Goal: Task Accomplishment & Management: Manage account settings

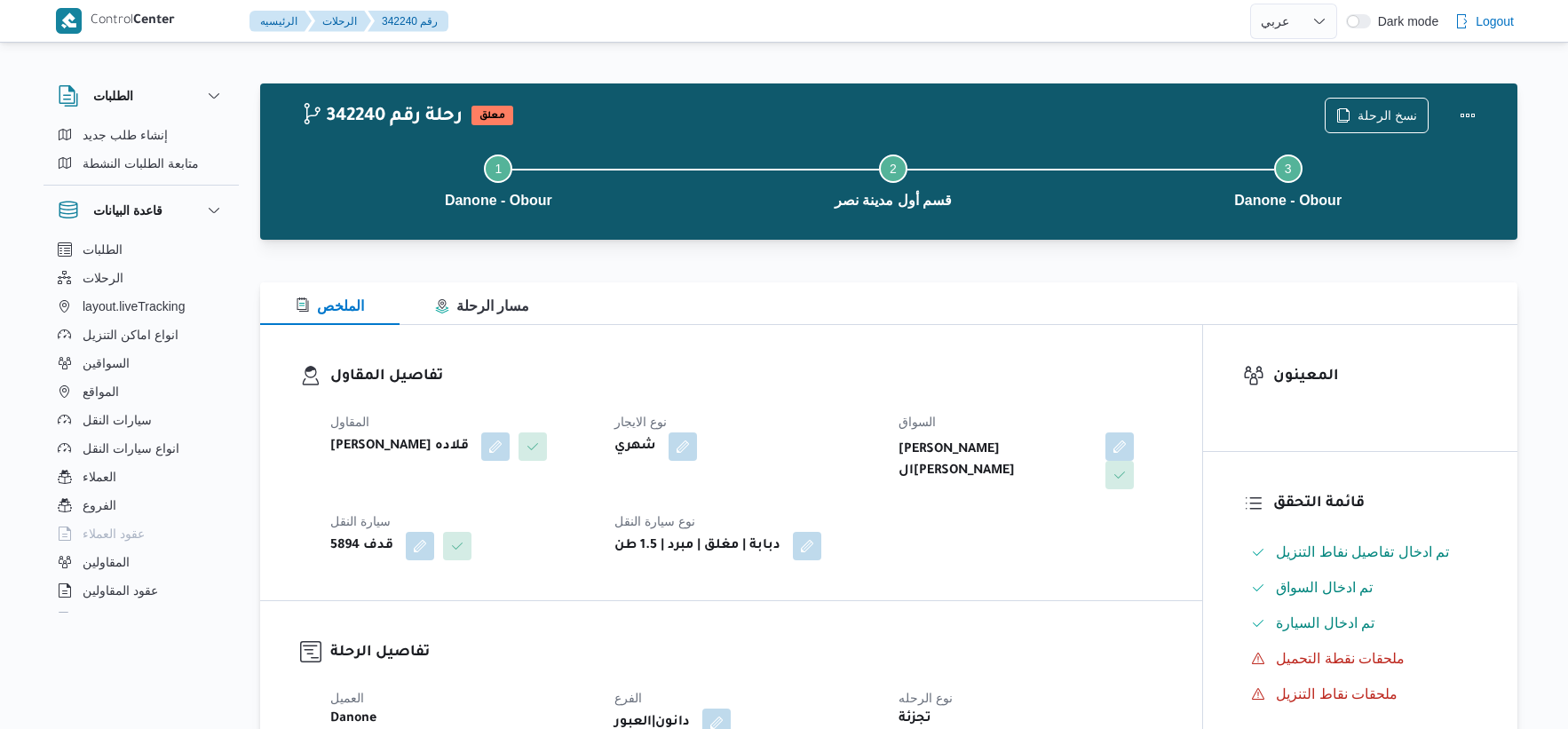
select select "ar"
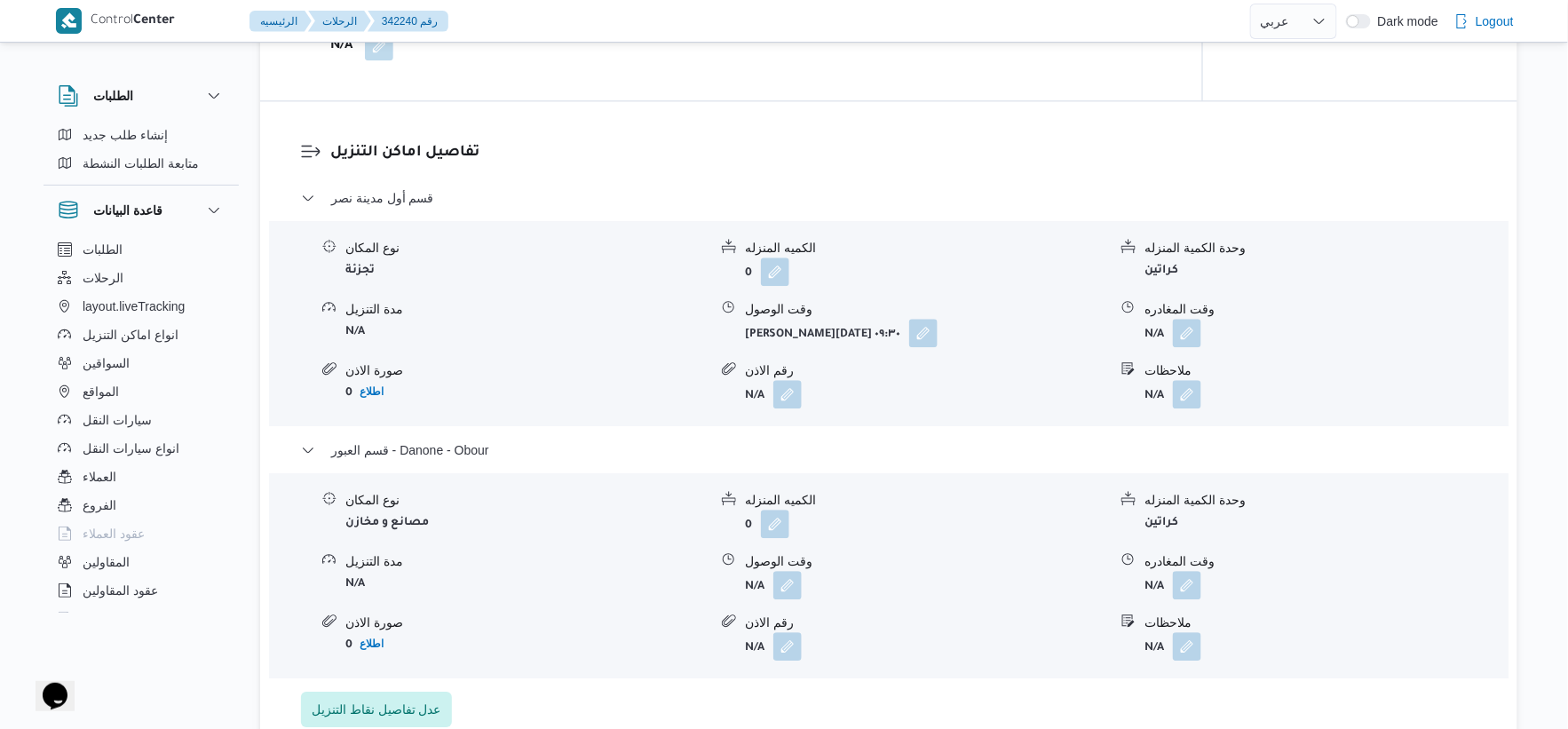
scroll to position [1480, 0]
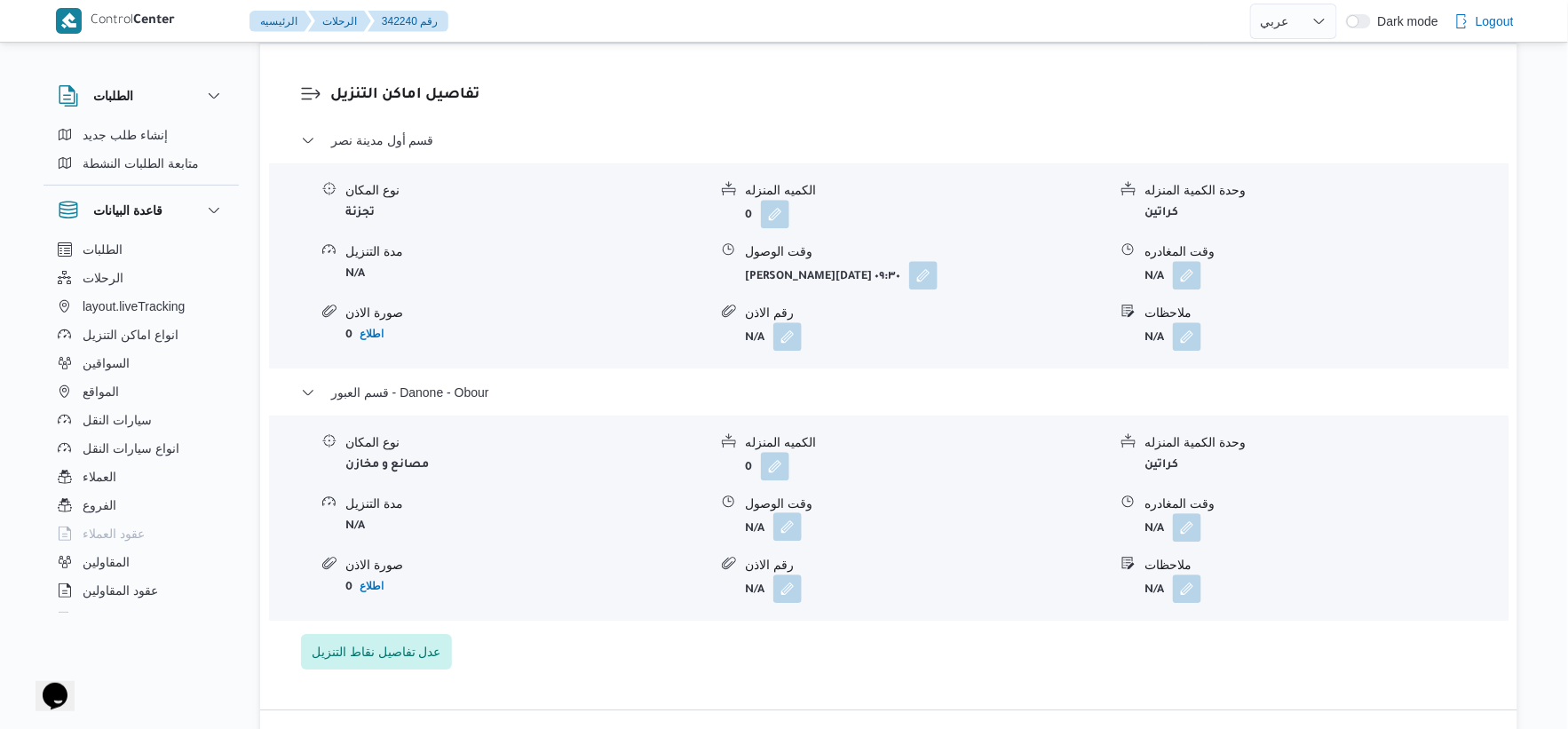
click at [791, 537] on button "button" at bounding box center [787, 526] width 28 height 28
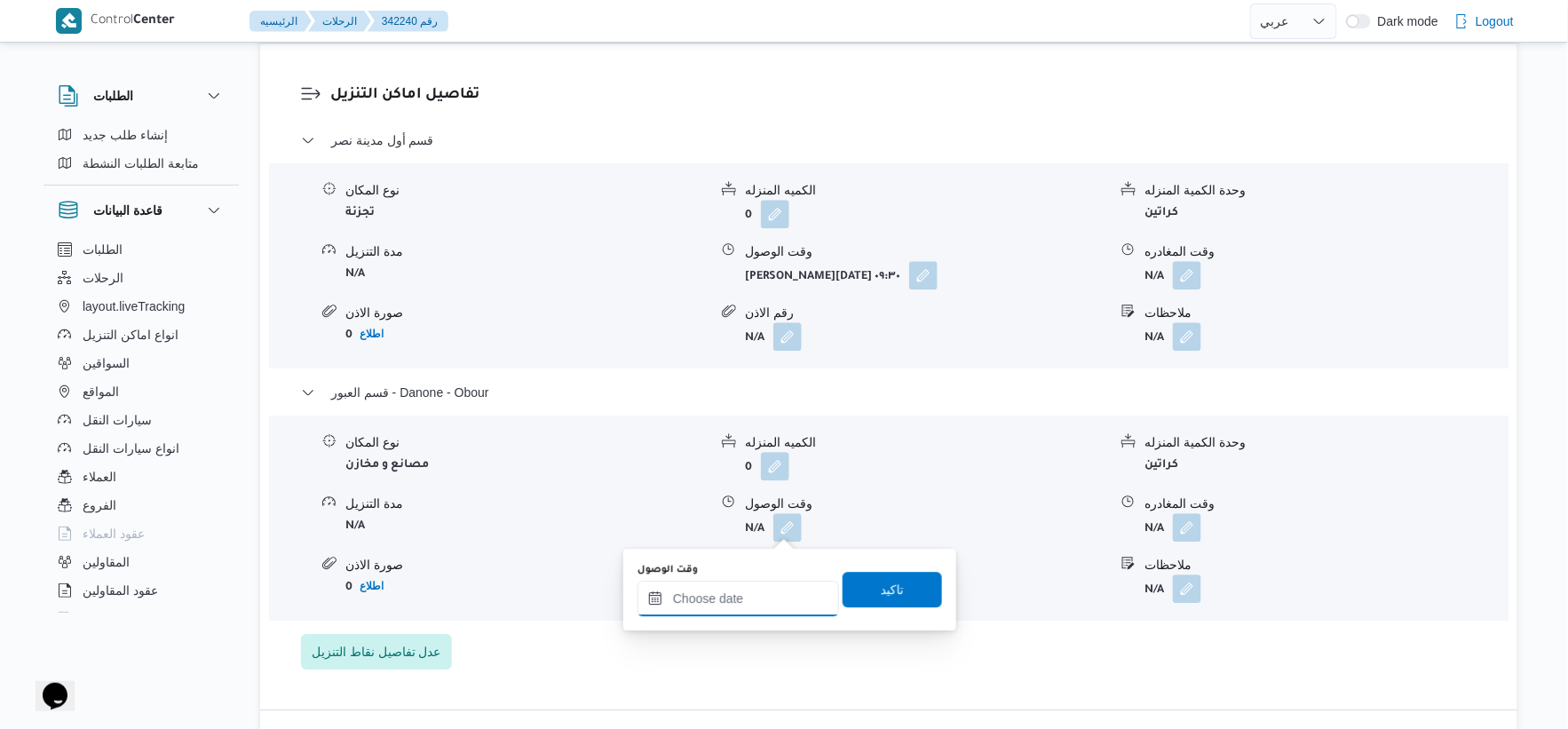
click at [778, 599] on input "وقت الوصول" at bounding box center [739, 599] width 202 height 36
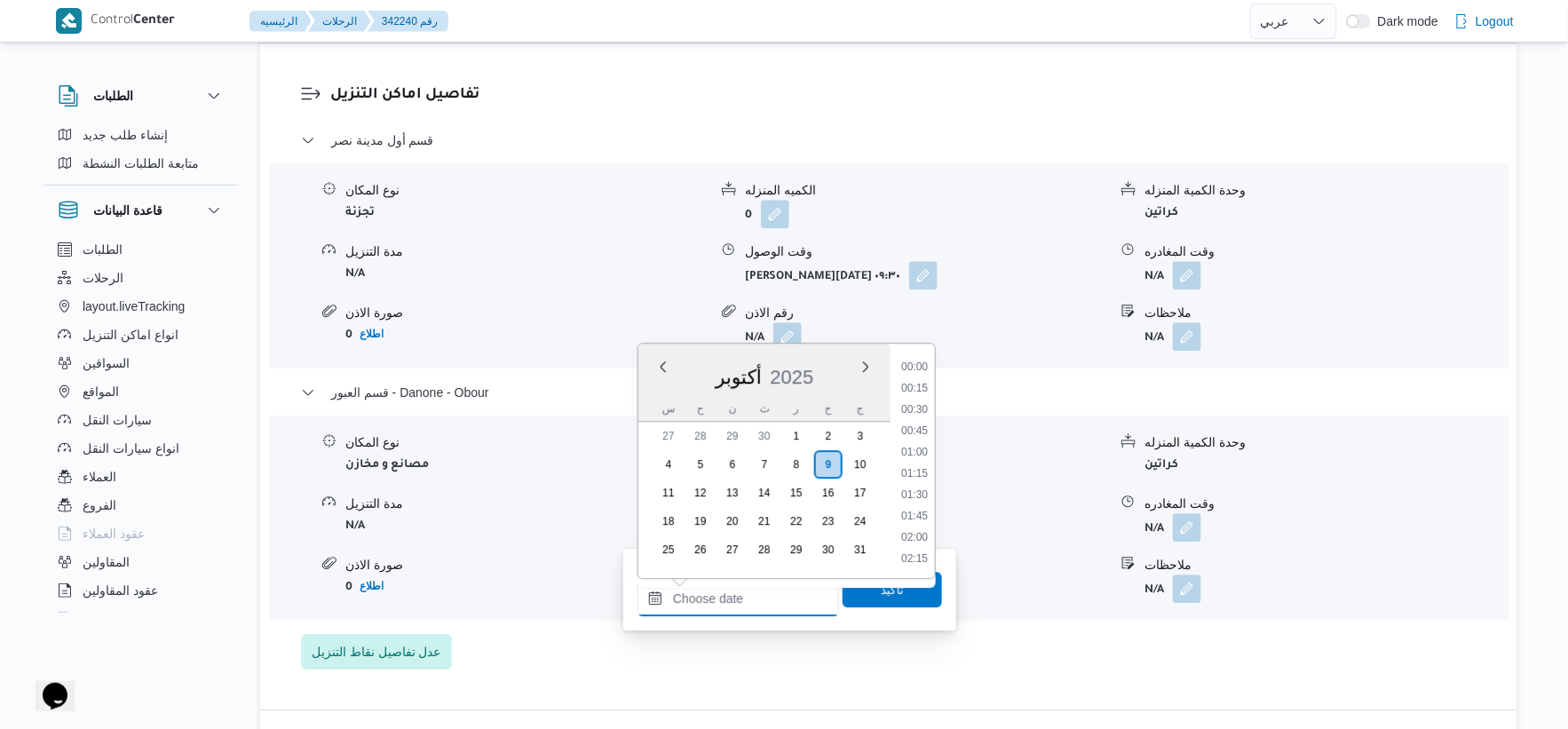
scroll to position [1407, 0]
click at [919, 423] on li "17:15" at bounding box center [914, 431] width 41 height 18
type input "٠٩/١٠/٢٠٢٥ ١٧:١٥"
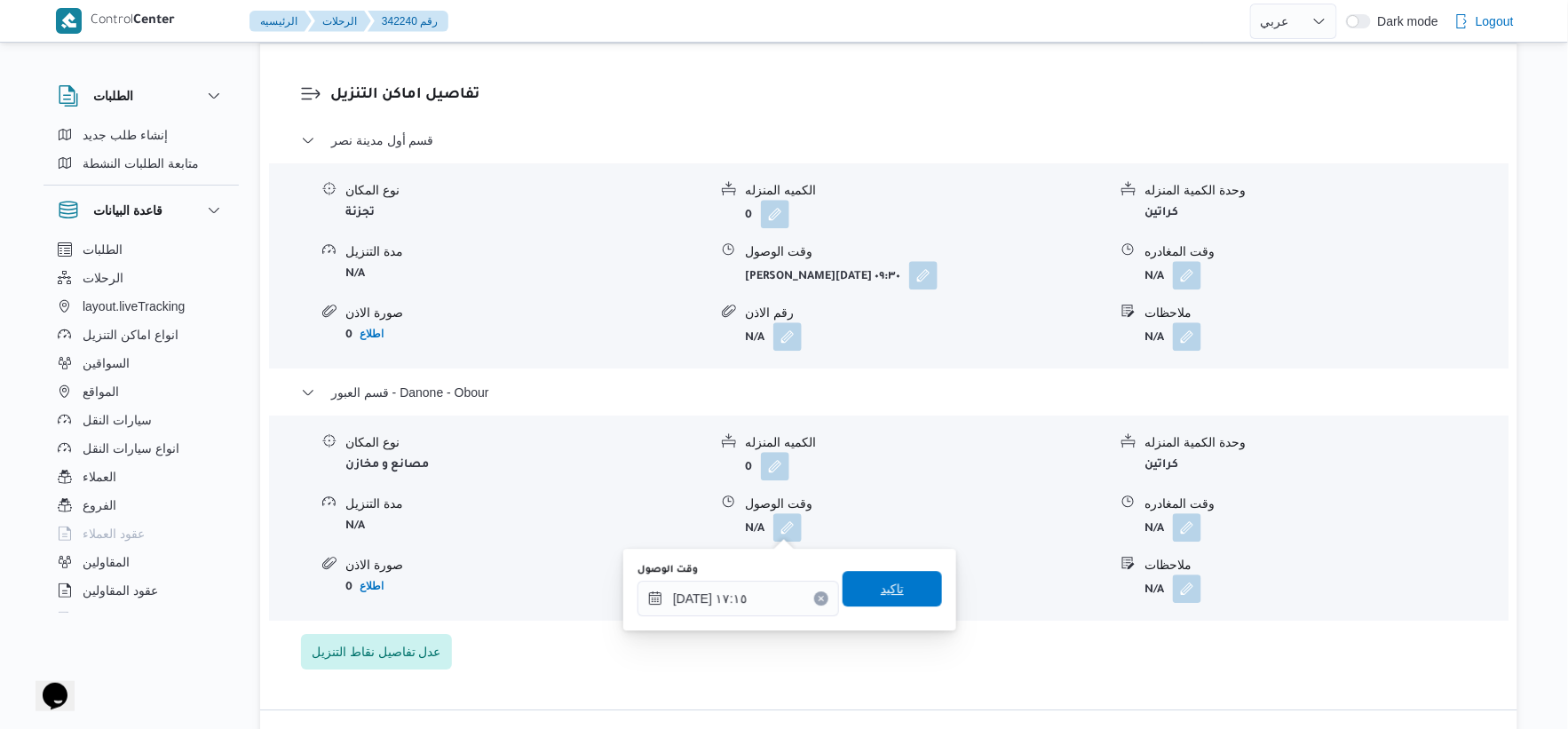
click at [898, 576] on span "تاكيد" at bounding box center [892, 589] width 100 height 36
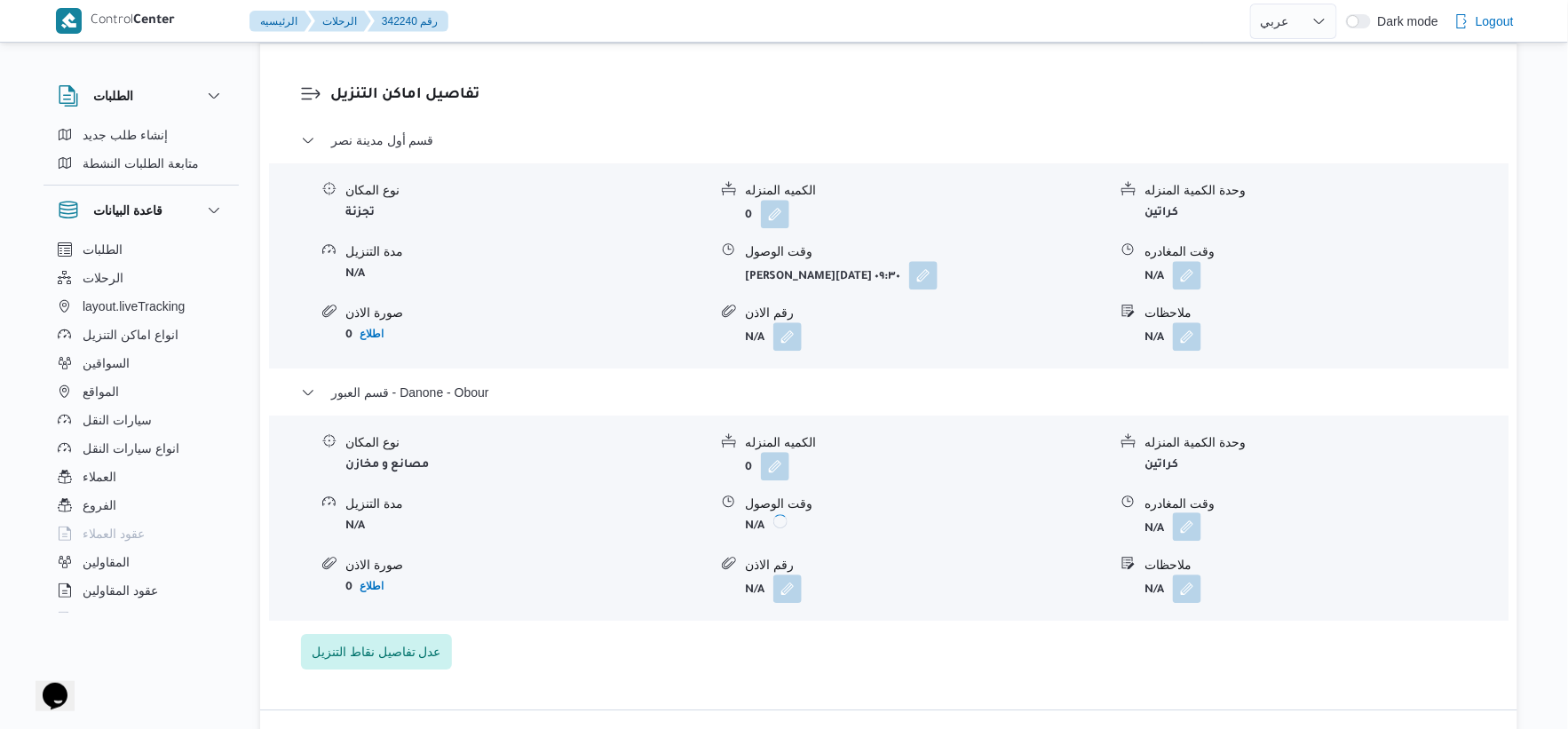
click at [1196, 517] on button "button" at bounding box center [1187, 526] width 28 height 28
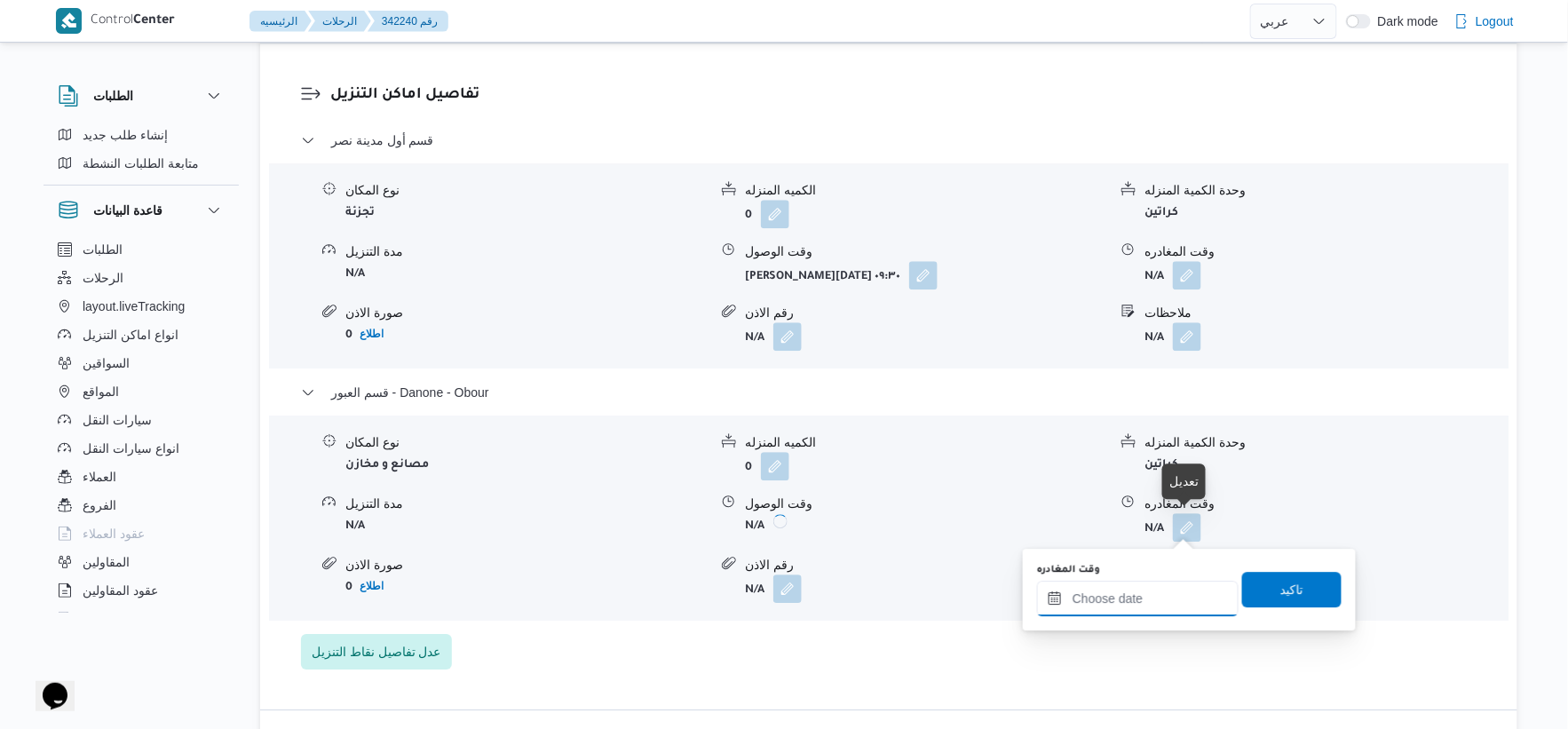
click at [1172, 600] on input "وقت المغادره" at bounding box center [1138, 599] width 202 height 36
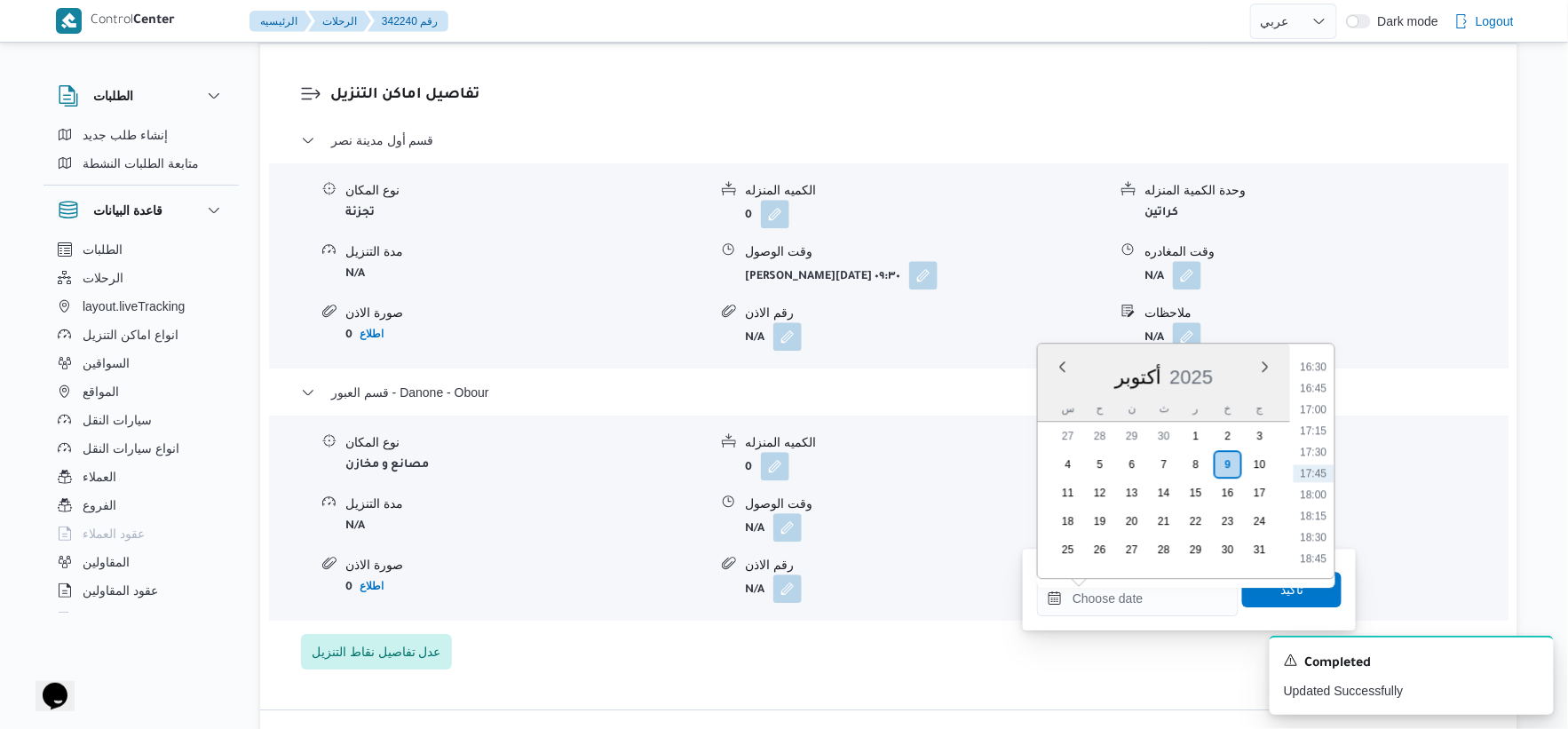
click at [1321, 447] on li "17:30" at bounding box center [1313, 452] width 41 height 18
type input "٠٩/١٠/٢٠٢٥ ١٧:٣٠"
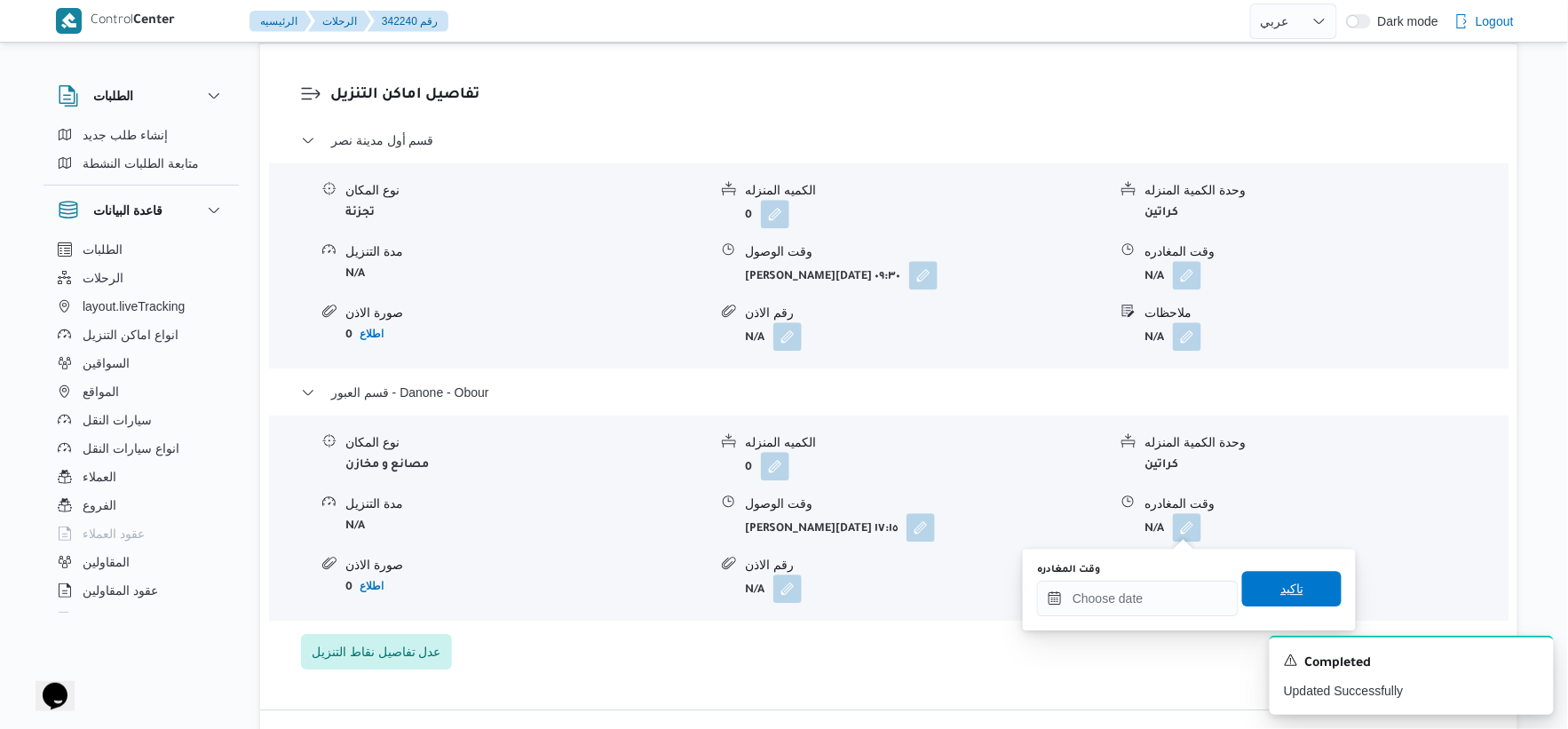
click at [1307, 591] on span "تاكيد" at bounding box center [1293, 589] width 100 height 36
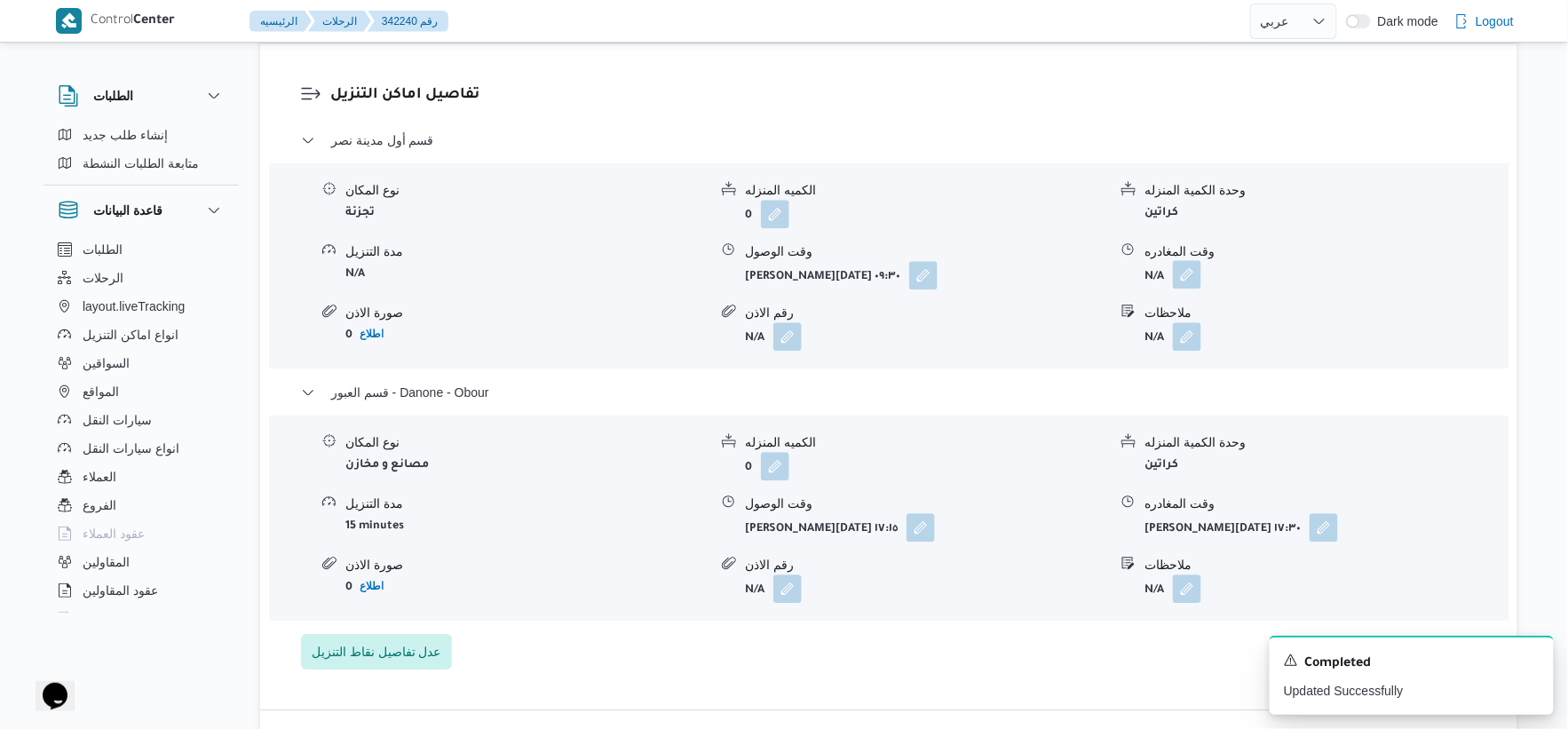
click at [1196, 271] on button "button" at bounding box center [1187, 275] width 28 height 28
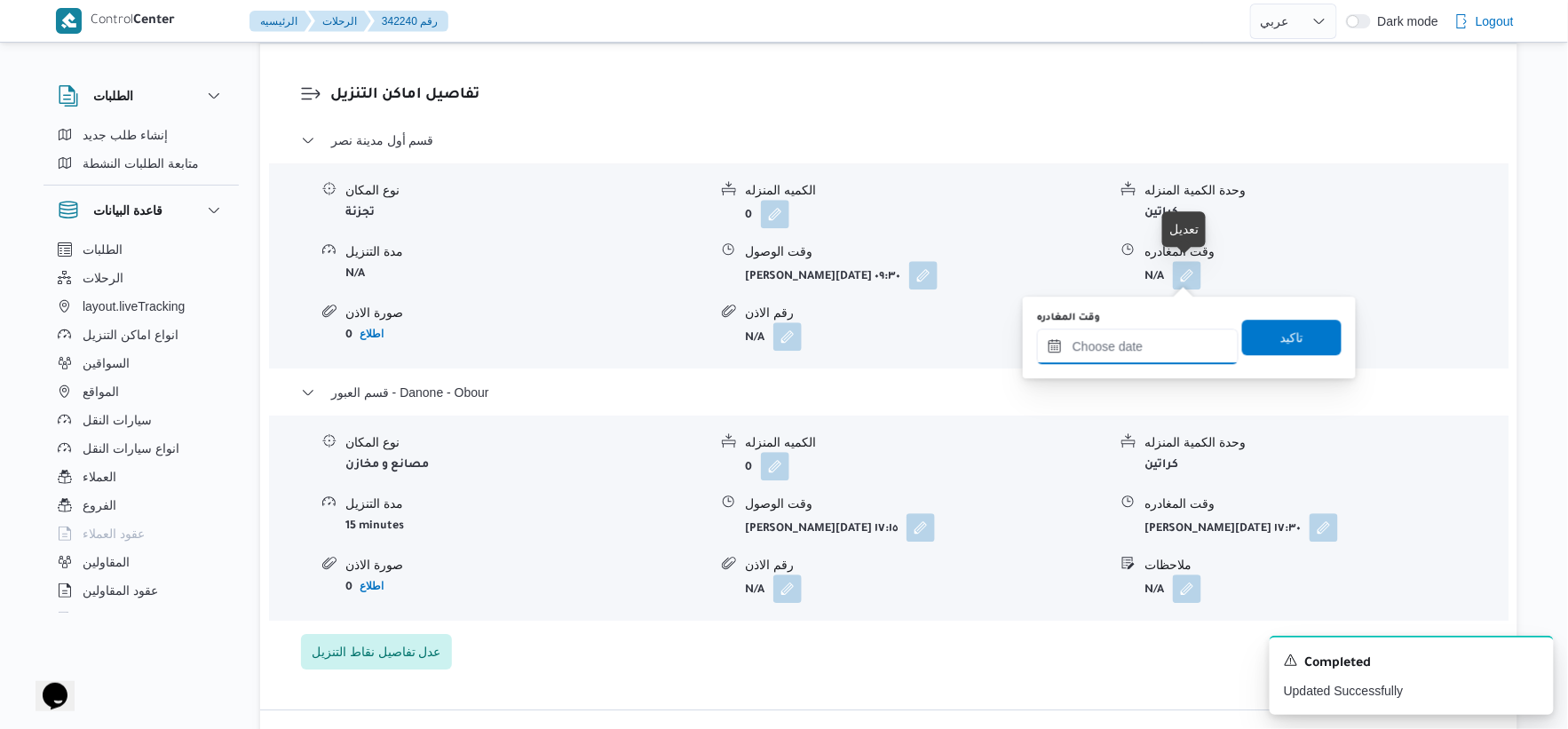
click at [1159, 357] on input "وقت المغادره" at bounding box center [1138, 347] width 202 height 36
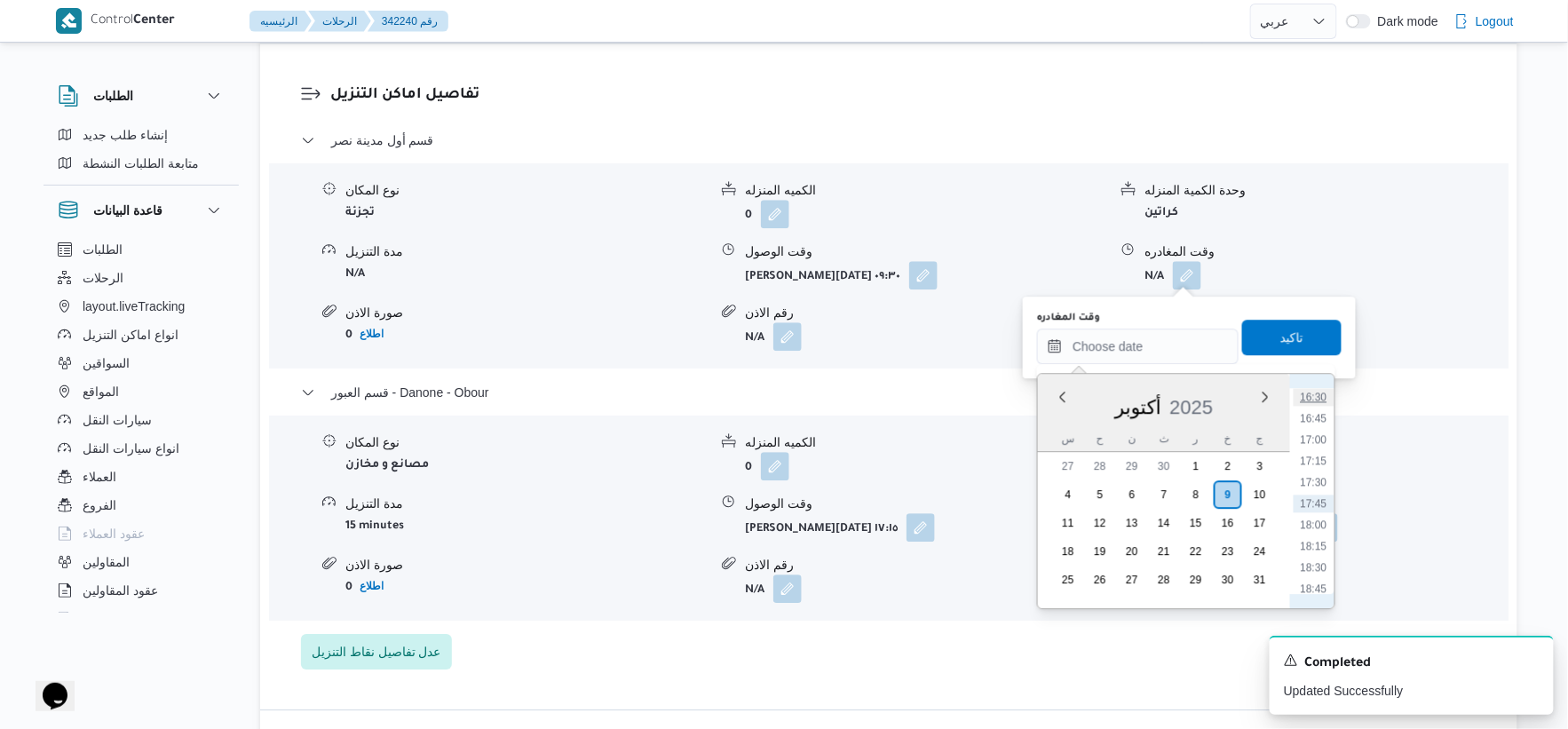
click at [1319, 398] on li "16:30" at bounding box center [1313, 397] width 41 height 18
type input "٠٩/١٠/٢٠٢٥ ١٦:٣٠"
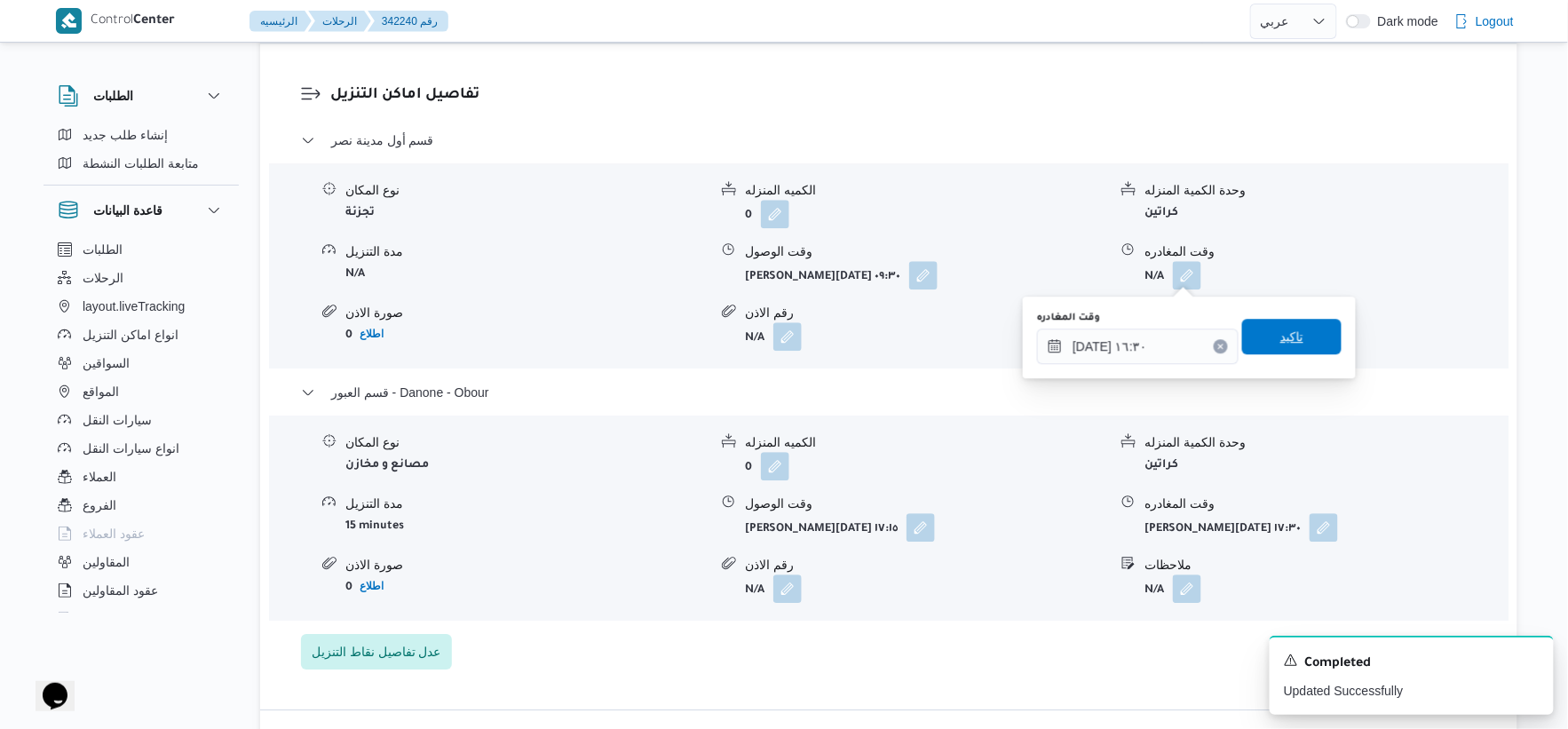
click at [1301, 335] on span "تاكيد" at bounding box center [1293, 337] width 100 height 36
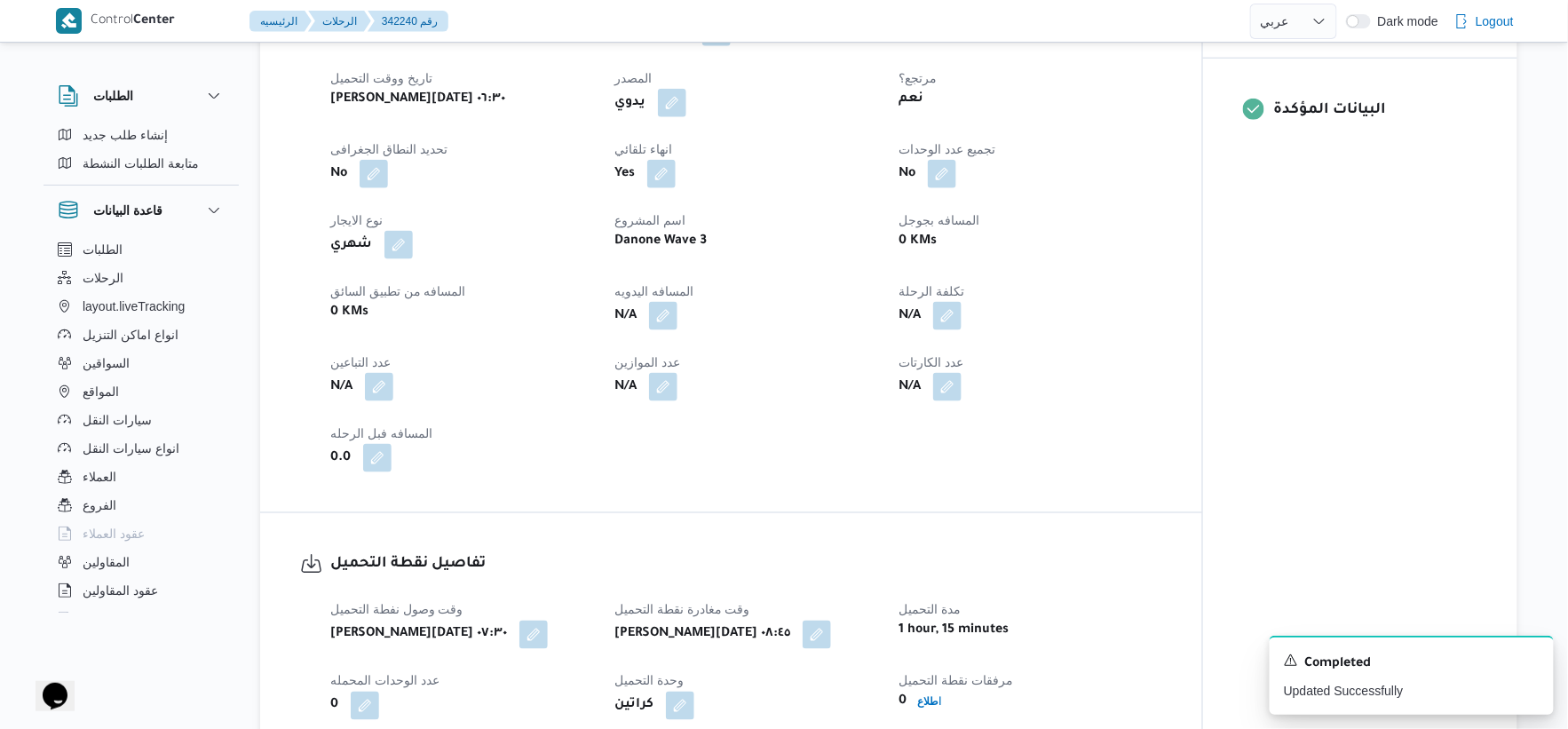
scroll to position [690, 0]
click at [661, 318] on button "button" at bounding box center [663, 317] width 28 height 28
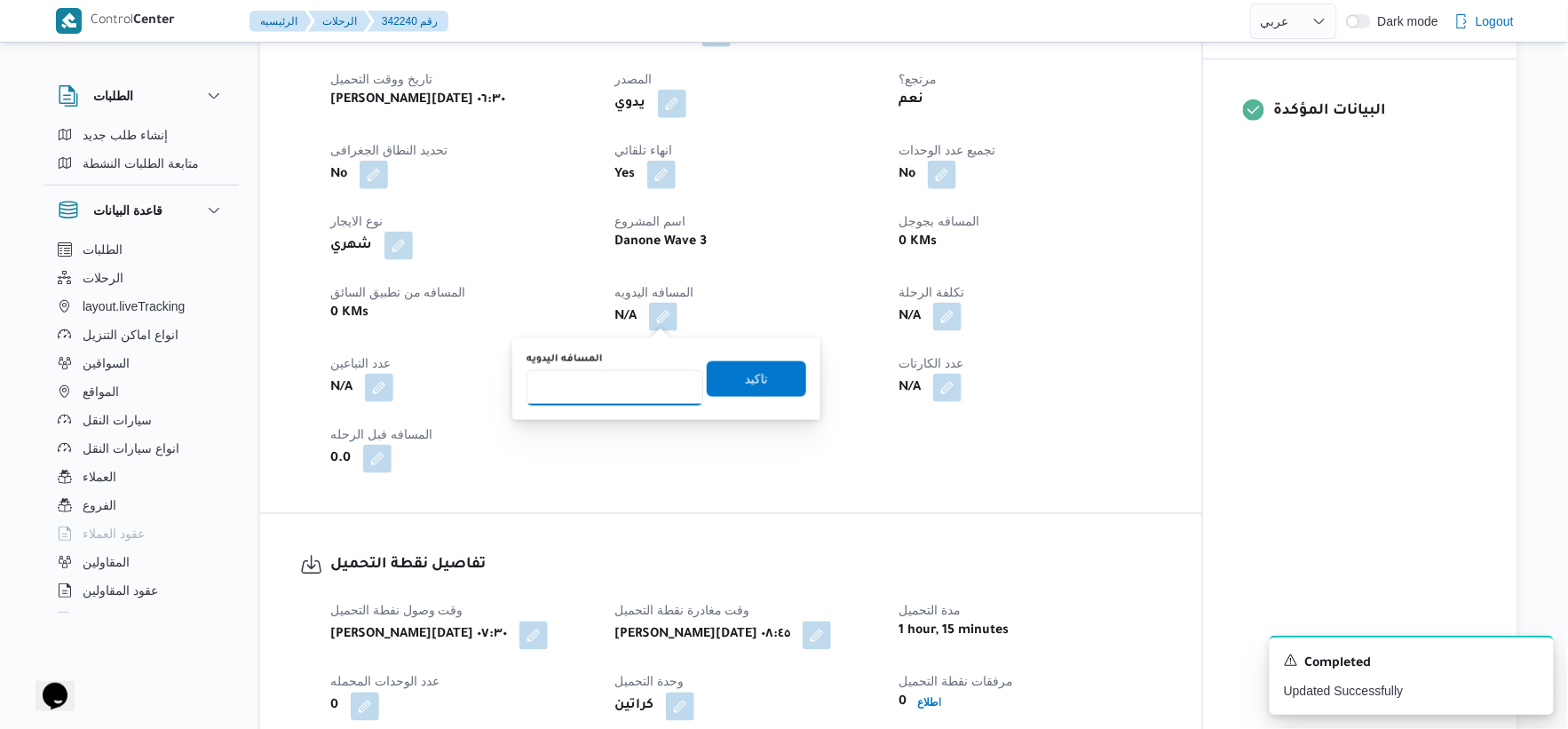
click at [633, 390] on input "المسافه اليدويه" at bounding box center [615, 388] width 177 height 36
type input "73"
click at [774, 384] on span "تاكيد" at bounding box center [757, 378] width 100 height 36
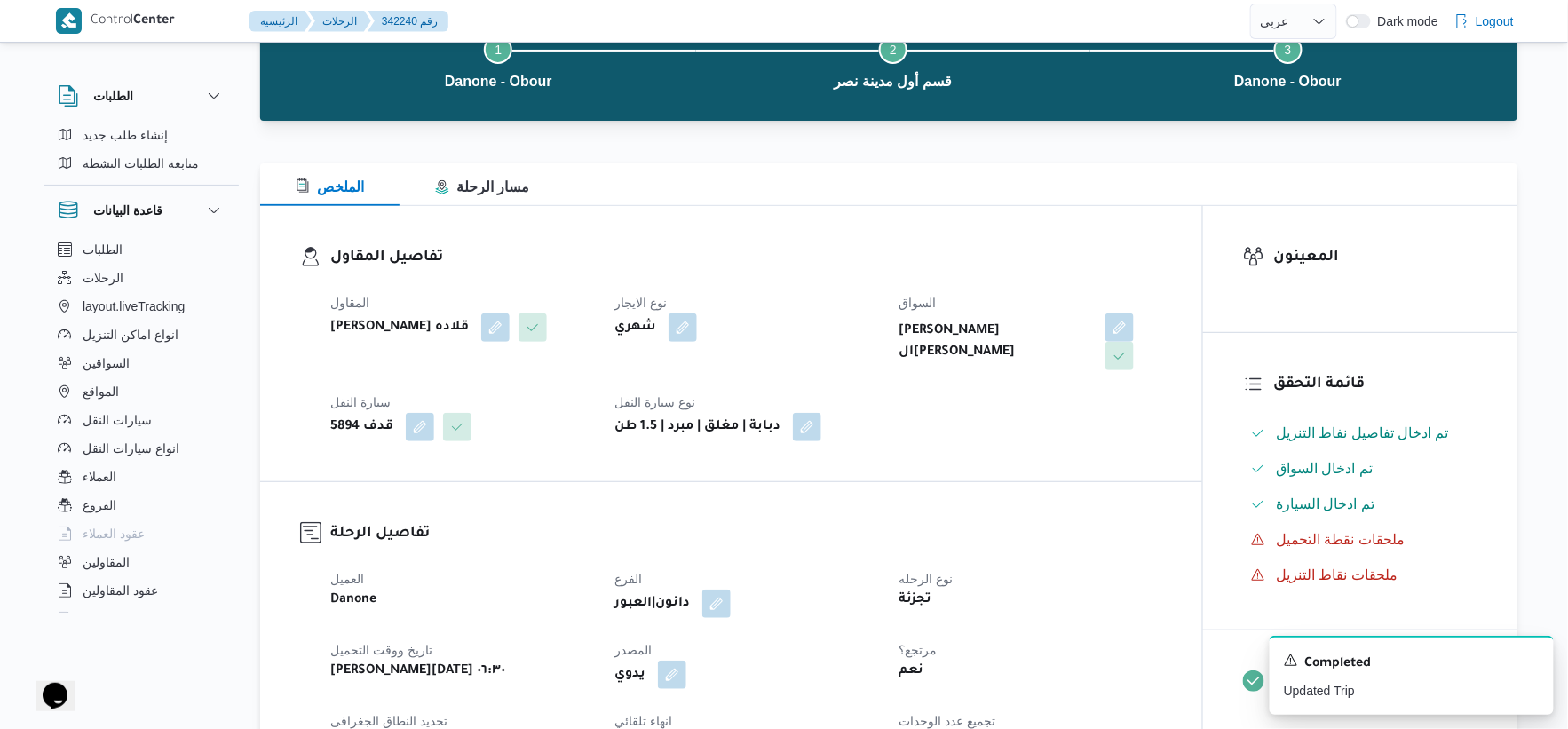
scroll to position [0, 0]
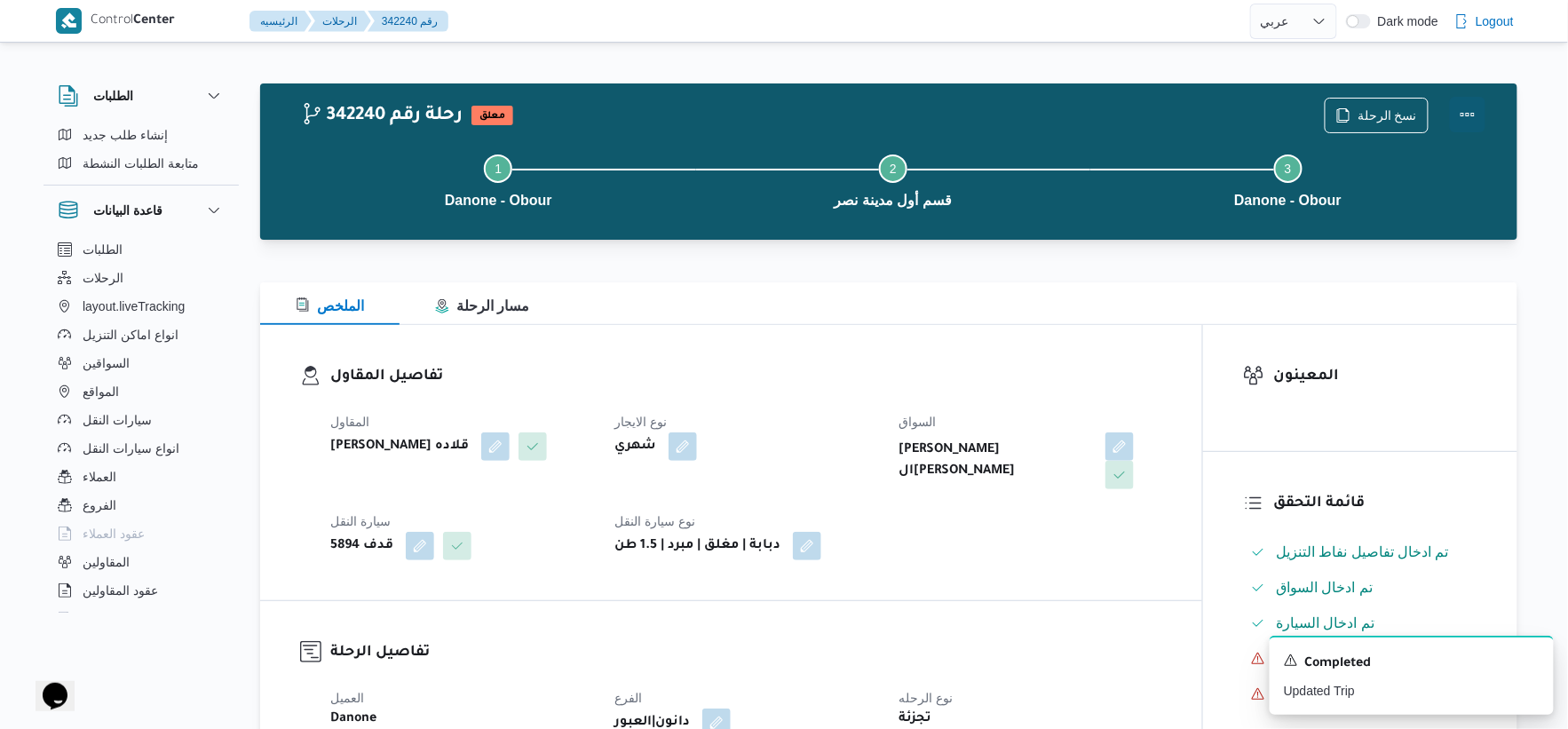
click at [1470, 104] on button "Actions" at bounding box center [1468, 115] width 36 height 36
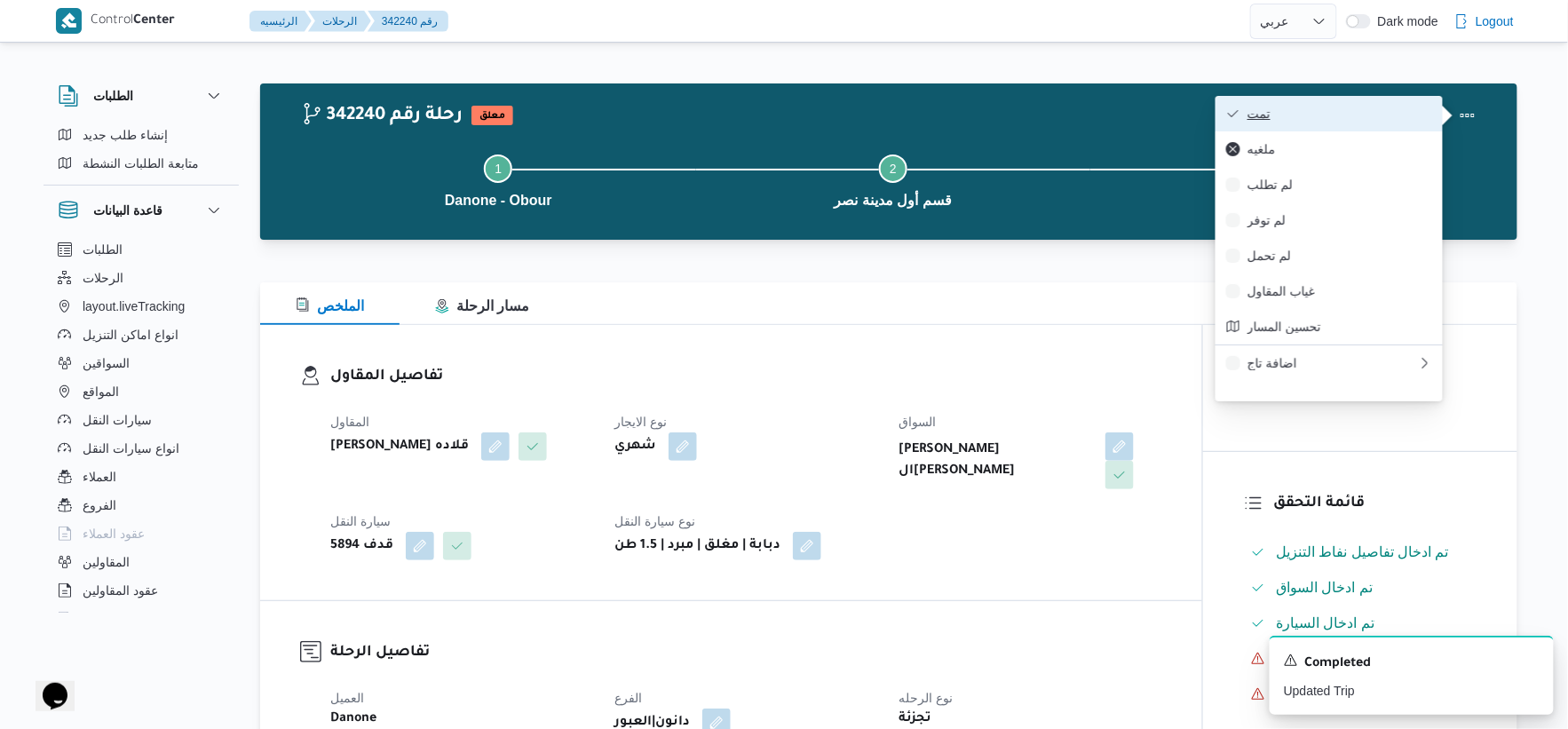
click at [1336, 119] on span "تمت" at bounding box center [1339, 114] width 185 height 14
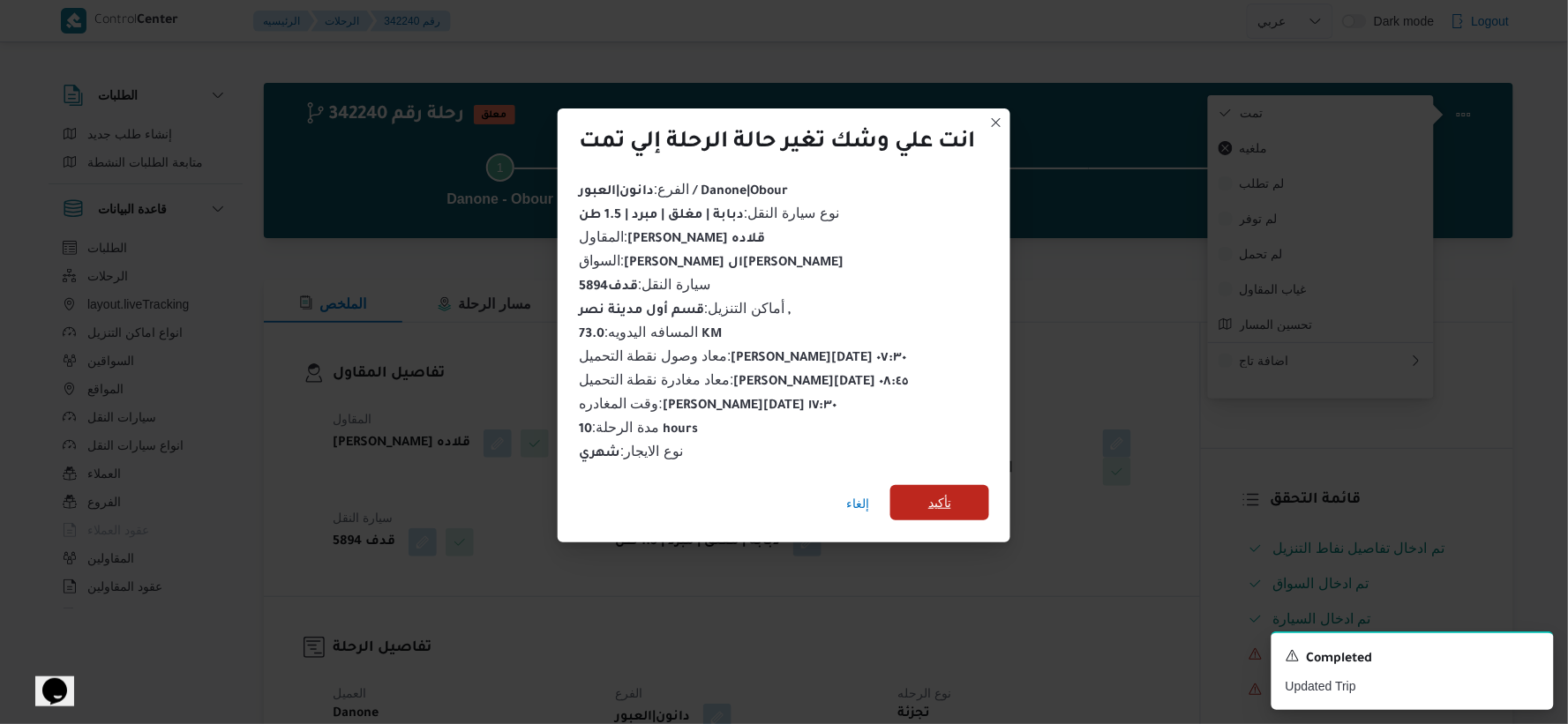
click at [940, 501] on span "تأكيد" at bounding box center [939, 502] width 23 height 21
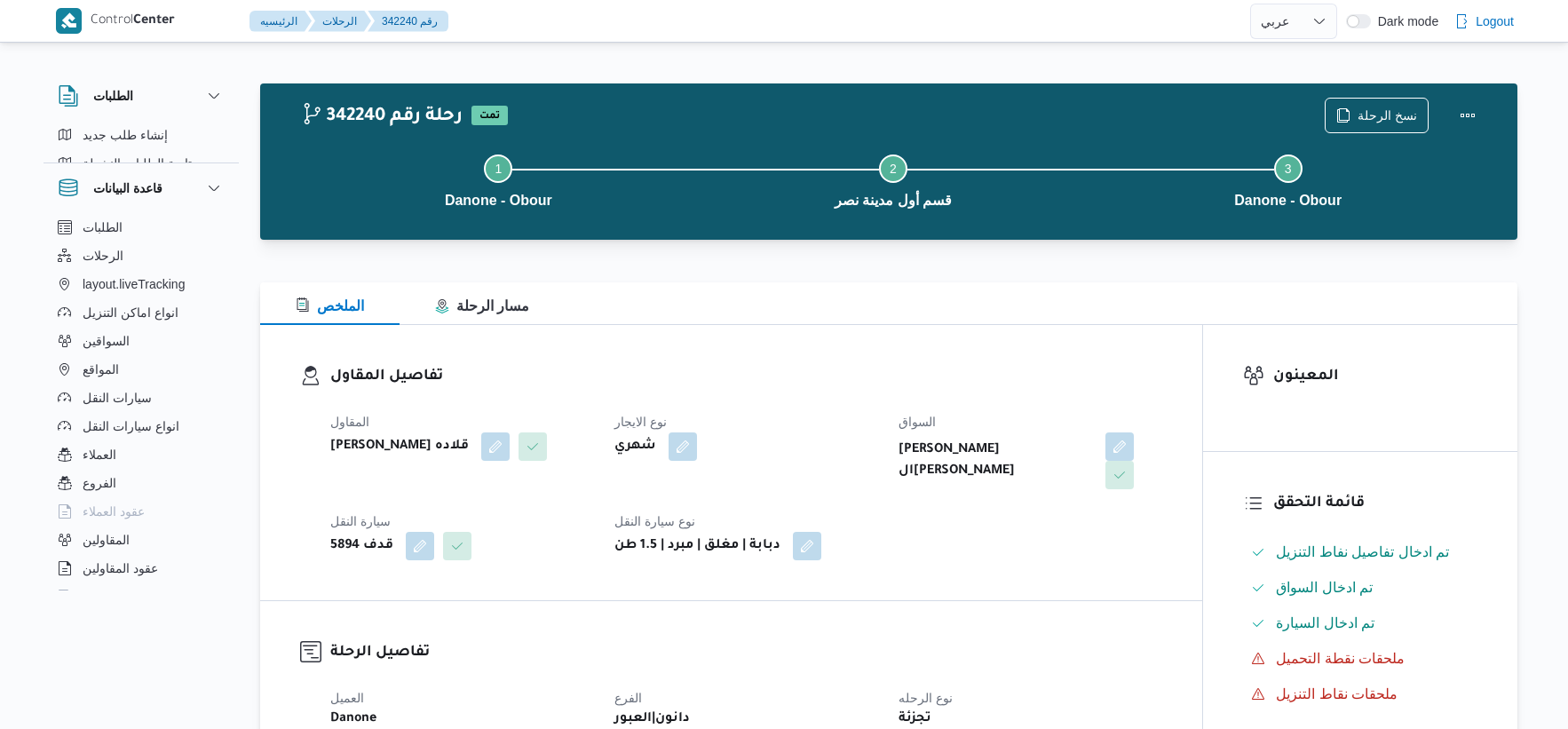
select select "ar"
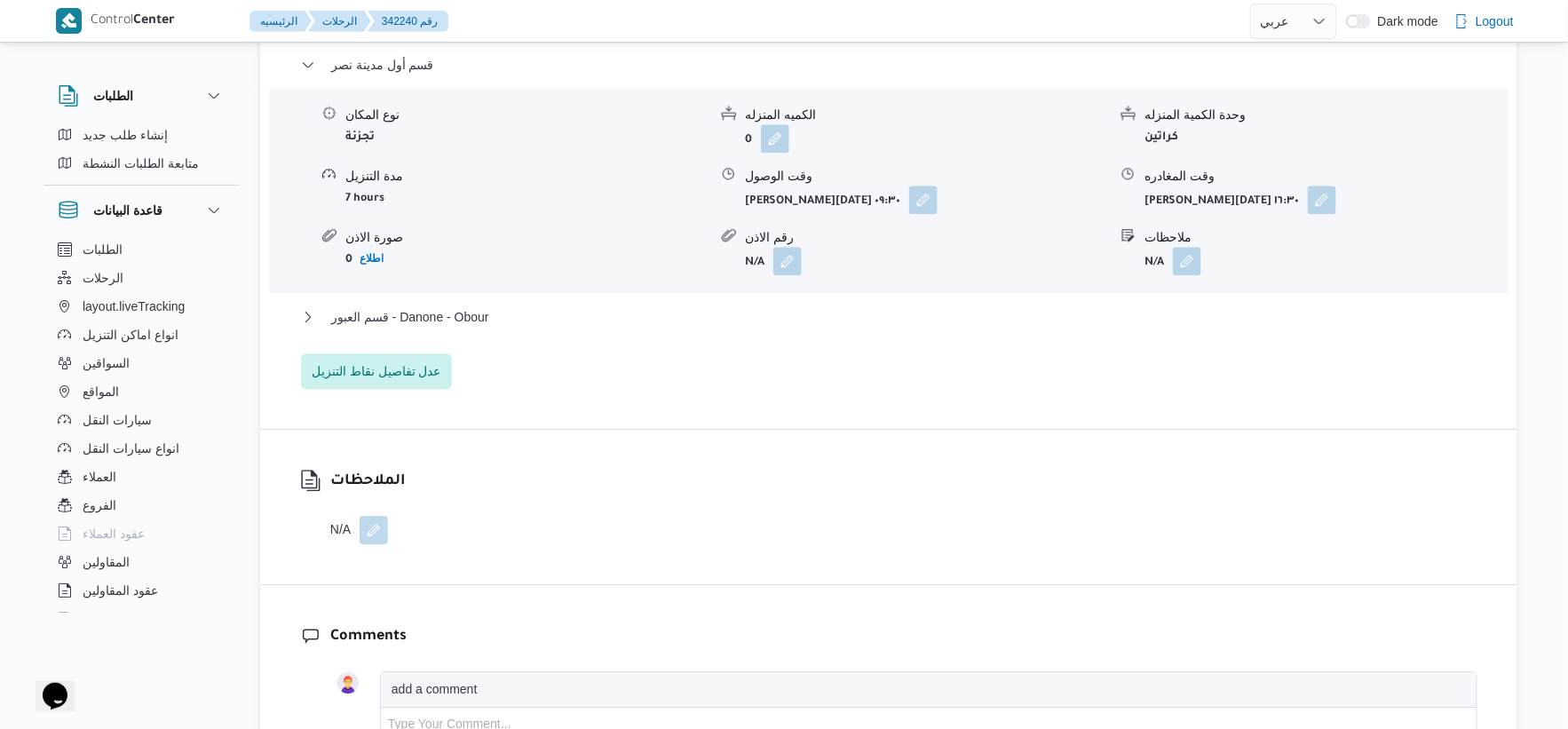
scroll to position [1579, 0]
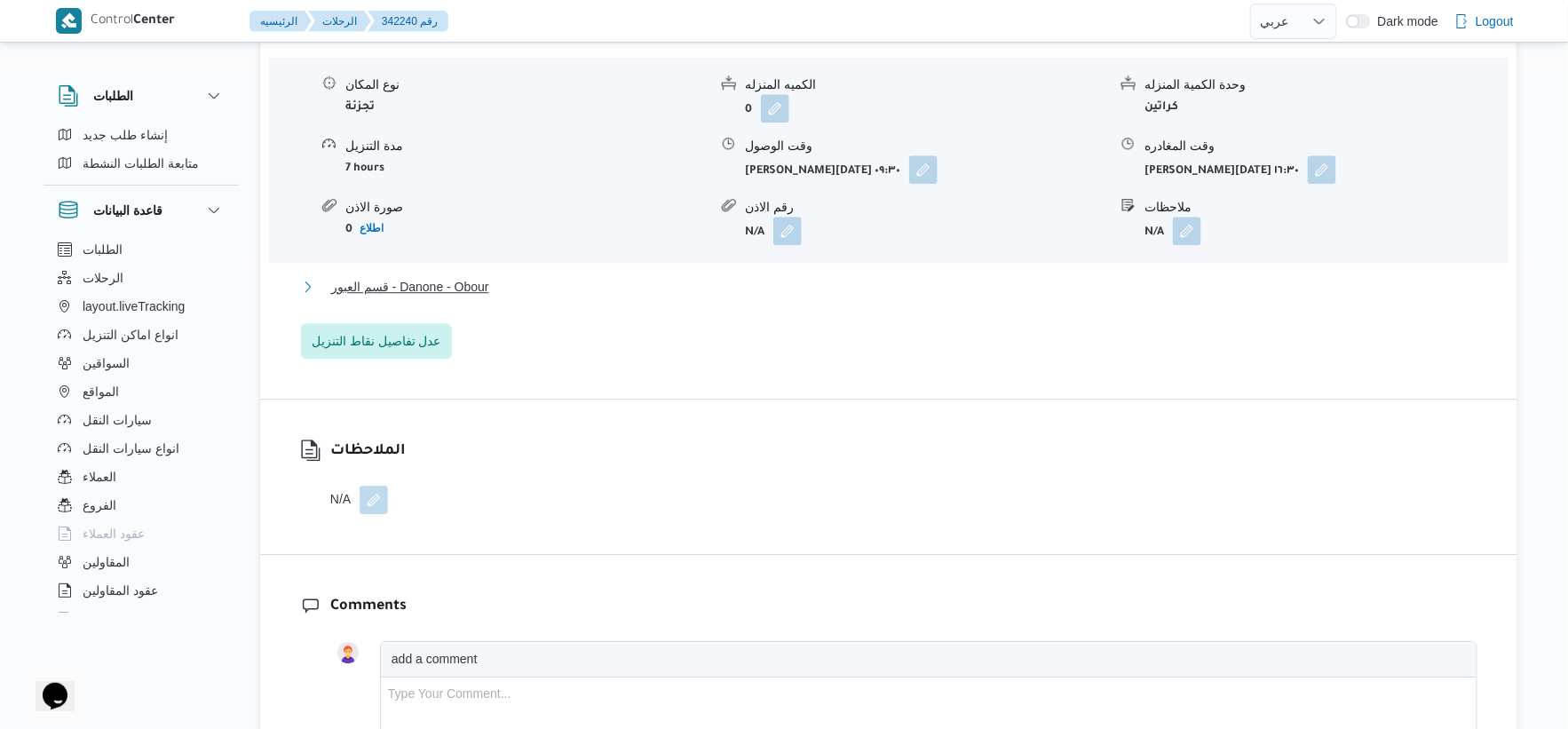
click at [524, 292] on button "قسم العبور - Danone - Obour" at bounding box center [889, 287] width 1177 height 21
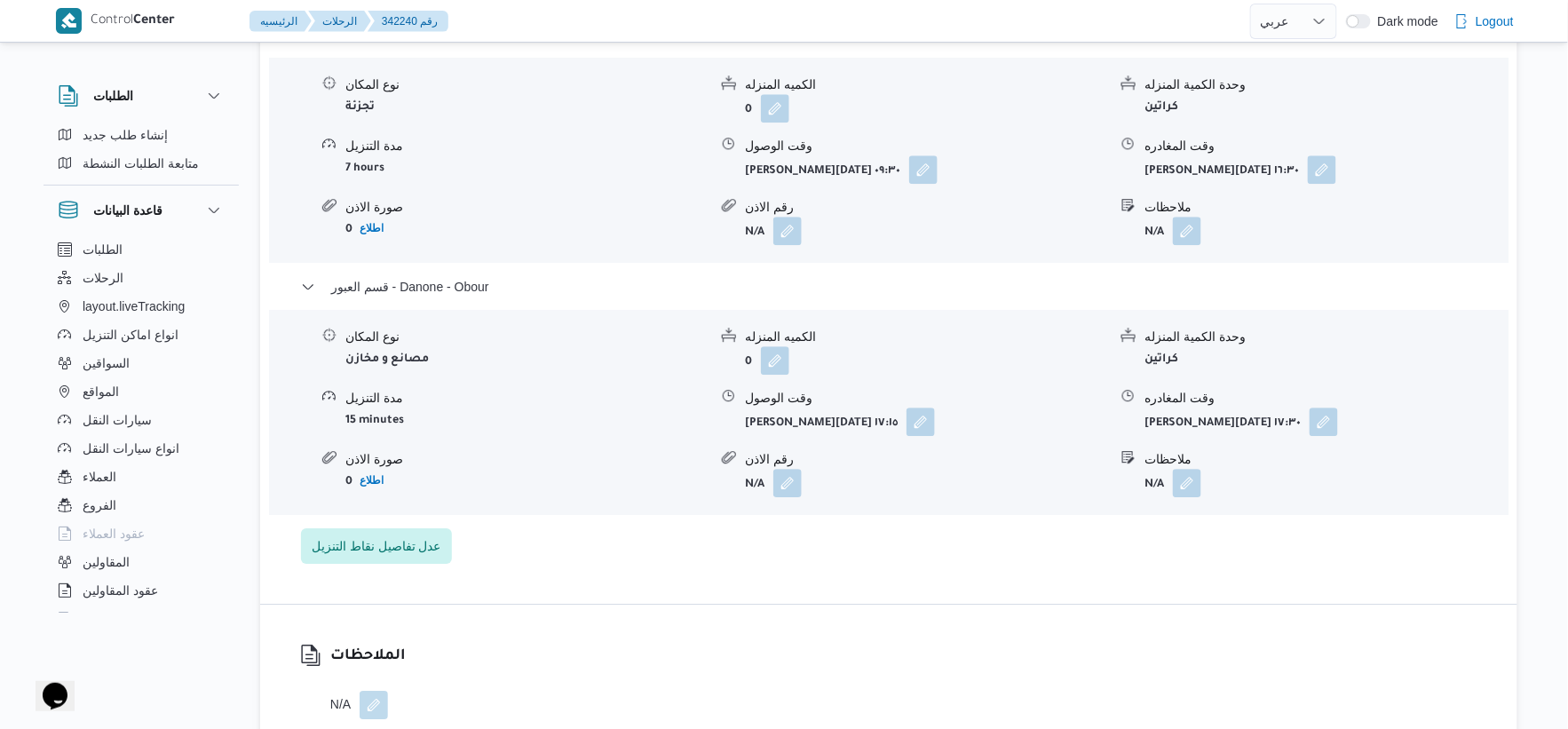
select select "ar"
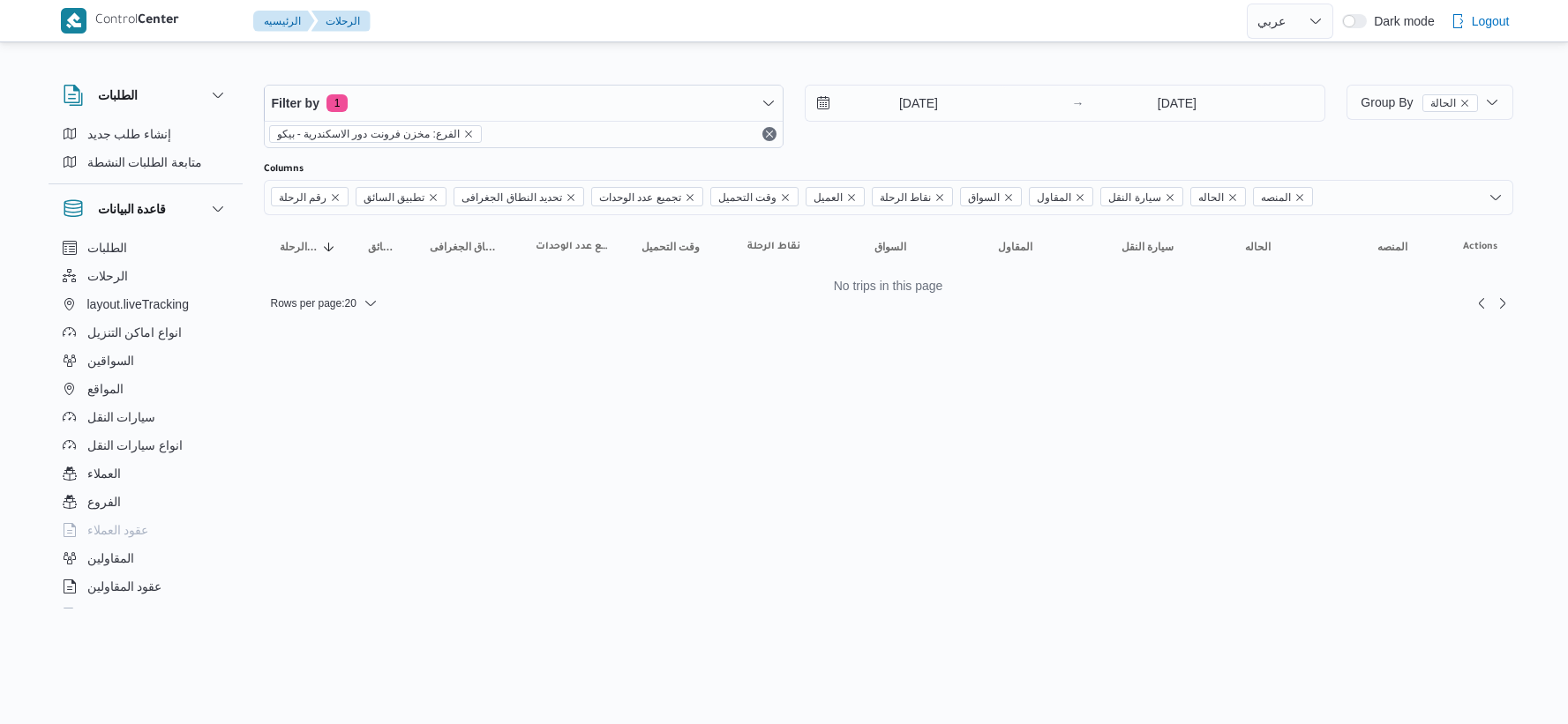
select select "ar"
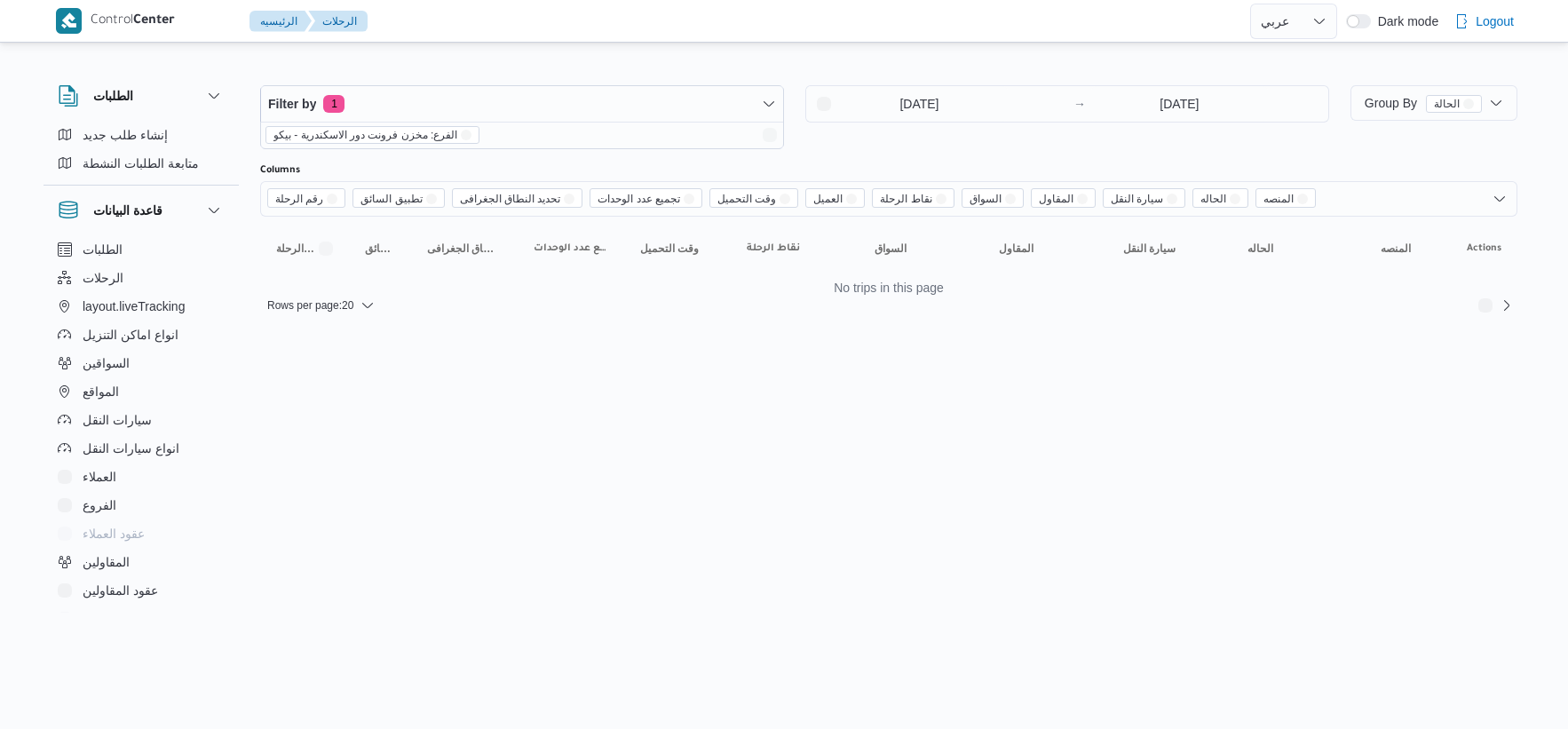
select select "ar"
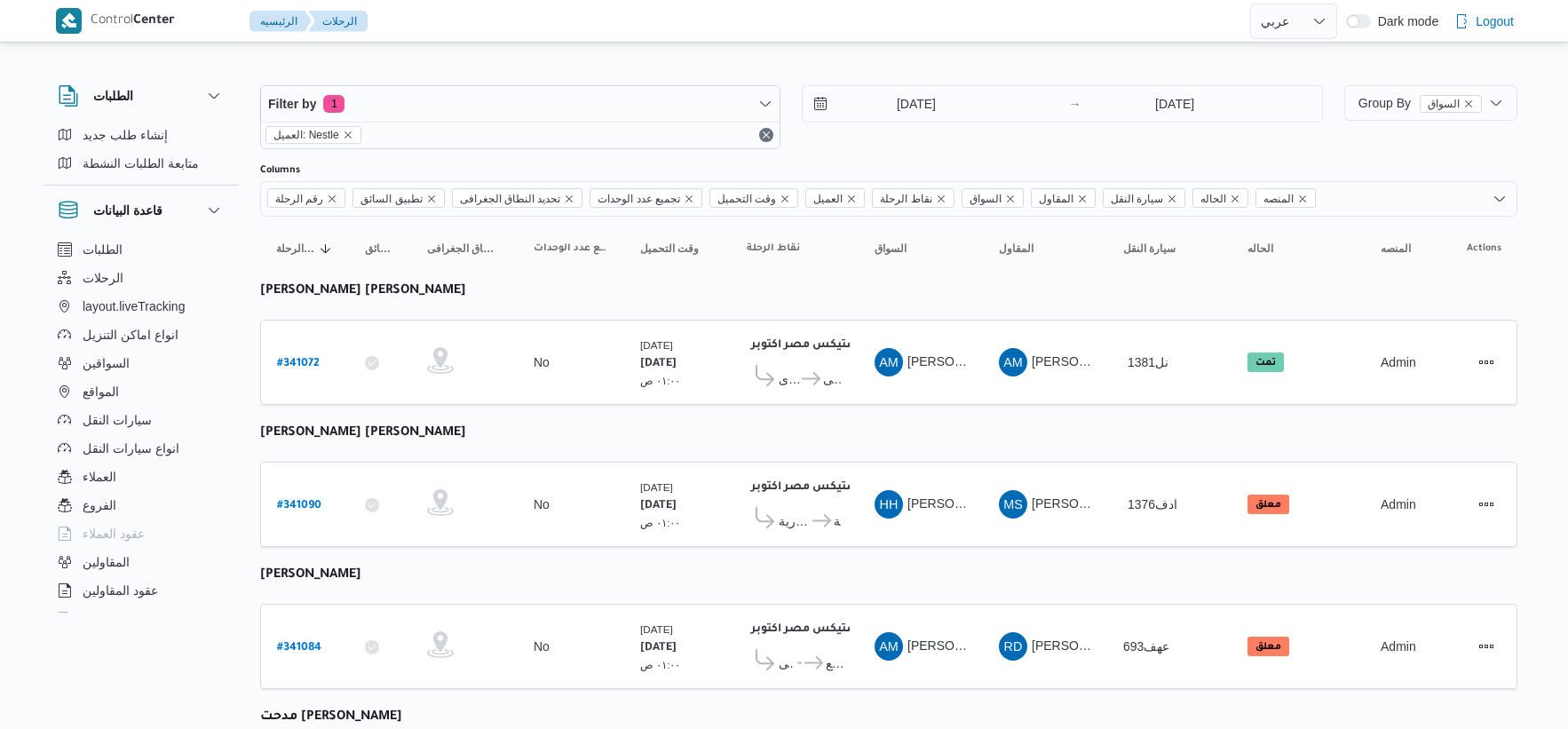
select select "ar"
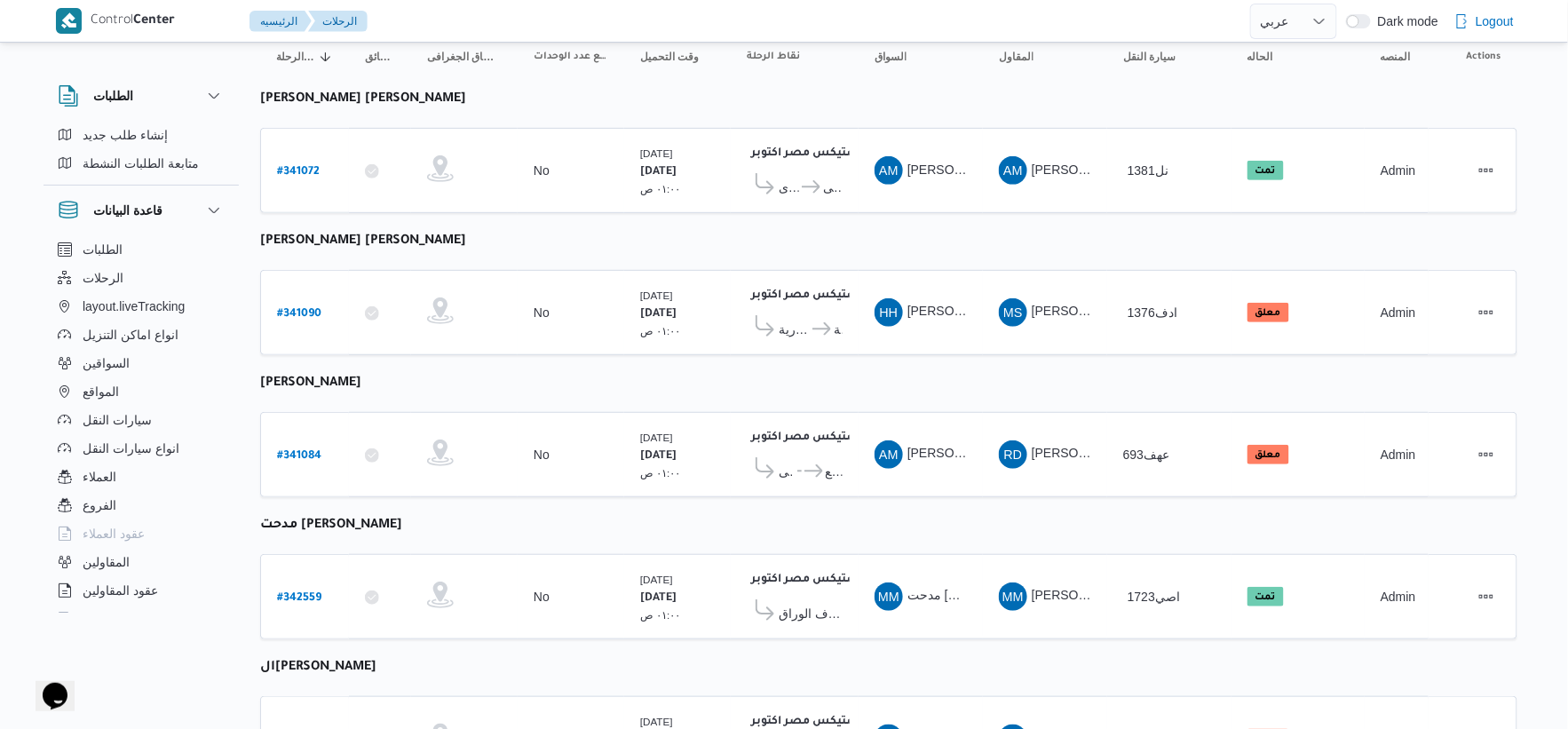
scroll to position [581, 0]
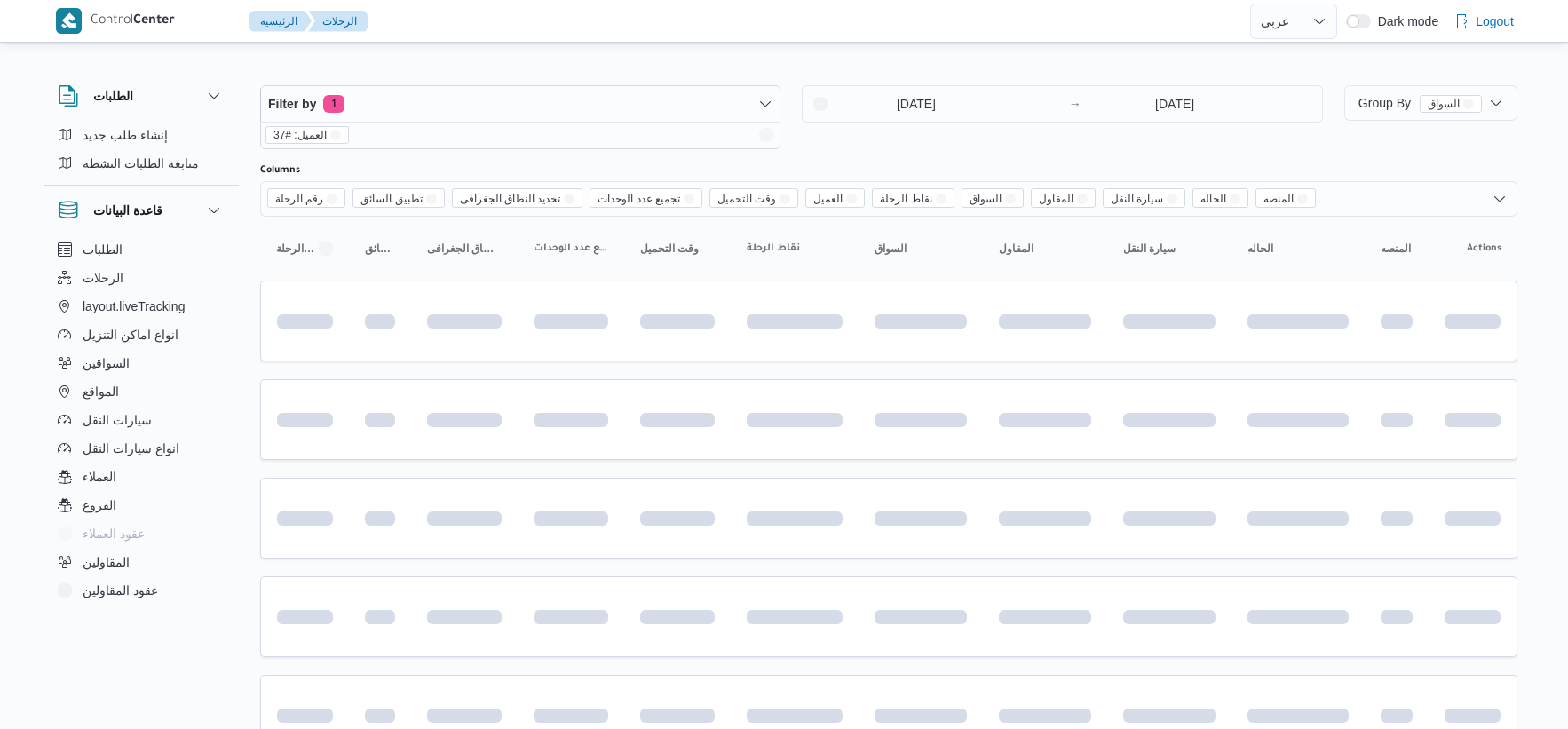
select select "ar"
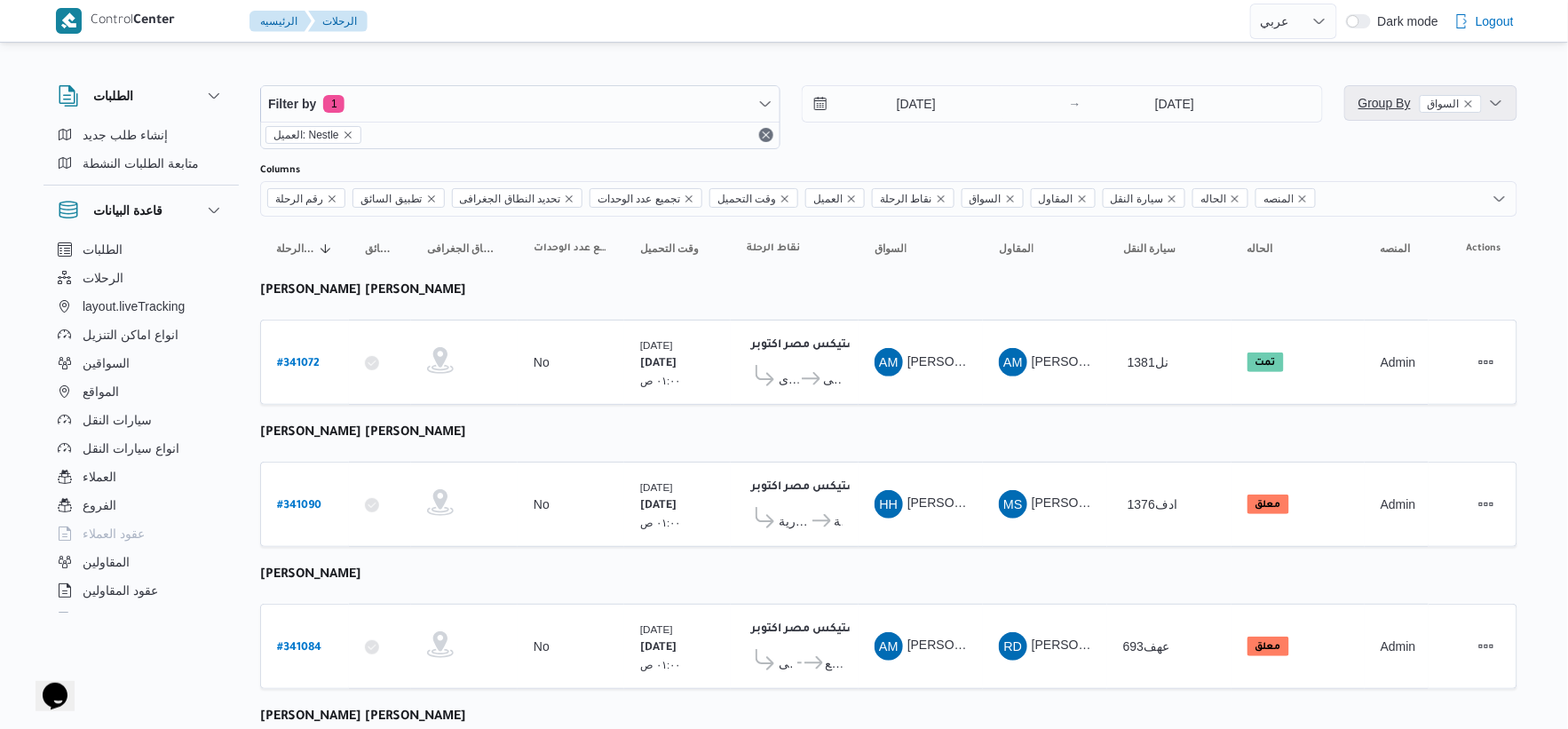
click at [1388, 100] on span "Group By السواق" at bounding box center [1420, 103] width 124 height 14
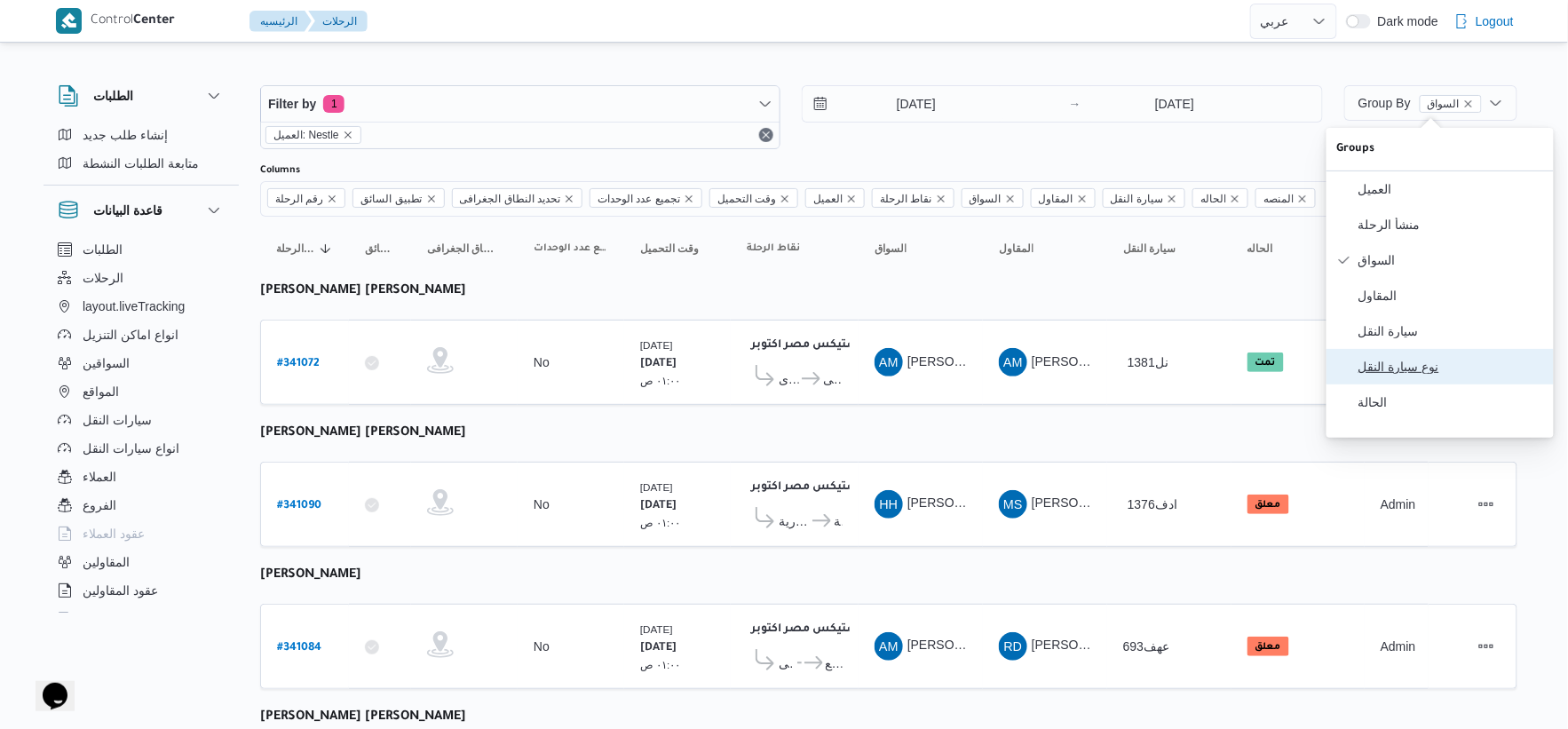
click at [1400, 374] on span "نوع سيارة النقل" at bounding box center [1450, 366] width 185 height 14
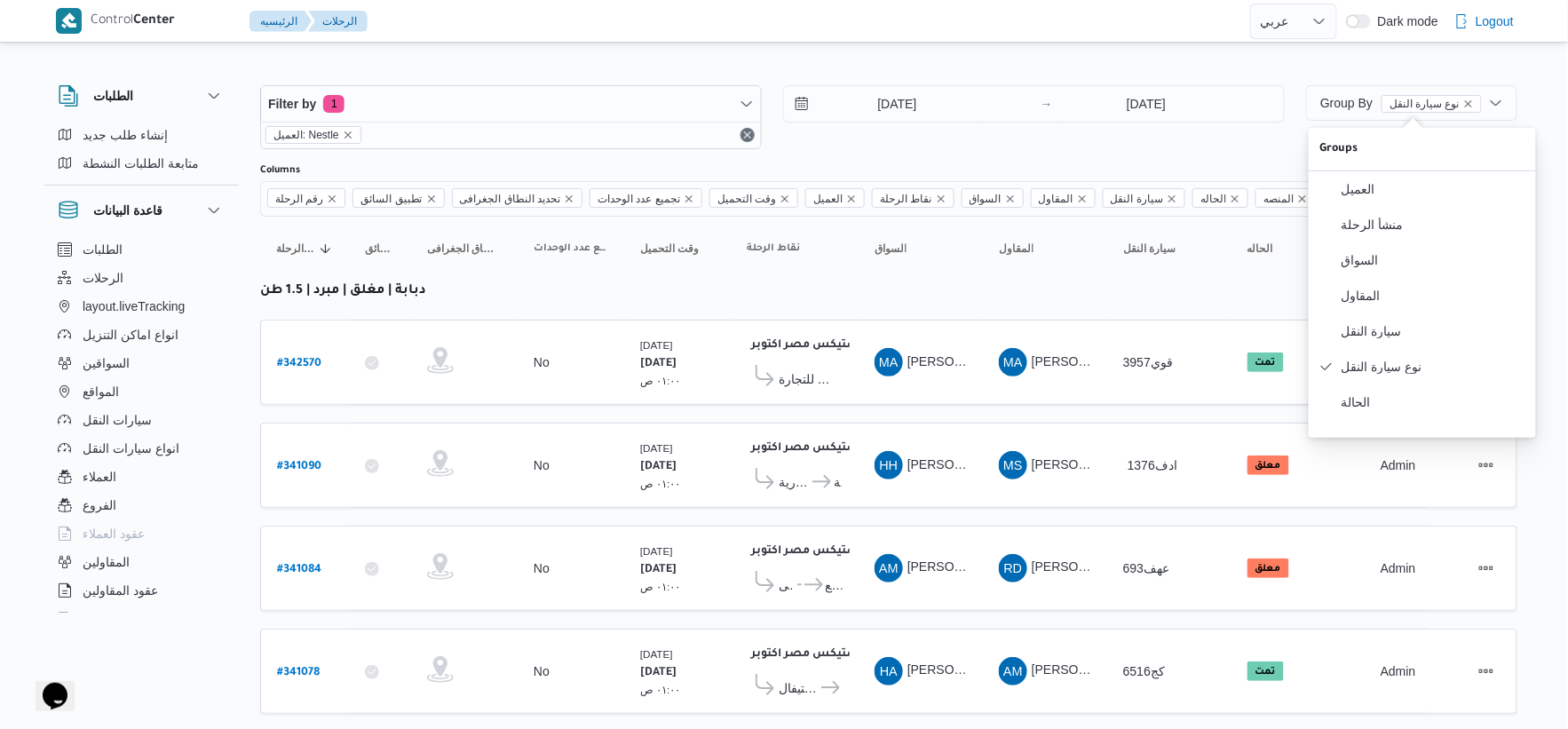
click at [776, 442] on b "اجيليتى لوجيستيكس مصر اكتوبر" at bounding box center [836, 448] width 170 height 12
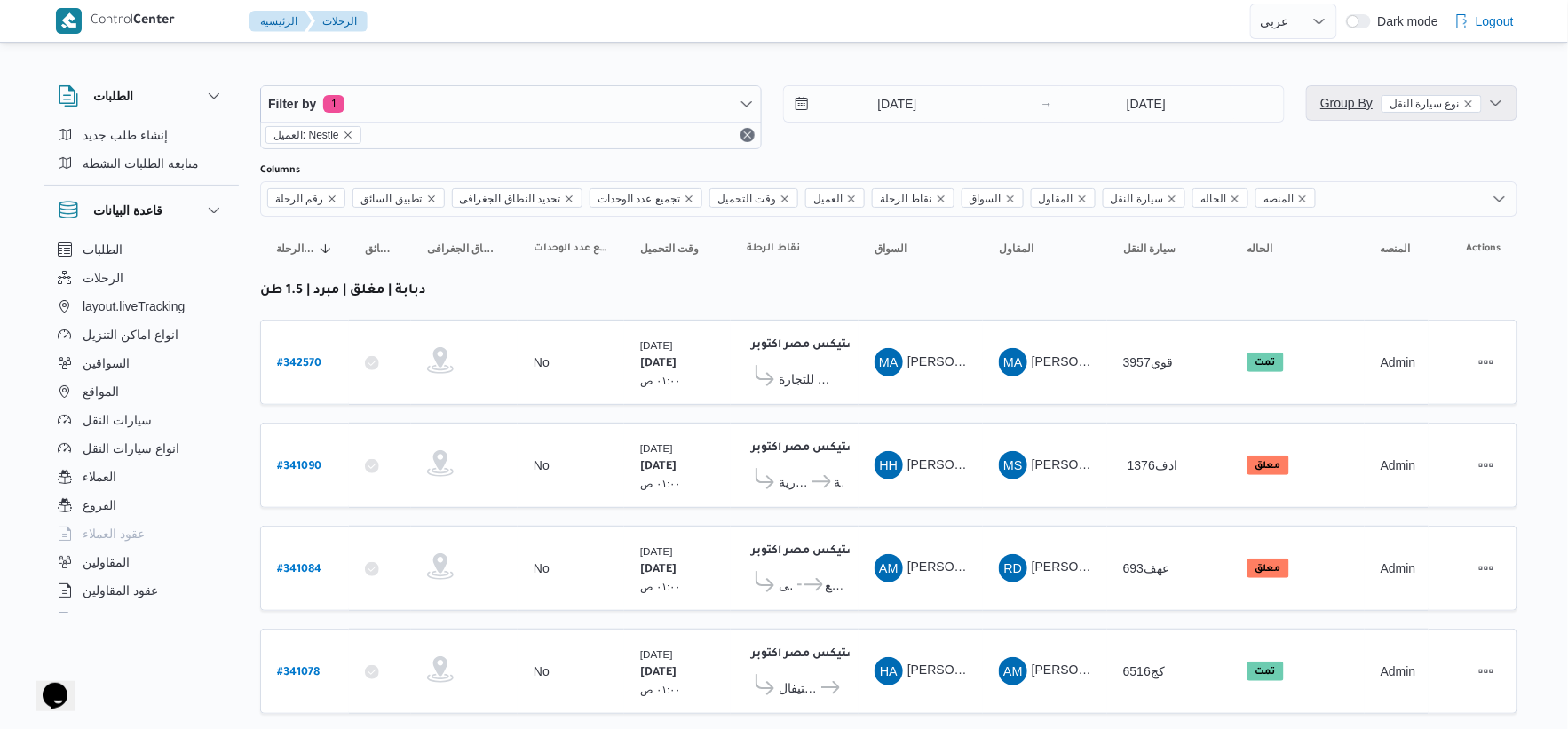
click at [1356, 109] on span "Group By نوع سيارة النقل" at bounding box center [1401, 103] width 162 height 14
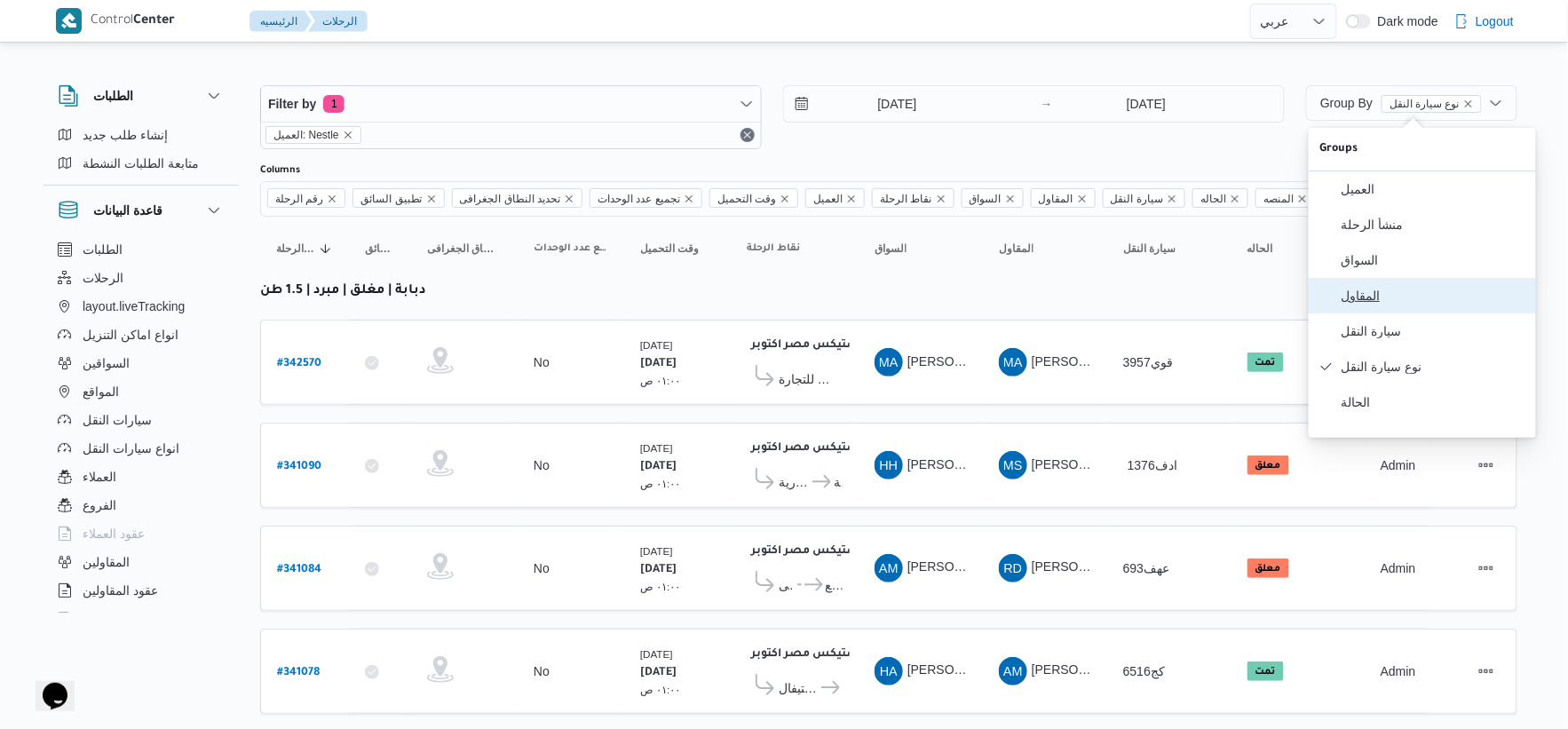
click at [1376, 295] on button "المقاول" at bounding box center [1422, 296] width 228 height 36
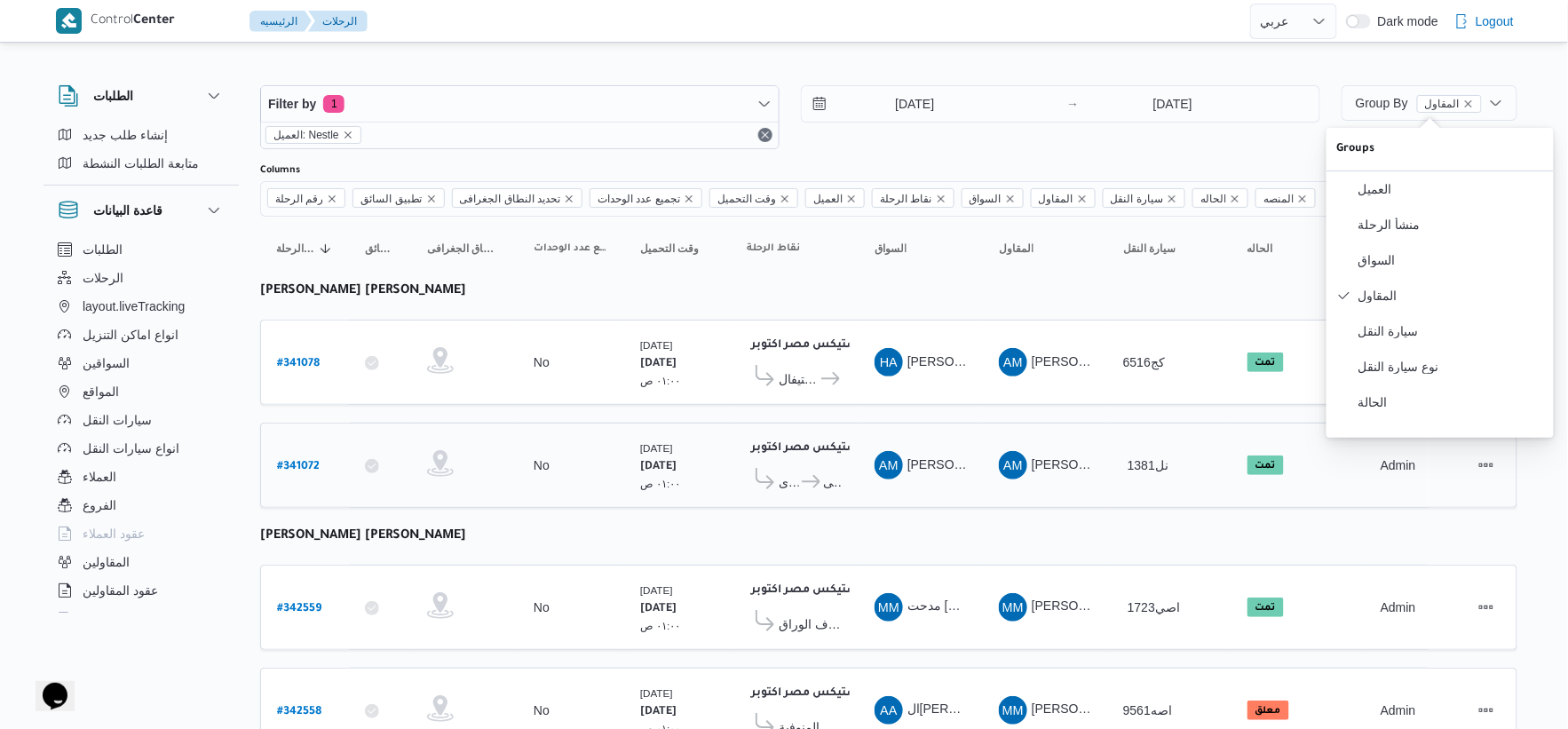
click at [747, 428] on div "اجيليتى لوجيستيكس مصر اكتوبر ٠٤:٢٣ ص كارفور المعادى سبينس السد العالى - الدقى" at bounding box center [794, 465] width 110 height 75
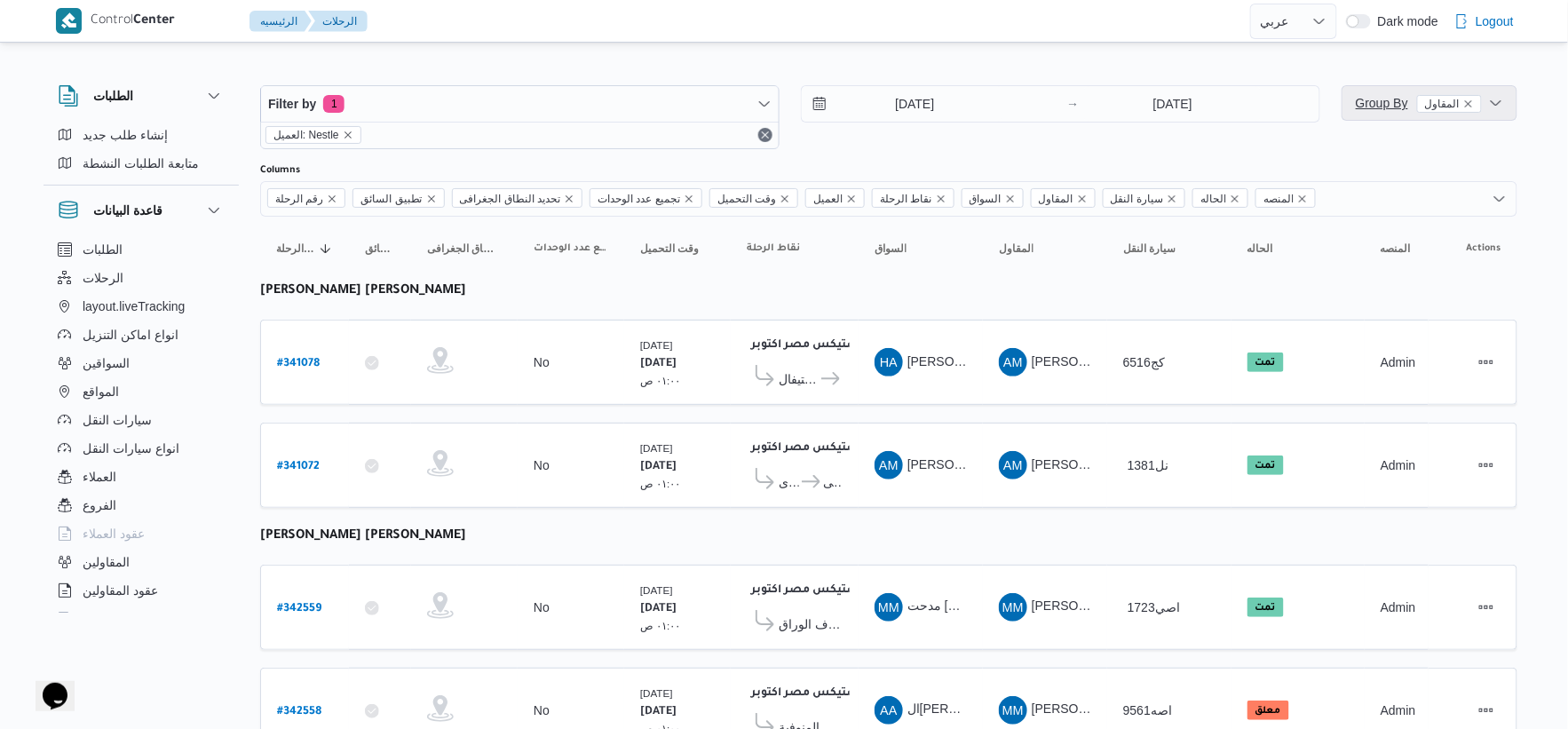
click at [1389, 113] on span "Group By المقاول" at bounding box center [1419, 103] width 126 height 21
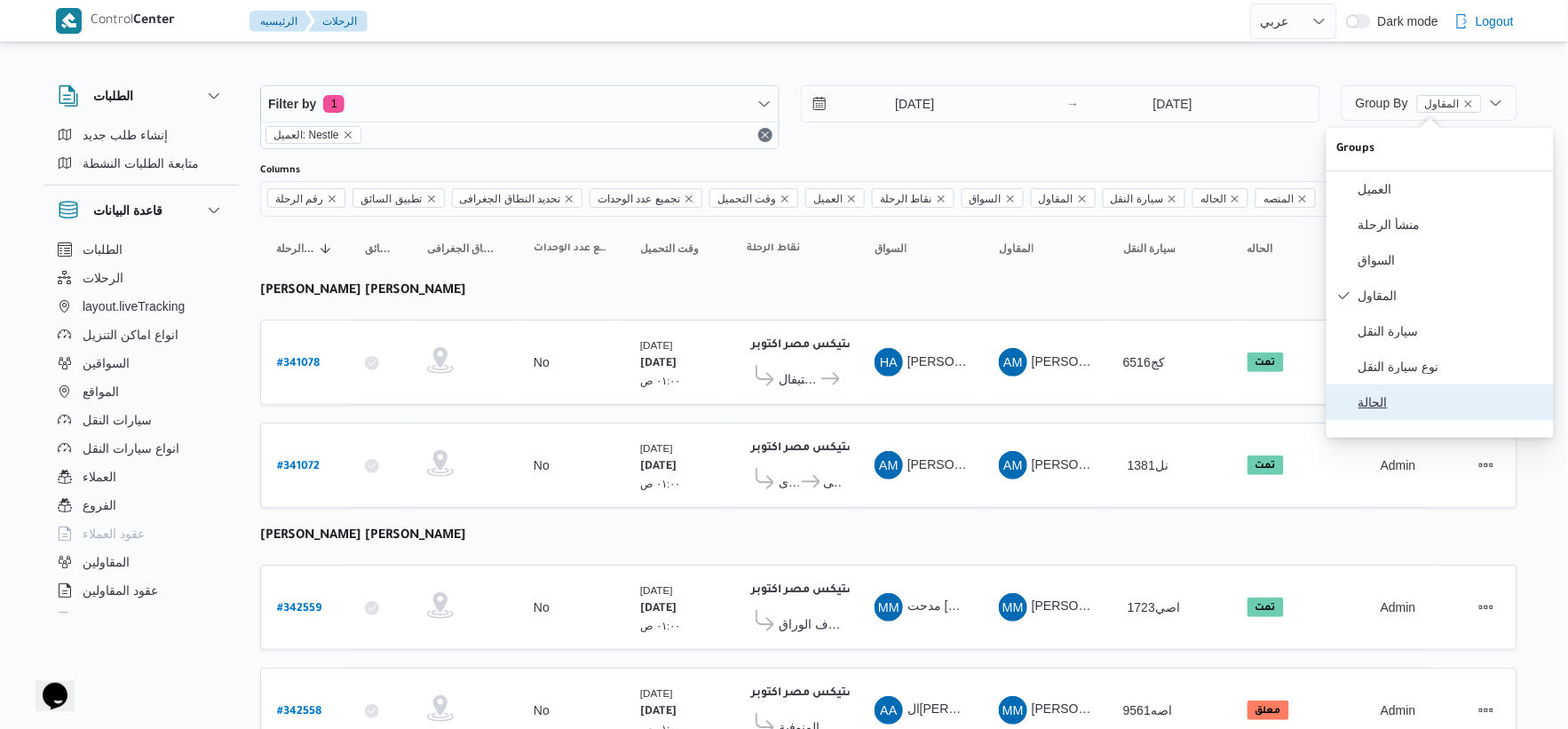
click at [1416, 409] on span "الحالة" at bounding box center [1450, 402] width 185 height 14
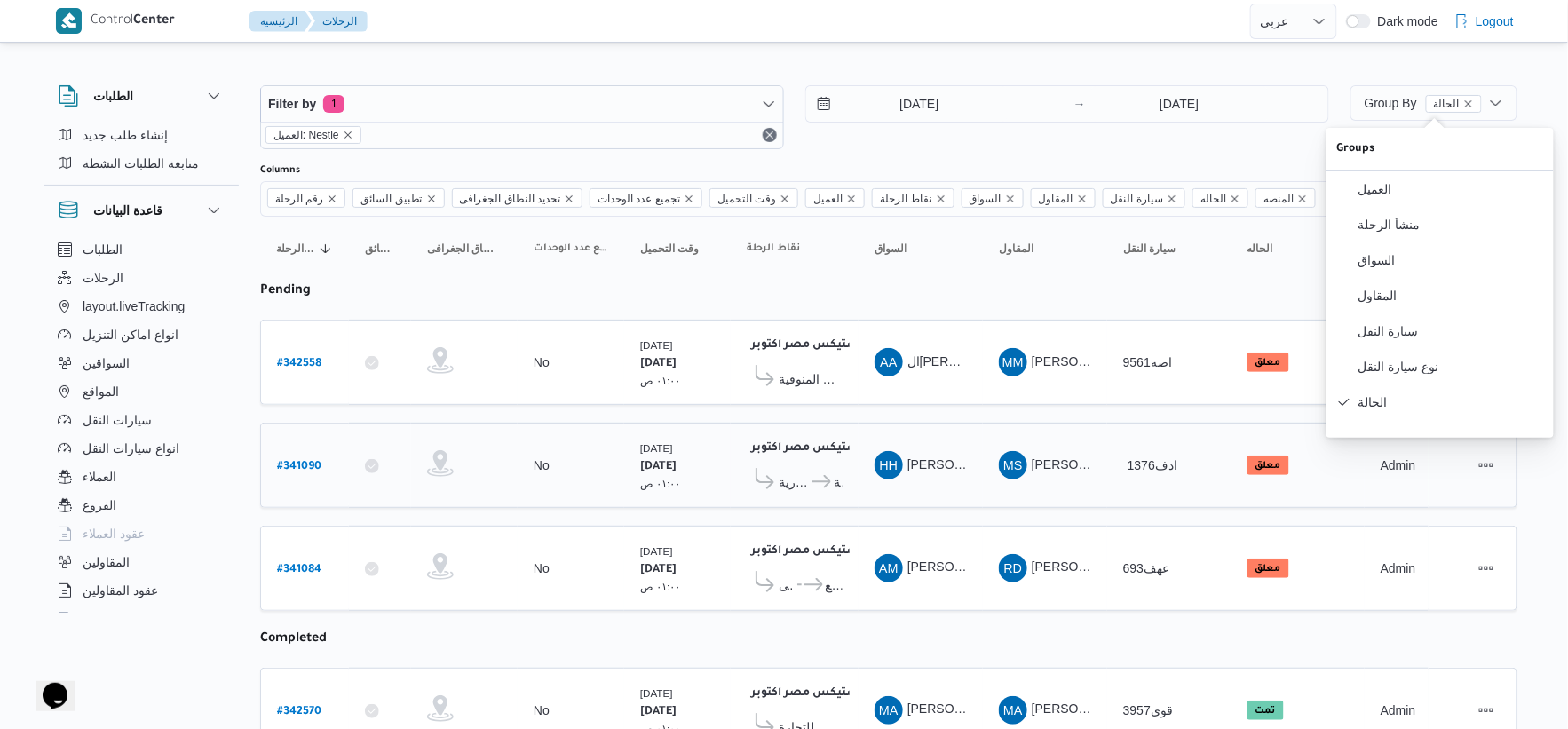
click at [871, 463] on div "HH هادى حسن حسن محمد يوسف" at bounding box center [920, 465] width 107 height 43
click at [302, 363] on b "# 342558" at bounding box center [299, 364] width 44 height 12
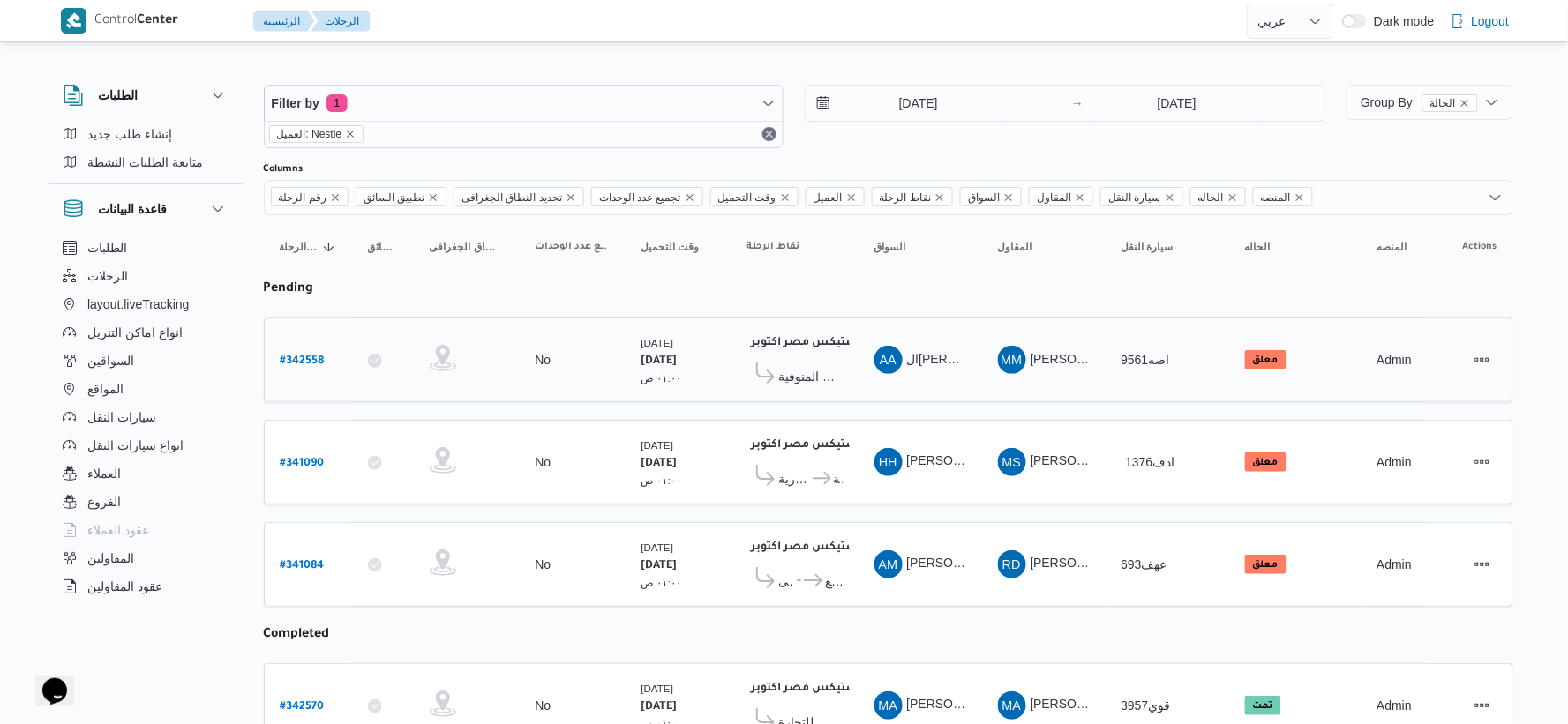
select select "ar"
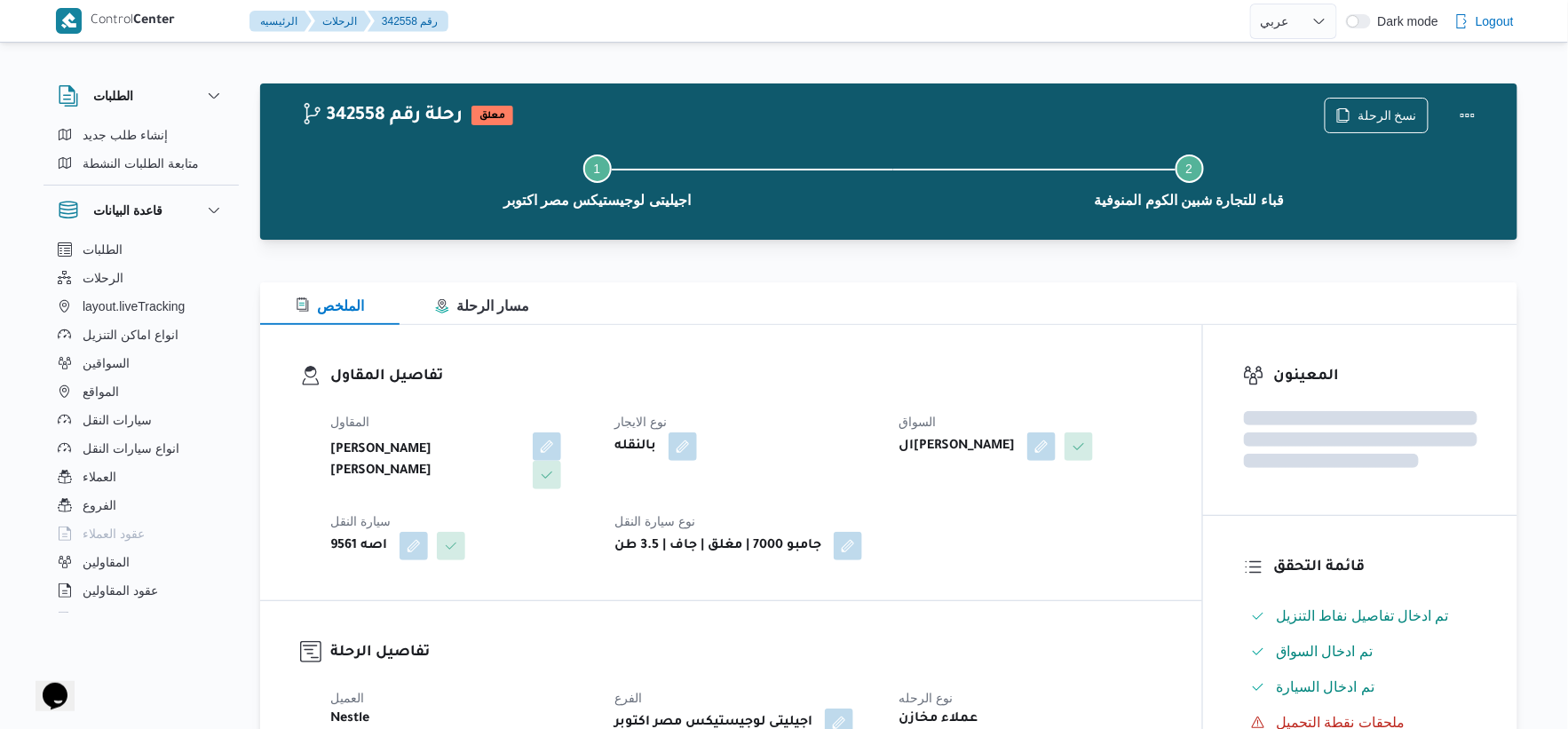
click at [989, 444] on b "النور عبدو محمد عبدالله" at bounding box center [956, 446] width 117 height 21
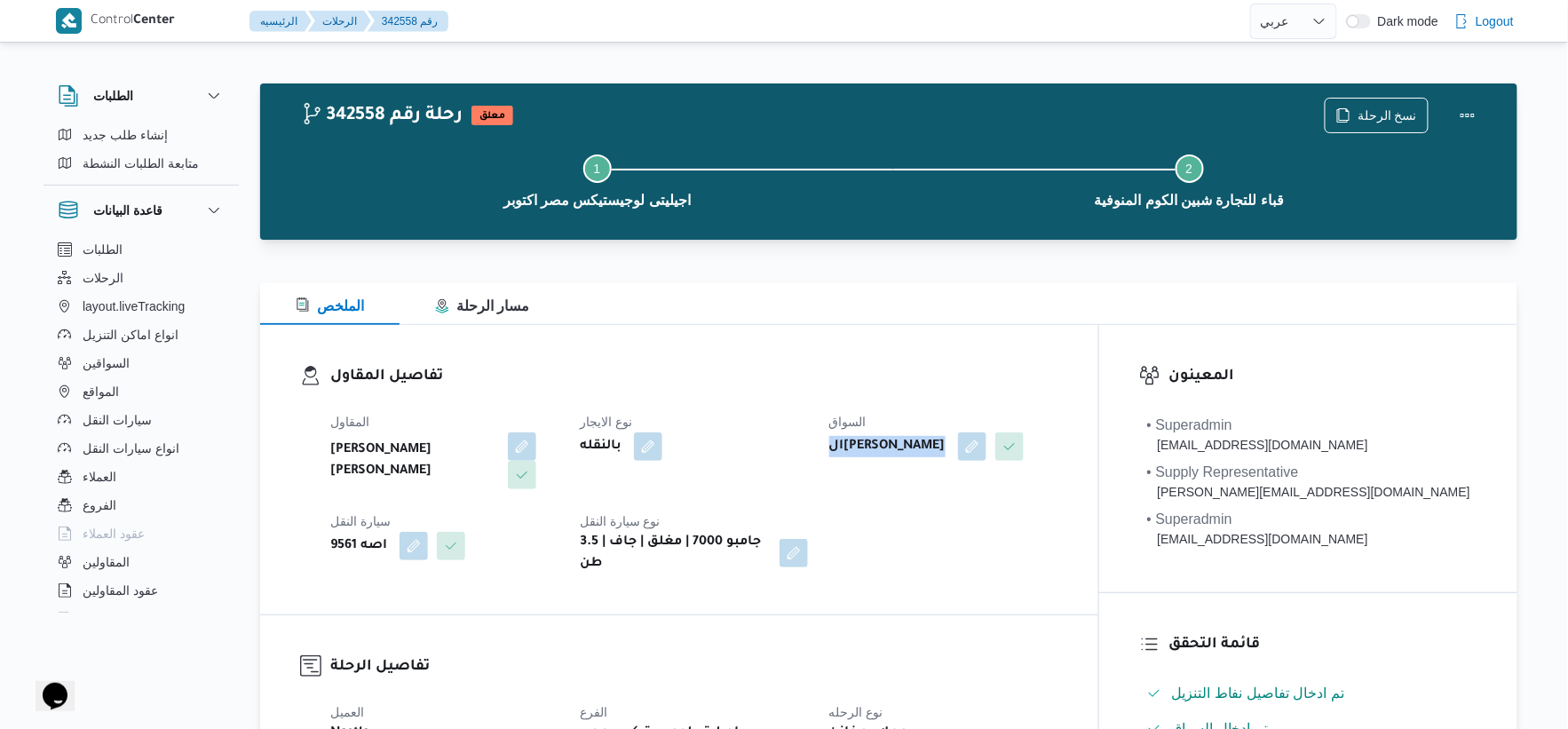
click at [946, 444] on b "النور عبدو محمد عبدالله" at bounding box center [887, 446] width 117 height 21
copy div "النور عبدو محمد عبدالله"
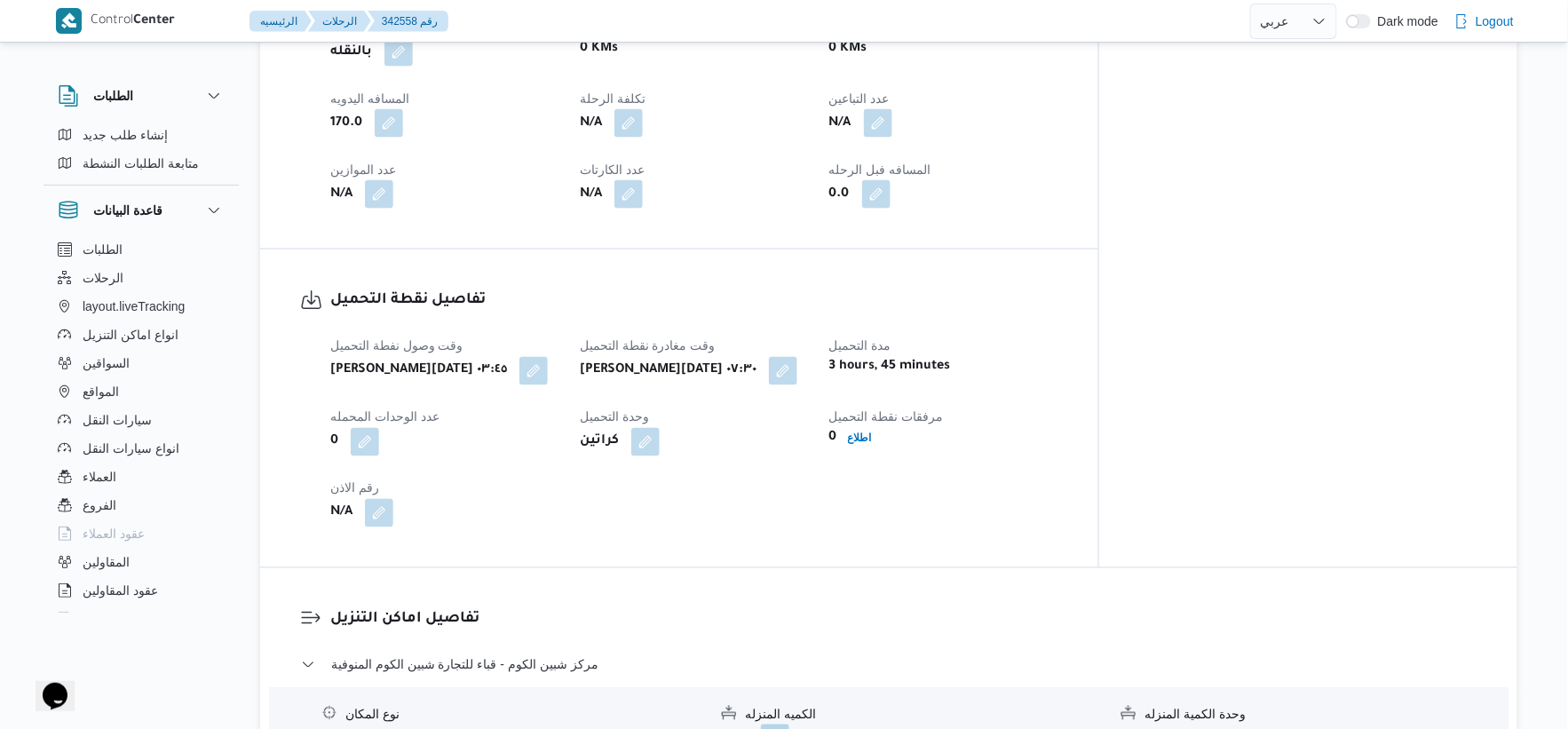
scroll to position [889, 0]
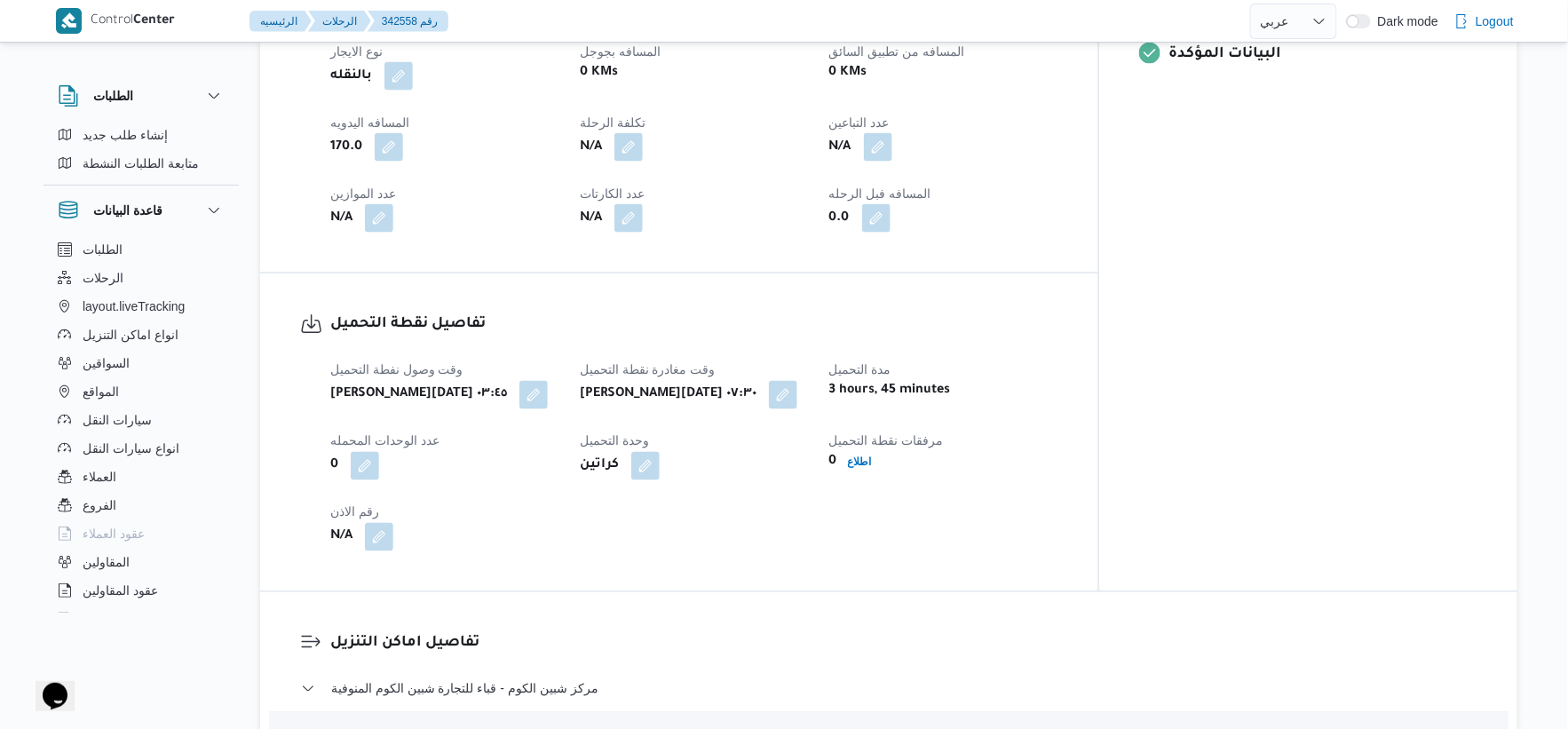
select select "ar"
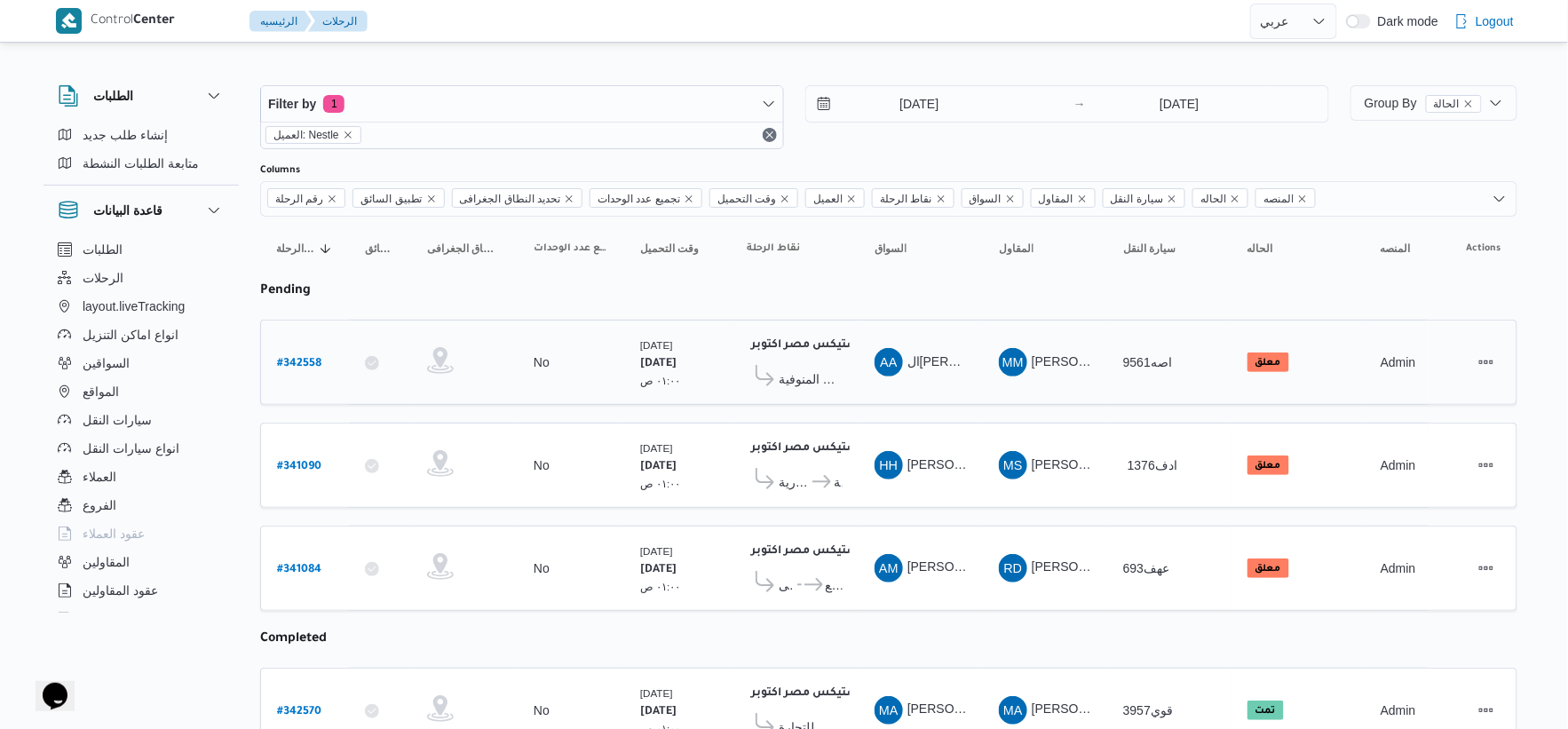
click at [309, 370] on b "# 342558" at bounding box center [299, 364] width 44 height 12
select select "ar"
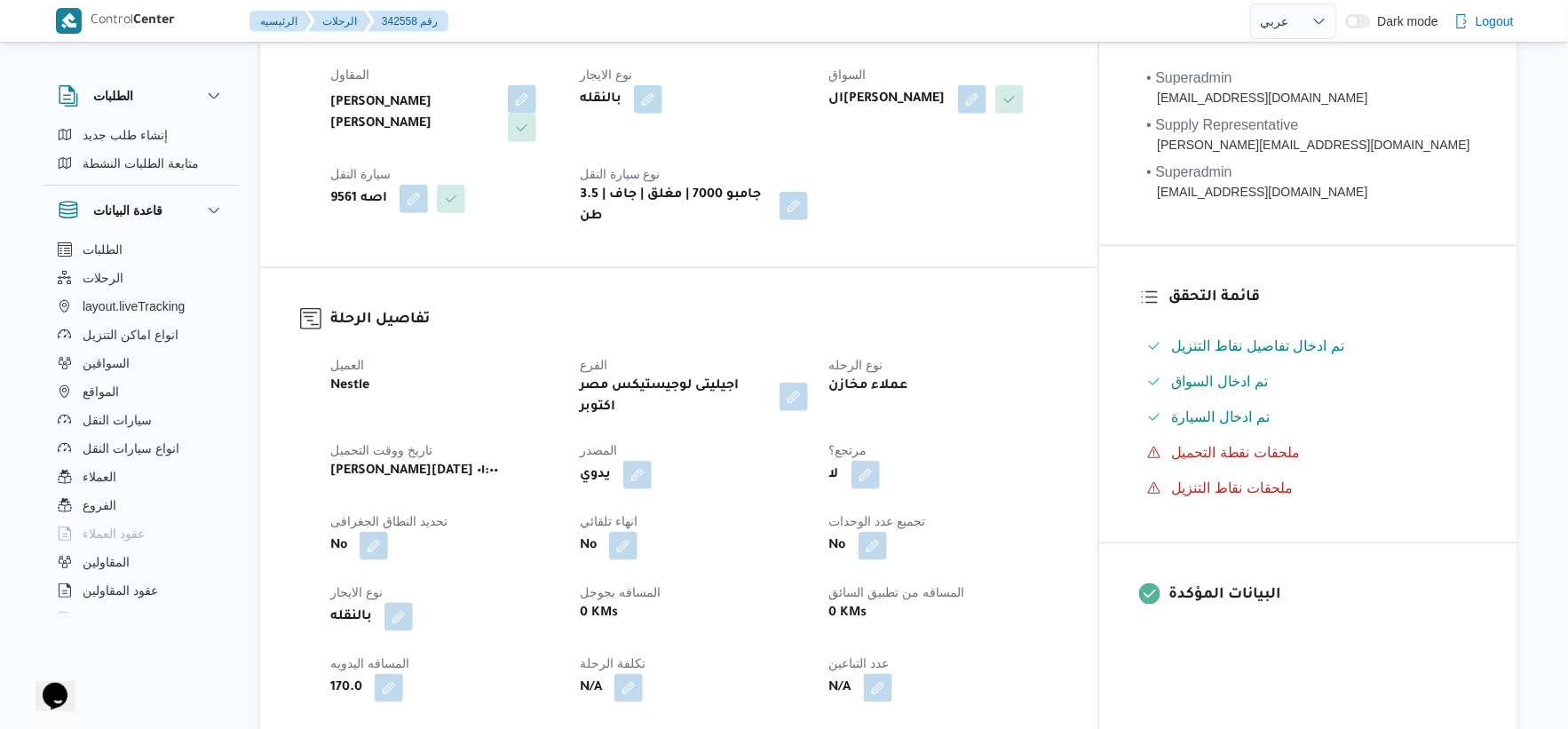
scroll to position [296, 0]
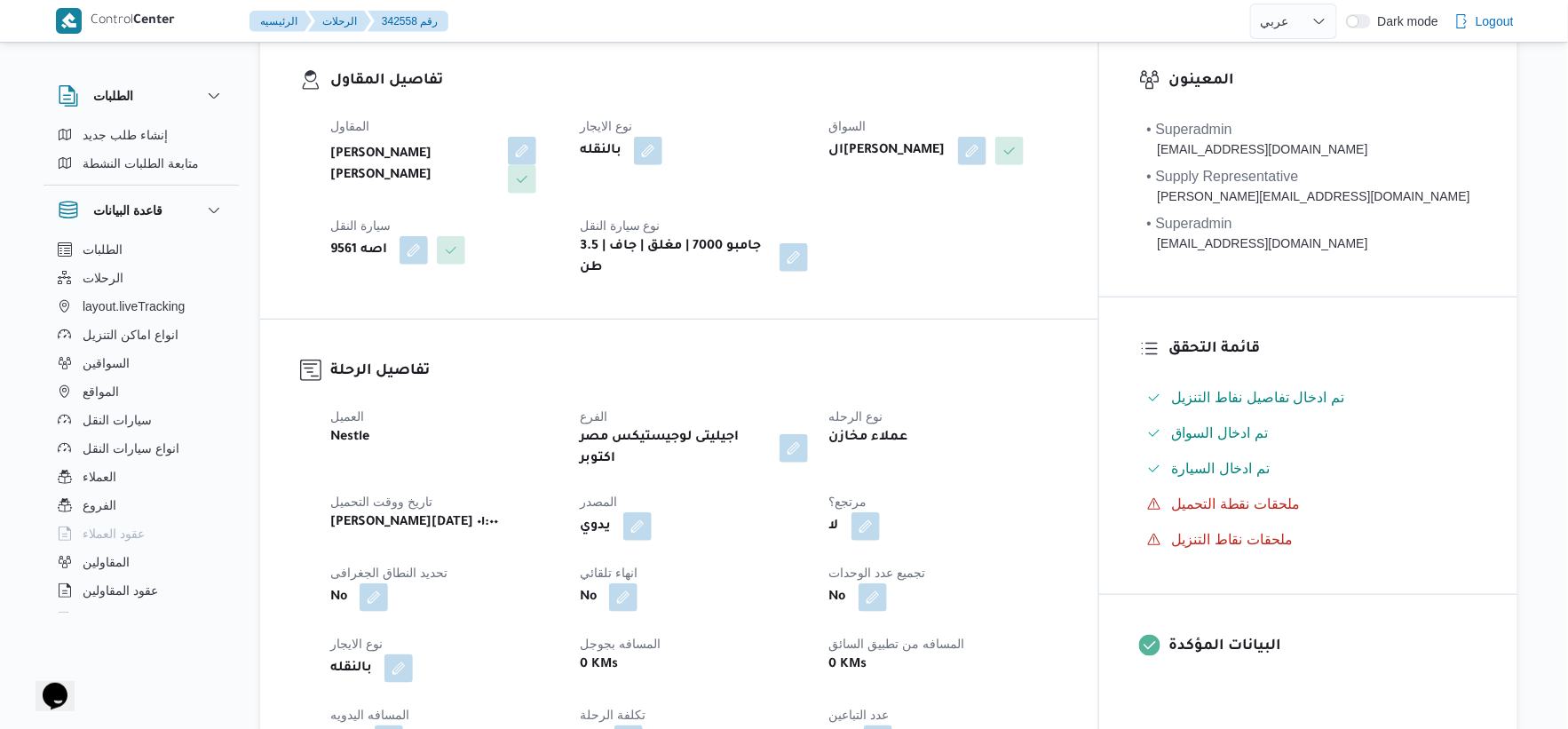
select select "ar"
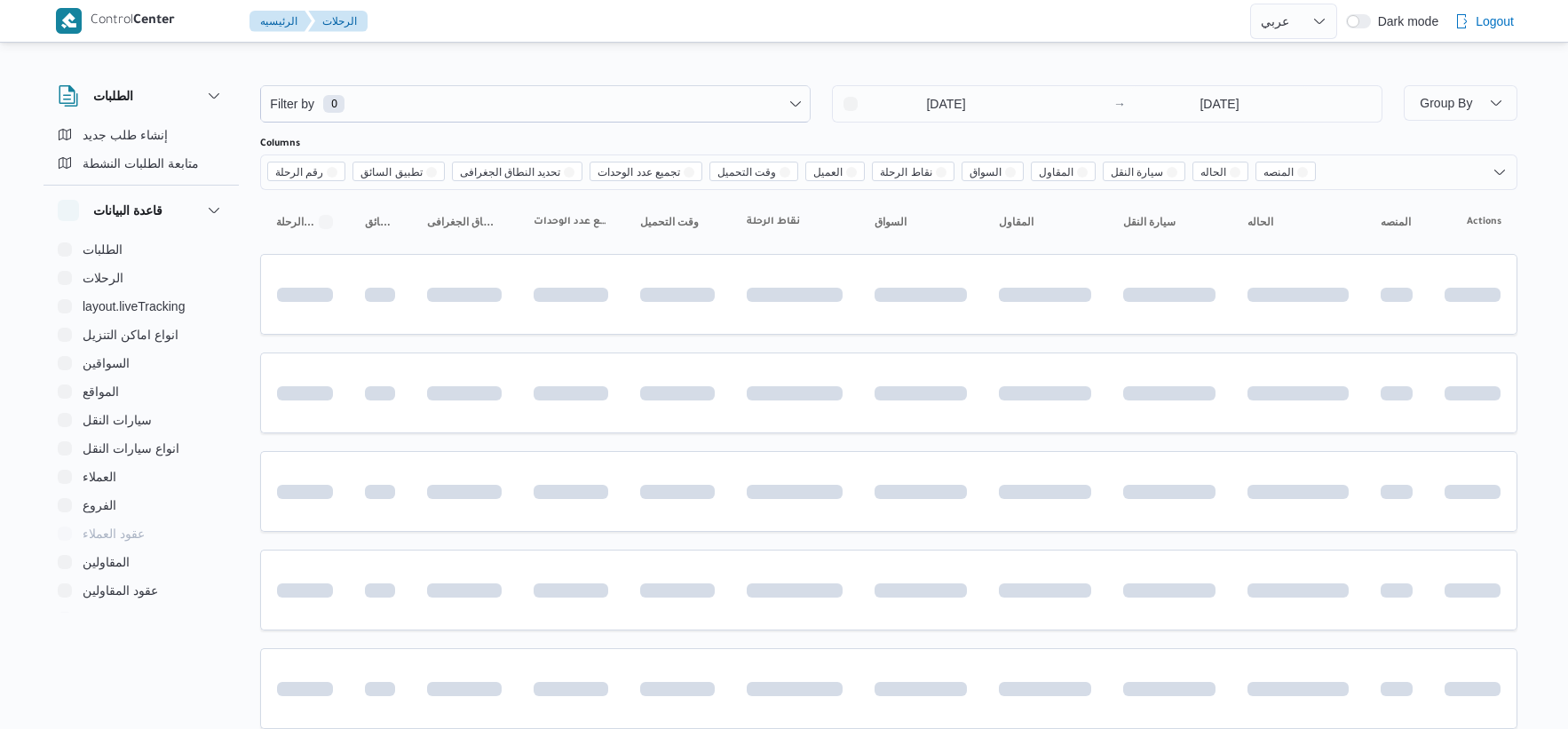
select select "ar"
click at [145, 360] on button "السواقين" at bounding box center [142, 364] width 182 height 28
select select "ar"
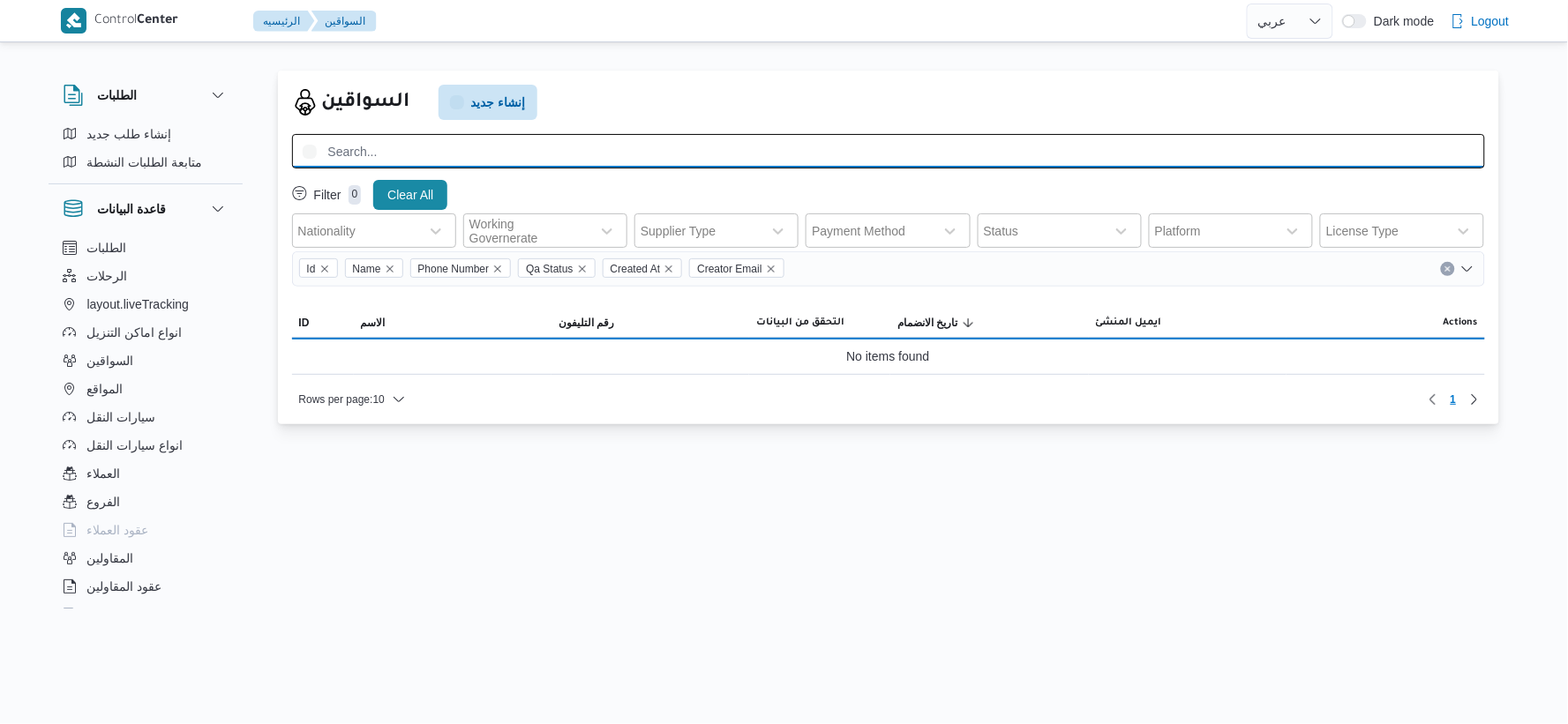
click at [444, 154] on input "search" at bounding box center [889, 151] width 1193 height 35
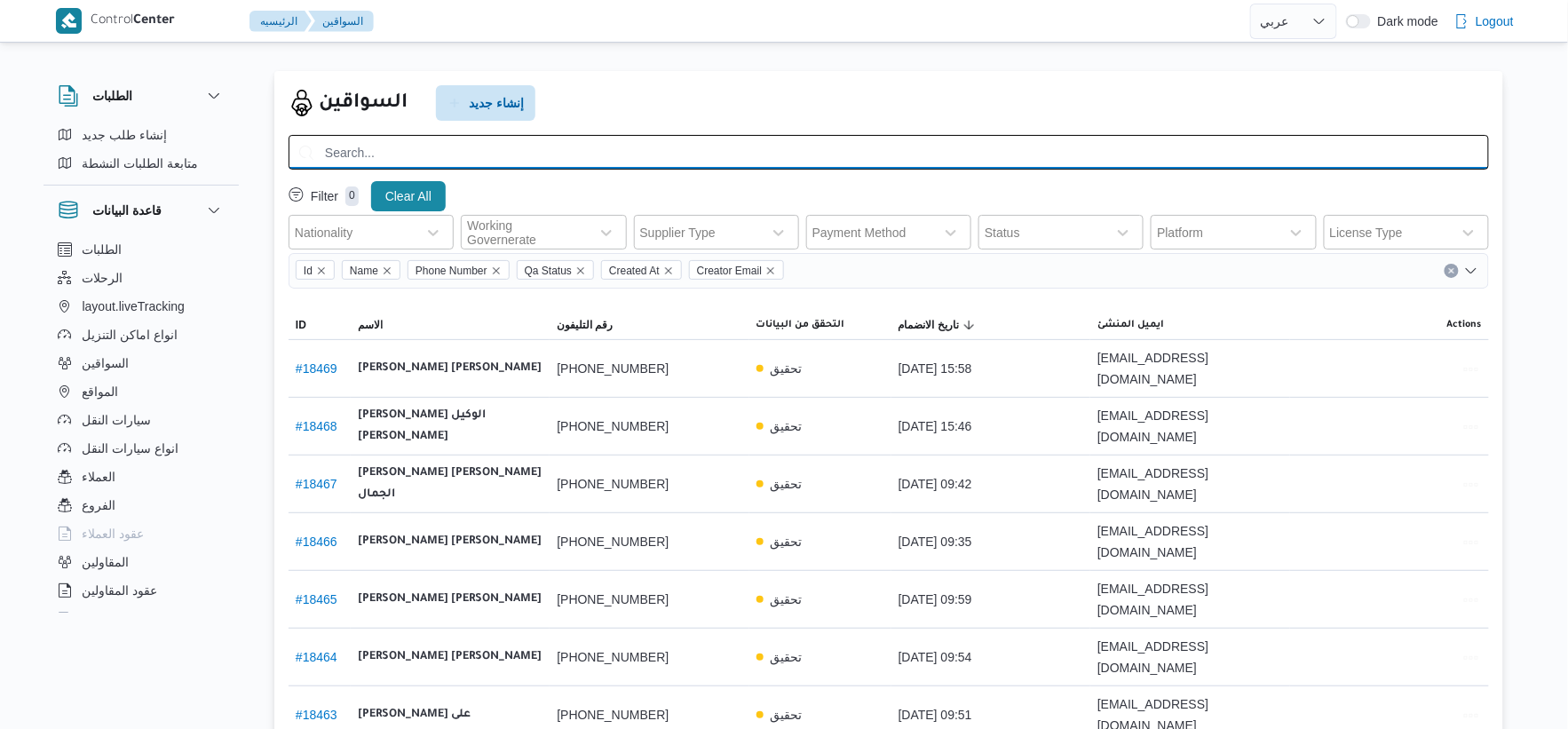
paste input "ال[PERSON_NAME]"
type input "ال[PERSON_NAME]"
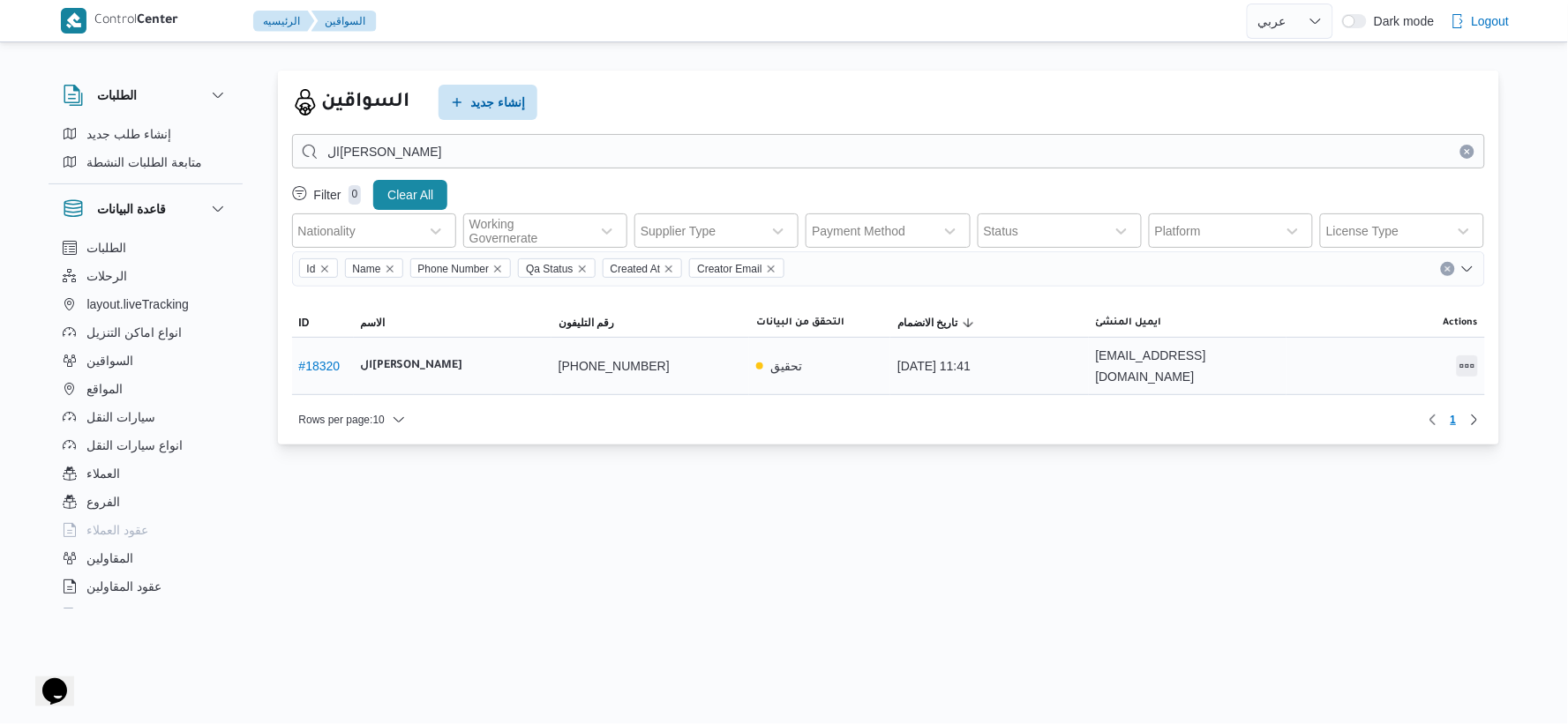
click at [1468, 360] on button "All actions" at bounding box center [1467, 366] width 21 height 21
click at [1410, 326] on span "Preview" at bounding box center [1410, 321] width 57 height 14
select select "ar"
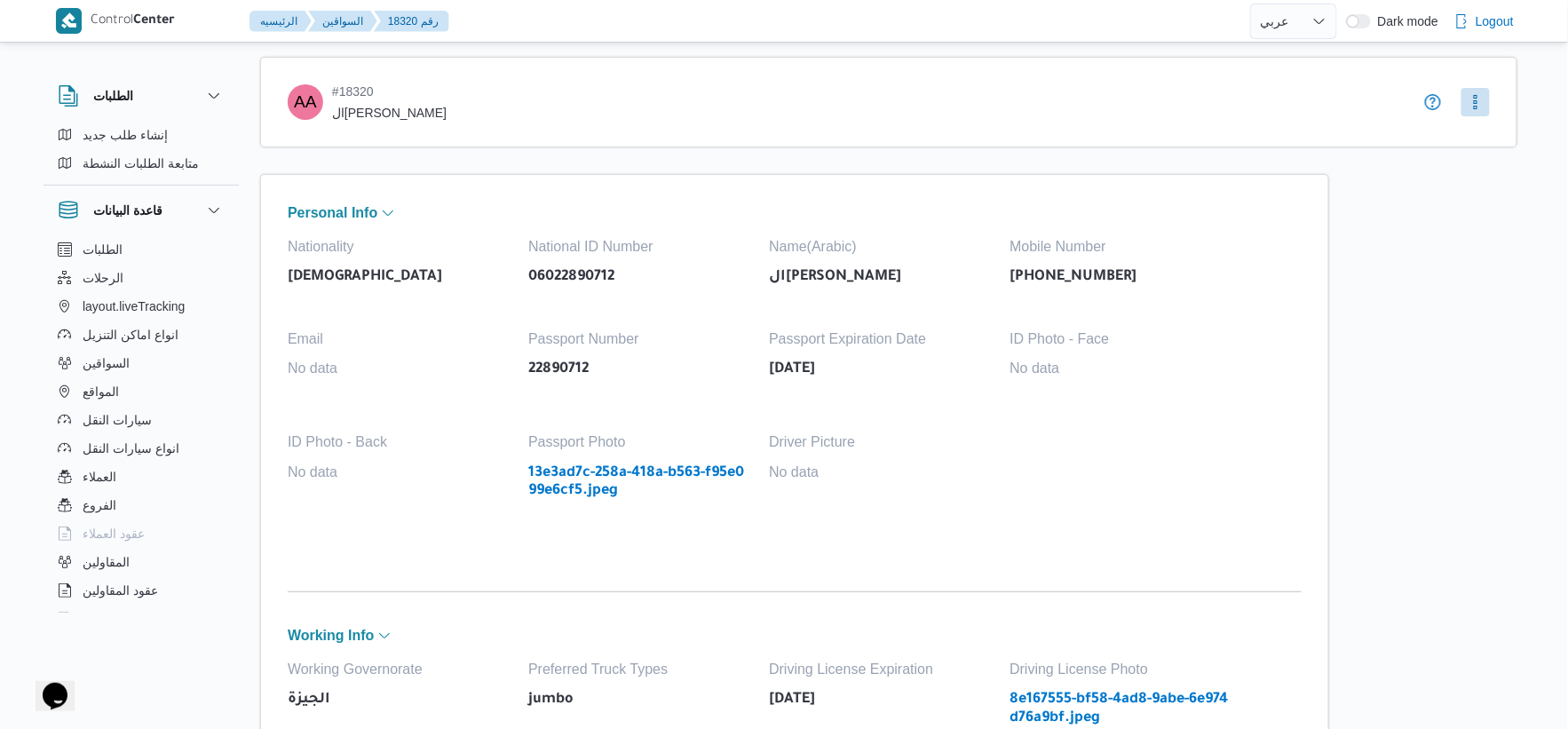
click at [702, 471] on link "13e3ad7c-258a-418a-b563-f95e099e6cf5.jpeg" at bounding box center [639, 482] width 223 height 36
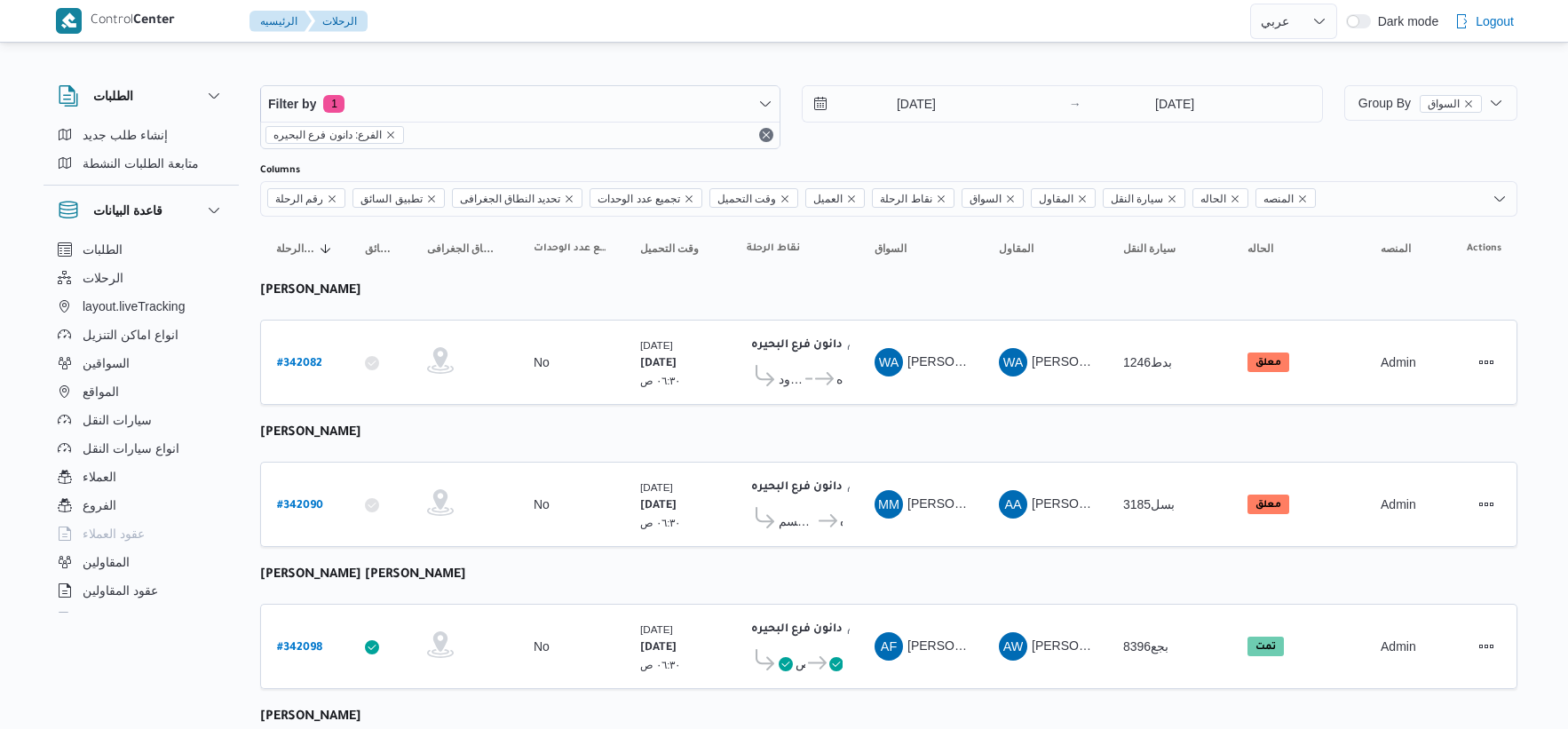
select select "ar"
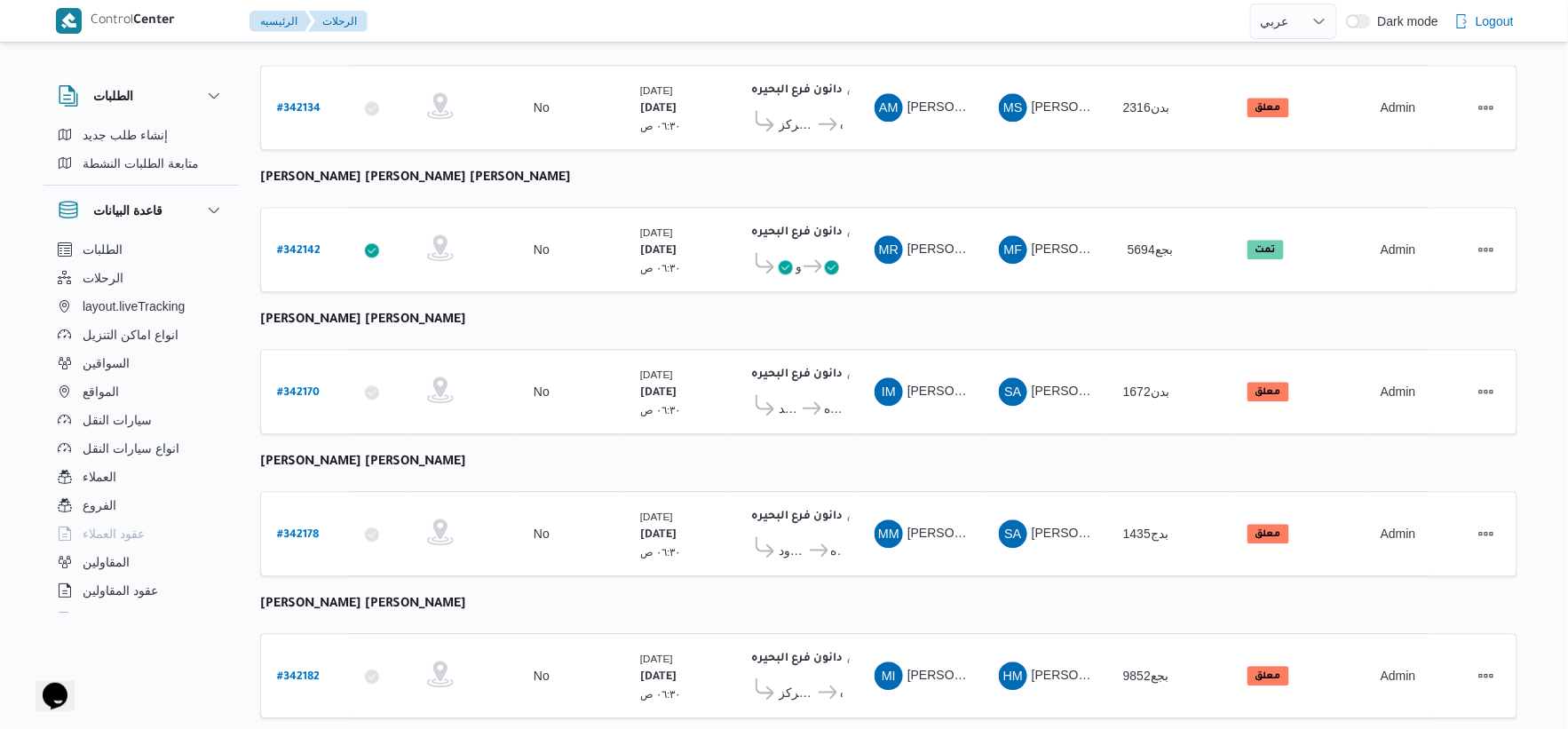
scroll to position [1427, 0]
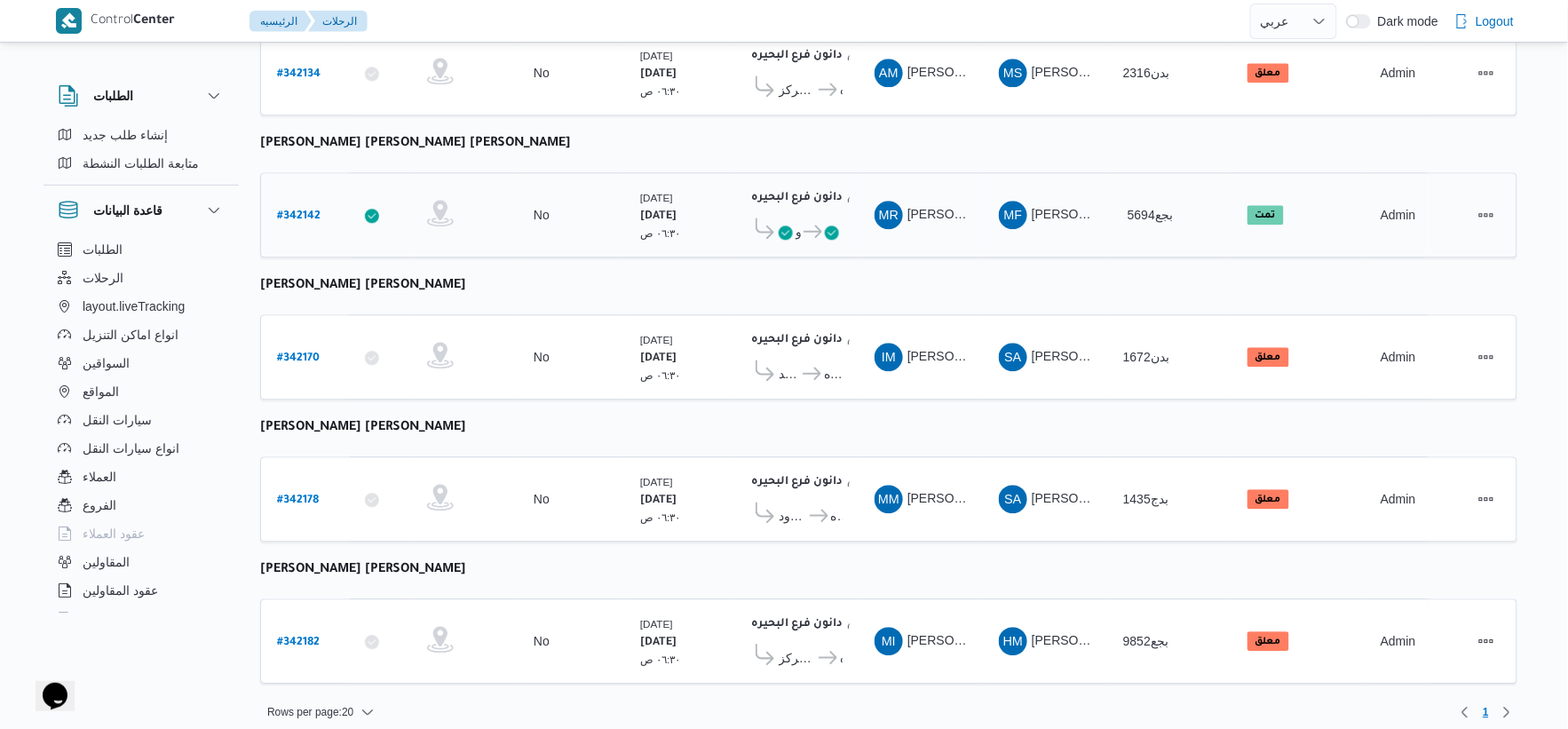
click at [300, 211] on b "# 342142" at bounding box center [299, 217] width 44 height 12
select select "ar"
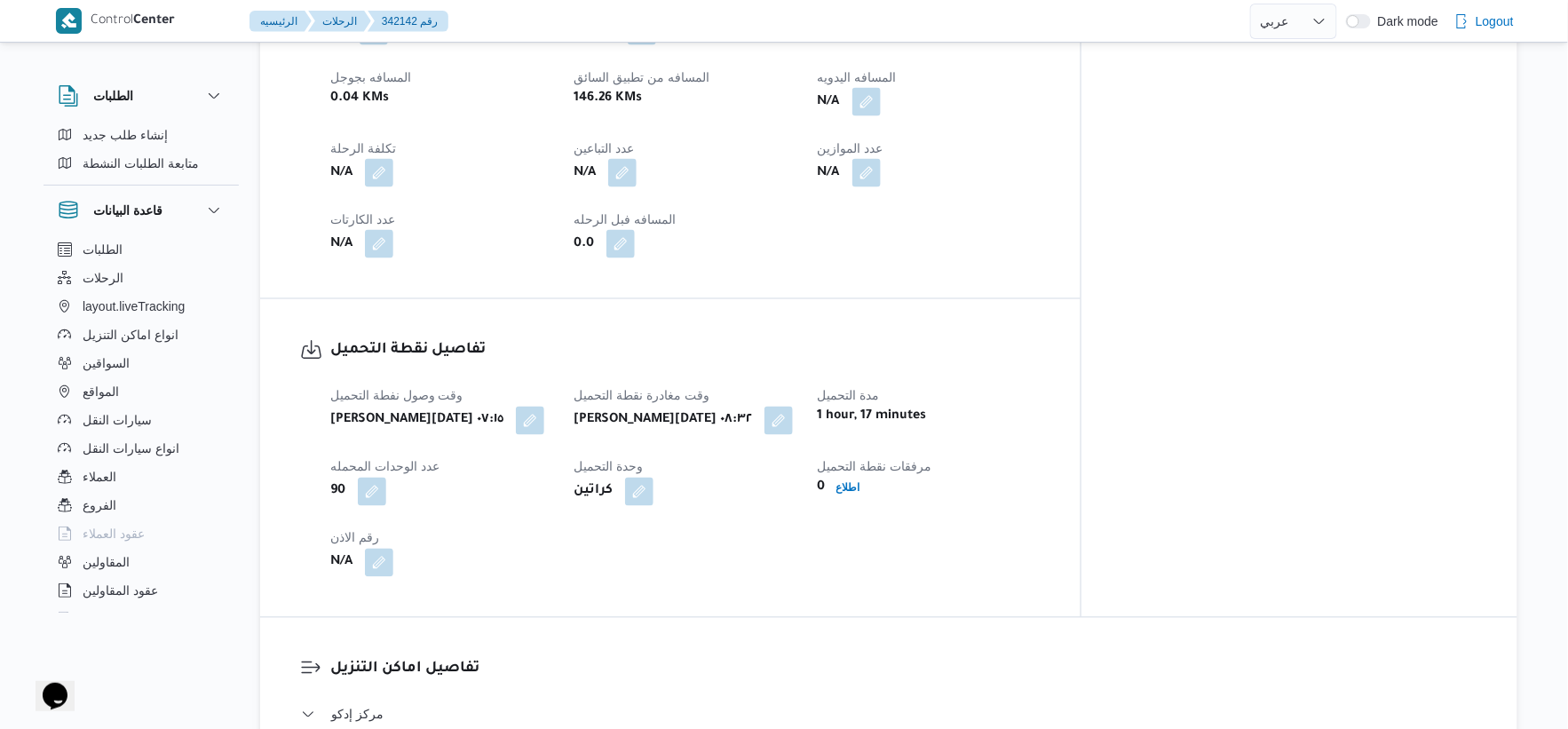
scroll to position [690, 0]
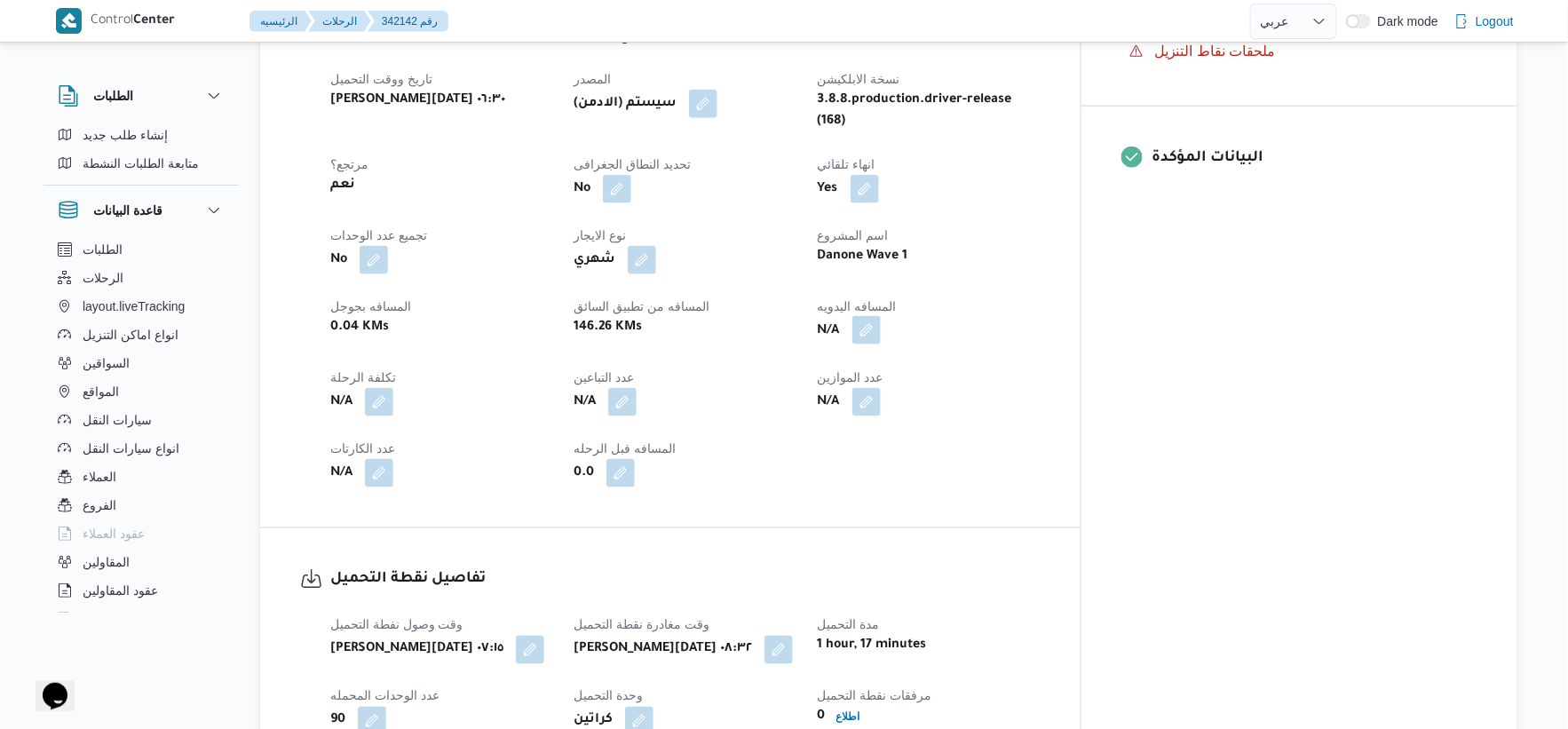
click at [881, 317] on button "button" at bounding box center [866, 331] width 28 height 28
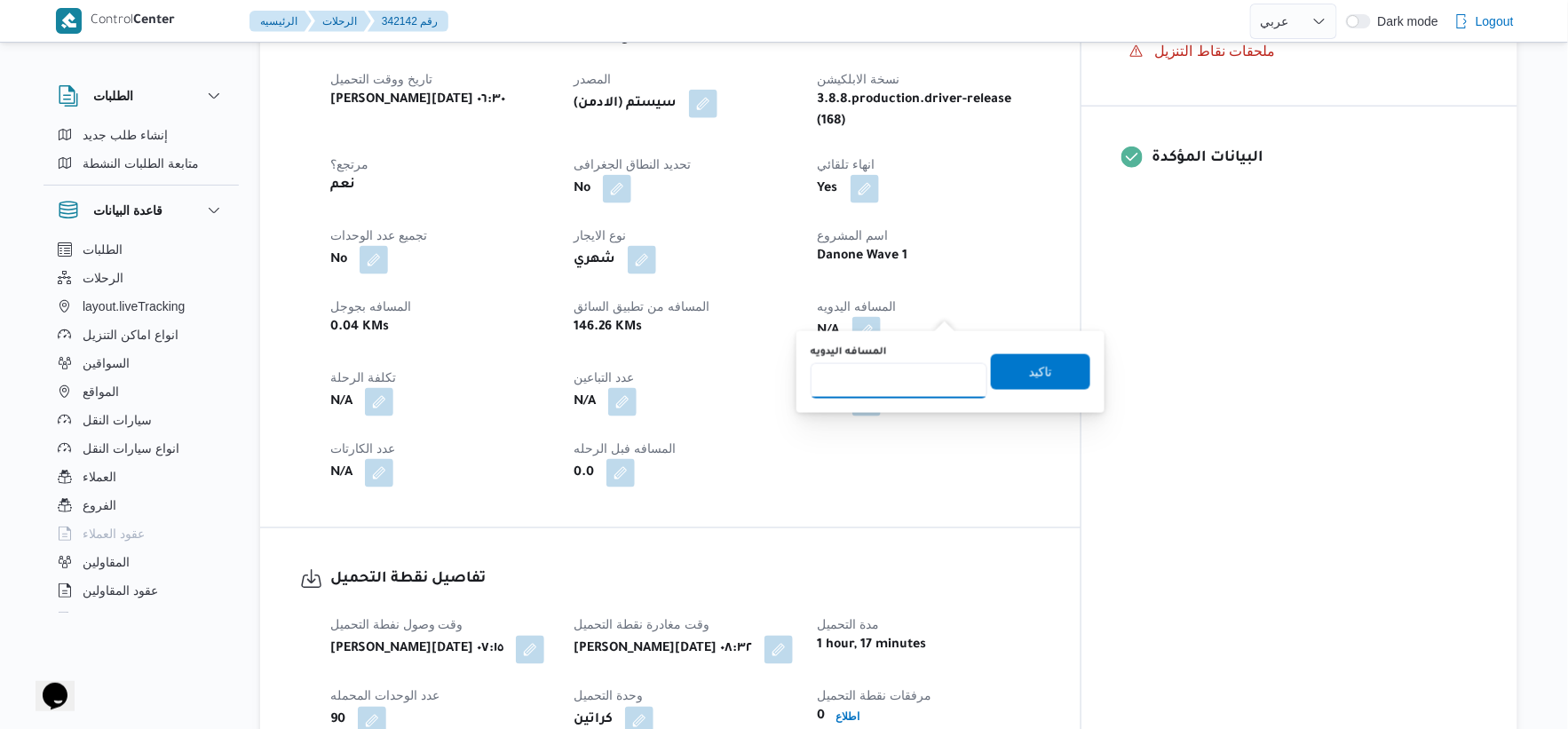
click at [906, 376] on input "المسافه اليدويه" at bounding box center [898, 381] width 177 height 36
type input "149"
click at [1019, 360] on span "تاكيد" at bounding box center [1041, 371] width 100 height 36
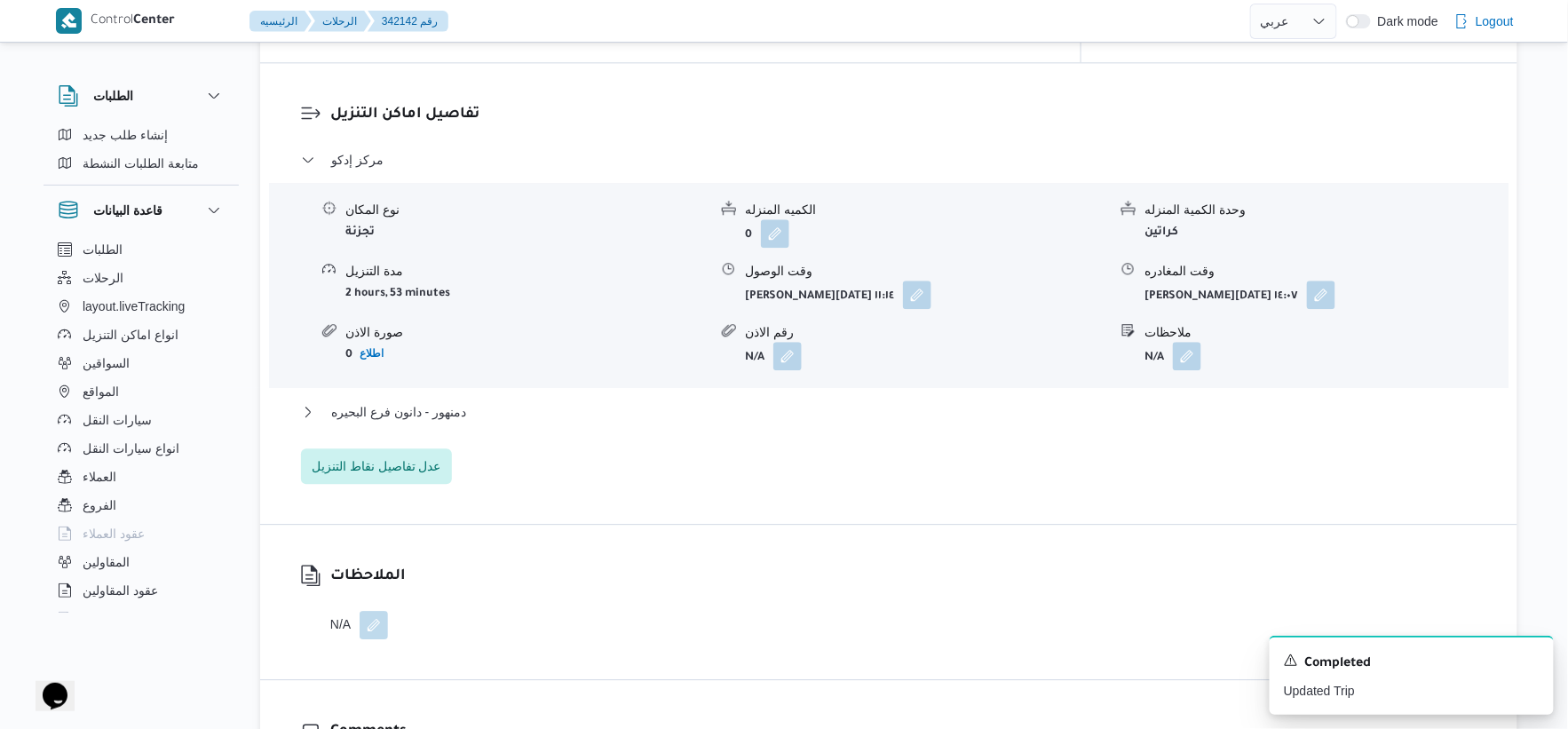
scroll to position [1480, 0]
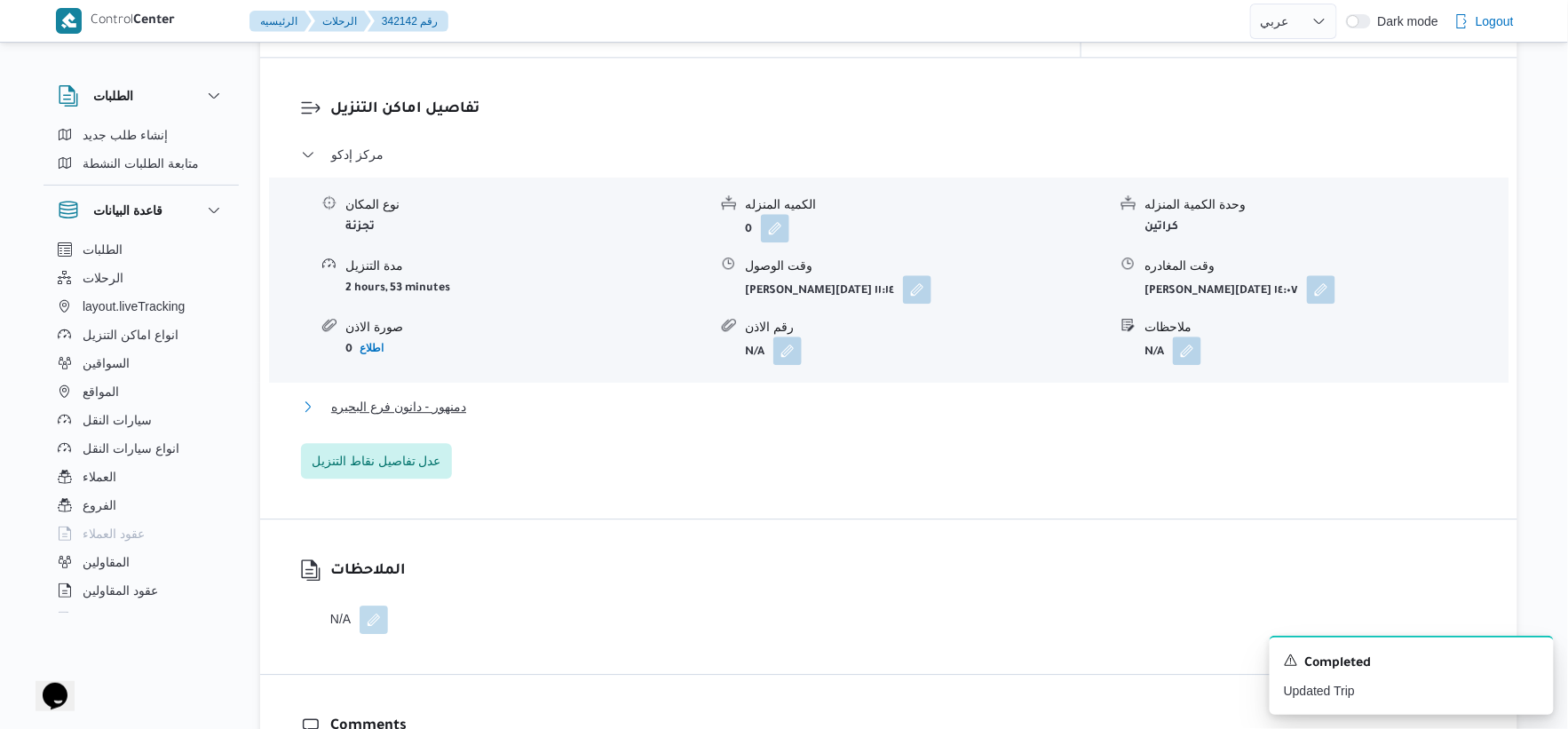
drag, startPoint x: 451, startPoint y: 383, endPoint x: 574, endPoint y: 427, distance: 130.6
click at [453, 396] on span "دمنهور - دانون فرع البحيره" at bounding box center [398, 406] width 135 height 21
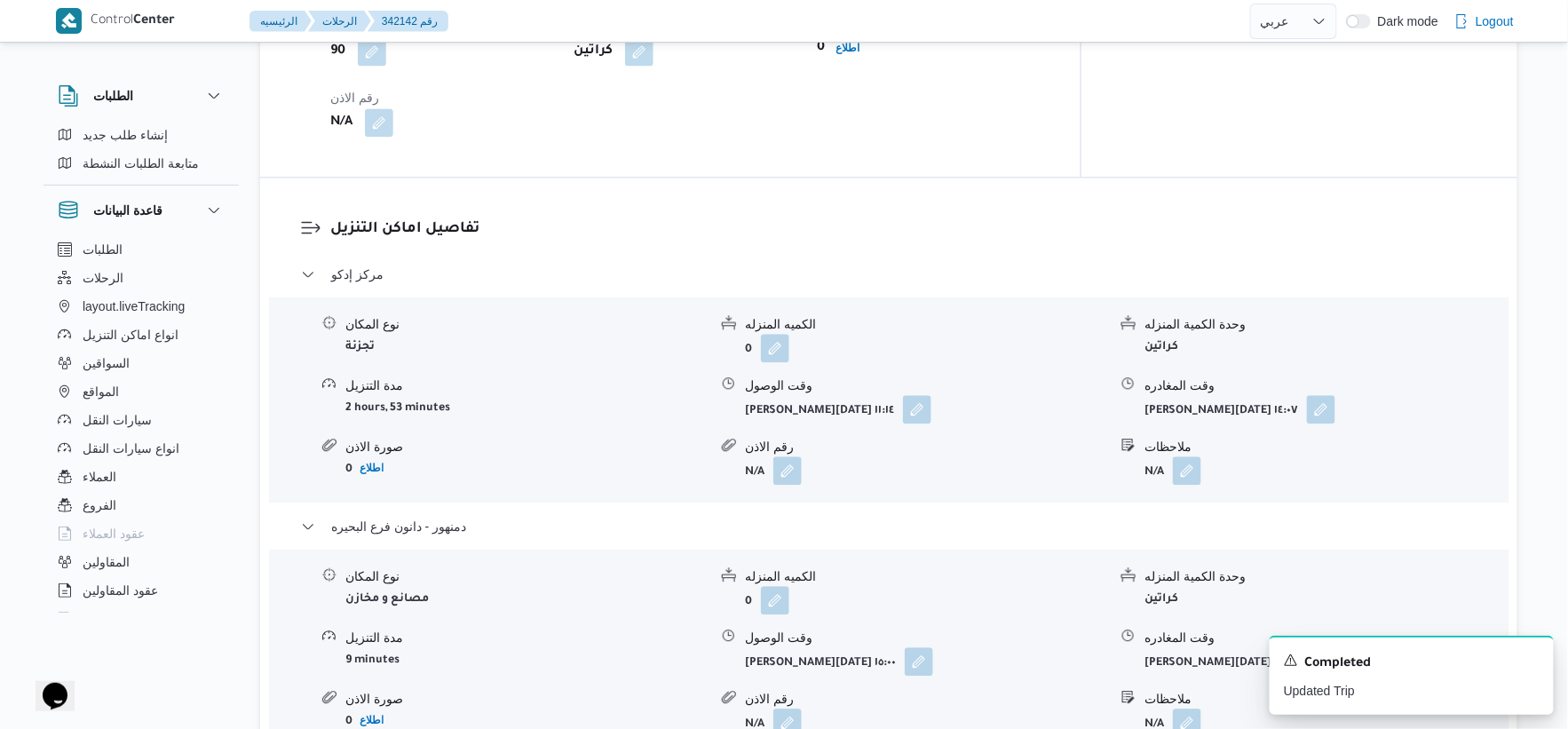
scroll to position [1184, 0]
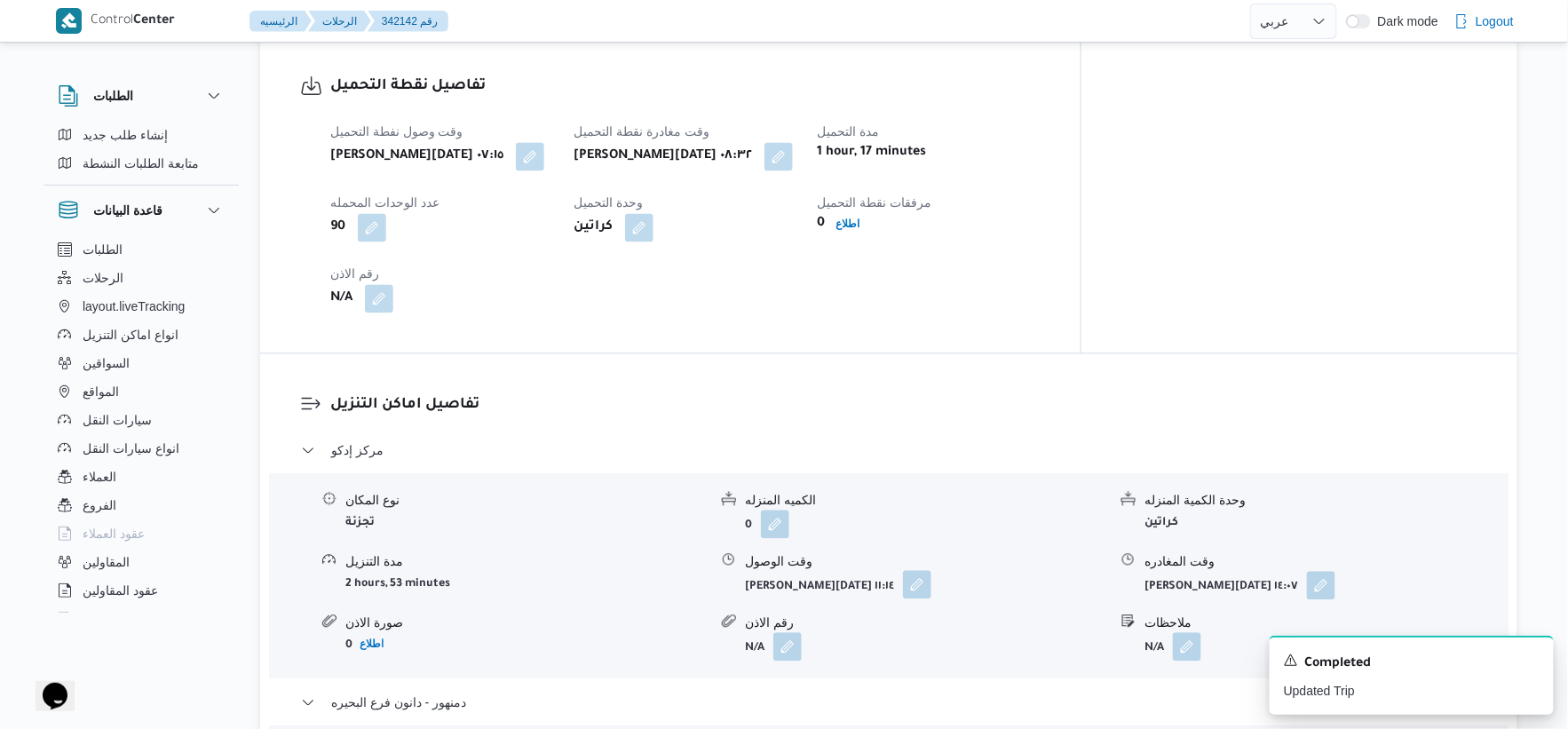
click at [903, 570] on button "button" at bounding box center [917, 584] width 28 height 28
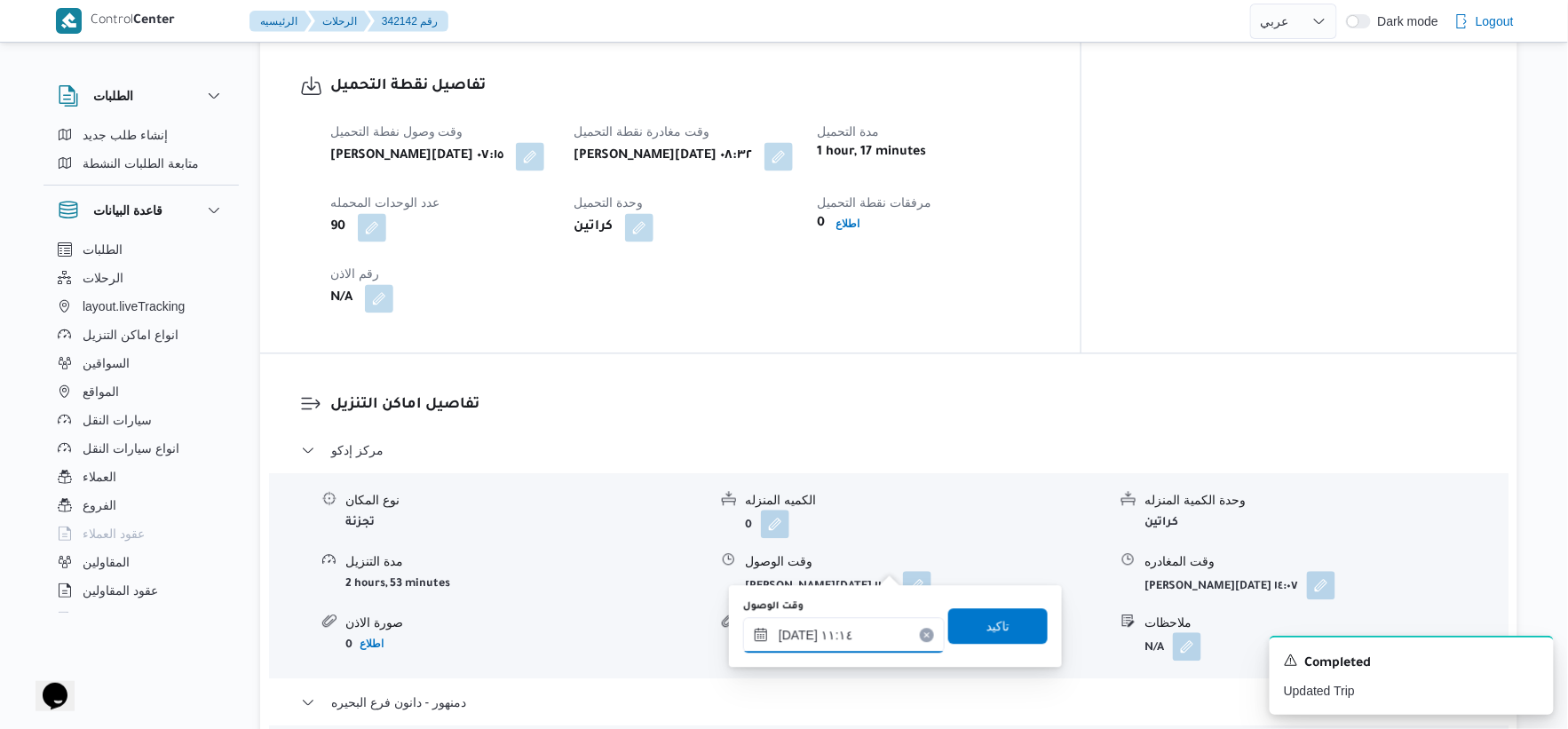
click at [856, 626] on input "٠٩/١٠/٢٠٢٥ ١١:١٤" at bounding box center [844, 635] width 202 height 36
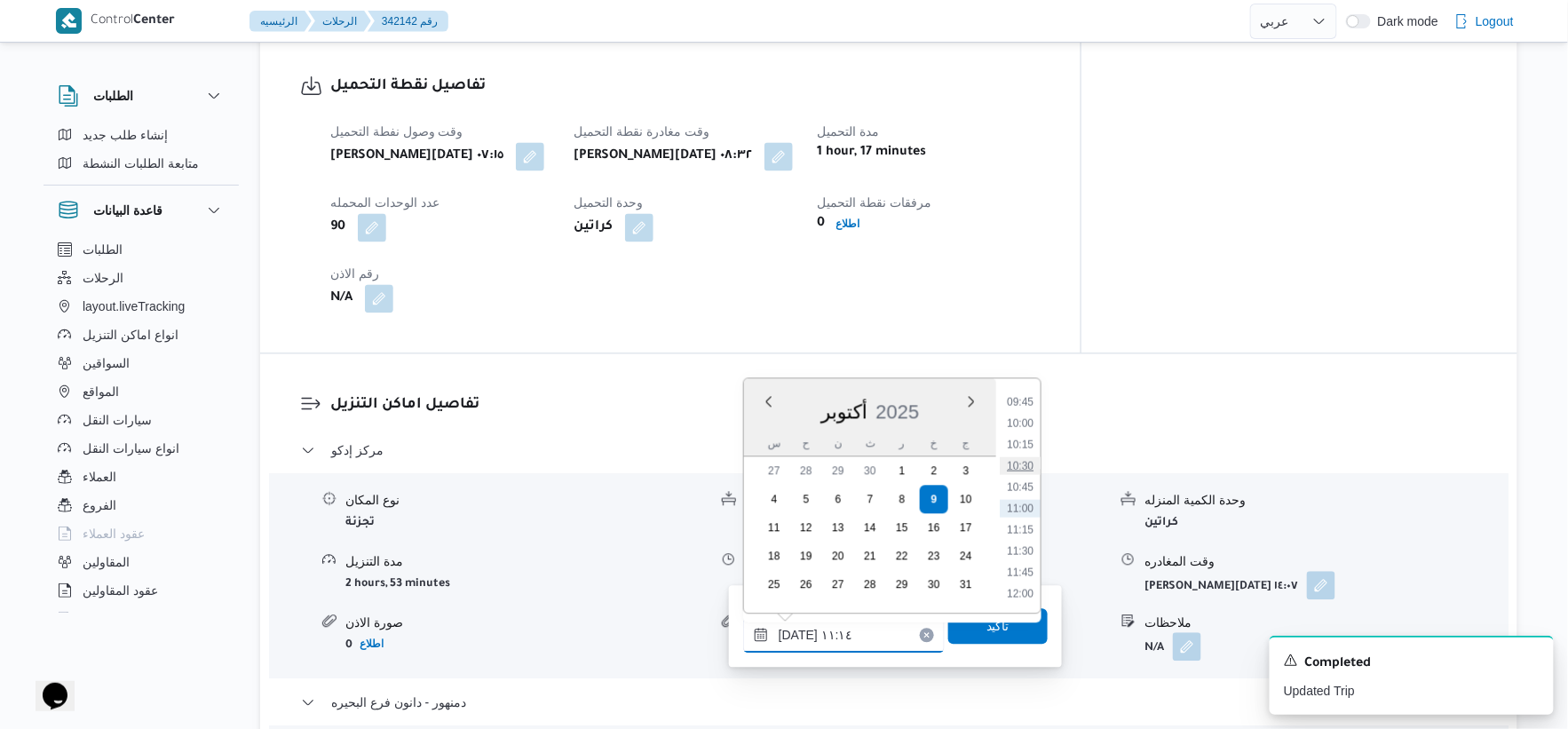
scroll to position [733, 0]
click at [1030, 471] on li "09:30" at bounding box center [1020, 479] width 41 height 18
type input "[DATE] ٠٩:٣٠"
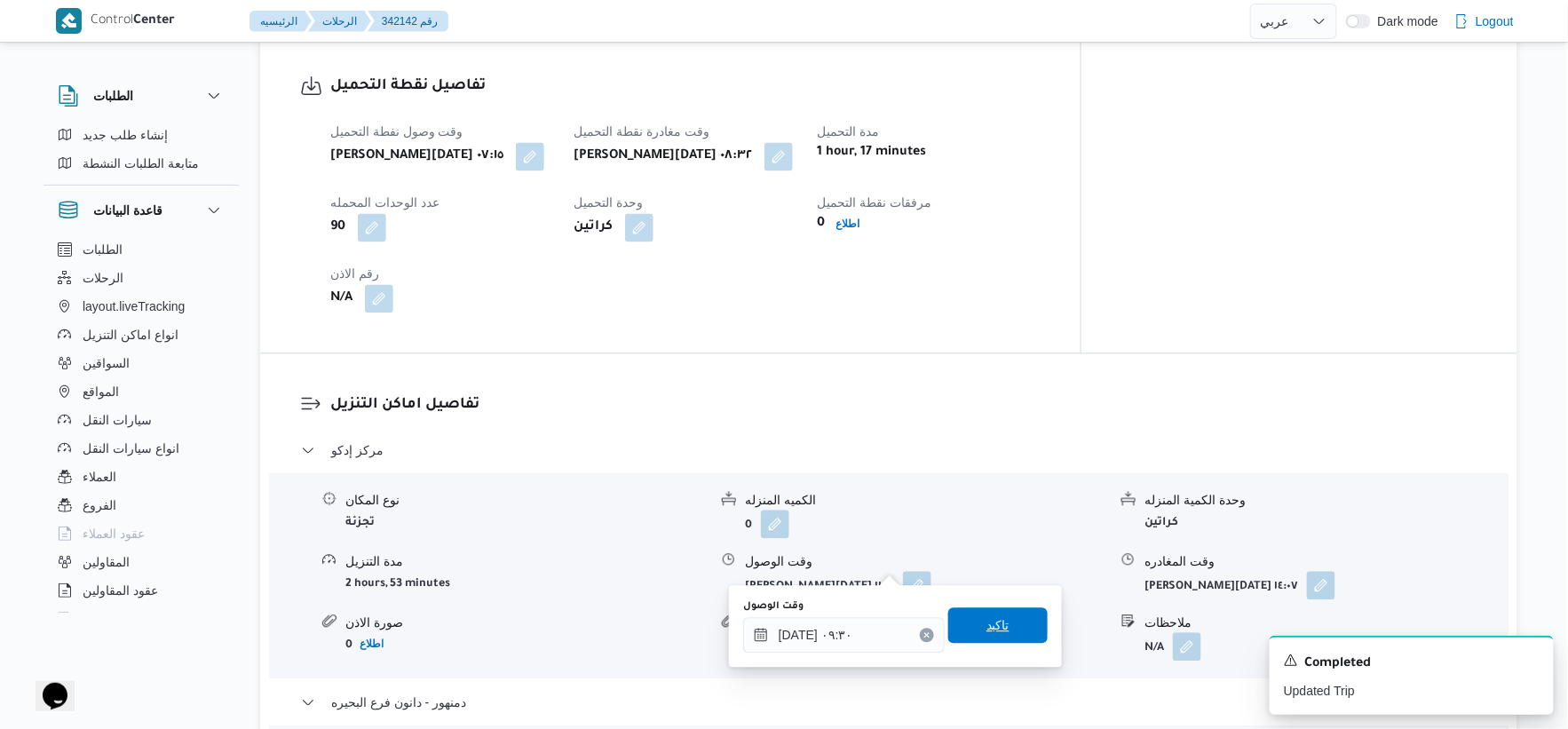
click at [1001, 611] on span "تاكيد" at bounding box center [998, 626] width 100 height 36
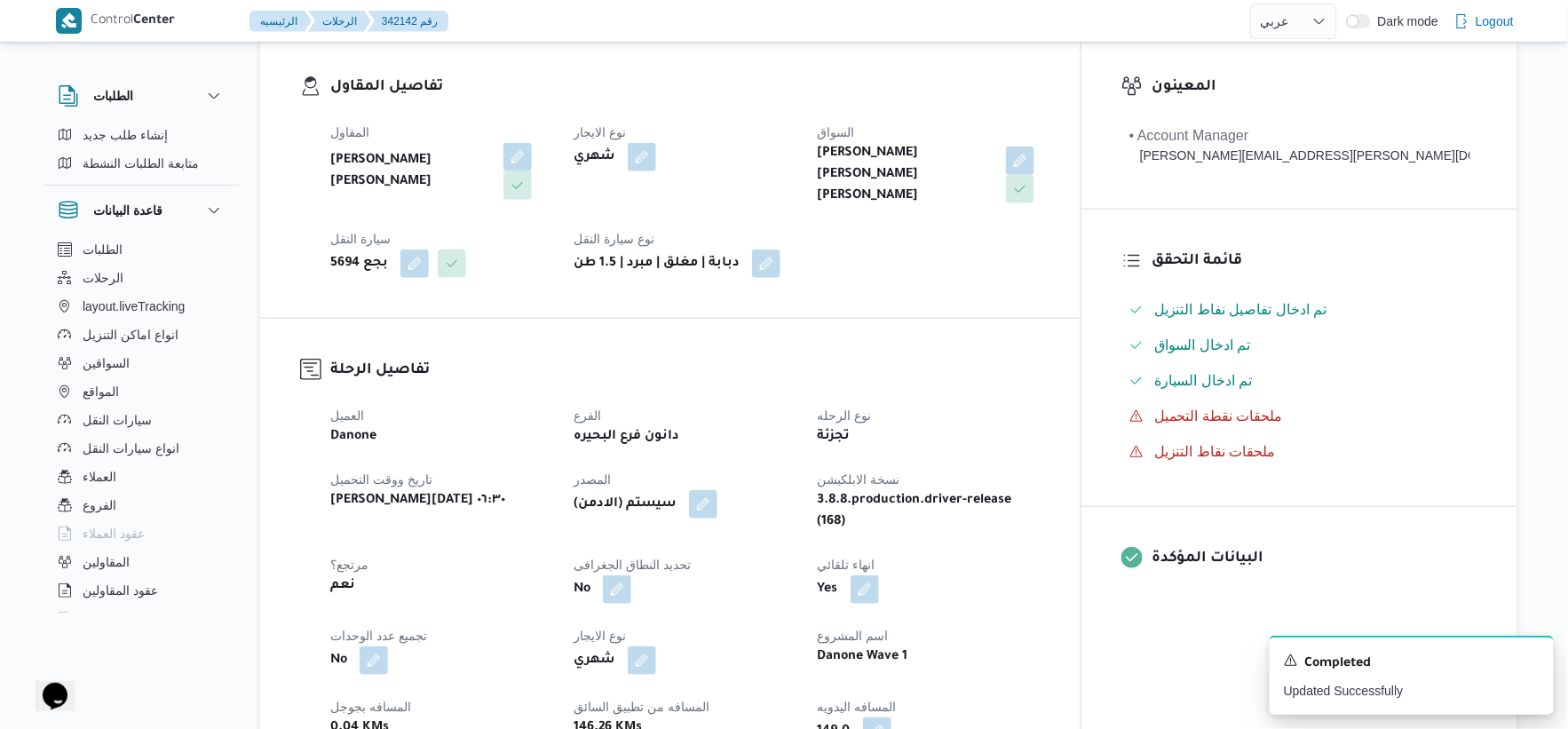
scroll to position [592, 0]
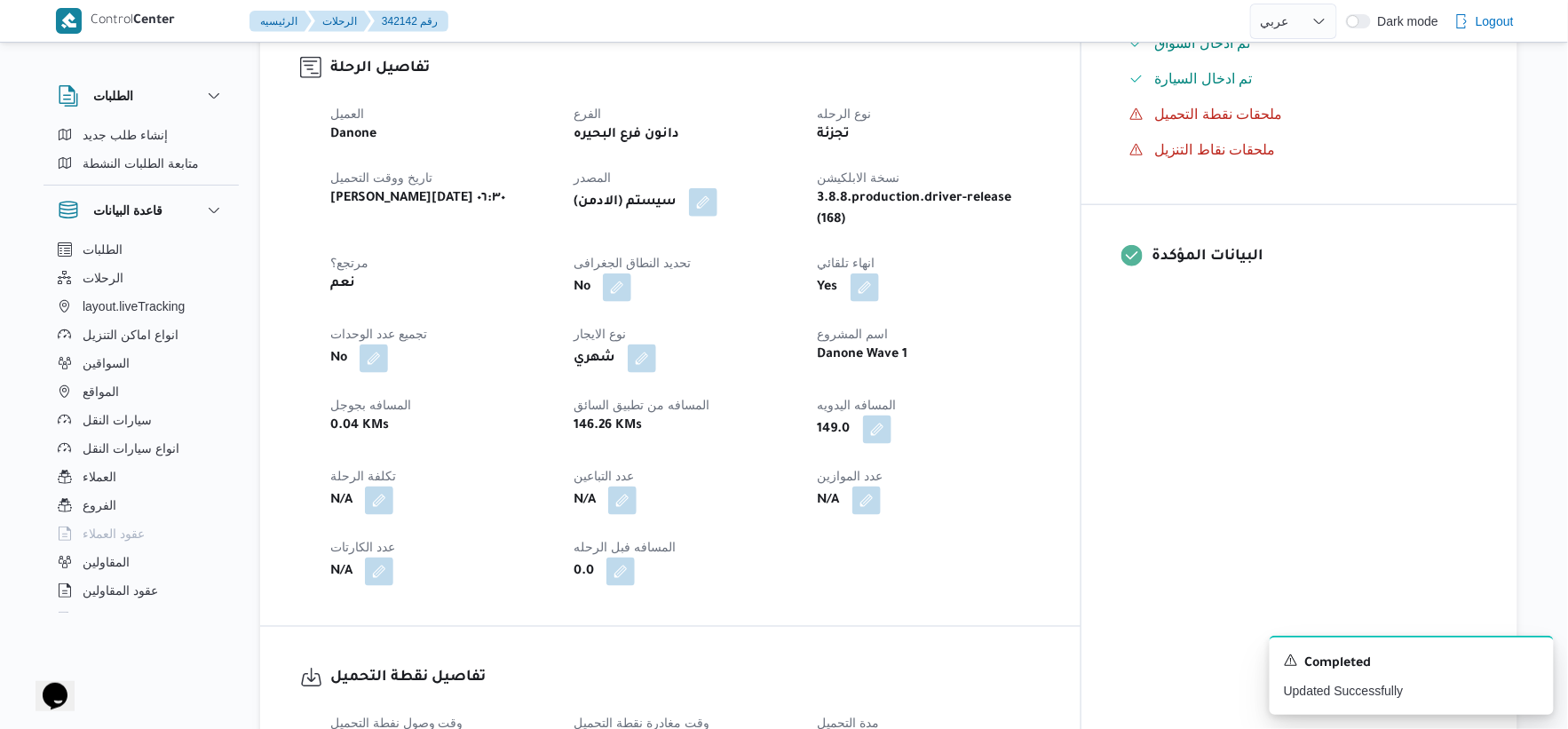
select select "ar"
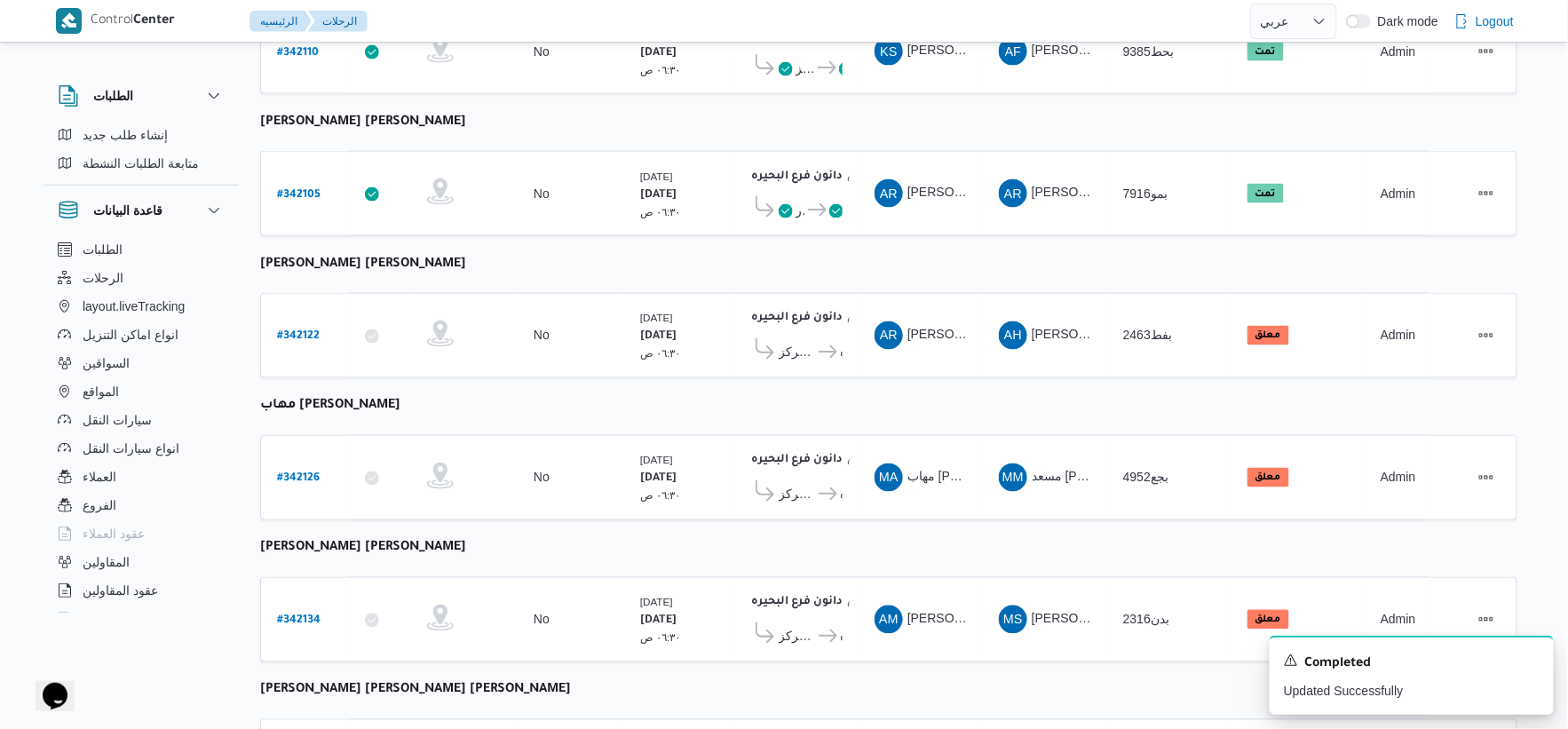
scroll to position [1167, 0]
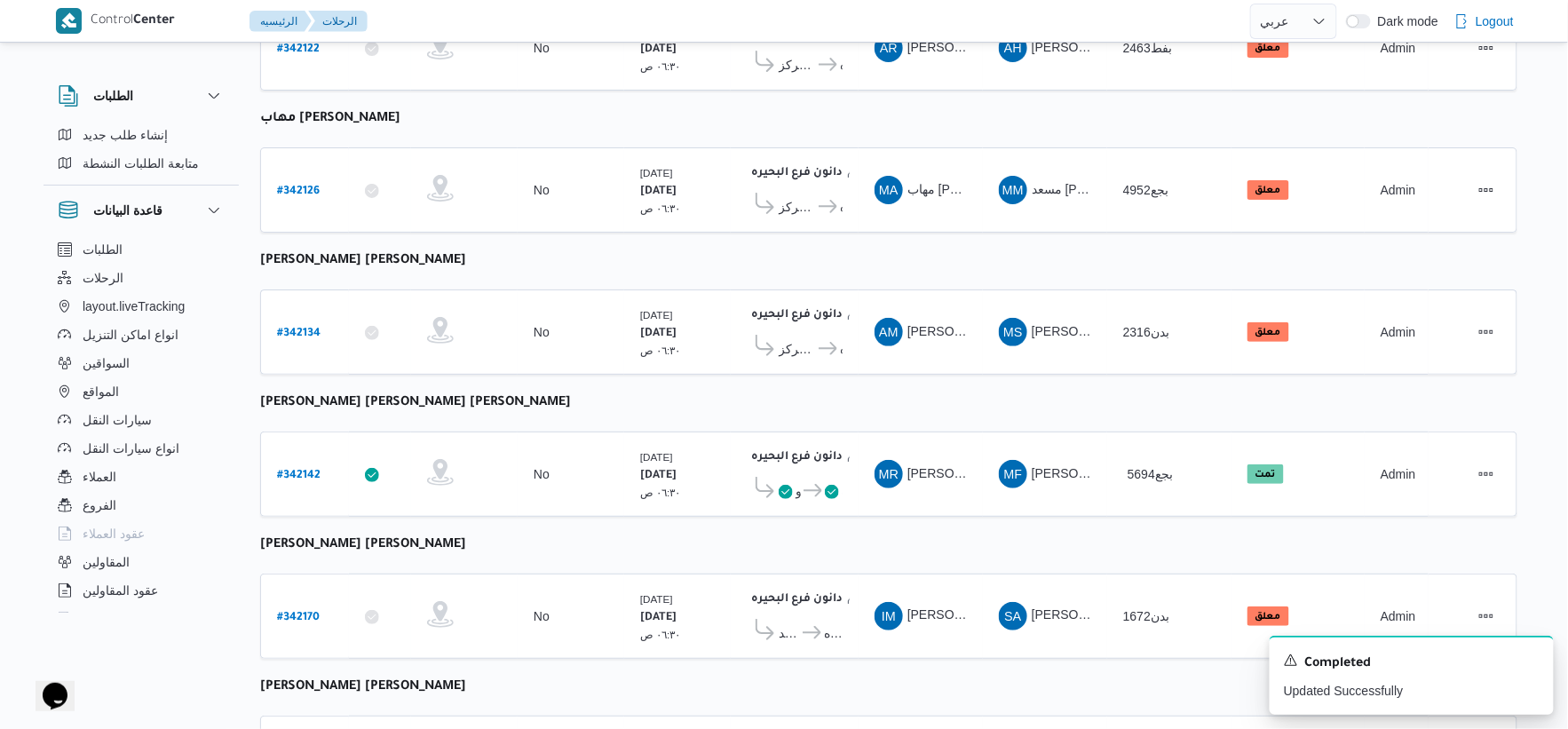
select select "ar"
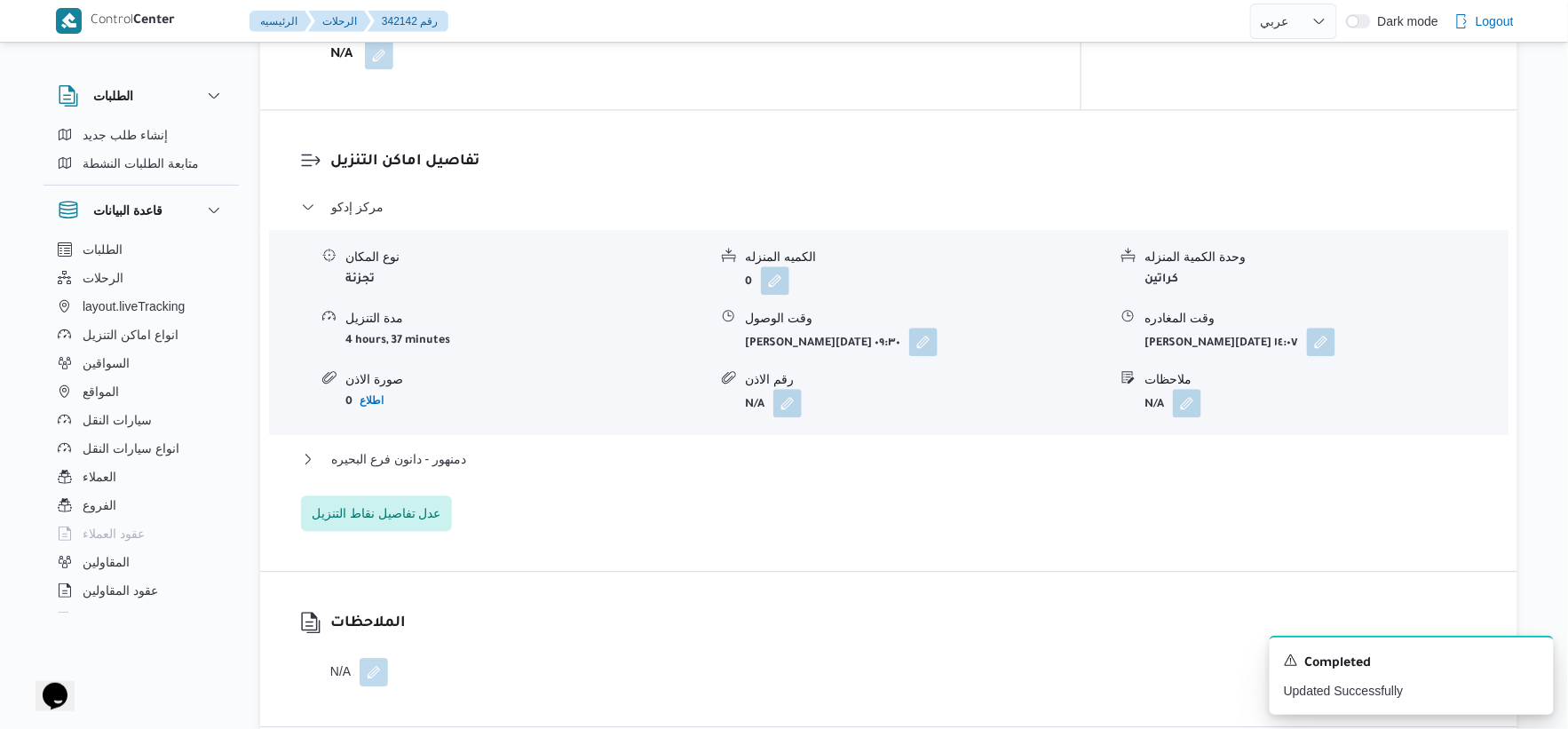
scroll to position [1761, 0]
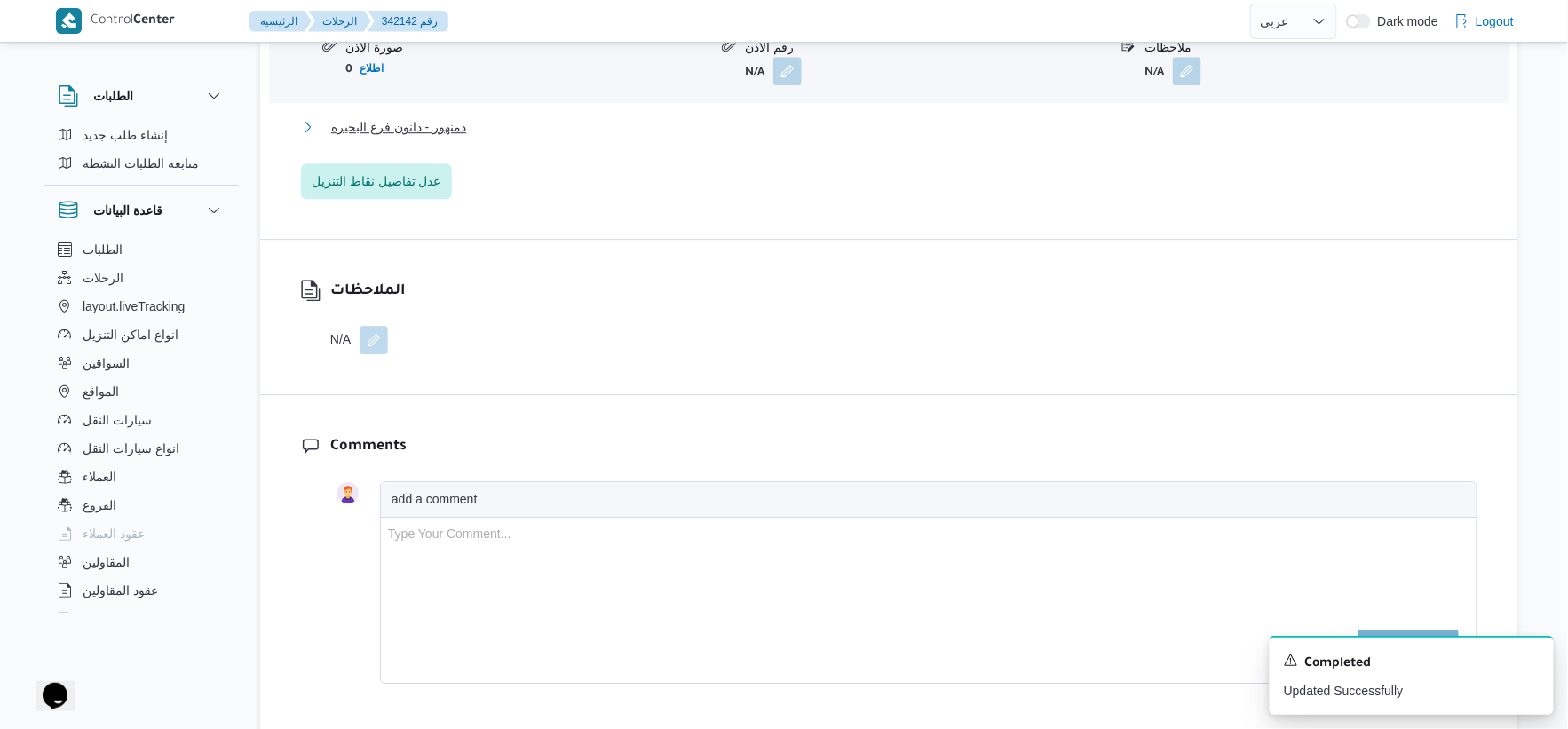
click at [476, 117] on button "دمنهور - دانون فرع البحيره" at bounding box center [889, 127] width 1177 height 21
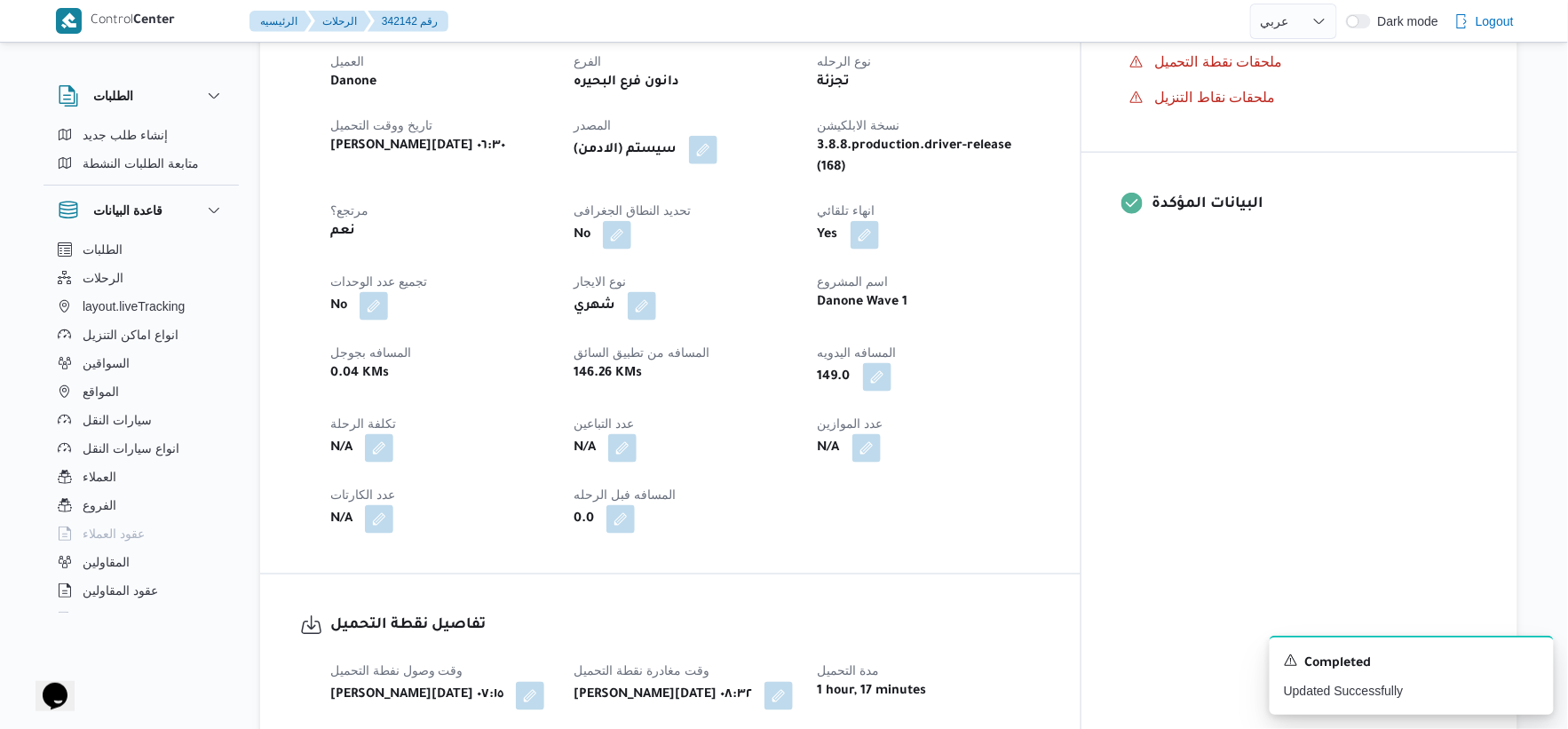
scroll to position [575, 0]
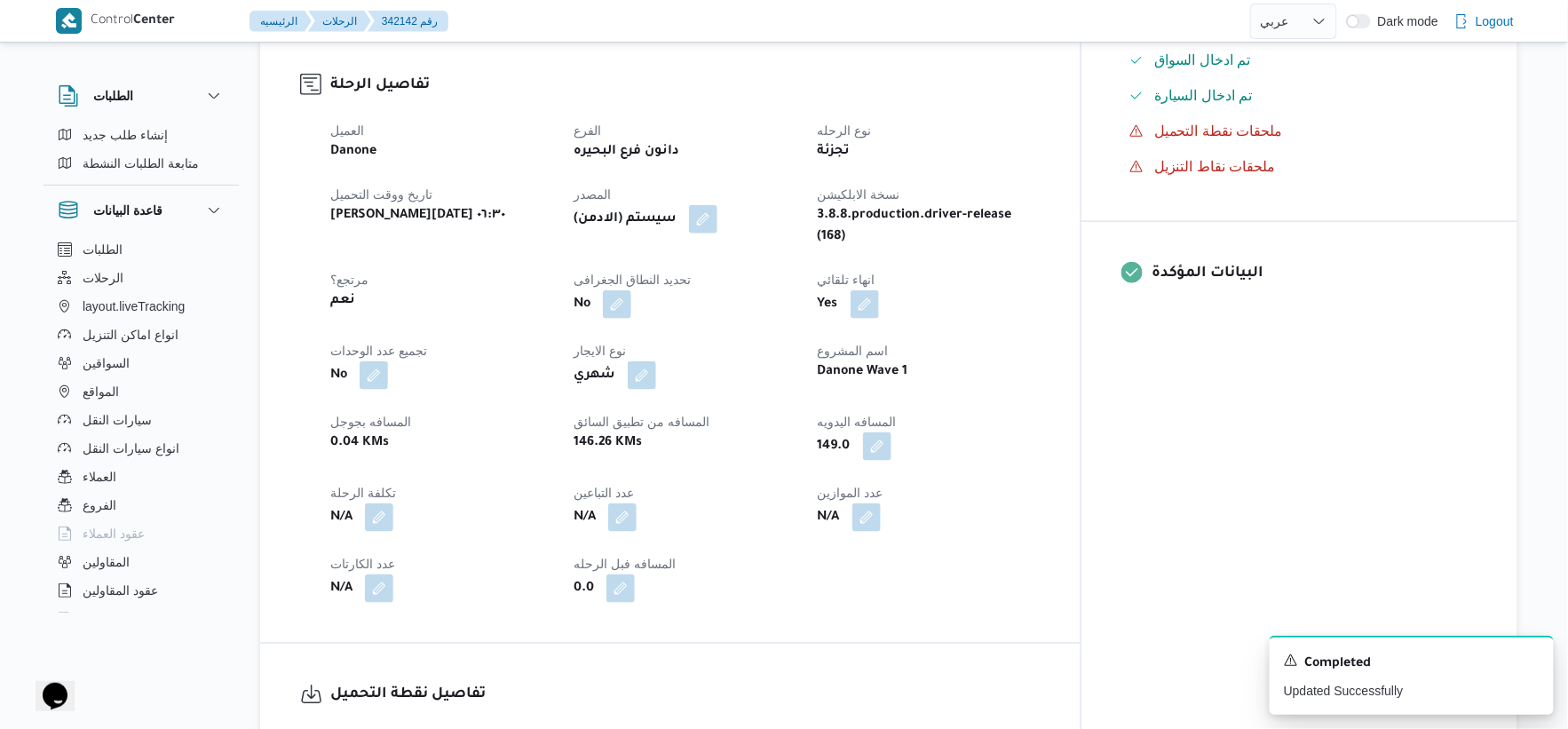
select select "ar"
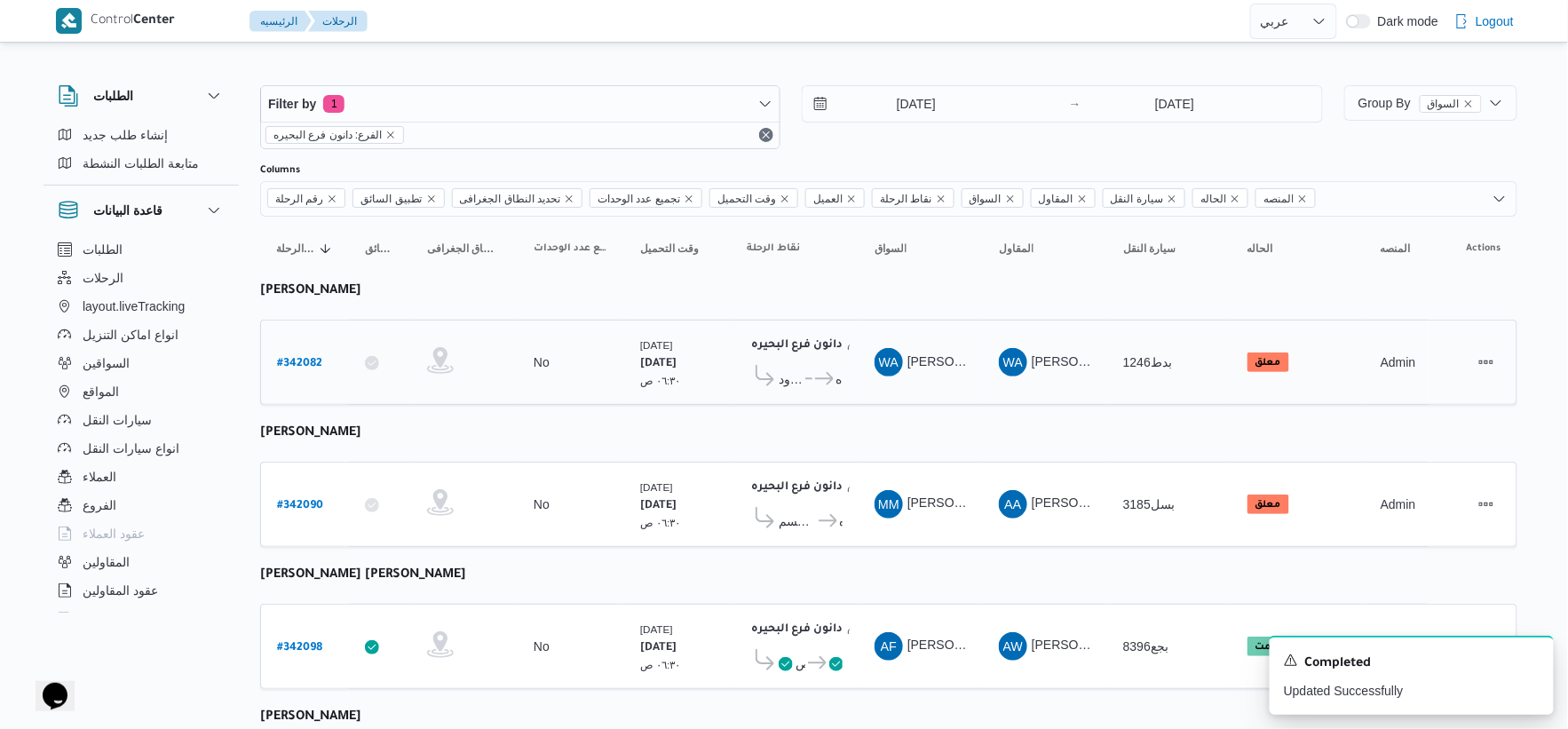
click at [305, 359] on b "# 342082" at bounding box center [299, 364] width 45 height 12
select select "ar"
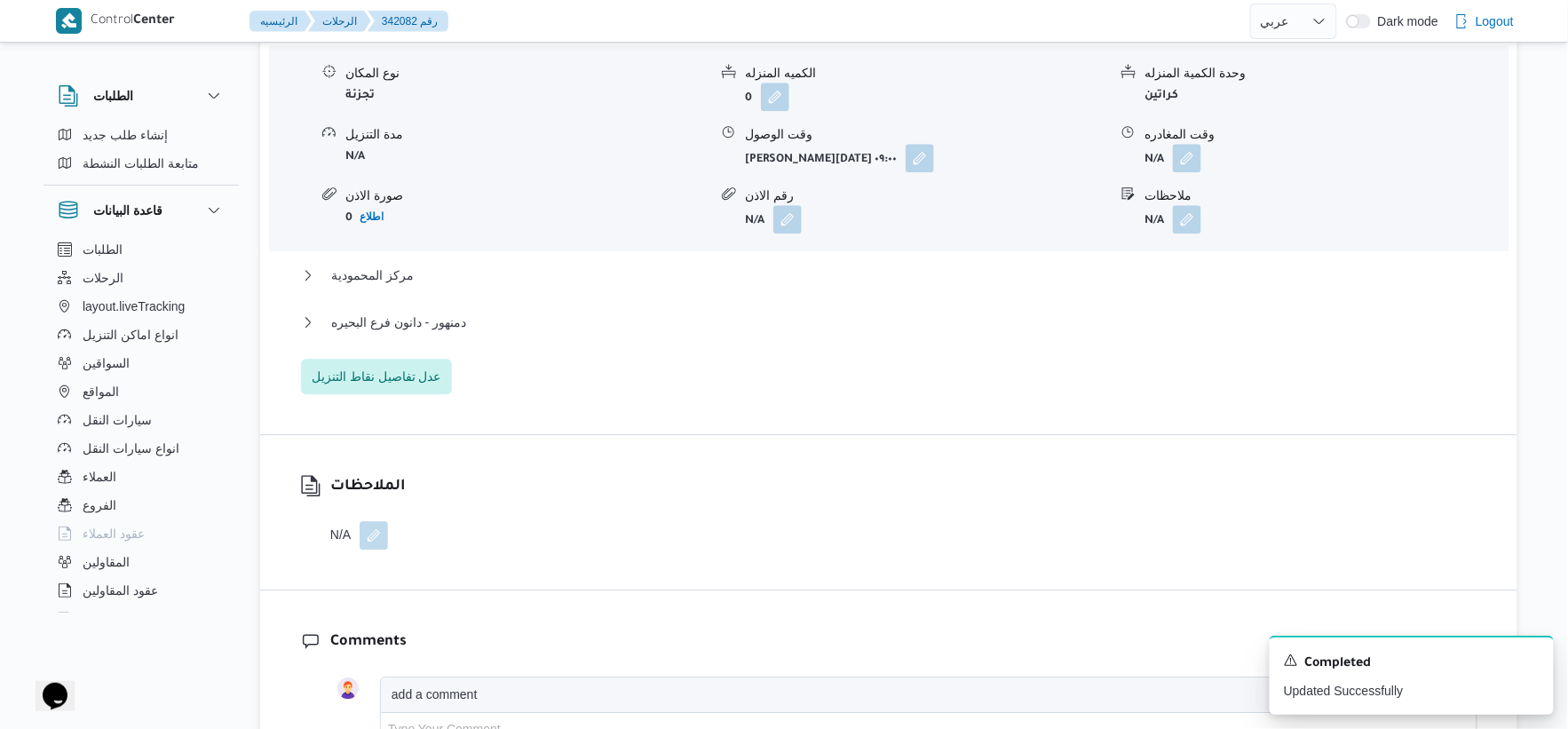
scroll to position [1579, 0]
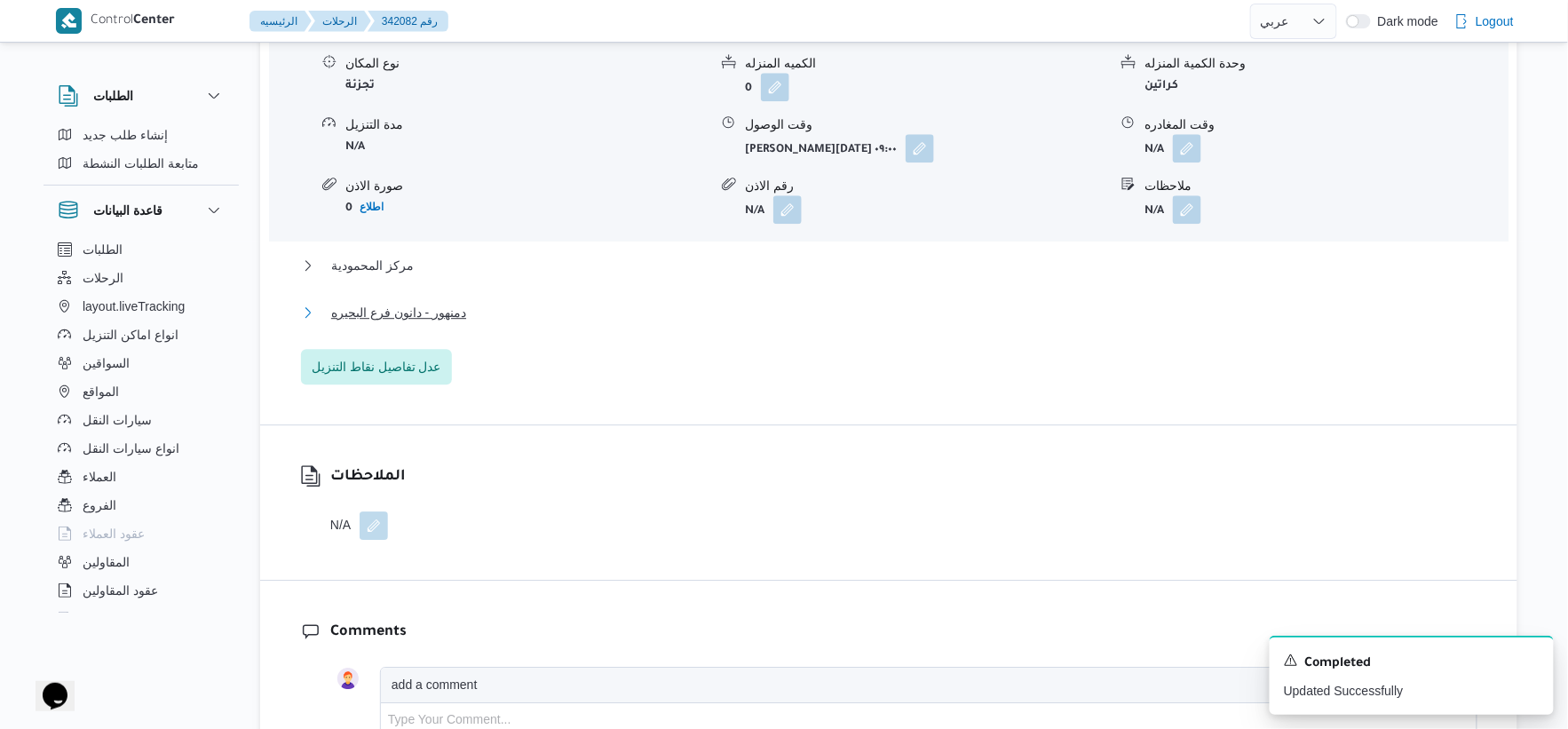
click at [475, 313] on button "دمنهور - دانون فرع البحيره" at bounding box center [889, 313] width 1177 height 21
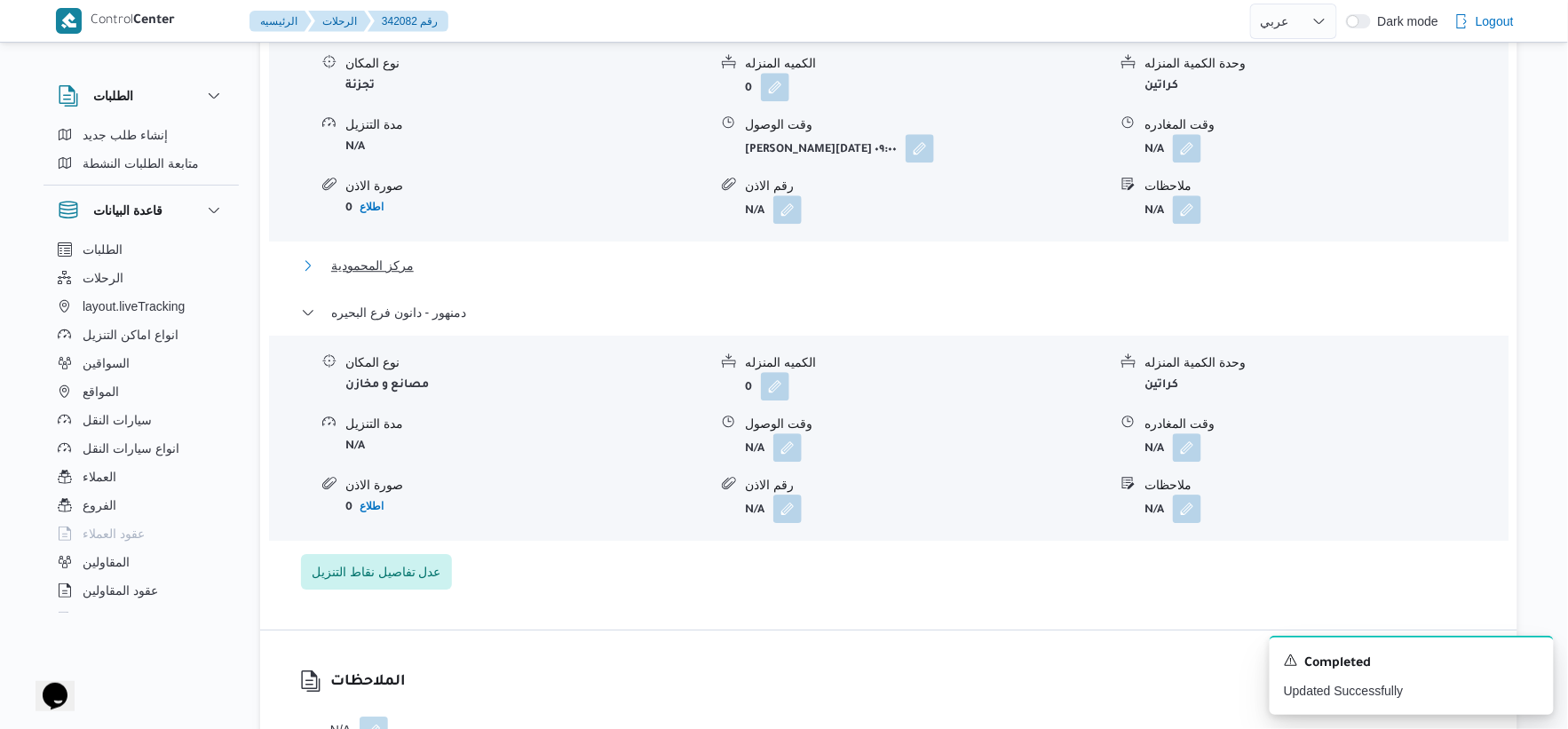
click at [431, 261] on button "مركز المحمودية" at bounding box center [889, 265] width 1177 height 21
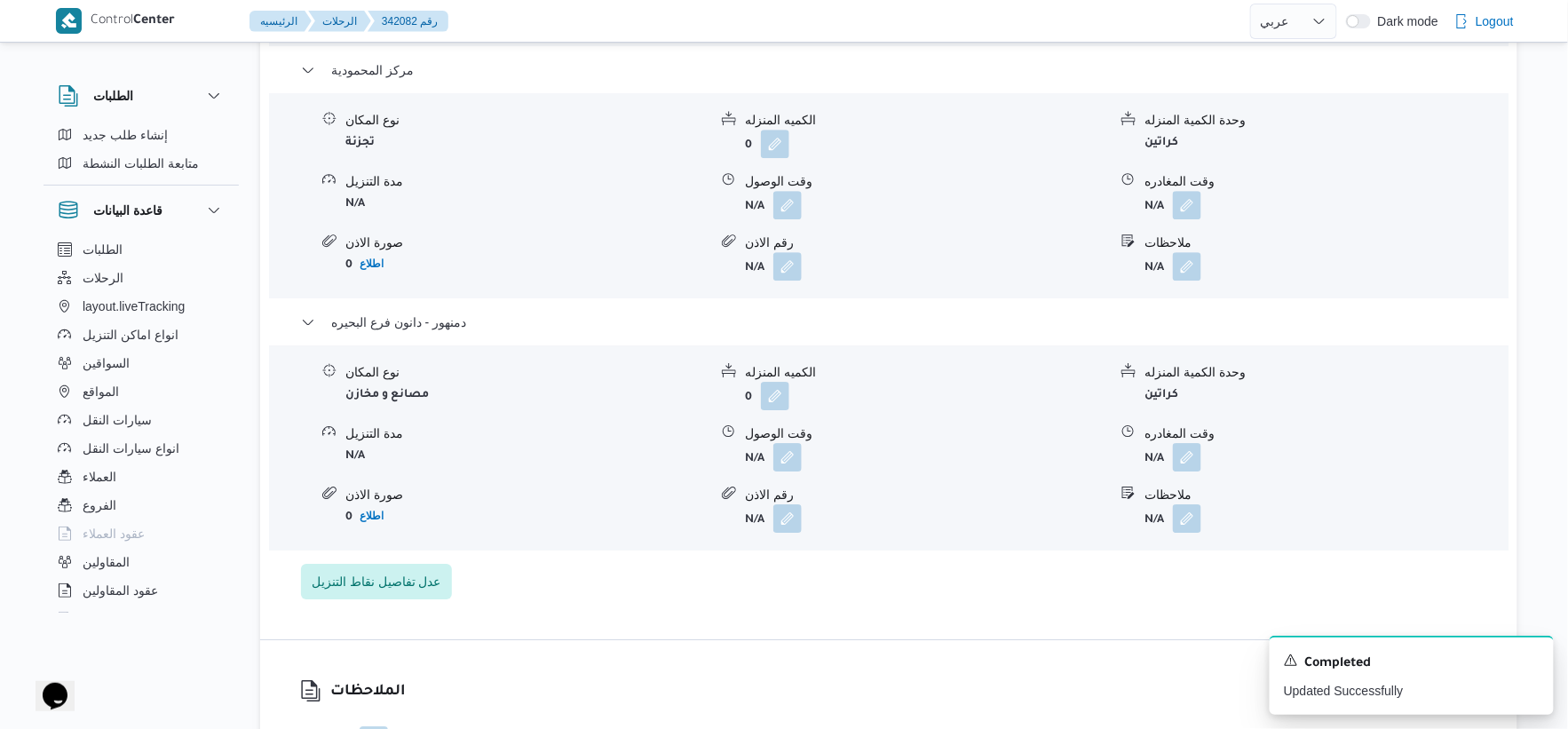
scroll to position [1777, 0]
click at [797, 445] on button "button" at bounding box center [787, 453] width 28 height 28
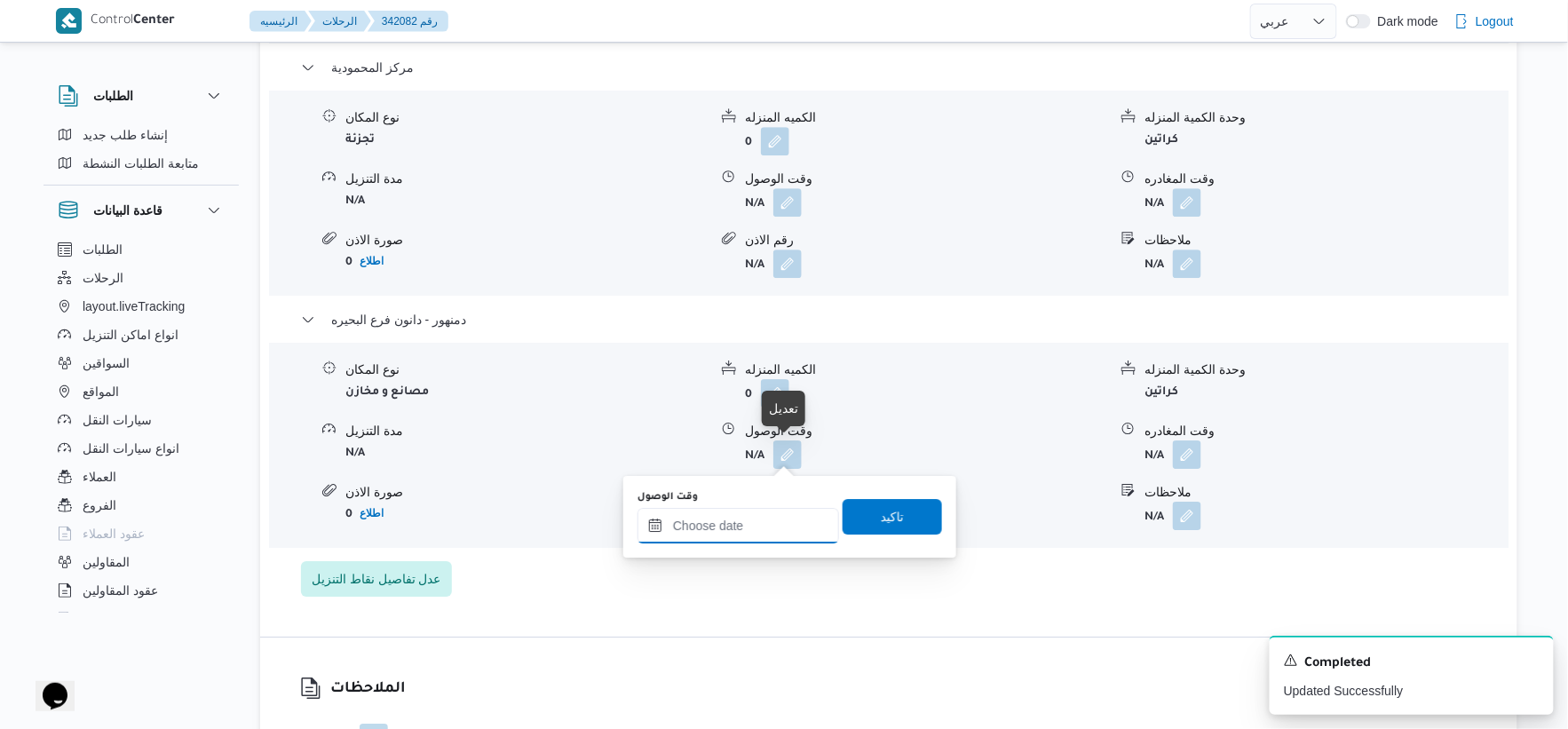
click at [766, 508] on input "وقت الوصول" at bounding box center [739, 526] width 202 height 36
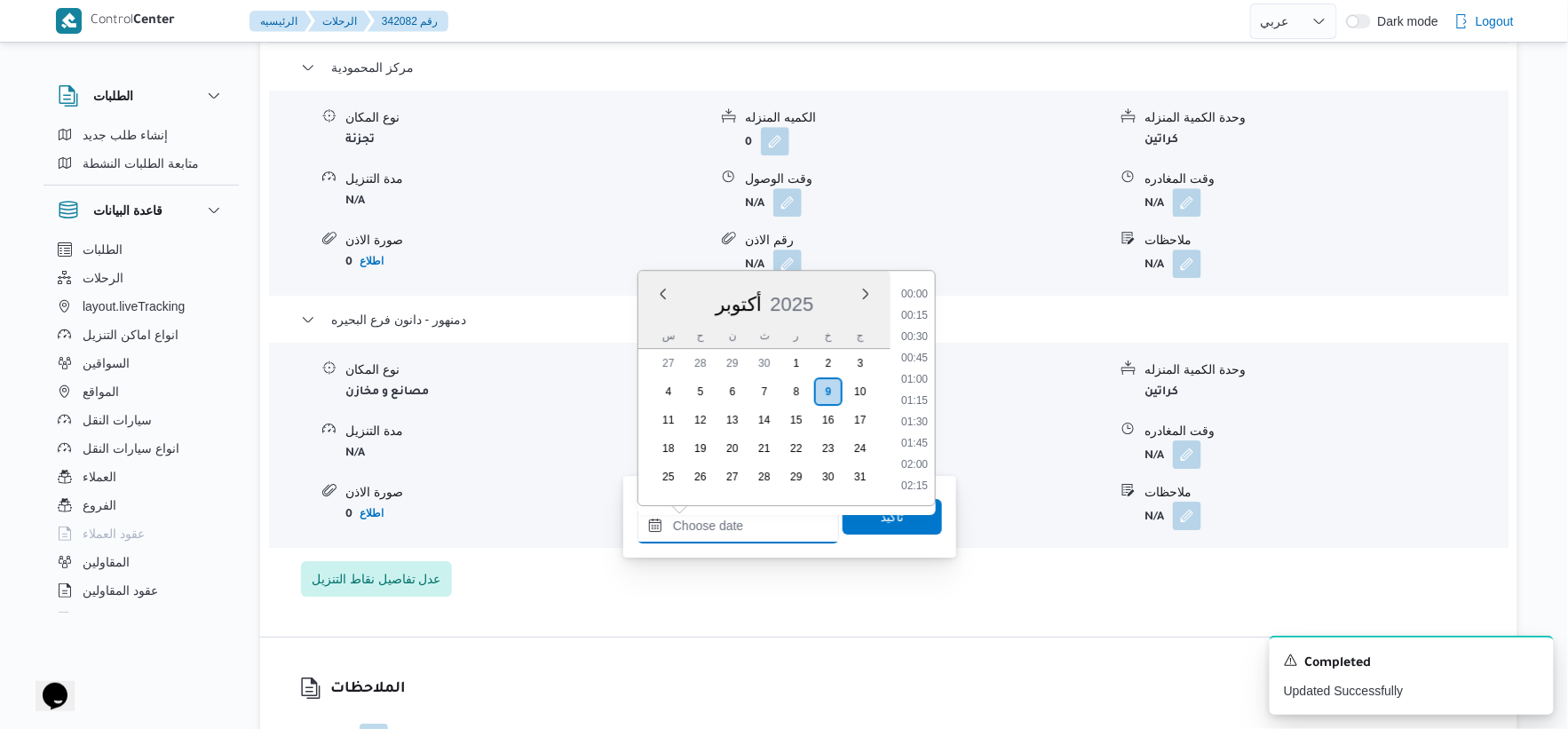
scroll to position [1450, 0]
click at [922, 353] on li "17:45" at bounding box center [914, 359] width 41 height 18
type input "[DATE] ١٧:٤٥"
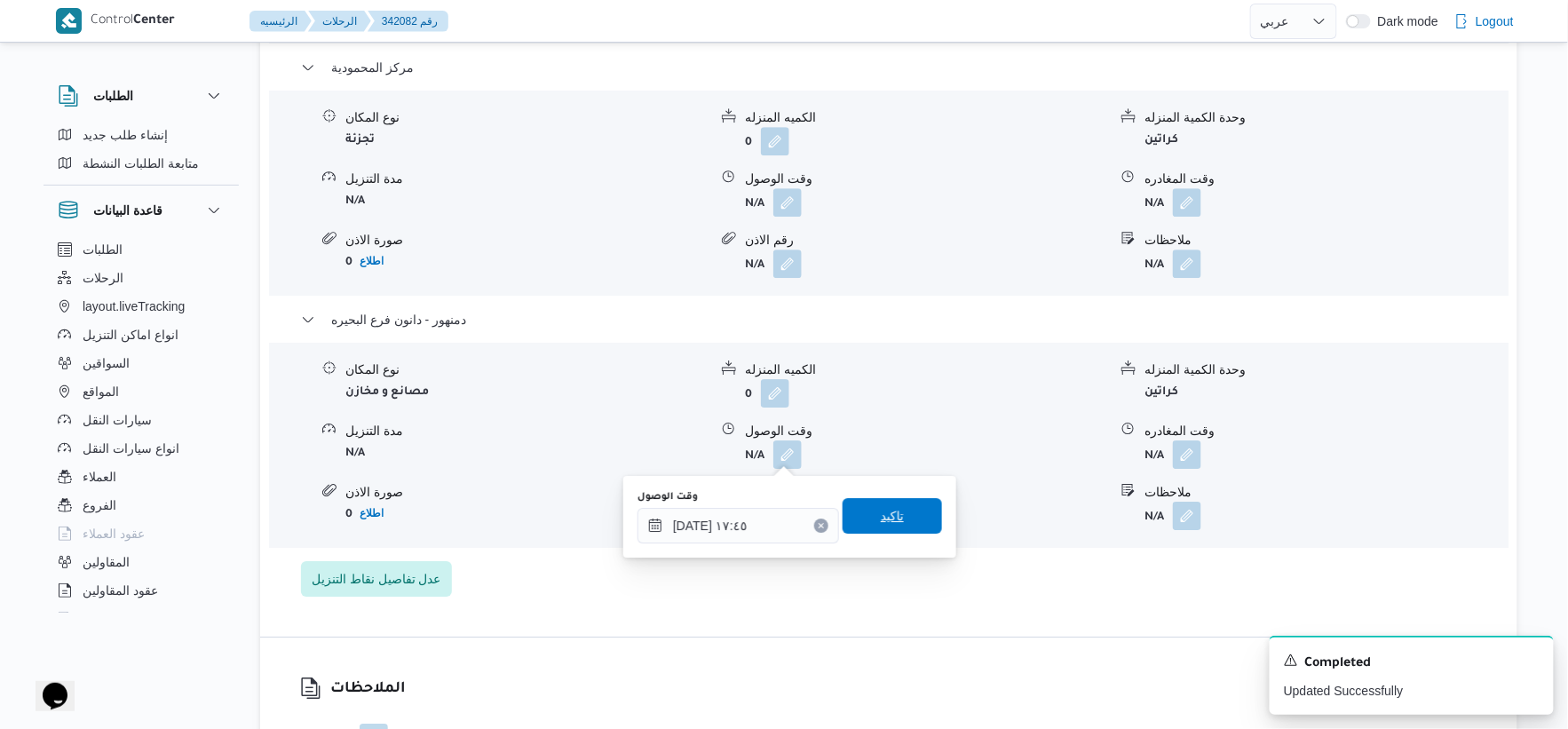
click at [891, 520] on span "تاكيد" at bounding box center [892, 515] width 23 height 21
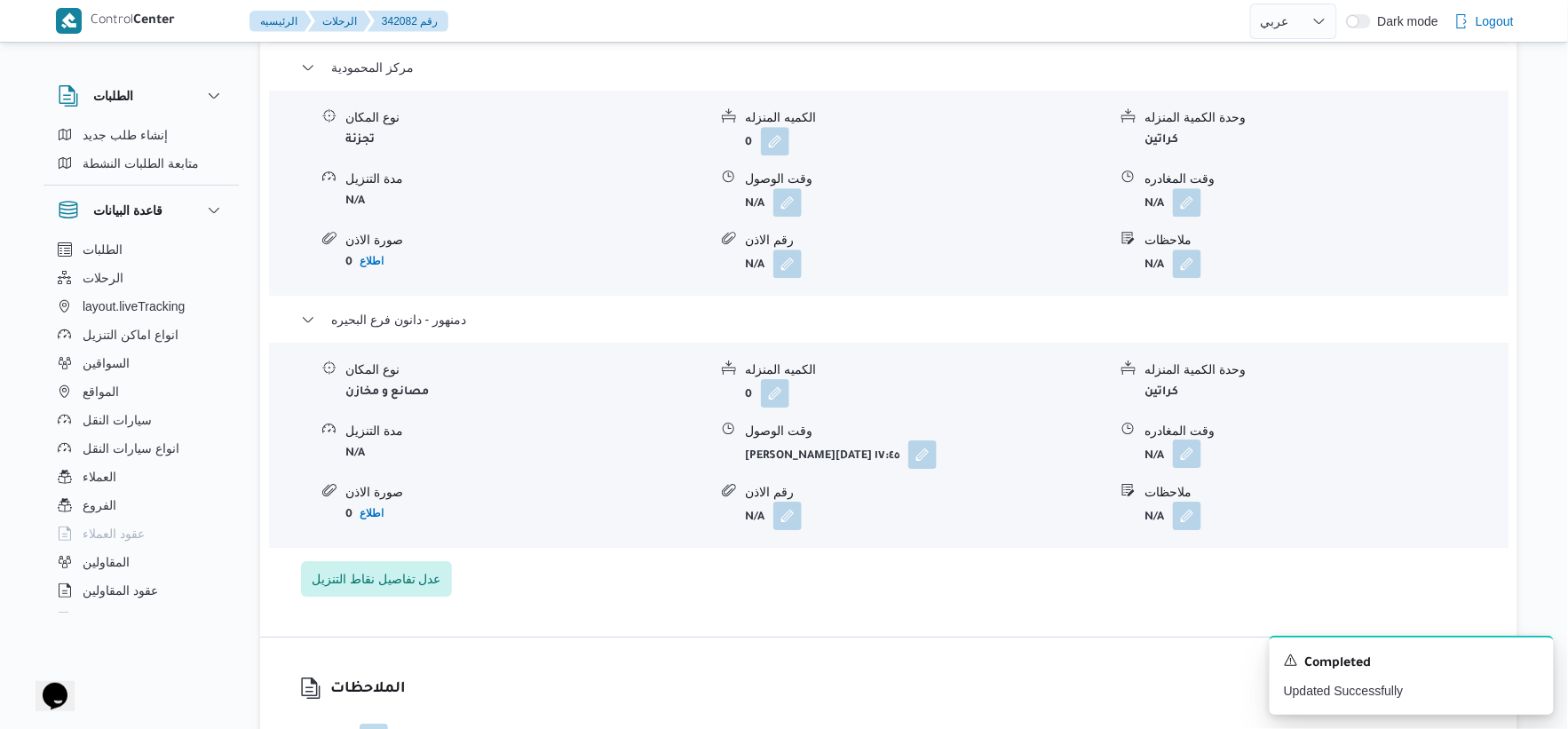
click at [1188, 455] on button "button" at bounding box center [1187, 453] width 28 height 28
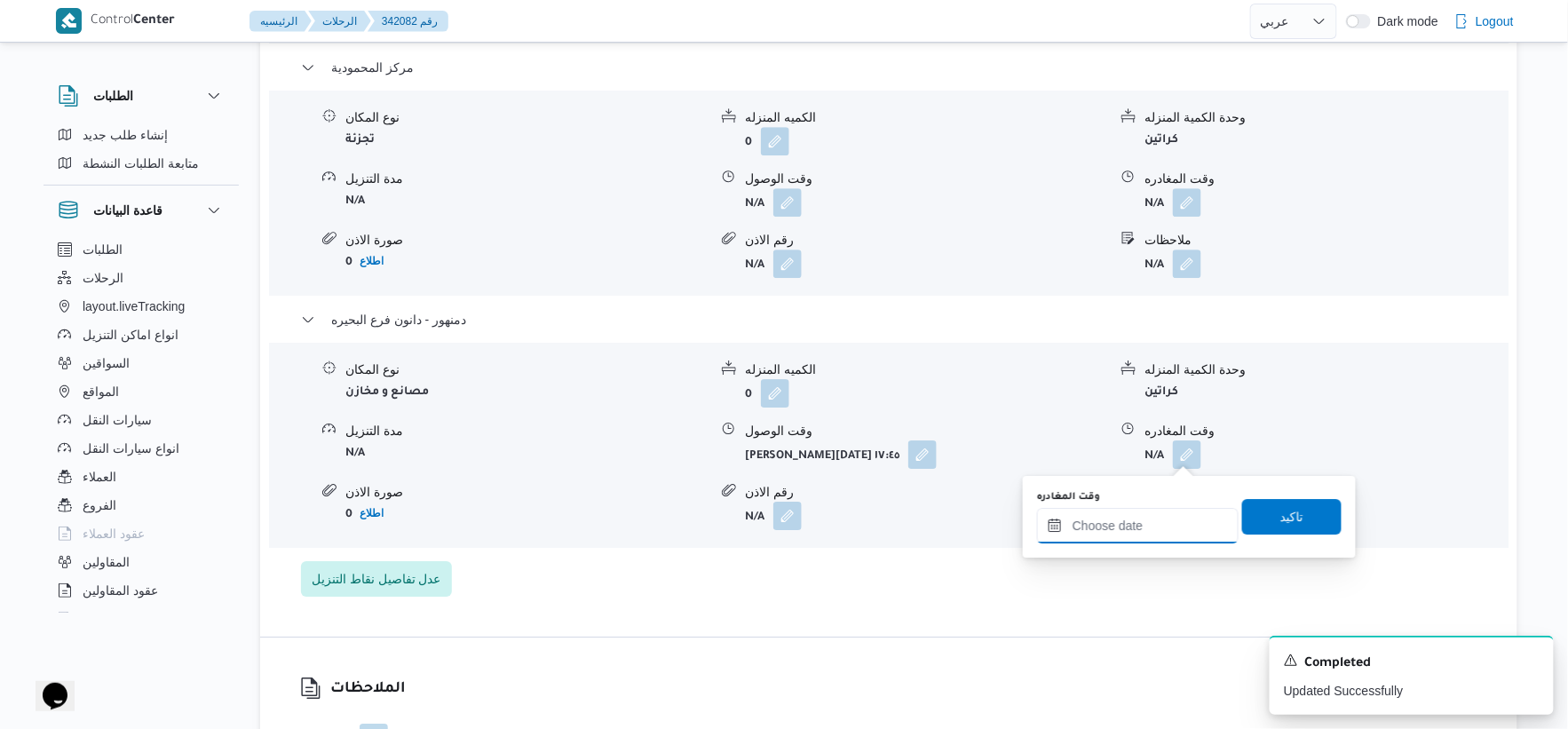
click at [1167, 540] on input "وقت المغادره" at bounding box center [1138, 526] width 202 height 36
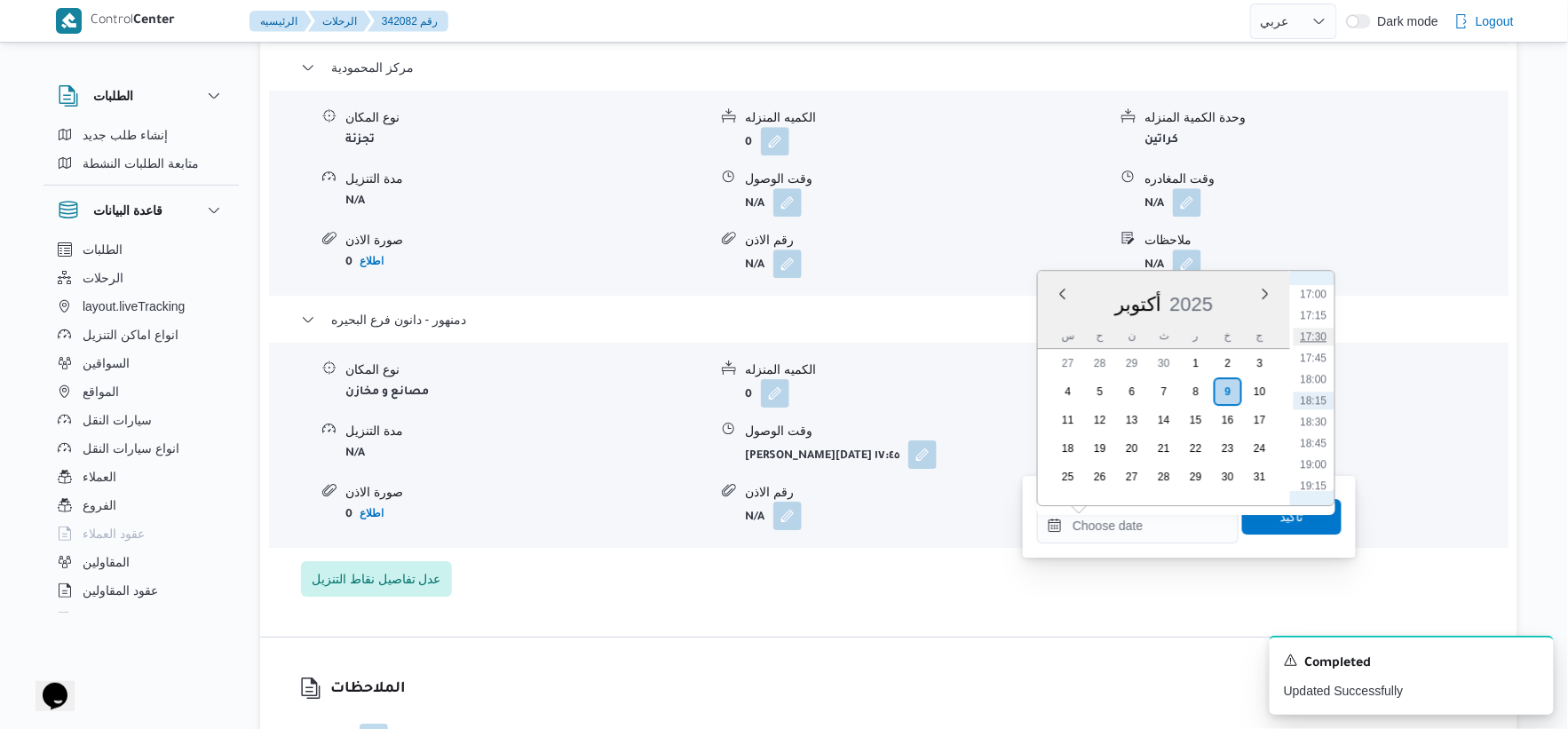
click at [1323, 333] on li "17:30" at bounding box center [1313, 337] width 41 height 18
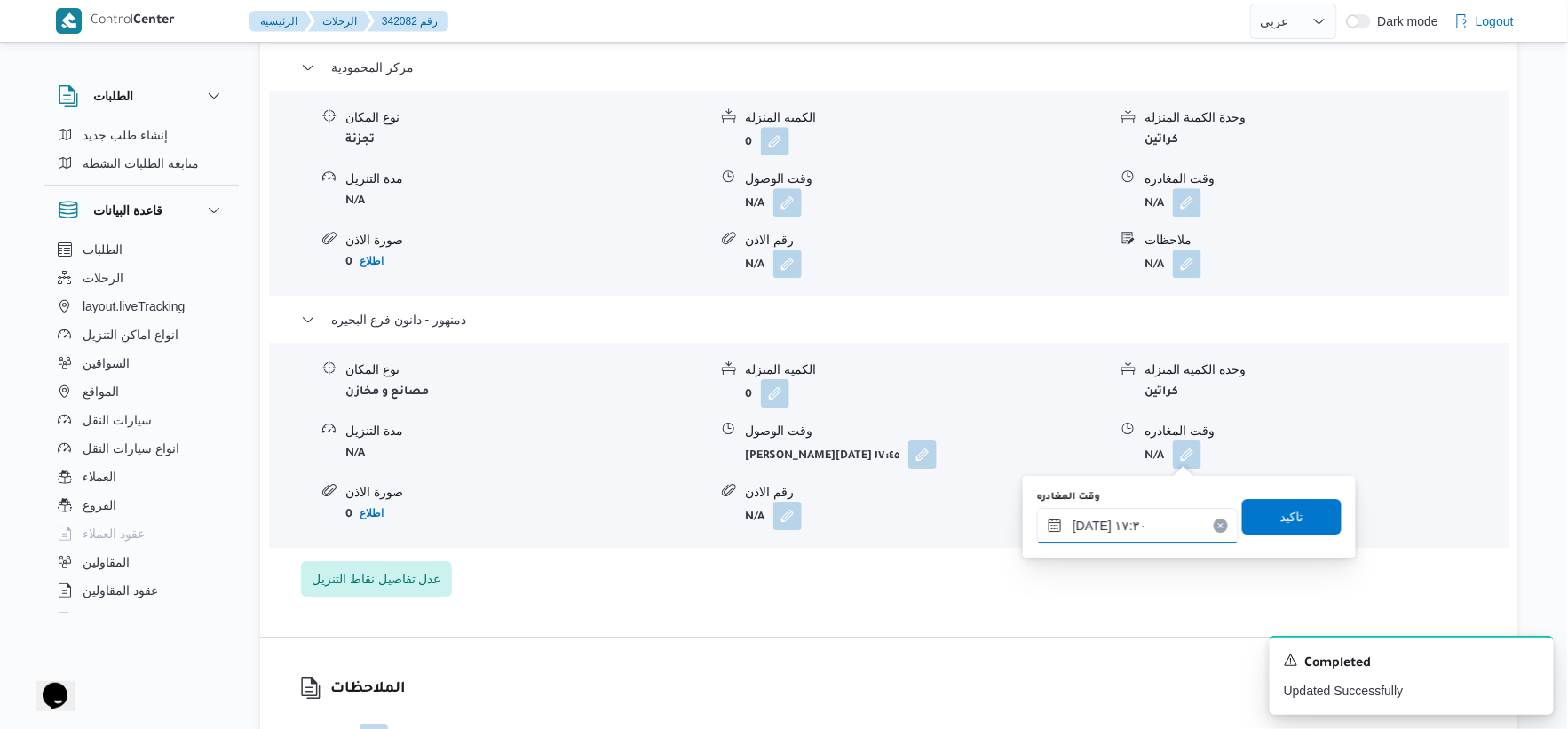
click at [1092, 521] on input "٠٩/١٠/٢٠٢٥ ١٧:٣٠" at bounding box center [1138, 526] width 202 height 36
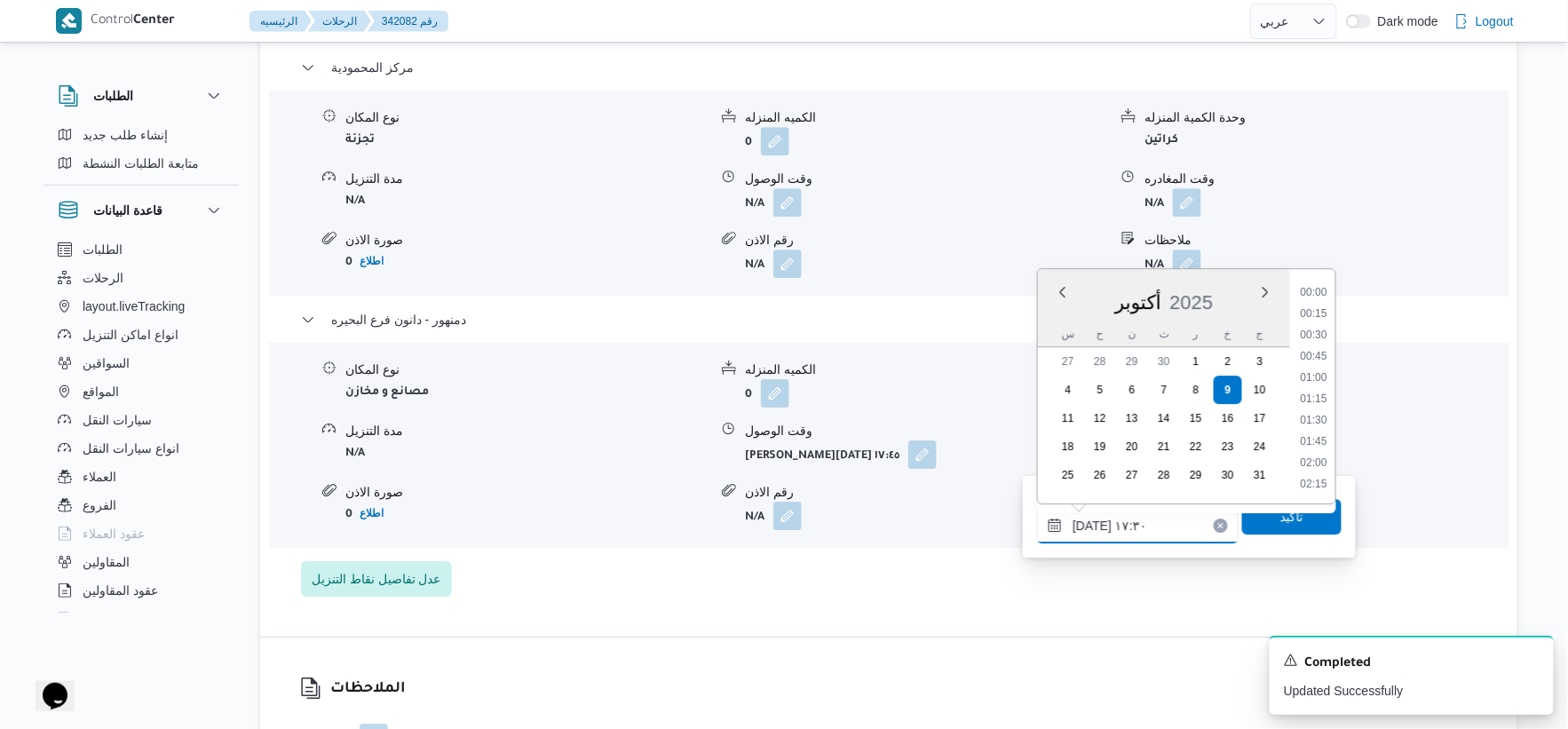
scroll to position [1386, 0]
type input "٠٩/١٠/٢٠٢٥ ١٧:٥٠"
click at [1281, 519] on span "تاكيد" at bounding box center [1292, 515] width 23 height 21
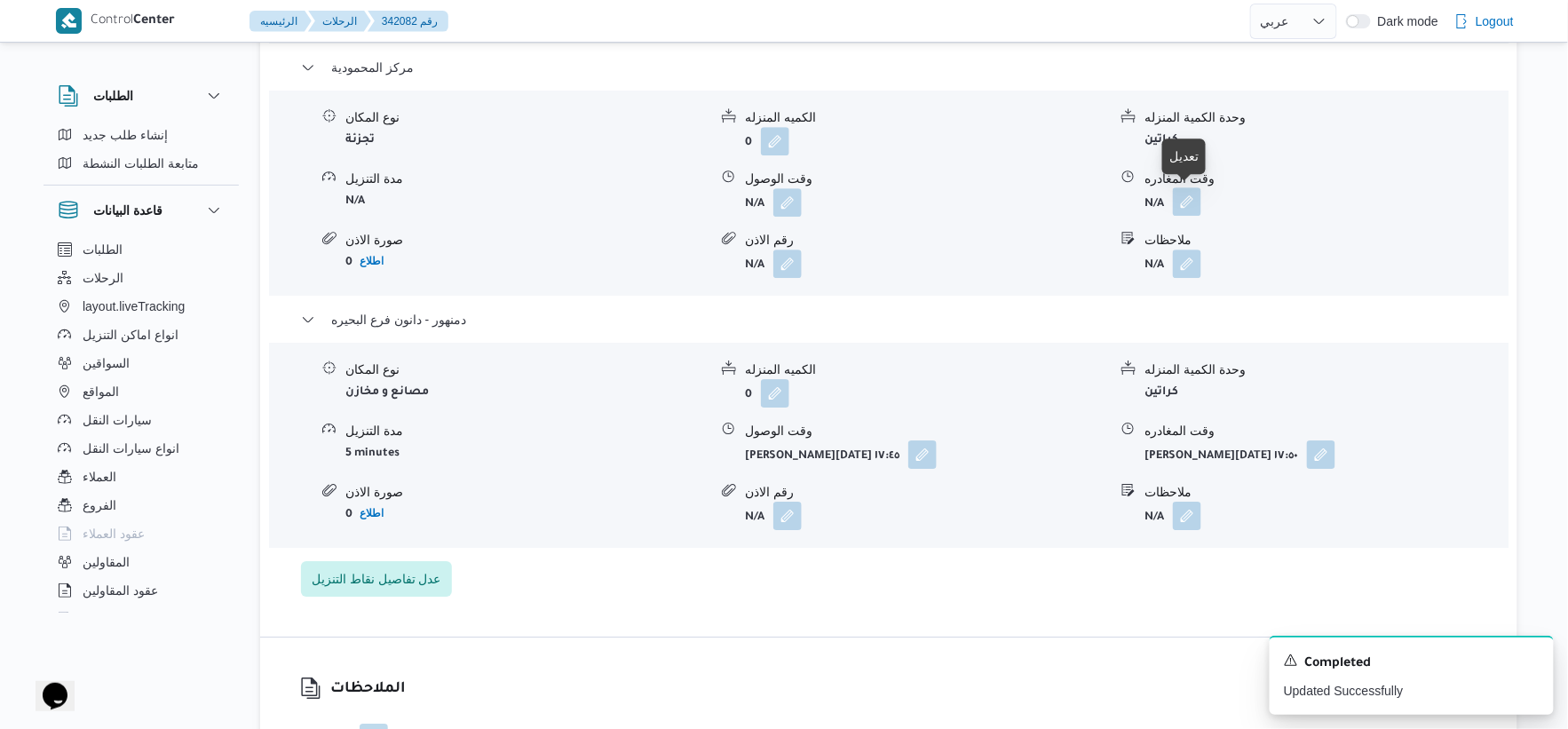
click at [1194, 207] on button "button" at bounding box center [1187, 202] width 28 height 28
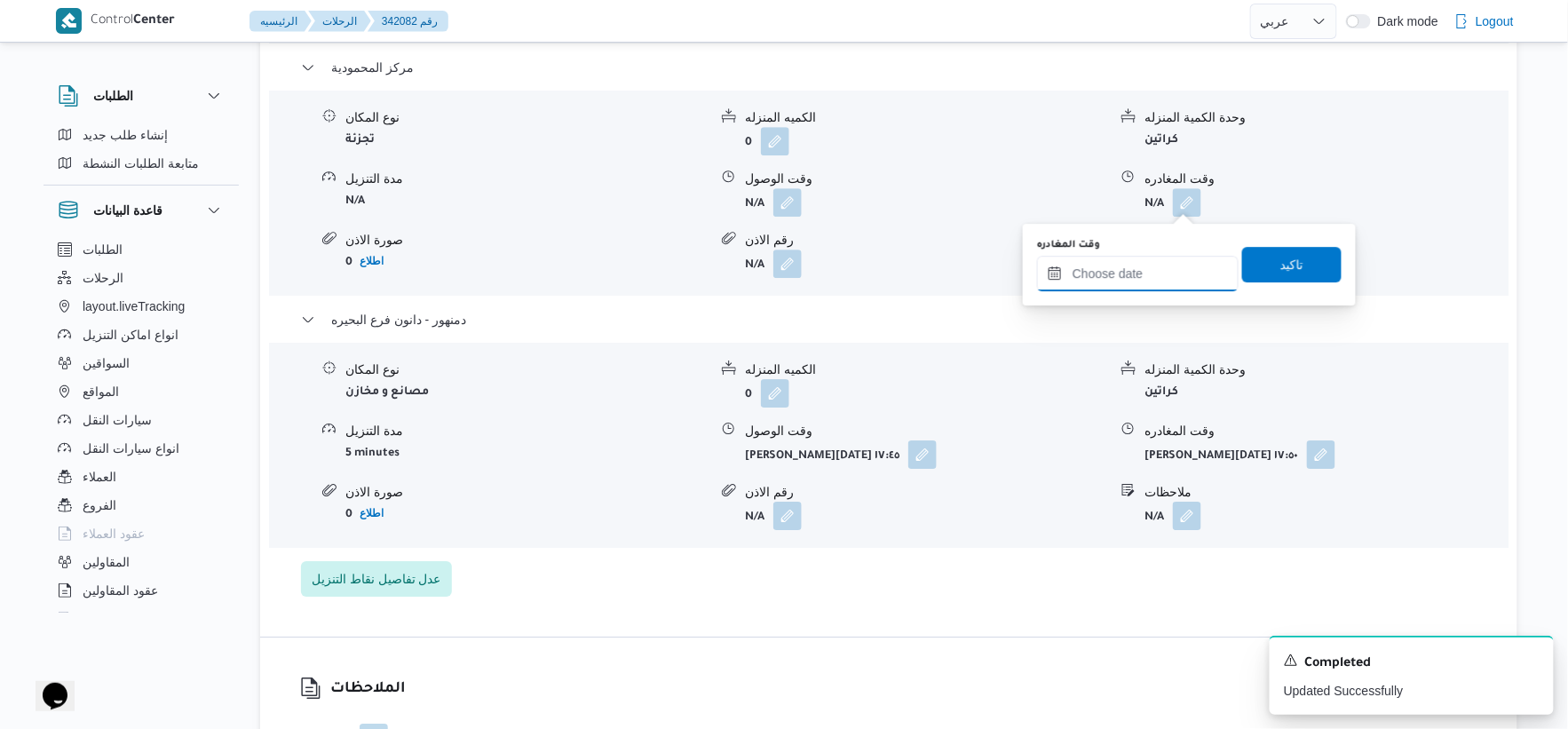
click at [1140, 278] on input "وقت المغادره" at bounding box center [1138, 274] width 202 height 36
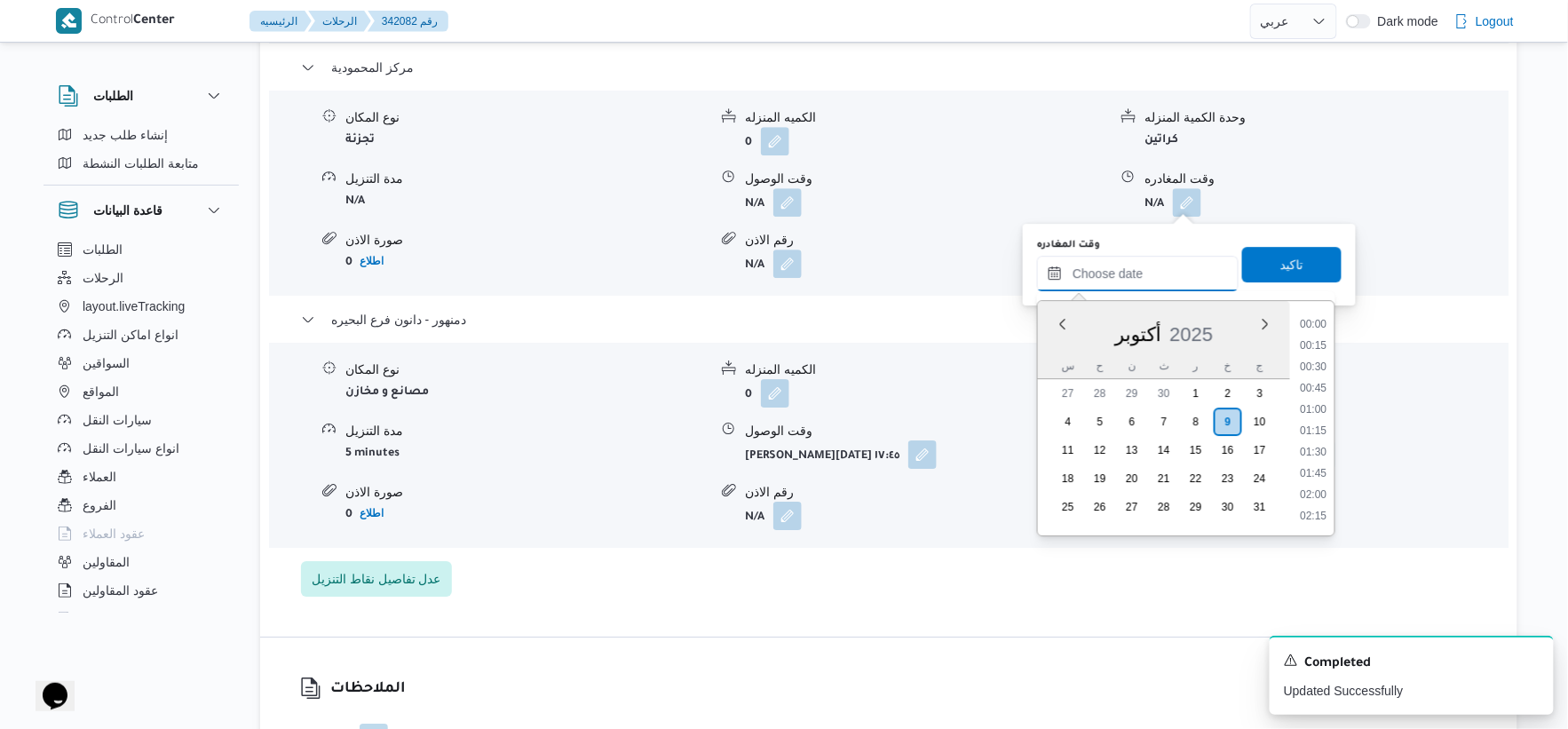
scroll to position [1450, 0]
click at [1311, 325] on li "17:00" at bounding box center [1313, 325] width 41 height 18
type input "[DATE] ١٧:٠٠"
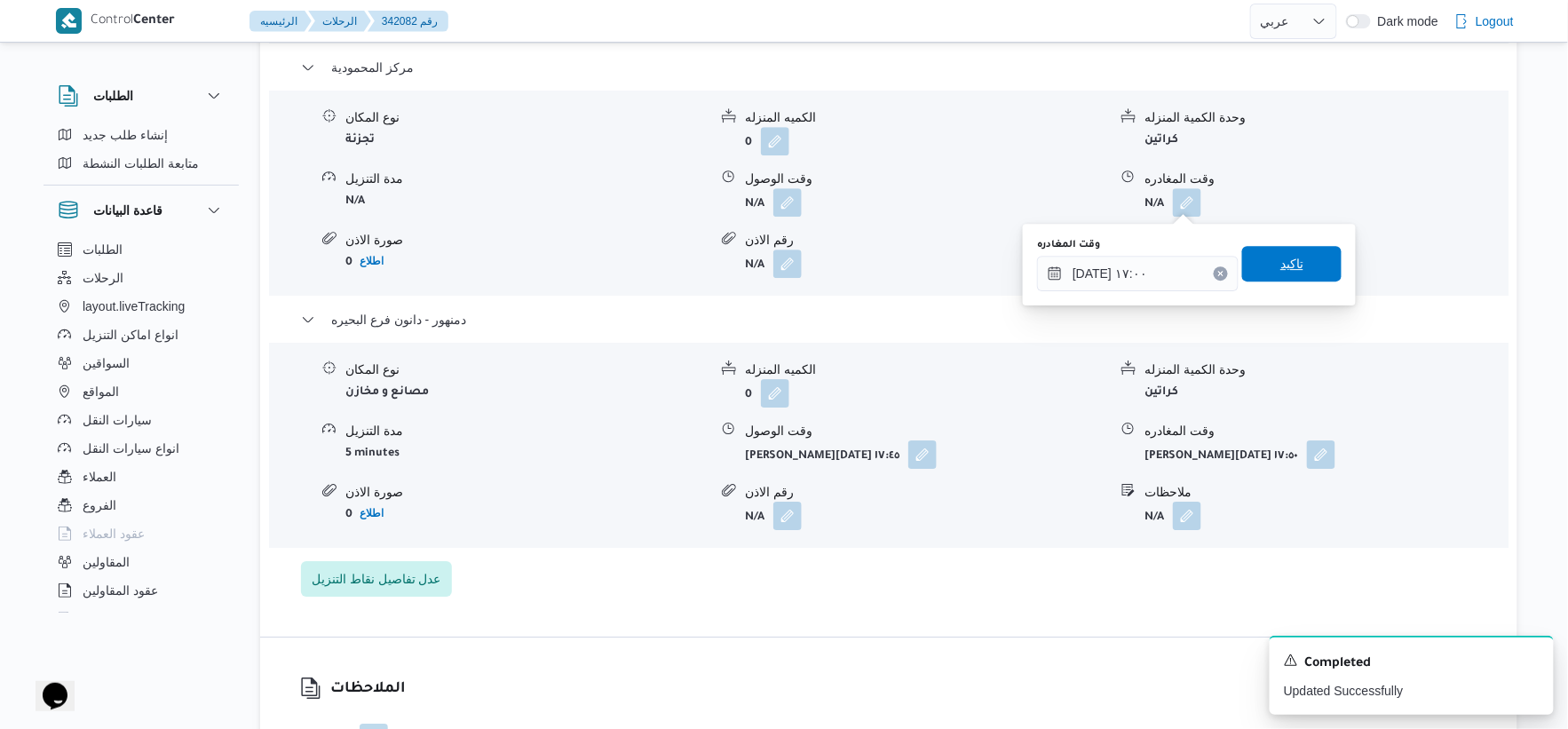
click at [1307, 267] on span "تاكيد" at bounding box center [1293, 264] width 100 height 36
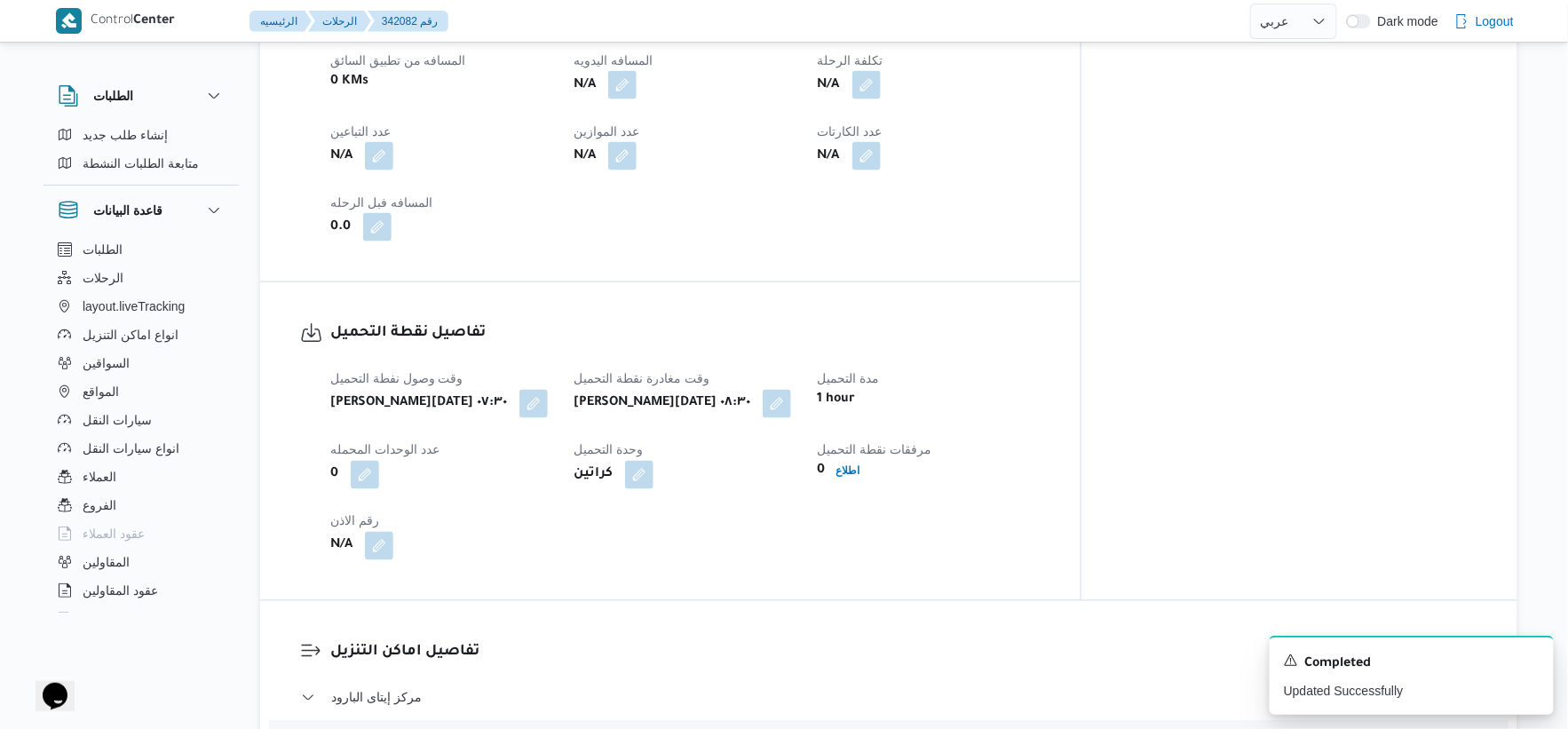
scroll to position [690, 0]
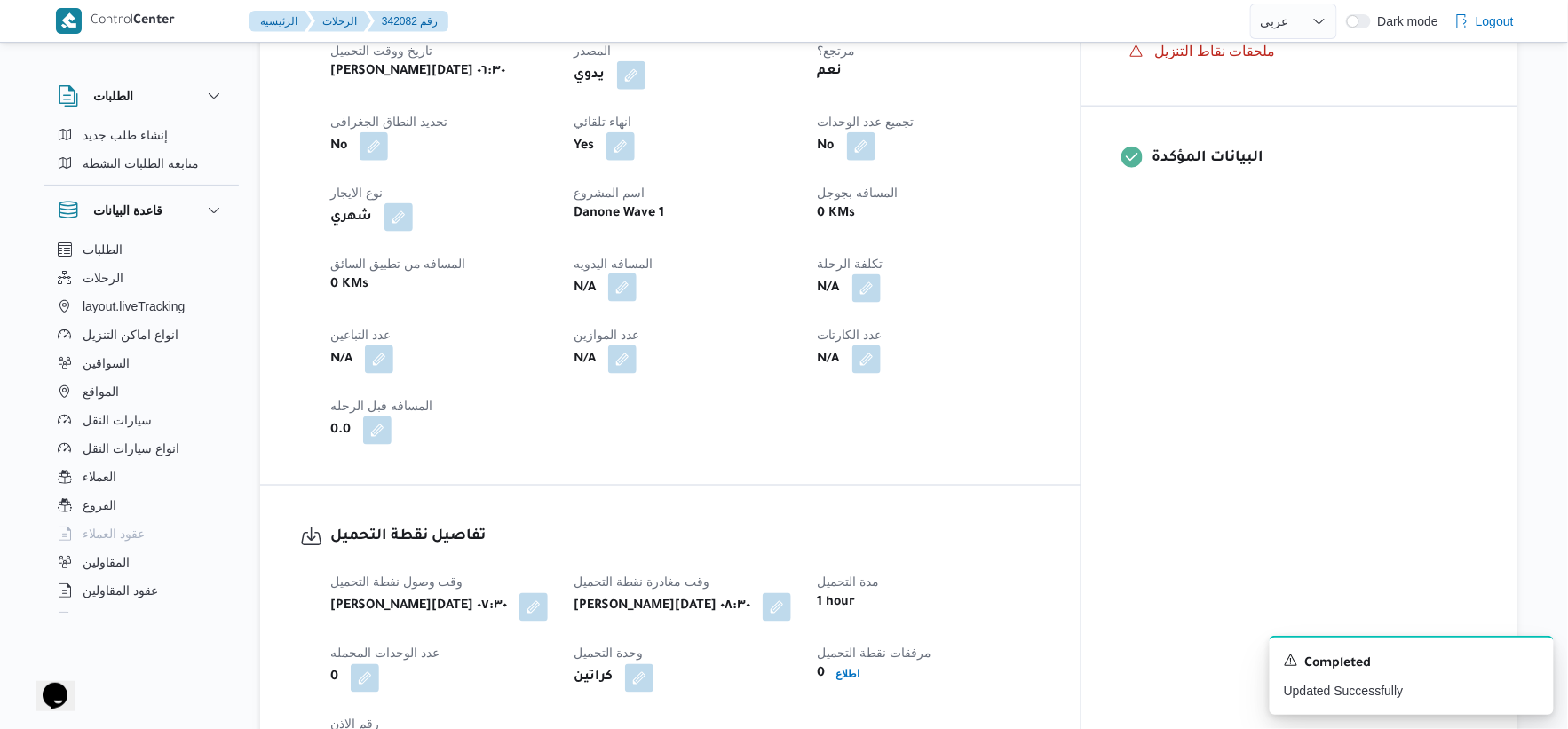
click at [637, 290] on button "button" at bounding box center [622, 288] width 28 height 28
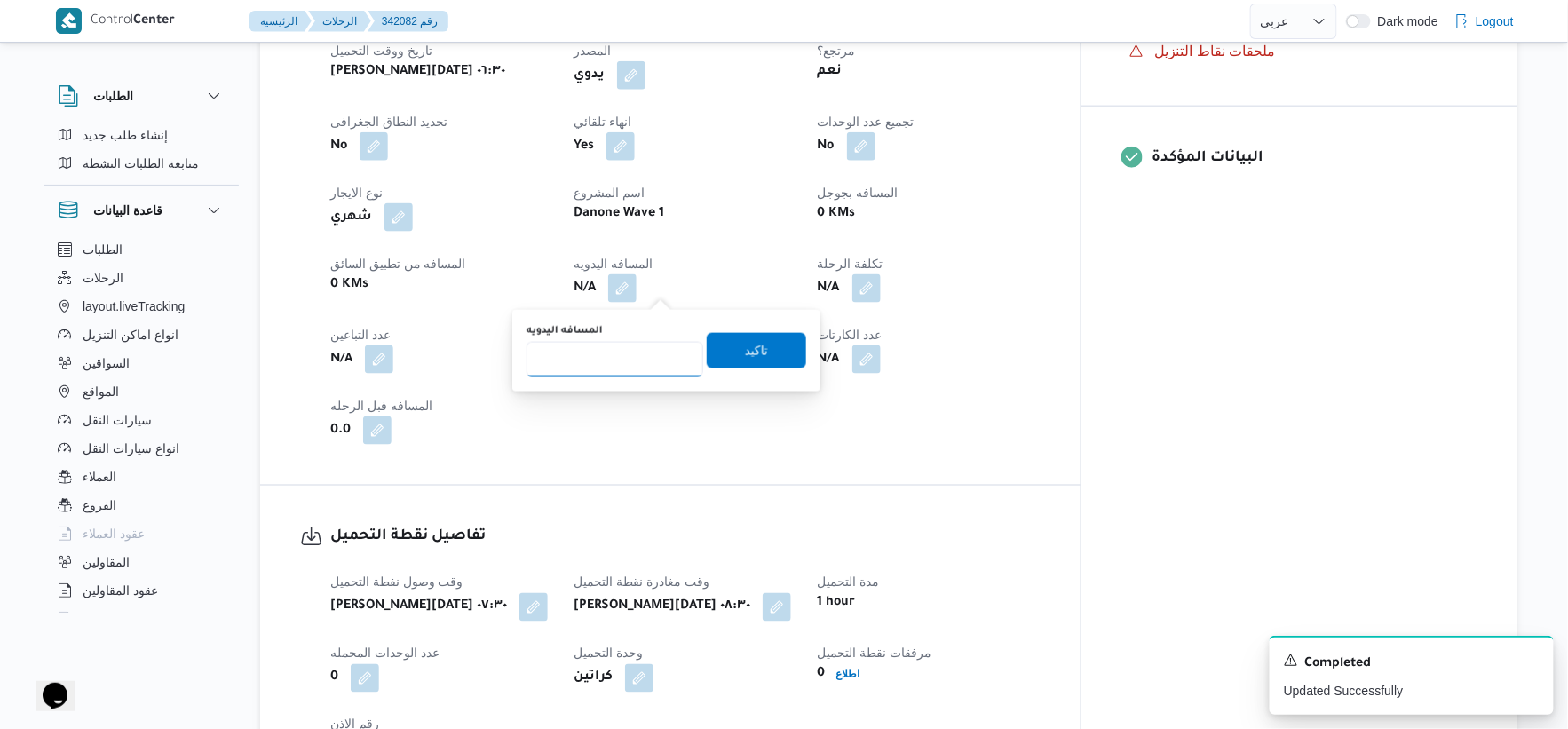
click at [618, 343] on input "المسافه اليدويه" at bounding box center [615, 361] width 177 height 36
type input "125"
click at [785, 344] on span "تاكيد" at bounding box center [757, 351] width 100 height 36
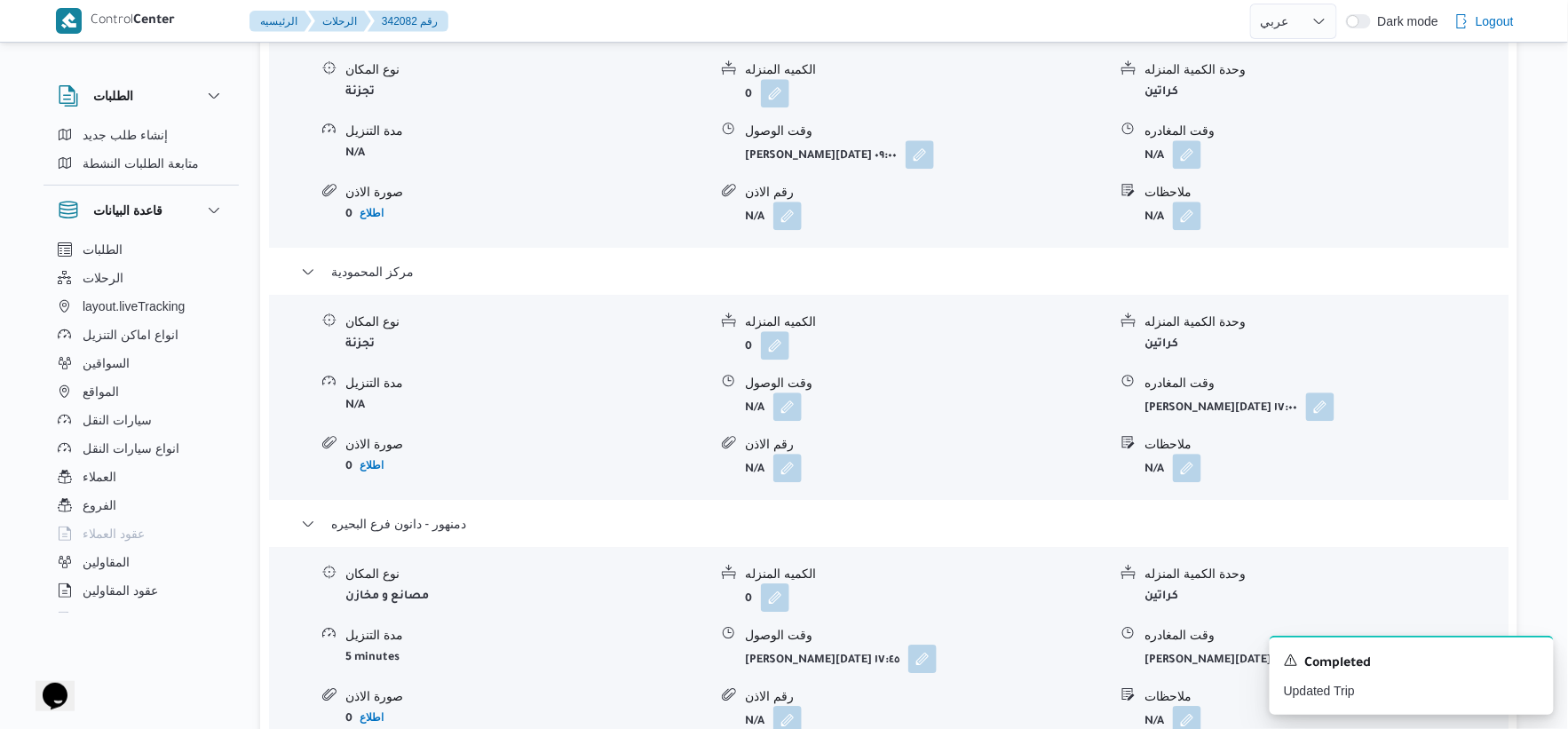
scroll to position [1579, 0]
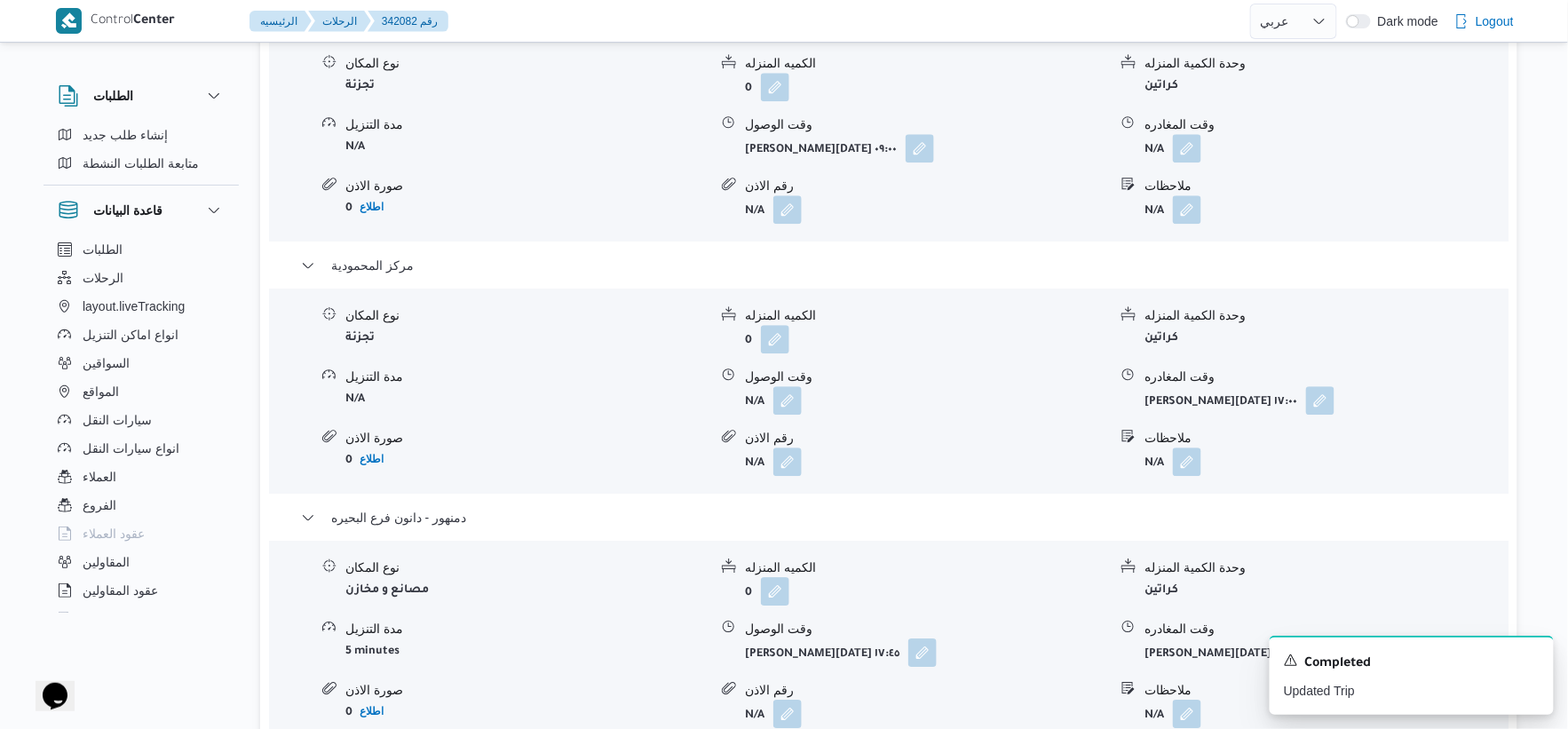
click at [1203, 151] on form "N/A" at bounding box center [1325, 148] width 362 height 28
click at [1194, 153] on button "button" at bounding box center [1187, 147] width 28 height 28
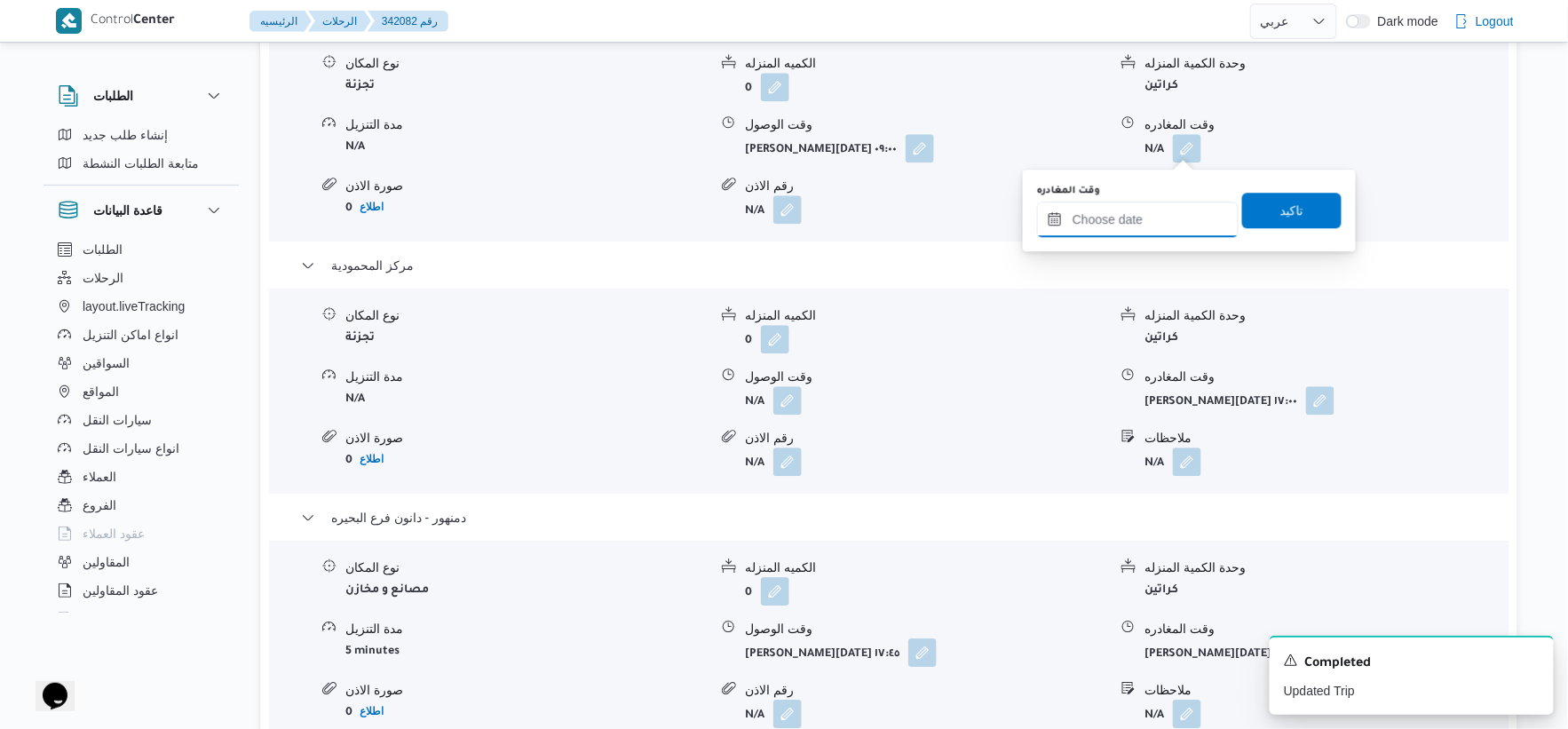
click at [1162, 217] on input "وقت المغادره" at bounding box center [1138, 220] width 202 height 36
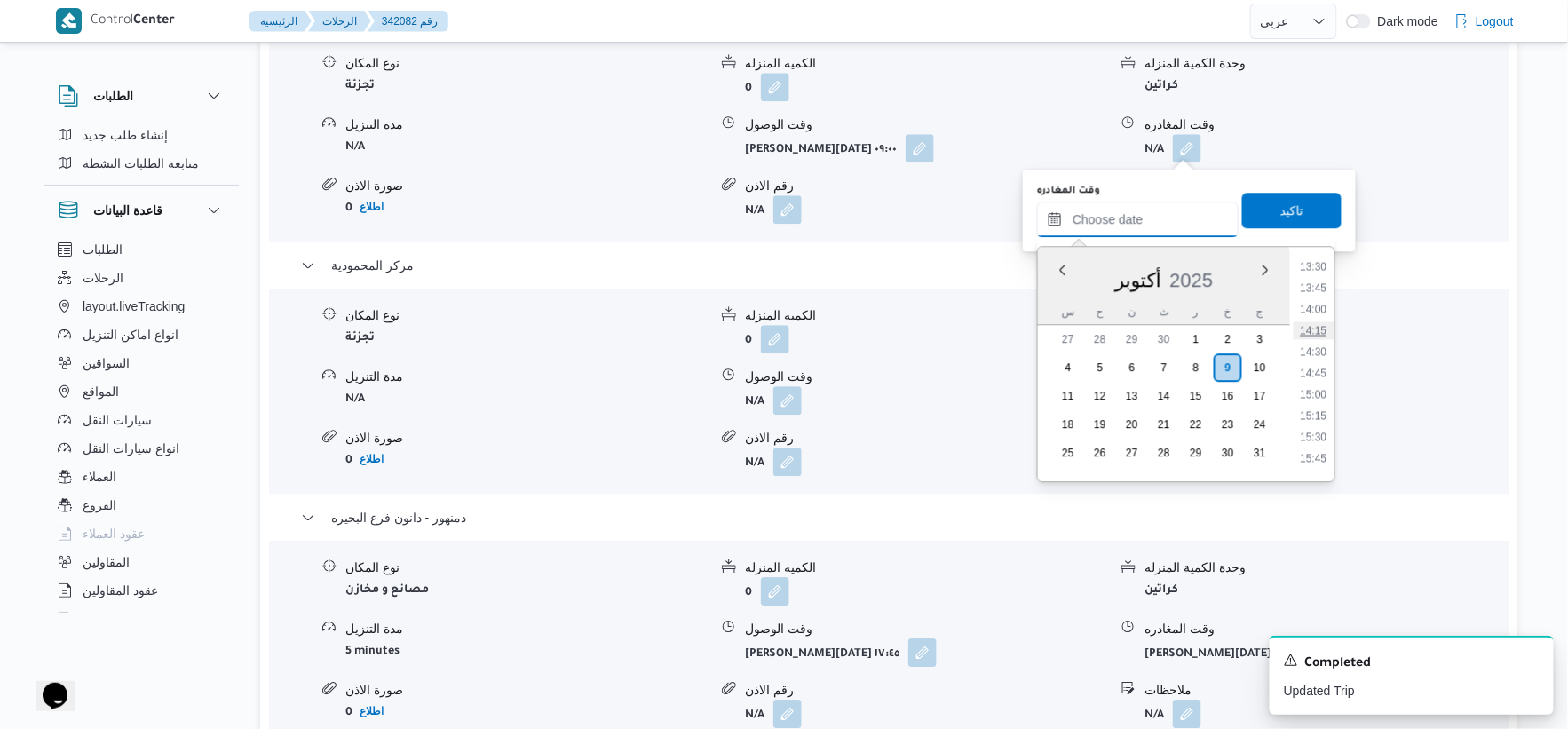
scroll to position [1153, 0]
click at [1316, 267] on li "13:30" at bounding box center [1313, 269] width 41 height 18
type input "٠٩/١٠/٢٠٢٥ ١٣:٣٠"
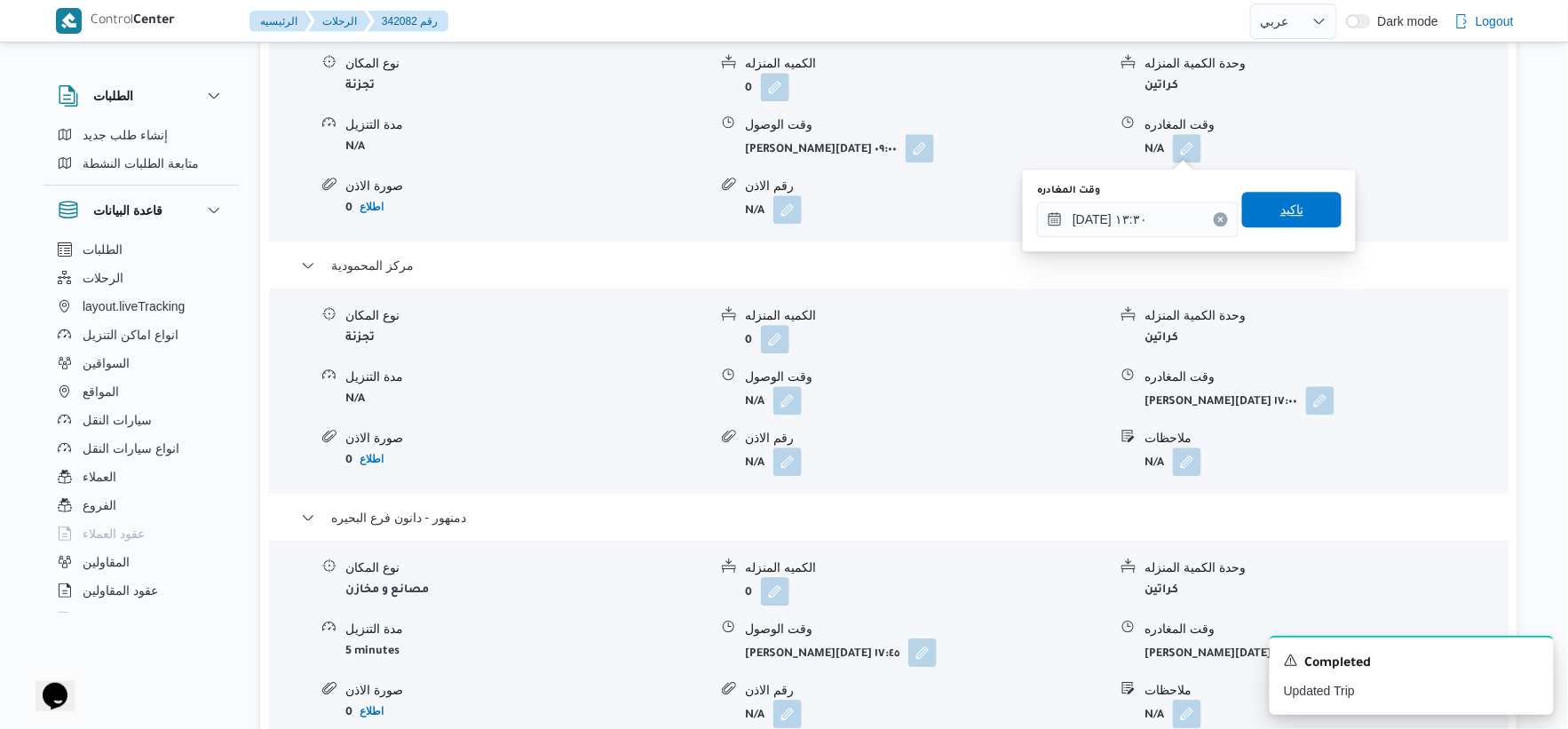
click at [1299, 205] on span "تاكيد" at bounding box center [1293, 210] width 100 height 36
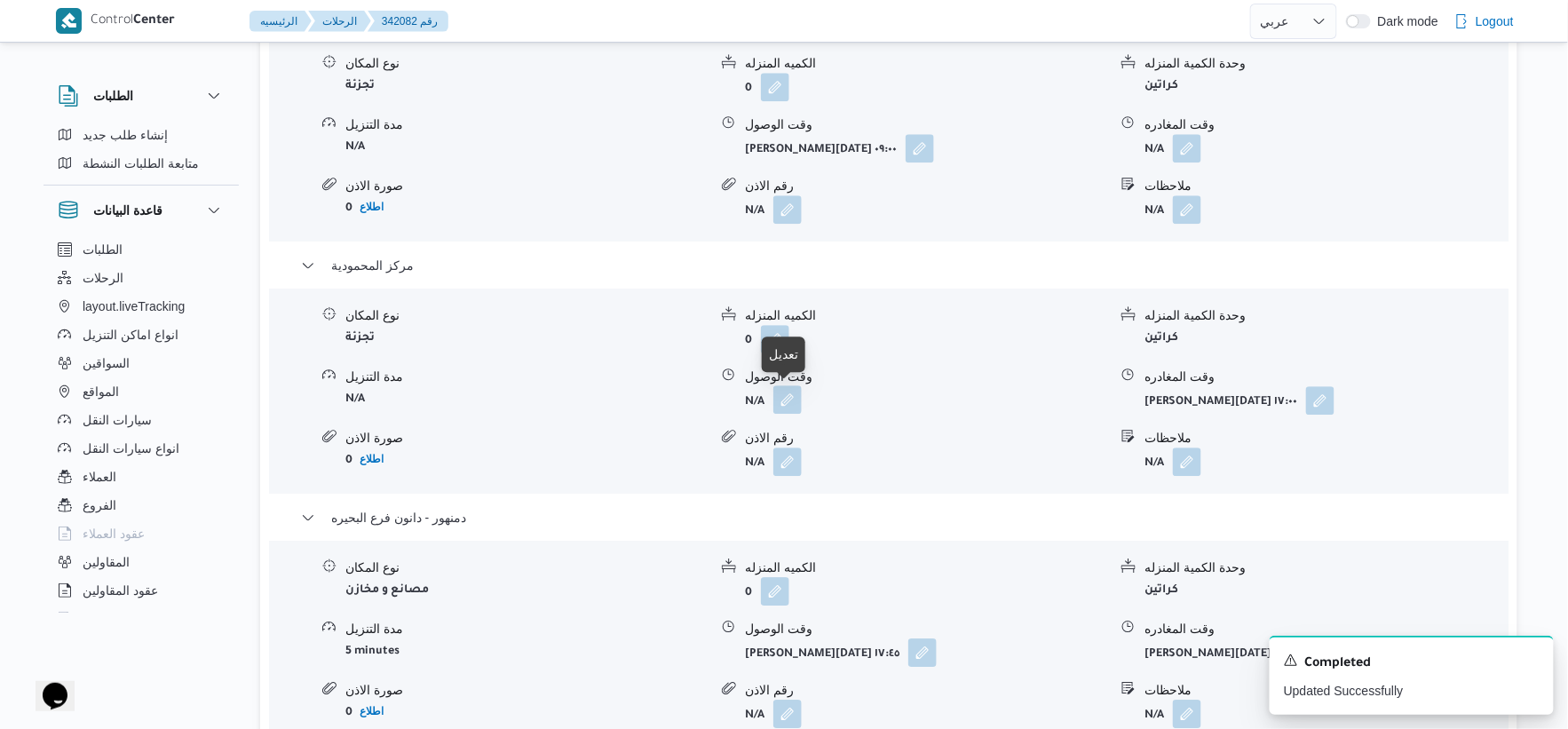
click at [787, 397] on button "button" at bounding box center [787, 399] width 28 height 28
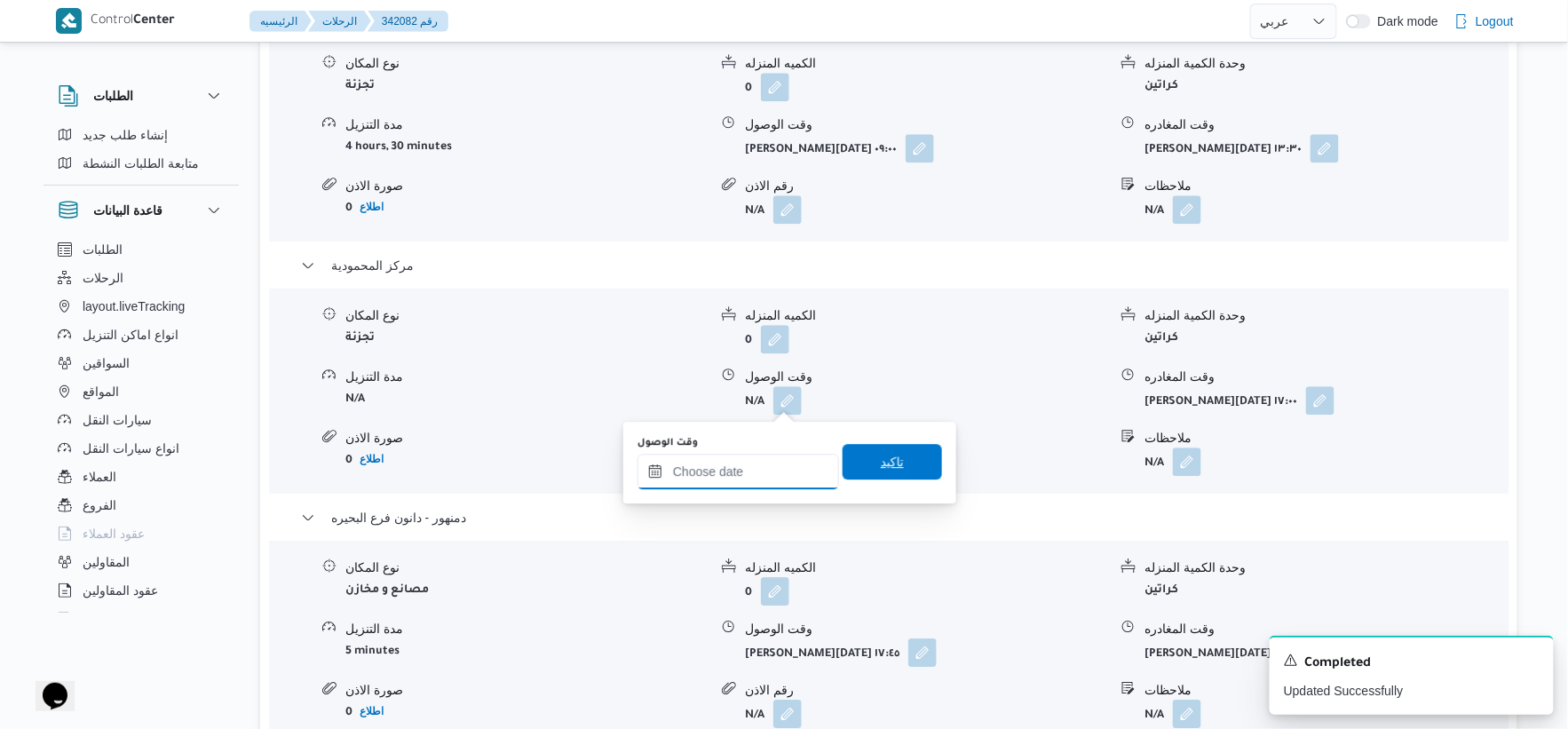
click at [784, 462] on input "وقت الوصول" at bounding box center [739, 472] width 202 height 36
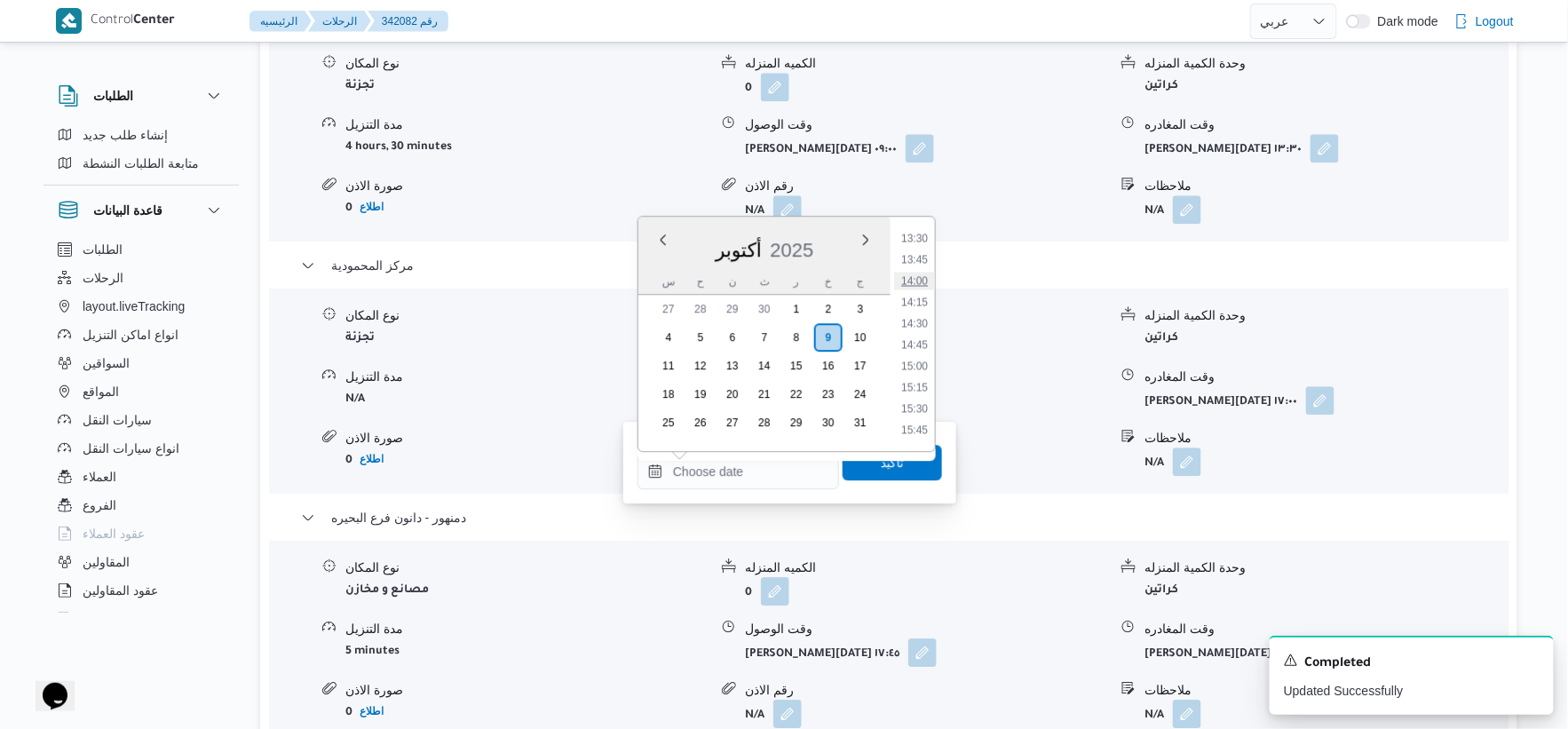
click at [918, 278] on li "14:00" at bounding box center [914, 281] width 41 height 18
type input "٠٩/١٠/٢٠٢٥ ١٤:٠٠"
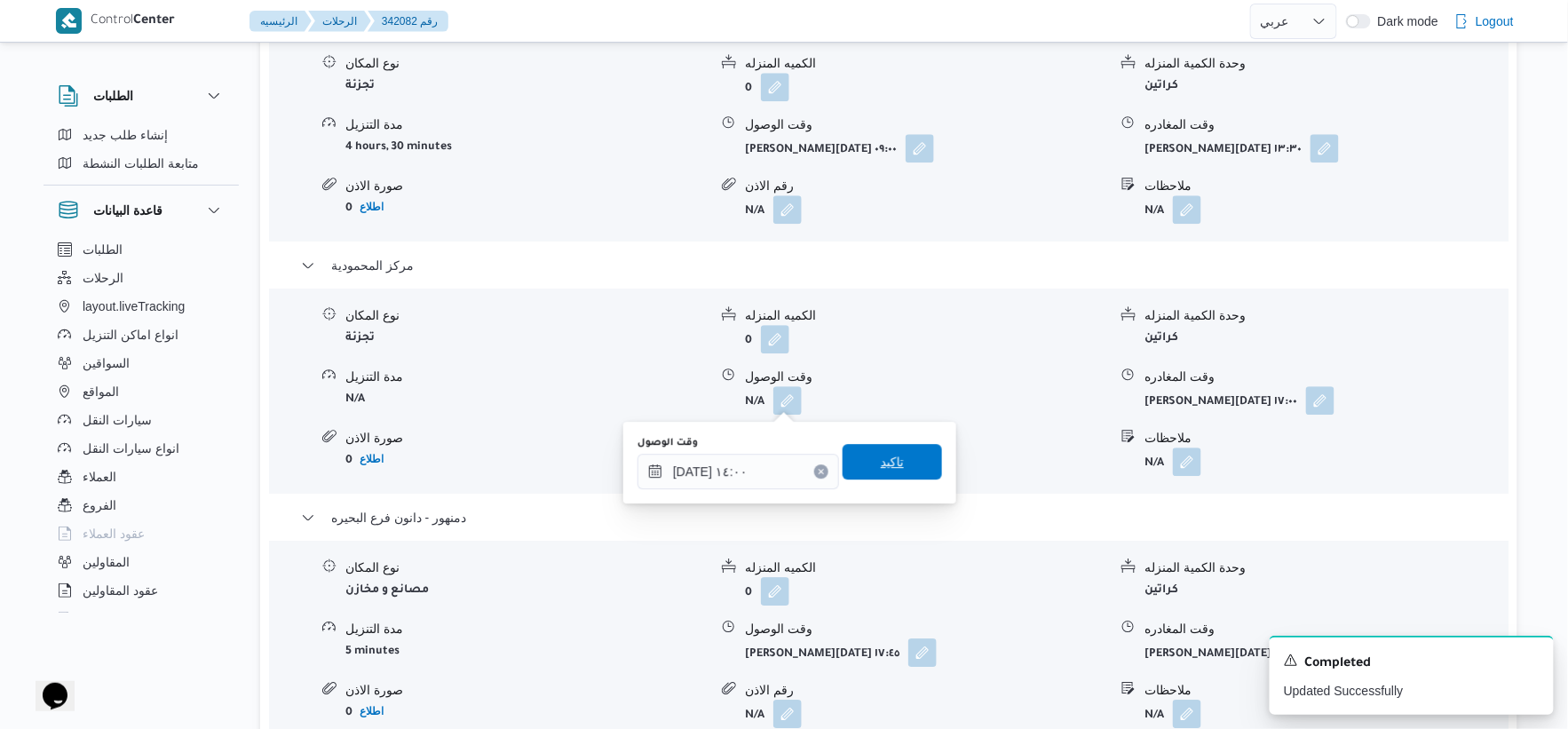
click at [909, 458] on span "تاكيد" at bounding box center [892, 462] width 100 height 36
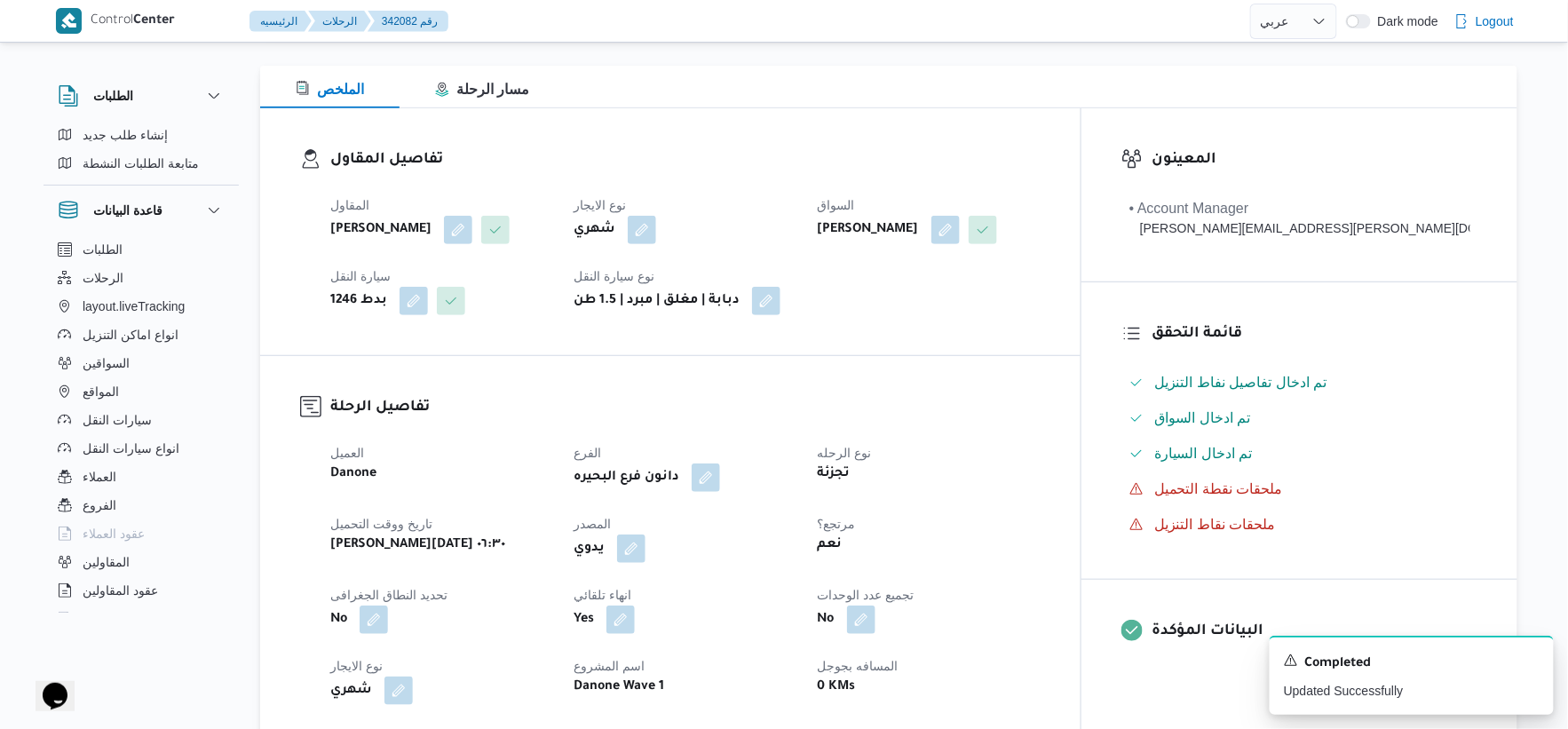
scroll to position [0, 0]
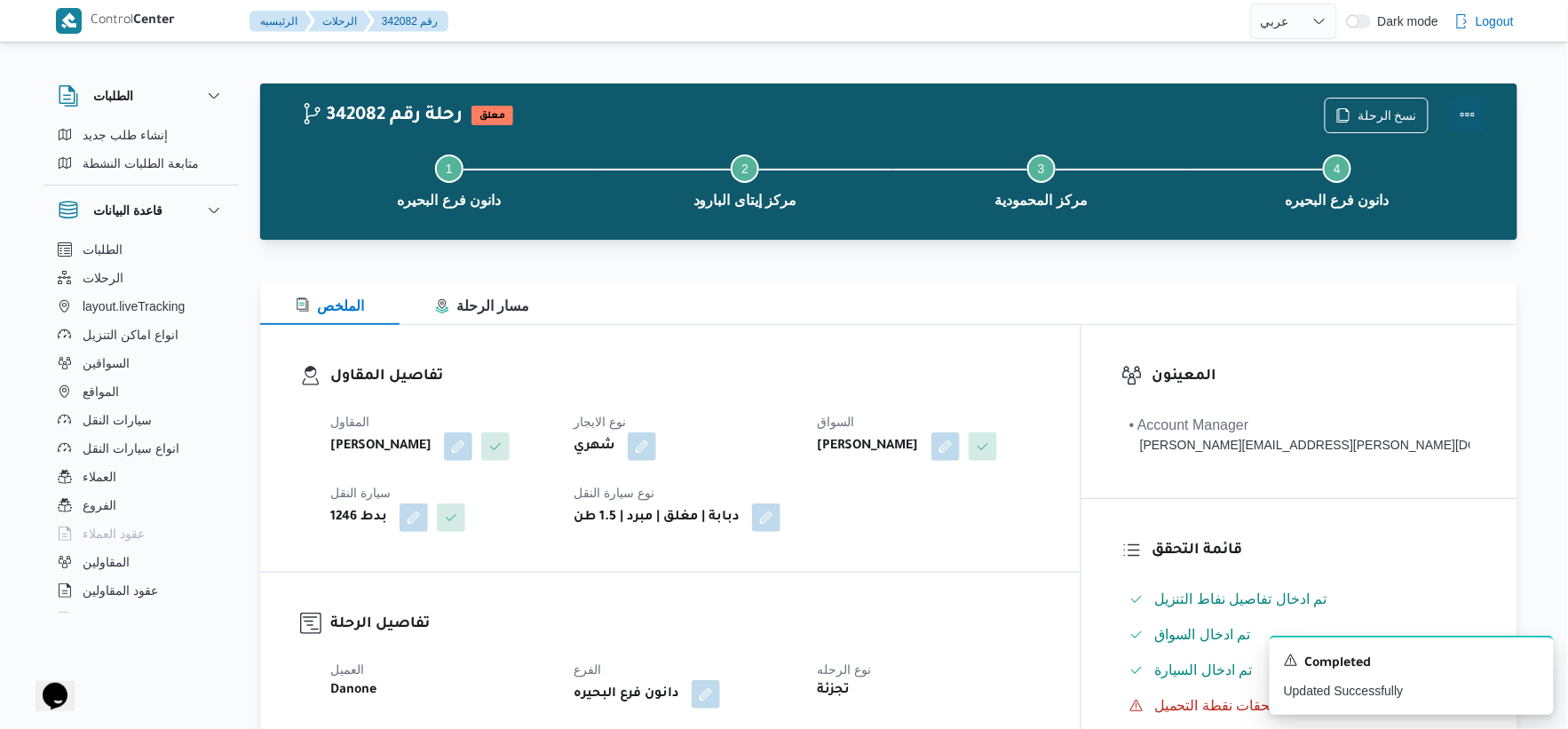
click at [1470, 111] on button "Actions" at bounding box center [1468, 115] width 36 height 36
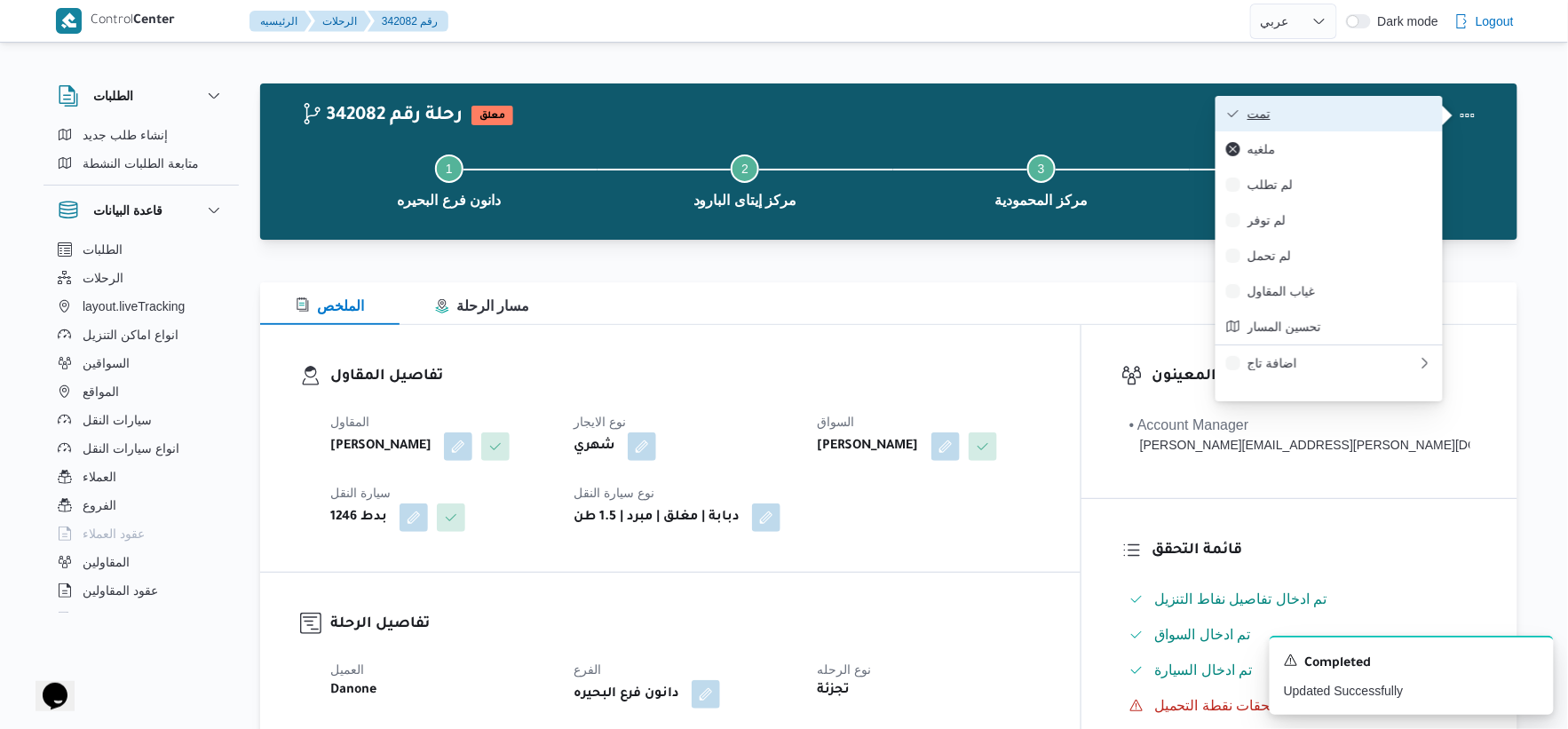
click at [1347, 109] on span "تمت" at bounding box center [1339, 114] width 185 height 14
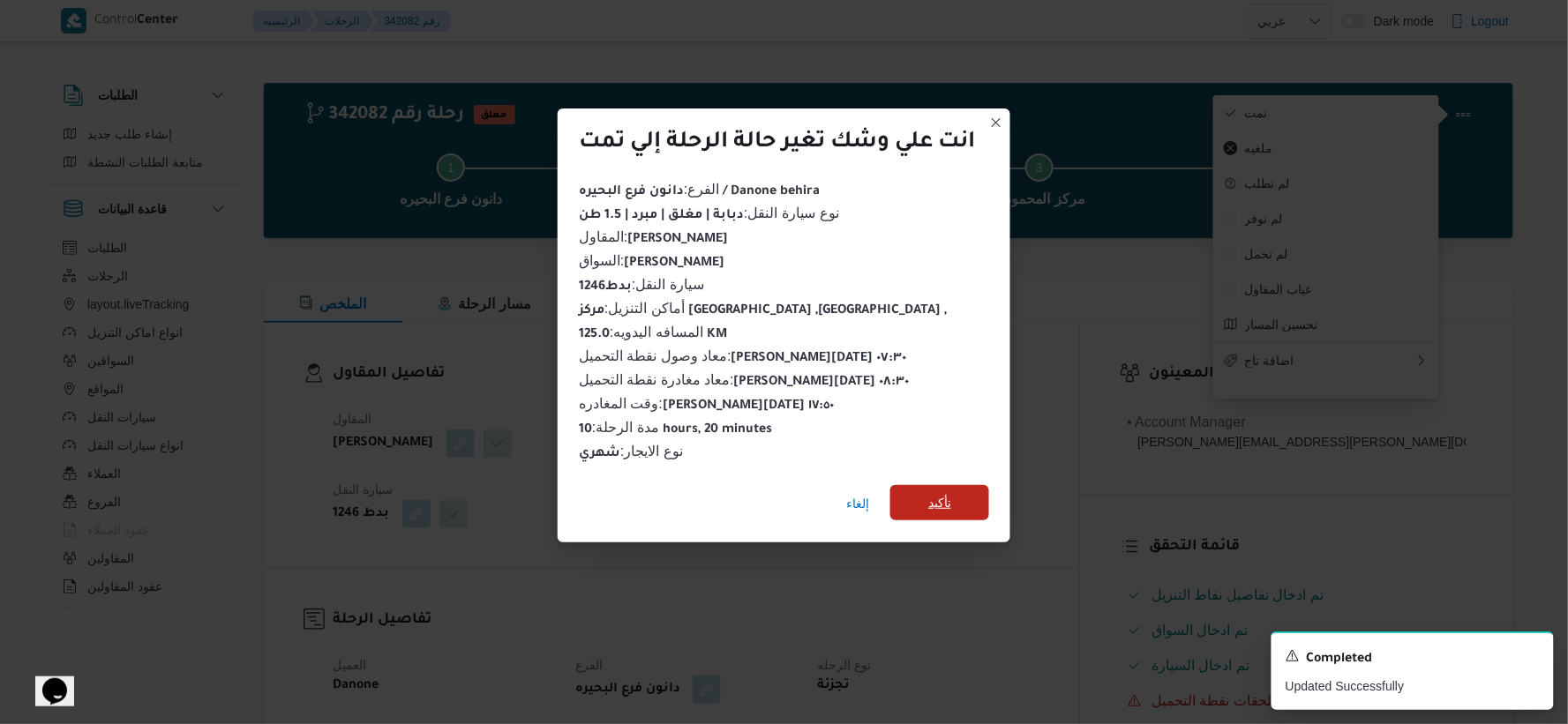
click at [927, 485] on span "تأكيد" at bounding box center [940, 503] width 99 height 36
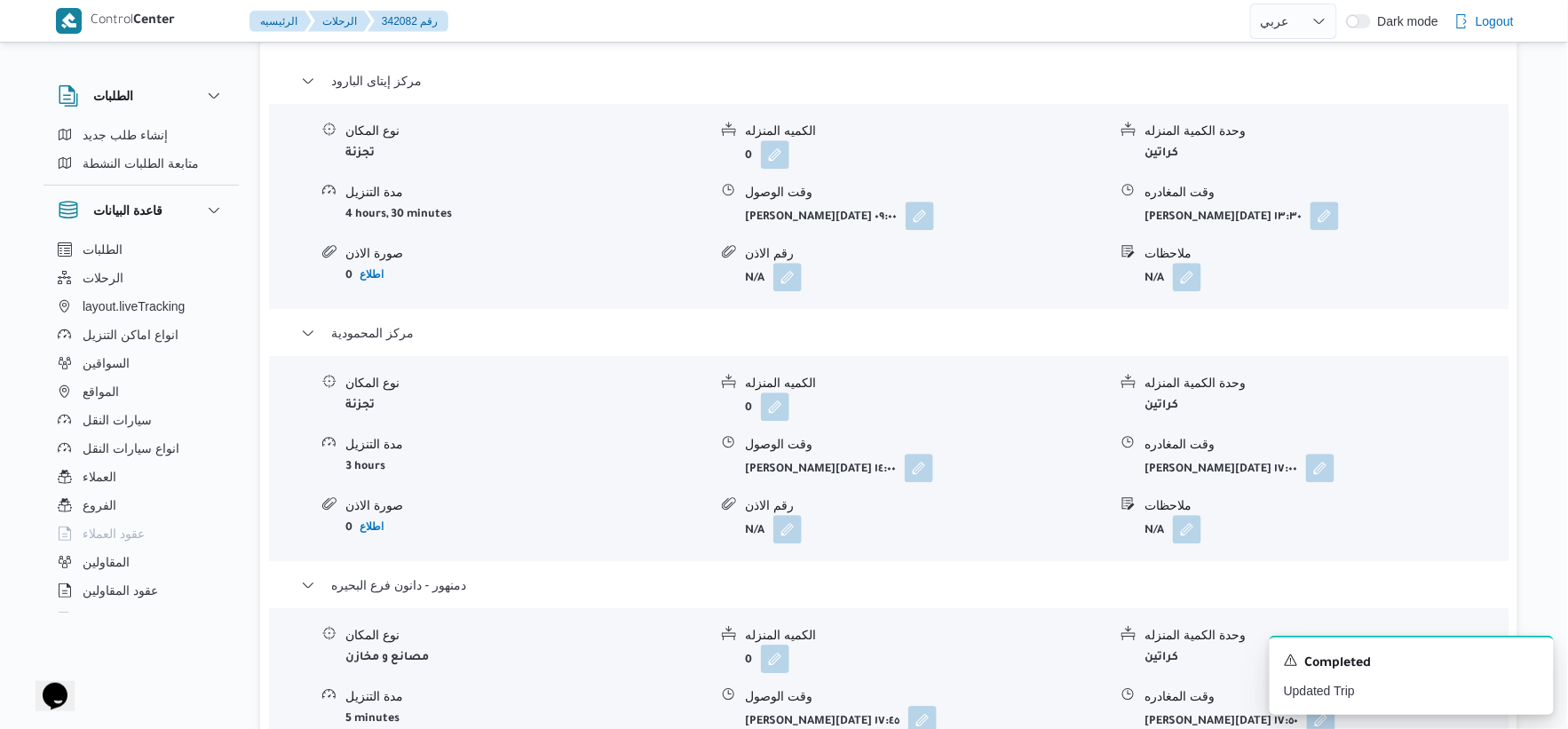
scroll to position [1777, 0]
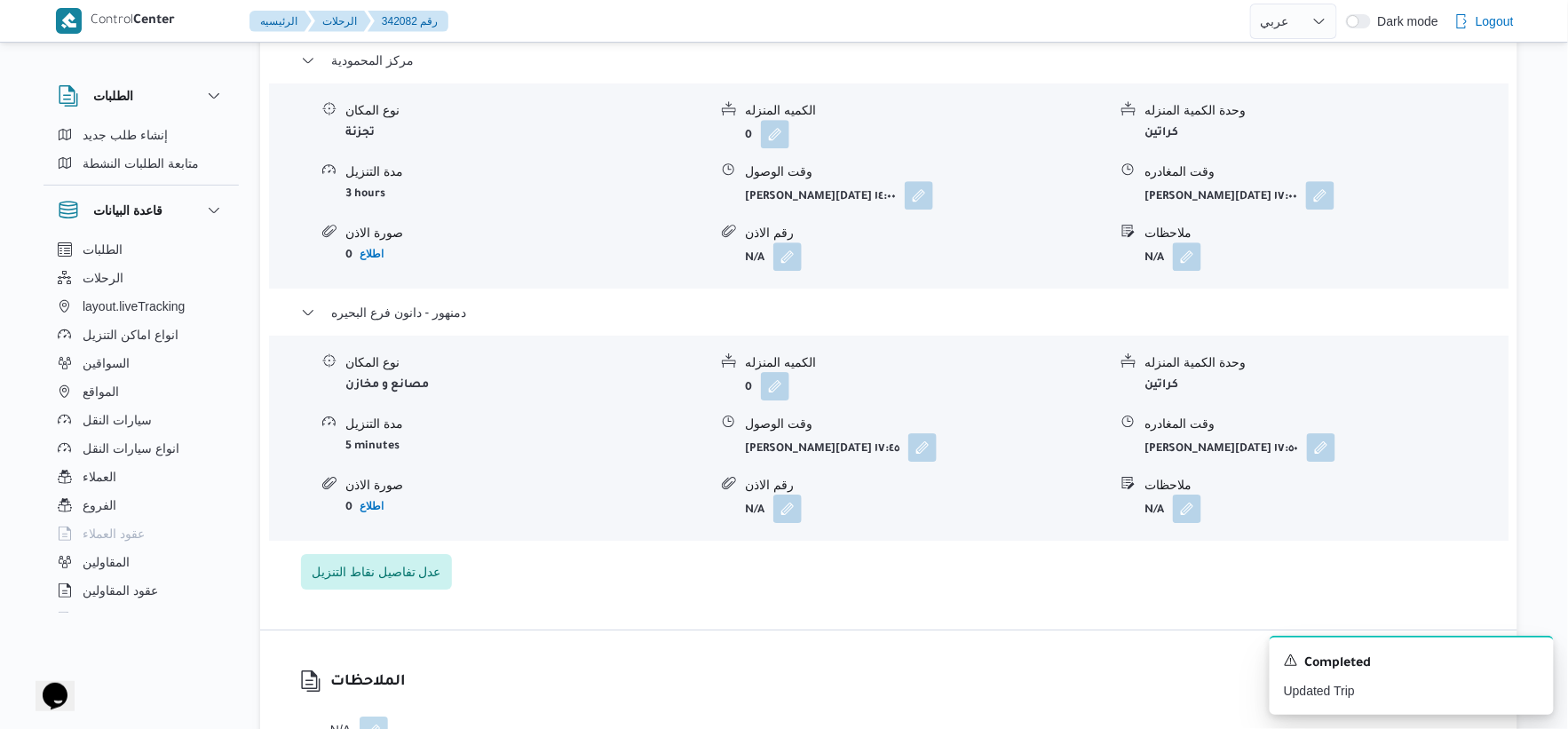
select select "ar"
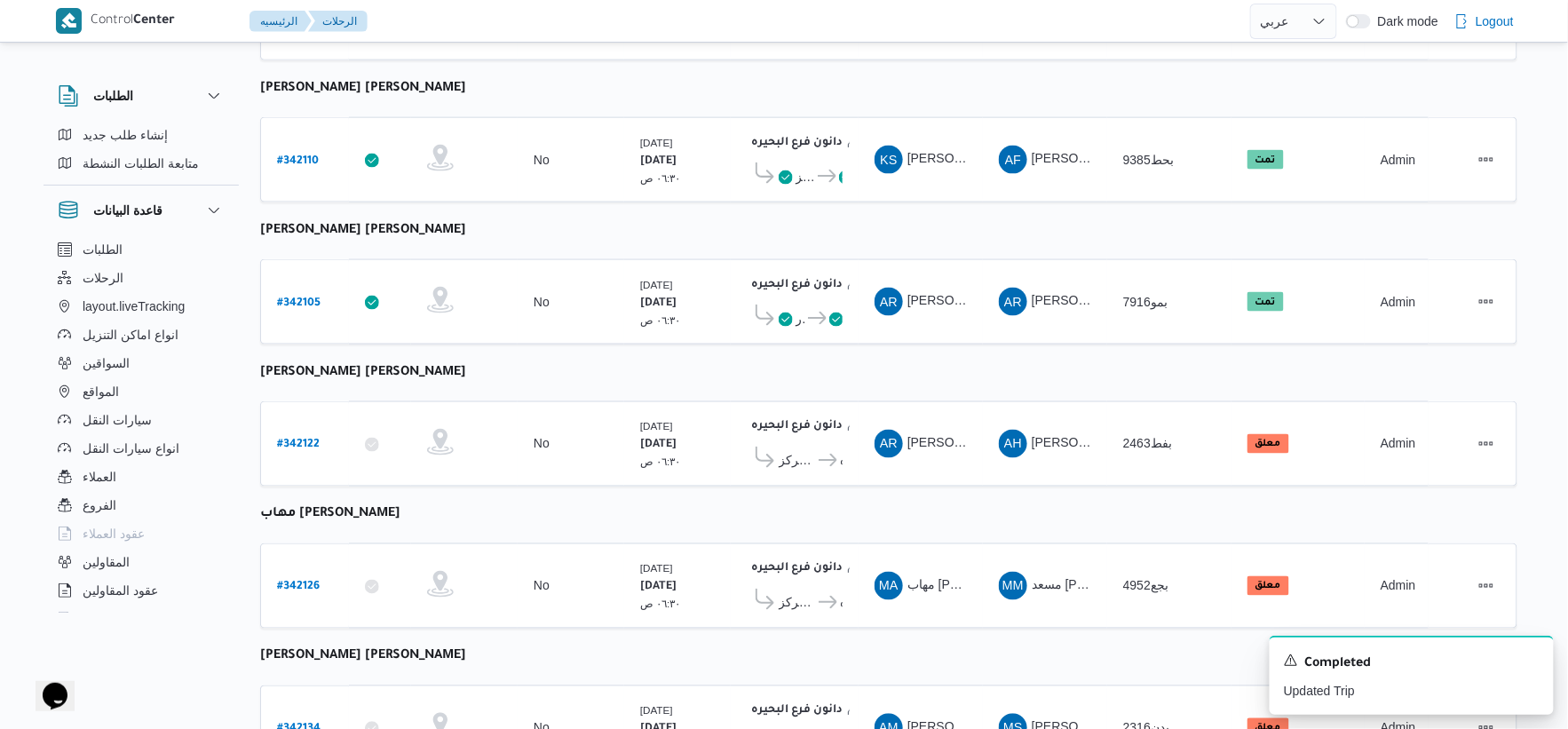
scroll to position [789, 0]
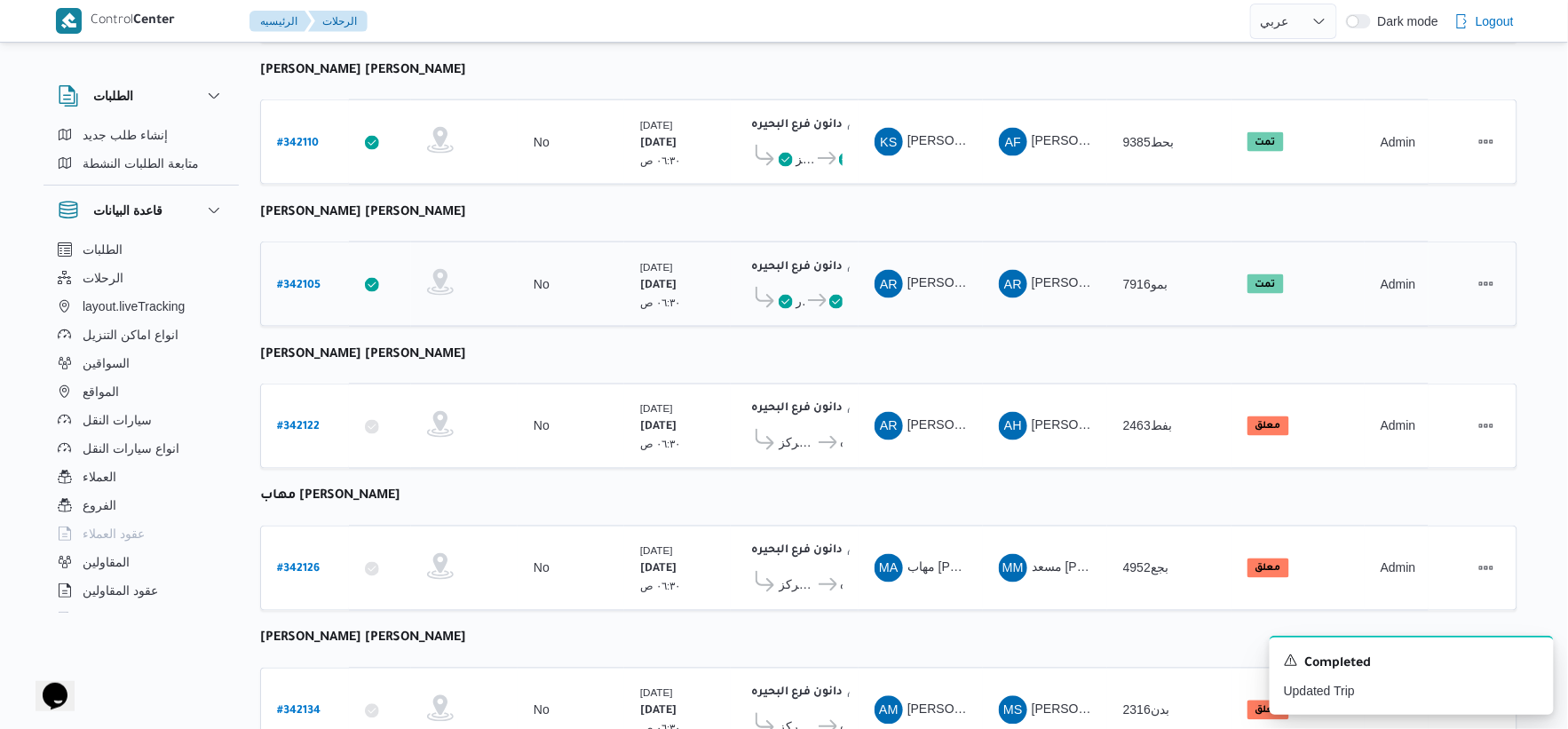
click at [297, 280] on b "# 342105" at bounding box center [299, 286] width 44 height 12
select select "ar"
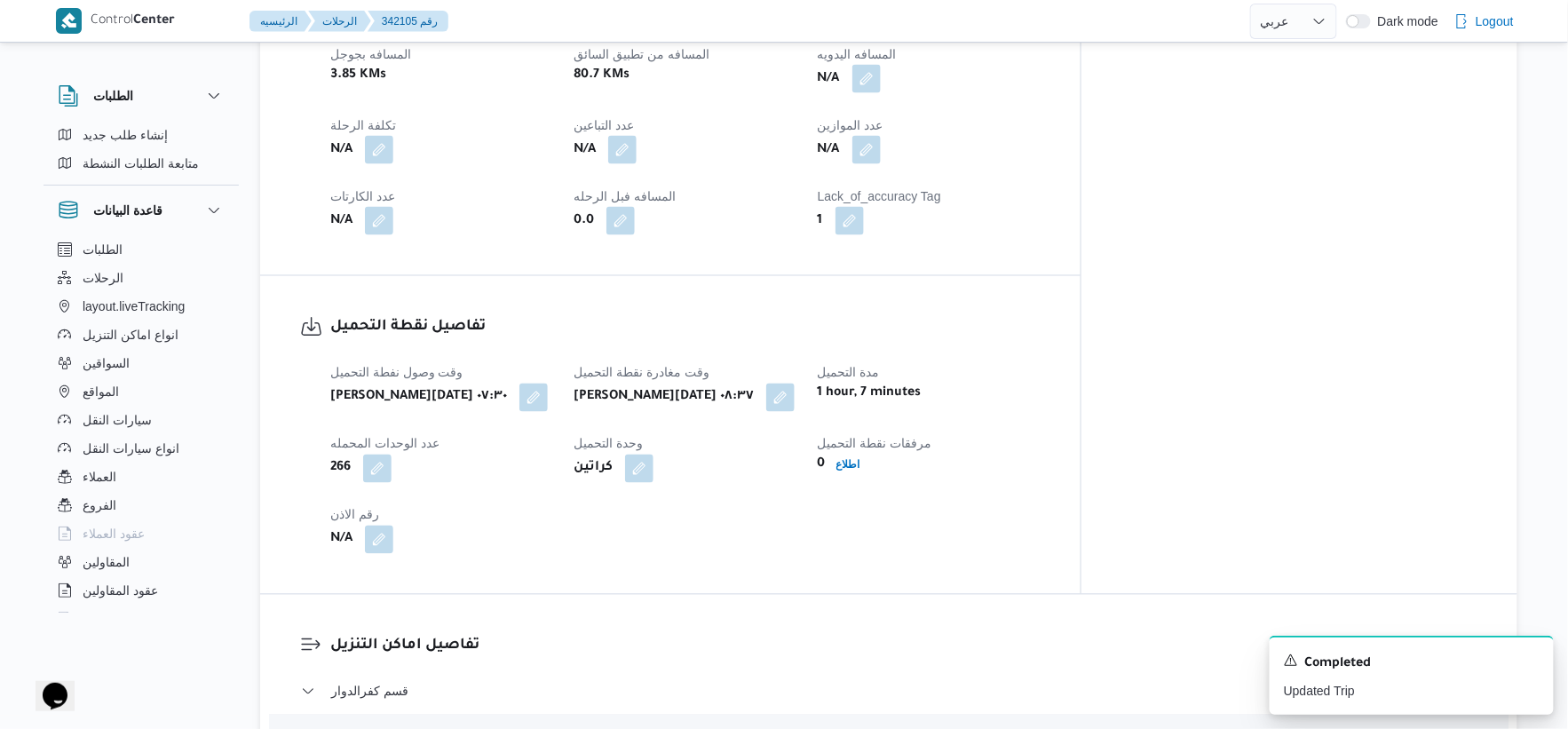
scroll to position [690, 0]
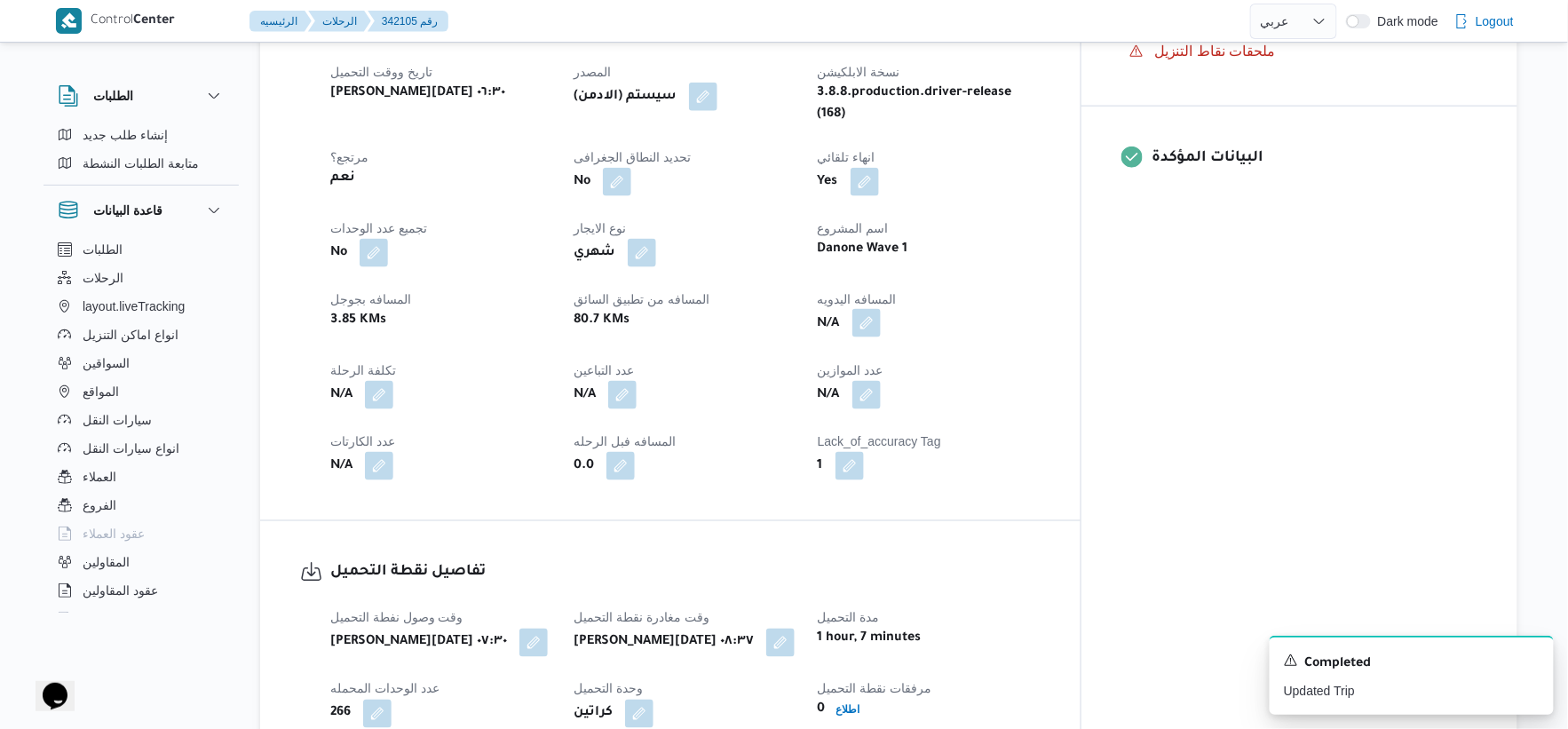
drag, startPoint x: 946, startPoint y: 305, endPoint x: 938, endPoint y: 319, distance: 16.1
click at [881, 310] on button "button" at bounding box center [866, 324] width 28 height 28
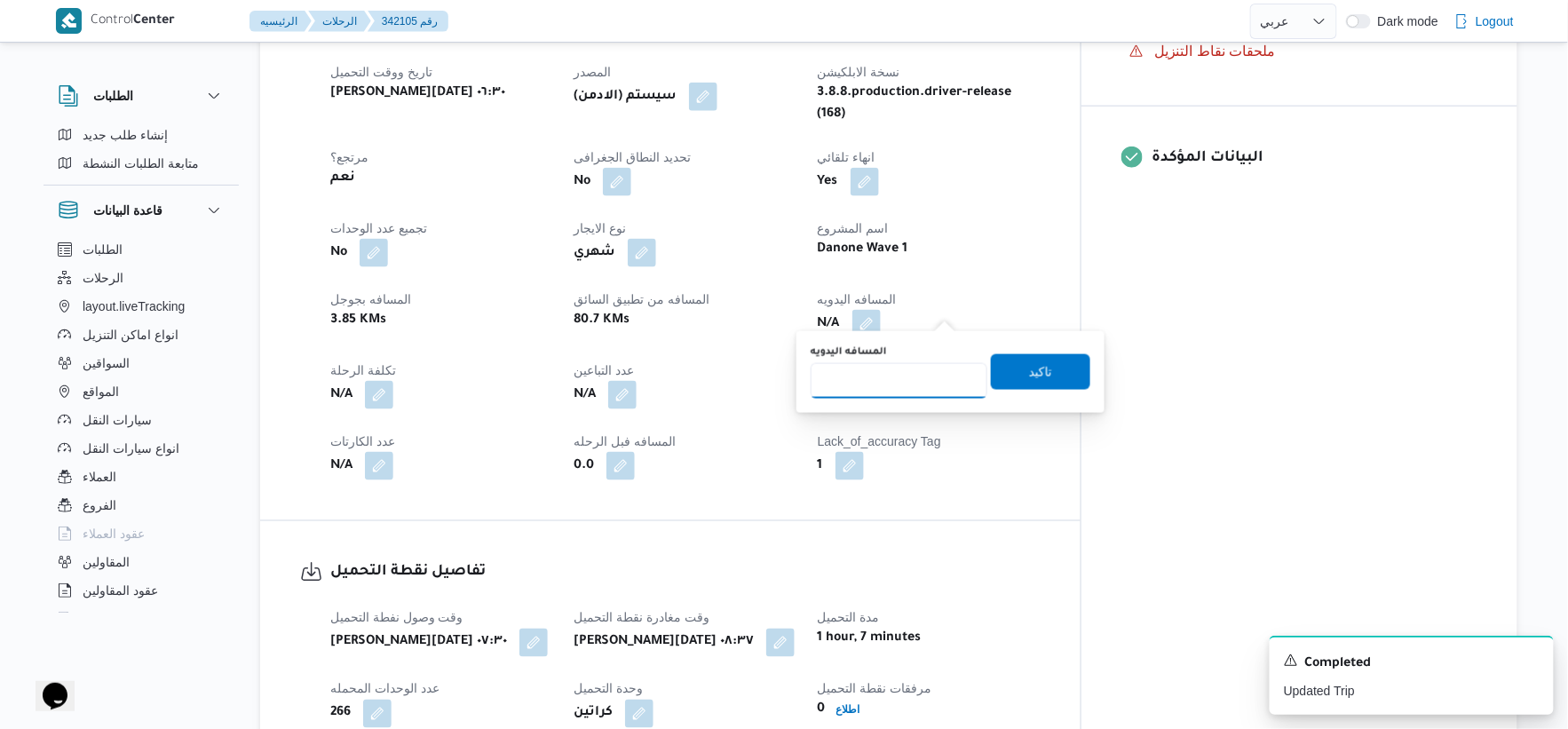
click at [898, 376] on input "المسافه اليدويه" at bounding box center [898, 381] width 177 height 36
type input "107"
click at [1034, 360] on span "تاكيد" at bounding box center [1041, 371] width 100 height 36
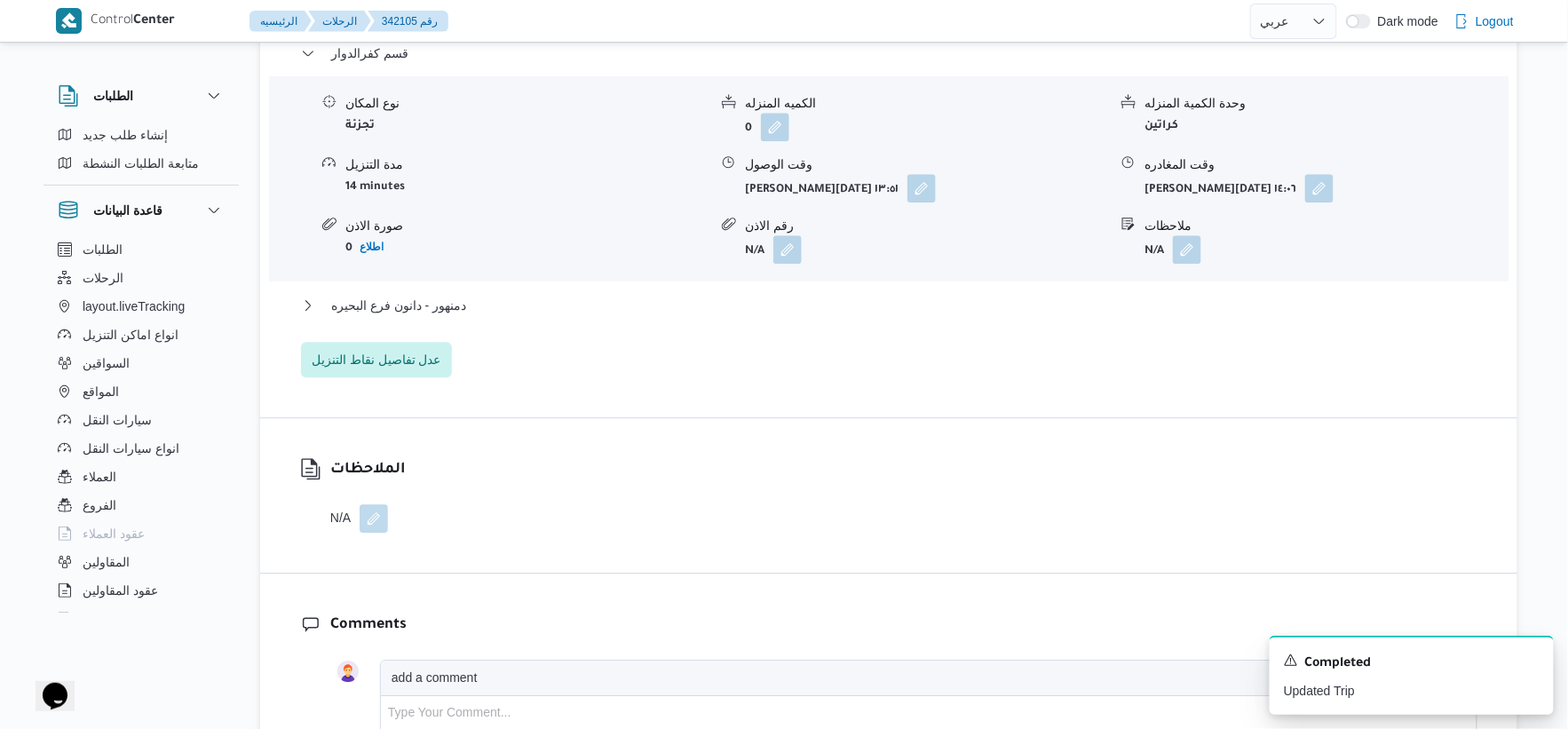
scroll to position [1678, 0]
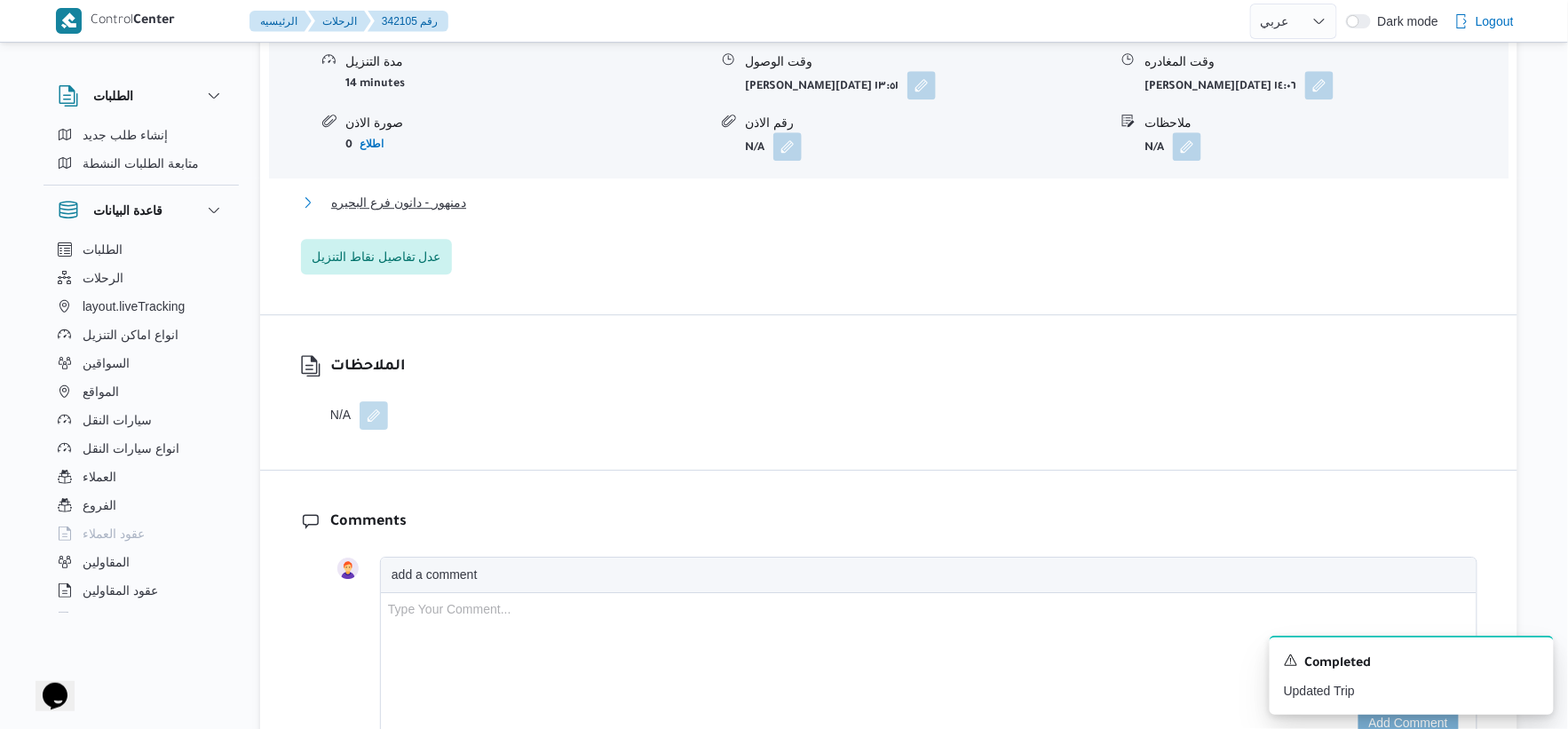
click at [492, 192] on button "دمنهور - دانون فرع البحيره" at bounding box center [889, 202] width 1177 height 21
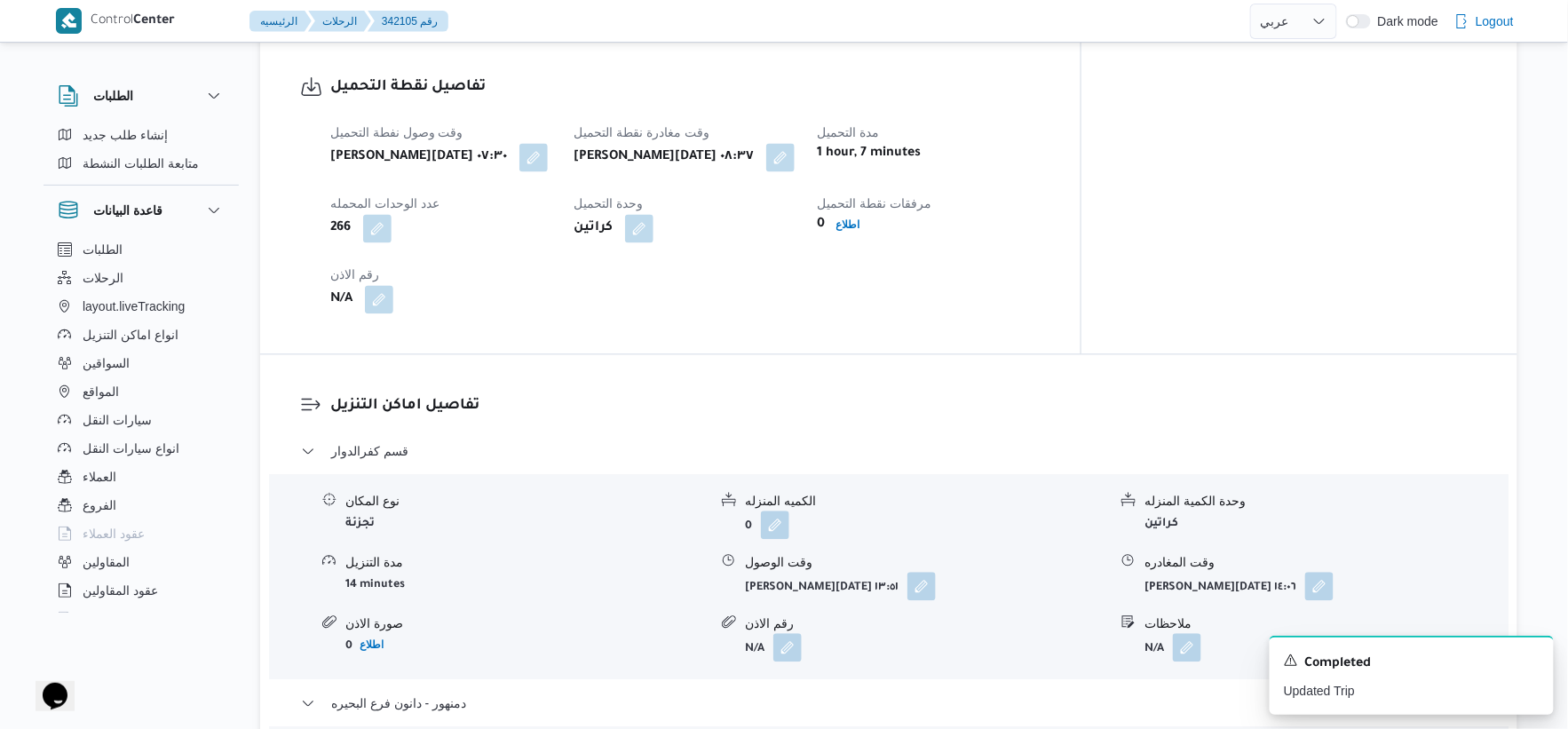
scroll to position [1184, 0]
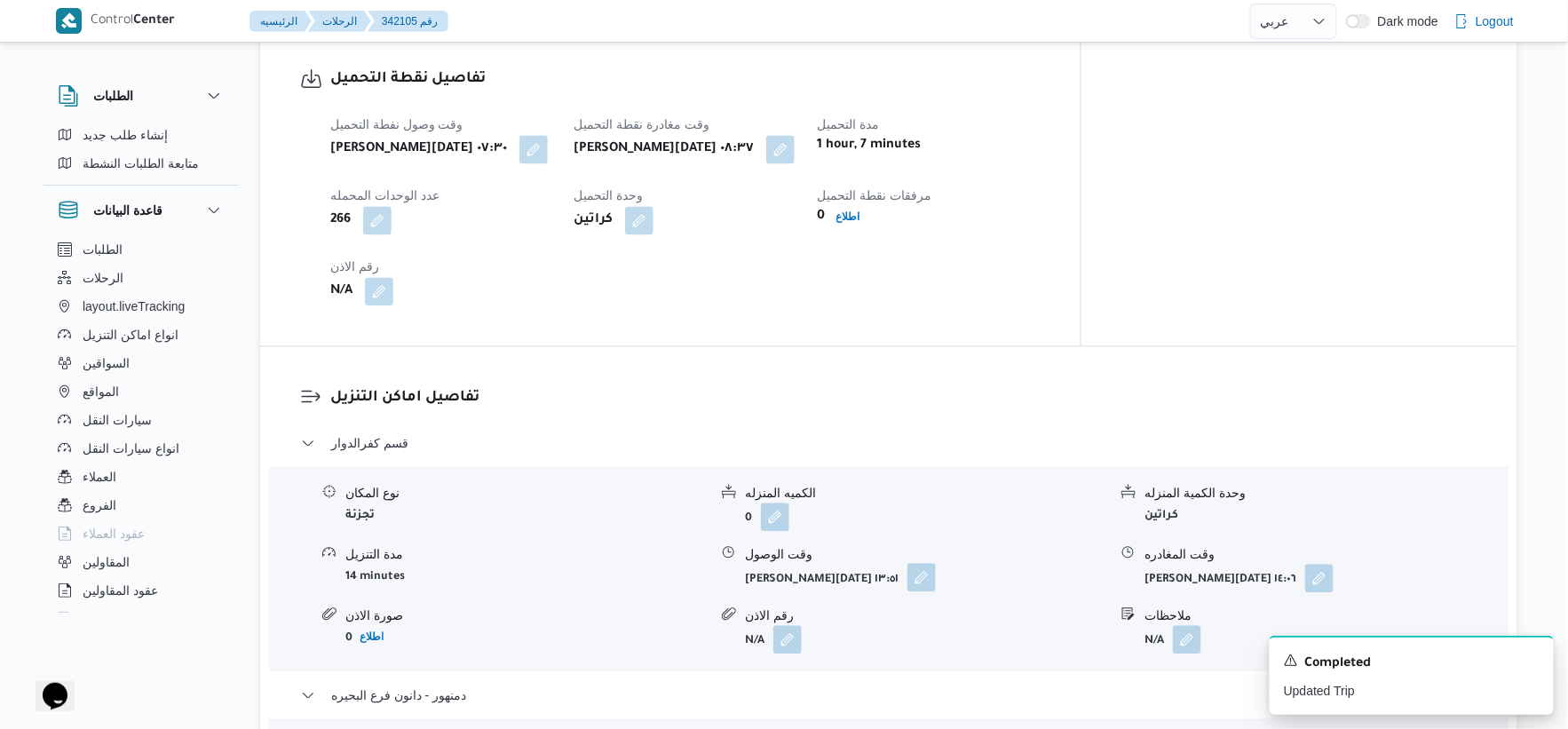
click at [907, 563] on button "button" at bounding box center [921, 577] width 28 height 28
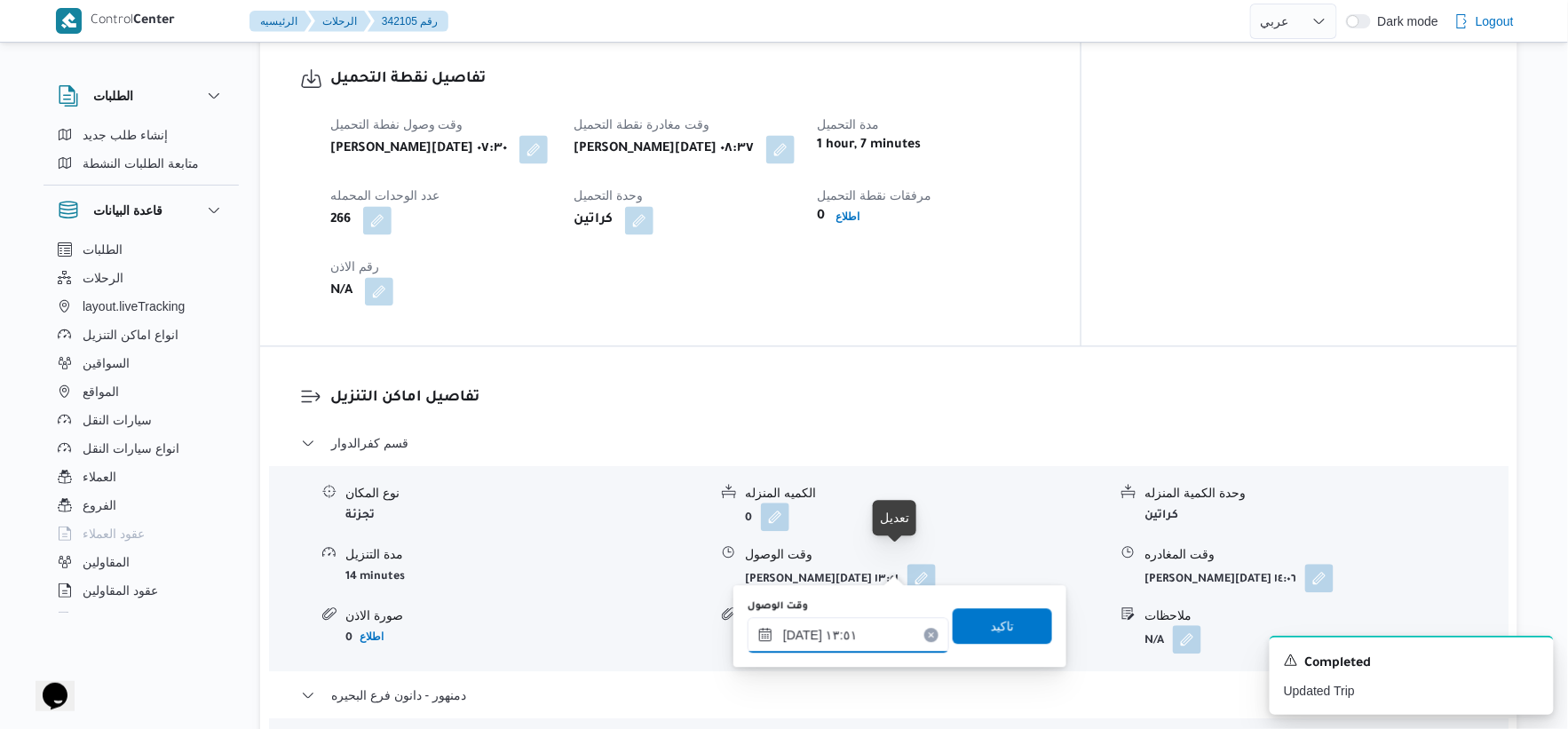
click at [875, 622] on div "٠٩/١٠/٢٠٢٥ ١٣:٥١" at bounding box center [848, 635] width 202 height 36
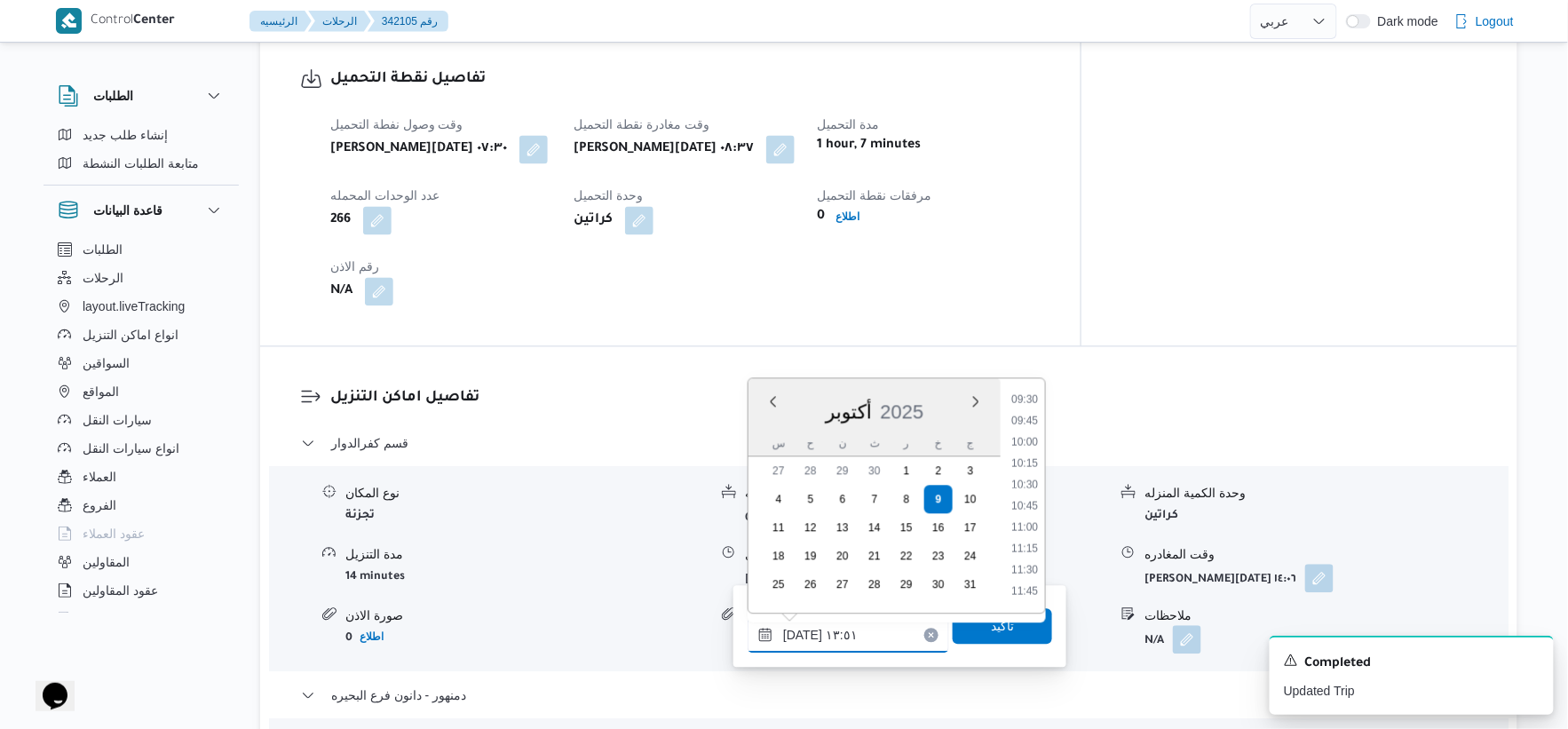
scroll to position [770, 0]
click at [1022, 442] on li "09:30" at bounding box center [1024, 442] width 41 height 18
type input "٠٩/١٠/٢٠٢٥ ٠٩:٣٠"
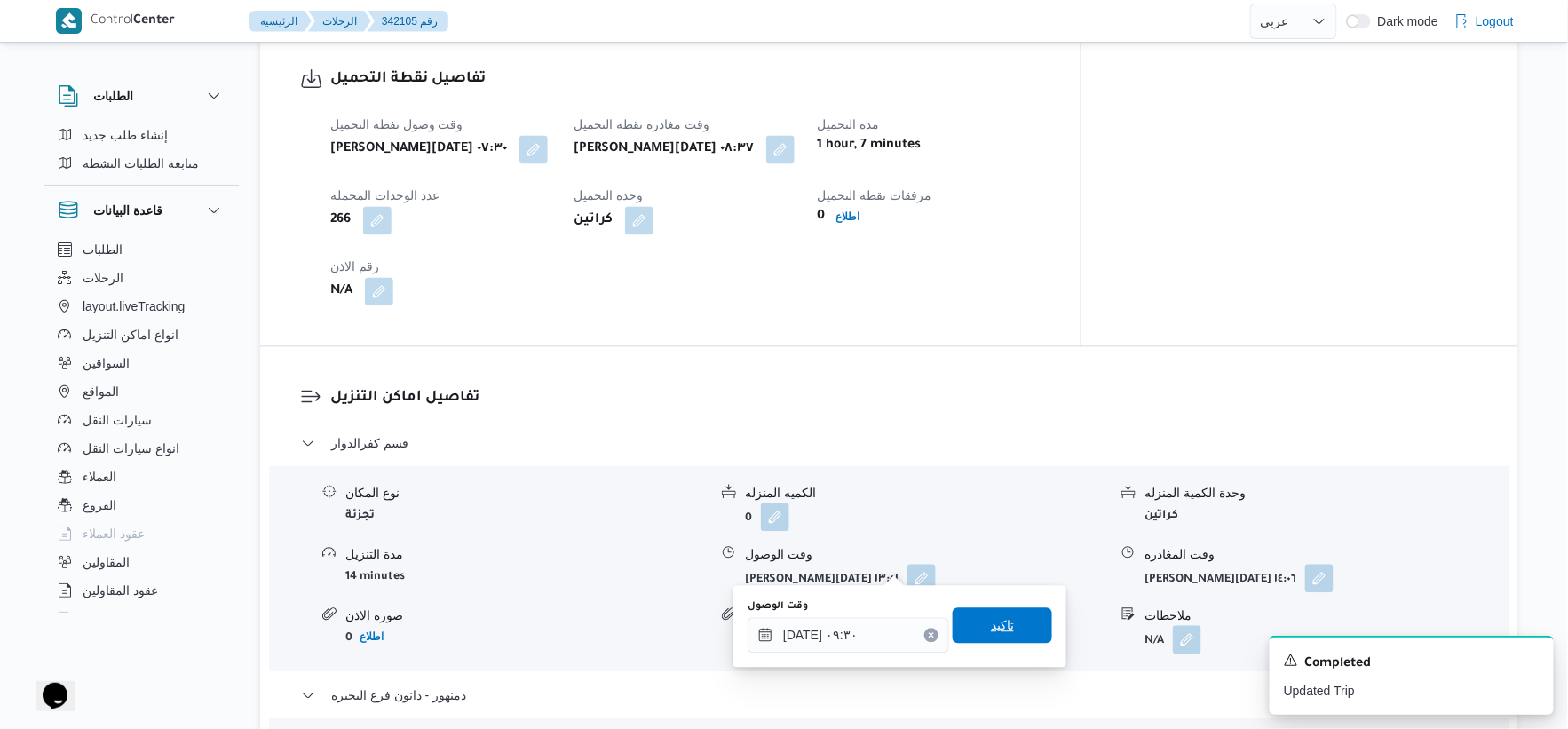
click at [1010, 617] on span "تاكيد" at bounding box center [1003, 626] width 100 height 36
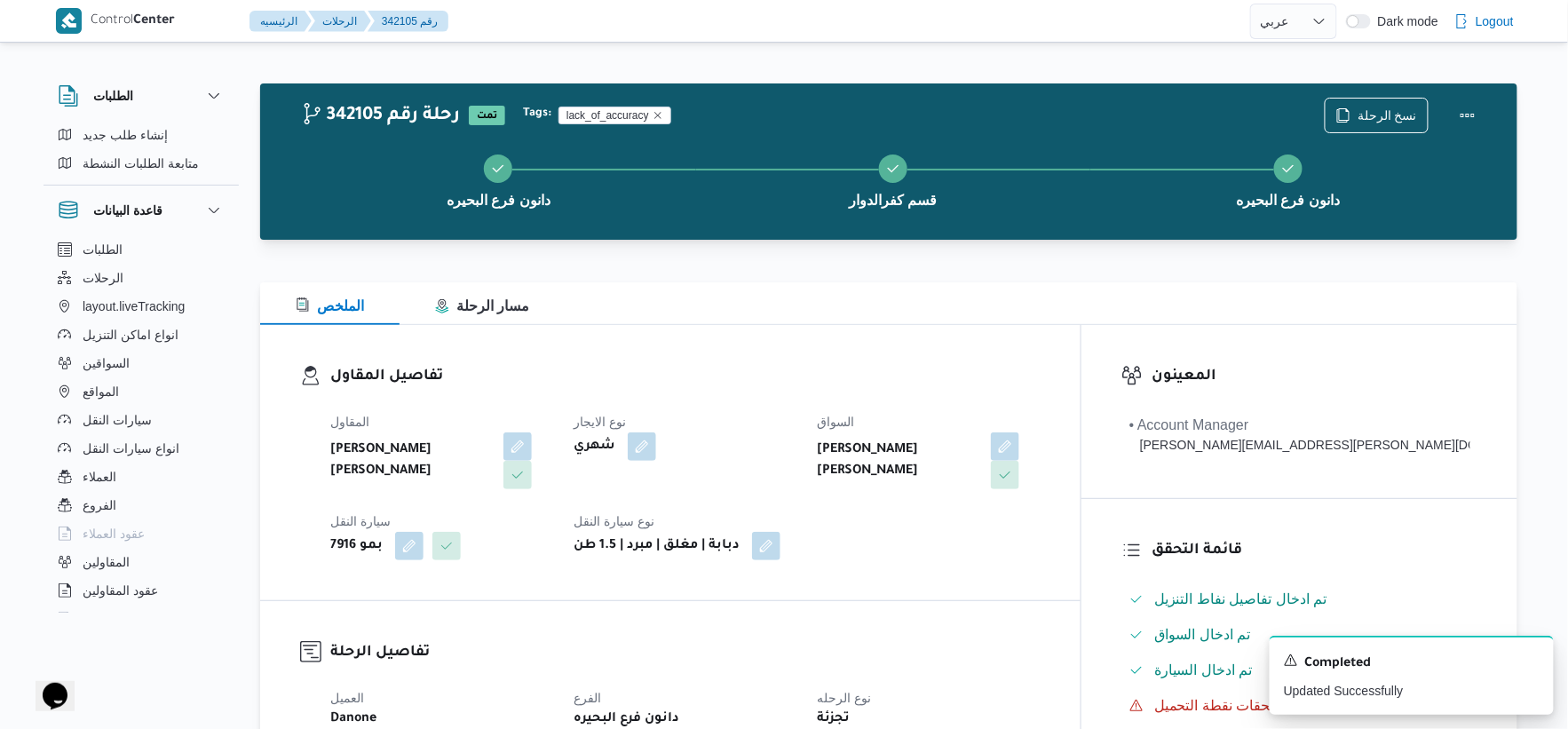
scroll to position [493, 0]
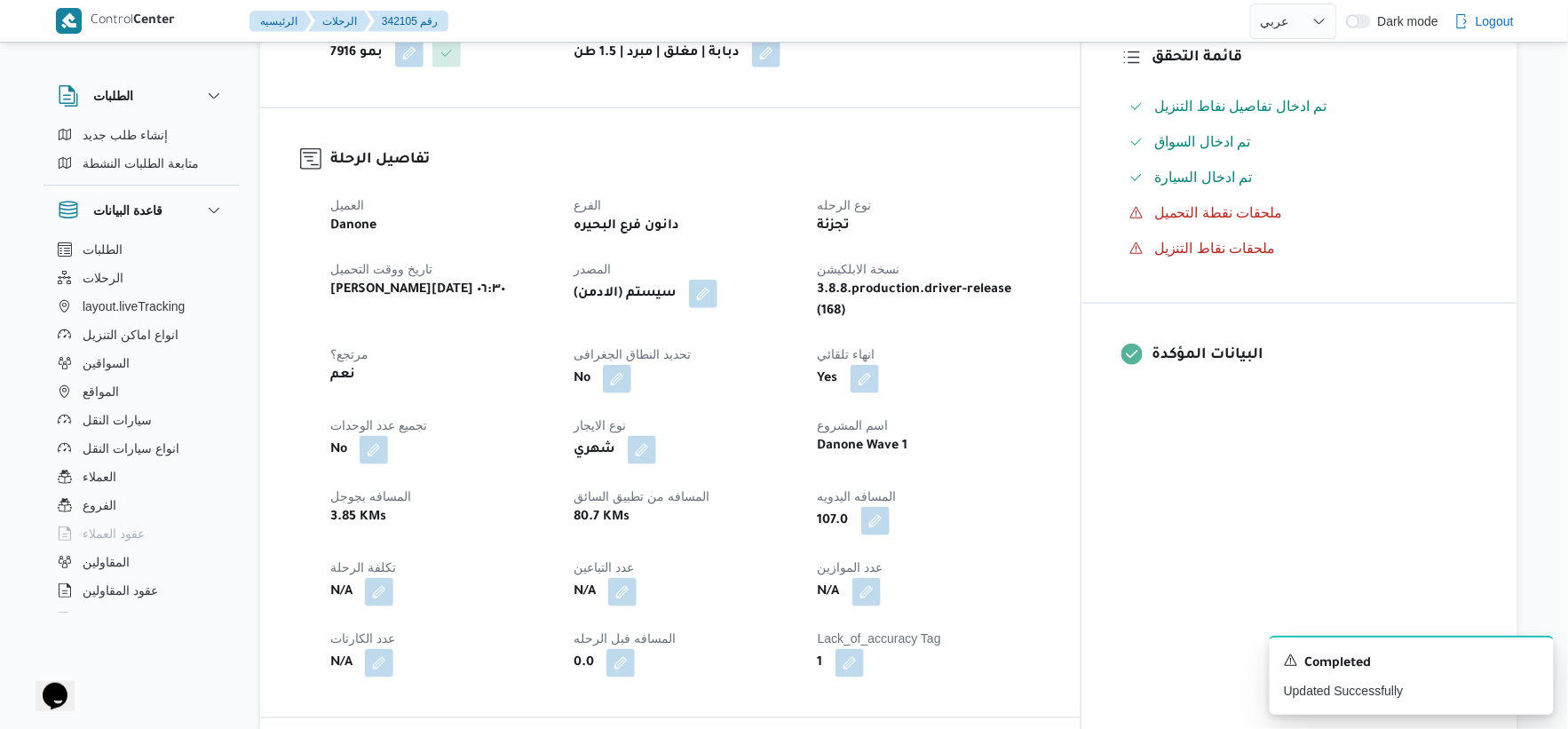
select select "ar"
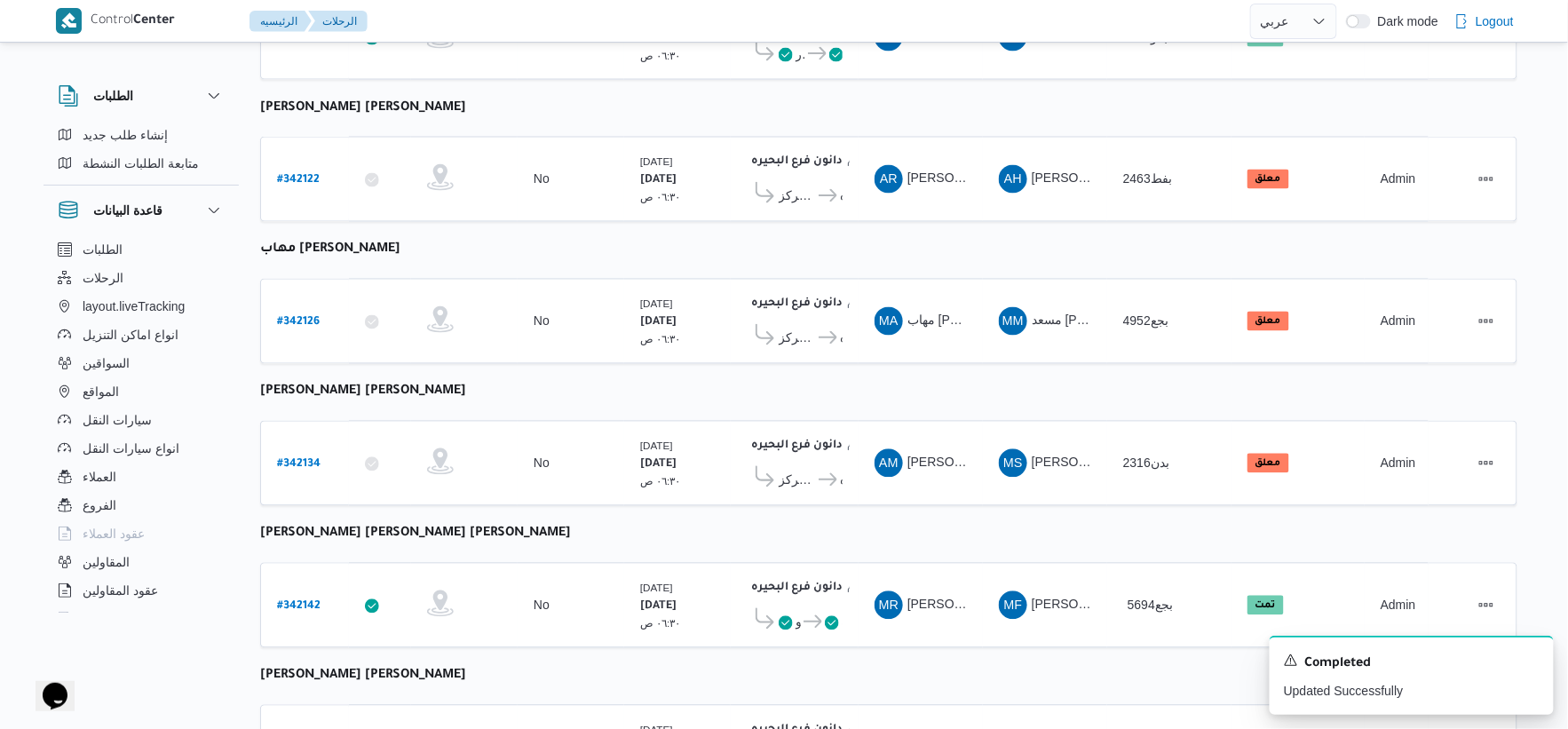
scroll to position [641, 0]
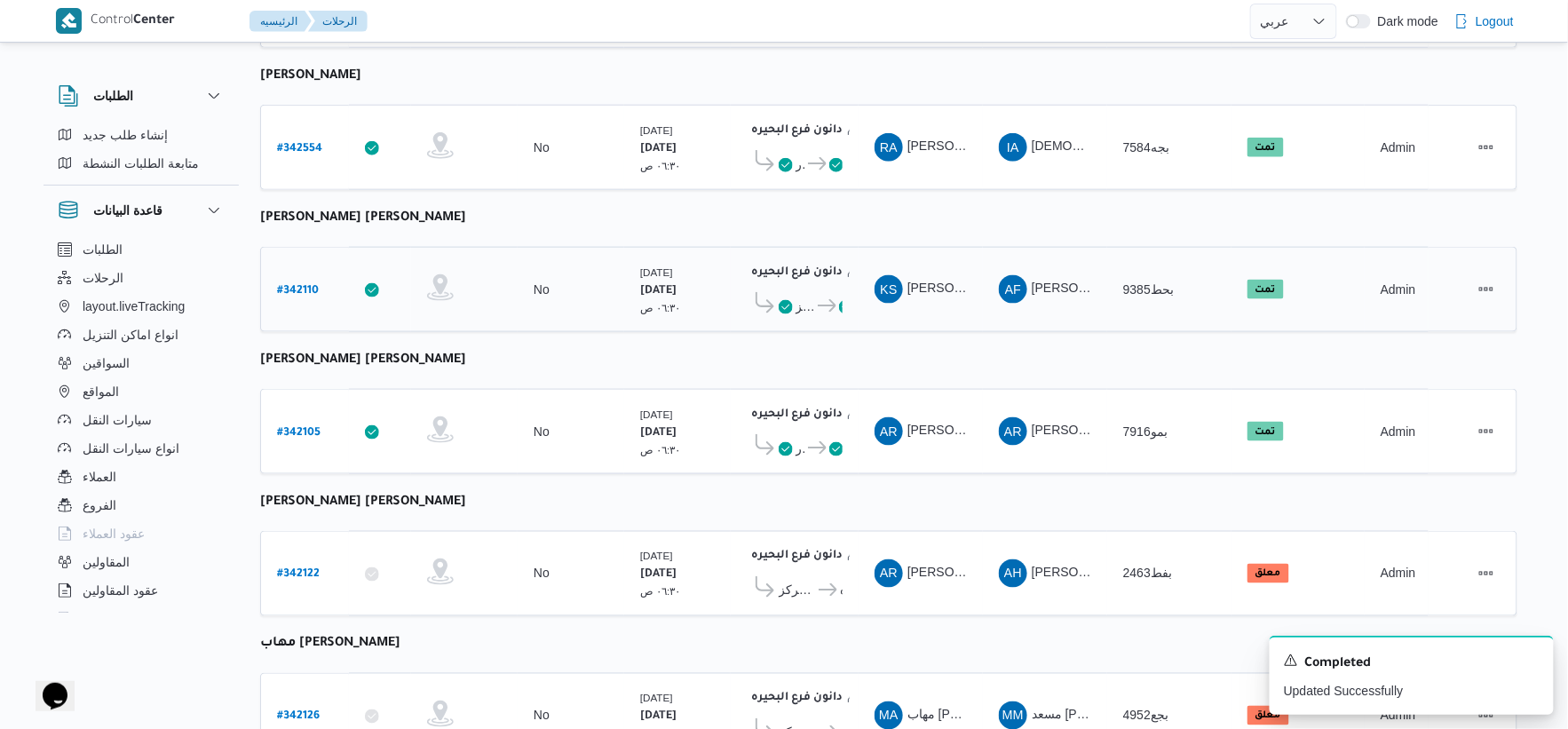
click at [302, 286] on b "# 342110" at bounding box center [298, 292] width 42 height 12
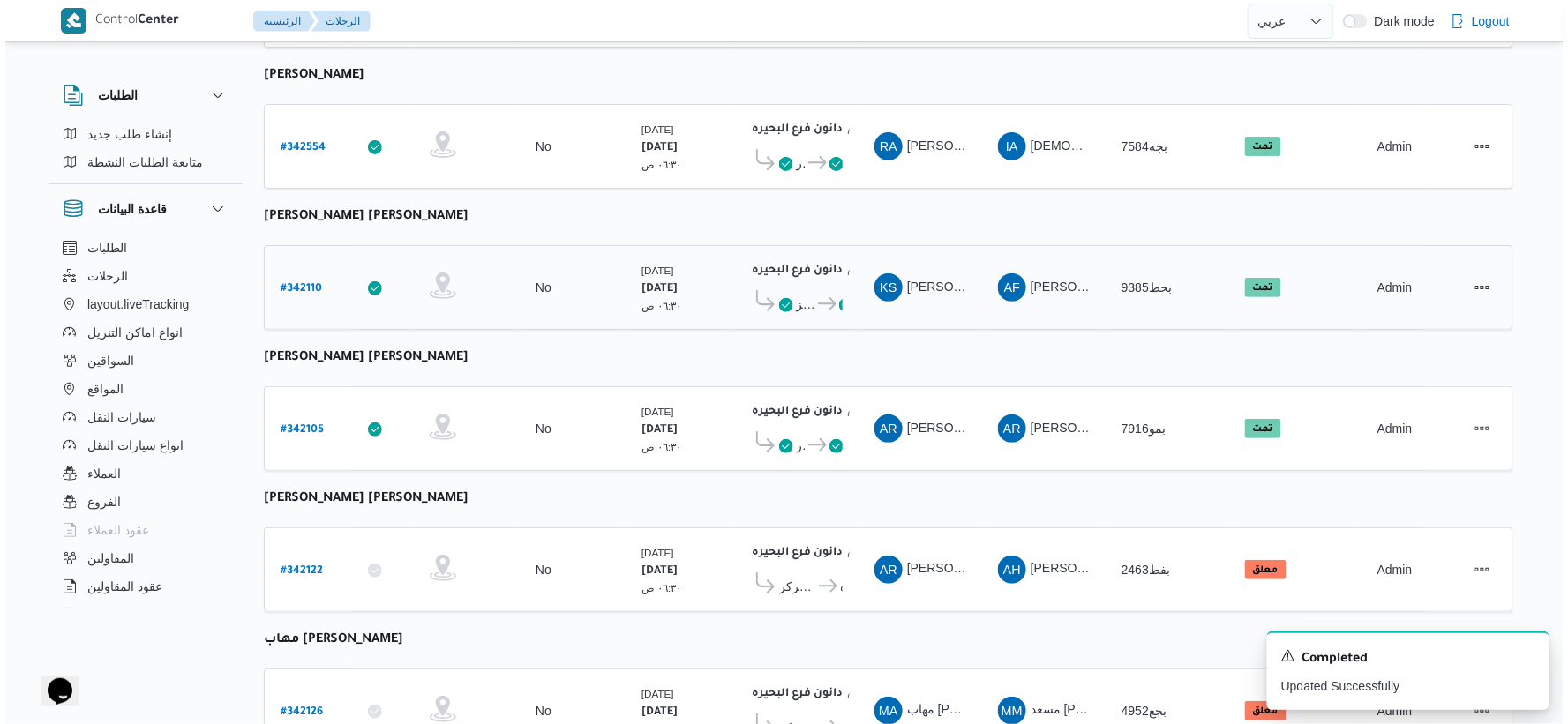
scroll to position [48, 0]
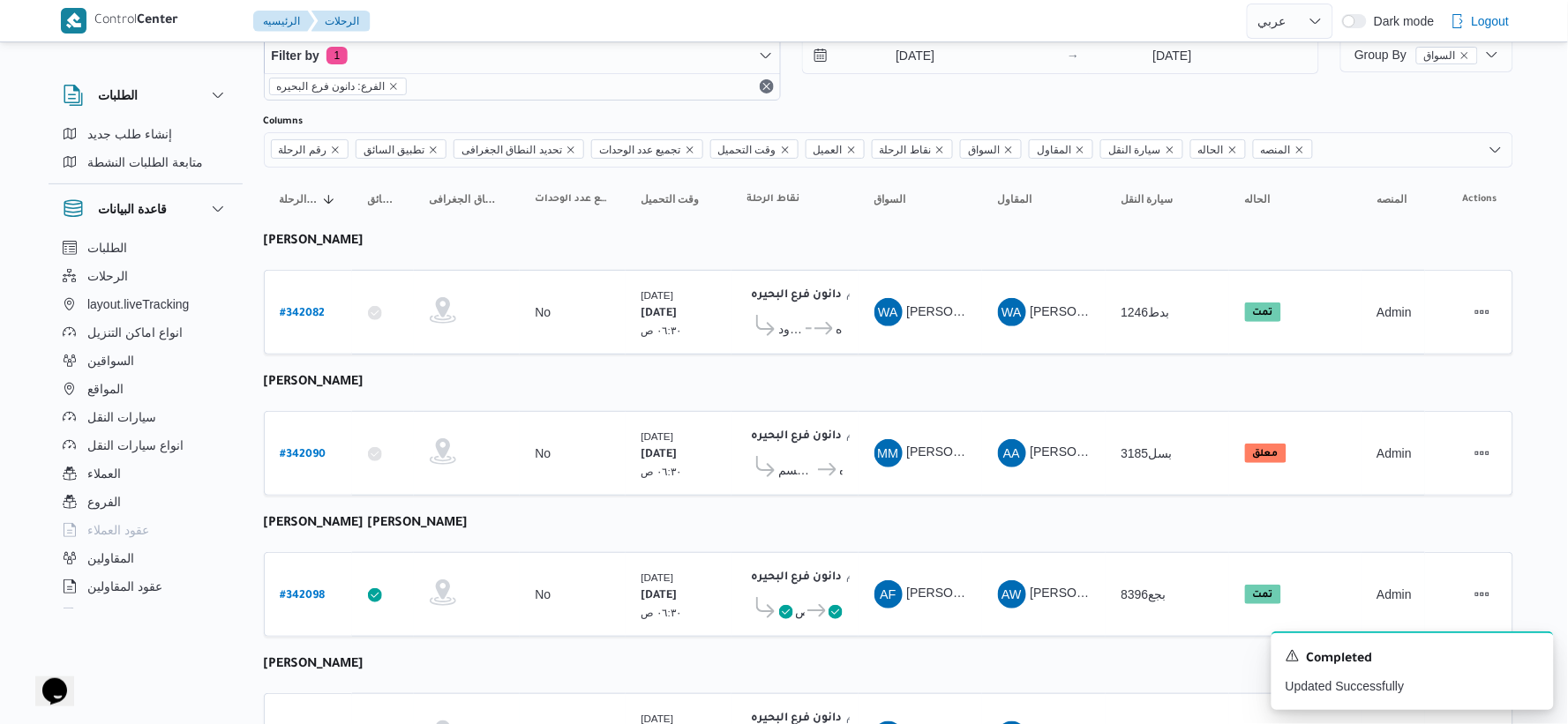
select select "ar"
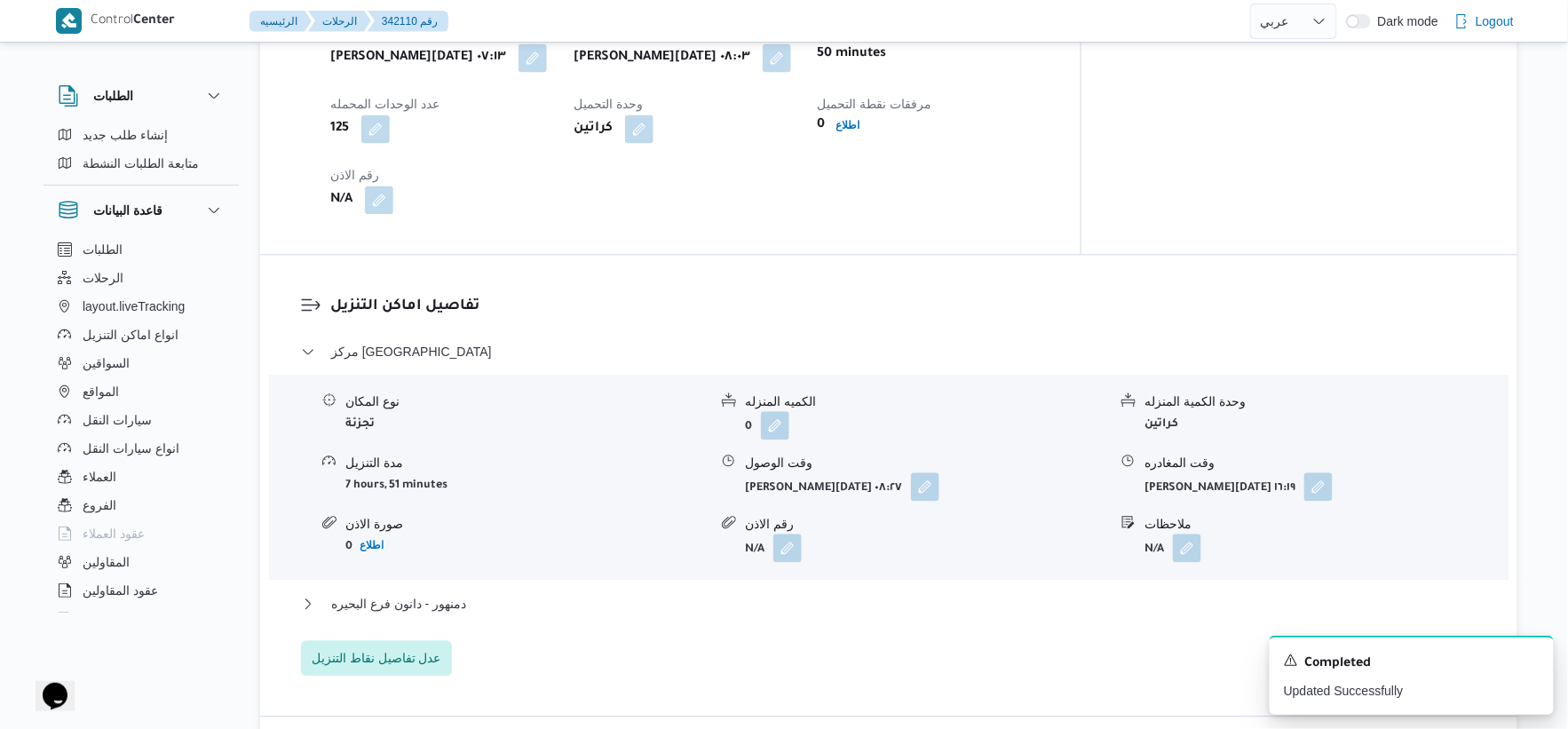
scroll to position [1480, 0]
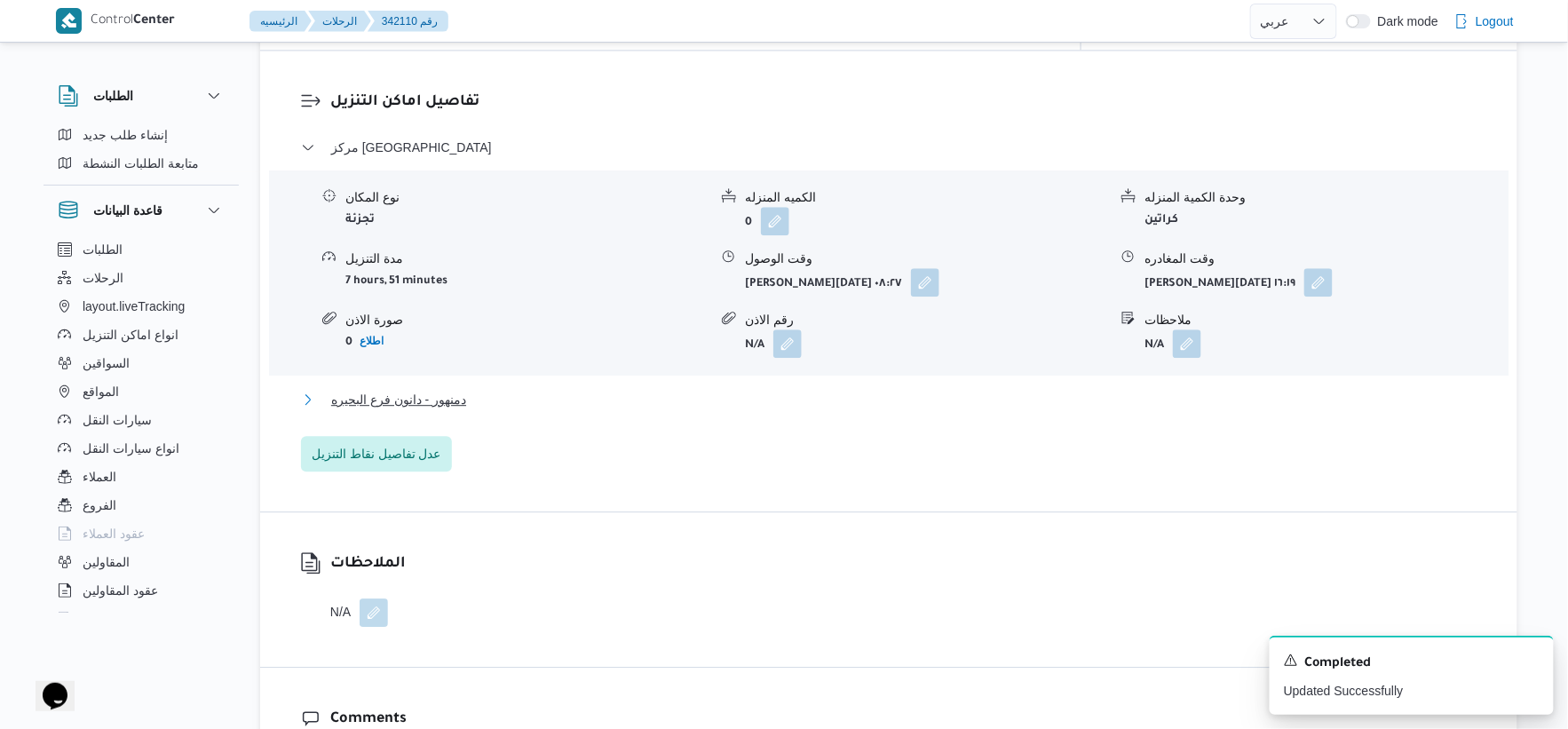
click at [471, 389] on button "دمنهور - دانون فرع البحيره" at bounding box center [889, 399] width 1177 height 21
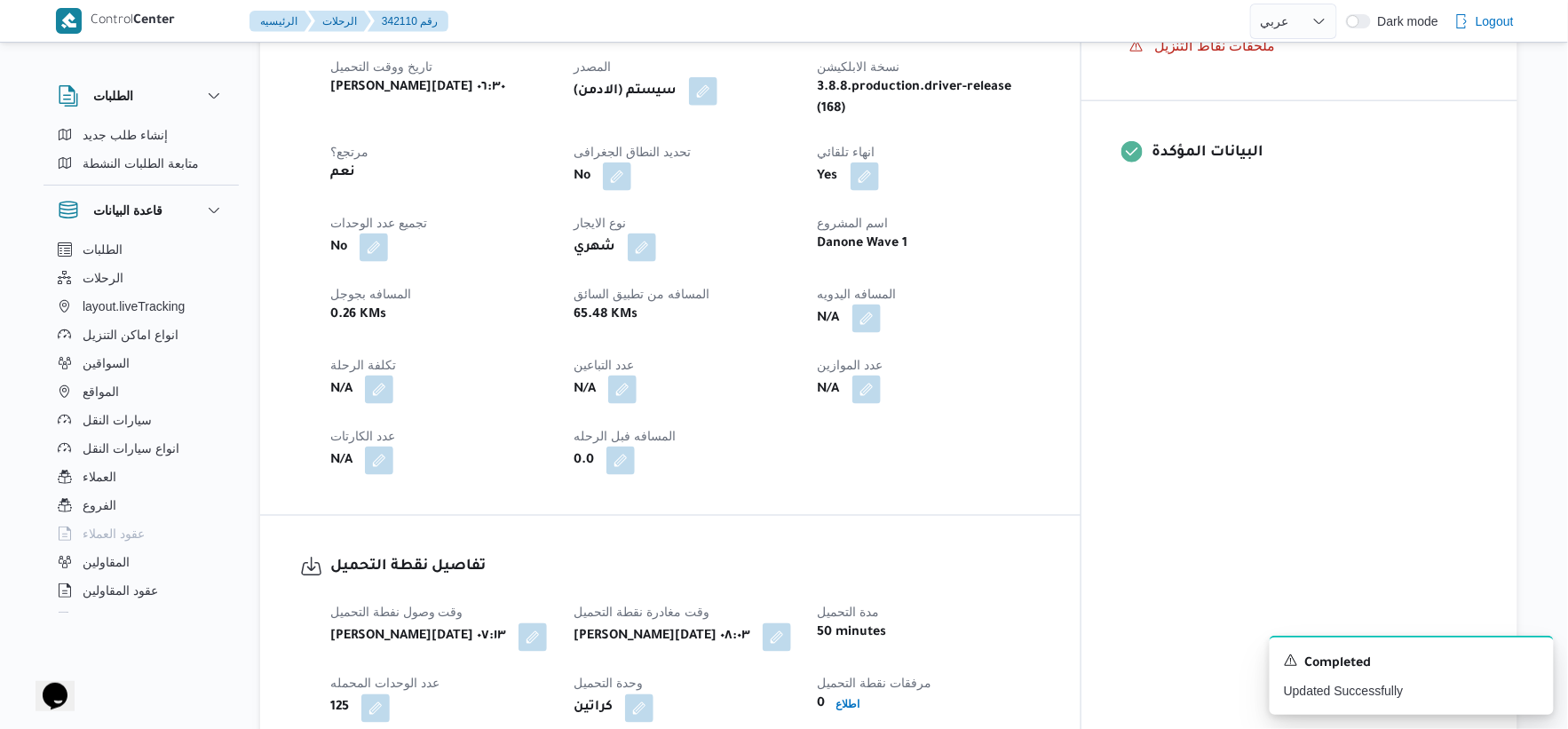
scroll to position [690, 0]
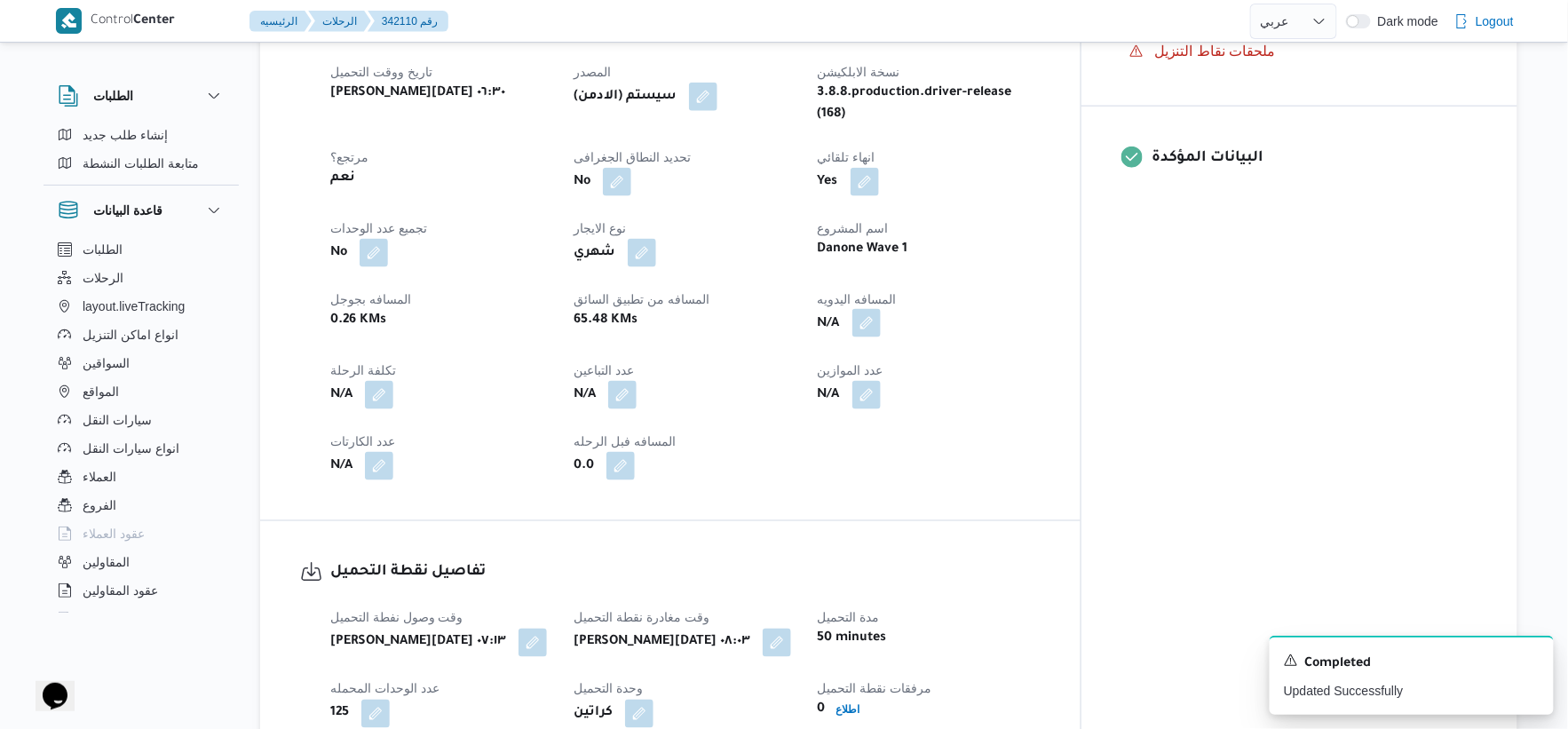
click at [881, 310] on button "button" at bounding box center [866, 324] width 28 height 28
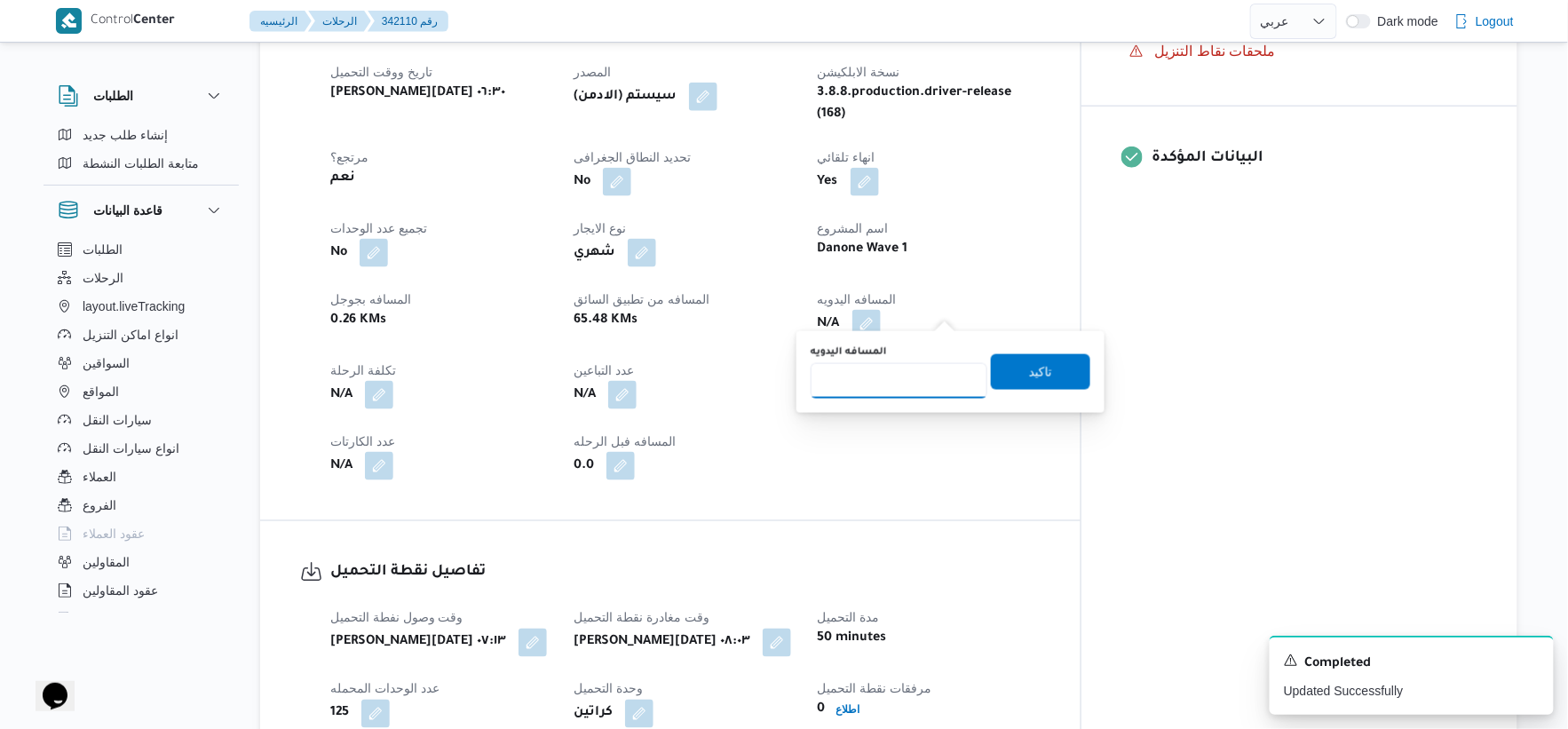
click at [882, 389] on input "المسافه اليدويه" at bounding box center [898, 381] width 177 height 36
type input "69"
click at [1059, 373] on span "تاكيد" at bounding box center [1041, 371] width 100 height 36
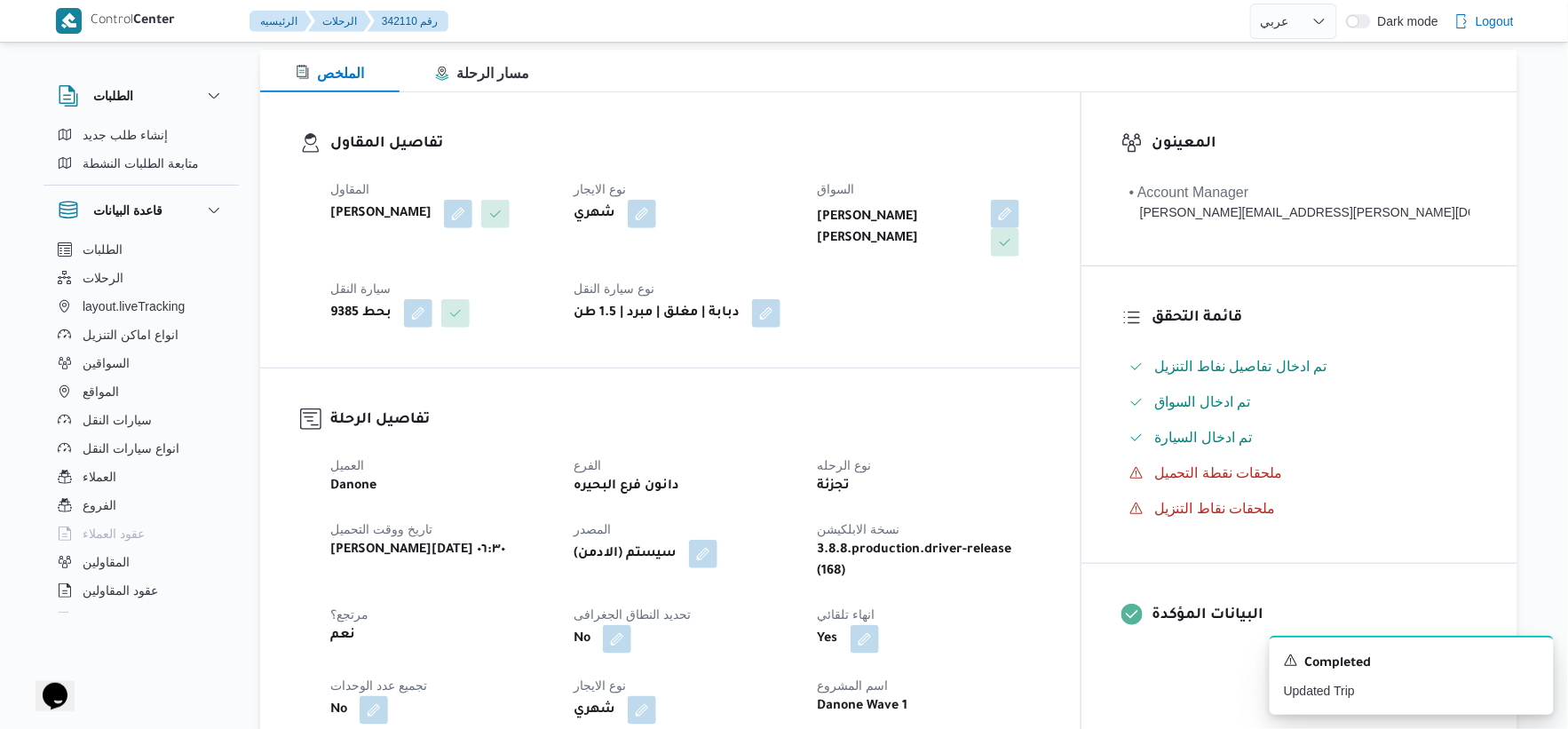
scroll to position [493, 0]
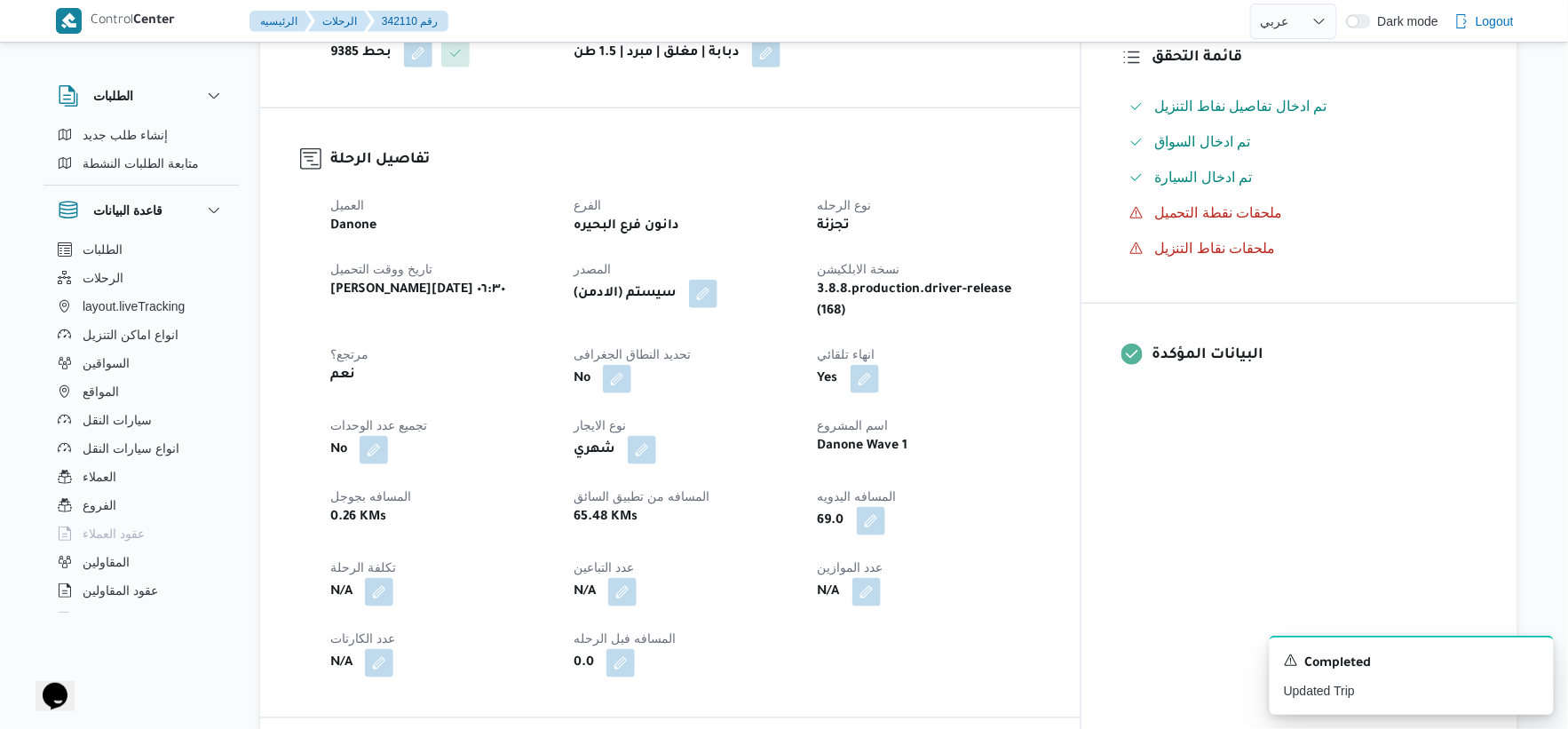
select select "ar"
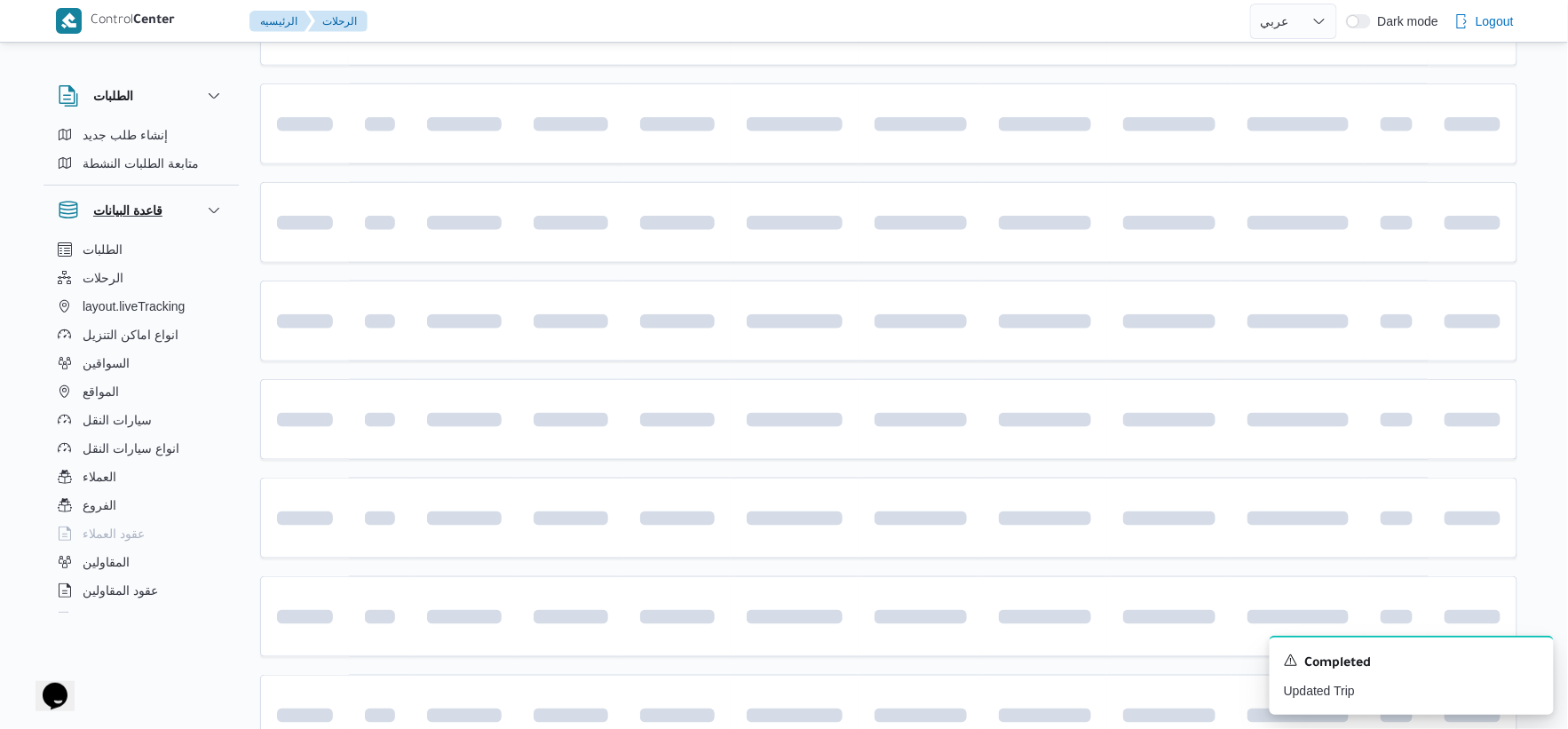
scroll to position [641, 0]
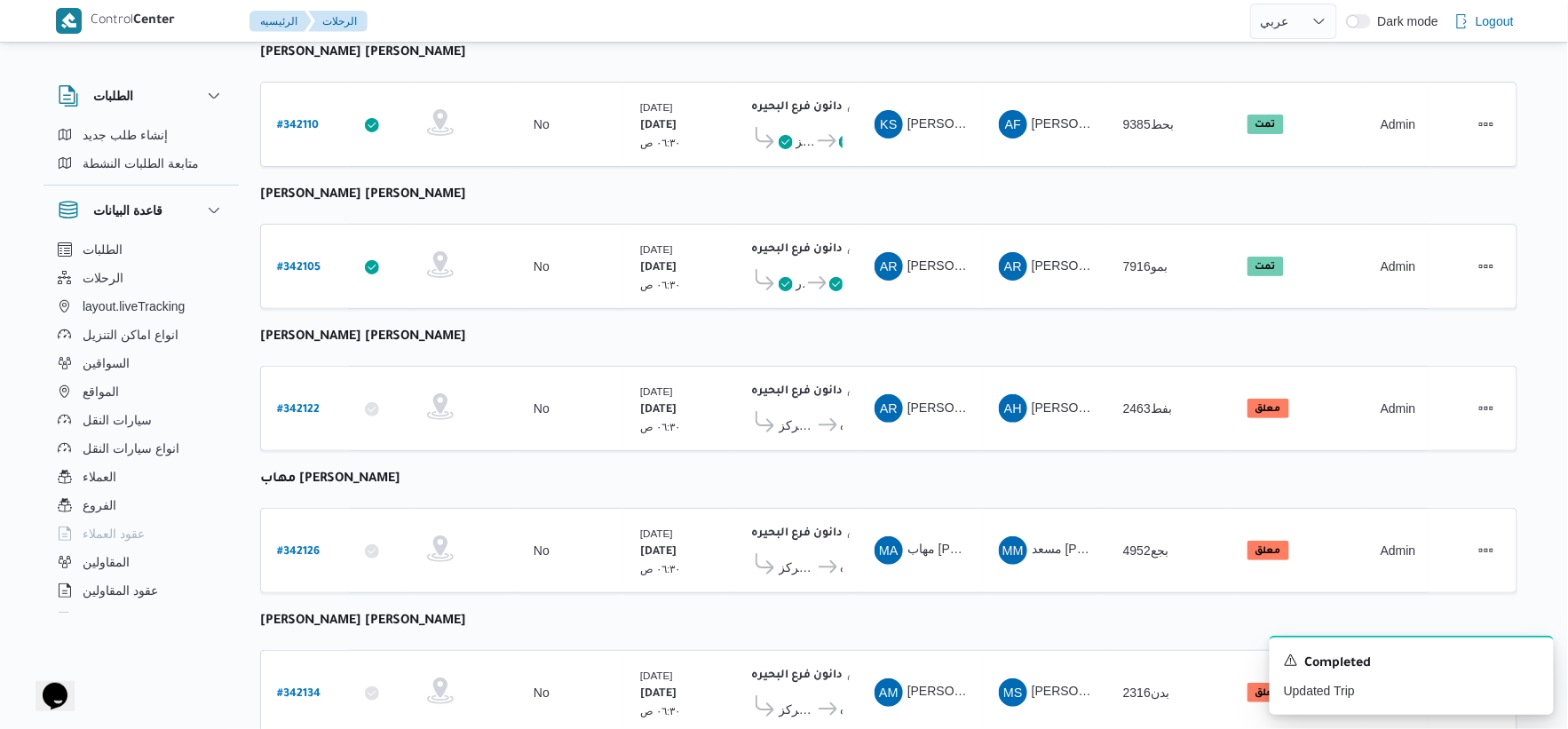
select select "ar"
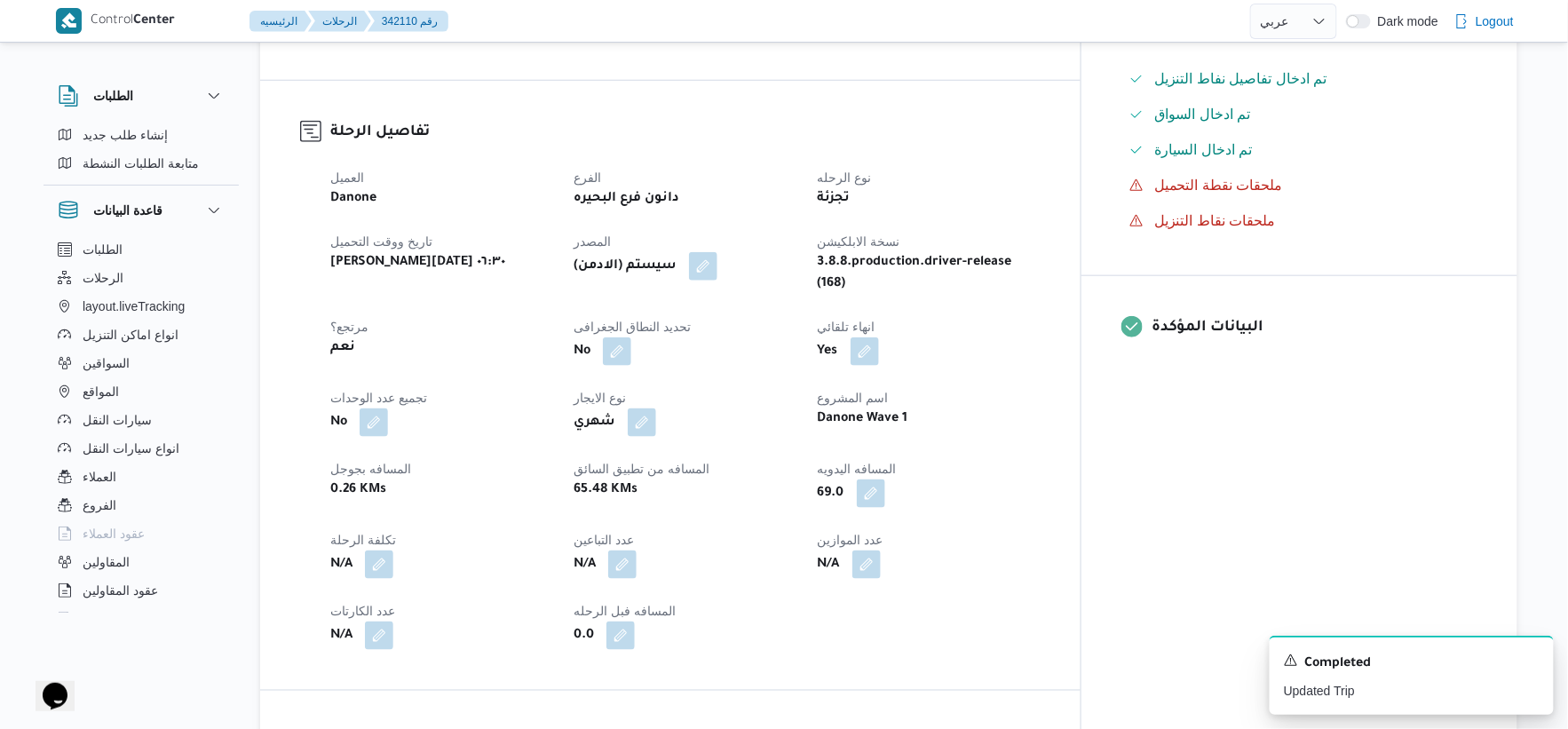
scroll to position [511, 0]
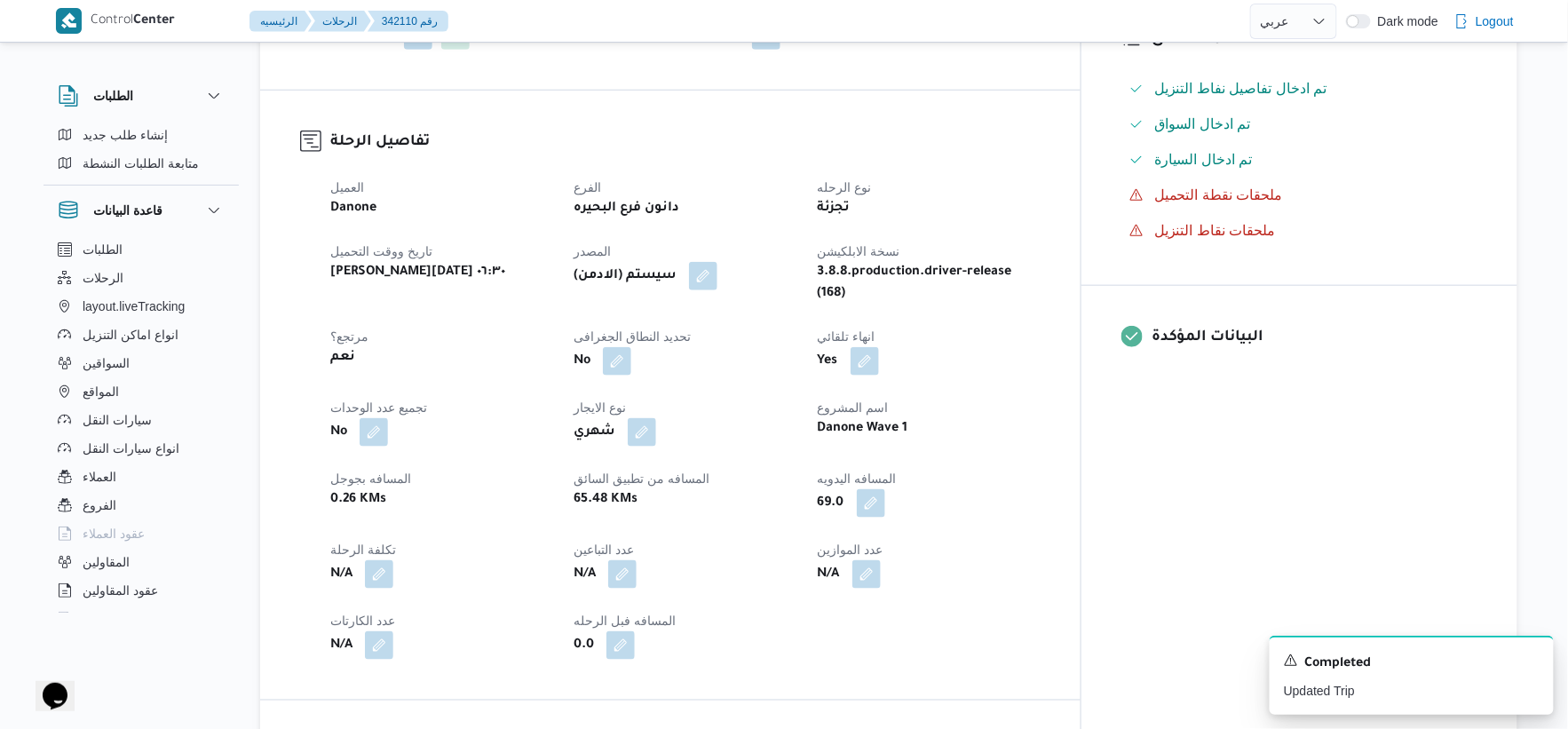
select select "ar"
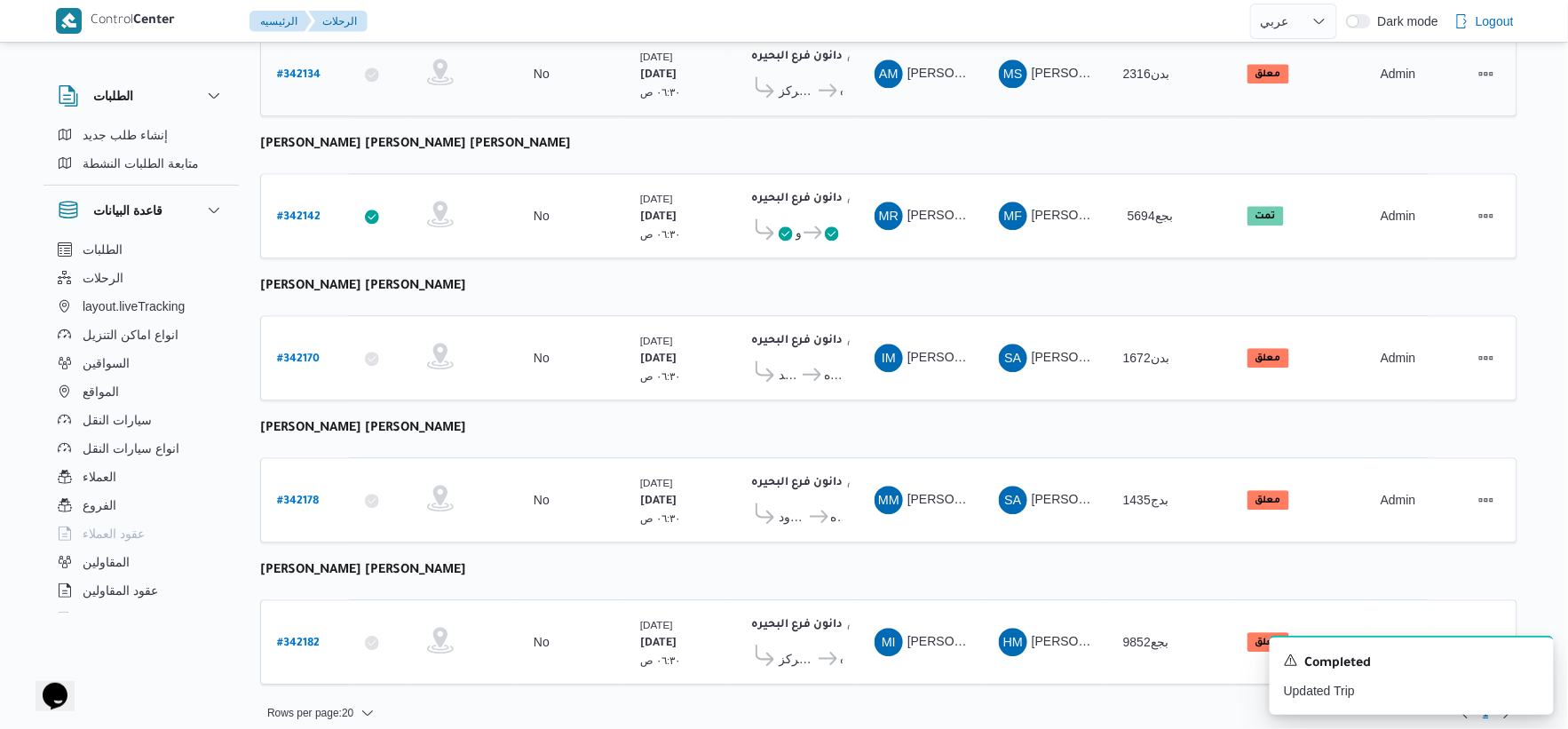
scroll to position [1427, 0]
click at [313, 495] on b "# 342178" at bounding box center [298, 501] width 42 height 12
select select "ar"
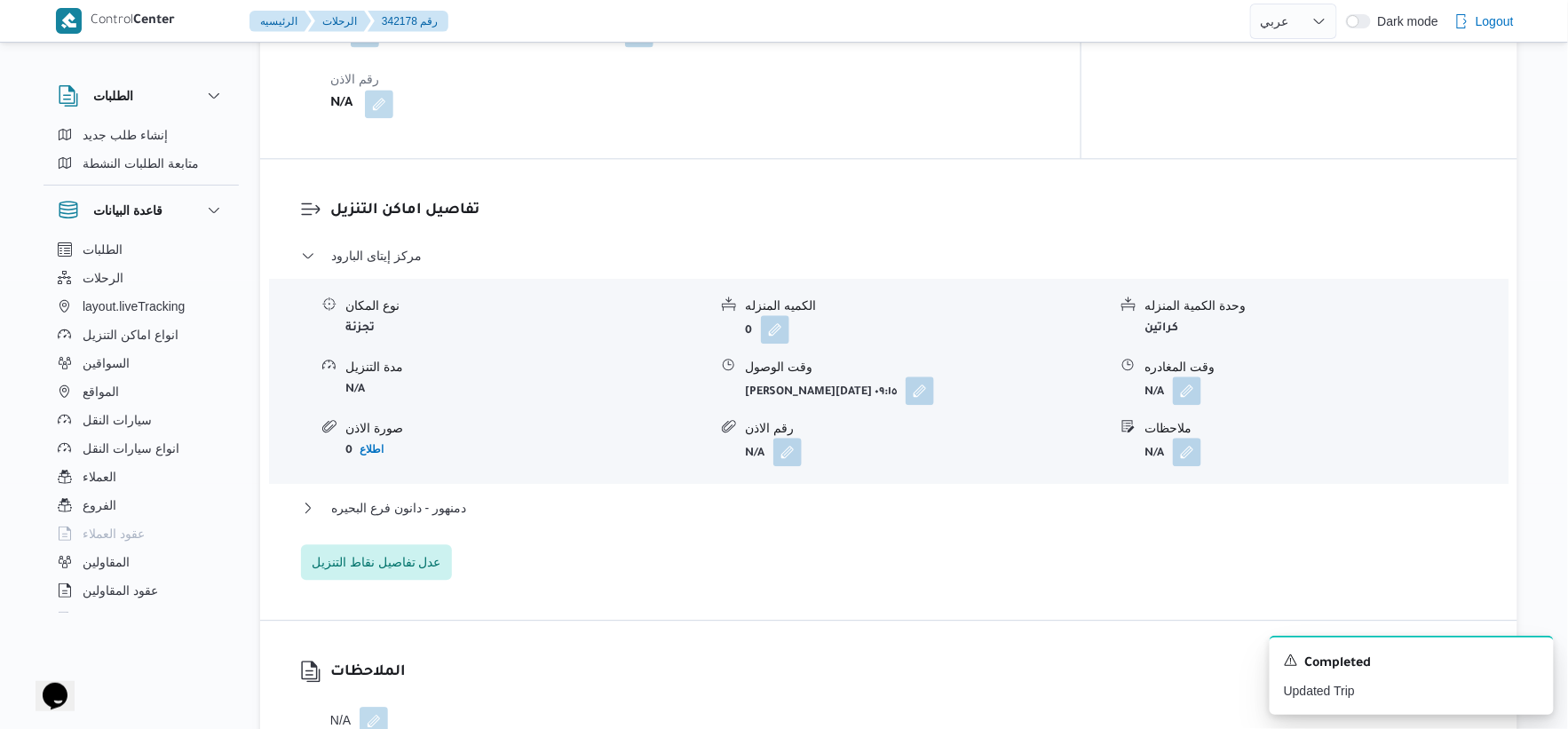
scroll to position [1382, 0]
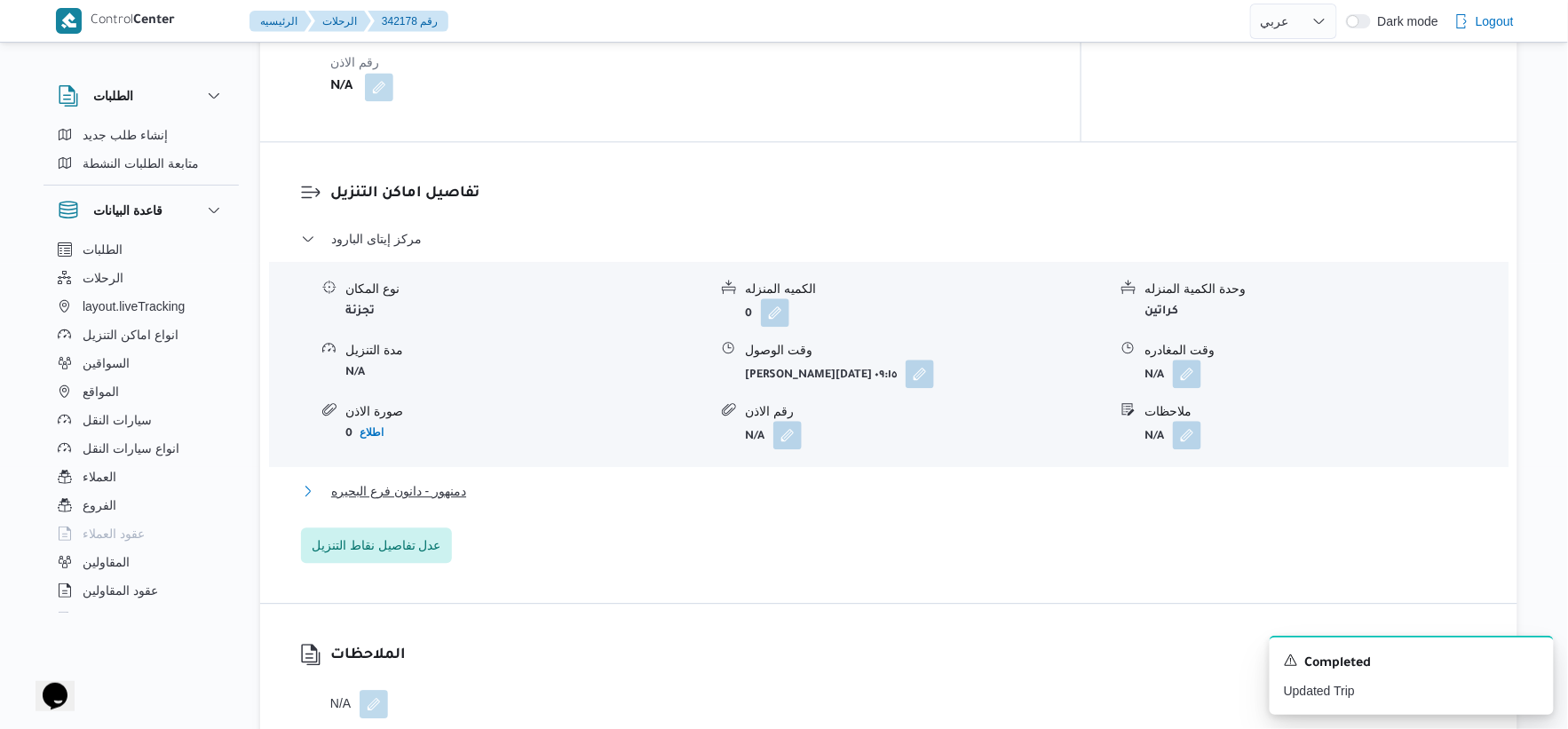
click at [486, 480] on button "دمنهور - دانون فرع البحيره" at bounding box center [889, 490] width 1177 height 21
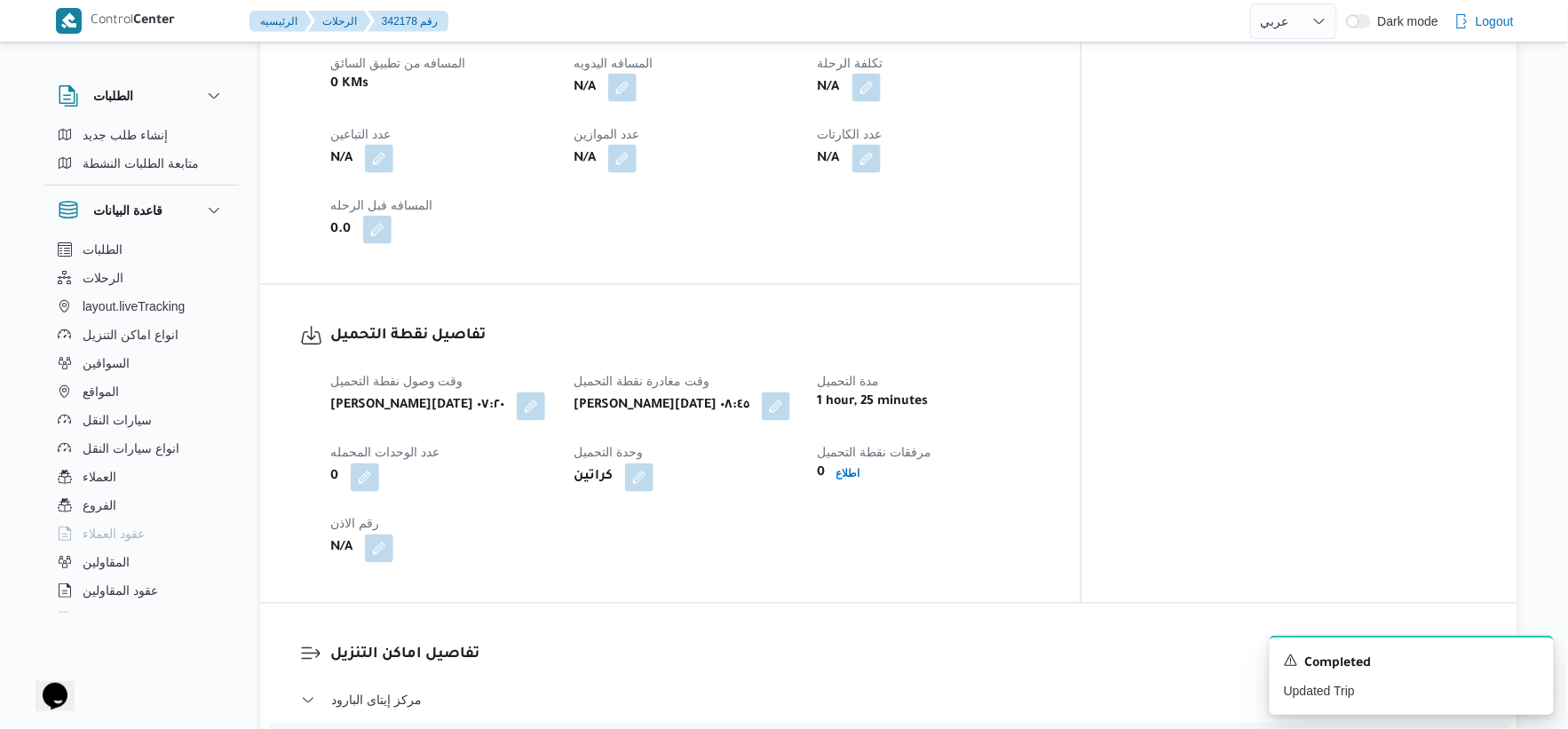
scroll to position [592, 0]
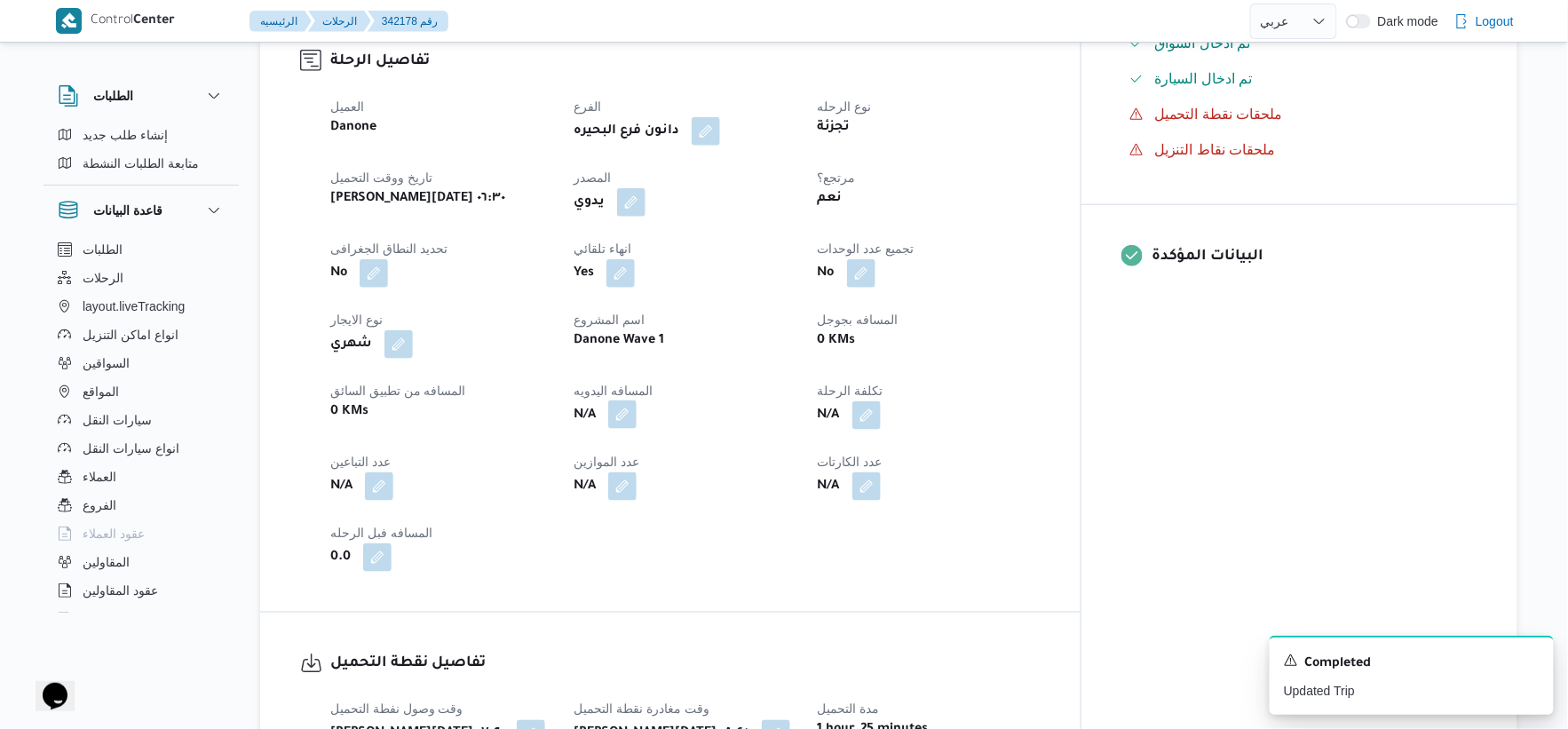
click at [637, 410] on button "button" at bounding box center [622, 414] width 28 height 28
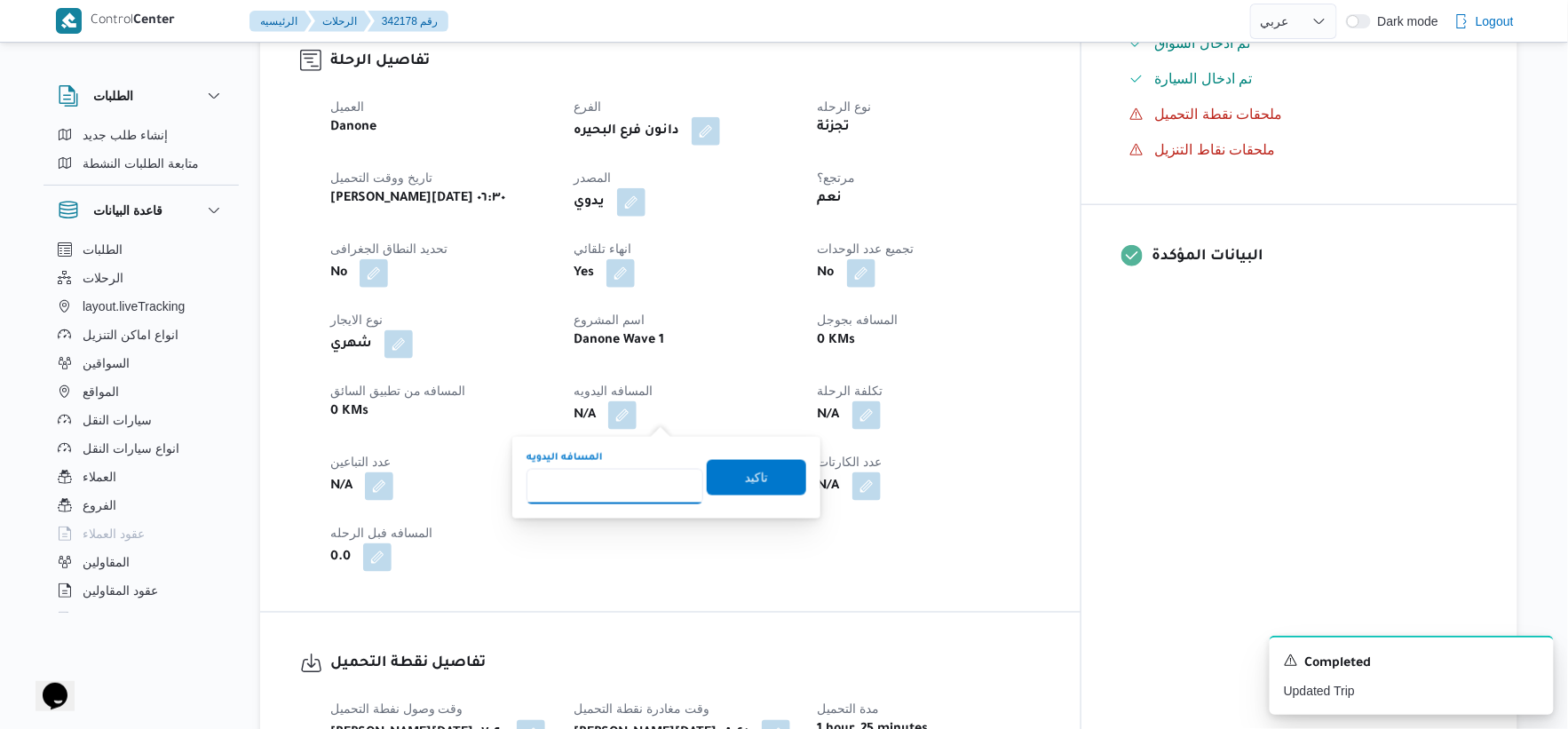
click at [589, 479] on input "المسافه اليدويه" at bounding box center [615, 487] width 177 height 36
type input "52"
click at [746, 472] on span "تاكيد" at bounding box center [756, 476] width 23 height 21
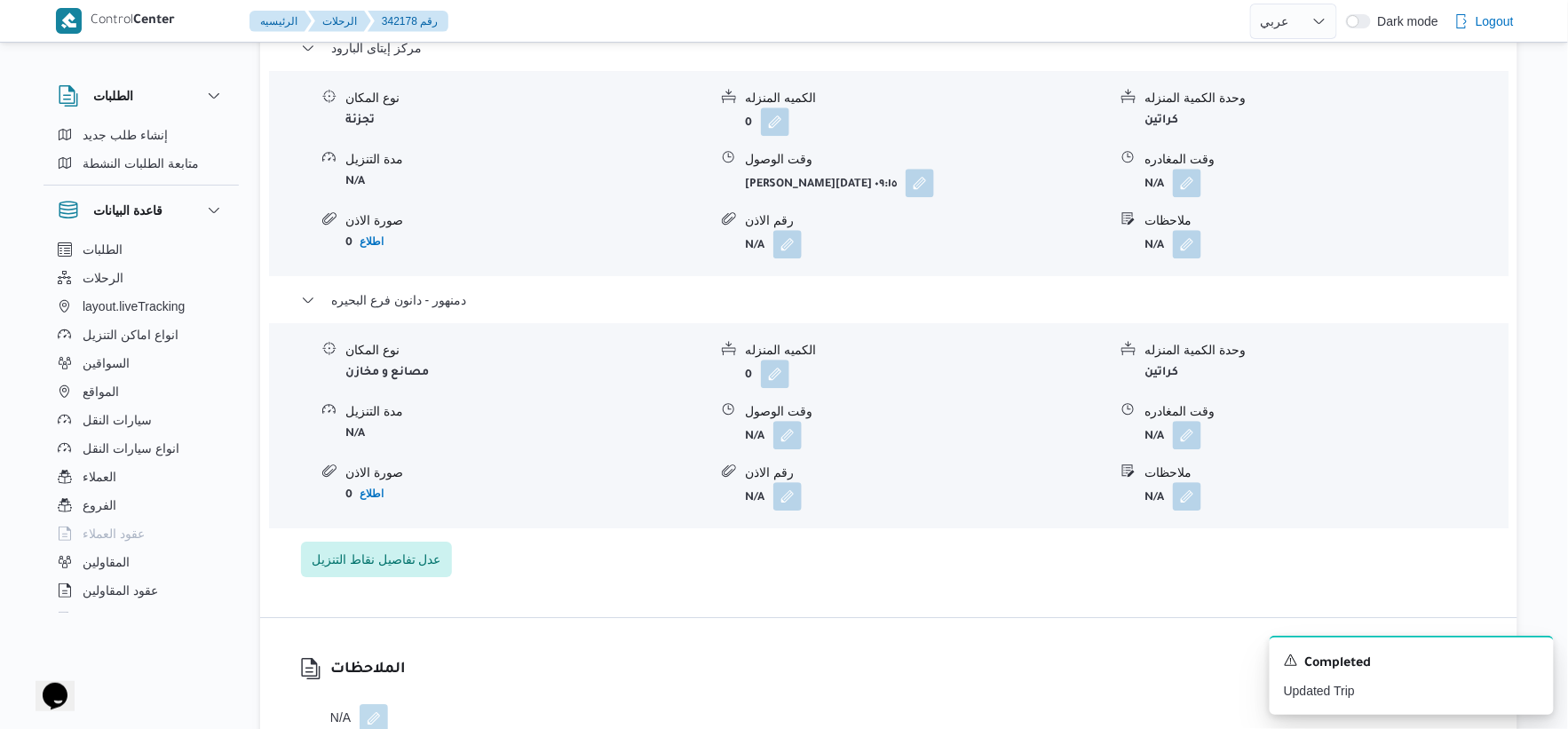
scroll to position [1579, 0]
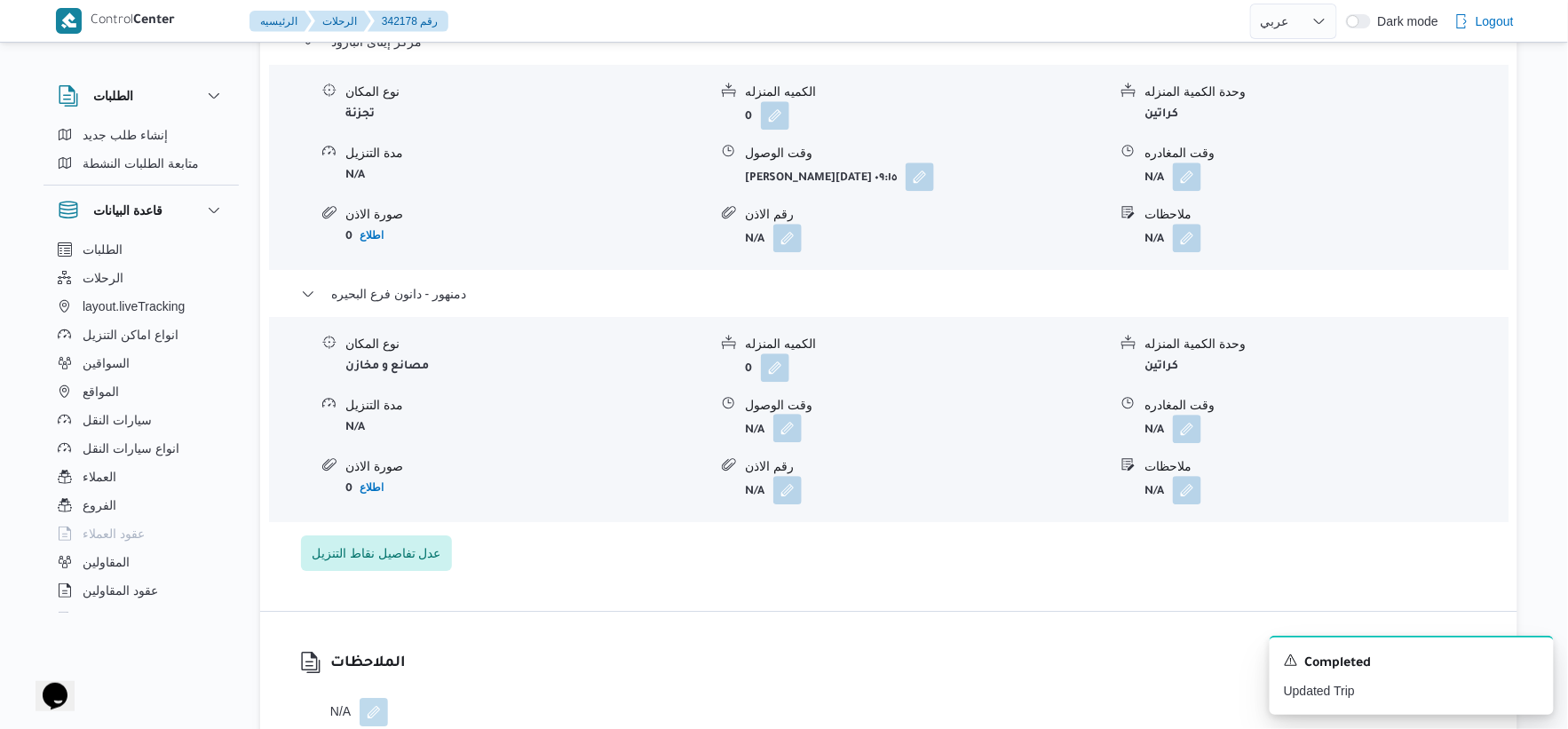
click at [783, 426] on button "button" at bounding box center [787, 428] width 28 height 28
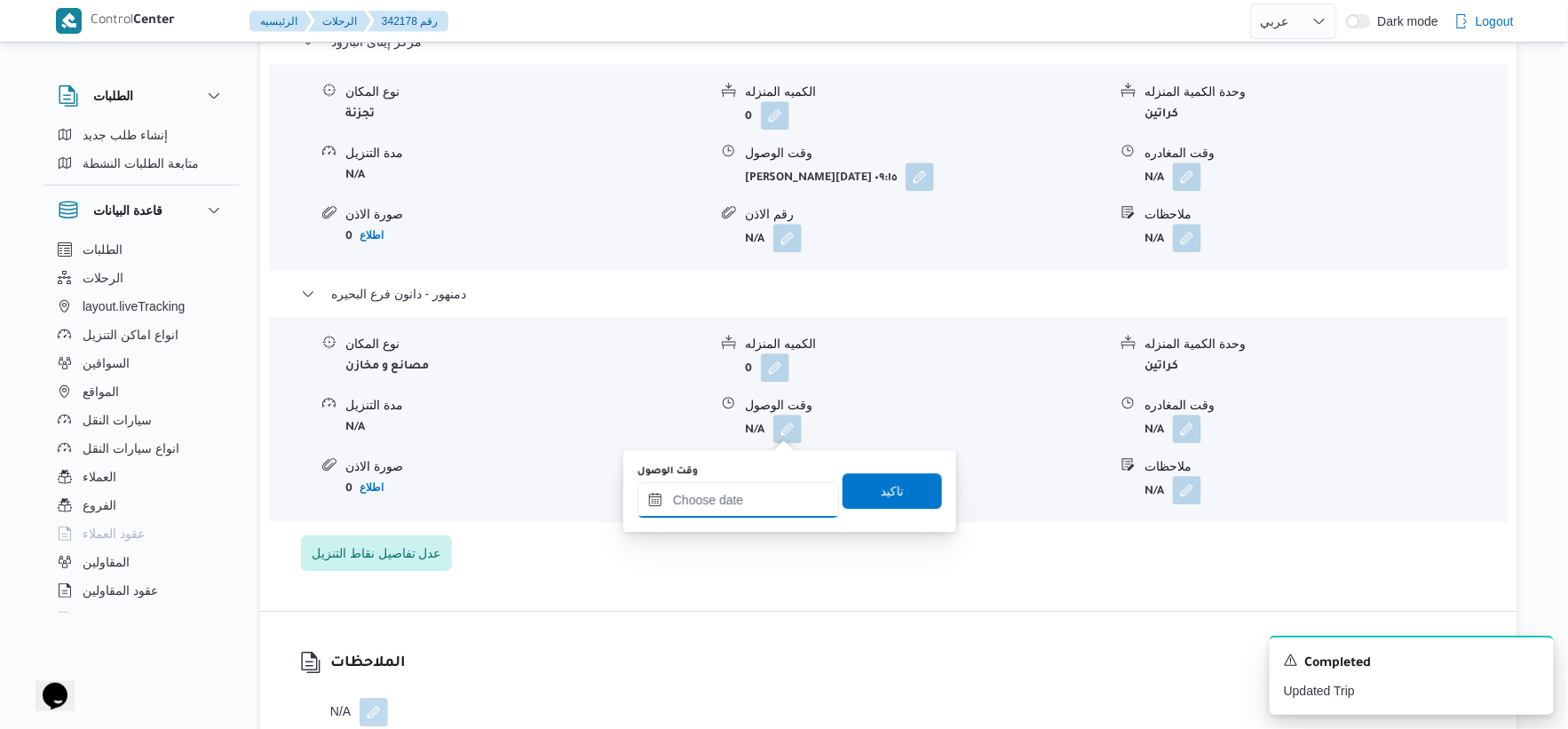
drag, startPoint x: 782, startPoint y: 432, endPoint x: 804, endPoint y: 485, distance: 57.4
click at [770, 488] on input "وقت الوصول" at bounding box center [739, 500] width 202 height 36
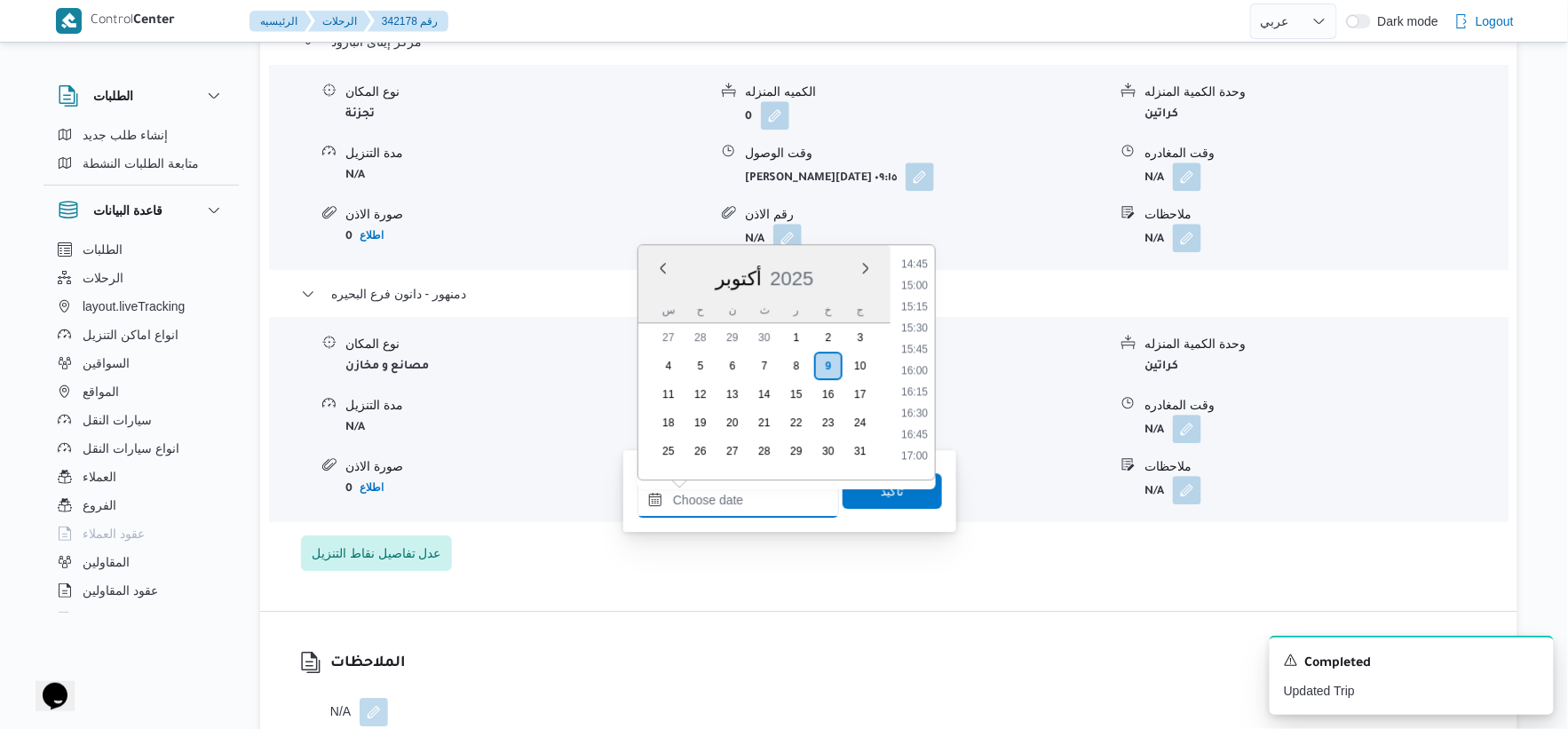
scroll to position [1253, 0]
click at [919, 291] on li "15:00" at bounding box center [914, 295] width 41 height 18
type input "٠٩/١٠/٢٠٢٥ ١٥:٠٠"
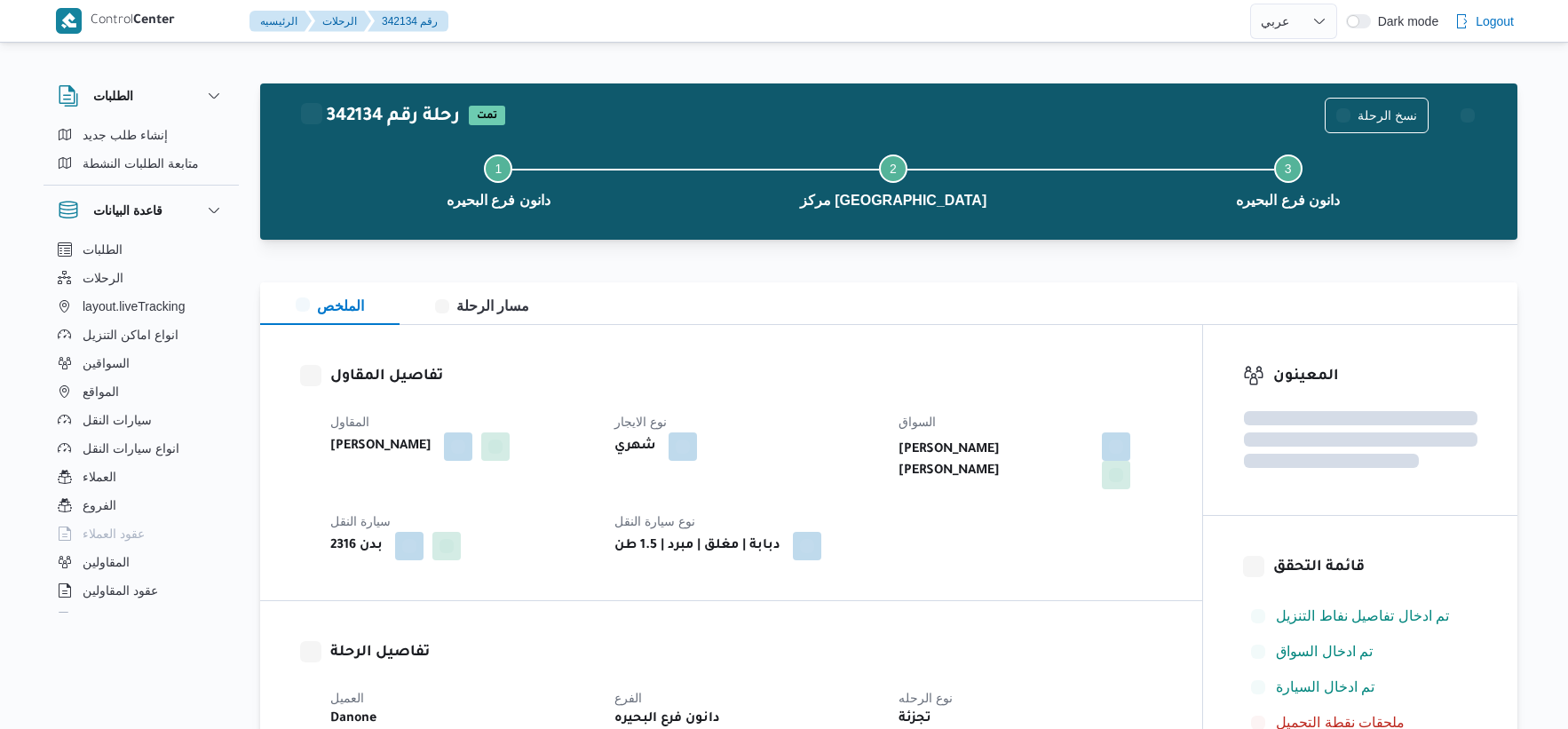
select select "ar"
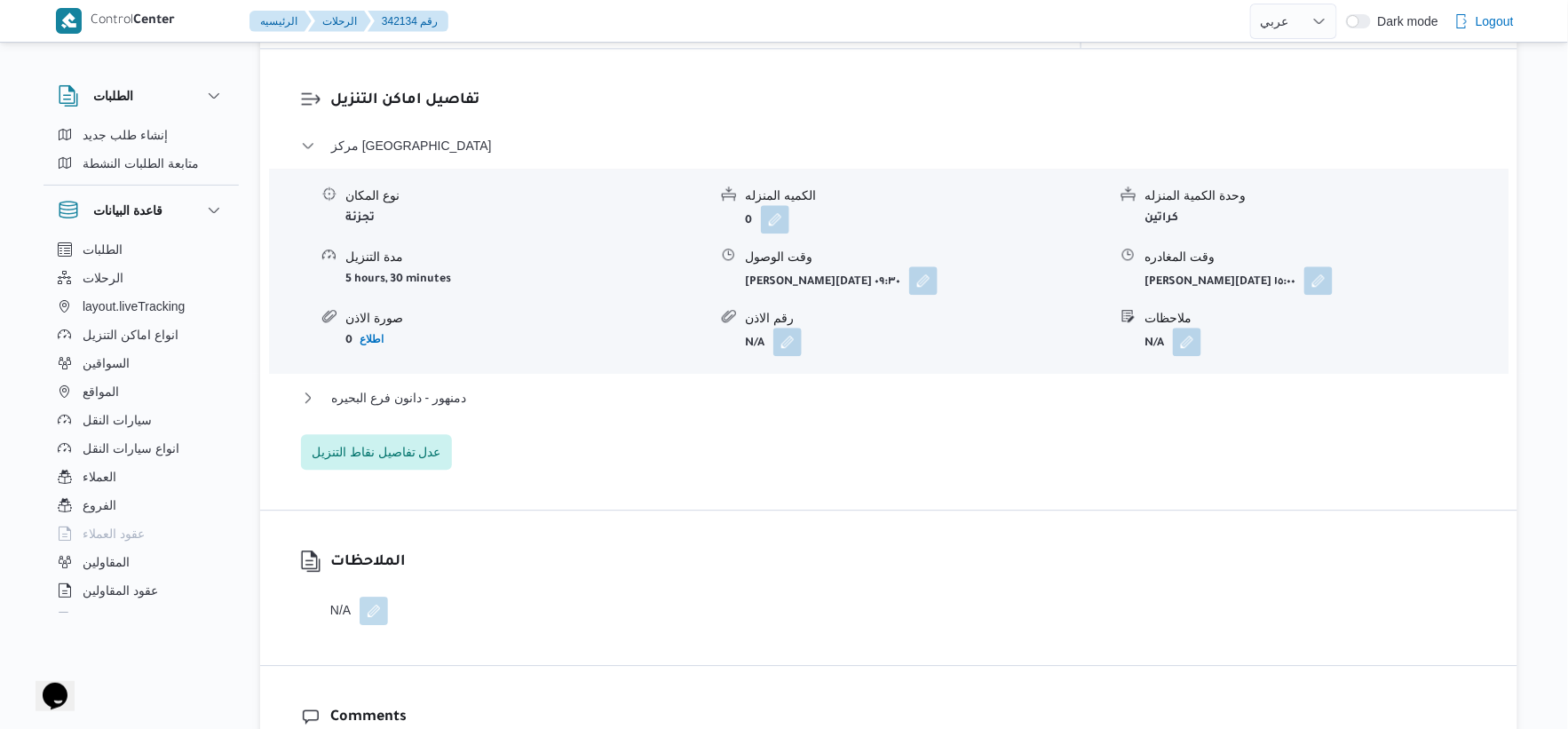
scroll to position [1480, 0]
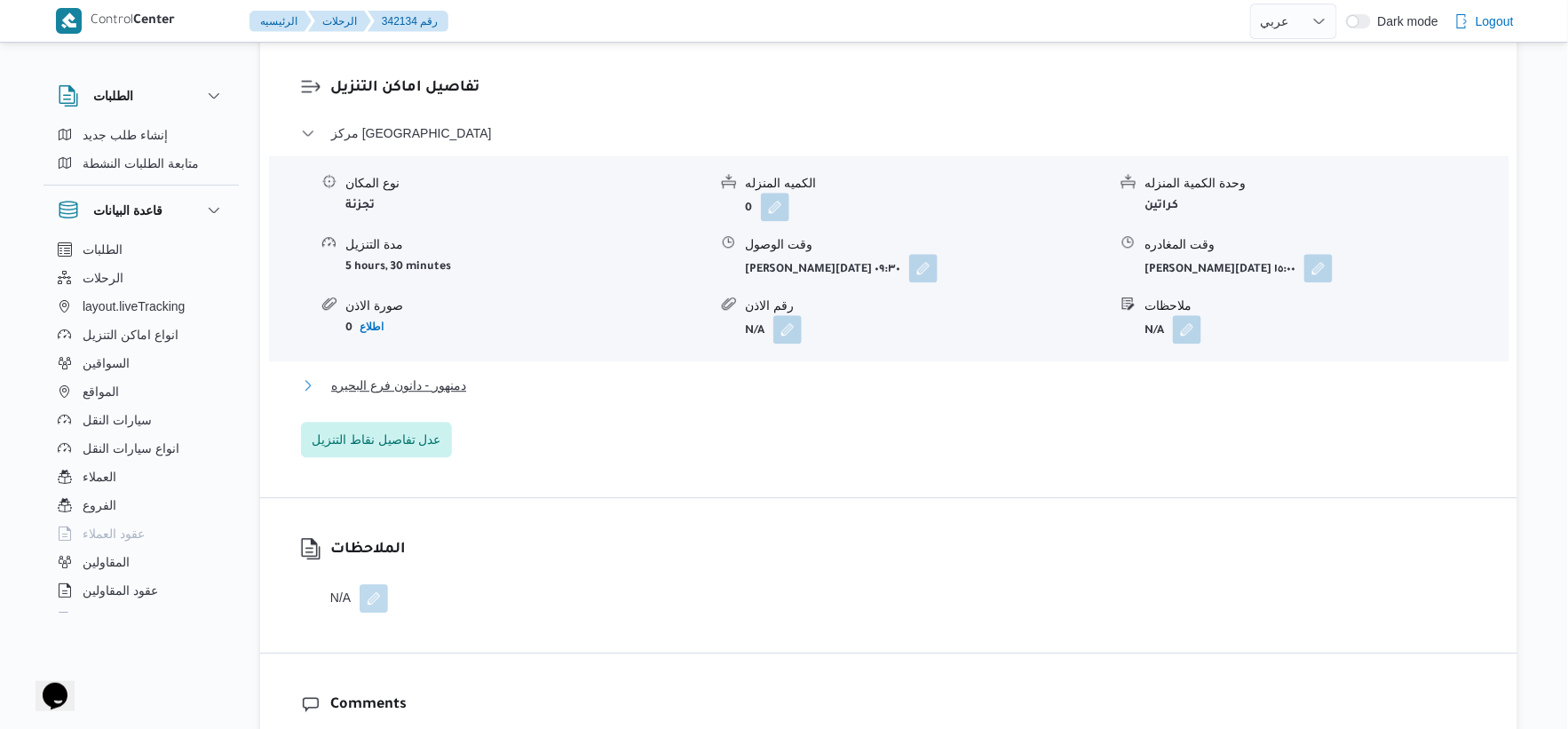
click at [519, 382] on button "دمنهور - دانون فرع البحيره" at bounding box center [889, 384] width 1177 height 21
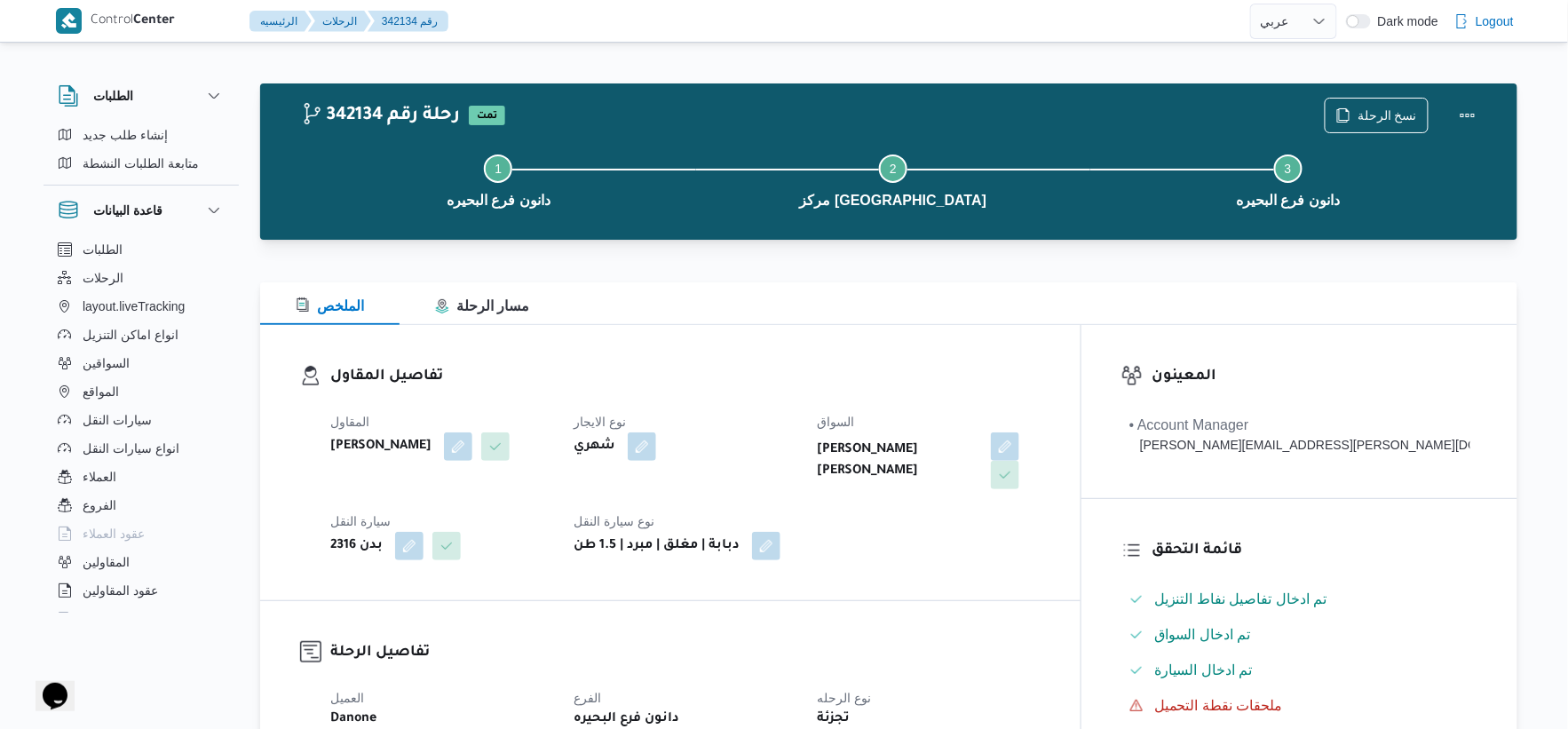
scroll to position [592, 0]
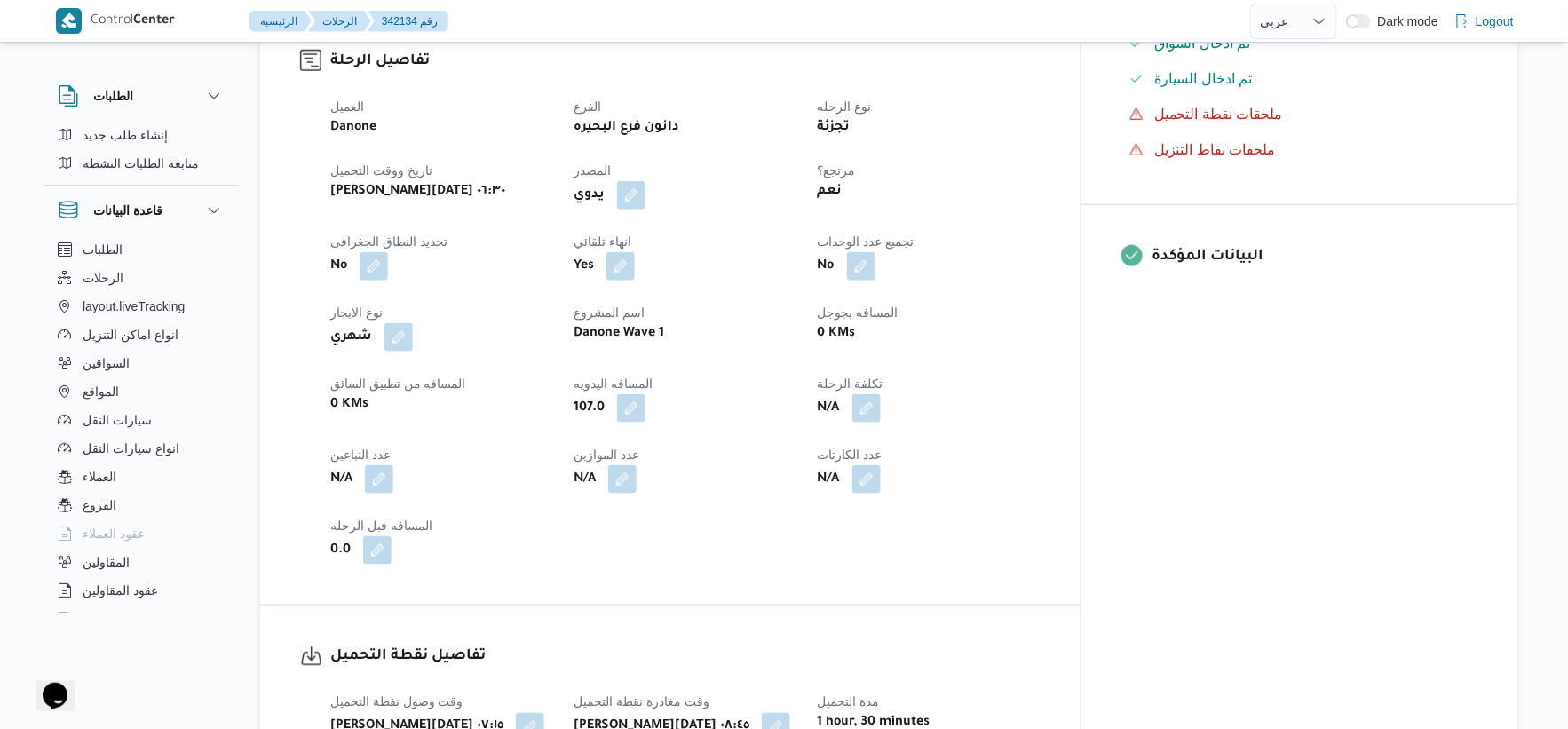
select select "ar"
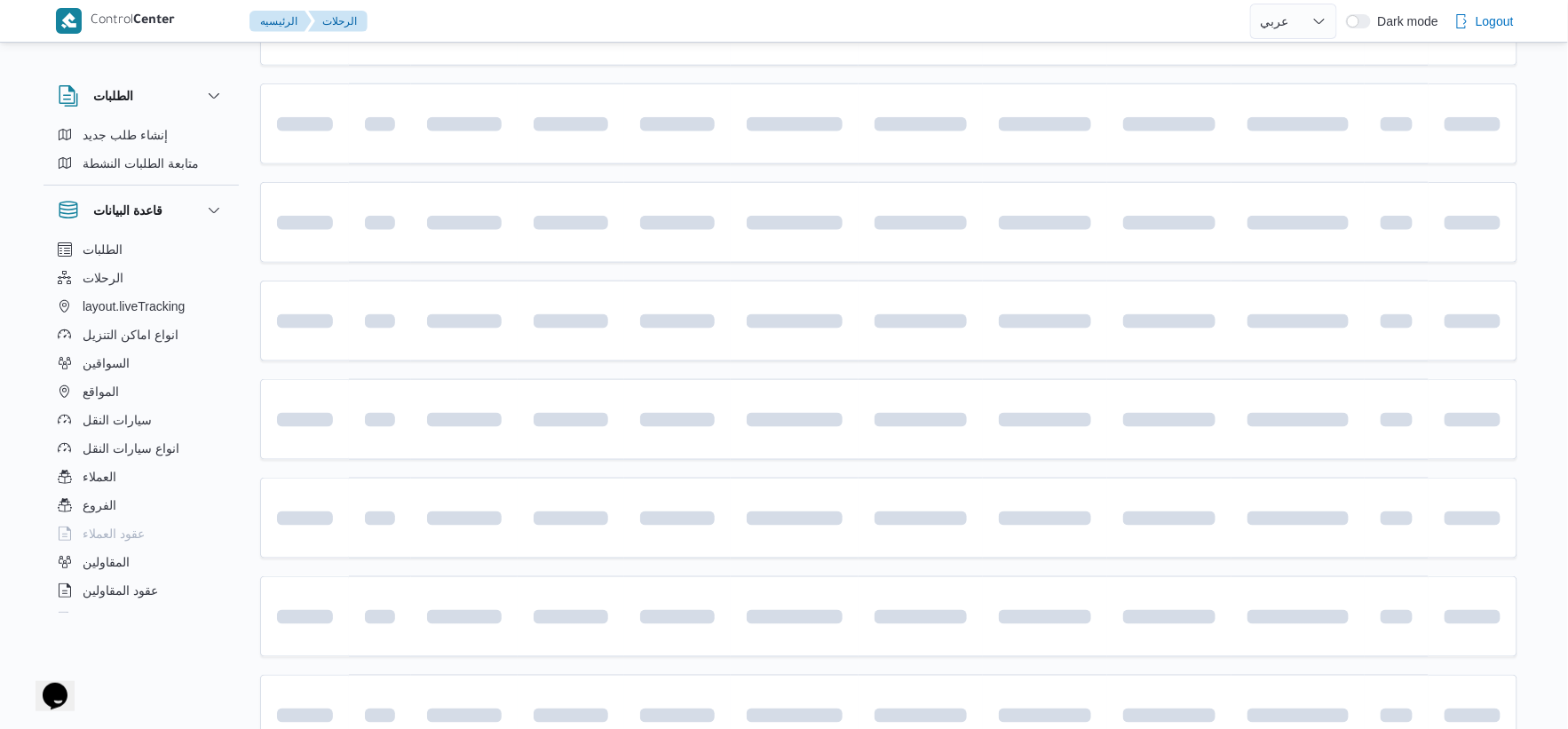
scroll to position [1131, 0]
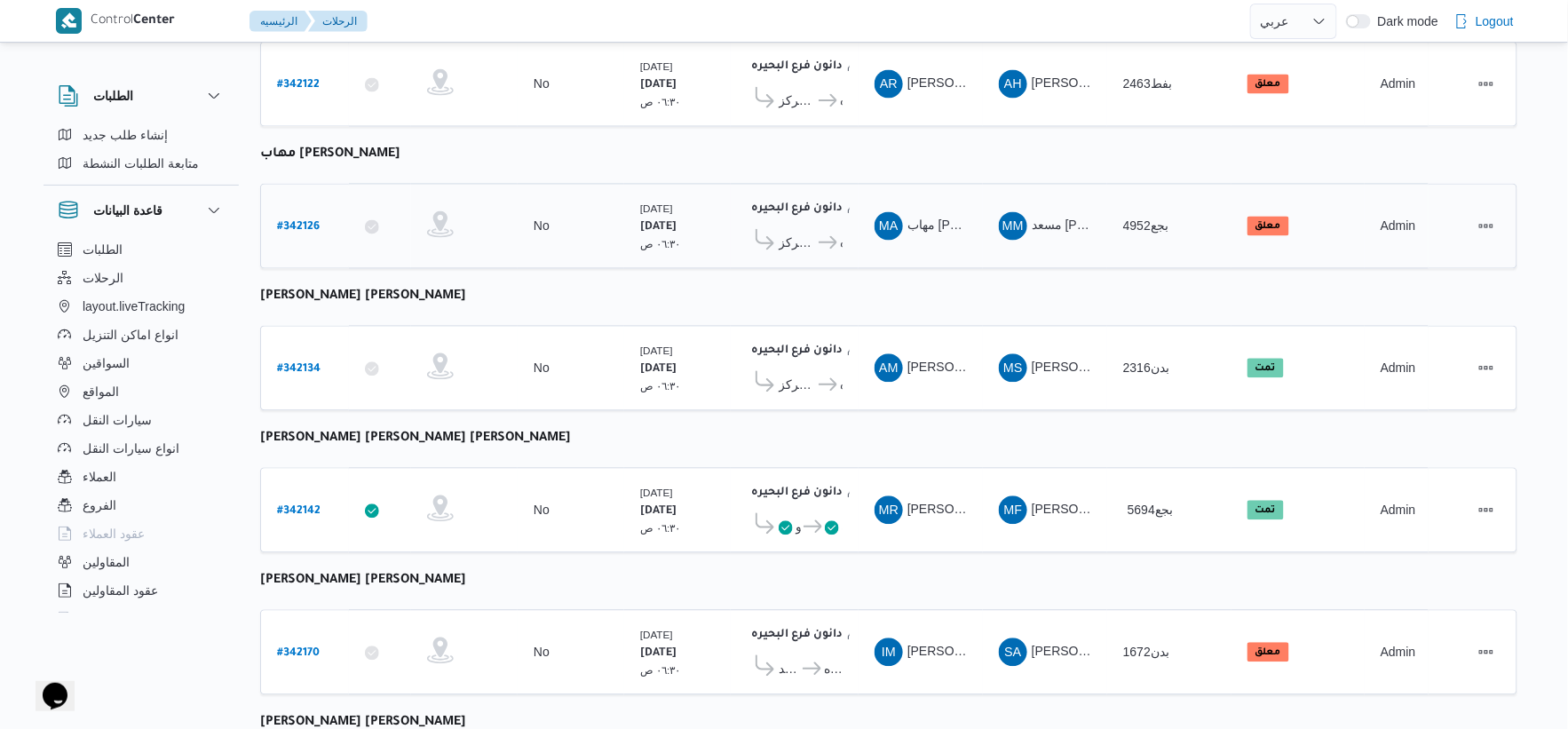
click at [305, 208] on div "# 342126" at bounding box center [304, 227] width 70 height 38
click at [307, 222] on b "# 342126" at bounding box center [298, 228] width 43 height 12
select select "ar"
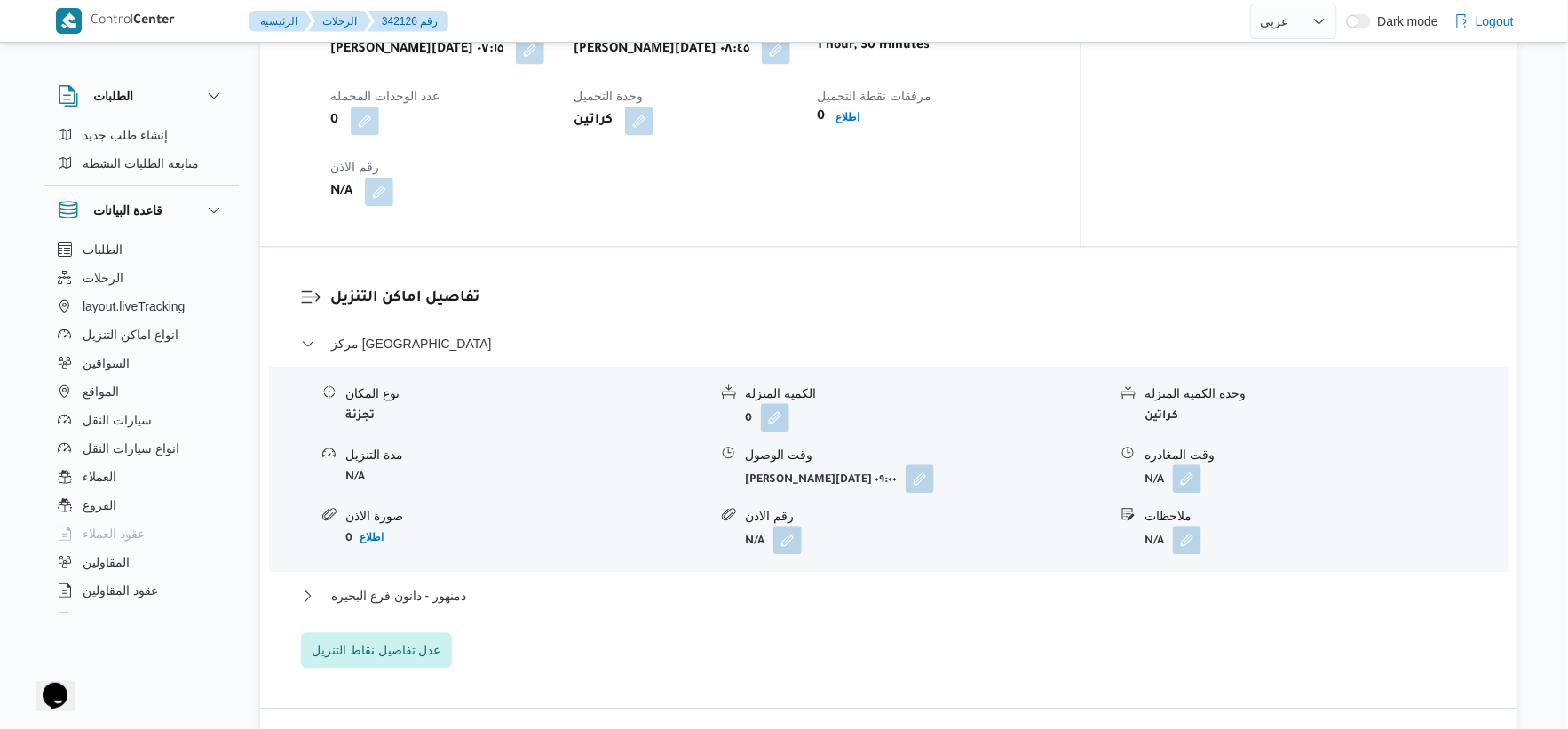
scroll to position [1526, 0]
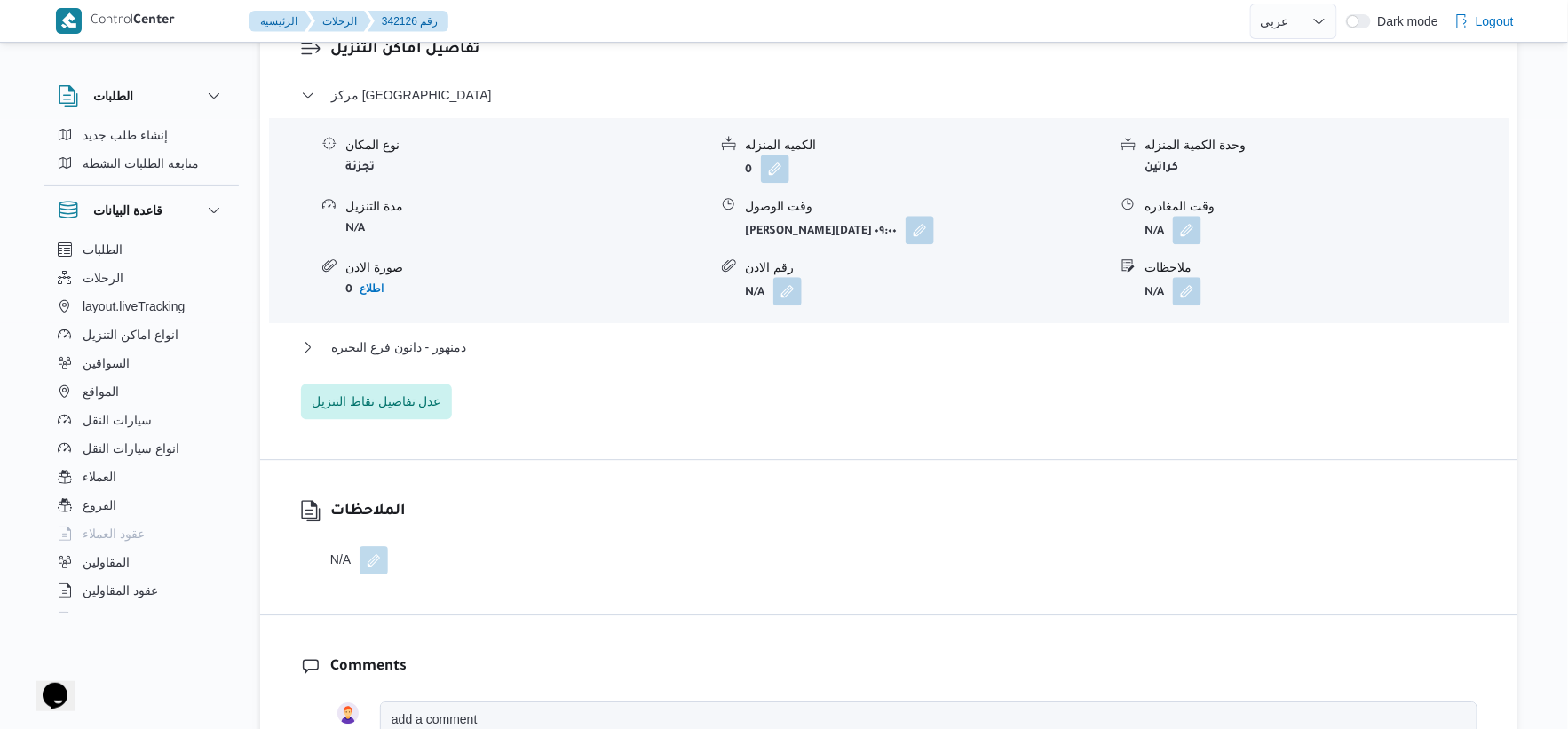
click at [465, 335] on div "مركز دمنهور نوع المكان تجزئة الكميه المنزله 0 وحدة الكمية المنزله كراتين مدة ال…" at bounding box center [889, 252] width 1177 height 335
click at [466, 340] on button "دمنهور - دانون فرع البحيره" at bounding box center [889, 347] width 1177 height 21
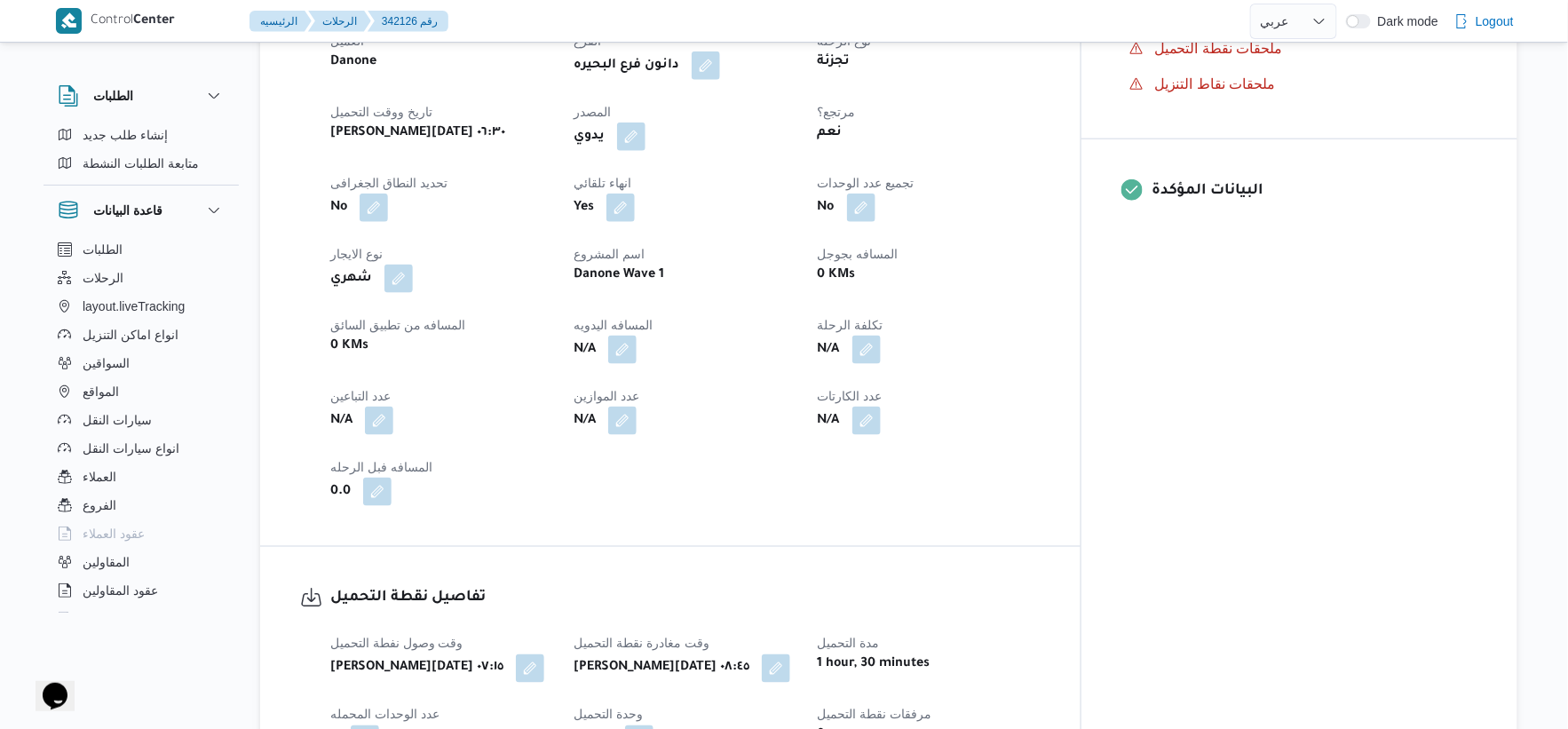
scroll to position [538, 0]
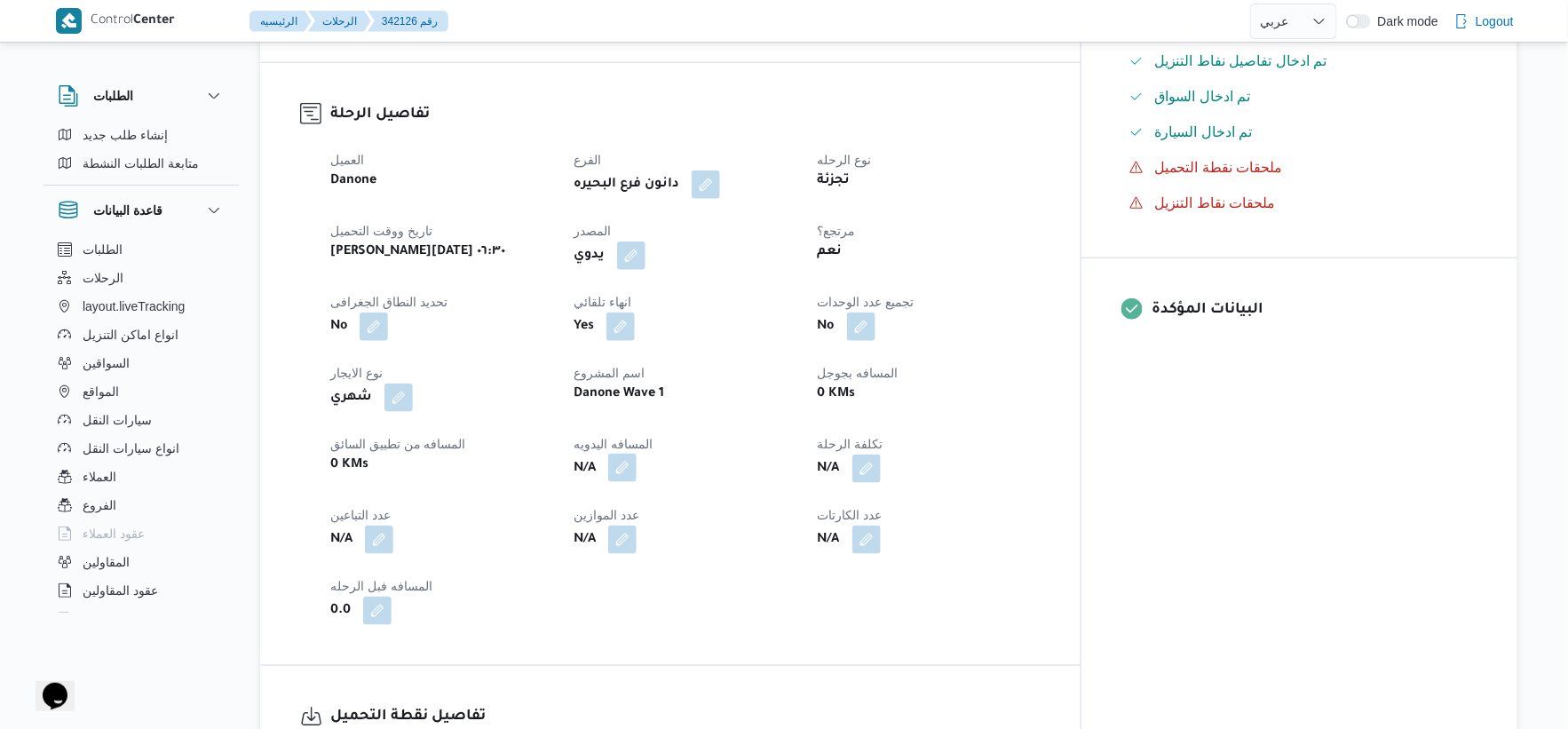
click at [637, 462] on button "button" at bounding box center [622, 468] width 28 height 28
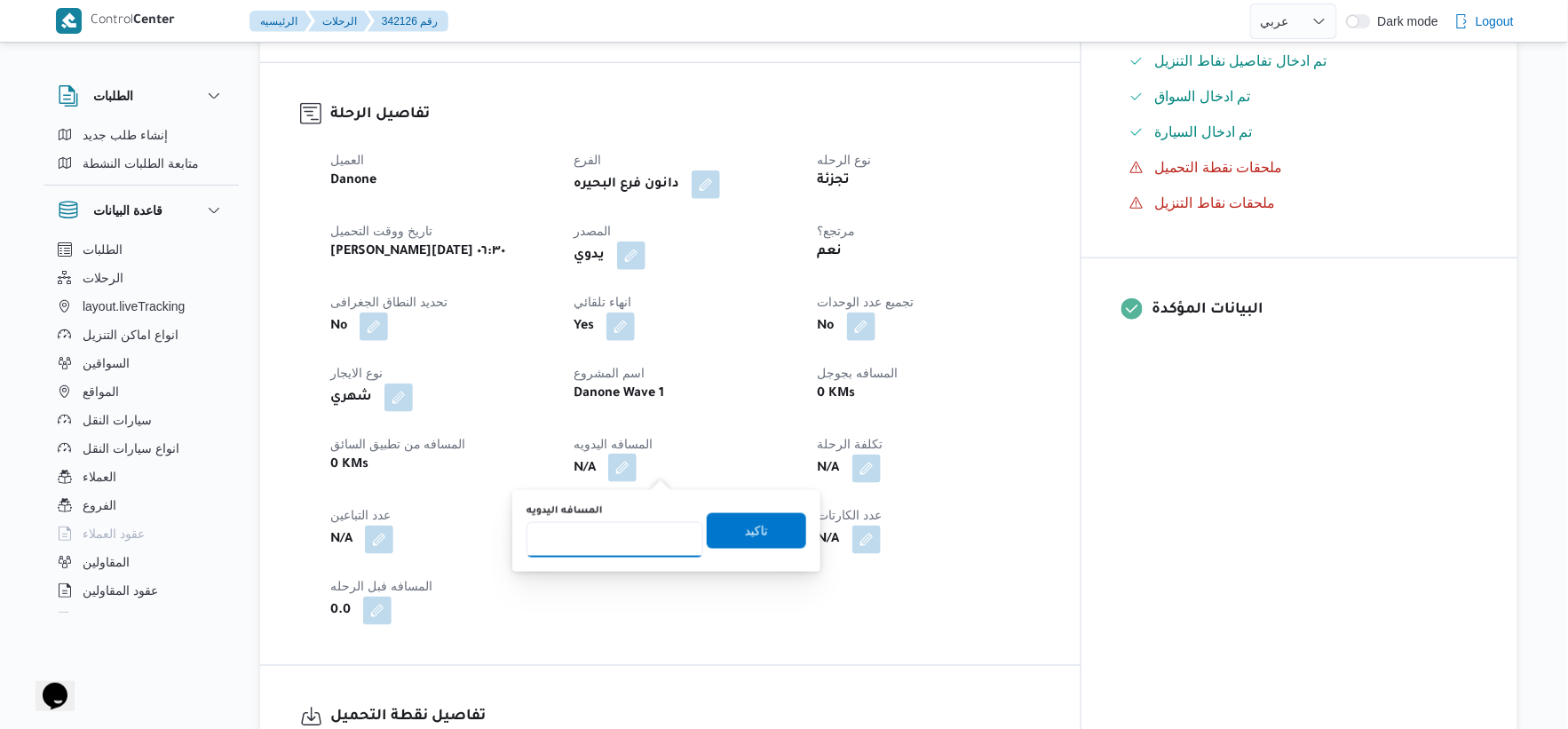
click at [620, 534] on input "المسافه اليدويه" at bounding box center [615, 540] width 177 height 36
type input "65"
click at [785, 519] on span "تاكيد" at bounding box center [757, 530] width 100 height 36
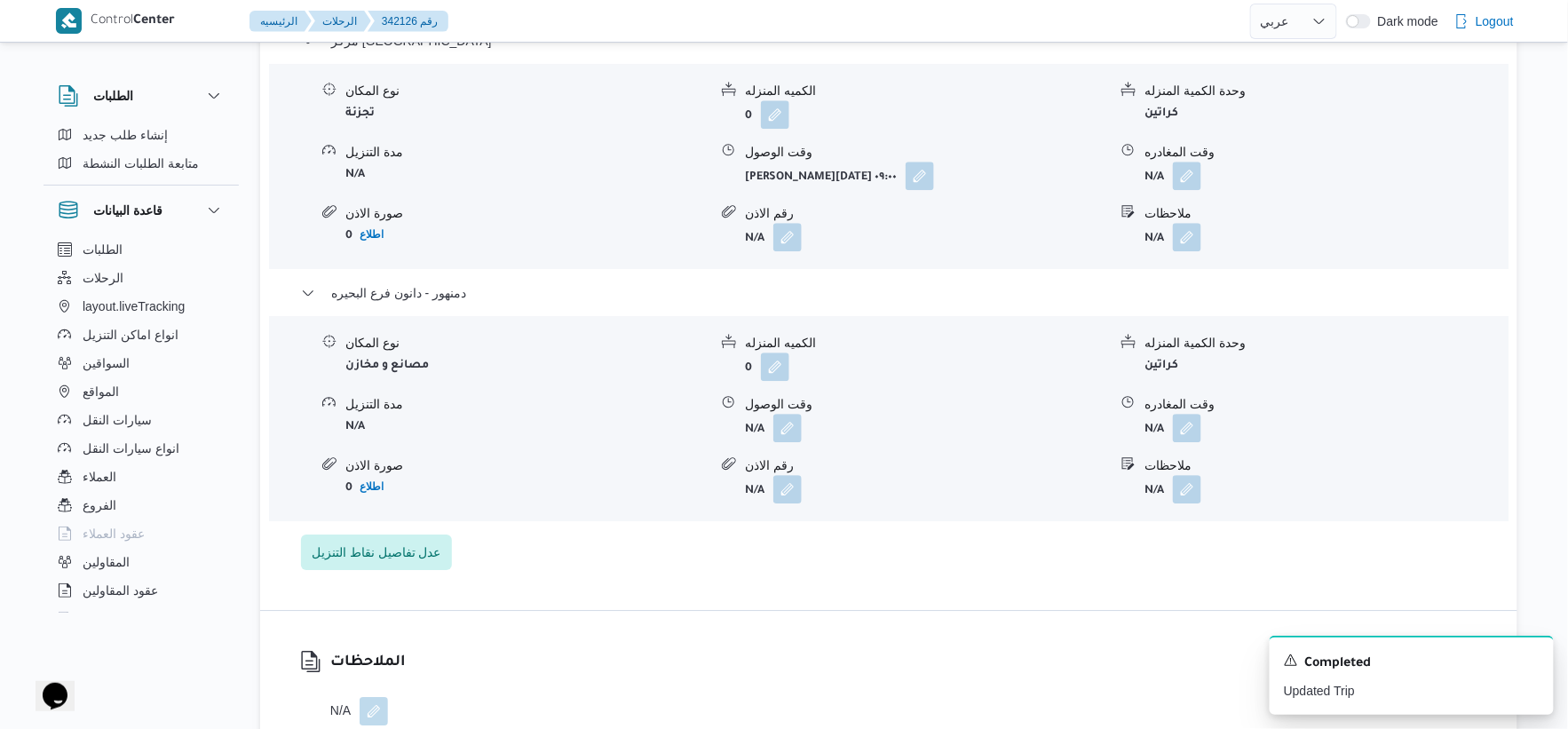
scroll to position [1624, 0]
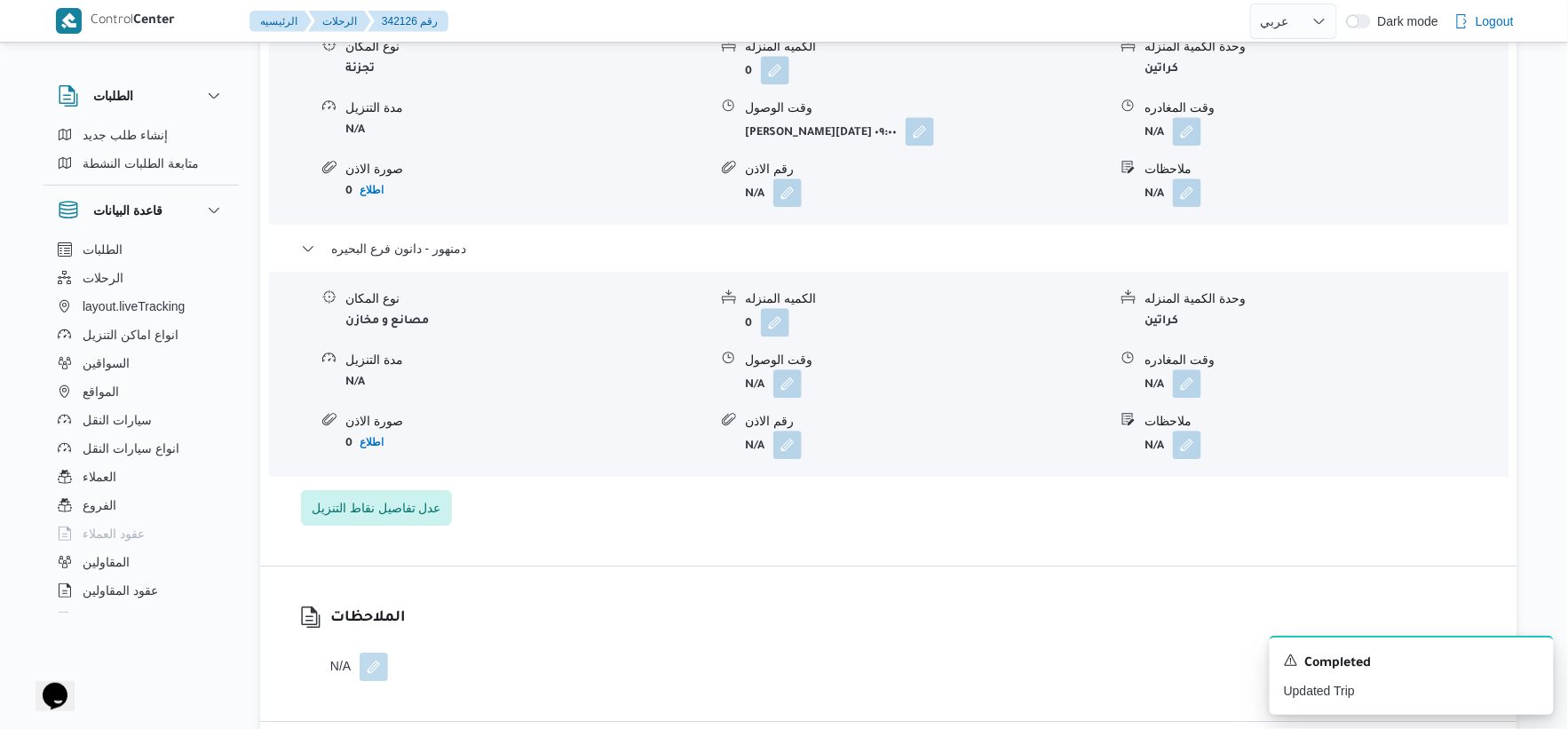
click at [779, 364] on div "وقت الوصول" at bounding box center [925, 360] width 362 height 19
click at [779, 375] on button "button" at bounding box center [787, 382] width 28 height 28
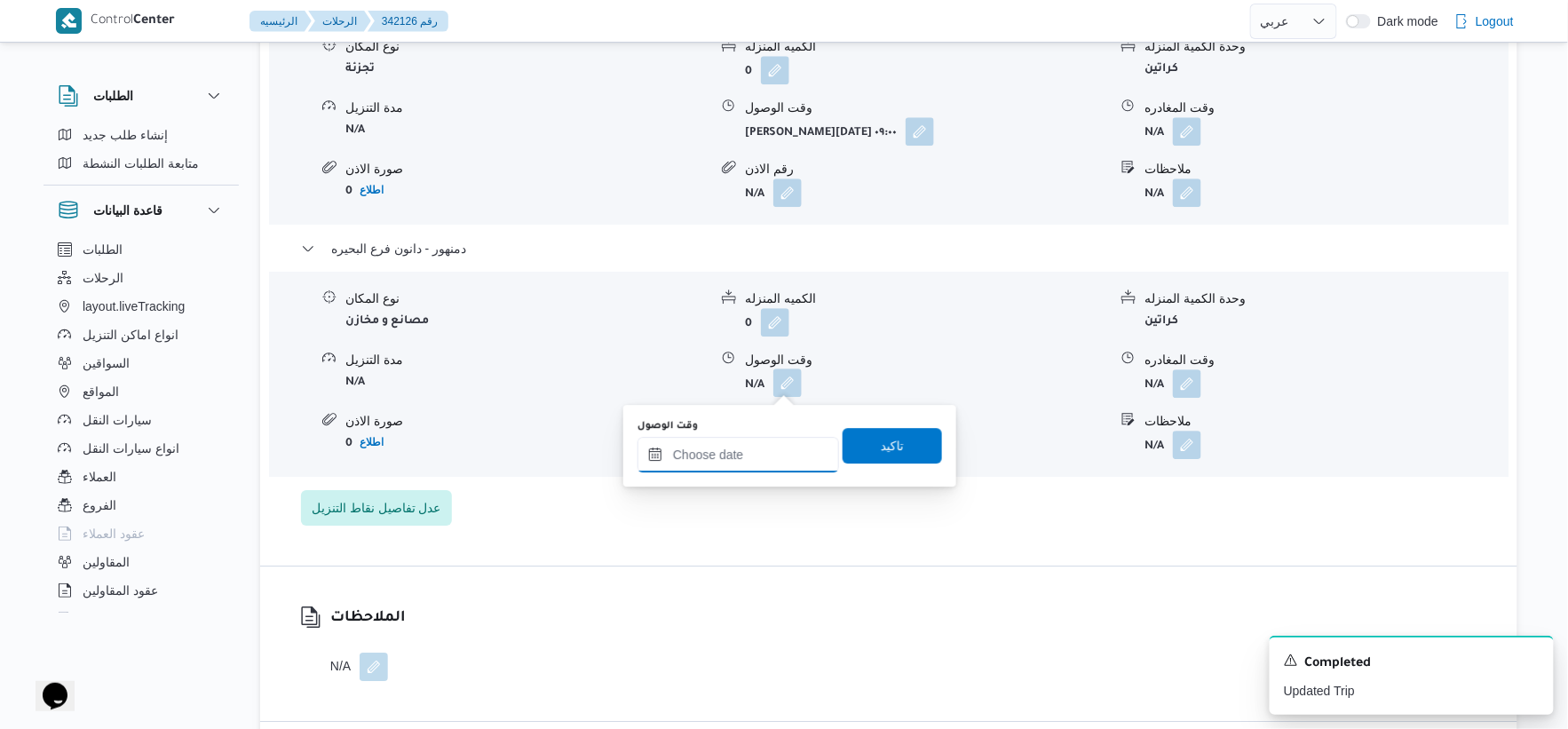
click at [759, 451] on input "وقت الوصول" at bounding box center [739, 455] width 202 height 36
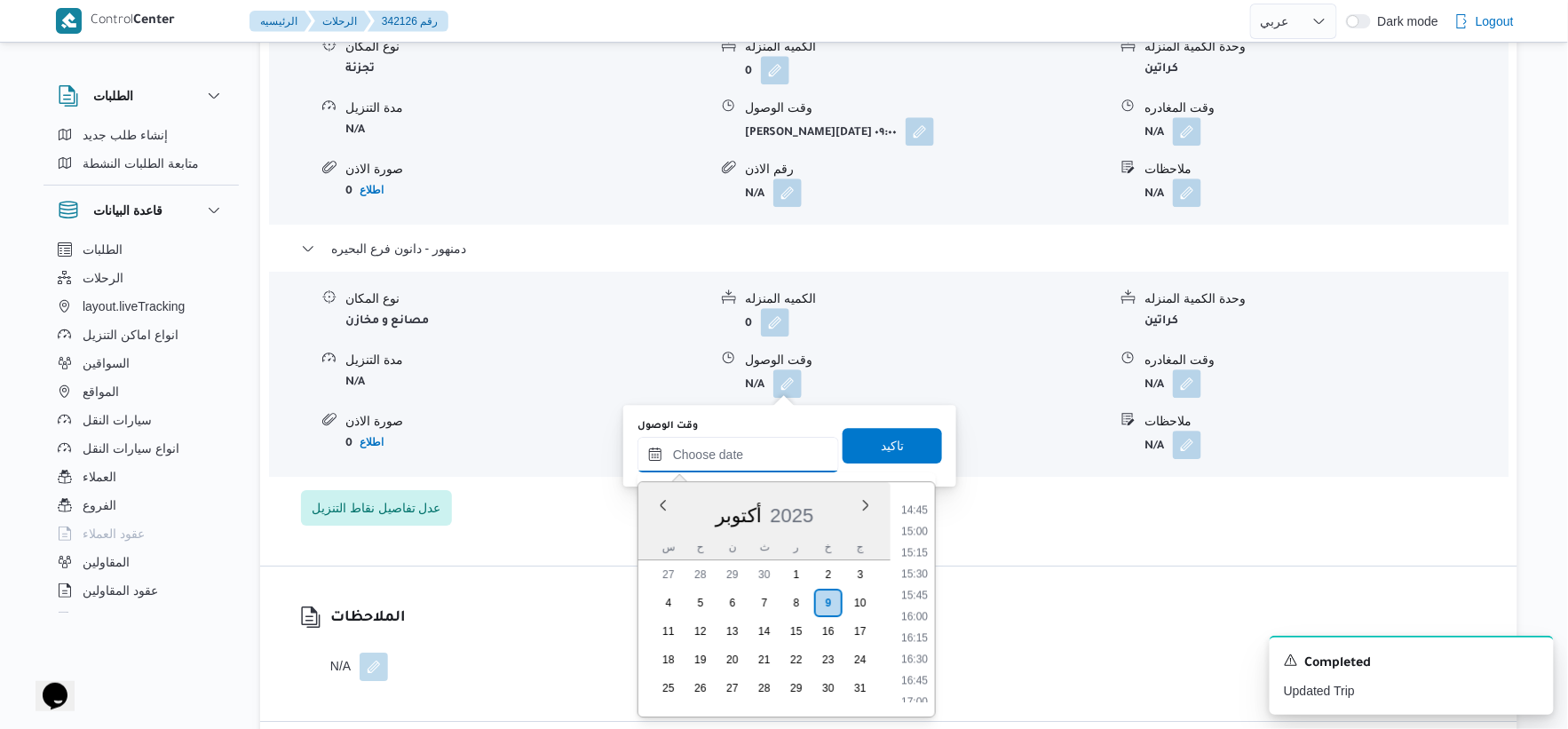
scroll to position [1253, 0]
click at [910, 619] on li "16:00" at bounding box center [914, 617] width 41 height 18
type input "٠٩/١٠/٢٠٢٥ ١٦:٠٠"
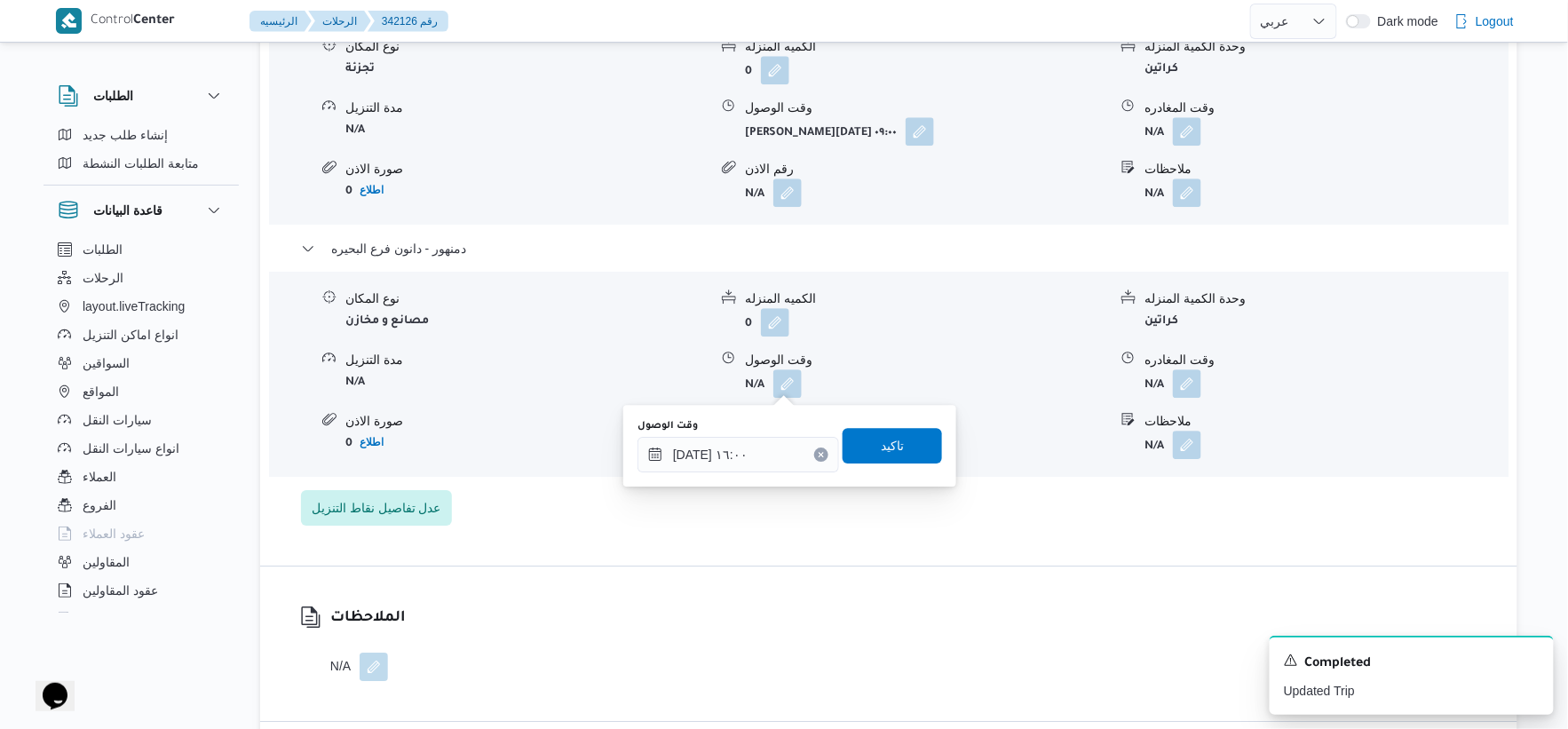
click at [901, 463] on div "وقت الوصول ٠٩/١٠/٢٠٢٥ ١٦:٠٠ تاكيد" at bounding box center [789, 445] width 308 height 57
click at [901, 455] on span "تاكيد" at bounding box center [892, 445] width 100 height 36
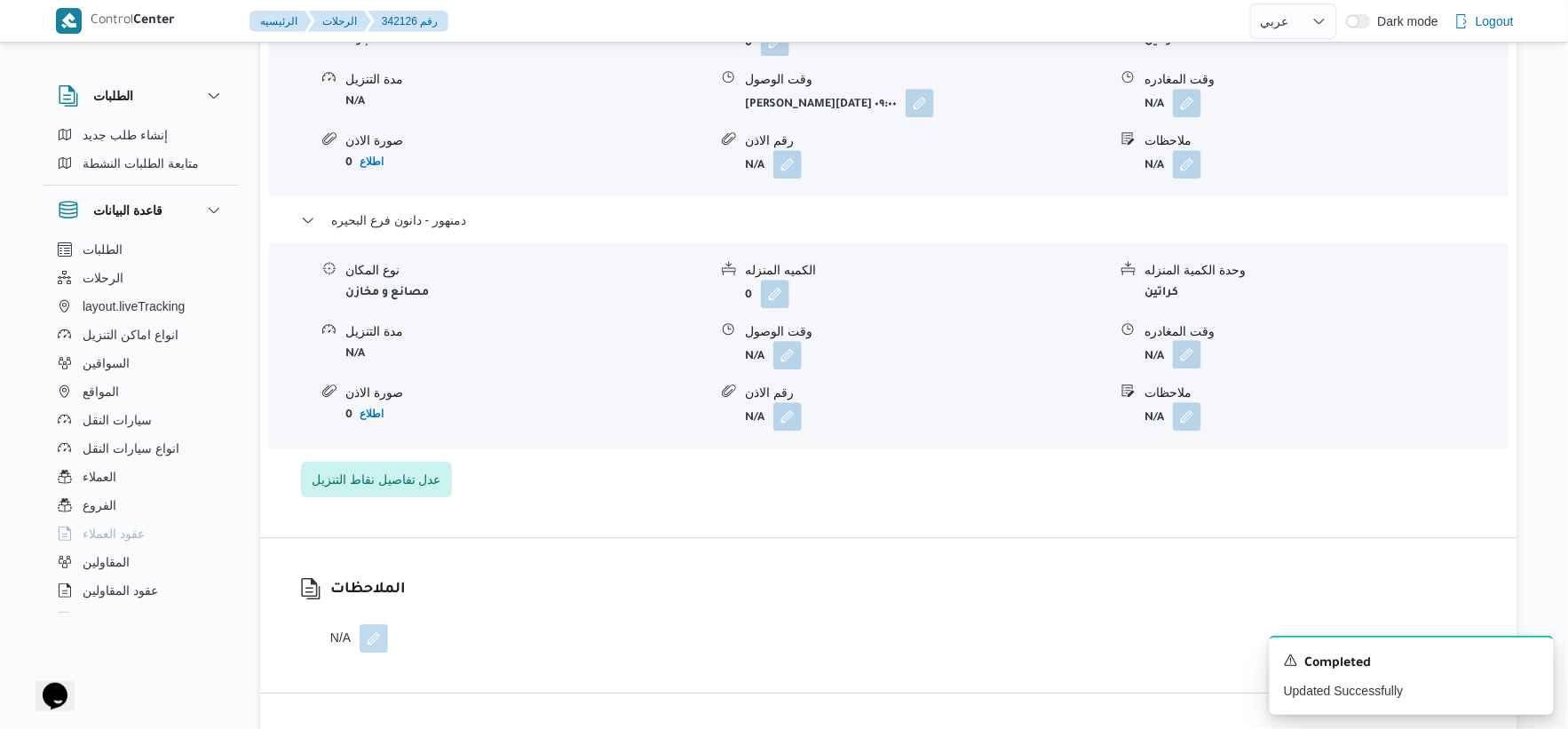
click at [1174, 369] on span at bounding box center [1182, 356] width 37 height 28
click at [1183, 368] on button "button" at bounding box center [1187, 355] width 28 height 28
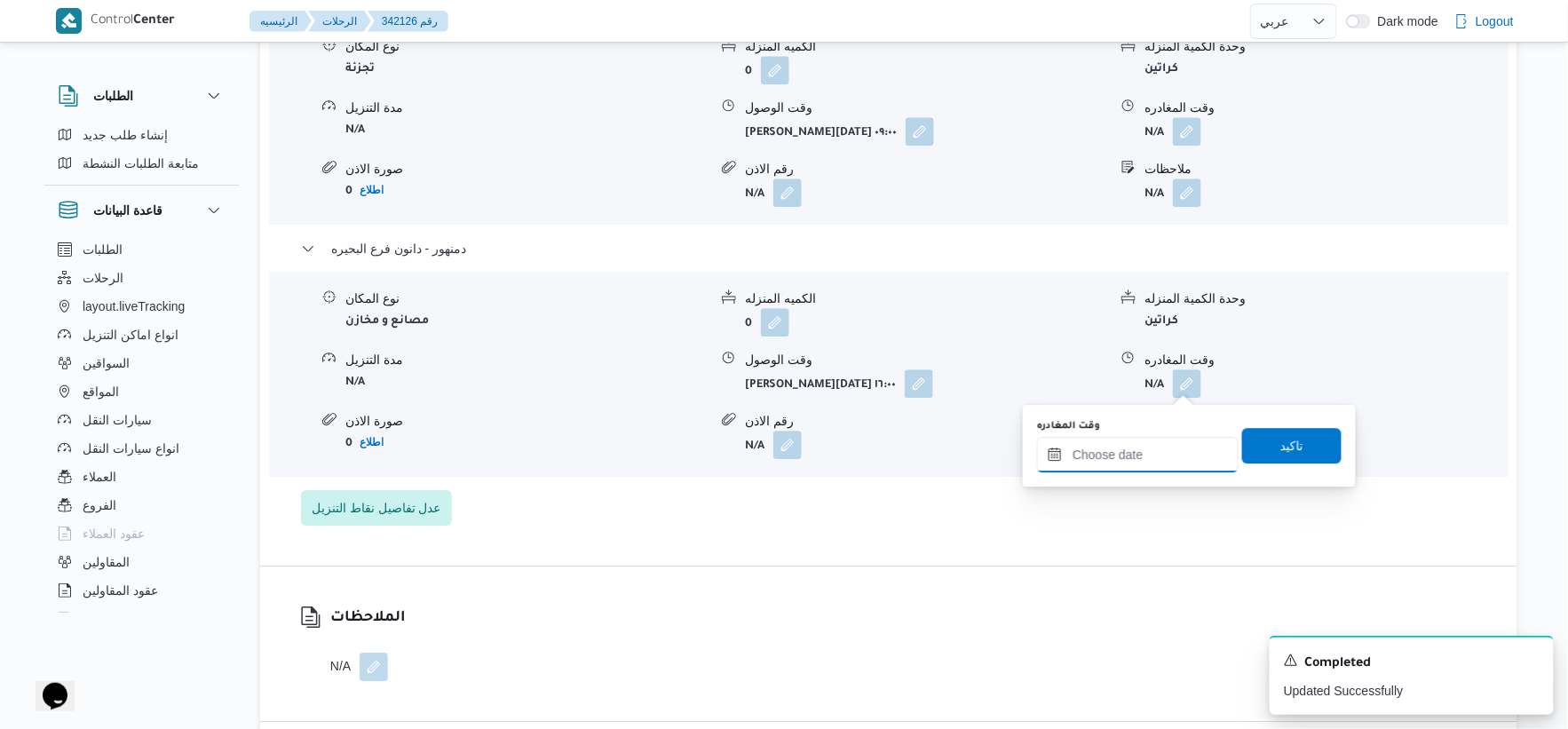
click at [1177, 440] on input "وقت المغادره" at bounding box center [1138, 455] width 202 height 36
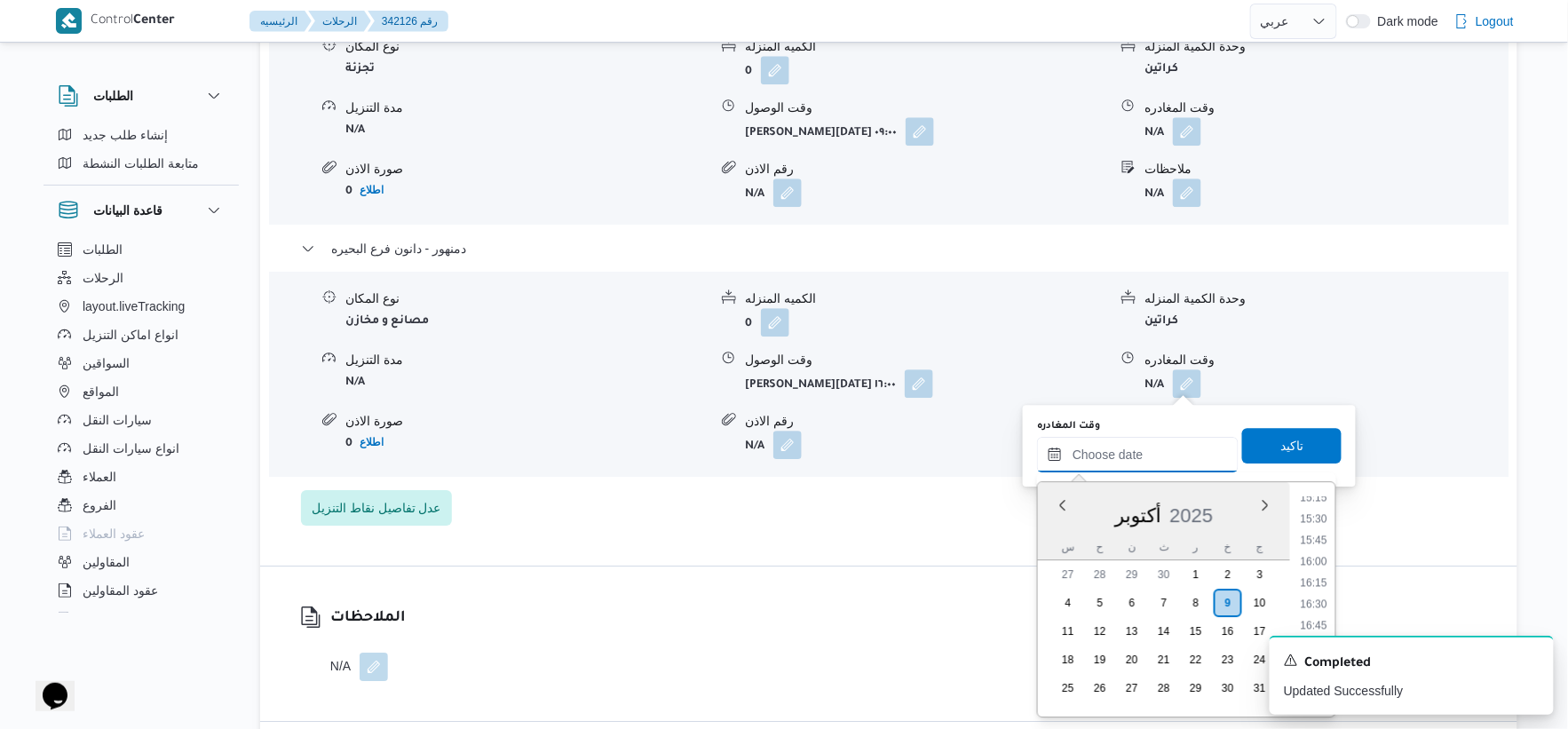
scroll to position [1273, 0]
click at [1319, 616] on li "16:15" at bounding box center [1313, 618] width 41 height 18
type input "٠٩/١٠/٢٠٢٥ ١٦:١٥"
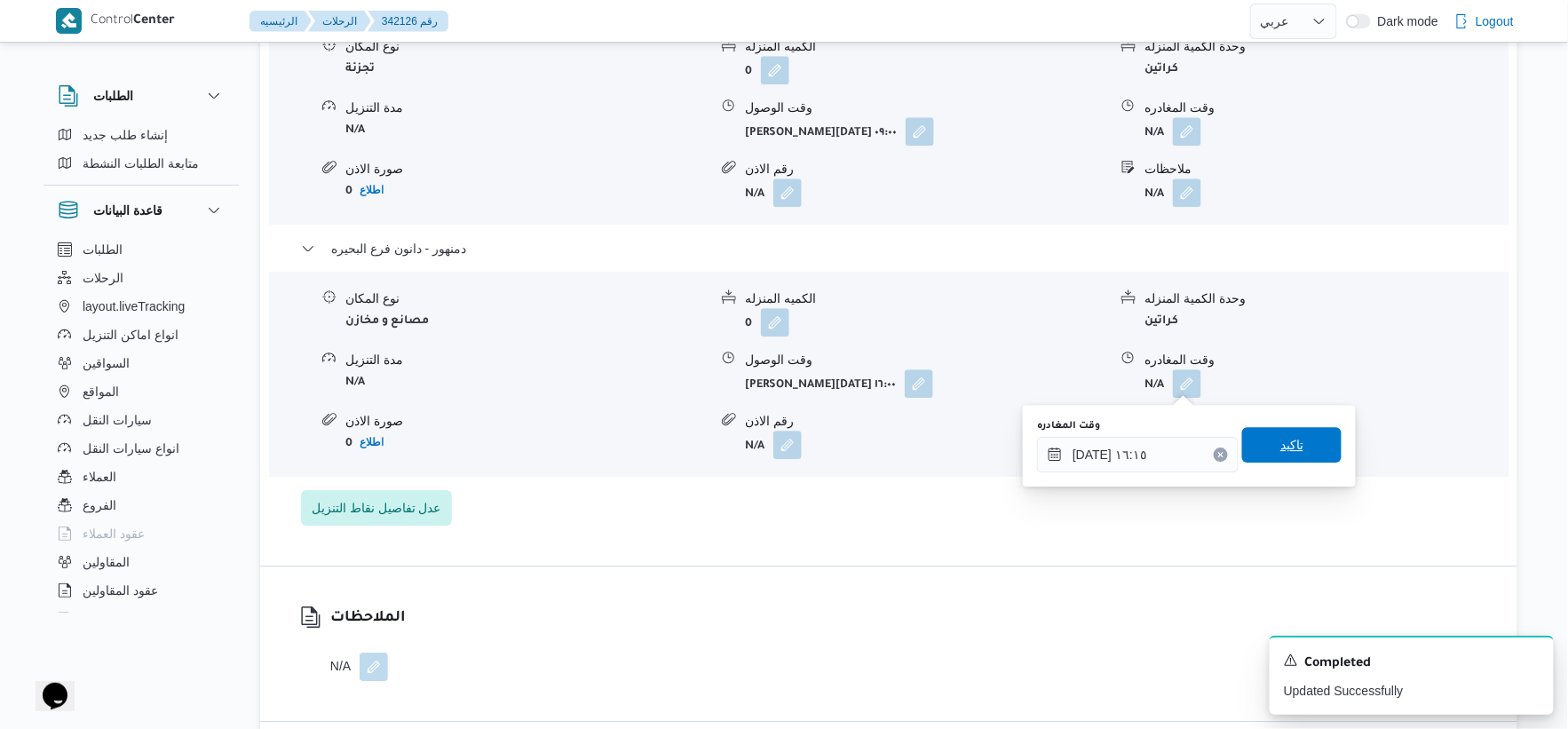
click at [1293, 447] on span "تاكيد" at bounding box center [1293, 445] width 100 height 36
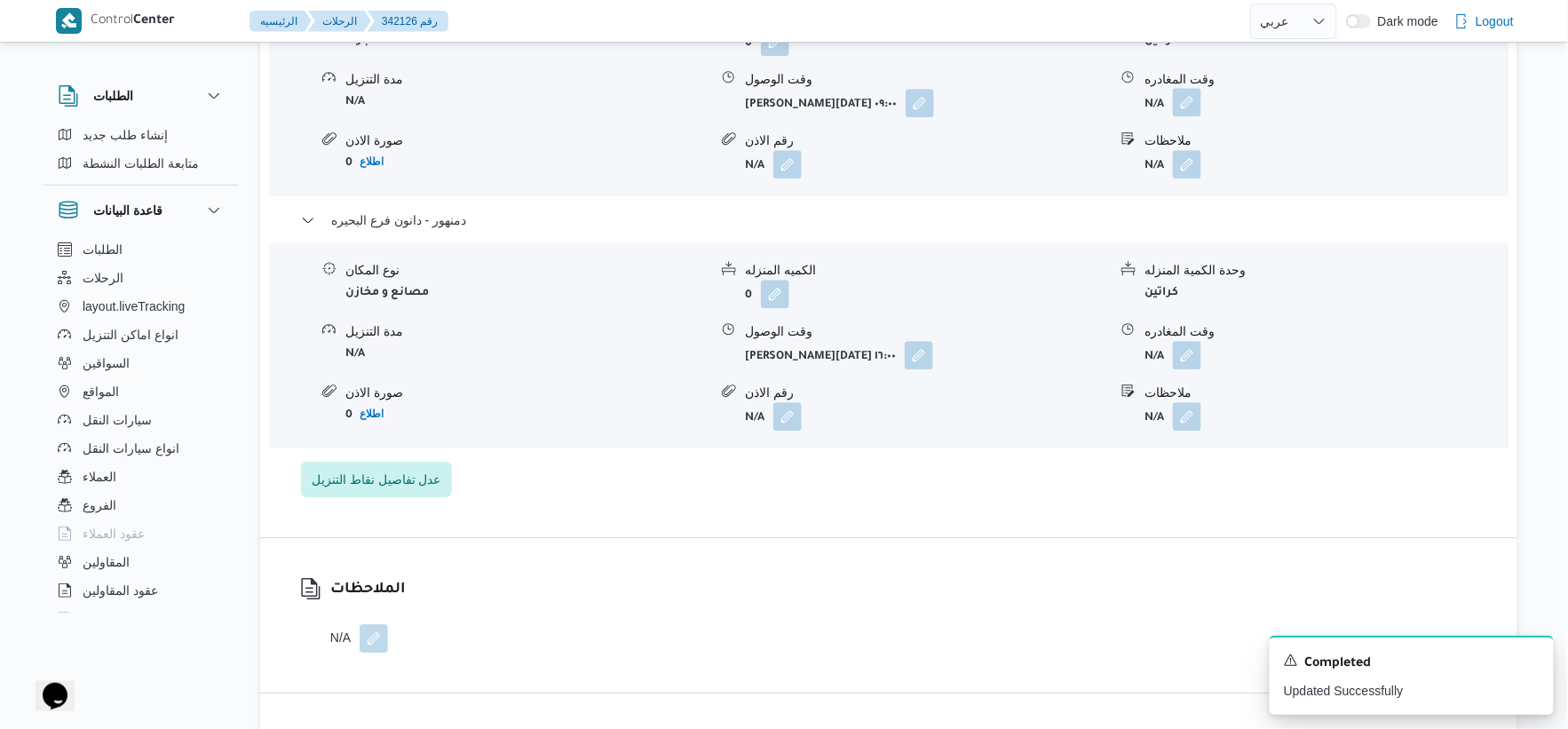
click at [1184, 117] on button "button" at bounding box center [1187, 102] width 28 height 28
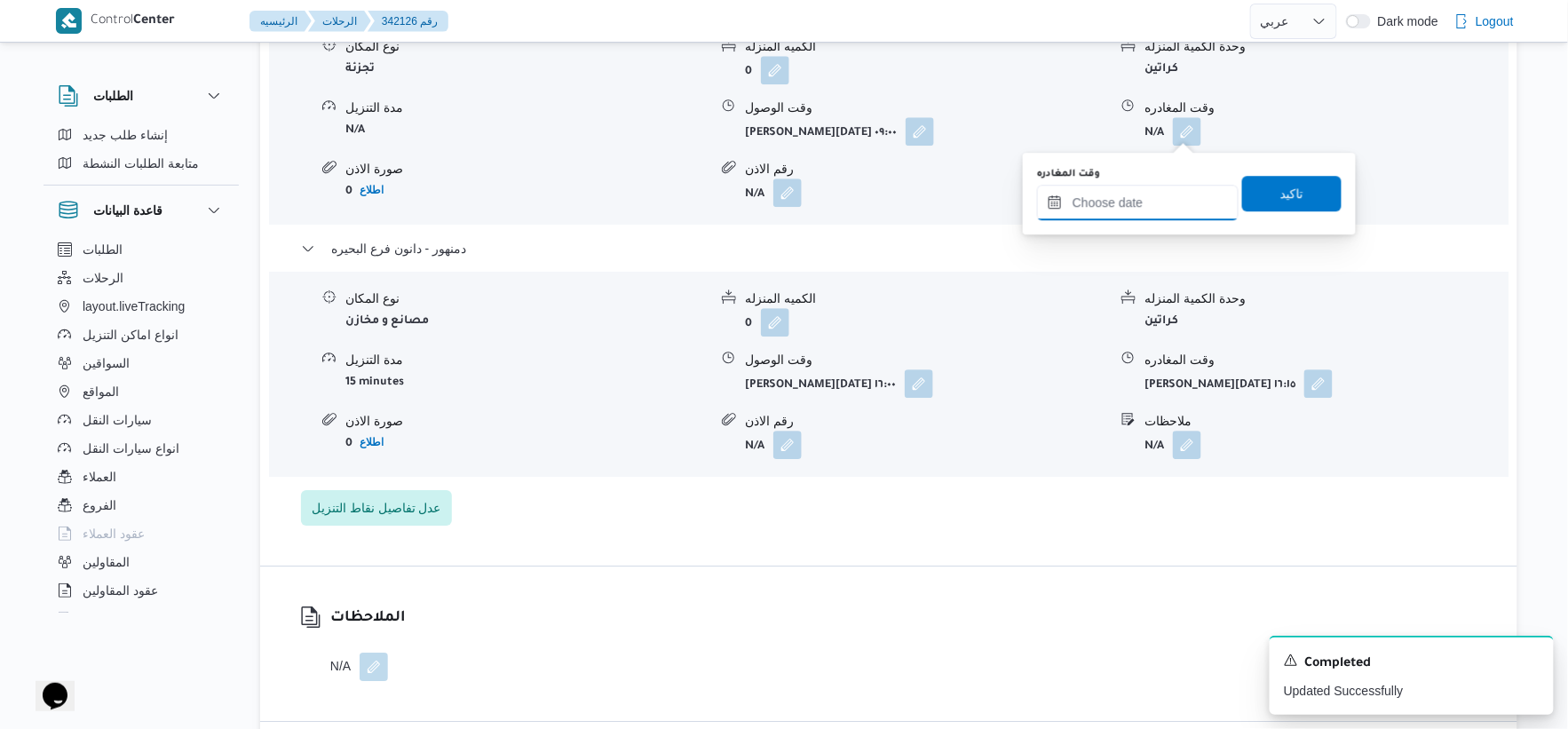
click at [1170, 202] on input "وقت المغادره" at bounding box center [1138, 203] width 202 height 36
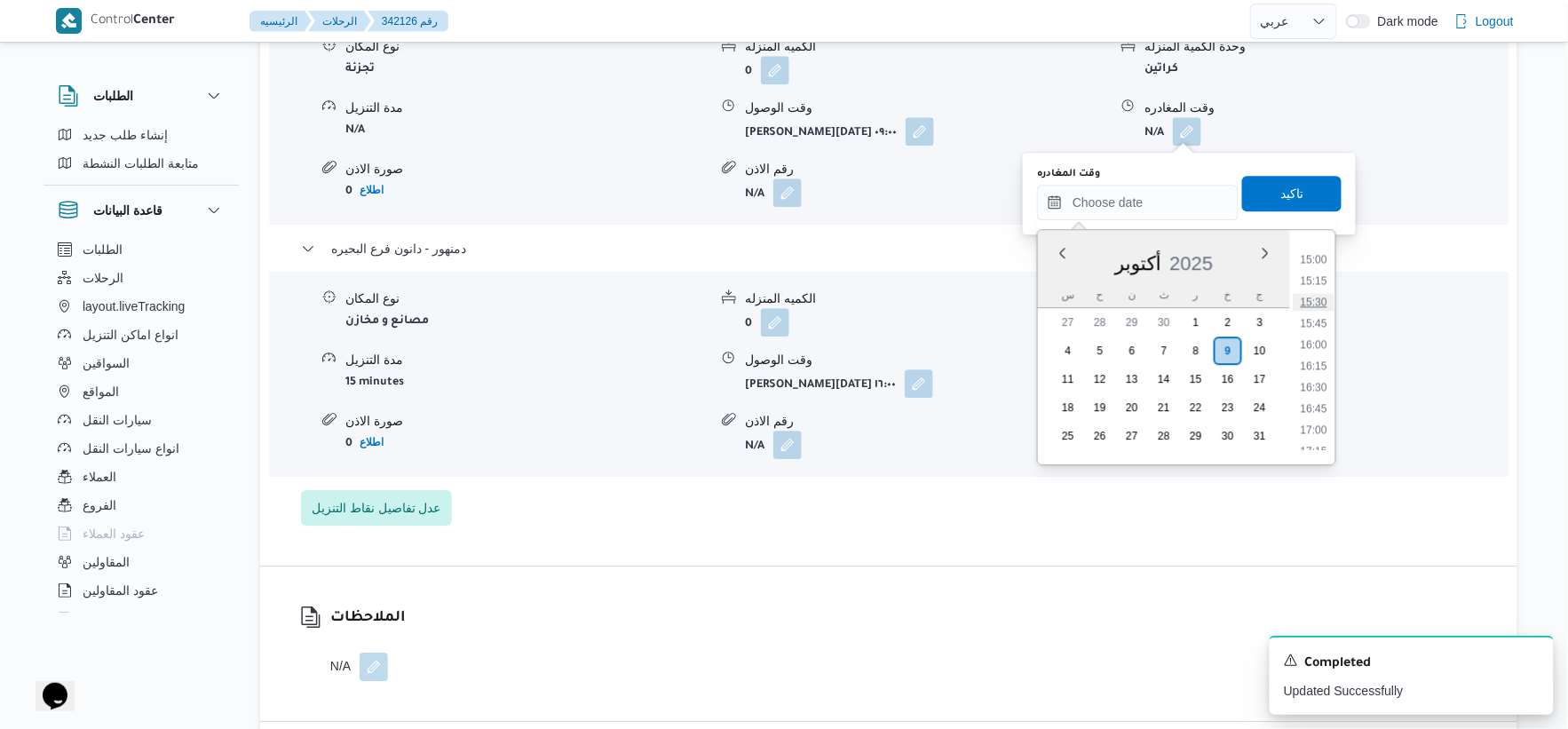
click at [1317, 300] on li "15:30" at bounding box center [1313, 303] width 41 height 18
type input "[DATE] ١٥:٣٠"
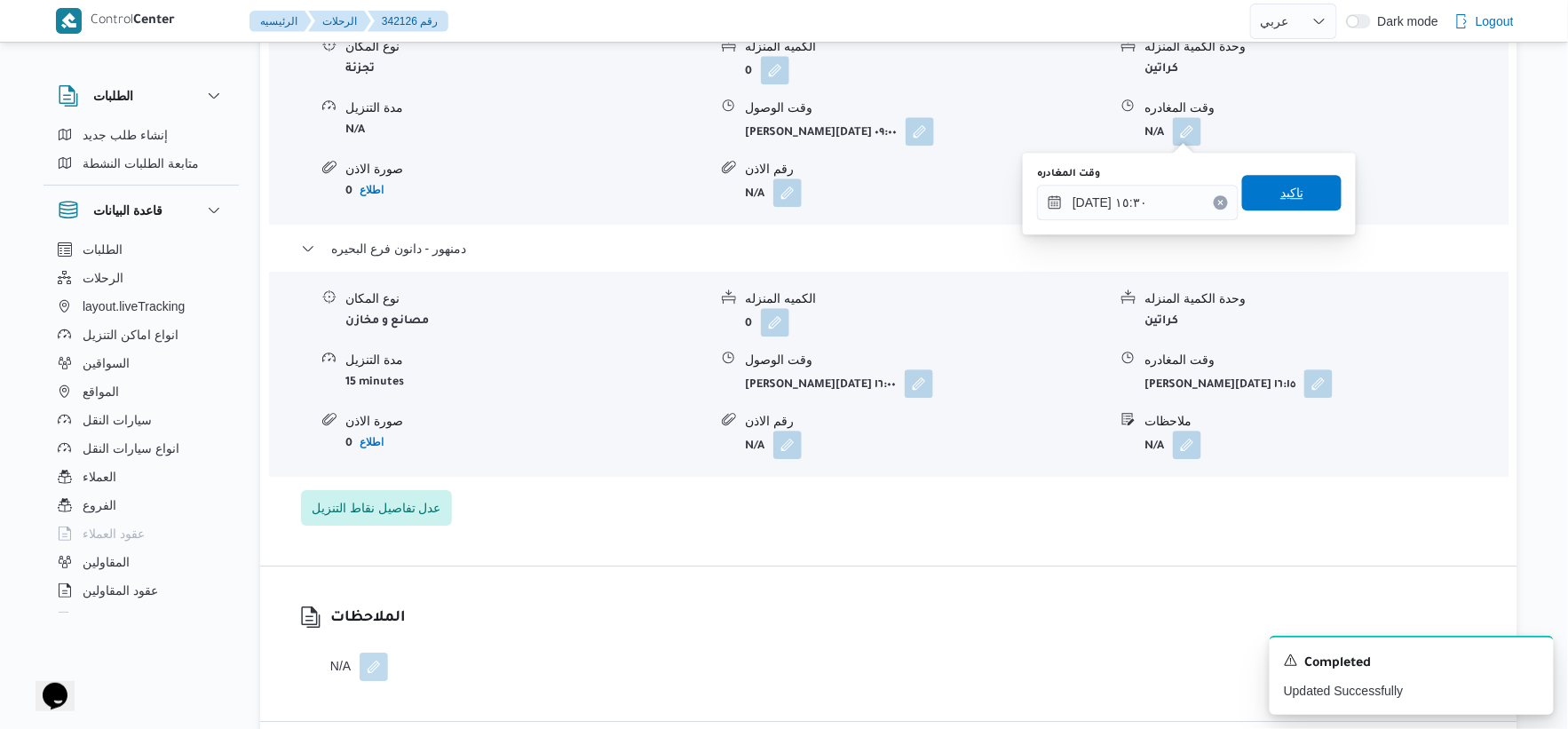
click at [1292, 189] on span "تاكيد" at bounding box center [1292, 192] width 23 height 21
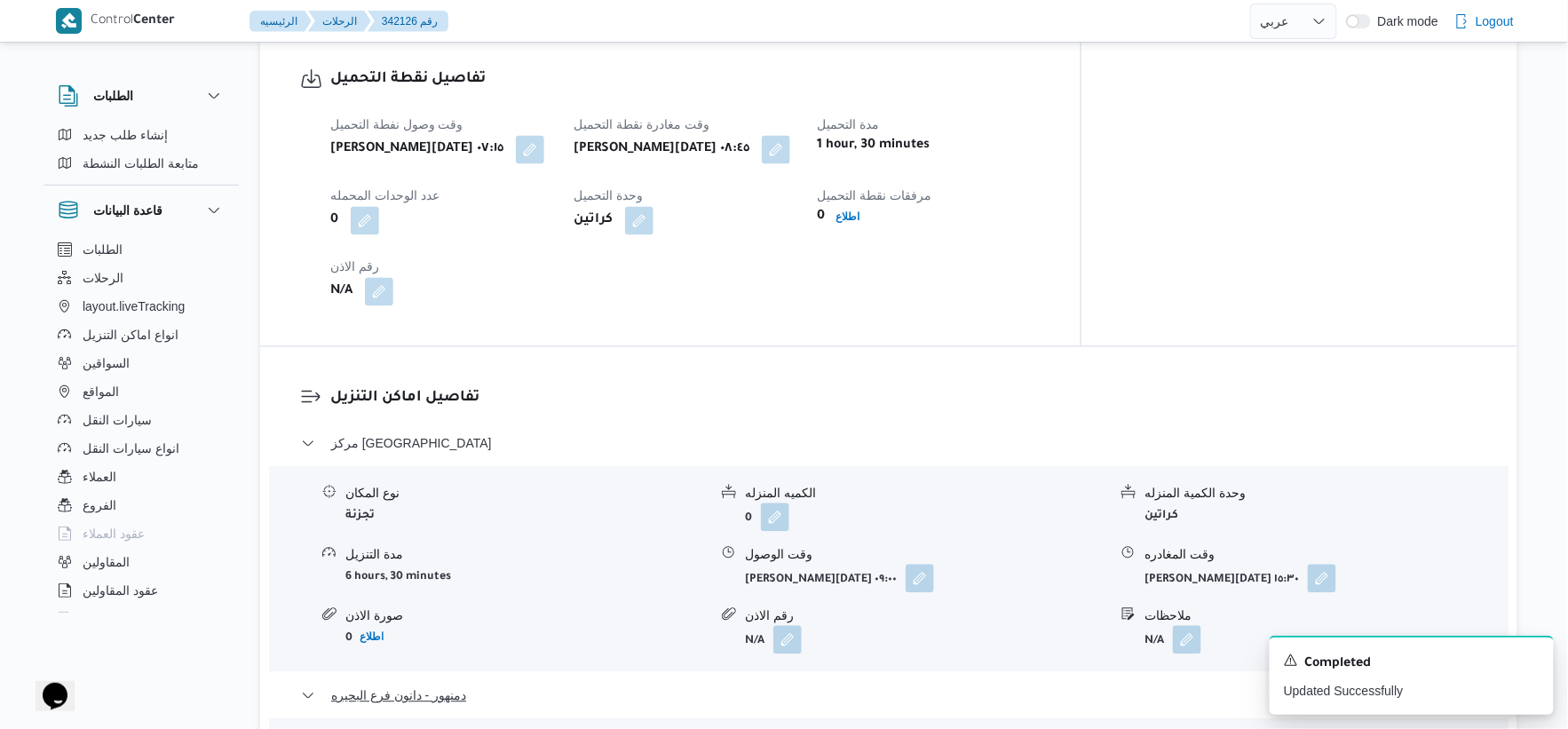
scroll to position [1131, 0]
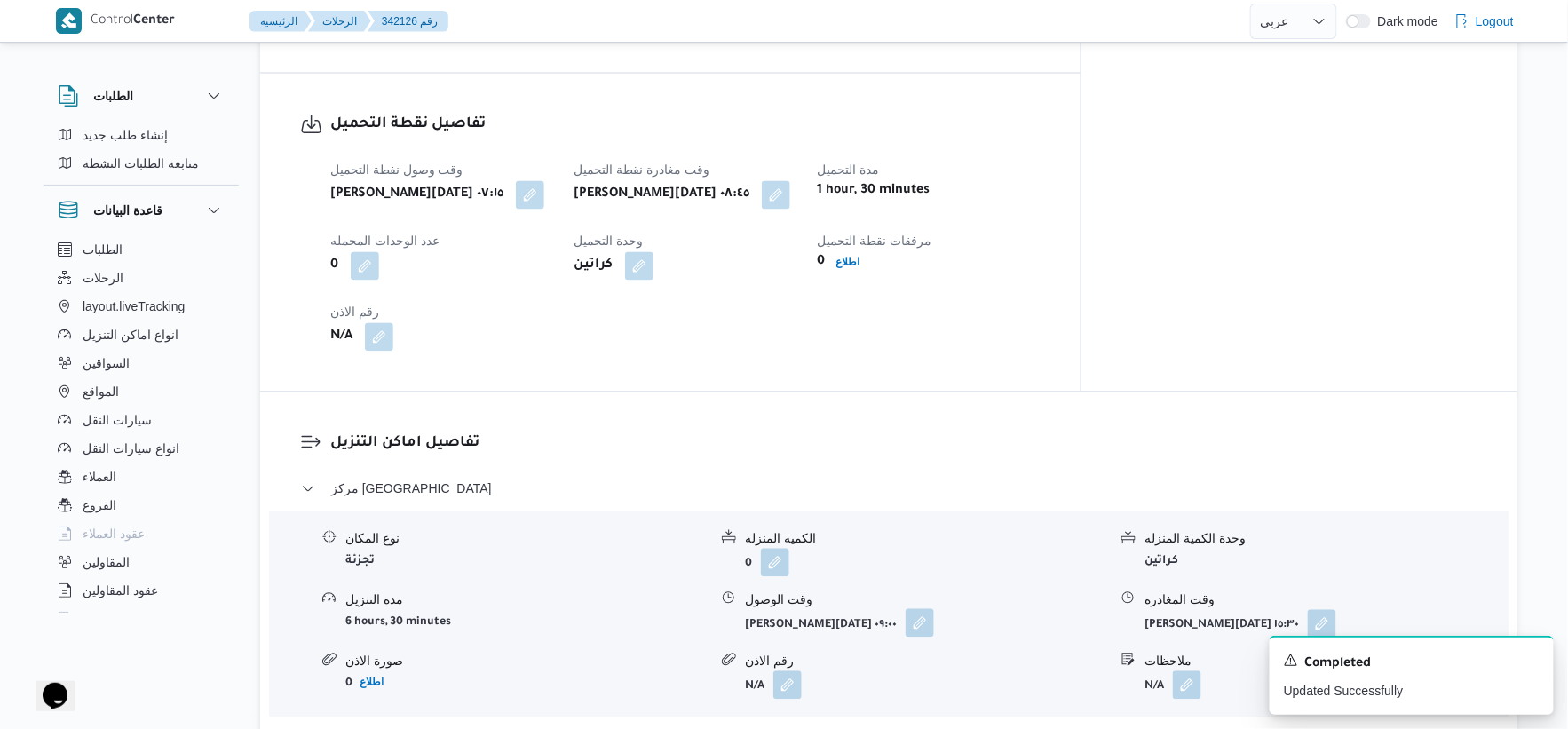
click at [908, 627] on button "button" at bounding box center [920, 623] width 28 height 28
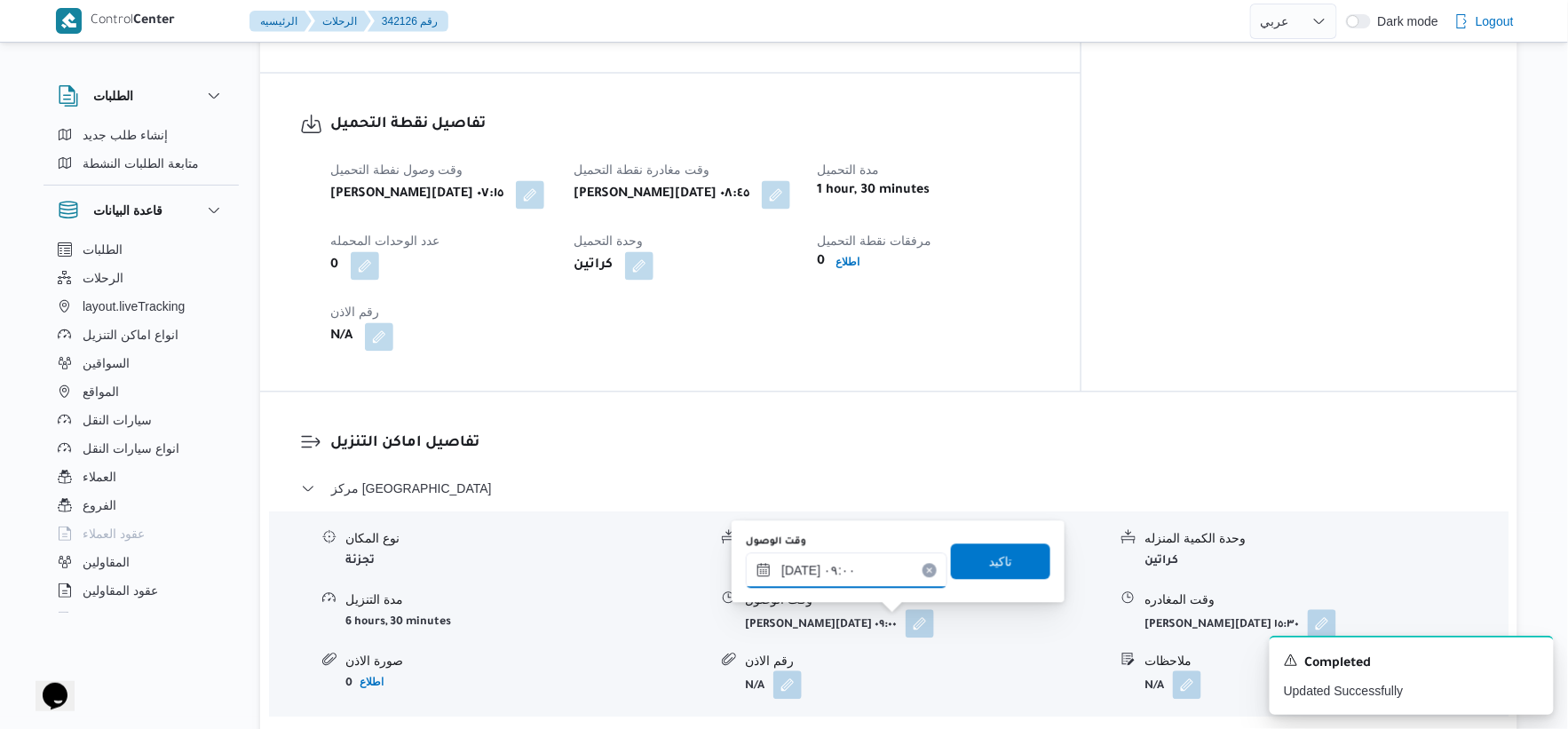
click at [853, 573] on input "[DATE] ٠٩:٠٠" at bounding box center [846, 571] width 202 height 36
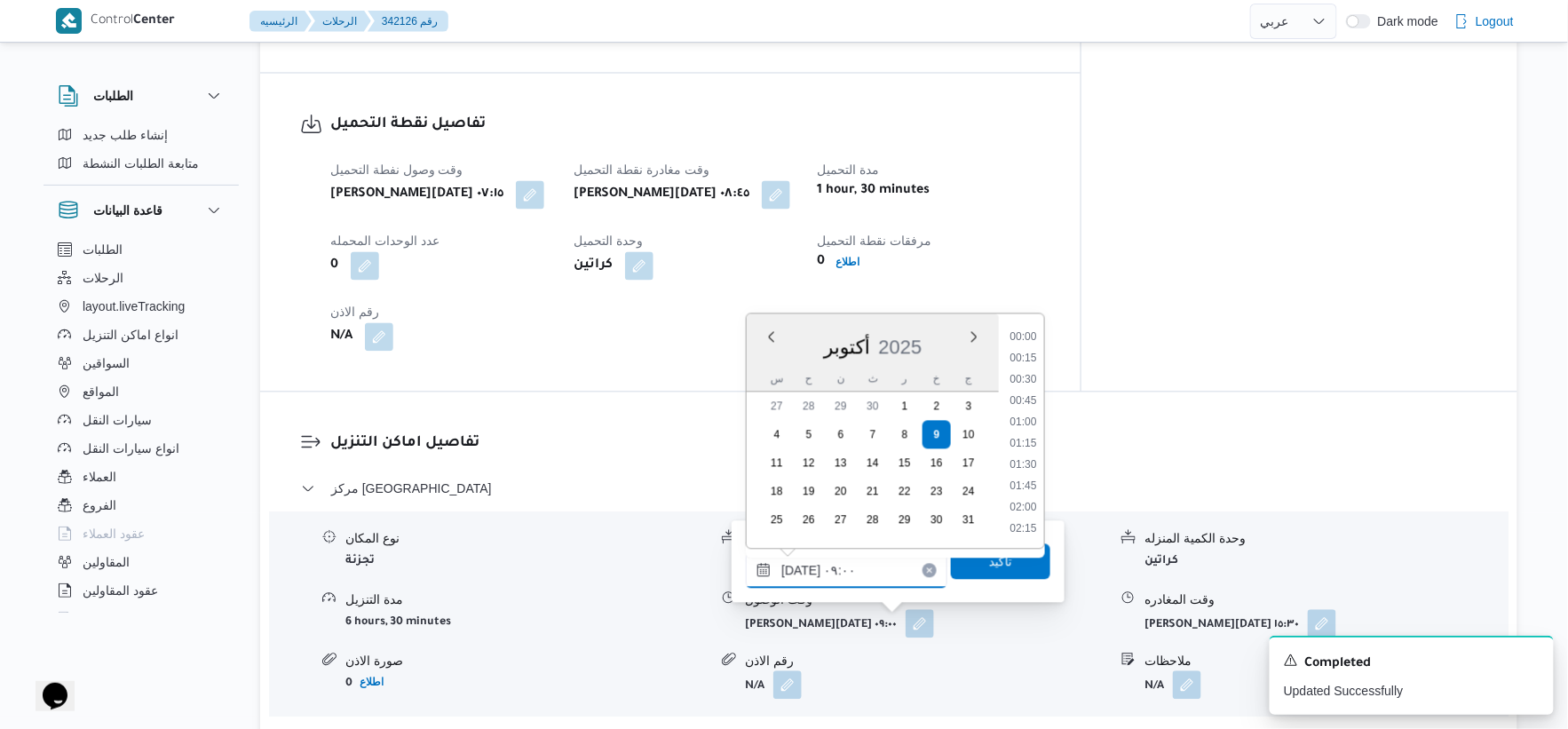
scroll to position [661, 0]
click at [1030, 460] on li "09:15" at bounding box center [1023, 465] width 41 height 18
type input "٠٩/١٠/٢٠٢٥ ٠٩:١٥"
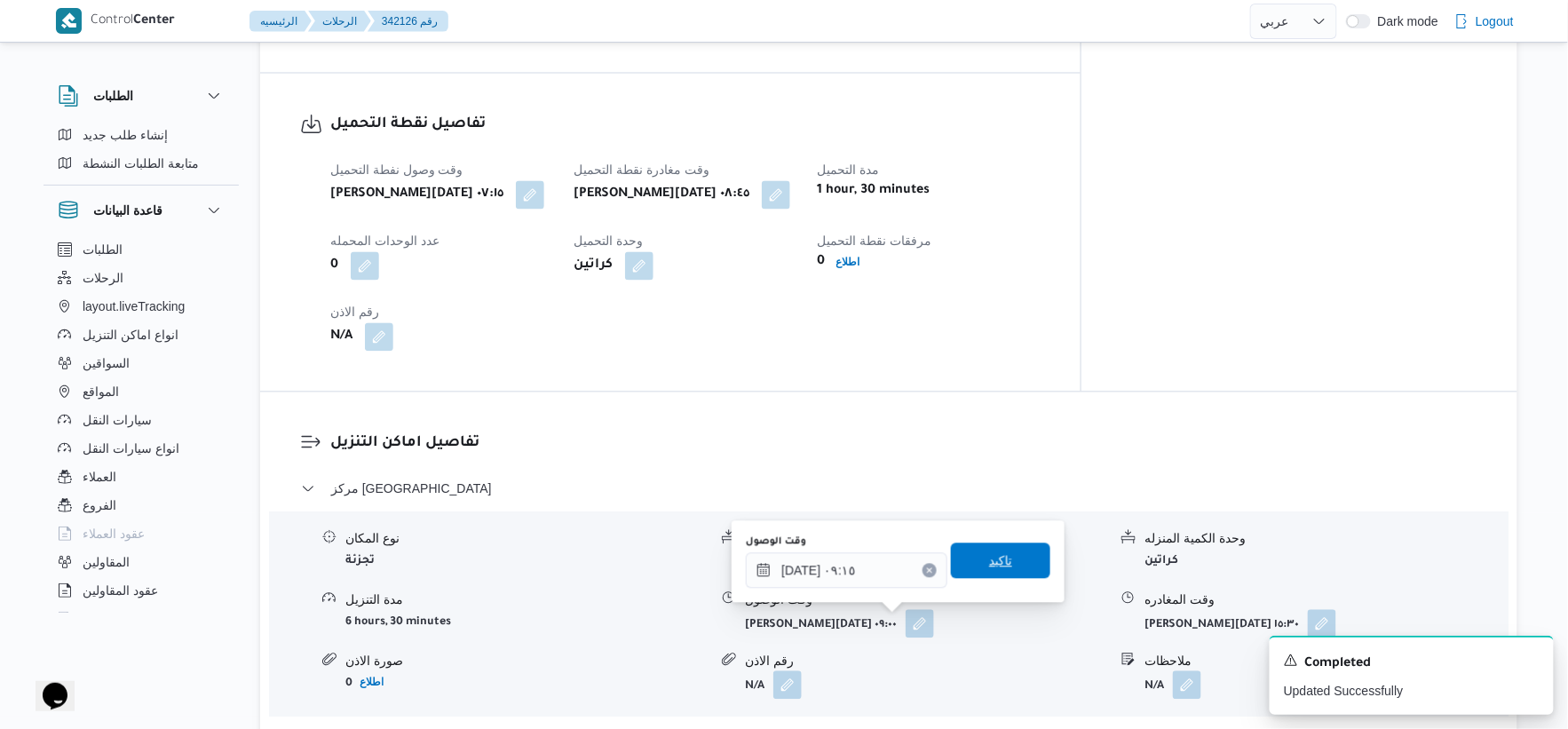
click at [1031, 544] on span "تاكيد" at bounding box center [1001, 562] width 100 height 36
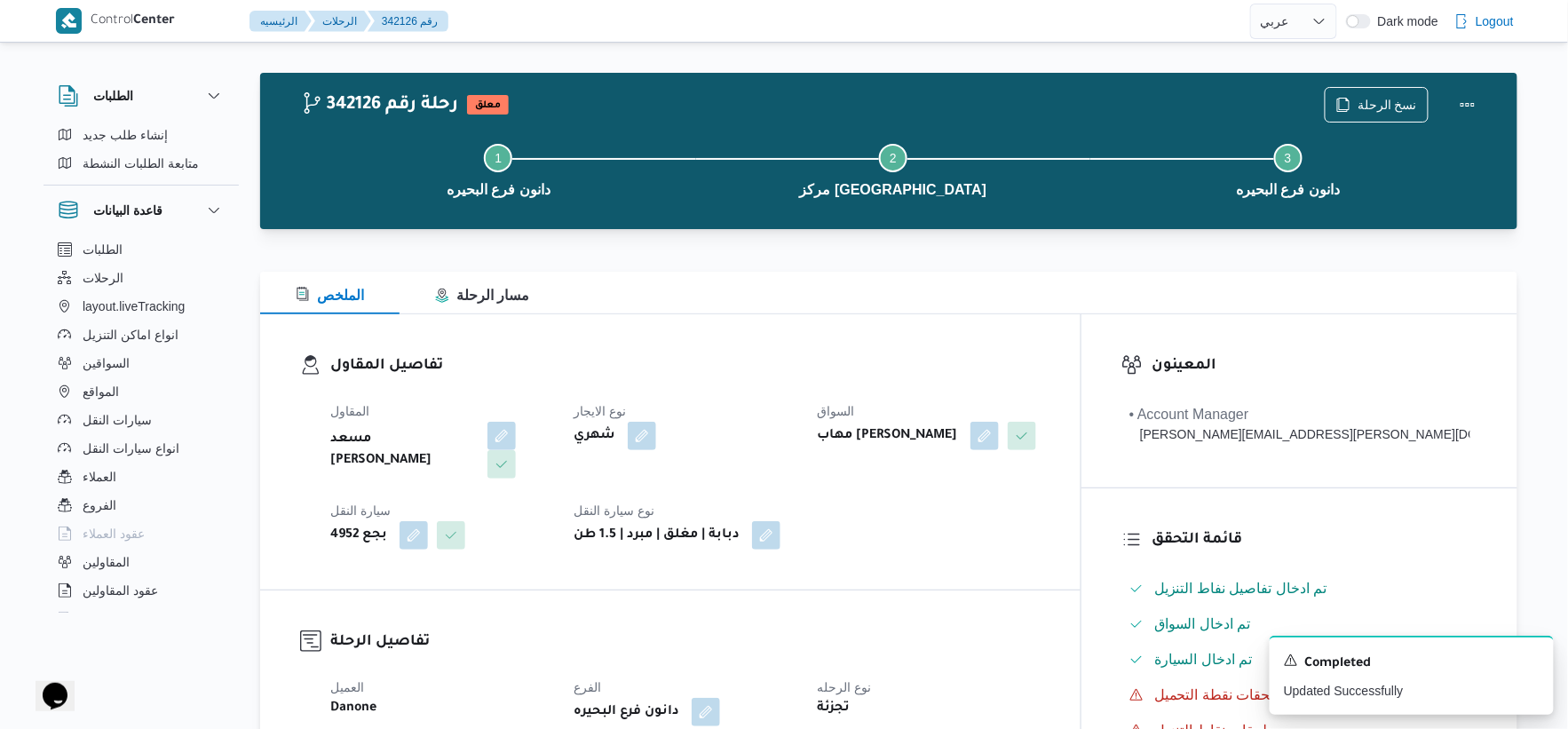
scroll to position [0, 0]
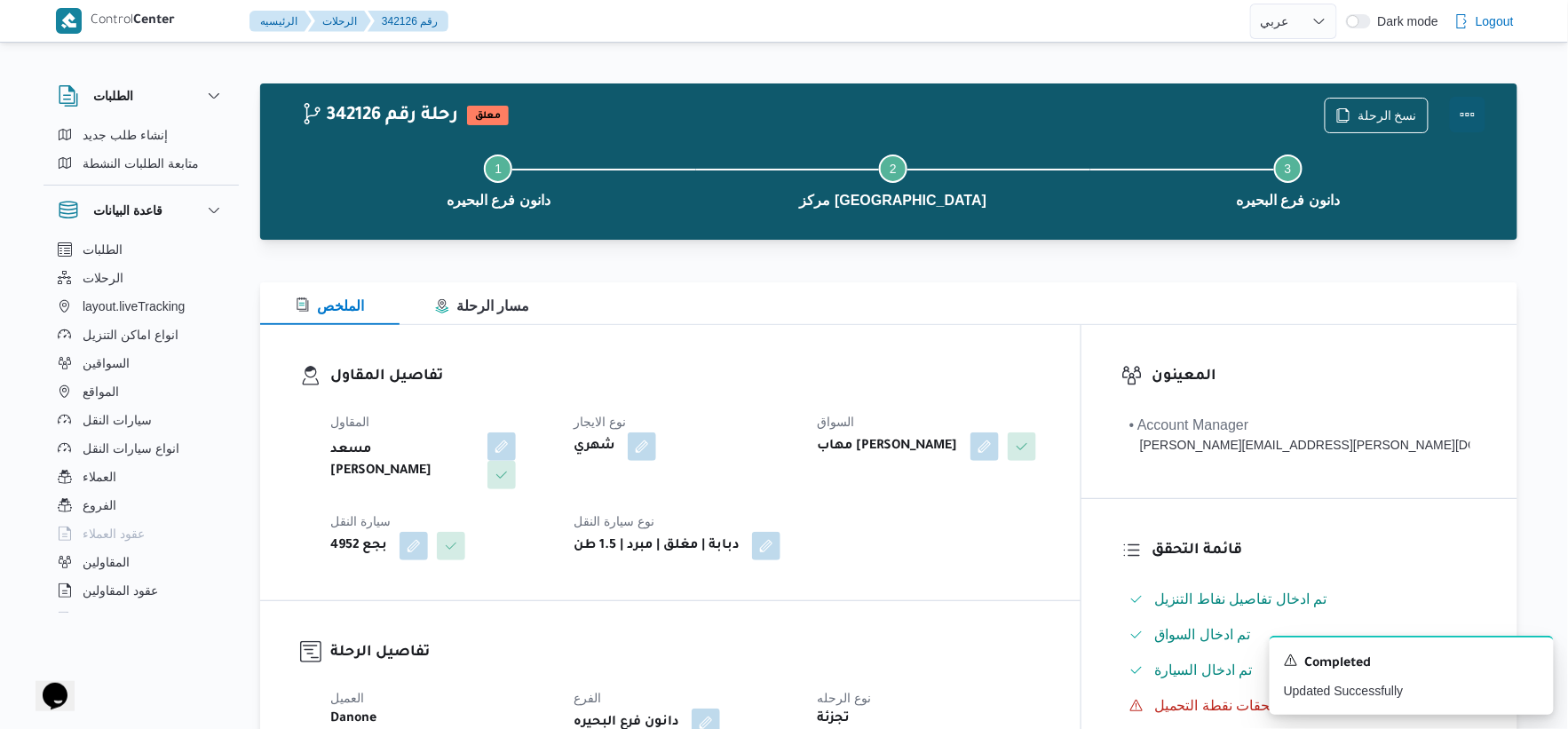
click at [1462, 117] on button "Actions" at bounding box center [1468, 115] width 36 height 36
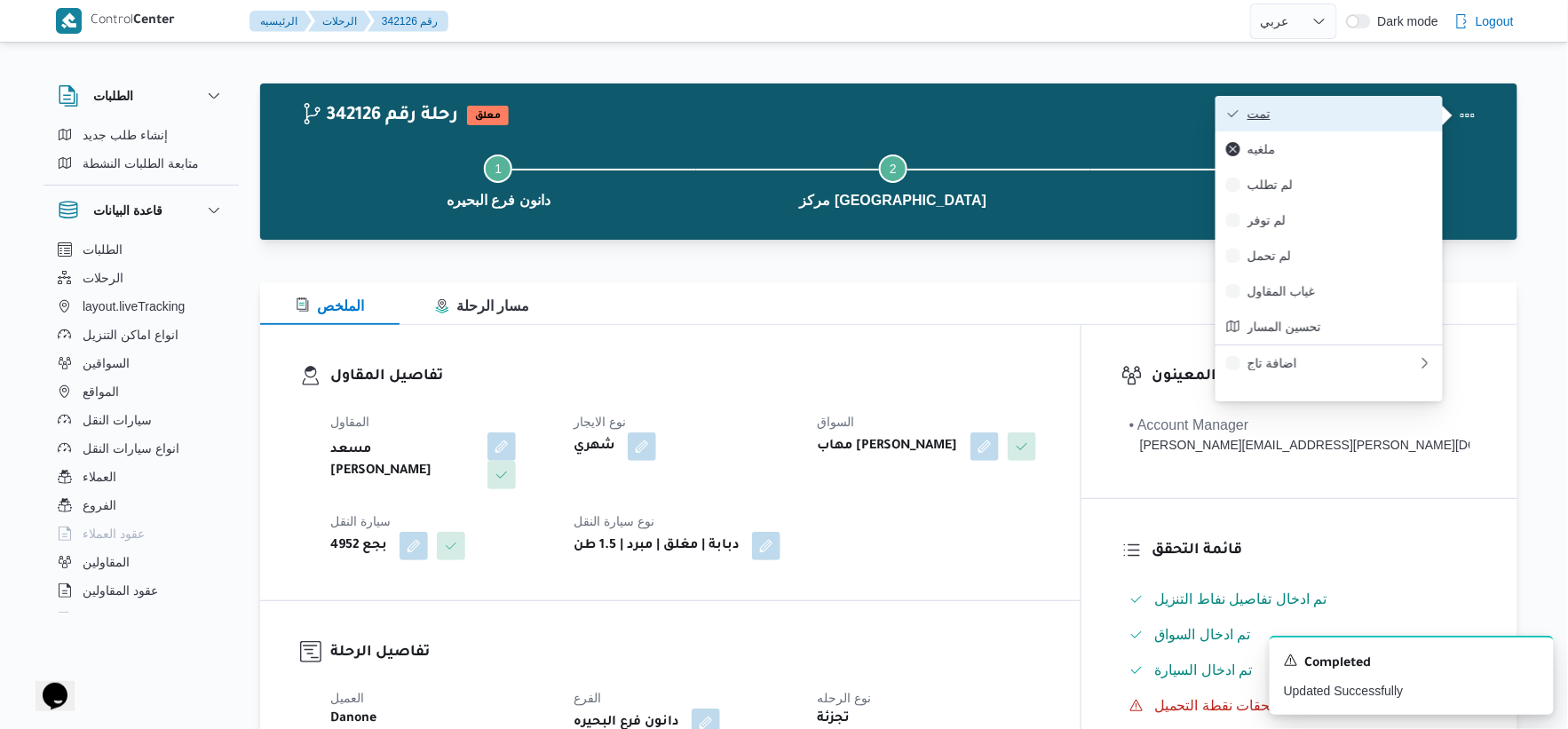
click at [1367, 113] on span "تمت" at bounding box center [1339, 114] width 185 height 14
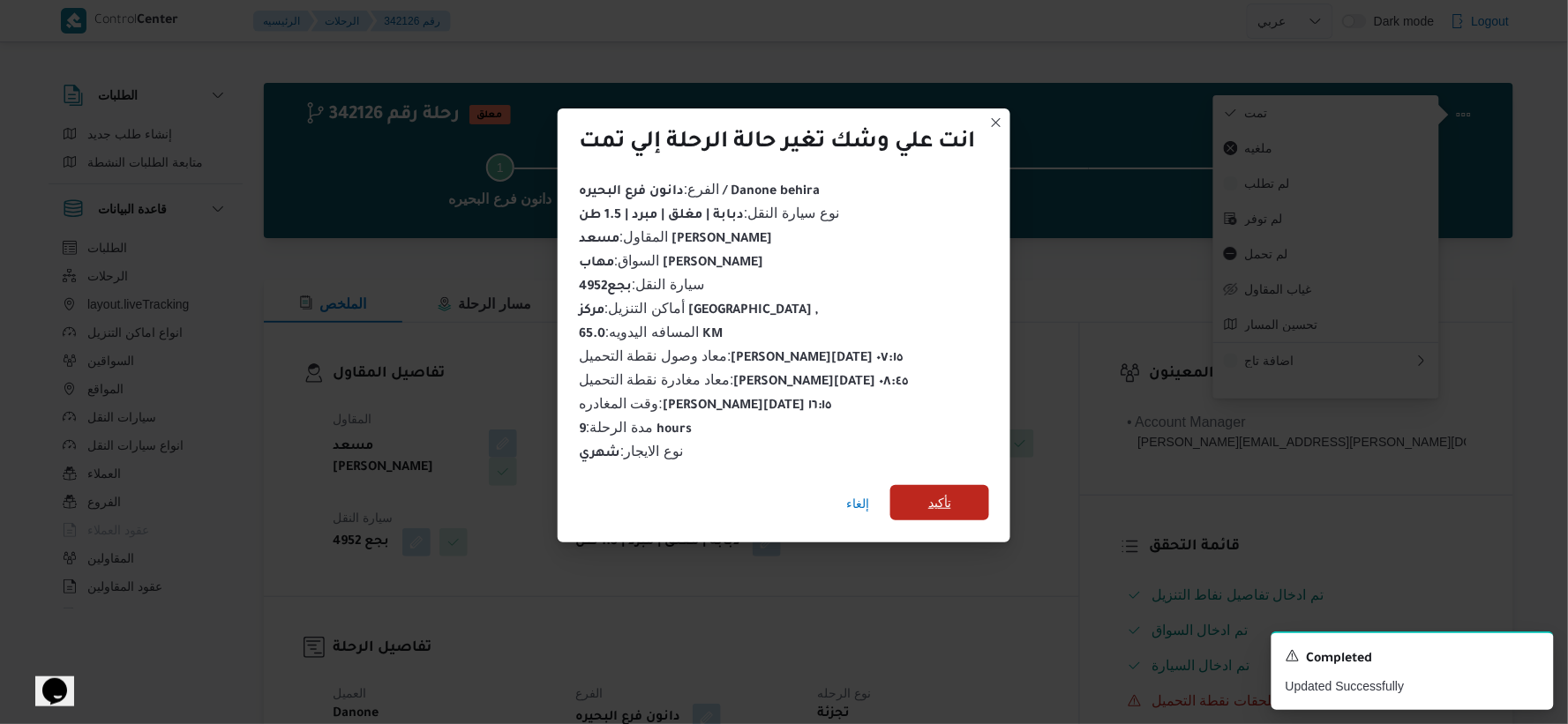
click at [974, 472] on div "إلغاء تأكيد" at bounding box center [784, 507] width 452 height 70
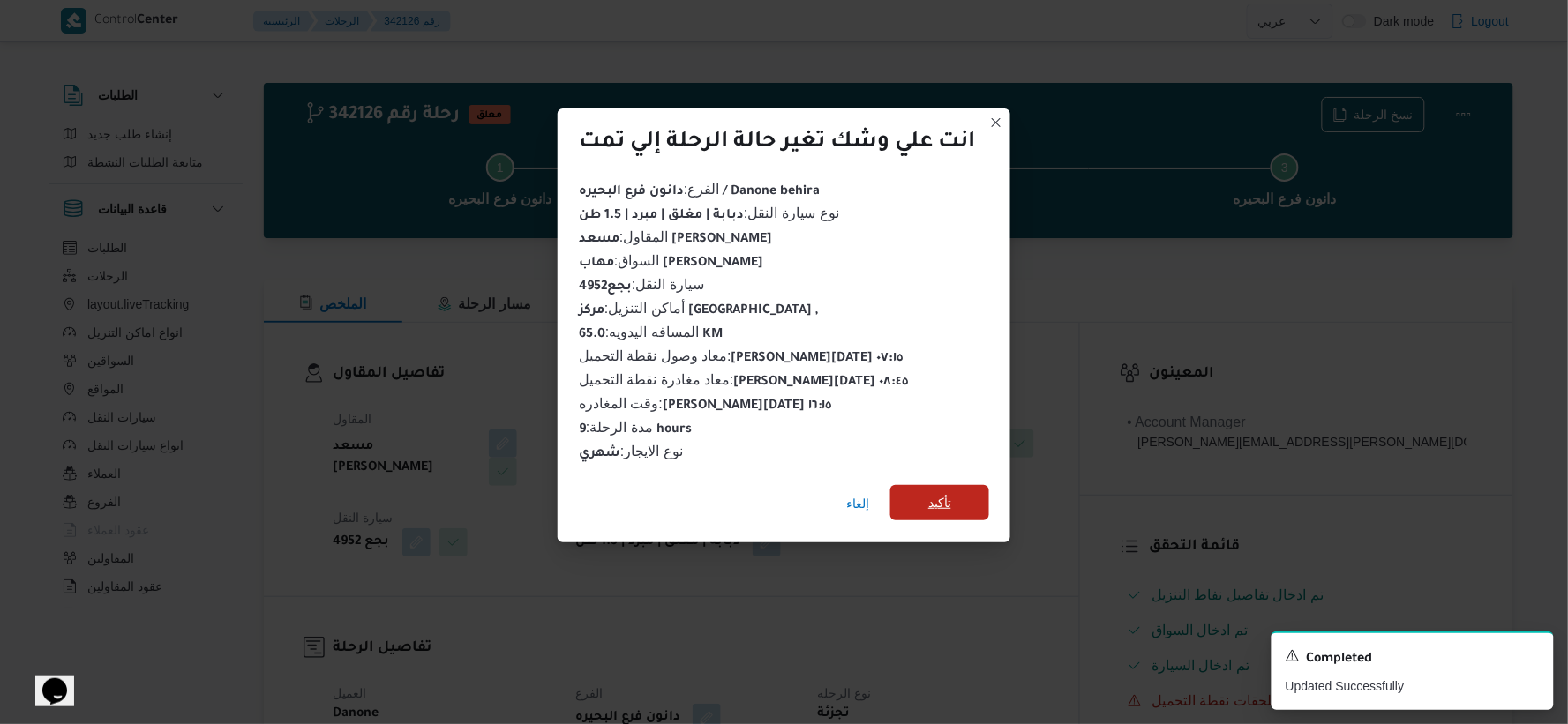
click at [974, 485] on span "تأكيد" at bounding box center [940, 503] width 99 height 36
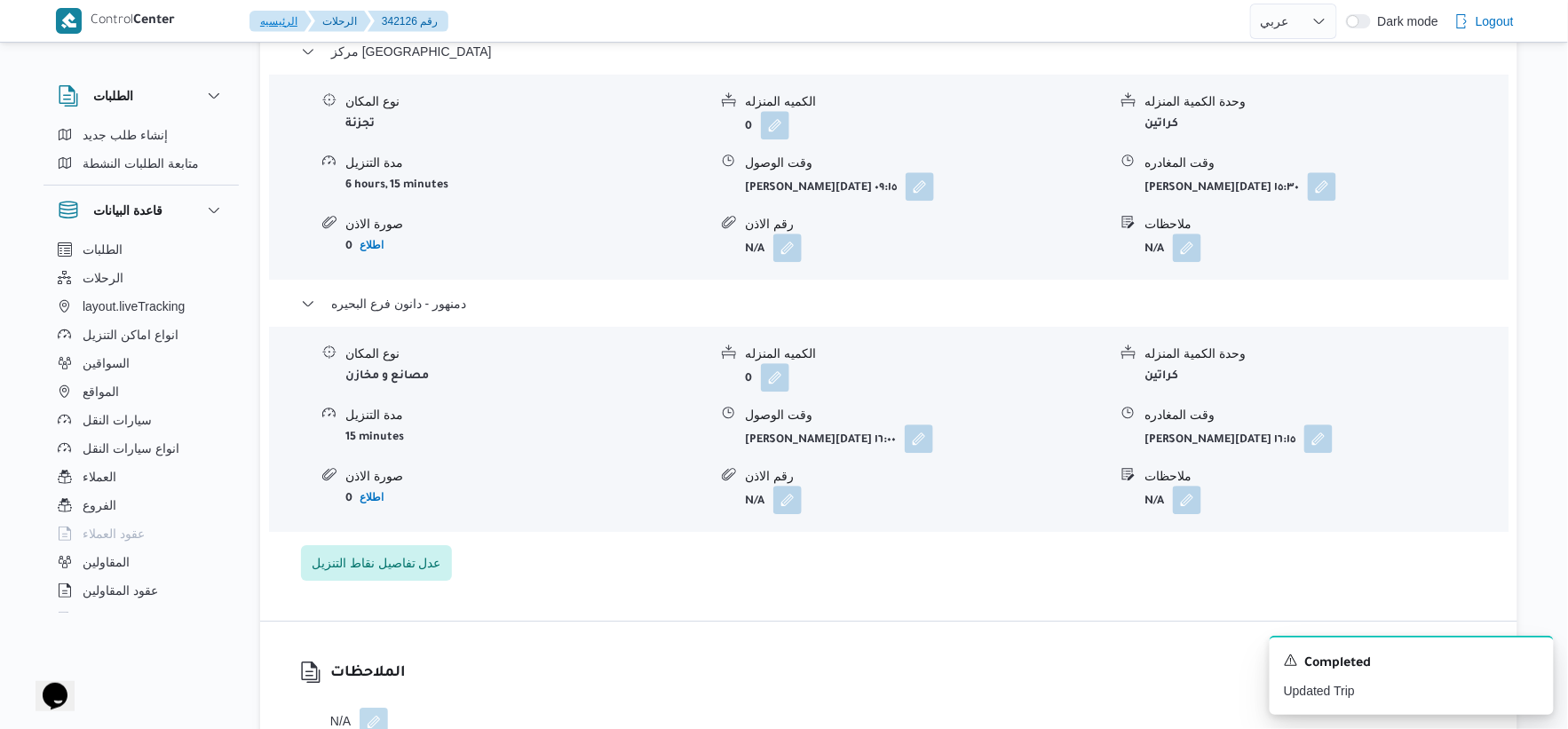
scroll to position [1579, 0]
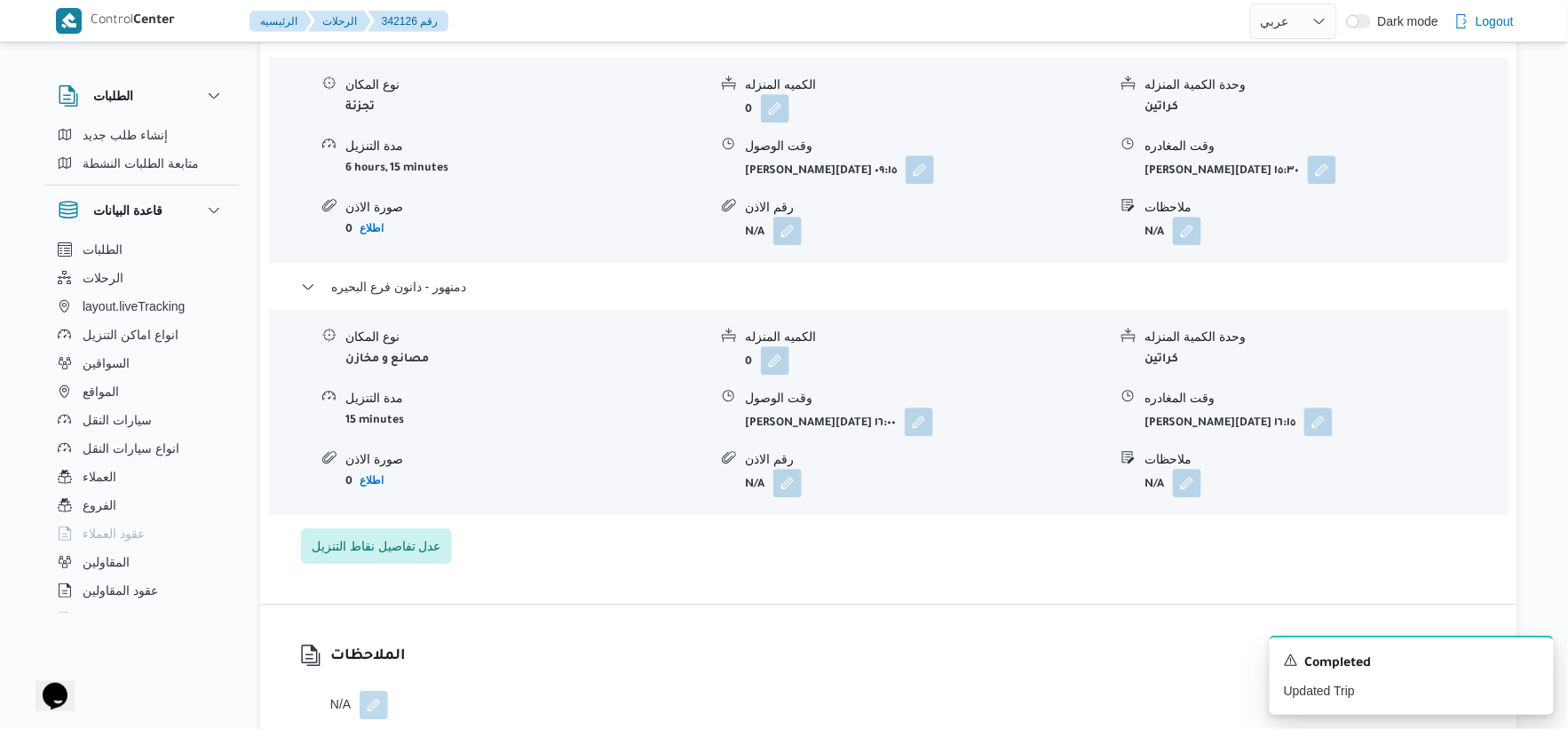
select select "ar"
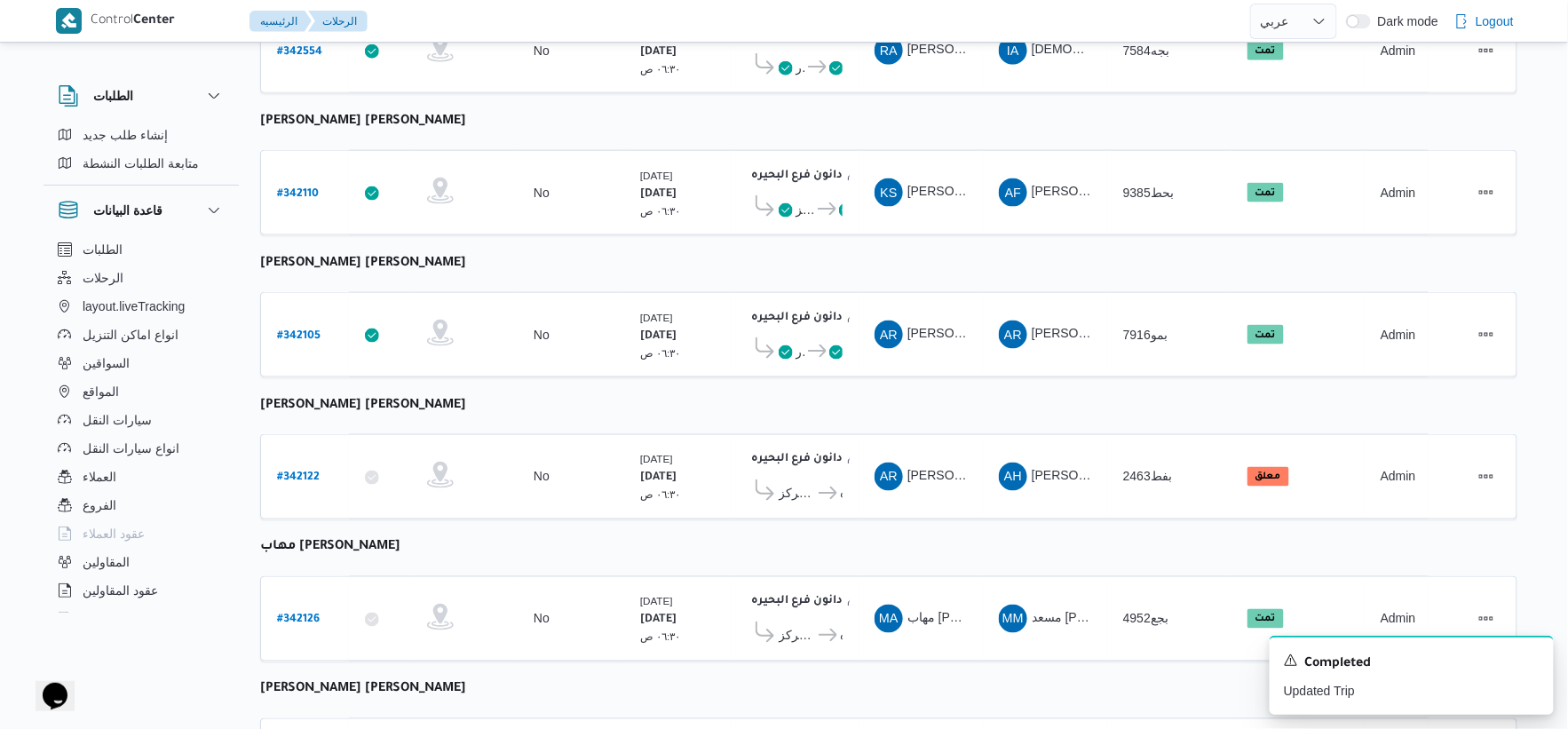
scroll to position [736, 0]
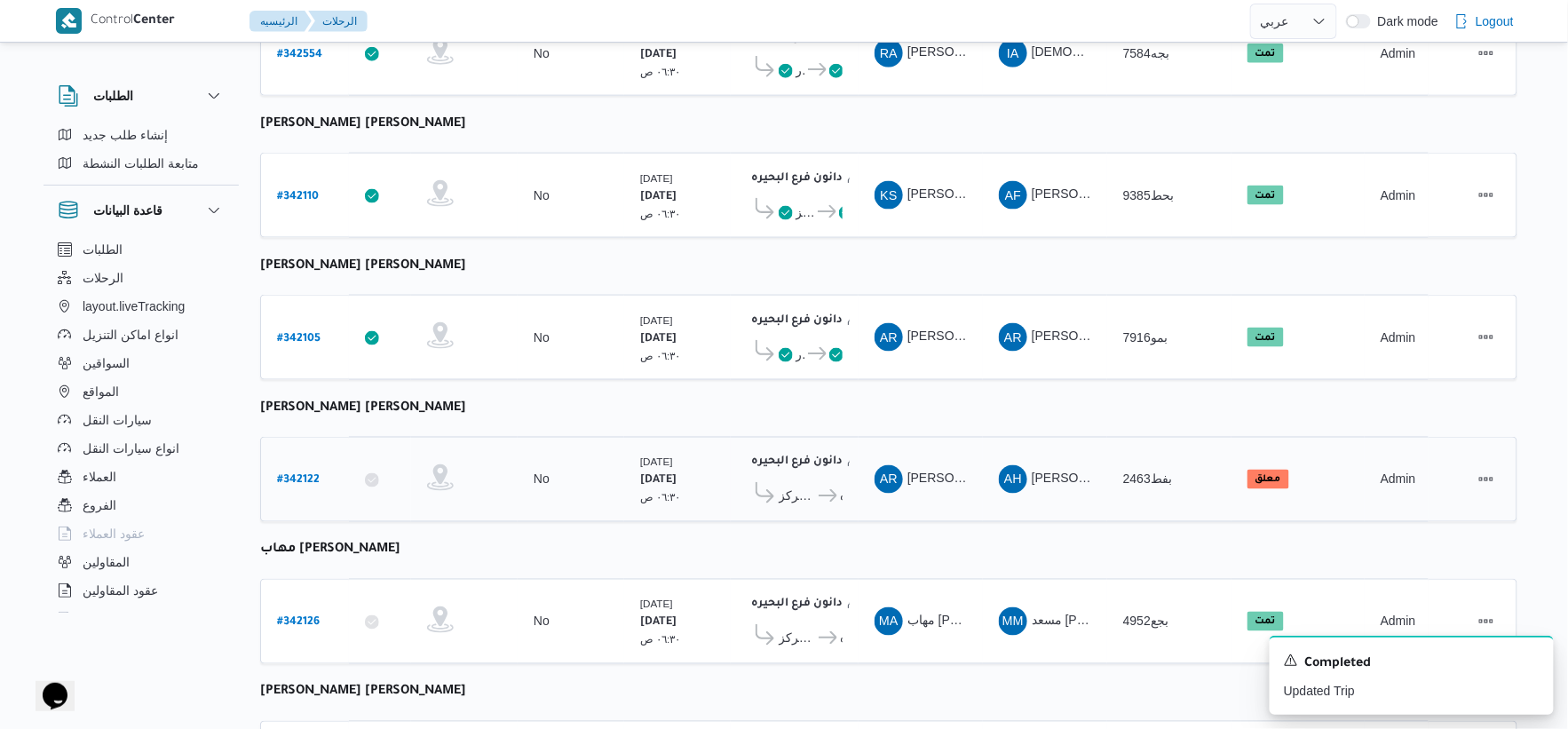
click at [295, 475] on b "# 342122" at bounding box center [298, 481] width 43 height 12
select select "ar"
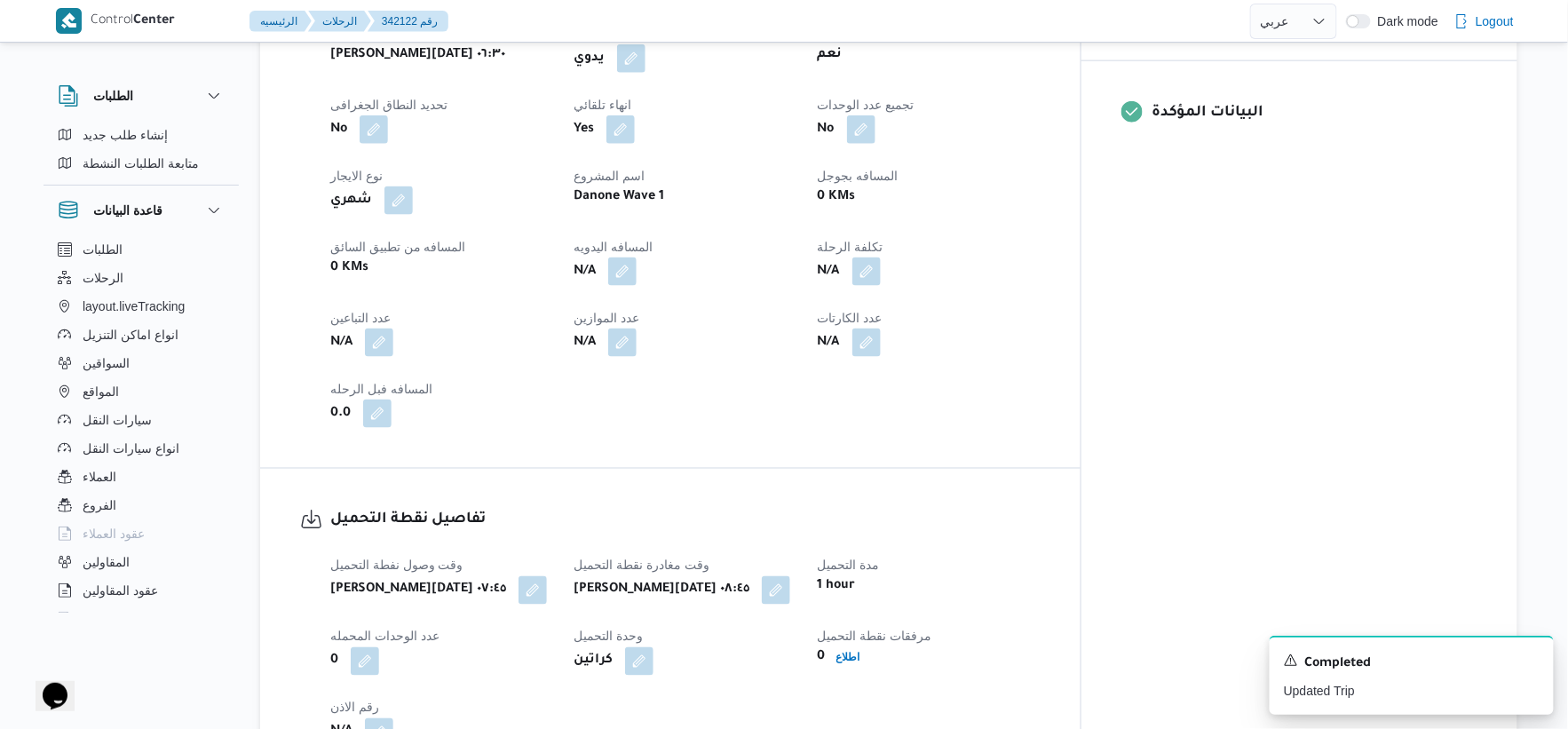
scroll to position [1229, 0]
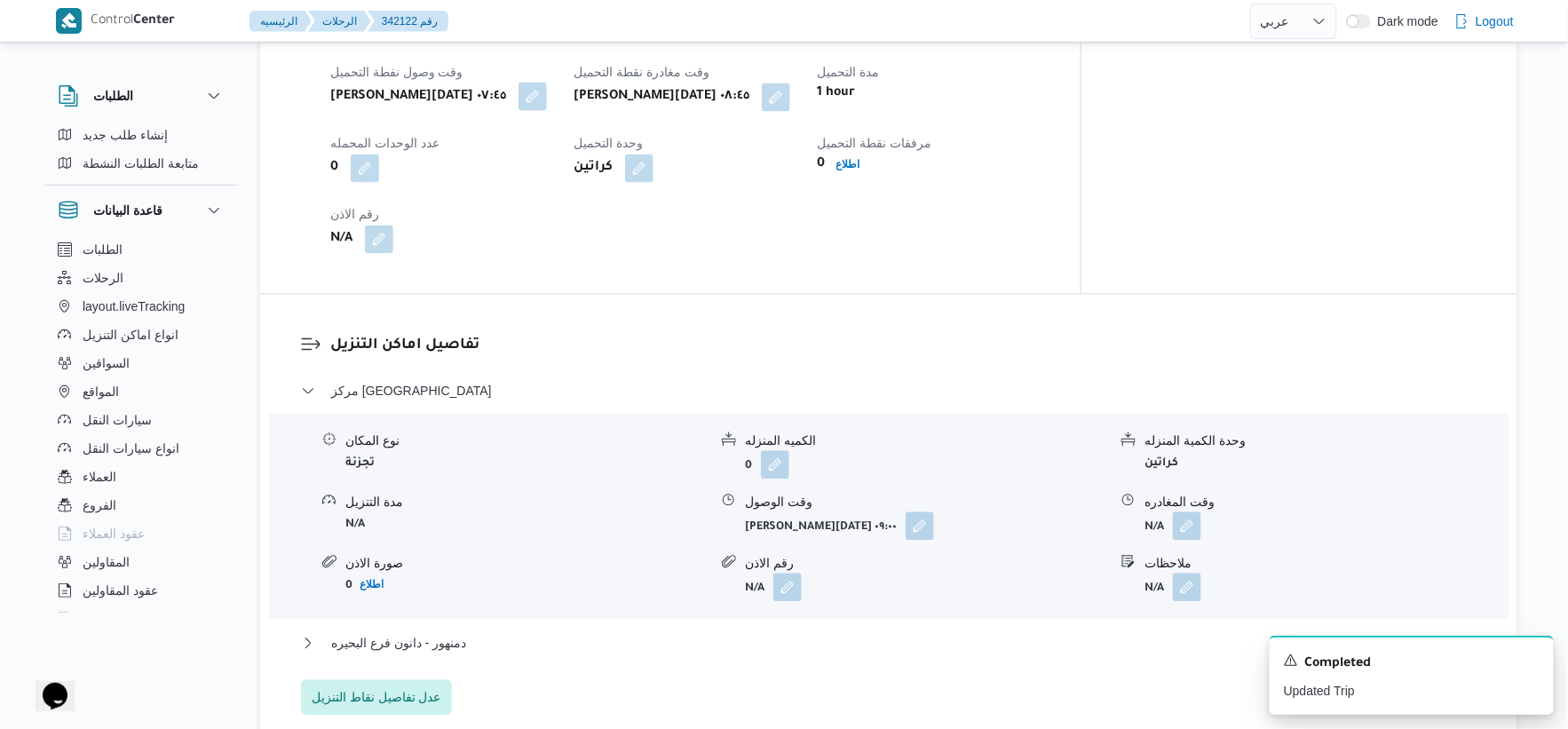
click at [519, 94] on button "button" at bounding box center [533, 96] width 28 height 28
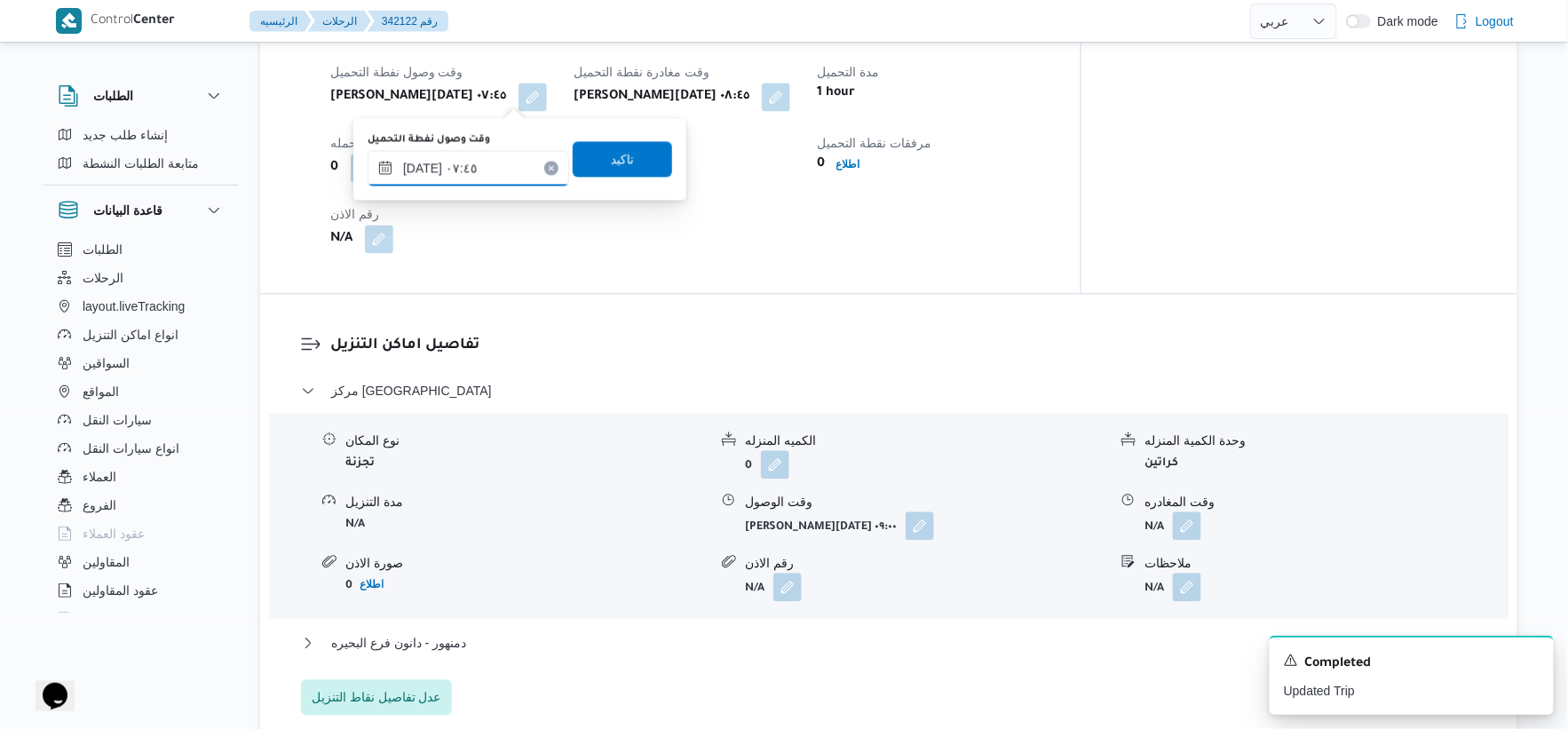
click at [423, 166] on input "٠٩/١٠/٢٠٢٥ ٠٧:٤٥" at bounding box center [468, 168] width 202 height 36
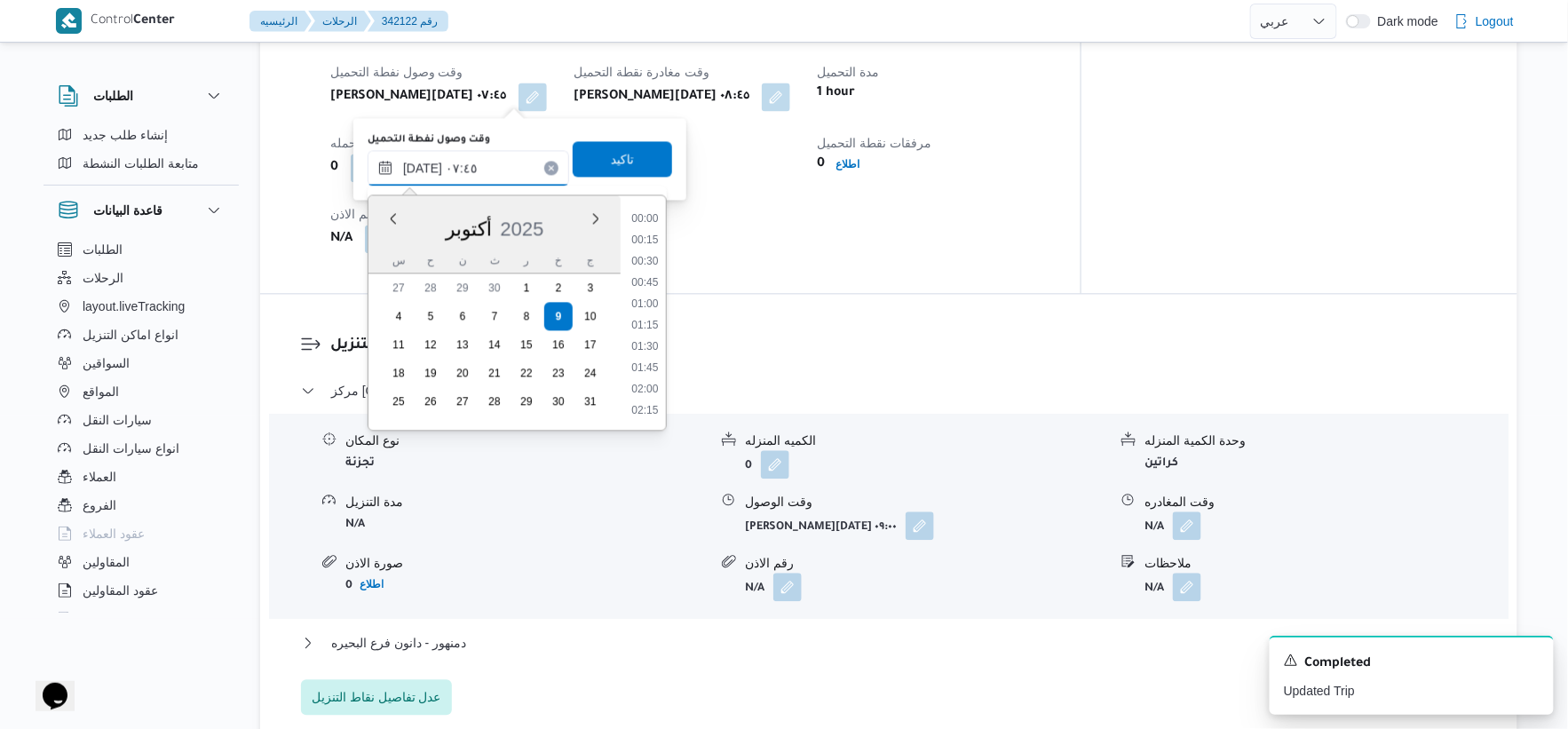
click at [423, 166] on input "٠٩/١٠/٢٠٢٥ ٠٧:٤٥" at bounding box center [468, 168] width 202 height 36
type input "٠٩/١٠/٢٠٢٥ ٠٧:٢٠"
click at [611, 155] on span "تاكيد" at bounding box center [622, 158] width 23 height 21
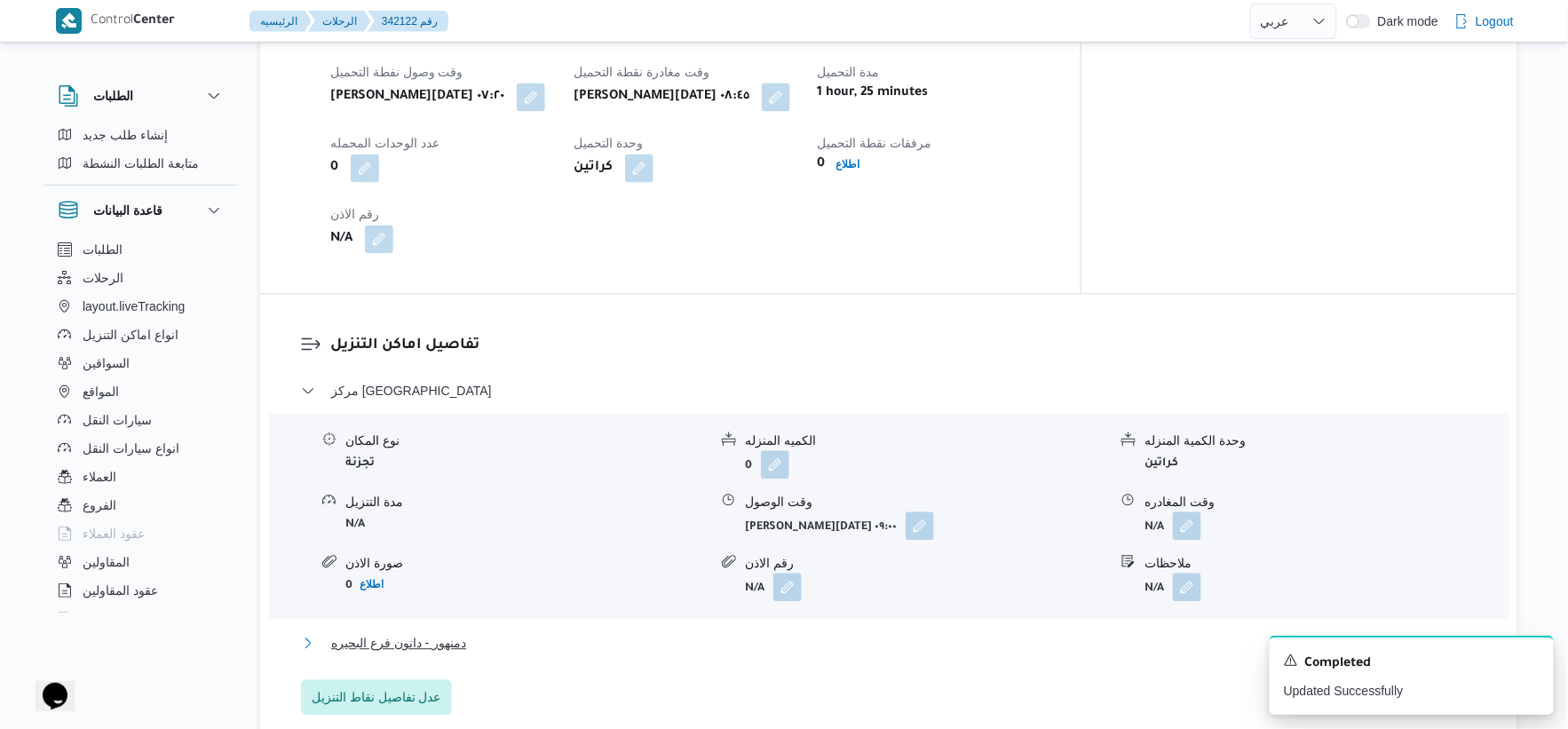
click at [495, 647] on button "دمنهور - دانون فرع البحيره" at bounding box center [889, 643] width 1177 height 21
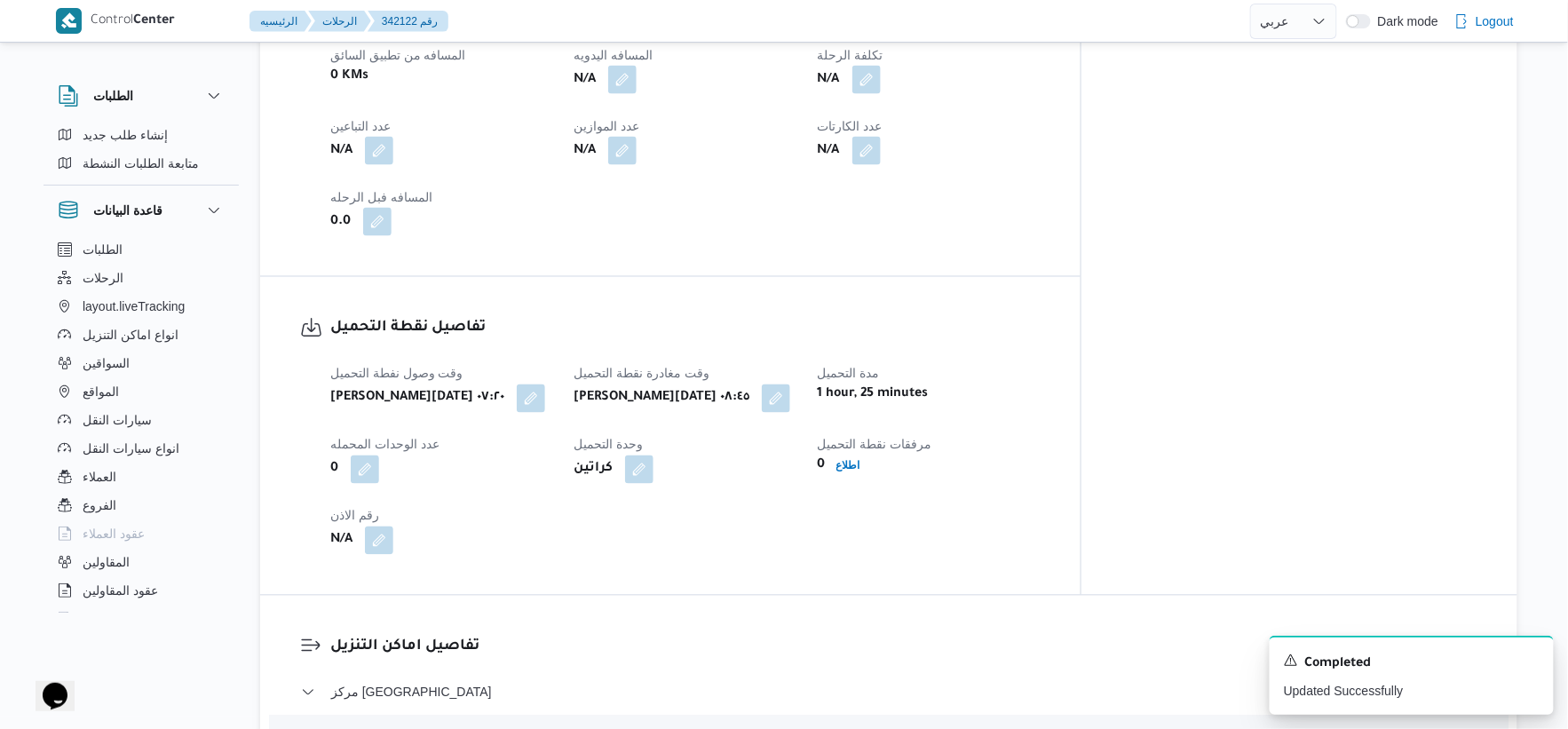
scroll to position [736, 0]
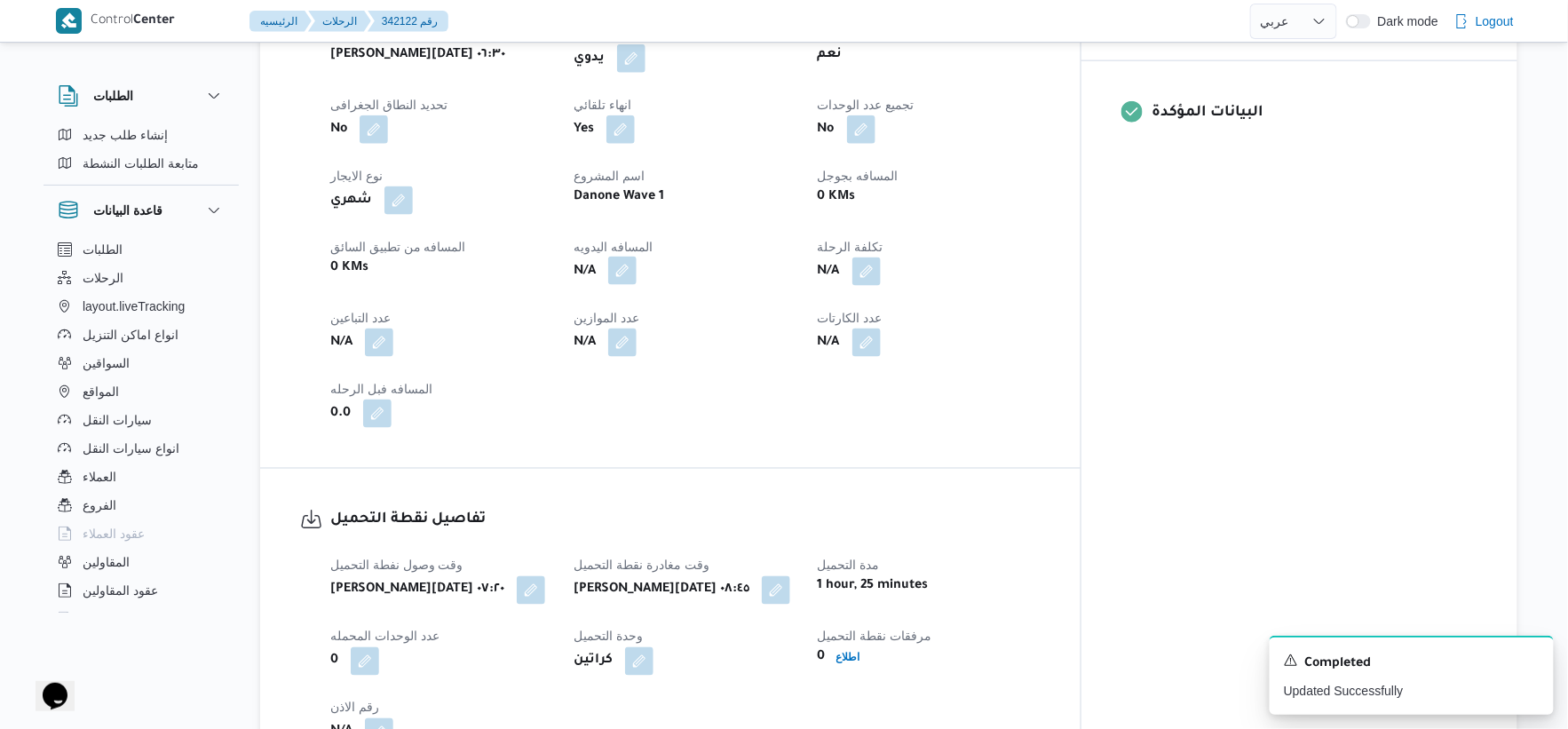
click at [637, 270] on button "button" at bounding box center [622, 271] width 28 height 28
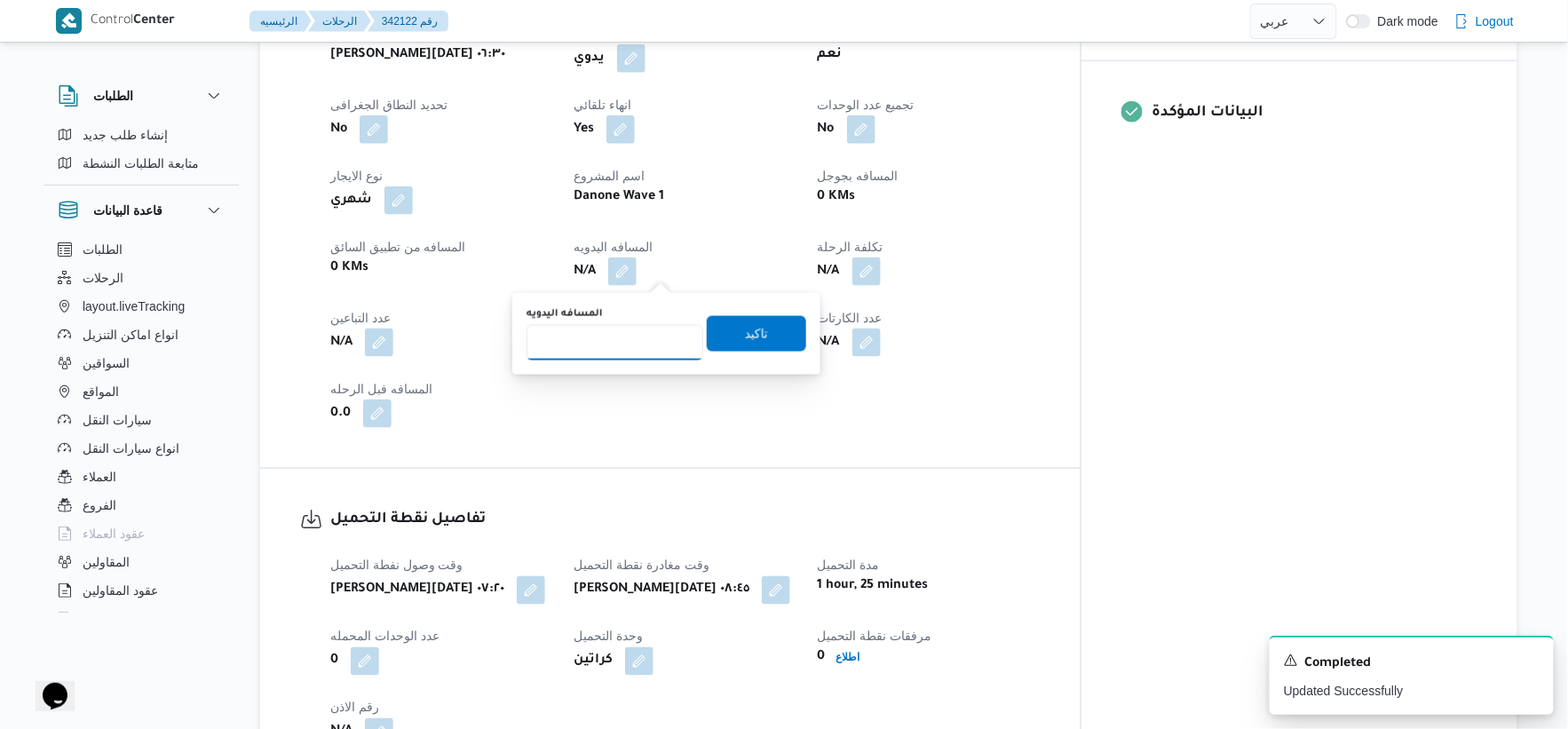
click at [599, 333] on input "المسافه اليدويه" at bounding box center [615, 344] width 177 height 36
type input "30"
click at [755, 324] on span "تاكيد" at bounding box center [756, 333] width 23 height 21
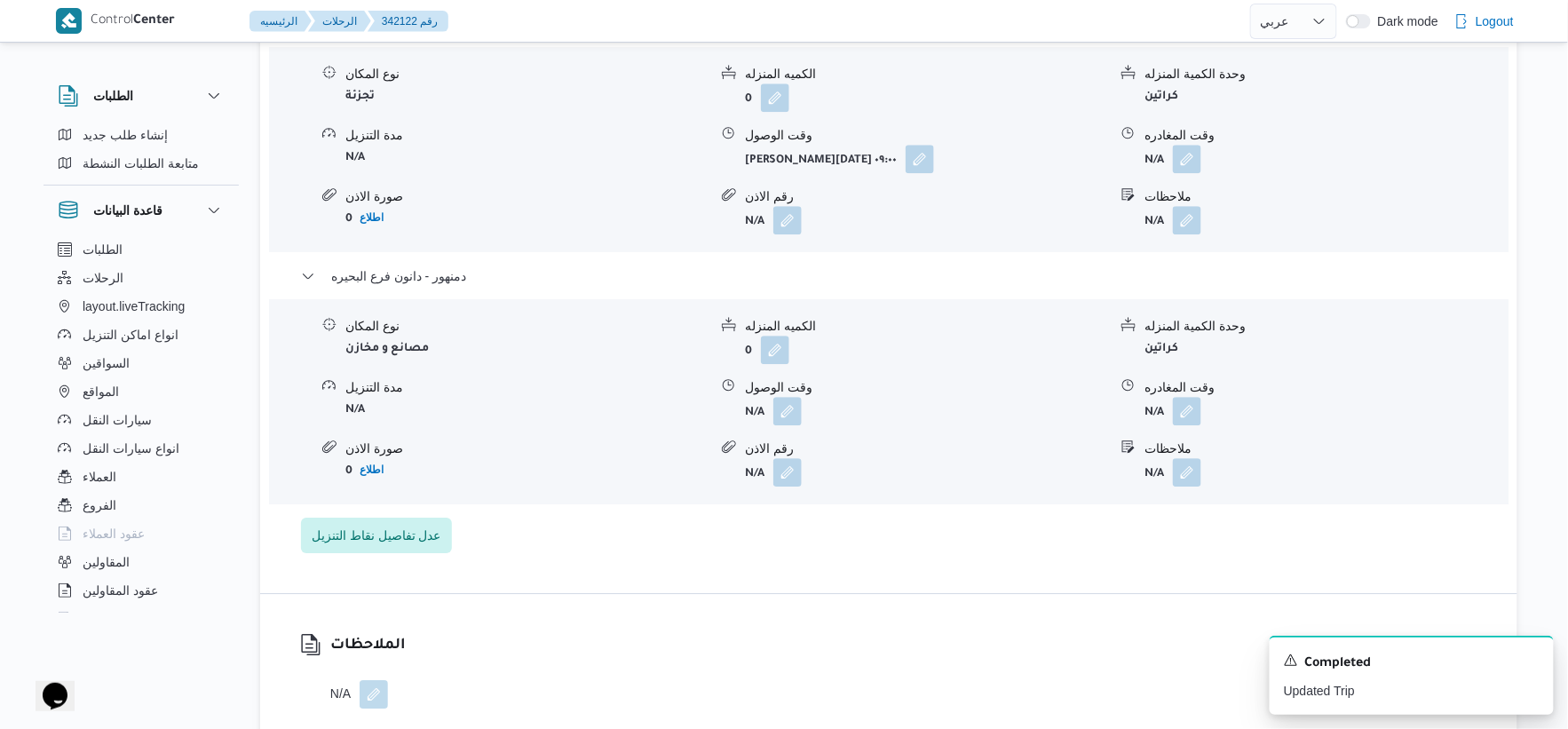
scroll to position [1624, 0]
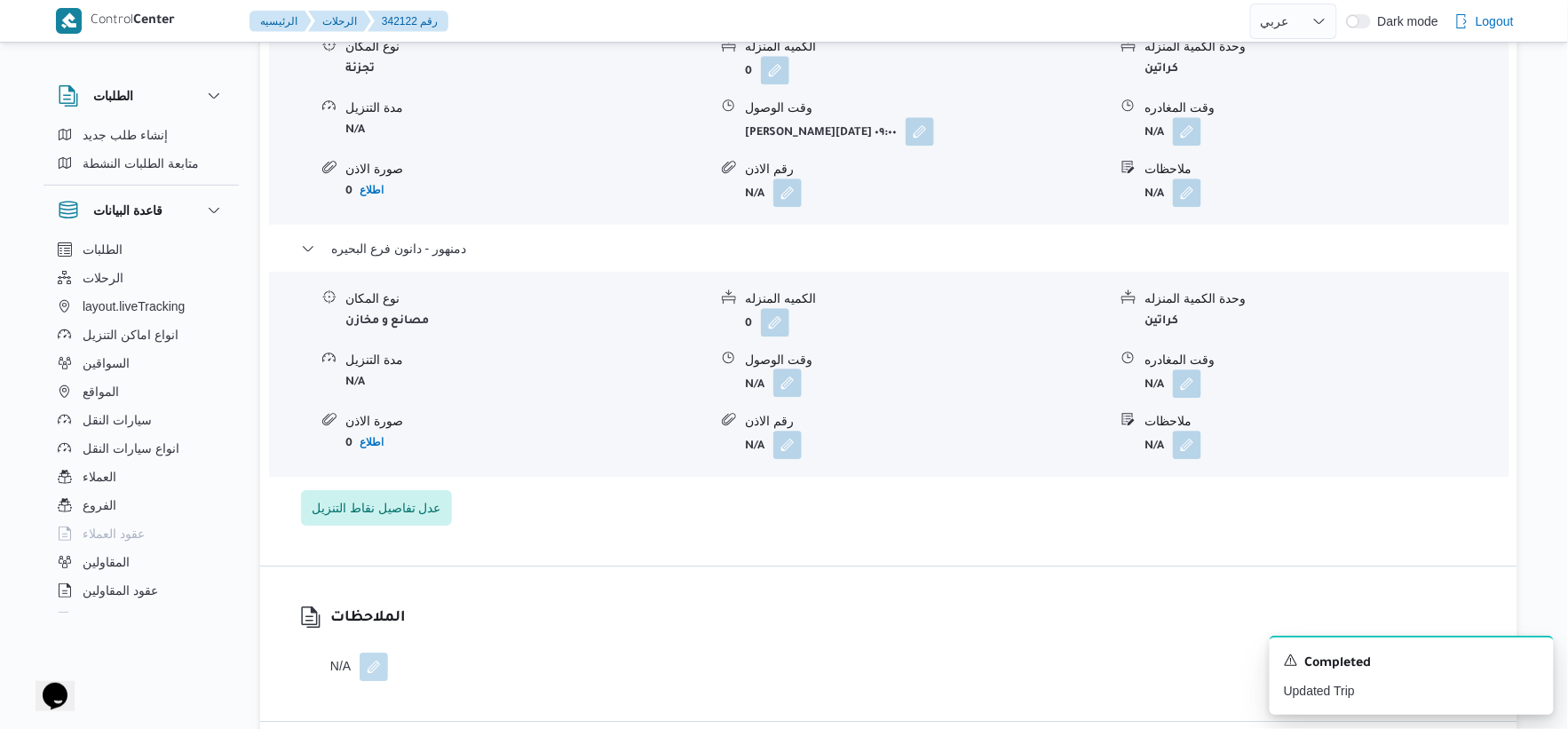
click at [784, 373] on button "button" at bounding box center [787, 382] width 28 height 28
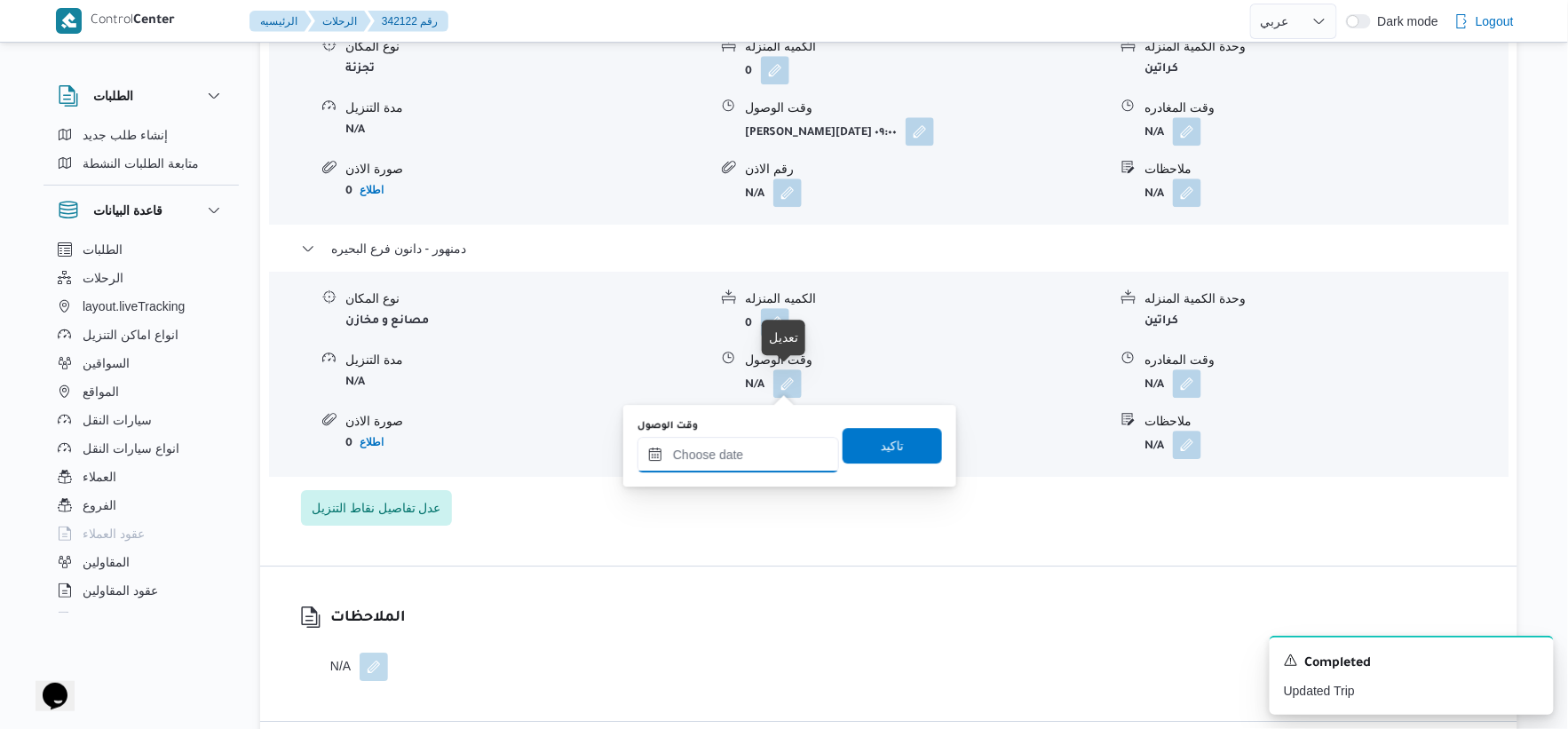
click at [761, 456] on input "وقت الوصول" at bounding box center [739, 455] width 202 height 36
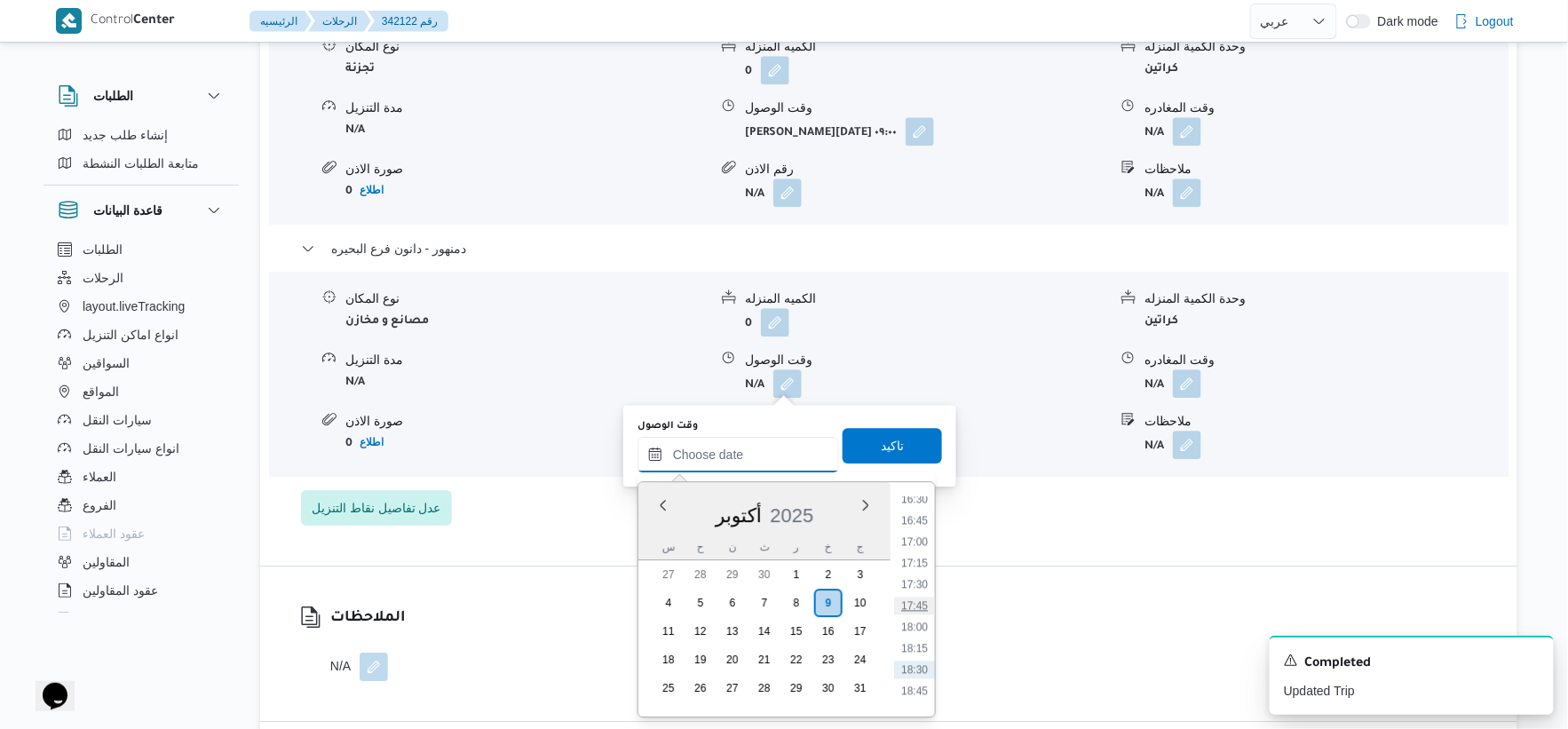
scroll to position [1372, 0]
click at [920, 563] on li "16:45" at bounding box center [914, 562] width 41 height 18
type input "٠٩/١٠/٢٠٢٥ ١٦:٤٥"
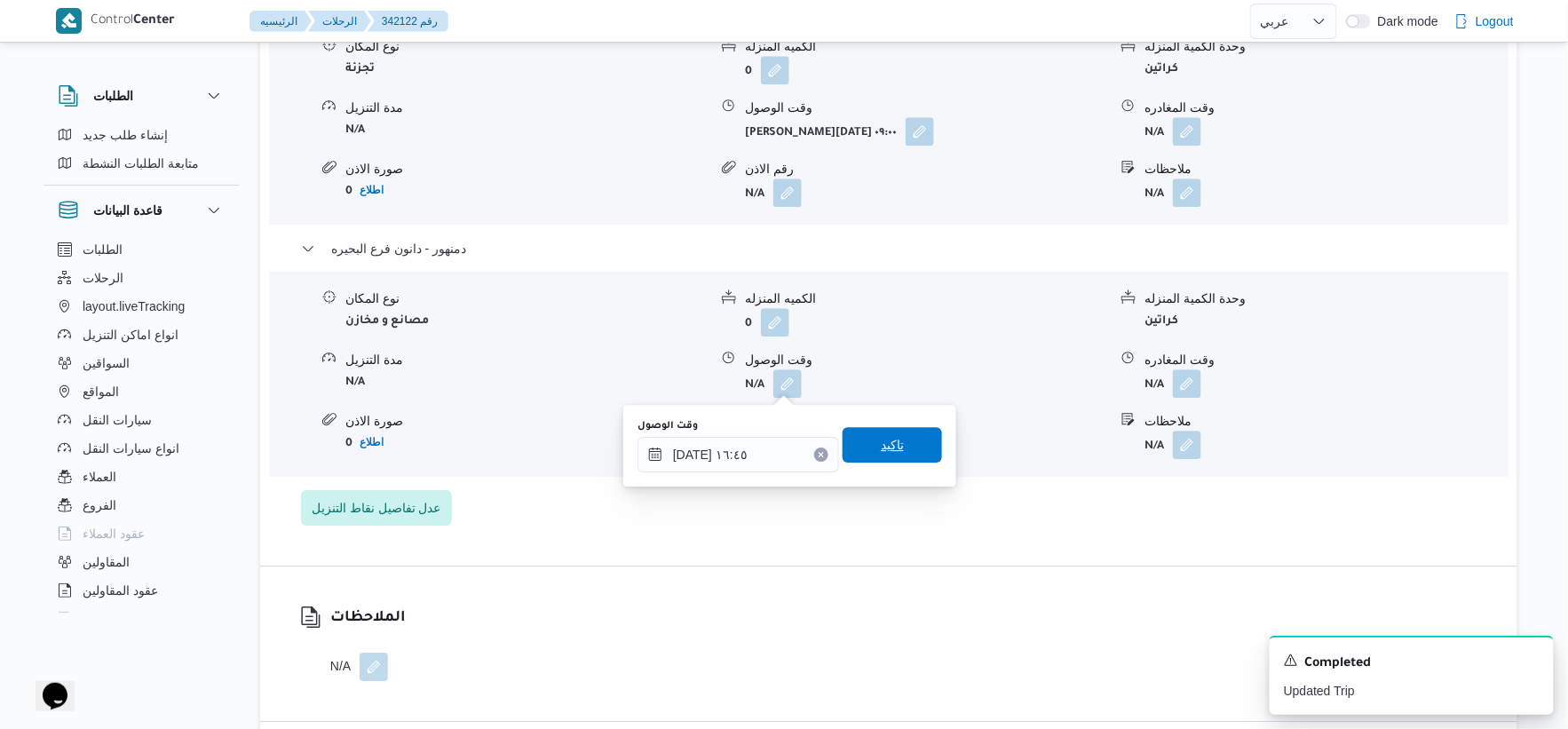
click at [903, 431] on span "تاكيد" at bounding box center [892, 445] width 100 height 36
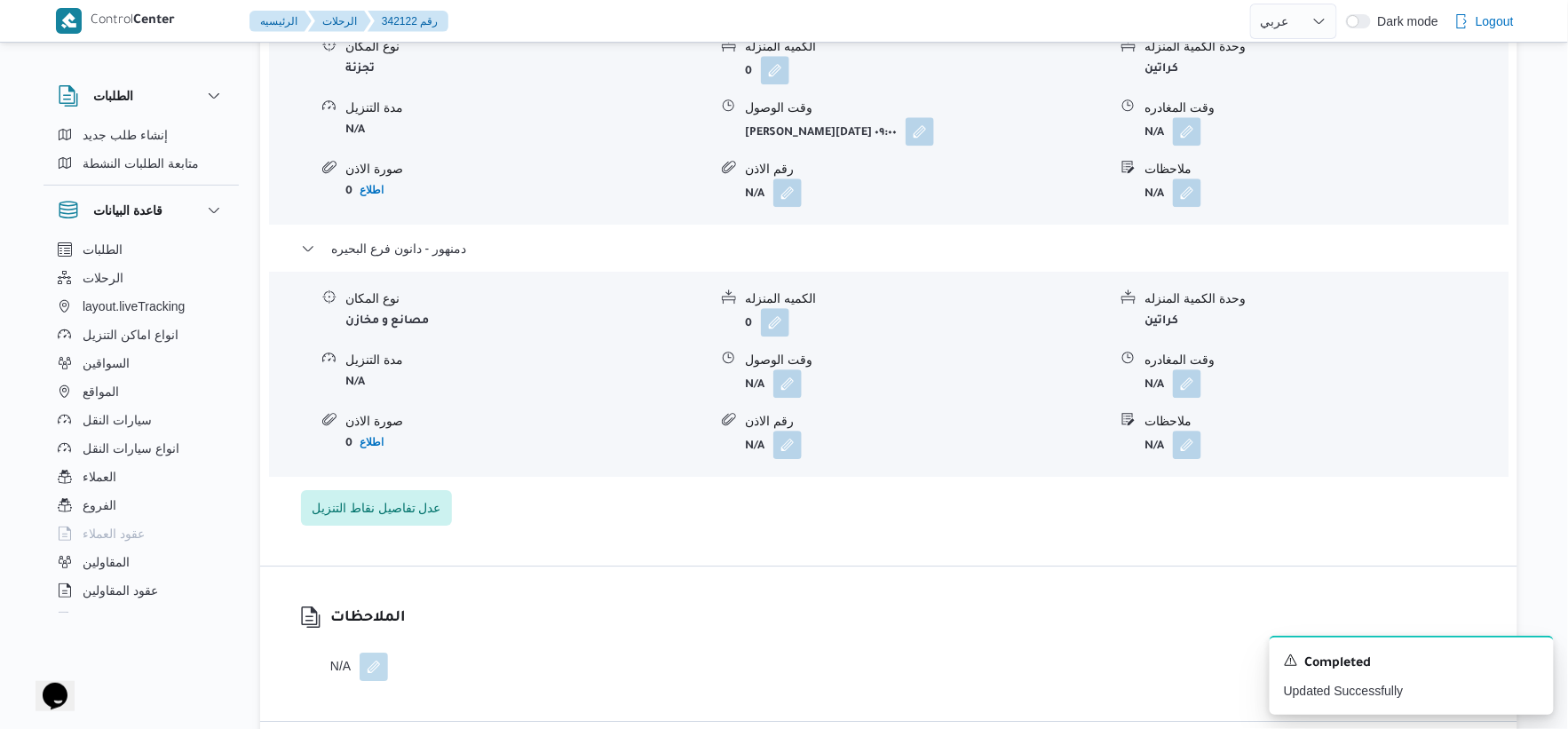
click at [1203, 374] on form "N/A" at bounding box center [1325, 383] width 362 height 28
click at [1196, 380] on button "button" at bounding box center [1187, 382] width 28 height 28
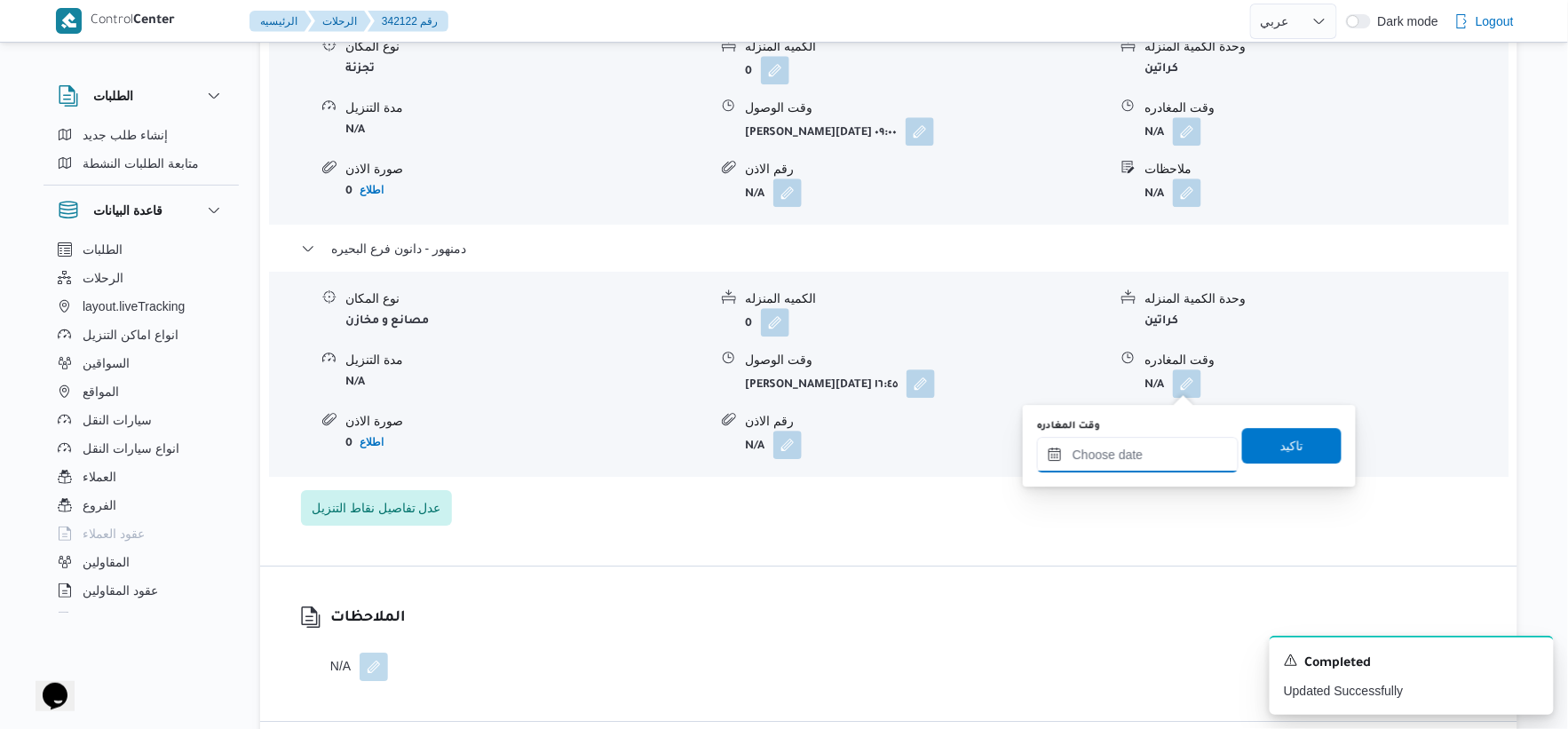
click at [1153, 445] on input "وقت المغادره" at bounding box center [1138, 455] width 202 height 36
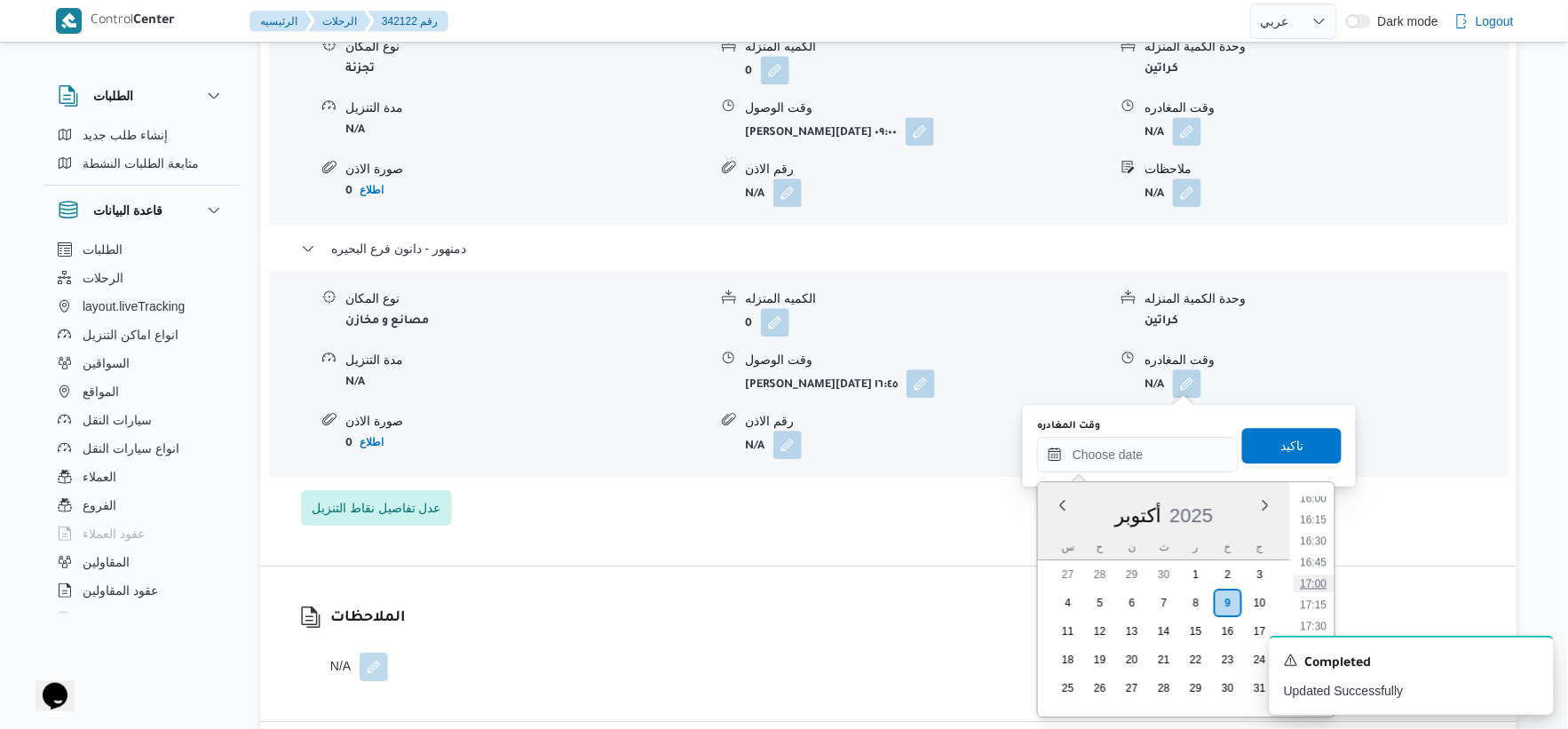
click at [1316, 575] on li "17:00" at bounding box center [1313, 584] width 41 height 18
type input "٠٩/١٠/٢٠٢٥ ١٧:٠٠"
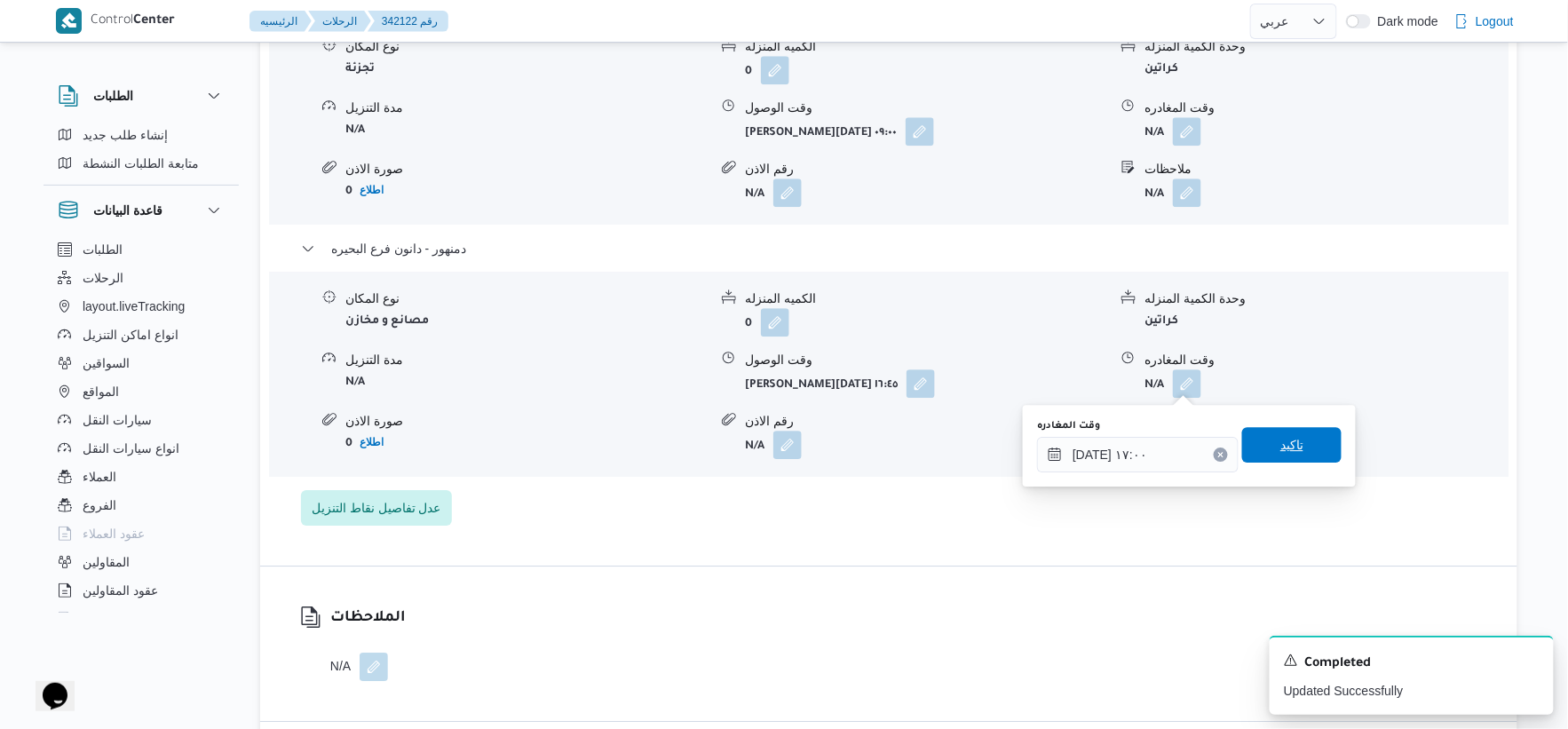
click at [1286, 460] on span "تاكيد" at bounding box center [1293, 445] width 100 height 36
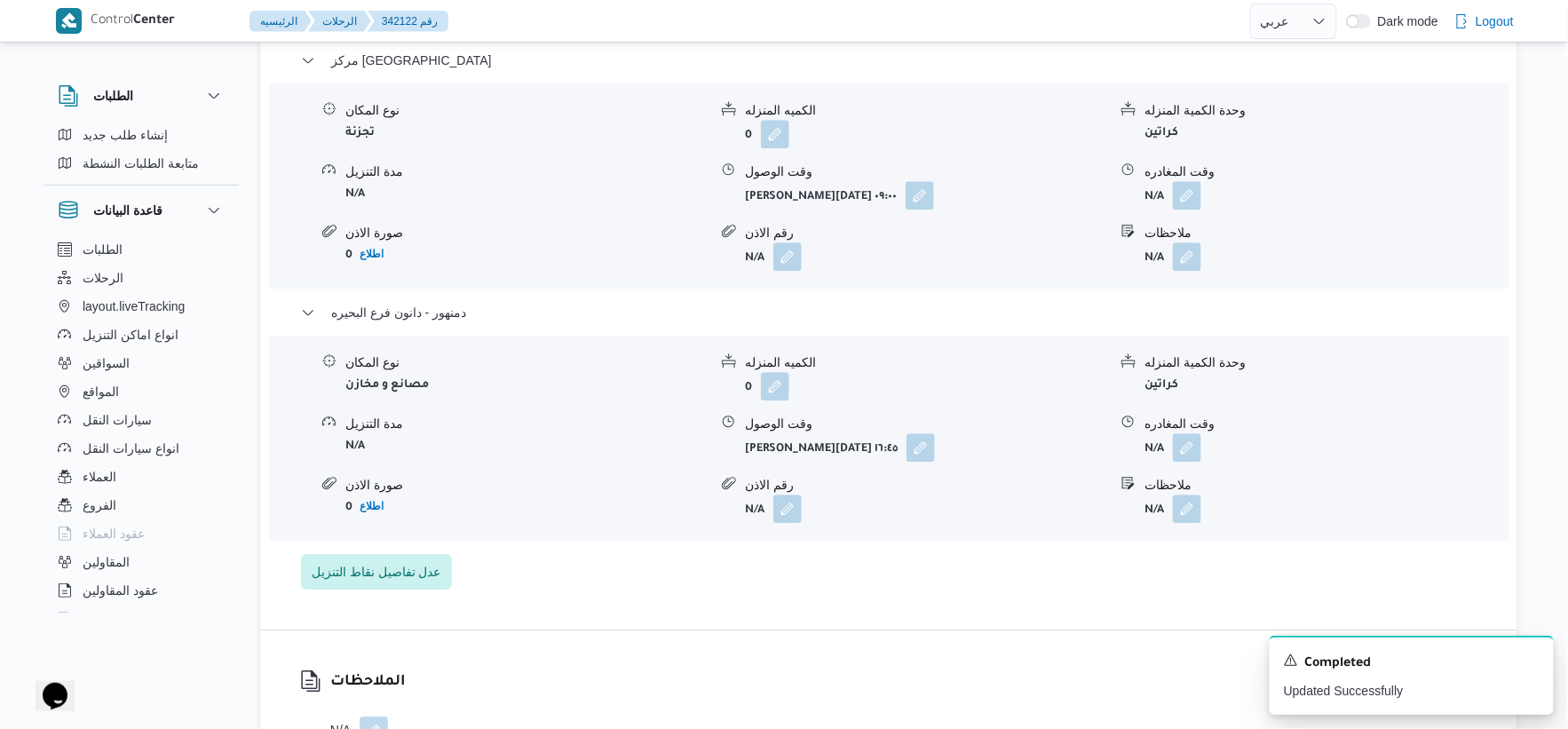
scroll to position [1526, 0]
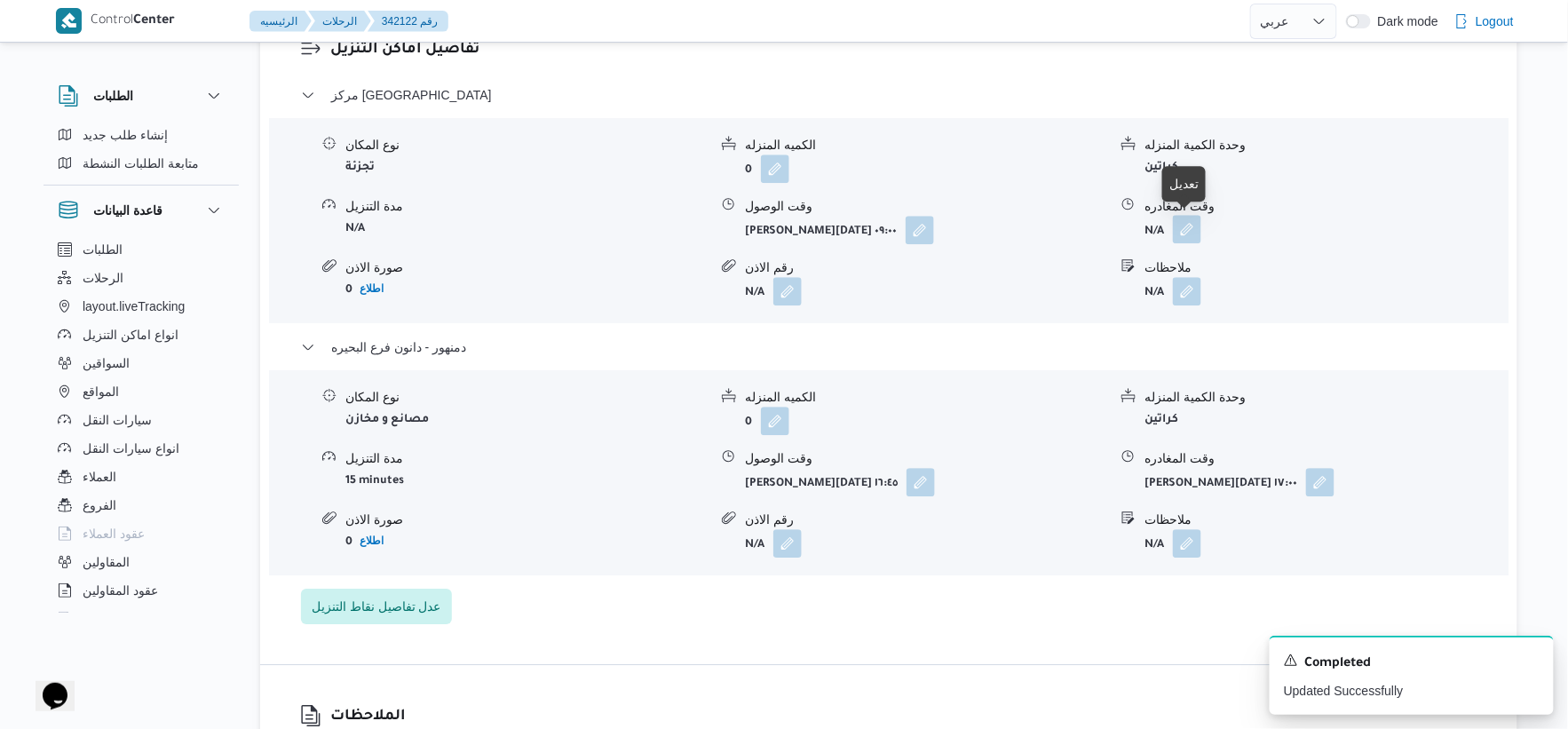
click at [1195, 225] on button "button" at bounding box center [1187, 229] width 28 height 28
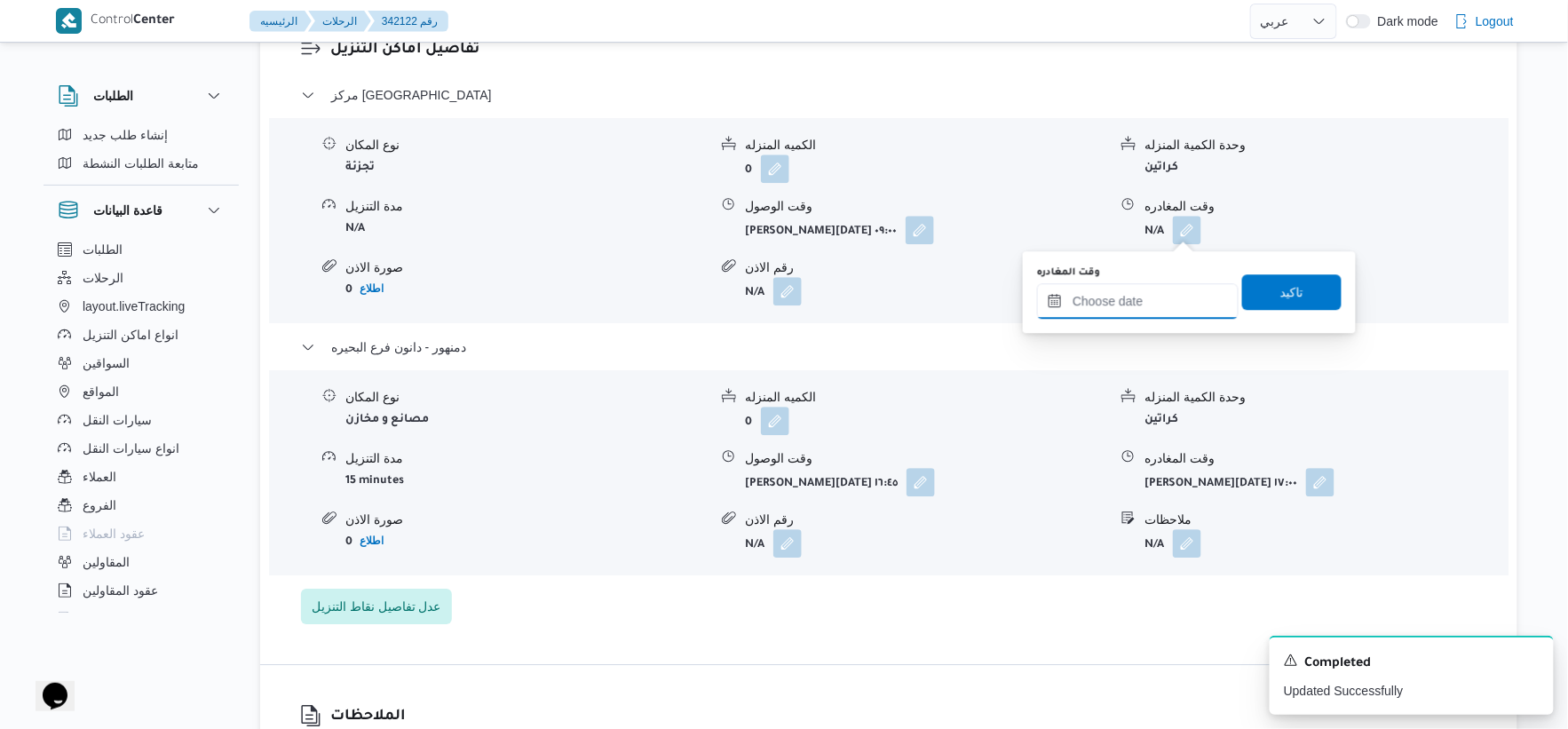
click at [1156, 291] on input "وقت المغادره" at bounding box center [1138, 302] width 202 height 36
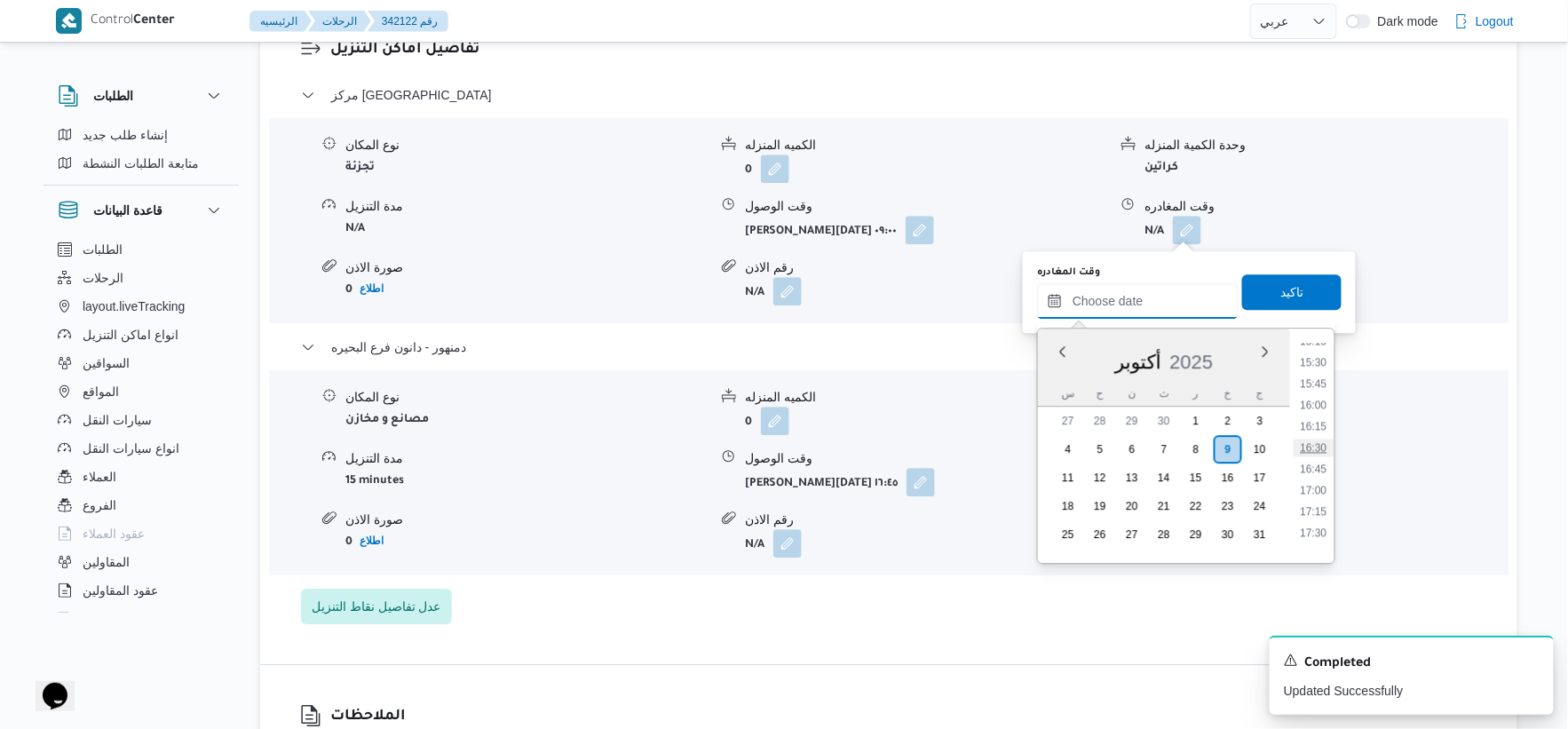
scroll to position [1273, 0]
click at [1316, 480] on li "16:30" at bounding box center [1313, 486] width 41 height 18
type input "[DATE] ١٦:٣٠"
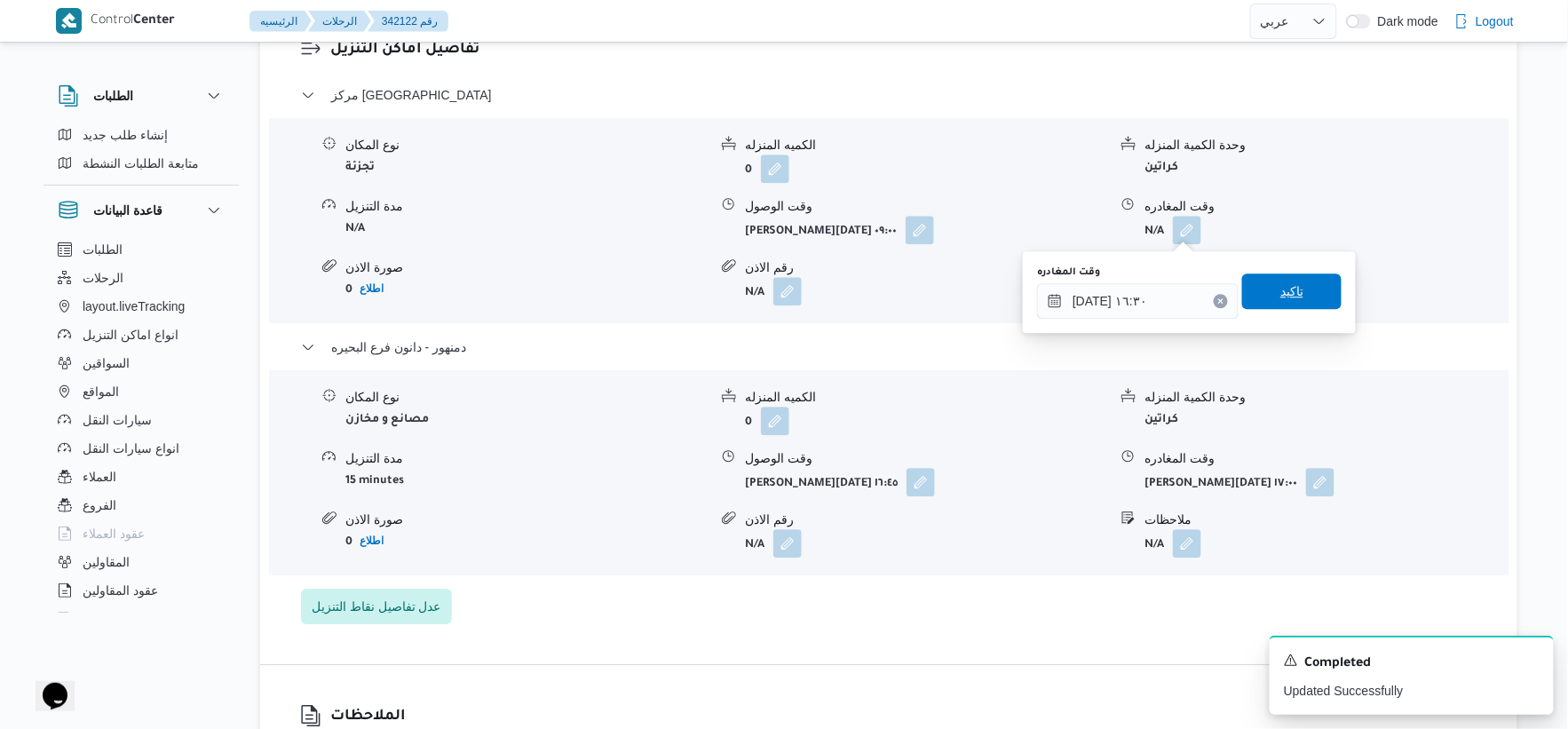
click at [1307, 292] on span "تاكيد" at bounding box center [1293, 292] width 100 height 36
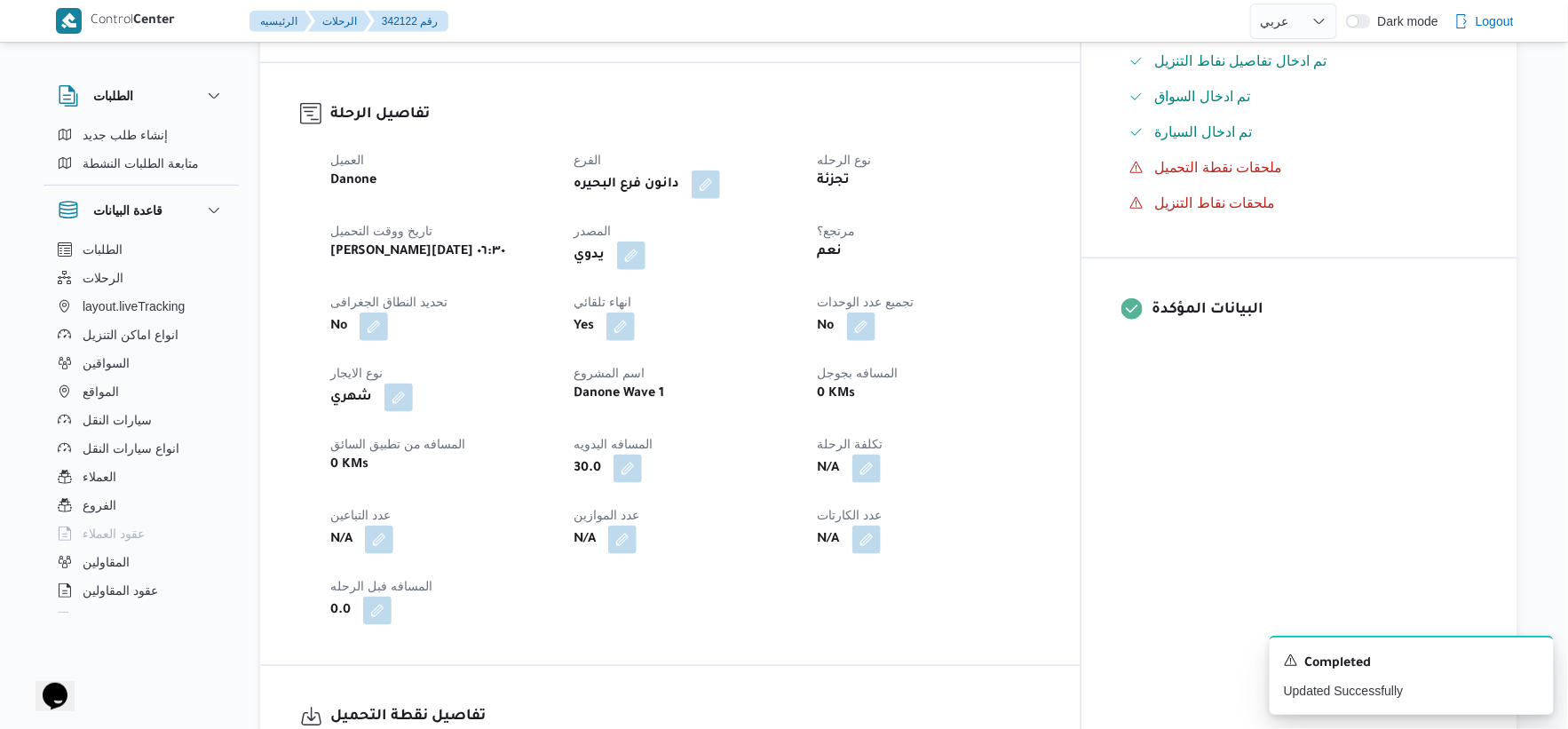
scroll to position [0, 0]
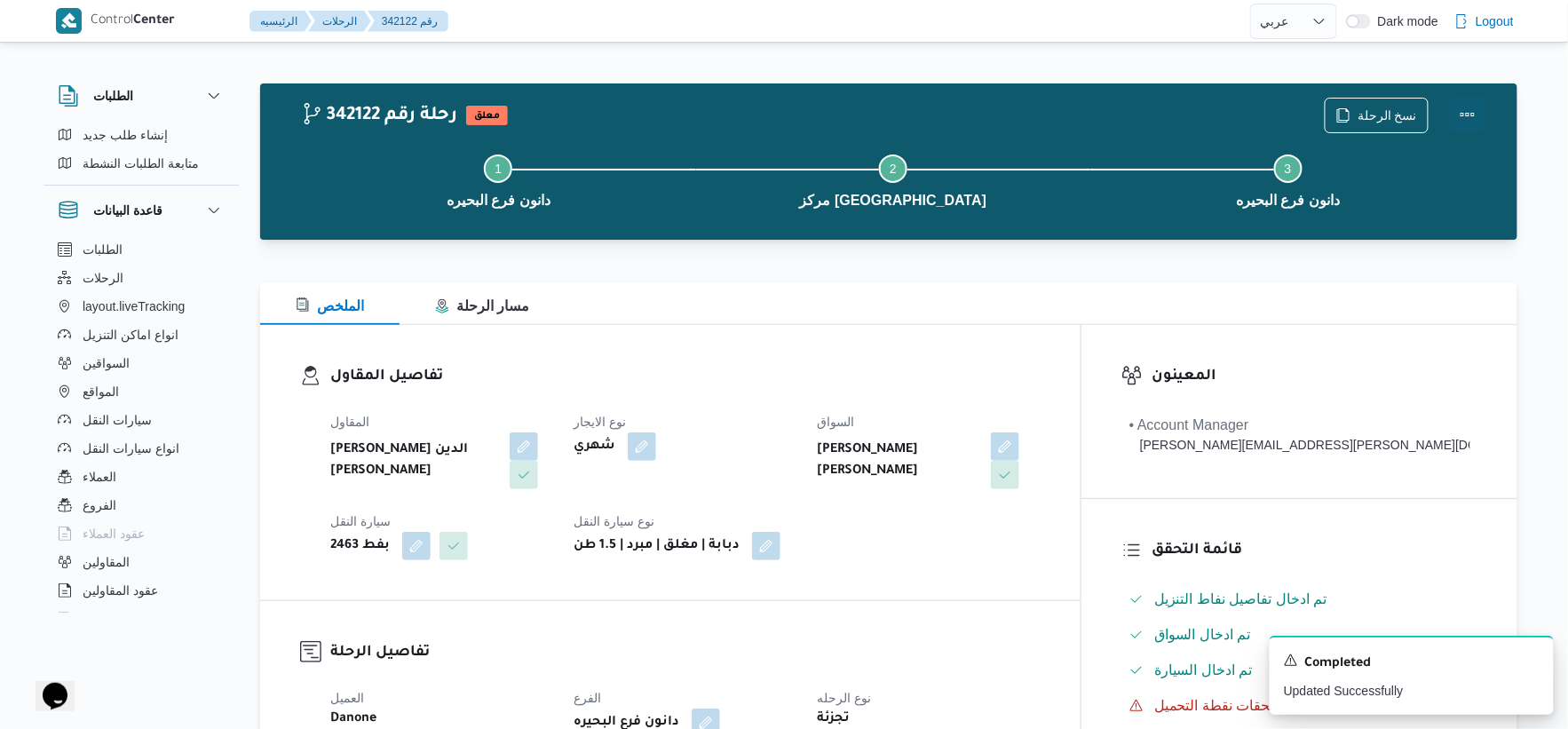
click at [1471, 116] on button "Actions" at bounding box center [1468, 115] width 36 height 36
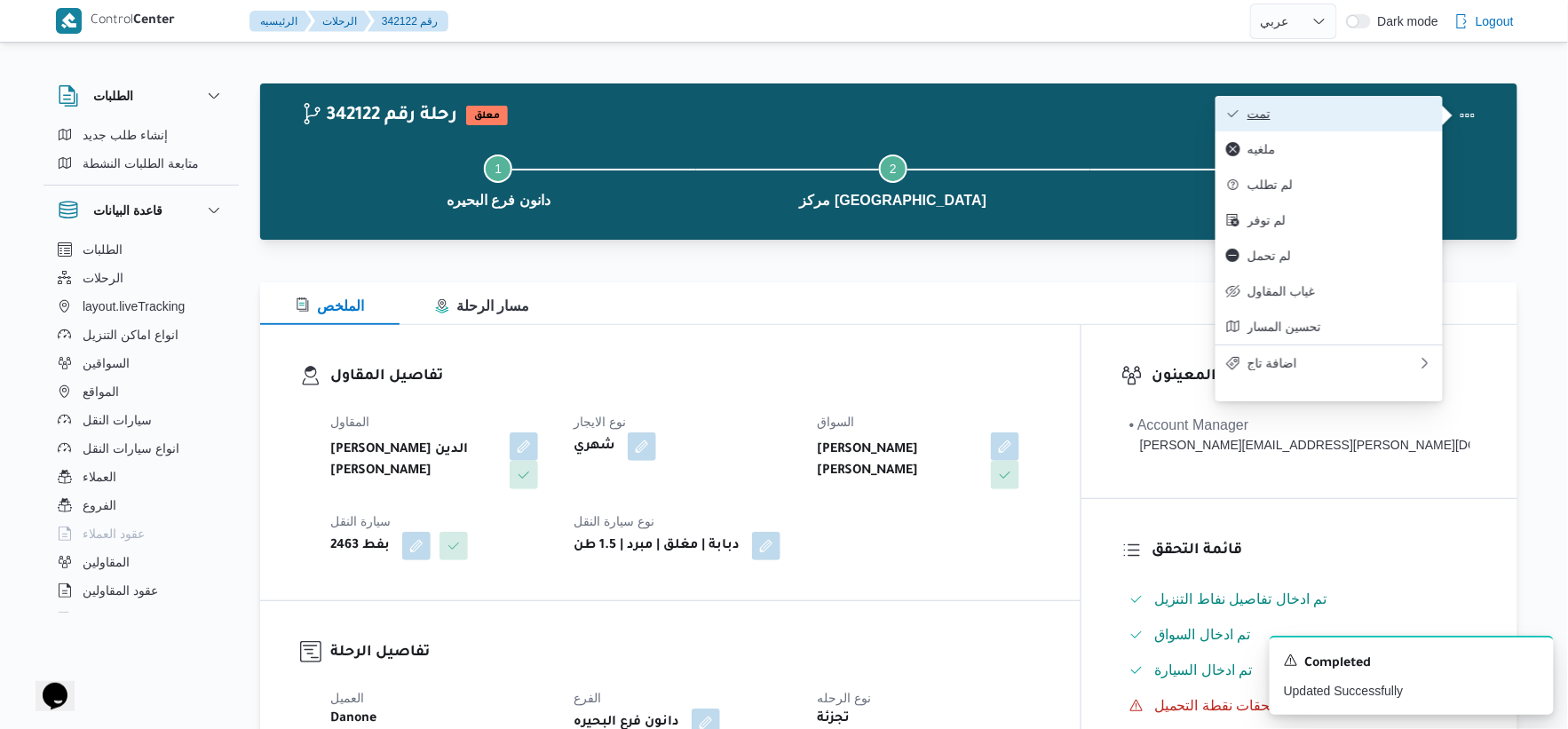
click at [1328, 104] on button "تمت" at bounding box center [1329, 114] width 228 height 36
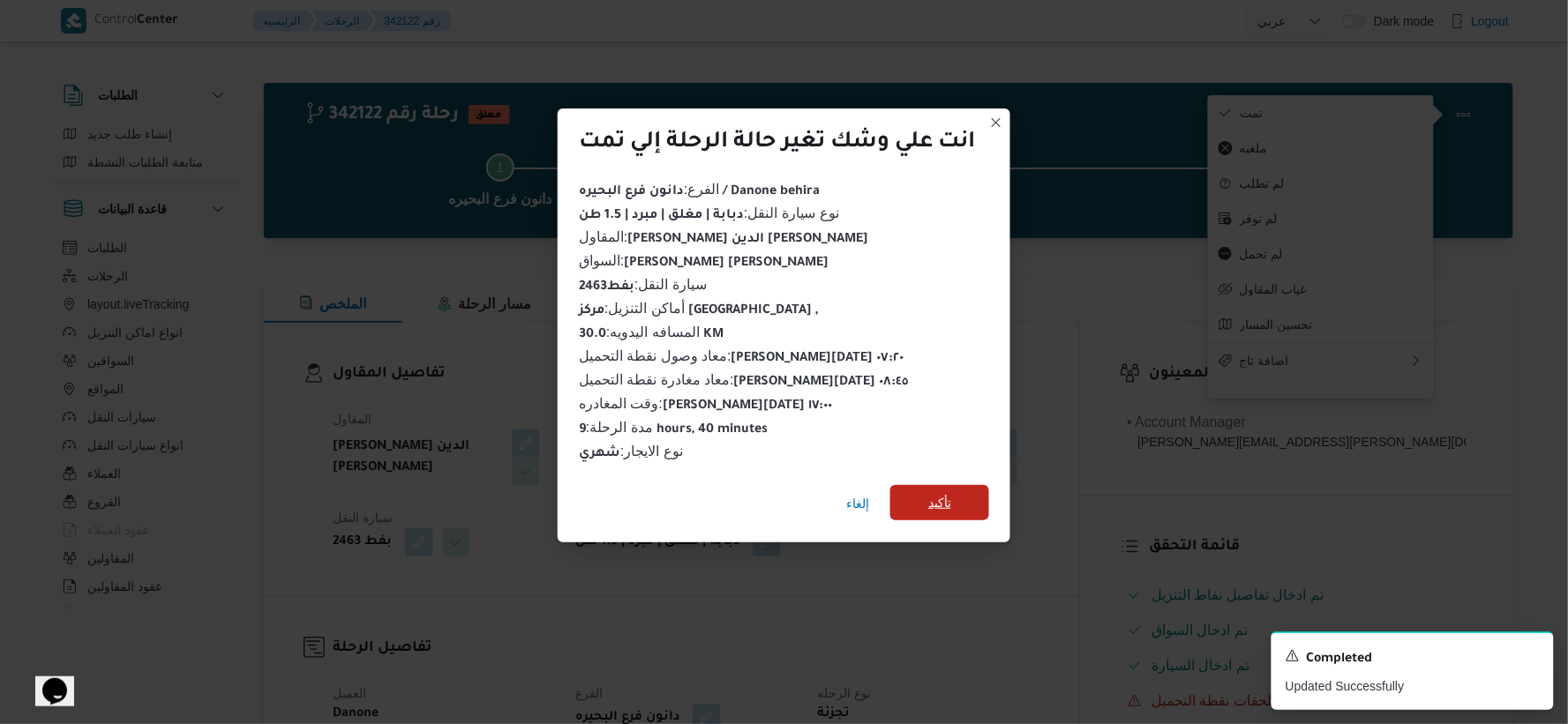
click at [932, 495] on span "تأكيد" at bounding box center [939, 502] width 23 height 21
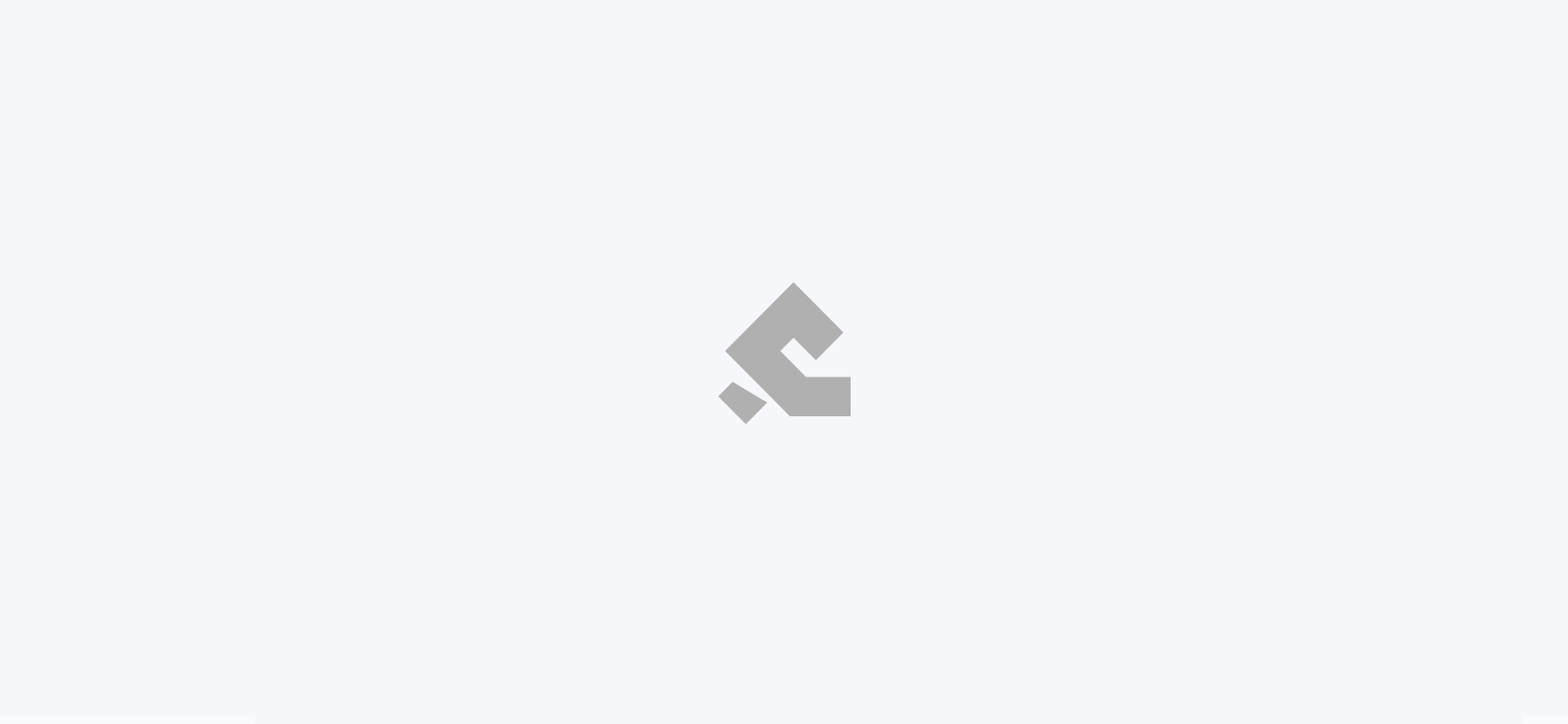
select select "ar"
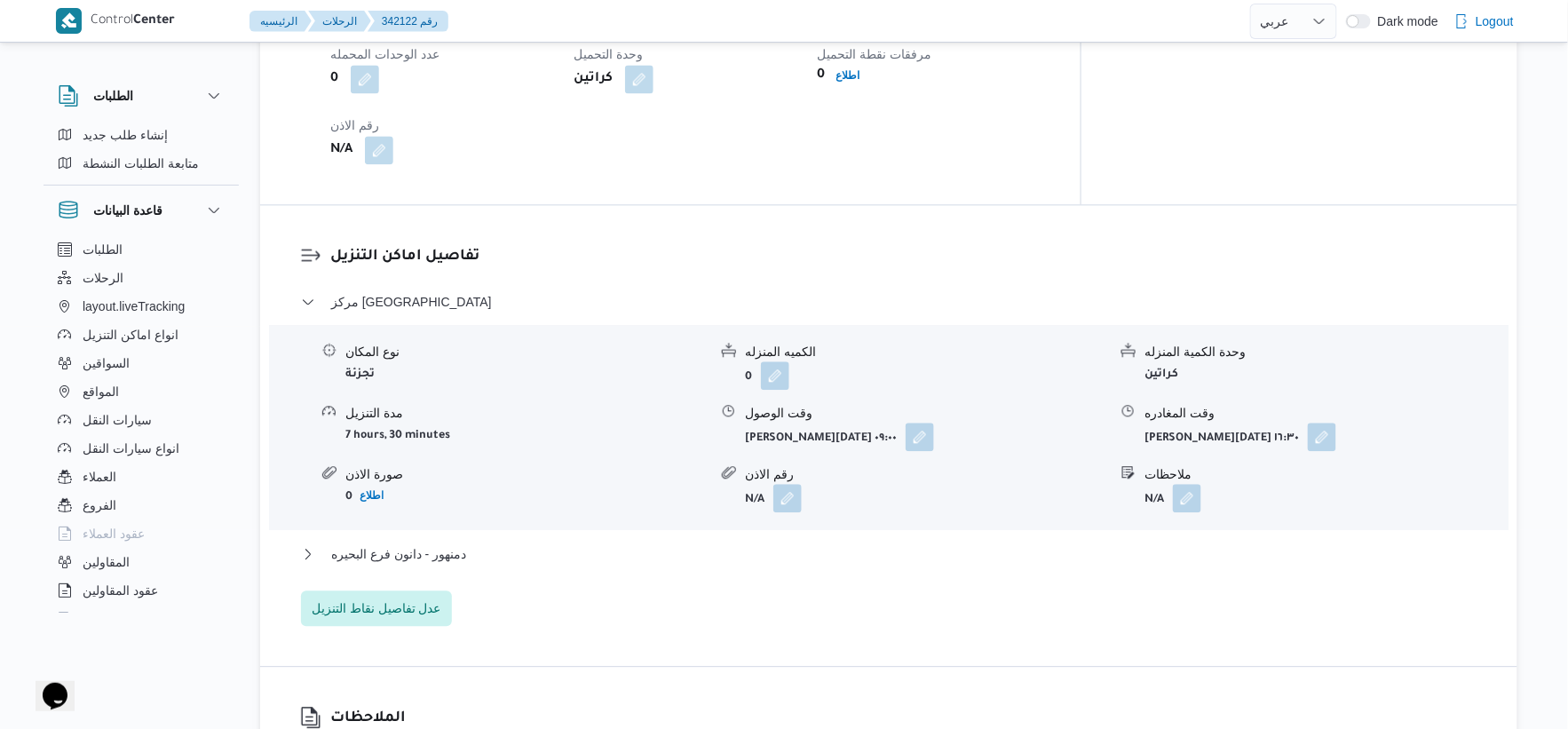
scroll to position [1579, 0]
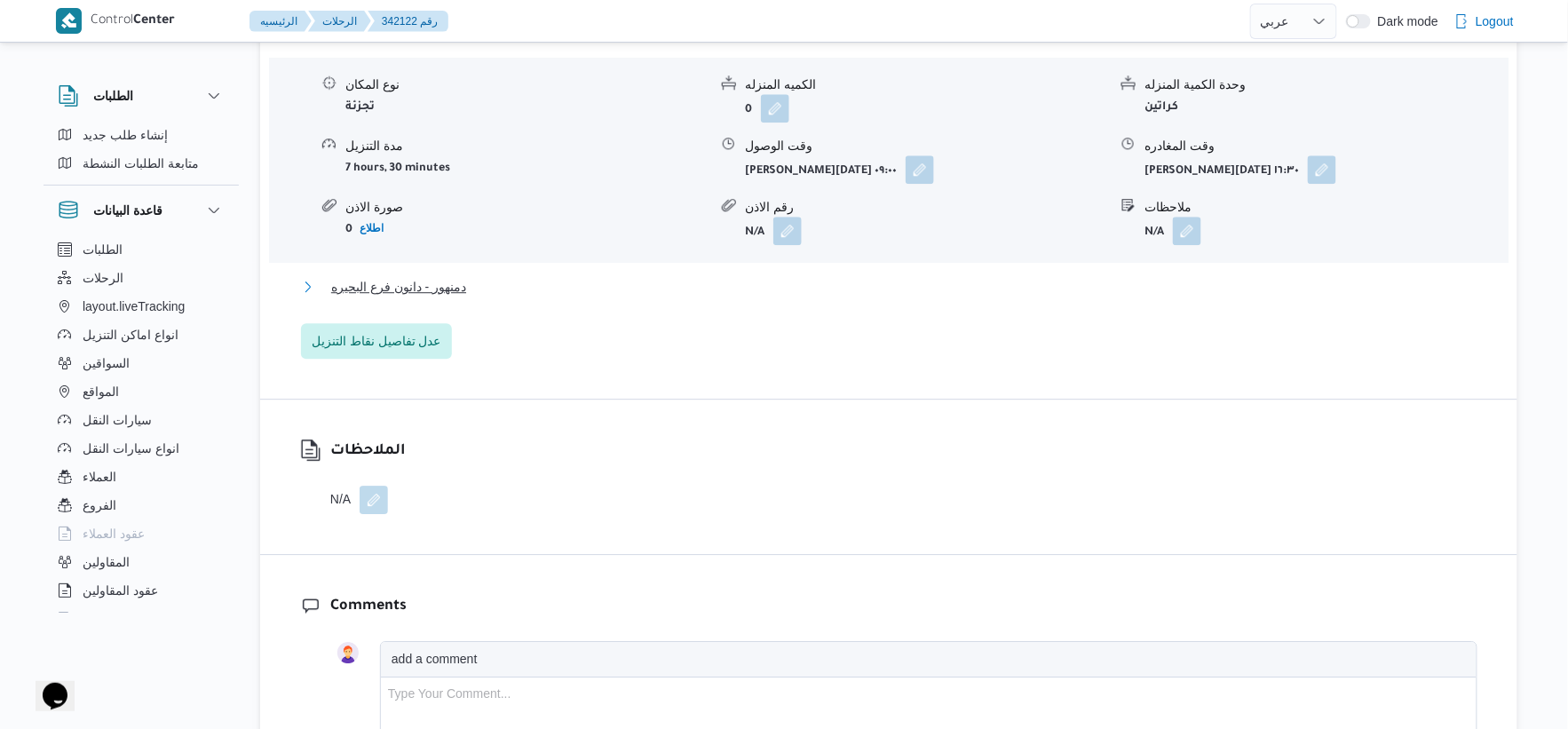
click at [445, 288] on span "دمنهور - دانون فرع البحيره" at bounding box center [398, 287] width 135 height 21
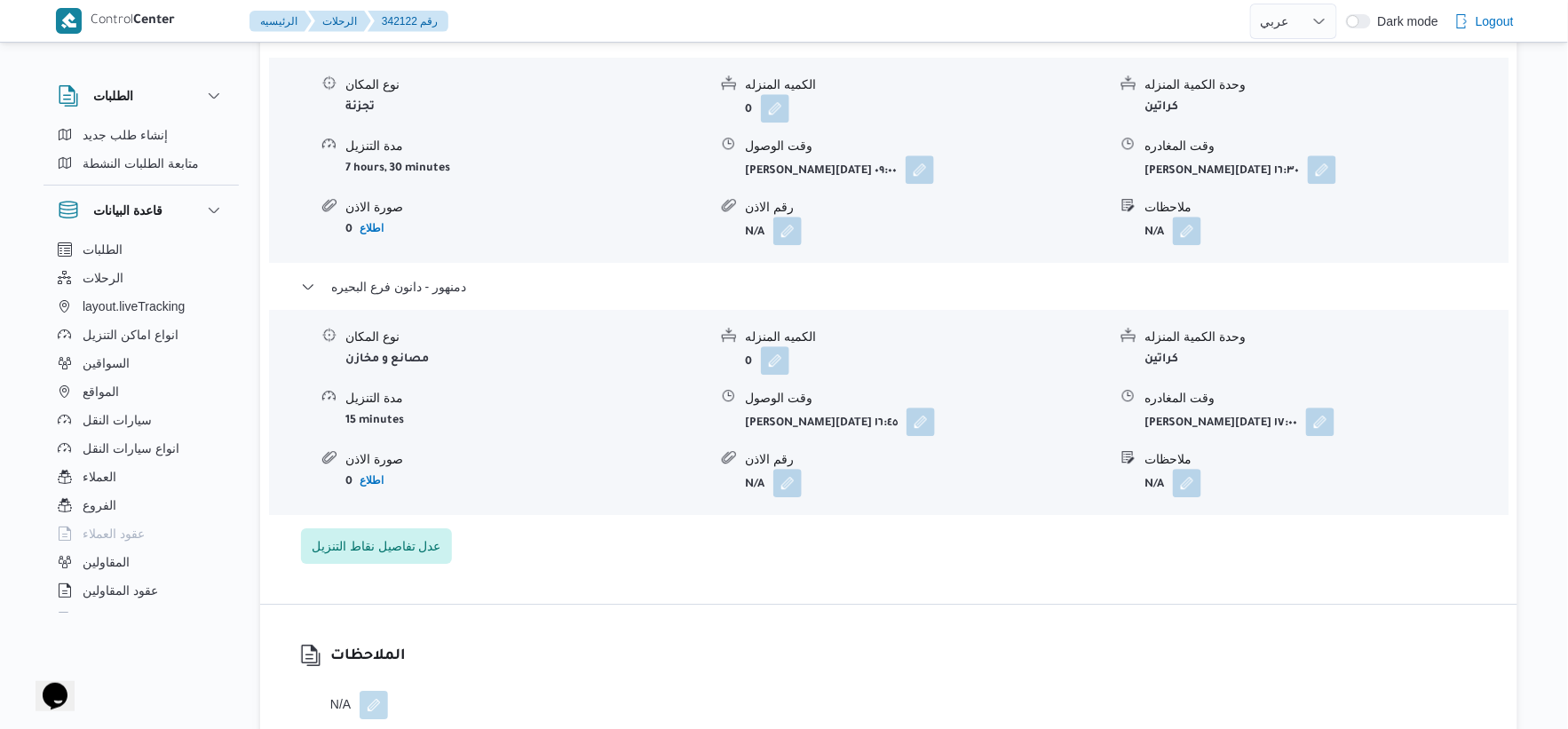
select select "ar"
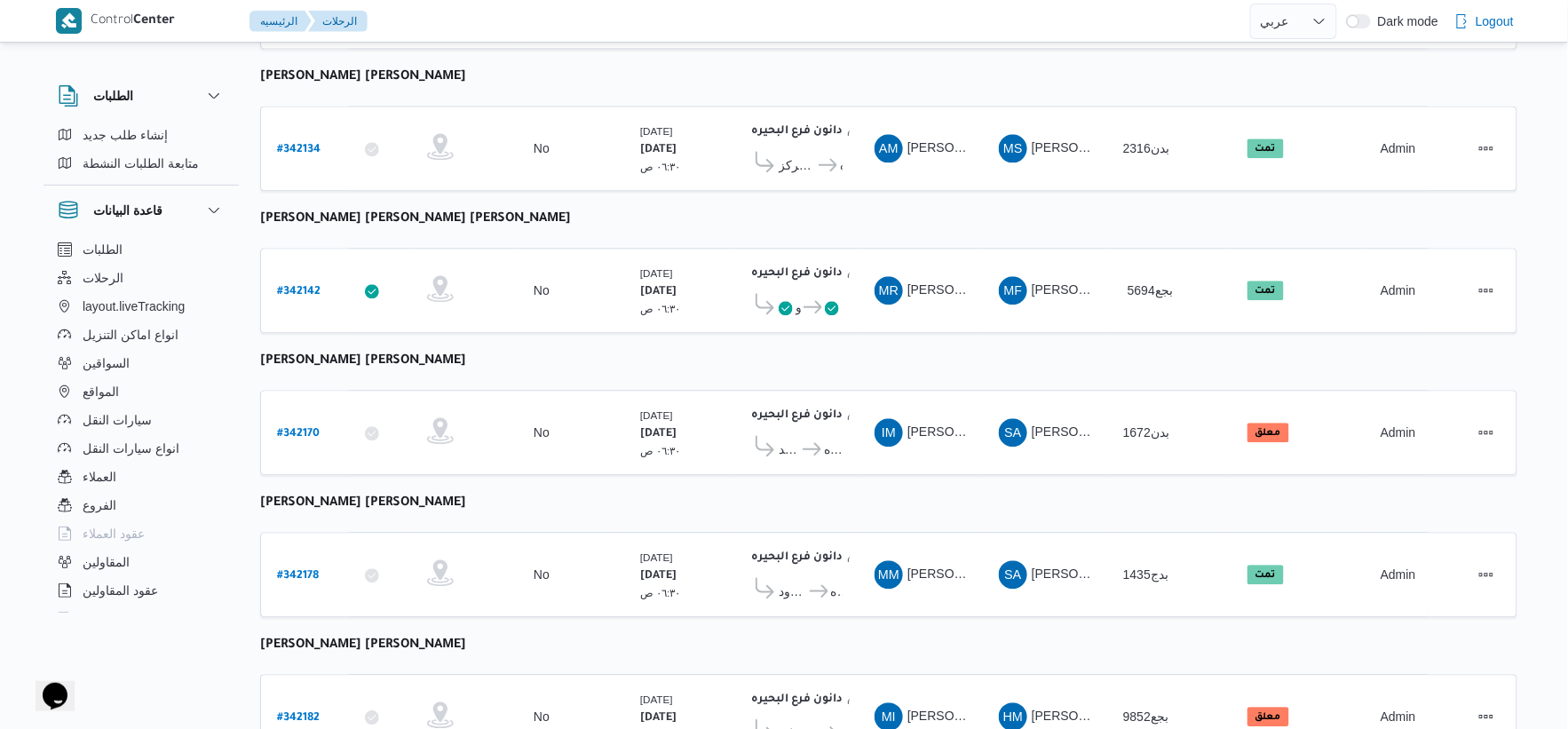
scroll to position [1427, 0]
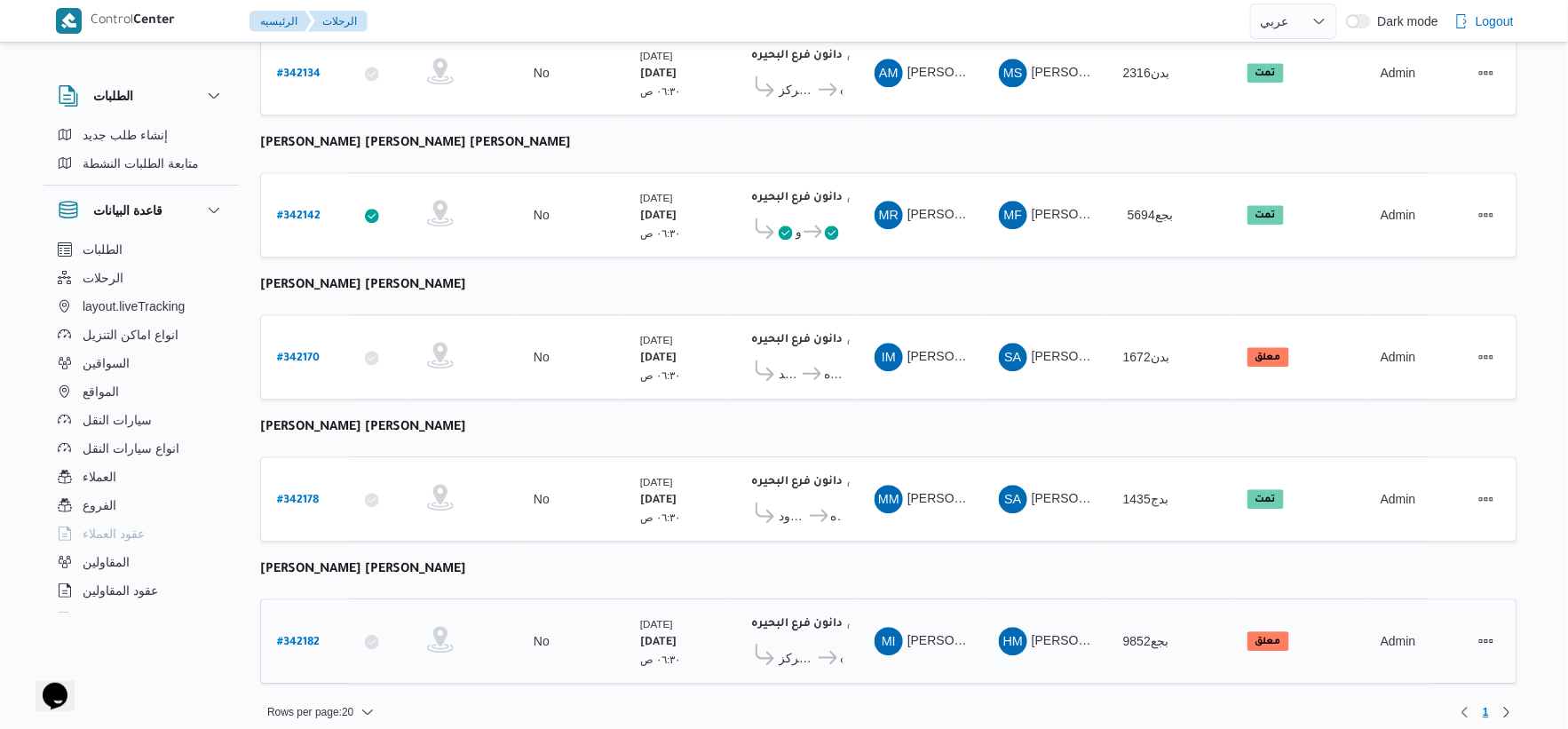
click at [295, 637] on b "# 342182" at bounding box center [298, 643] width 43 height 12
select select "ar"
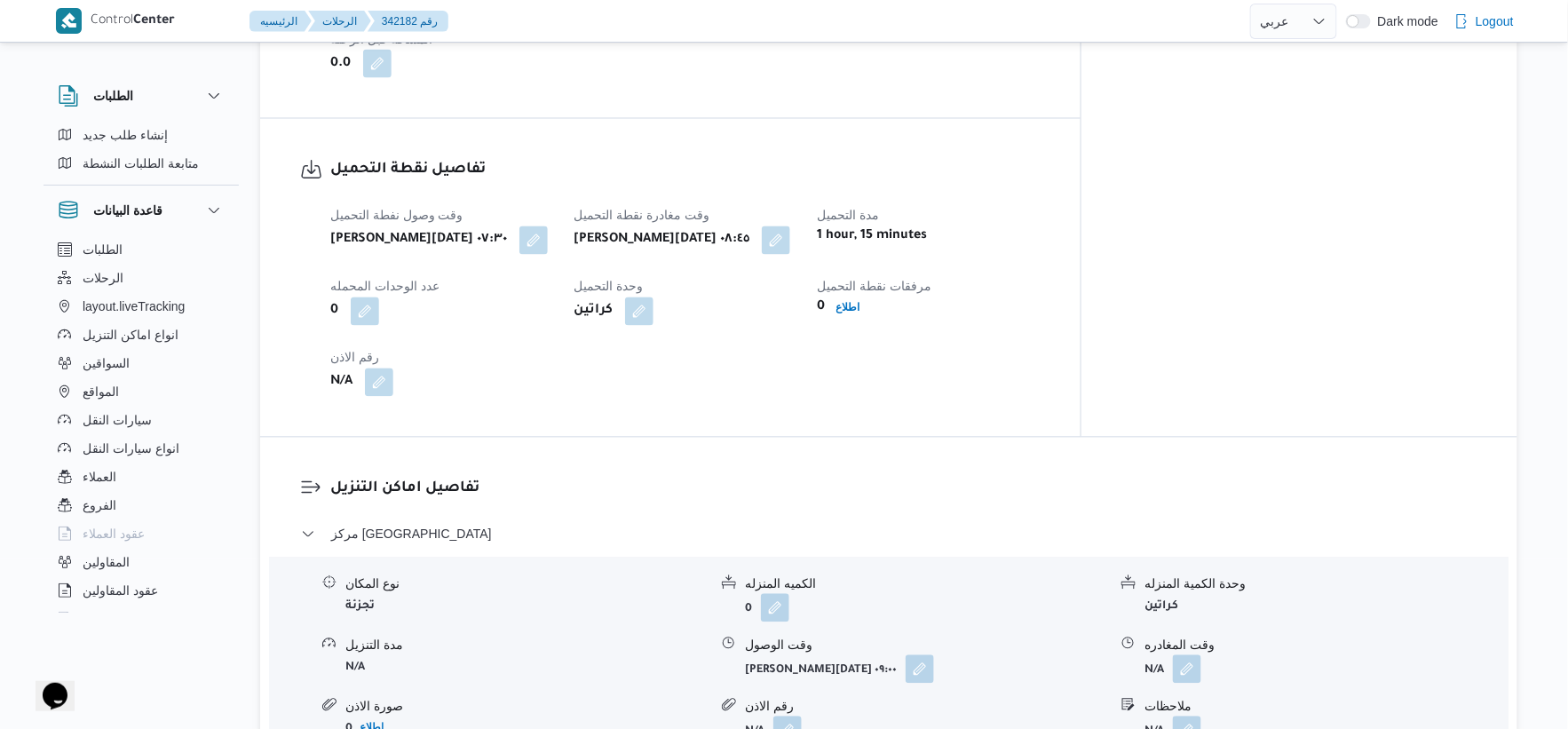
scroll to position [1184, 0]
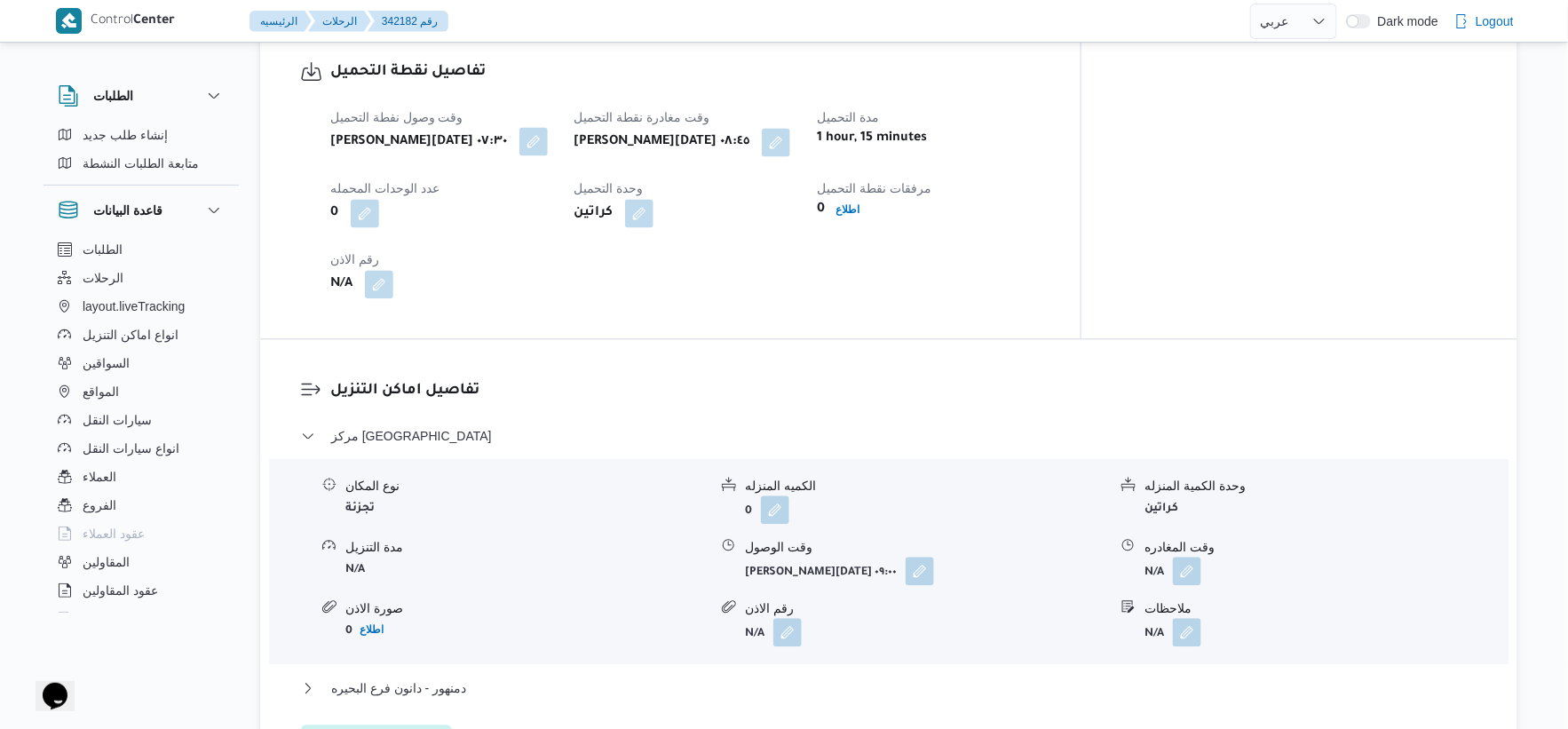
click at [521, 140] on button "button" at bounding box center [534, 141] width 28 height 28
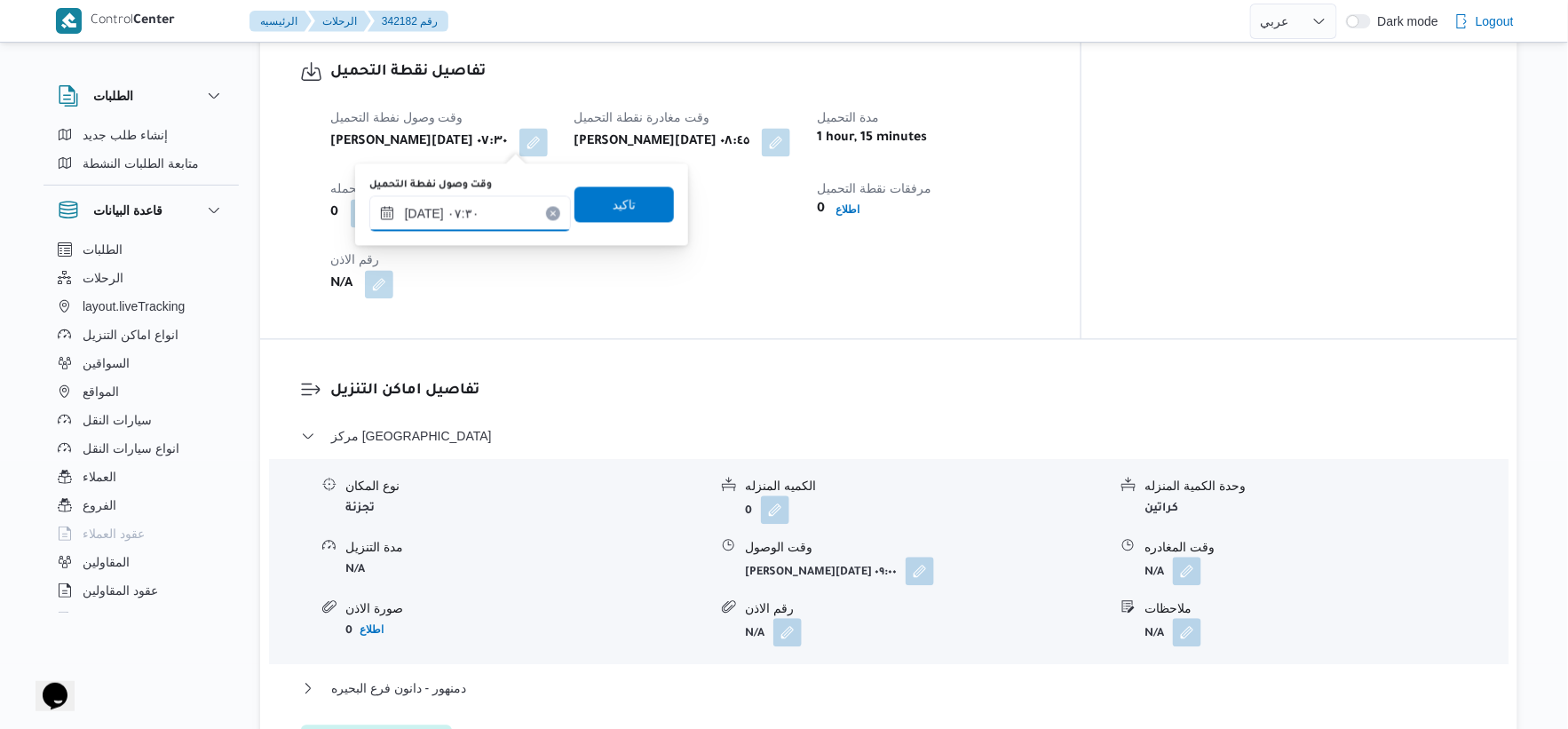
click at [426, 214] on input "٠٩/١٠/٢٠٢٥ ٠٧:٣٠" at bounding box center [470, 214] width 202 height 36
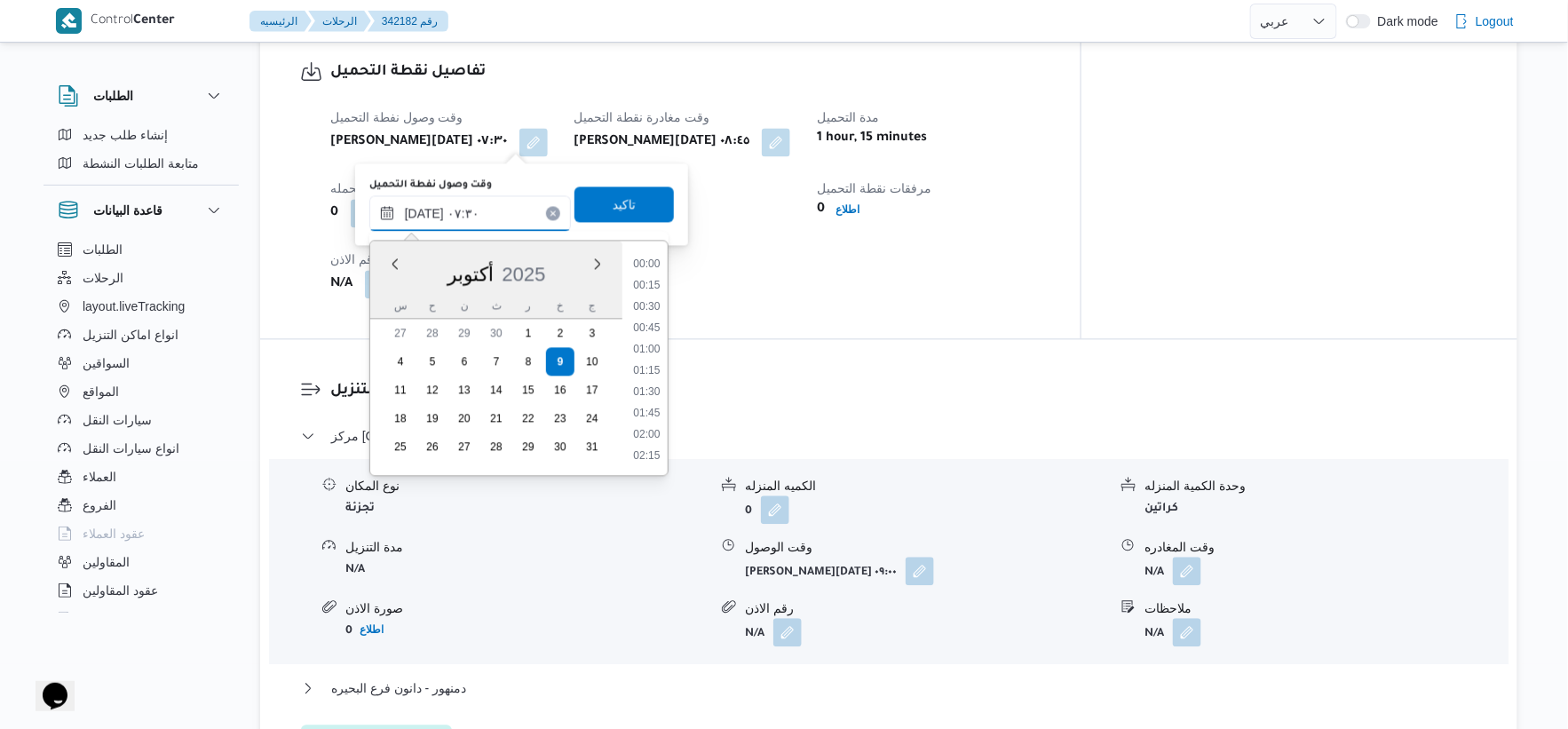
scroll to position [533, 0]
type input "[DATE] ٠٧:٢٥"
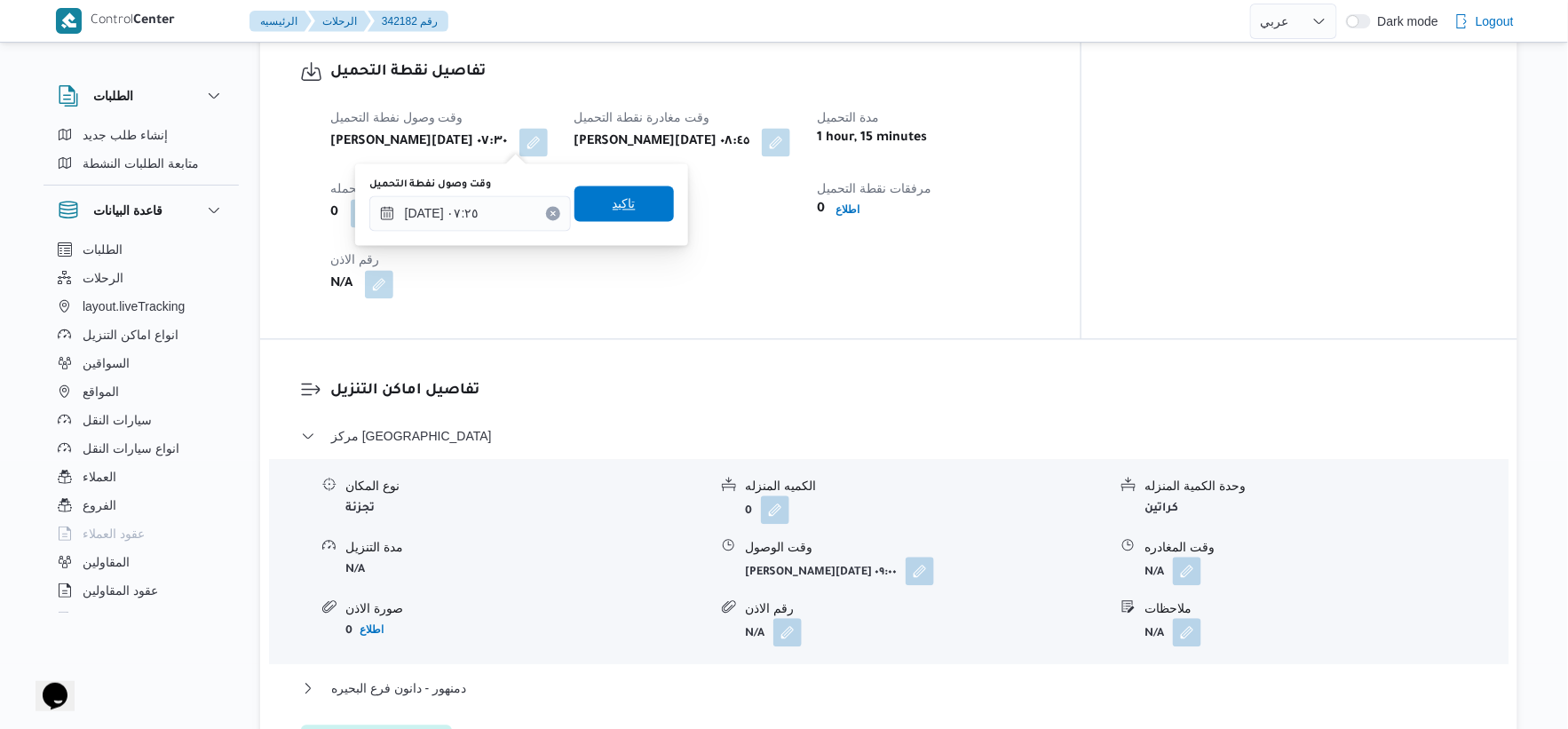
click at [629, 206] on span "تاكيد" at bounding box center [625, 204] width 100 height 36
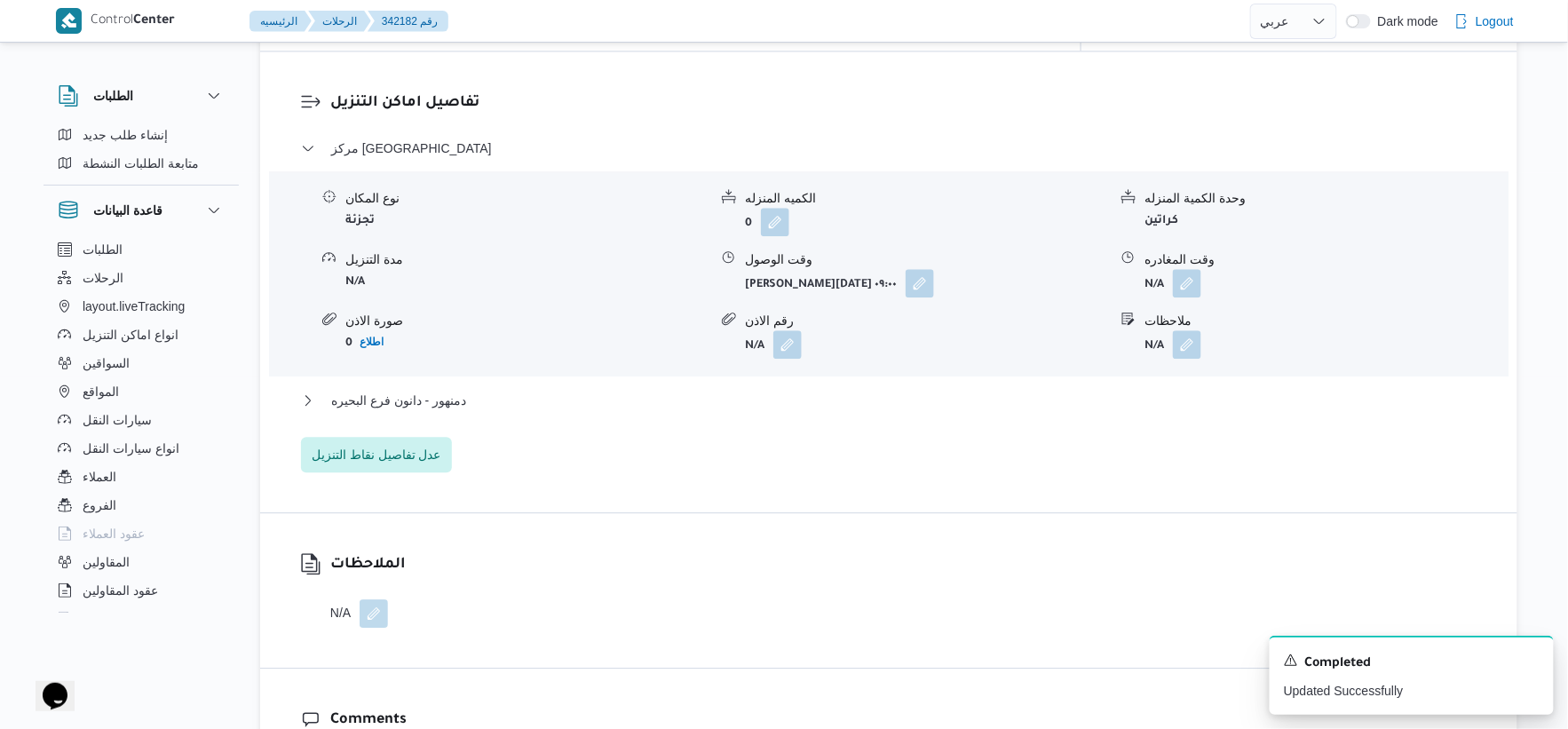
scroll to position [1480, 0]
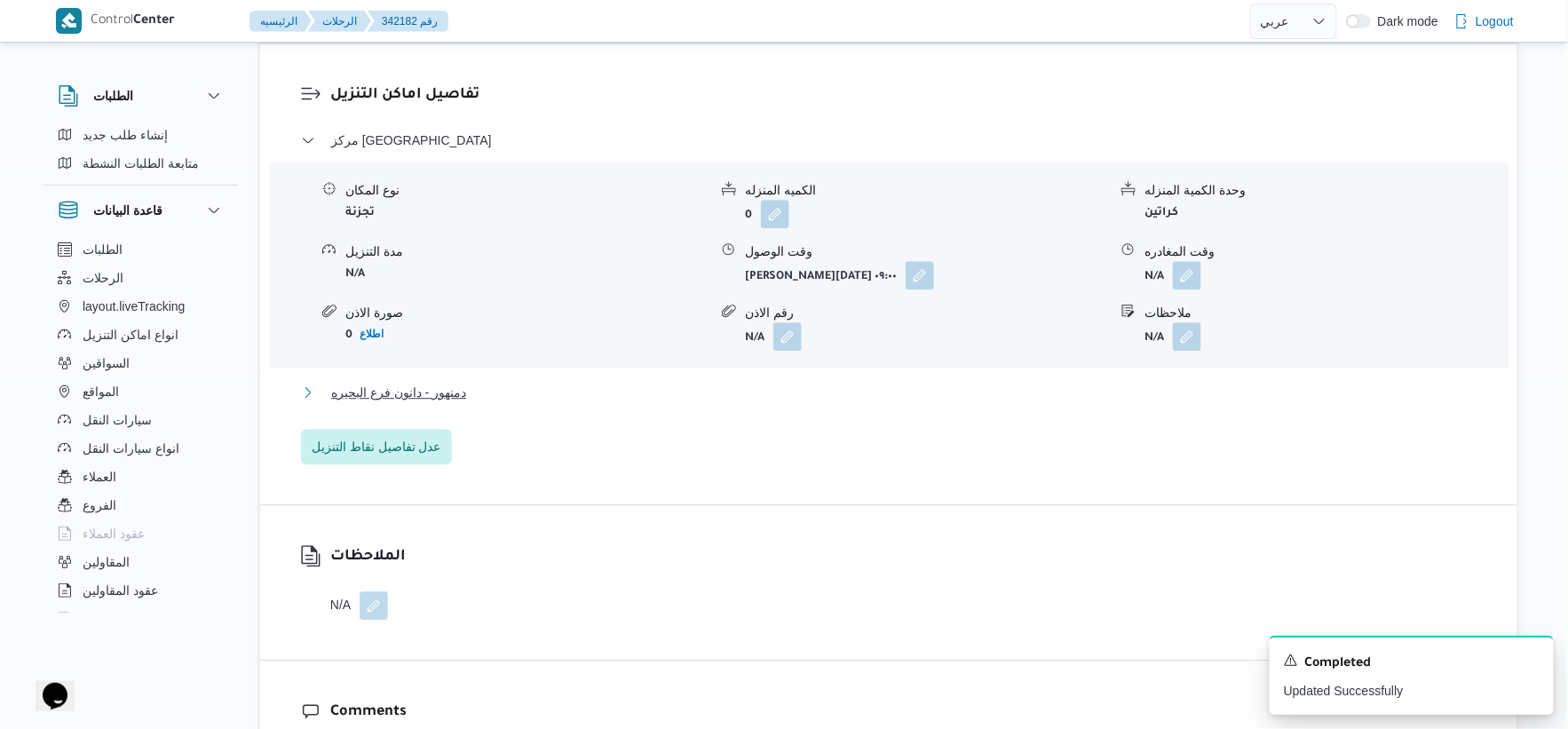
click at [460, 393] on span "دمنهور - دانون فرع البحيره" at bounding box center [398, 392] width 135 height 21
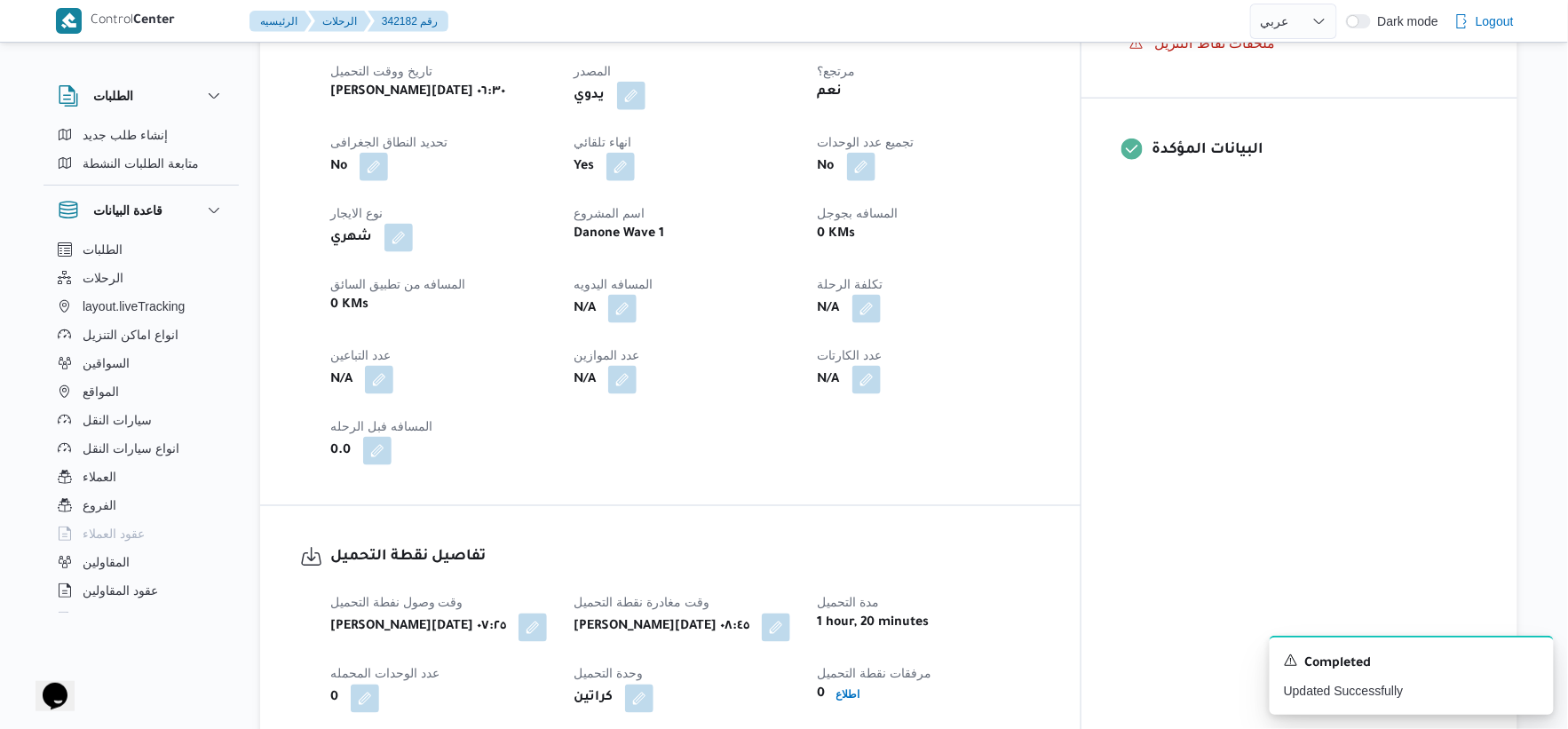
scroll to position [690, 0]
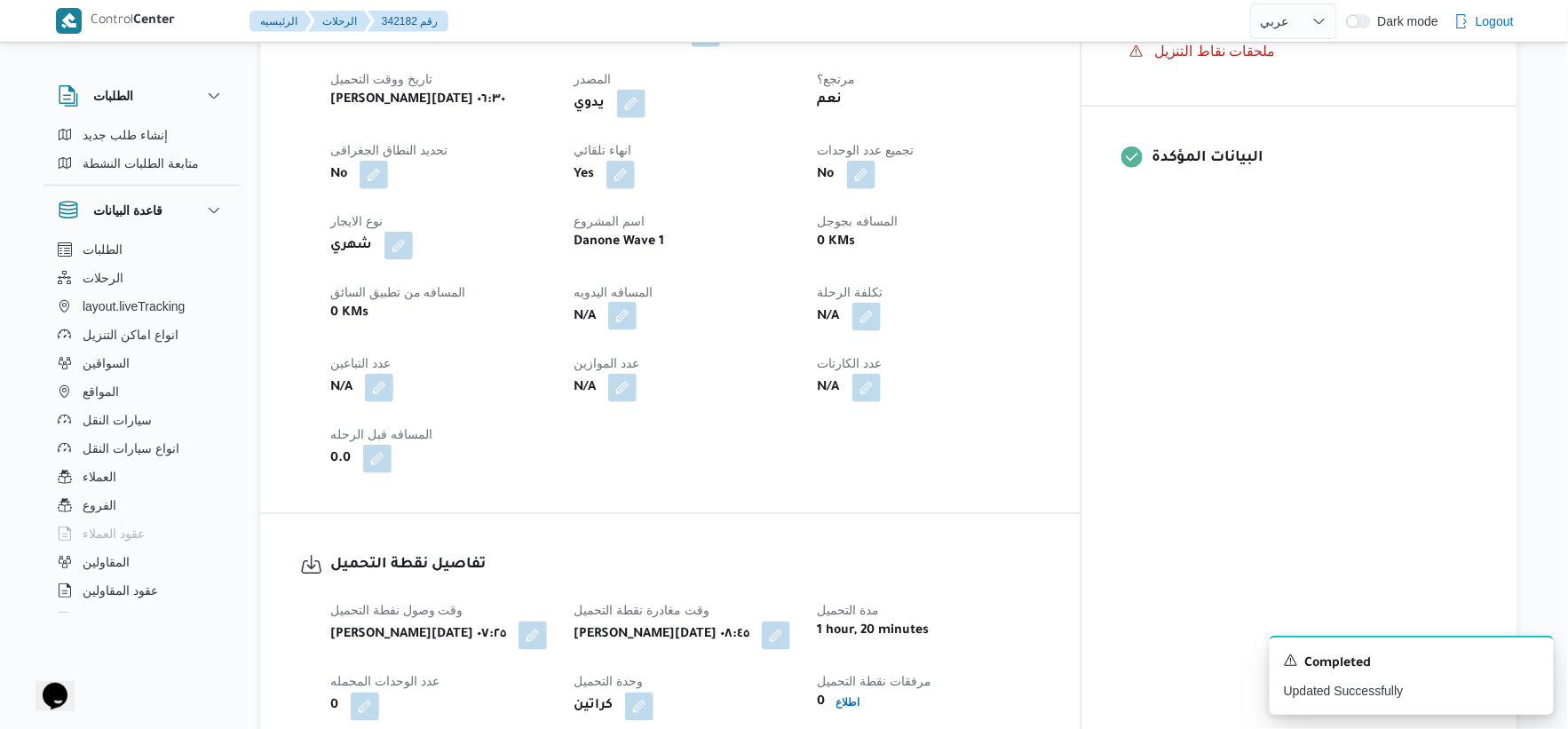
click at [637, 319] on button "button" at bounding box center [622, 317] width 28 height 28
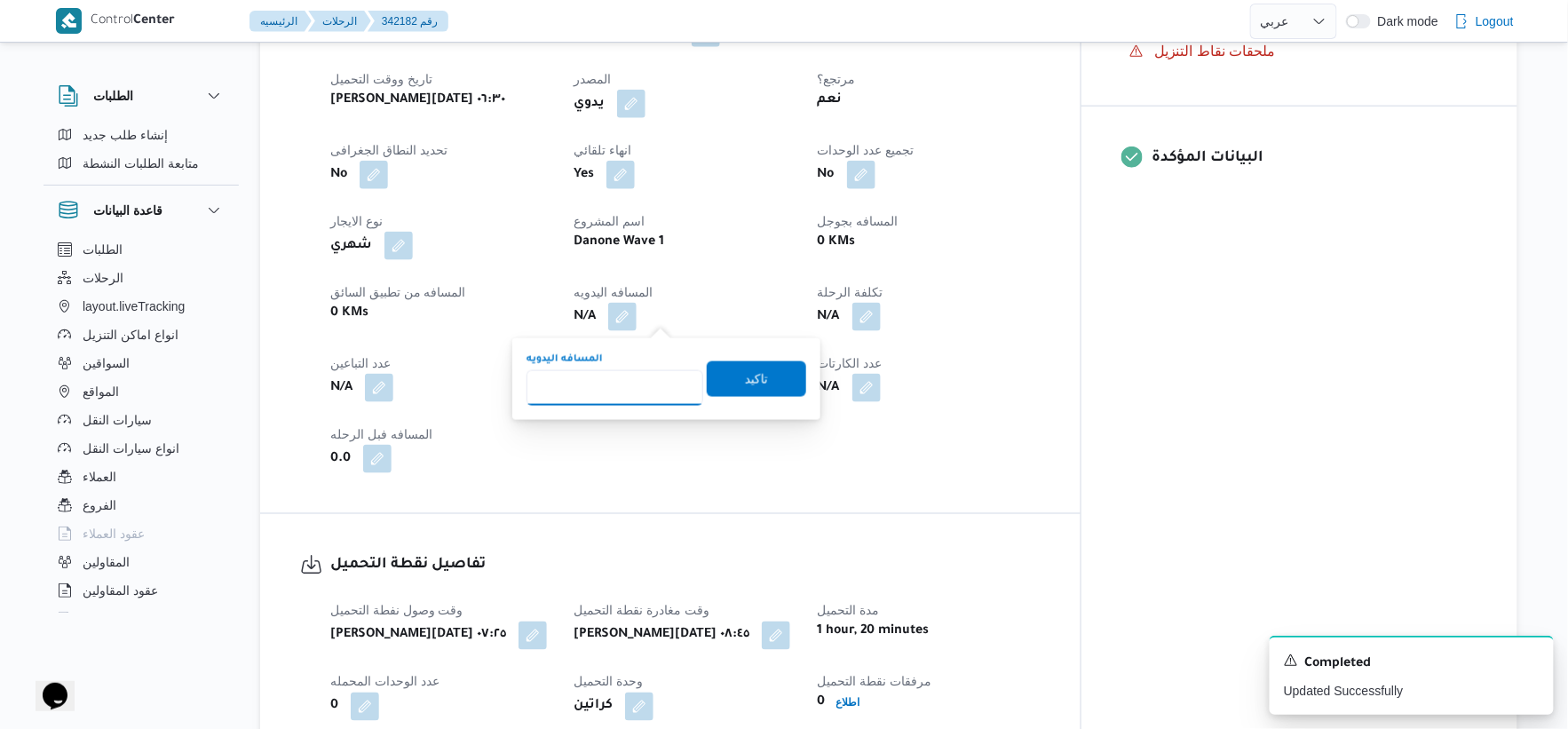
click at [616, 375] on input "المسافه اليدويه" at bounding box center [615, 388] width 177 height 36
type input "31"
click at [793, 374] on span "تاكيد" at bounding box center [757, 378] width 100 height 36
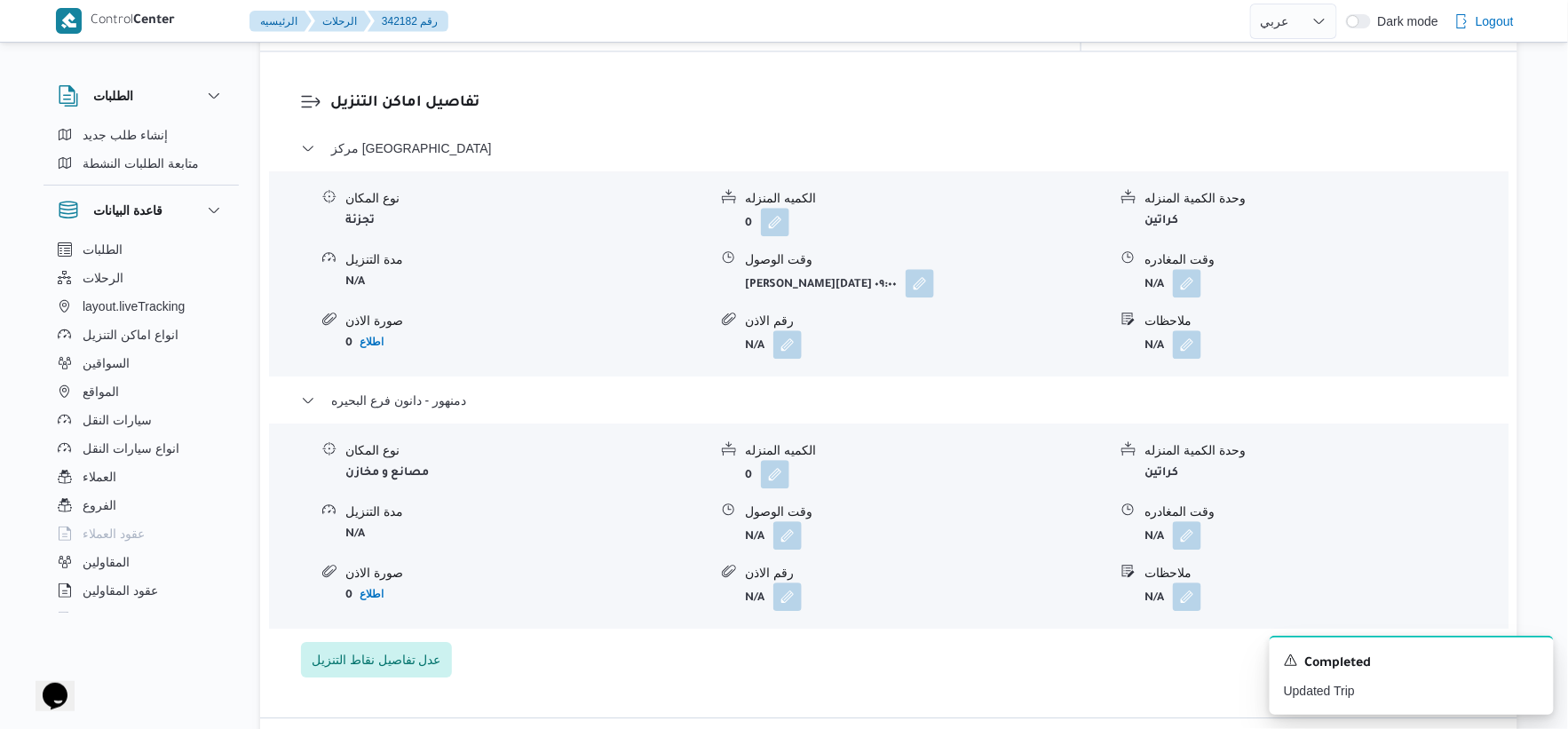
scroll to position [1480, 0]
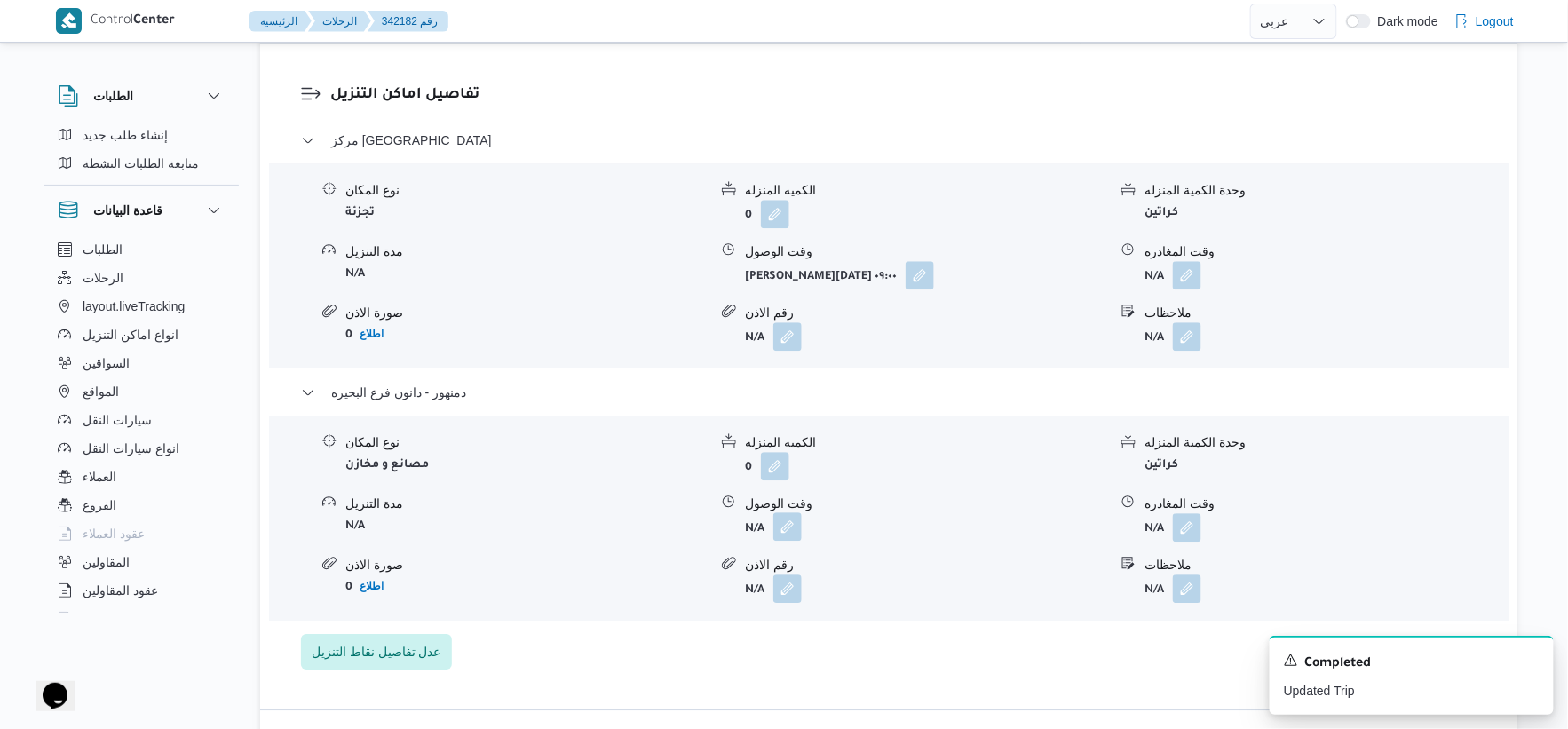
click at [786, 520] on button "button" at bounding box center [787, 526] width 28 height 28
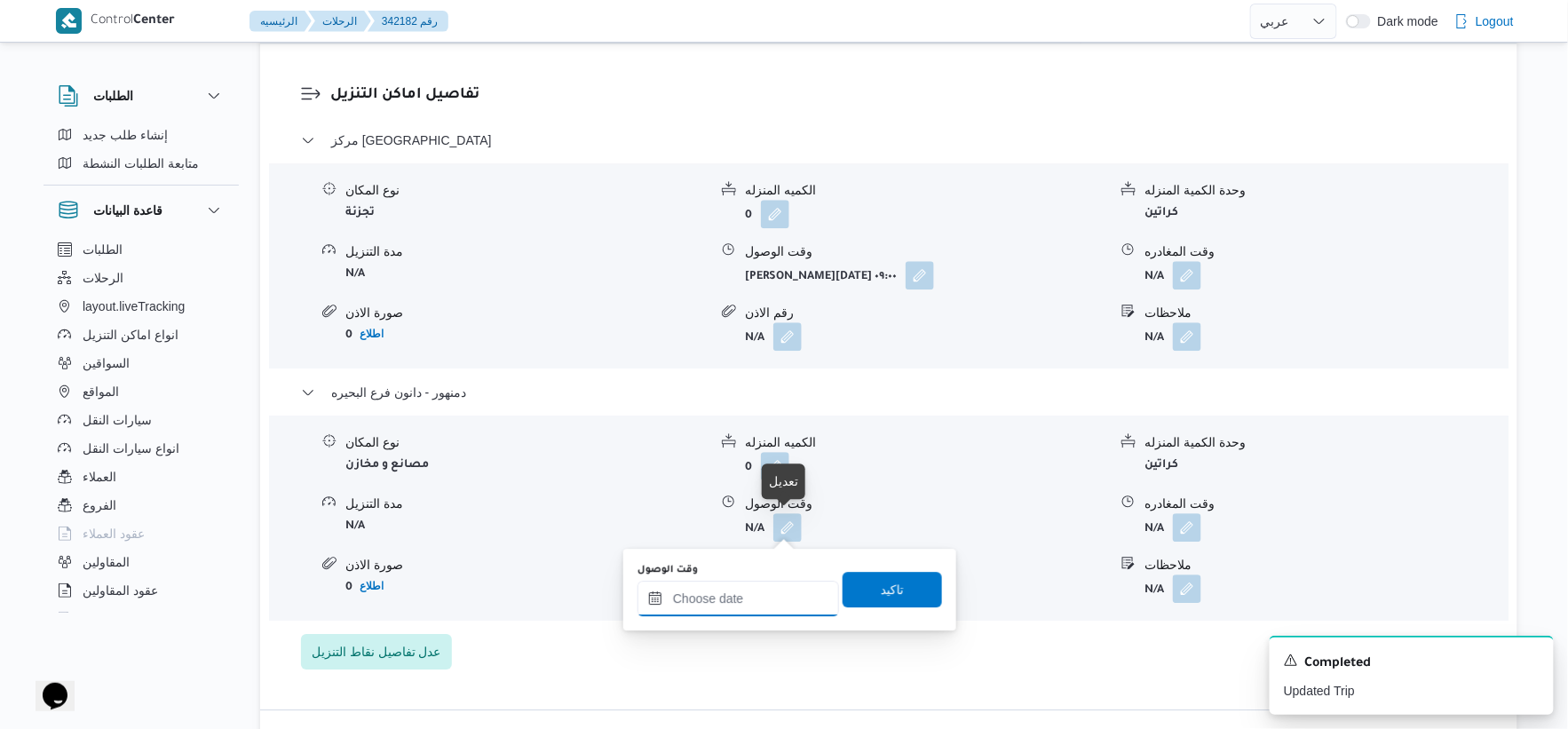
click at [769, 597] on input "وقت الوصول" at bounding box center [739, 599] width 202 height 36
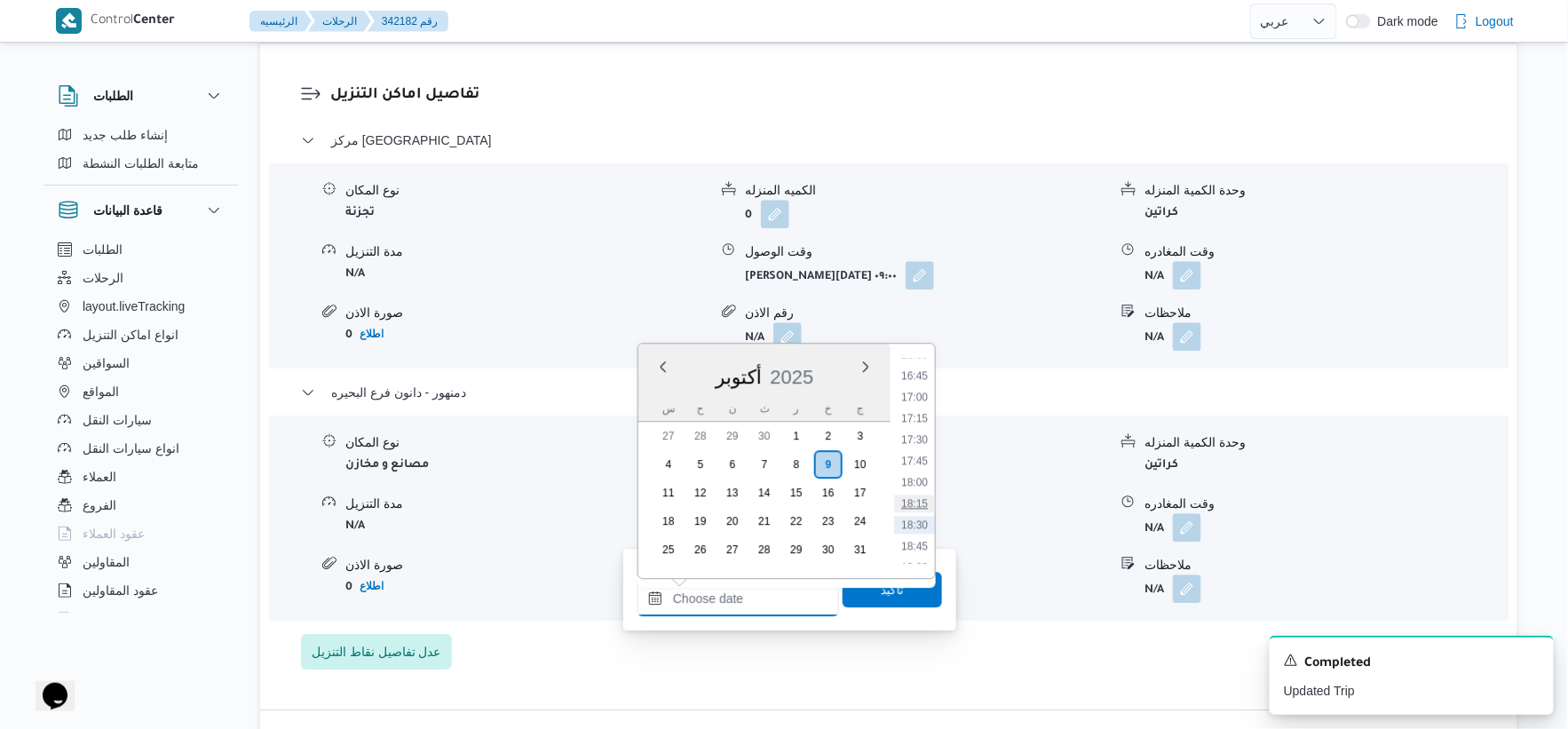
scroll to position [1372, 0]
click at [922, 441] on li "17:00" at bounding box center [914, 445] width 41 height 18
type input "٠٩/١٠/٢٠٢٥ ١٧:٠٠"
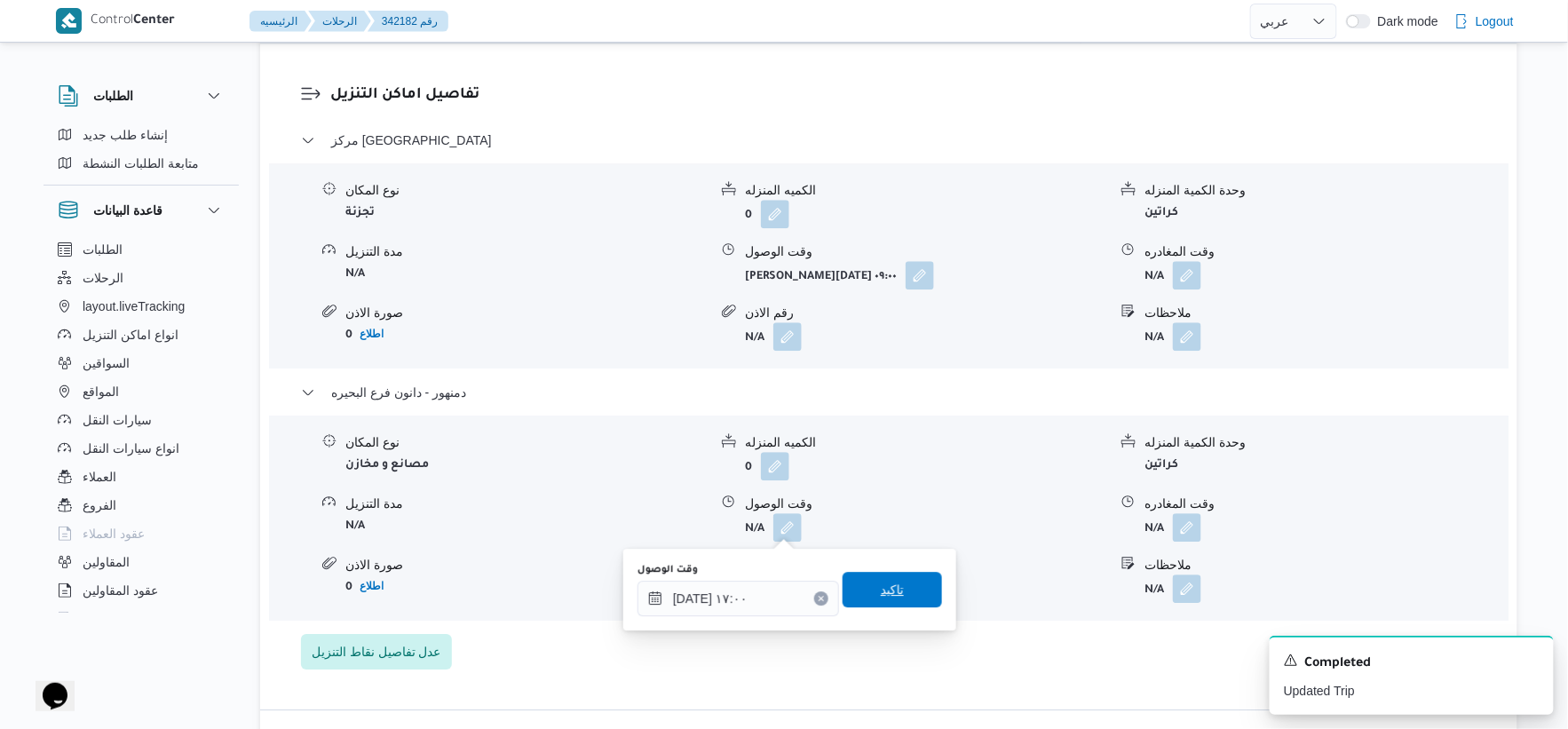
drag, startPoint x: 909, startPoint y: 584, endPoint x: 1121, endPoint y: 551, distance: 214.6
click at [909, 584] on span "تاكيد" at bounding box center [892, 590] width 100 height 36
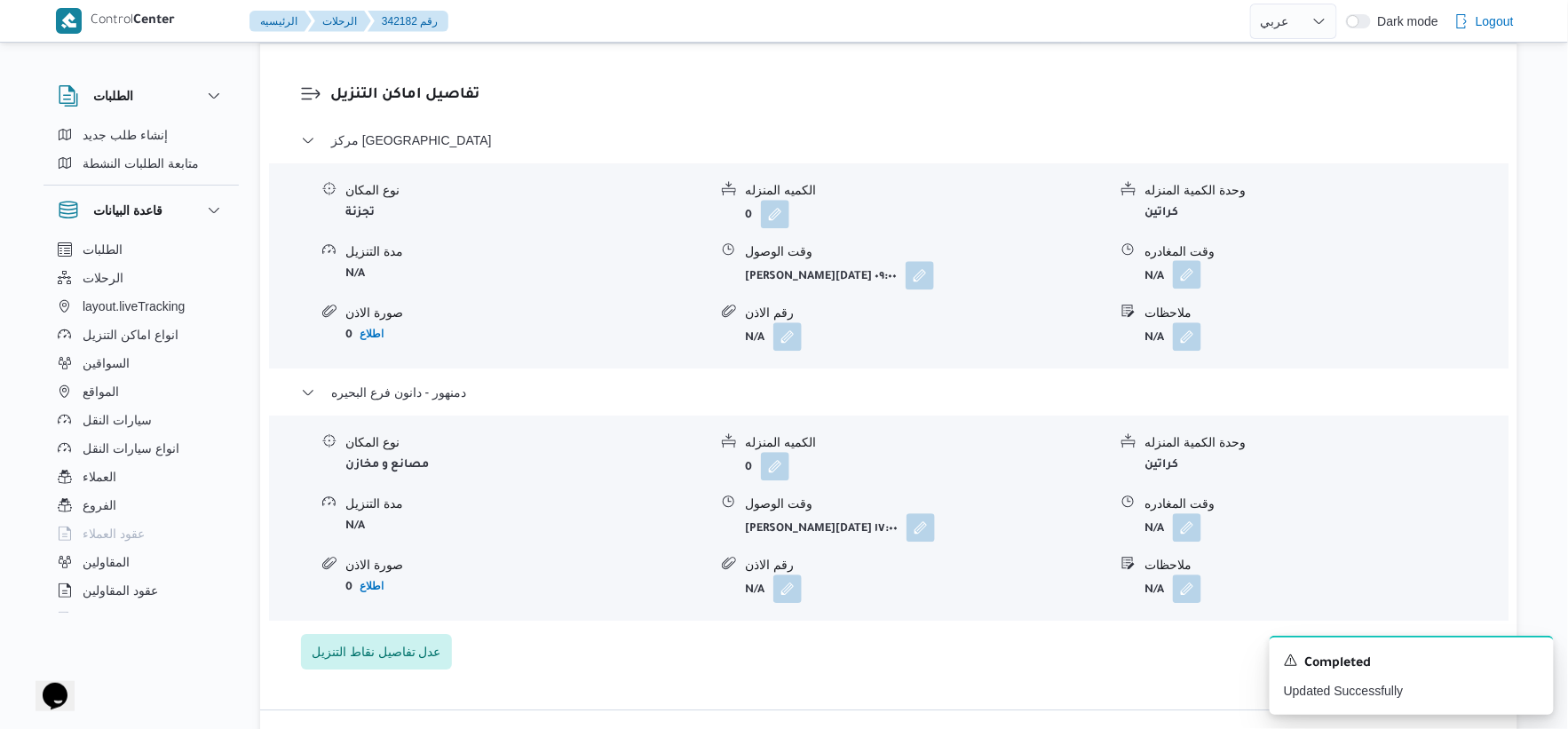
click at [1196, 265] on button "button" at bounding box center [1187, 275] width 28 height 28
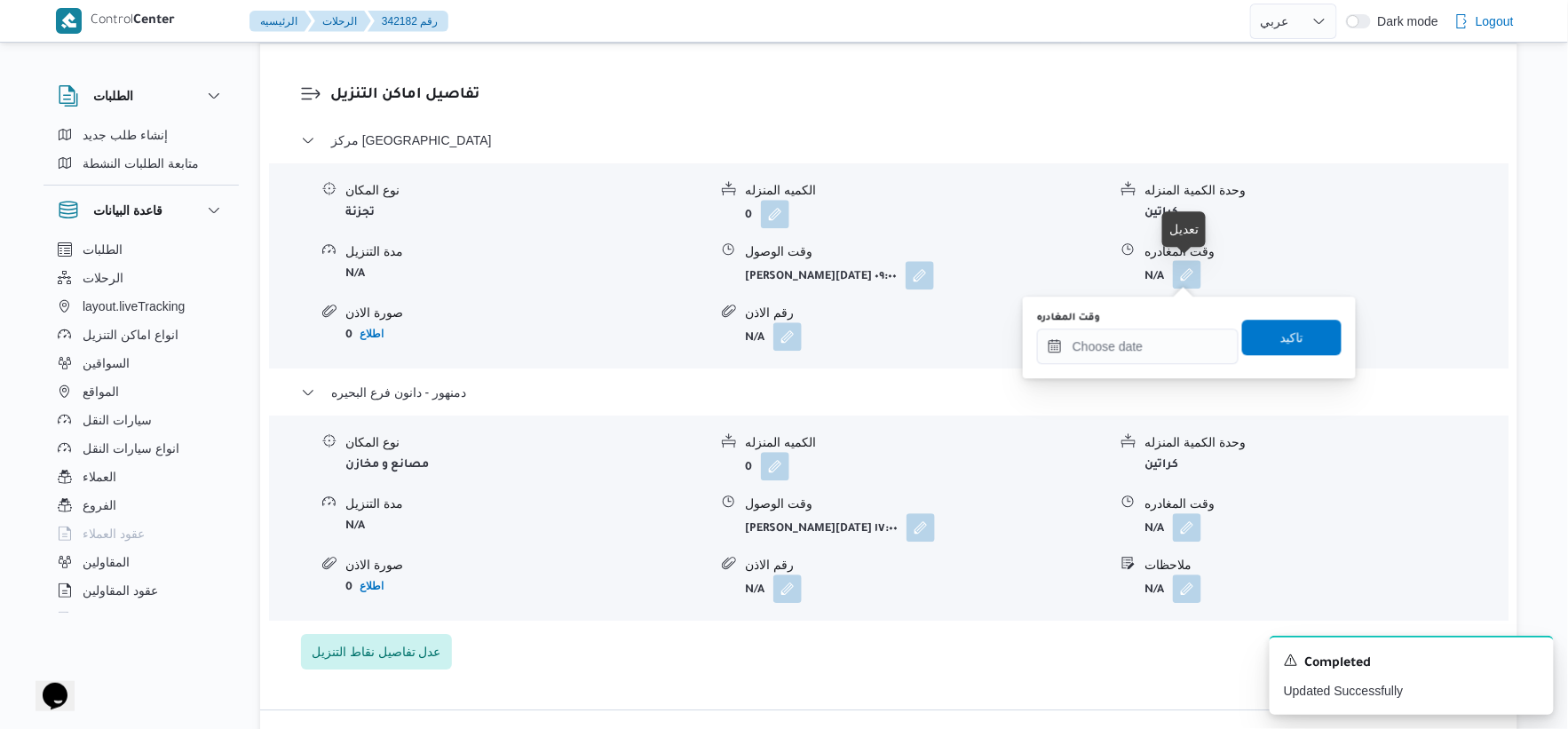
click at [1196, 281] on button "button" at bounding box center [1187, 275] width 28 height 28
click at [1158, 370] on div "You are in a dialog. To close this dialog, hit escape. وقت المغادره تاكيد" at bounding box center [1190, 338] width 333 height 82
click at [1158, 356] on input "وقت المغادره" at bounding box center [1138, 347] width 202 height 36
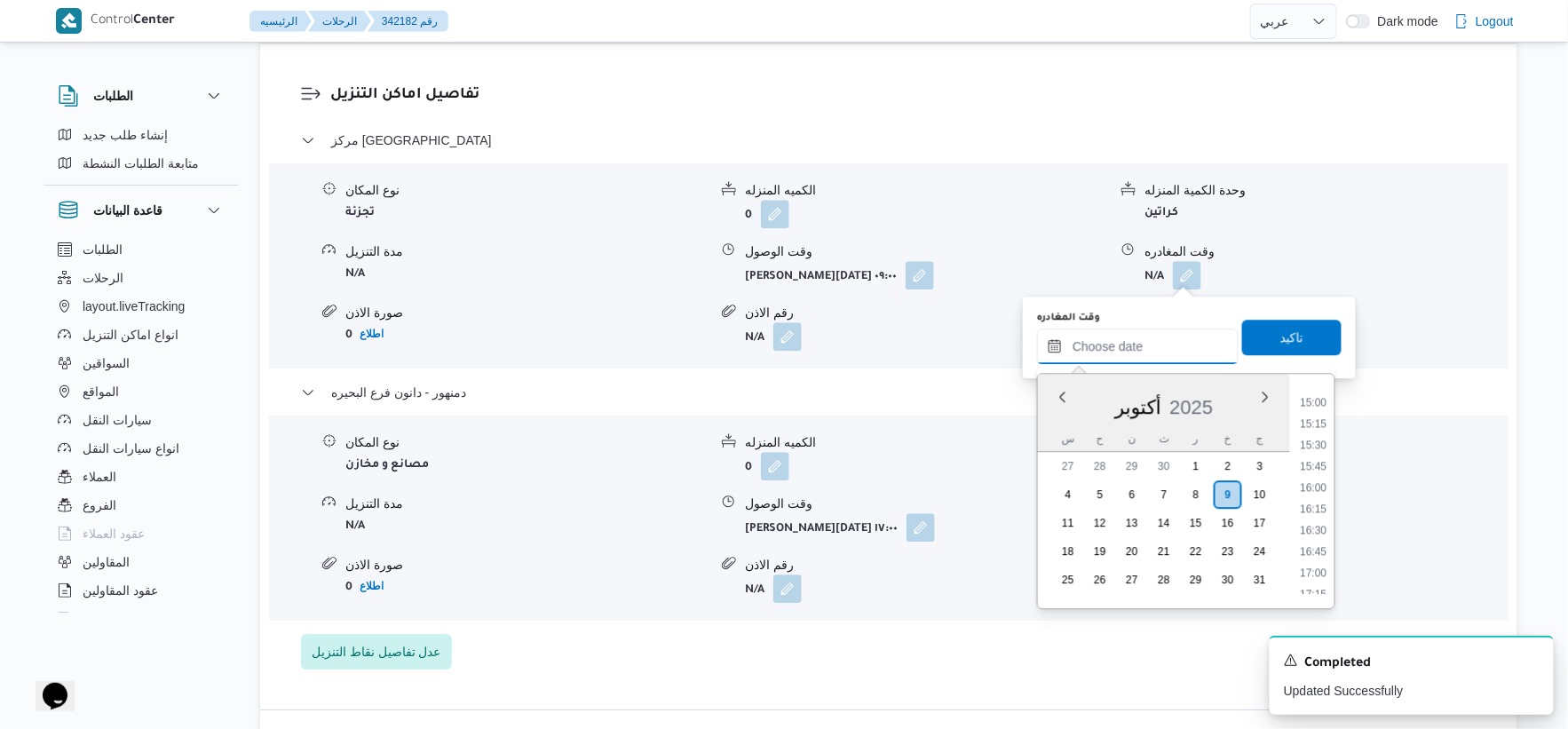
scroll to position [1273, 0]
click at [1316, 528] on li "16:30" at bounding box center [1313, 531] width 41 height 18
type input "[DATE] ١٦:٣٠"
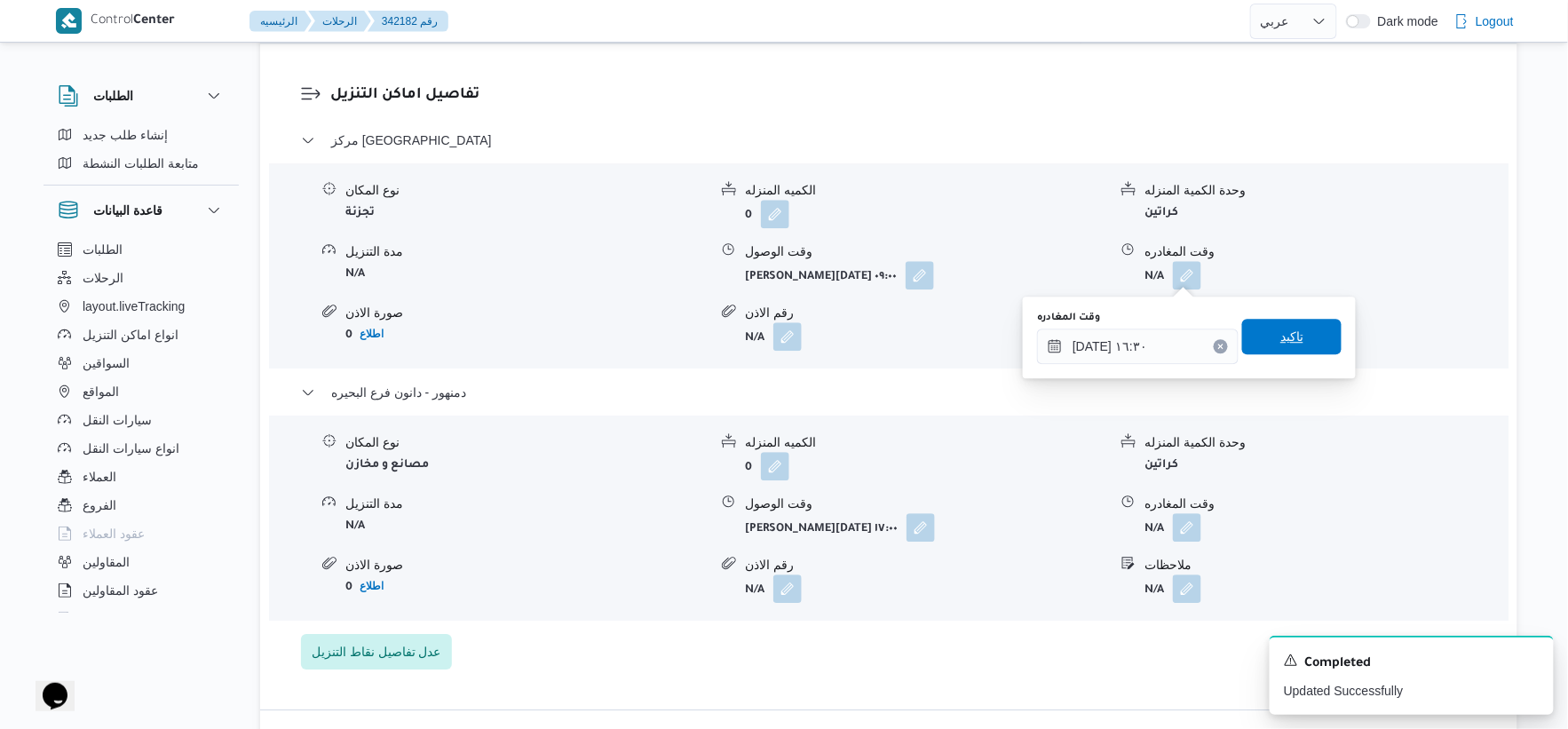
click at [1297, 334] on span "تاكيد" at bounding box center [1293, 337] width 100 height 36
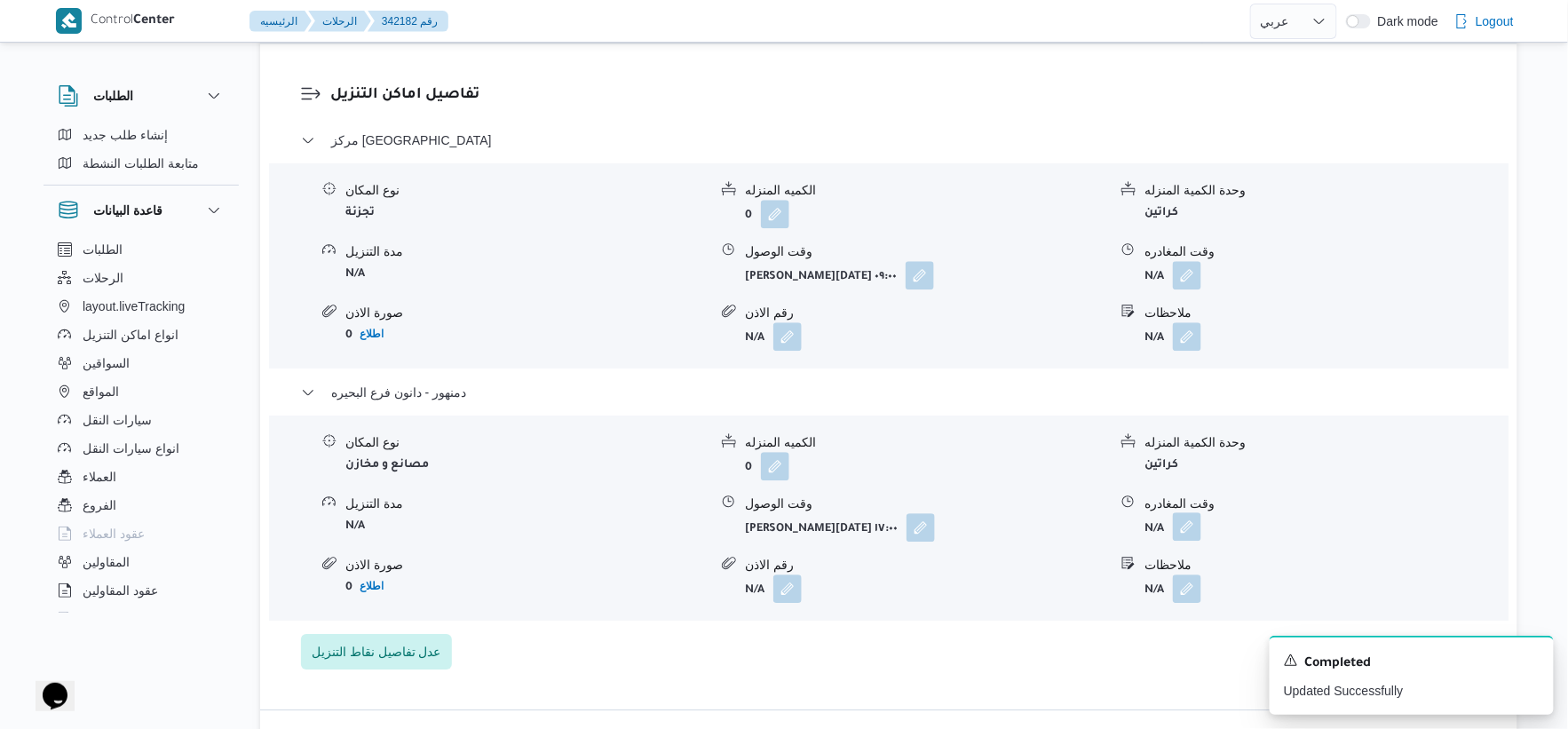
click at [1194, 522] on button "button" at bounding box center [1187, 526] width 28 height 28
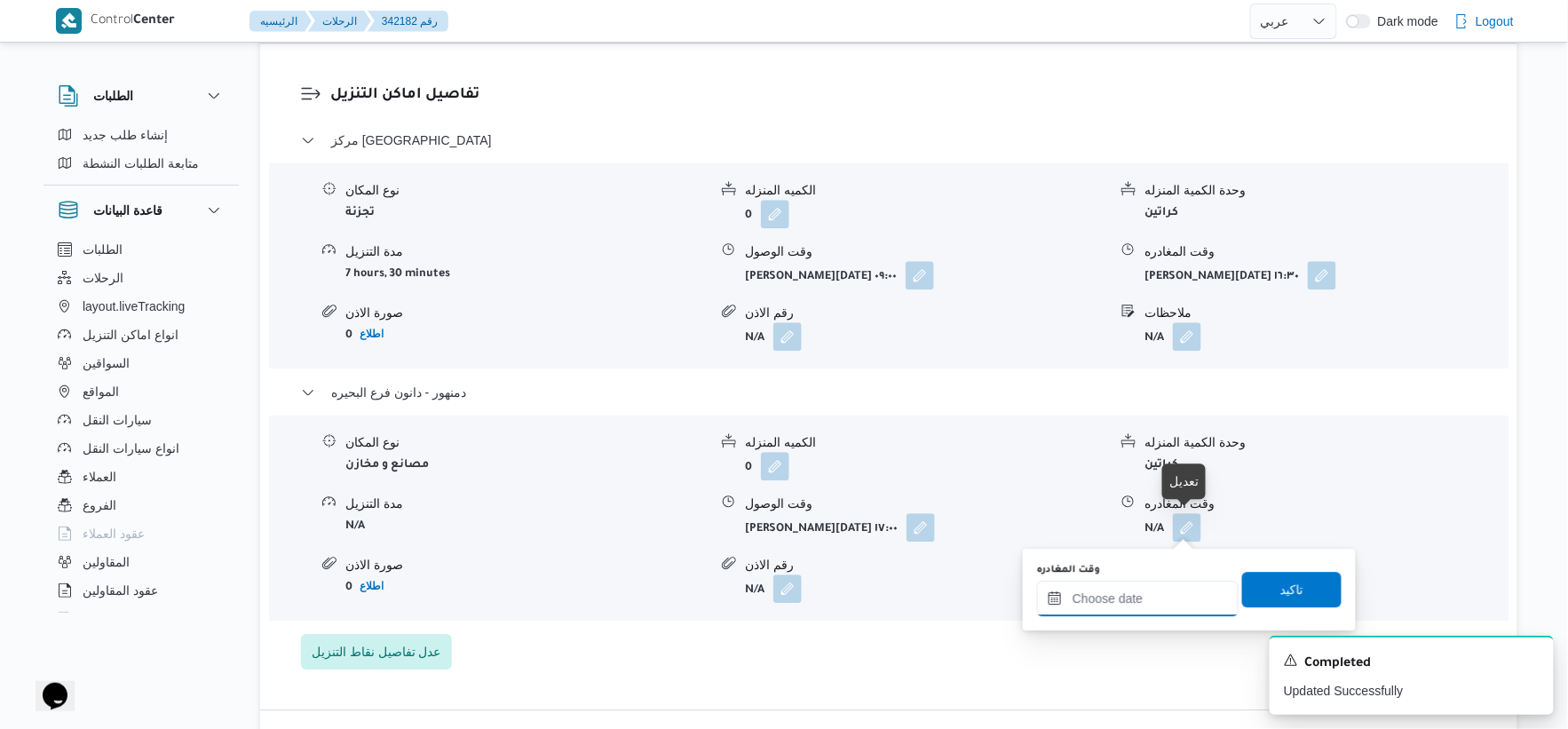
click at [1176, 599] on input "وقت المغادره" at bounding box center [1138, 599] width 202 height 36
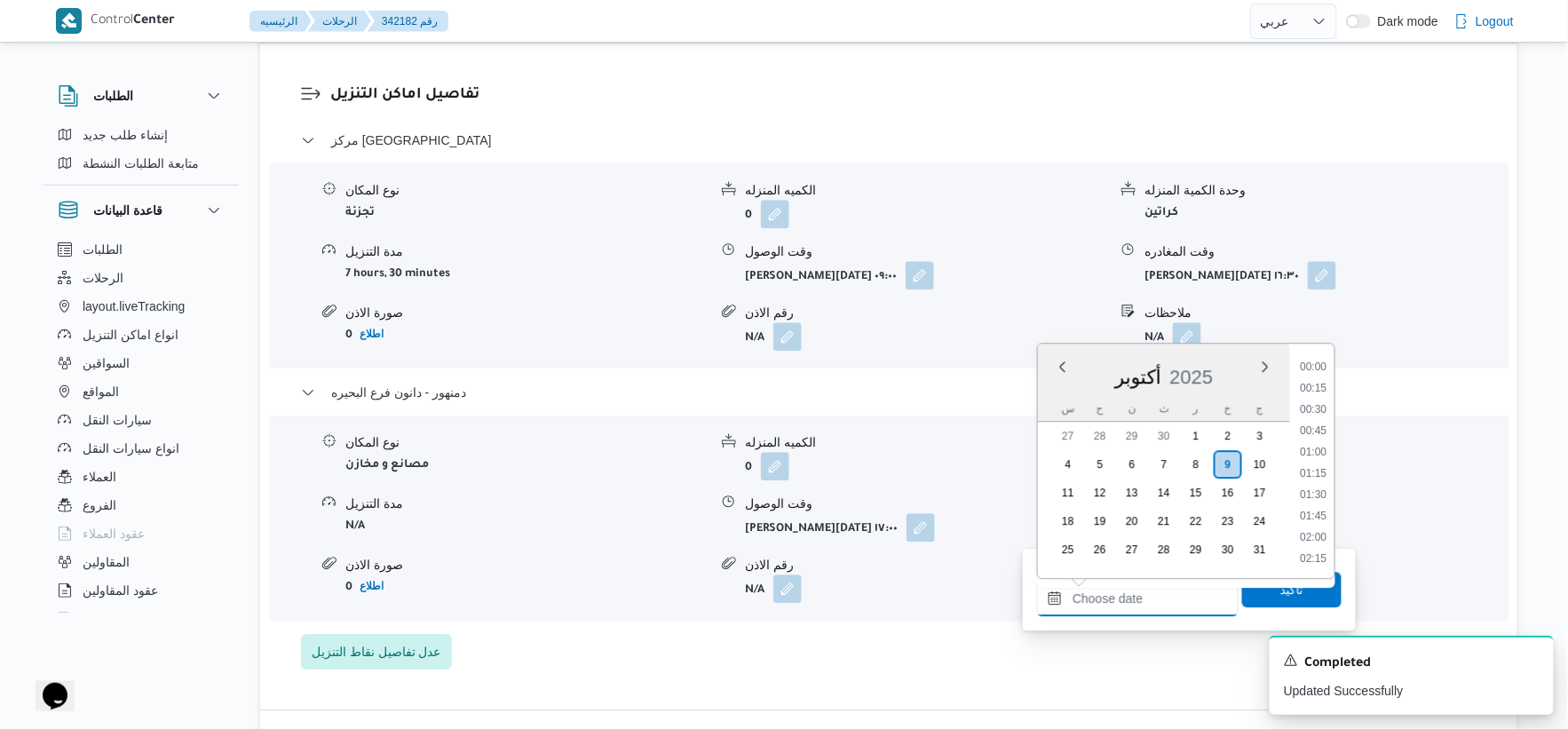
scroll to position [1471, 0]
click at [1320, 382] on li "17:30" at bounding box center [1313, 389] width 41 height 18
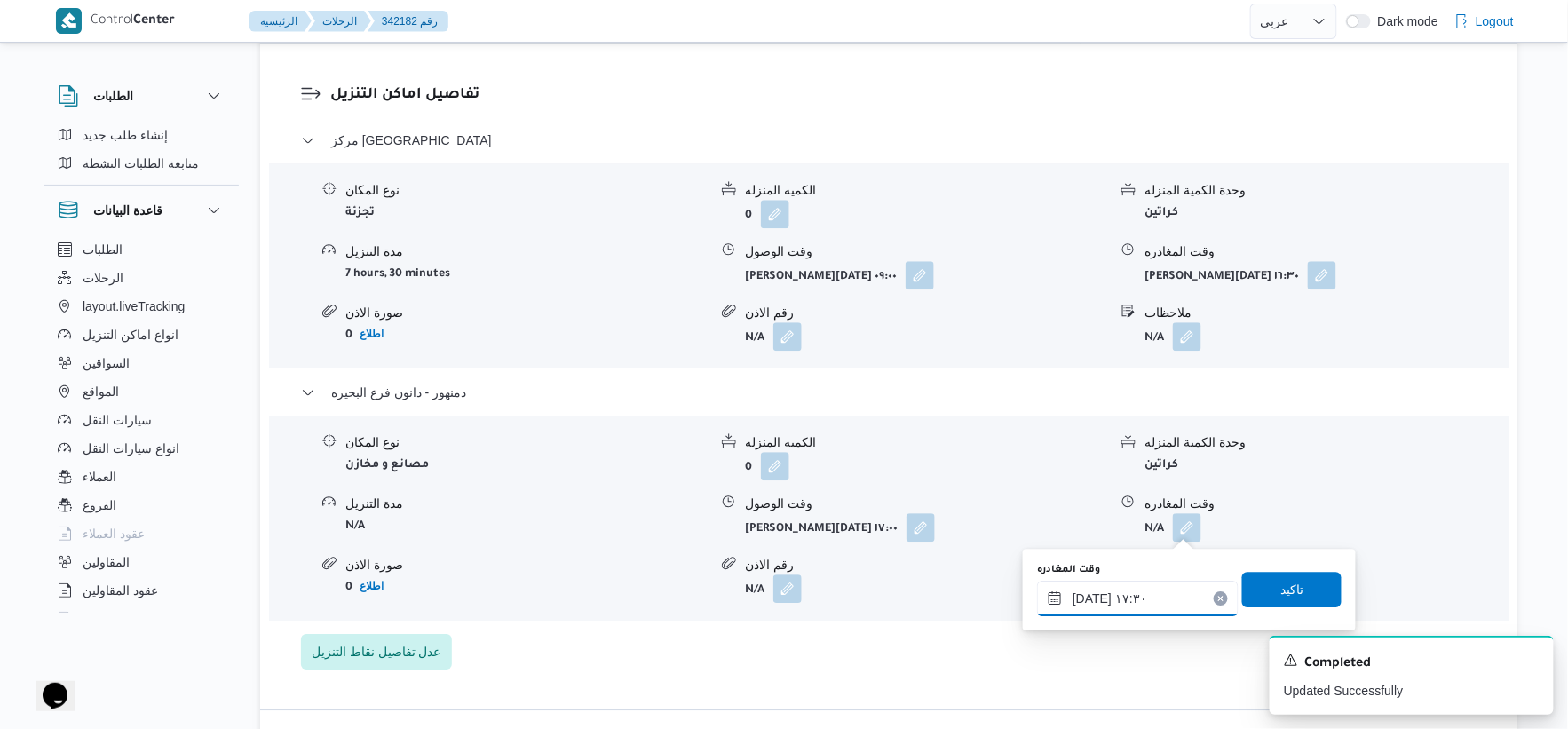
click at [1090, 593] on input "٠٩/١٠/٢٠٢٥ ١٧:٣٠" at bounding box center [1138, 599] width 202 height 36
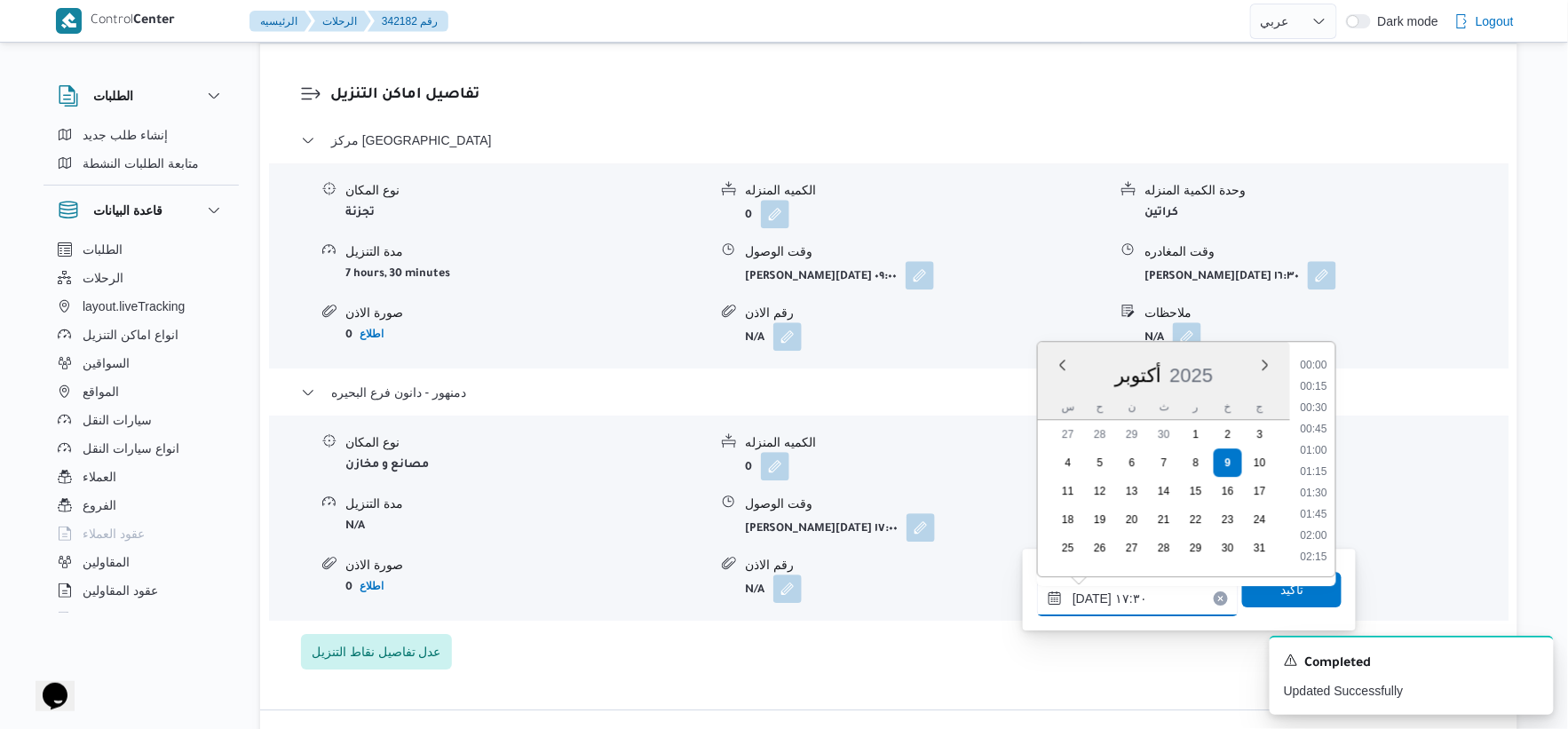
click at [1090, 593] on input "٠٩/١٠/٢٠٢٥ ١٧:٣٠" at bounding box center [1138, 599] width 202 height 36
type input "٠٩/١٠/٢٠٢٥ ١٧:١٠"
click at [1281, 592] on span "تاكيد" at bounding box center [1292, 588] width 23 height 21
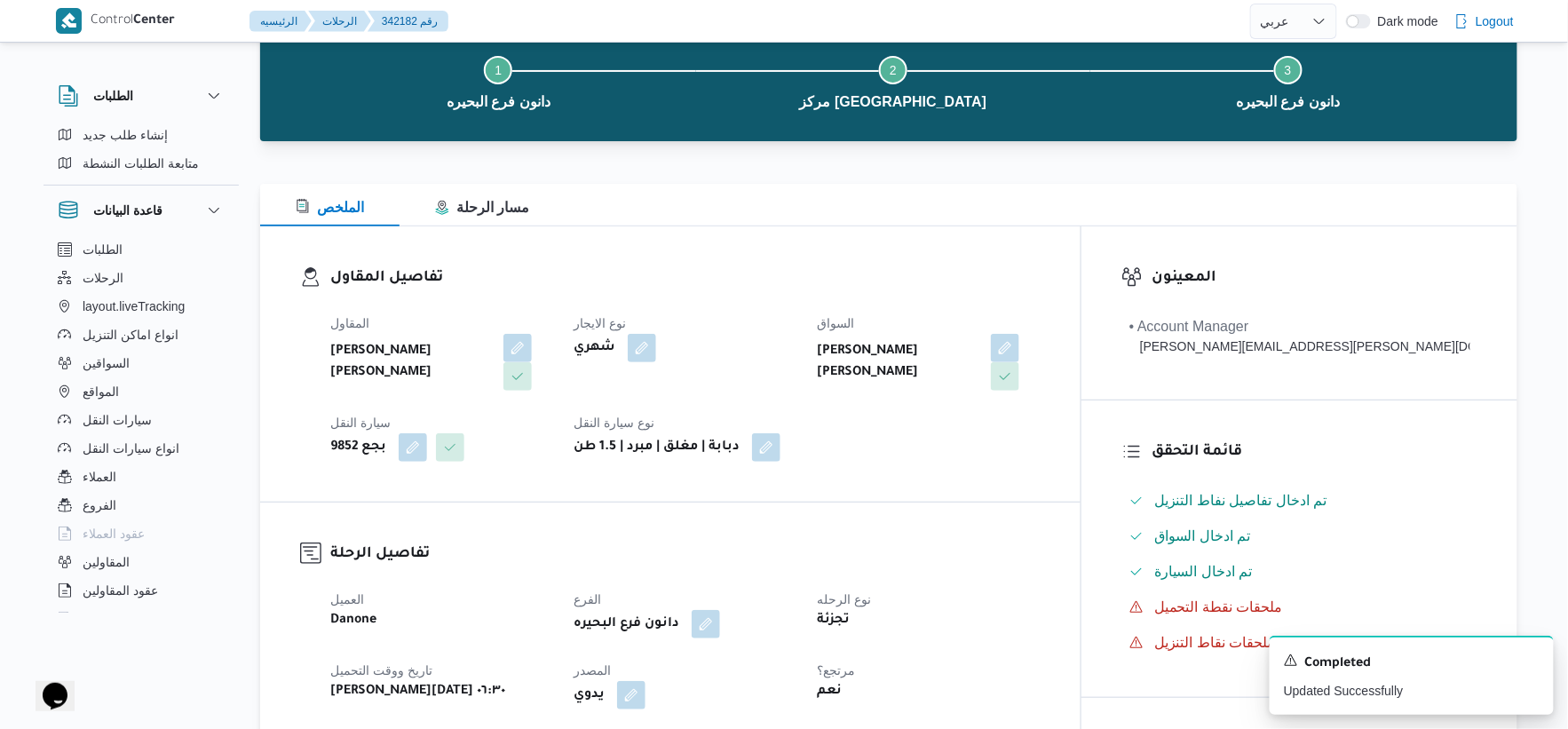
scroll to position [0, 0]
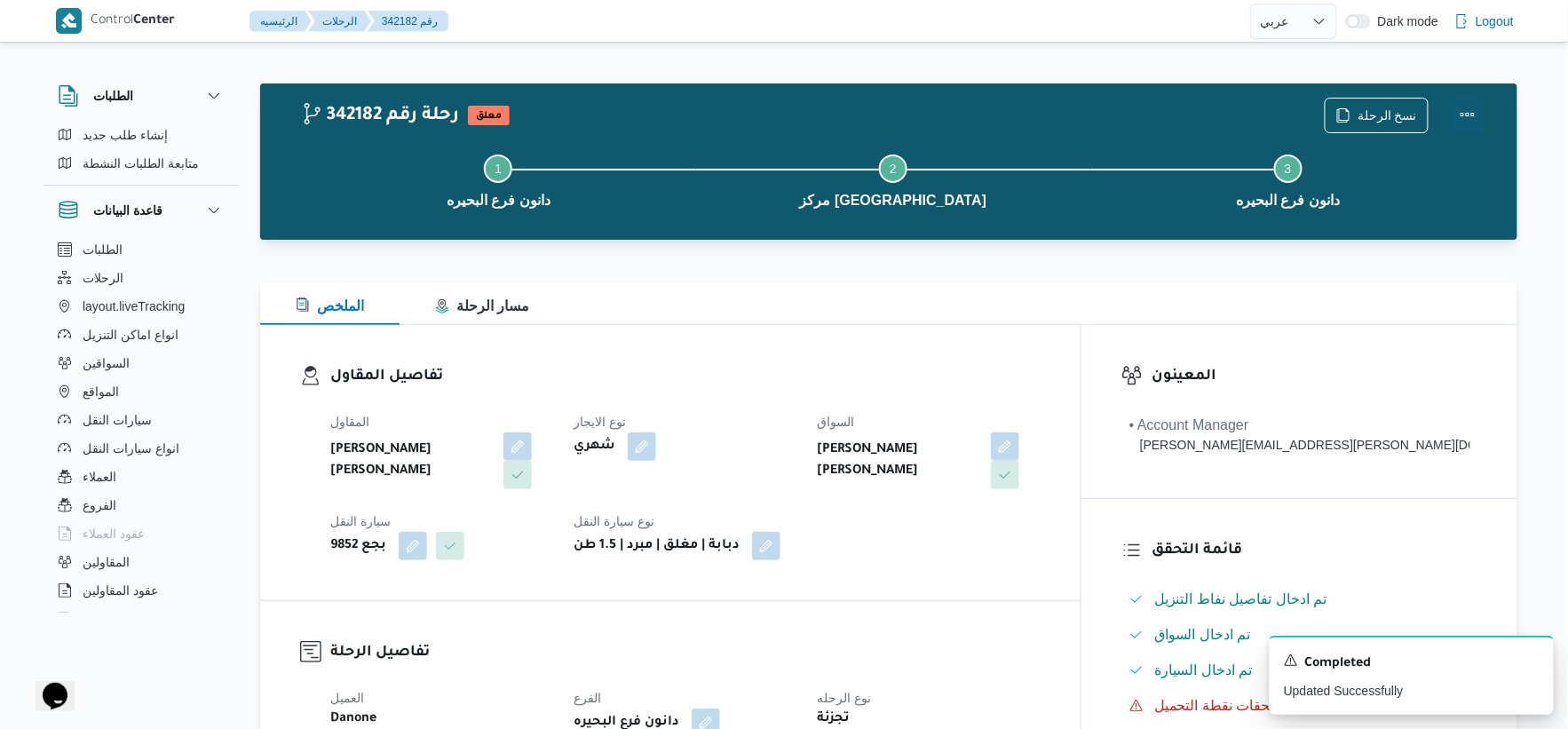
click at [1471, 114] on button "Actions" at bounding box center [1468, 115] width 36 height 36
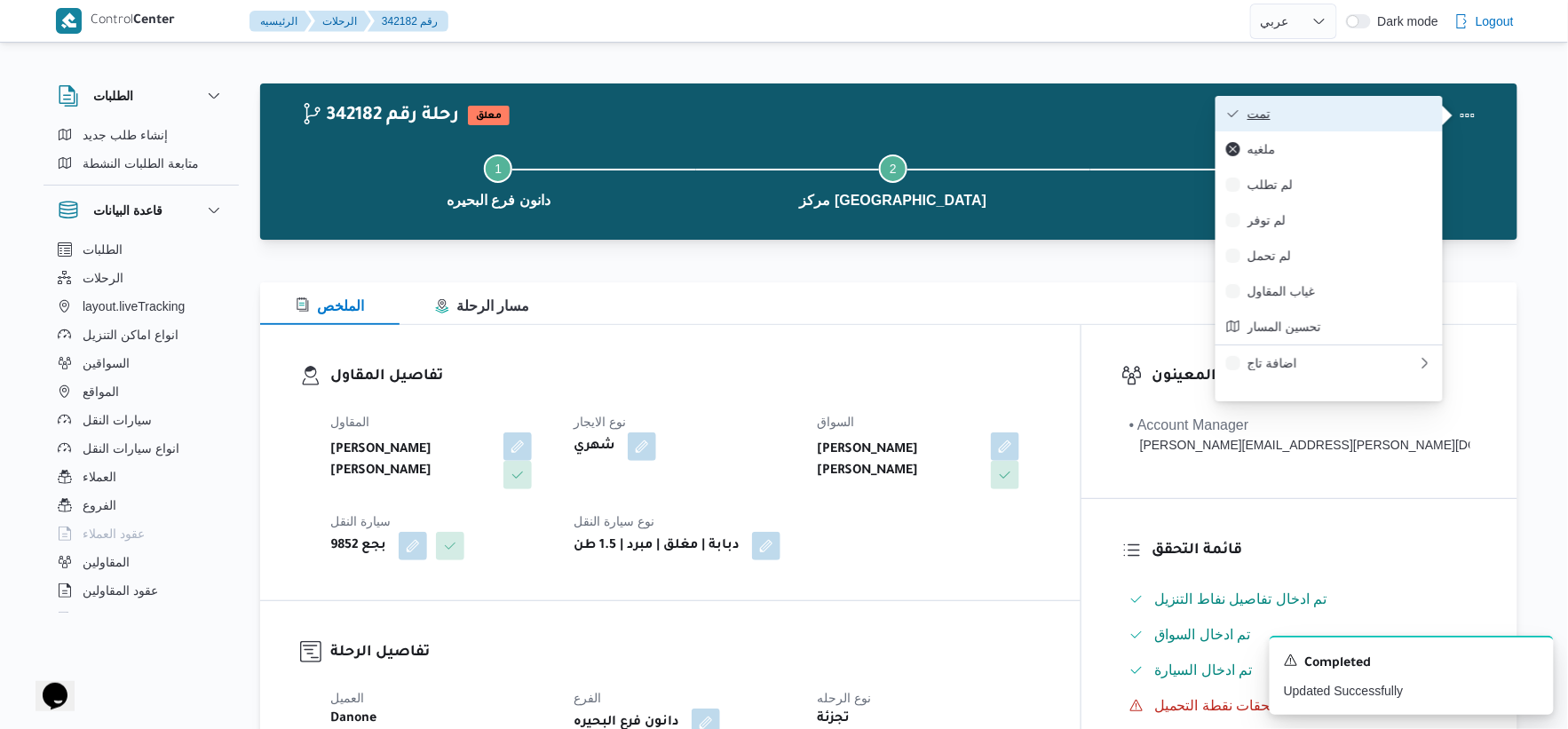
click at [1343, 116] on span "تمت" at bounding box center [1339, 114] width 185 height 14
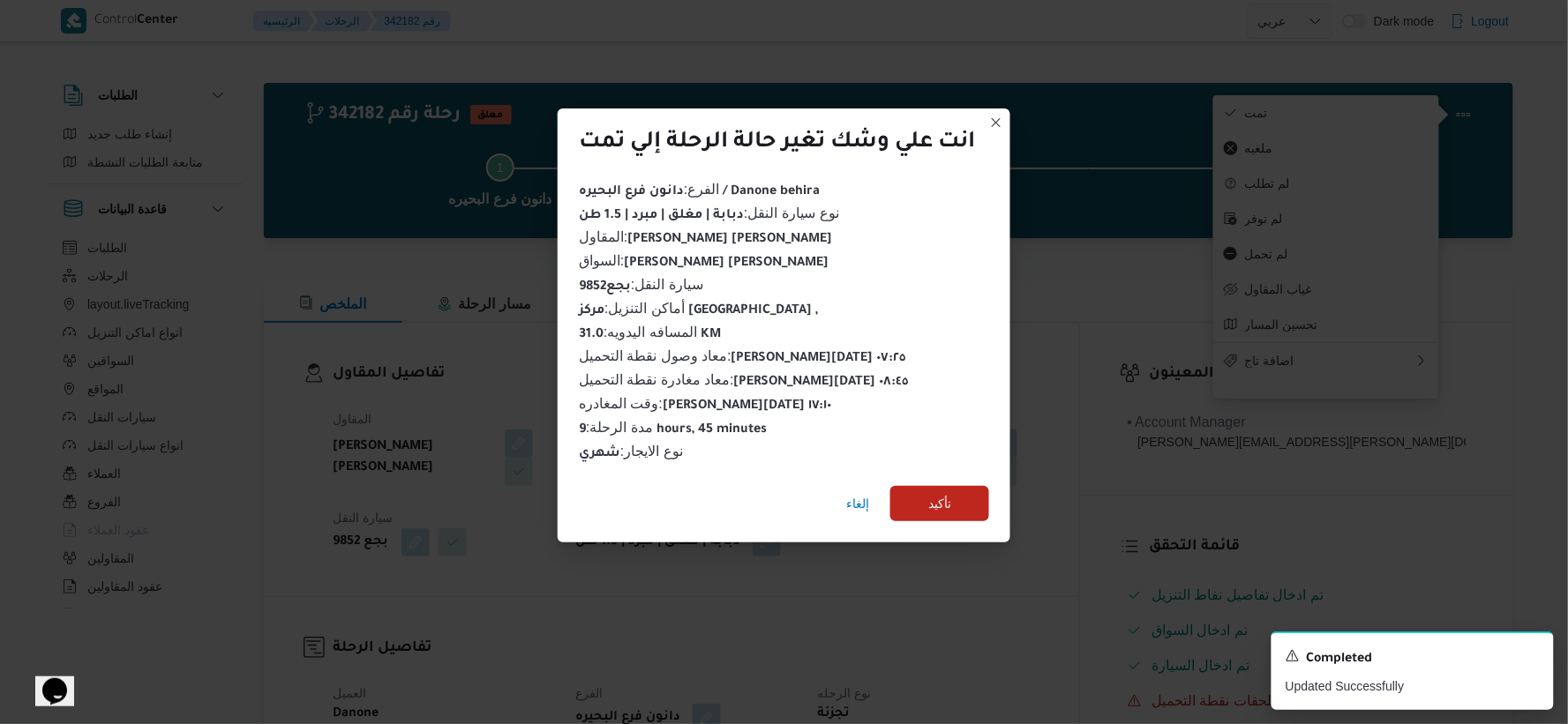
click at [950, 473] on div "إلغاء تأكيد" at bounding box center [784, 507] width 452 height 70
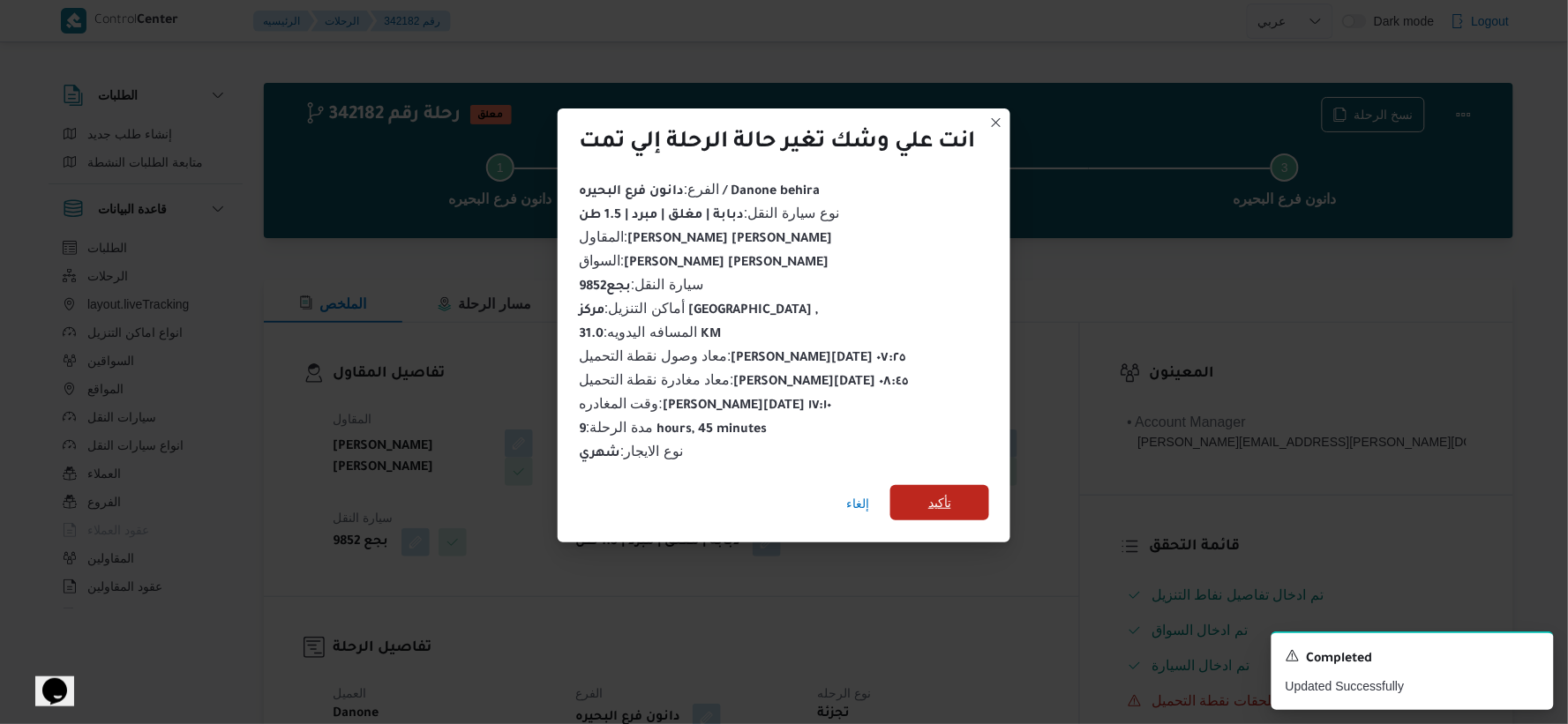
click at [951, 485] on span "تأكيد" at bounding box center [940, 503] width 99 height 36
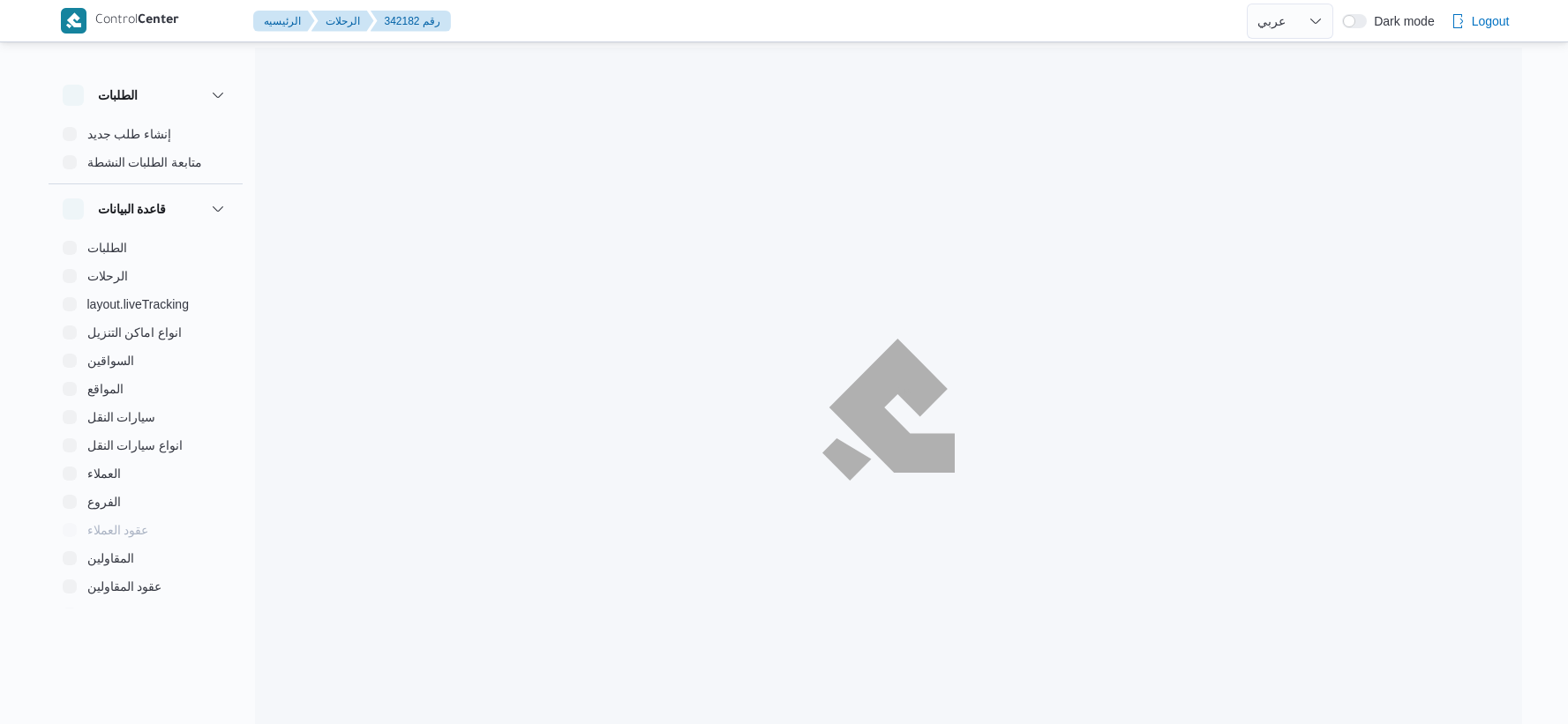
select select "ar"
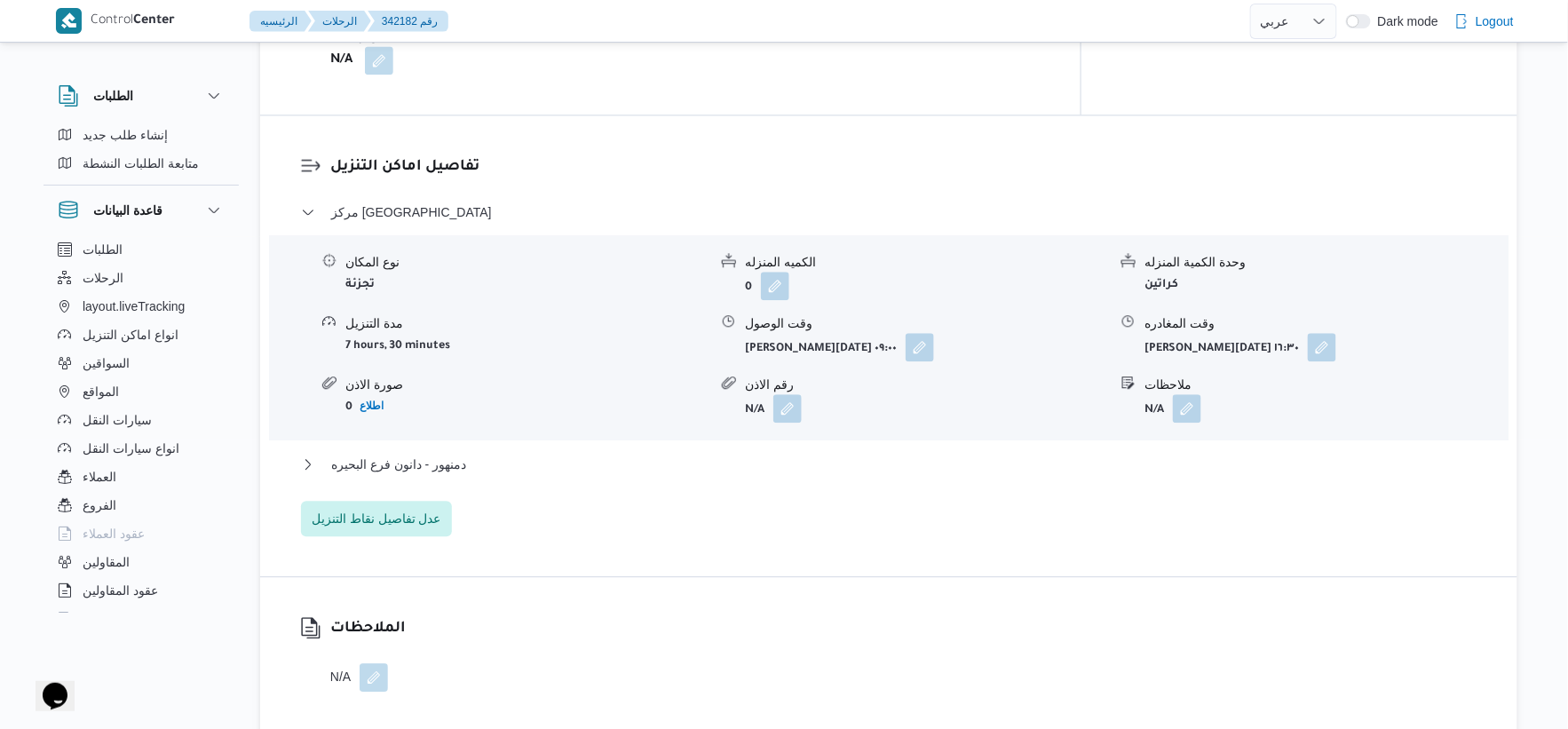
scroll to position [1480, 0]
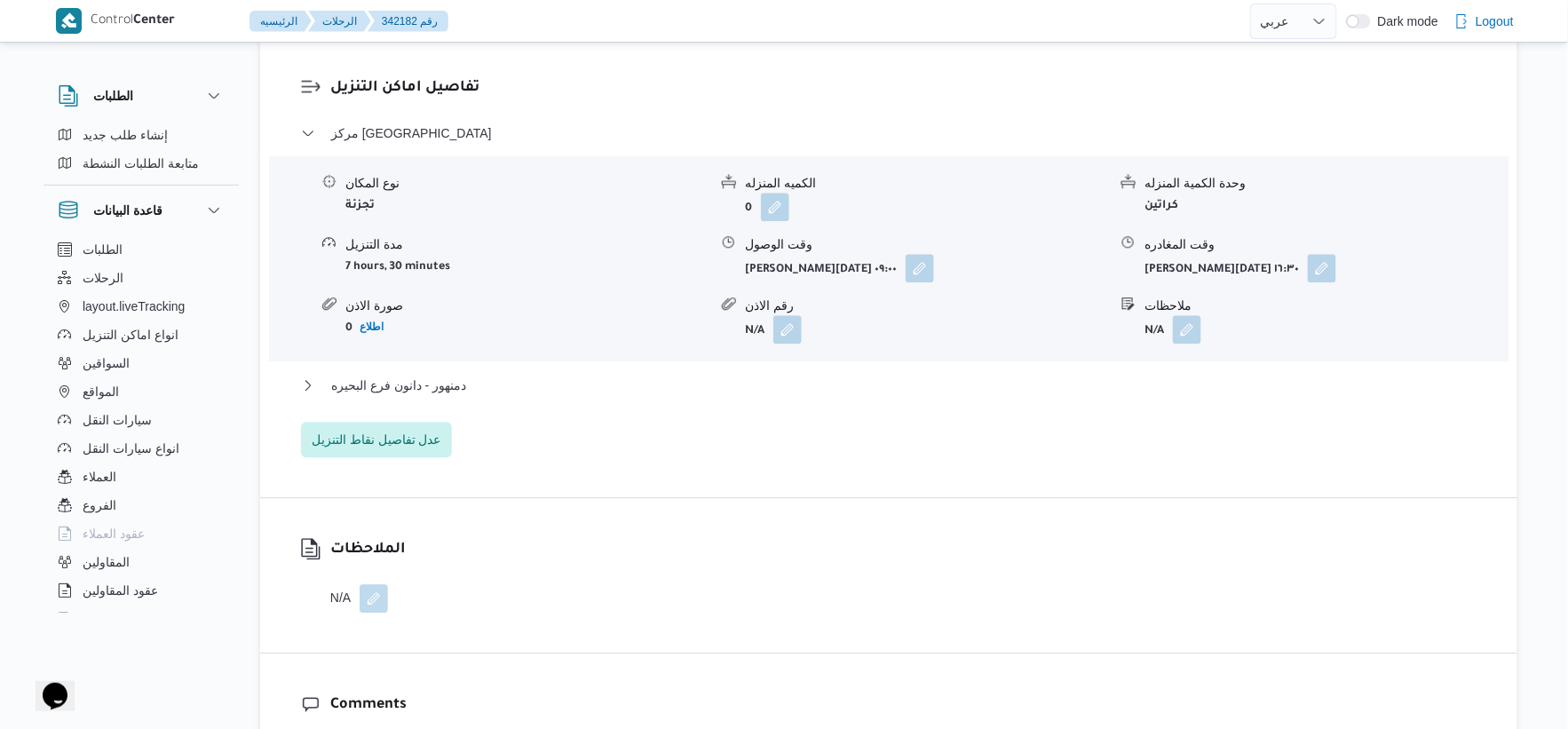
click at [464, 396] on div "دمنهور - دانون فرع البحيره" at bounding box center [889, 391] width 1177 height 34
click at [464, 391] on span "دمنهور - دانون فرع البحيره" at bounding box center [398, 384] width 135 height 21
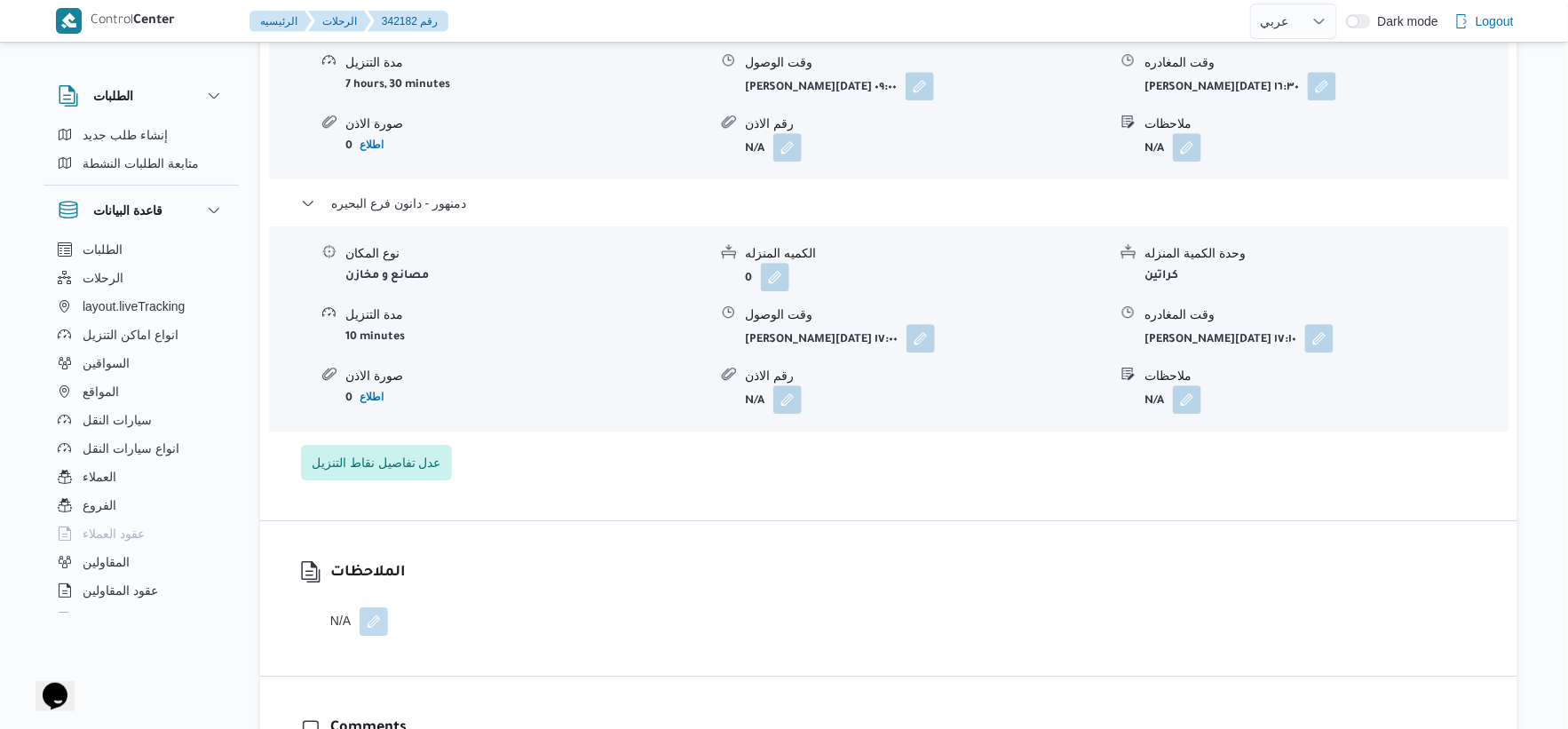
scroll to position [1678, 0]
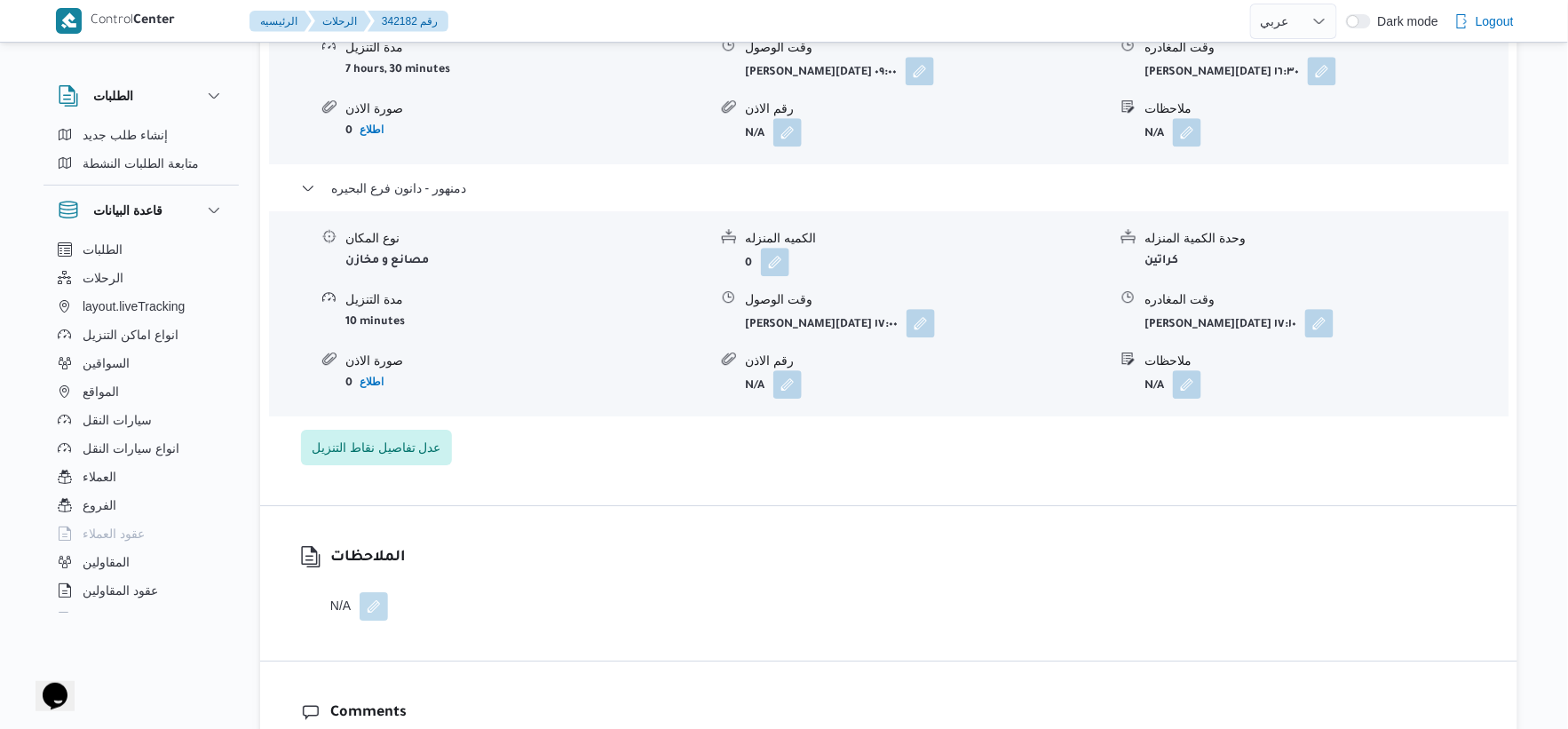
click at [551, 415] on div "مركز دمنهور نوع المكان تجزئة الكميه المنزله 0 وحدة الكمية المنزله كراتين مدة ال…" at bounding box center [889, 195] width 1177 height 540
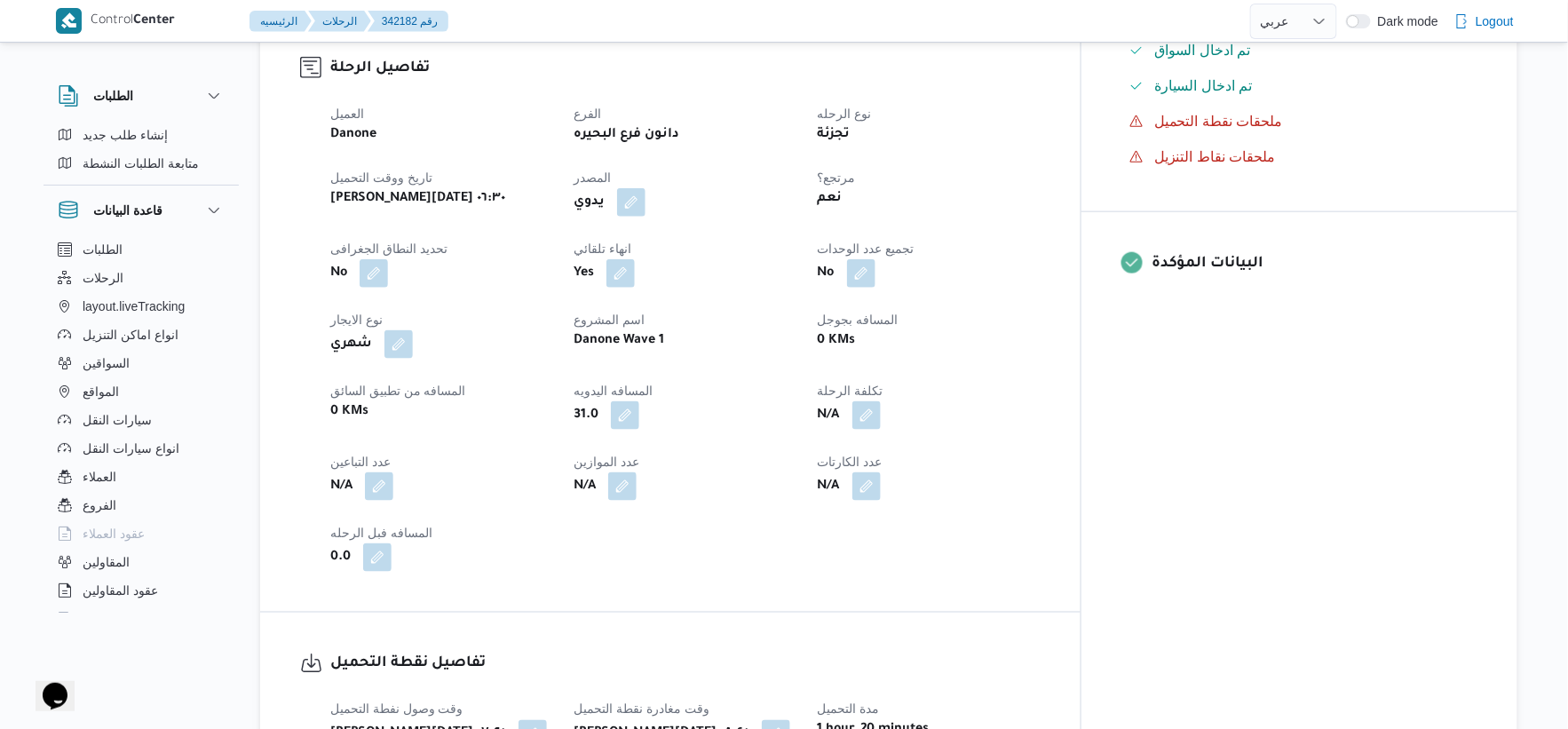
scroll to position [592, 0]
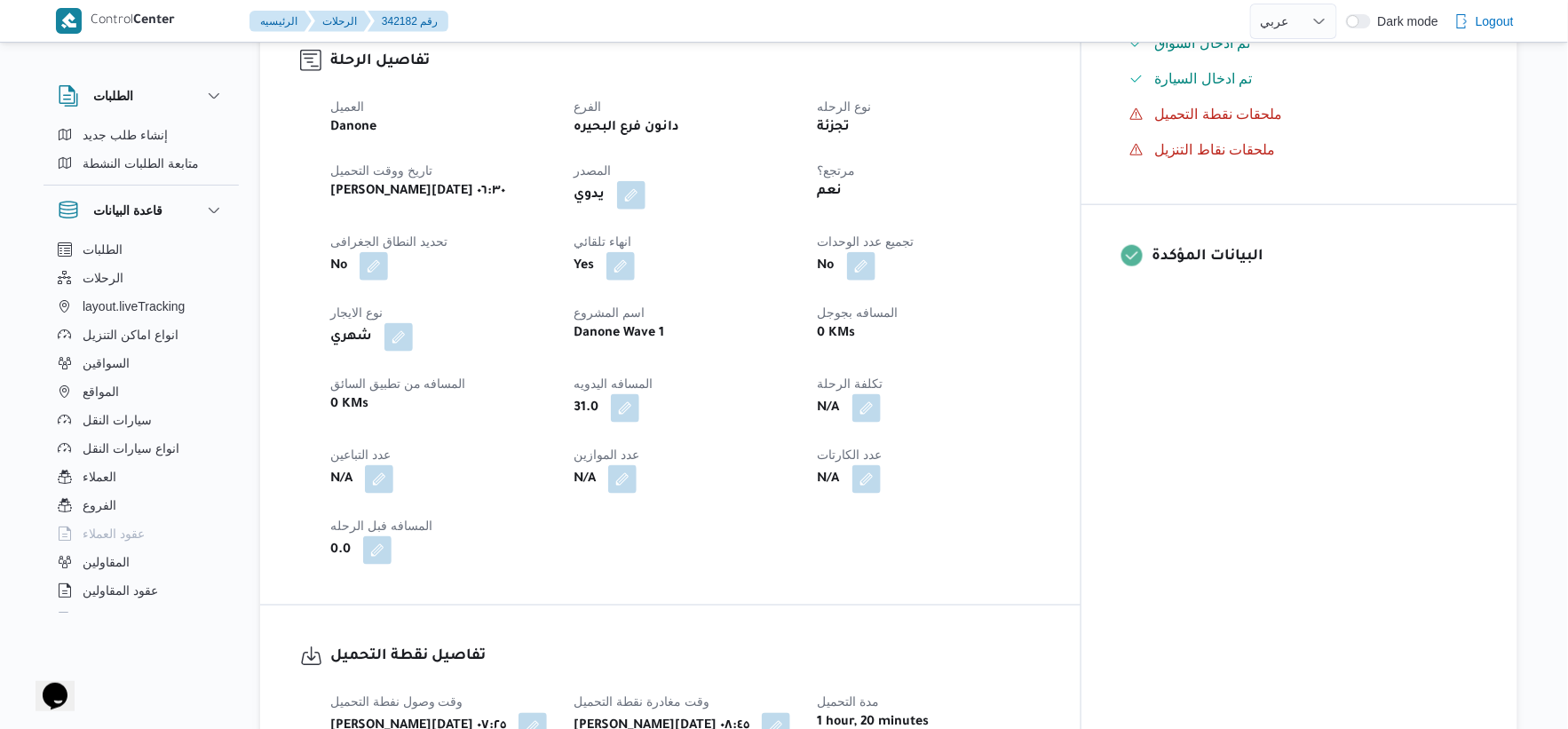
select select "ar"
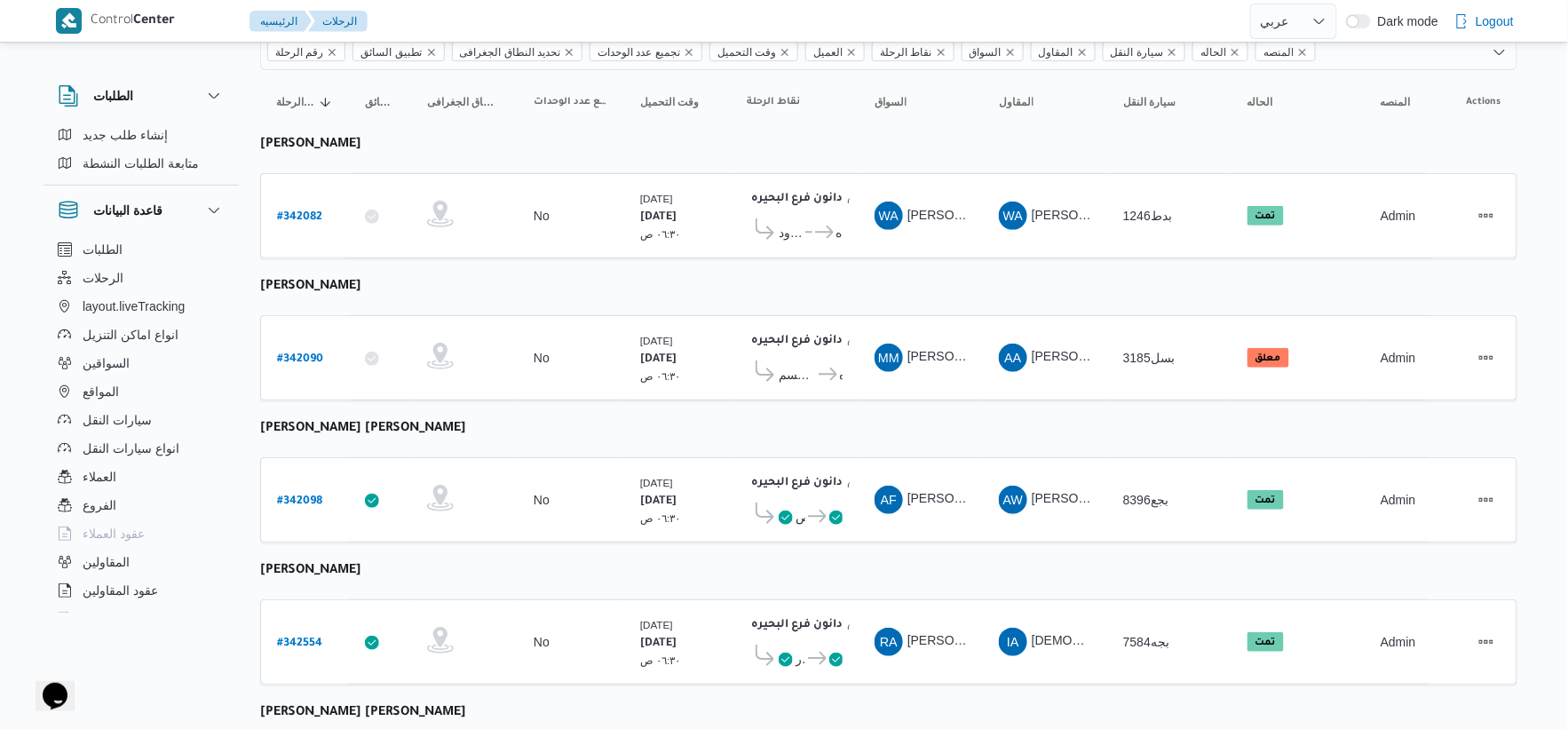
scroll to position [45, 0]
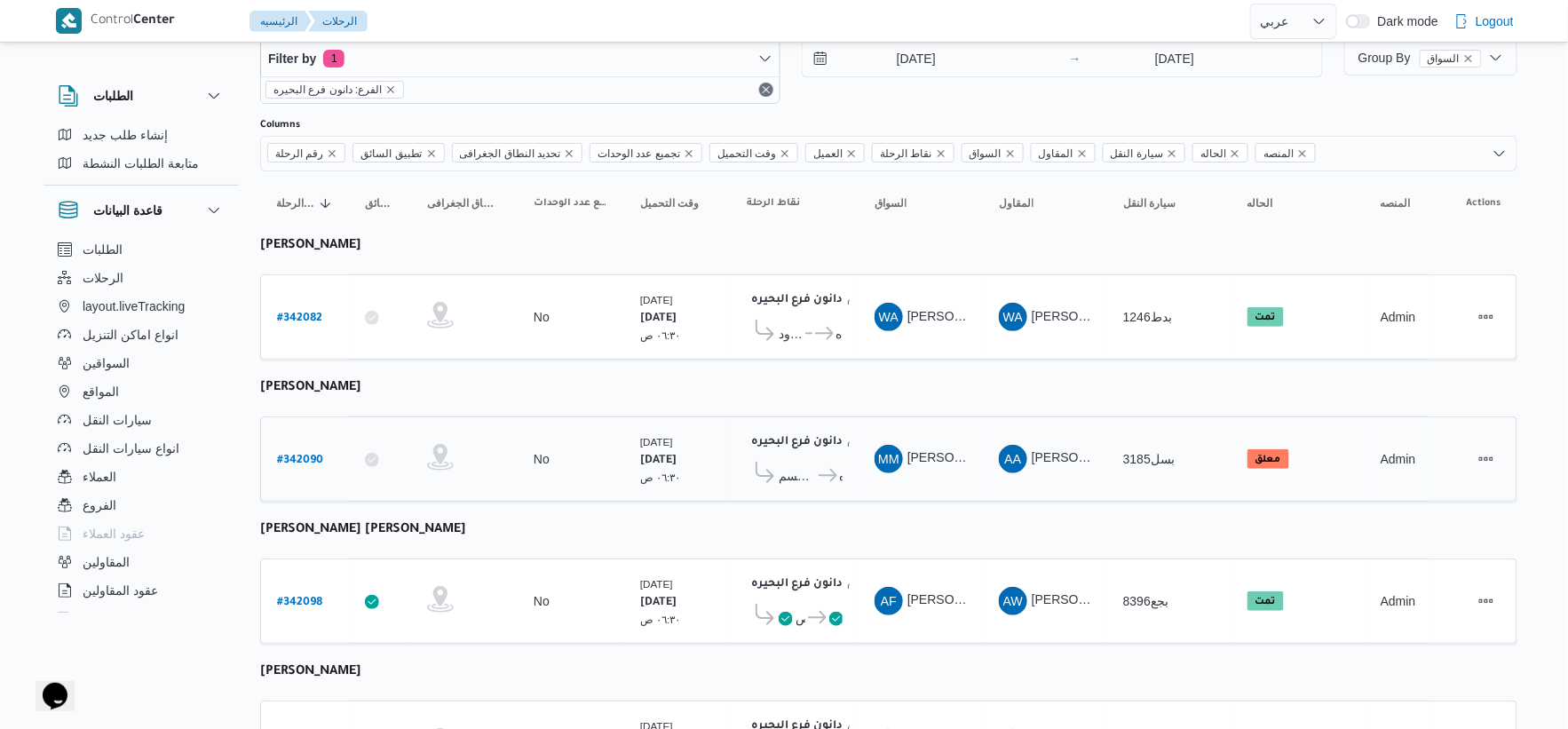
click at [298, 455] on b "# 342090" at bounding box center [300, 461] width 46 height 12
select select "ar"
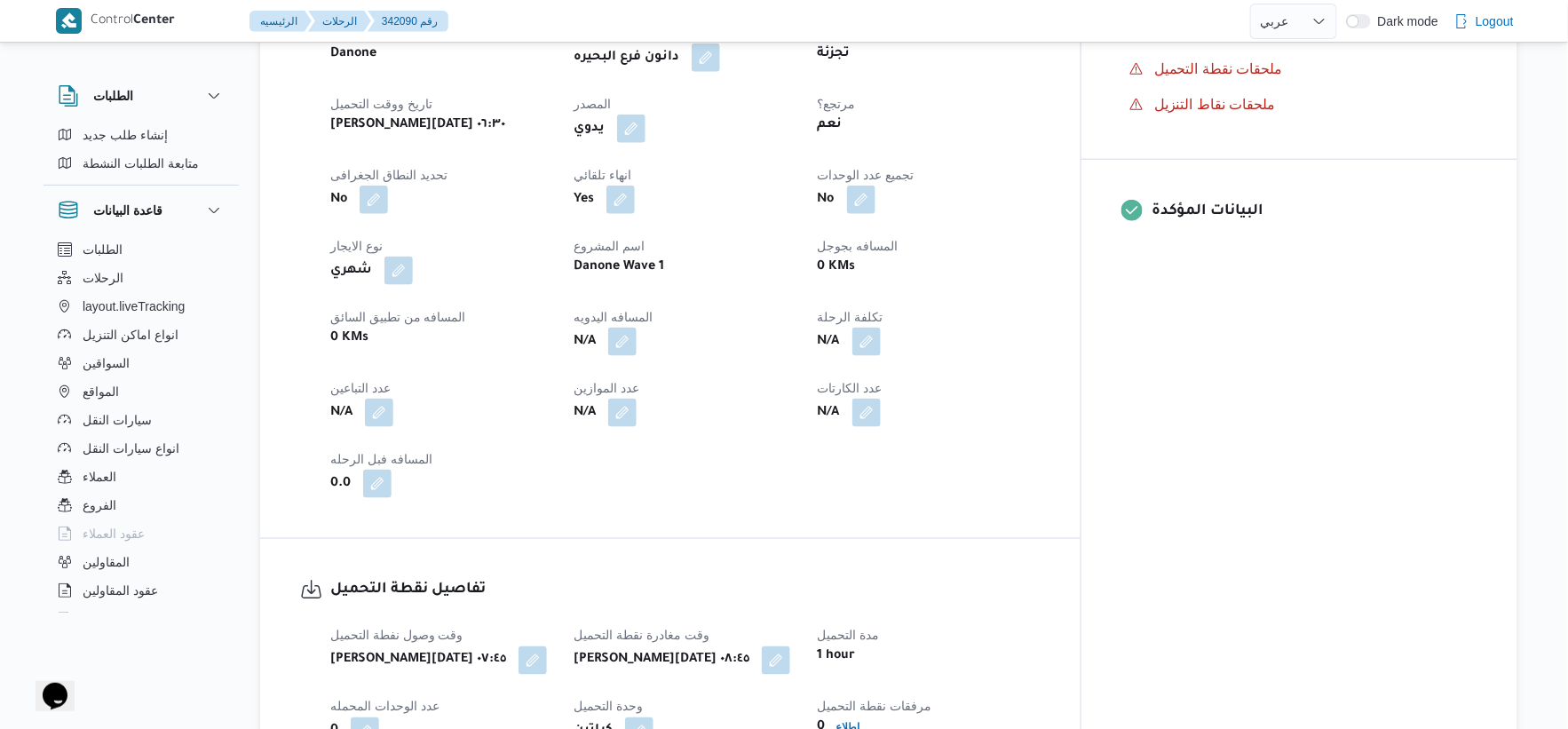
scroll to position [1131, 0]
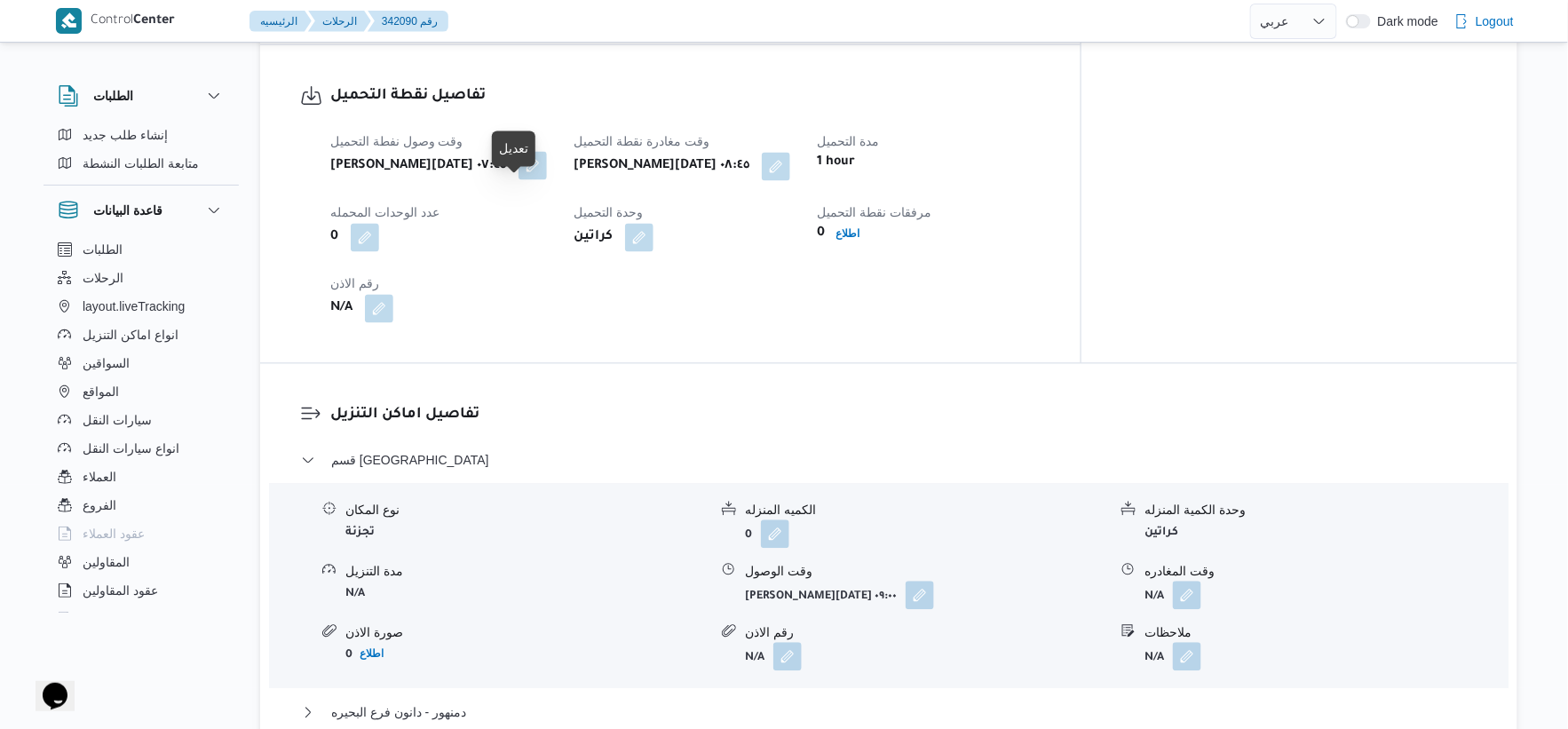
click at [521, 181] on button "button" at bounding box center [533, 166] width 28 height 28
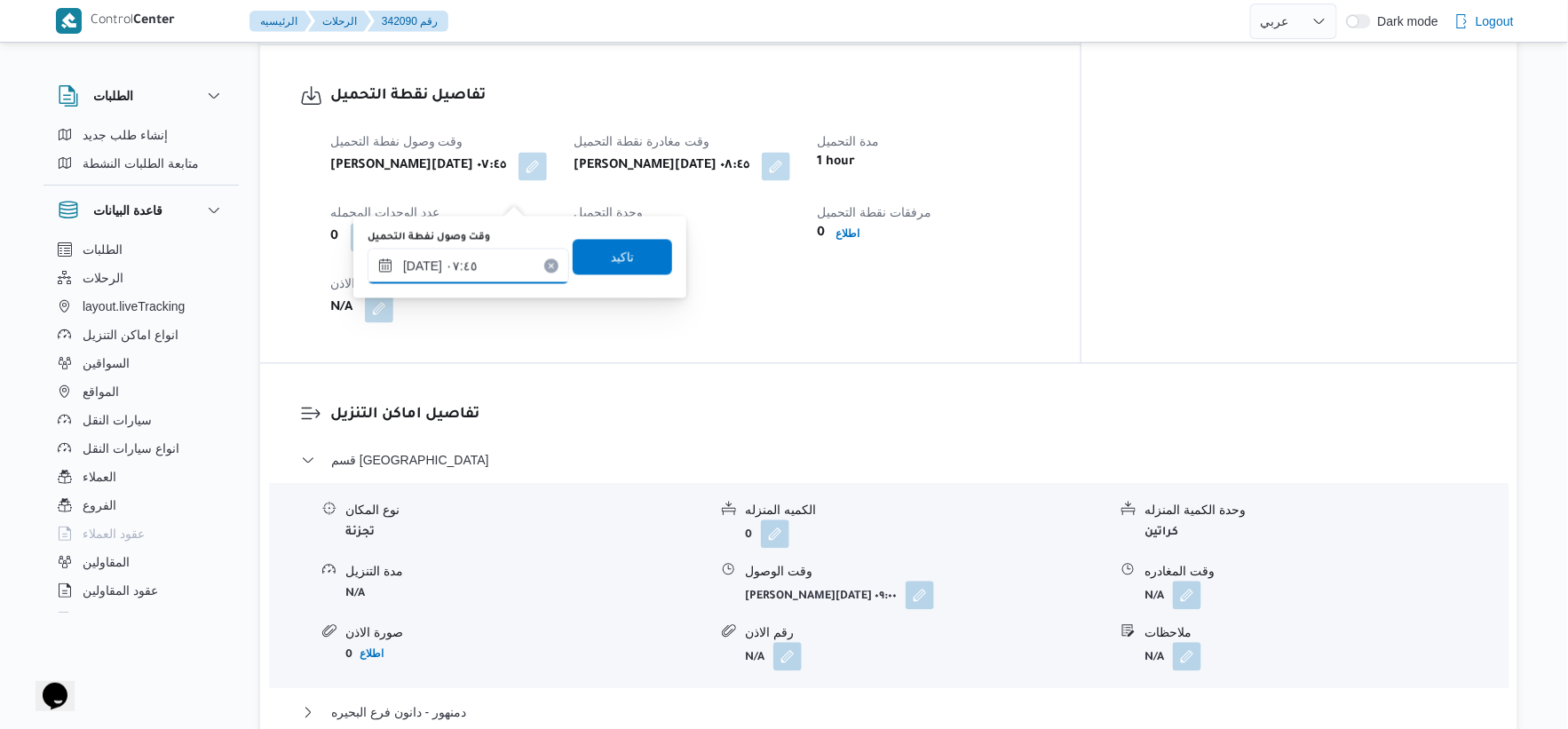
click at [423, 267] on input "[DATE] ٠٧:٤٥" at bounding box center [468, 267] width 202 height 36
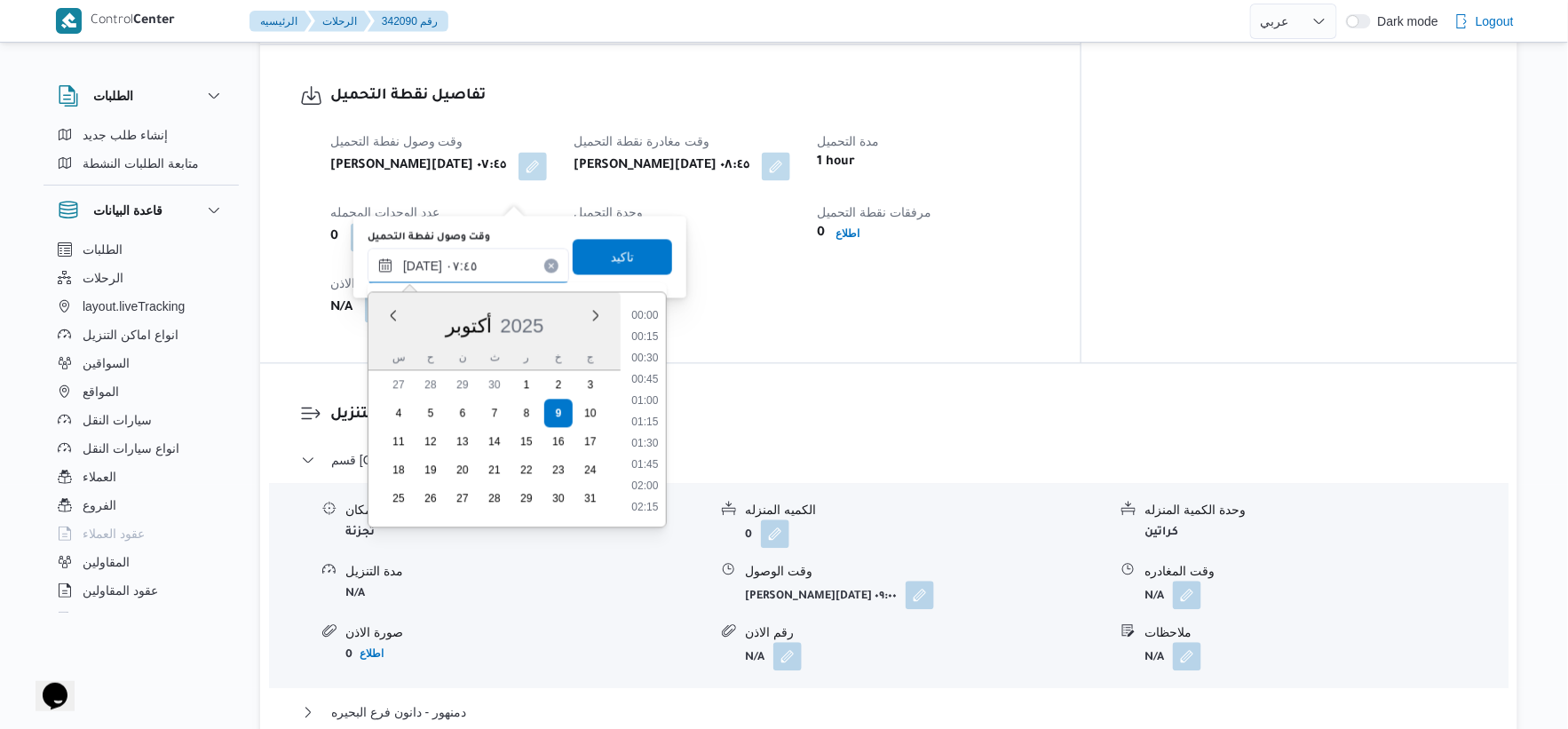
click at [423, 267] on input "[DATE] ٠٧:٤٥" at bounding box center [468, 267] width 202 height 36
type input "[DATE] ٠٧:٢٥"
click at [622, 247] on span "تاكيد" at bounding box center [622, 256] width 23 height 21
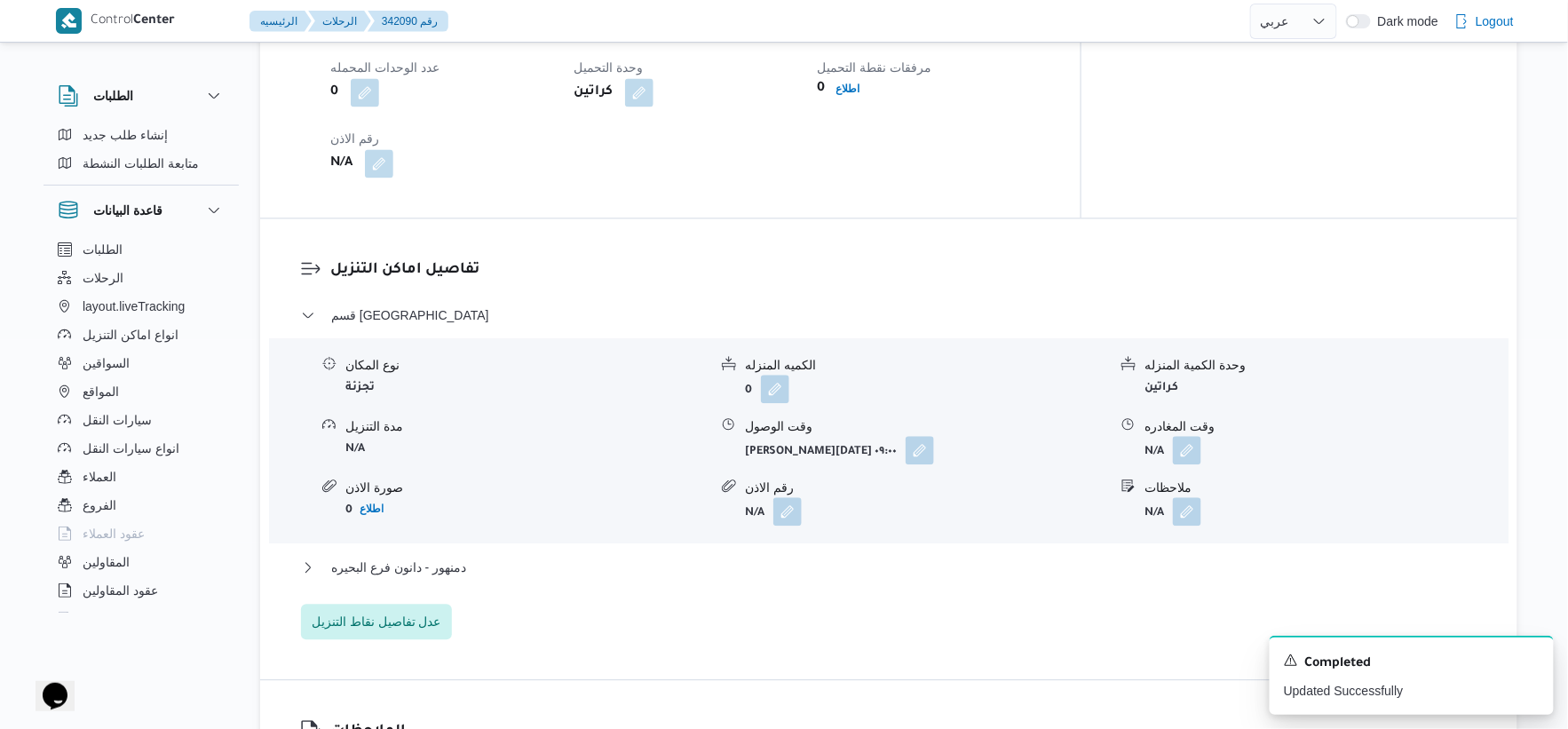
scroll to position [1328, 0]
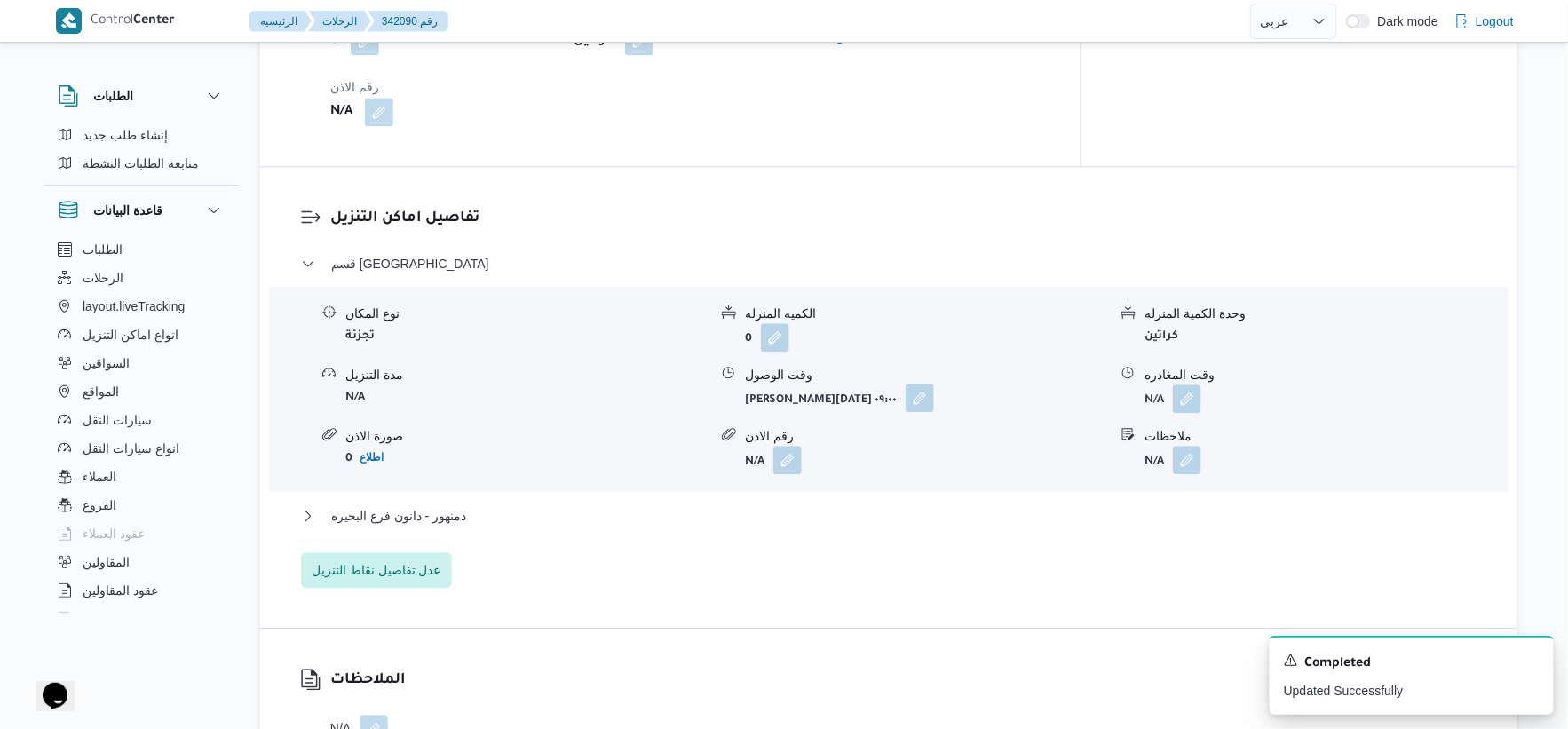
click at [906, 412] on button "button" at bounding box center [920, 397] width 28 height 28
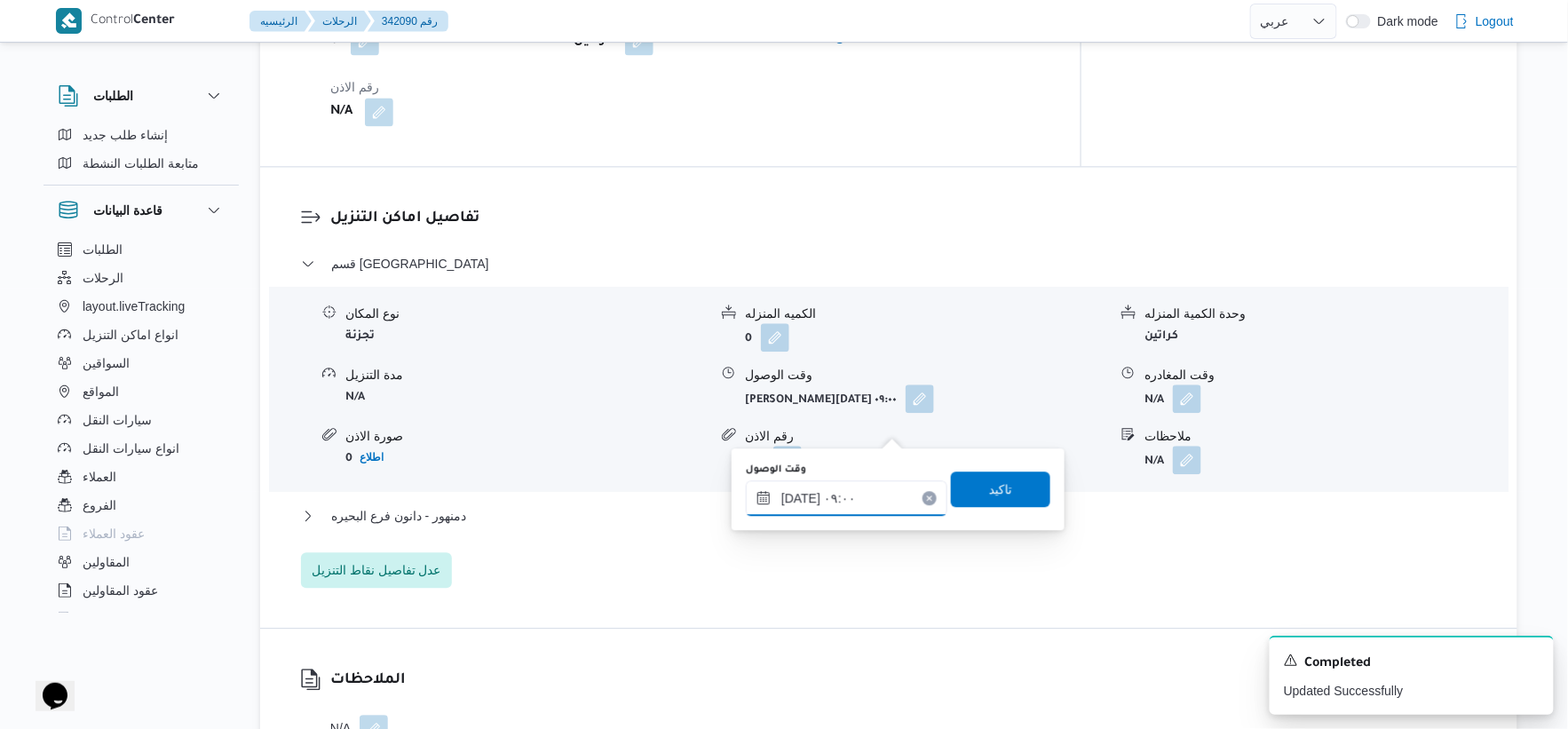
click at [846, 501] on input "[DATE] ٠٩:٠٠" at bounding box center [846, 498] width 202 height 36
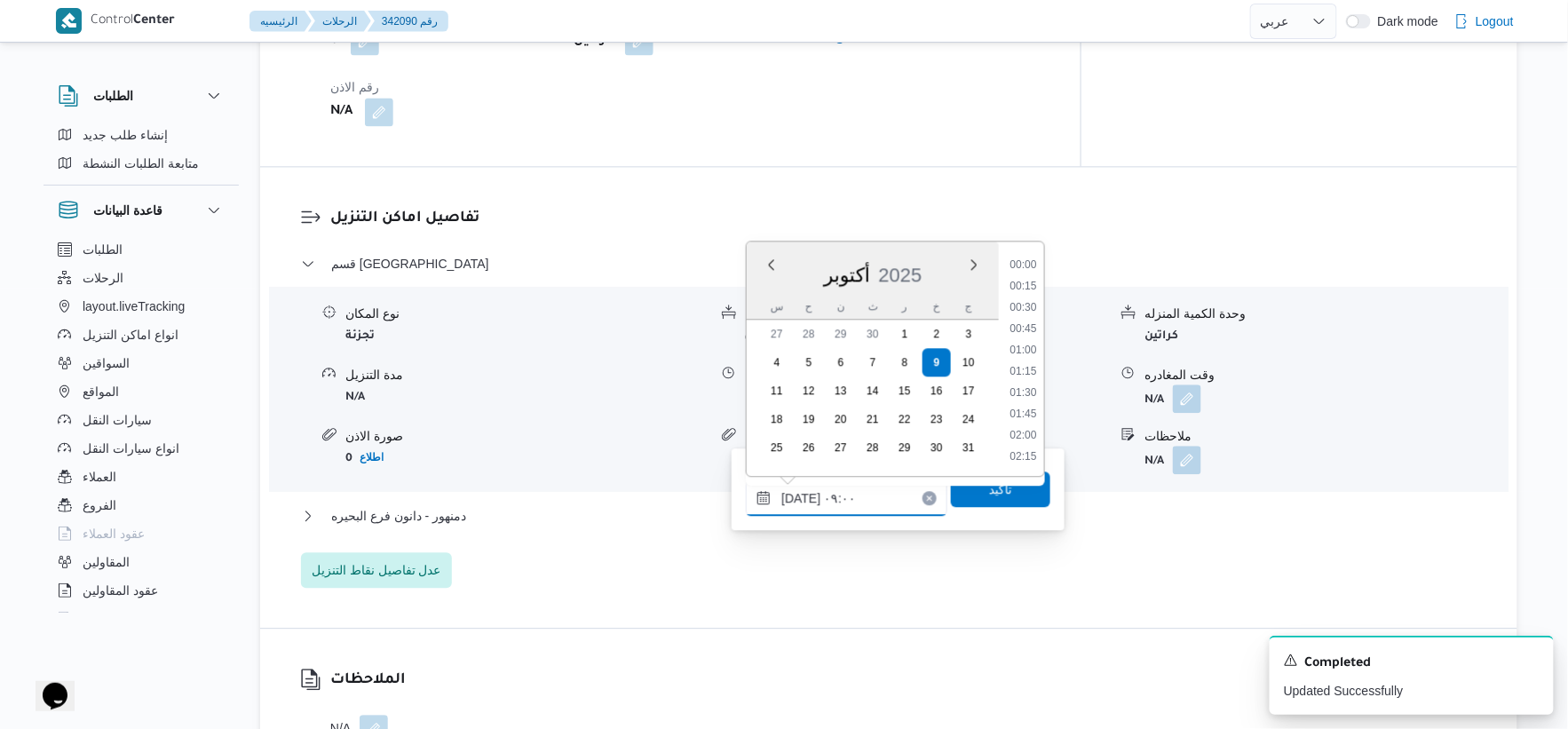
scroll to position [661, 0]
click at [1024, 409] on li "09:30" at bounding box center [1023, 414] width 41 height 18
type input "[DATE] ٠٩:٣٠"
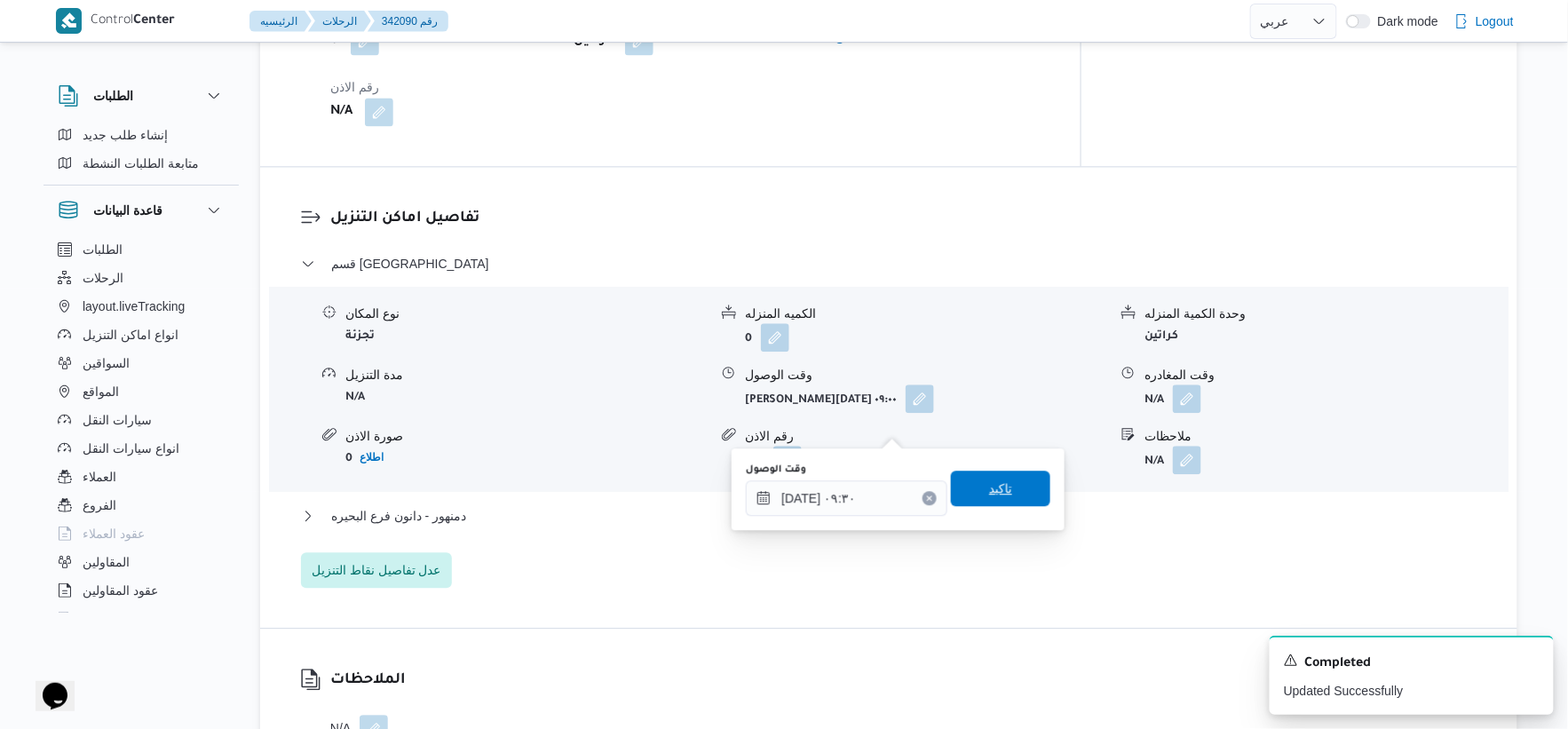
click at [1007, 481] on span "تاكيد" at bounding box center [1001, 489] width 100 height 36
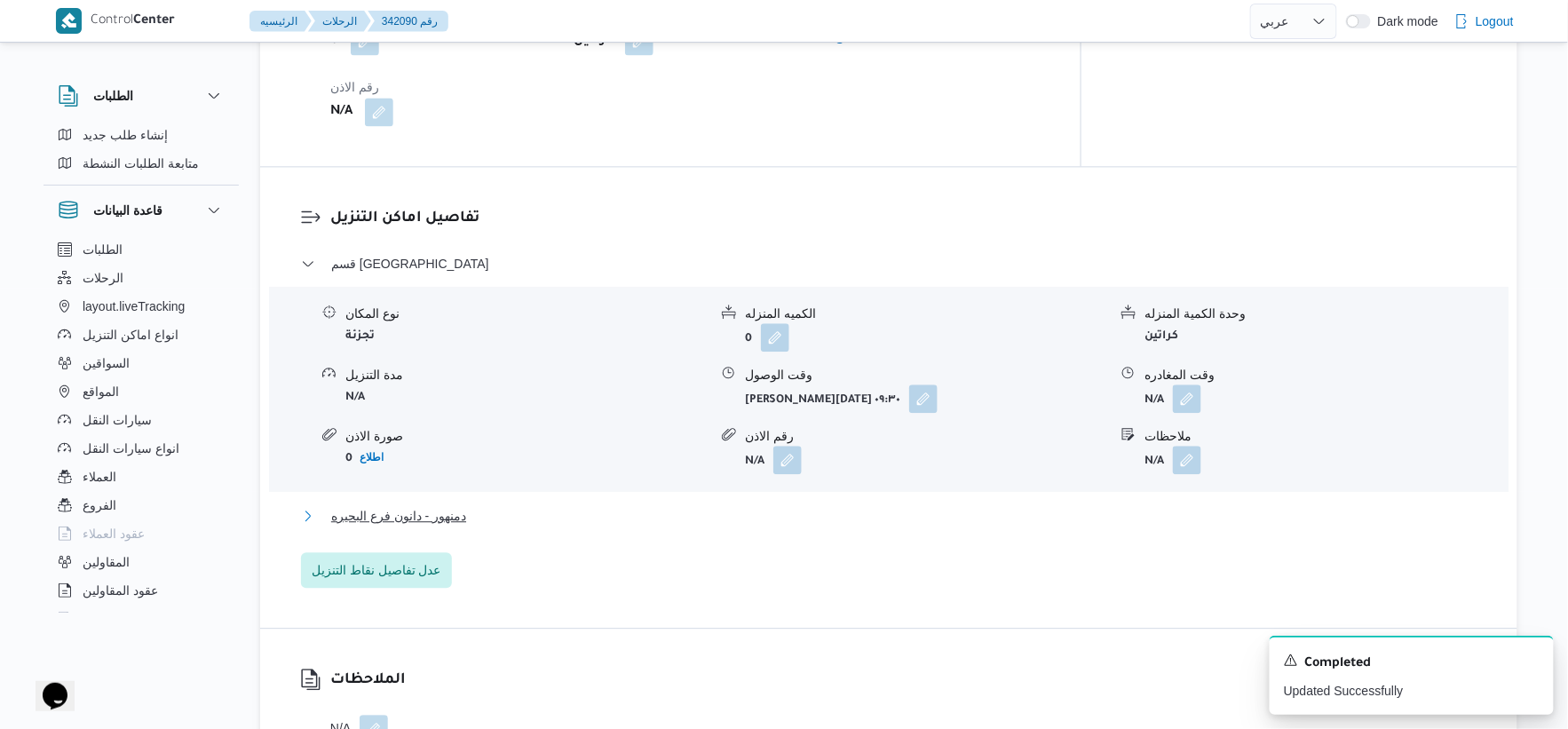
click at [489, 527] on button "دمنهور - دانون فرع البحيره" at bounding box center [889, 515] width 1177 height 21
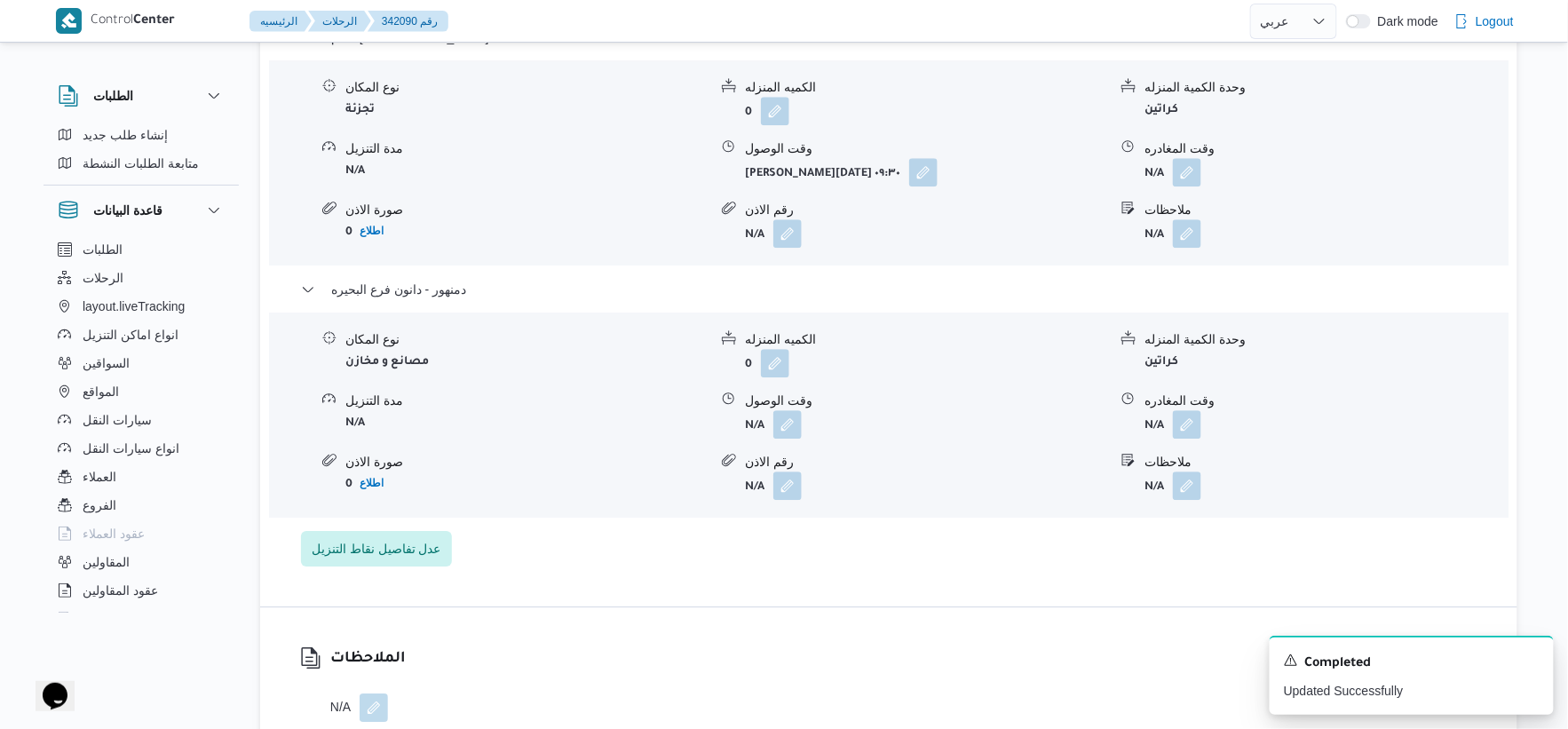
scroll to position [1624, 0]
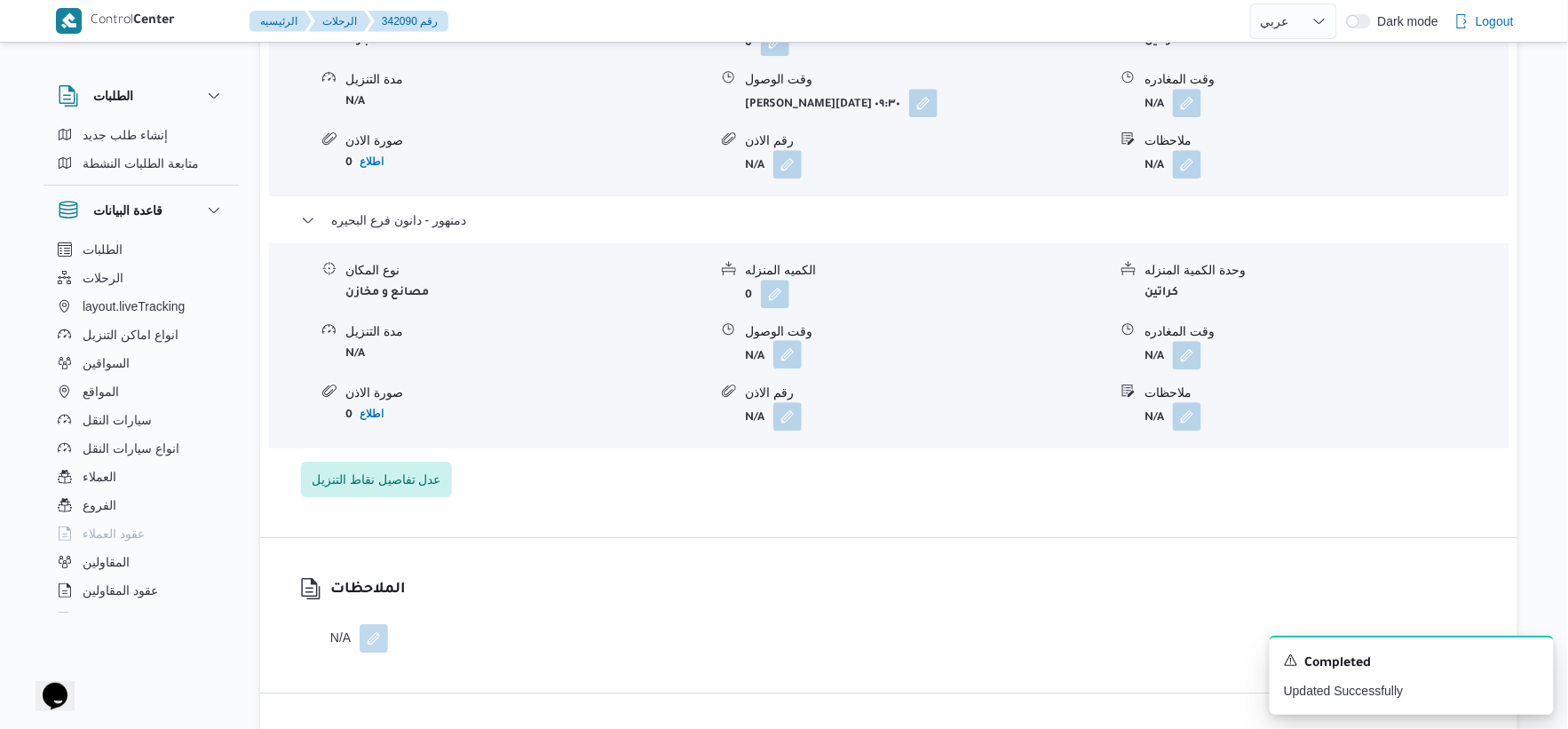
click at [790, 368] on button "button" at bounding box center [787, 355] width 28 height 28
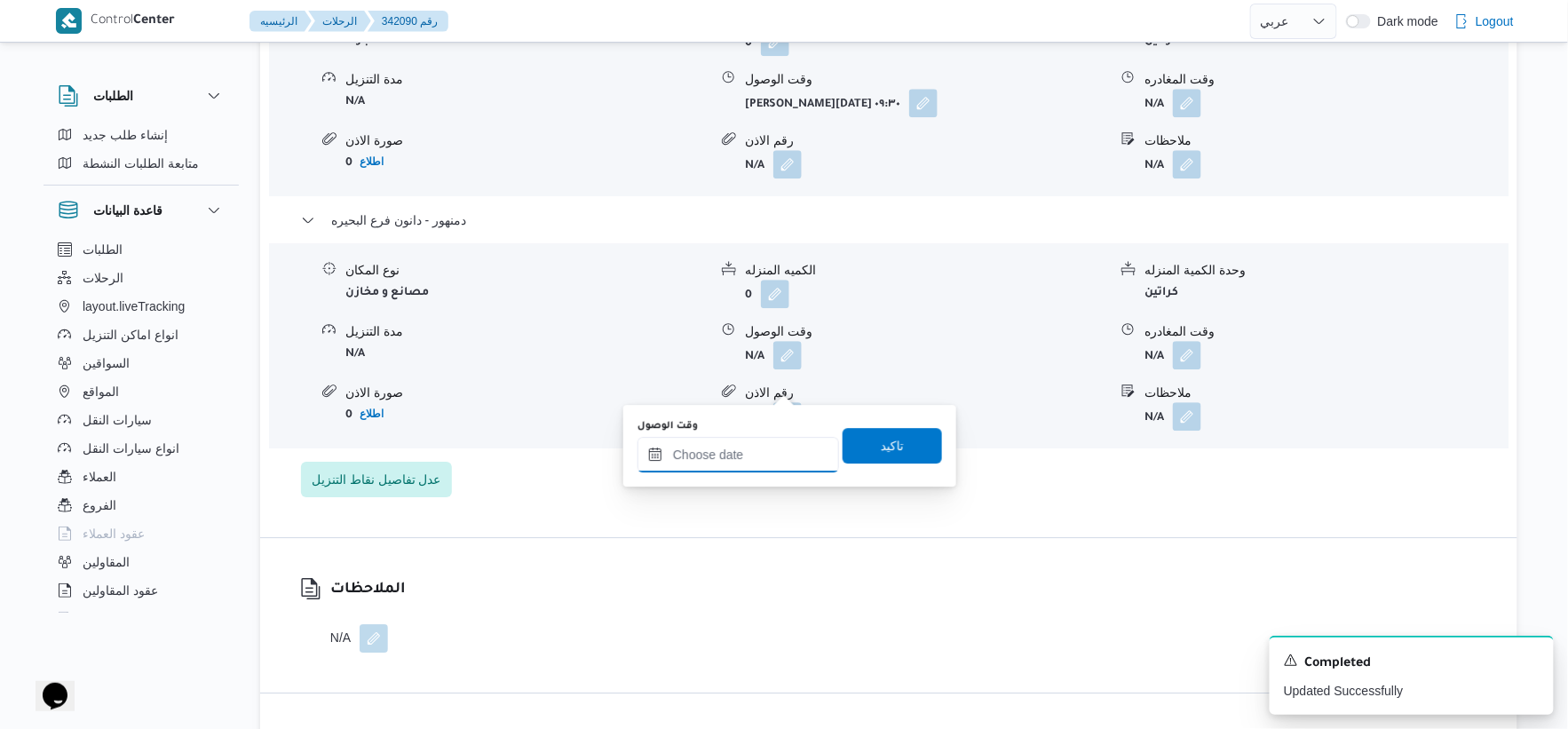
click at [765, 450] on input "وقت الوصول" at bounding box center [739, 455] width 202 height 36
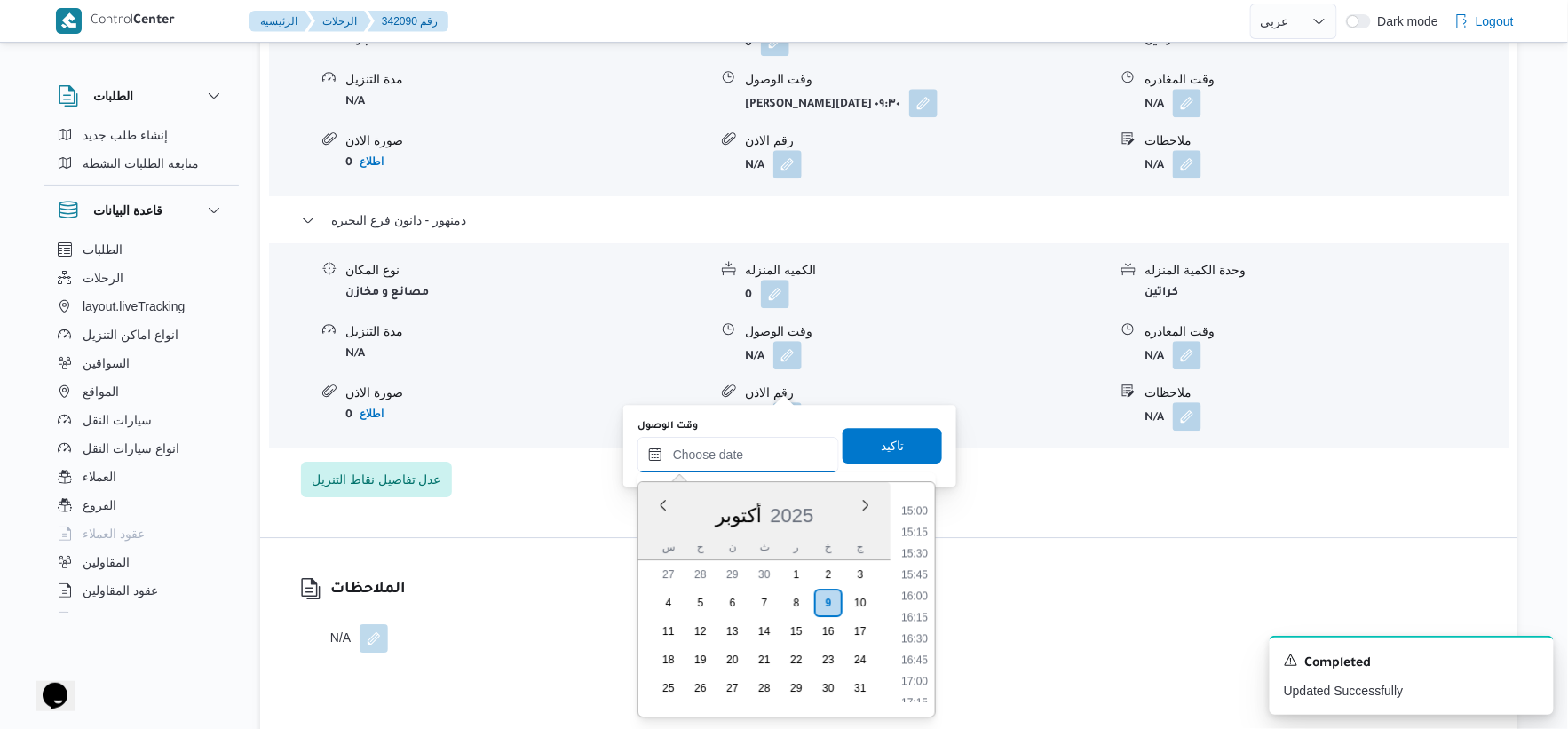
scroll to position [1273, 0]
click at [917, 567] on li "15:45" at bounding box center [914, 576] width 41 height 18
type input "[DATE] ١٥:٤٥"
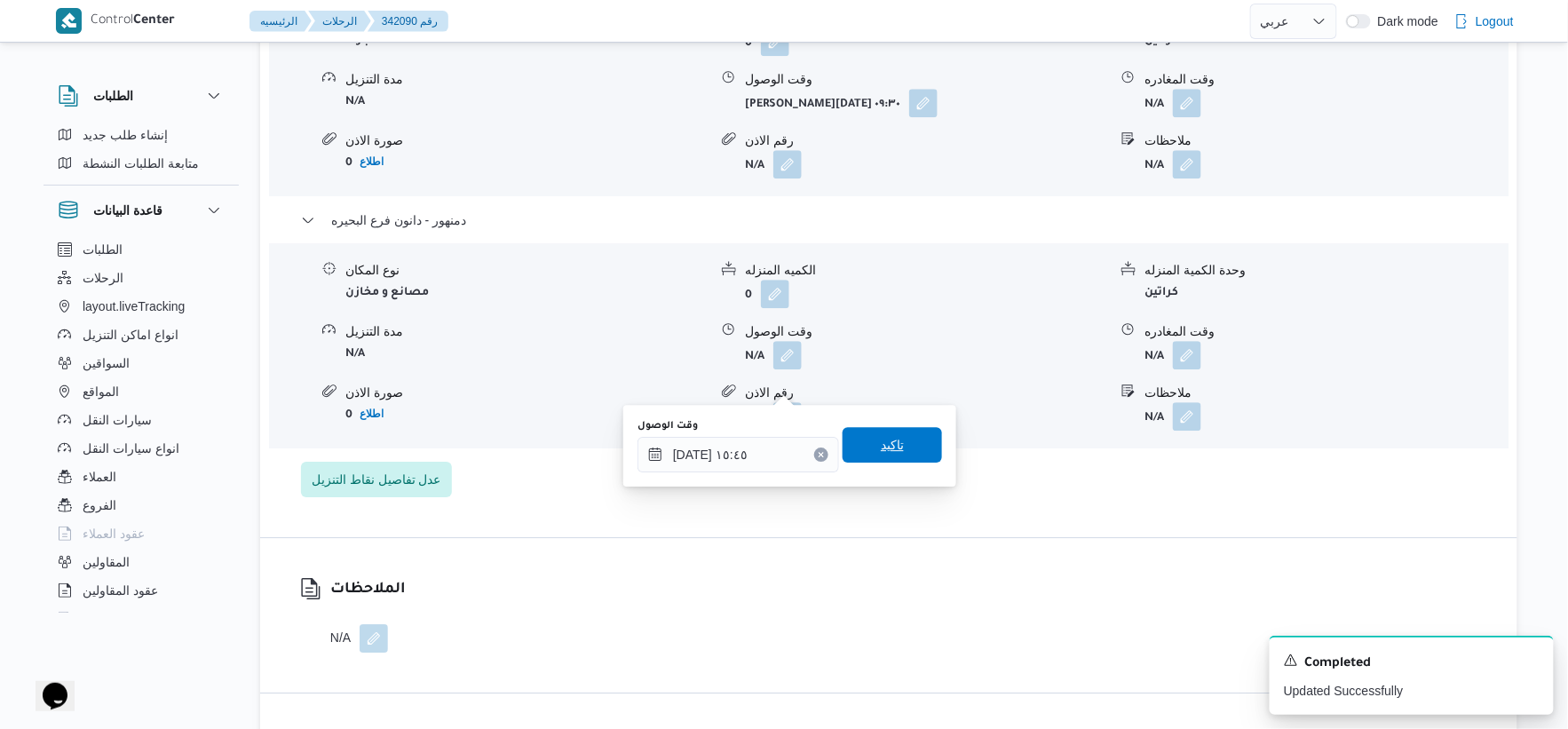
click at [894, 445] on span "تاكيد" at bounding box center [892, 445] width 100 height 36
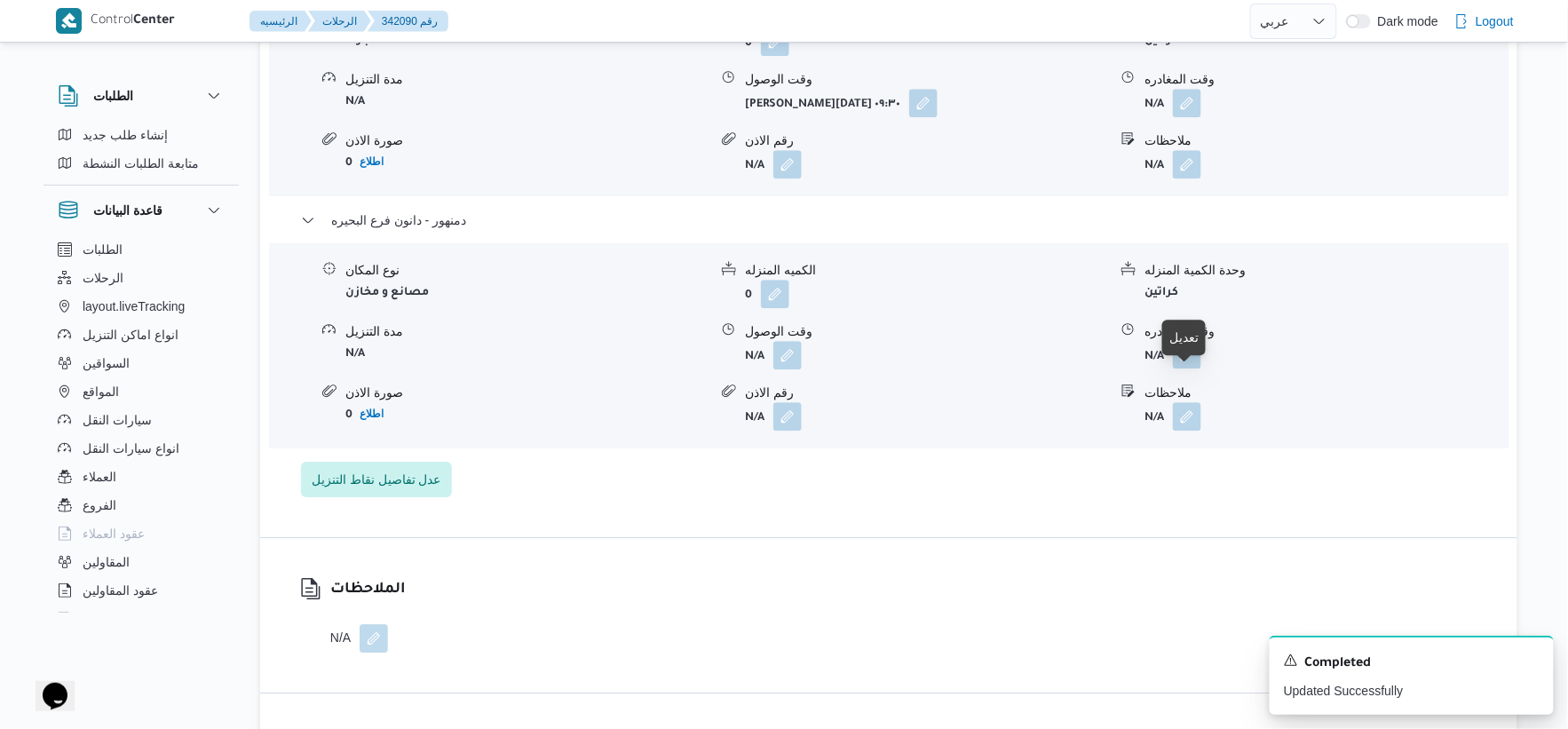
click at [1200, 368] on button "button" at bounding box center [1187, 355] width 28 height 28
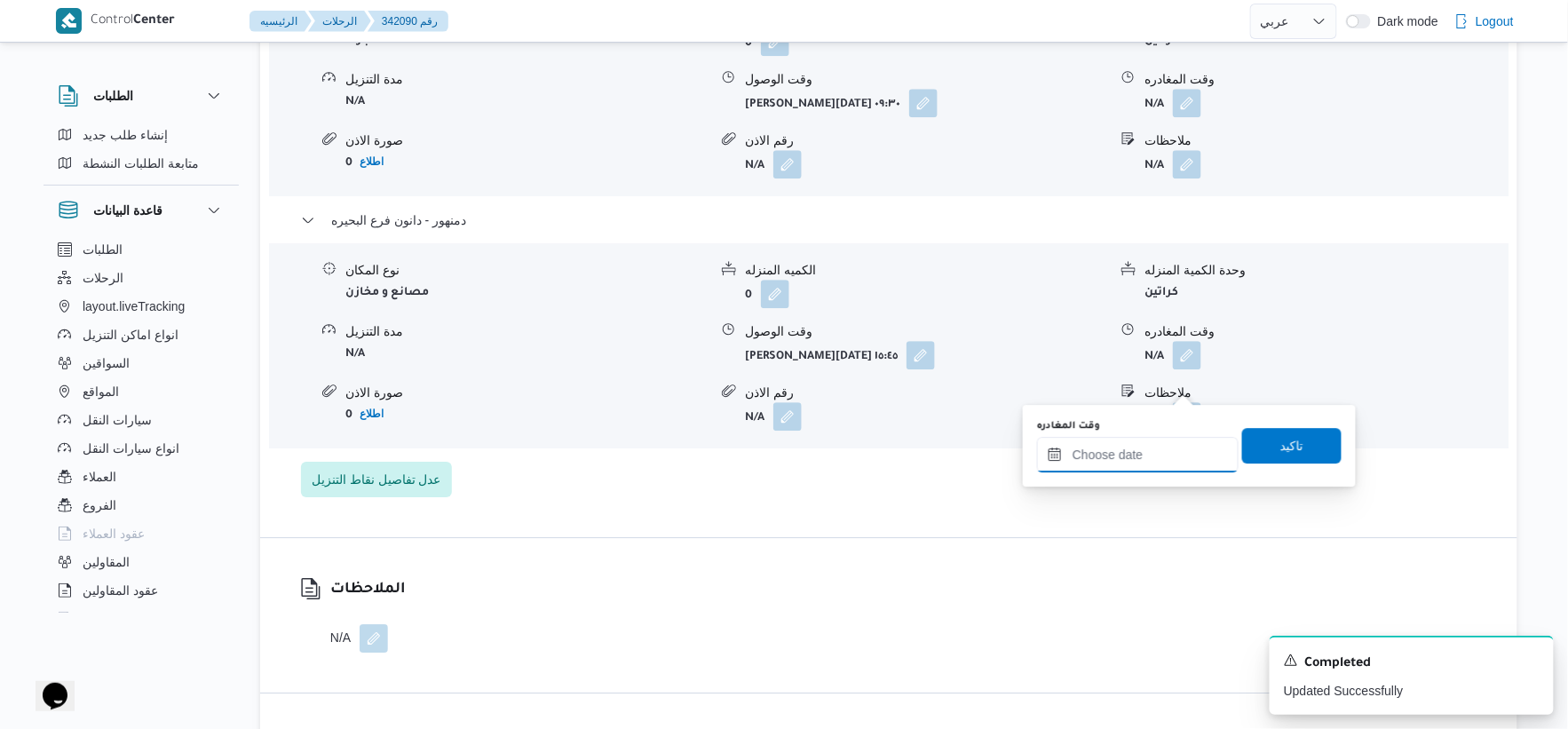
click at [1173, 439] on input "وقت المغادره" at bounding box center [1138, 455] width 202 height 36
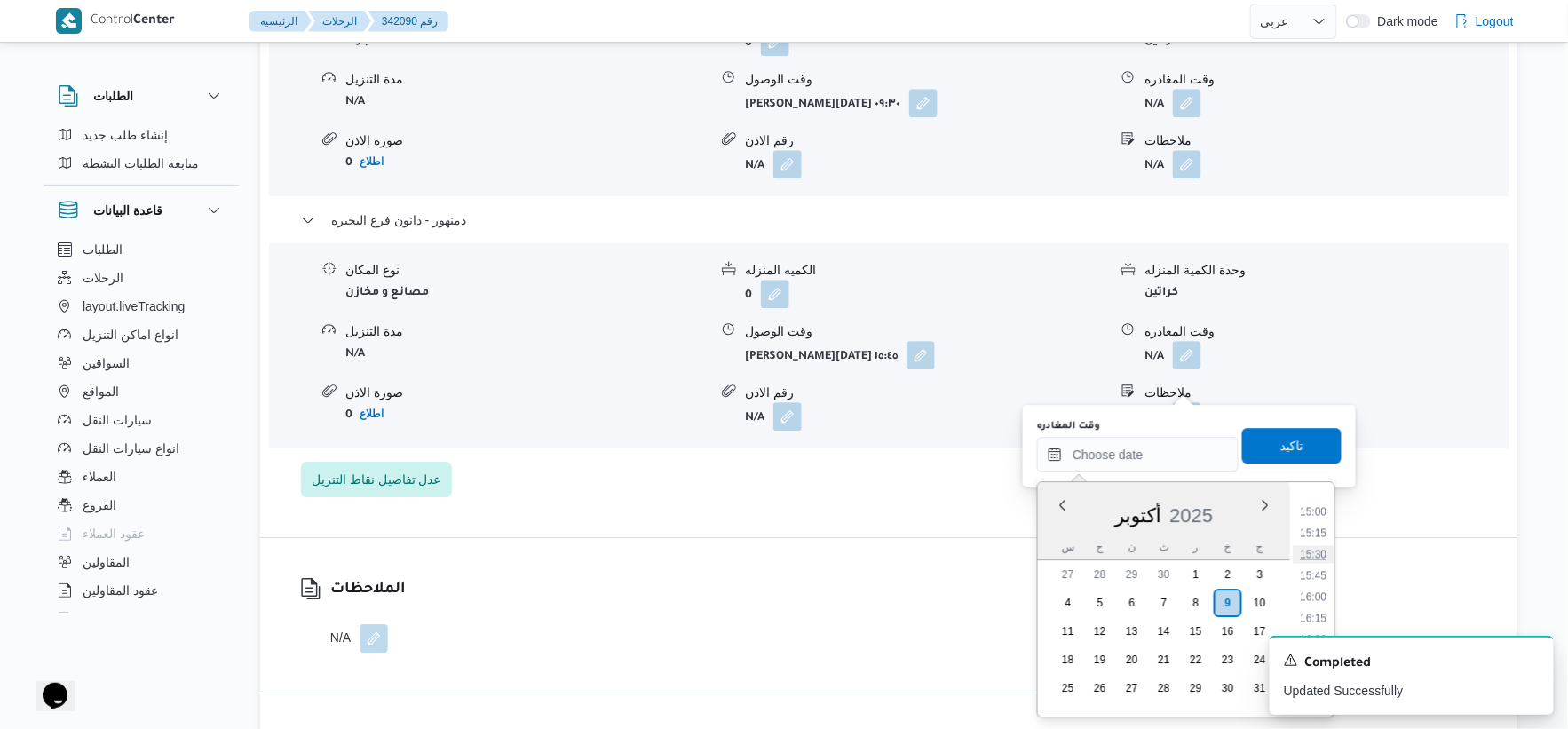
click at [1321, 546] on li "15:30" at bounding box center [1313, 554] width 41 height 18
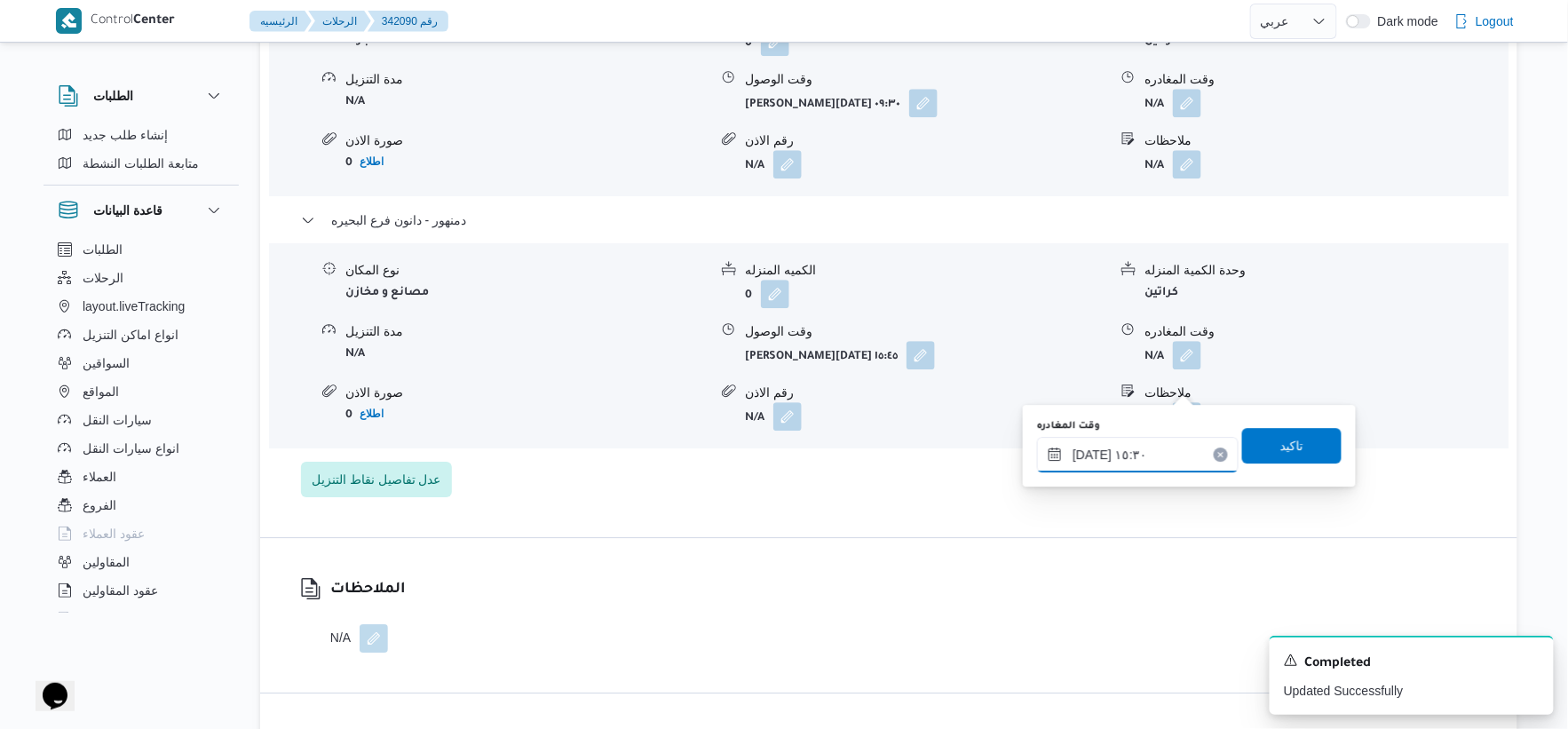
click at [1087, 455] on input "[DATE] ١٥:٣٠" at bounding box center [1138, 455] width 202 height 36
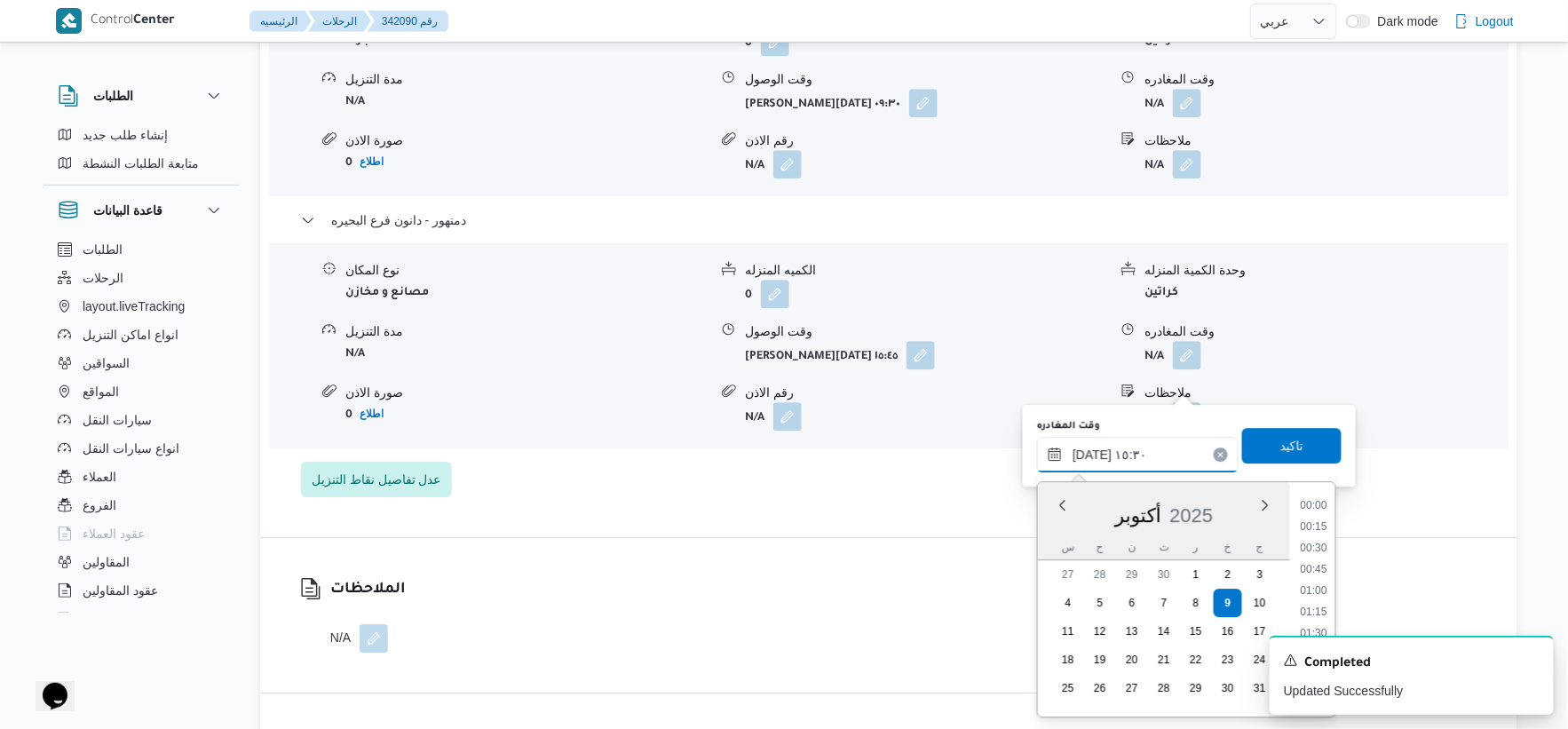
scroll to position [1214, 0]
type input "[DATE] ١٥:٥٠"
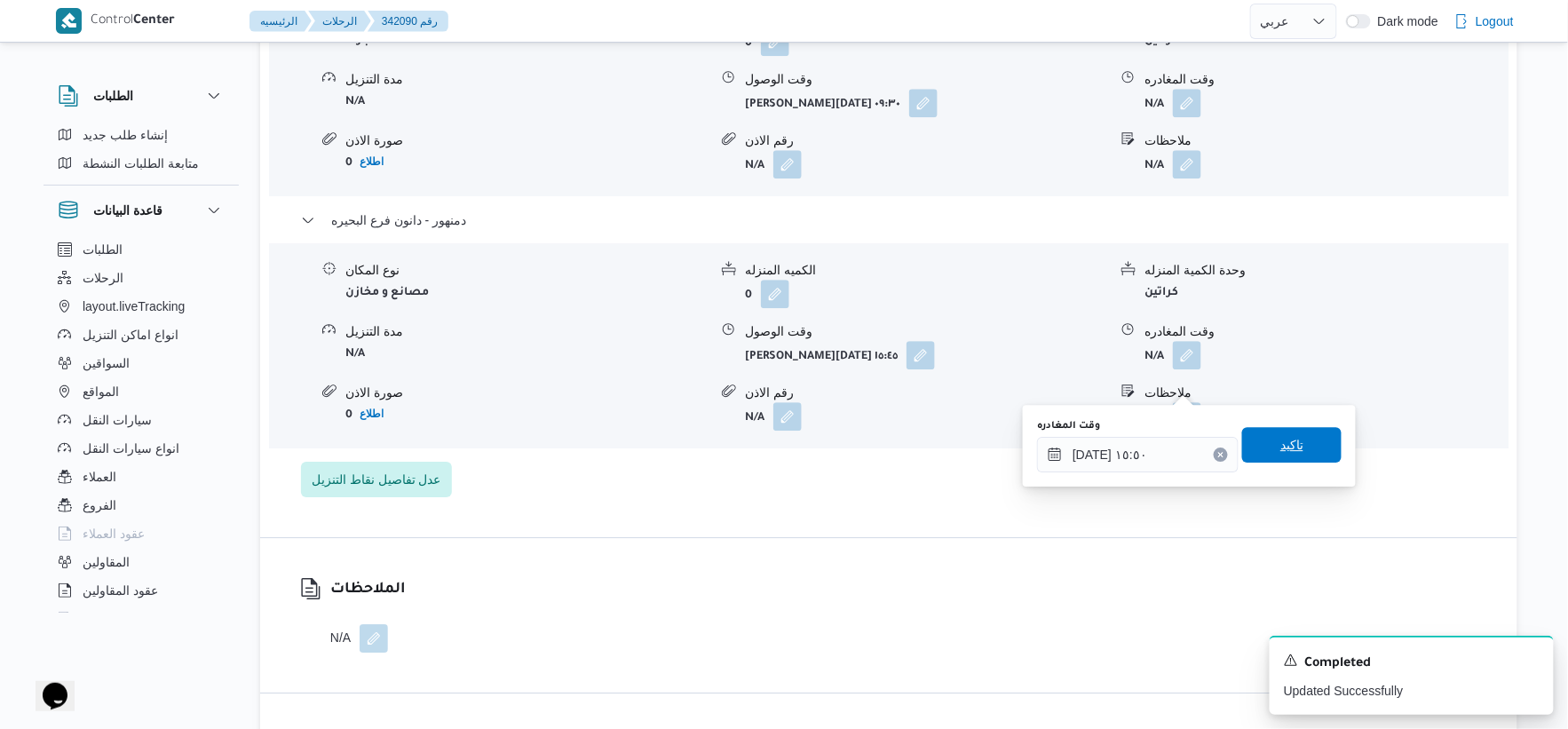
click at [1306, 458] on span "تاكيد" at bounding box center [1293, 445] width 100 height 36
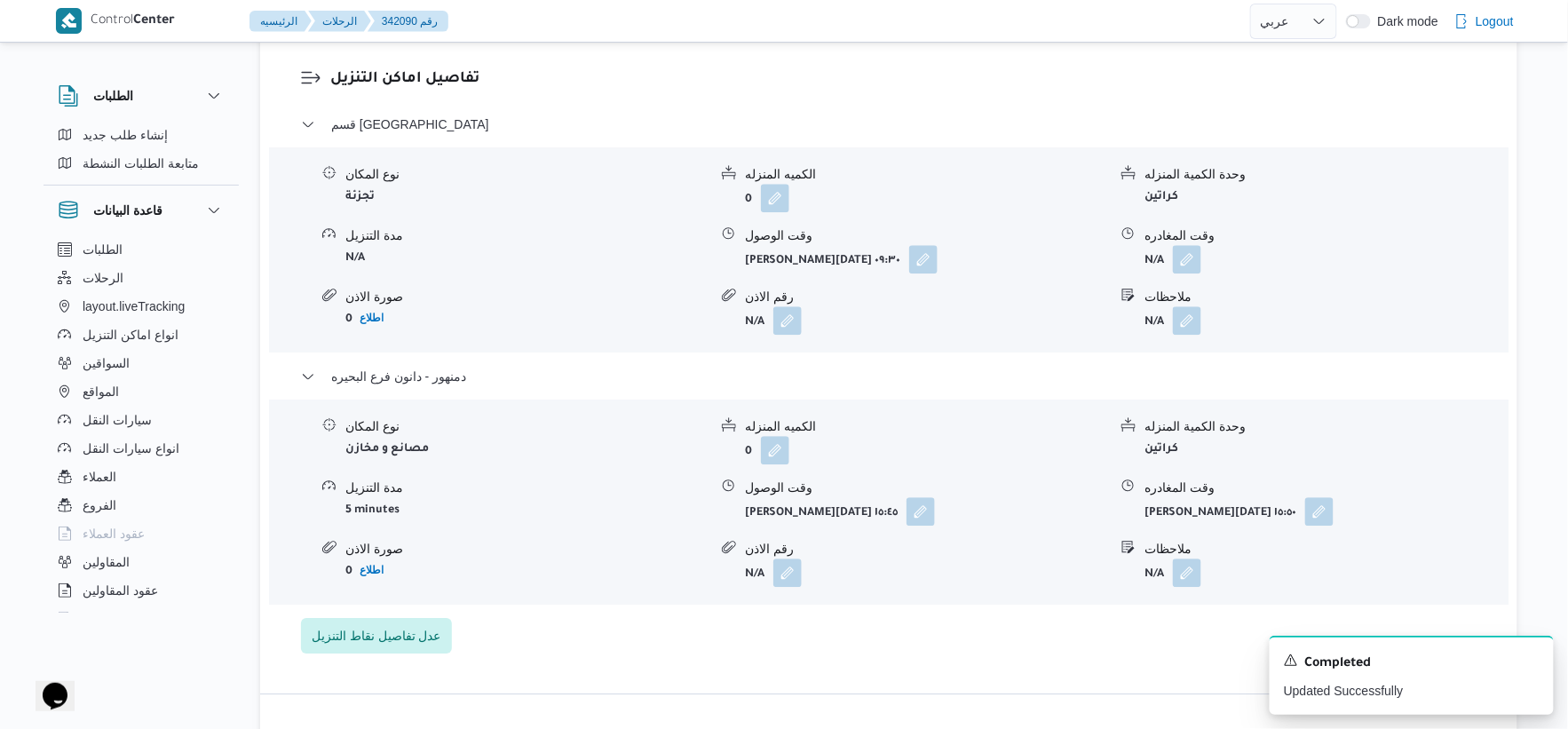
scroll to position [1579, 0]
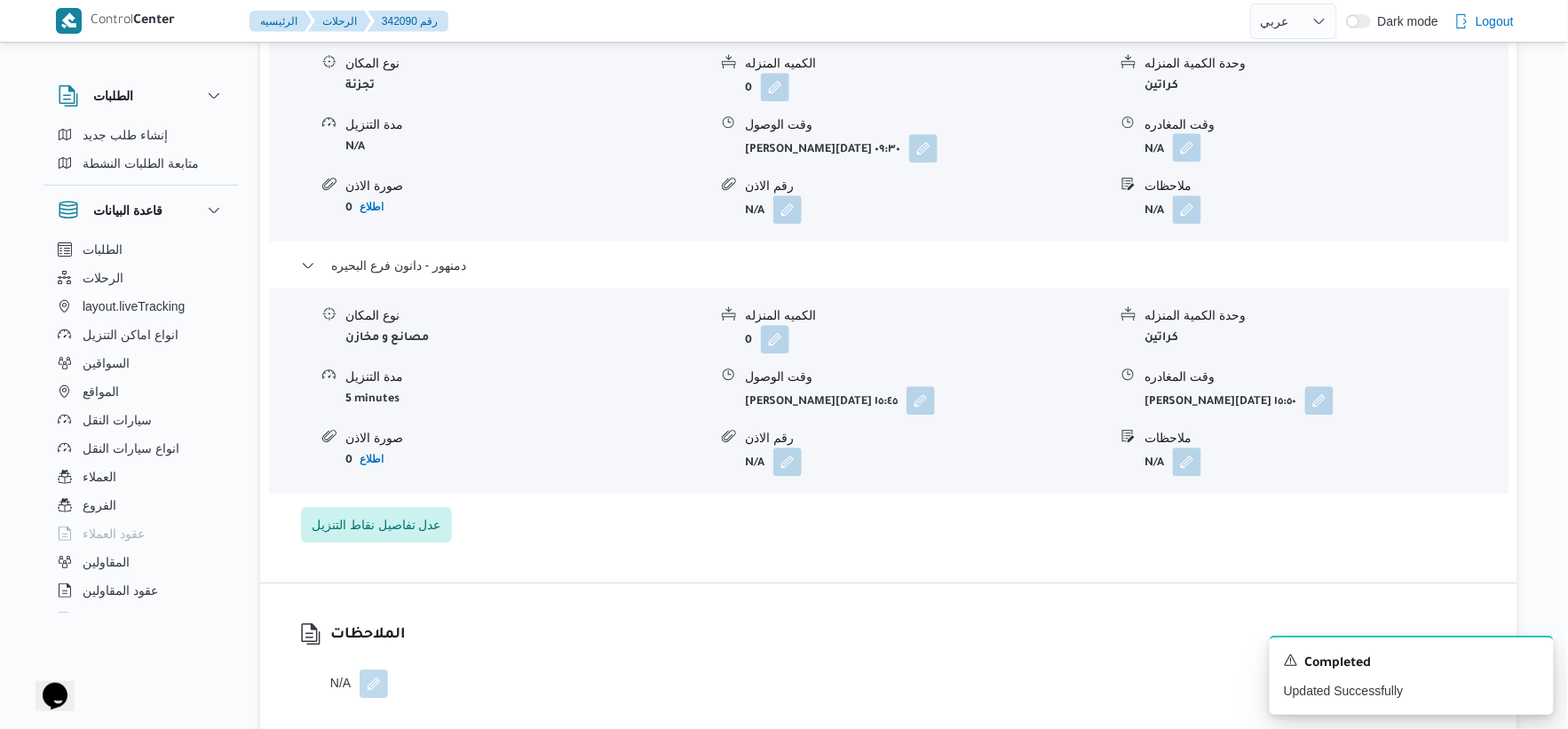
click at [1191, 162] on button "button" at bounding box center [1187, 147] width 28 height 28
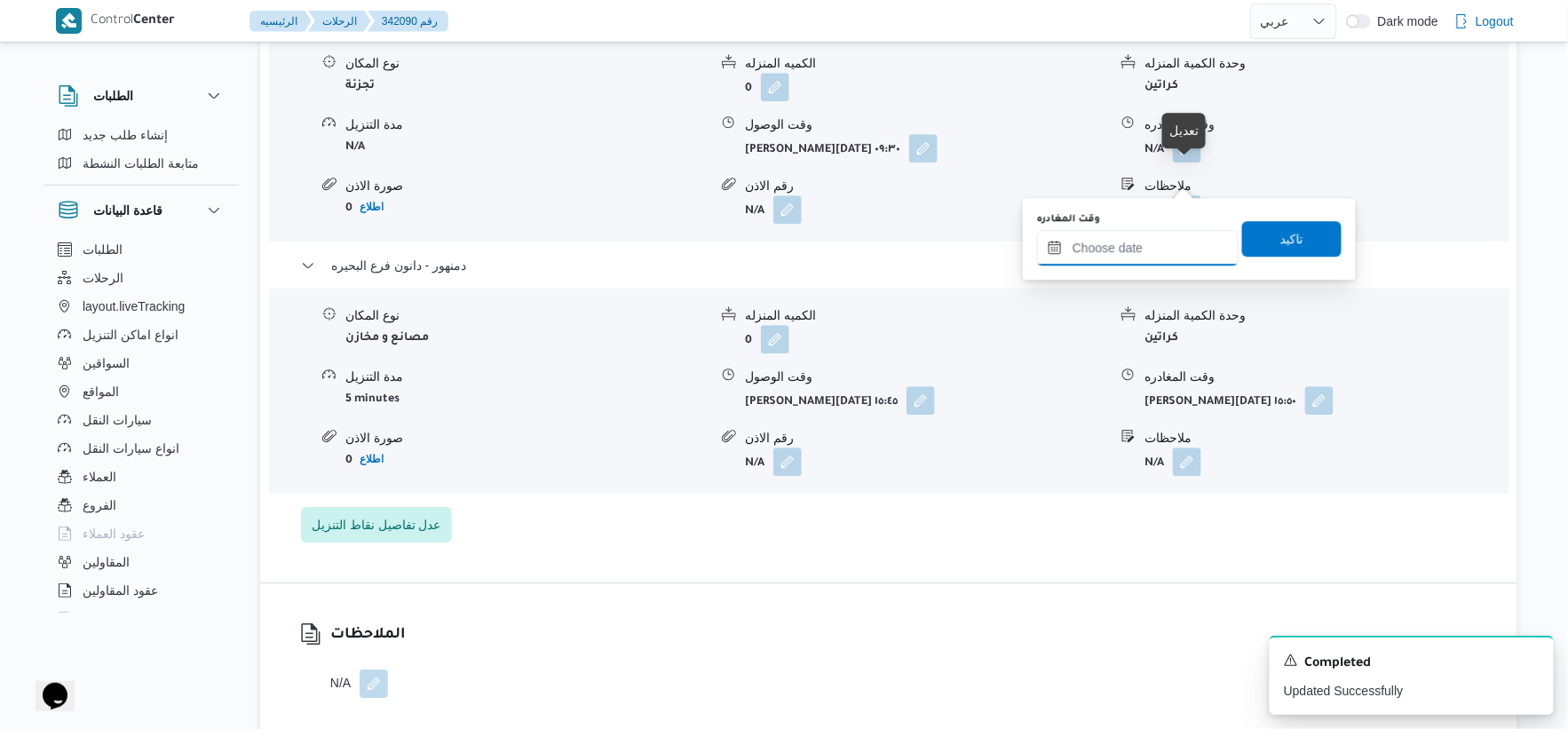
click at [1156, 247] on input "وقت المغادره" at bounding box center [1138, 248] width 202 height 36
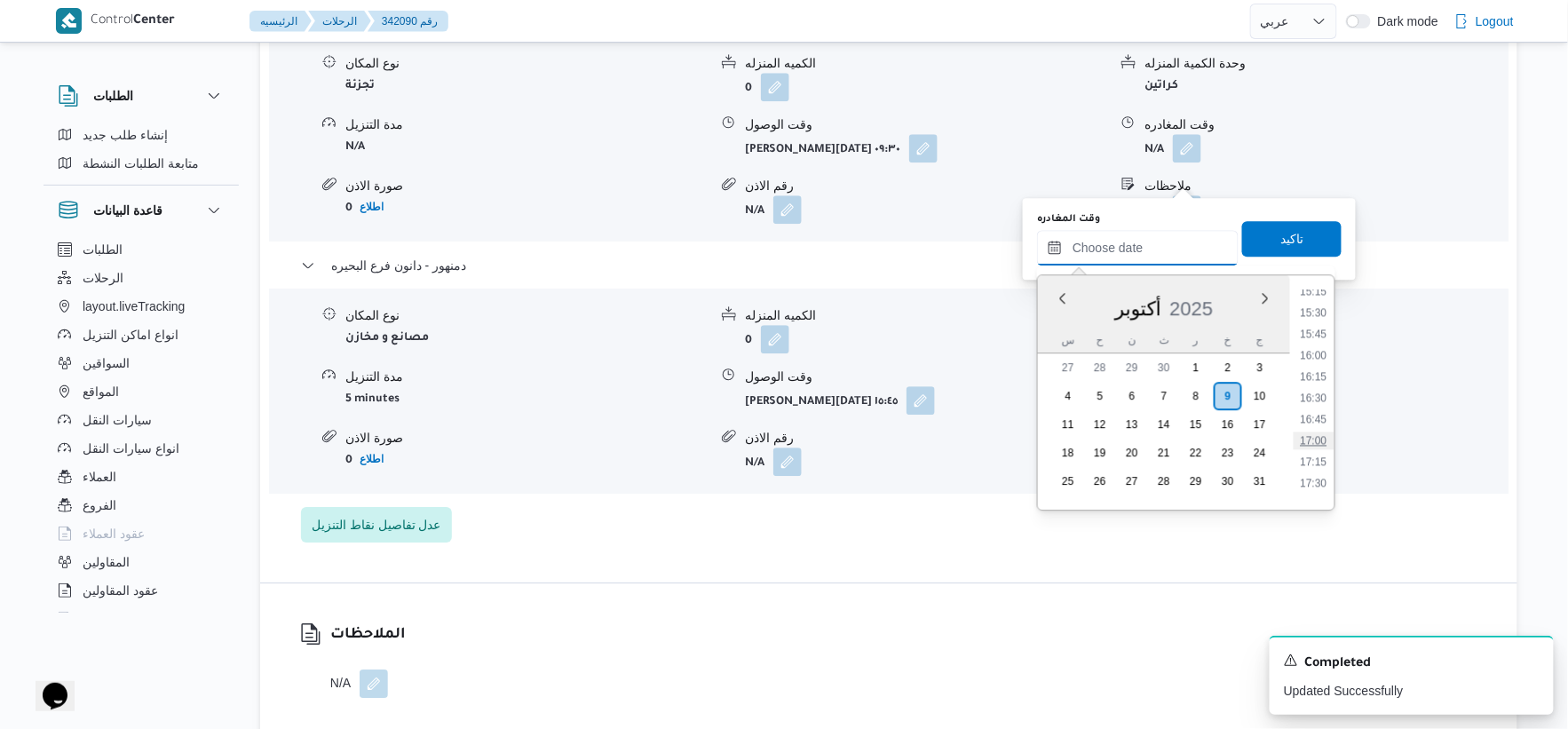
scroll to position [1273, 0]
click at [1318, 303] on li "15:00" at bounding box center [1313, 305] width 41 height 18
type input "[DATE] ١٥:٠٠"
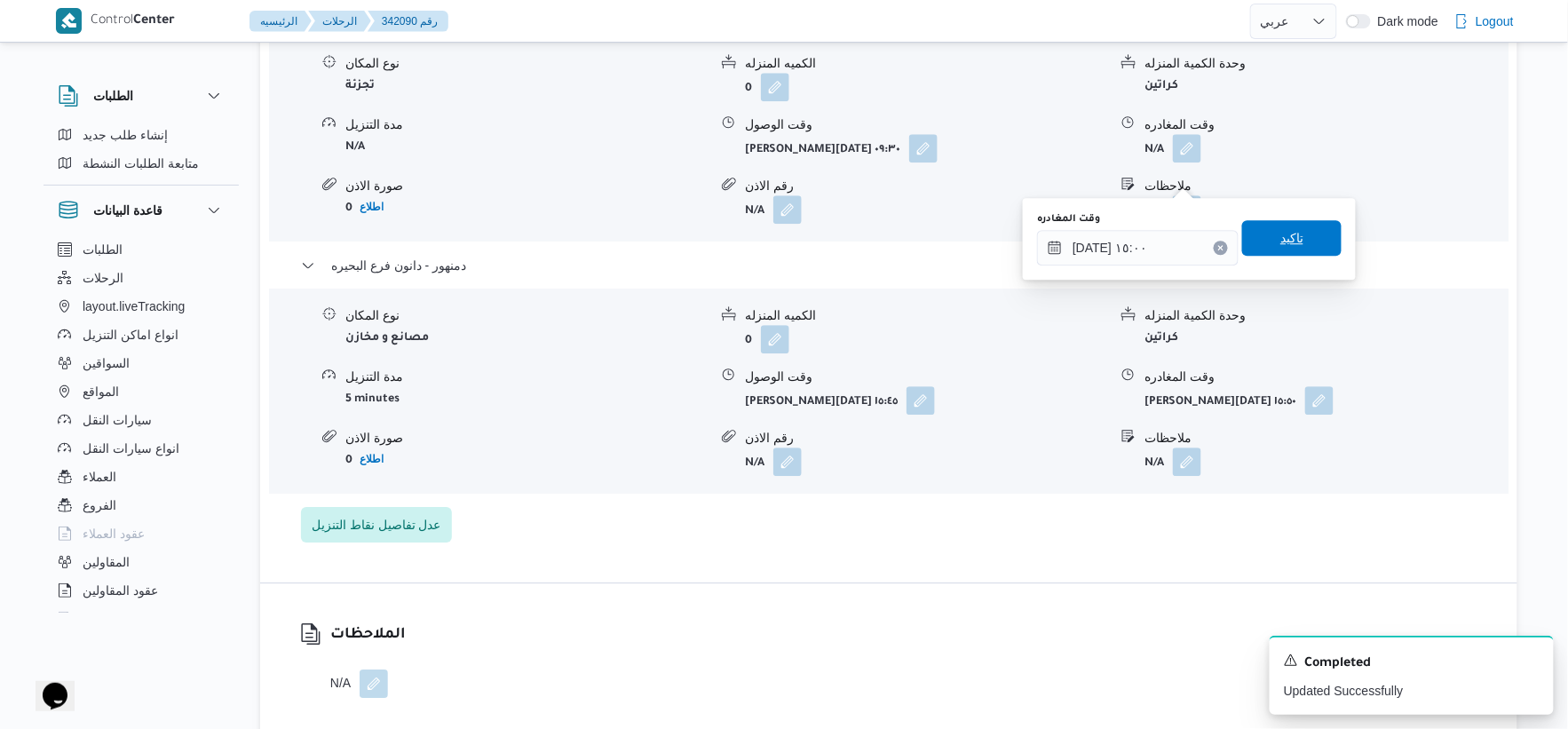
click at [1297, 238] on span "تاكيد" at bounding box center [1293, 239] width 100 height 36
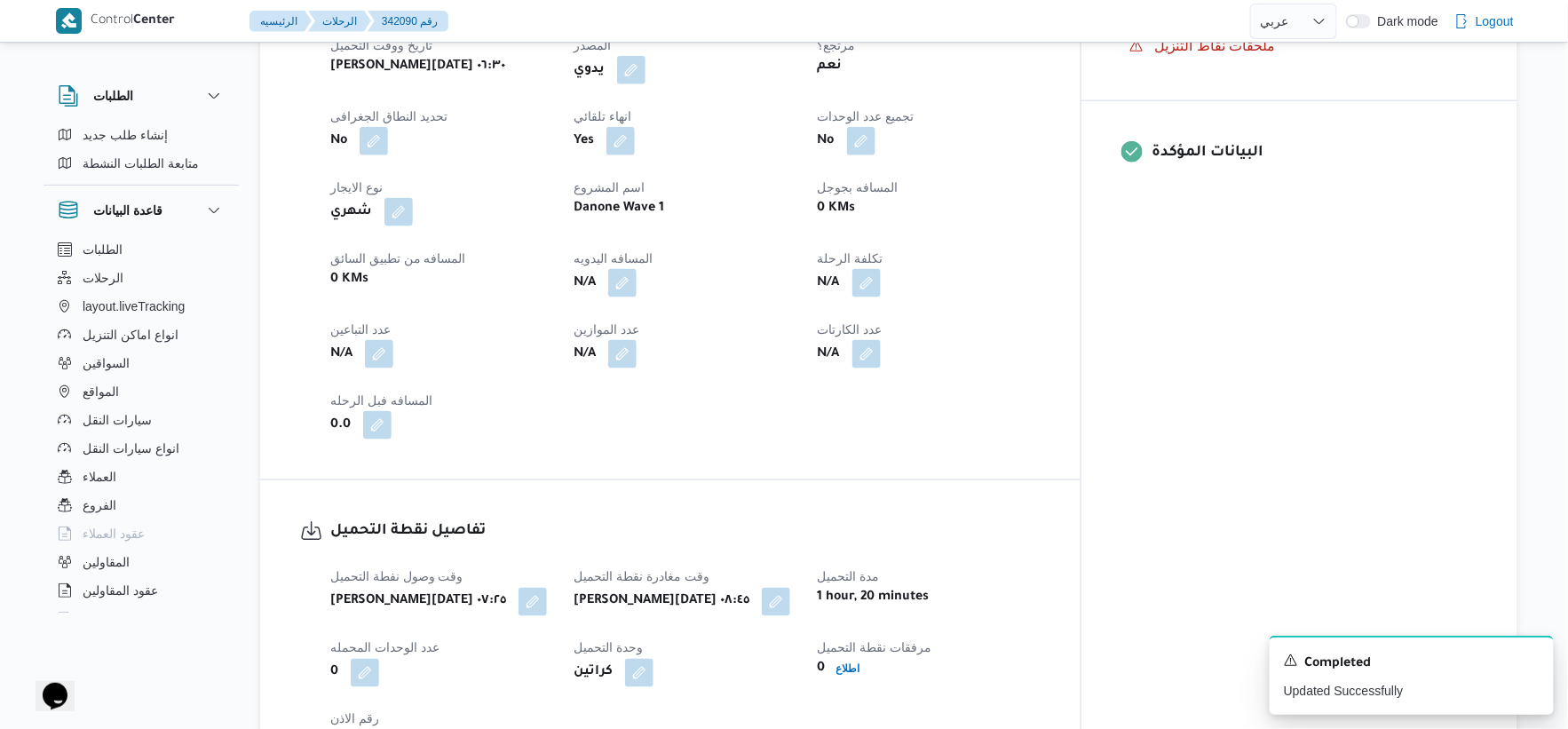
scroll to position [690, 0]
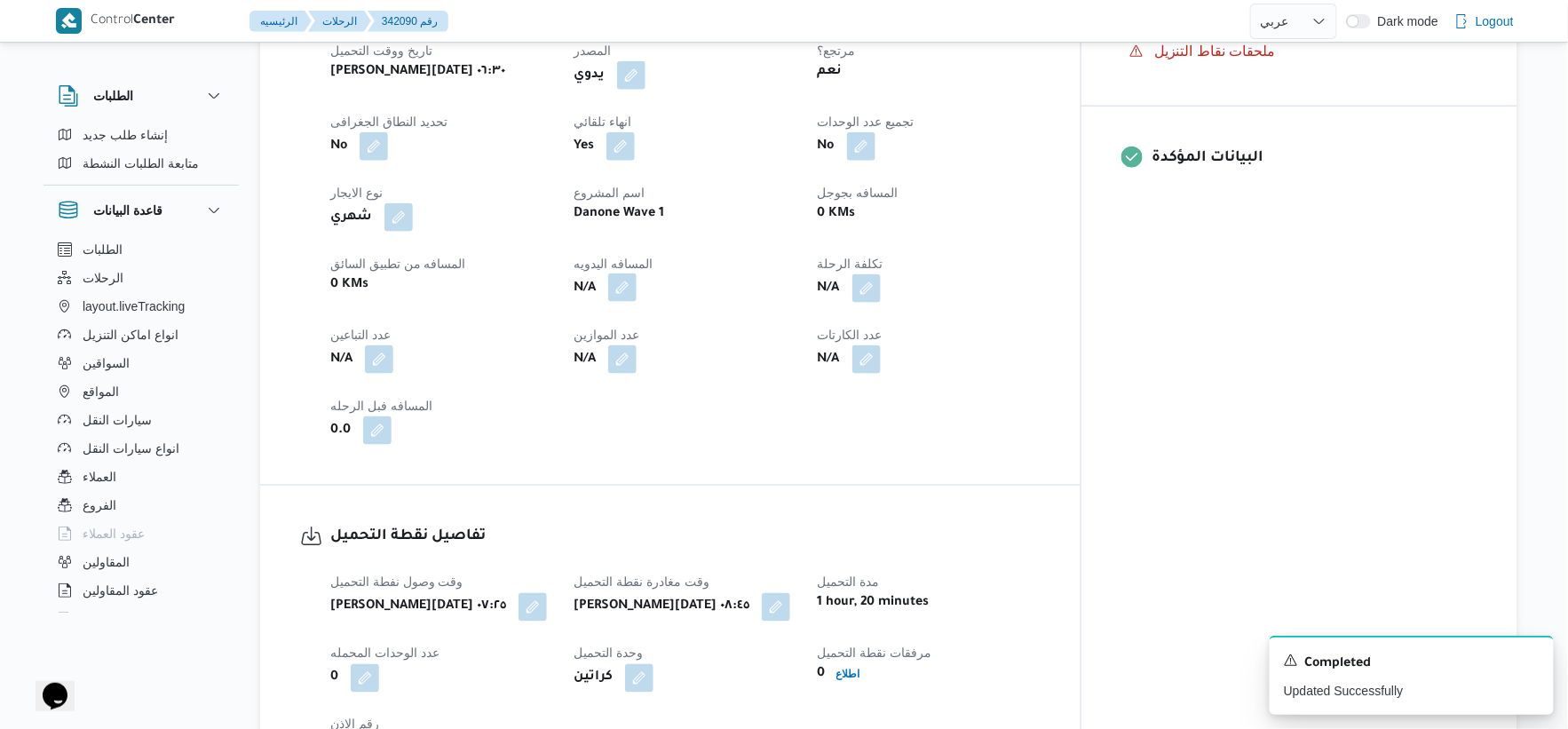
click at [637, 303] on button "button" at bounding box center [622, 288] width 28 height 28
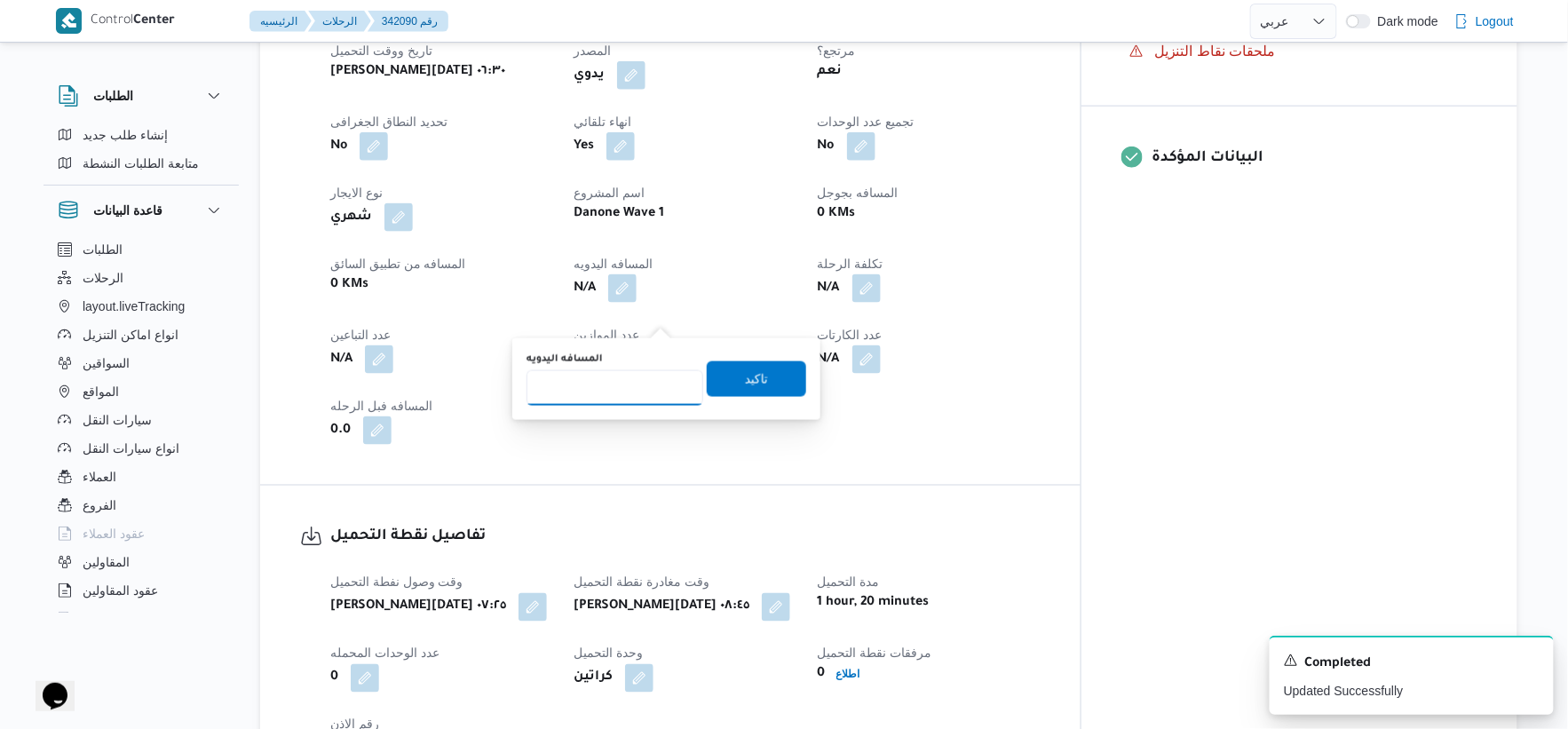
click at [613, 395] on input "المسافه اليدويه" at bounding box center [615, 388] width 177 height 36
type input "91"
click at [745, 378] on span "تاكيد" at bounding box center [756, 377] width 23 height 21
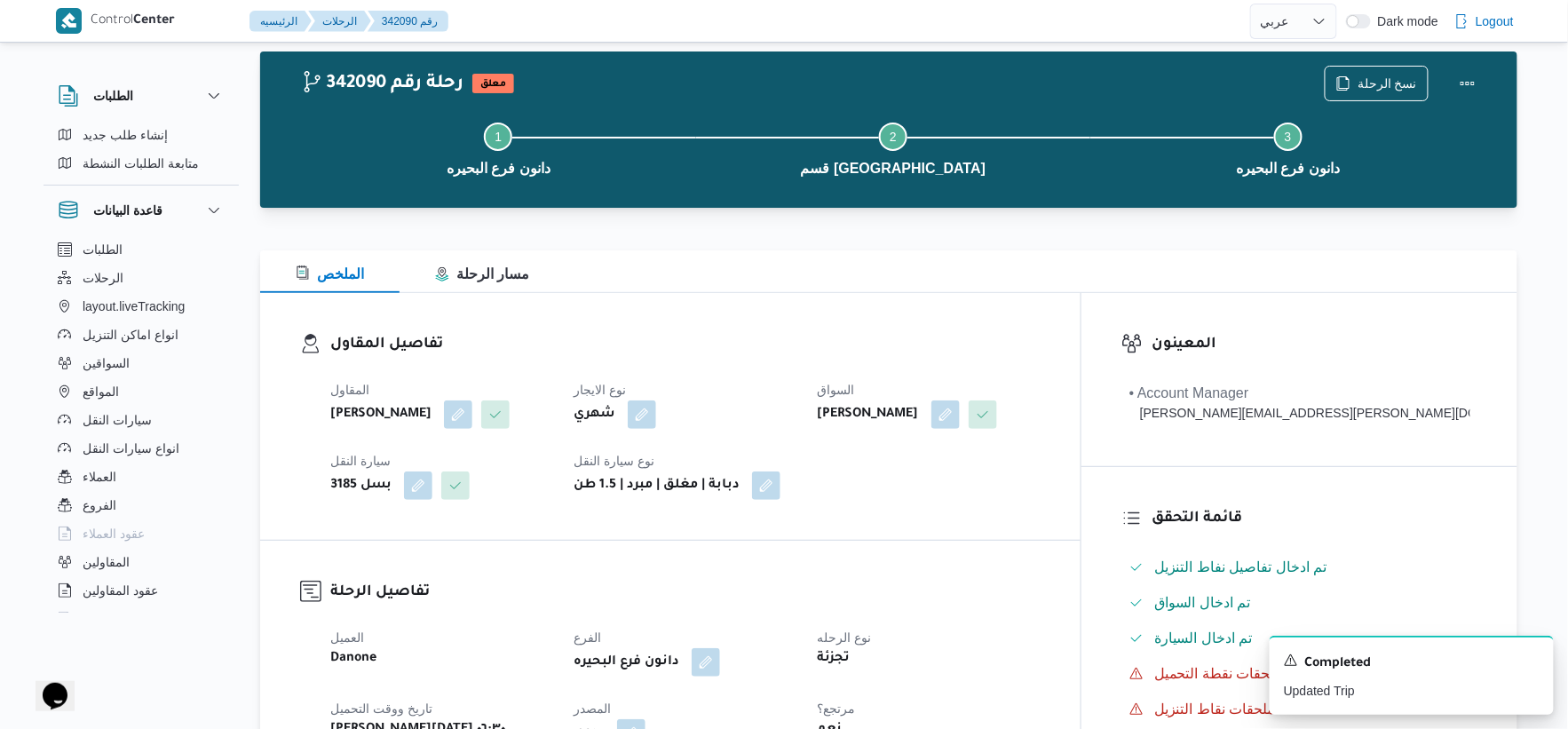
scroll to position [0, 0]
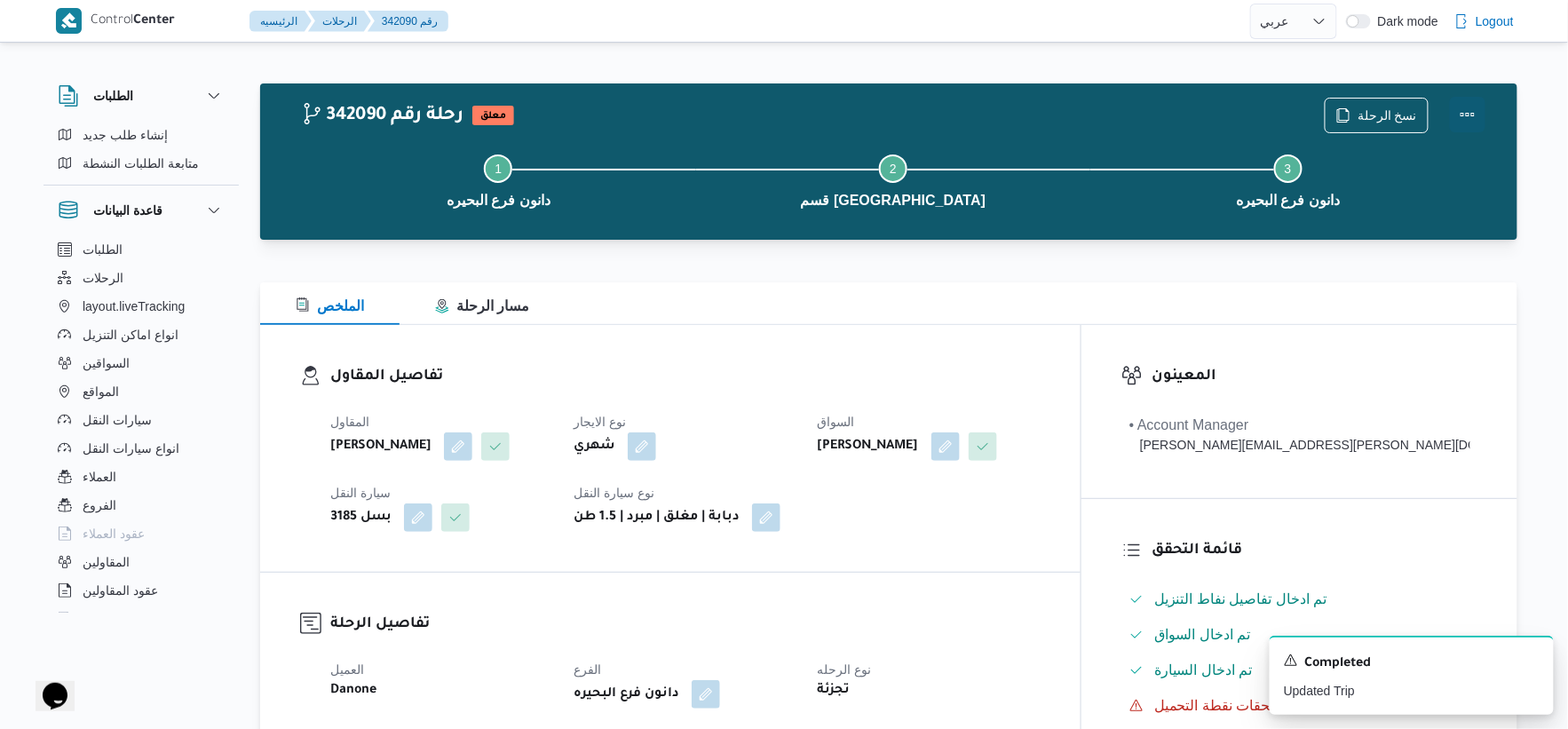
click at [1470, 109] on button "Actions" at bounding box center [1468, 115] width 36 height 36
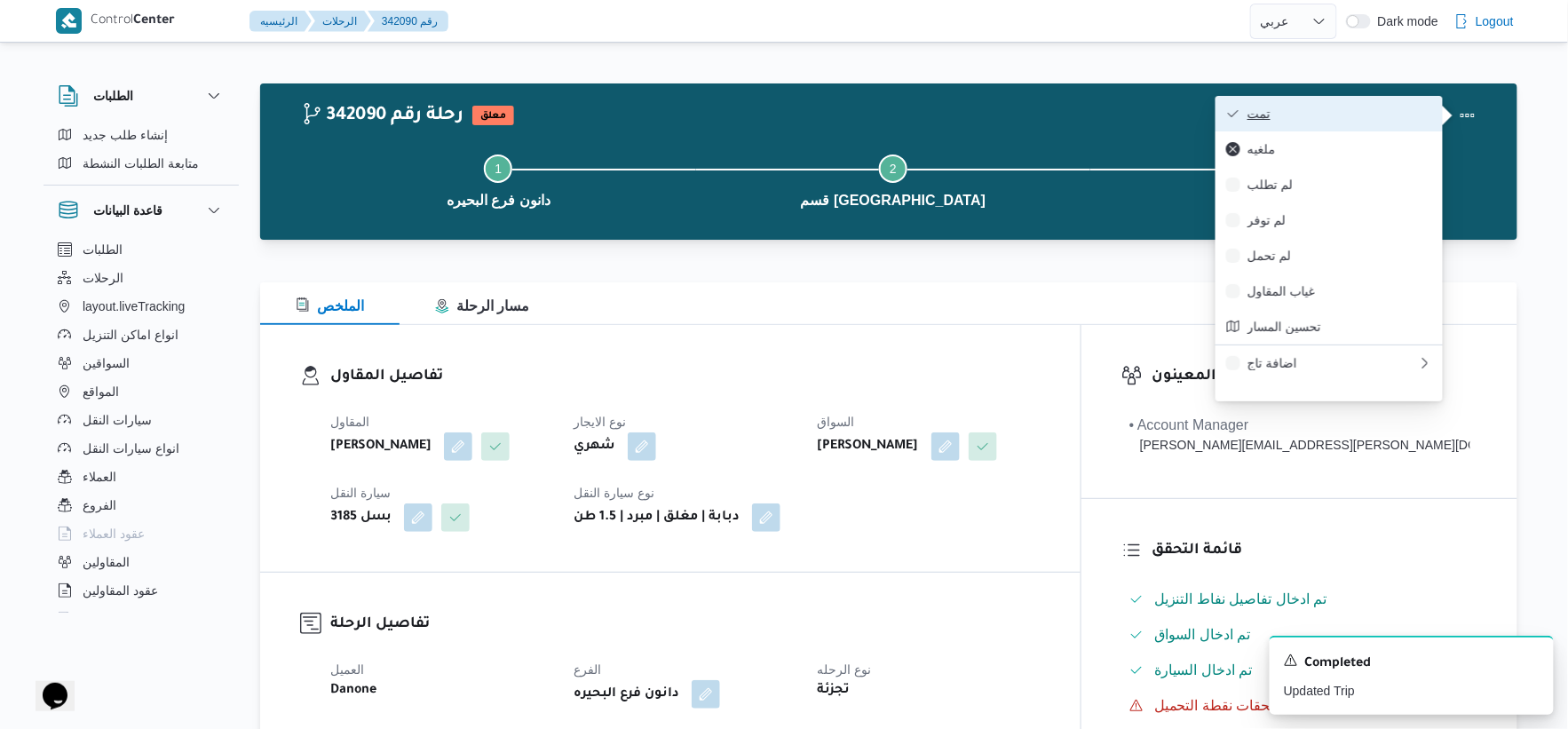
click at [1337, 110] on span "تمت" at bounding box center [1339, 114] width 185 height 14
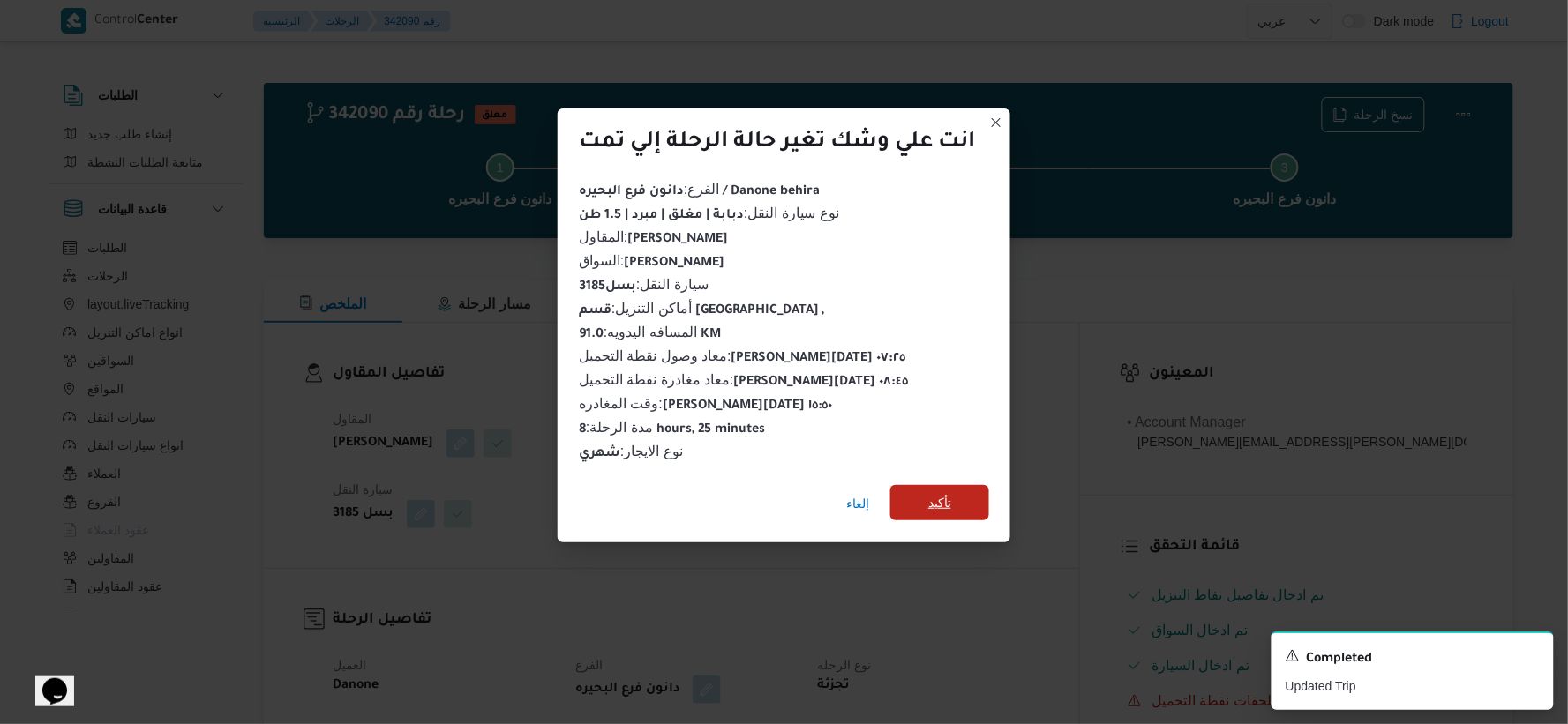
click at [976, 488] on span "تأكيد" at bounding box center [940, 503] width 99 height 36
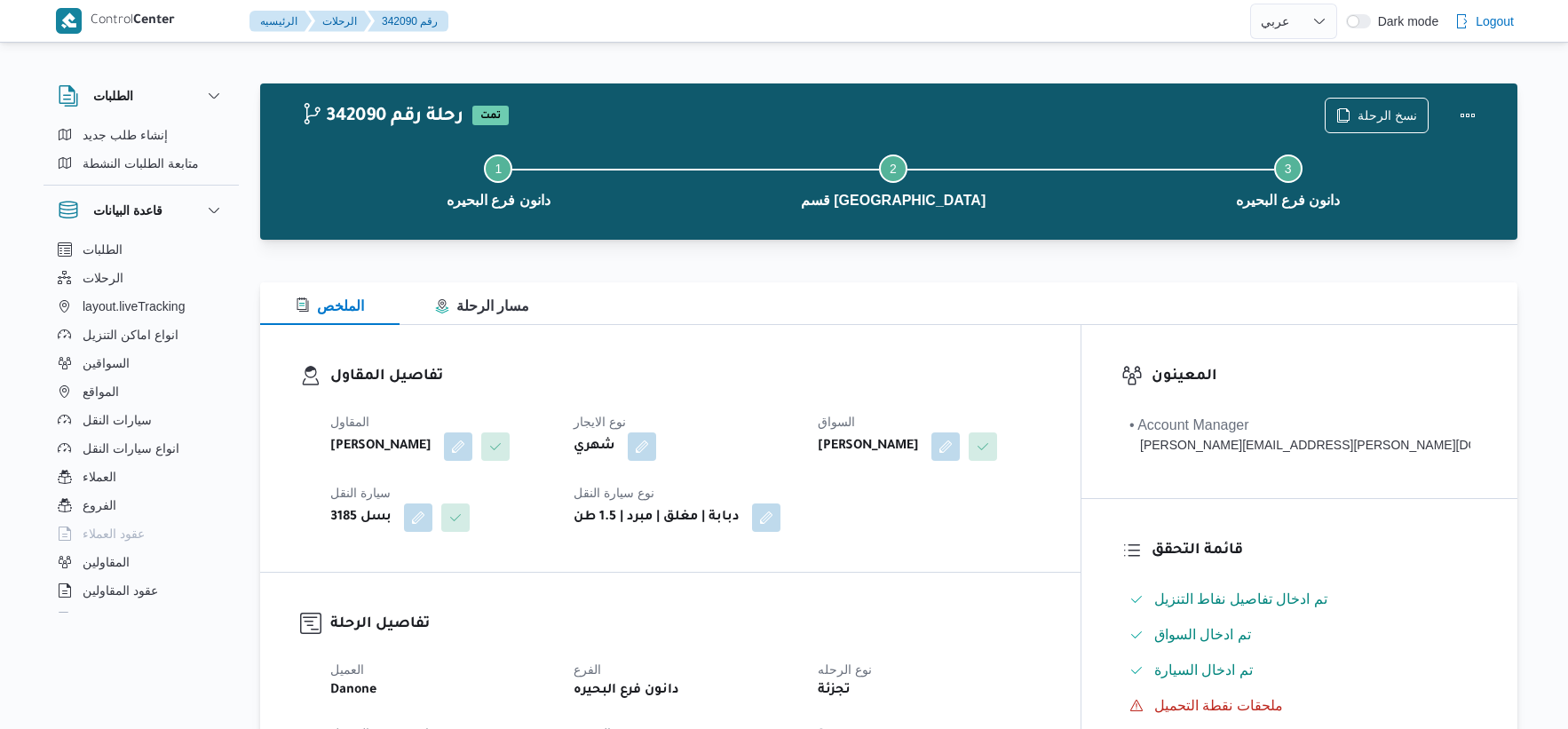
select select "ar"
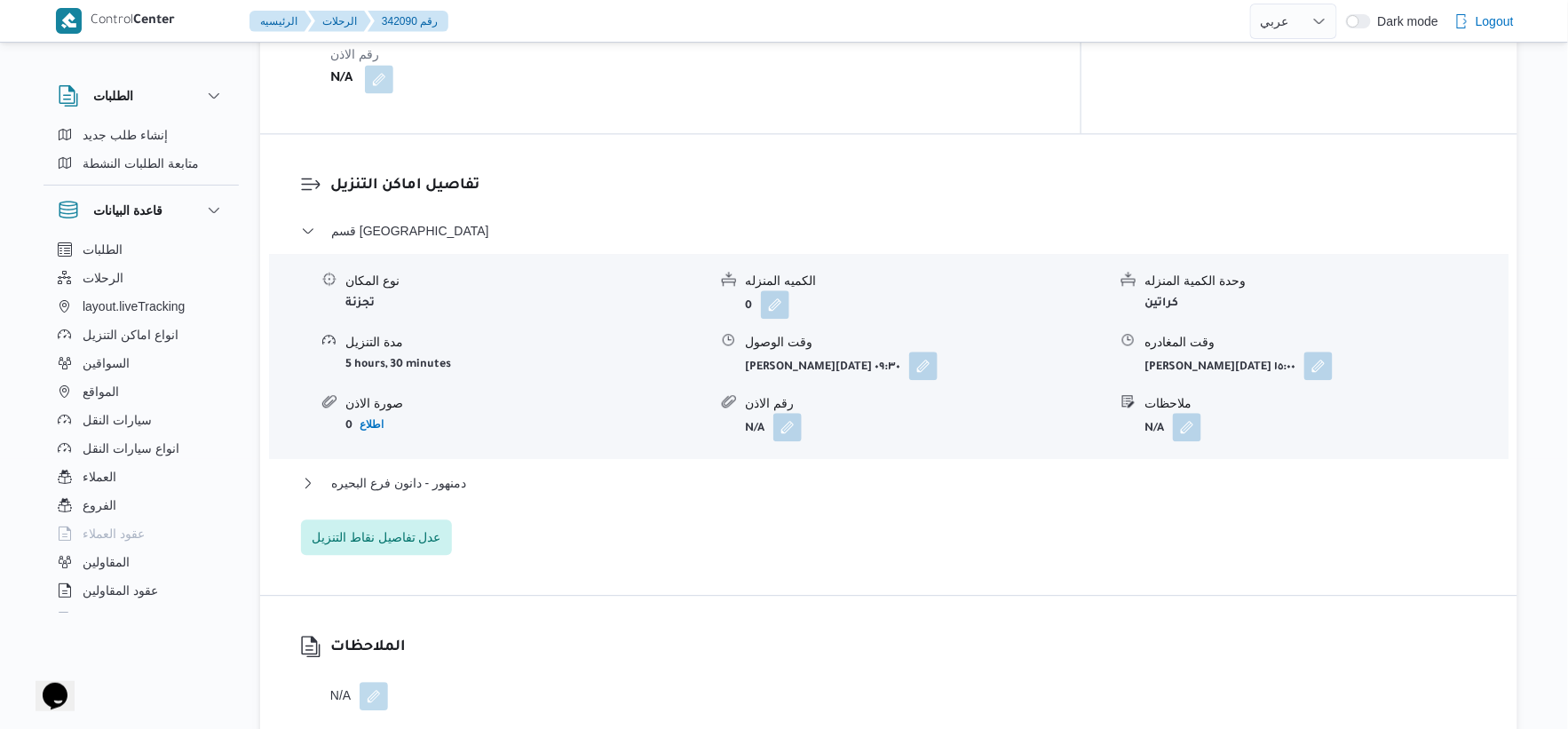
scroll to position [1579, 0]
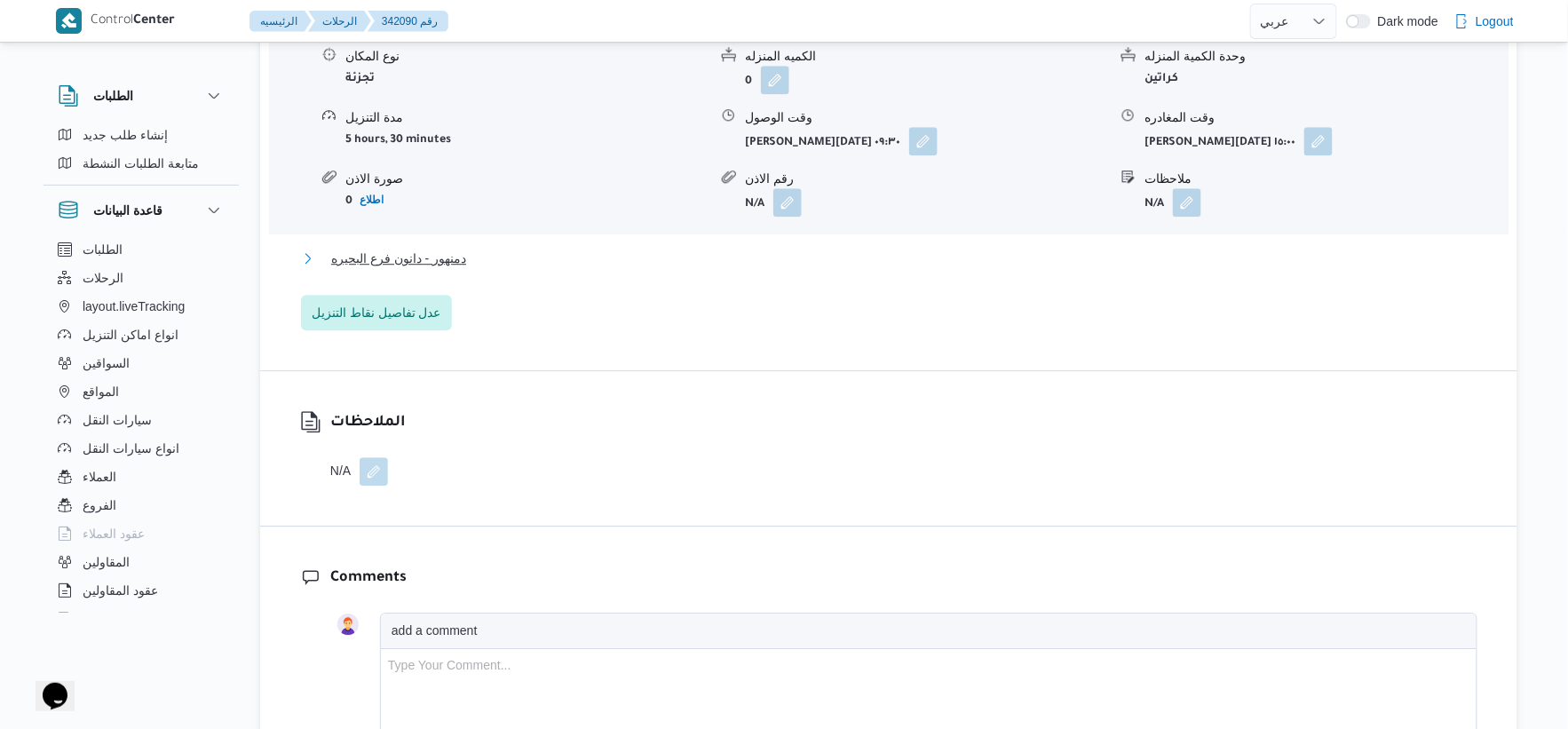
click at [468, 270] on button "دمنهور - دانون فرع البحيره" at bounding box center [889, 258] width 1177 height 21
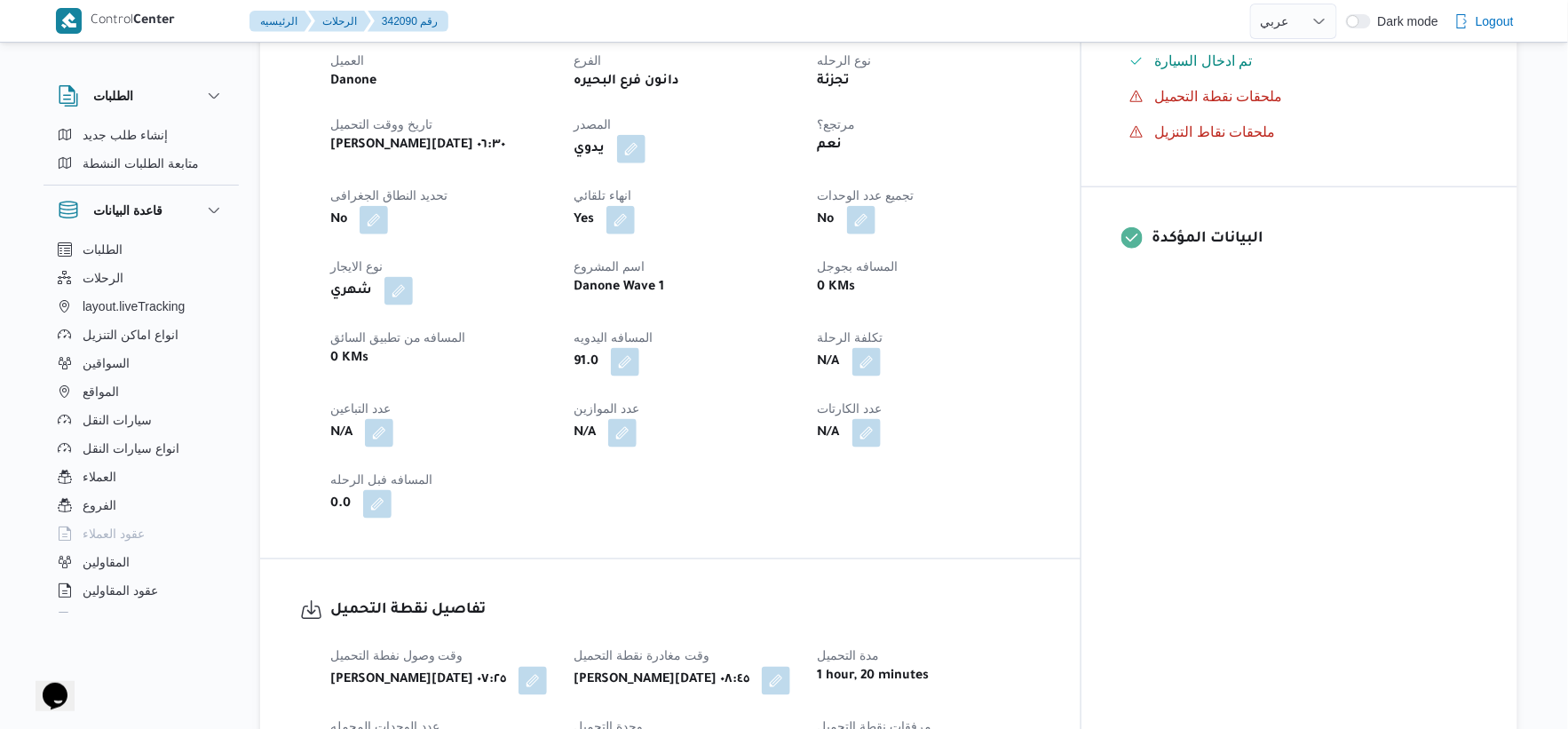
scroll to position [592, 0]
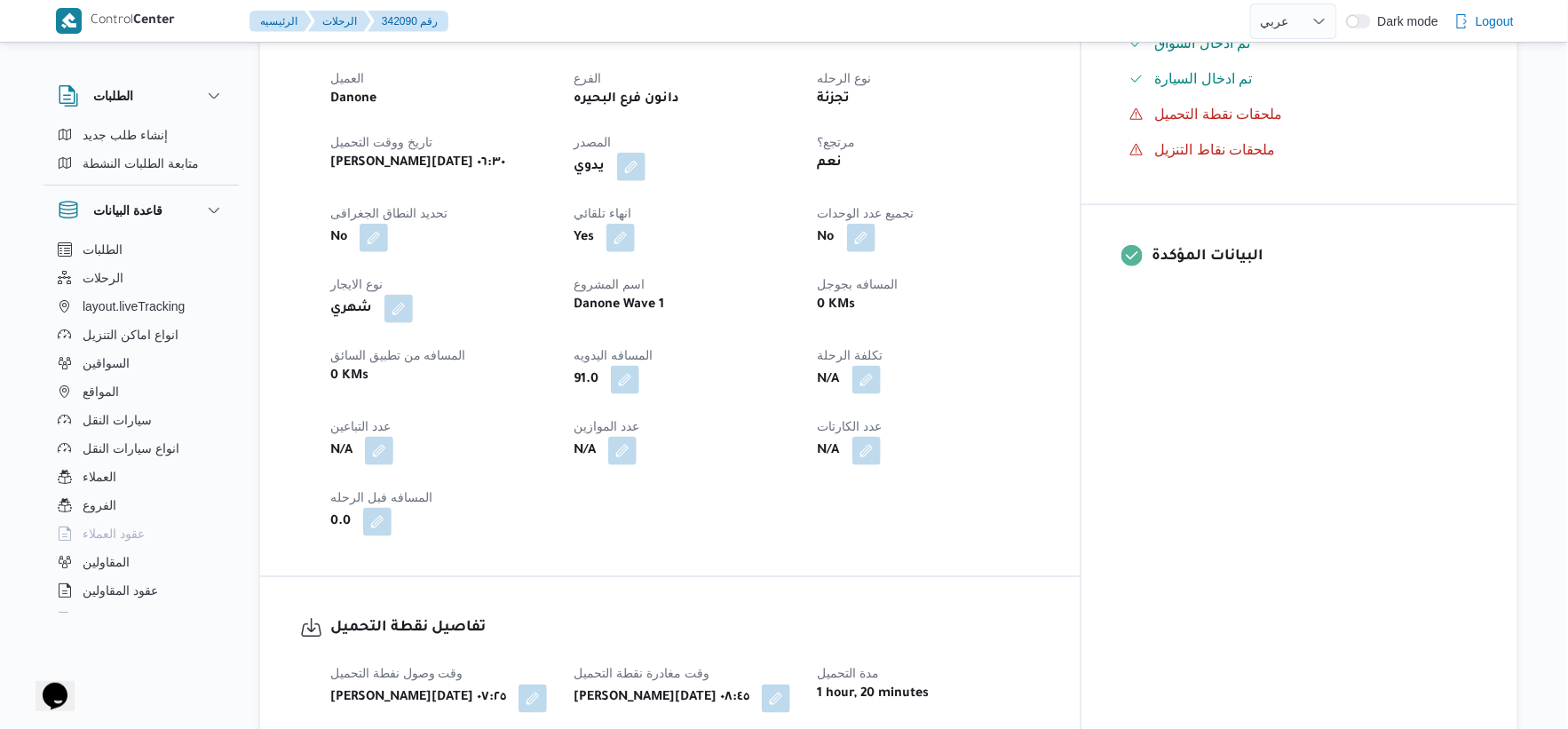
select select "ar"
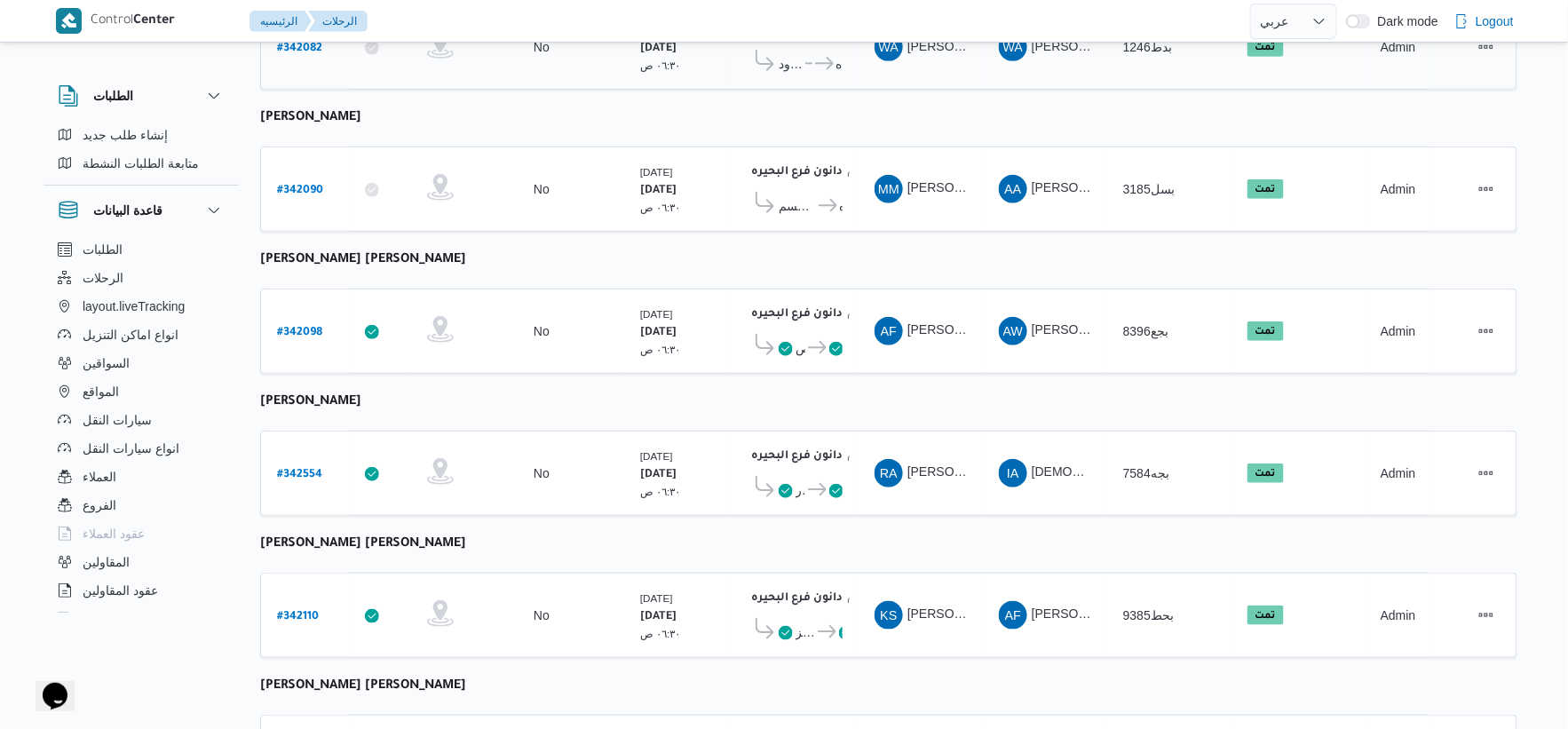
scroll to position [439, 0]
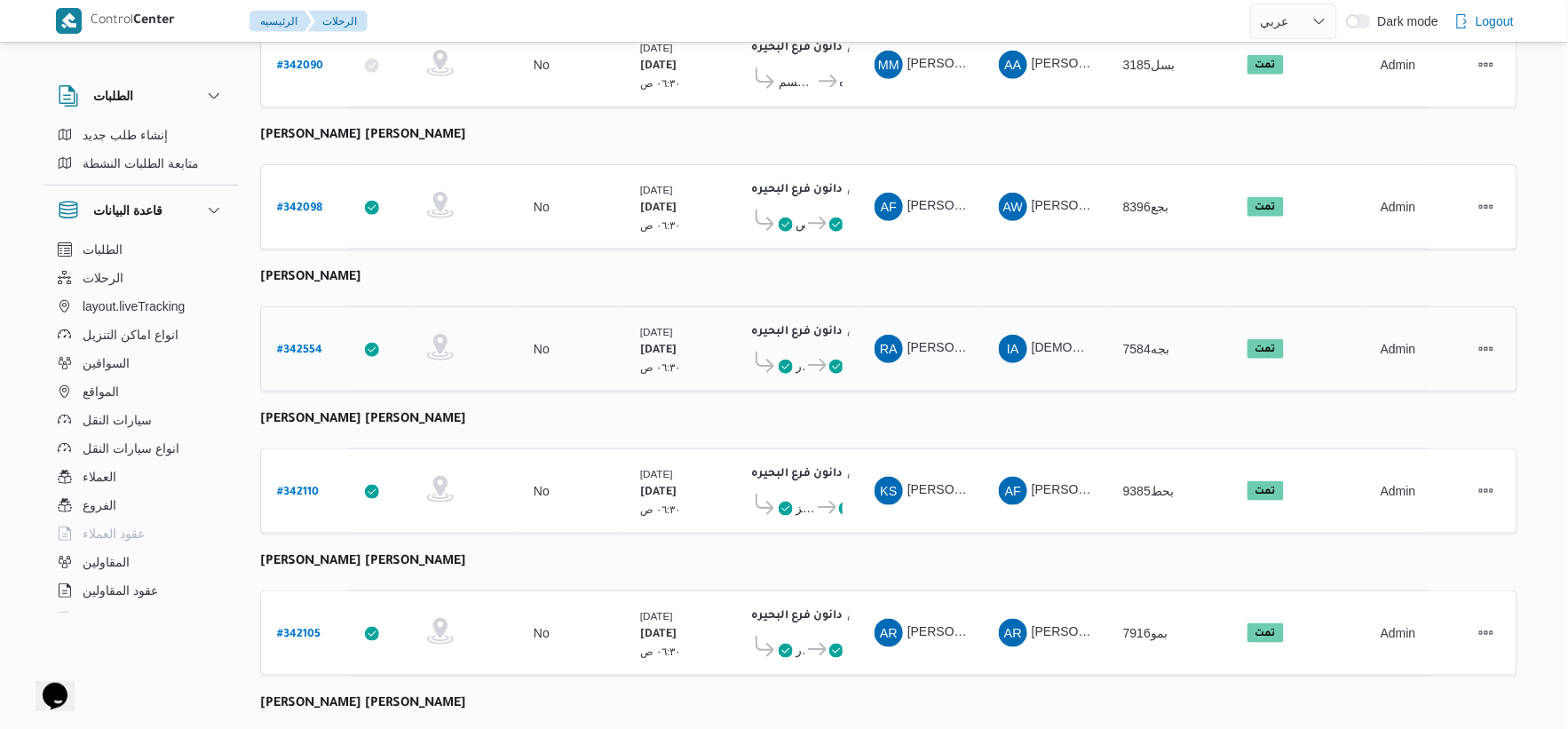
click at [298, 345] on b "# 342554" at bounding box center [299, 351] width 45 height 12
select select "ar"
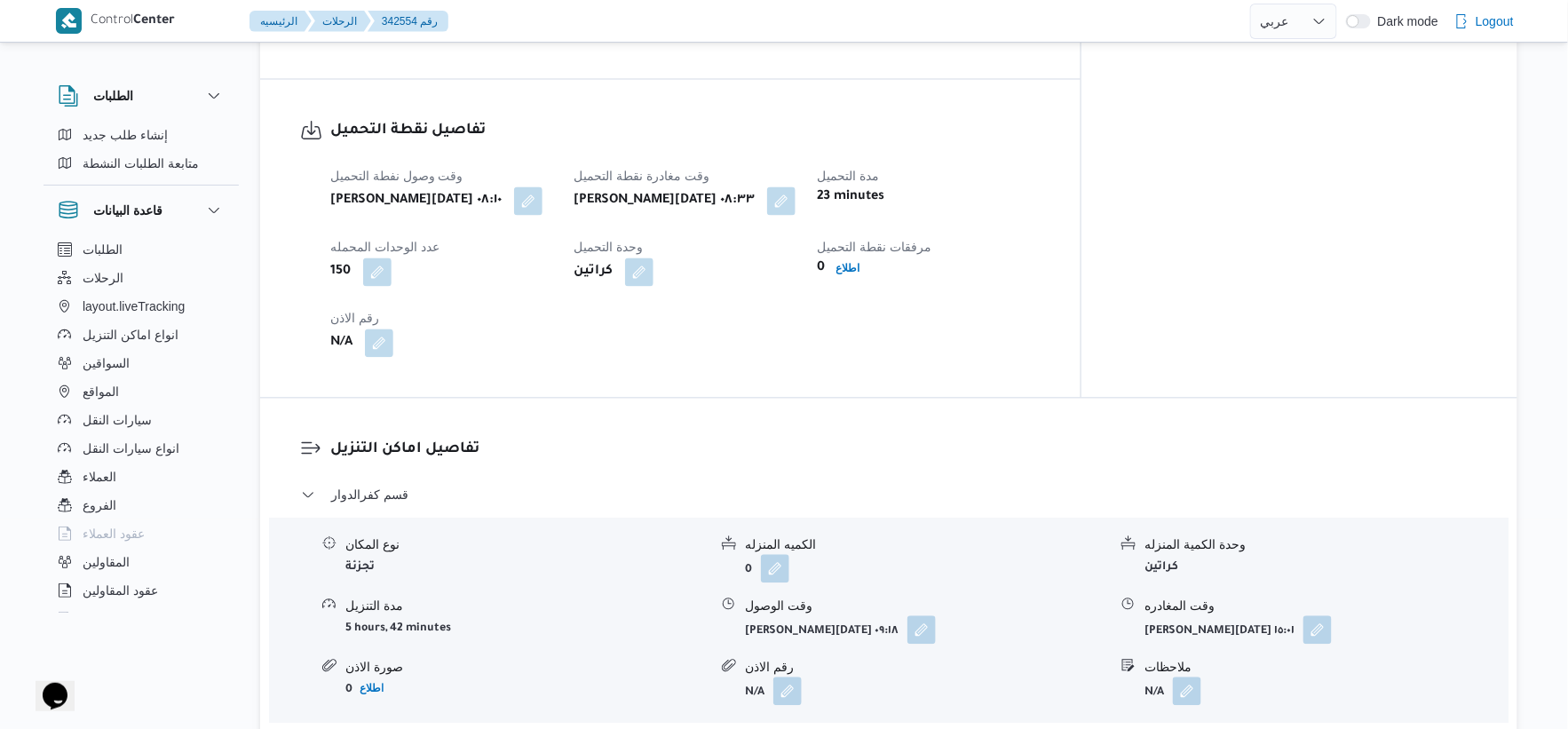
scroll to position [1131, 0]
click at [516, 188] on button "button" at bounding box center [528, 202] width 28 height 28
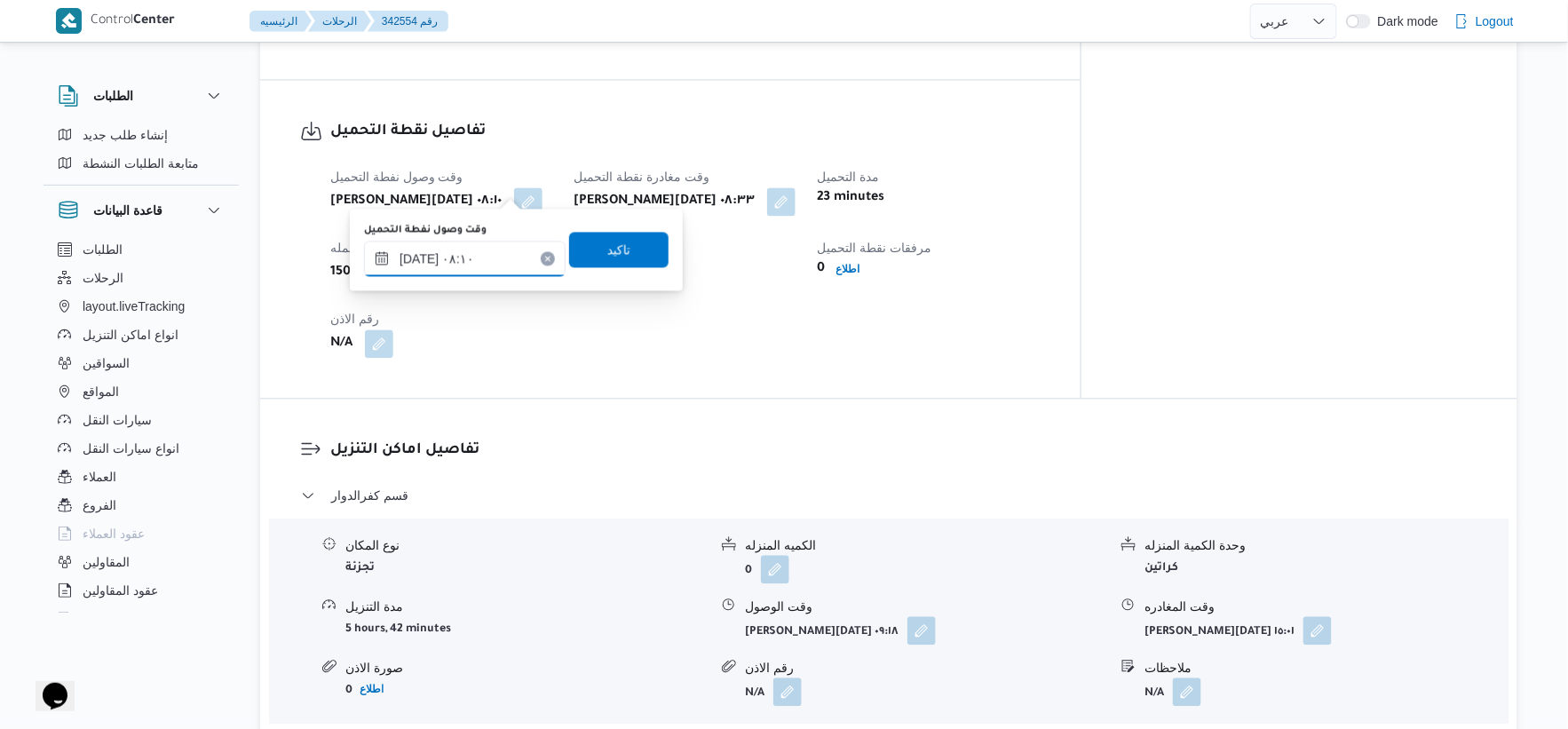
click at [402, 260] on input "[DATE] ٠٨:١٠" at bounding box center [465, 260] width 202 height 36
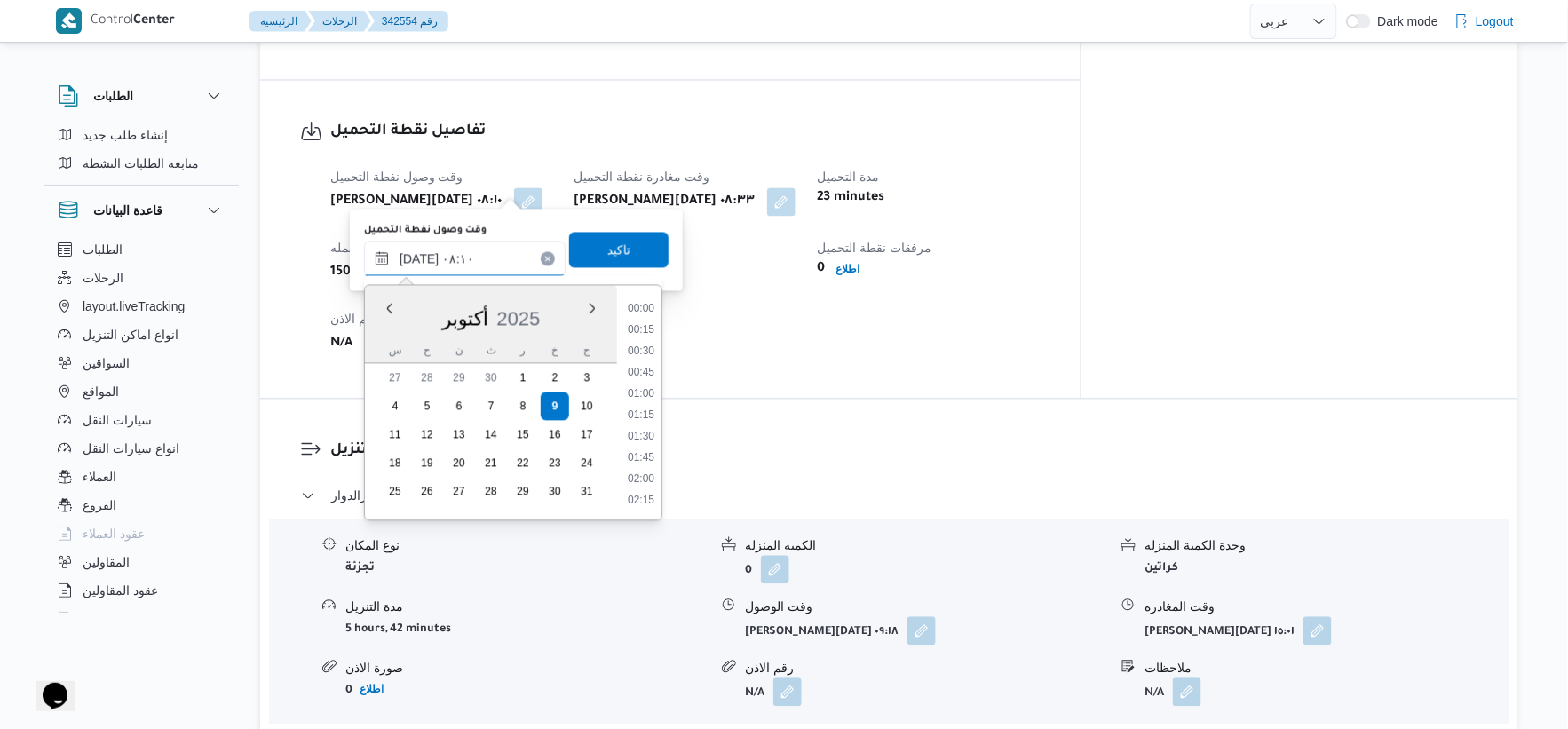
click at [402, 260] on input "[DATE] ٠٨:١٠" at bounding box center [465, 260] width 202 height 36
type input "[DATE] ٠٧:١٠"
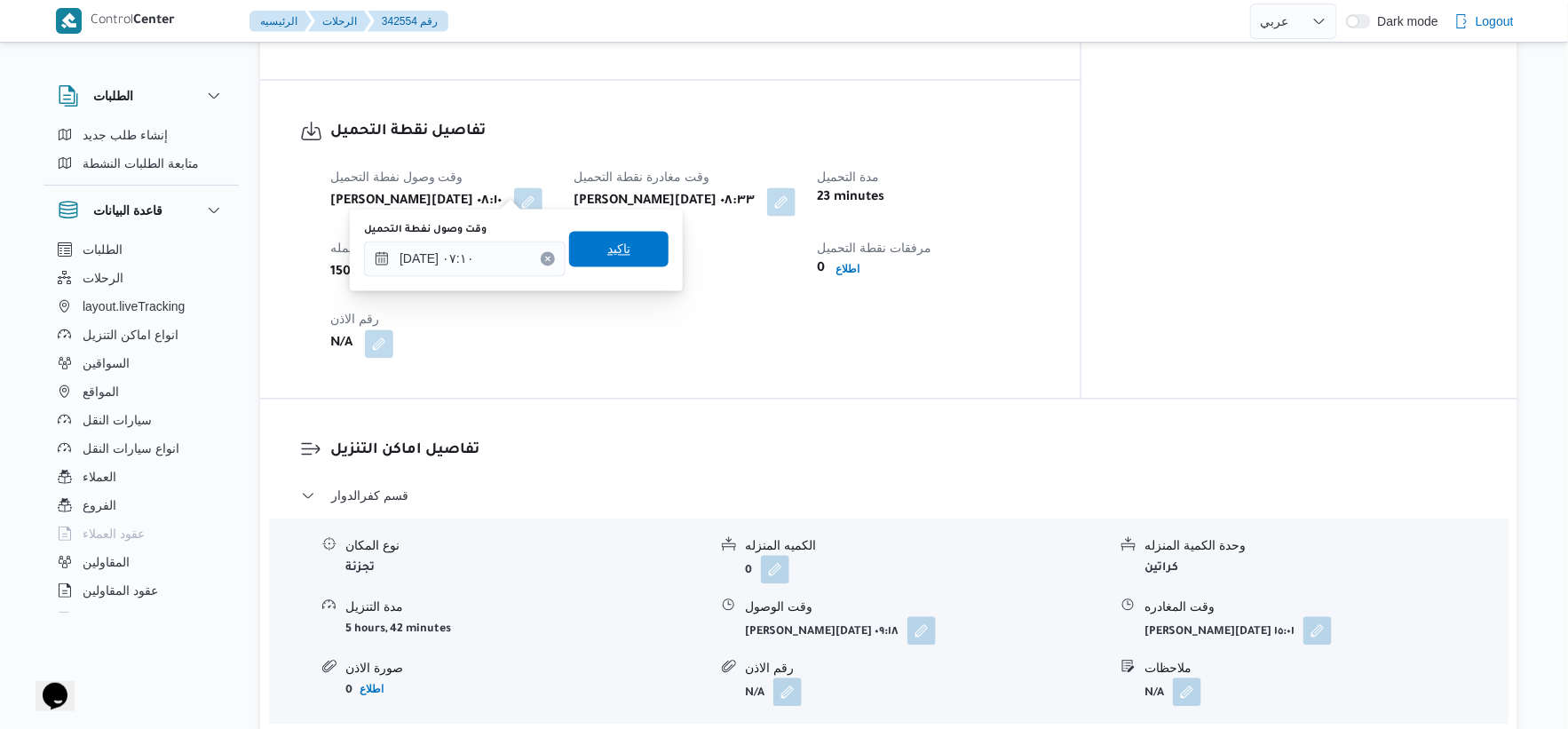
click at [608, 250] on span "تاكيد" at bounding box center [619, 249] width 23 height 21
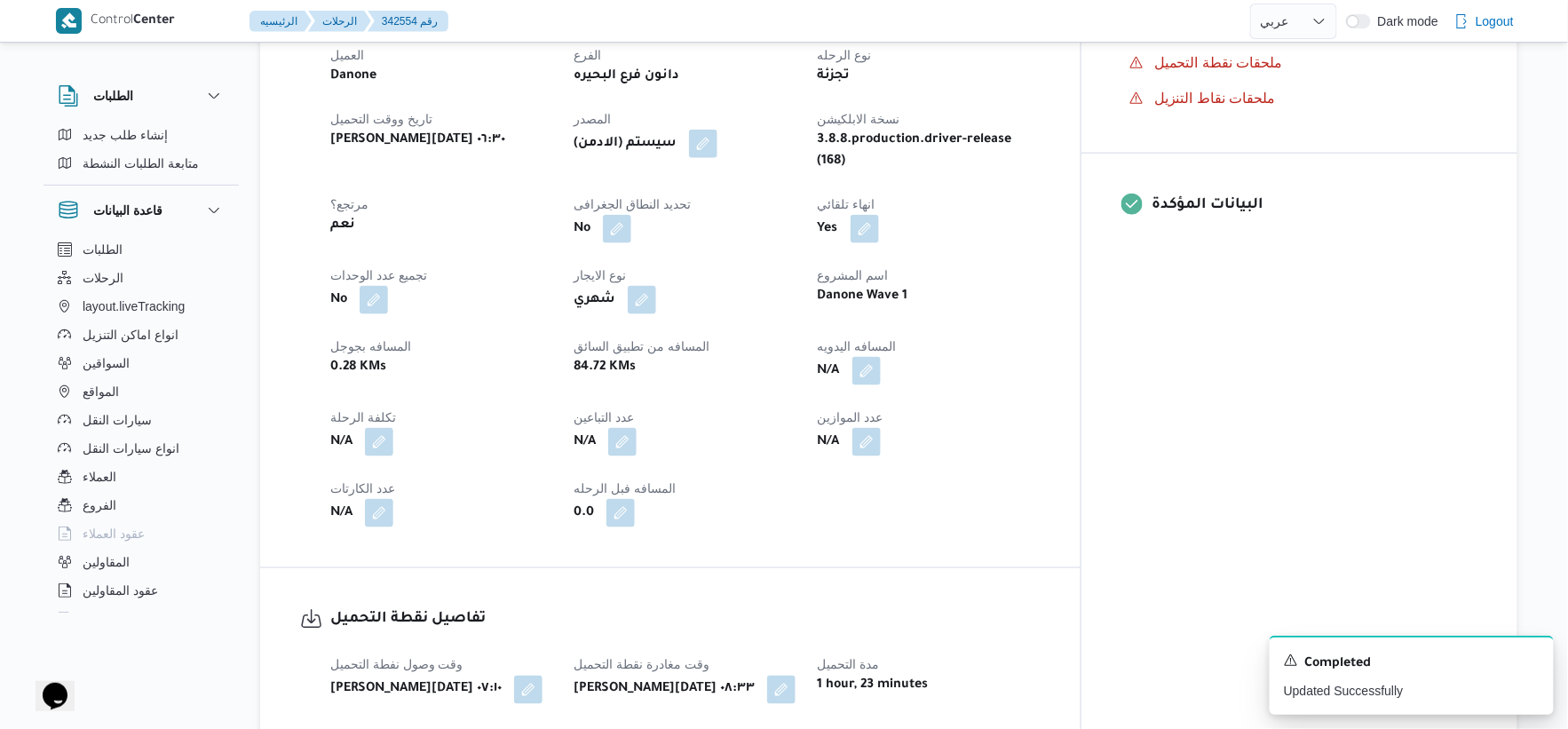
scroll to position [637, 0]
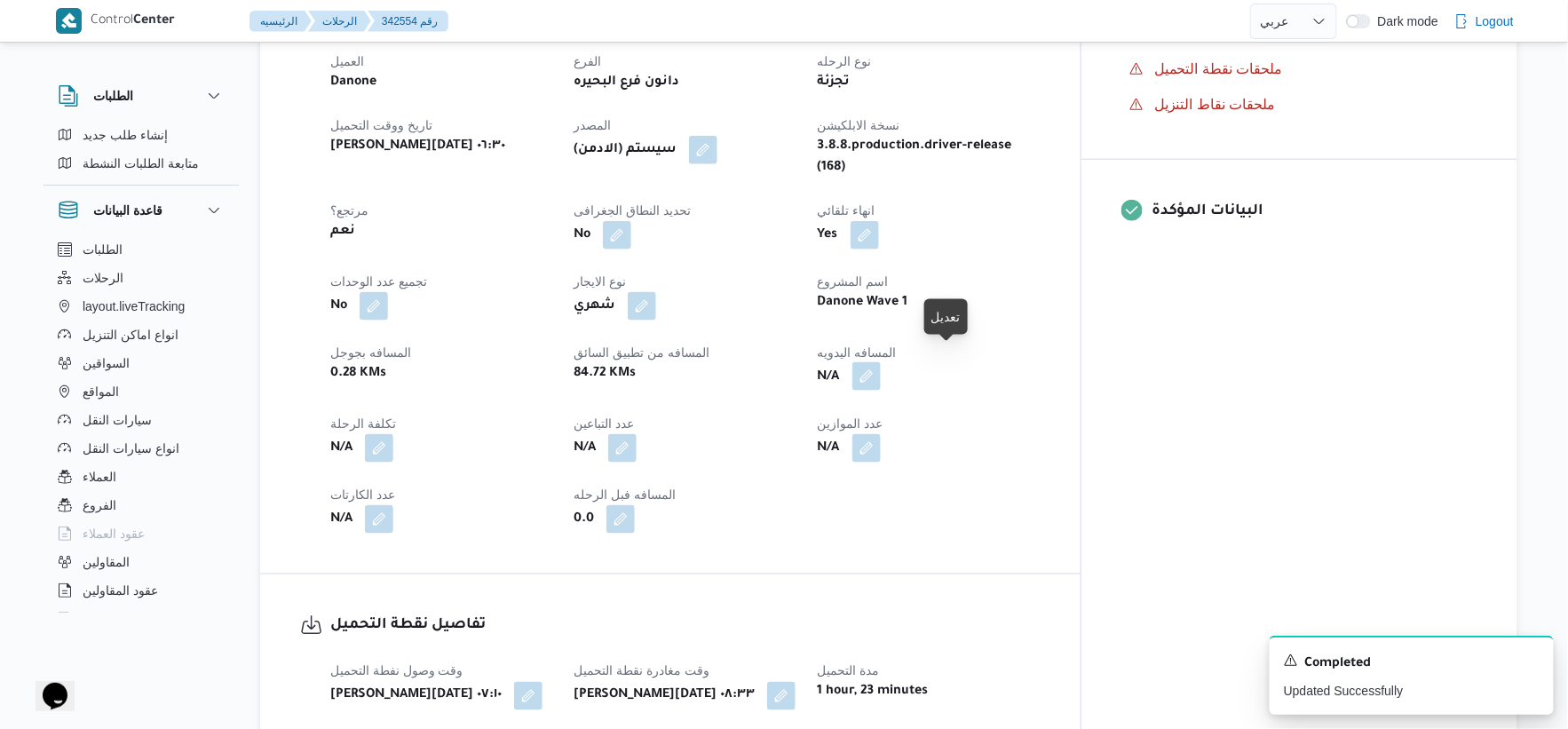
click at [881, 363] on button "button" at bounding box center [866, 376] width 28 height 28
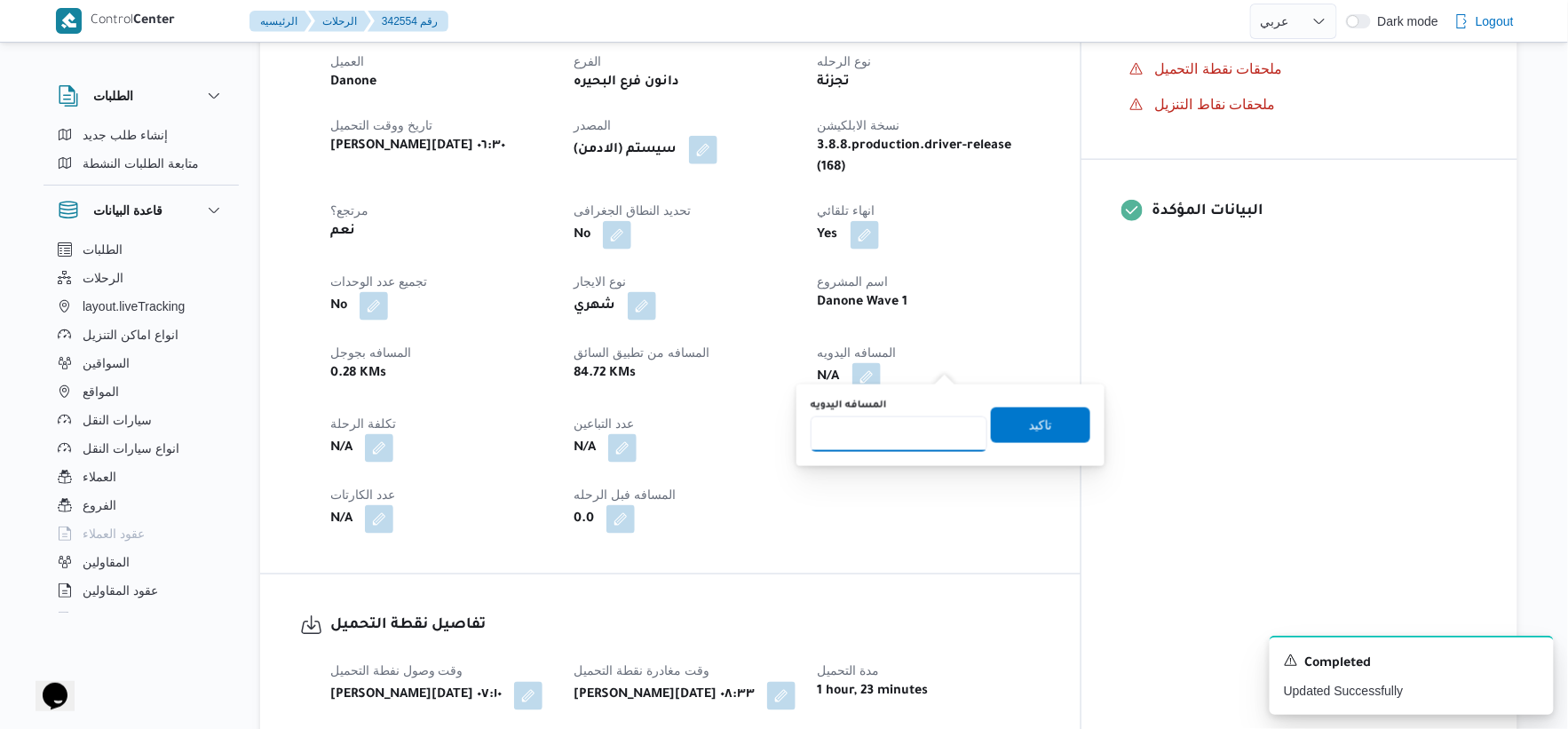
drag, startPoint x: 912, startPoint y: 433, endPoint x: 922, endPoint y: 431, distance: 10.2
click at [914, 433] on input "المسافه اليدويه" at bounding box center [898, 434] width 177 height 36
type input "108"
click at [1051, 424] on span "تاكيد" at bounding box center [1041, 425] width 100 height 36
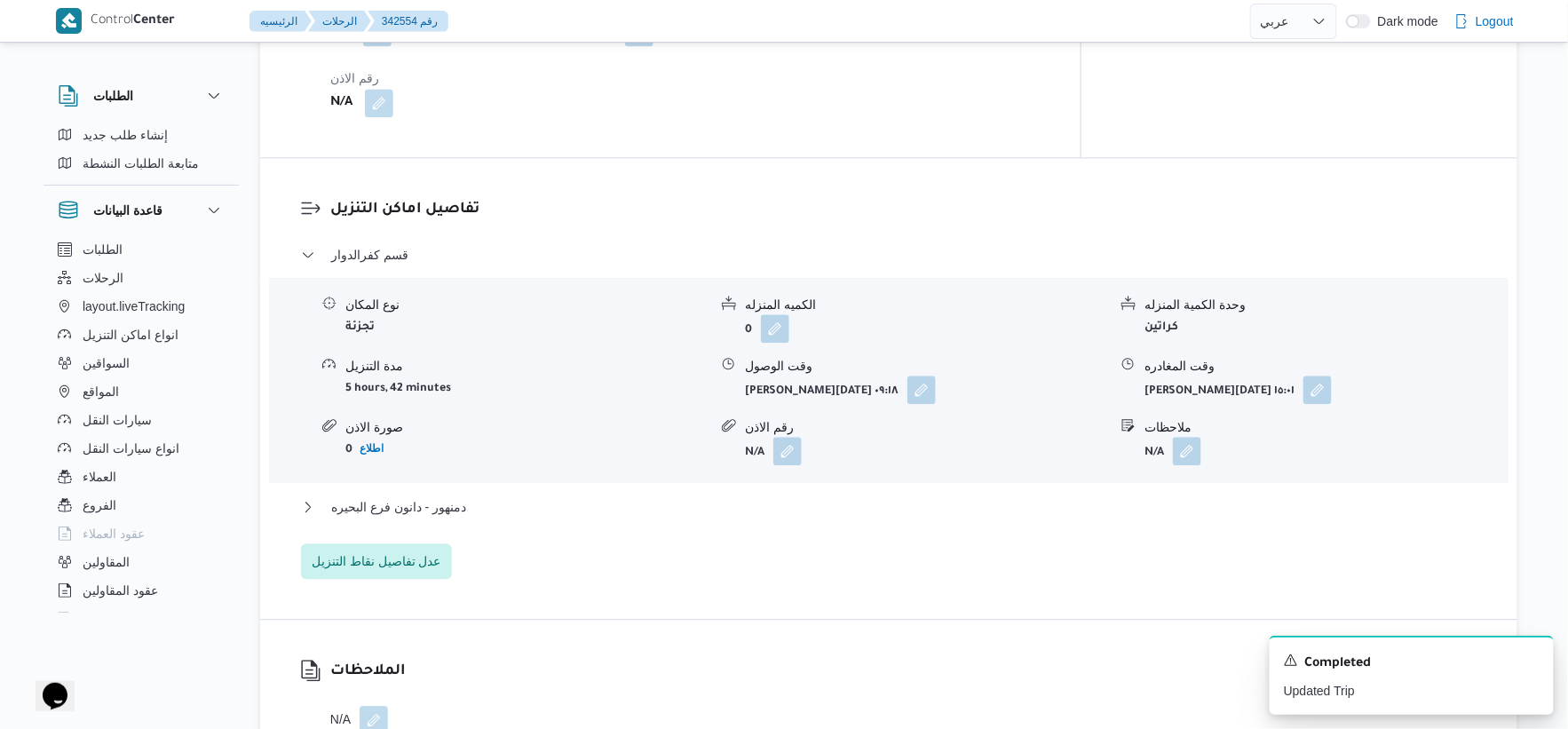
scroll to position [1526, 0]
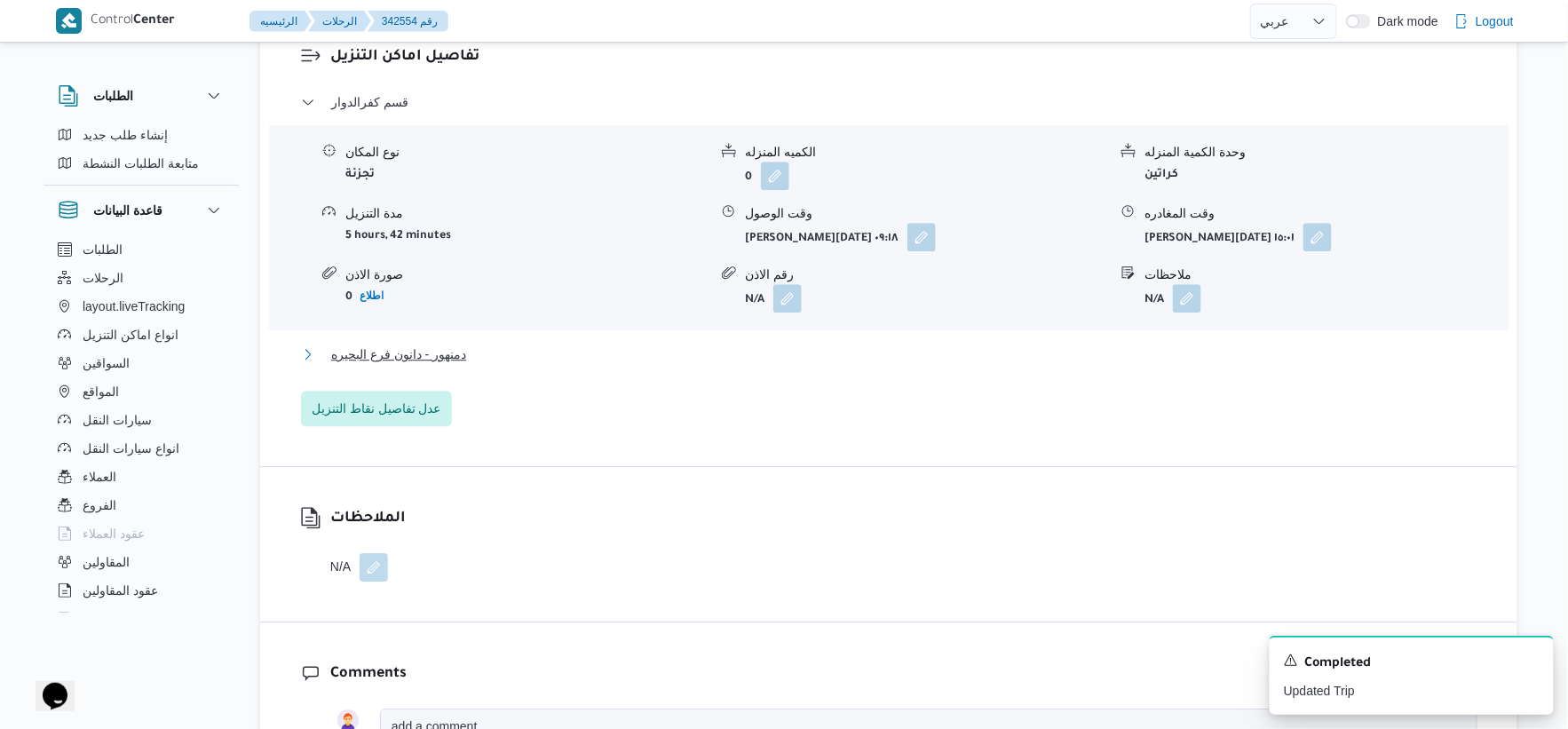
click at [432, 344] on span "دمنهور - دانون فرع البحيره" at bounding box center [398, 354] width 135 height 21
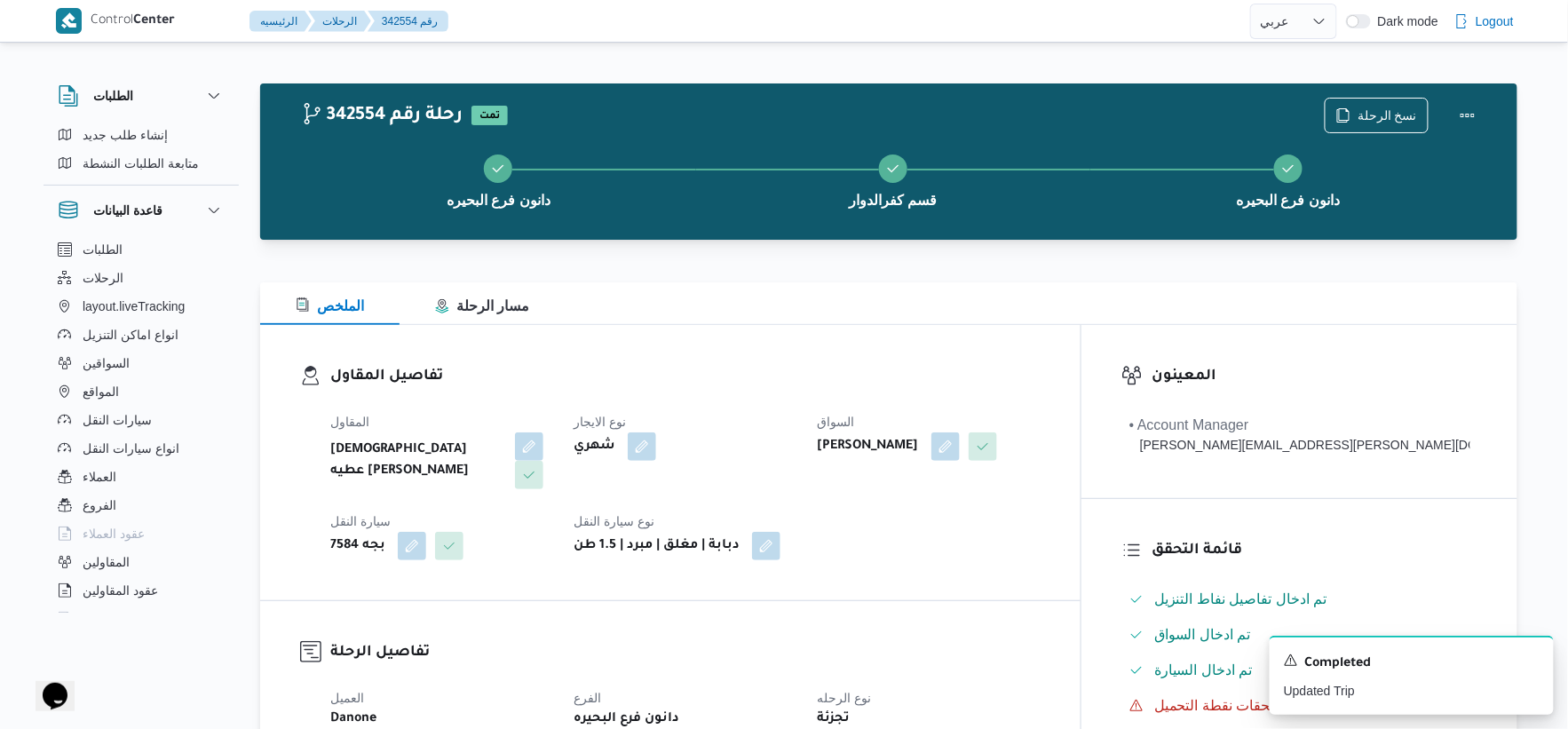
scroll to position [592, 0]
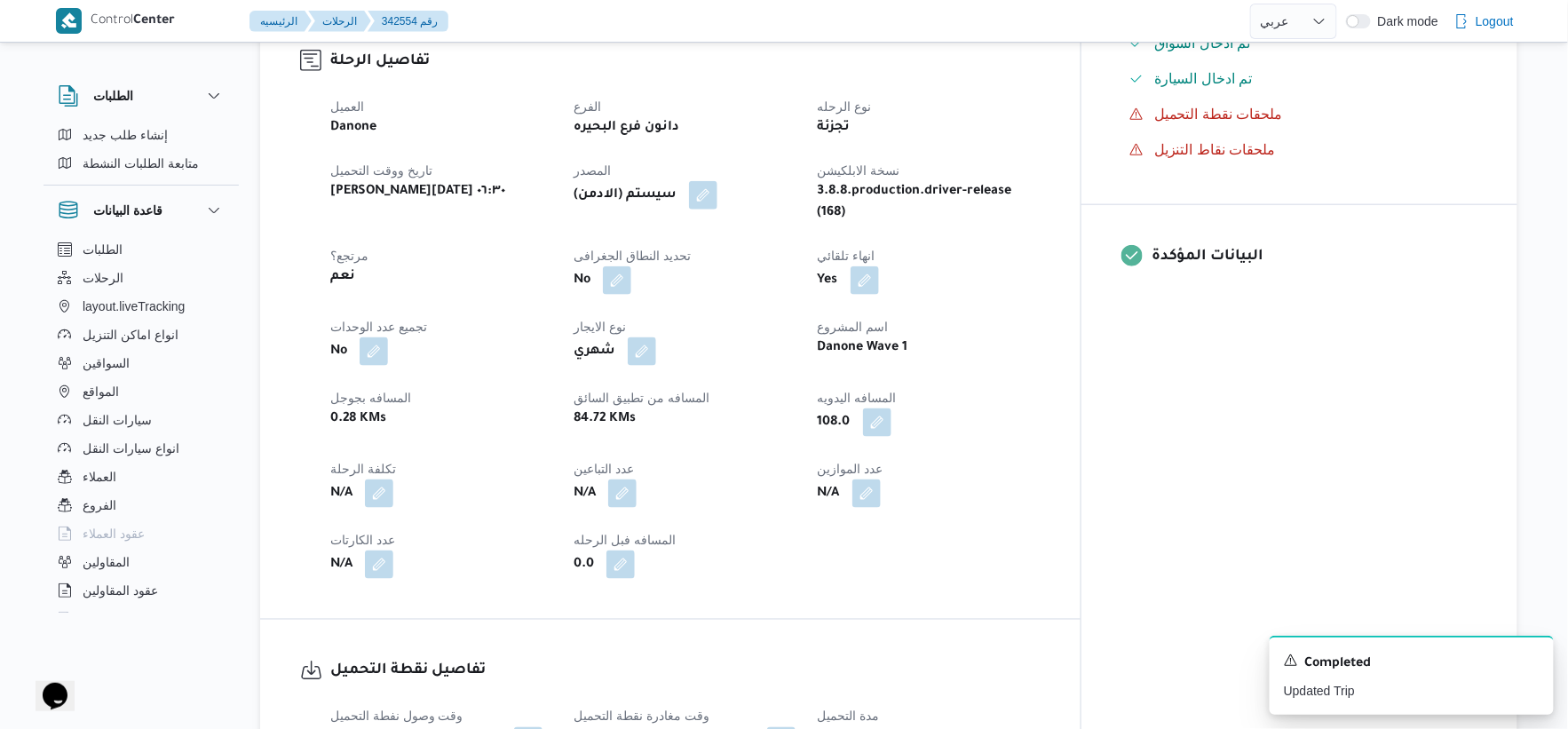
select select "ar"
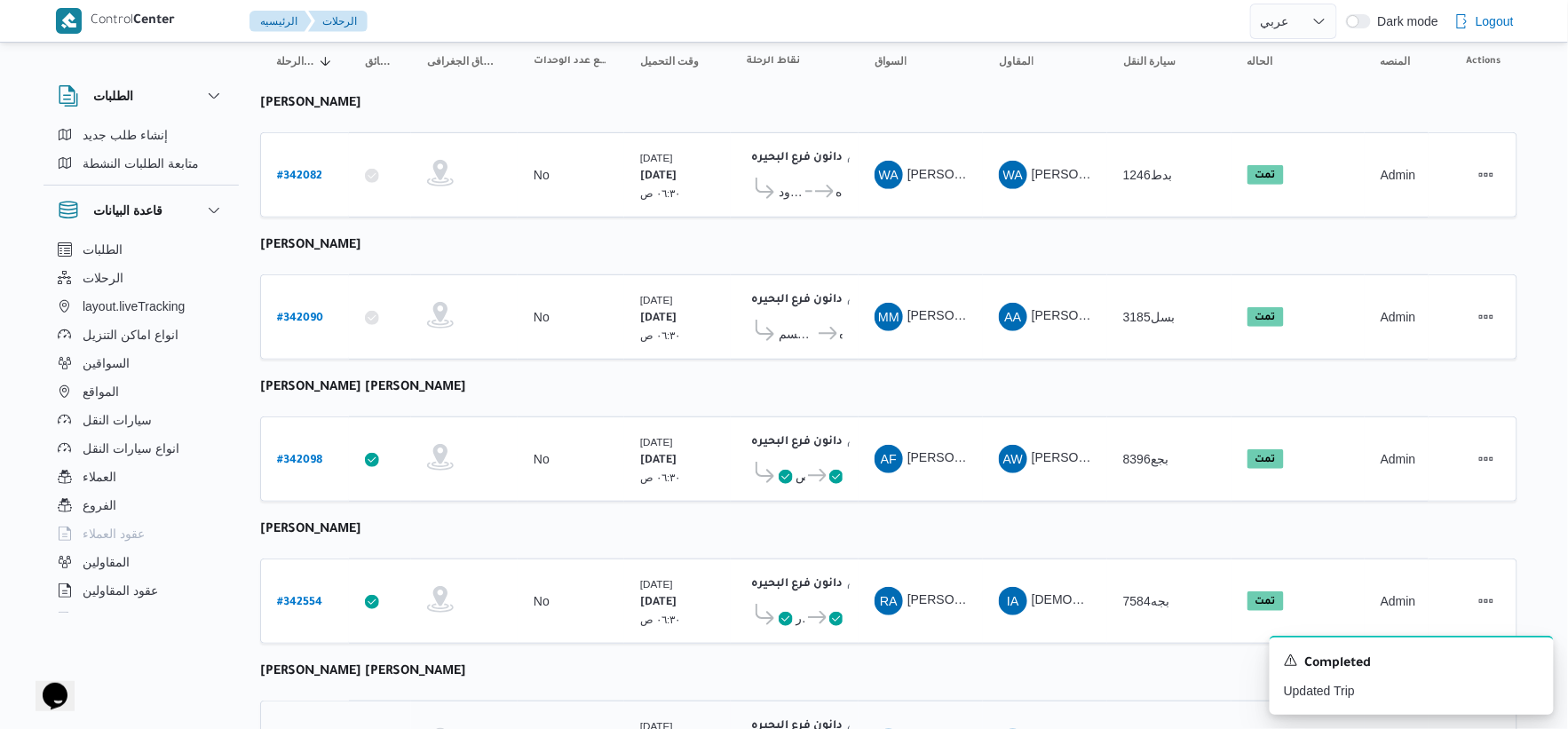
scroll to position [225, 0]
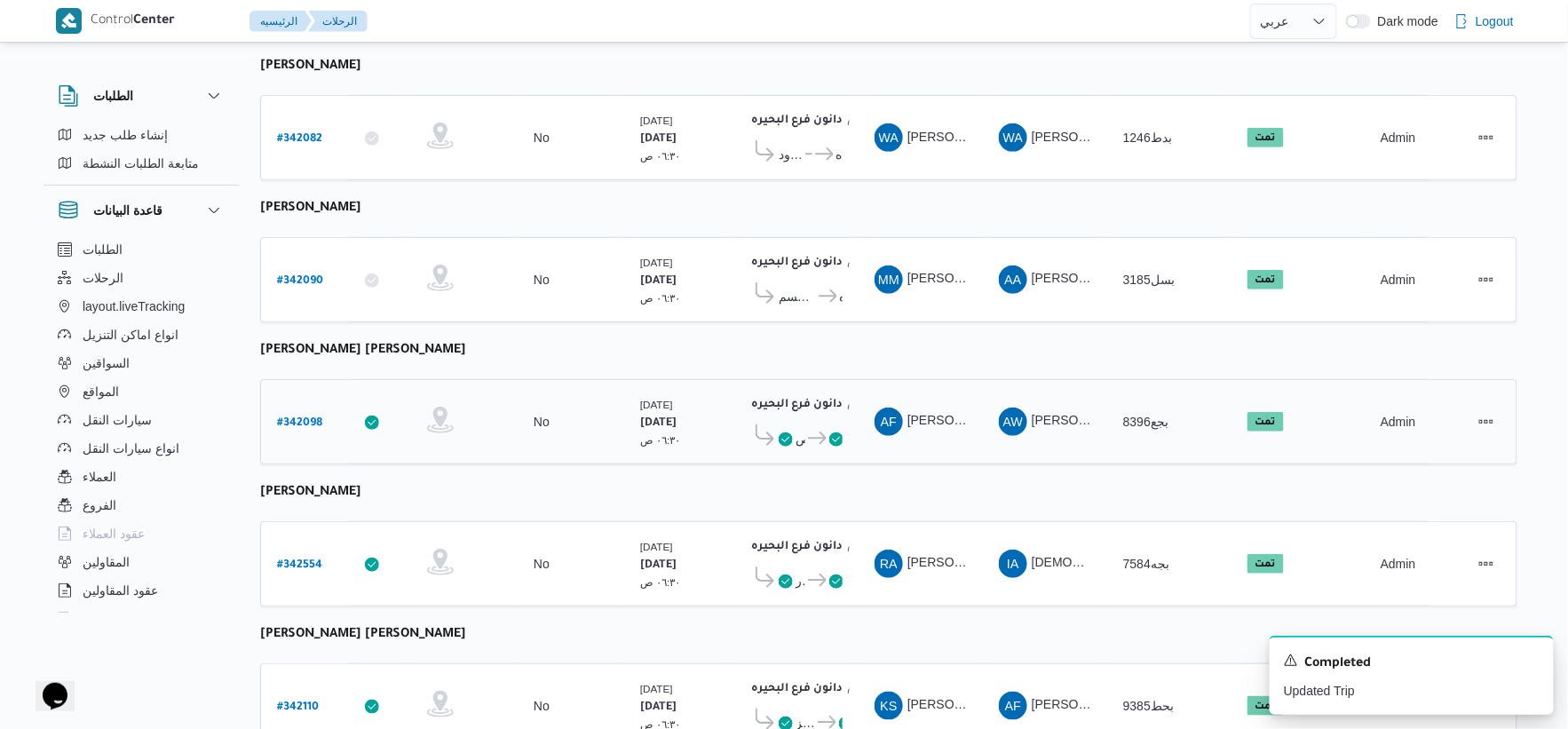
click at [302, 418] on b "# 342098" at bounding box center [299, 423] width 45 height 12
select select "ar"
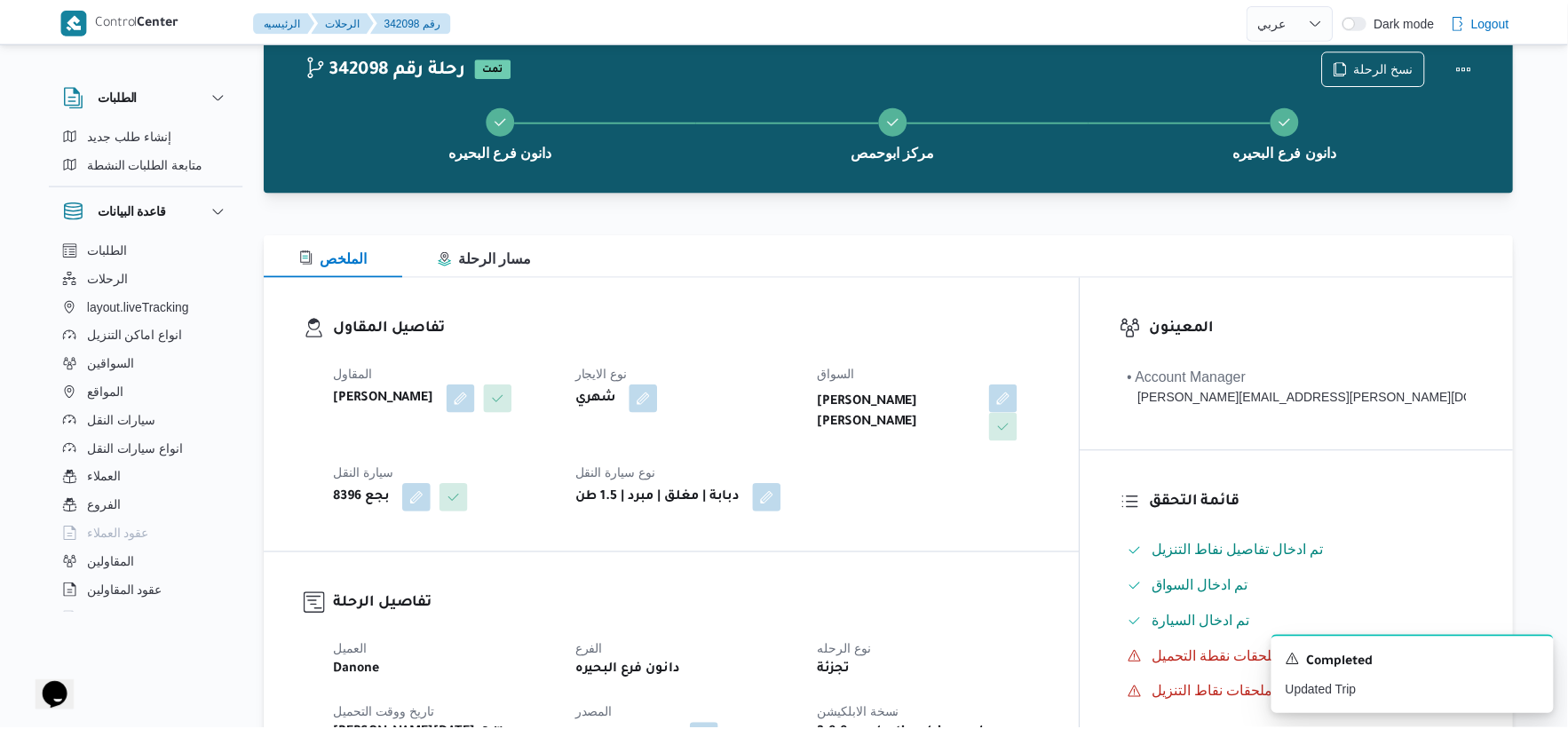
scroll to position [225, 0]
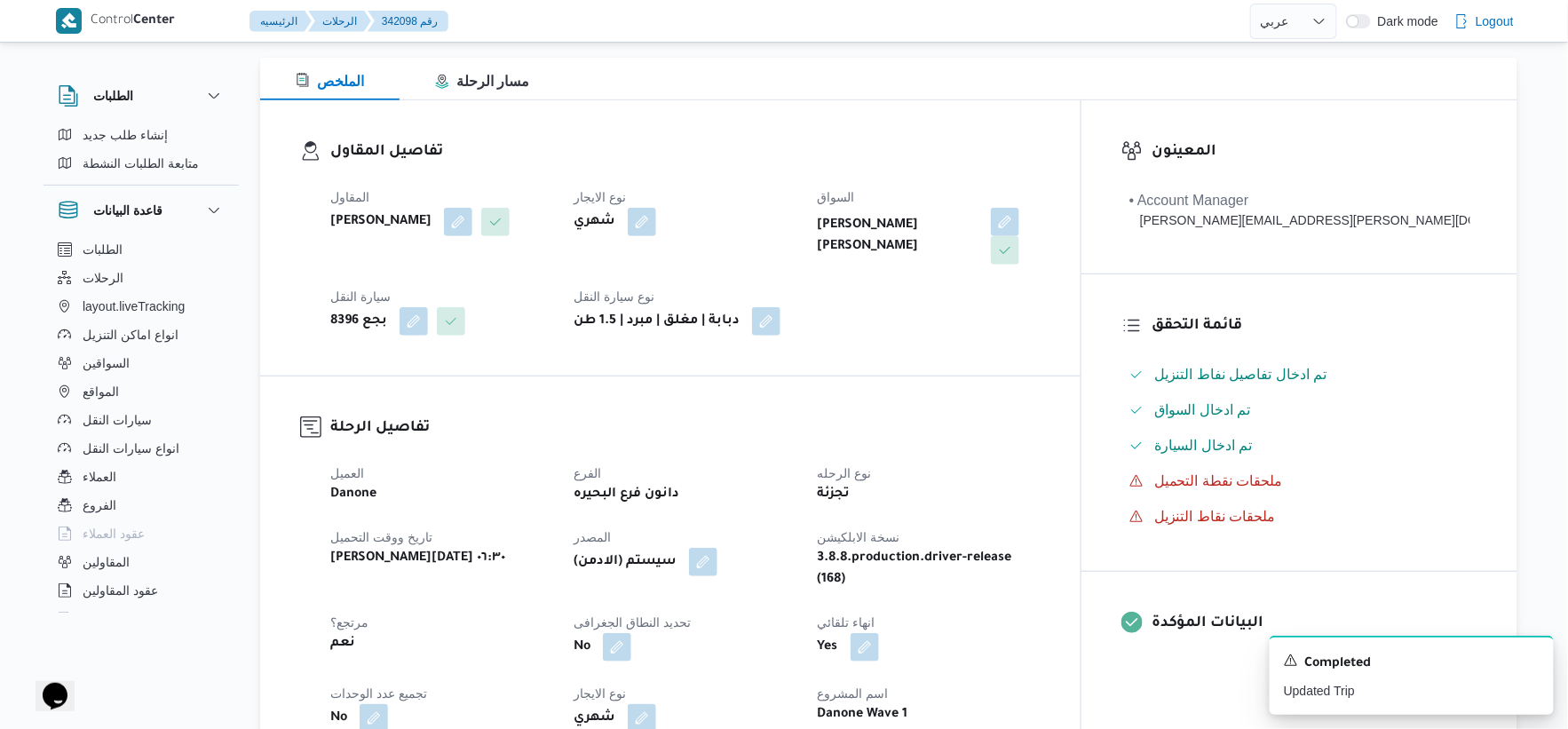
select select "ar"
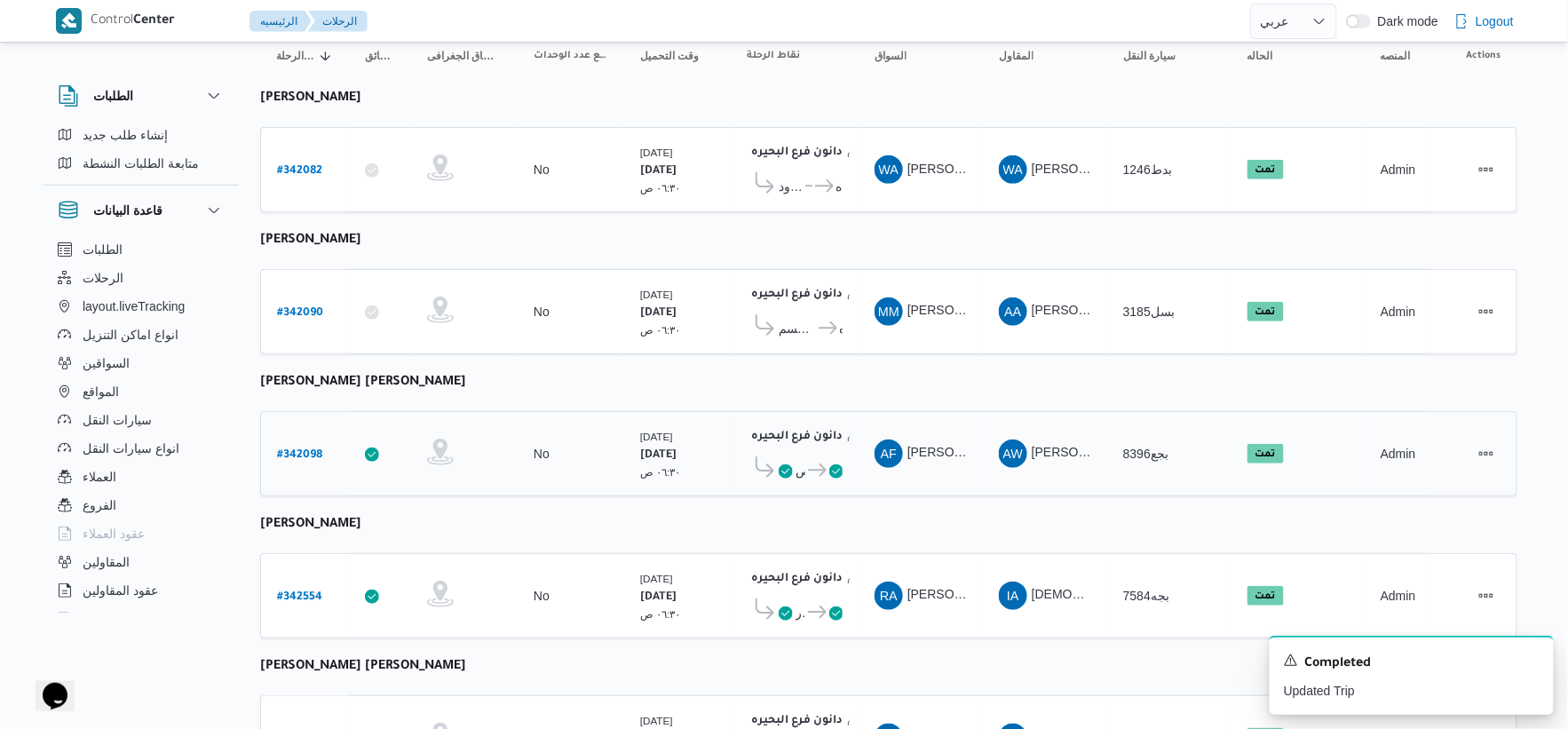
scroll to position [394, 0]
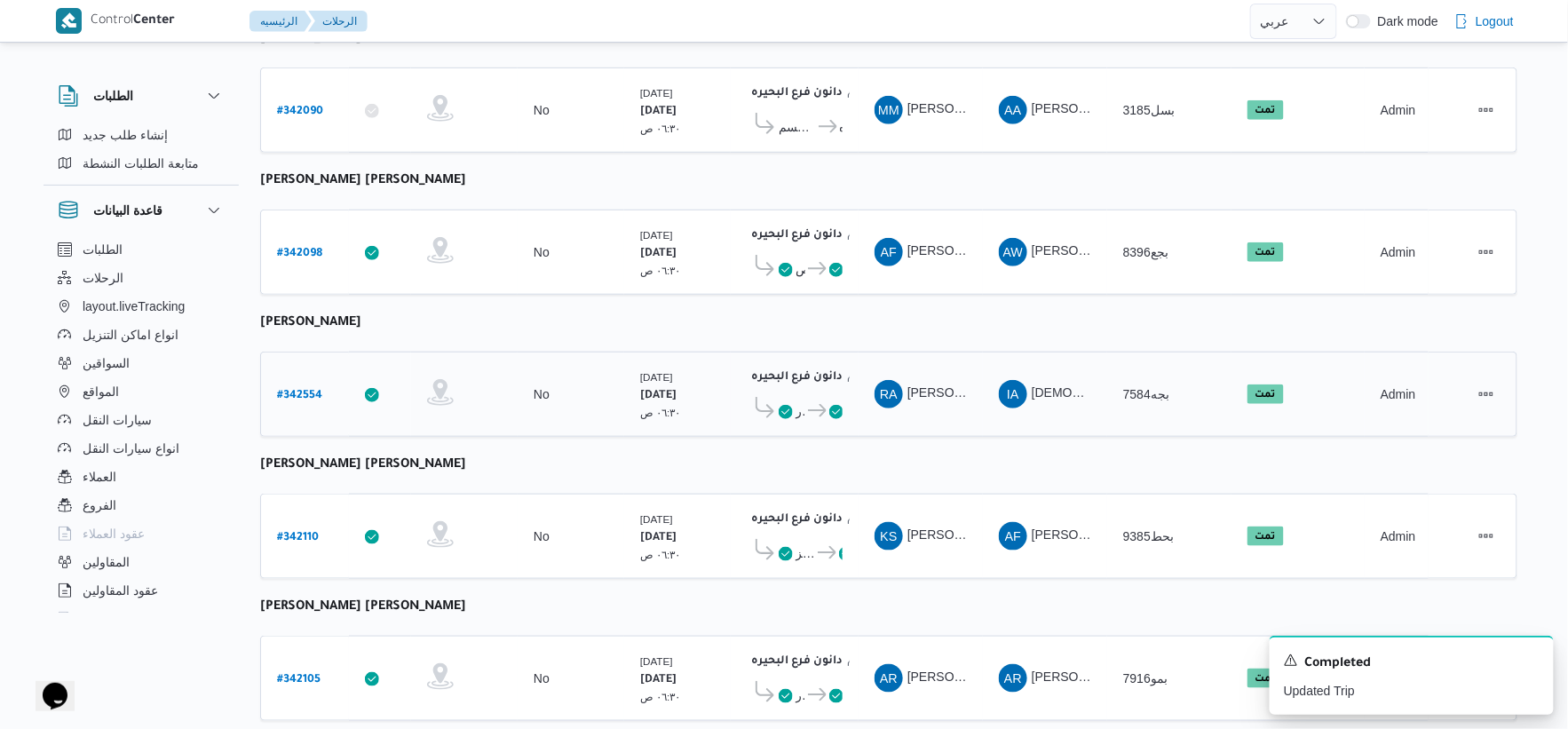
click at [300, 390] on b "# 342554" at bounding box center [299, 396] width 45 height 12
select select "ar"
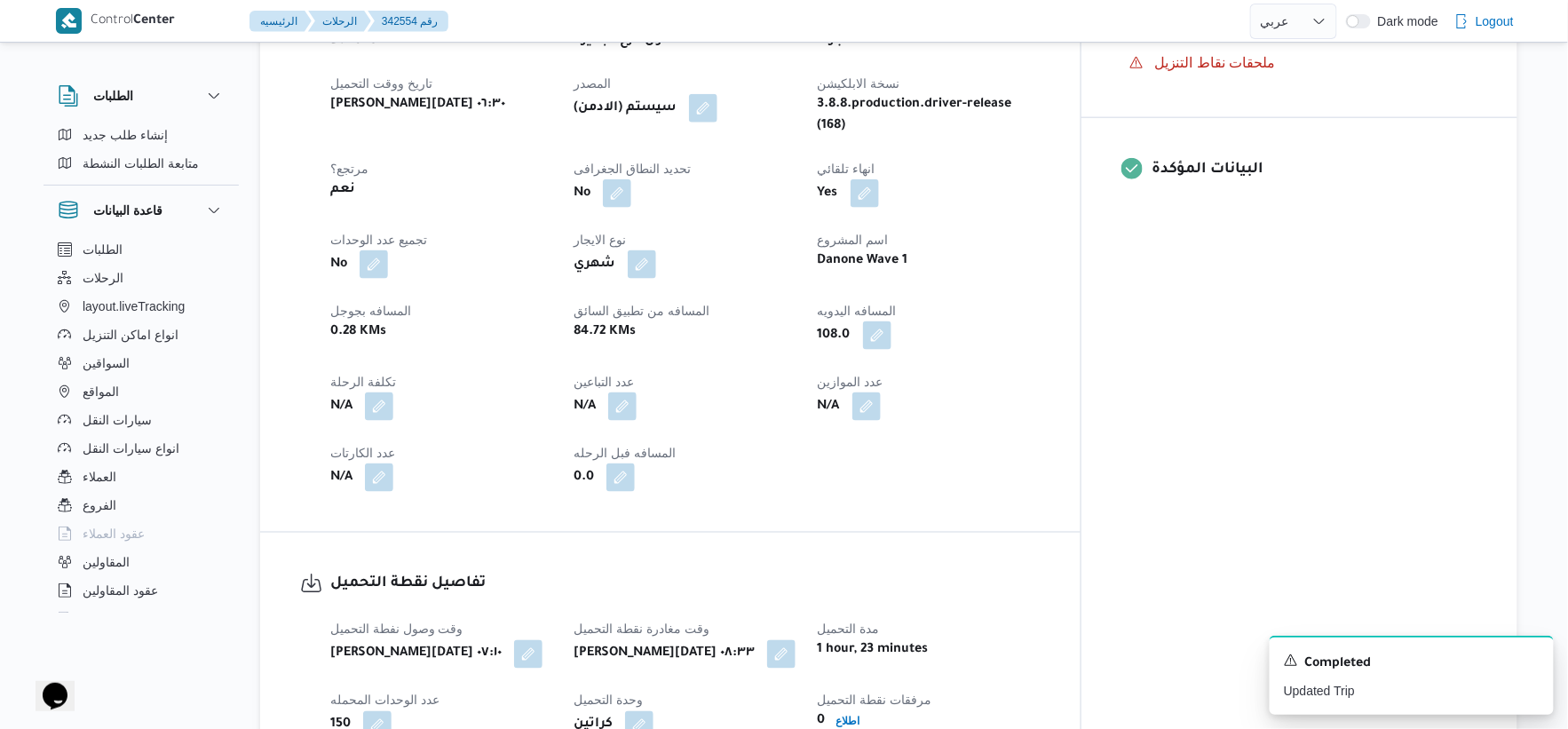
scroll to position [690, 0]
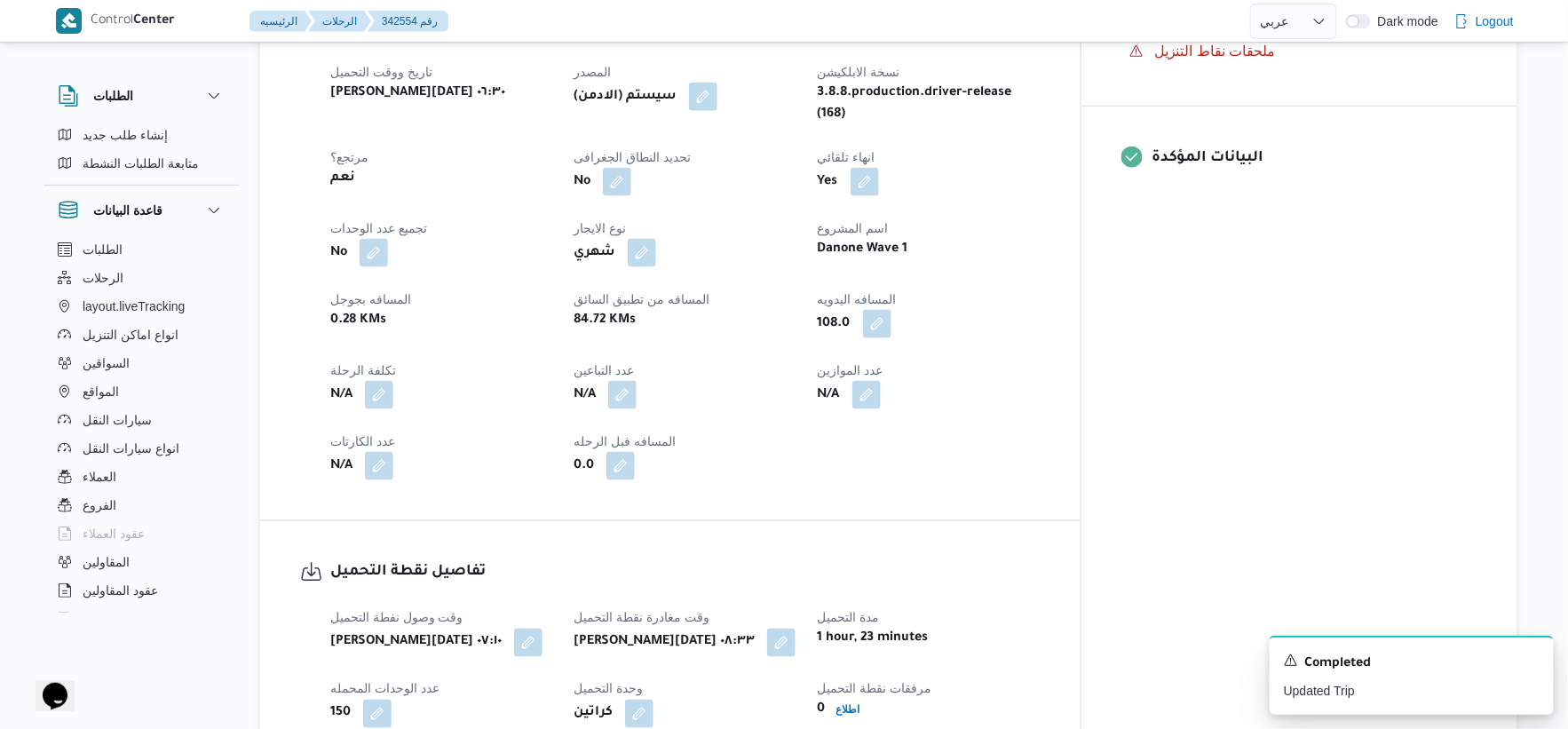
select select "ar"
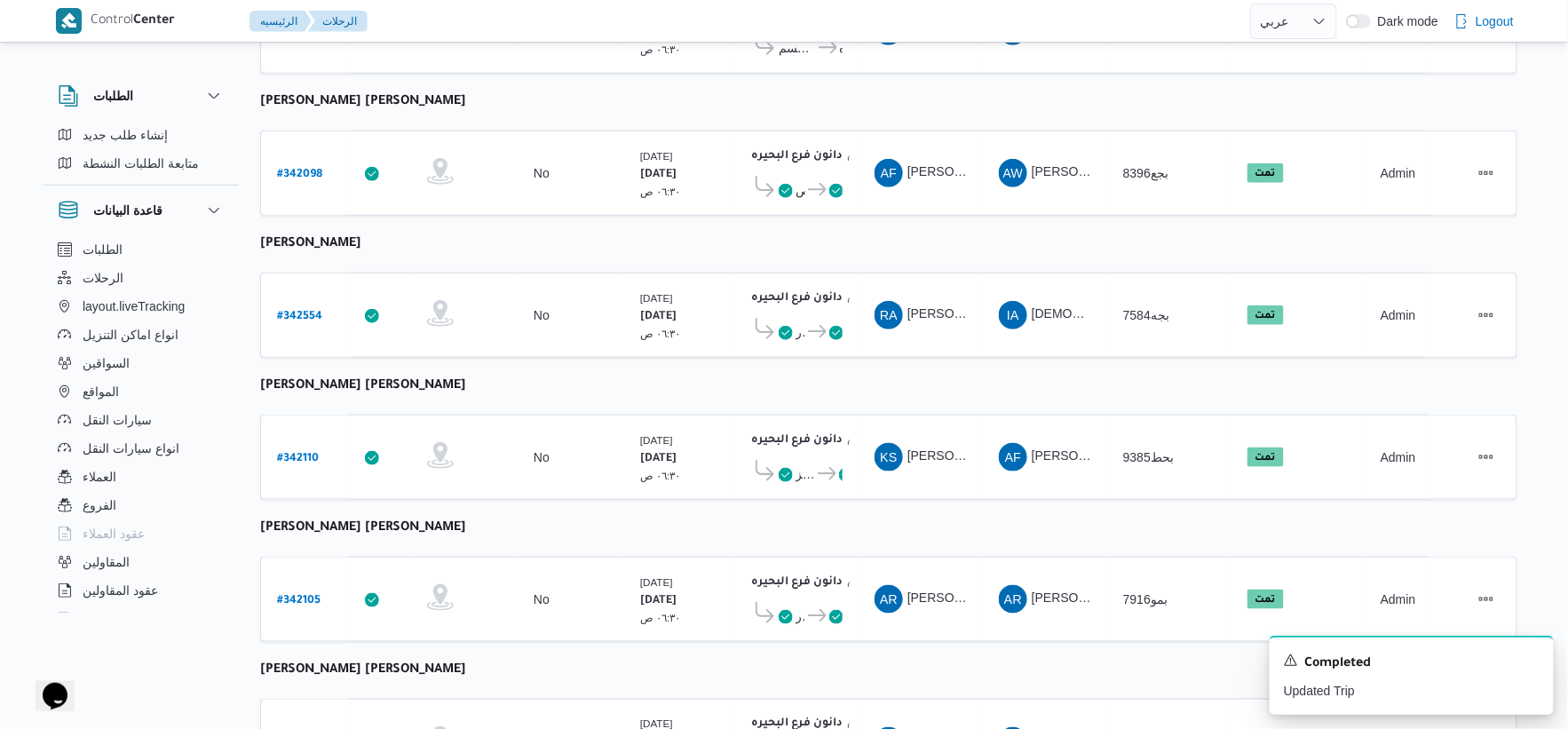
scroll to position [374, 0]
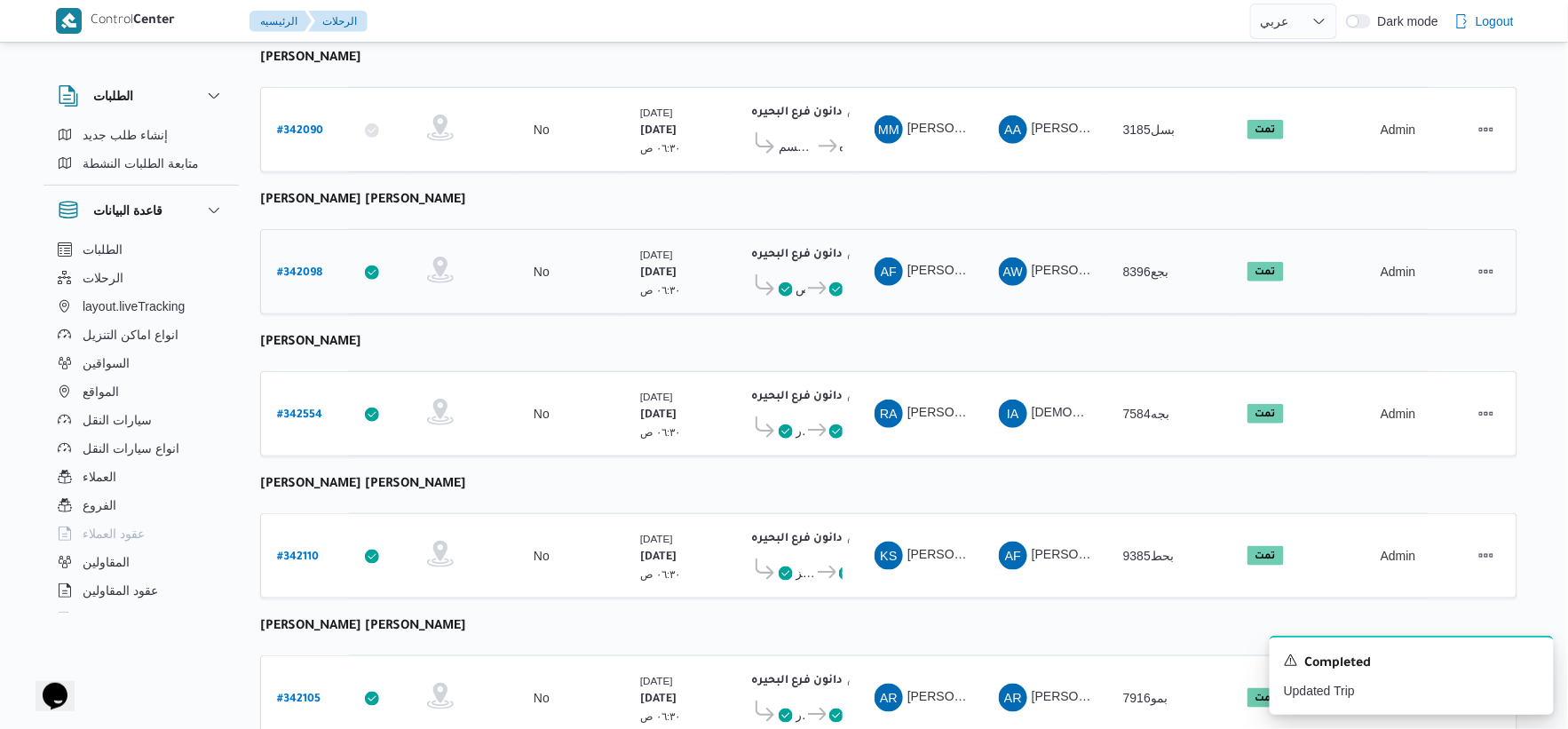
click at [302, 270] on b "# 342098" at bounding box center [299, 274] width 45 height 12
select select "ar"
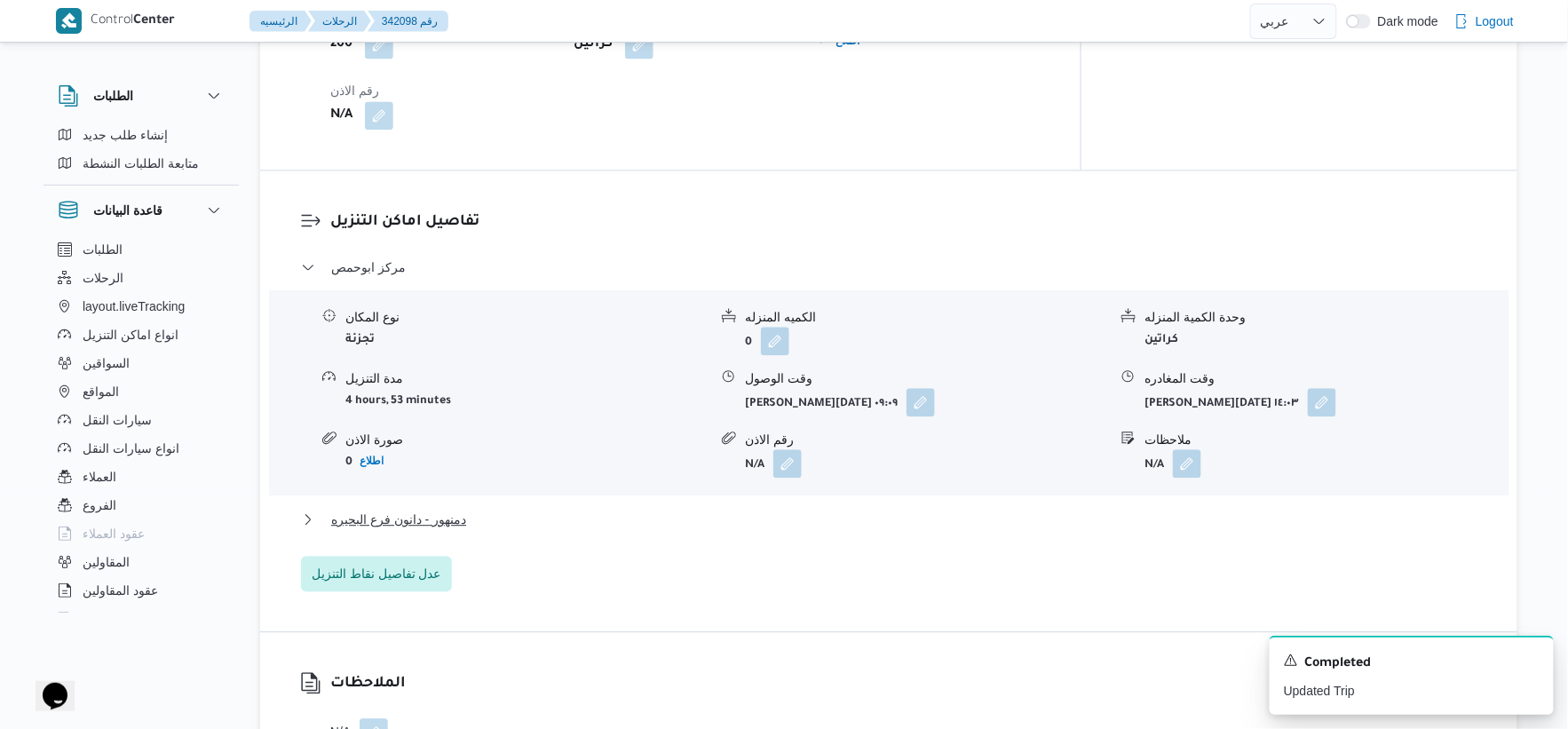
scroll to position [1362, 0]
click at [521, 507] on button "دمنهور - دانون فرع البحيره" at bounding box center [889, 517] width 1177 height 21
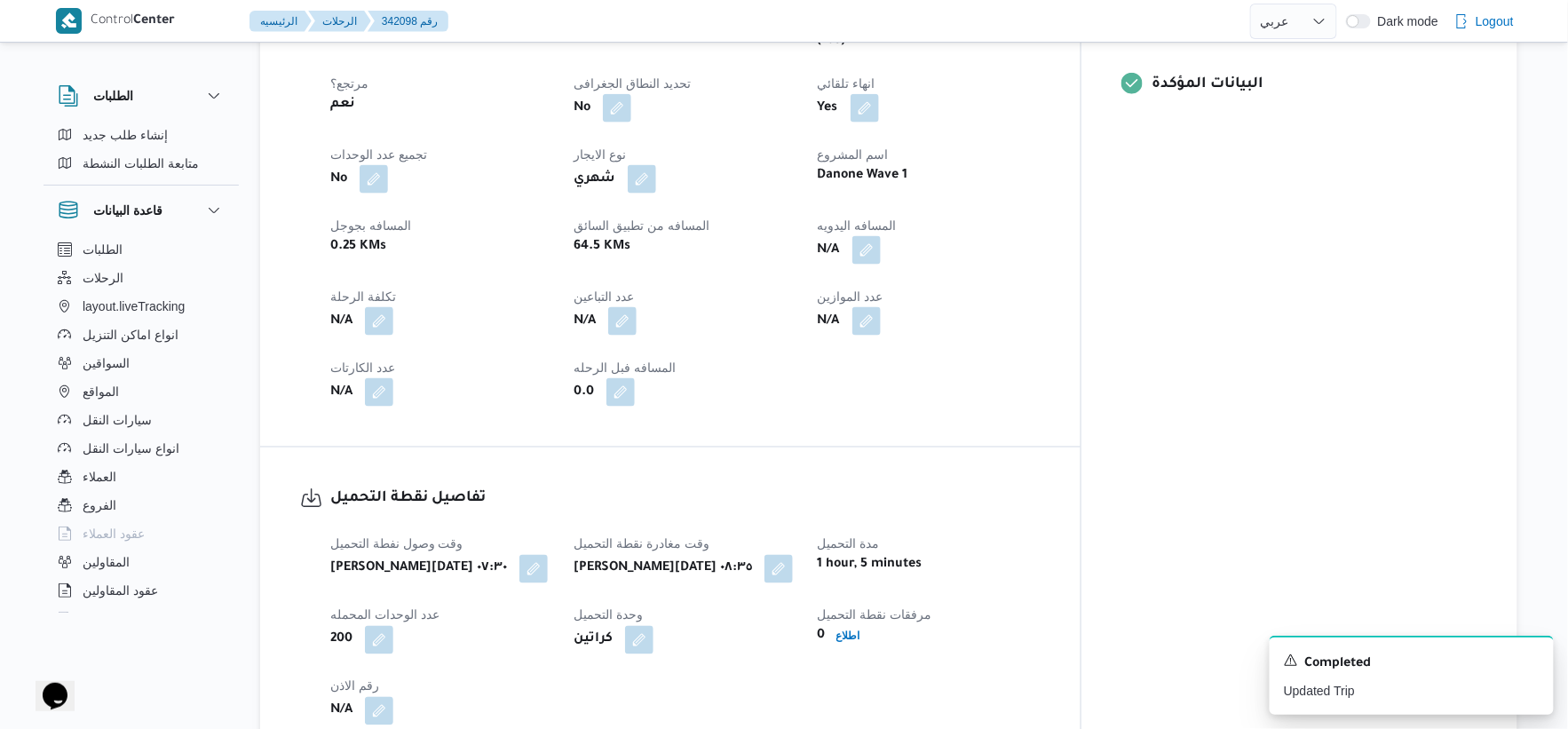
scroll to position [671, 0]
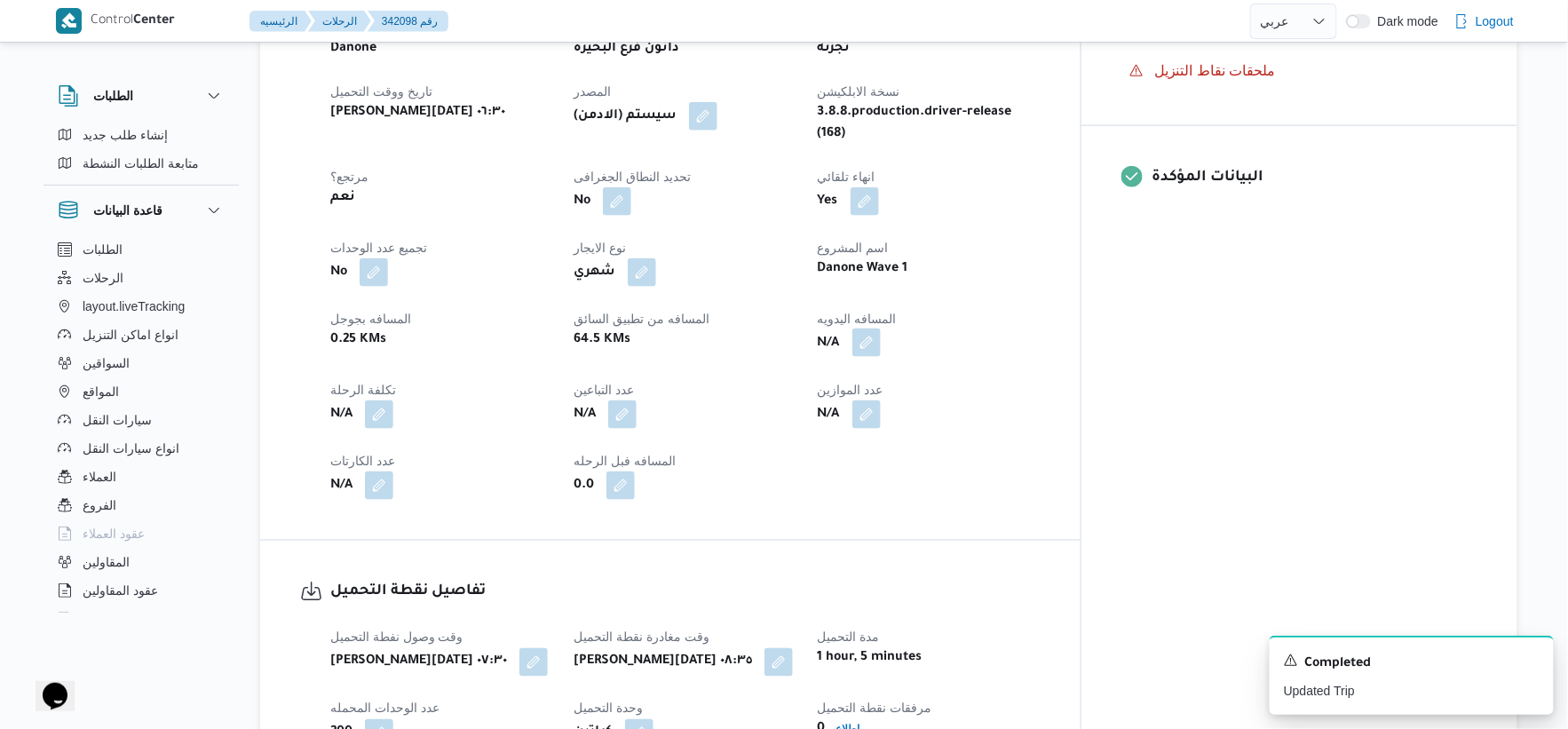
click at [881, 329] on button "button" at bounding box center [866, 343] width 28 height 28
click at [898, 370] on input "المسافه اليدويه" at bounding box center [898, 372] width 177 height 36
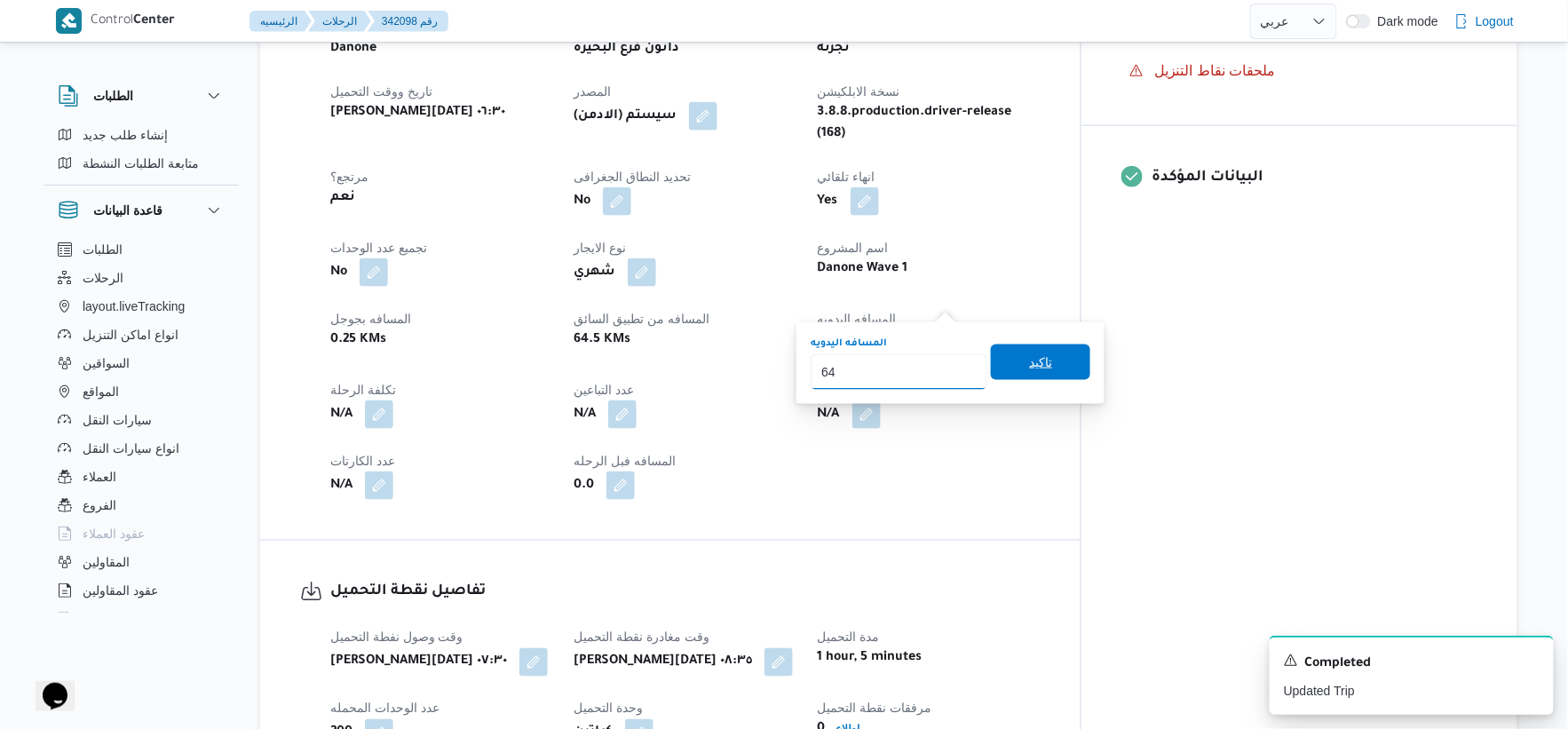
type input "64"
click at [1075, 365] on span "تاكيد" at bounding box center [1041, 363] width 100 height 36
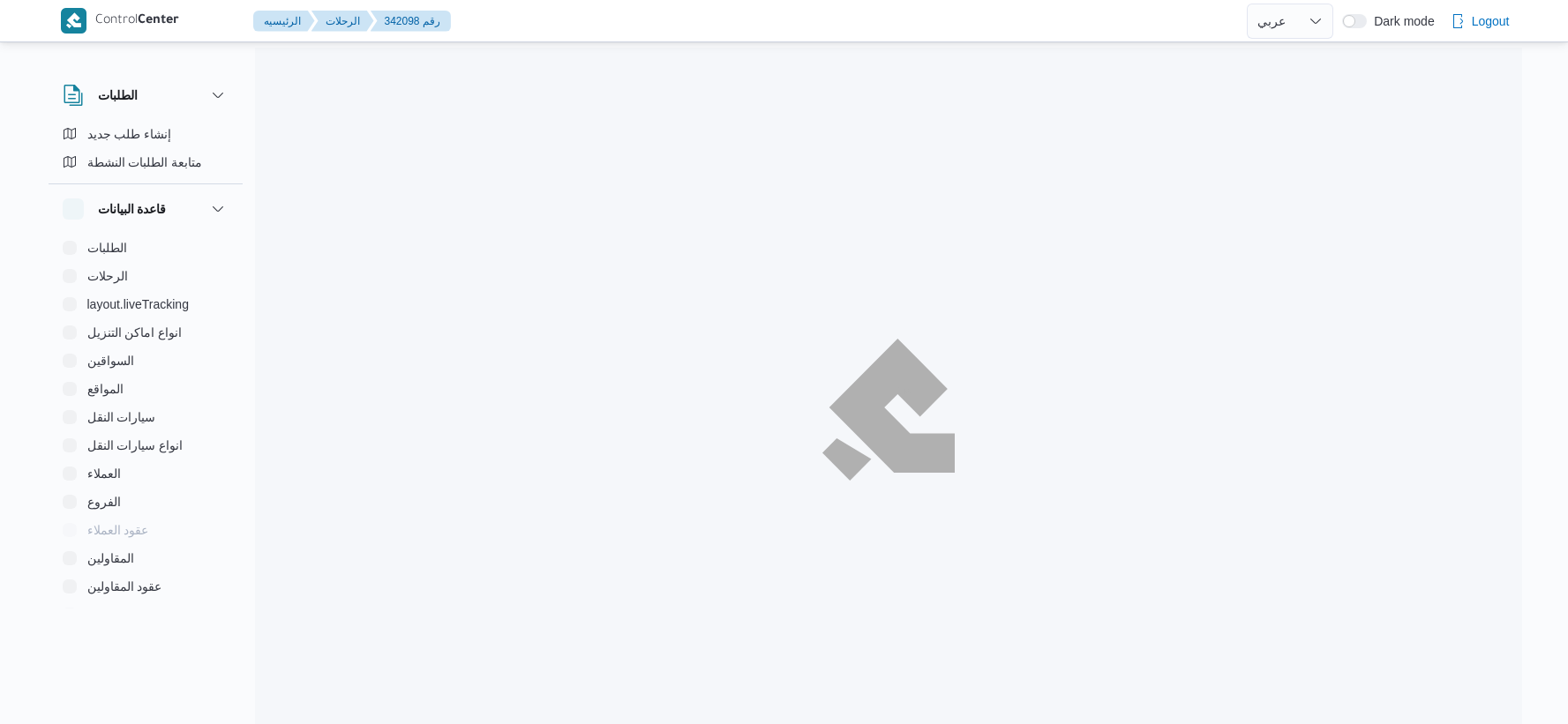
select select "ar"
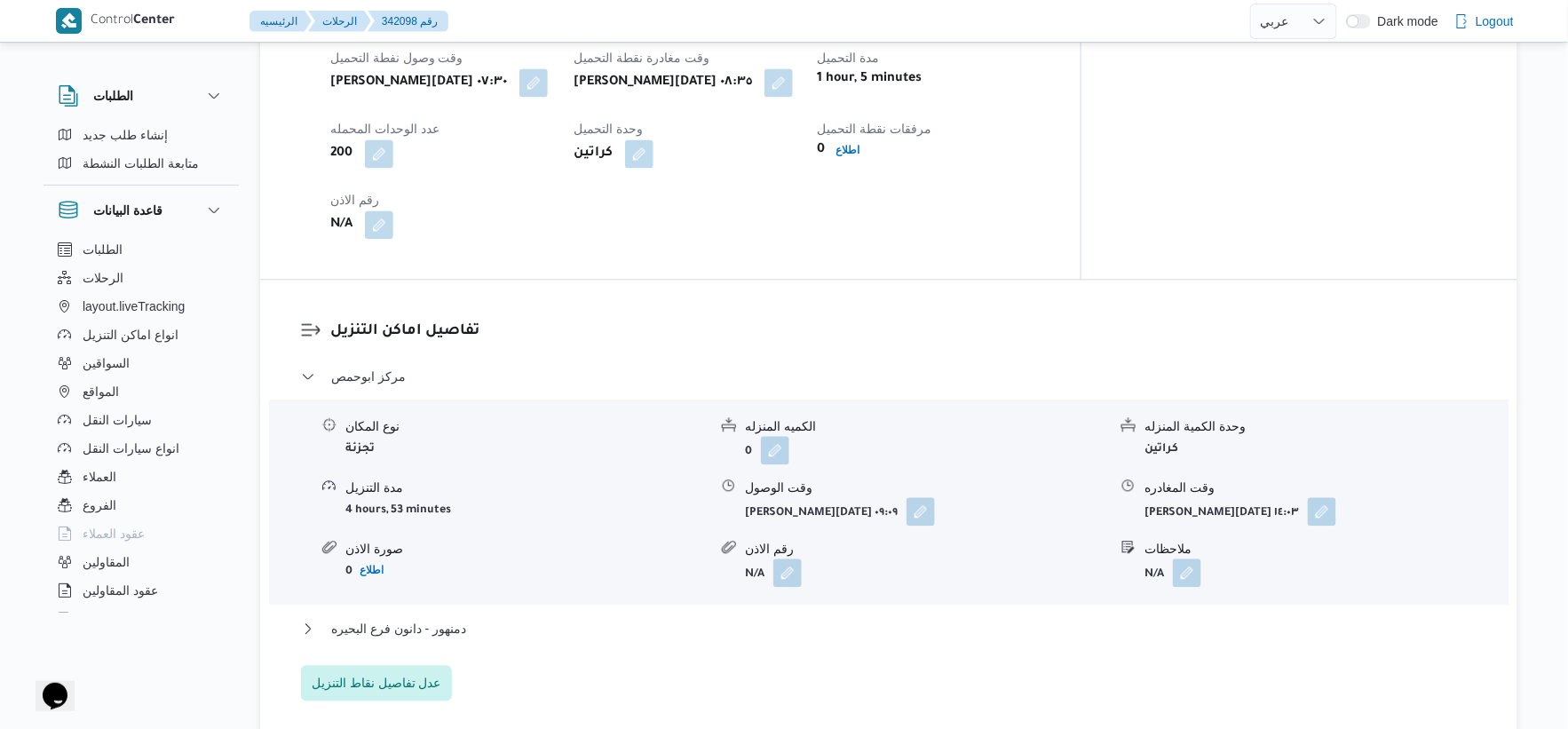
scroll to position [1256, 0]
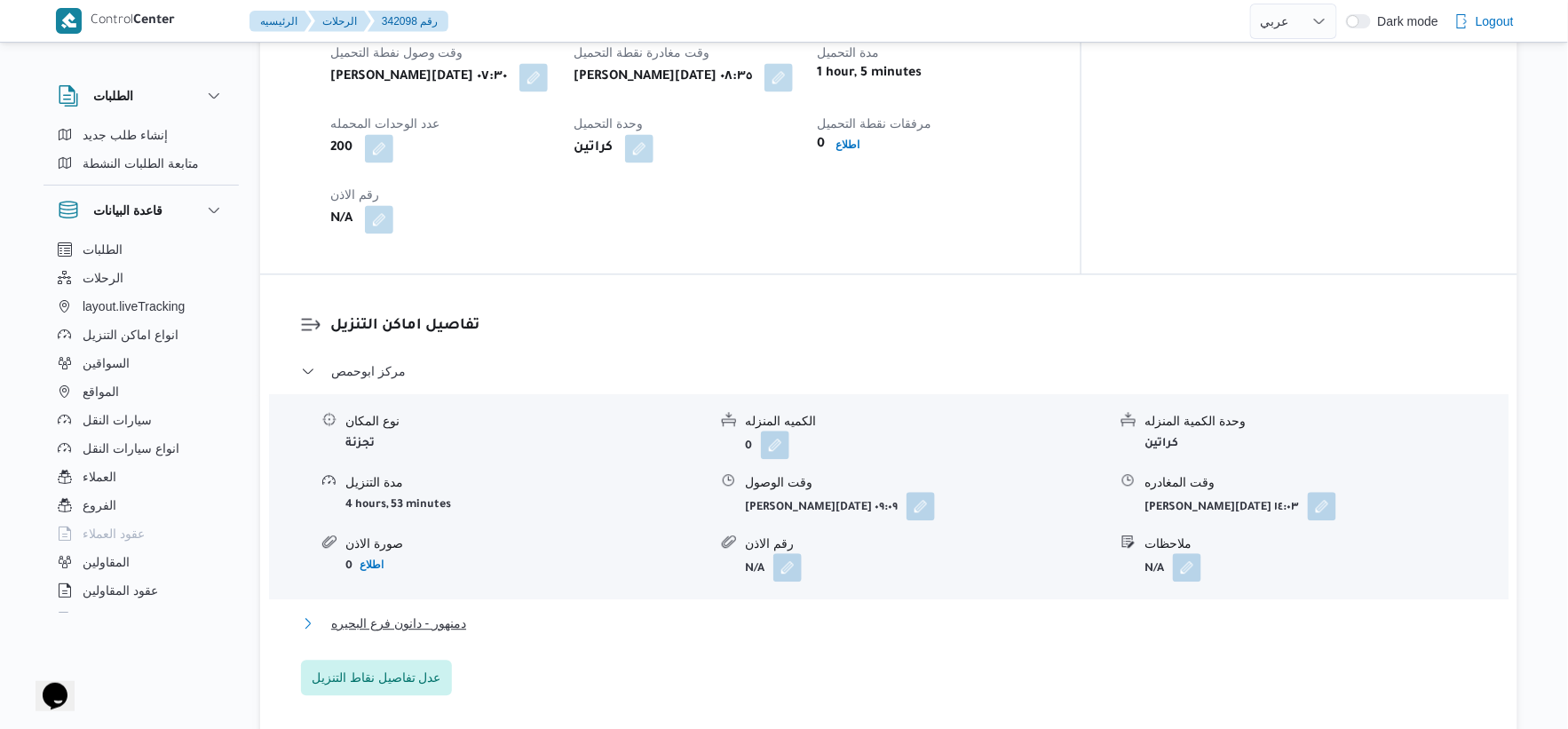
click at [501, 613] on button "دمنهور - دانون فرع البحيره" at bounding box center [889, 623] width 1177 height 21
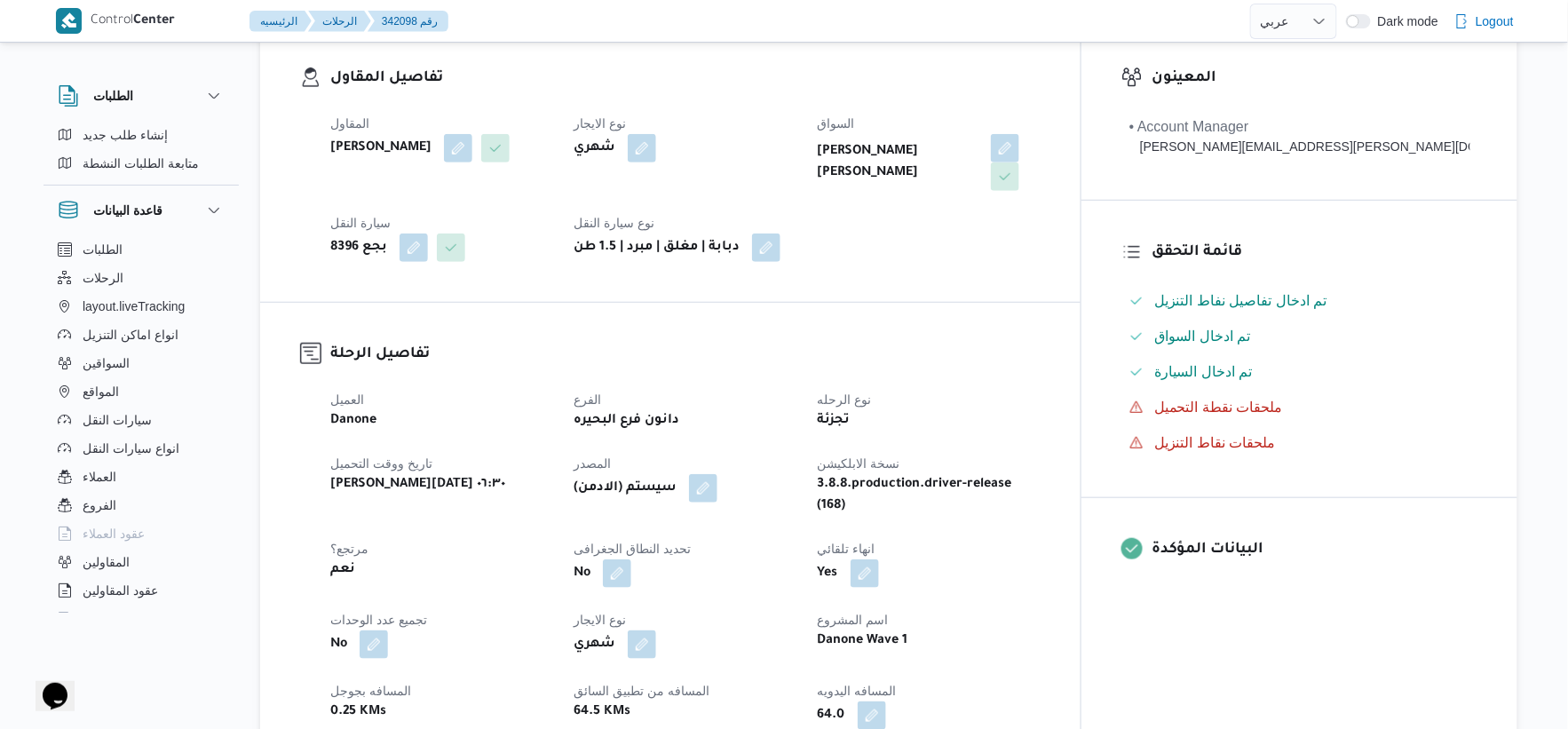
scroll to position [592, 0]
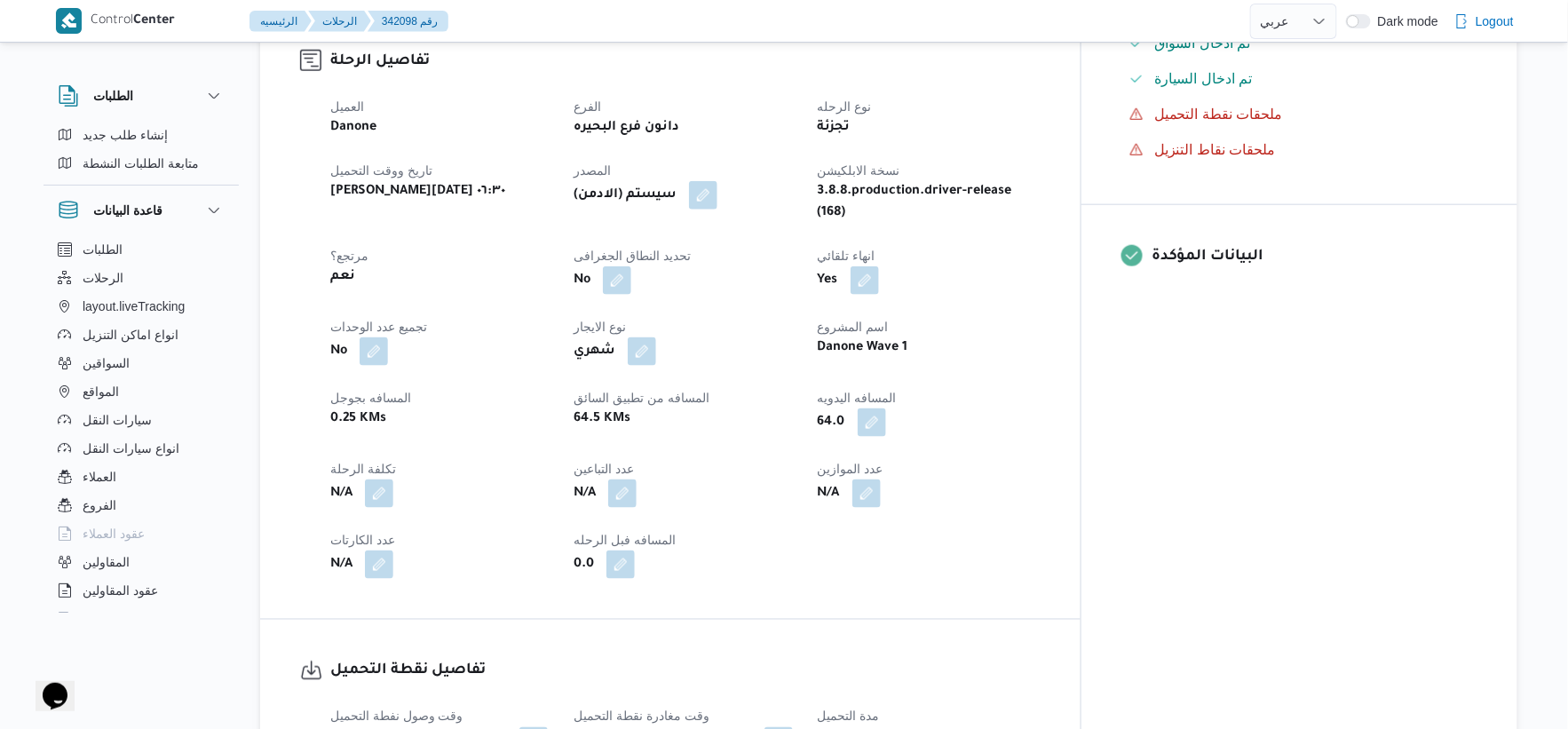
select select "ar"
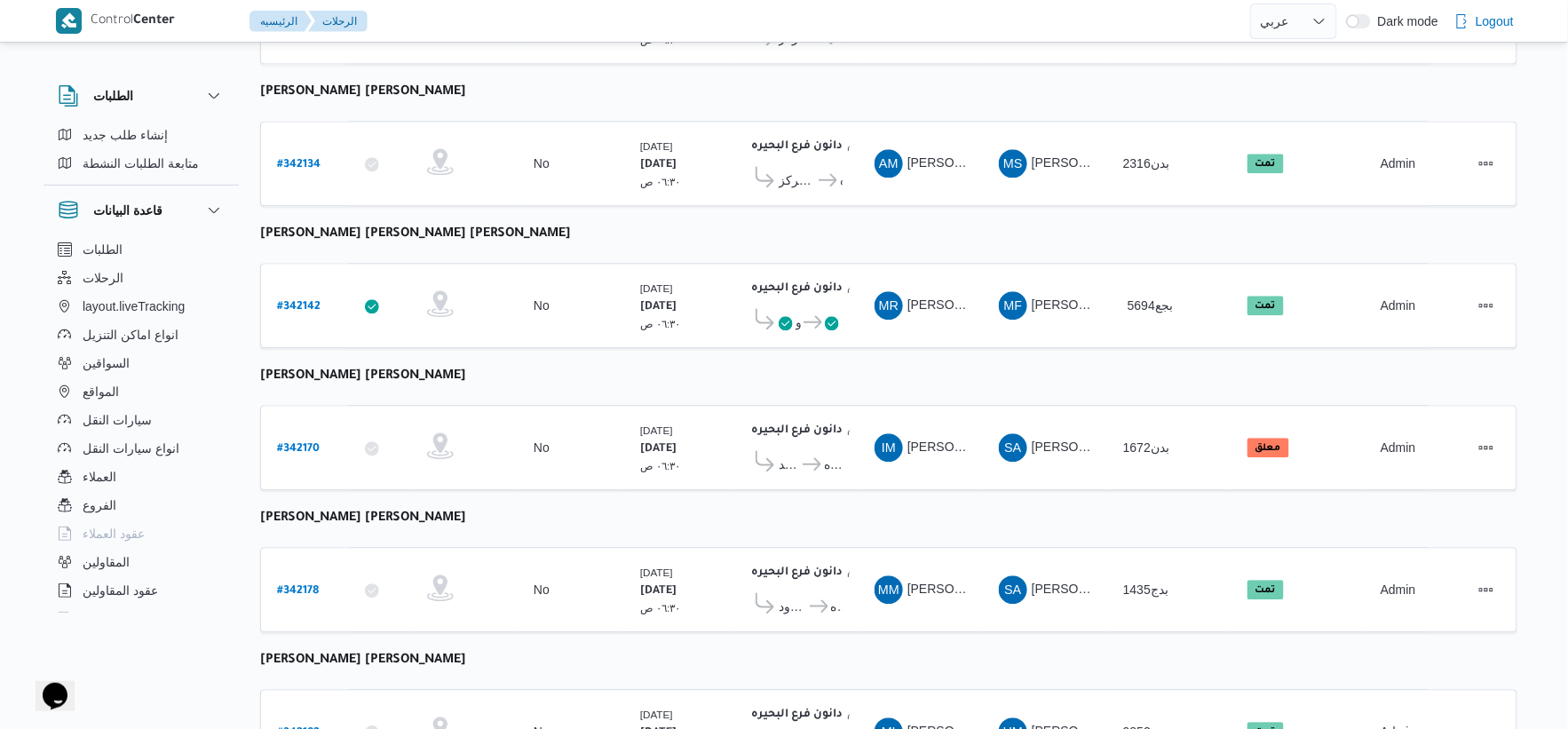
scroll to position [1427, 0]
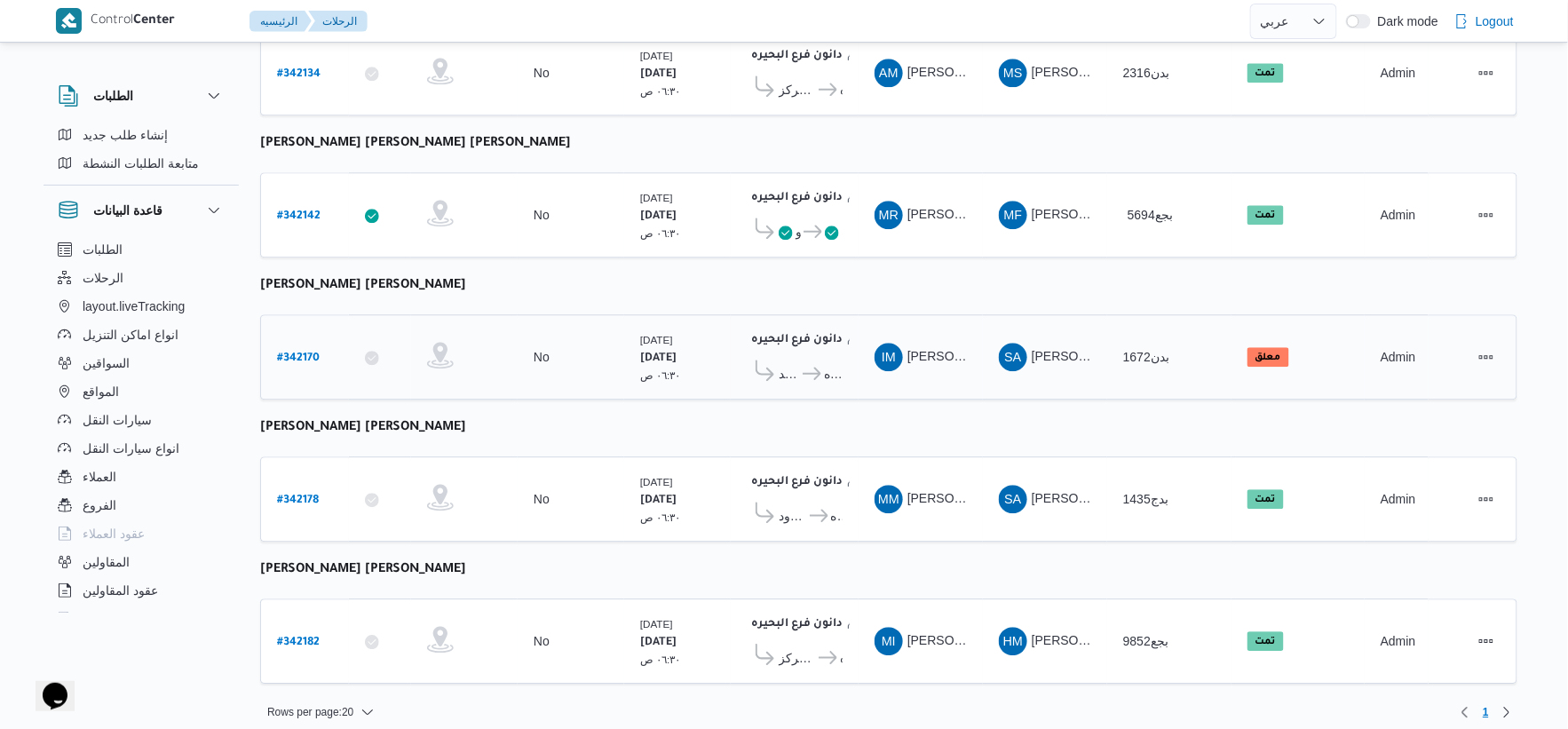
click at [302, 353] on b "# 342170" at bounding box center [298, 359] width 43 height 12
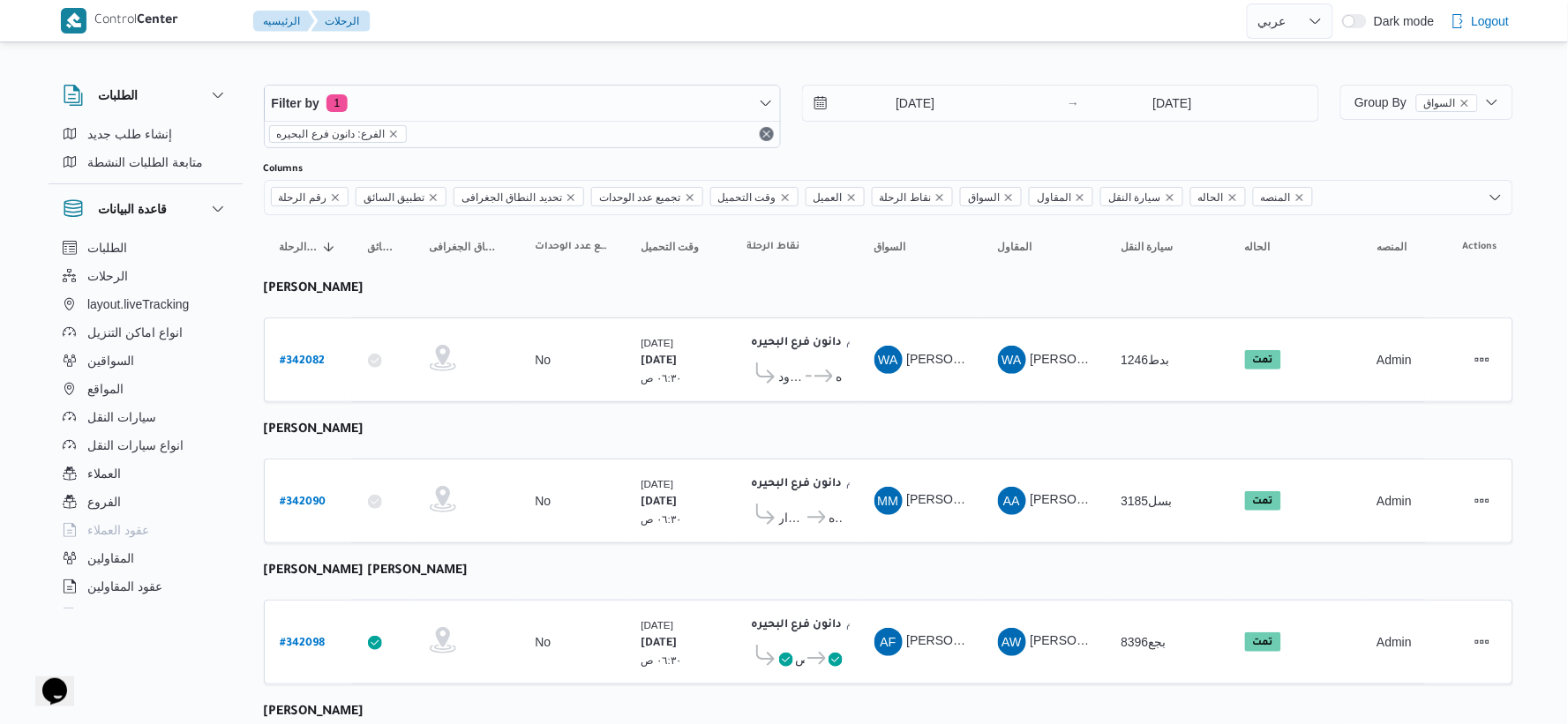
select select "ar"
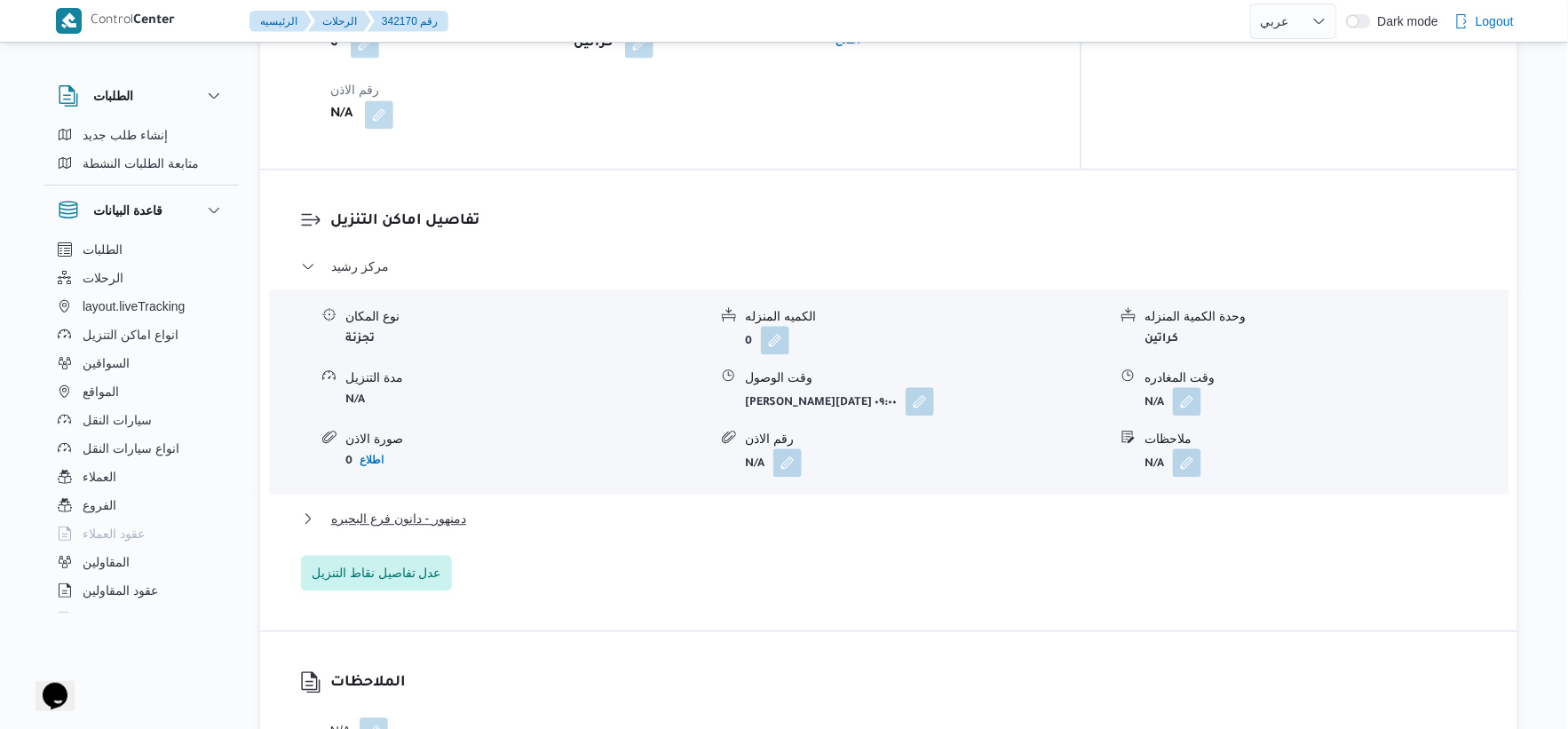
scroll to position [1382, 0]
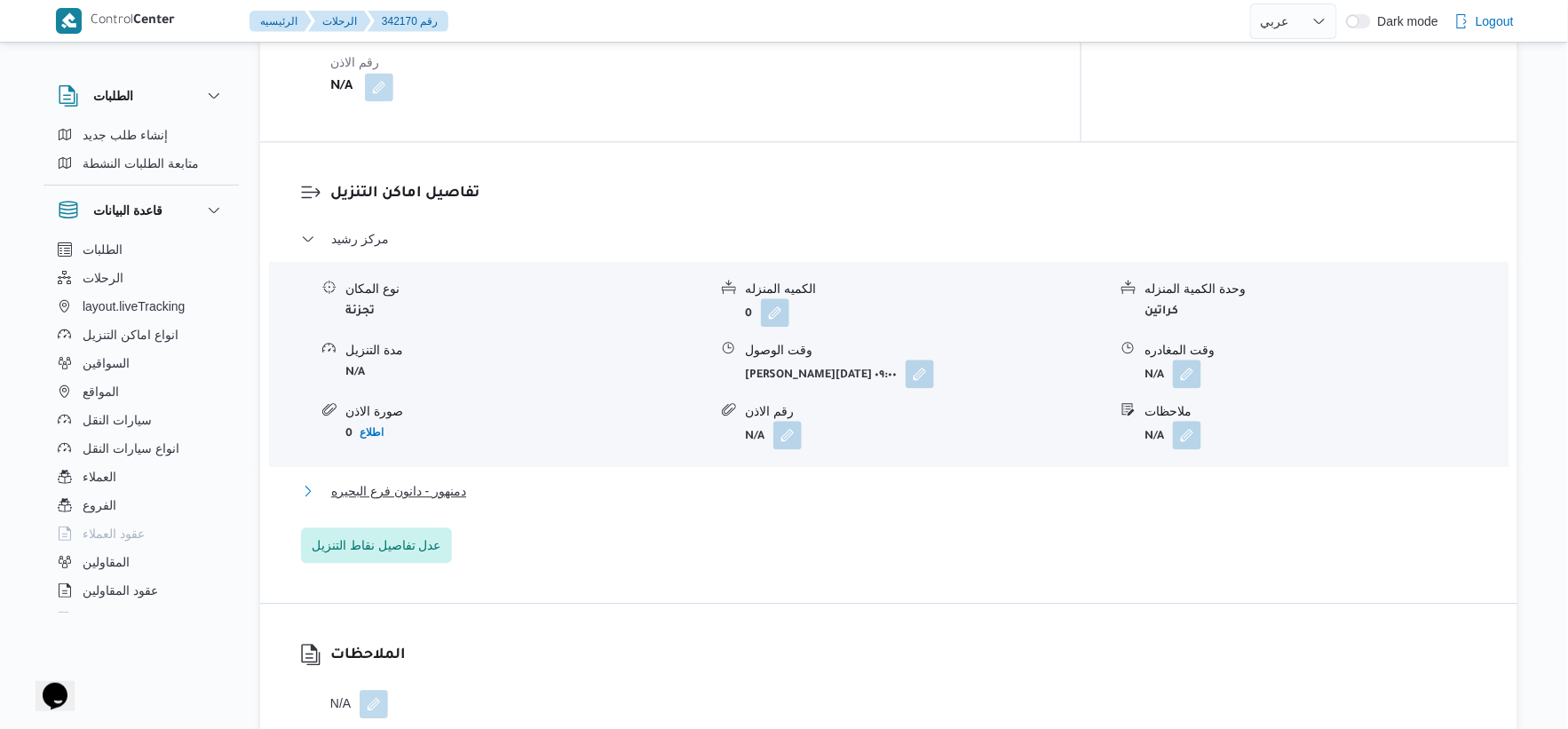
click at [502, 489] on button "دمنهور - دانون فرع البحيره" at bounding box center [889, 490] width 1177 height 21
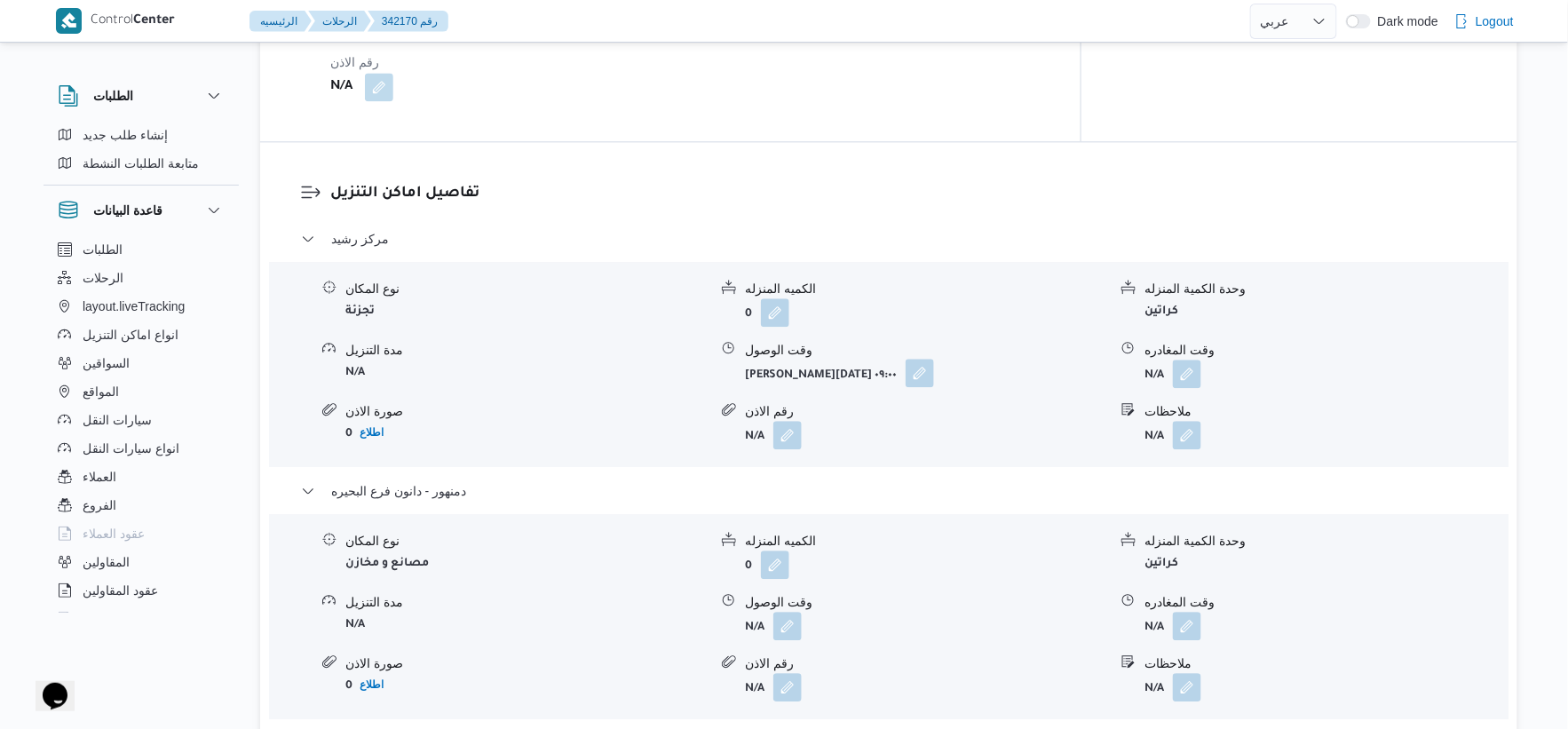
click at [906, 370] on button "button" at bounding box center [920, 372] width 28 height 28
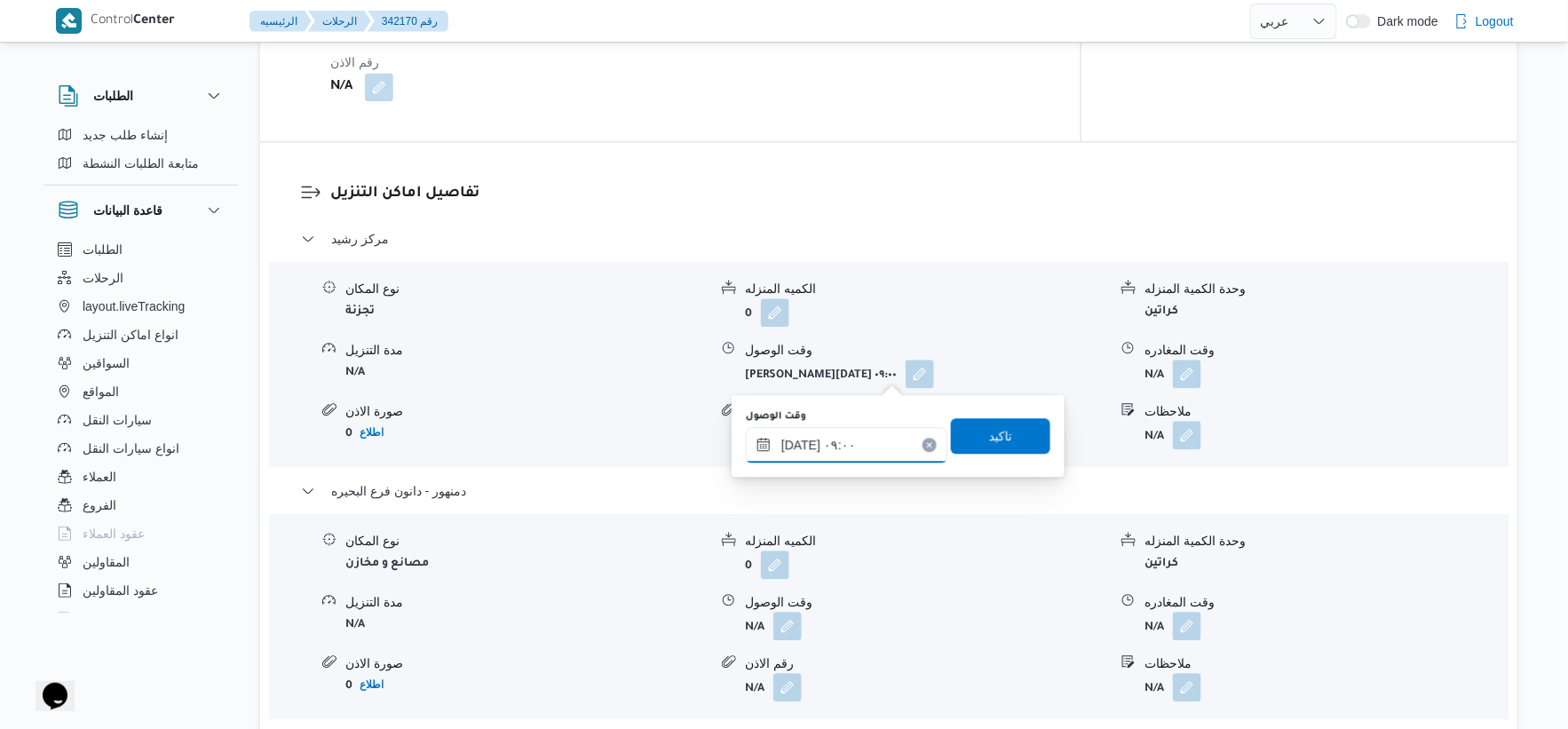
click at [868, 449] on input "[DATE] ٠٩:٠٠" at bounding box center [846, 445] width 202 height 36
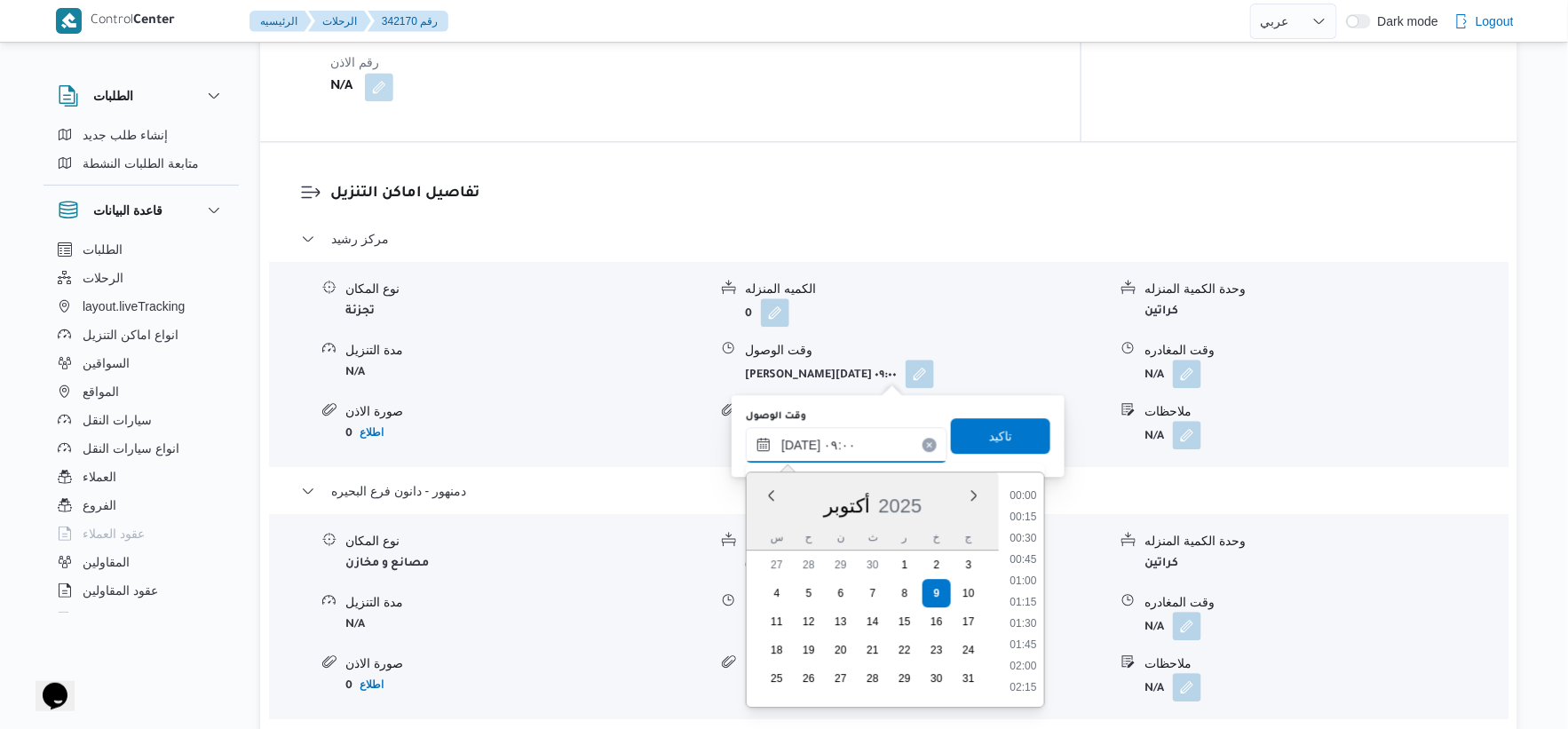
scroll to position [661, 0]
drag, startPoint x: 1030, startPoint y: 681, endPoint x: 1024, endPoint y: 577, distance: 104.2
click at [1028, 680] on li "10:00" at bounding box center [1023, 688] width 41 height 18
type input "[DATE] ١٠:٠٠"
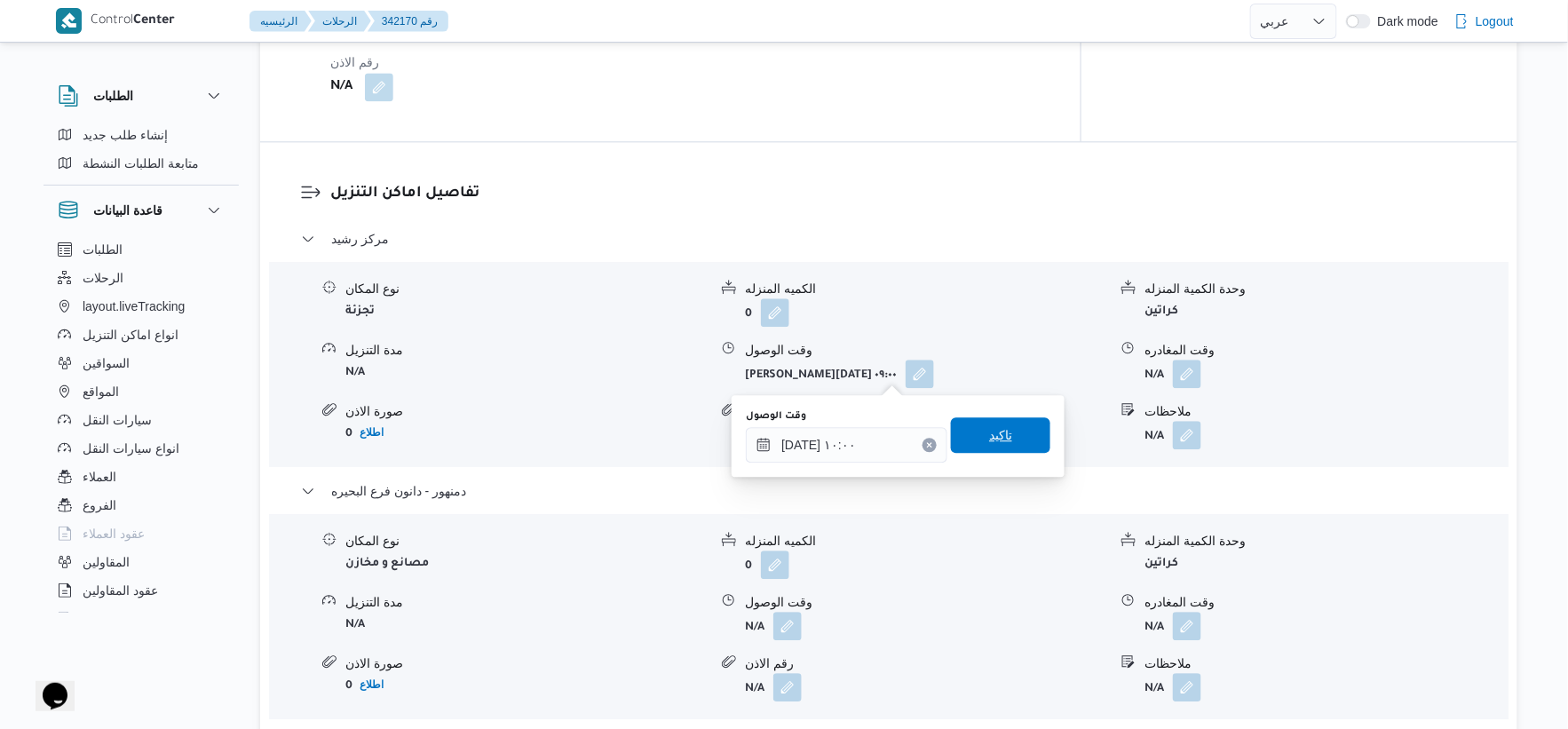
click at [1005, 435] on span "تاكيد" at bounding box center [1001, 435] width 100 height 36
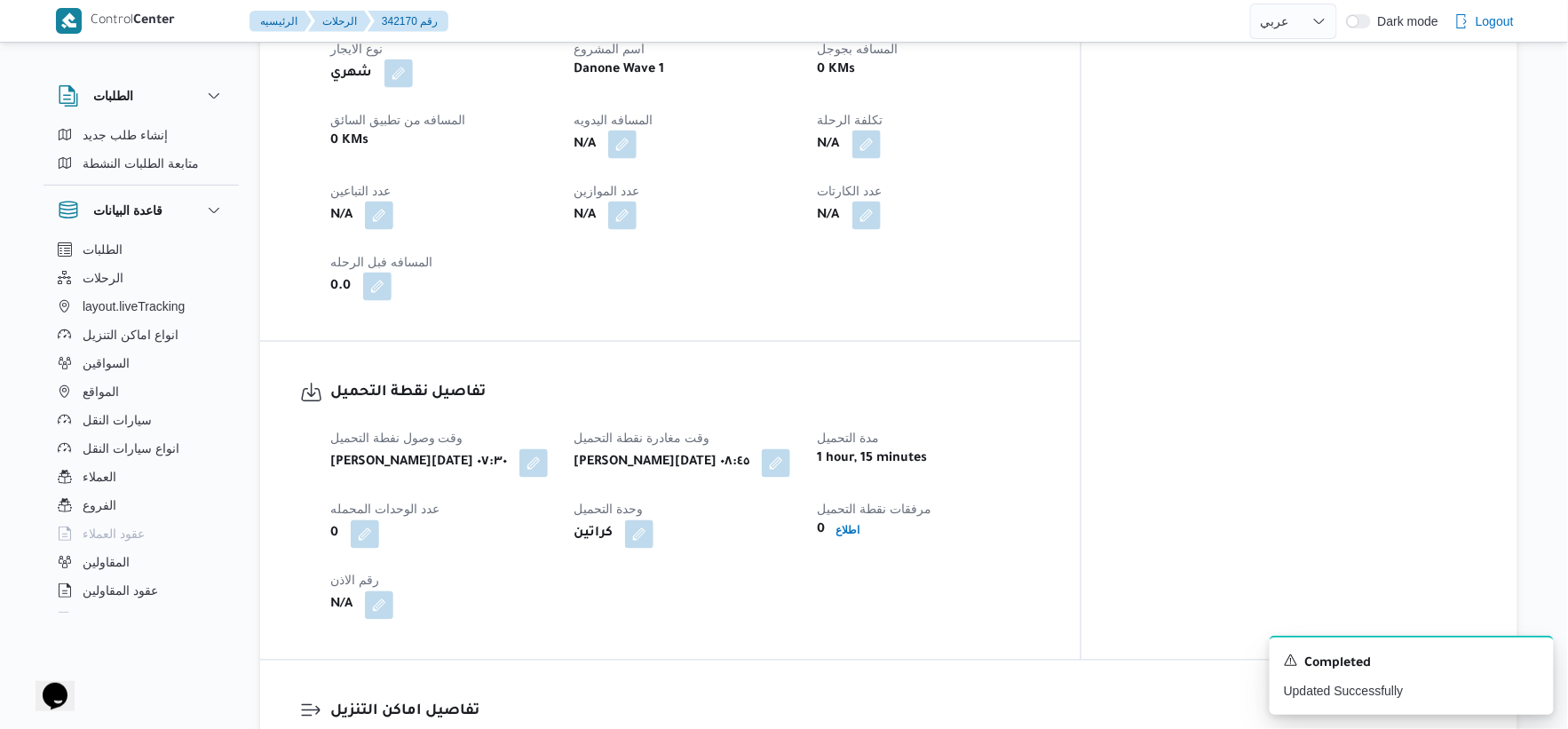
scroll to position [690, 0]
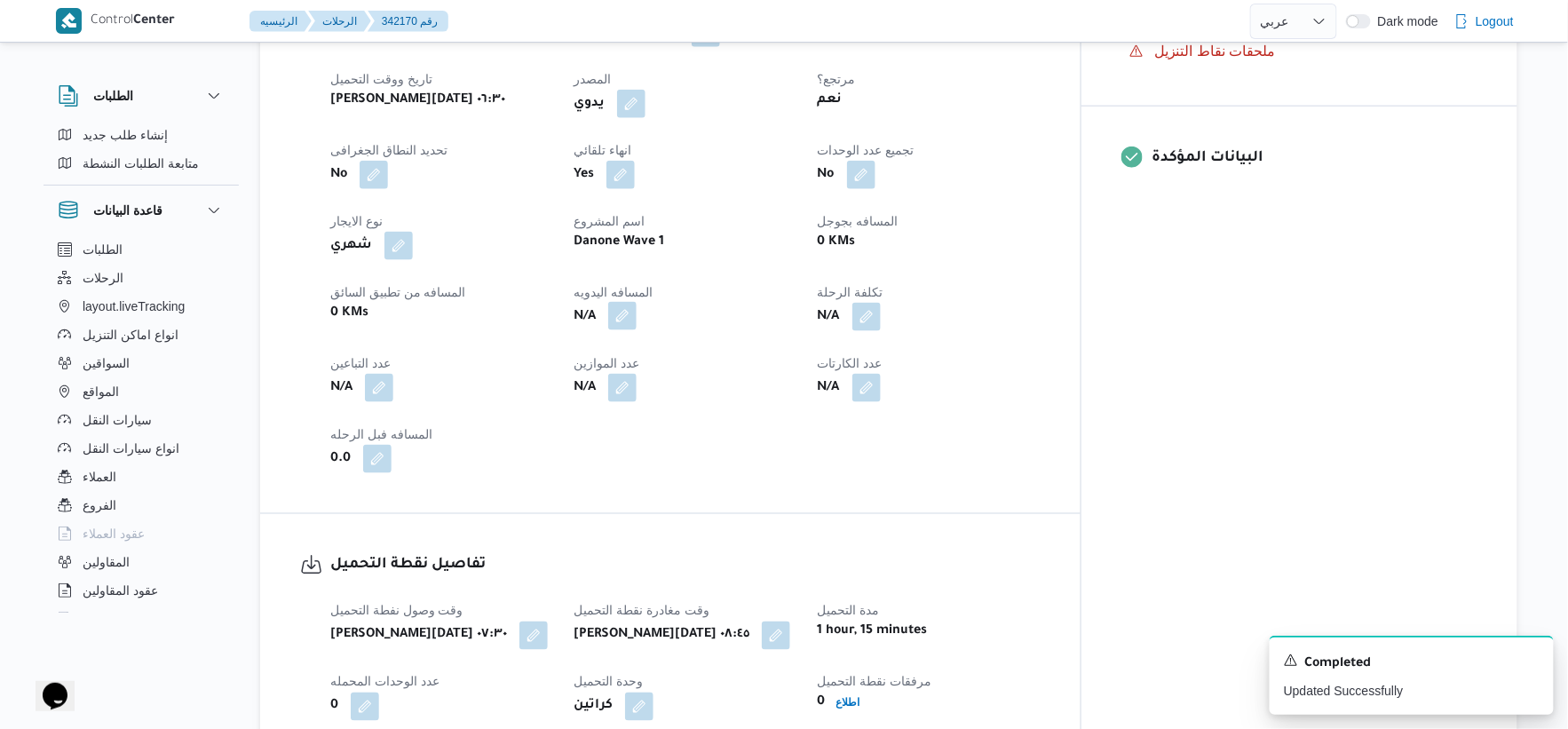
click at [637, 320] on button "button" at bounding box center [622, 317] width 28 height 28
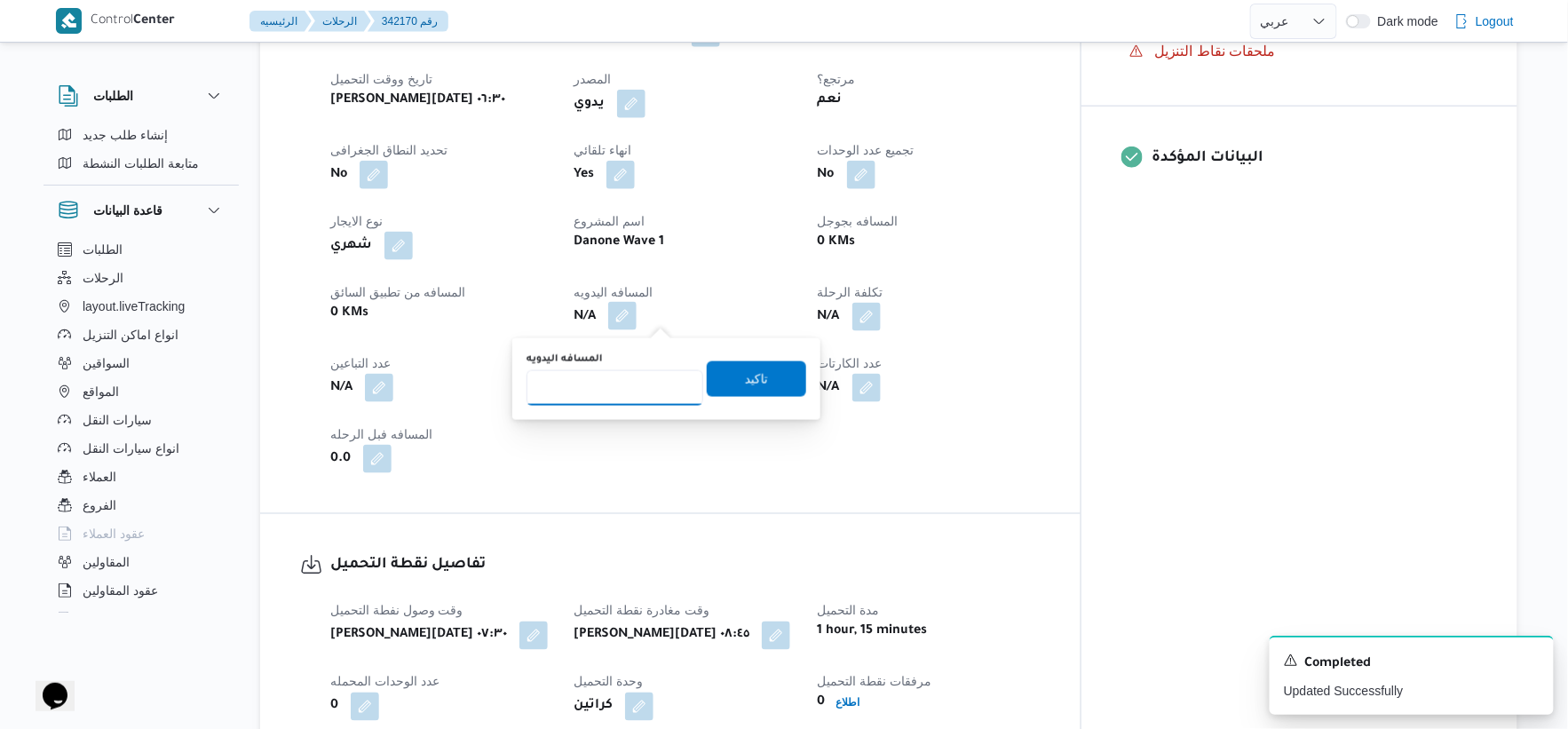
click at [616, 400] on input "المسافه اليدويه" at bounding box center [615, 388] width 177 height 36
type input "198"
click at [770, 369] on span "تاكيد" at bounding box center [757, 378] width 100 height 36
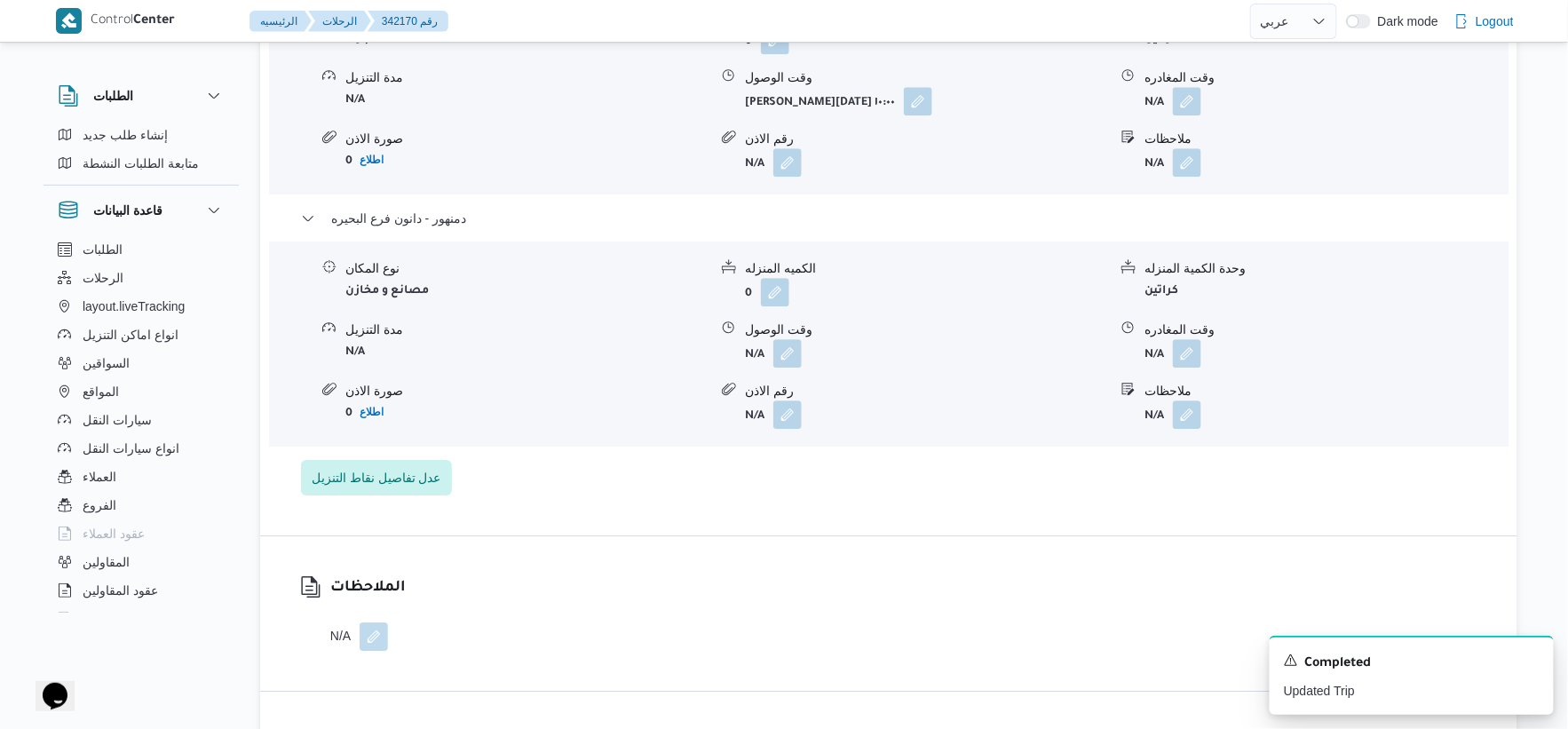
scroll to position [1678, 0]
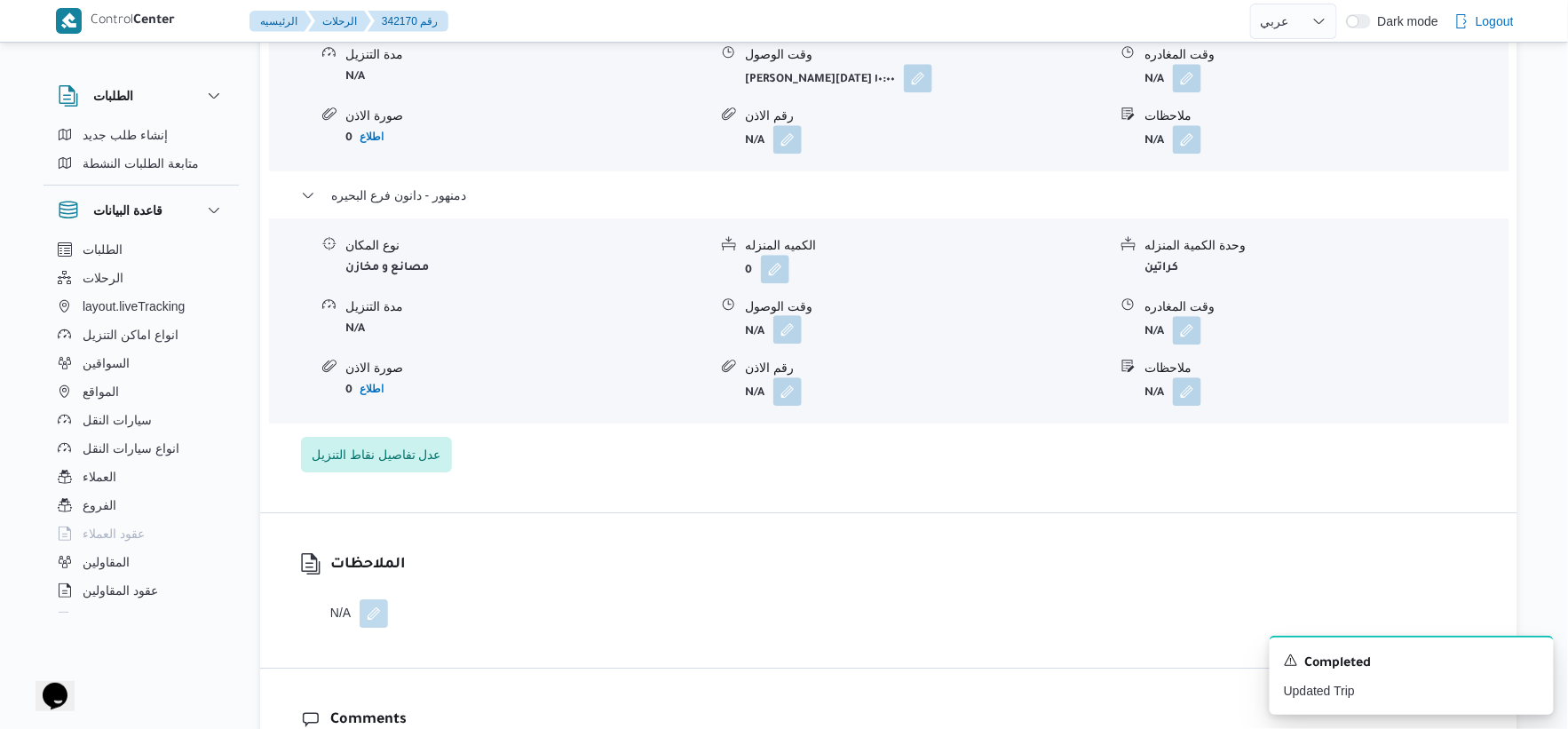
click at [788, 332] on button "button" at bounding box center [787, 330] width 28 height 28
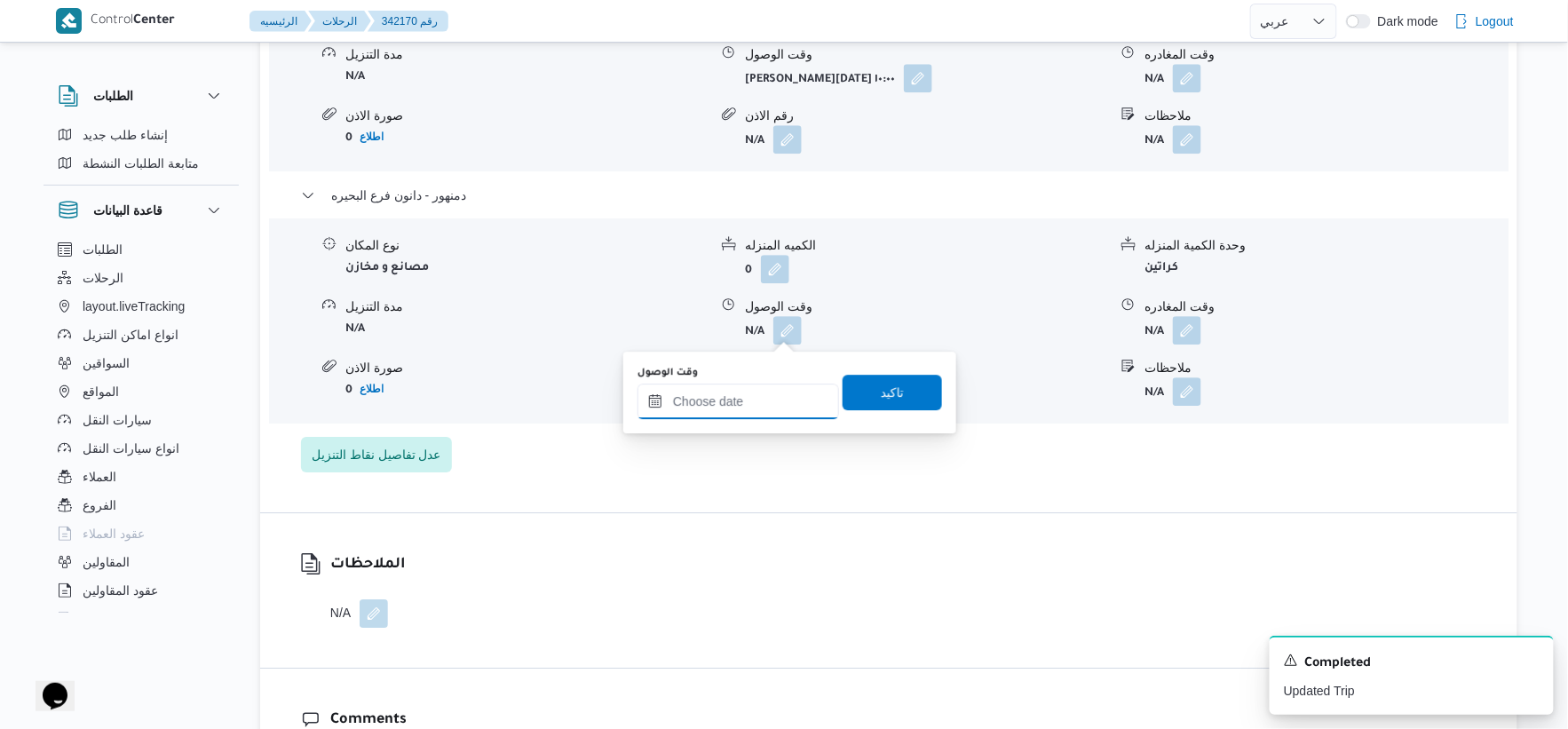
click at [765, 390] on input "وقت الوصول" at bounding box center [739, 401] width 202 height 36
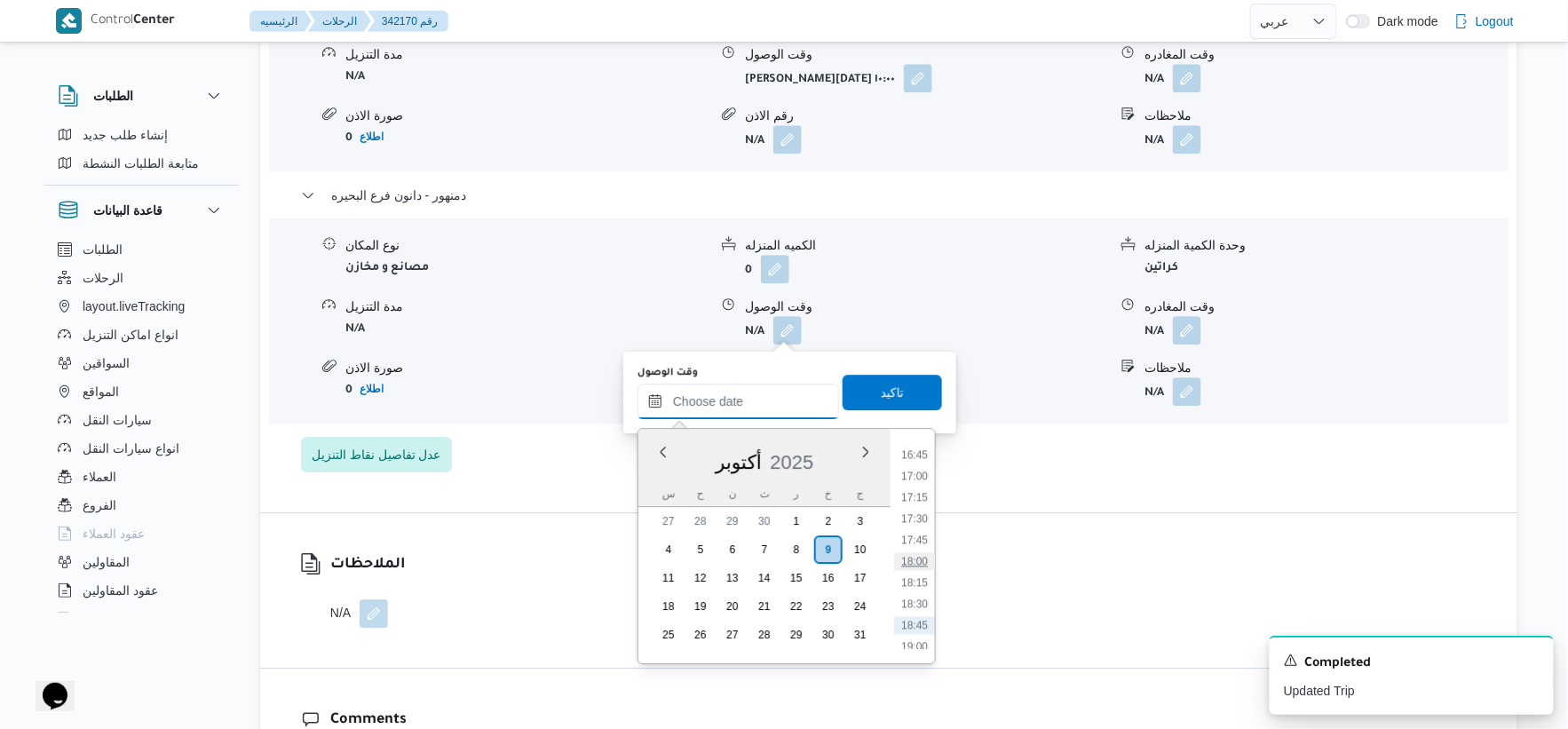
scroll to position [1294, 0]
click at [915, 516] on li "16:00" at bounding box center [914, 522] width 41 height 18
type input "[DATE] ١٦:٠٠"
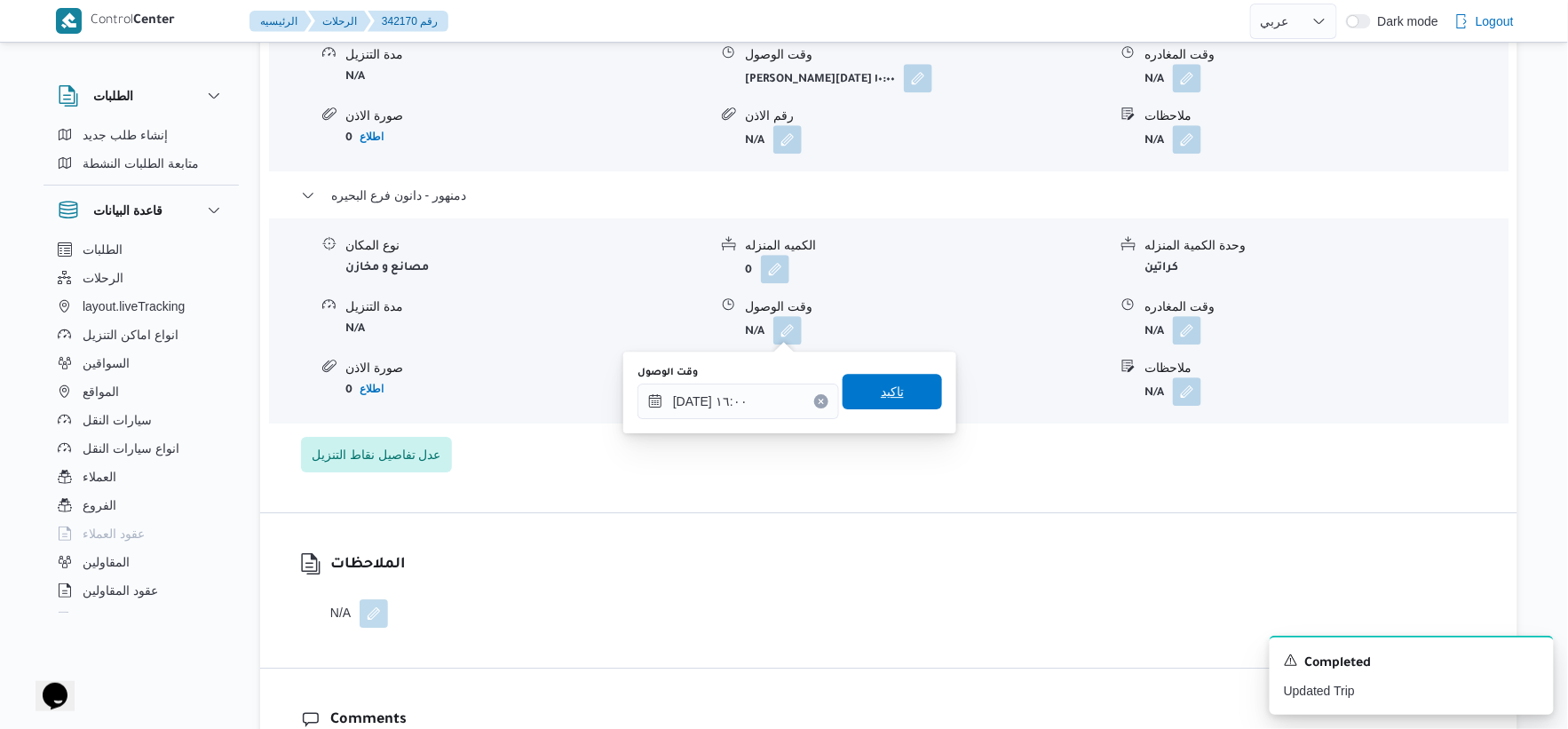
click at [898, 392] on span "تاكيد" at bounding box center [892, 392] width 100 height 36
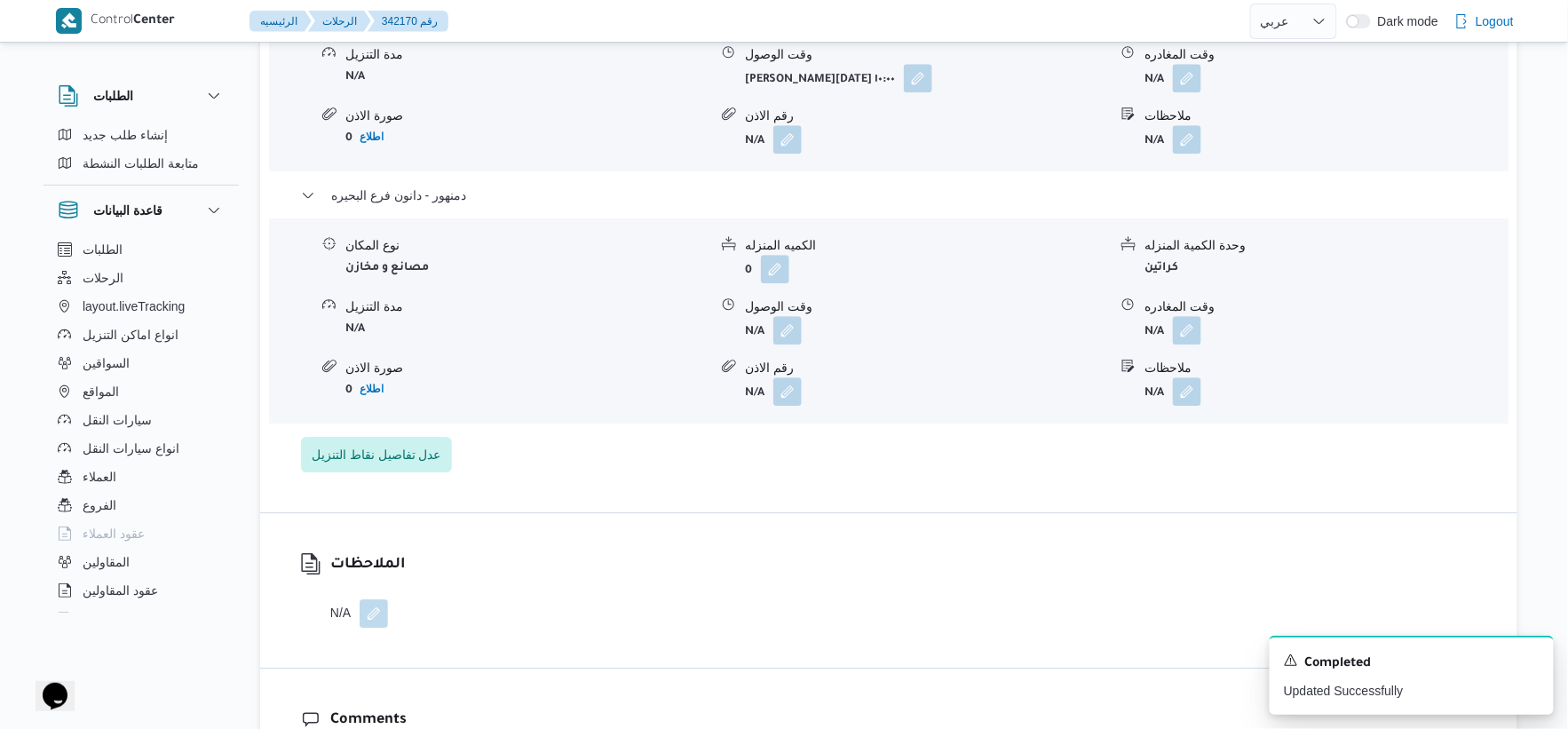
scroll to position [1382, 0]
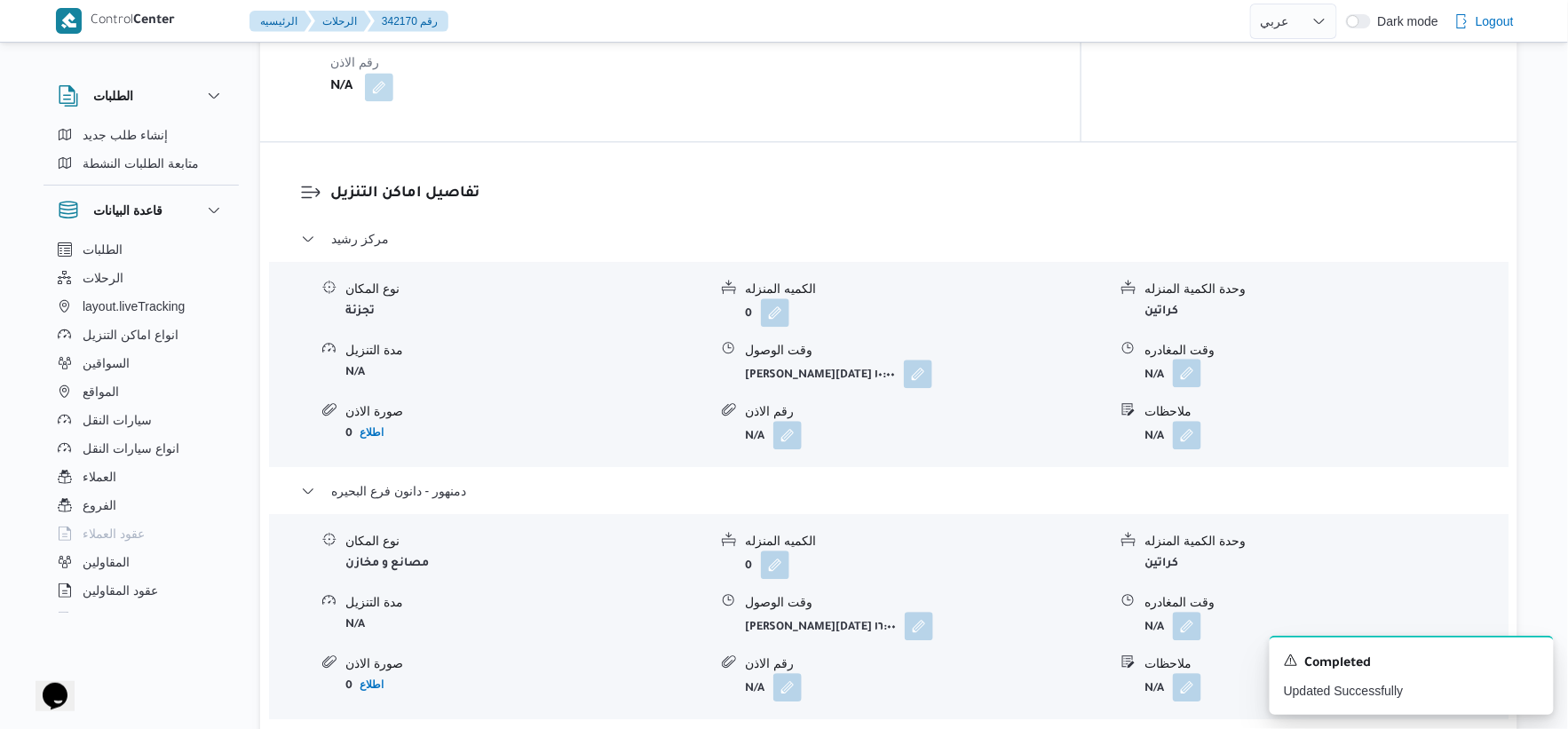
click at [1187, 371] on button "button" at bounding box center [1187, 372] width 28 height 28
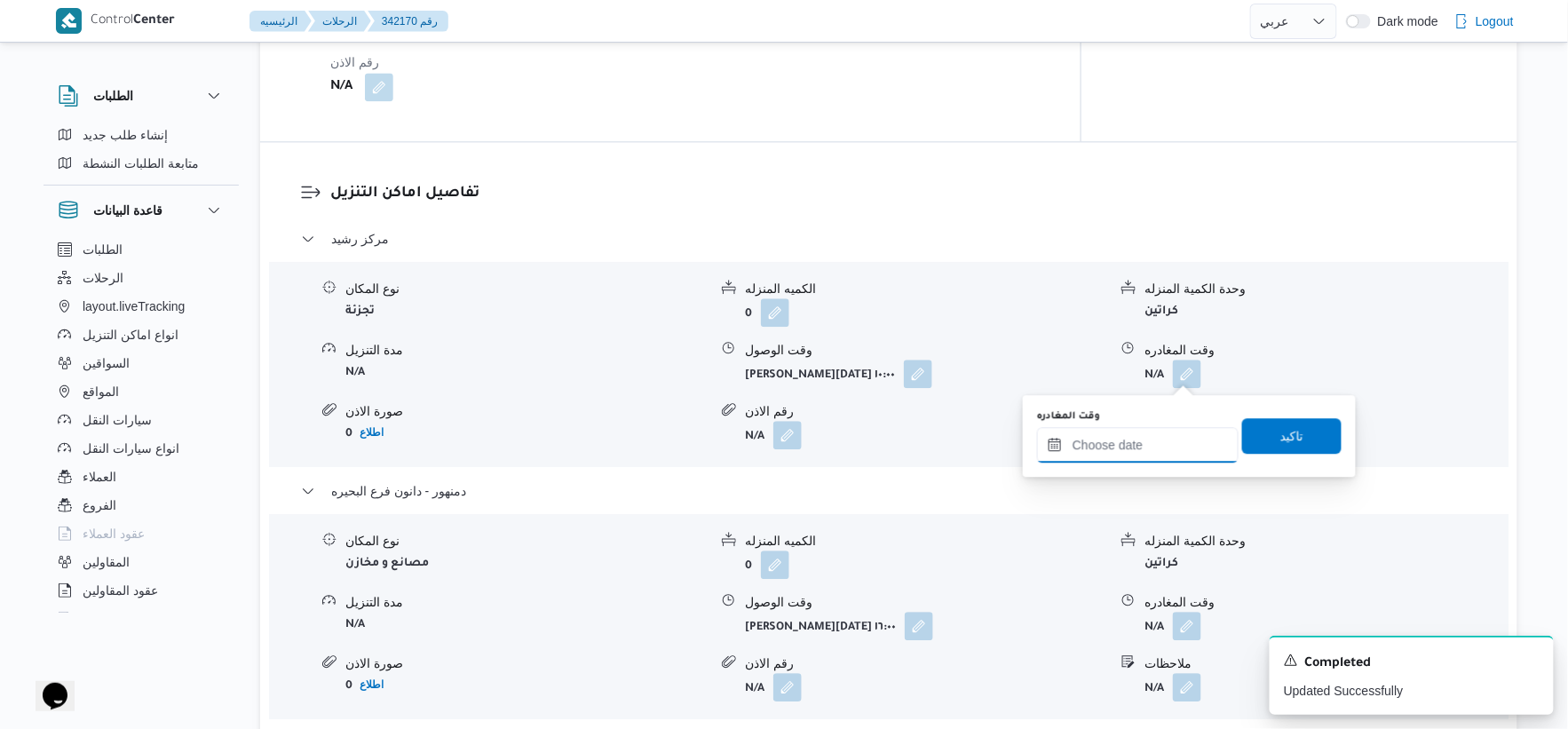
click at [1182, 437] on input "وقت المغادره" at bounding box center [1138, 445] width 202 height 36
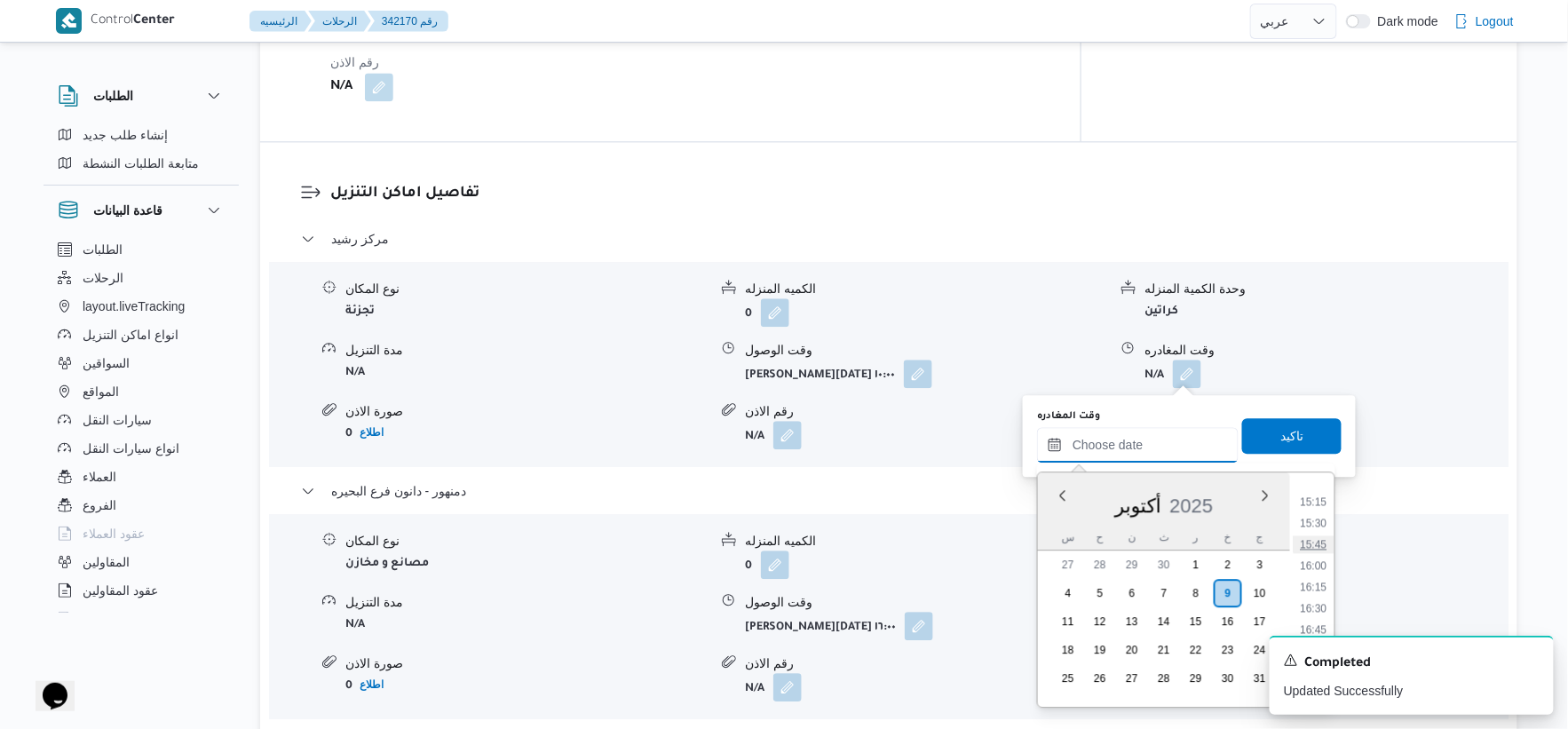
scroll to position [1196, 0]
drag, startPoint x: 1320, startPoint y: 578, endPoint x: 1321, endPoint y: 553, distance: 25.0
click at [1320, 577] on li "15:00" at bounding box center [1313, 579] width 41 height 18
type input "[DATE] ١٥:٠٠"
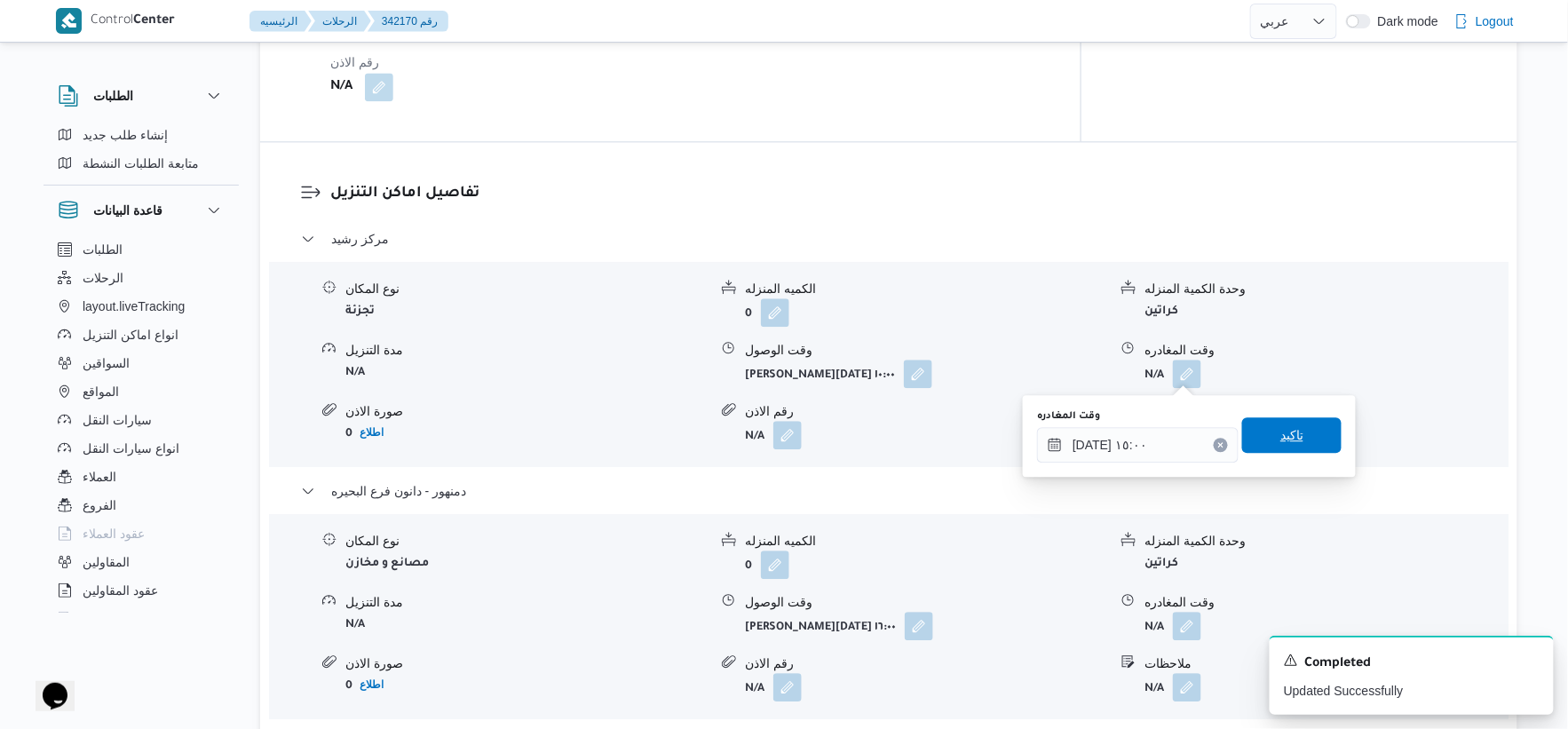
click at [1314, 427] on span "تاكيد" at bounding box center [1293, 435] width 100 height 36
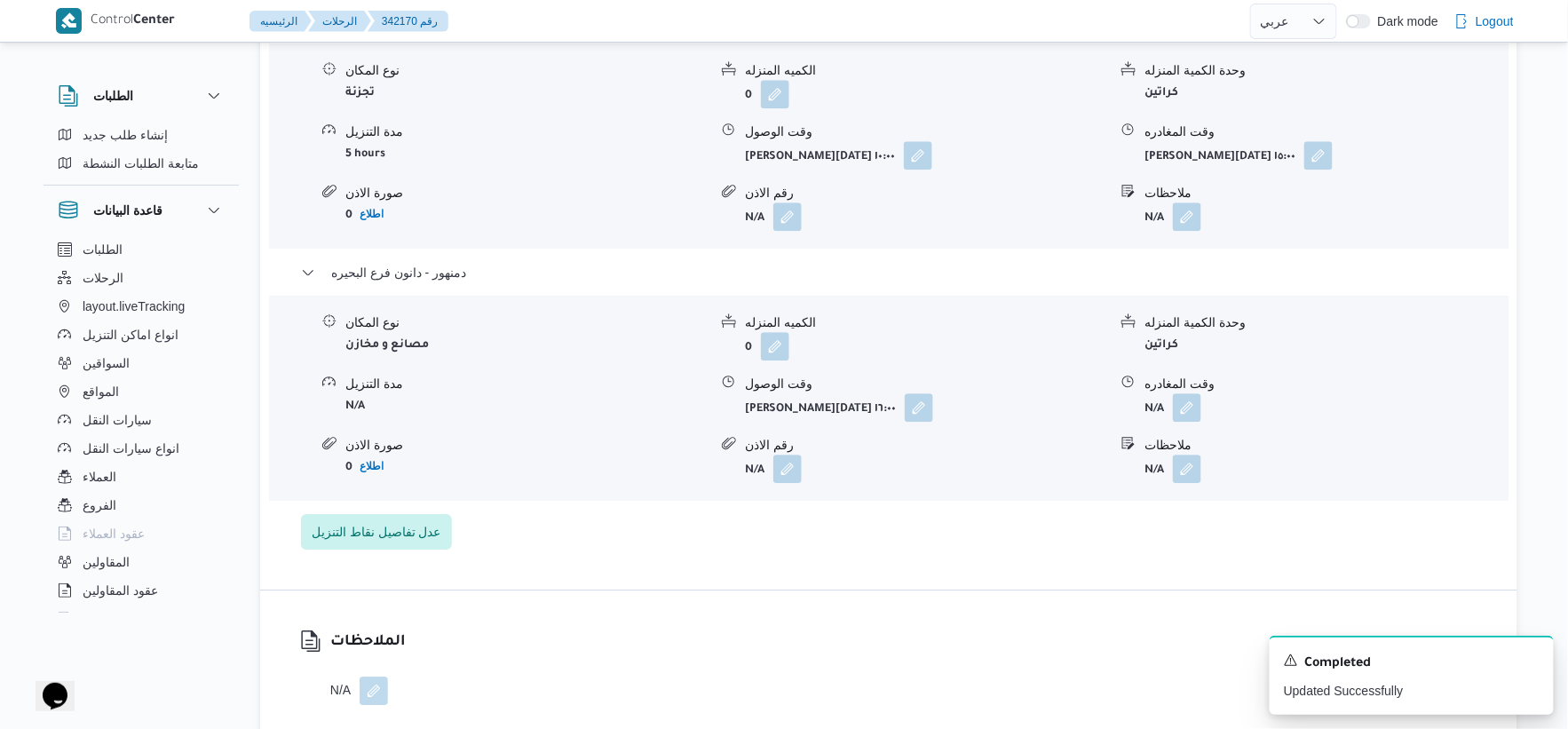
scroll to position [1678, 0]
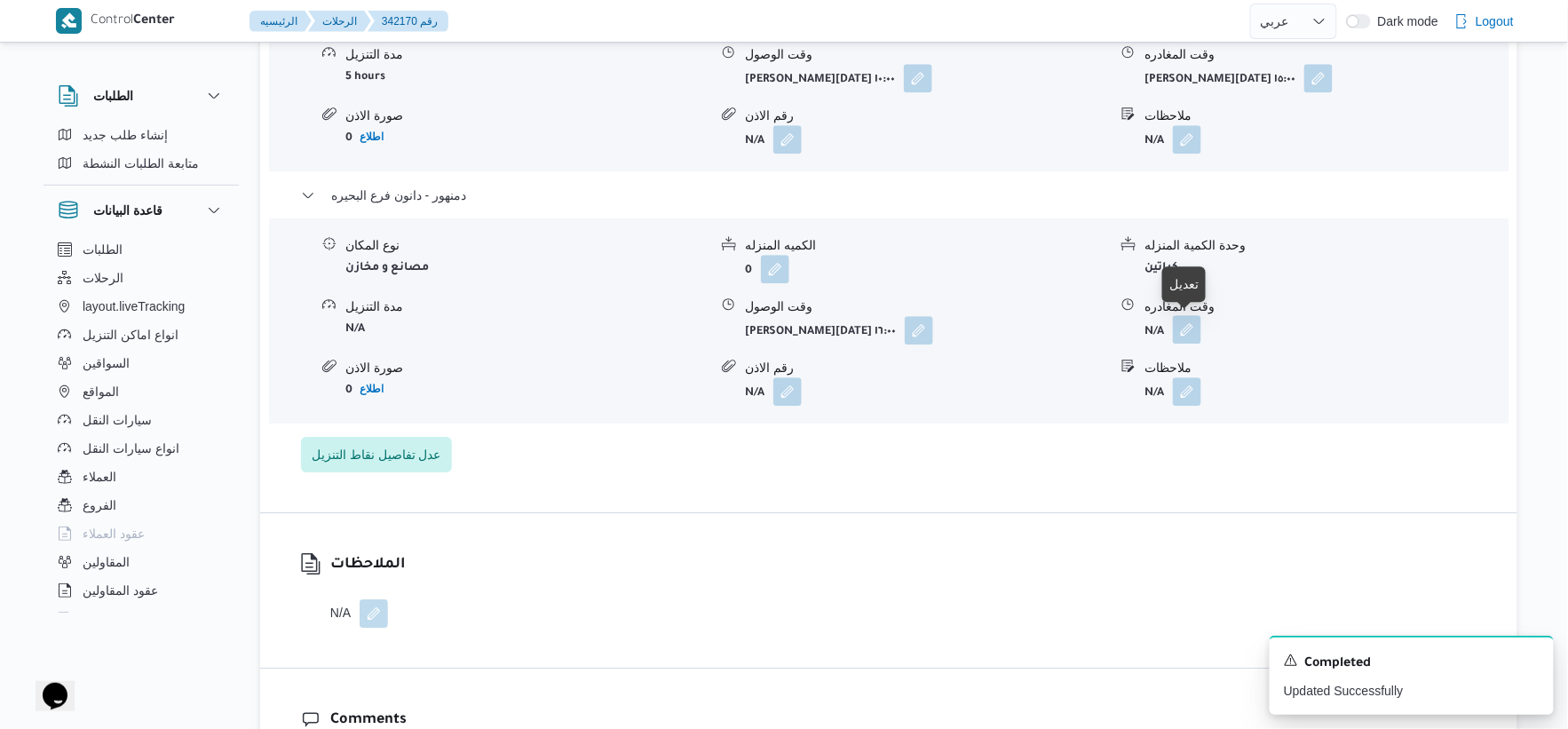
click at [1196, 332] on button "button" at bounding box center [1187, 330] width 28 height 28
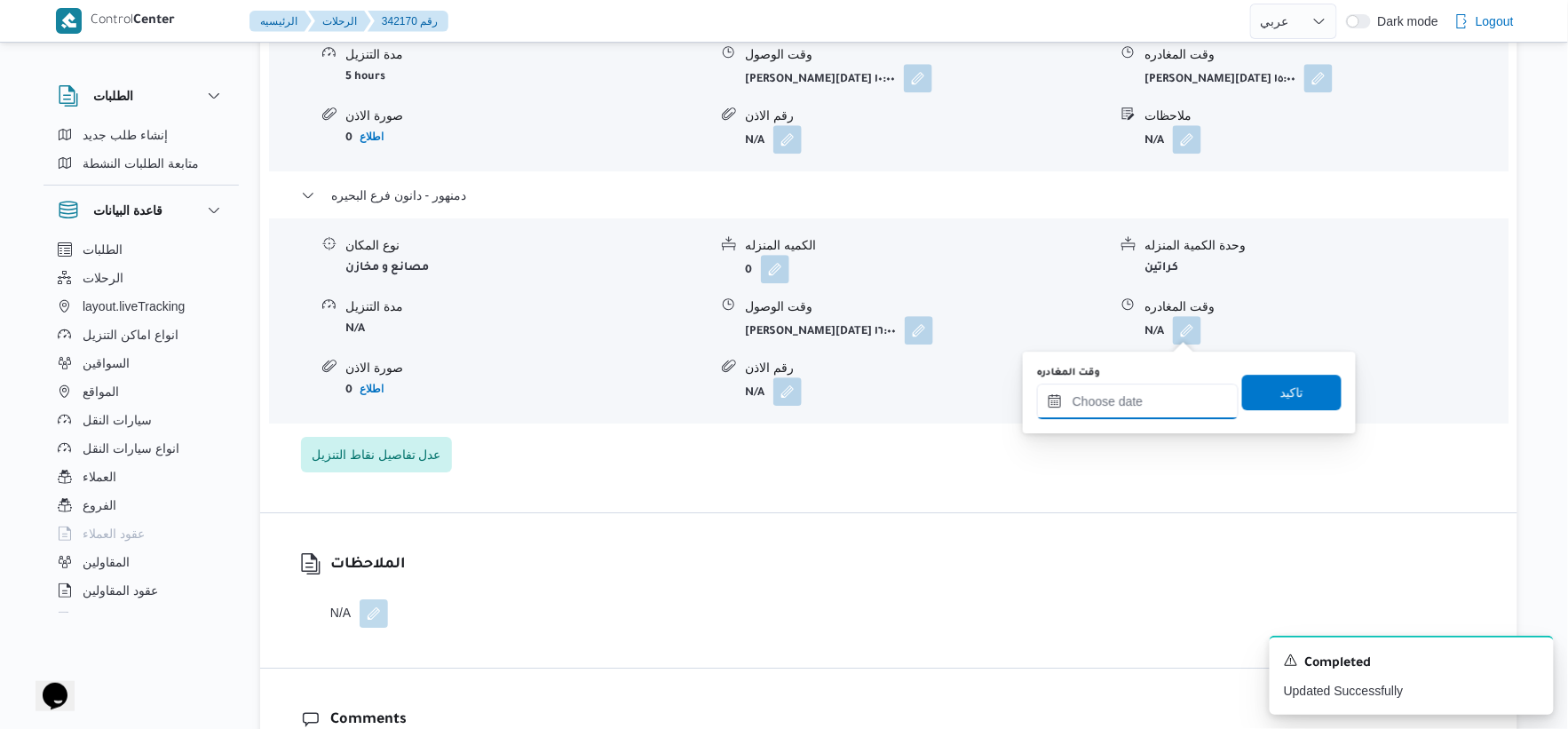
click at [1164, 400] on input "وقت المغادره" at bounding box center [1138, 401] width 202 height 36
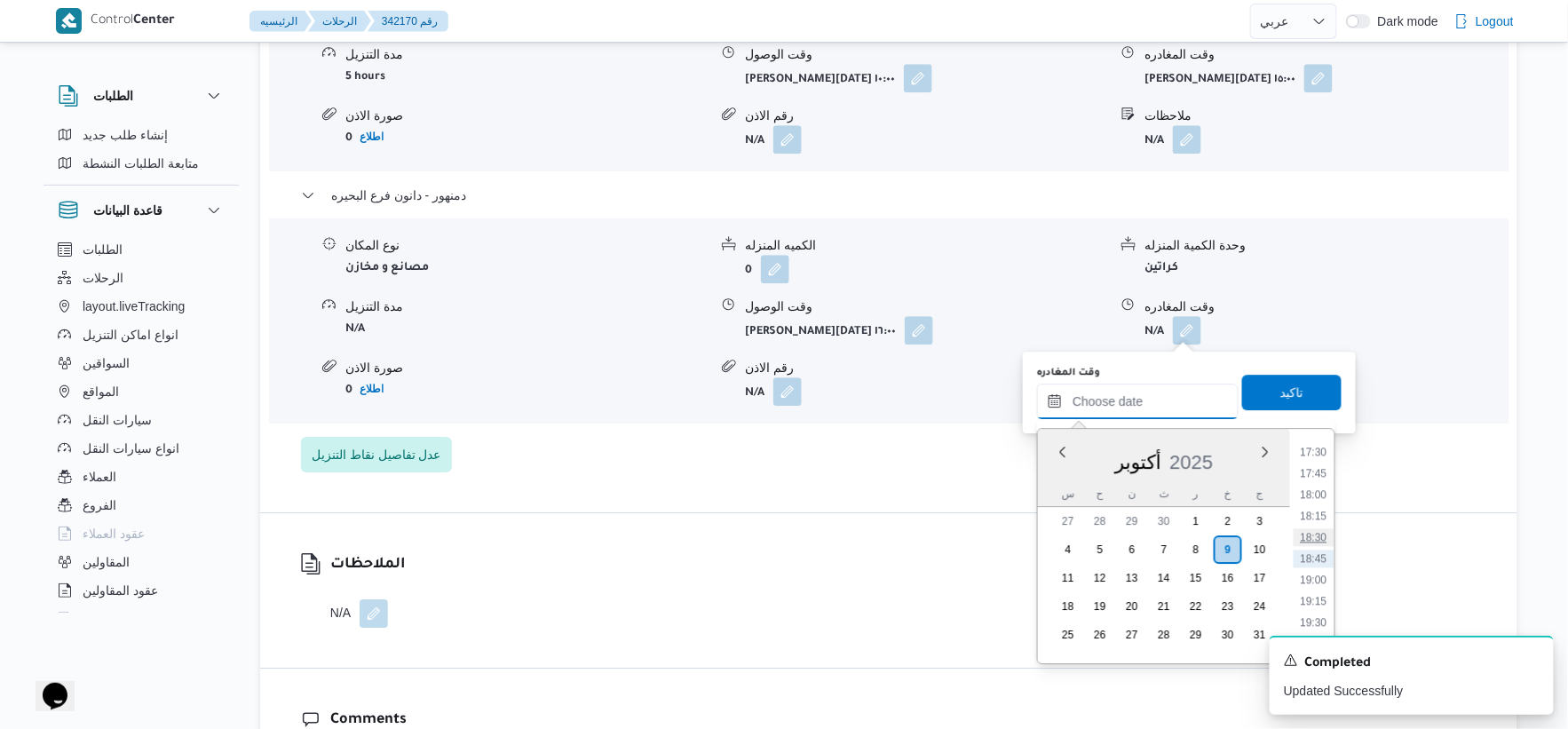
scroll to position [1393, 0]
click at [1316, 463] on li "16:30" at bounding box center [1313, 466] width 41 height 18
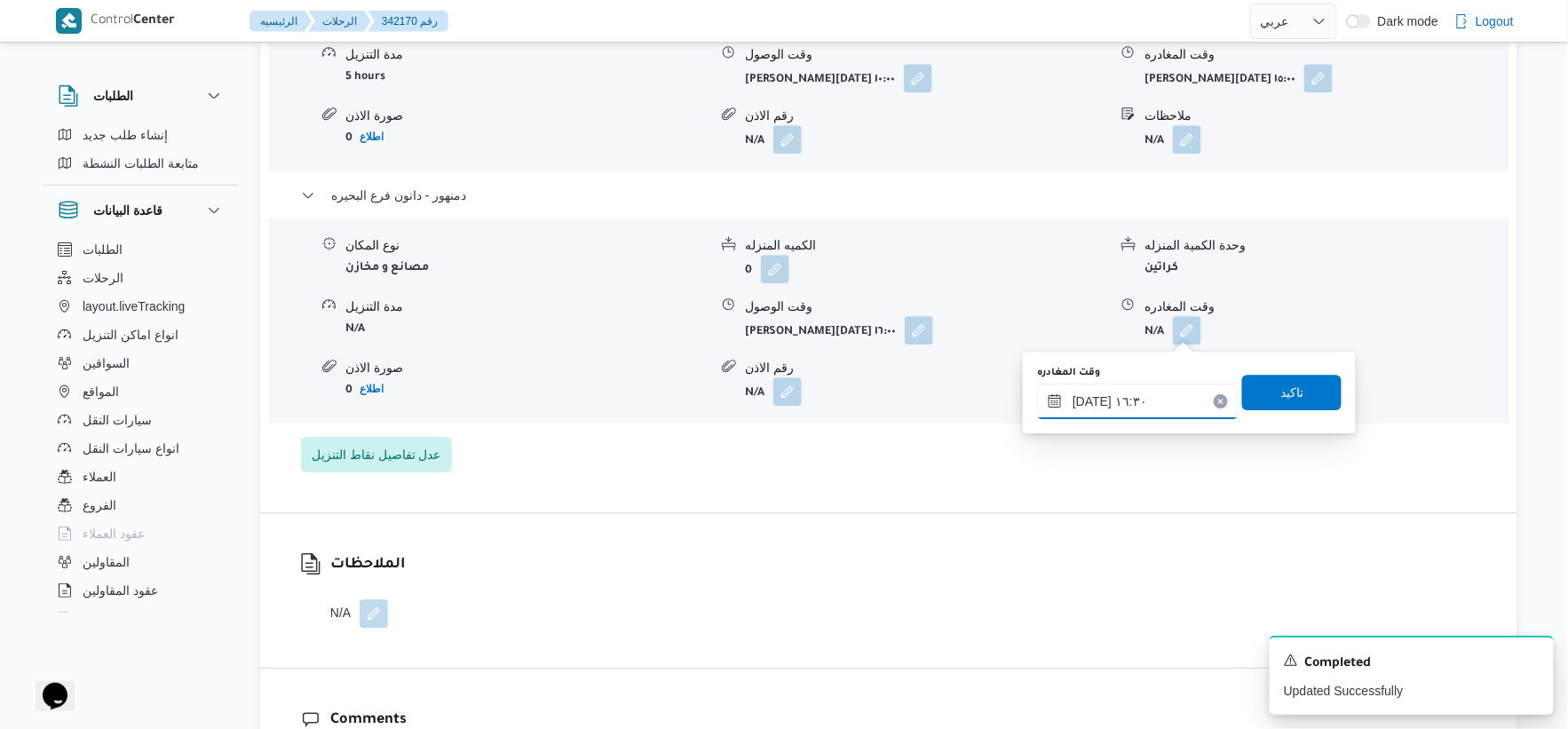
click at [1091, 396] on input "[DATE] ١٦:٣٠" at bounding box center [1138, 401] width 202 height 36
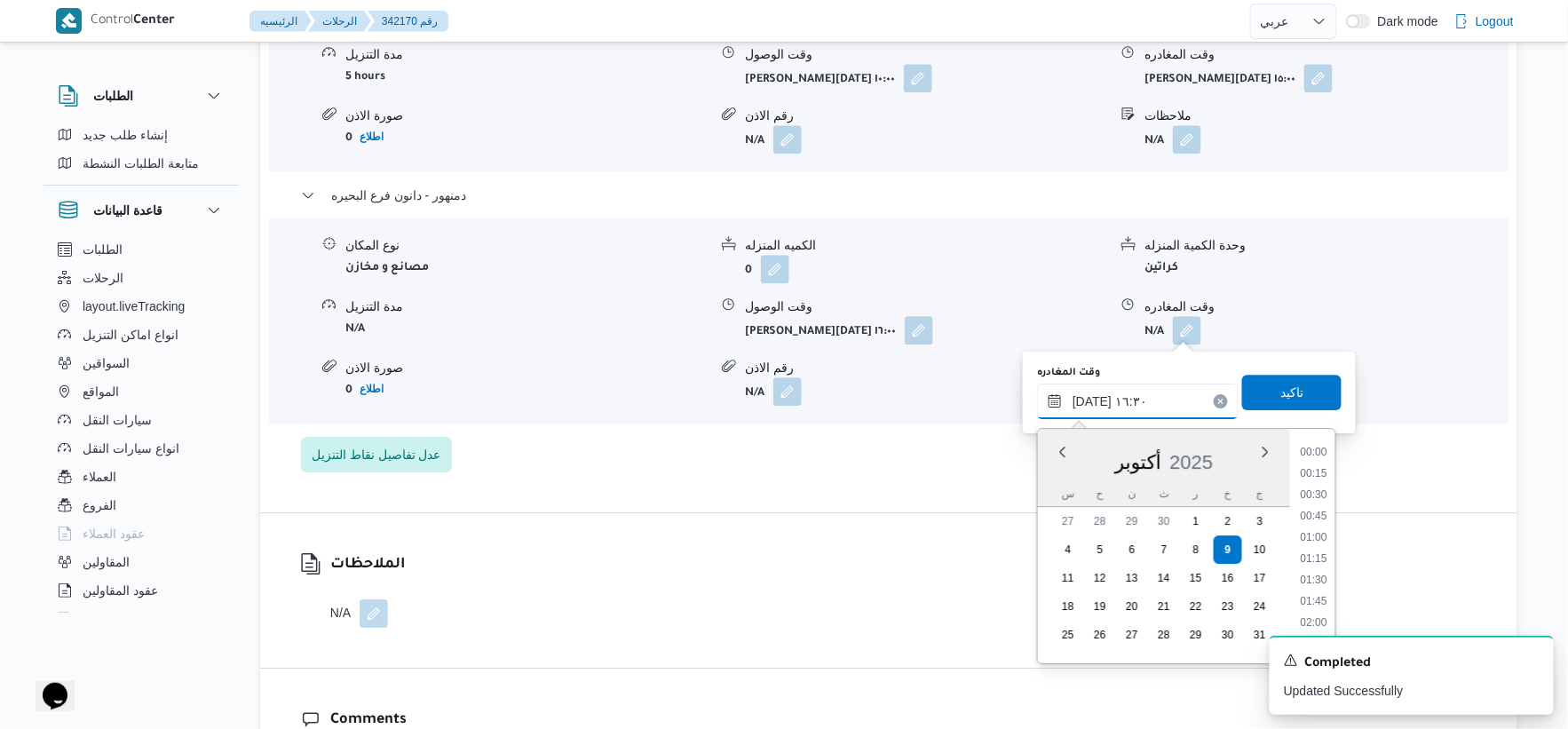
scroll to position [1300, 0]
type input "[DATE] ١٦:٠٥"
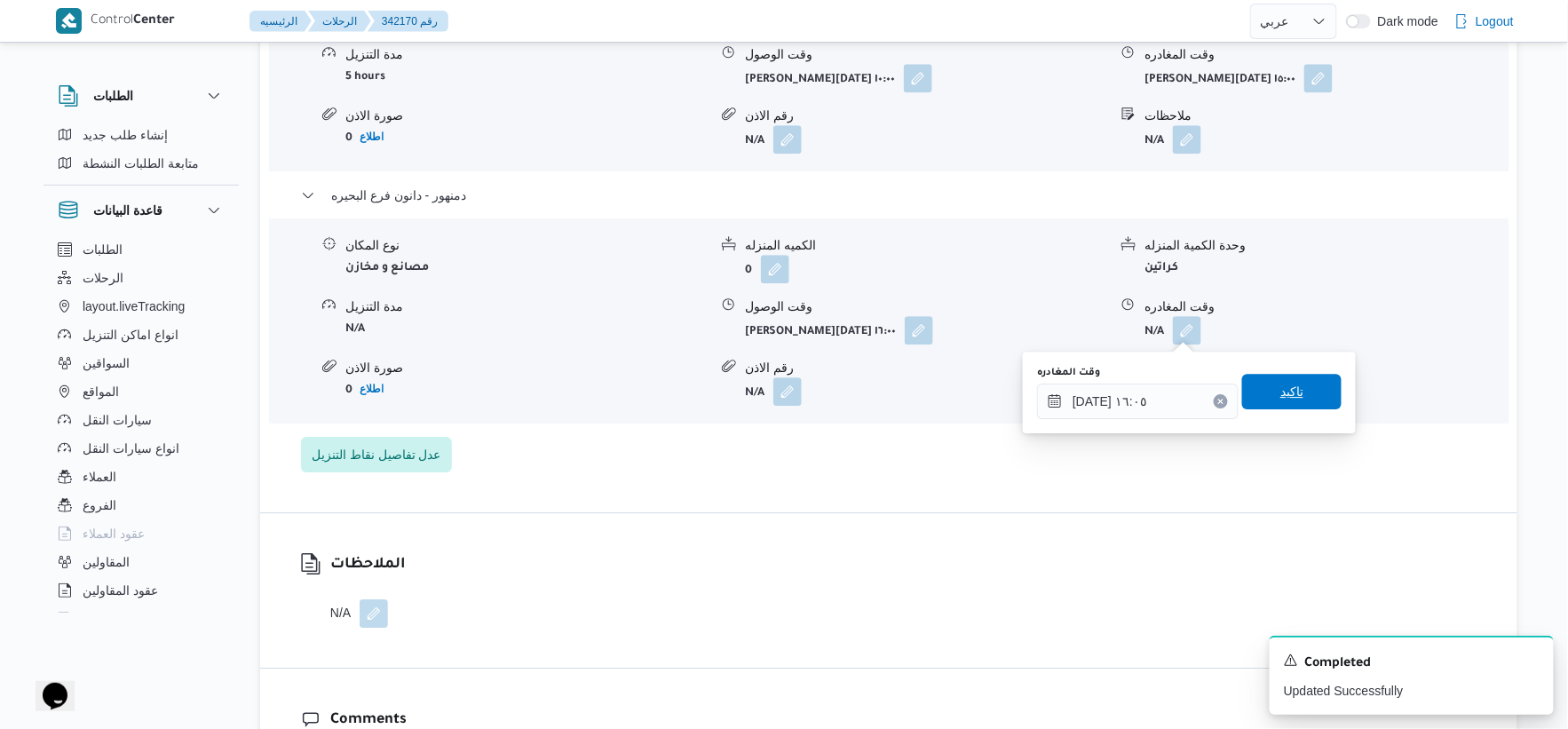
click at [1293, 397] on span "تاكيد" at bounding box center [1292, 391] width 23 height 21
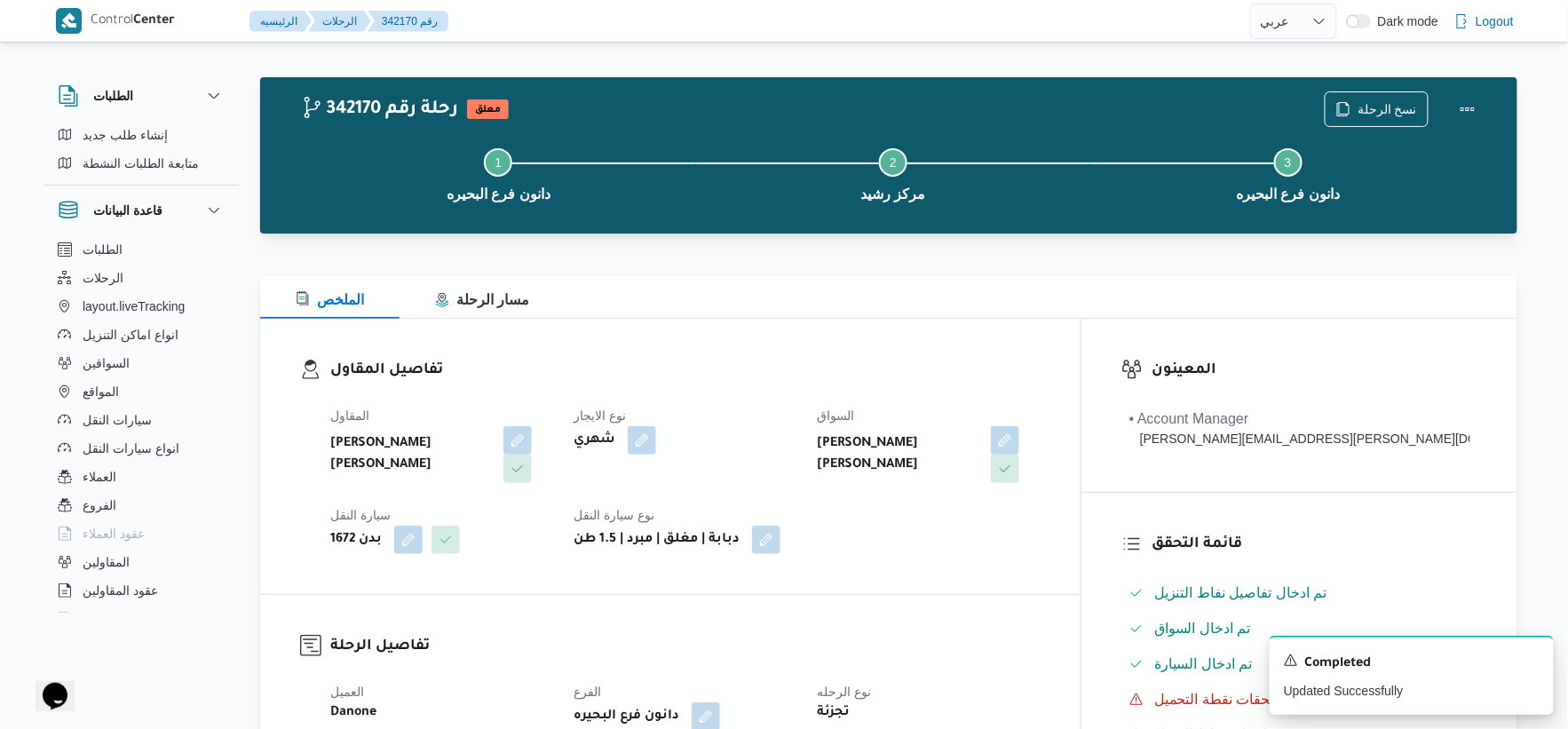
scroll to position [0, 0]
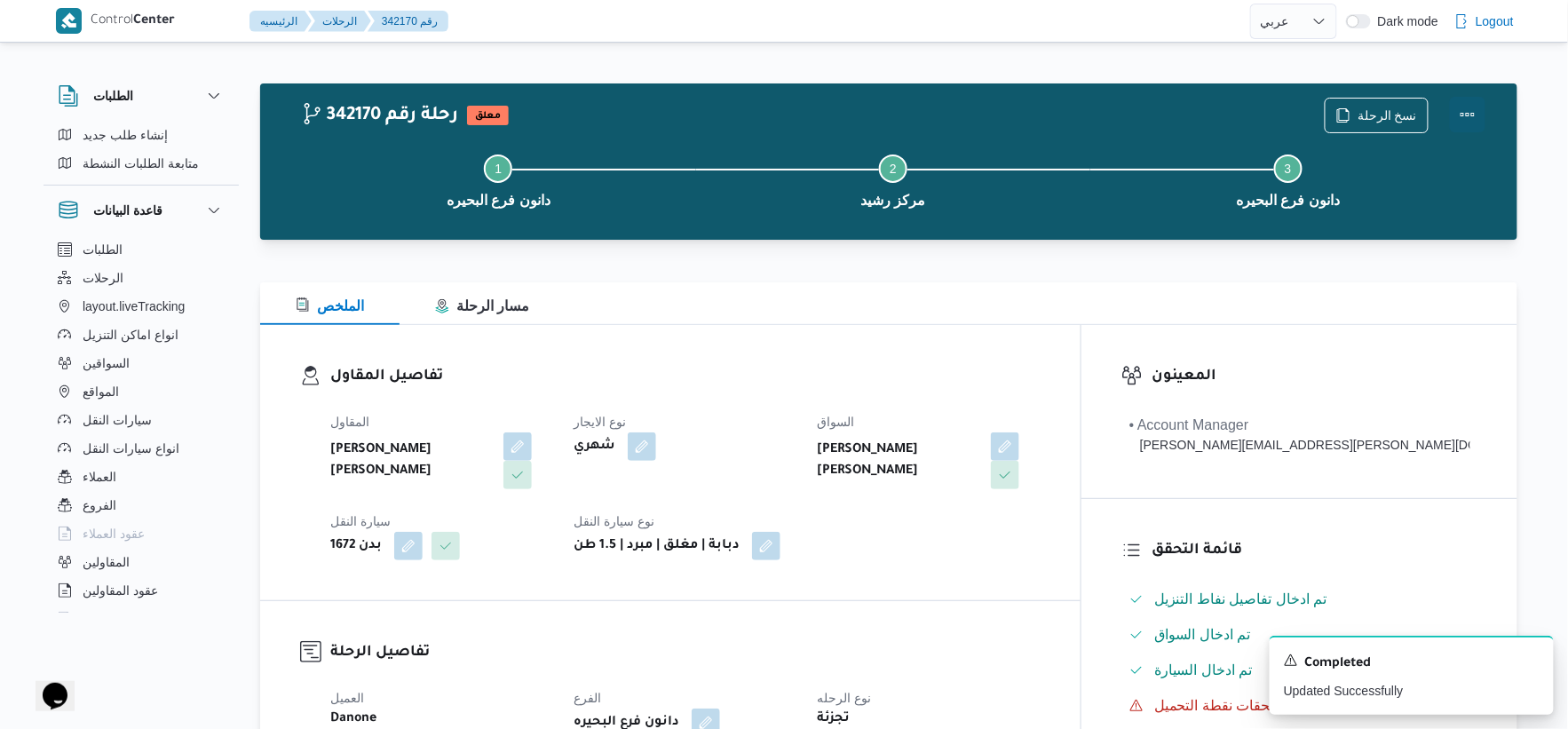
click at [1470, 112] on button "Actions" at bounding box center [1468, 115] width 36 height 36
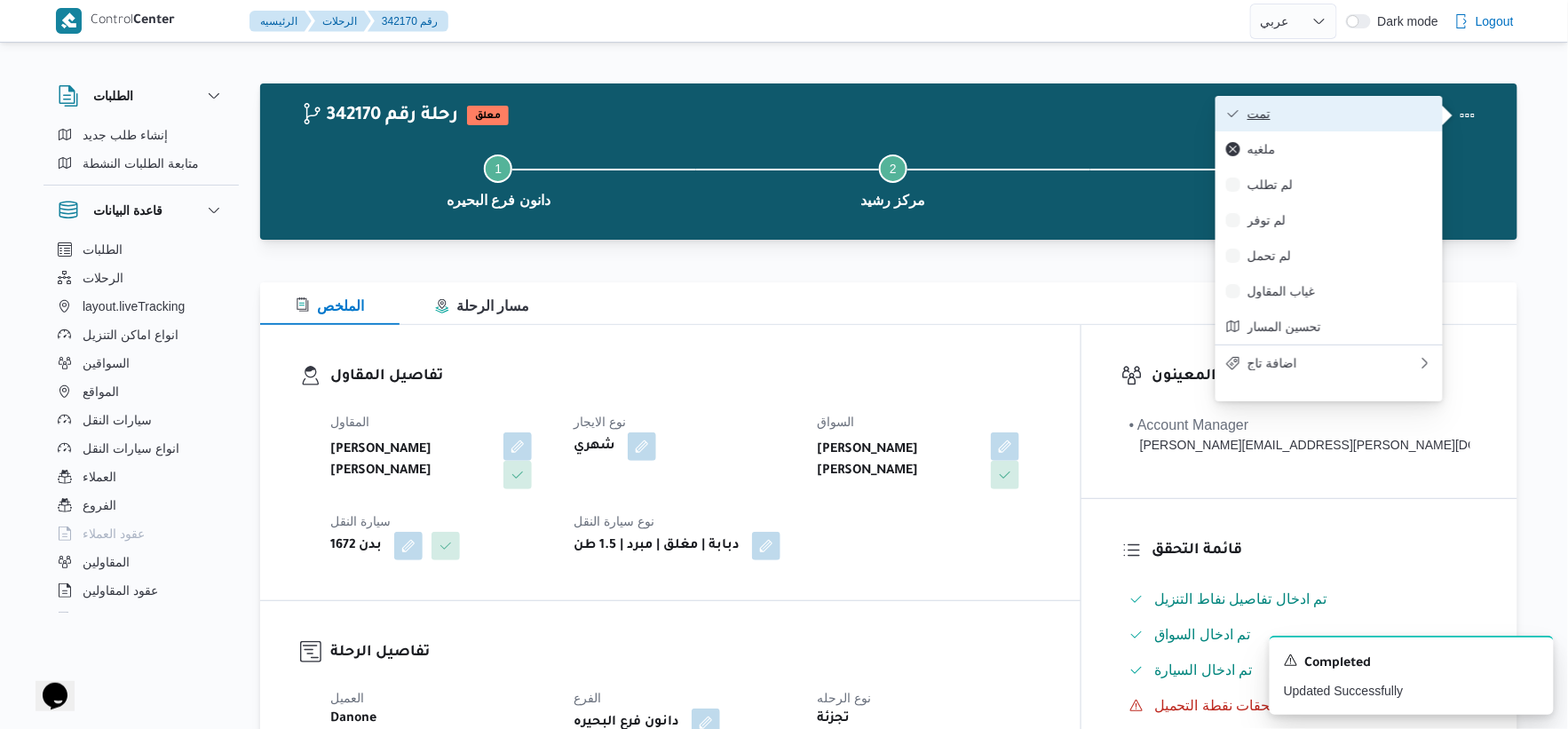
click at [1341, 110] on span "تمت" at bounding box center [1339, 114] width 185 height 14
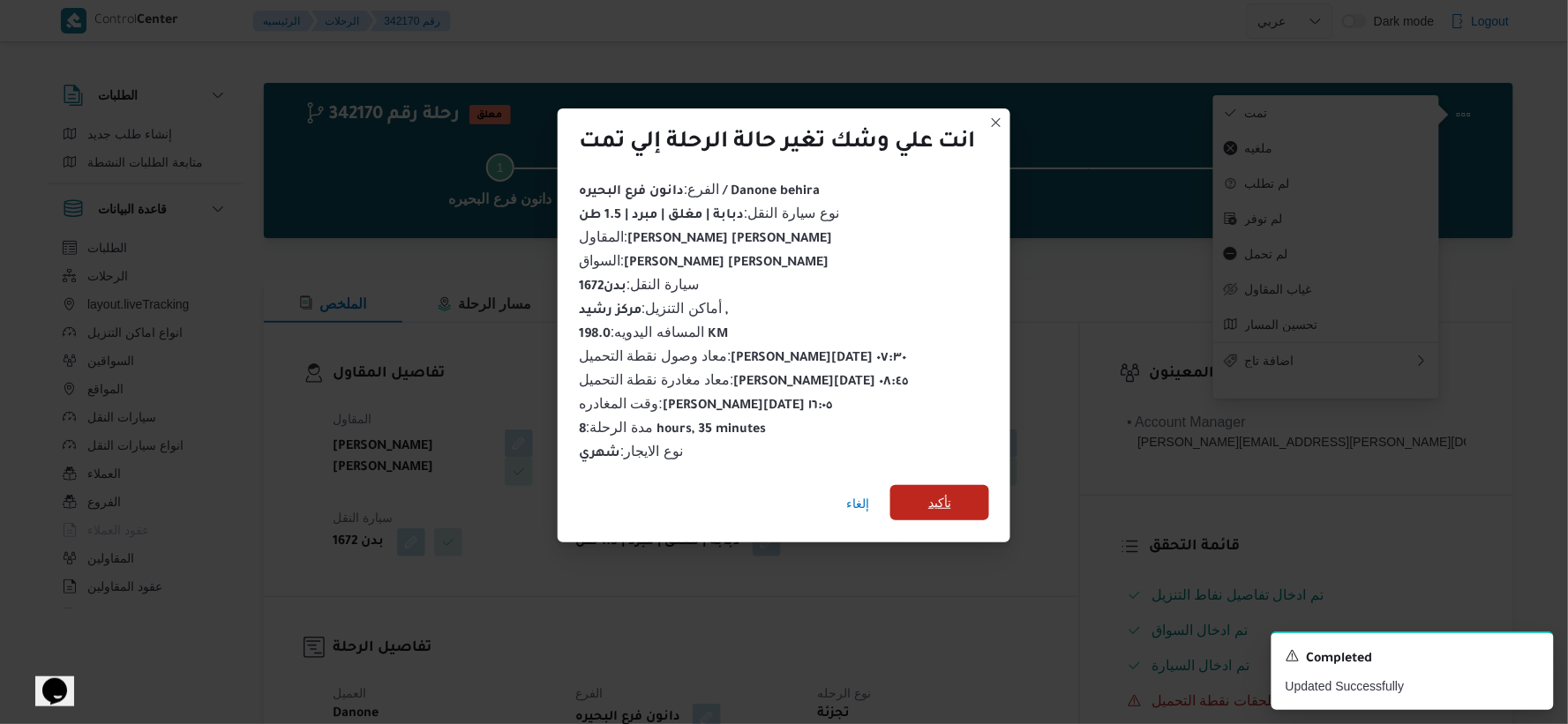
click at [928, 491] on span "تأكيد" at bounding box center [940, 503] width 99 height 36
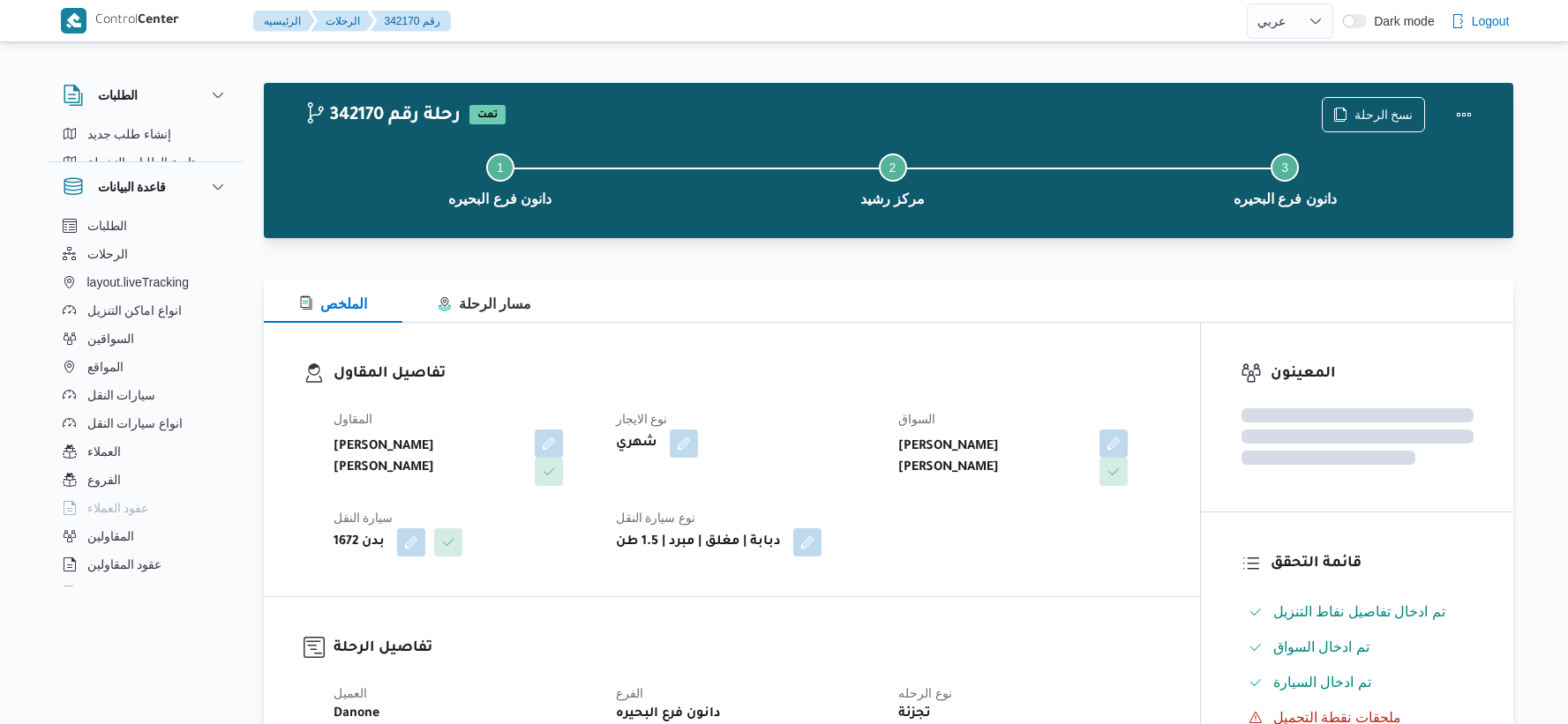
select select "ar"
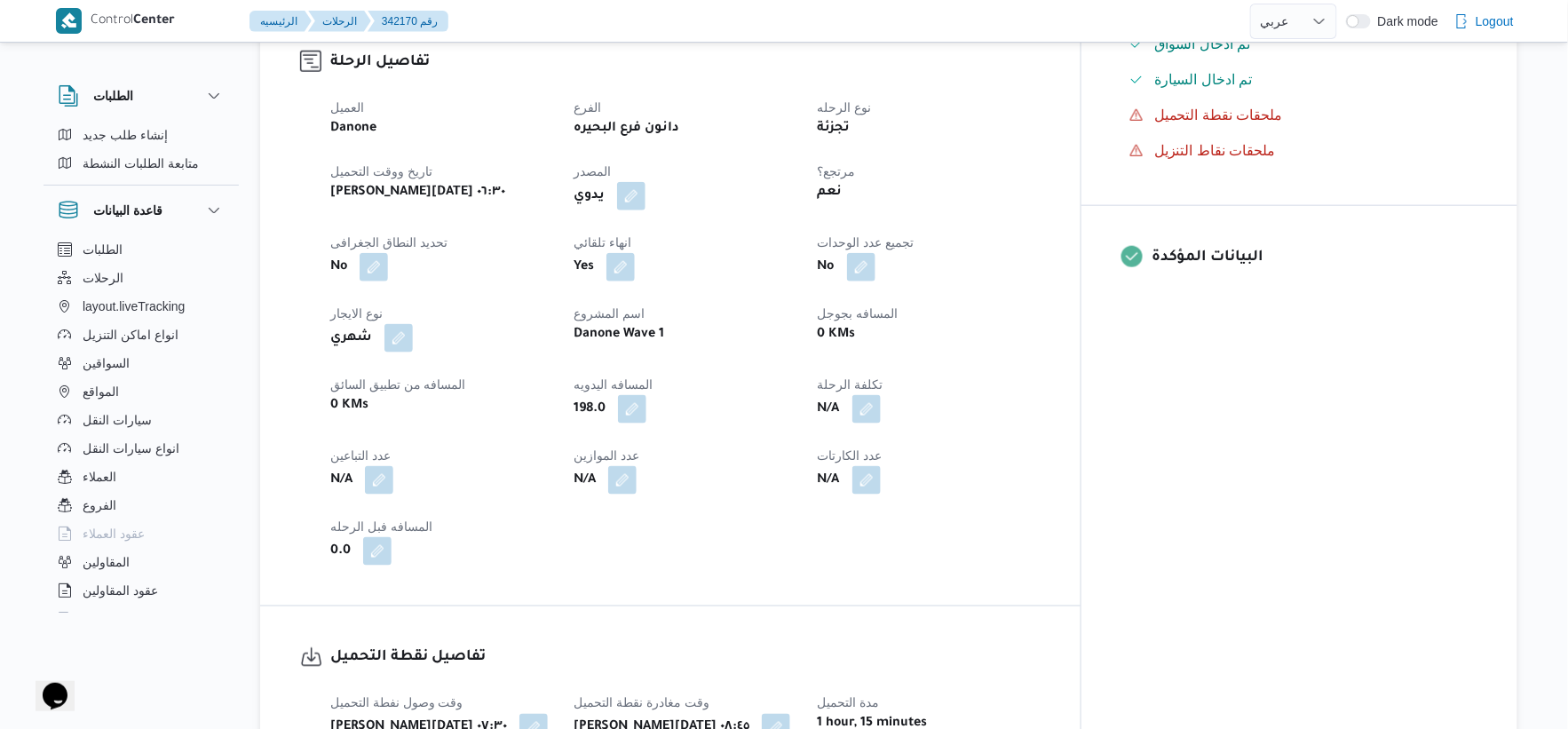
scroll to position [592, 0]
select select "ar"
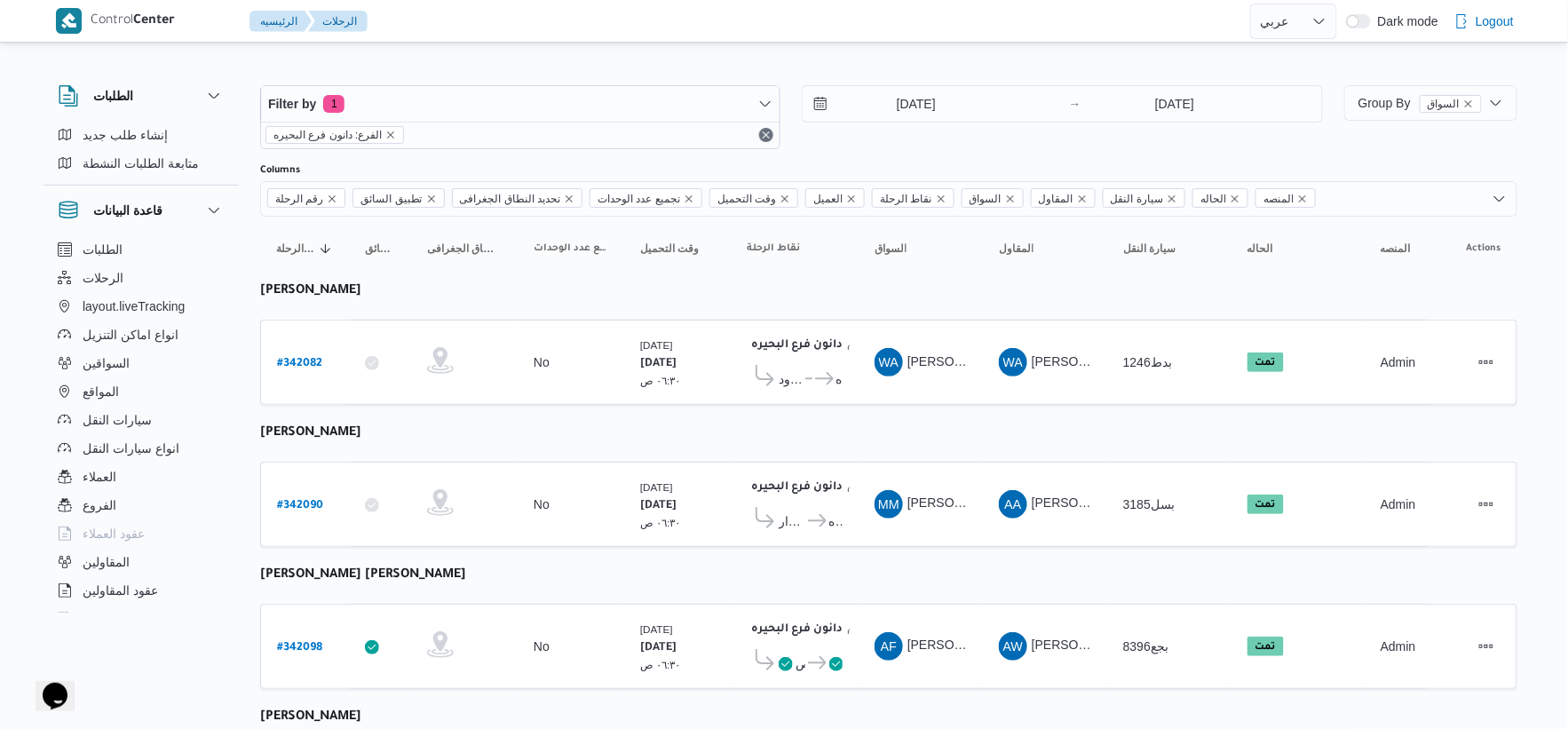
select select "ar"
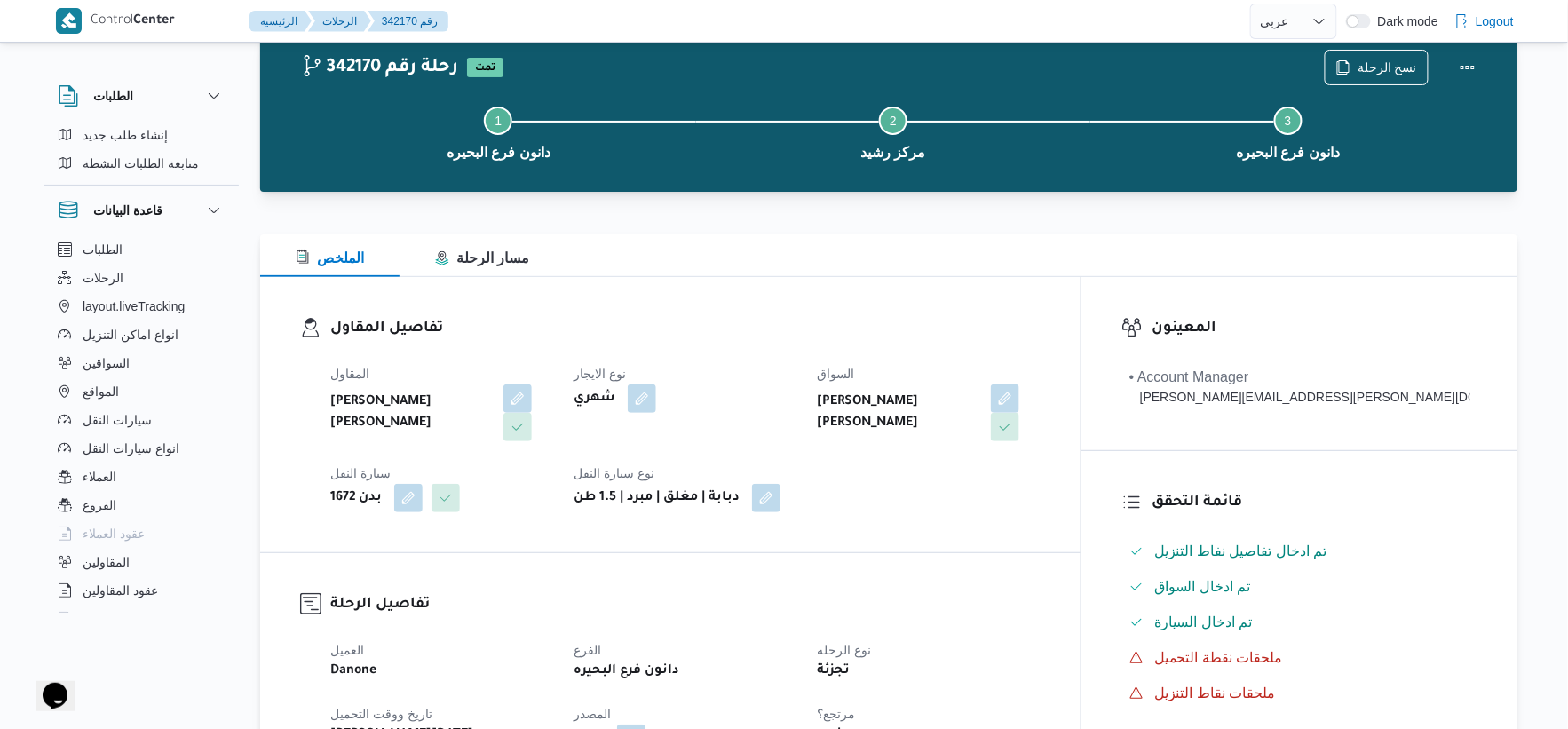
scroll to position [641, 0]
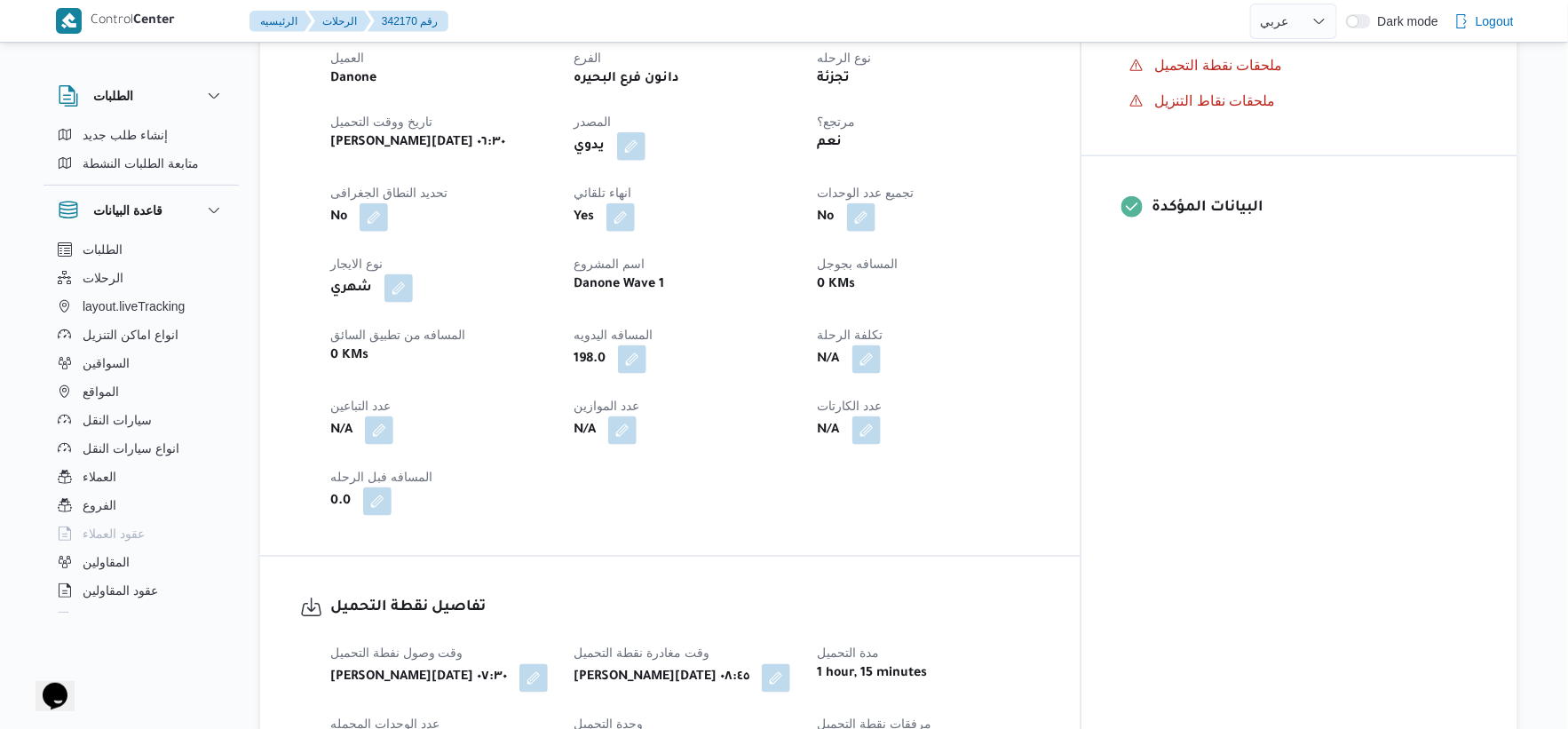
select select "ar"
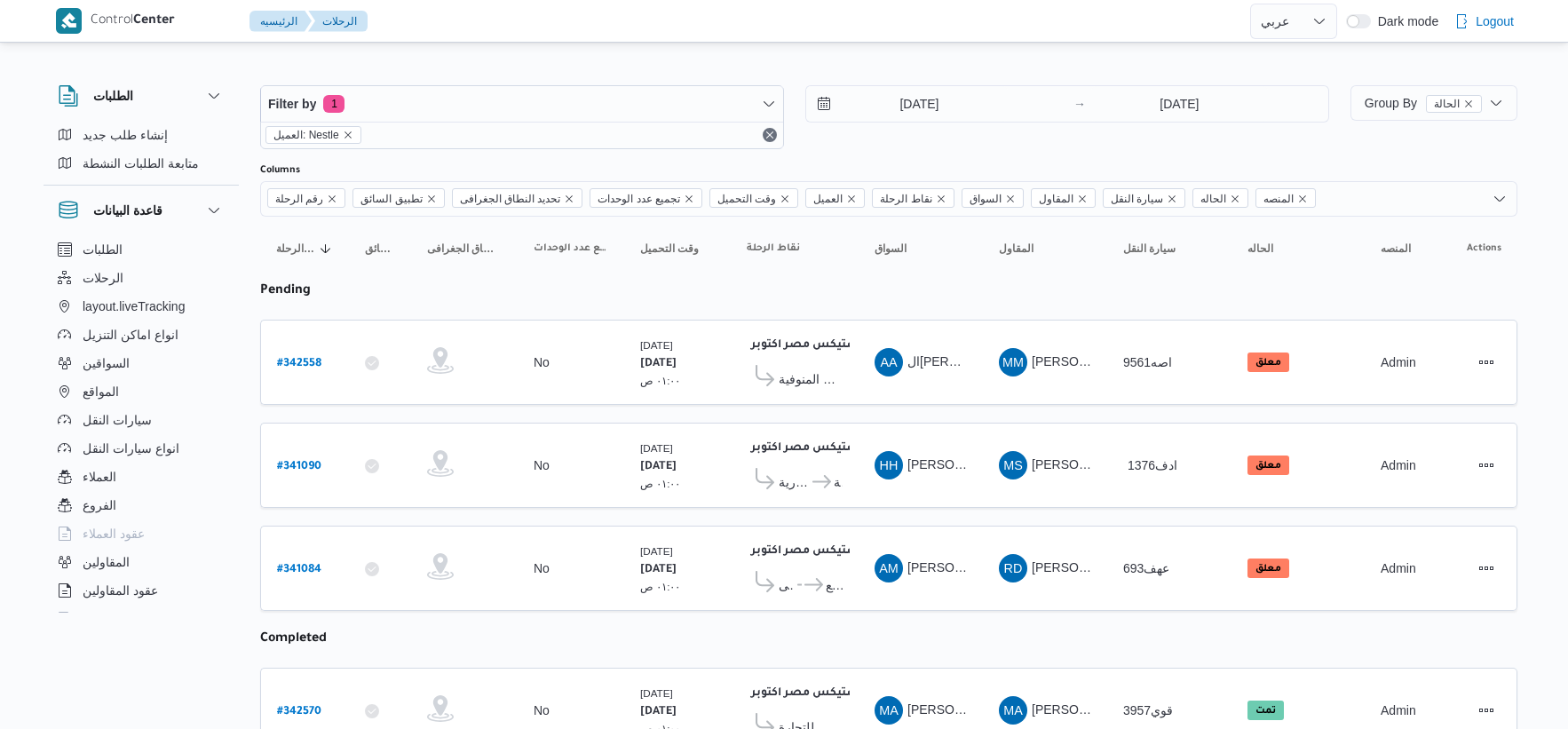
select select "ar"
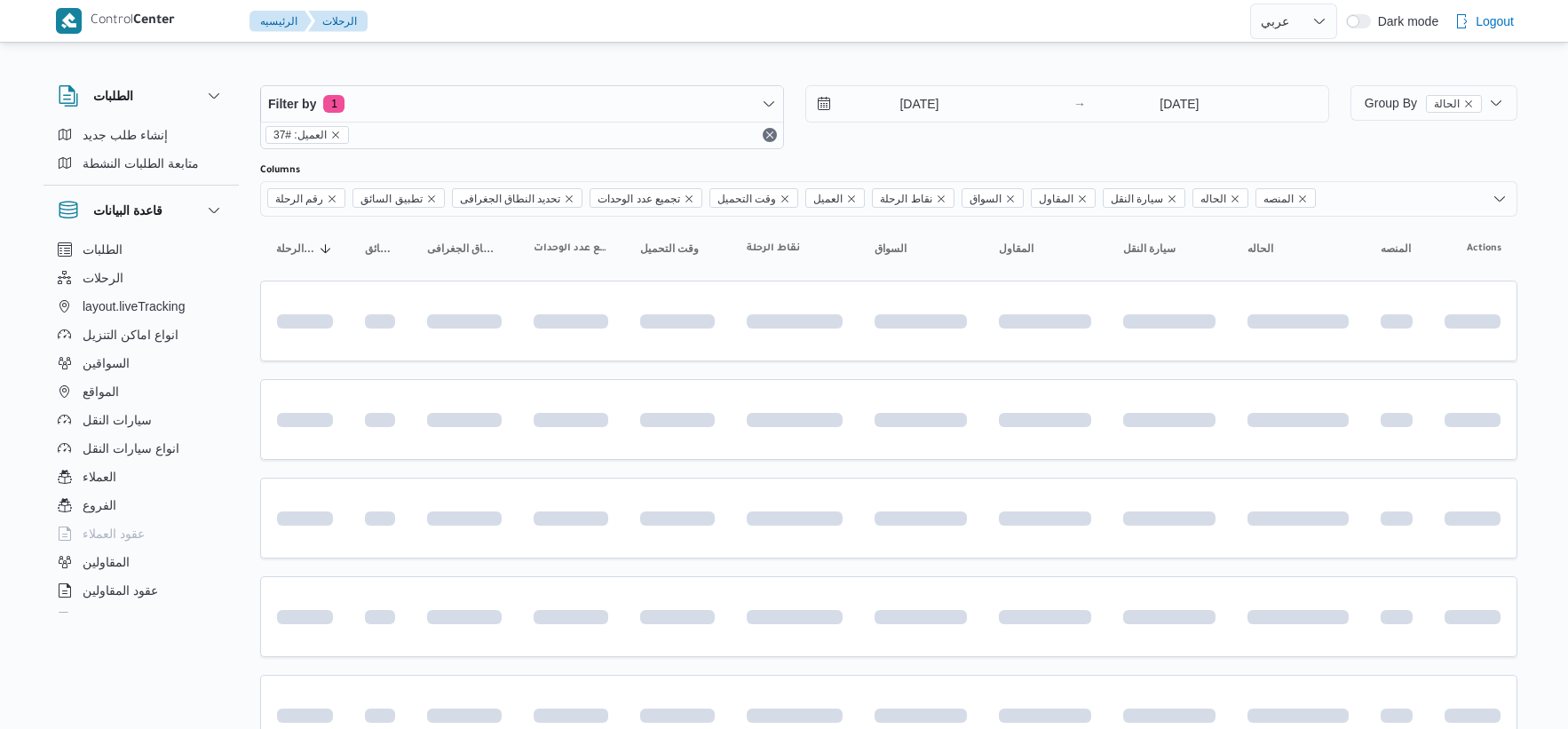
select select "ar"
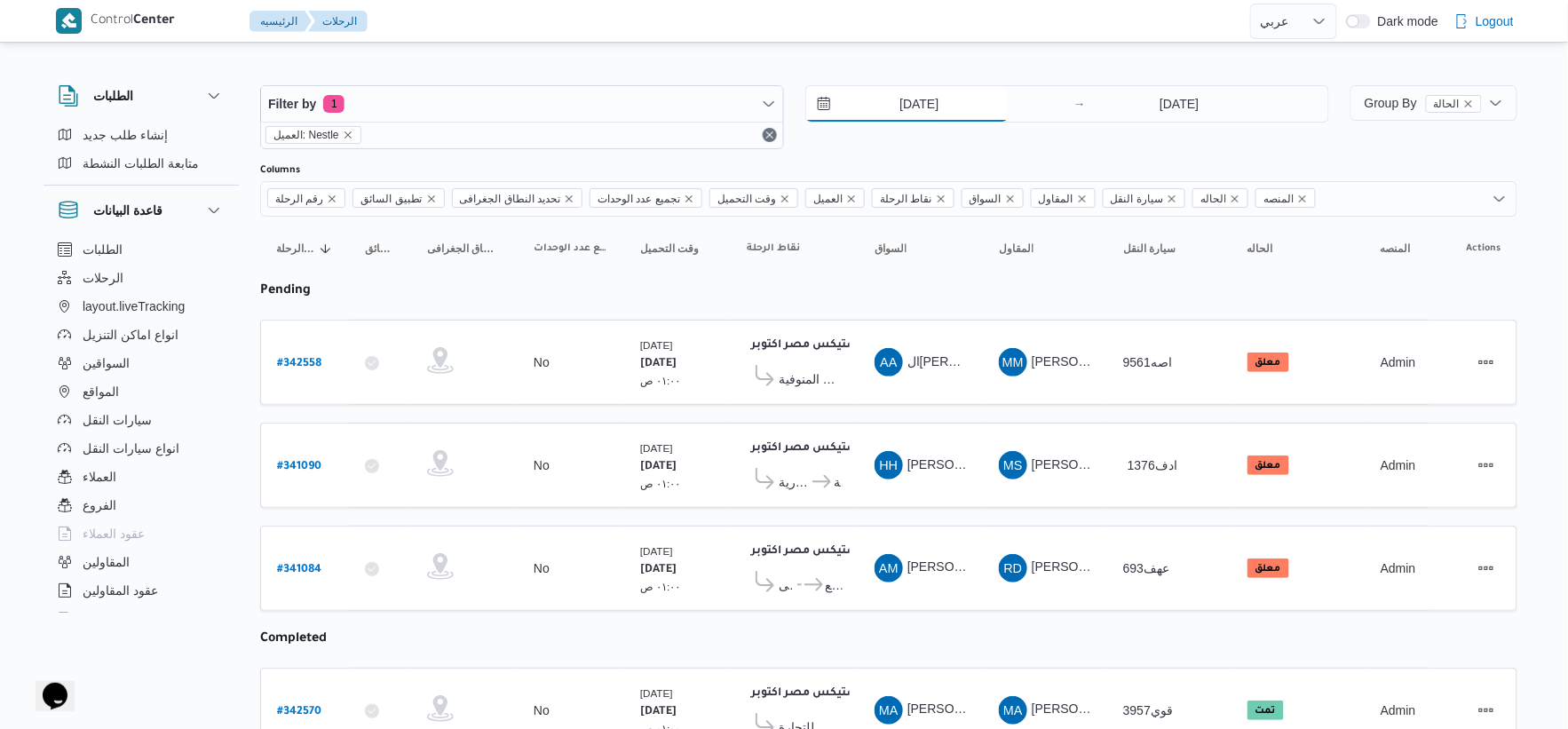
click at [946, 109] on input "[DATE]" at bounding box center [907, 104] width 202 height 36
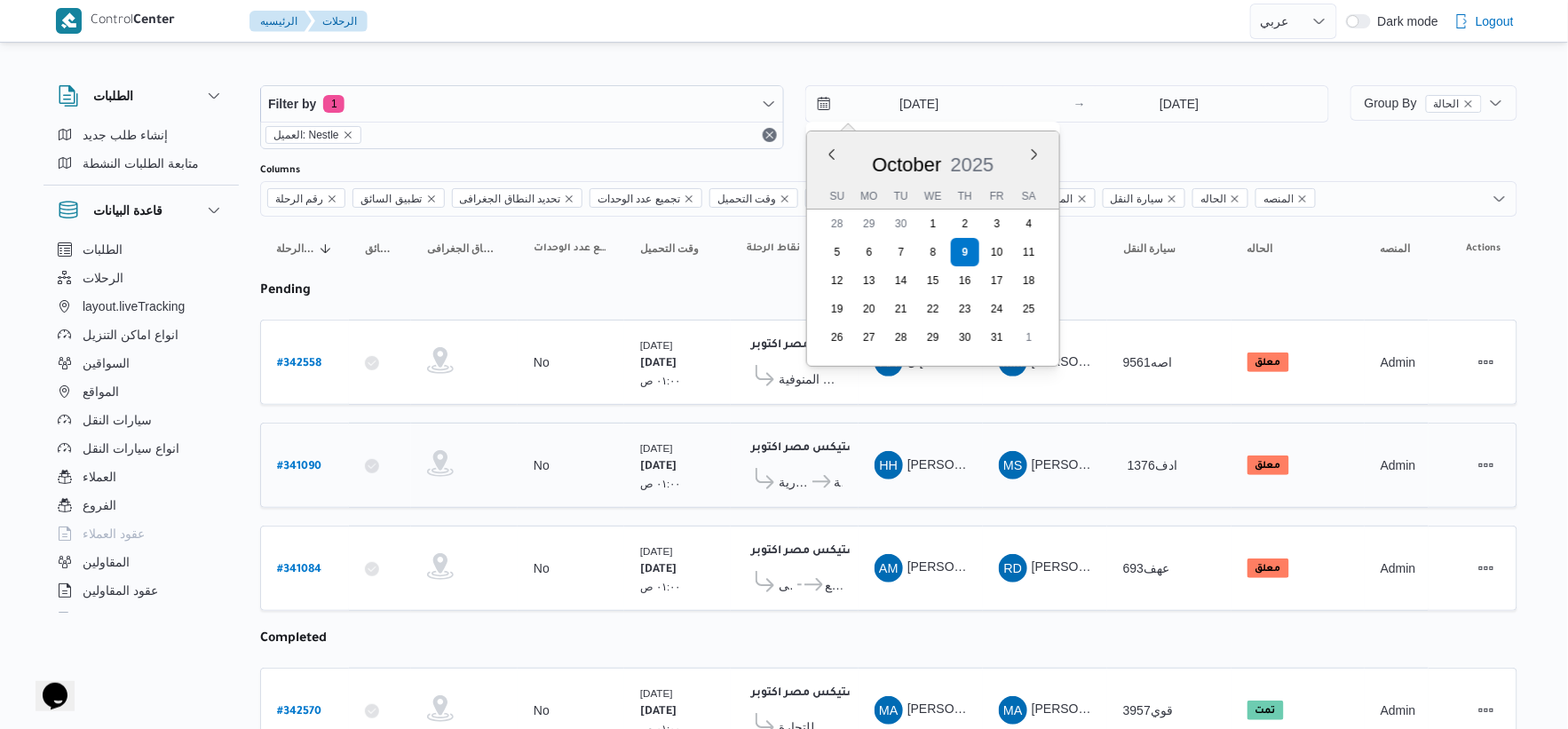
click at [761, 487] on icon at bounding box center [765, 478] width 19 height 21
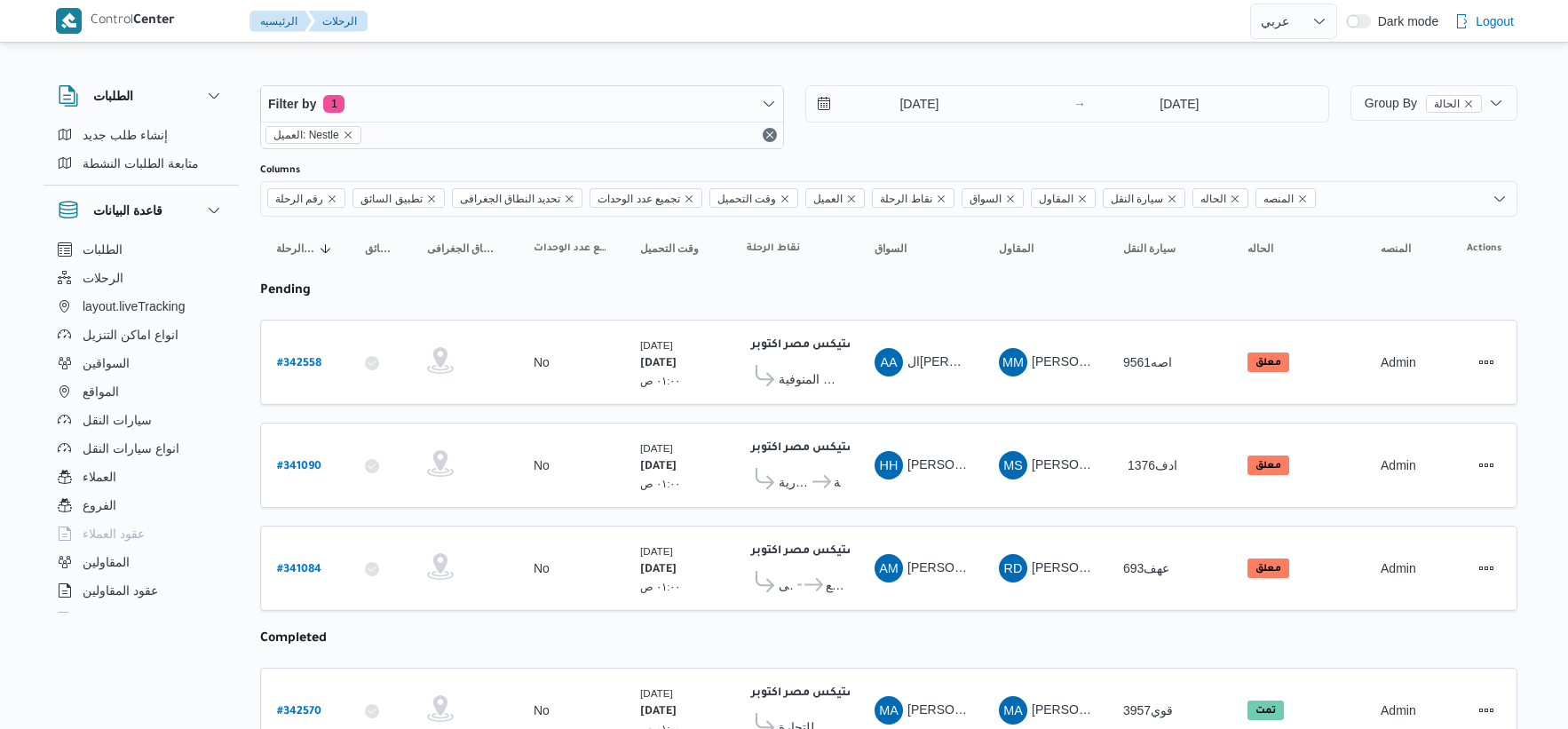
select select "ar"
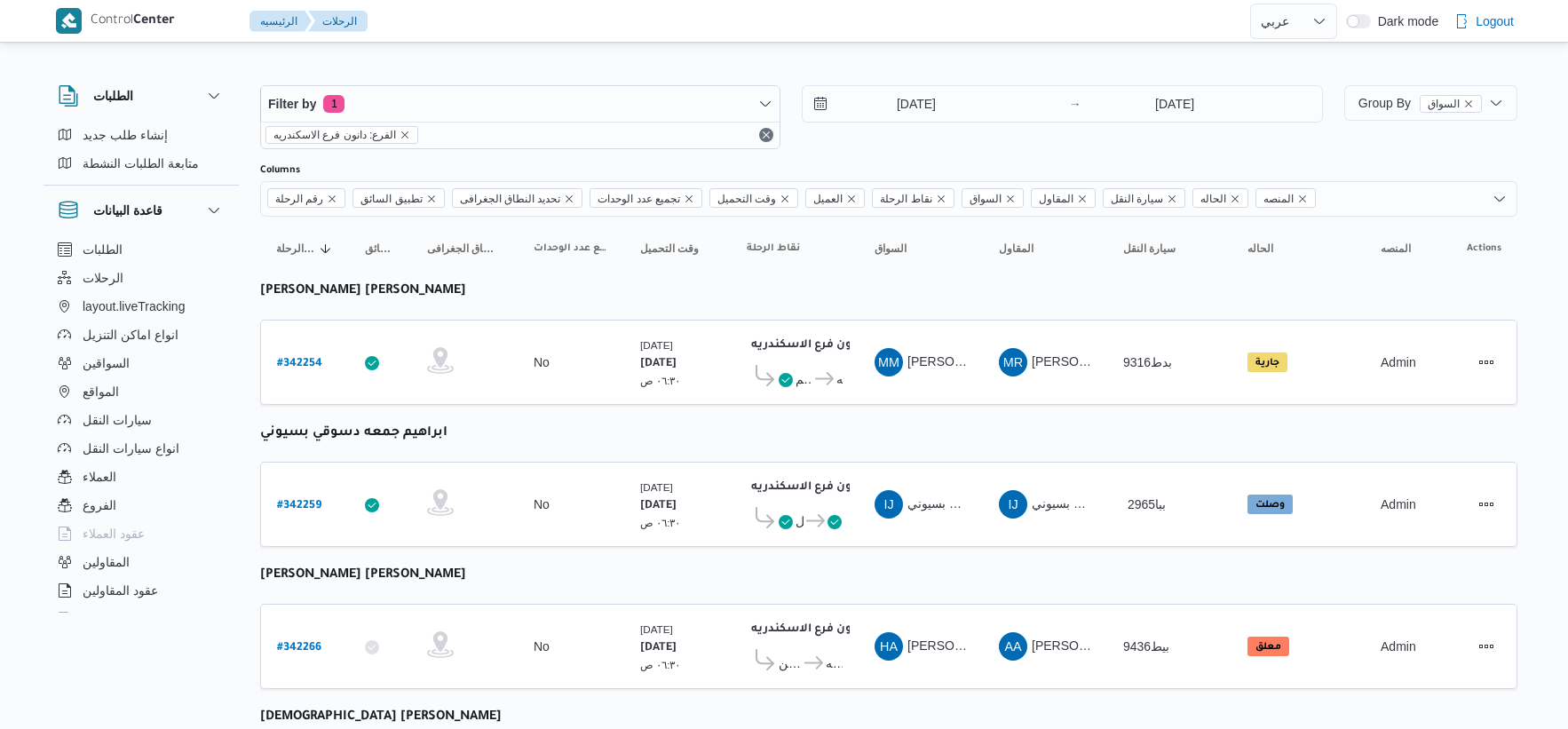
select select "ar"
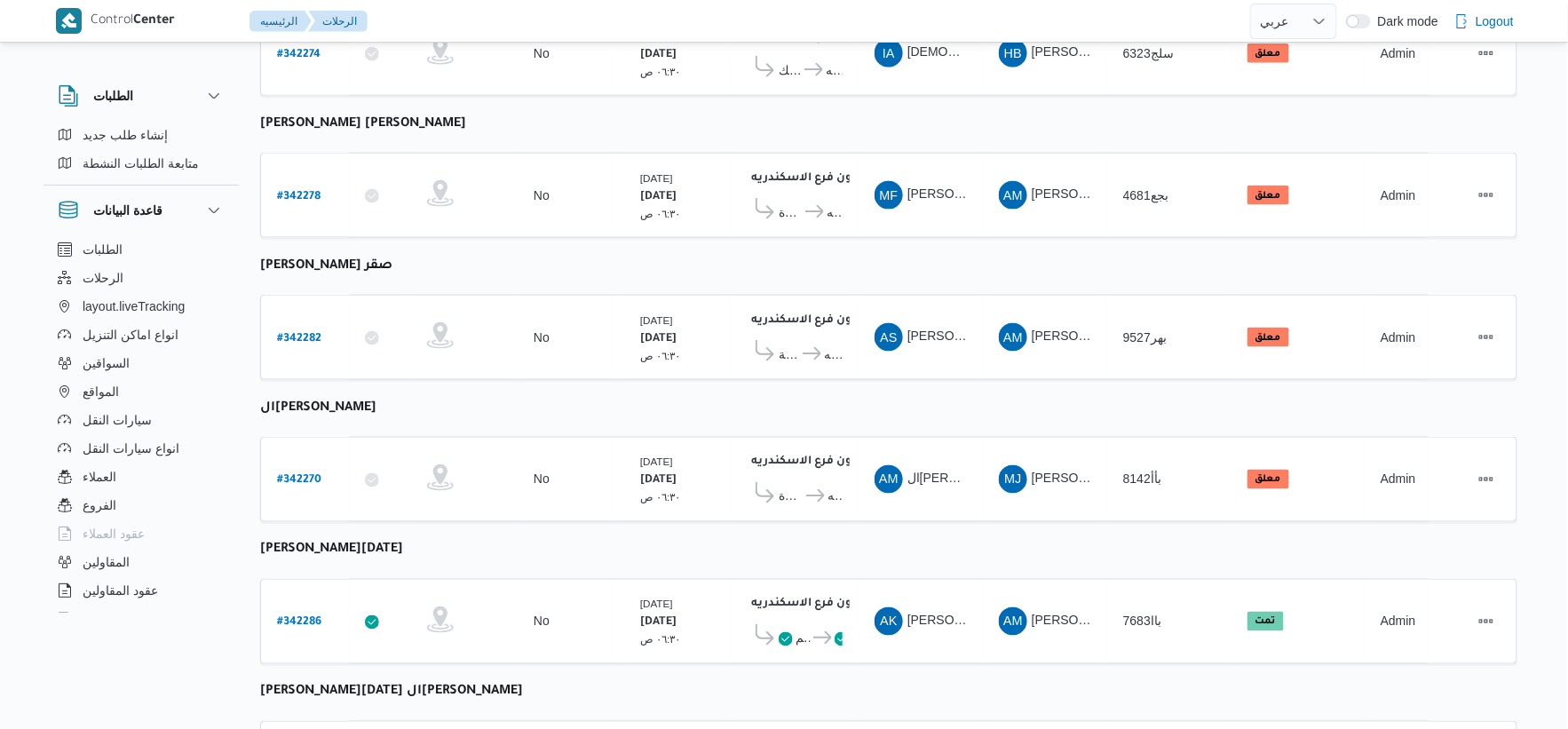
scroll to position [637, 0]
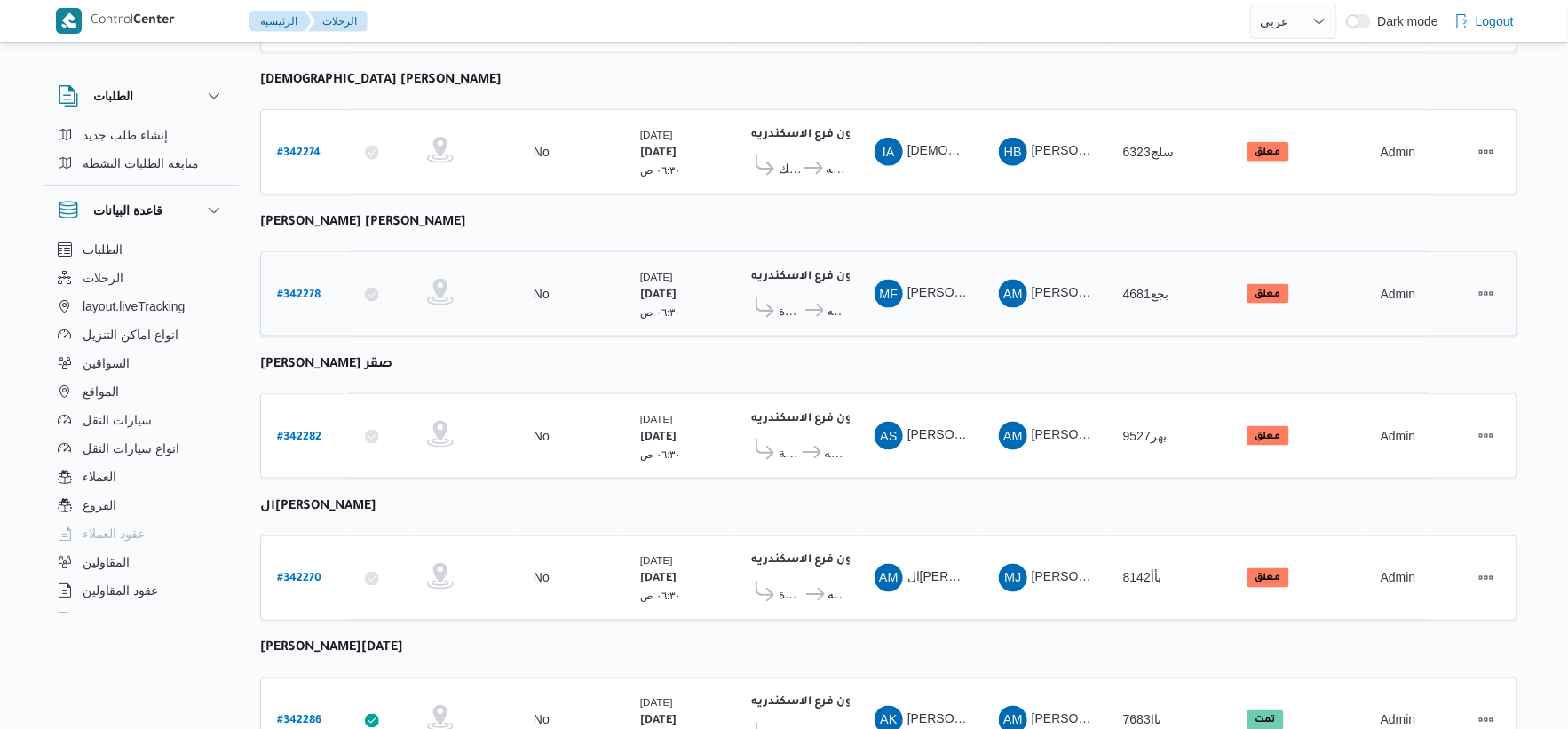
click at [304, 290] on b "# 342278" at bounding box center [299, 296] width 44 height 12
select select "ar"
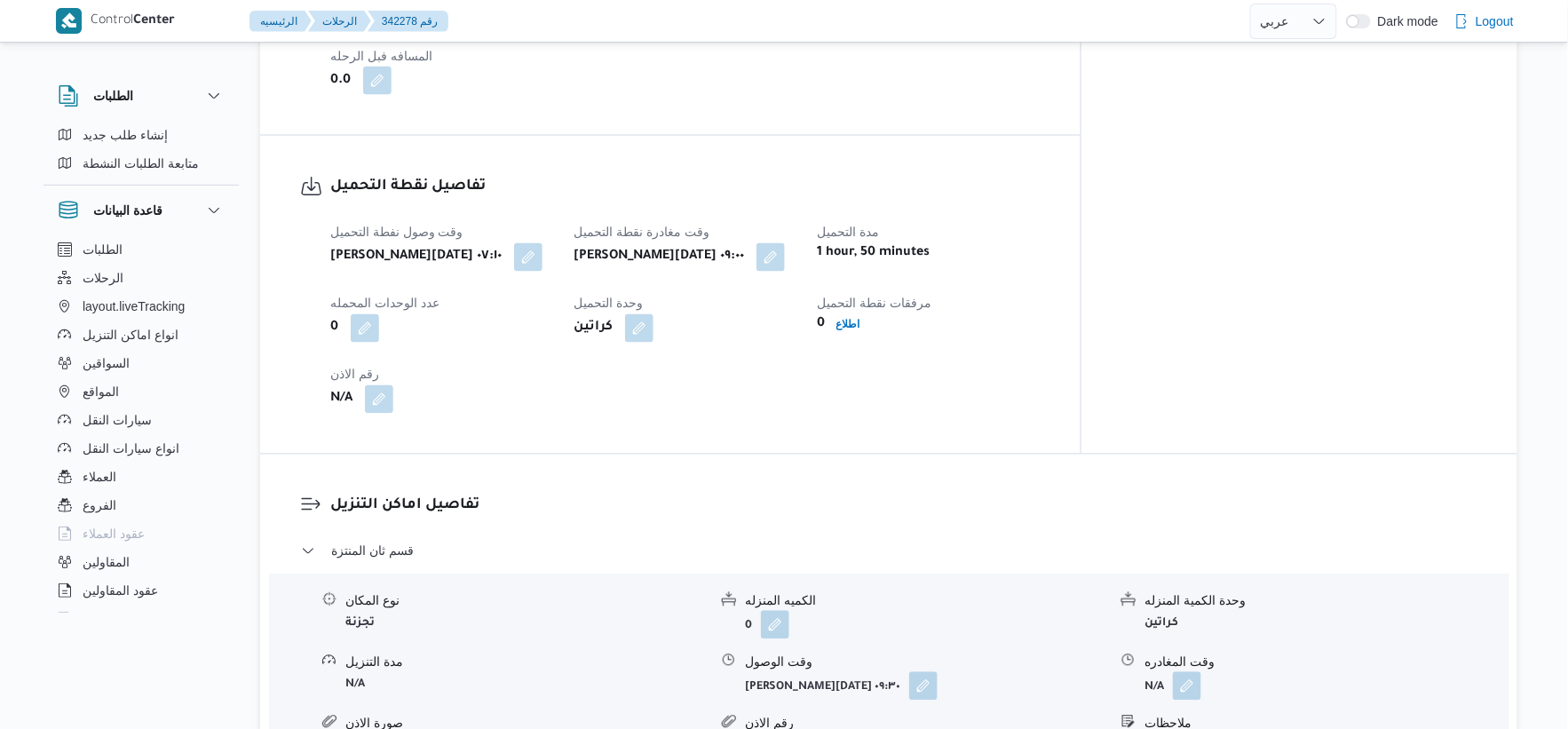
scroll to position [1229, 0]
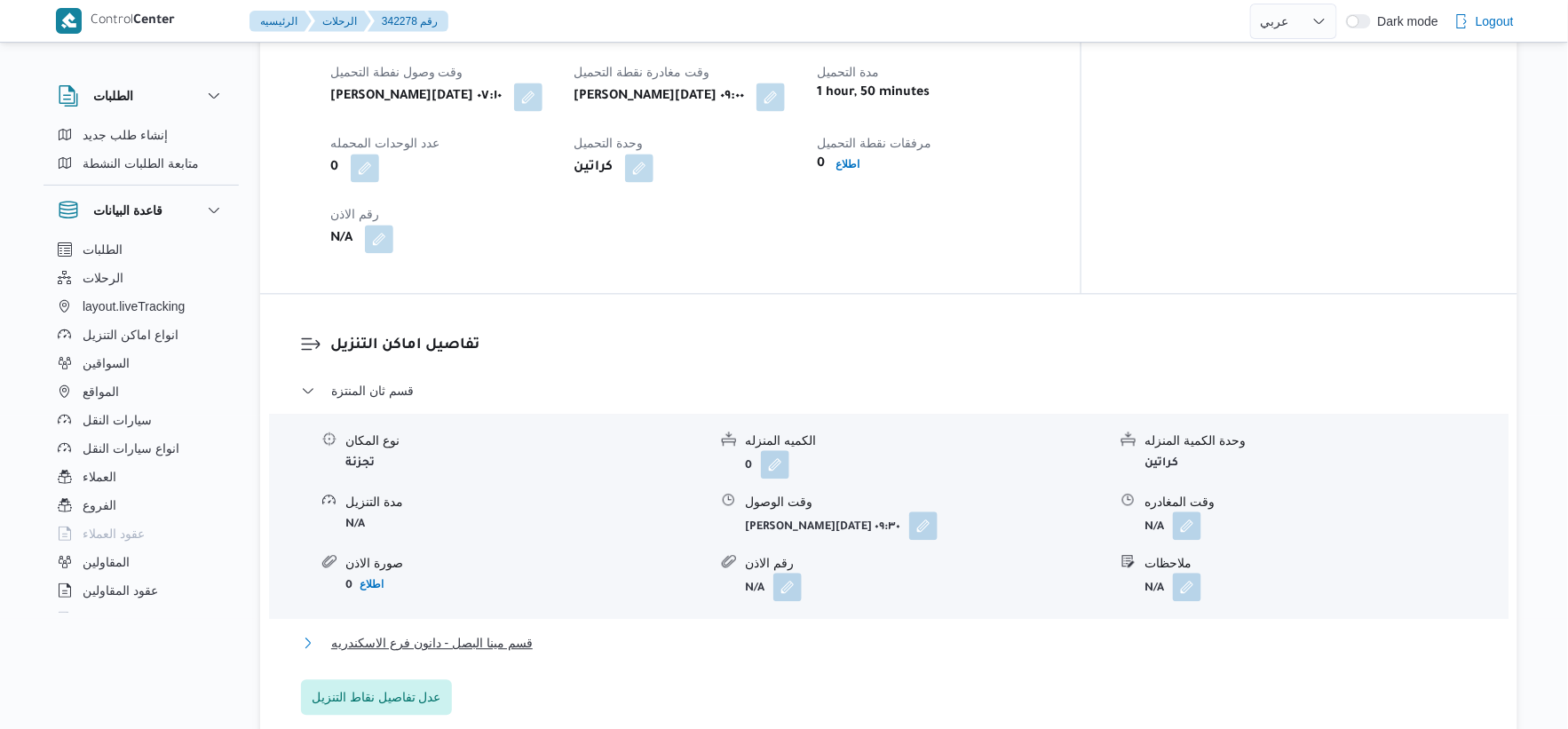
click at [542, 633] on button "قسم مينا البصل - دانون فرع الاسكندريه" at bounding box center [889, 643] width 1177 height 21
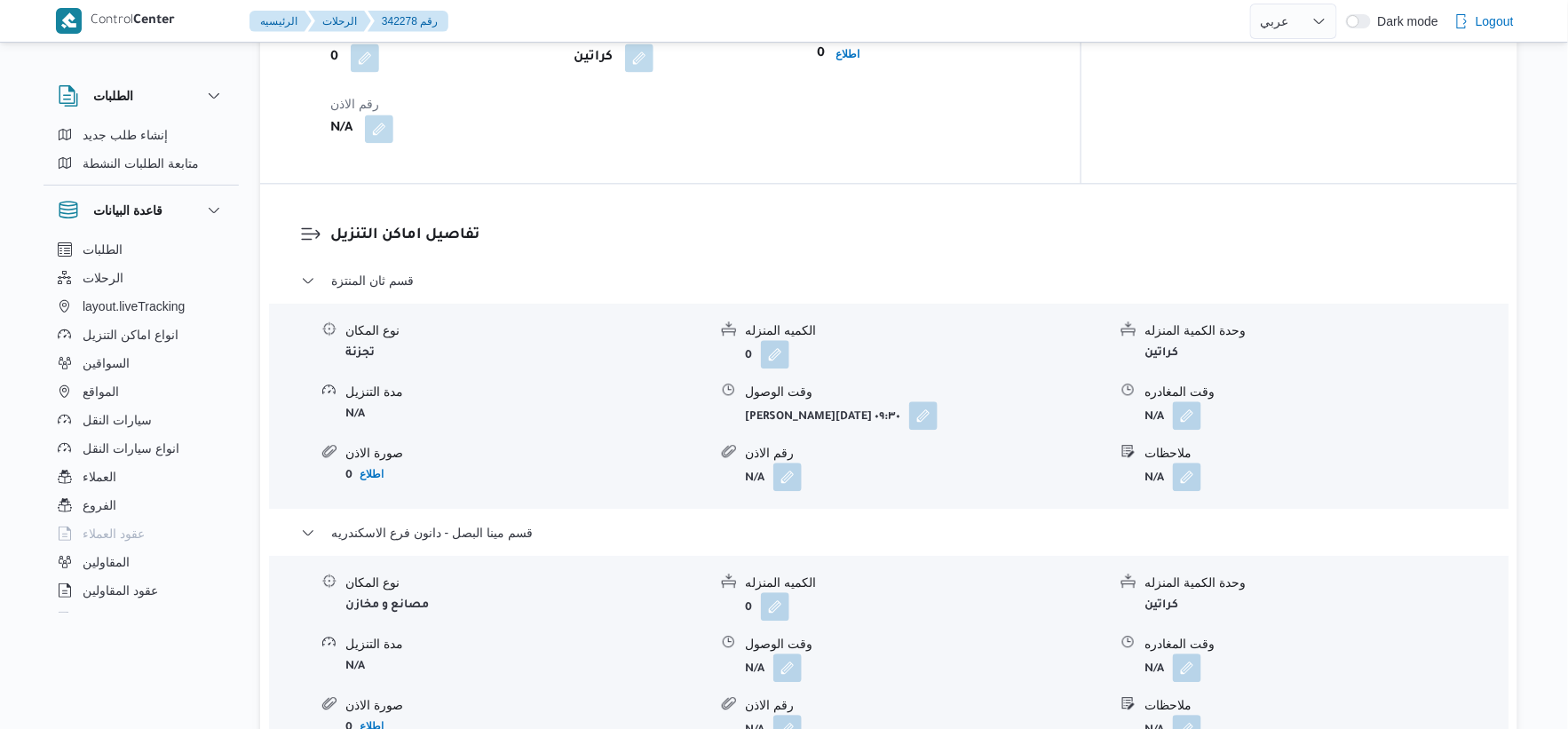
scroll to position [1427, 0]
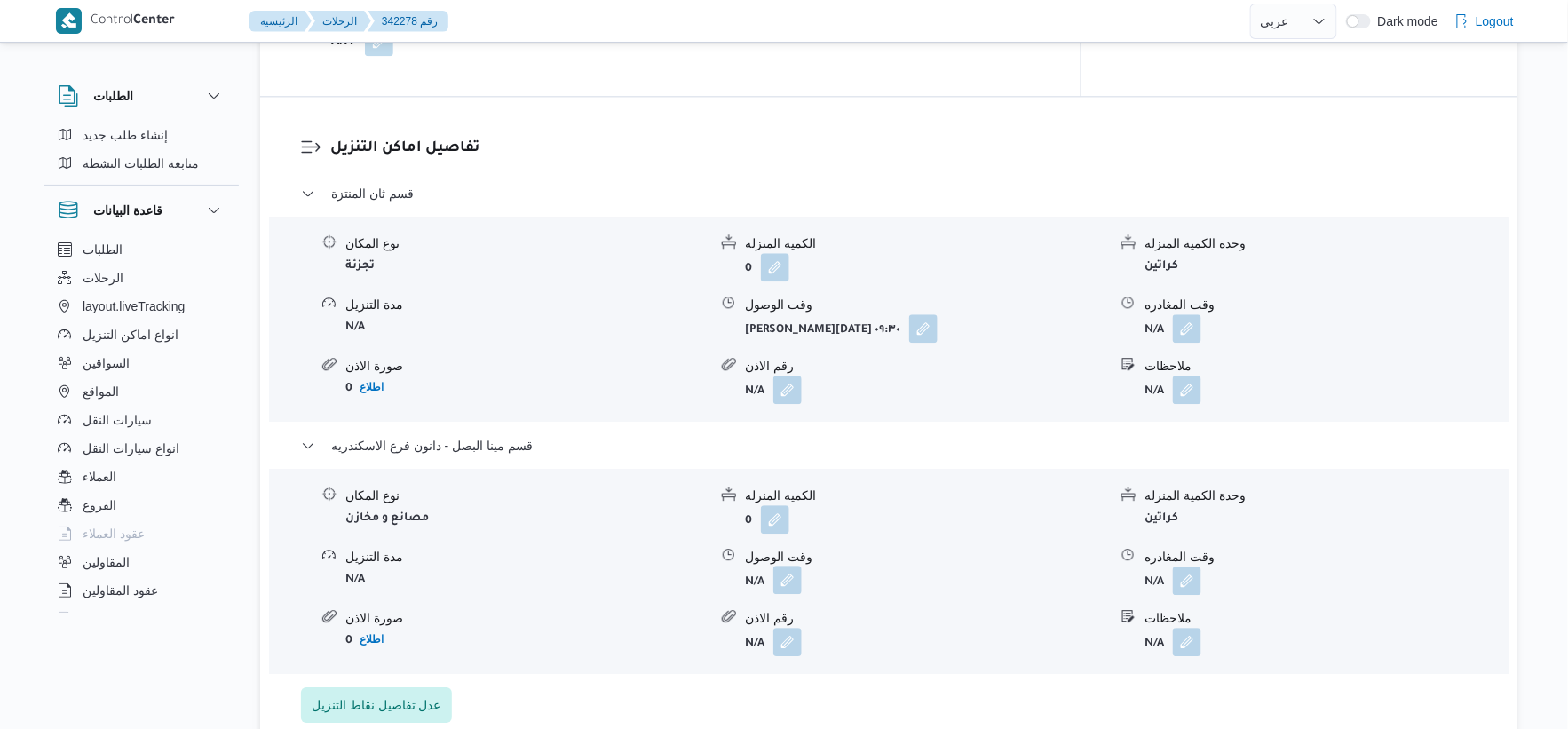
click at [795, 566] on button "button" at bounding box center [787, 580] width 28 height 28
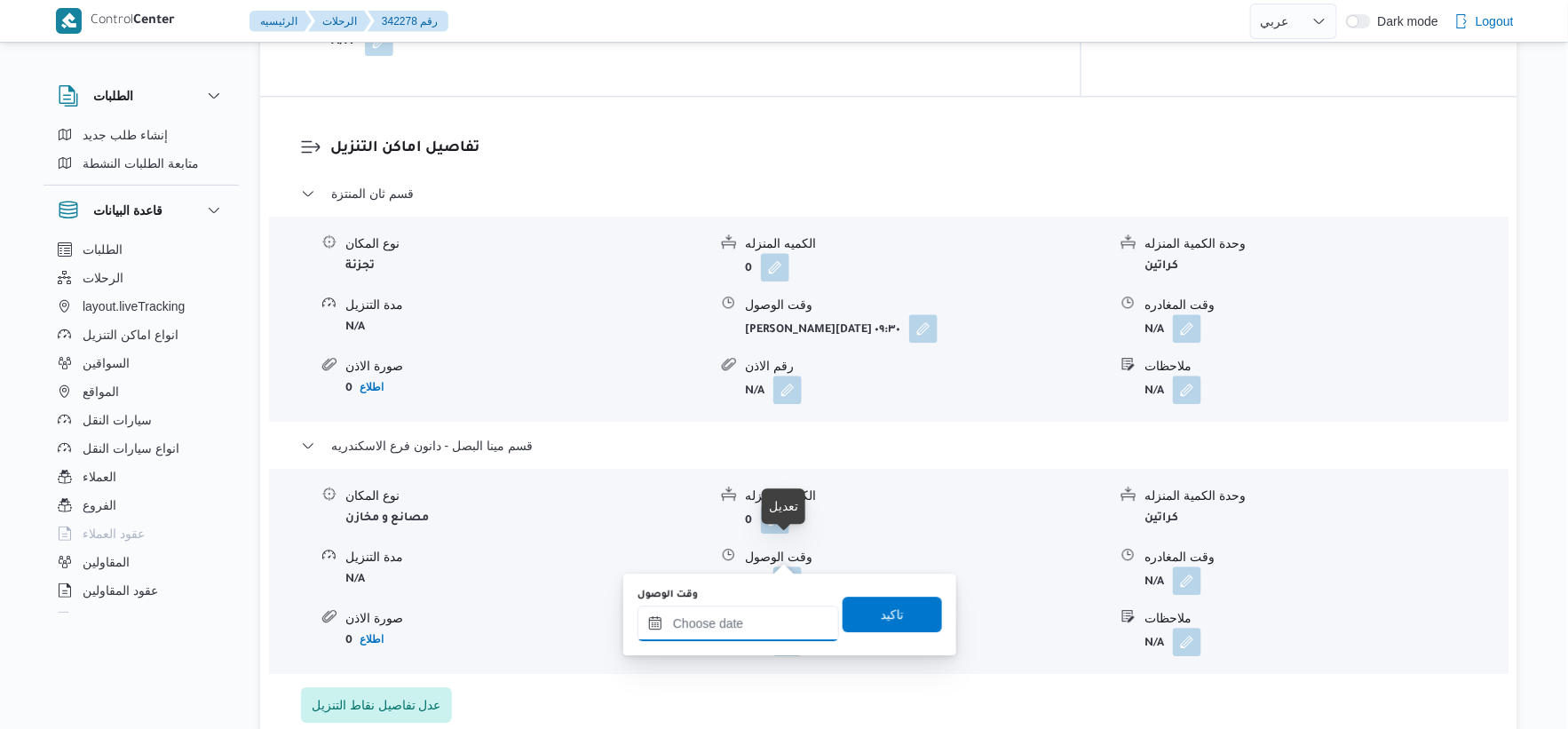
click at [773, 607] on div at bounding box center [739, 624] width 202 height 36
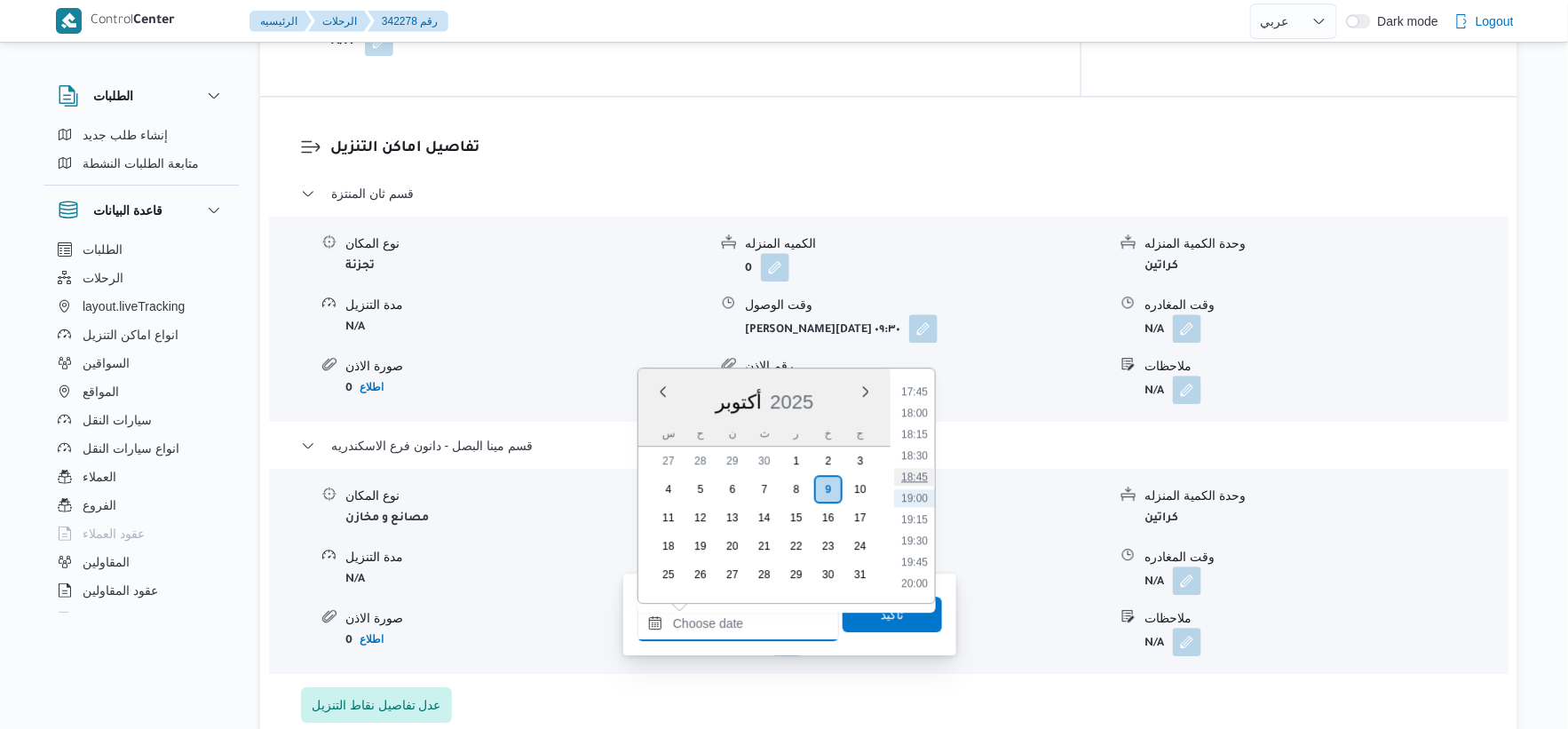
scroll to position [1415, 0]
click at [918, 423] on li "17:00" at bounding box center [914, 426] width 41 height 18
type input "[DATE] ١٧:٠٠"
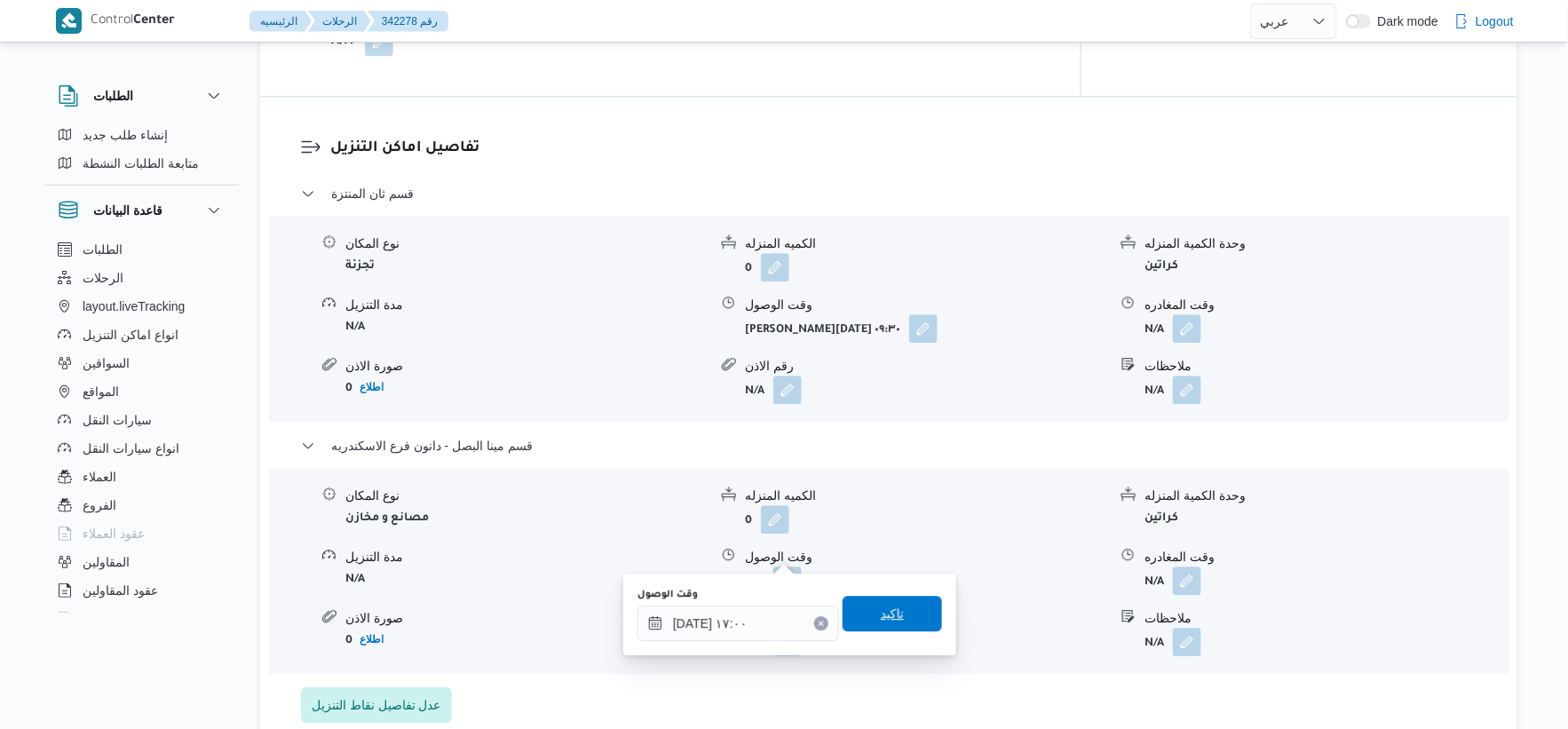
click at [911, 602] on span "تاكيد" at bounding box center [892, 614] width 100 height 36
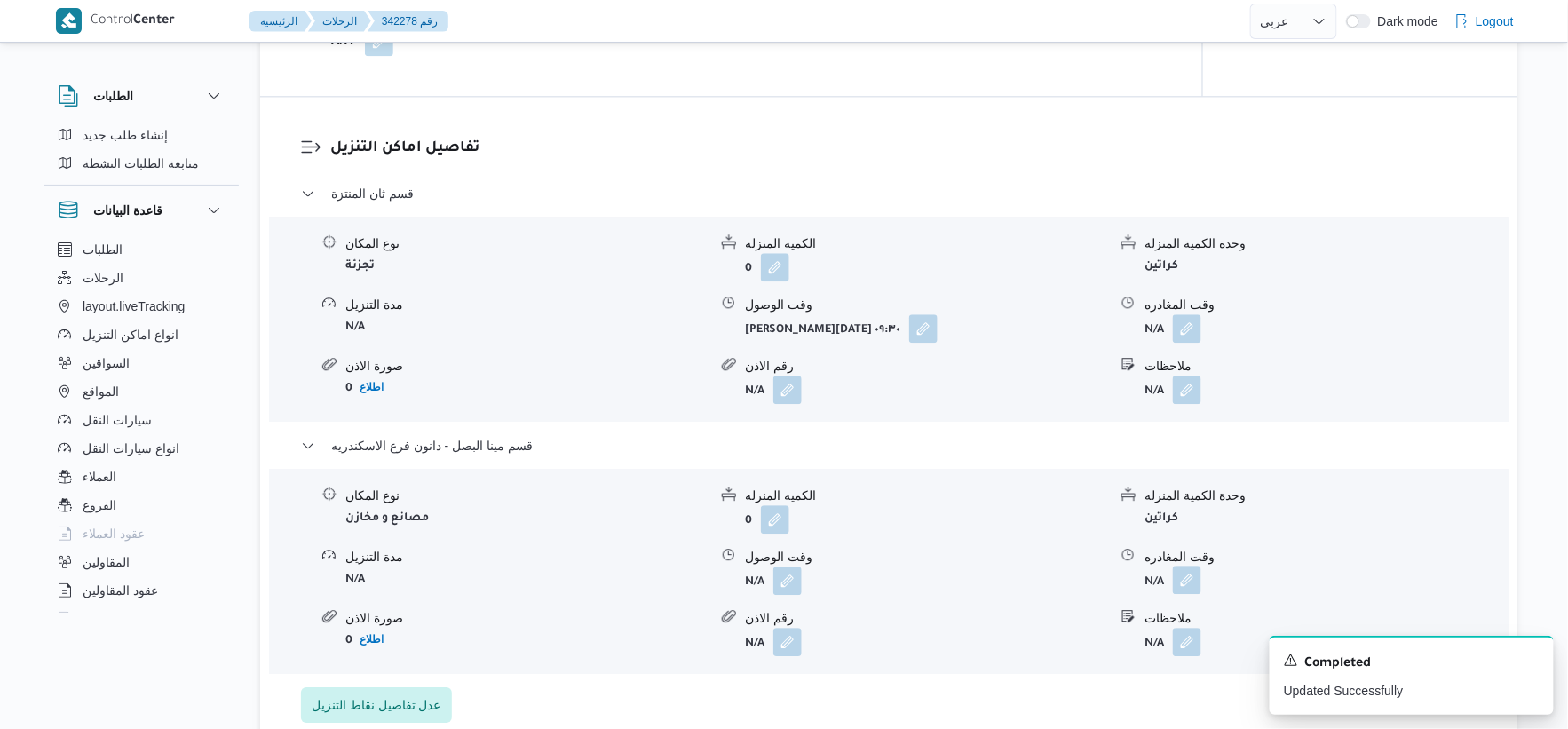
click at [1188, 566] on button "button" at bounding box center [1187, 580] width 28 height 28
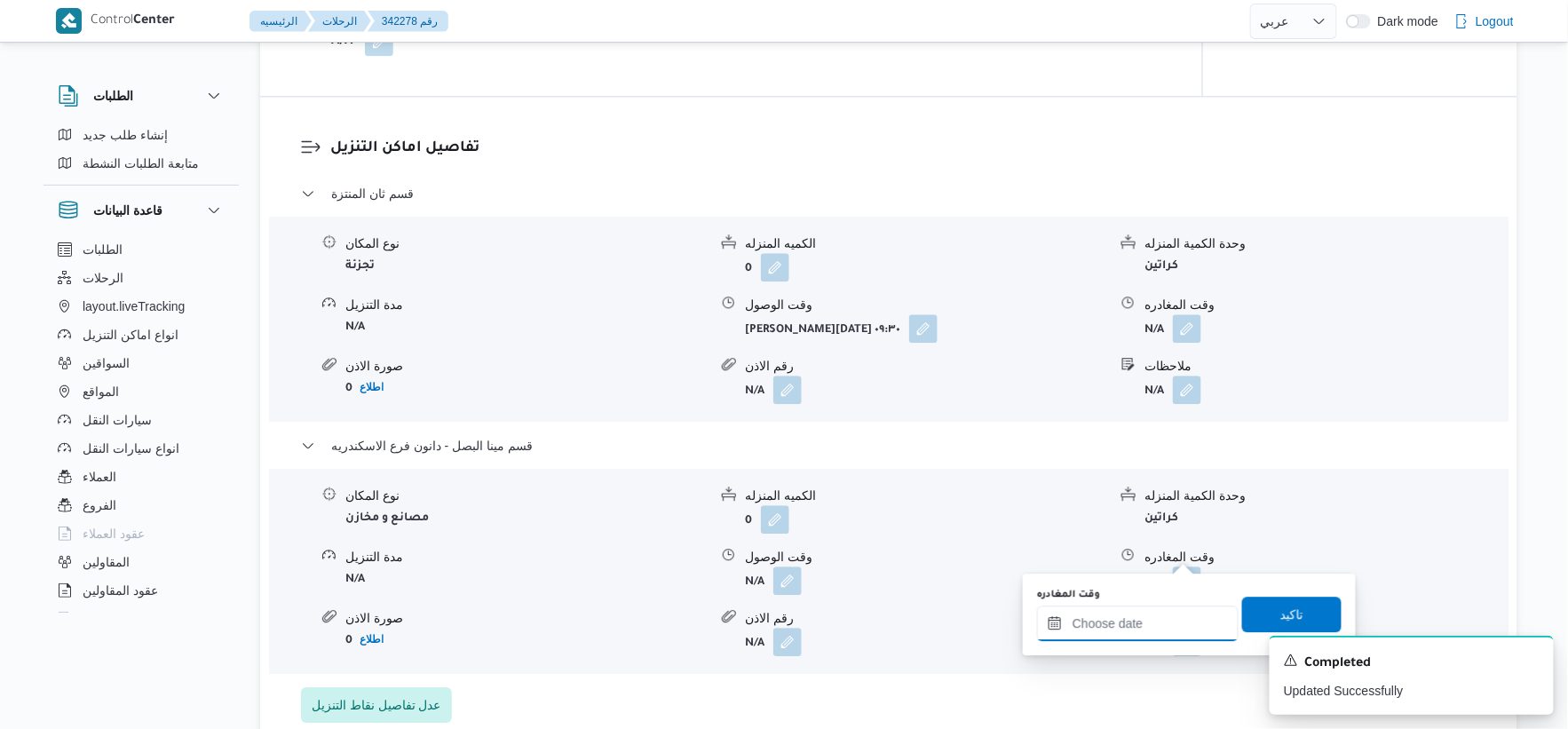
click at [1187, 614] on input "وقت المغادره" at bounding box center [1138, 624] width 202 height 36
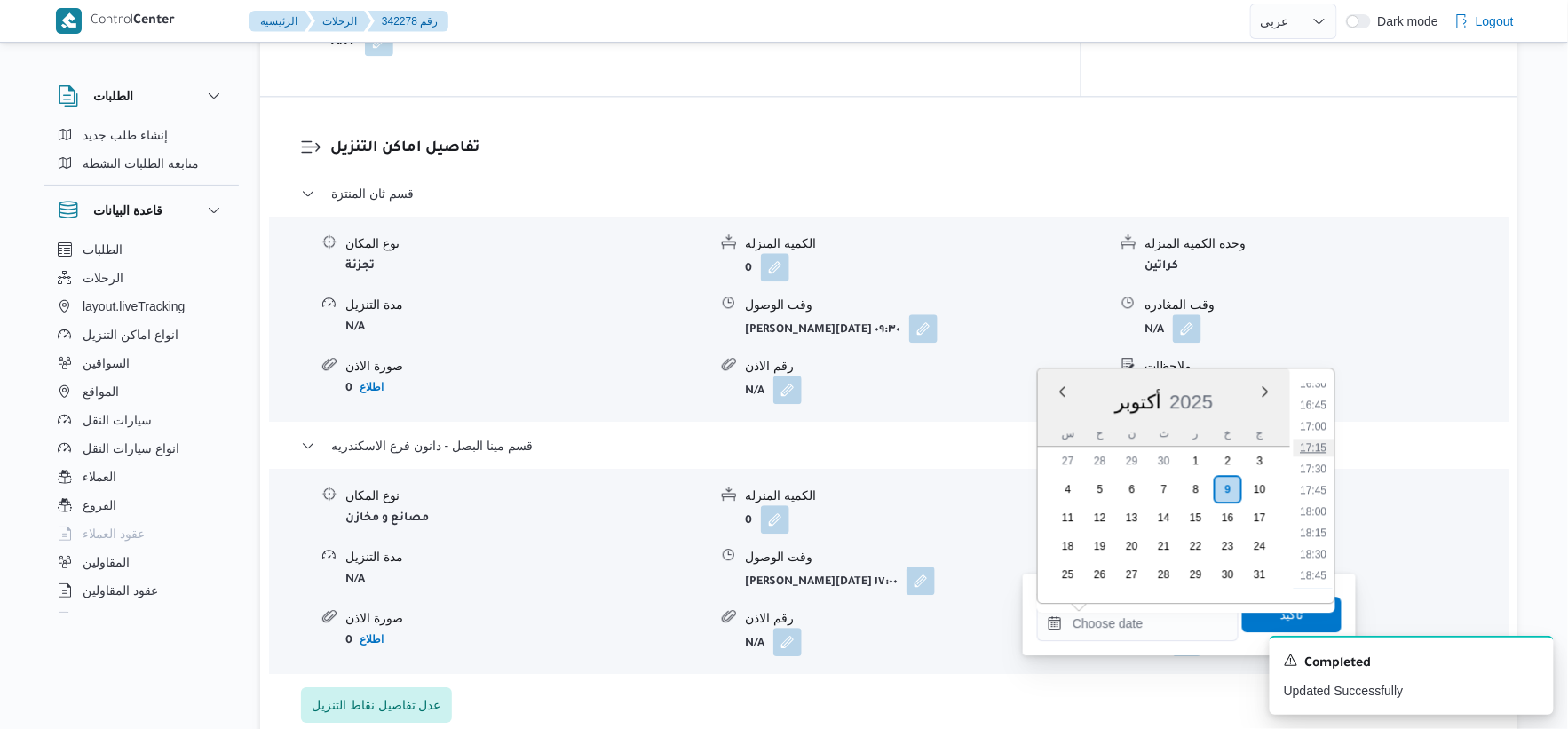
click at [1318, 444] on li "17:15" at bounding box center [1313, 448] width 41 height 18
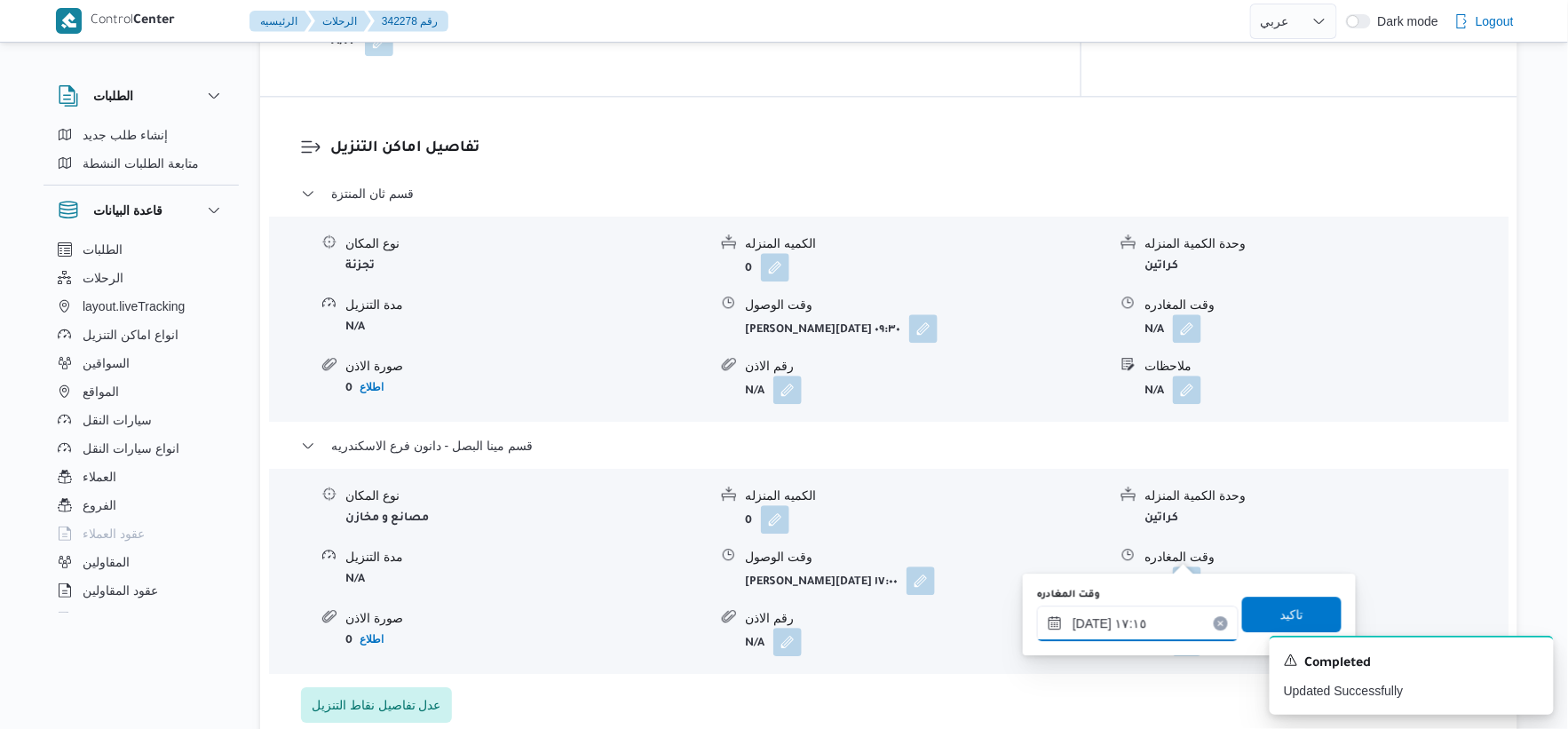
click at [1086, 616] on input "٠٩/١٠/٢٠٢٥ ١٧:١٥" at bounding box center [1138, 624] width 202 height 36
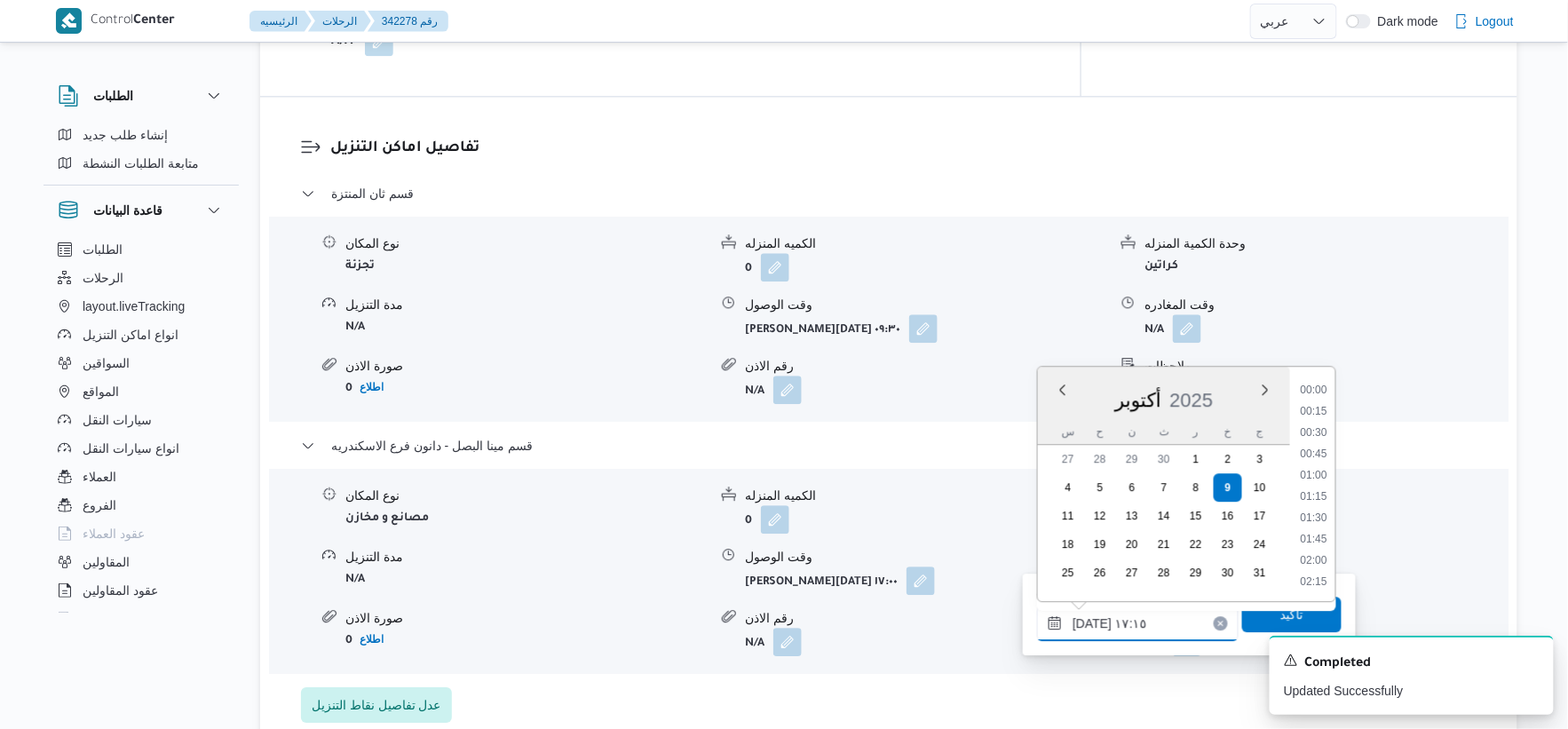
click at [1086, 616] on input "٠٩/١٠/٢٠٢٥ ١٧:١٥" at bounding box center [1138, 624] width 202 height 36
type input "٠٩/١٠/٢٠٢٥ ١٧:٢٠"
click at [1281, 618] on span "تاكيد" at bounding box center [1292, 613] width 23 height 21
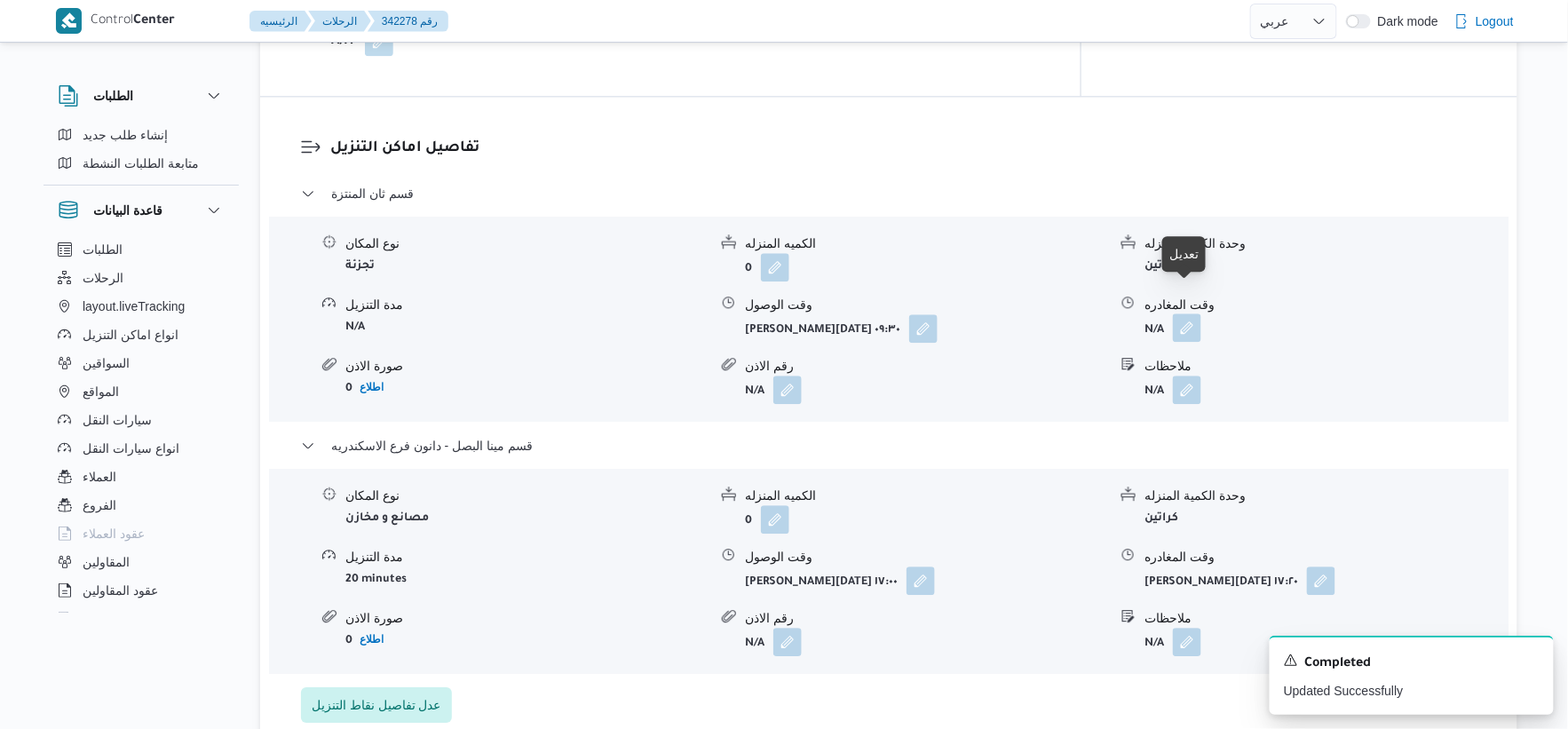
click at [1188, 314] on button "button" at bounding box center [1187, 328] width 28 height 28
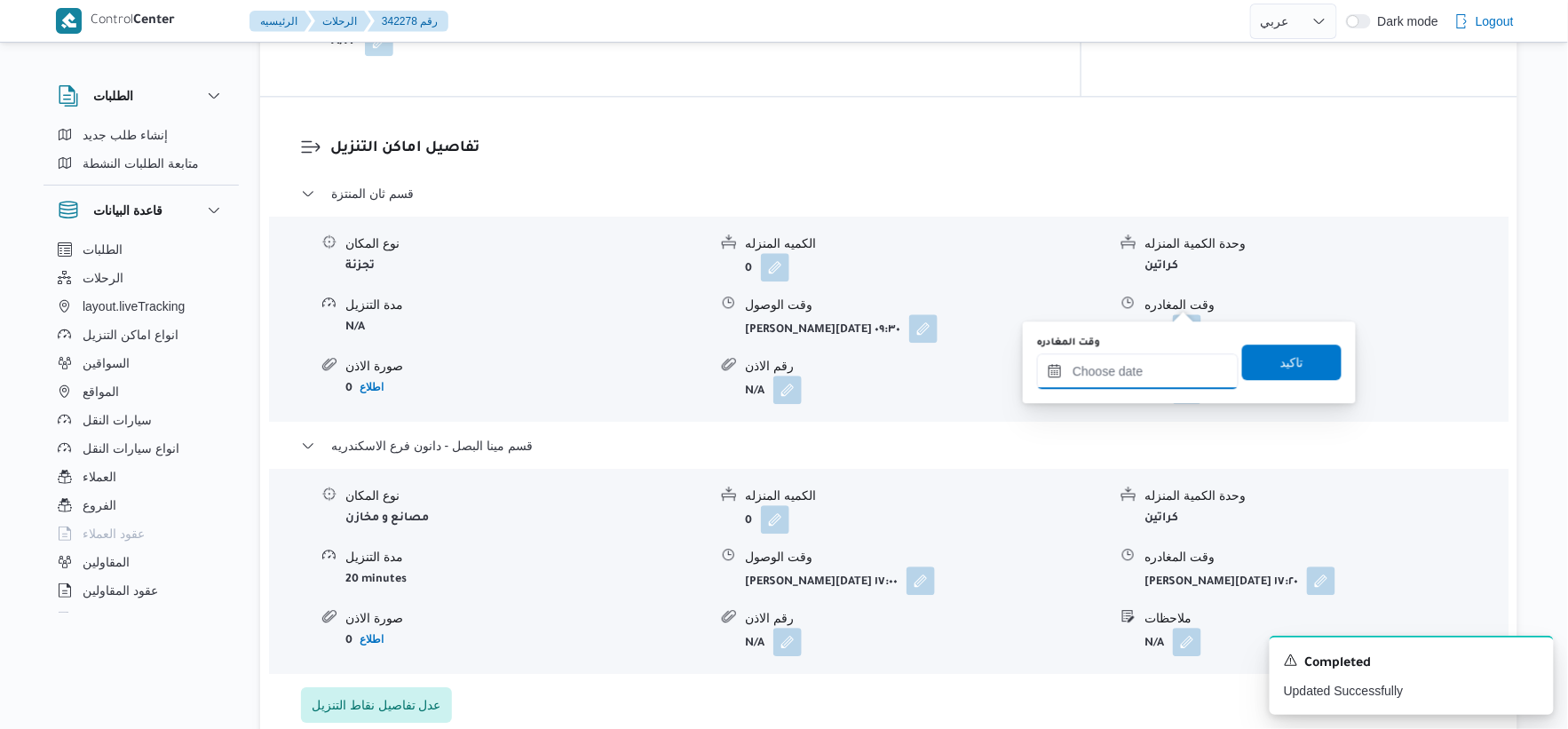
drag, startPoint x: 1155, startPoint y: 356, endPoint x: 1178, endPoint y: 370, distance: 26.9
click at [1155, 356] on input "وقت المغادره" at bounding box center [1138, 371] width 202 height 36
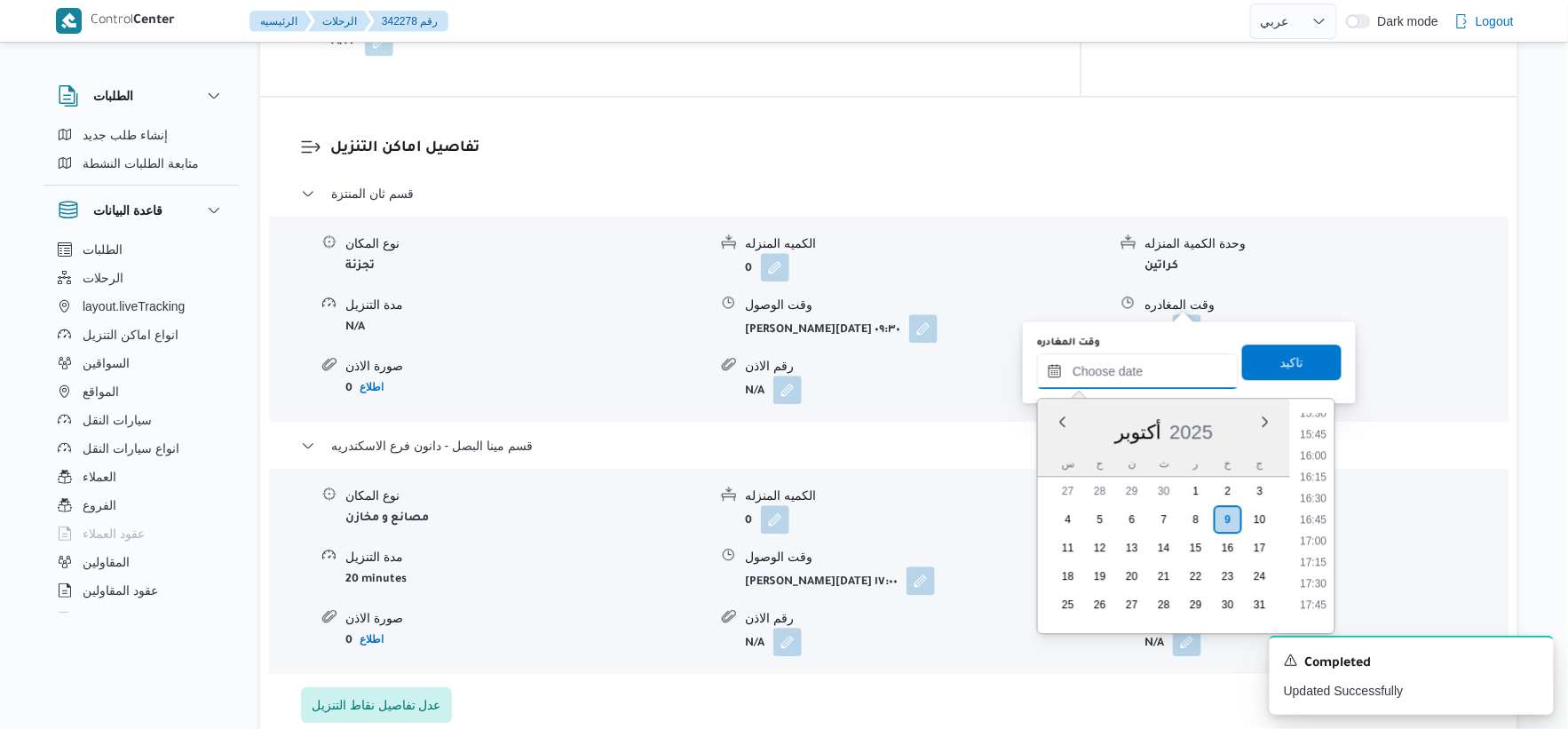
scroll to position [1317, 0]
click at [1321, 503] on li "16:30" at bounding box center [1313, 512] width 41 height 18
type input "٠٩/١٠/٢٠٢٥ ١٦:٣٠"
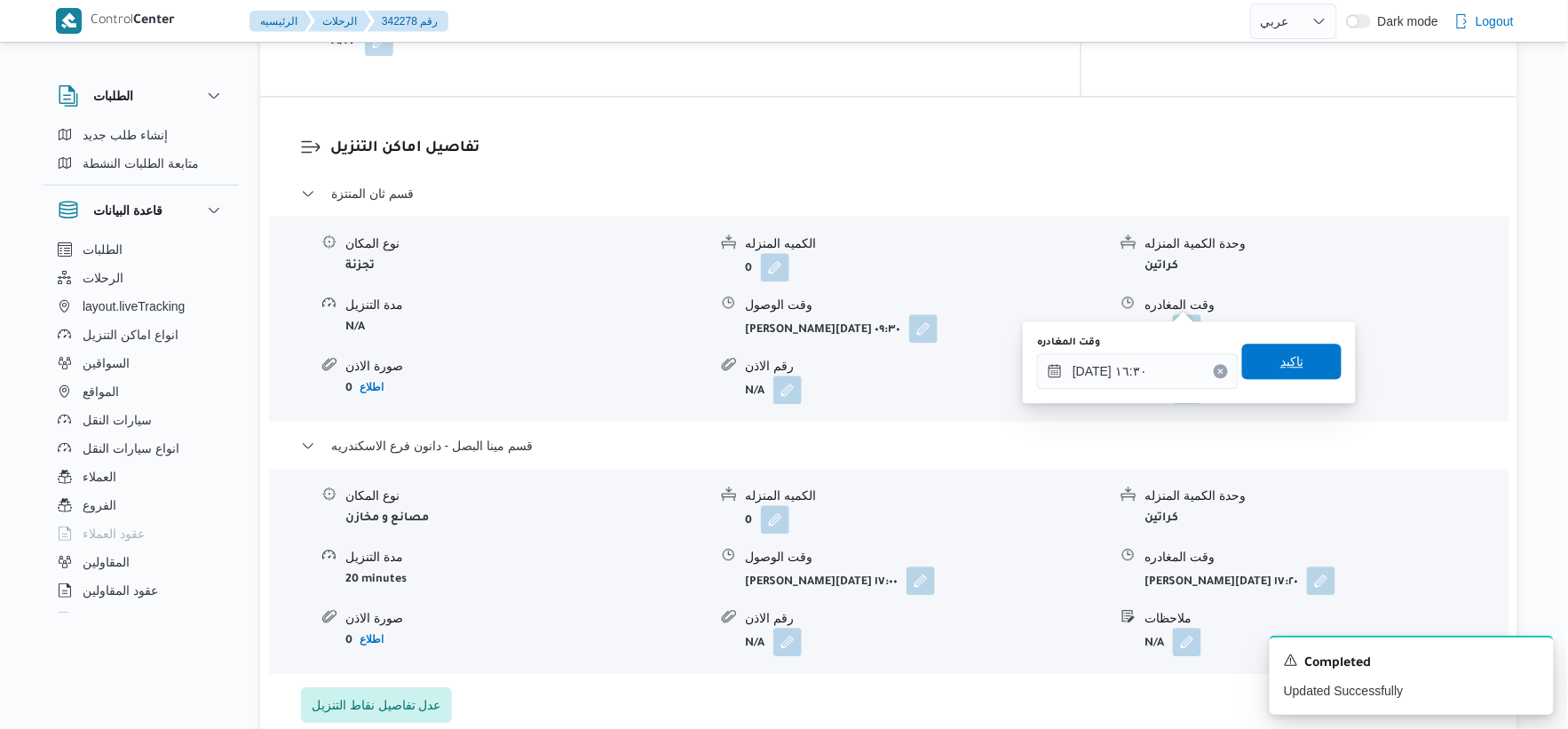
click at [1312, 359] on span "تاكيد" at bounding box center [1293, 362] width 100 height 36
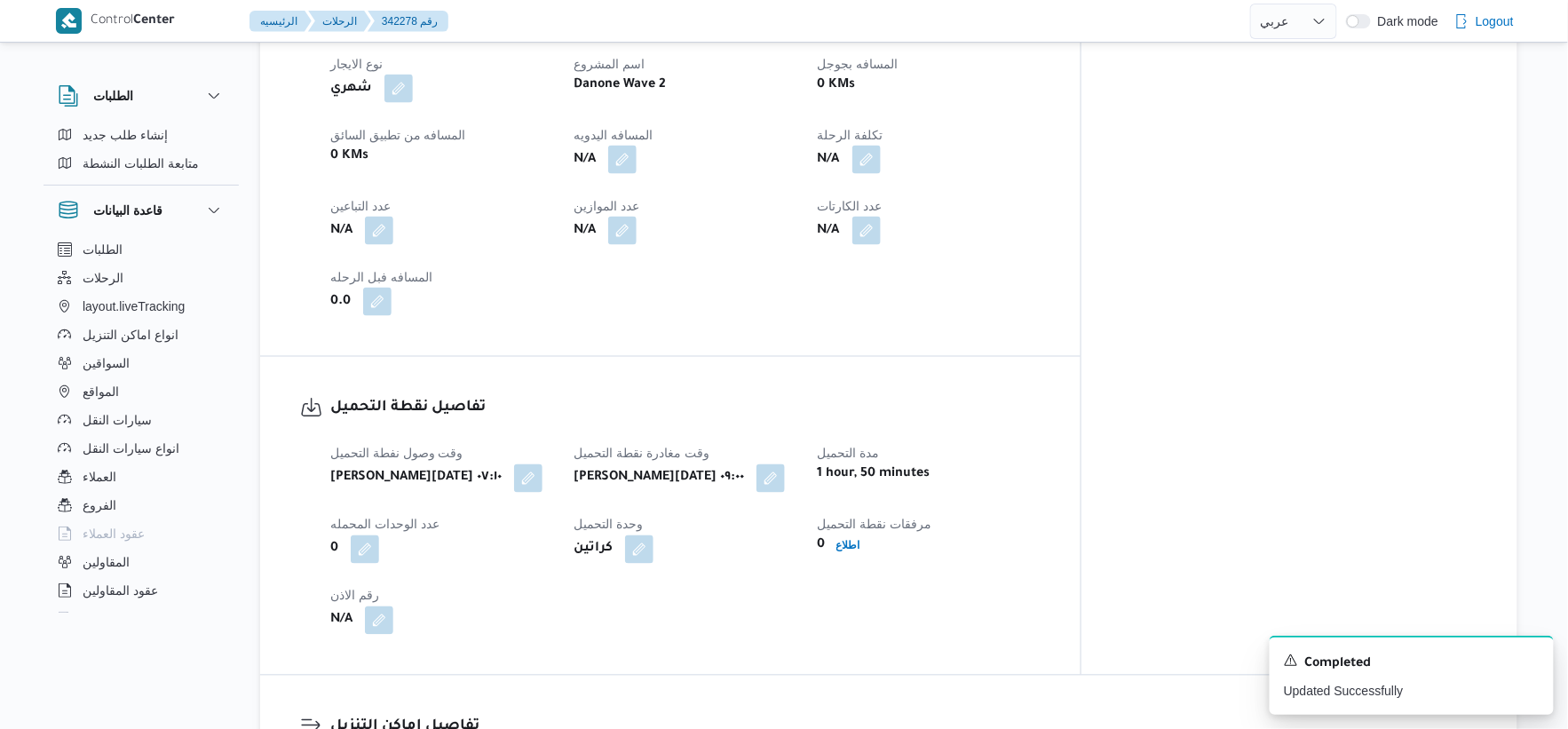
scroll to position [835, 0]
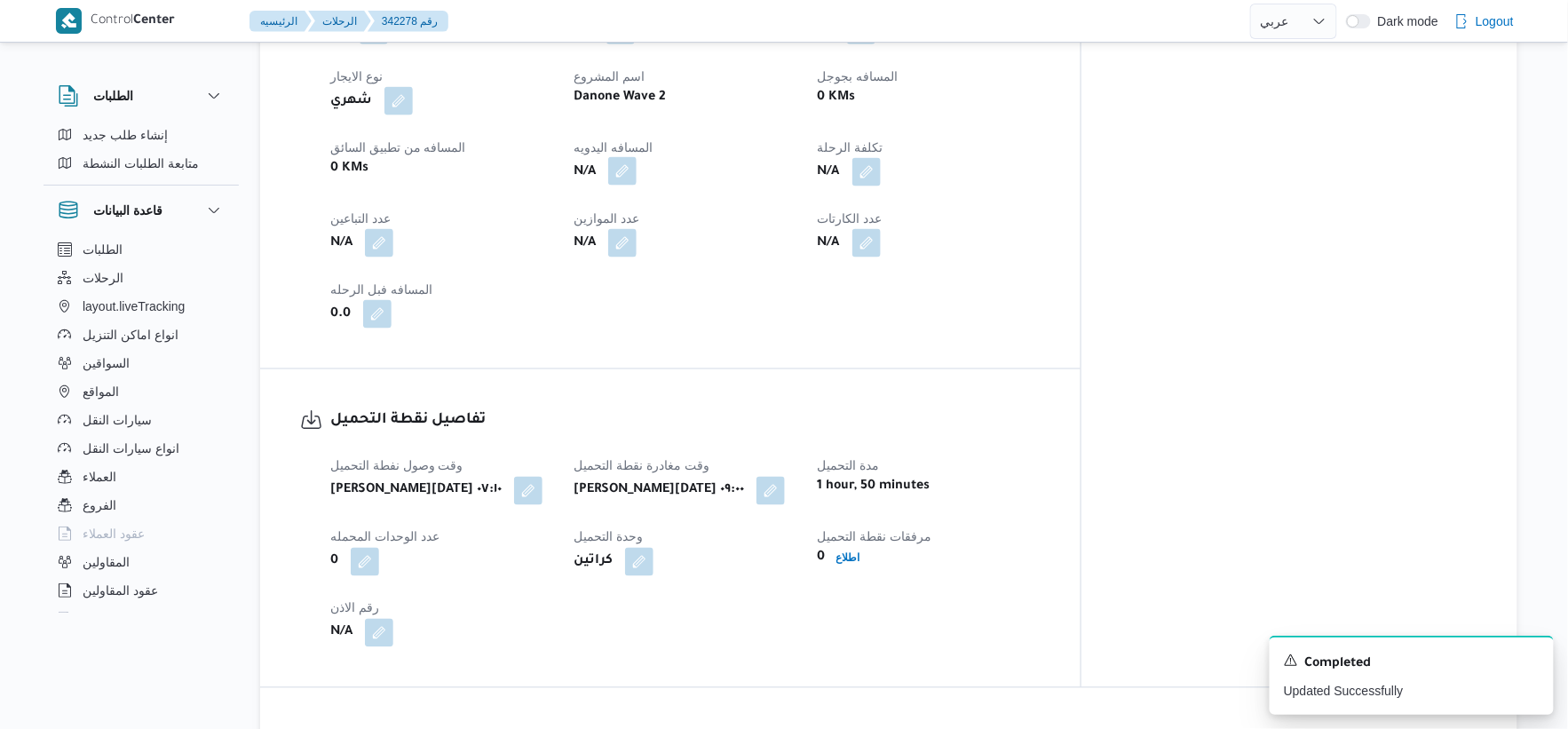
click at [637, 157] on button "button" at bounding box center [622, 171] width 28 height 28
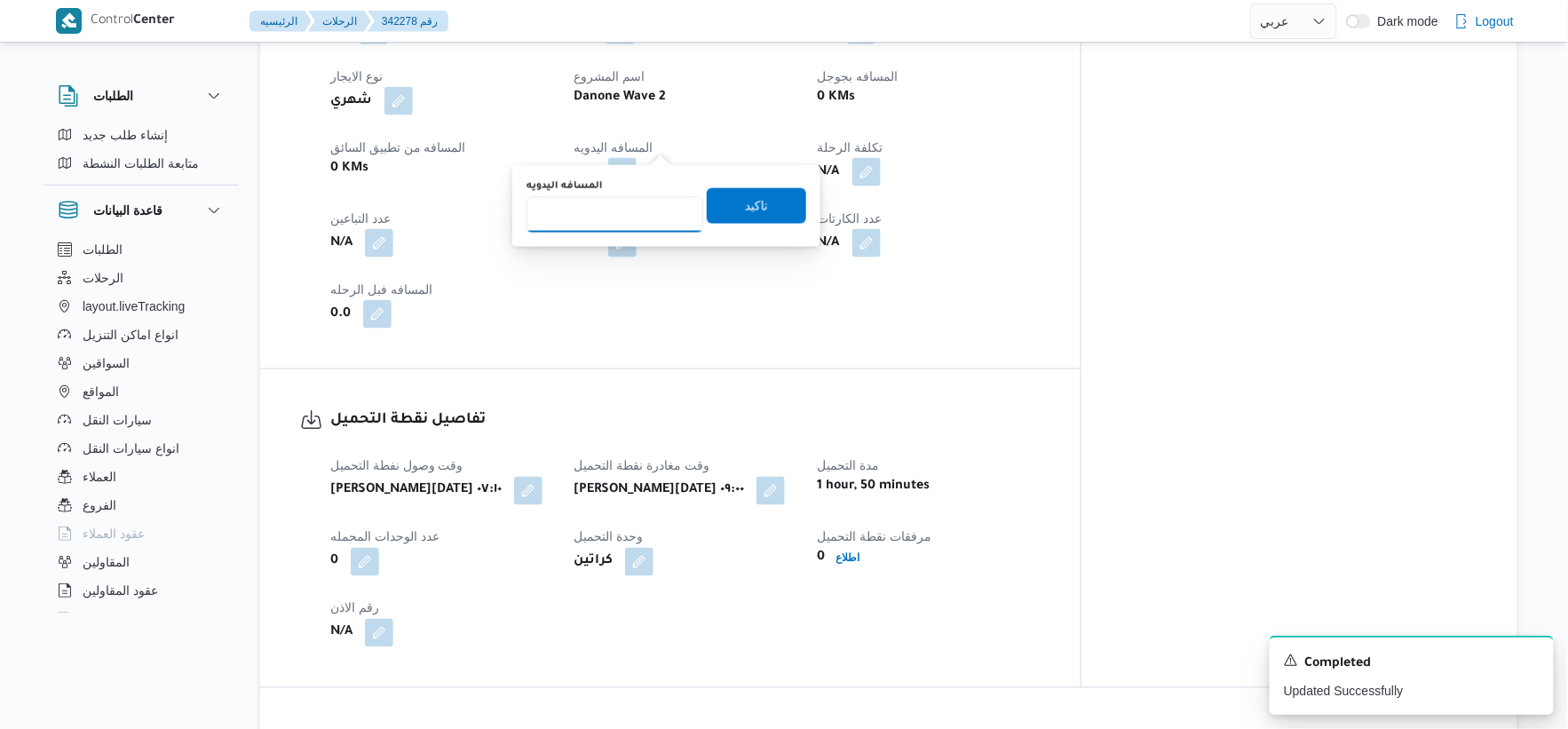
click at [608, 223] on input "المسافه اليدويه" at bounding box center [615, 216] width 177 height 36
type input "66"
click at [769, 201] on span "تاكيد" at bounding box center [757, 206] width 100 height 36
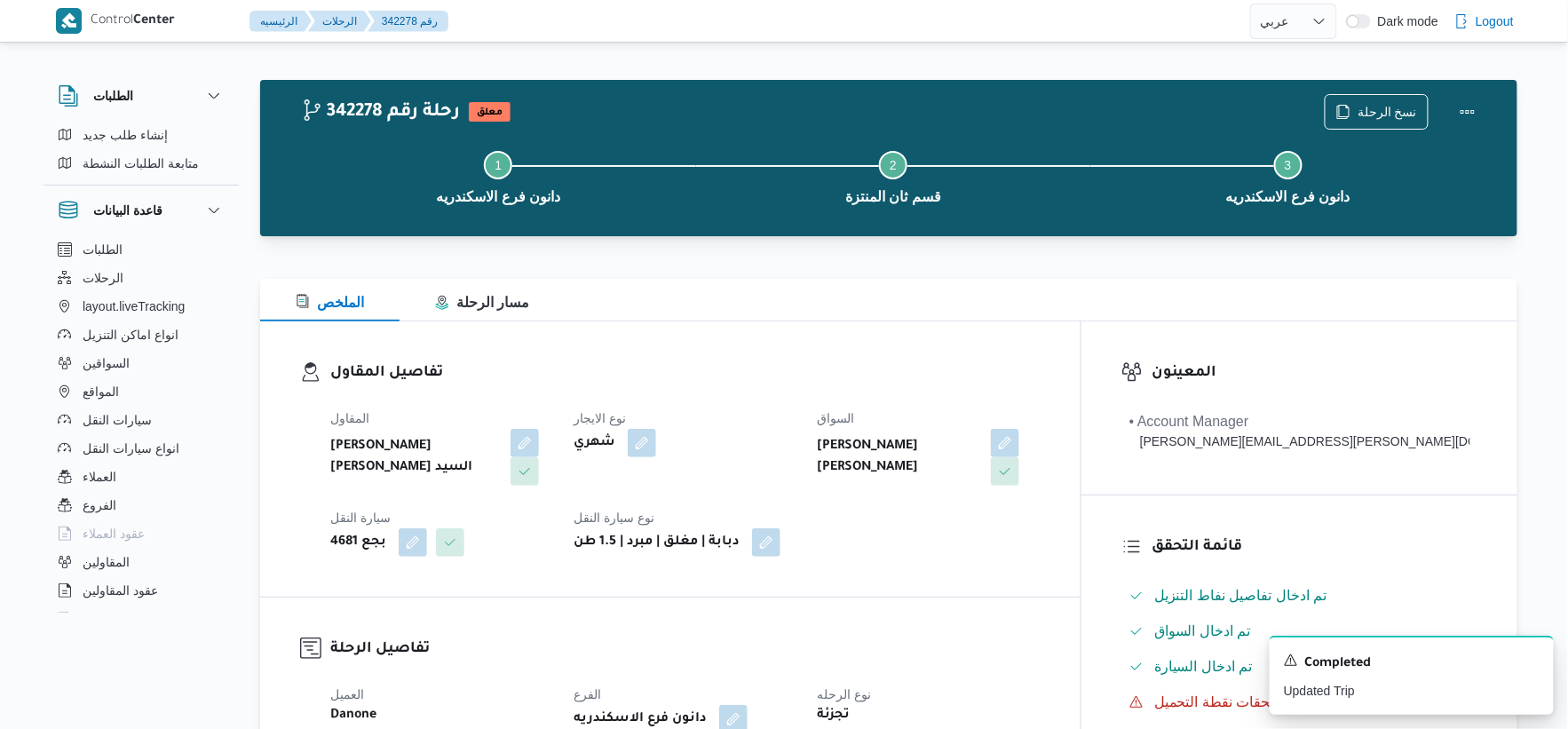
scroll to position [0, 0]
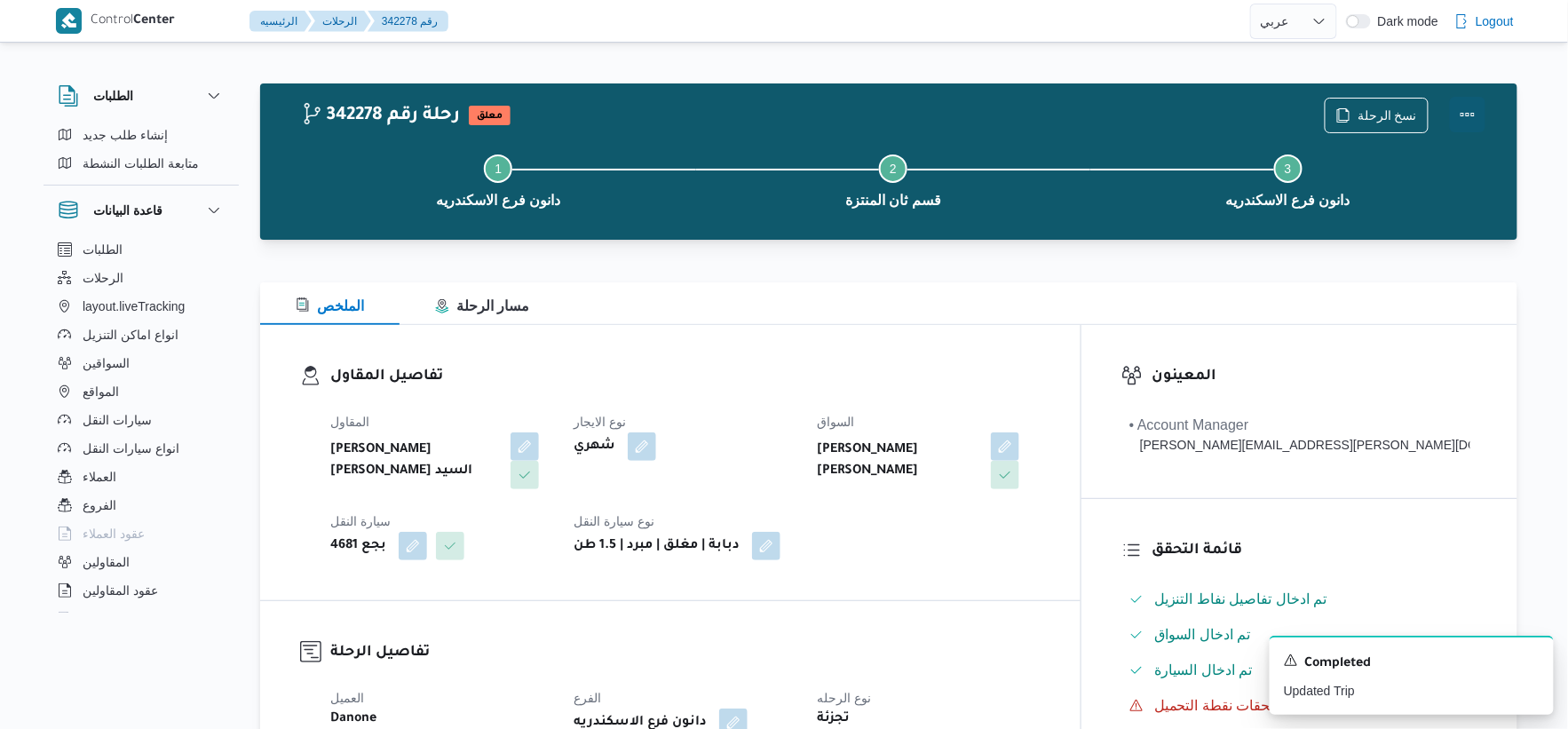
click at [1470, 109] on button "Actions" at bounding box center [1468, 115] width 36 height 36
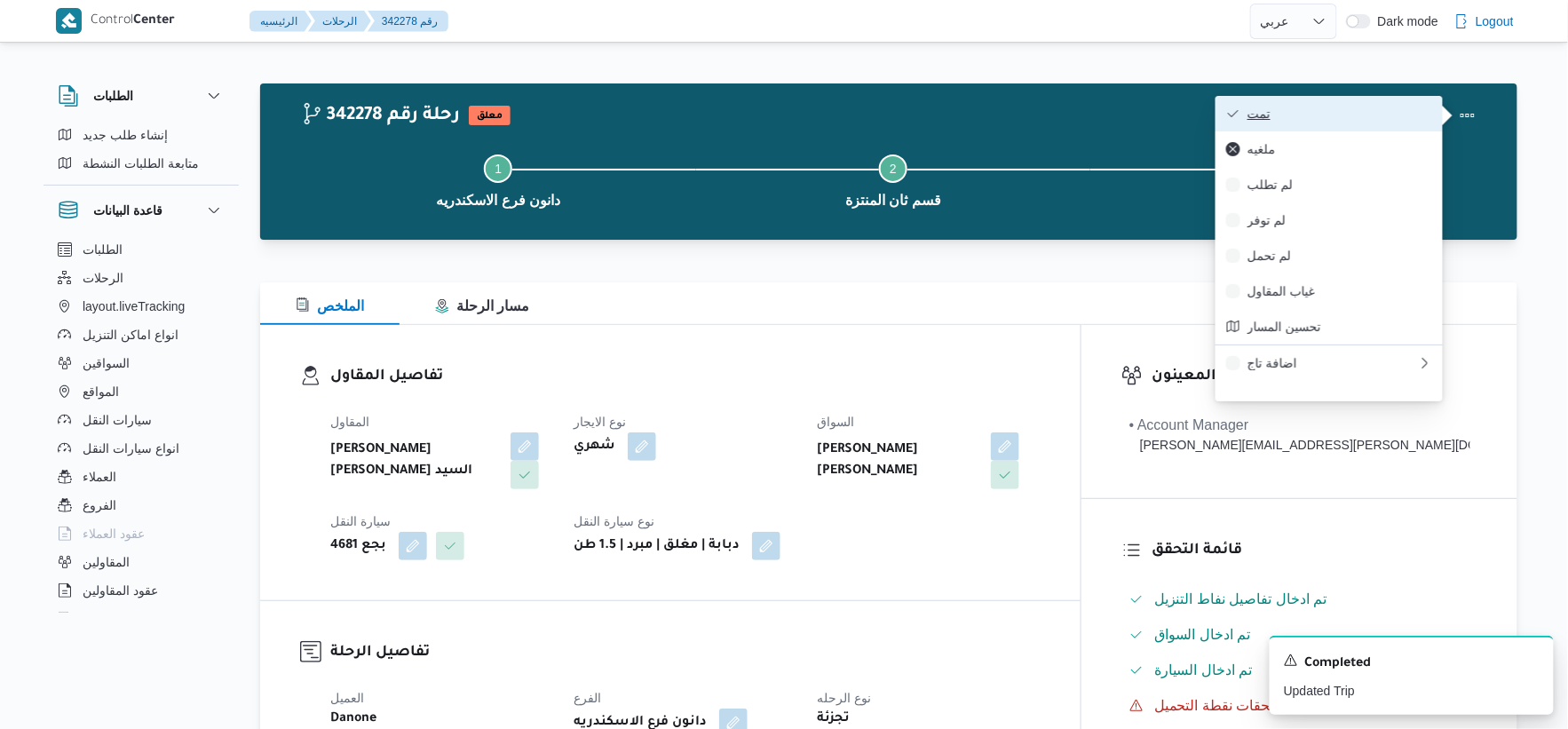
click at [1356, 114] on span "تمت" at bounding box center [1339, 114] width 185 height 14
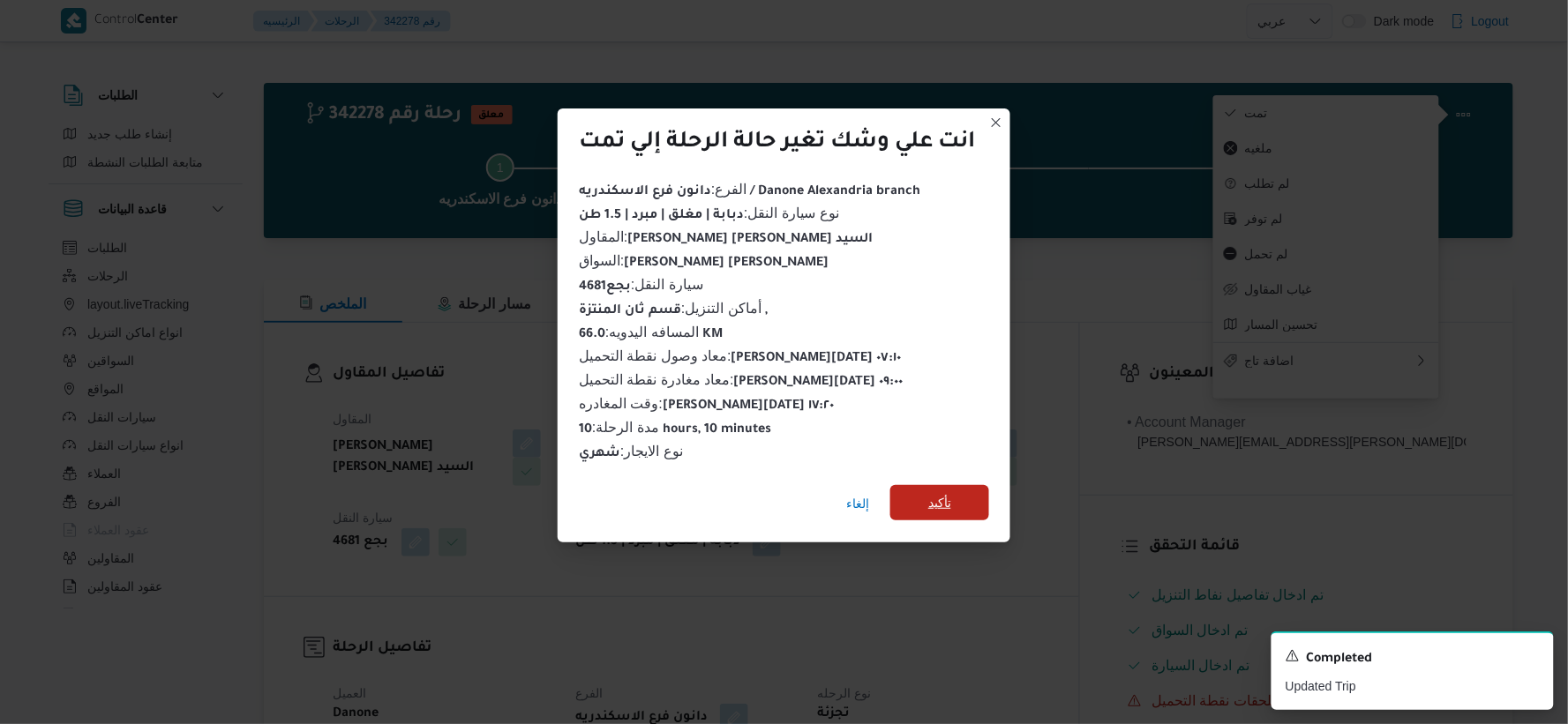
click at [921, 500] on span "تأكيد" at bounding box center [940, 503] width 99 height 36
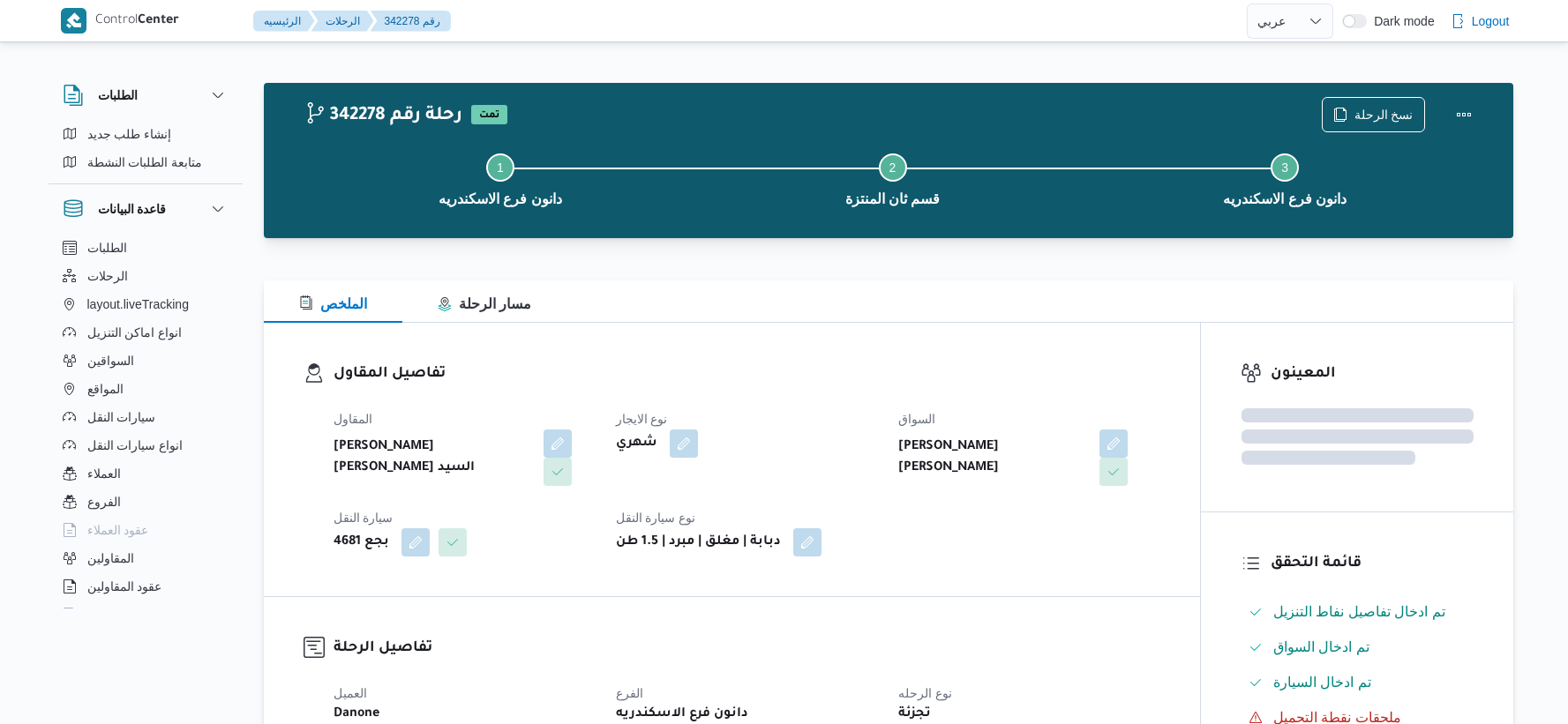
select select "ar"
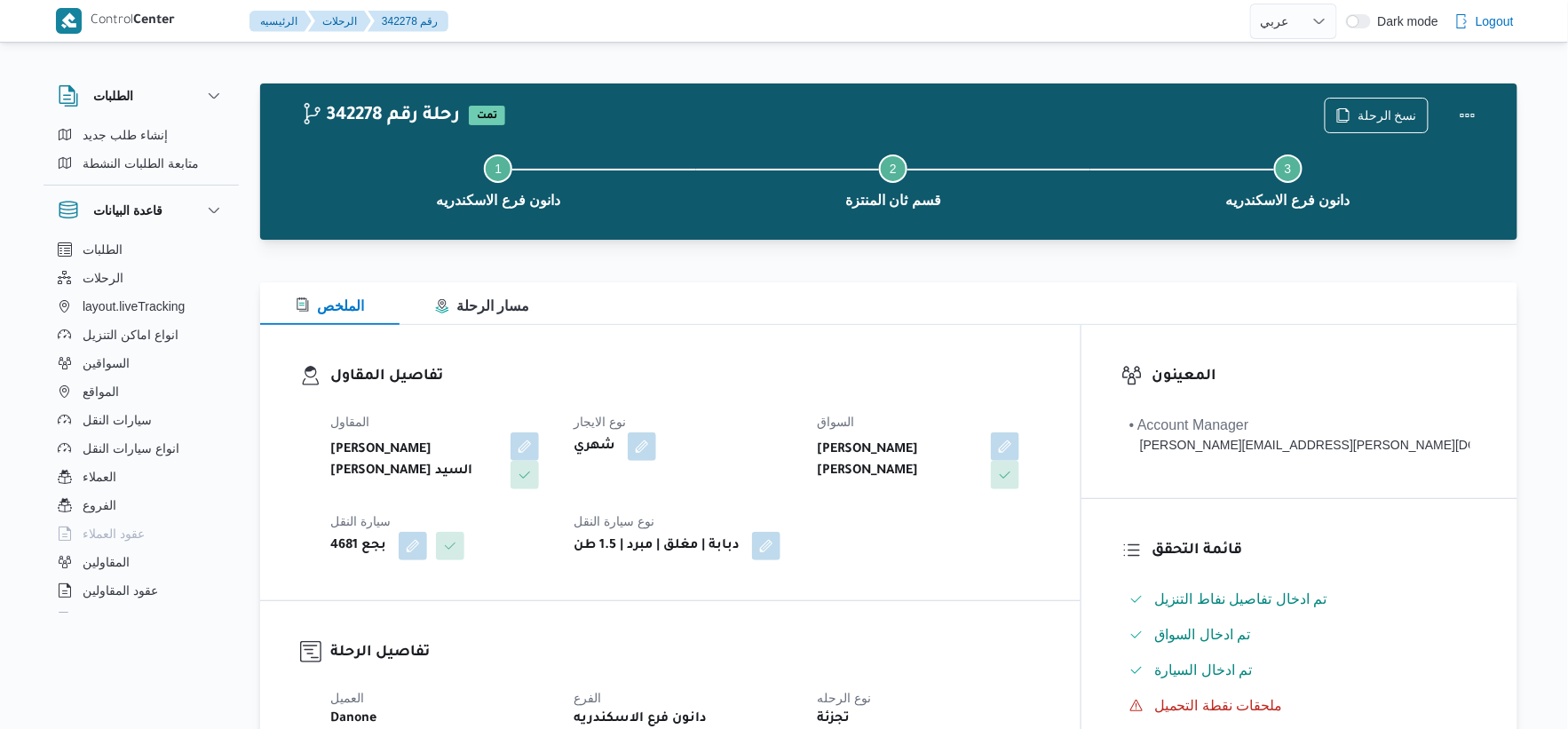
scroll to position [592, 0]
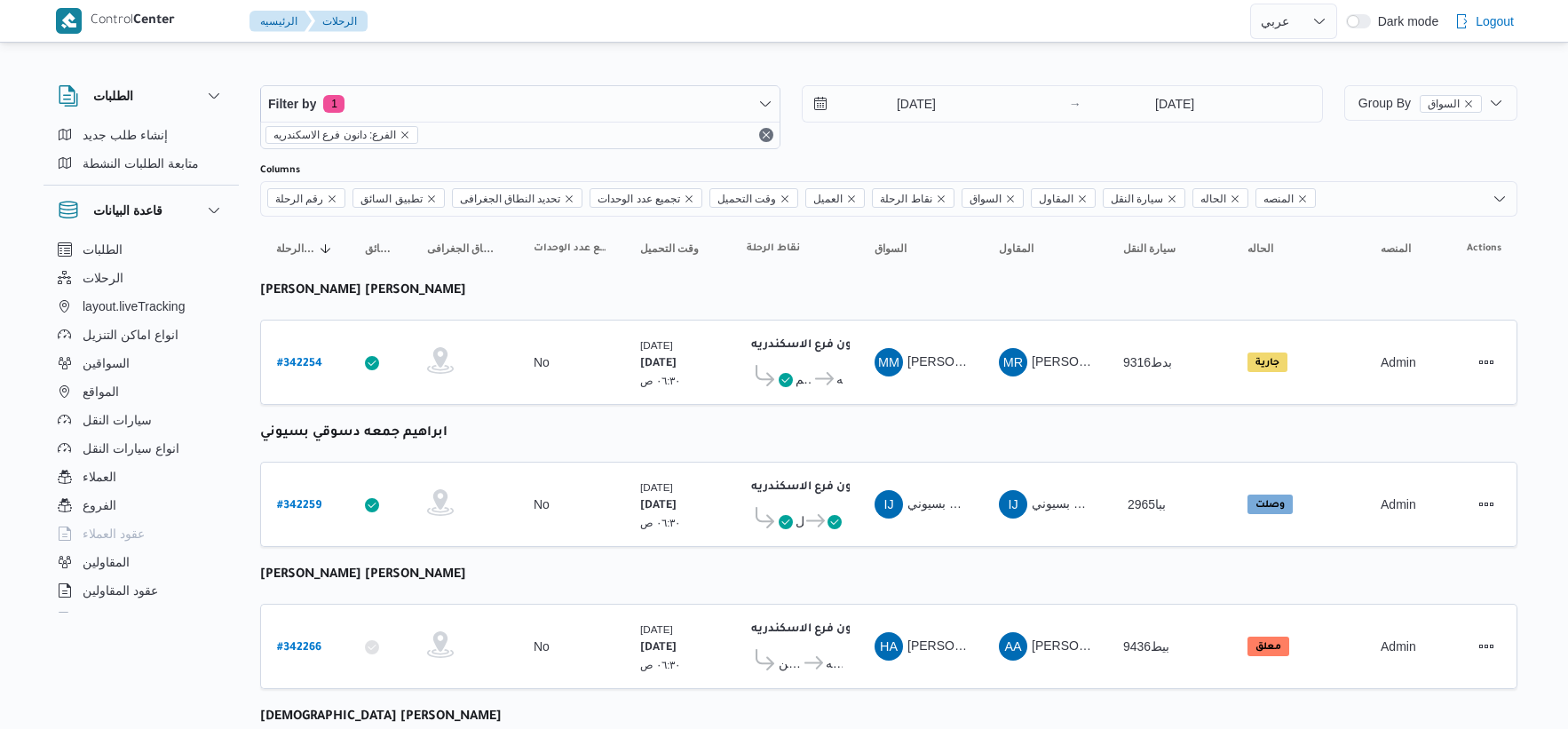
select select "ar"
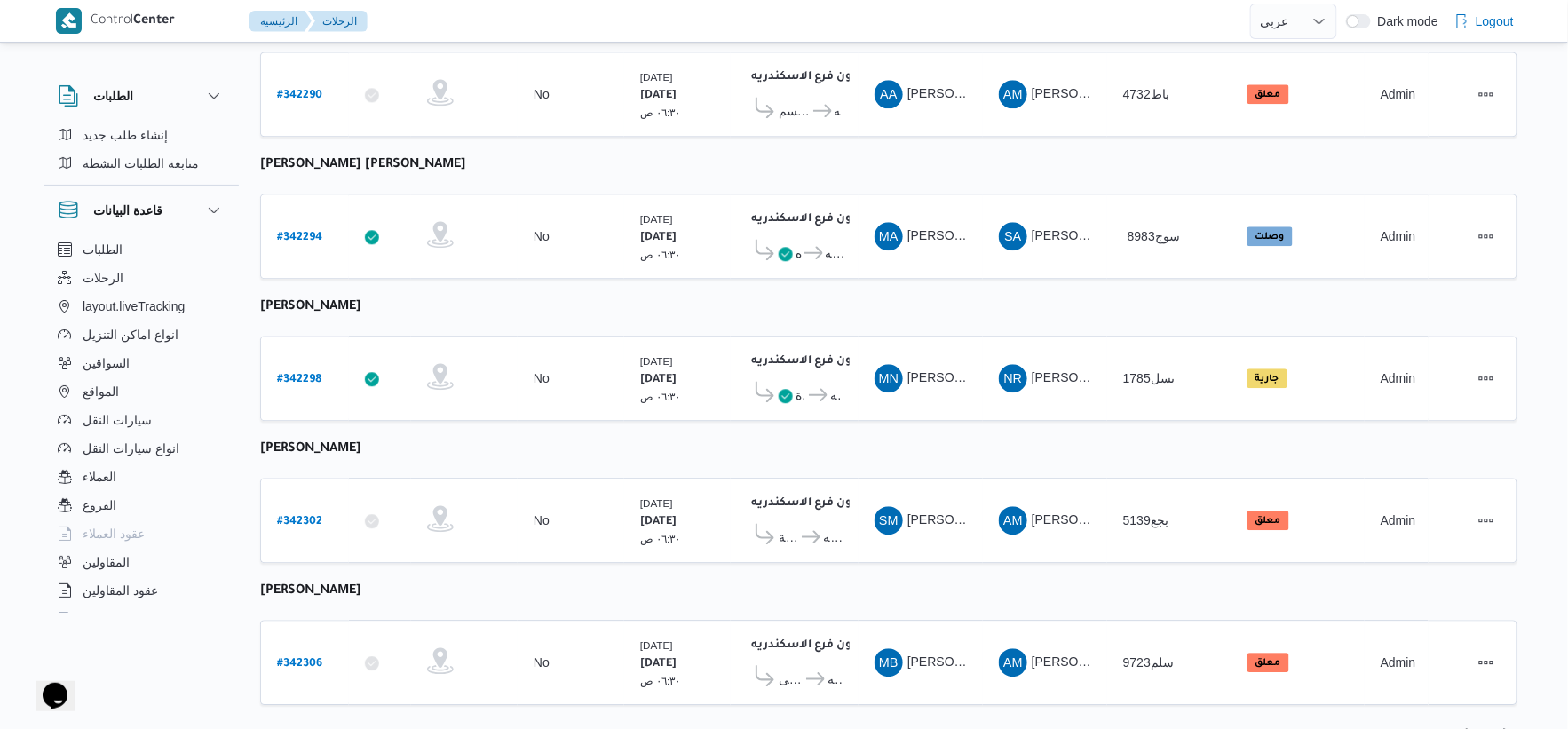
scroll to position [1427, 0]
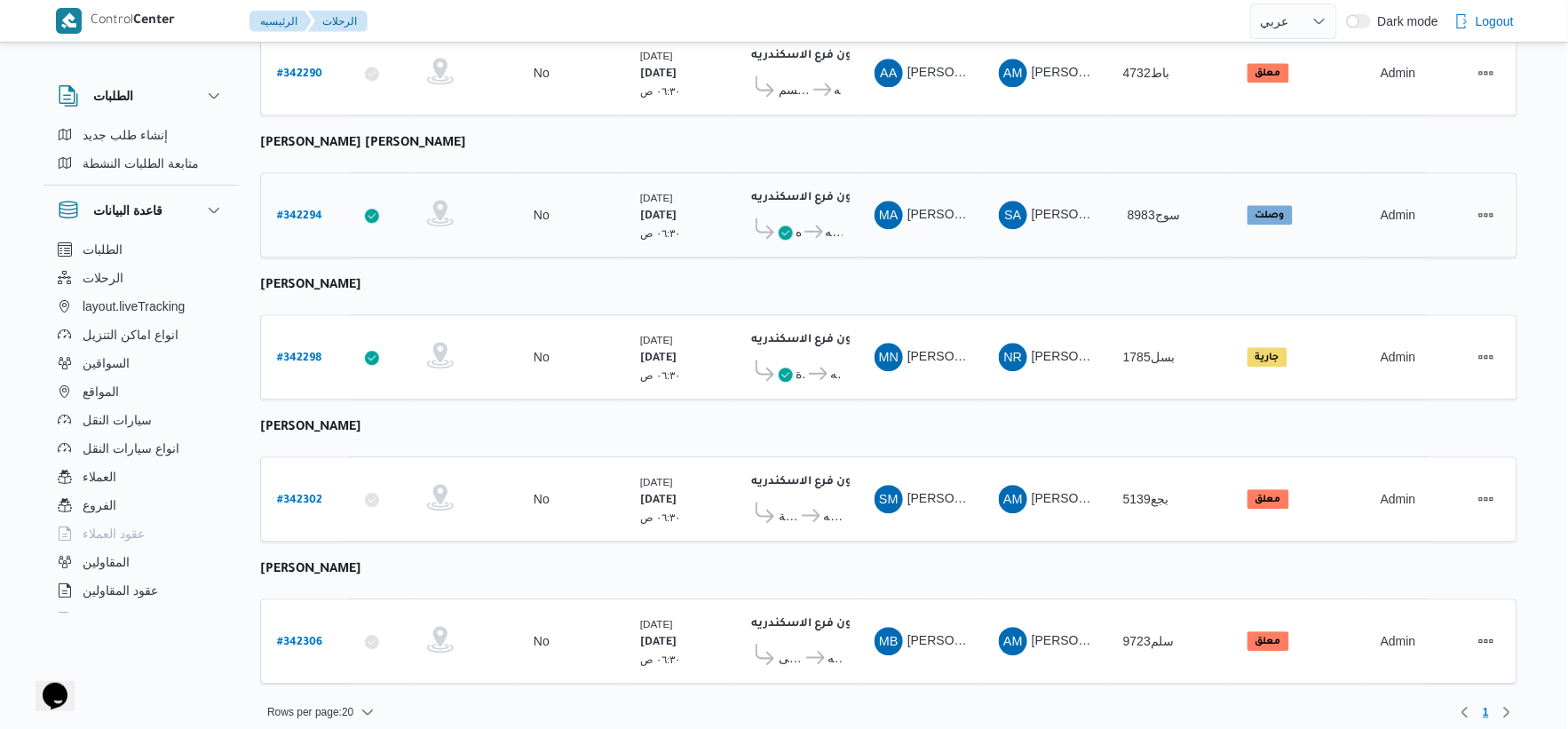
click at [306, 211] on b "# 342294" at bounding box center [299, 217] width 45 height 12
select select "ar"
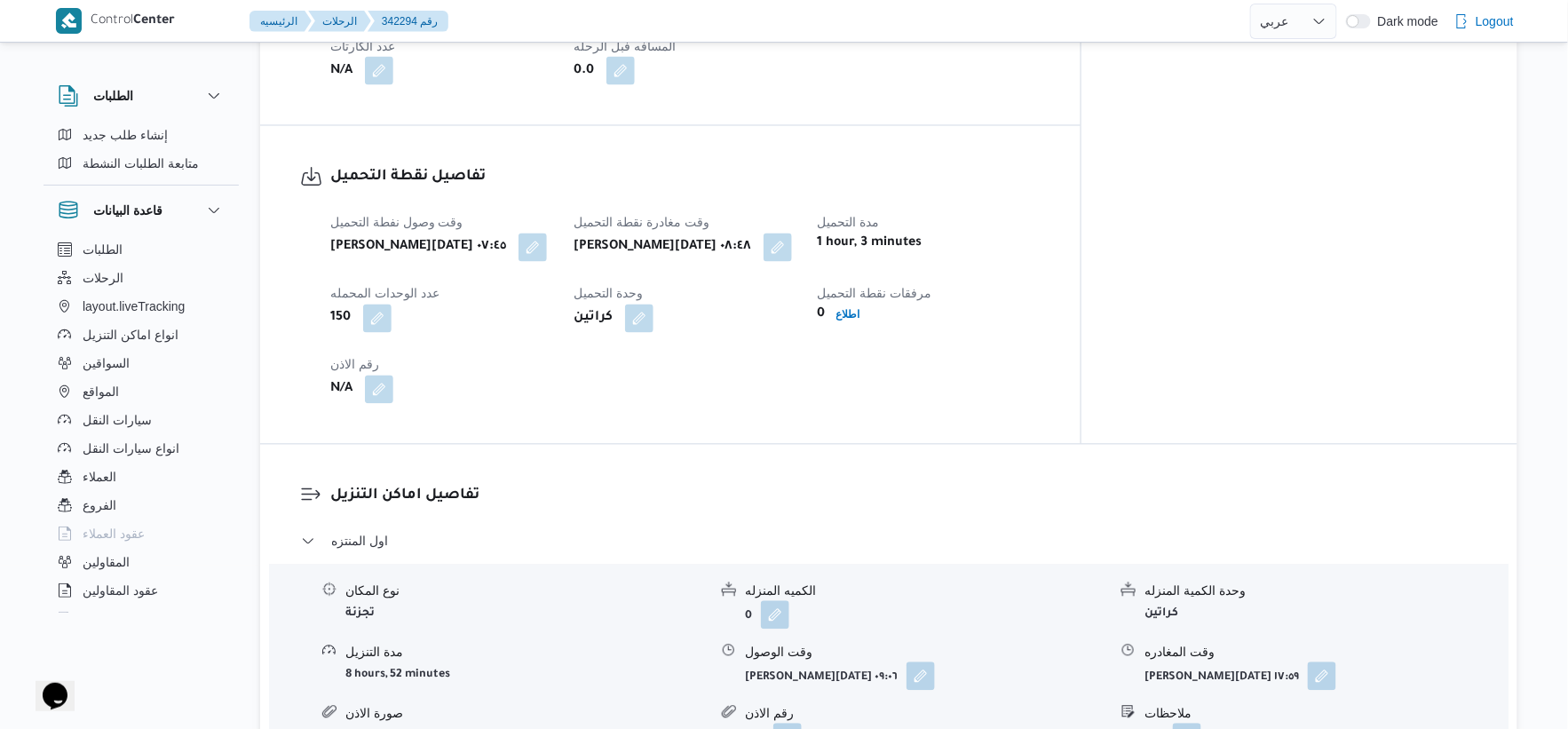
scroll to position [1382, 0]
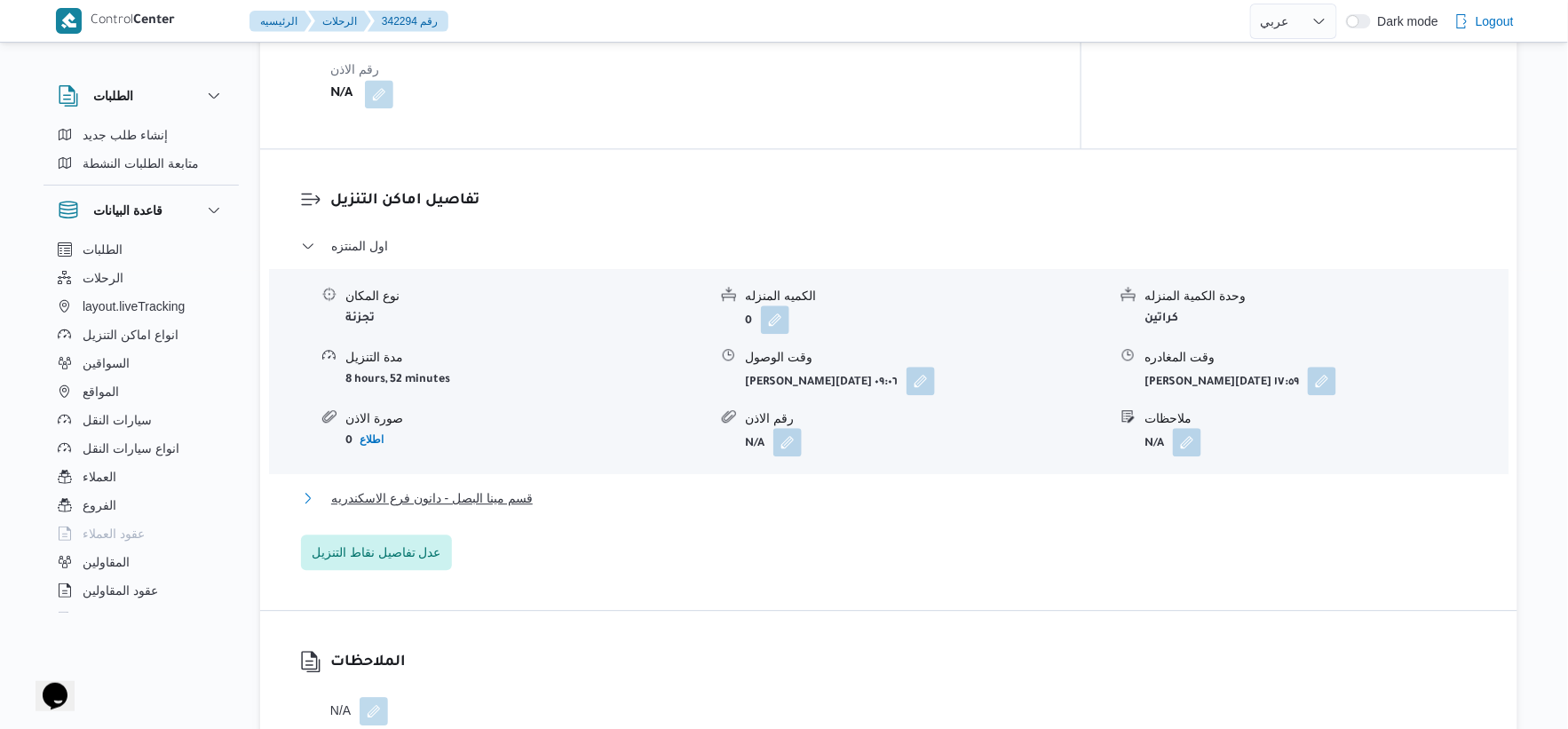
click at [563, 487] on button "قسم مينا البصل - دانون فرع الاسكندريه" at bounding box center [889, 497] width 1177 height 21
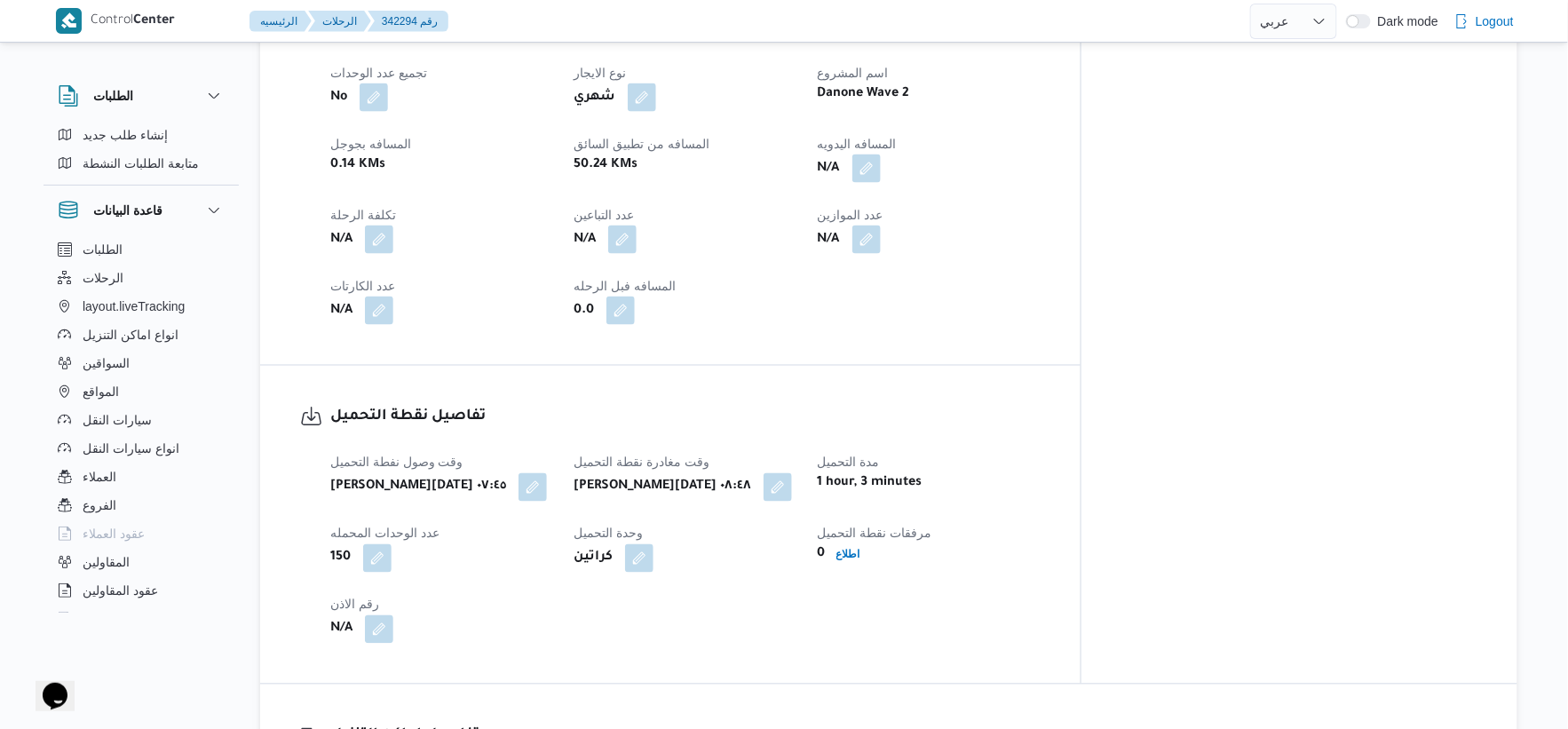
scroll to position [690, 0]
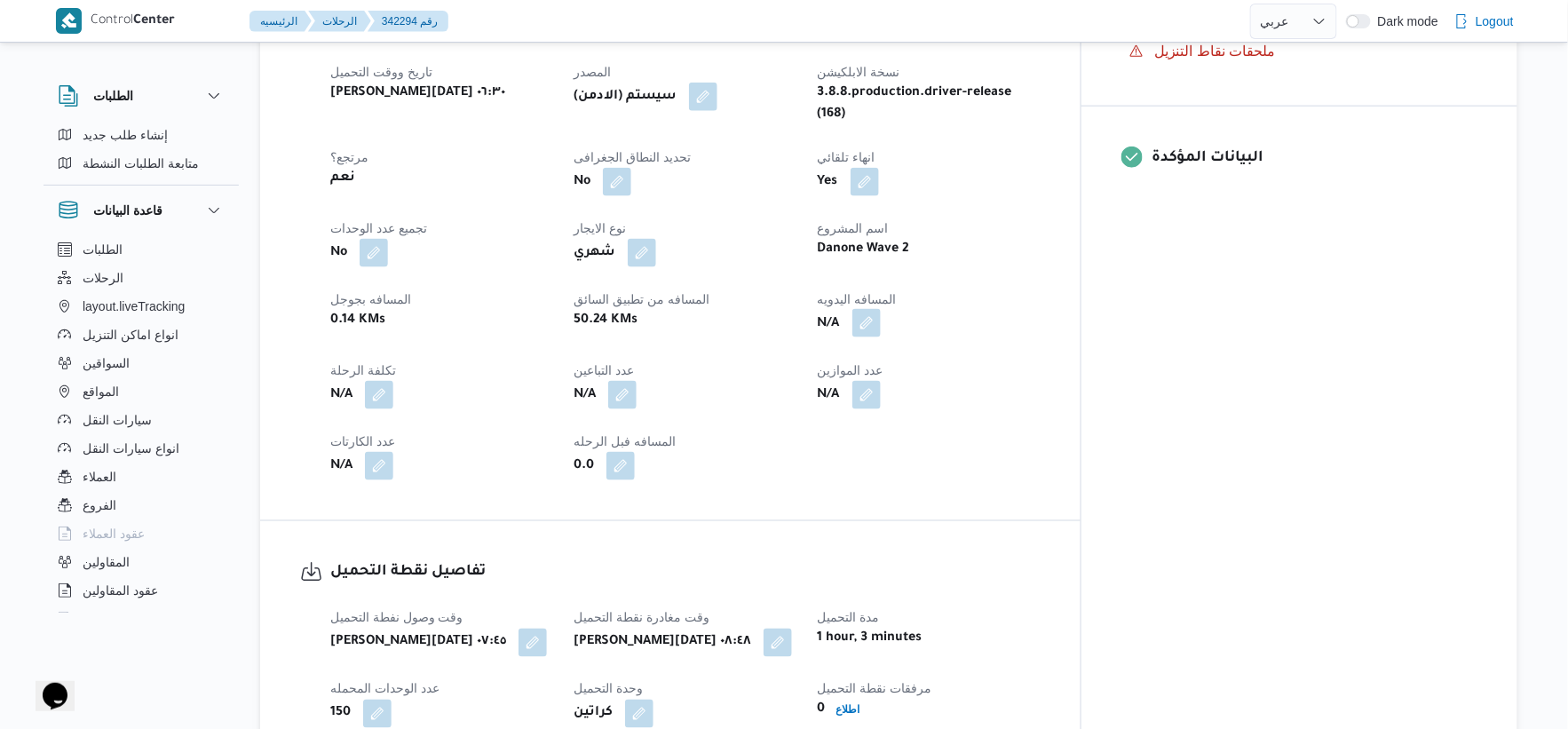
click at [881, 310] on button "button" at bounding box center [866, 324] width 28 height 28
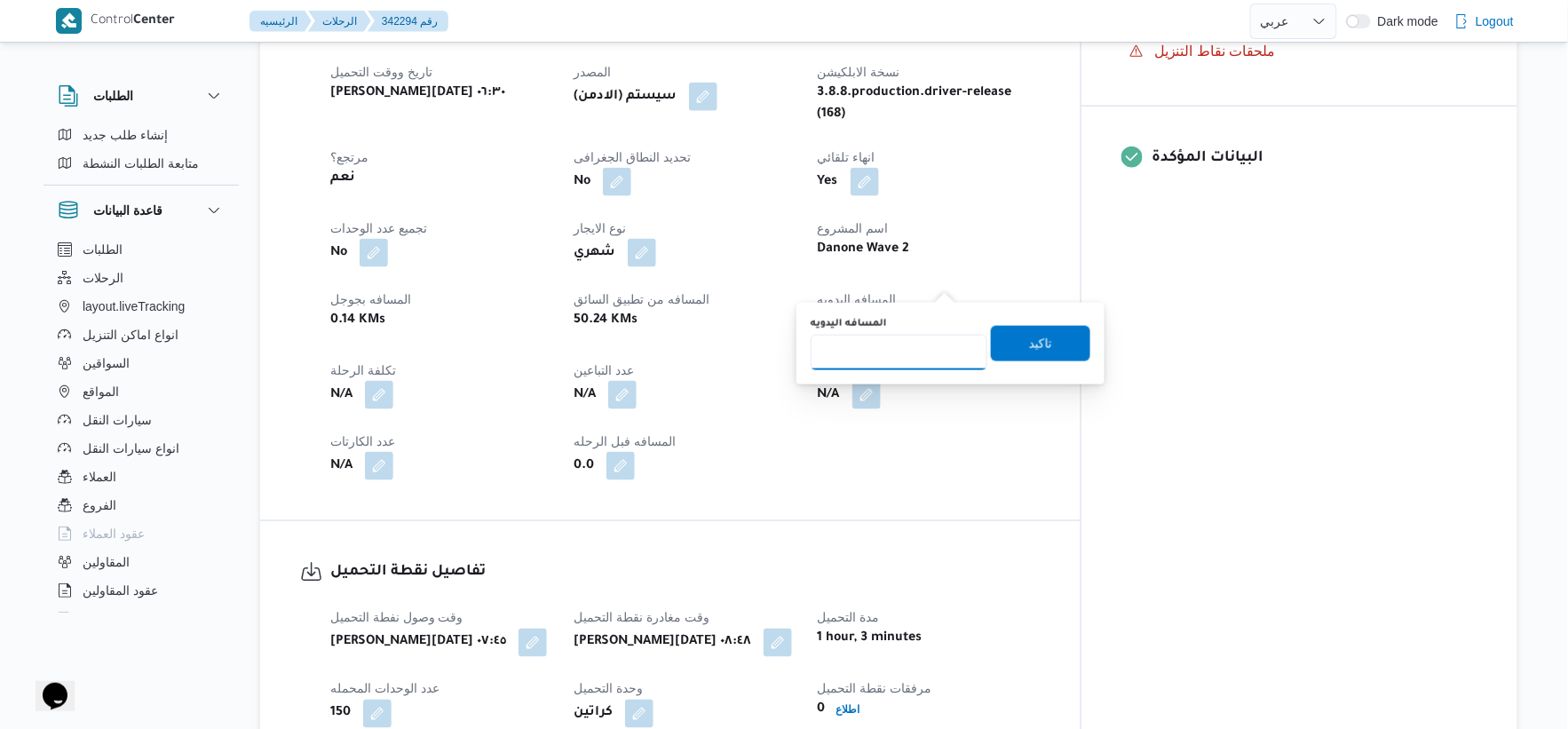
click at [908, 340] on input "المسافه اليدويه" at bounding box center [898, 353] width 177 height 36
type input "48"
click at [1068, 343] on span "تاكيد" at bounding box center [1041, 345] width 100 height 36
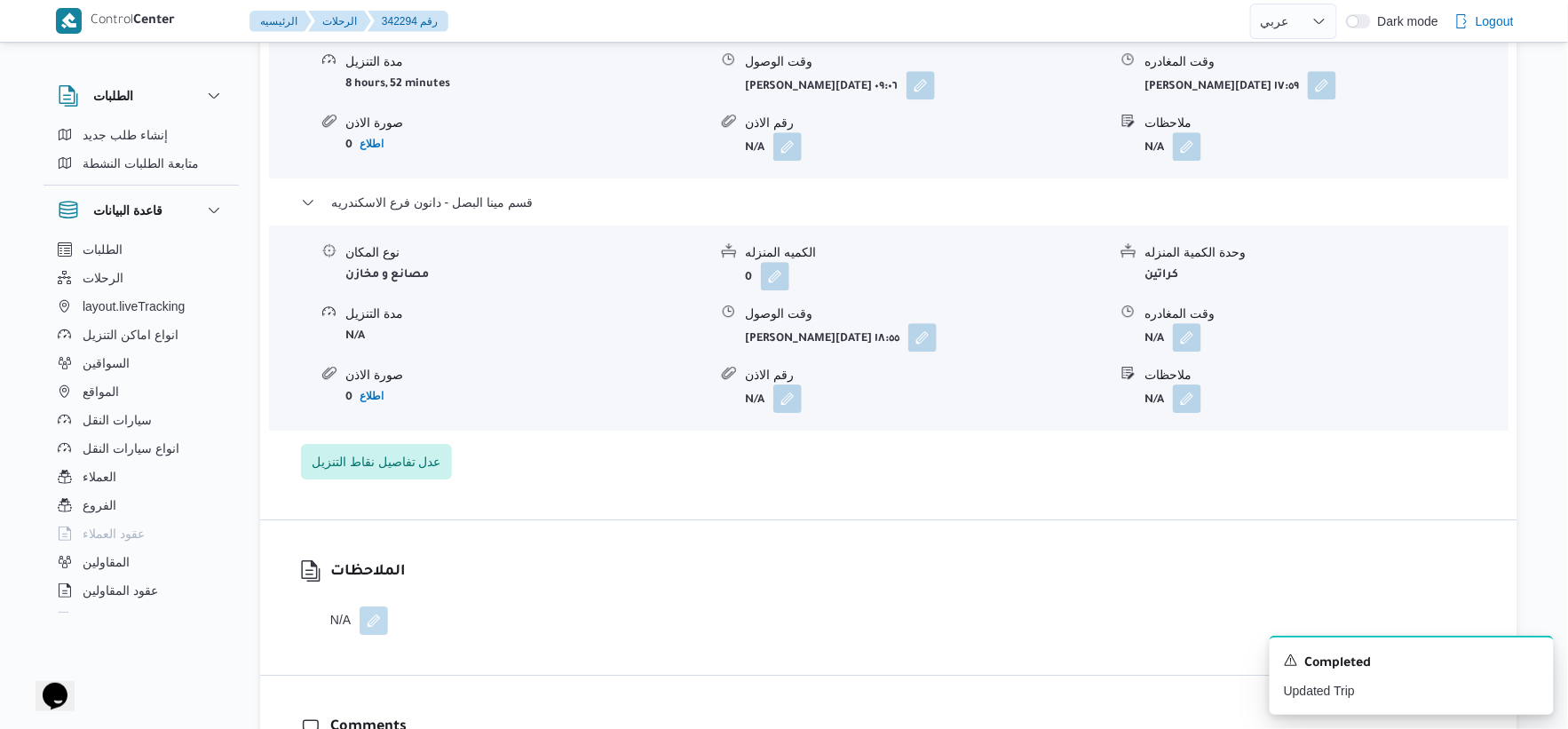
scroll to position [1480, 0]
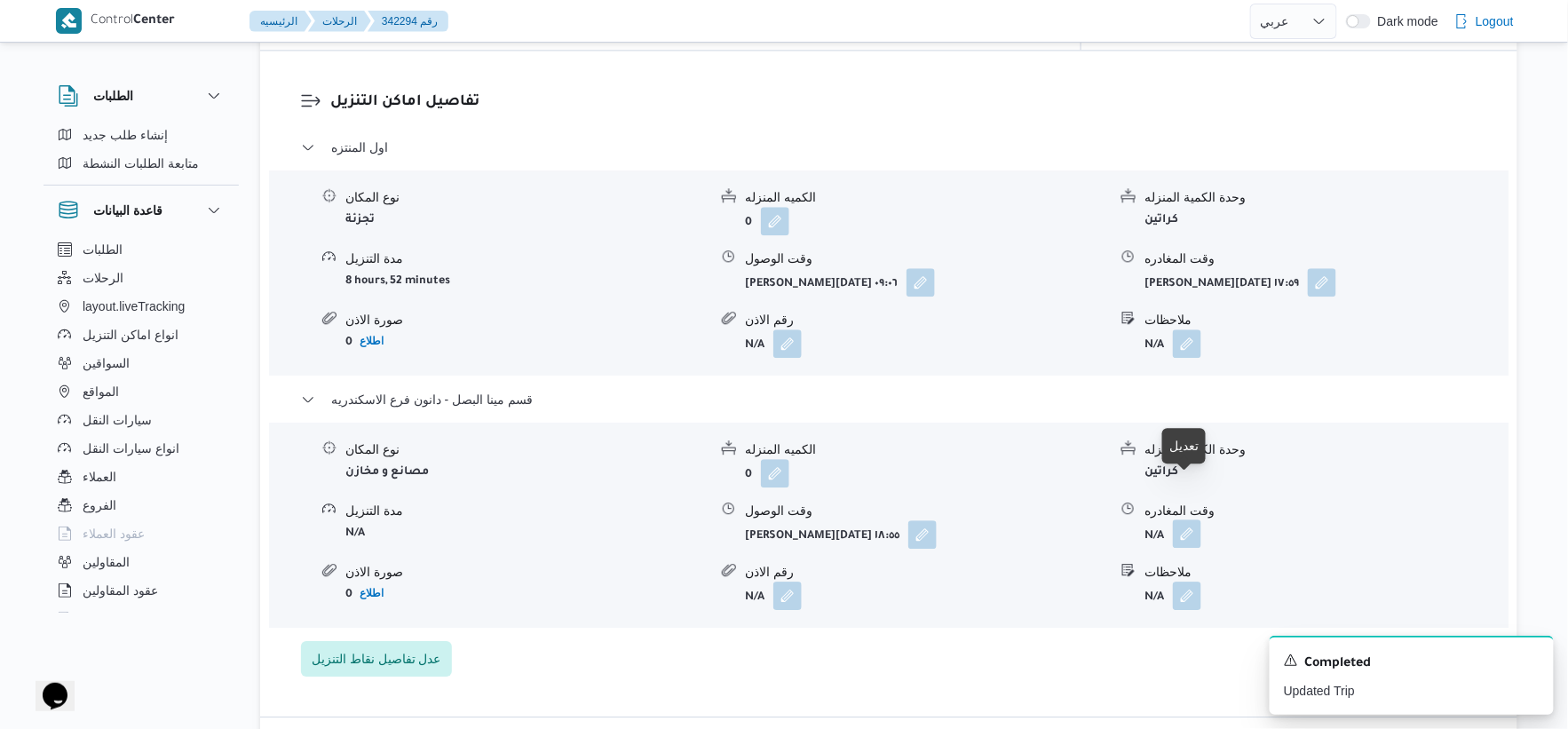
click at [1190, 520] on button "button" at bounding box center [1187, 534] width 28 height 28
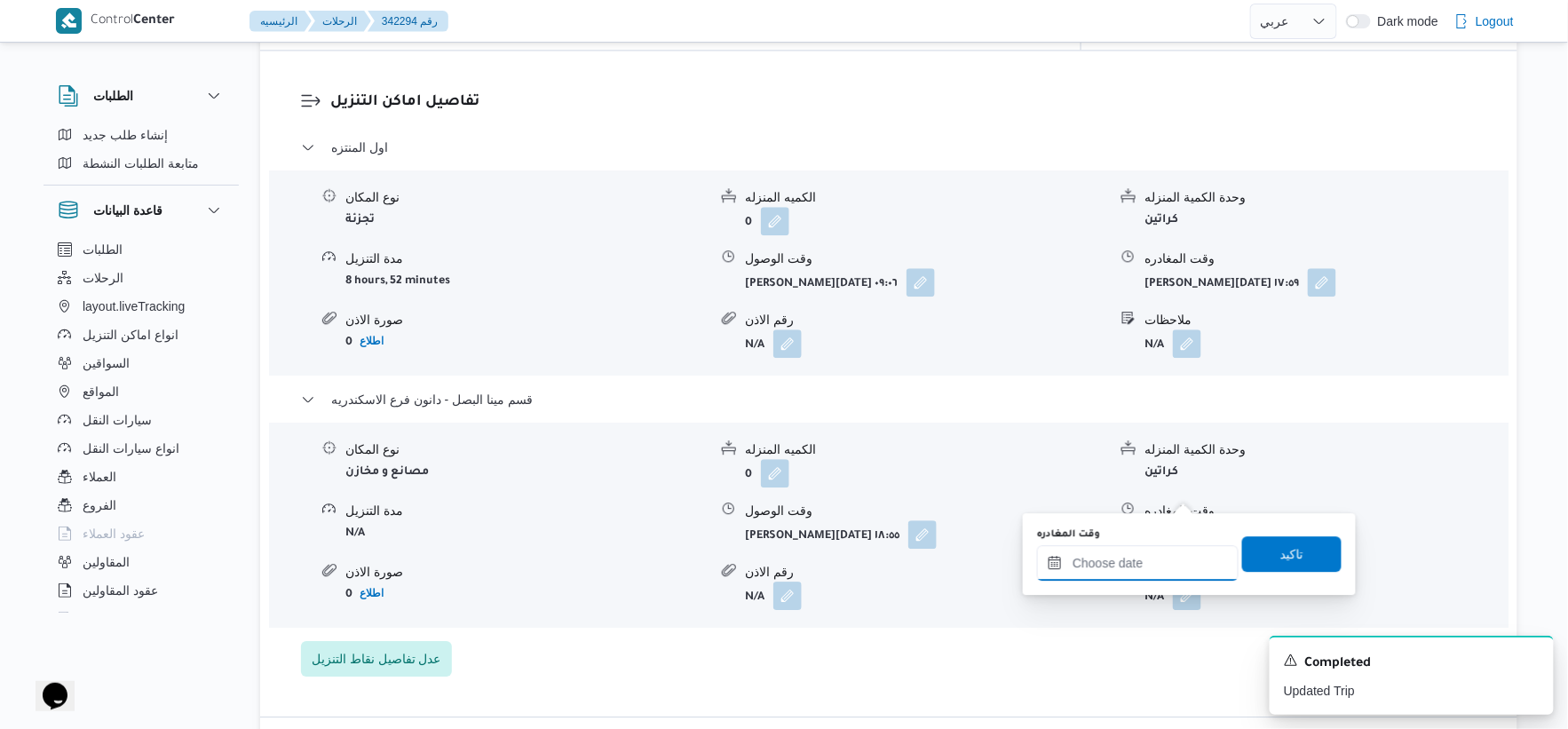
click at [1159, 557] on input "وقت المغادره" at bounding box center [1138, 563] width 202 height 36
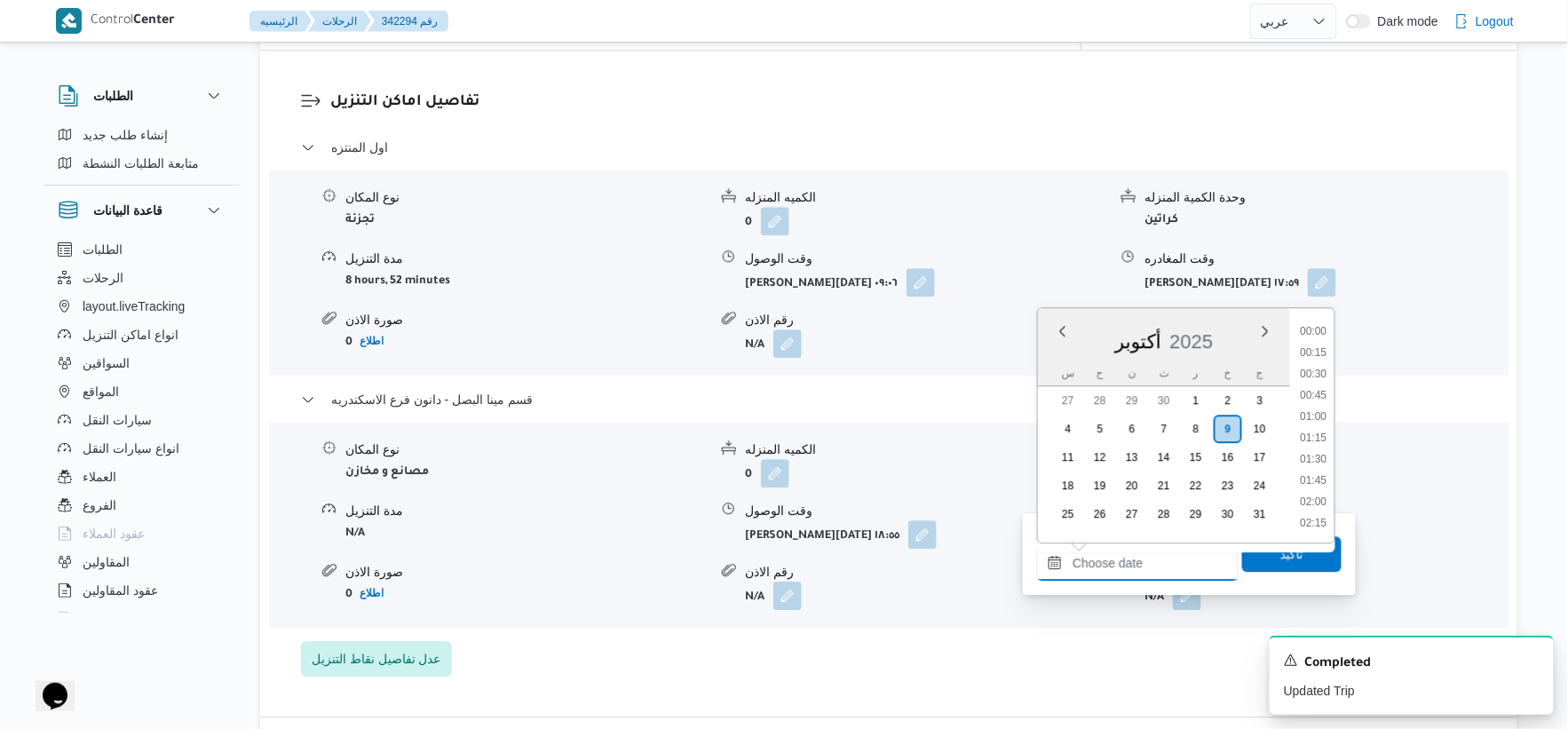
scroll to position [1514, 0]
click at [830, 588] on div "اول المنتزه نوع المكان تجزئة الكميه المنزله 0 وحدة الكمية المنزله كراتين مدة ال…" at bounding box center [889, 406] width 1177 height 540
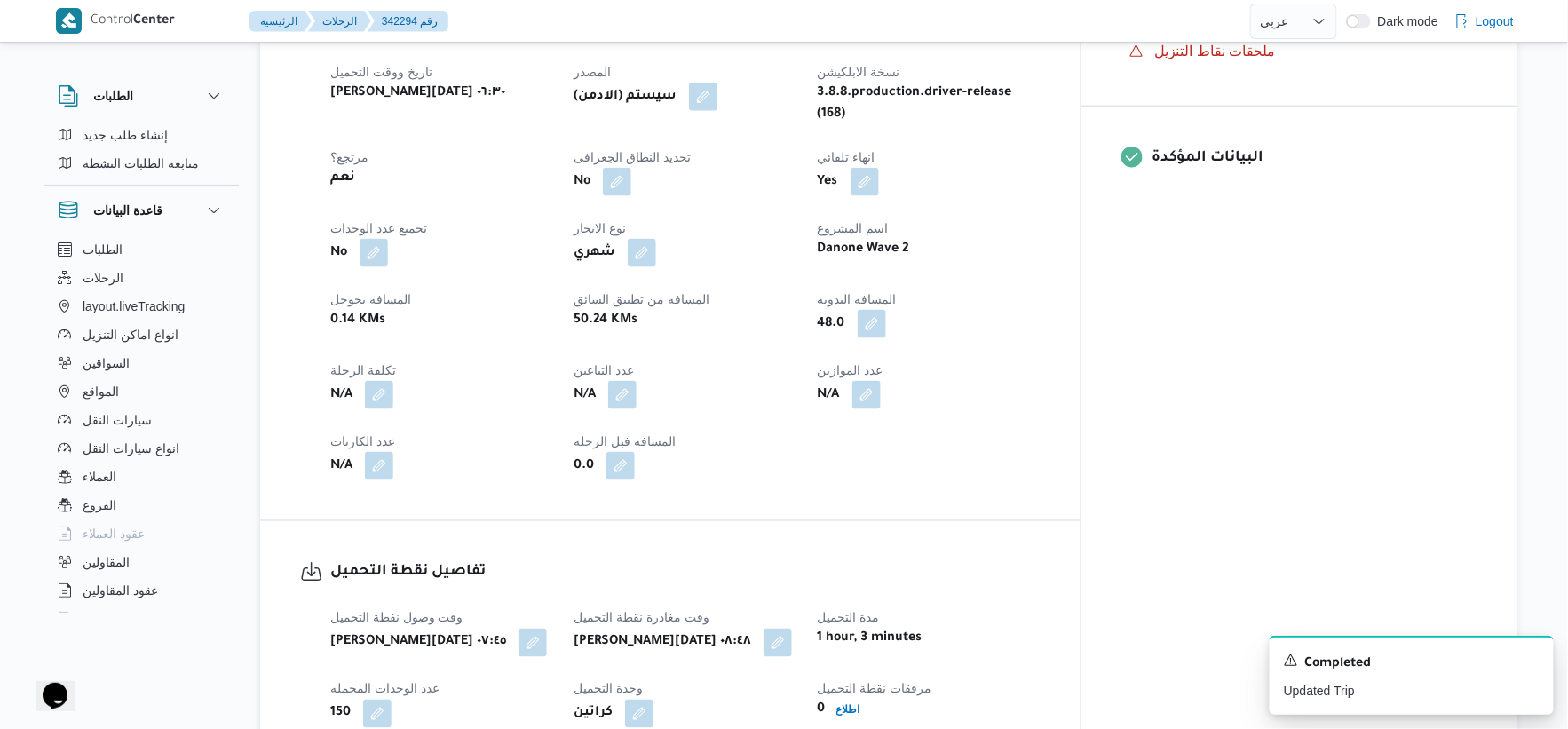
scroll to position [1184, 0]
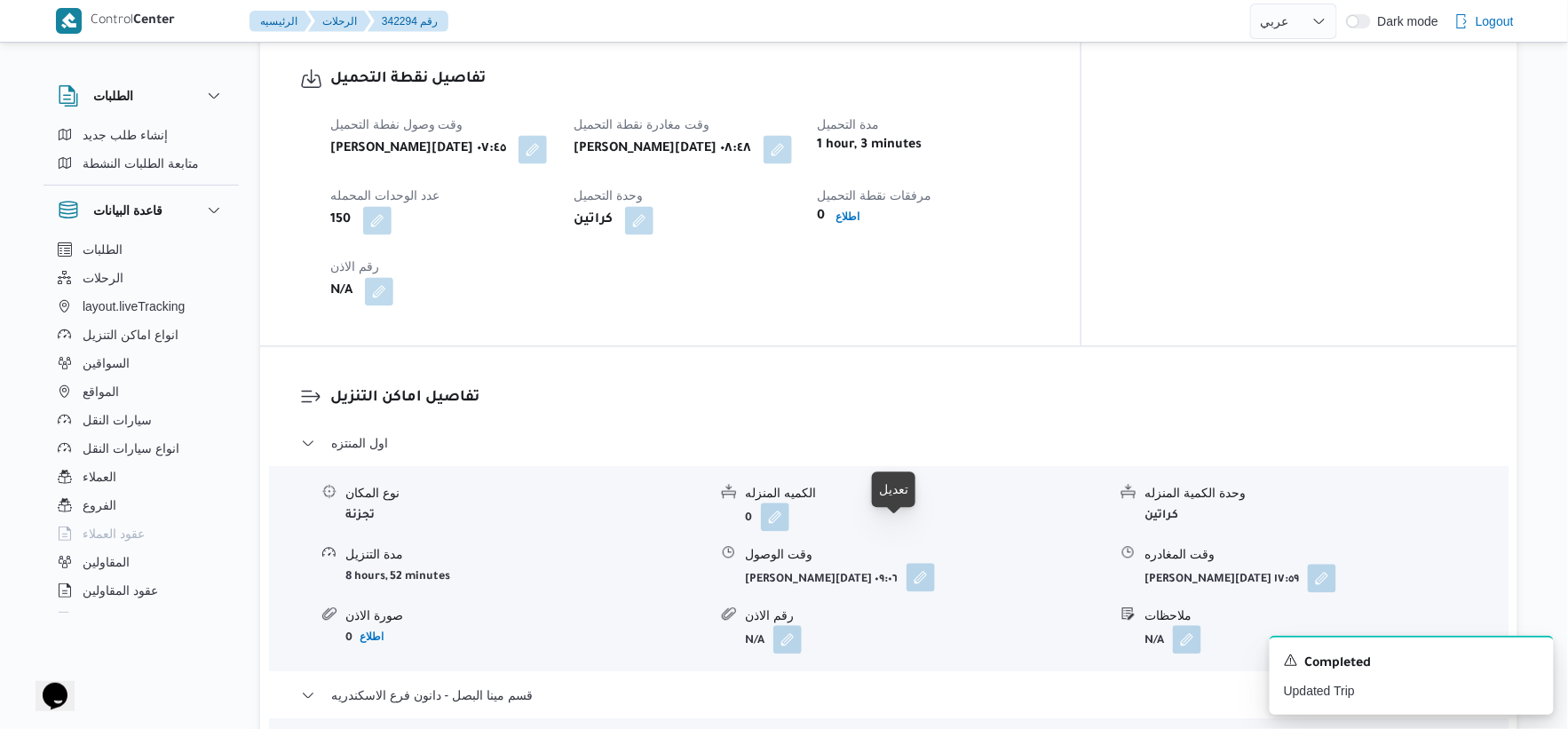
click at [906, 563] on button "button" at bounding box center [920, 577] width 28 height 28
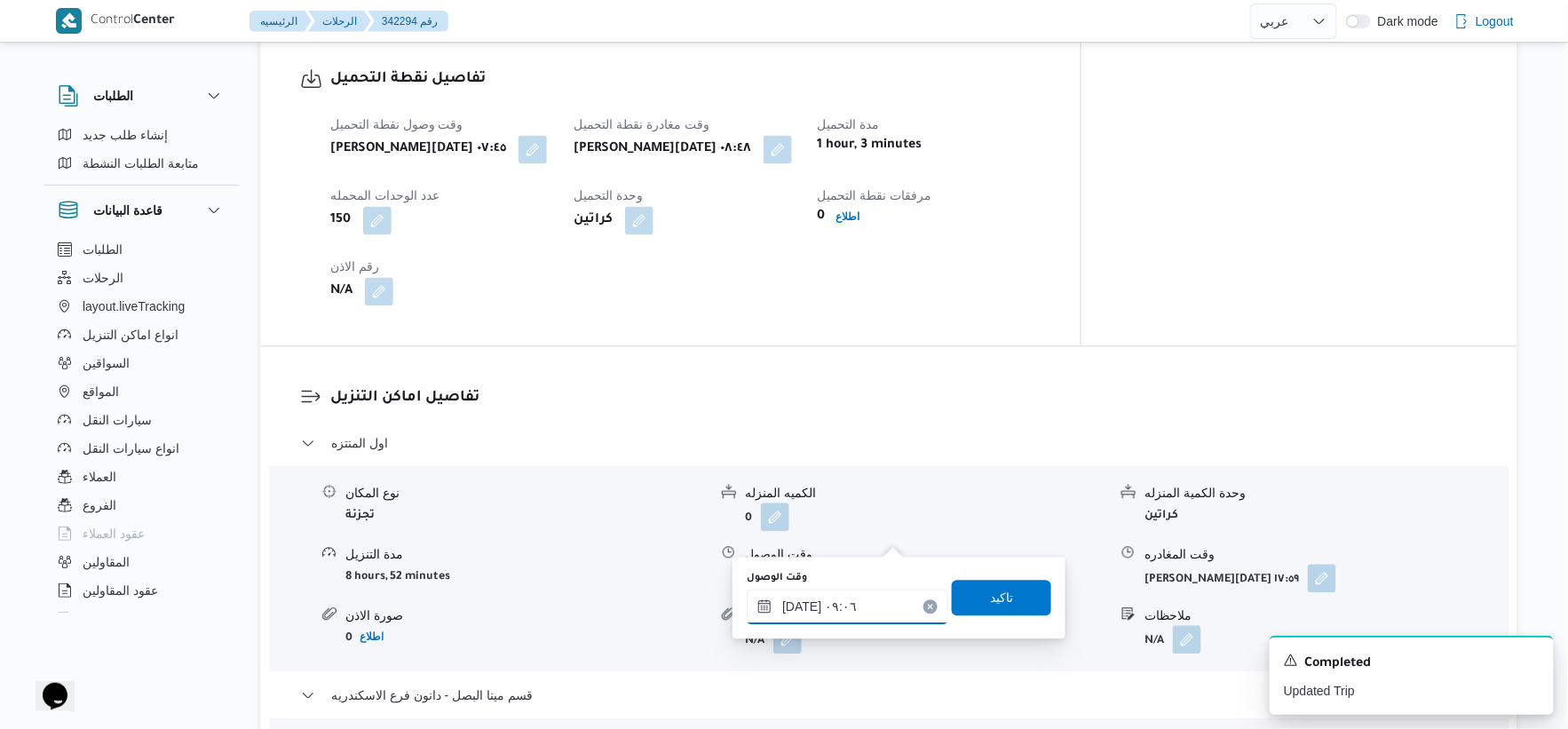
click at [867, 600] on input "٠٩/١٠/٢٠٢٥ ٠٩:٠٦" at bounding box center [847, 607] width 202 height 36
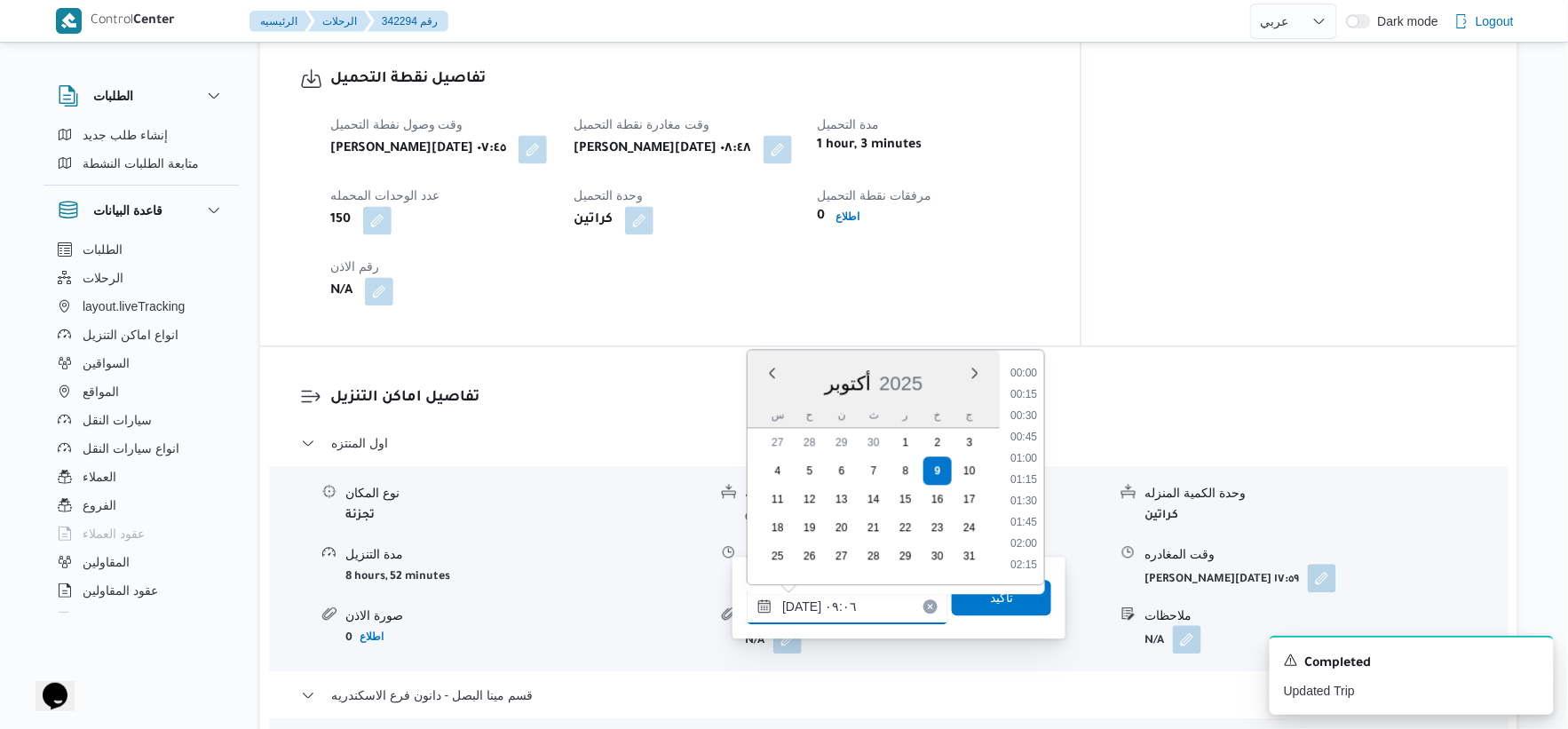
scroll to position [661, 0]
click at [620, 303] on div "تفاصيل نقطة التحميل وقت وصول نفطة التحميل خميس ٩ أكتوبر ٢٠٢٥ ٠٧:٤٥ وقت مغادرة ن…" at bounding box center [671, 187] width 820 height 319
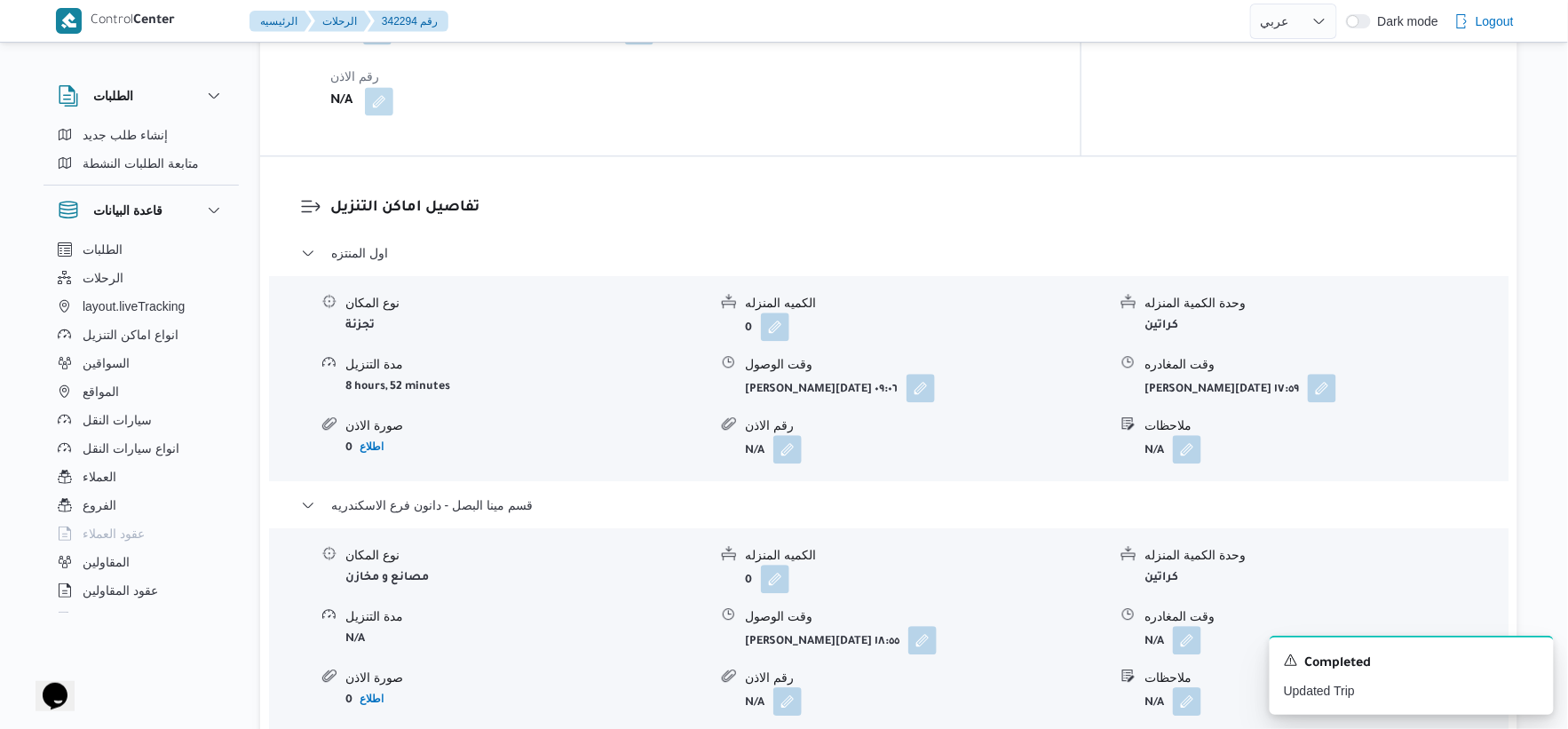
scroll to position [1480, 0]
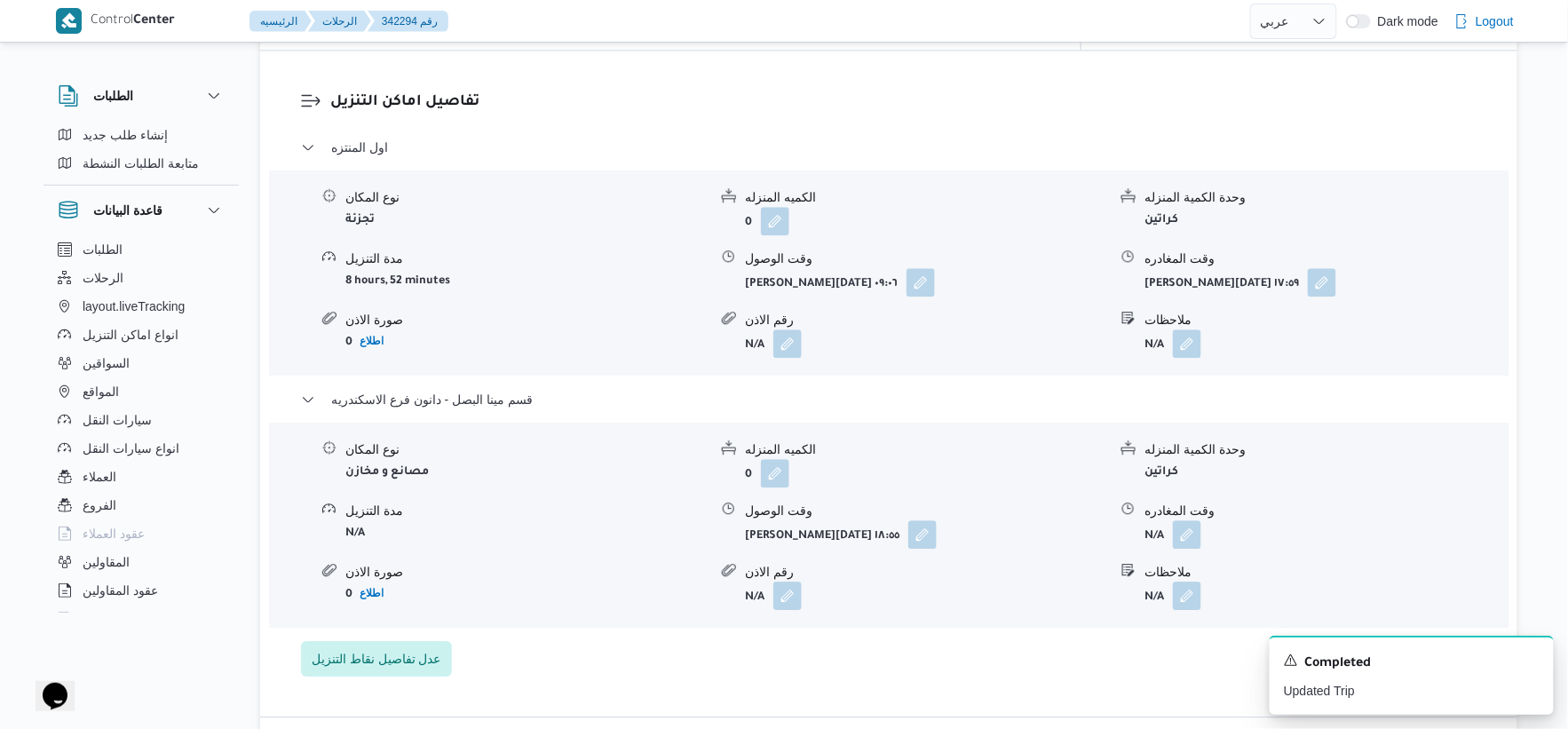
select select "ar"
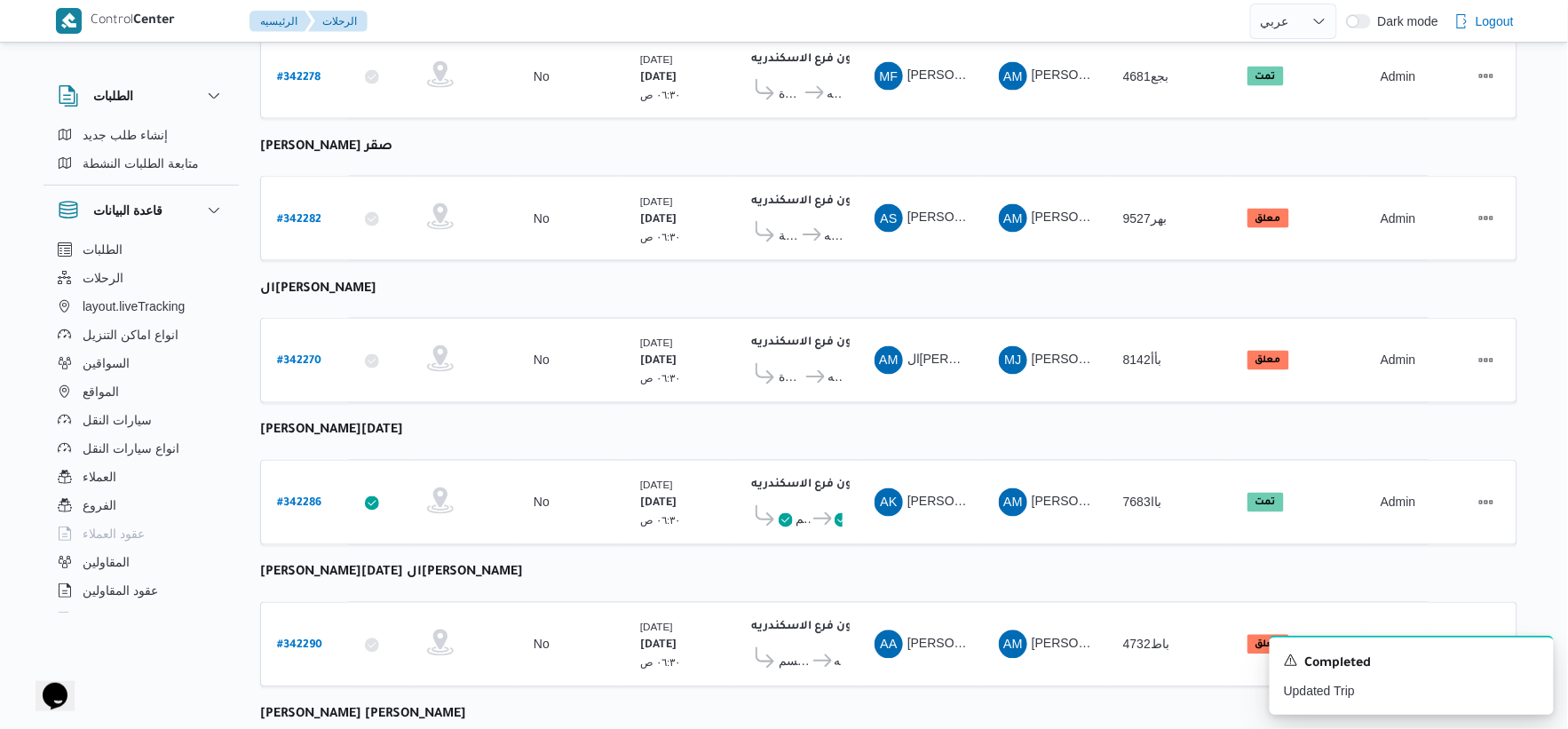
scroll to position [835, 0]
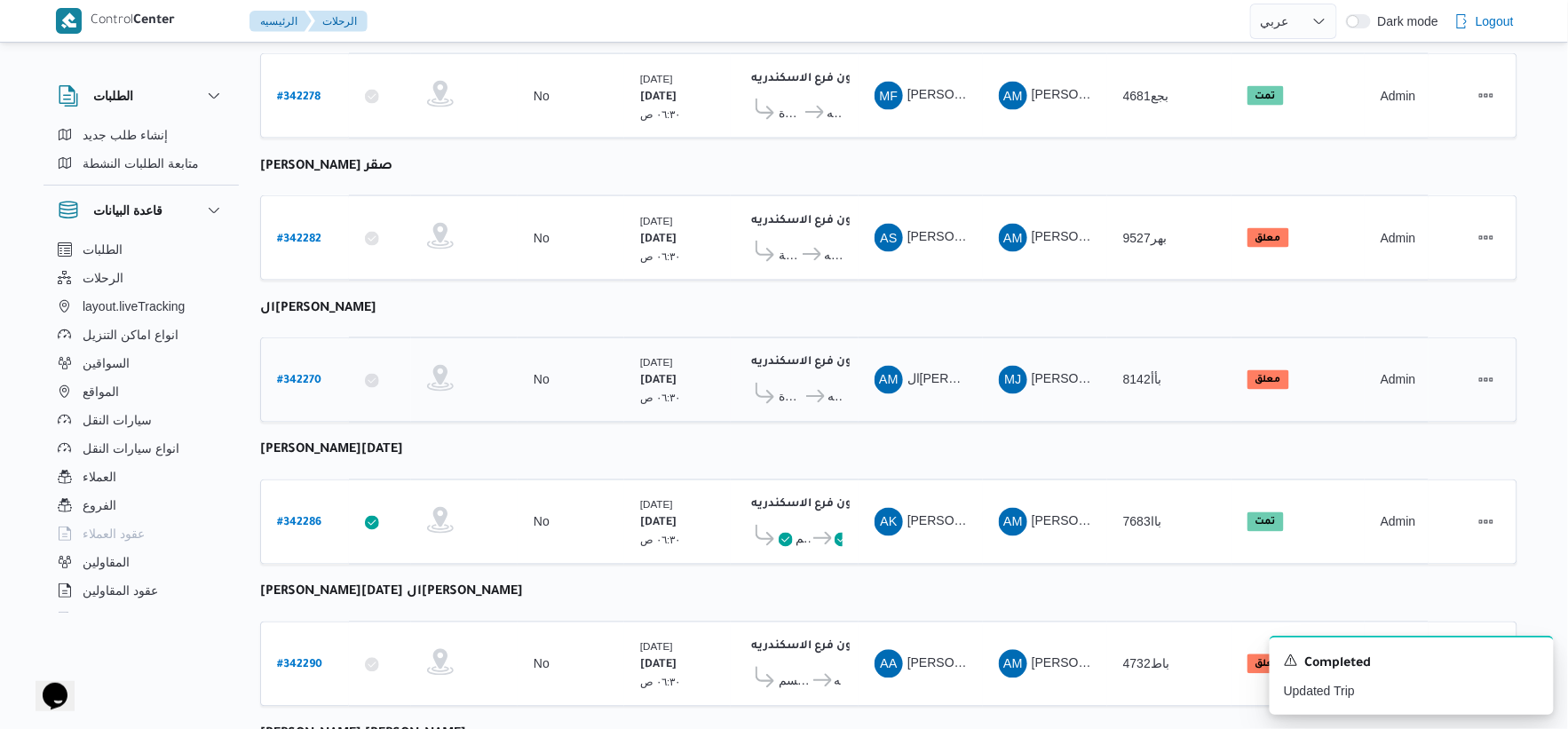
click at [293, 375] on b "# 342270" at bounding box center [299, 381] width 44 height 12
select select "ar"
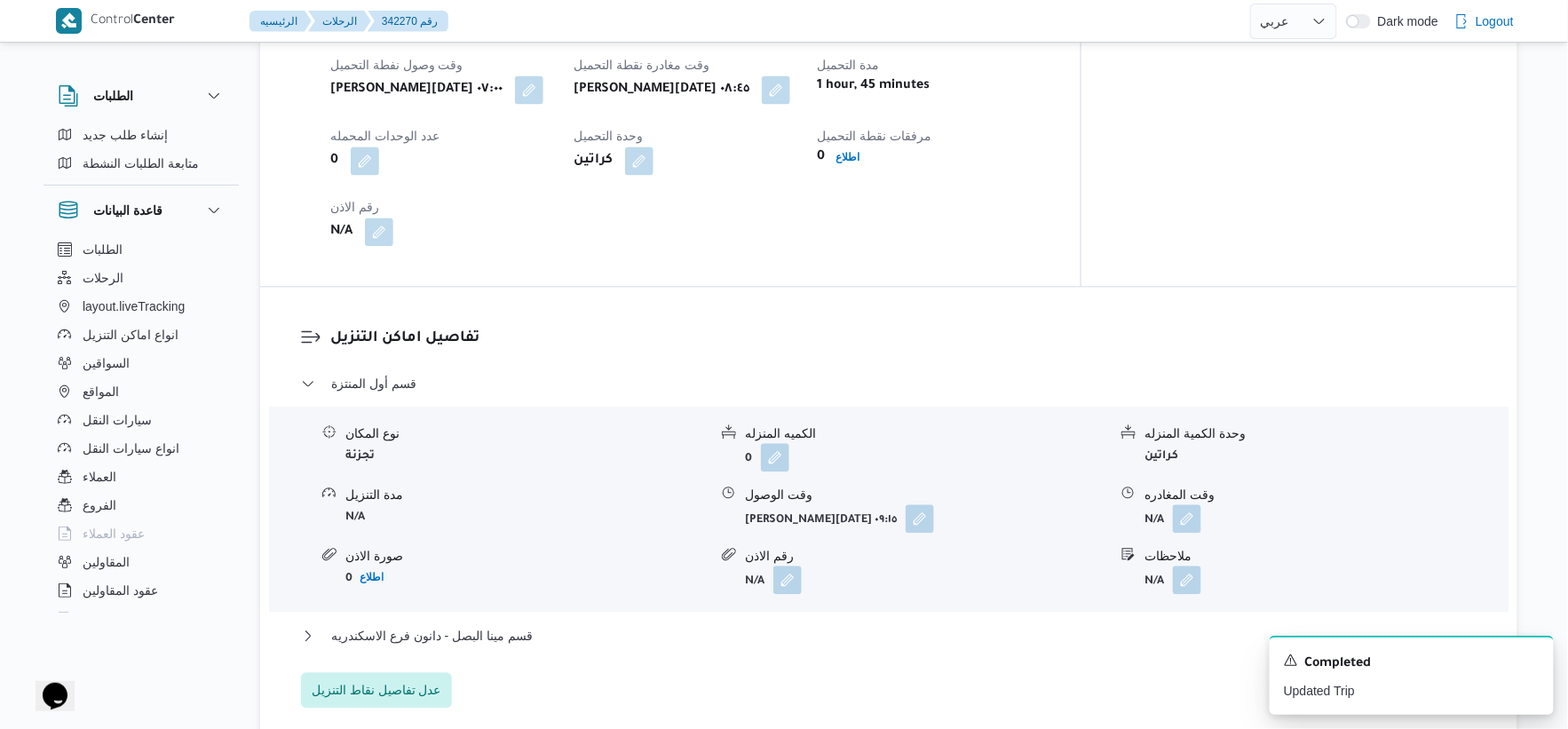
scroll to position [1131, 0]
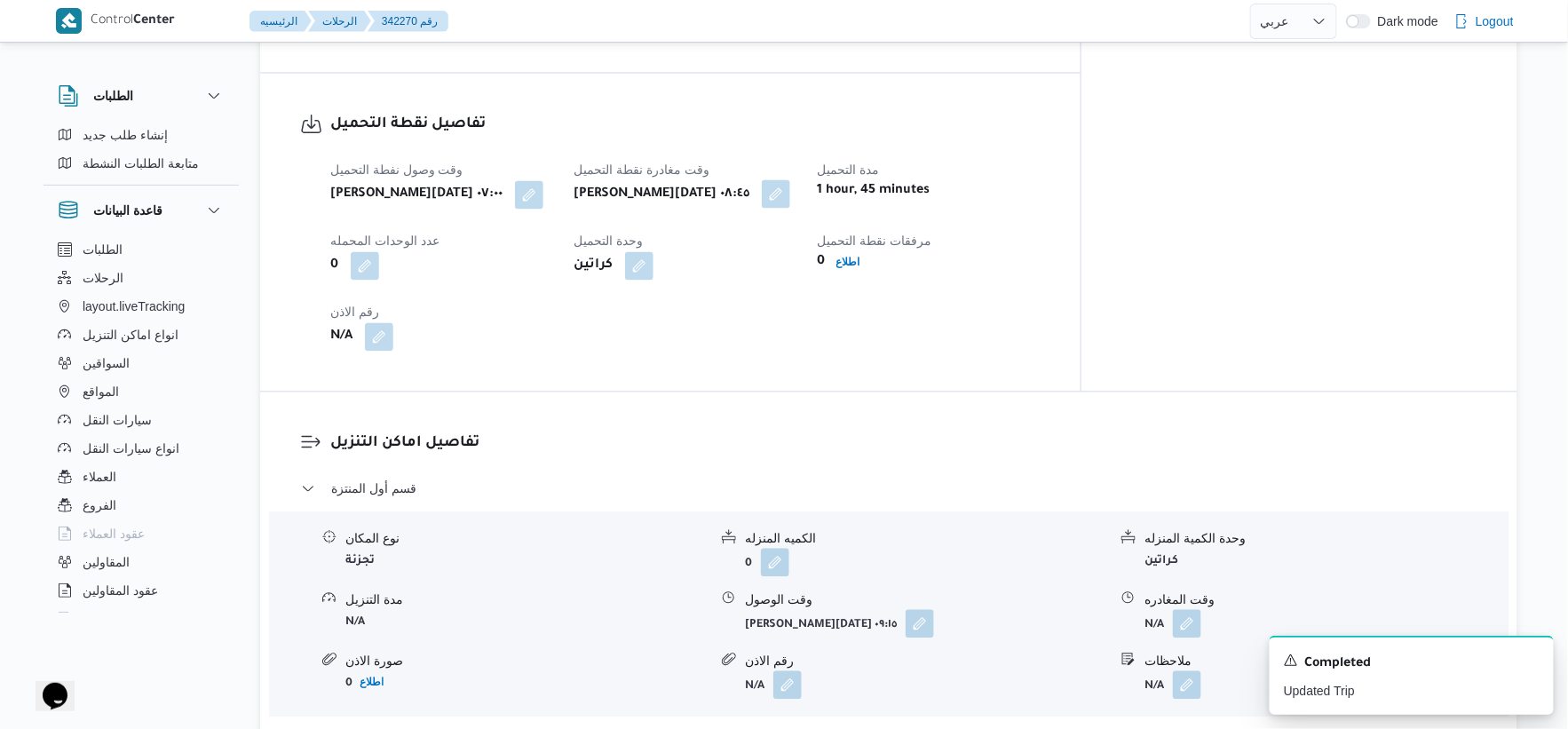
click at [790, 190] on button "button" at bounding box center [776, 195] width 28 height 28
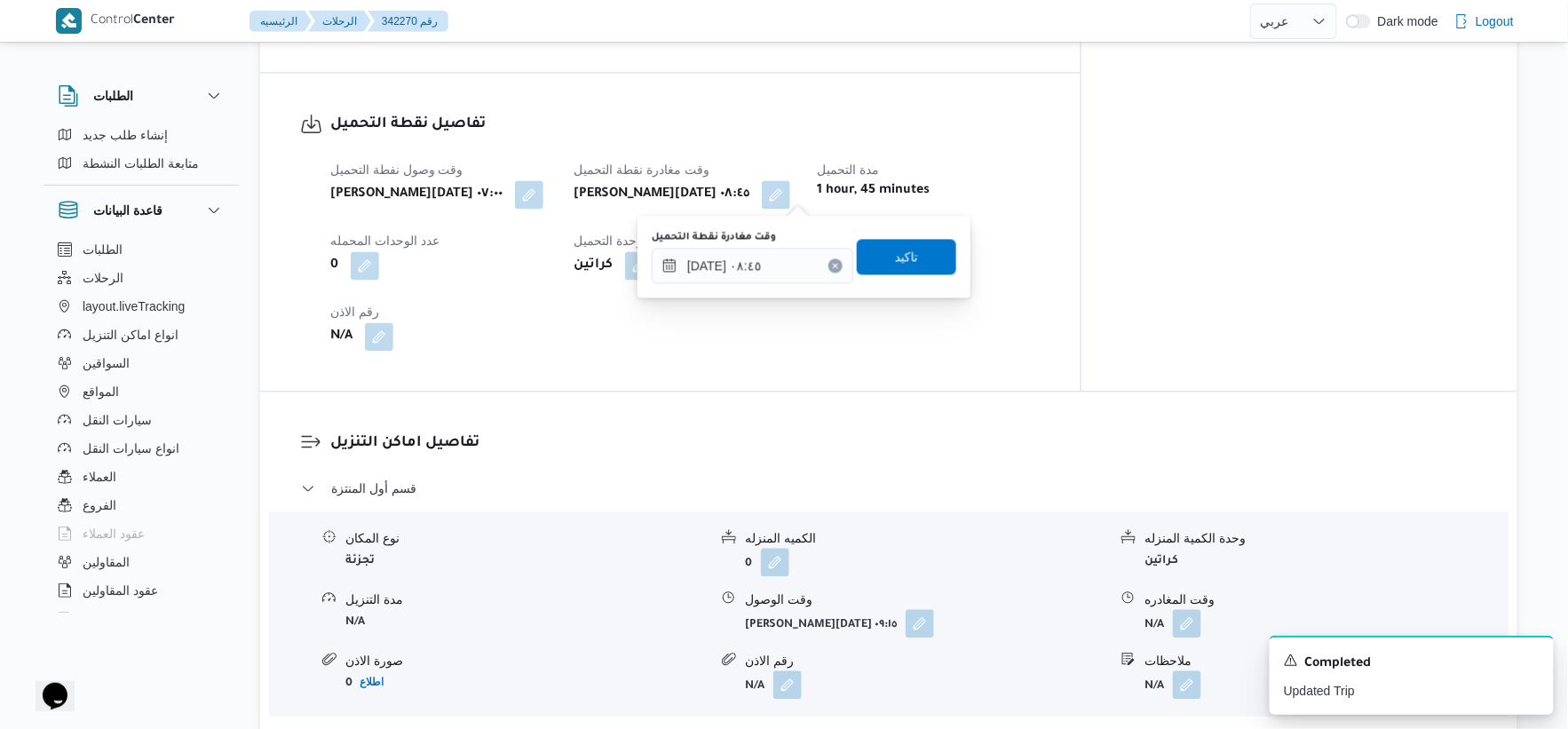
click at [770, 244] on div "وقت مغادرة نقطة التحميل ٠٩/١٠/٢٠٢٥ ٠٨:٤٥" at bounding box center [753, 257] width 202 height 53
click at [780, 259] on input "[DATE] ٠٨:٤٥" at bounding box center [753, 267] width 202 height 36
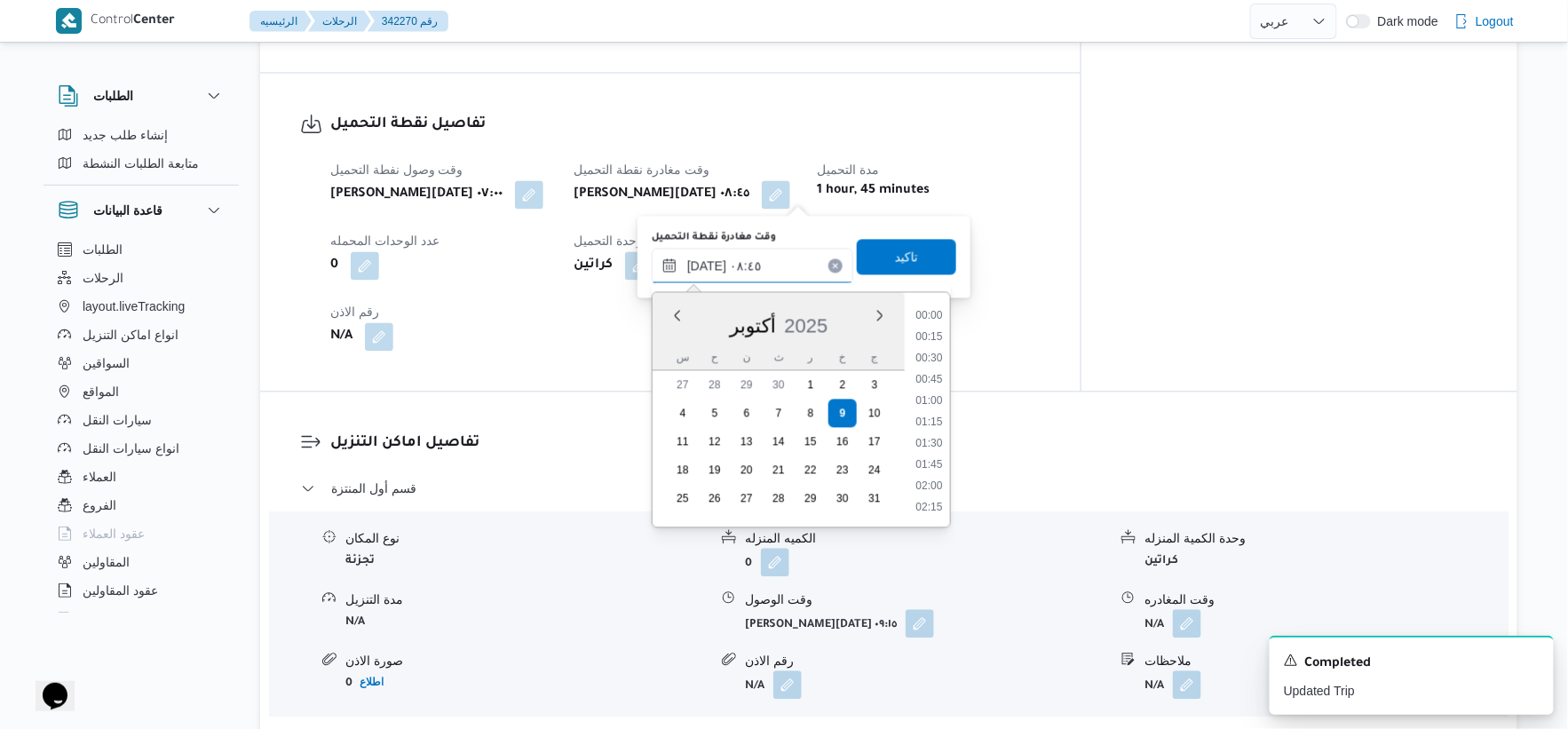
scroll to position [640, 0]
click at [944, 438] on li "09:00" at bounding box center [928, 444] width 41 height 18
type input "[DATE] ٠٩:٠٠"
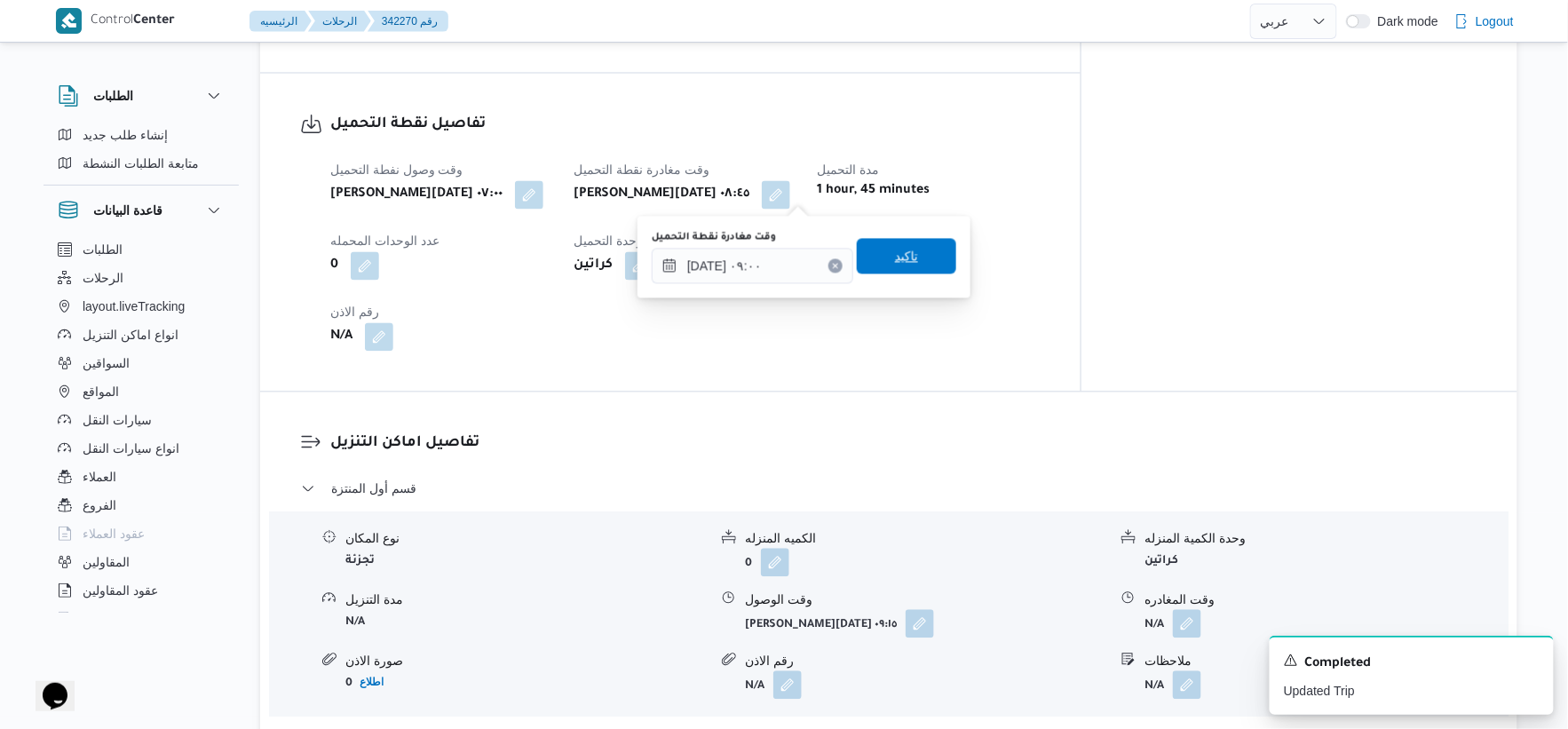
click at [903, 261] on span "تاكيد" at bounding box center [906, 256] width 23 height 21
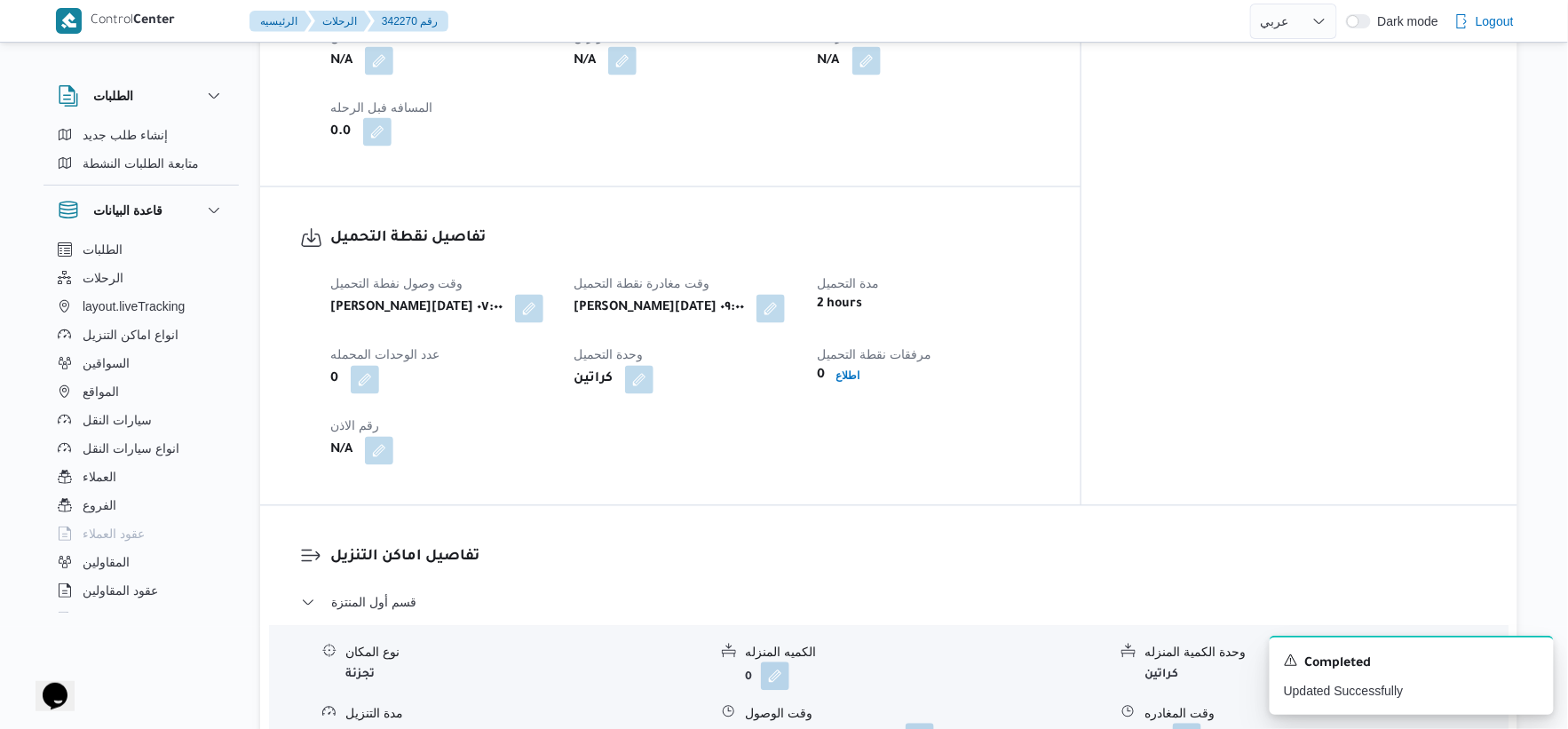
scroll to position [736, 0]
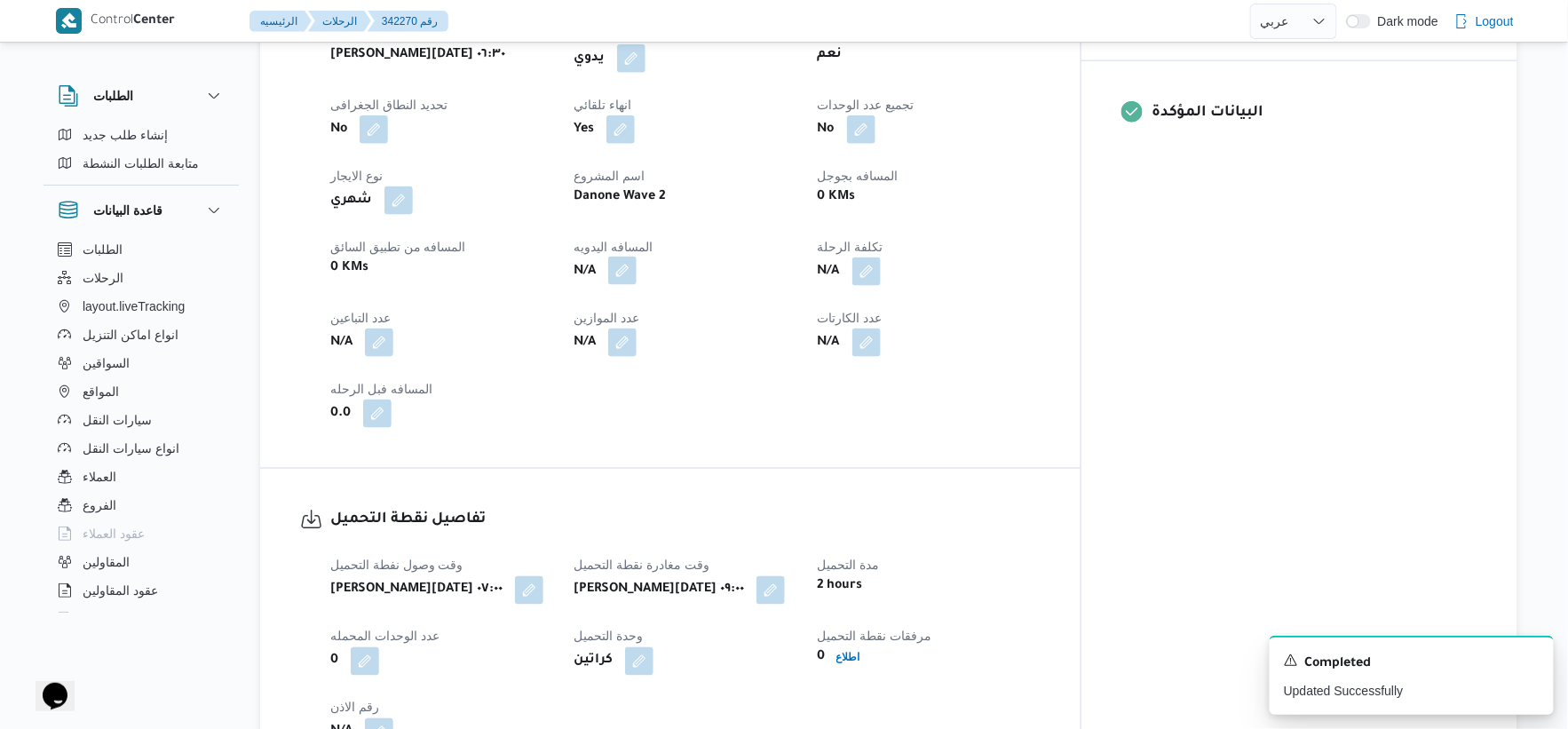
click at [637, 279] on button "button" at bounding box center [622, 271] width 28 height 28
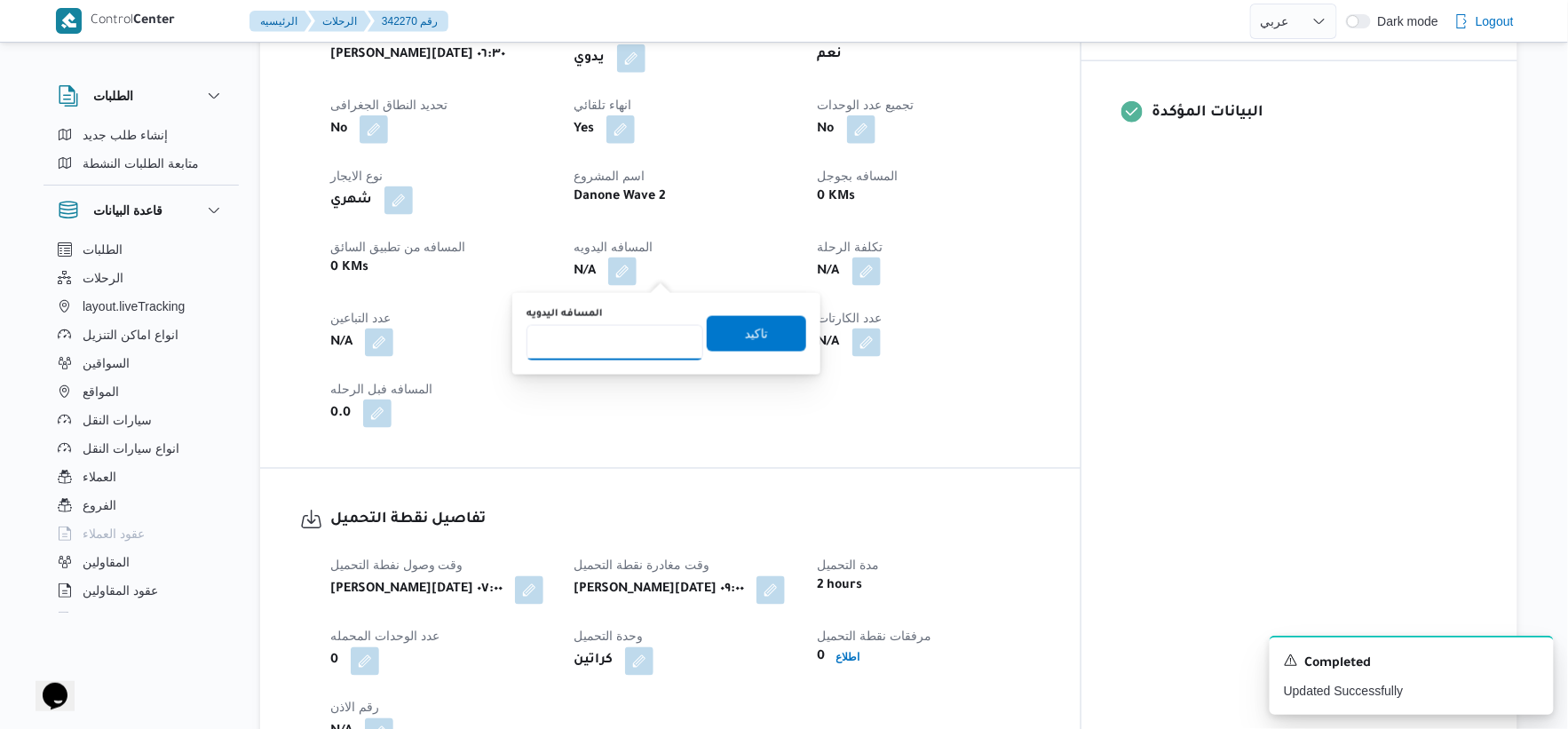
click at [617, 332] on input "المسافه اليدويه" at bounding box center [615, 344] width 177 height 36
type input "50"
click at [755, 331] on span "تاكيد" at bounding box center [756, 333] width 23 height 21
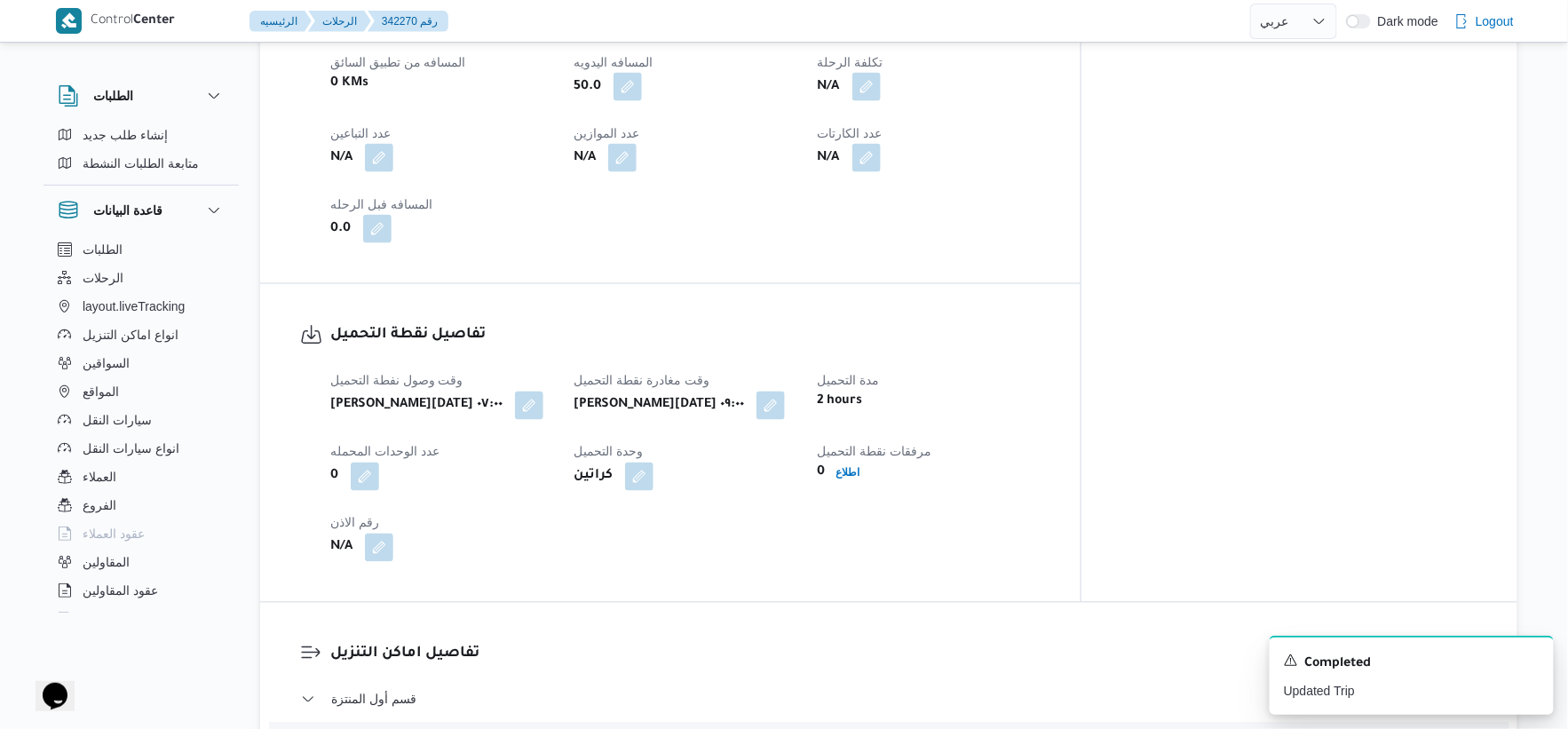
scroll to position [1229, 0]
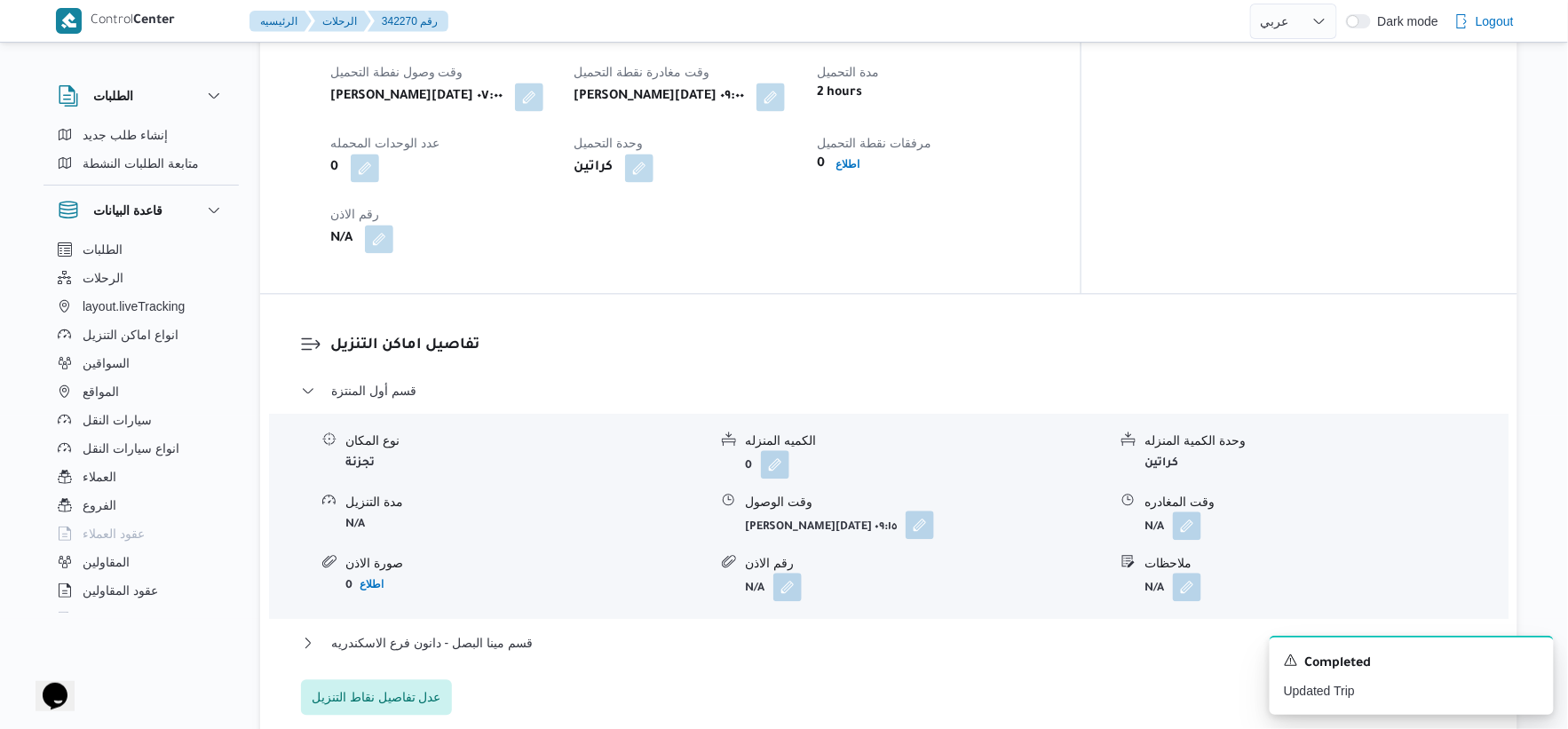
click at [906, 531] on button "button" at bounding box center [920, 525] width 28 height 28
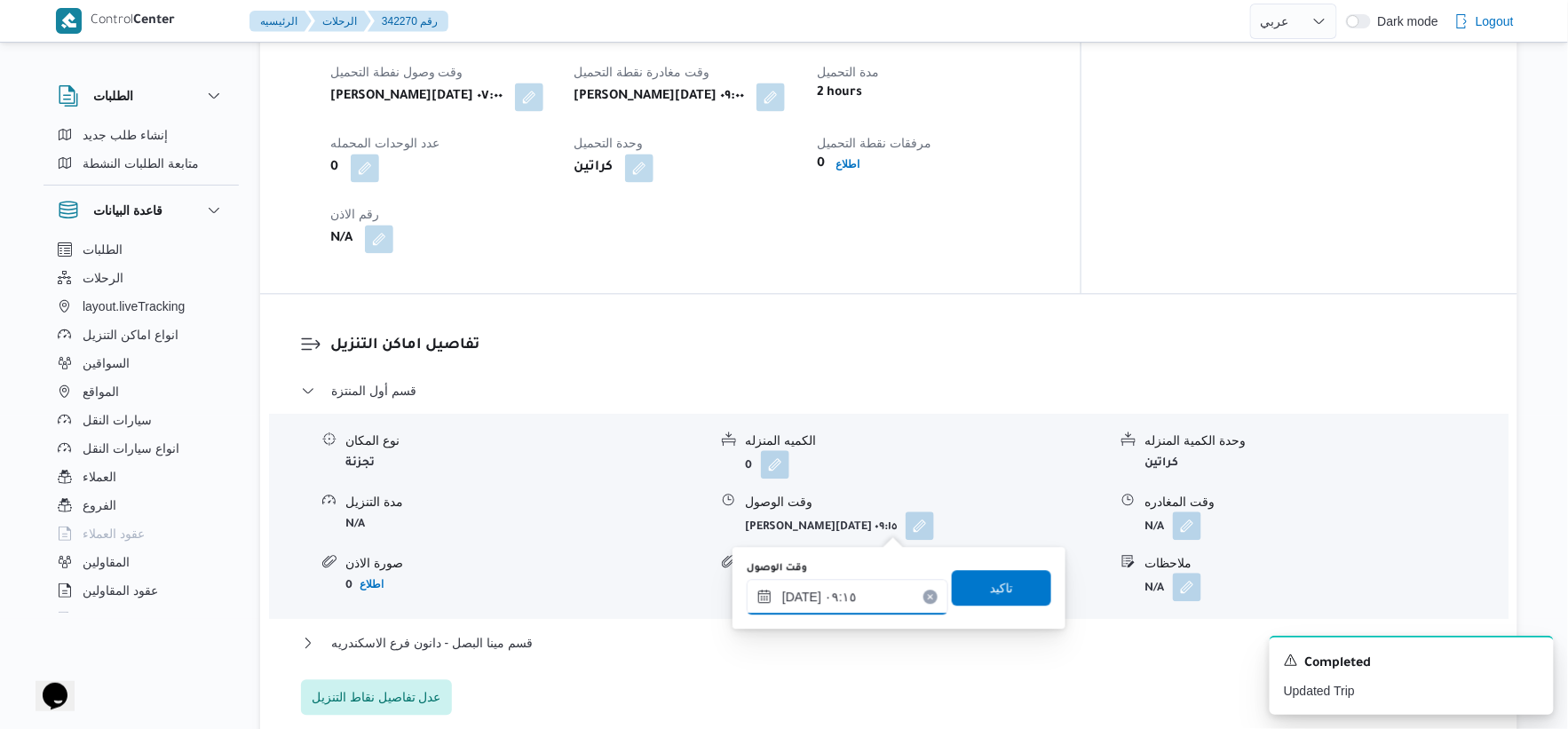
click at [849, 610] on input "[DATE] ٠٩:١٥" at bounding box center [847, 597] width 202 height 36
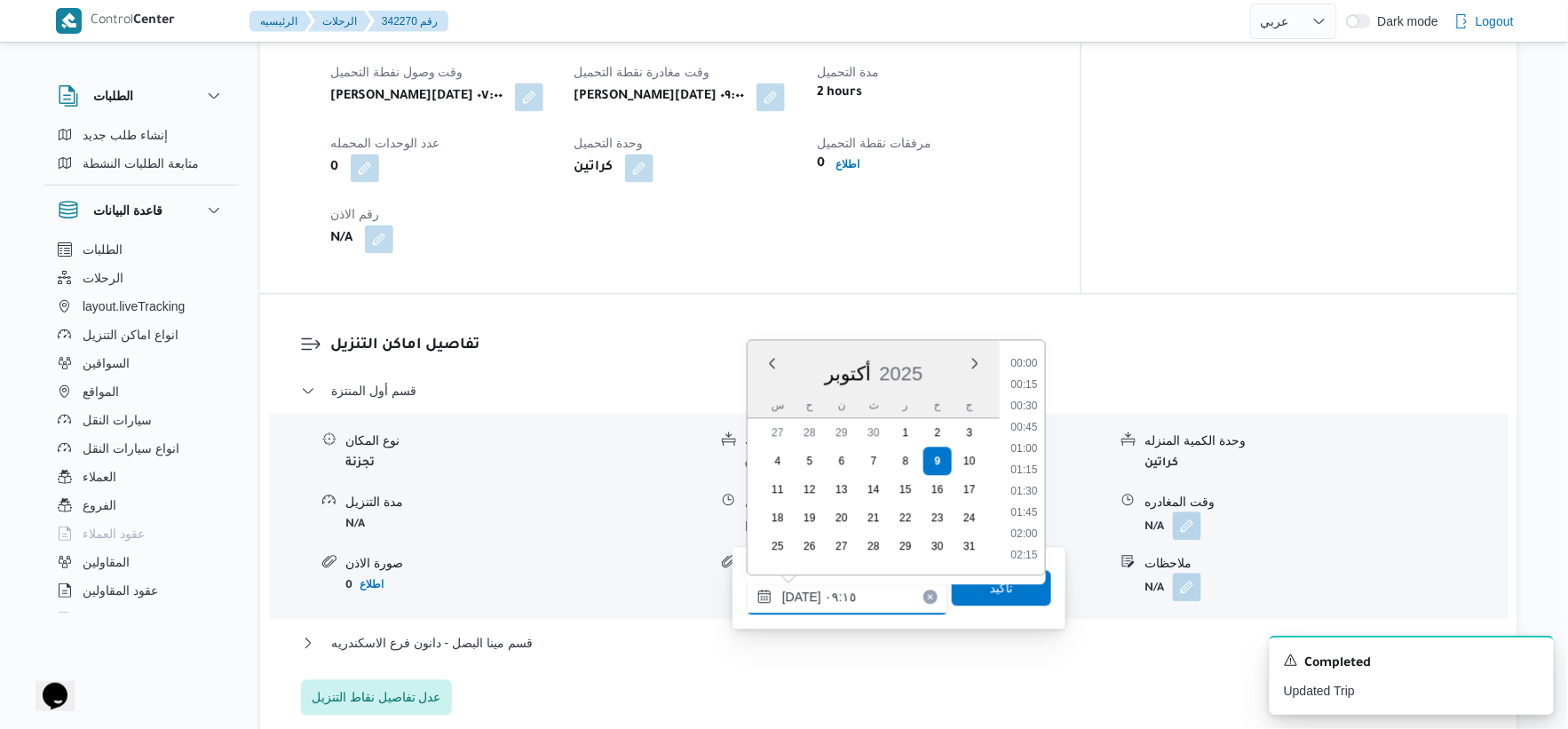
scroll to position [682, 0]
click at [1035, 489] on li "09:30" at bounding box center [1023, 491] width 41 height 18
type input "[DATE] ٠٩:٣٠"
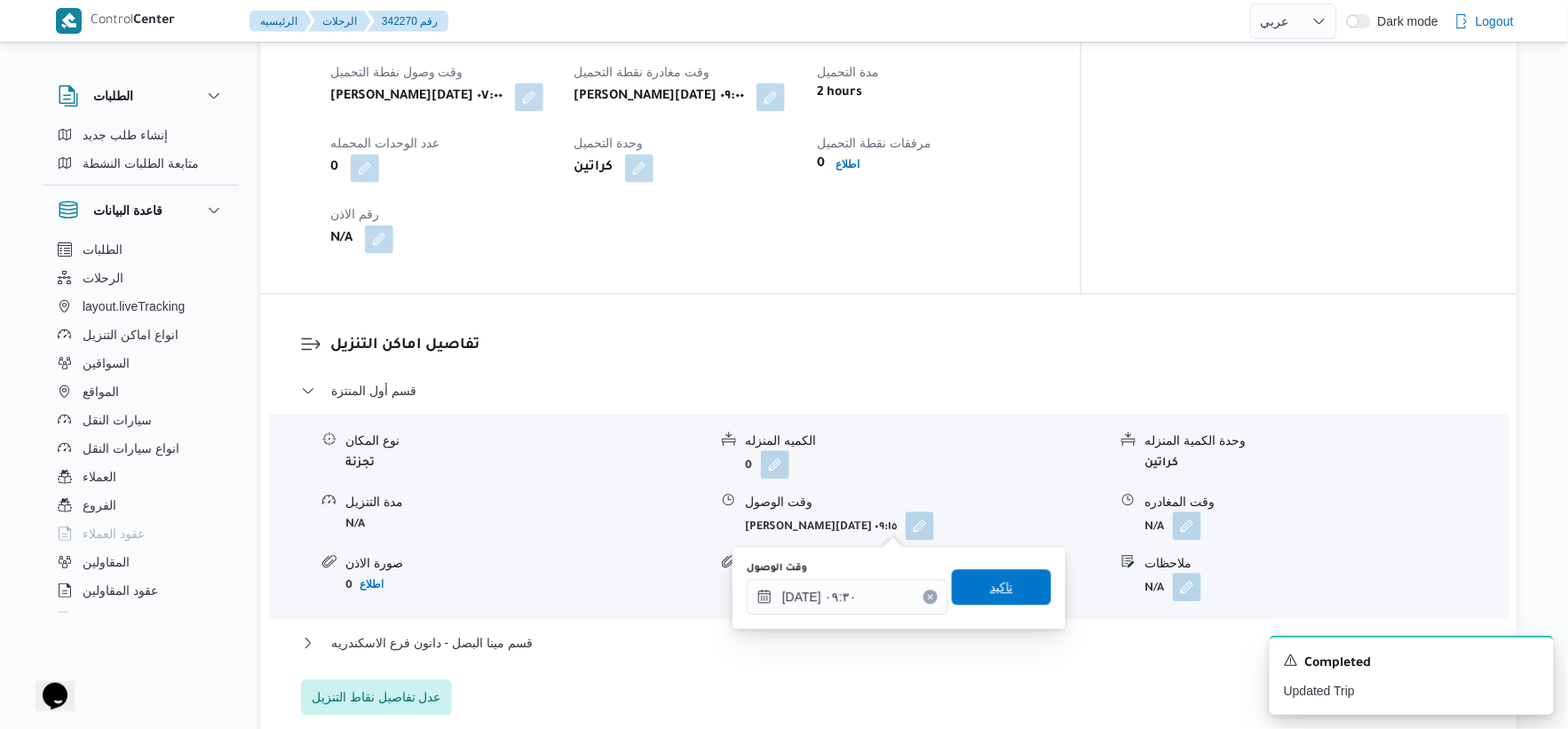
click at [1003, 602] on span "تاكيد" at bounding box center [1002, 587] width 100 height 36
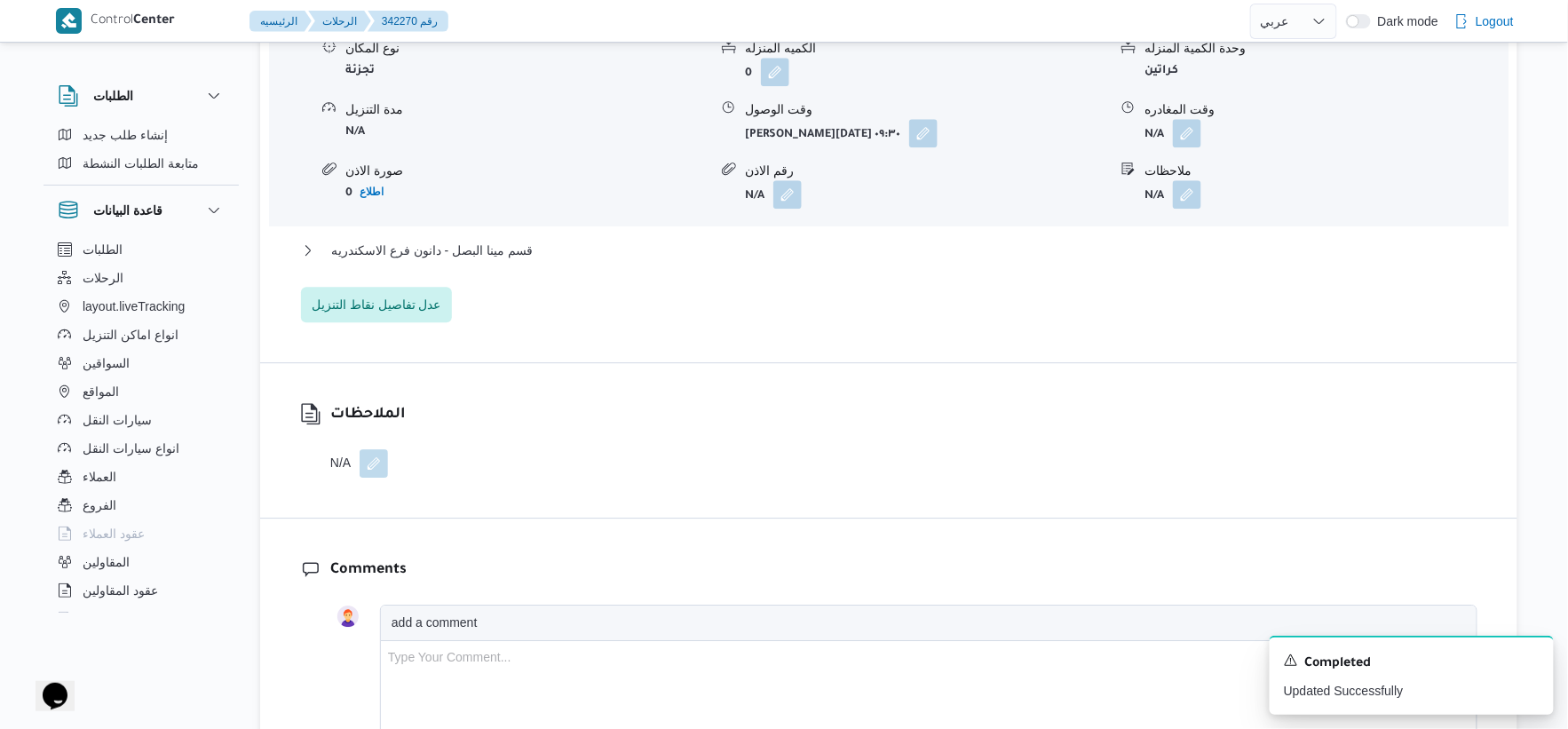
scroll to position [1624, 0]
click at [504, 246] on span "قسم مينا البصل - دانون فرع الاسكندريه" at bounding box center [432, 248] width 202 height 21
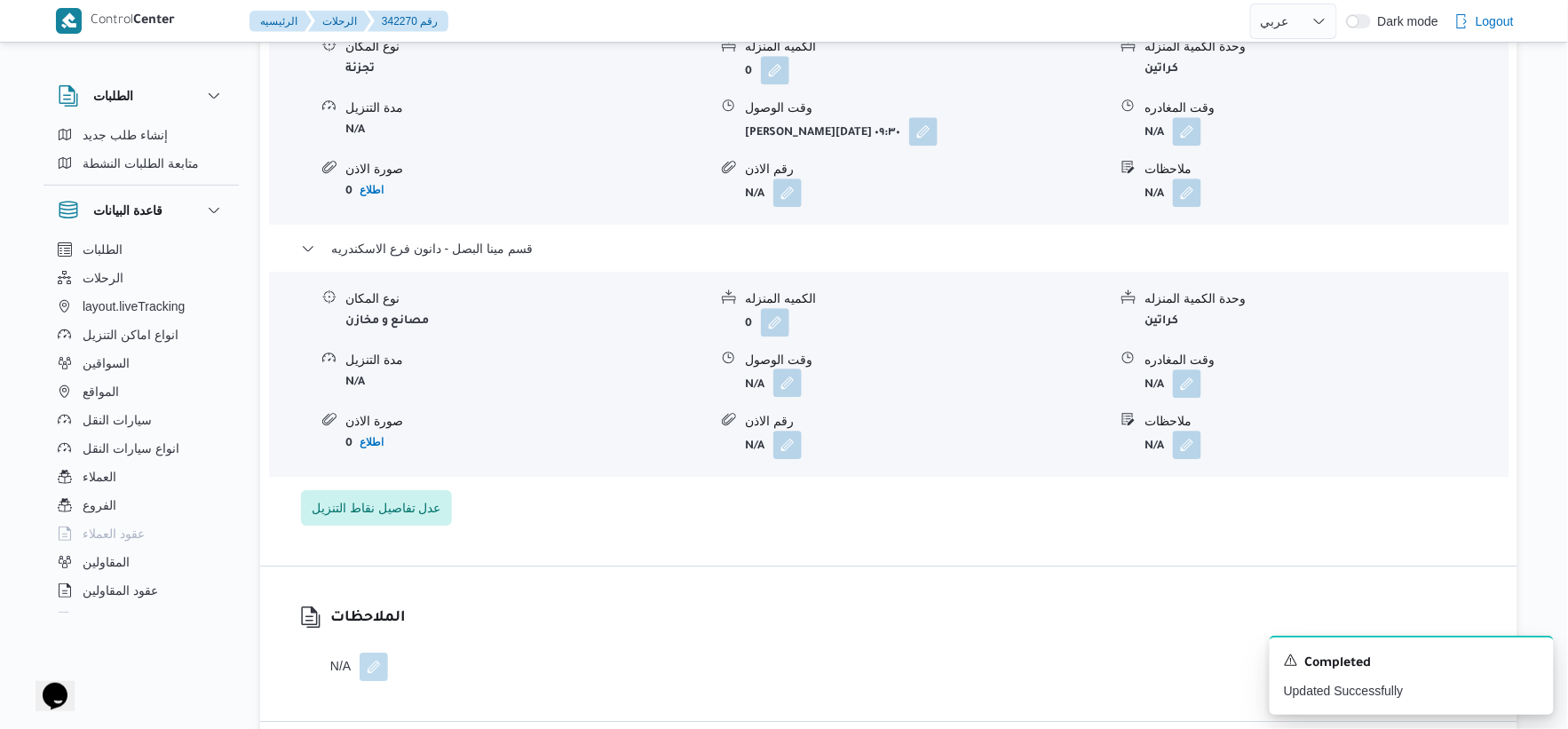
click at [797, 388] on button "button" at bounding box center [787, 382] width 28 height 28
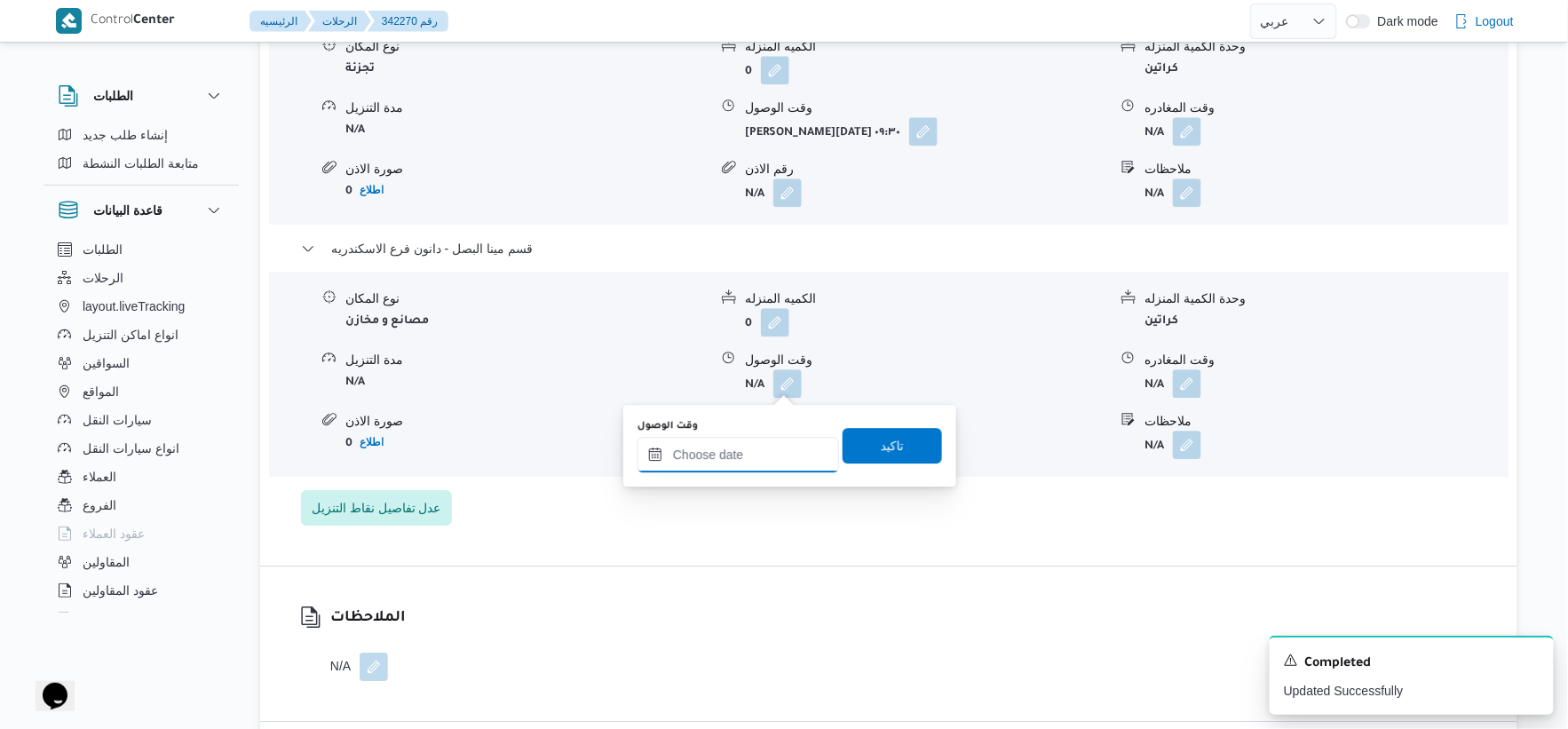
click at [775, 462] on input "وقت الوصول" at bounding box center [739, 455] width 202 height 36
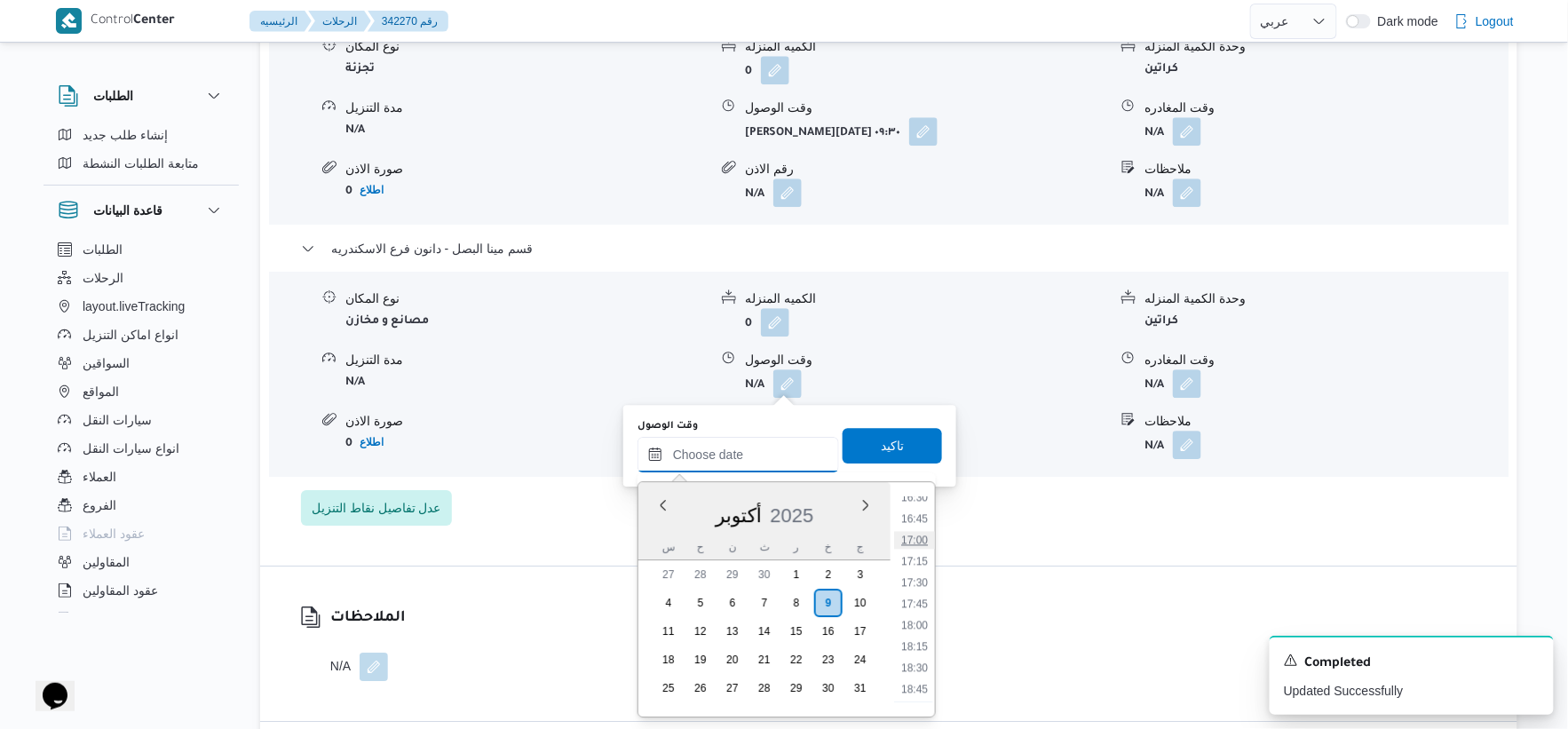
scroll to position [1317, 0]
drag, startPoint x: 911, startPoint y: 590, endPoint x: 918, endPoint y: 516, distance: 74.3
click at [911, 591] on li "16:30" at bounding box center [914, 596] width 41 height 18
type input "[DATE] ١٦:٣٠"
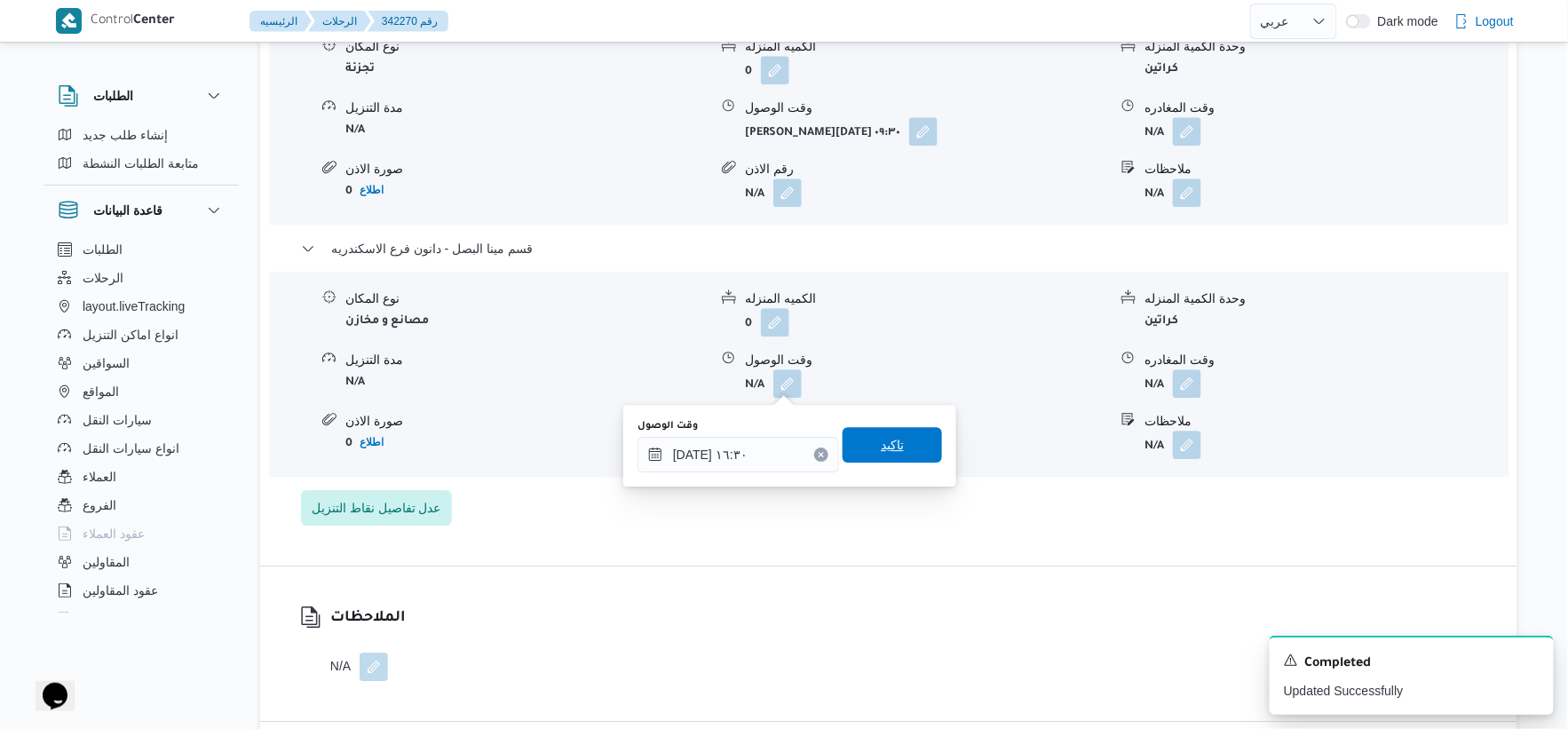
click at [916, 441] on span "تاكيد" at bounding box center [892, 445] width 100 height 36
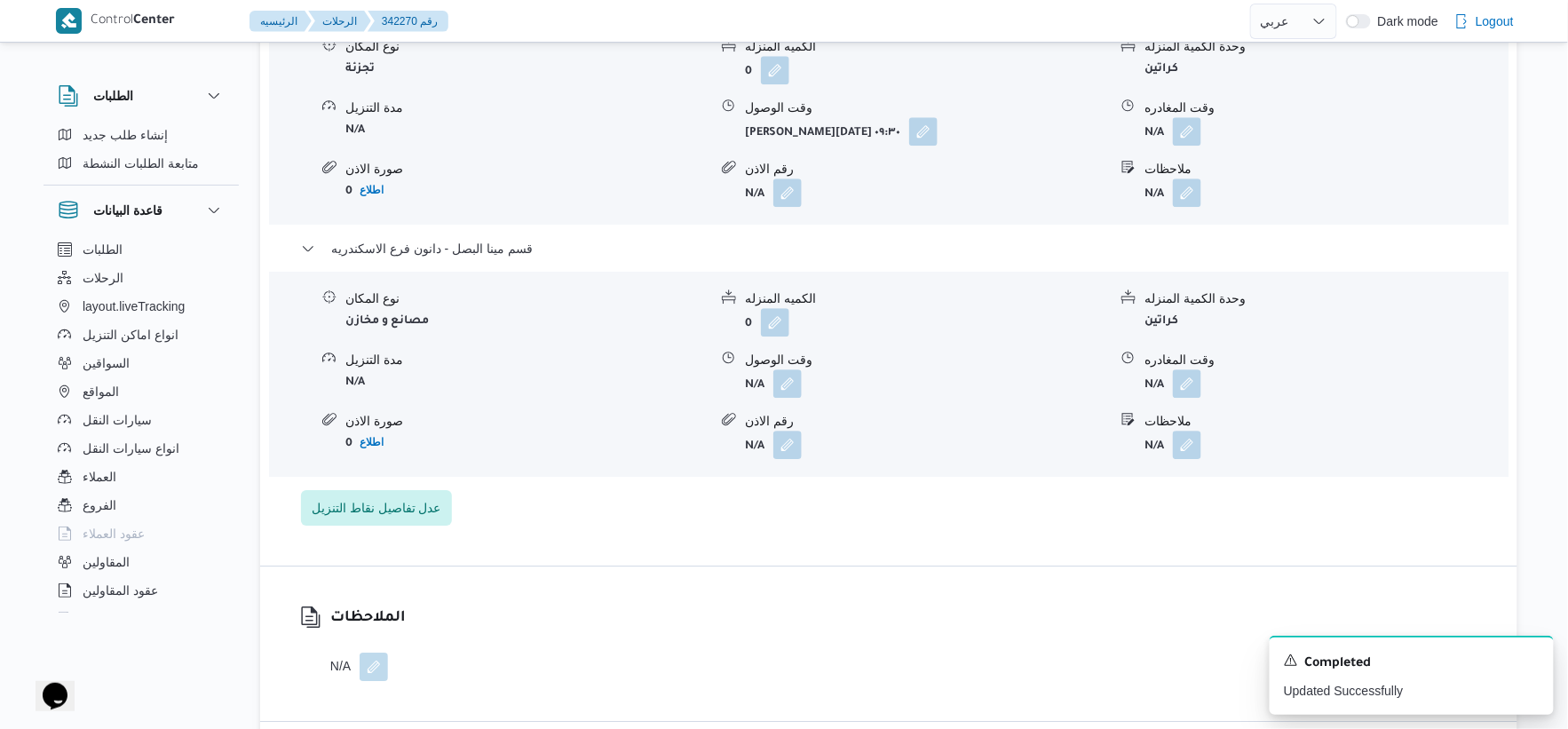
click at [1203, 375] on form "N/A" at bounding box center [1325, 383] width 362 height 28
click at [1191, 374] on button "button" at bounding box center [1187, 382] width 28 height 28
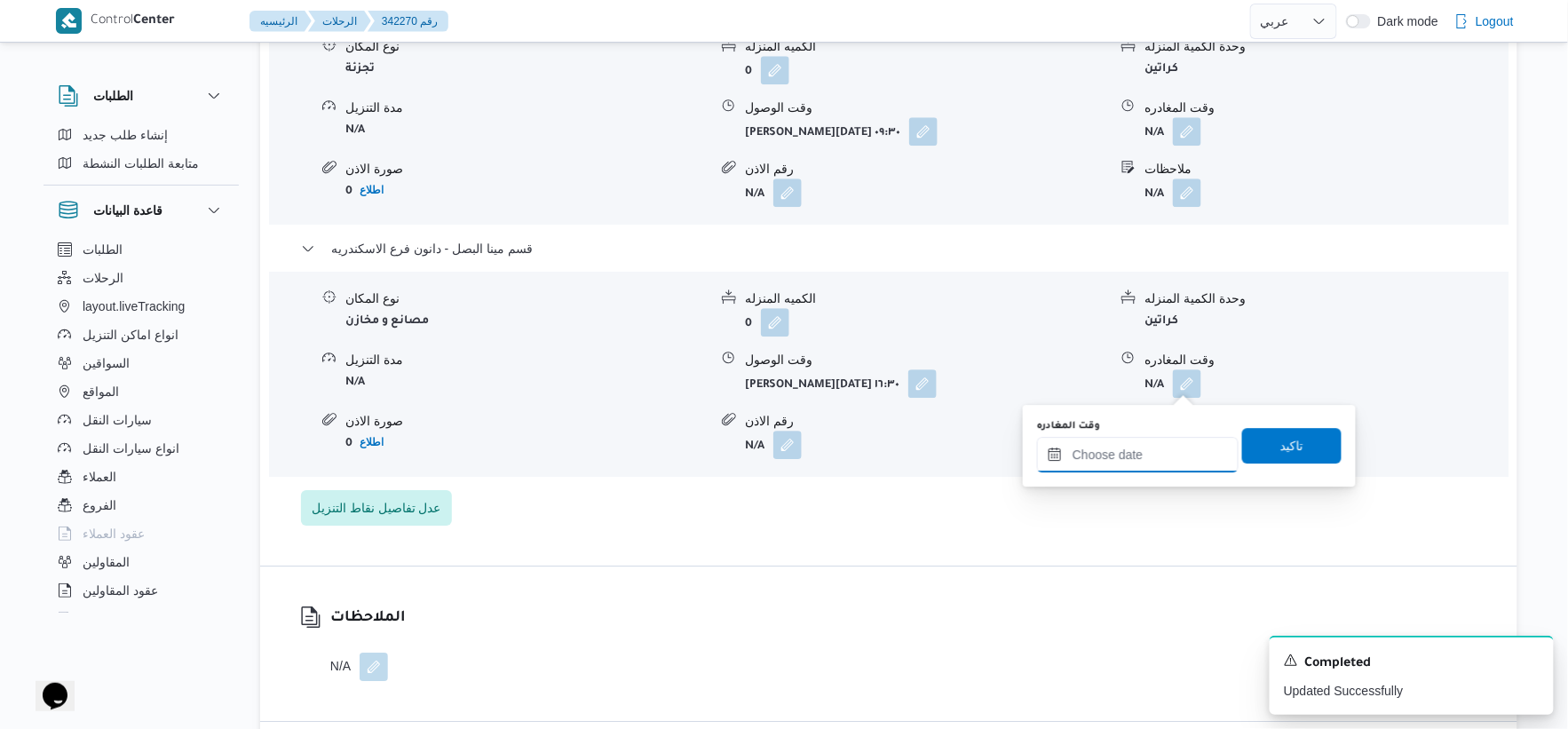
click at [1152, 459] on input "وقت المغادره" at bounding box center [1138, 455] width 202 height 36
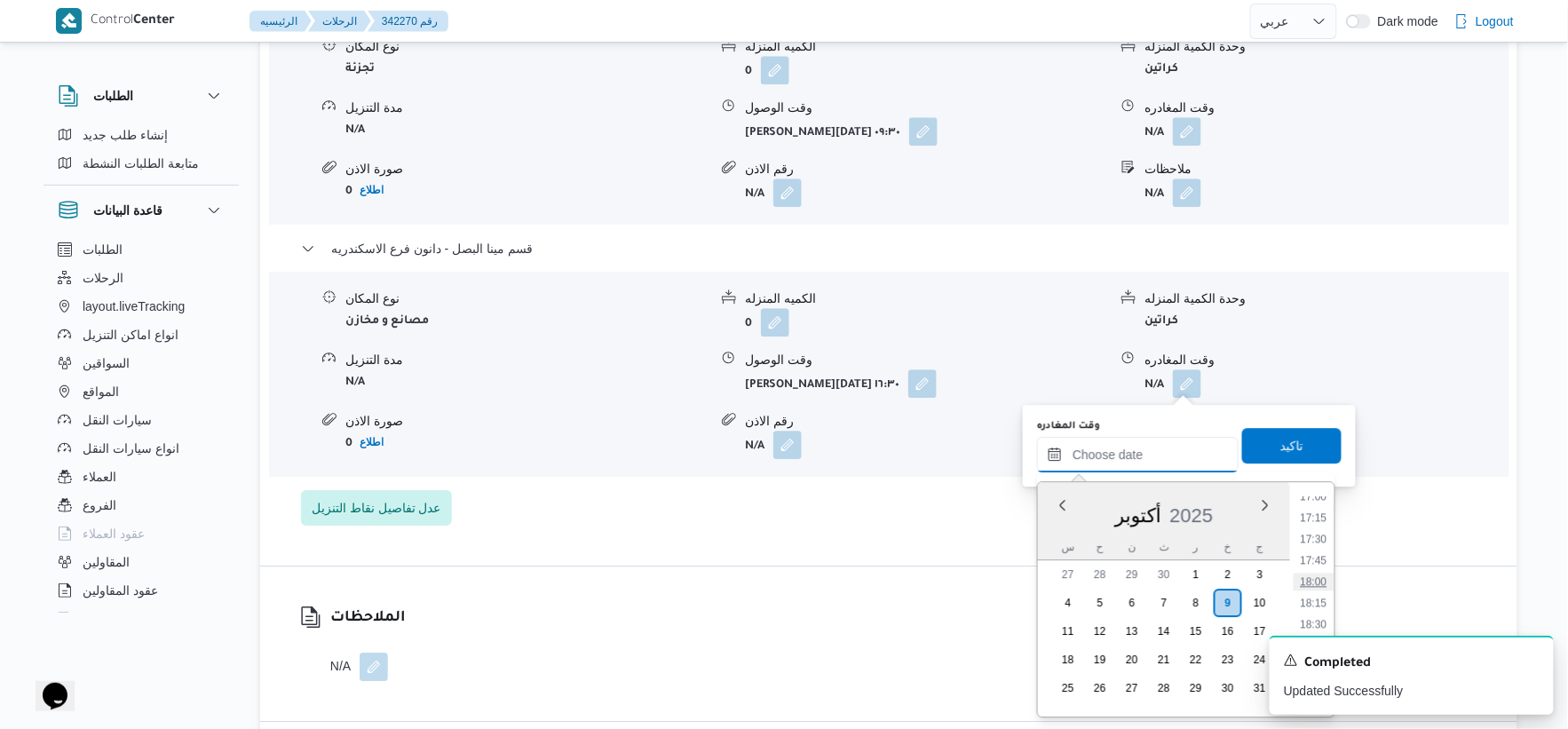
scroll to position [1415, 0]
click at [1314, 536] on li "17:00" at bounding box center [1313, 540] width 41 height 18
type input "[DATE] ١٧:٠٠"
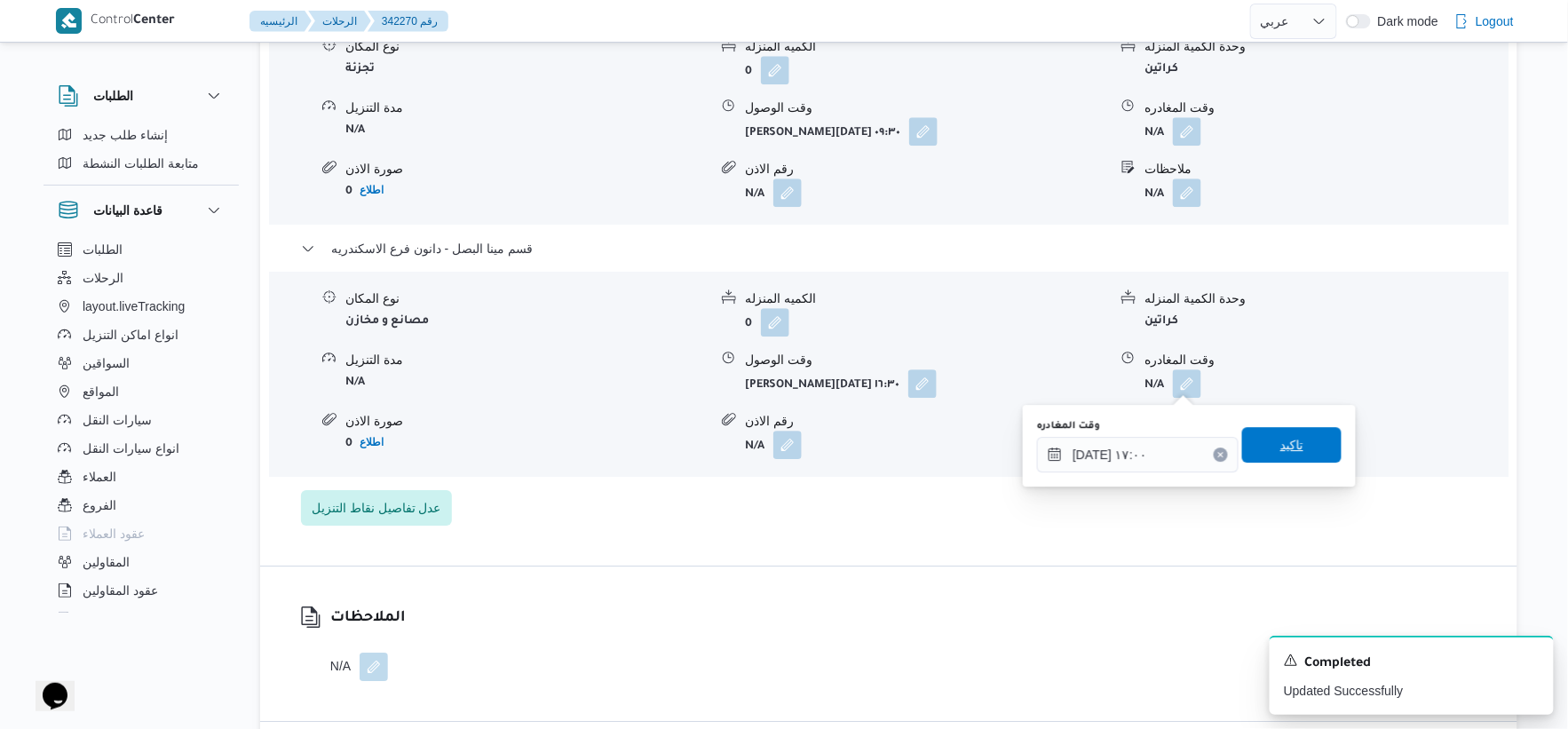
click at [1295, 441] on span "تاكيد" at bounding box center [1293, 445] width 100 height 36
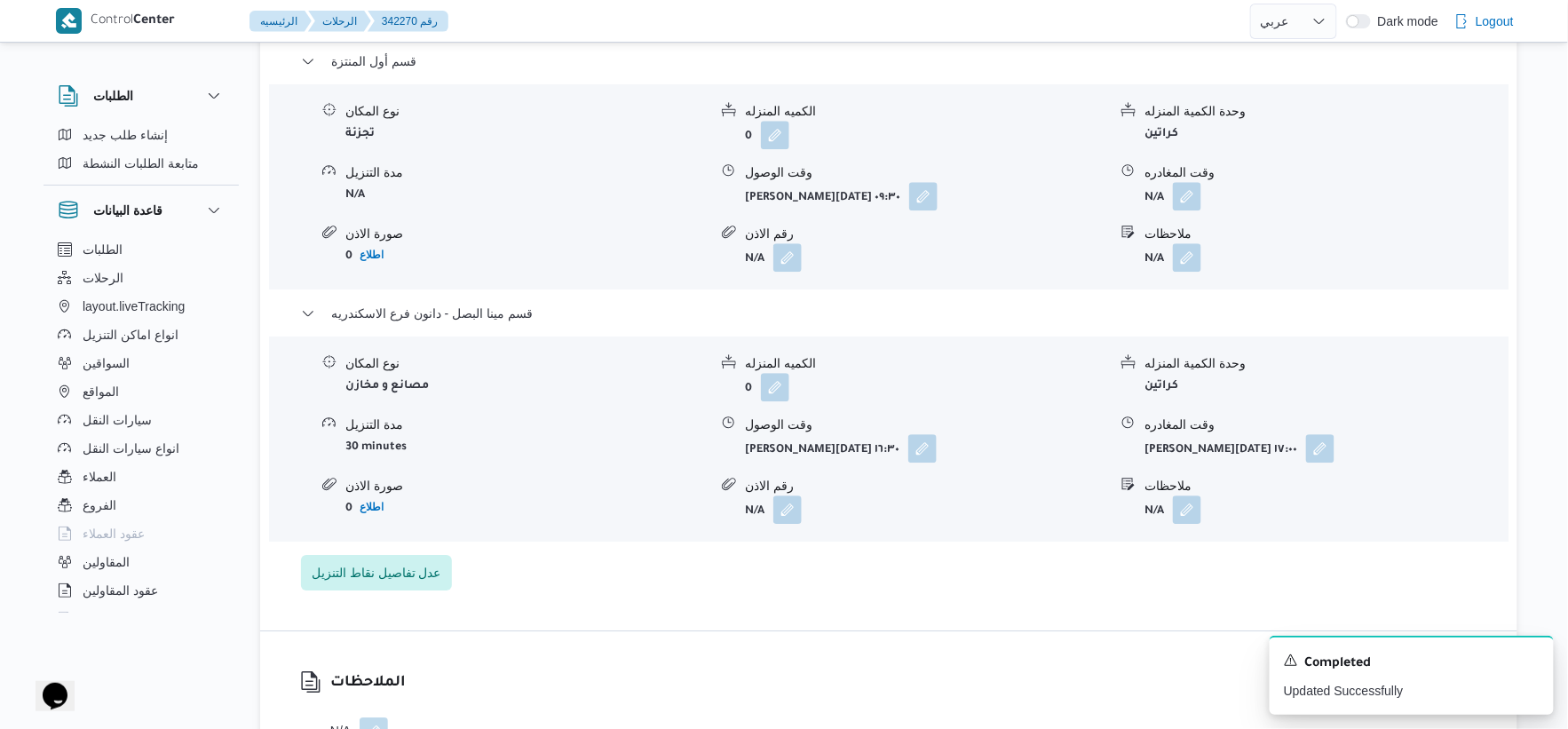
scroll to position [1526, 0]
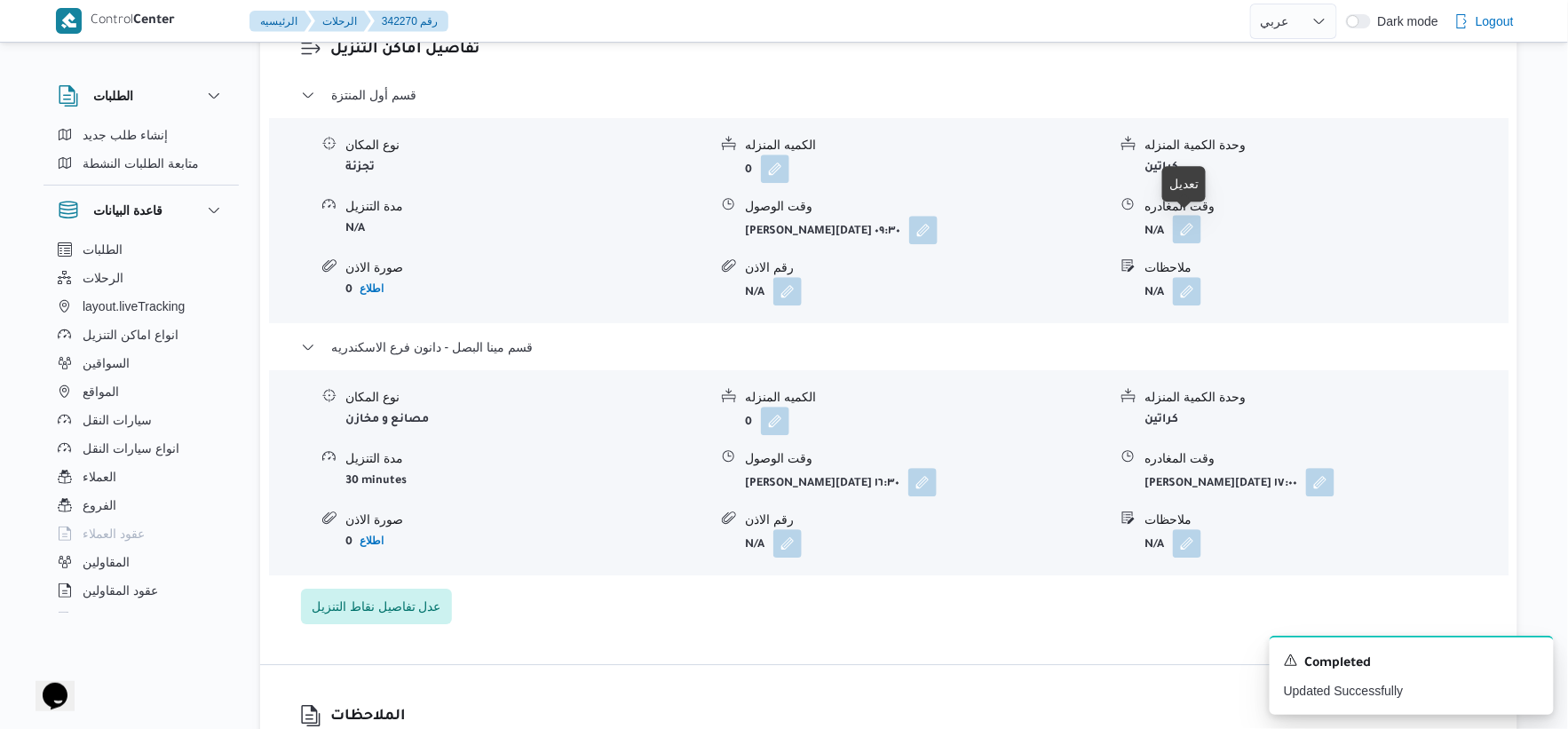
click at [1196, 226] on button "button" at bounding box center [1187, 229] width 28 height 28
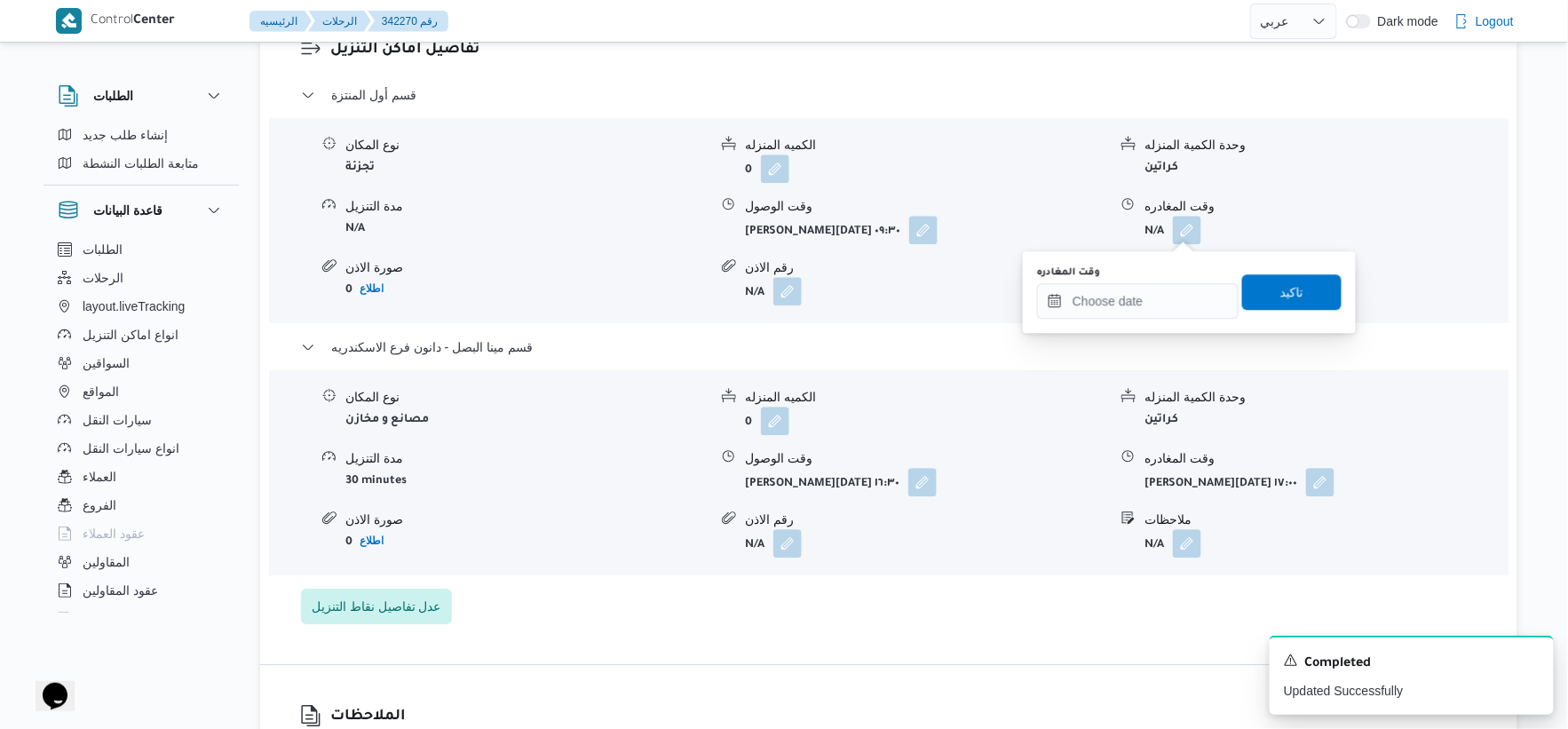
click at [1167, 279] on div "وقت المغادره" at bounding box center [1138, 292] width 202 height 53
click at [1177, 299] on input "وقت المغادره" at bounding box center [1138, 302] width 202 height 36
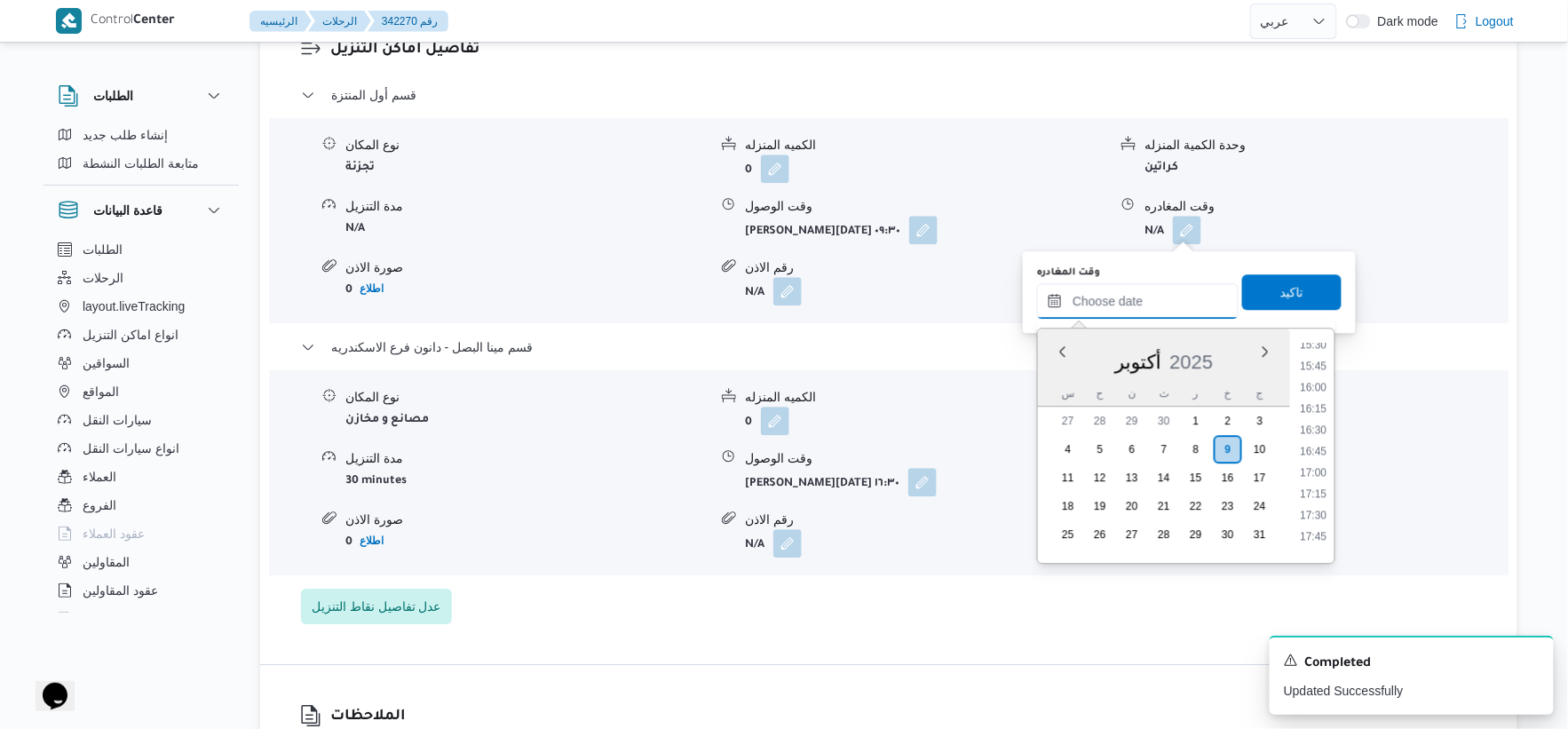
scroll to position [1317, 0]
click at [1307, 397] on li "16:00" at bounding box center [1313, 399] width 41 height 18
type input "[DATE] ١٦:٠٠"
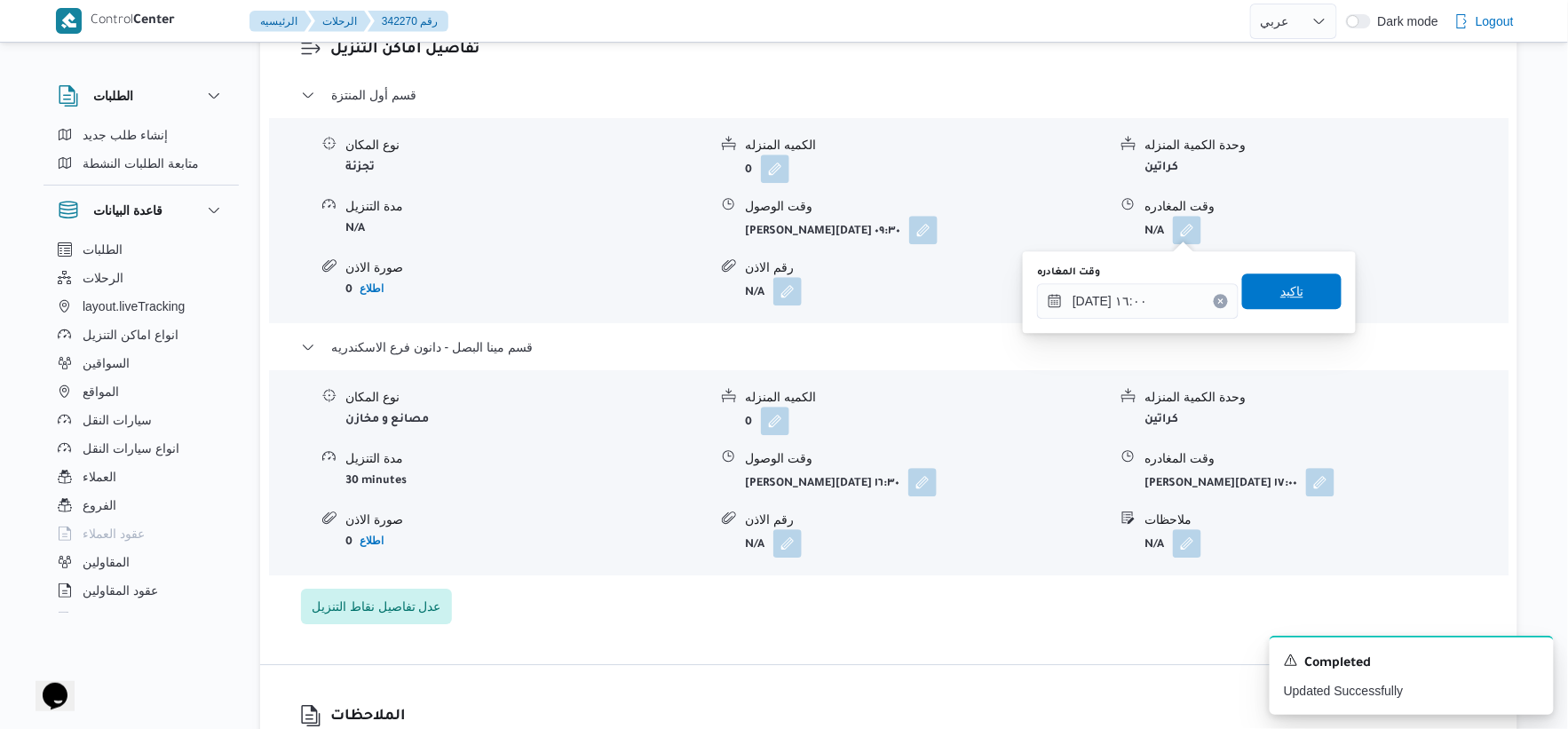
click at [1301, 286] on span "تاكيد" at bounding box center [1293, 292] width 100 height 36
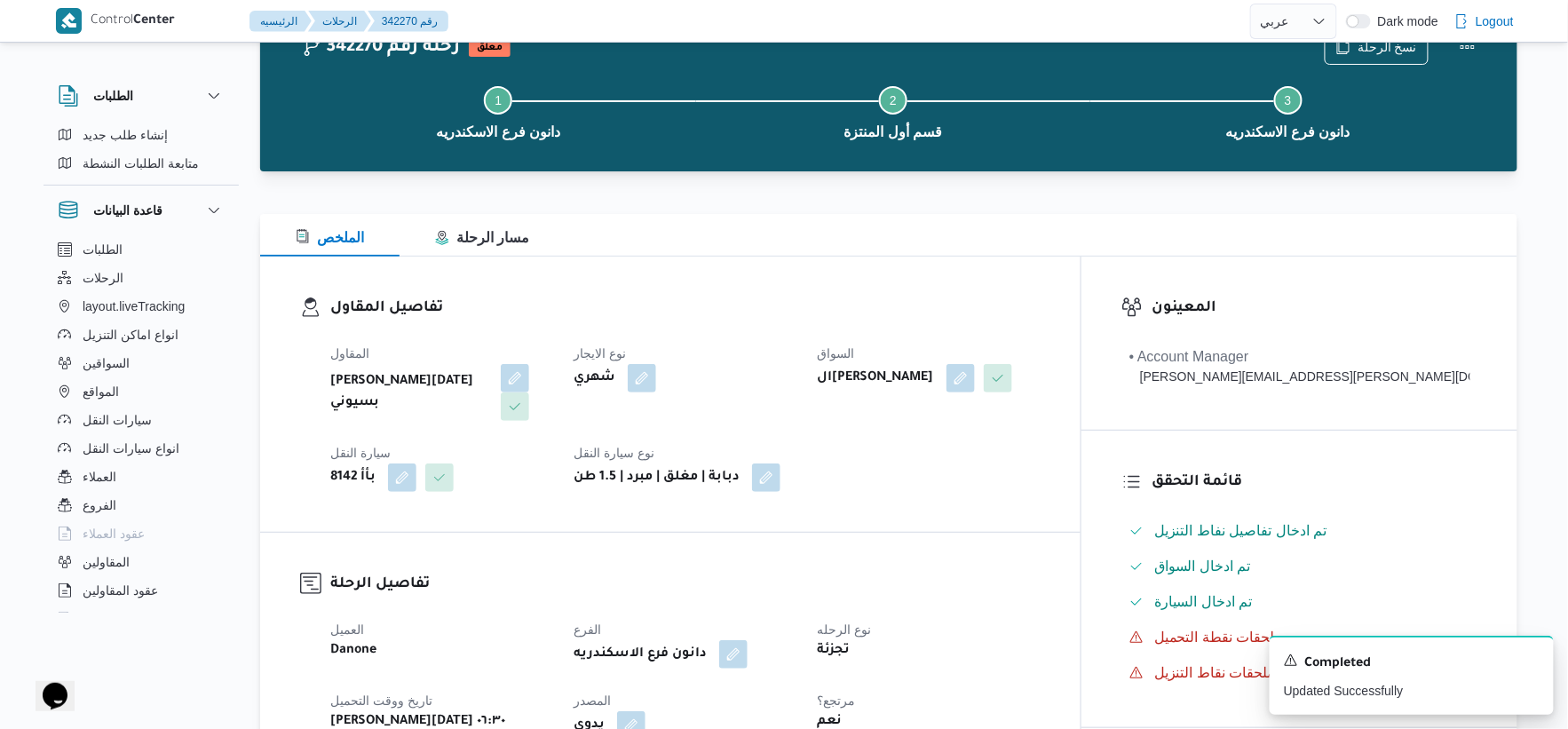
scroll to position [0, 0]
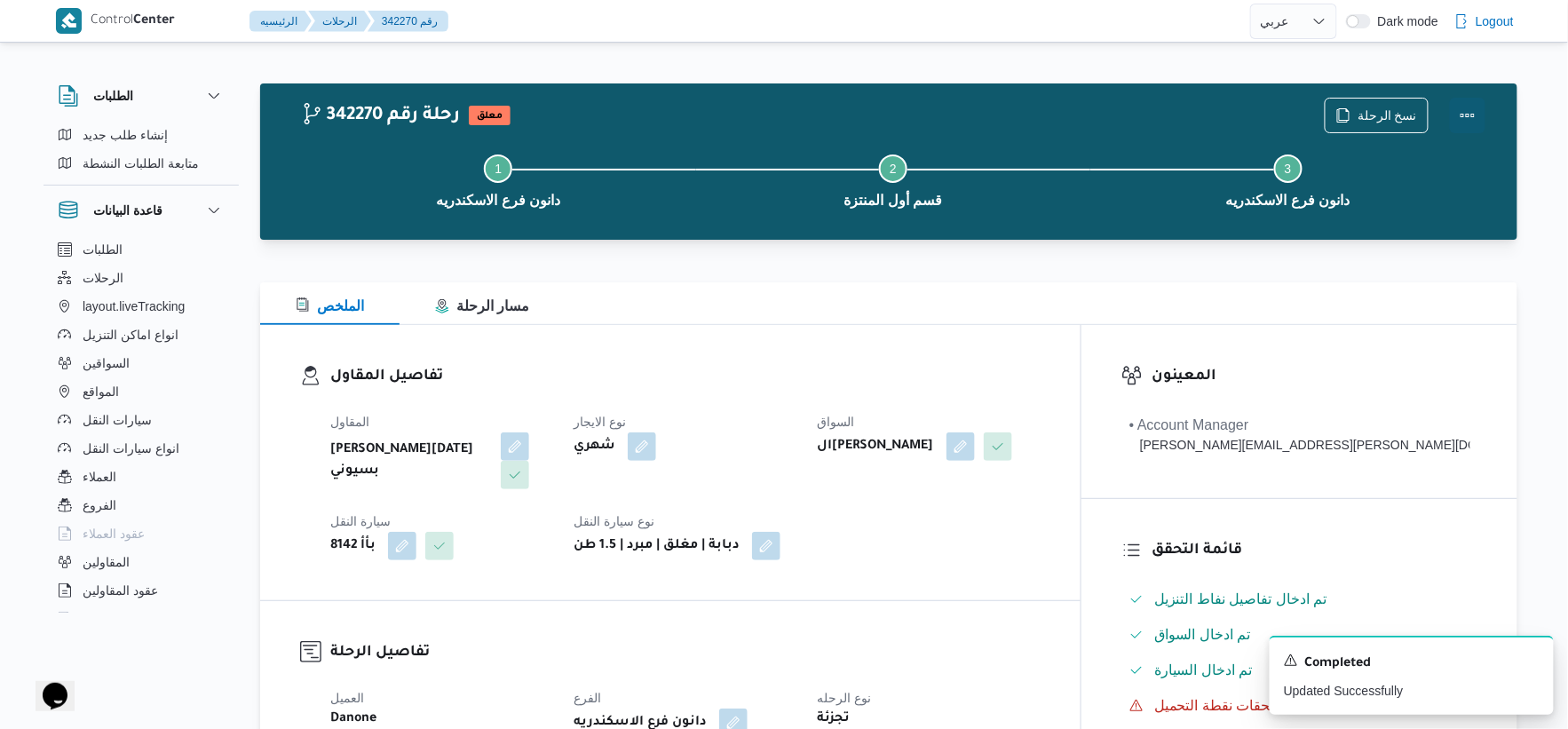
drag, startPoint x: 1478, startPoint y: 105, endPoint x: 1449, endPoint y: 113, distance: 30.1
click at [1478, 107] on button "Actions" at bounding box center [1468, 116] width 36 height 36
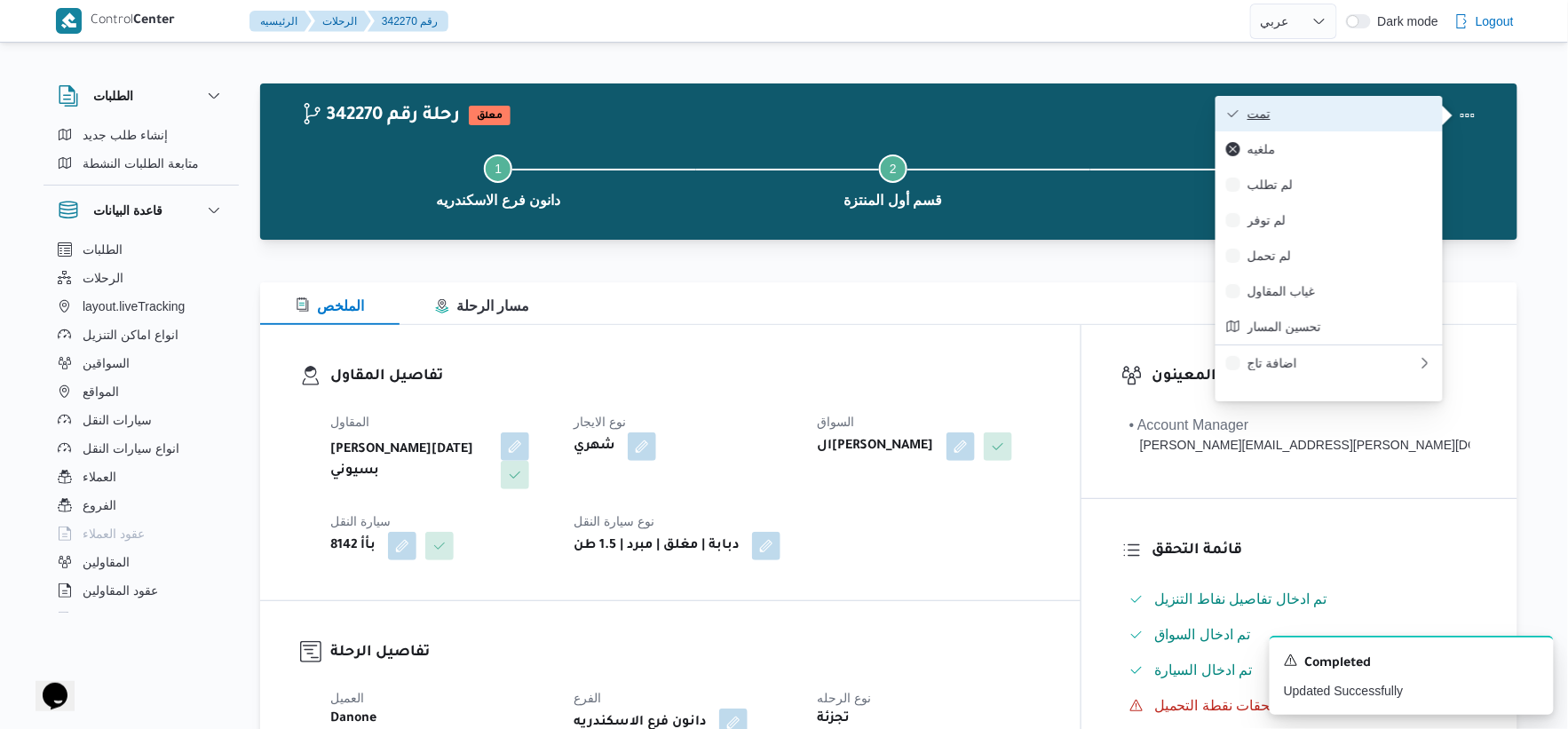
click at [1360, 116] on span "تمت" at bounding box center [1339, 114] width 185 height 14
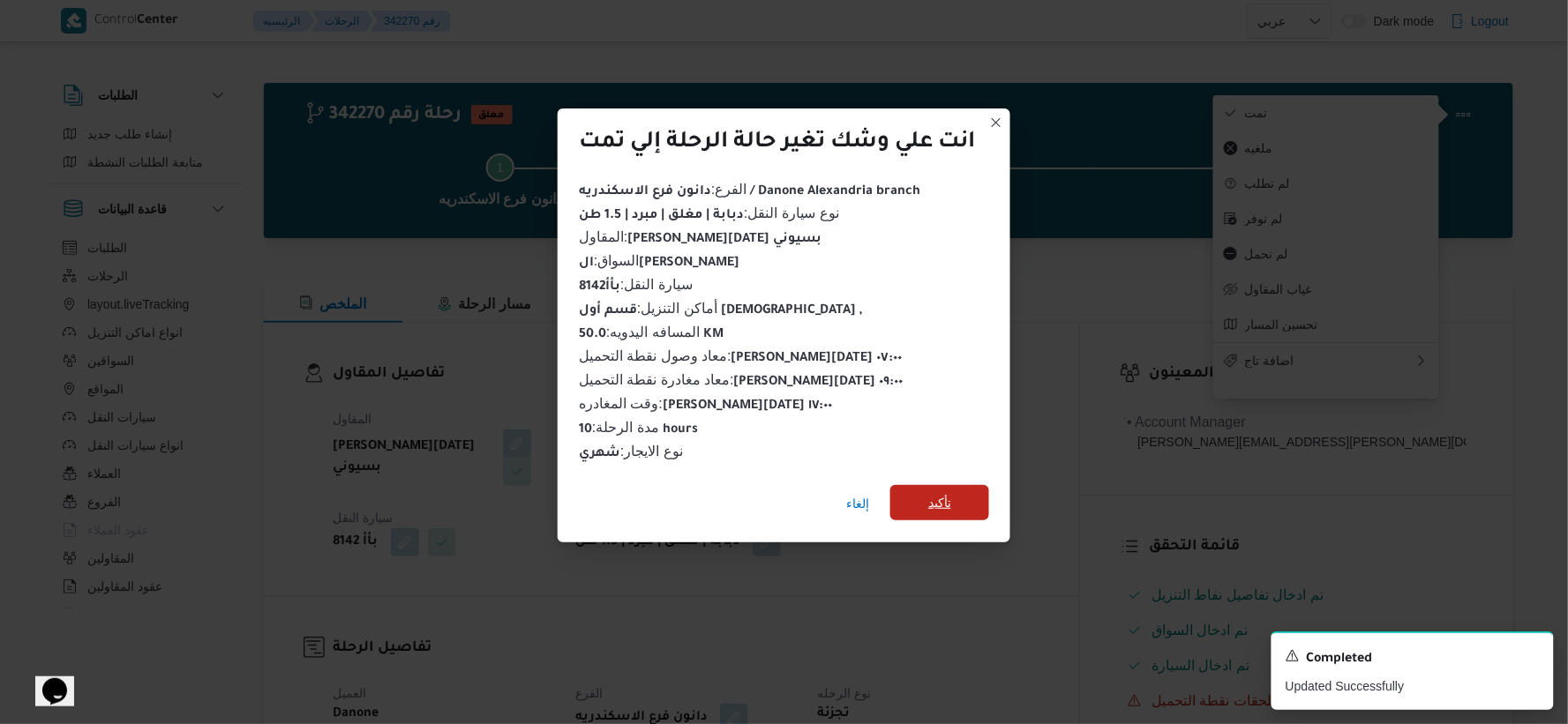
click at [942, 494] on span "تأكيد" at bounding box center [939, 502] width 23 height 21
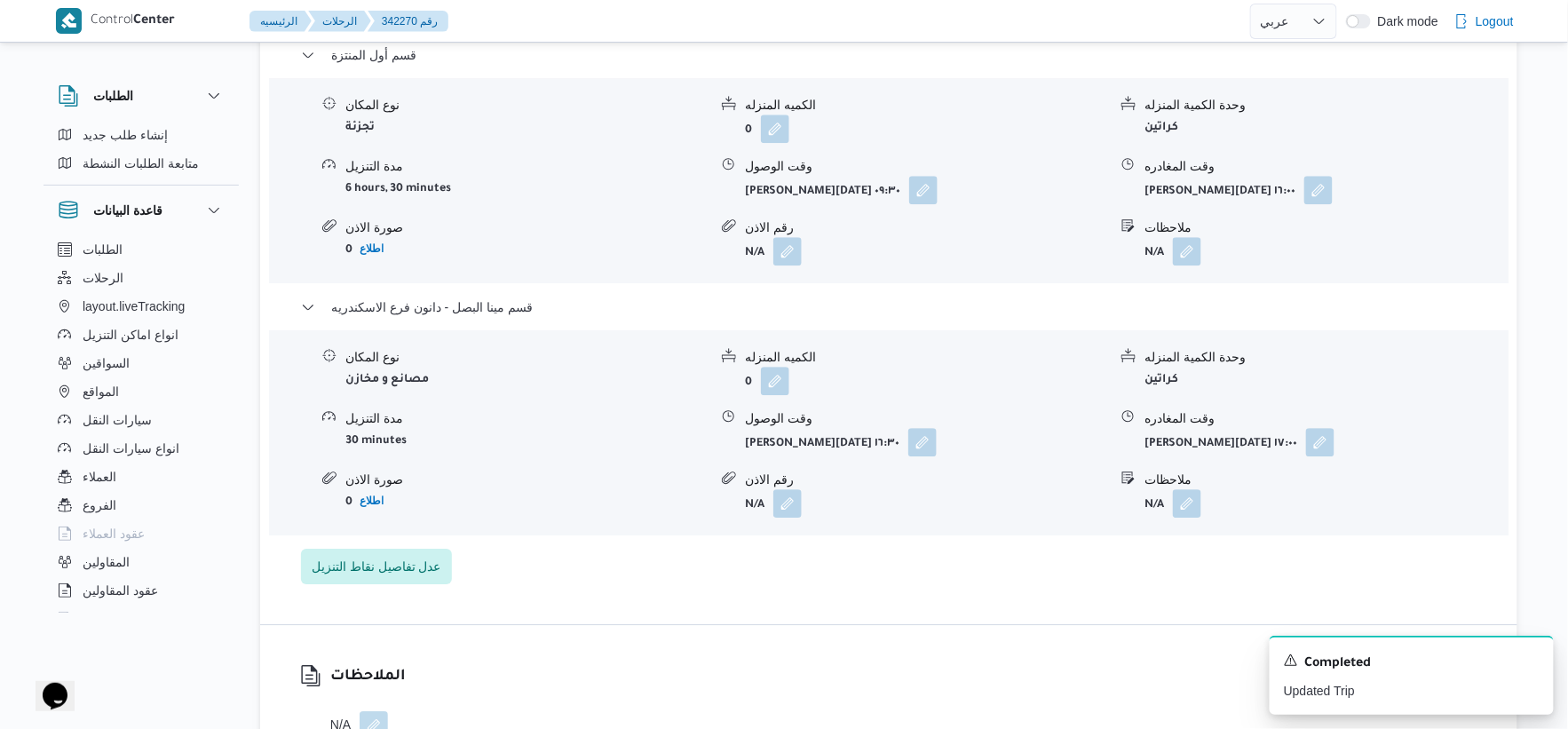
scroll to position [1579, 0]
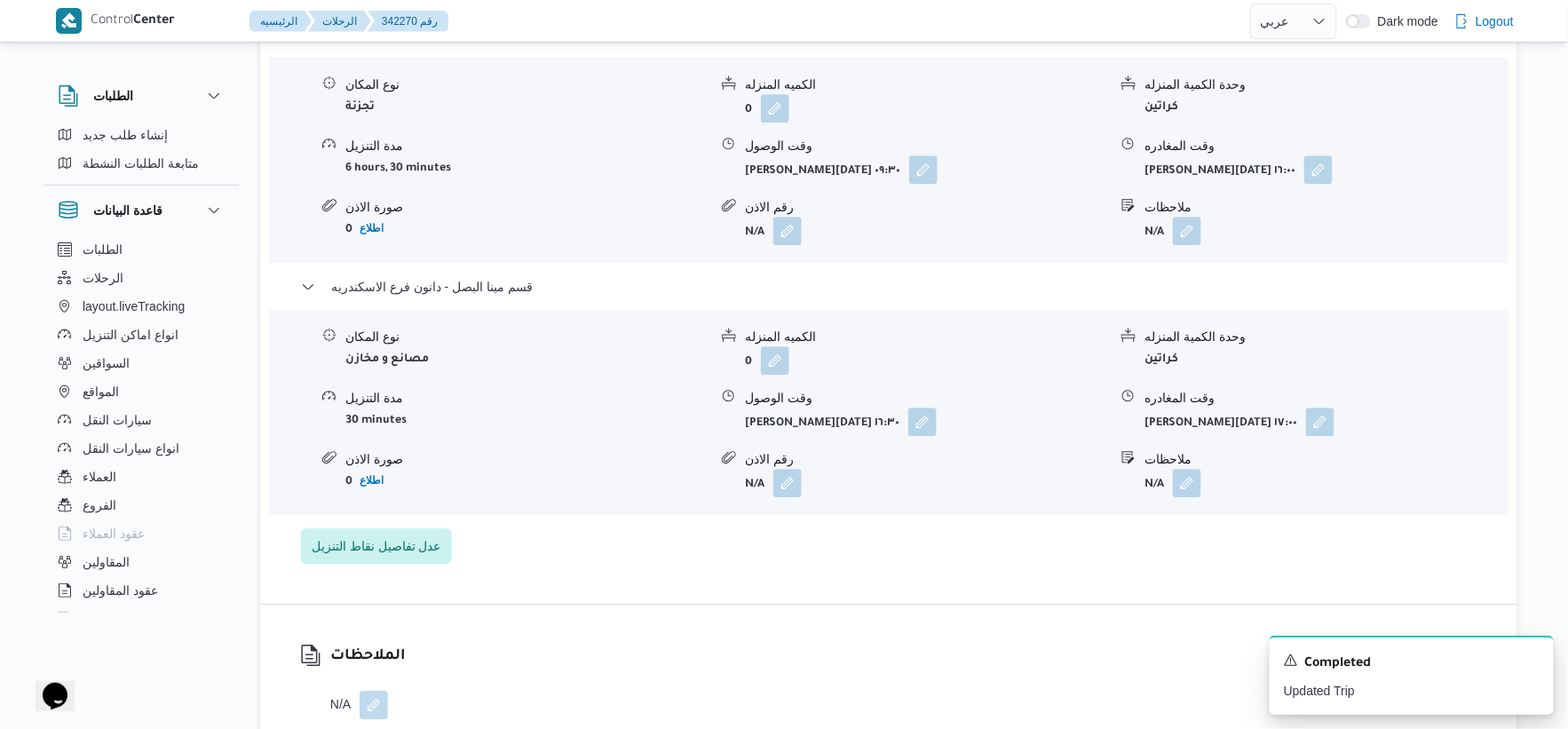
select select "ar"
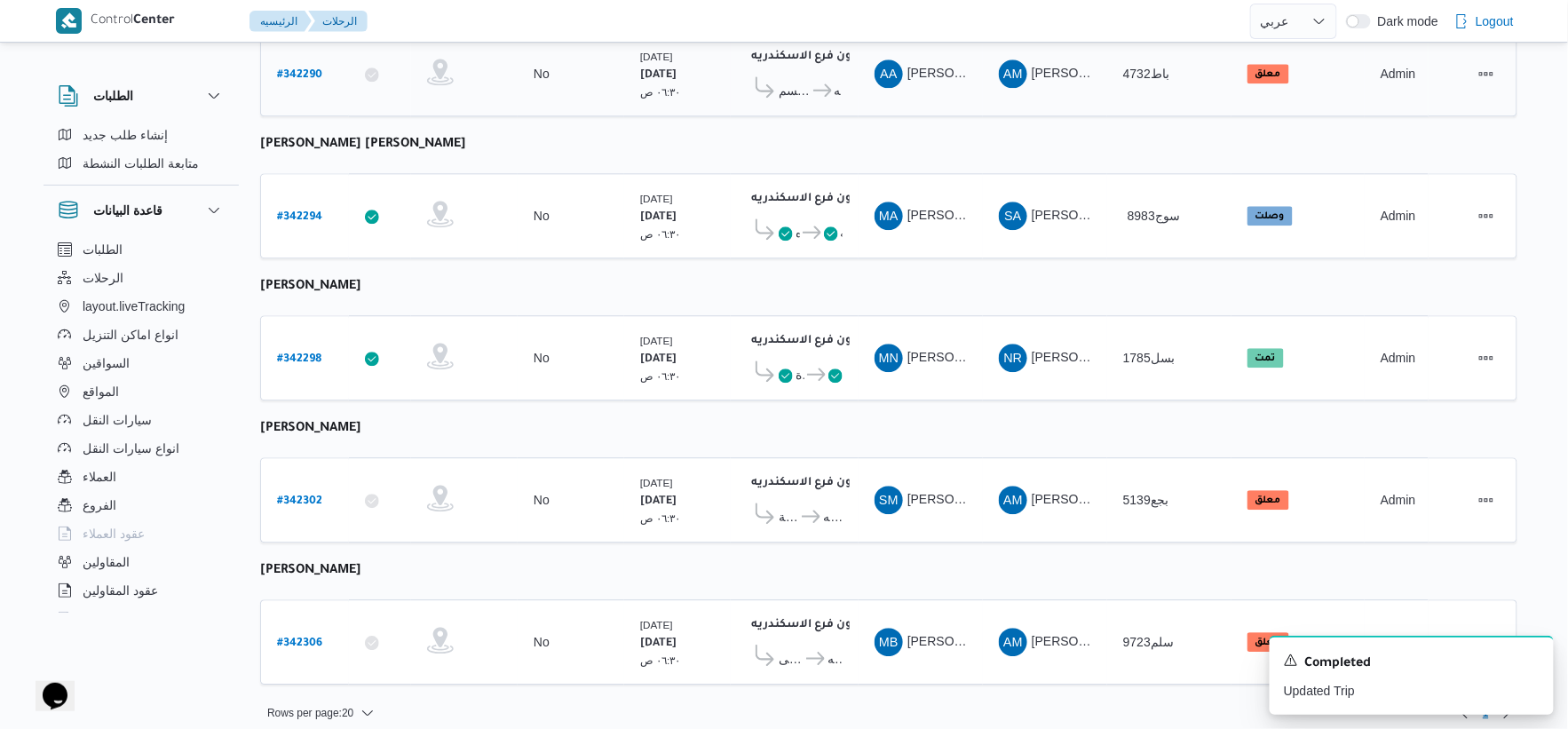
scroll to position [1427, 0]
click at [305, 495] on b "# 342302" at bounding box center [299, 501] width 45 height 12
select select "ar"
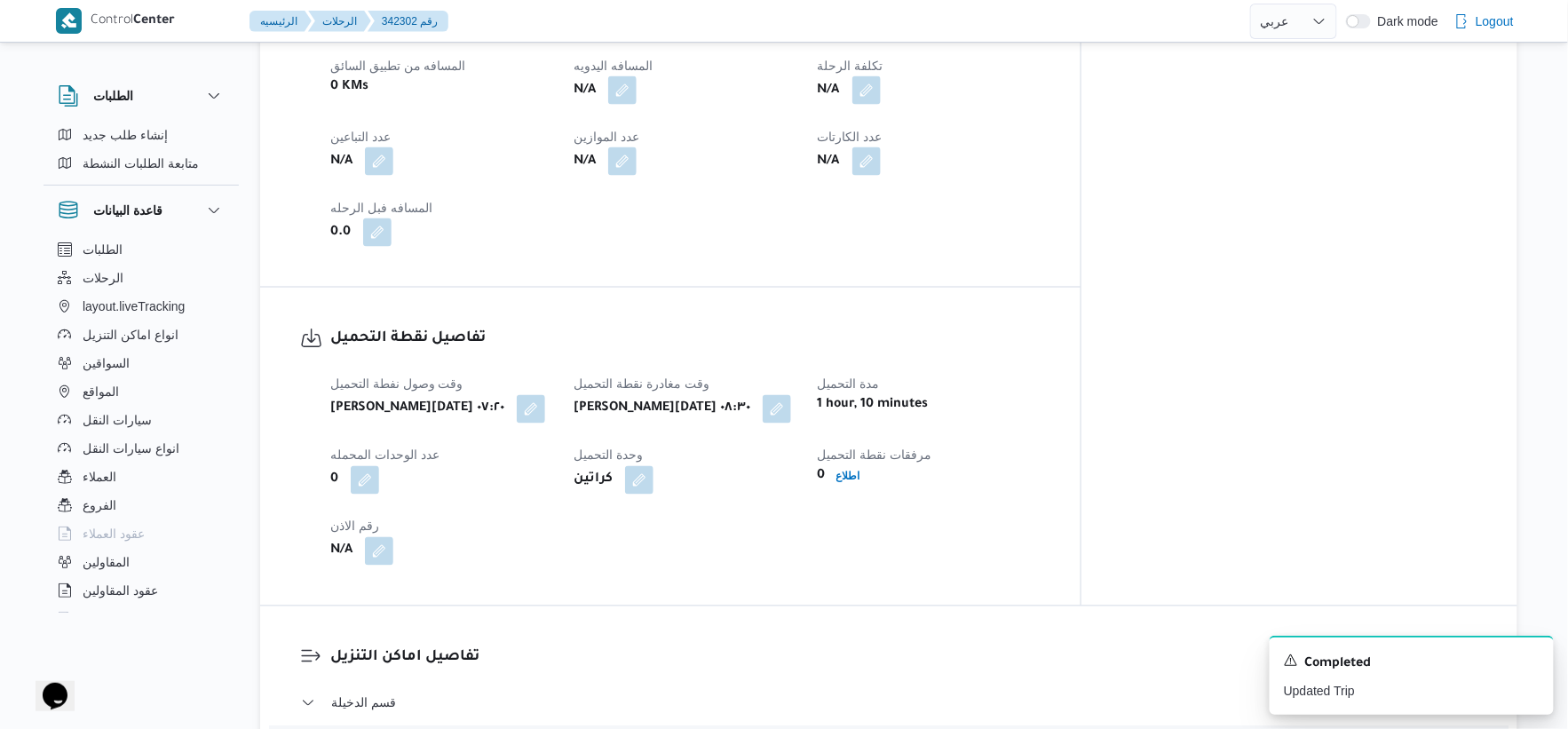
scroll to position [1283, 0]
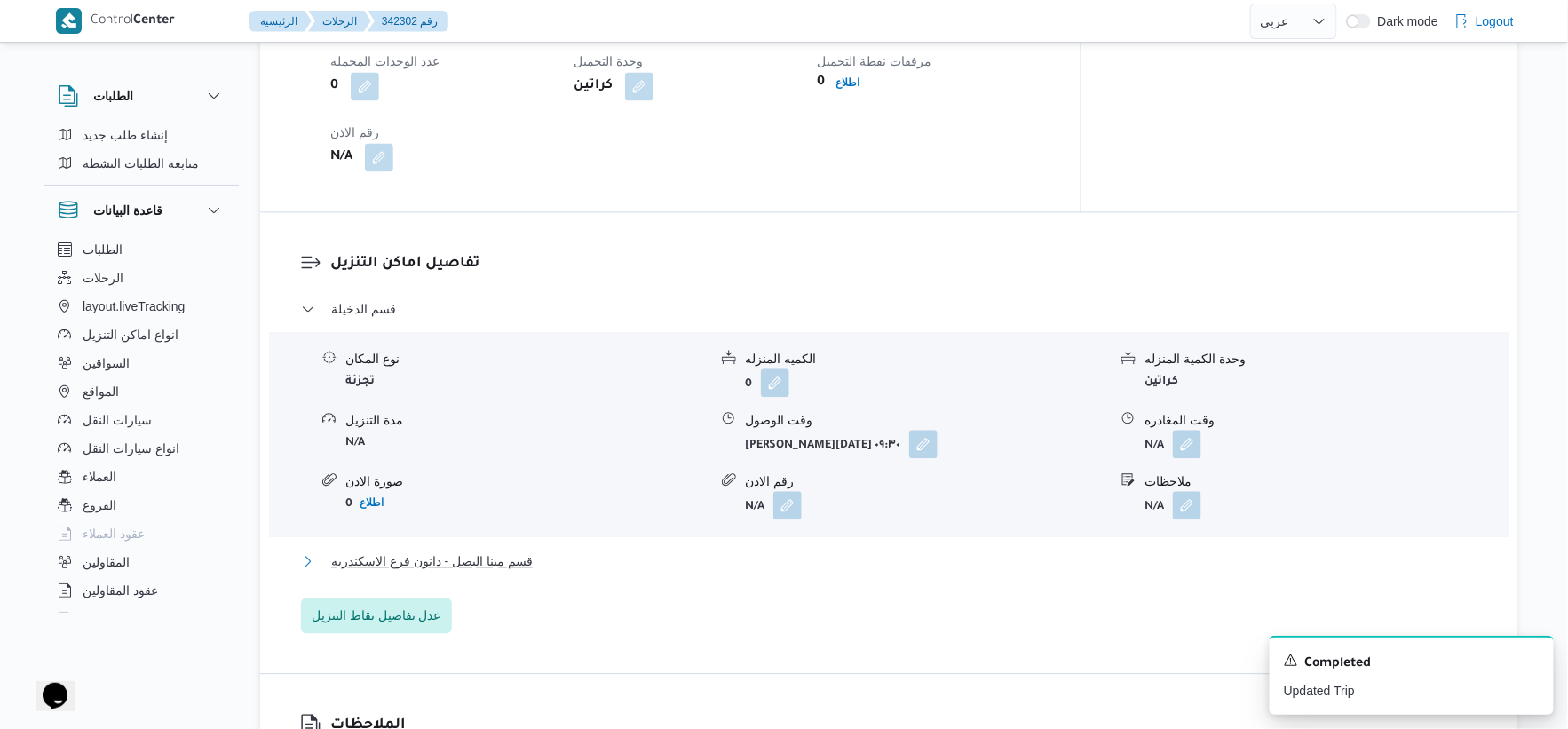
click at [498, 562] on span "قسم مينا البصل - دانون فرع الاسكندريه" at bounding box center [432, 561] width 202 height 21
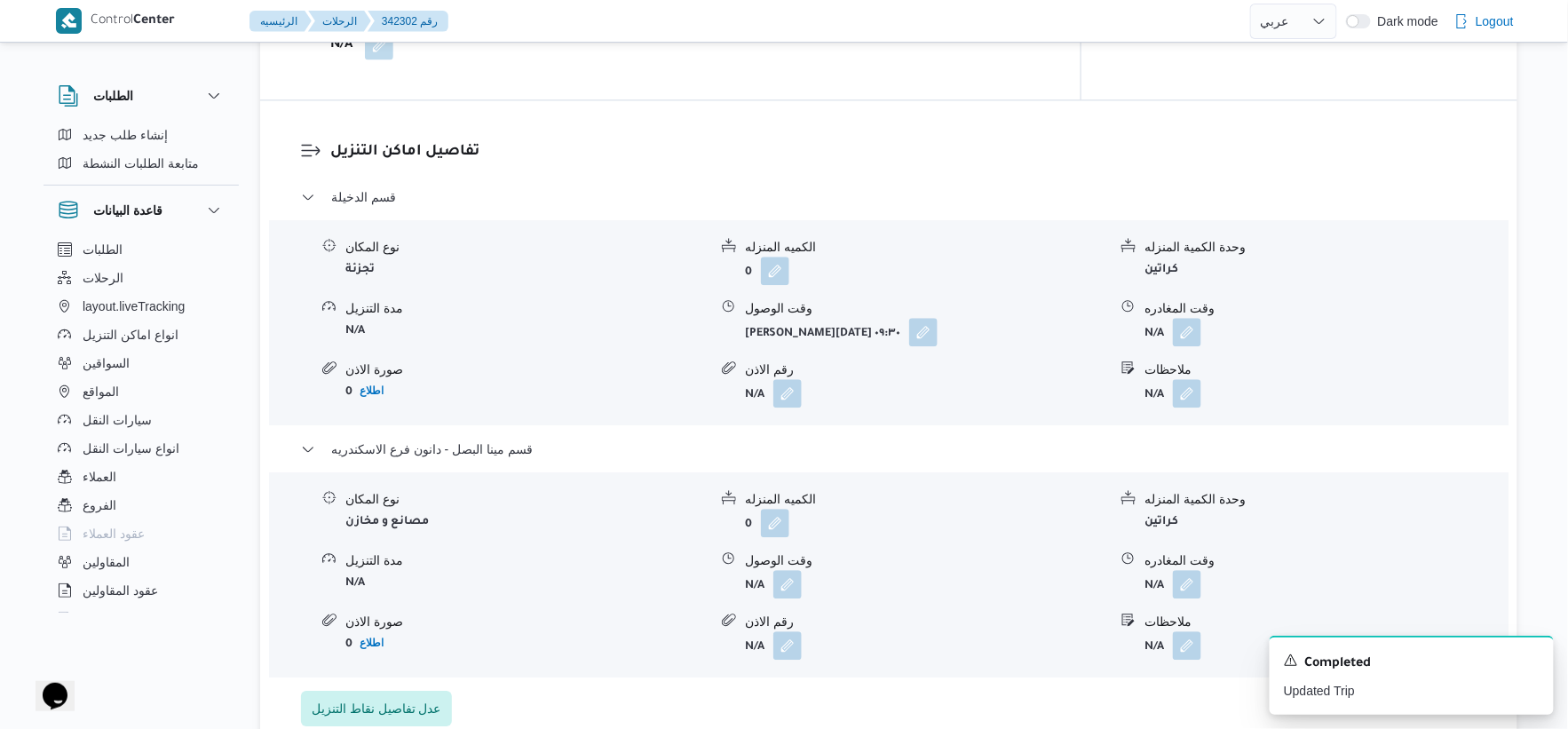
scroll to position [1480, 0]
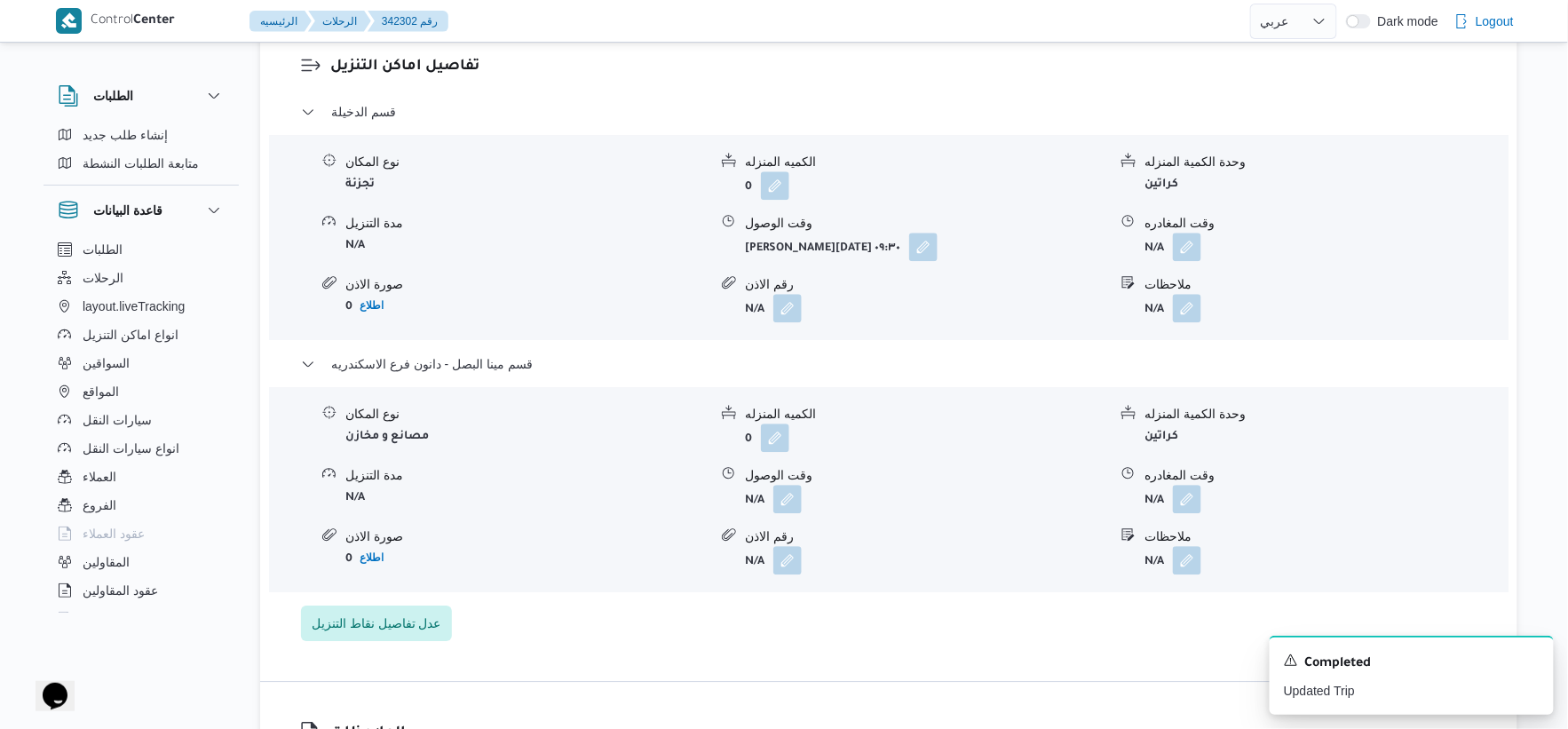
click at [794, 512] on div "نوع المكان مصانع و مخازن الكميه المنزله 0 وحدة الكمية المنزله كراتين مدة التنزي…" at bounding box center [888, 490] width 1254 height 202
click at [790, 506] on button "button" at bounding box center [787, 498] width 28 height 28
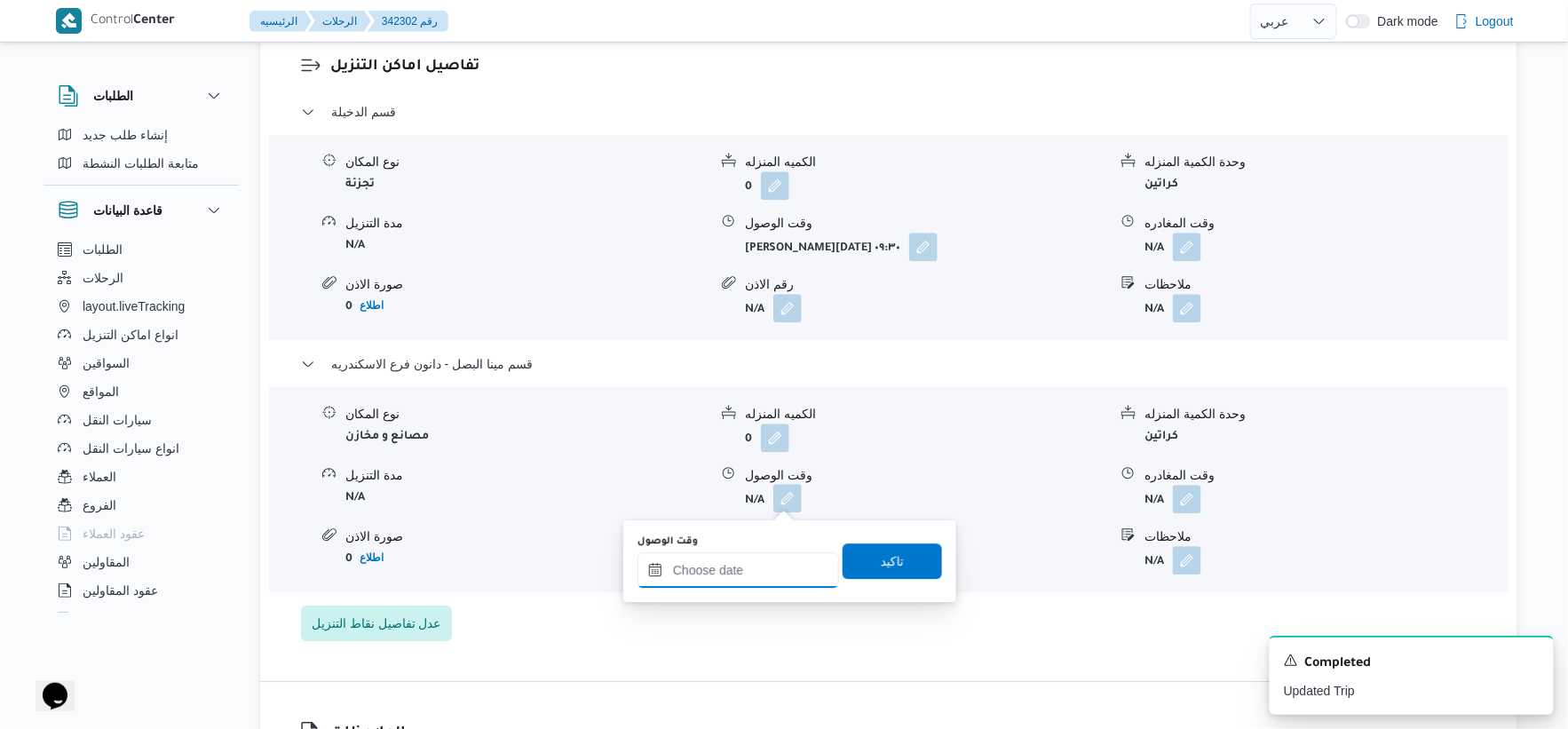
click at [768, 574] on input "وقت الوصول" at bounding box center [739, 570] width 202 height 36
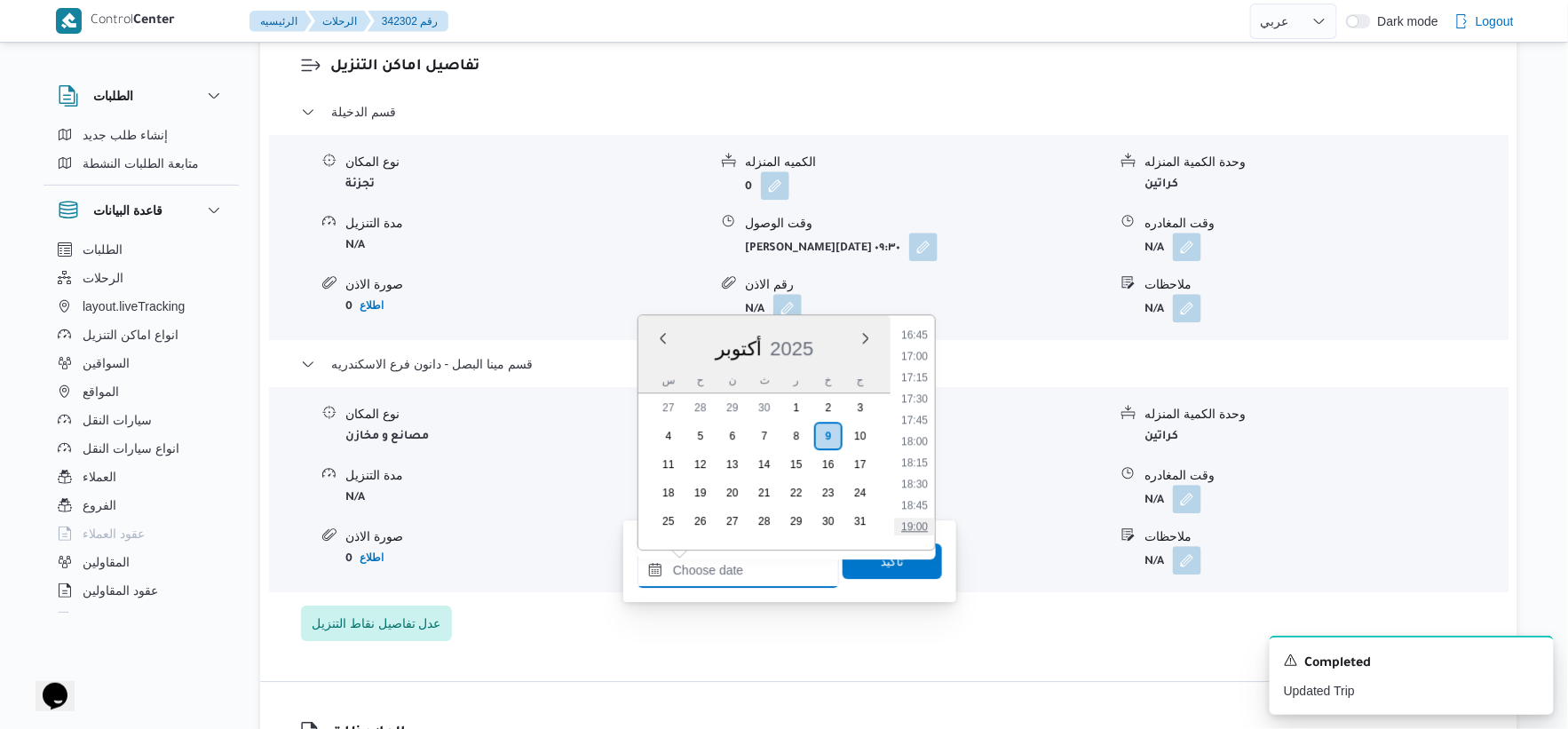
scroll to position [1317, 0]
click at [925, 488] on li "17:15" at bounding box center [914, 493] width 41 height 18
type input "٠٩/١٠/٢٠٢٥ ١٧:١٥"
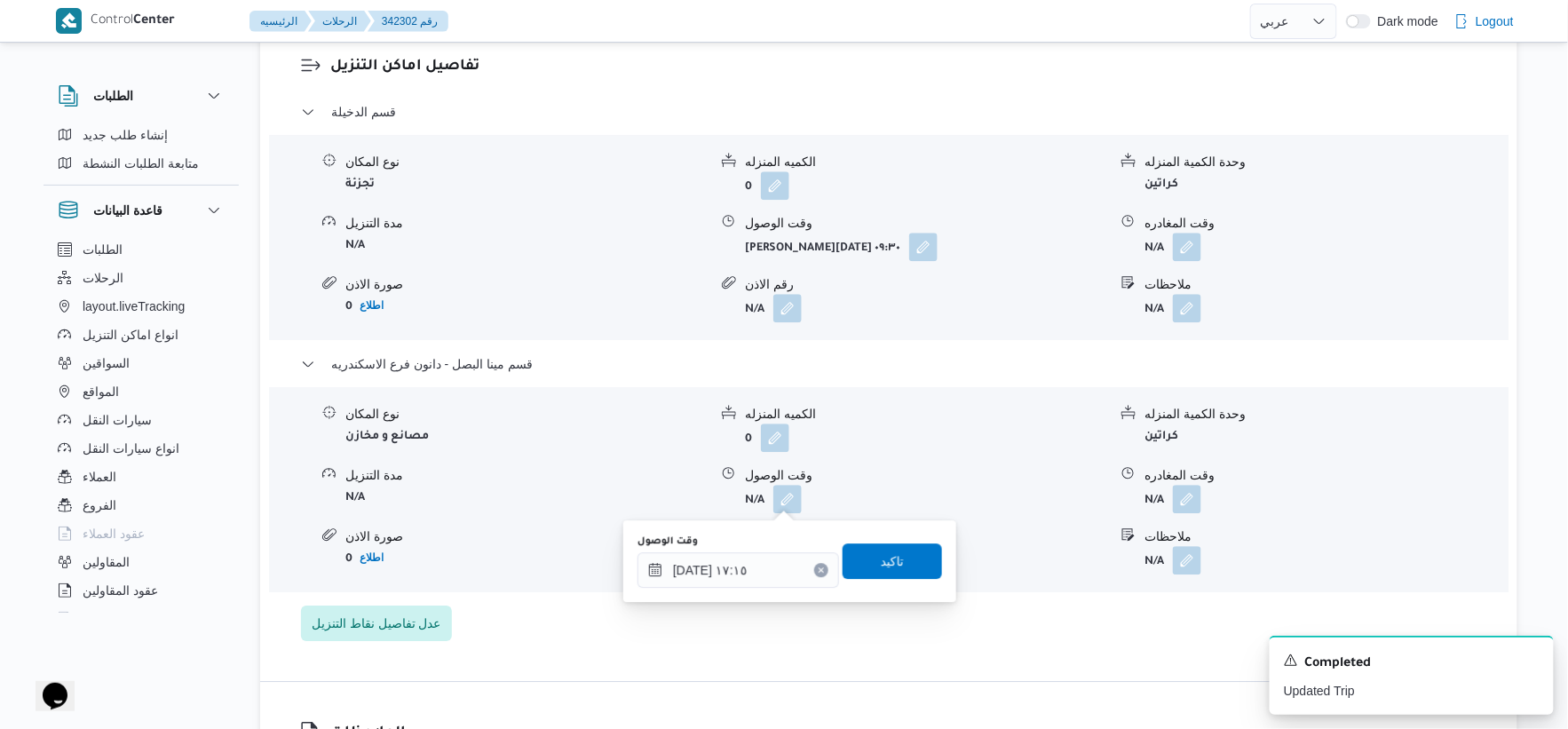
click at [899, 537] on div "وقت الوصول ٠٩/١٠/٢٠٢٥ ١٧:١٥ تاكيد" at bounding box center [789, 561] width 308 height 57
click at [911, 543] on span "تاكيد" at bounding box center [892, 561] width 100 height 36
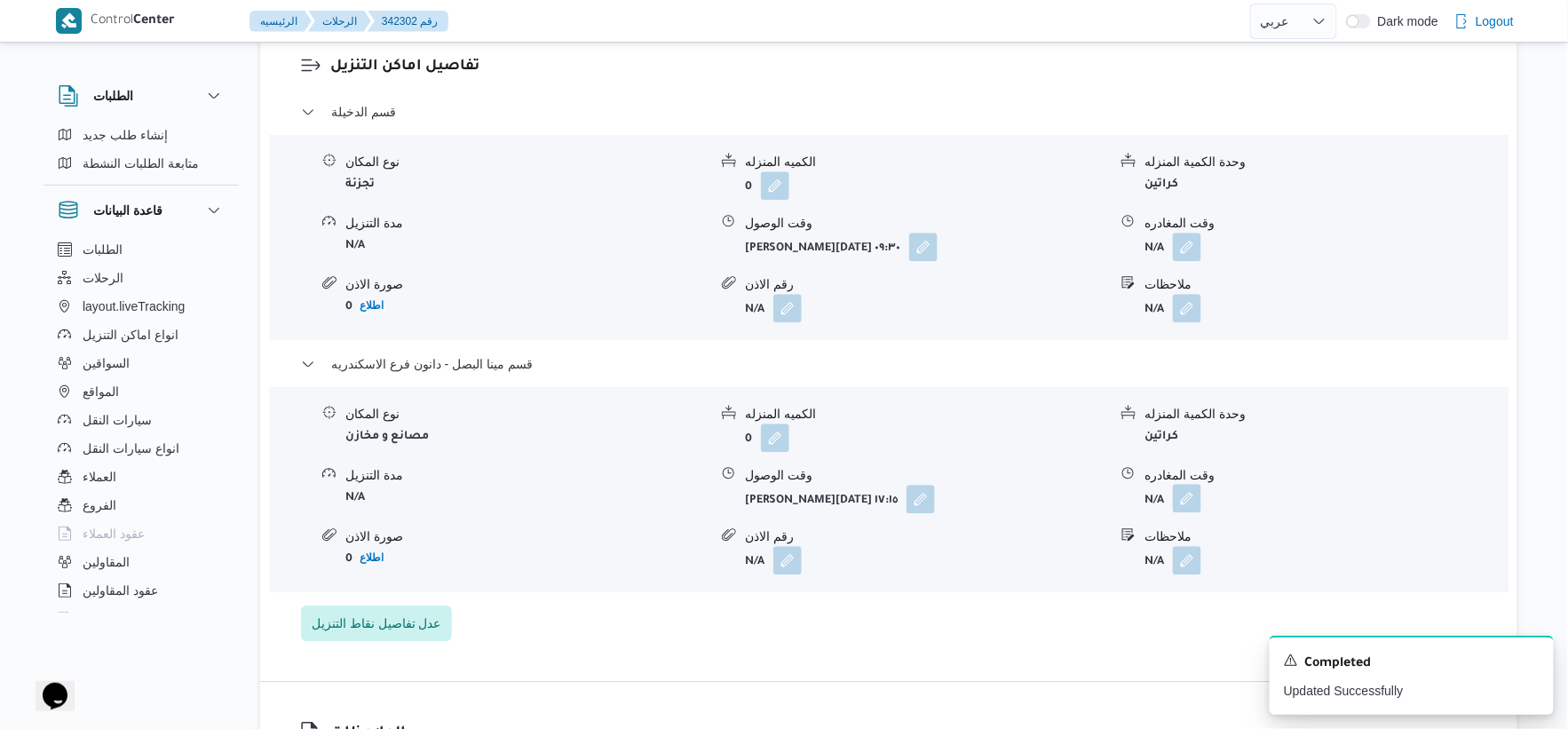
click at [1188, 486] on button "button" at bounding box center [1187, 498] width 28 height 28
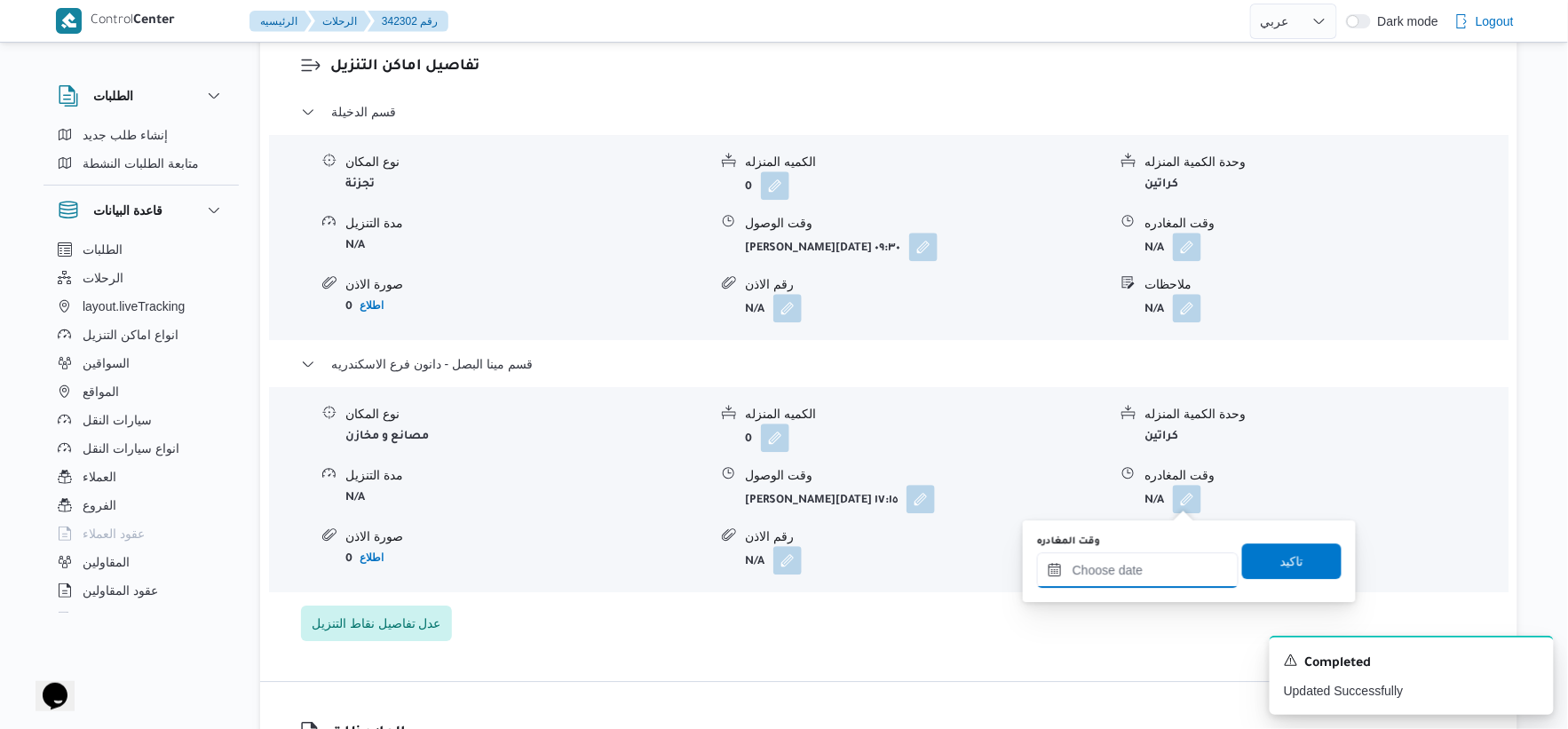
click at [1180, 565] on input "وقت المغادره" at bounding box center [1138, 570] width 202 height 36
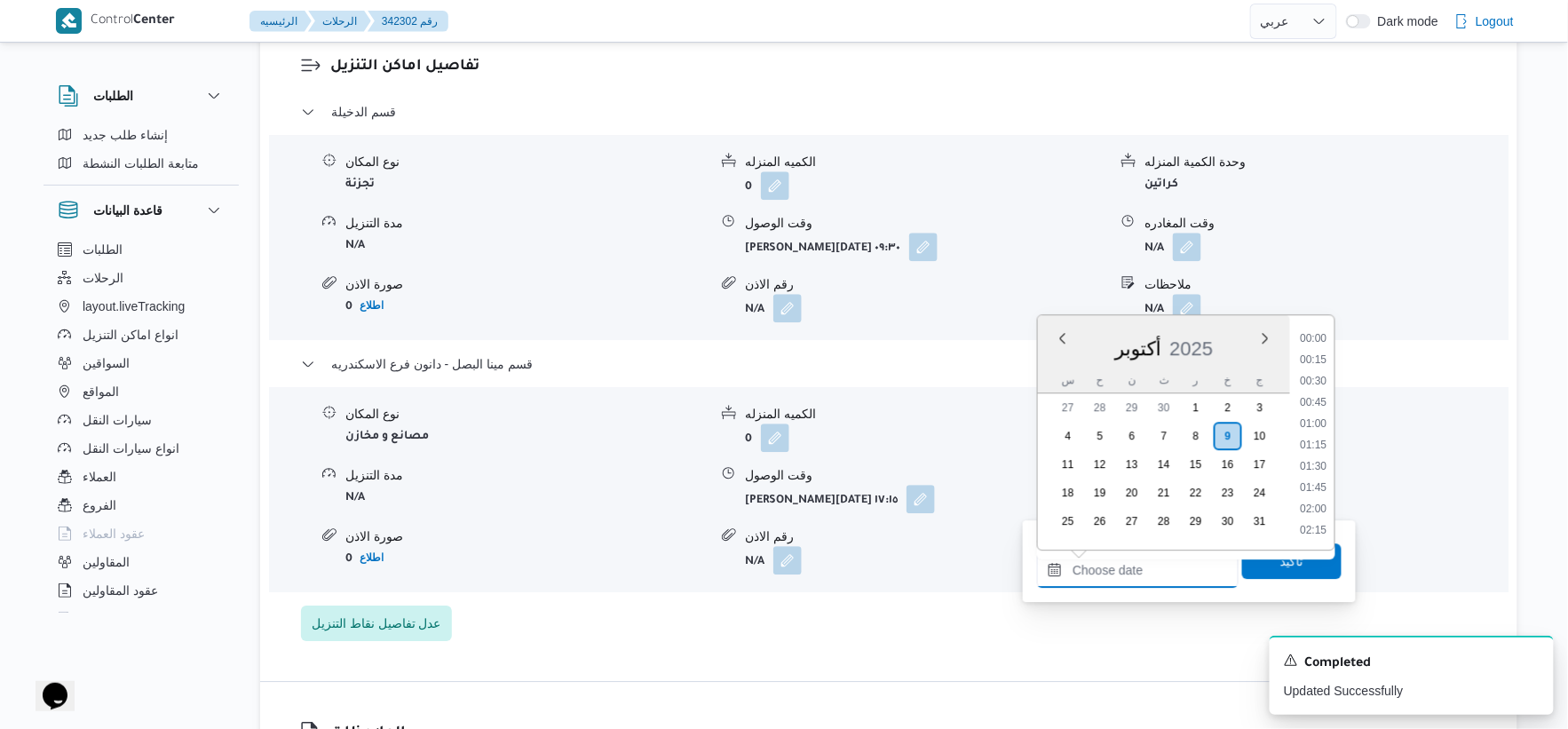
scroll to position [1514, 0]
click at [1315, 332] on li "17:45" at bounding box center [1313, 339] width 41 height 18
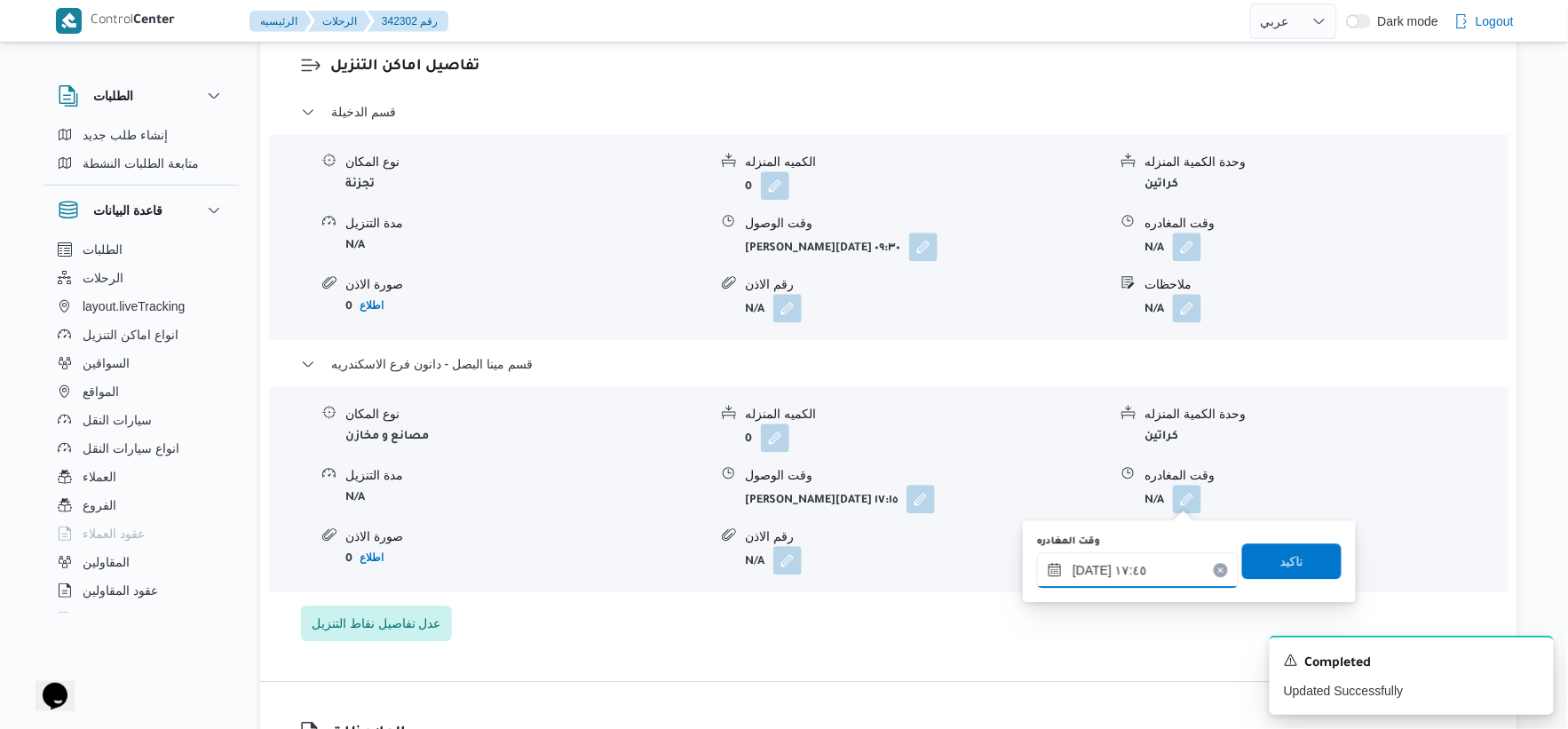
click at [1091, 567] on input "[DATE] ١٧:٤٥" at bounding box center [1138, 570] width 202 height 36
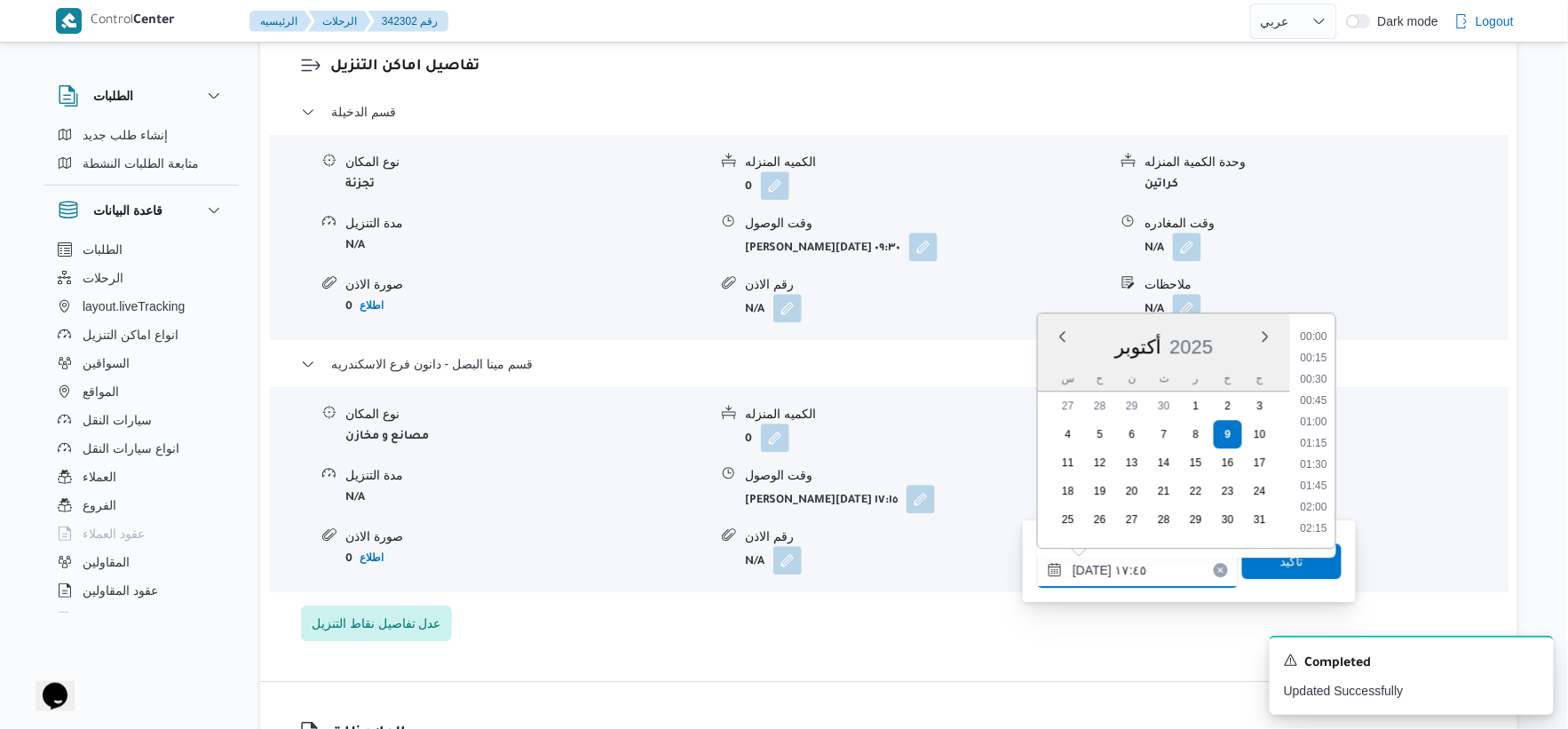
click at [1091, 567] on input "[DATE] ١٧:٤٥" at bounding box center [1138, 570] width 202 height 36
type input "٠٩/١٠/٢٠٢٥ ١٧:٣٥"
click at [1297, 566] on span "تاكيد" at bounding box center [1293, 561] width 100 height 36
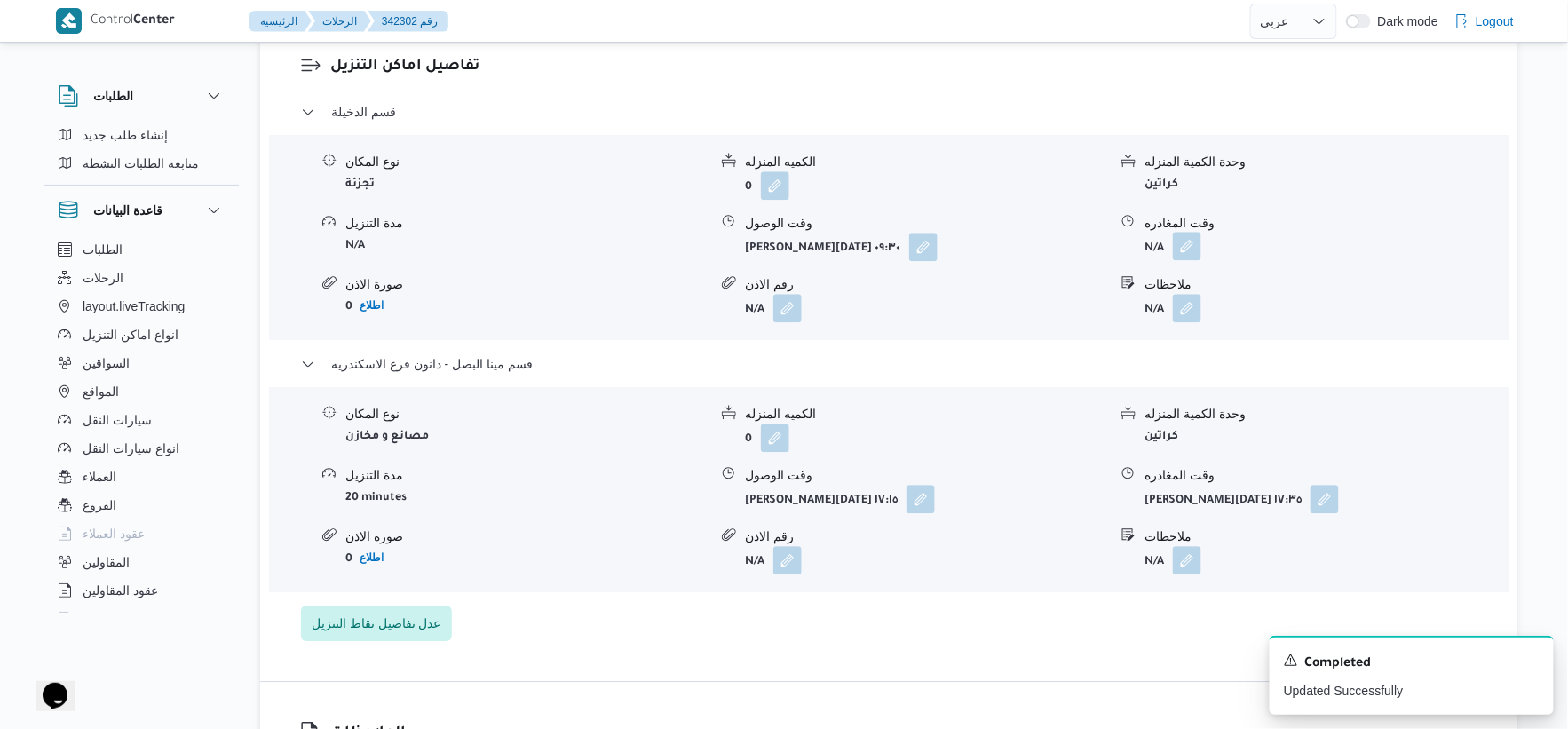
click at [1196, 246] on button "button" at bounding box center [1187, 246] width 28 height 28
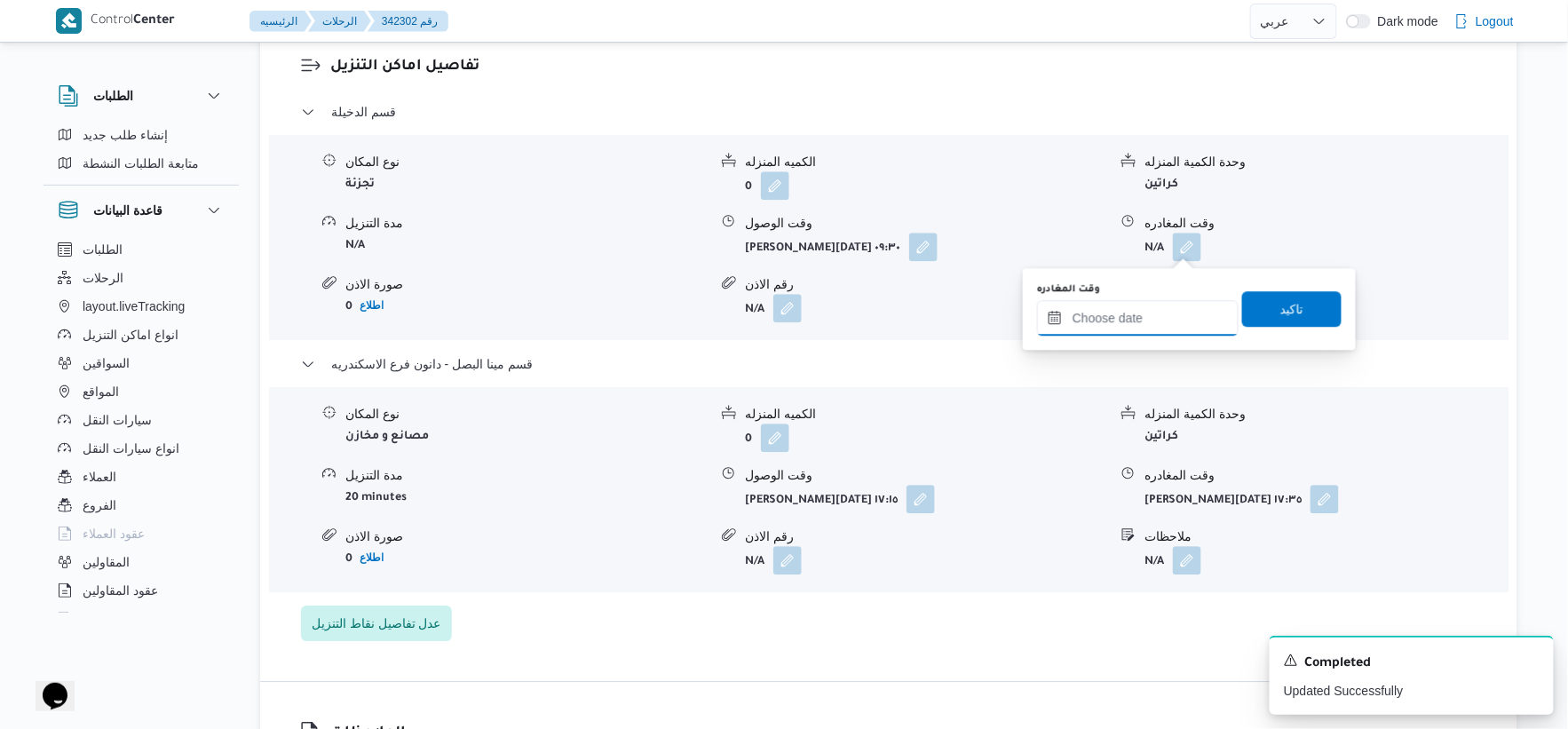
click at [1144, 323] on input "وقت المغادره" at bounding box center [1138, 319] width 202 height 36
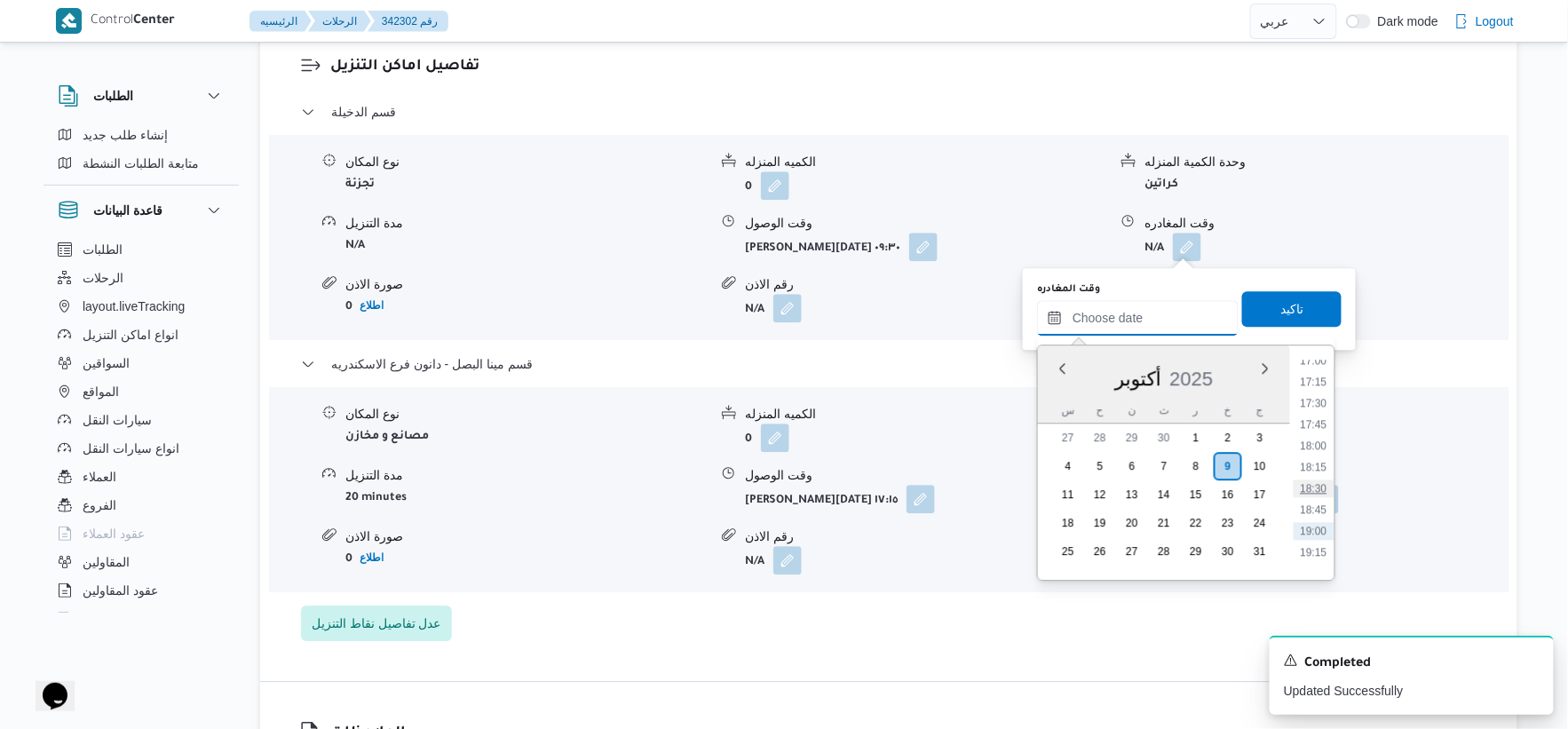
scroll to position [1415, 0]
click at [1317, 374] on li "16:45" at bounding box center [1313, 382] width 41 height 18
type input "٠٩/١٠/٢٠٢٥ ١٦:٤٥"
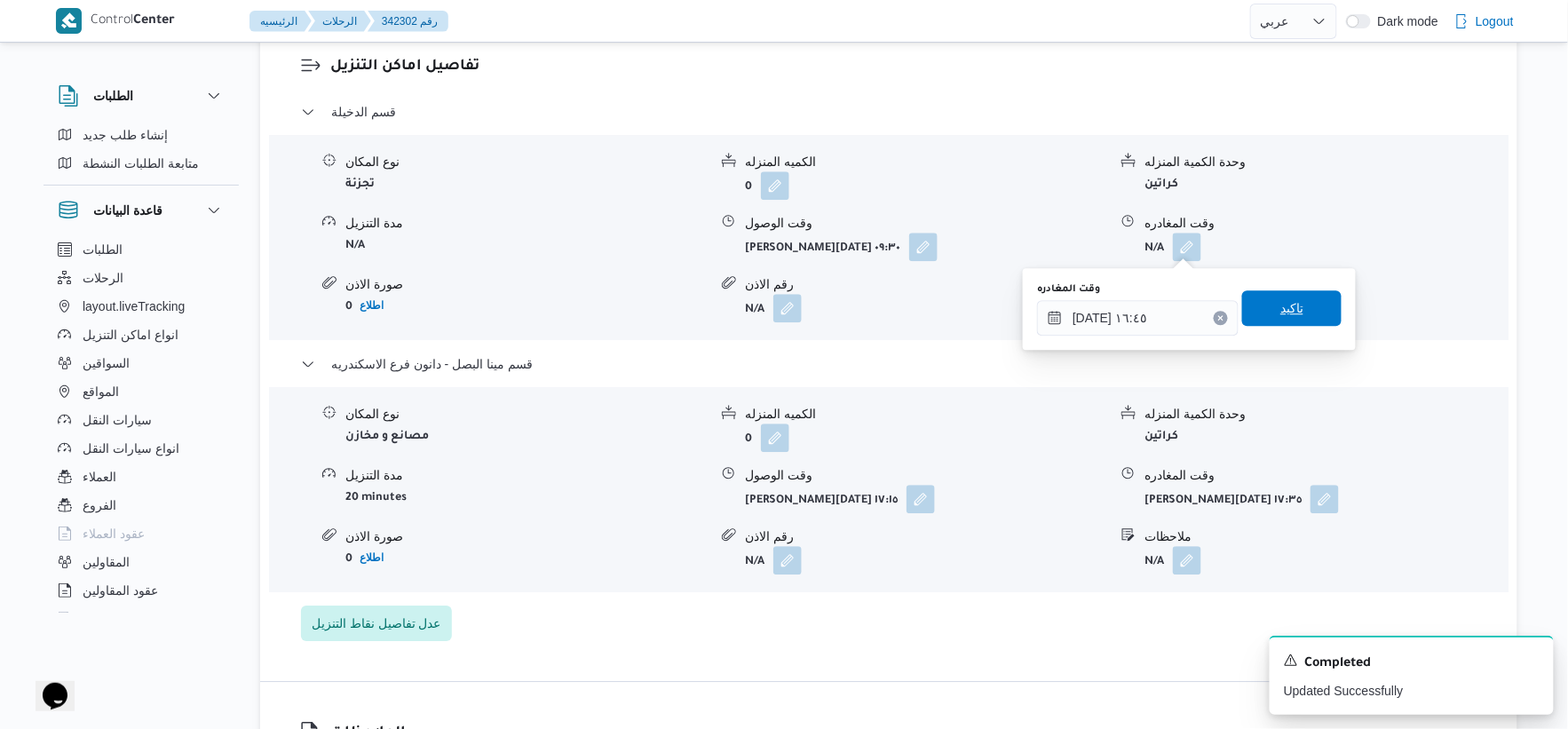
click at [1308, 303] on span "تاكيد" at bounding box center [1293, 309] width 100 height 36
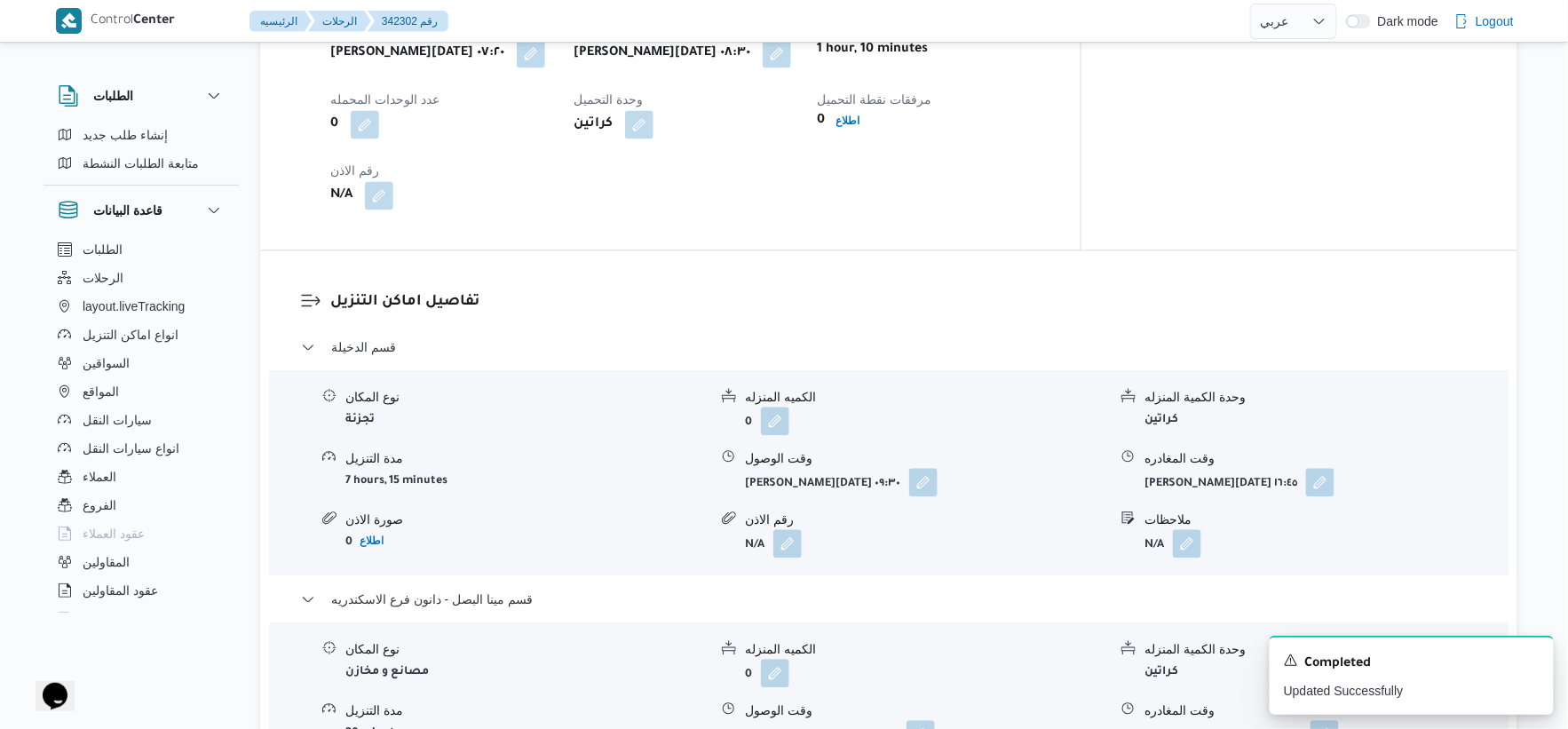
scroll to position [1184, 0]
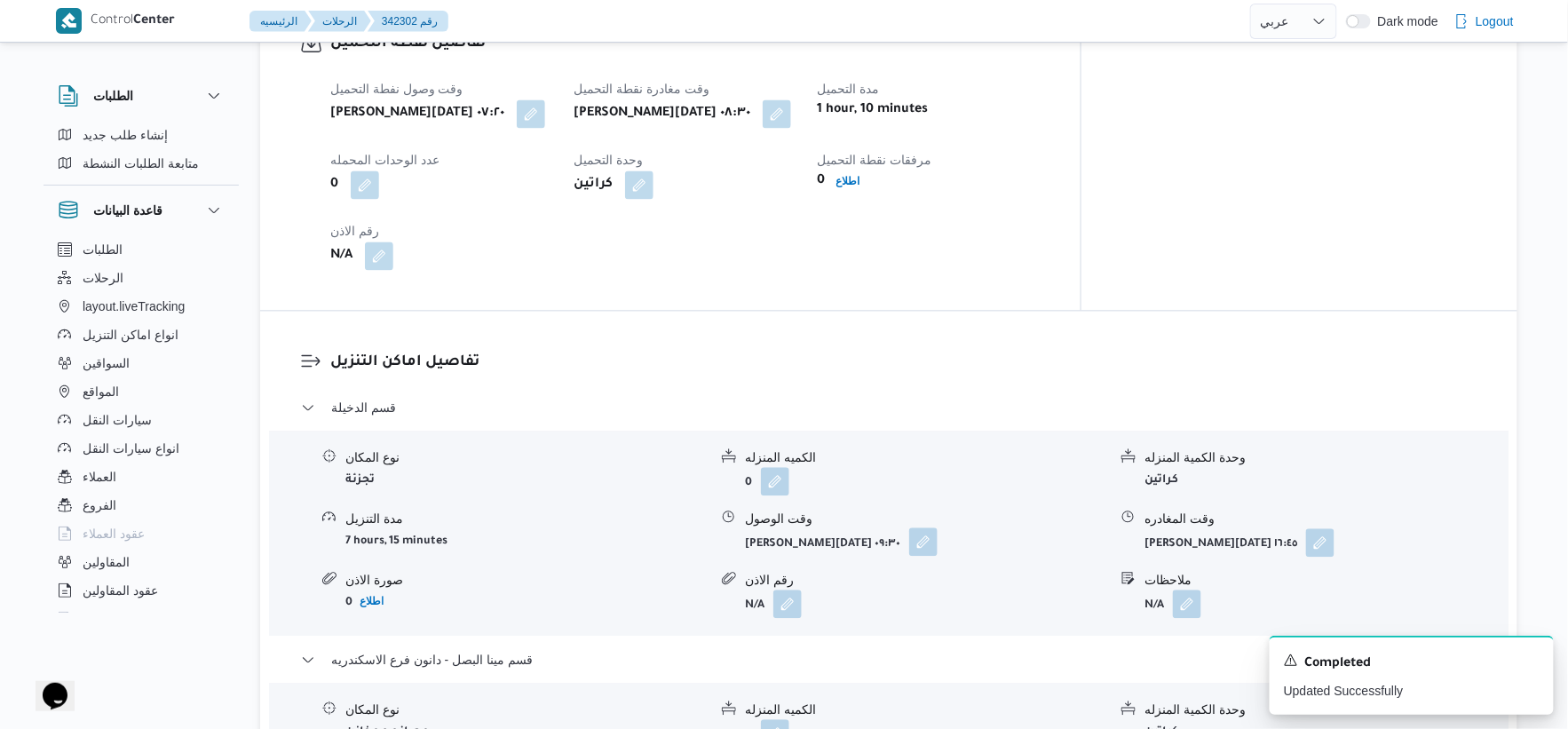
click at [909, 542] on button "button" at bounding box center [923, 542] width 28 height 28
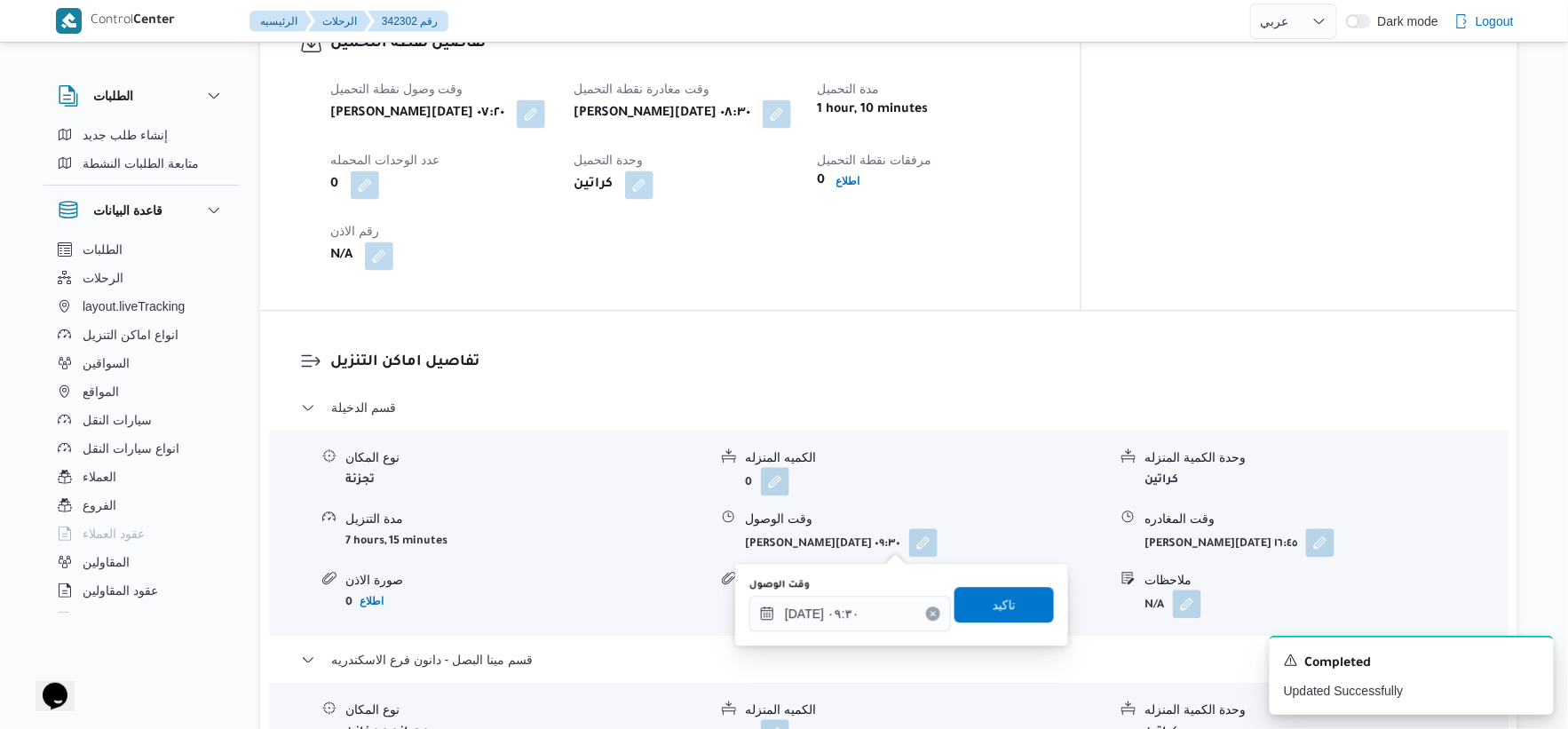
click at [865, 631] on div "[DATE] ٠٩:٣٠" at bounding box center [850, 614] width 202 height 36
click at [882, 598] on input "[DATE] ٠٩:٣٠" at bounding box center [850, 614] width 202 height 36
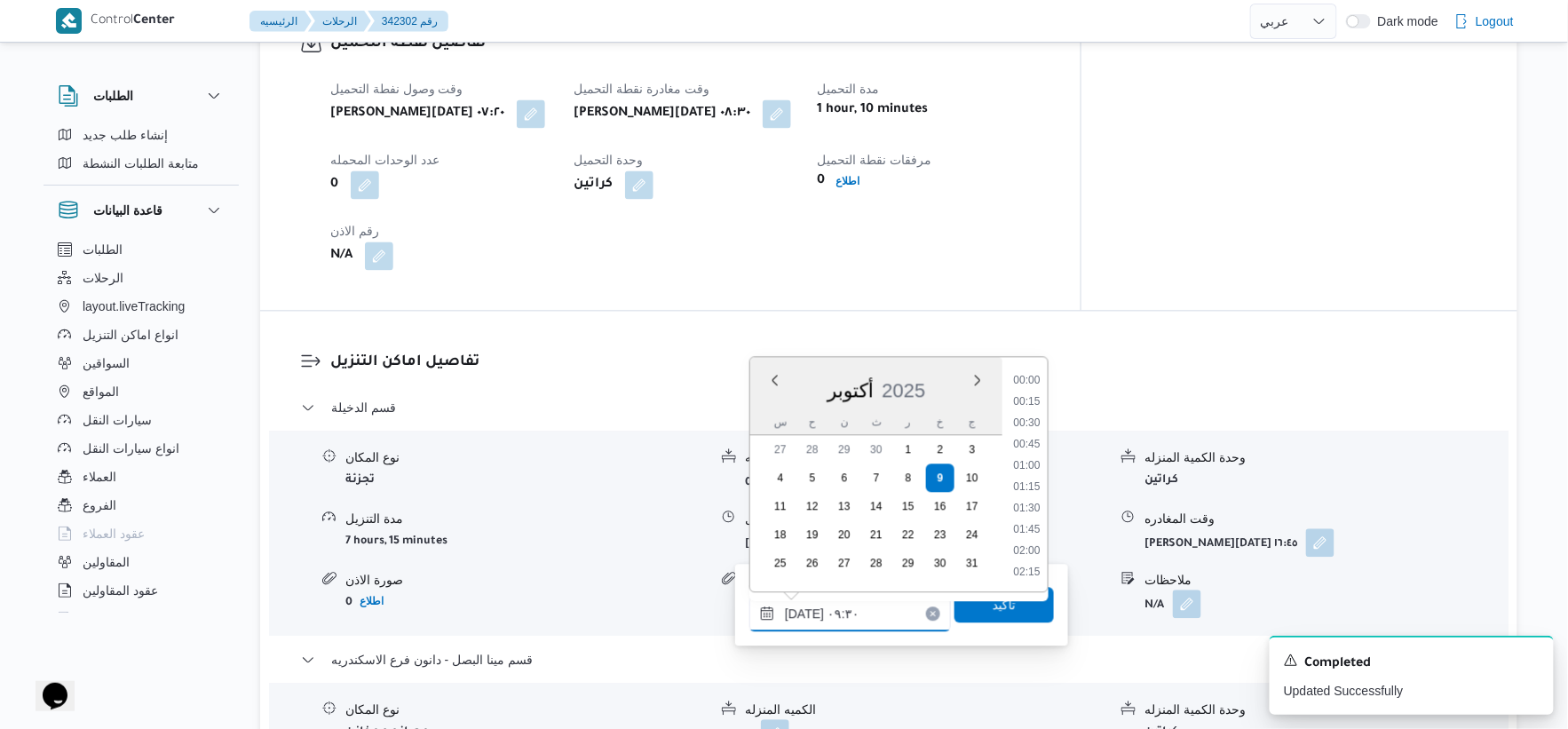
scroll to position [704, 0]
click at [791, 117] on button "button" at bounding box center [777, 113] width 28 height 28
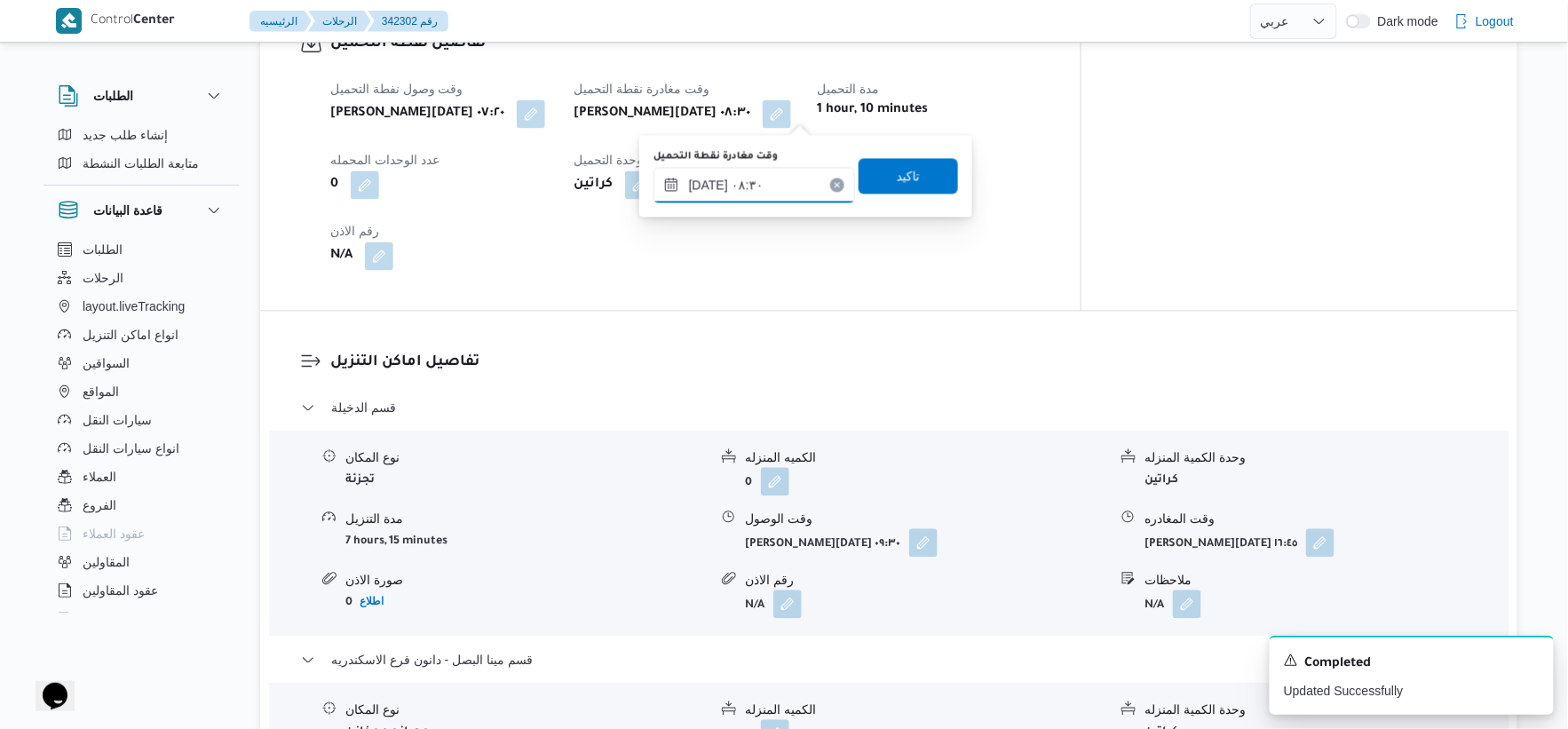
click at [771, 188] on input "٠٩/١٠/٢٠٢٥ ٠٨:٣٠" at bounding box center [755, 185] width 202 height 36
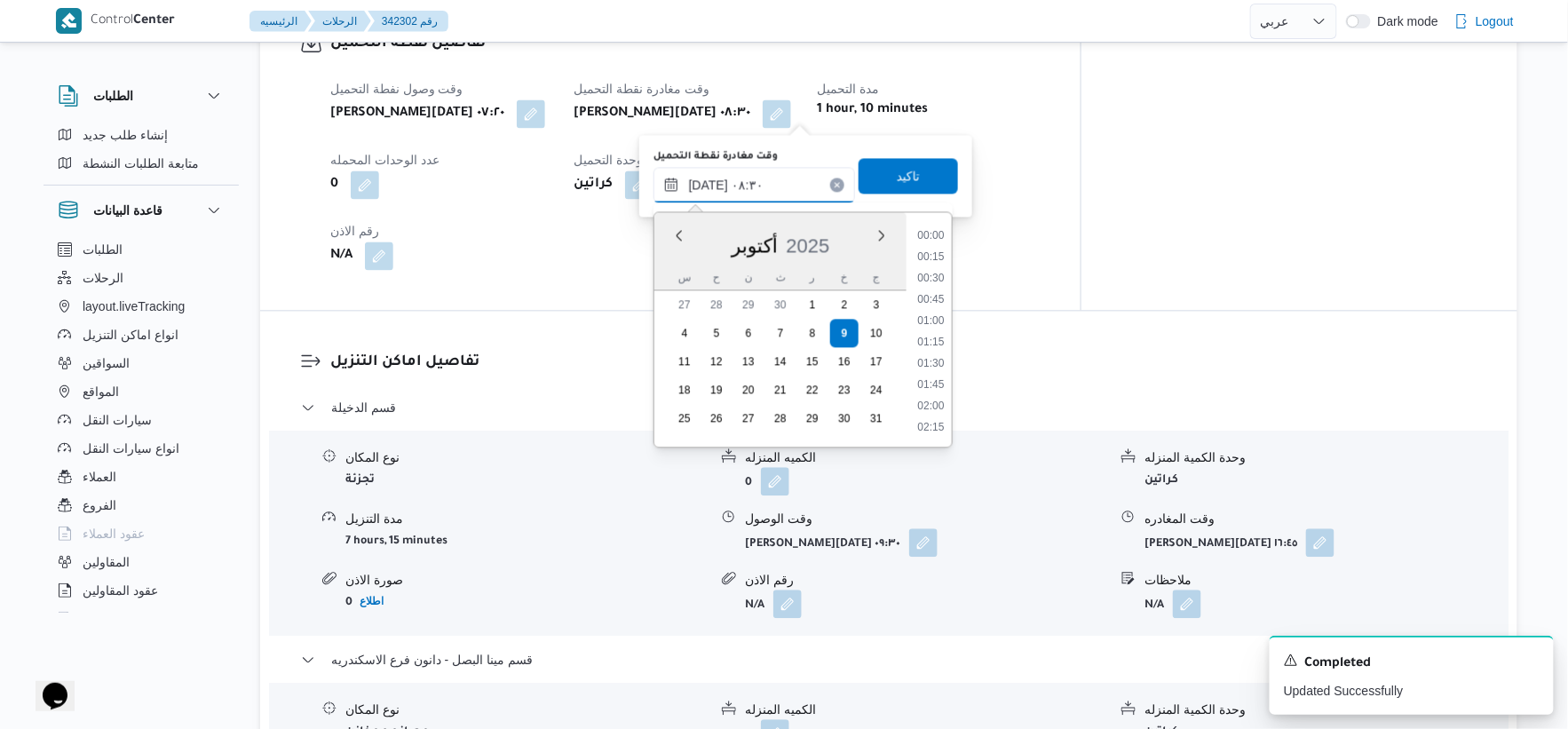
scroll to position [618, 0]
click at [941, 299] on li "08:00" at bounding box center [930, 300] width 41 height 18
type input "٠٩/١٠/٢٠٢٥ ٠٨:٠٠"
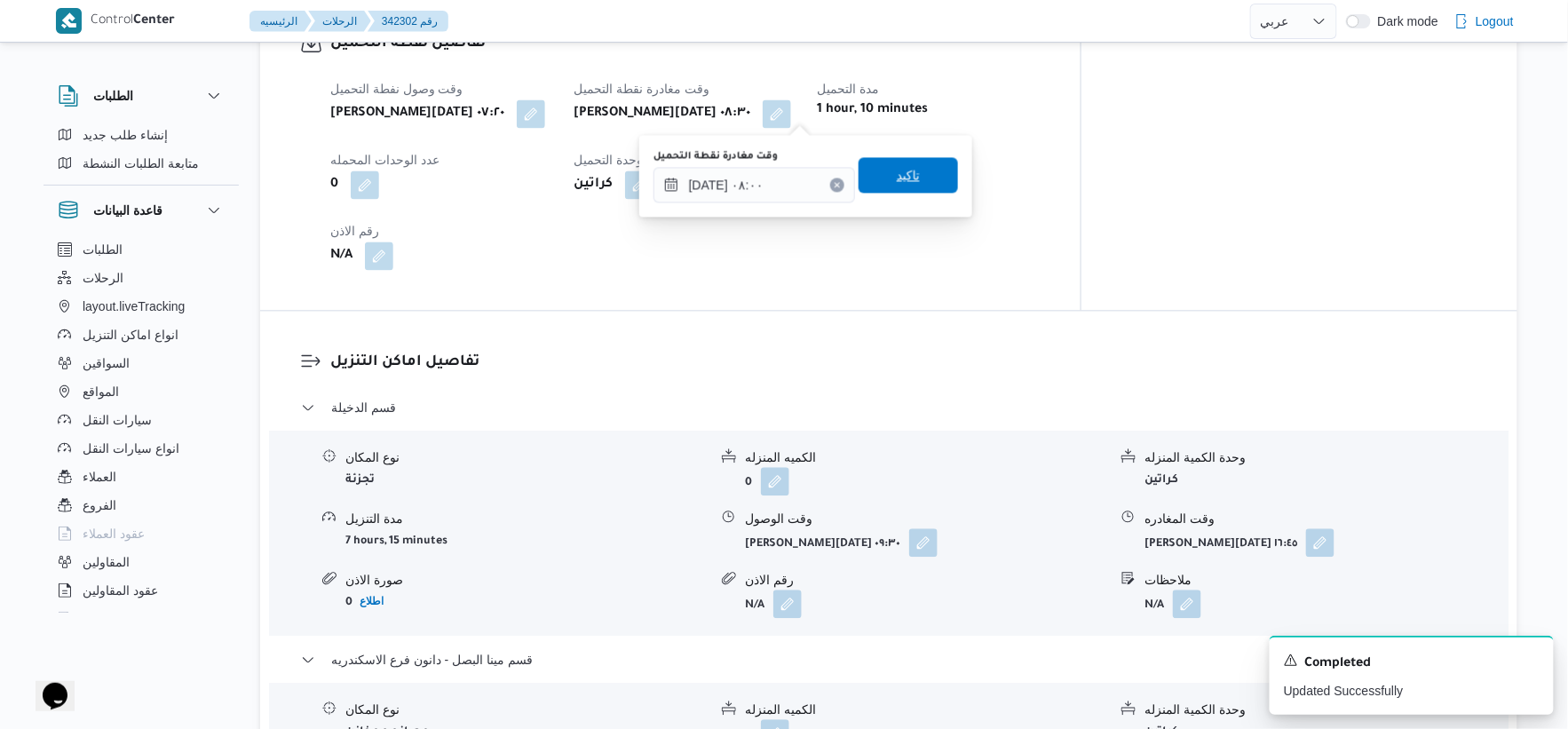
click at [916, 171] on span "تاكيد" at bounding box center [908, 175] width 100 height 36
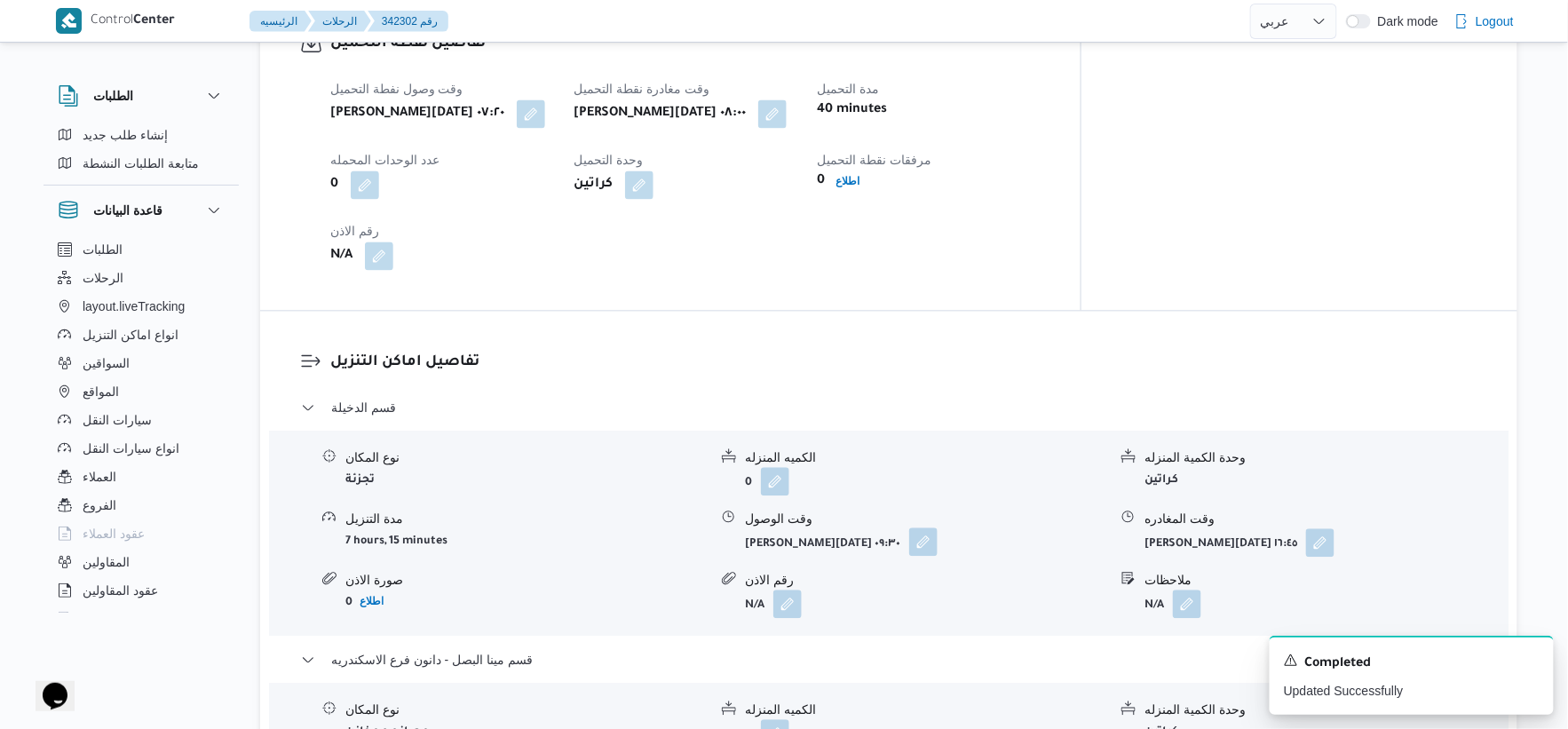
click at [909, 537] on button "button" at bounding box center [923, 542] width 28 height 28
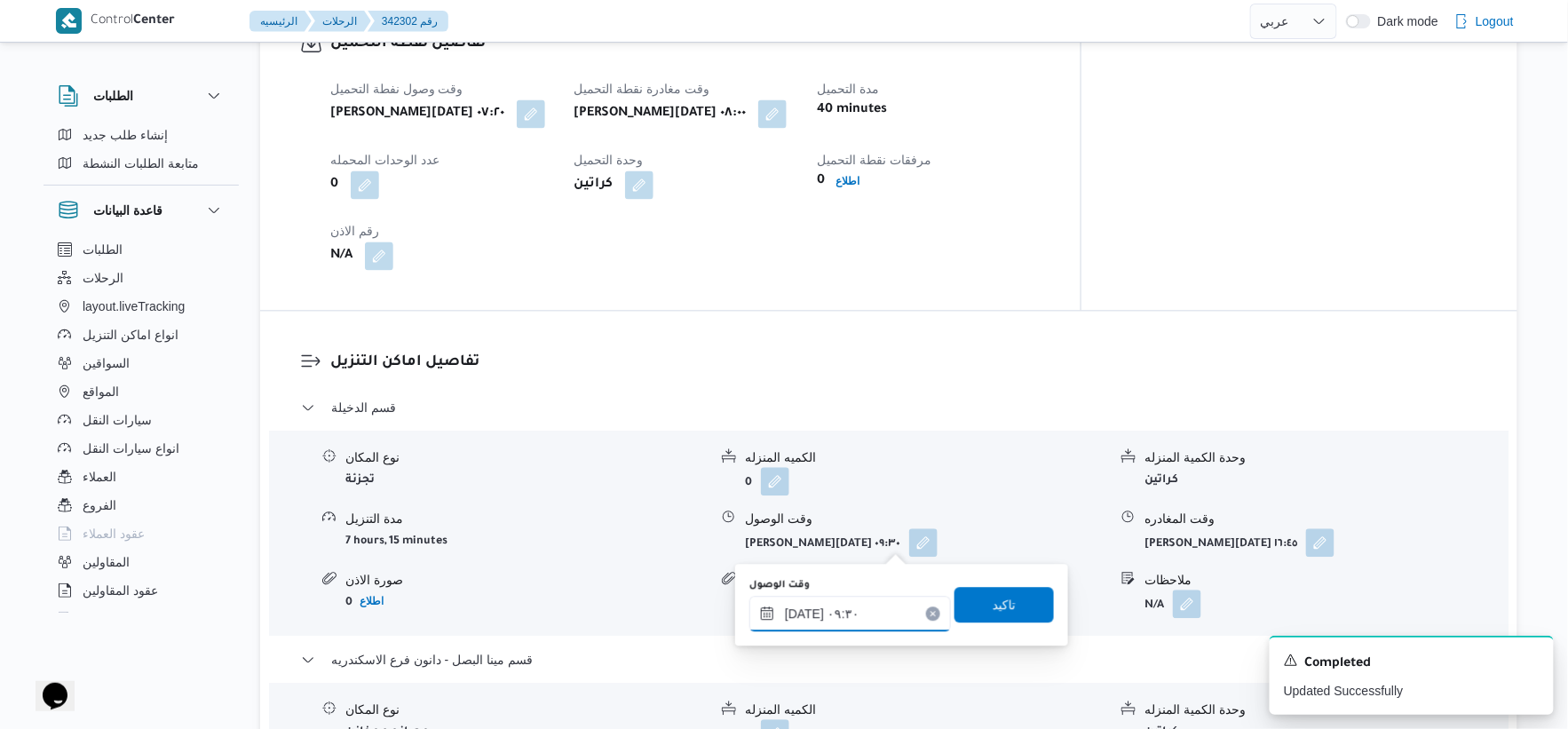
click at [857, 605] on input "[DATE] ٠٩:٣٠" at bounding box center [850, 614] width 202 height 36
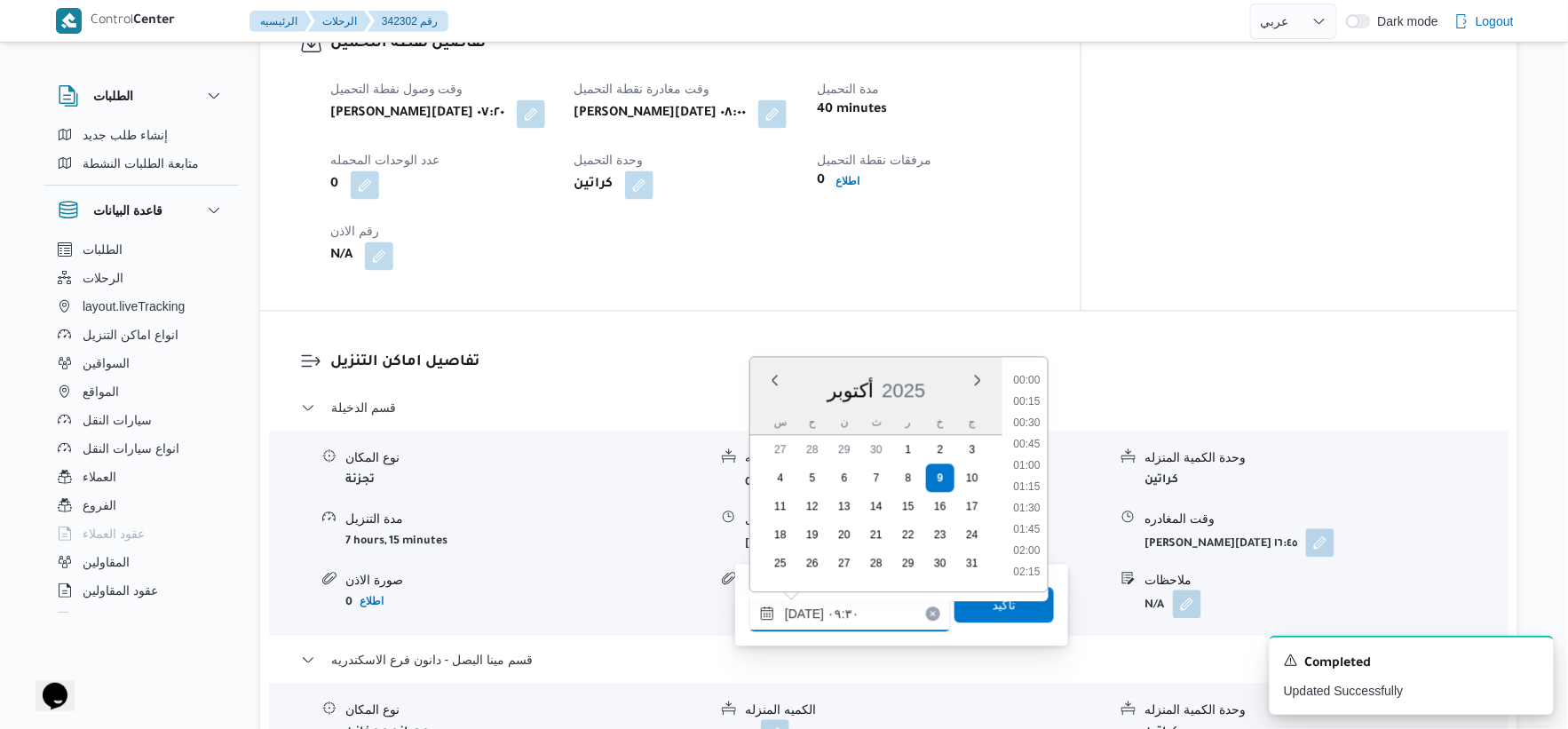
scroll to position [704, 0]
click at [1030, 396] on li "08:30" at bounding box center [1026, 401] width 41 height 18
type input "٠٩/١٠/٢٠٢٥ ٠٨:٣٠"
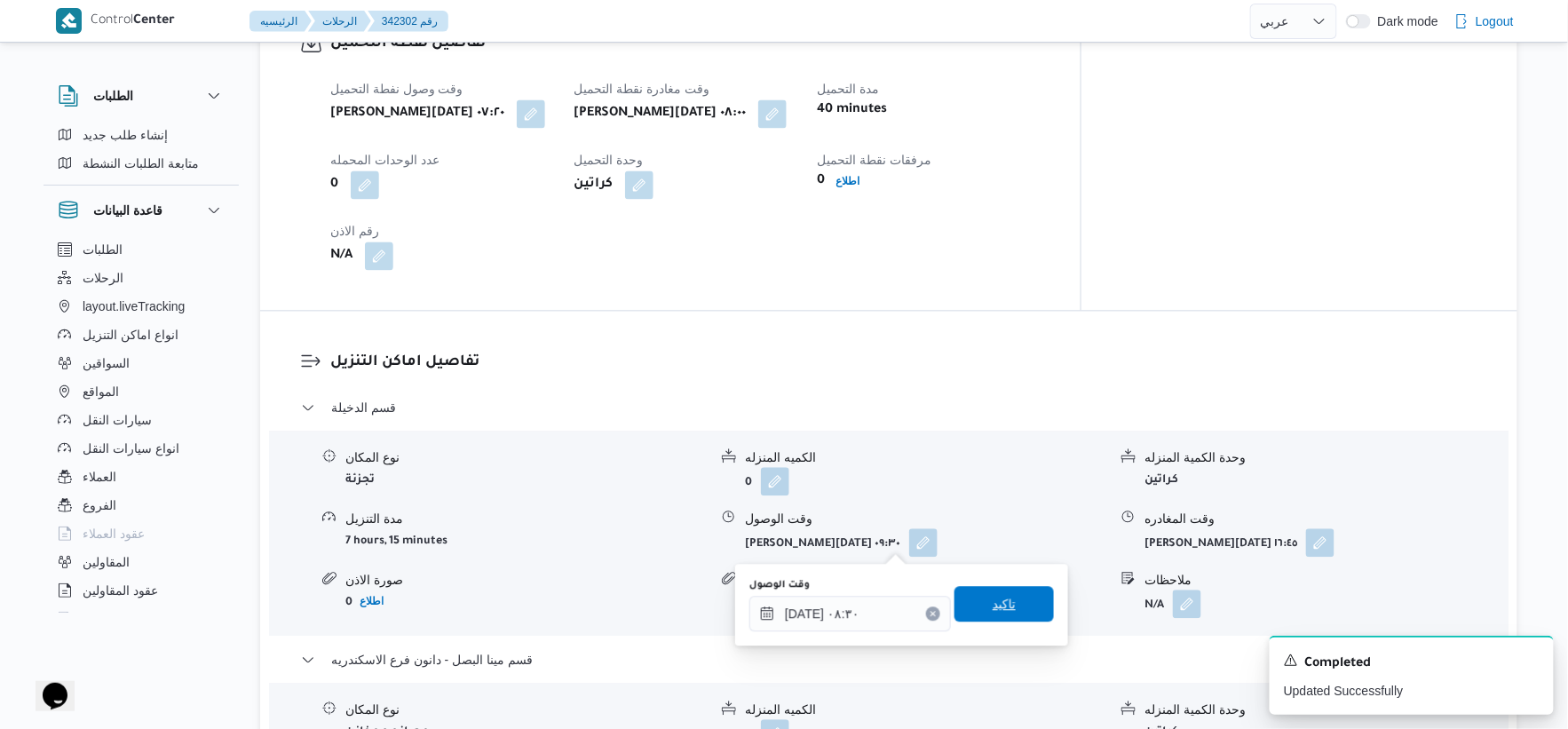
click at [1017, 617] on span "تاكيد" at bounding box center [1004, 604] width 100 height 36
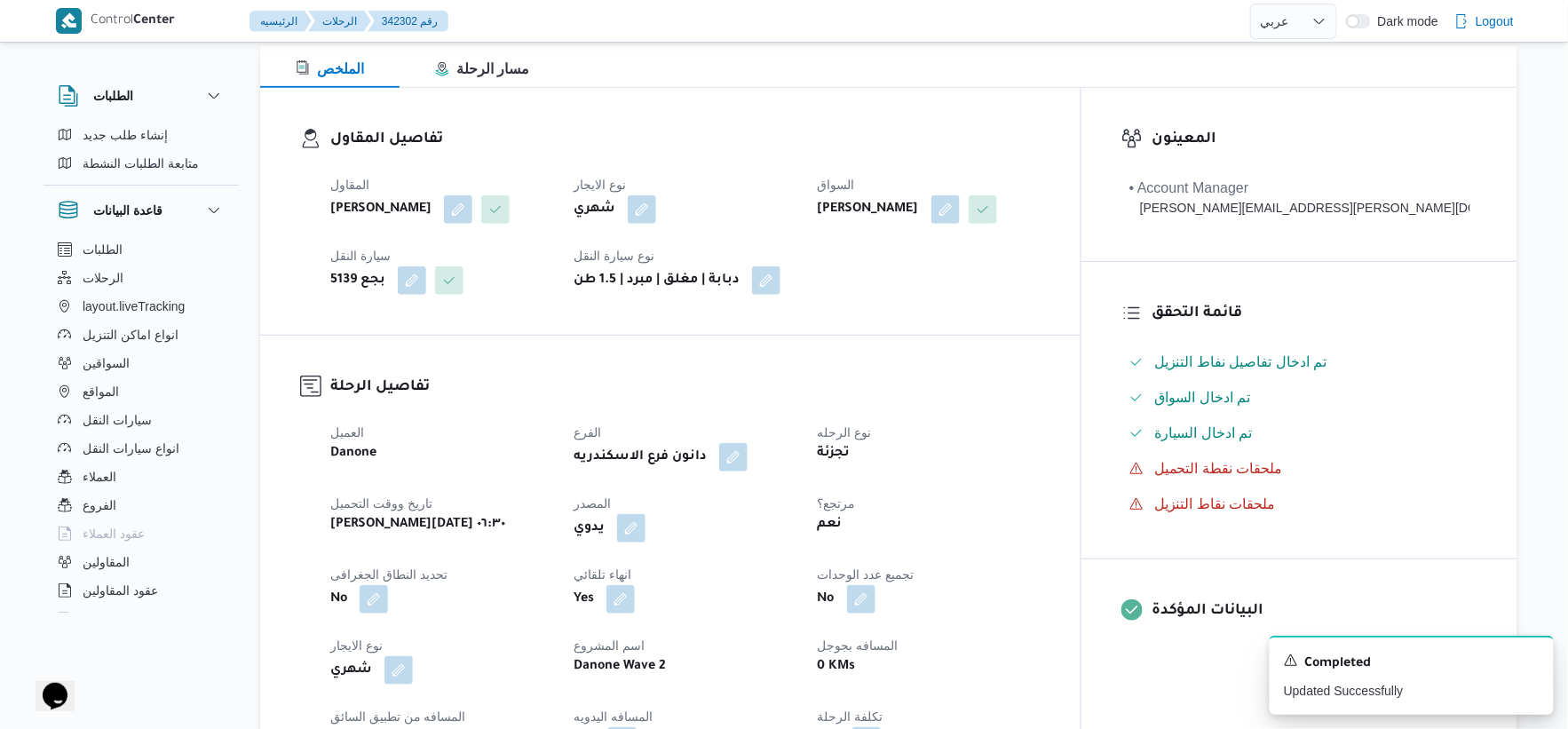
scroll to position [0, 0]
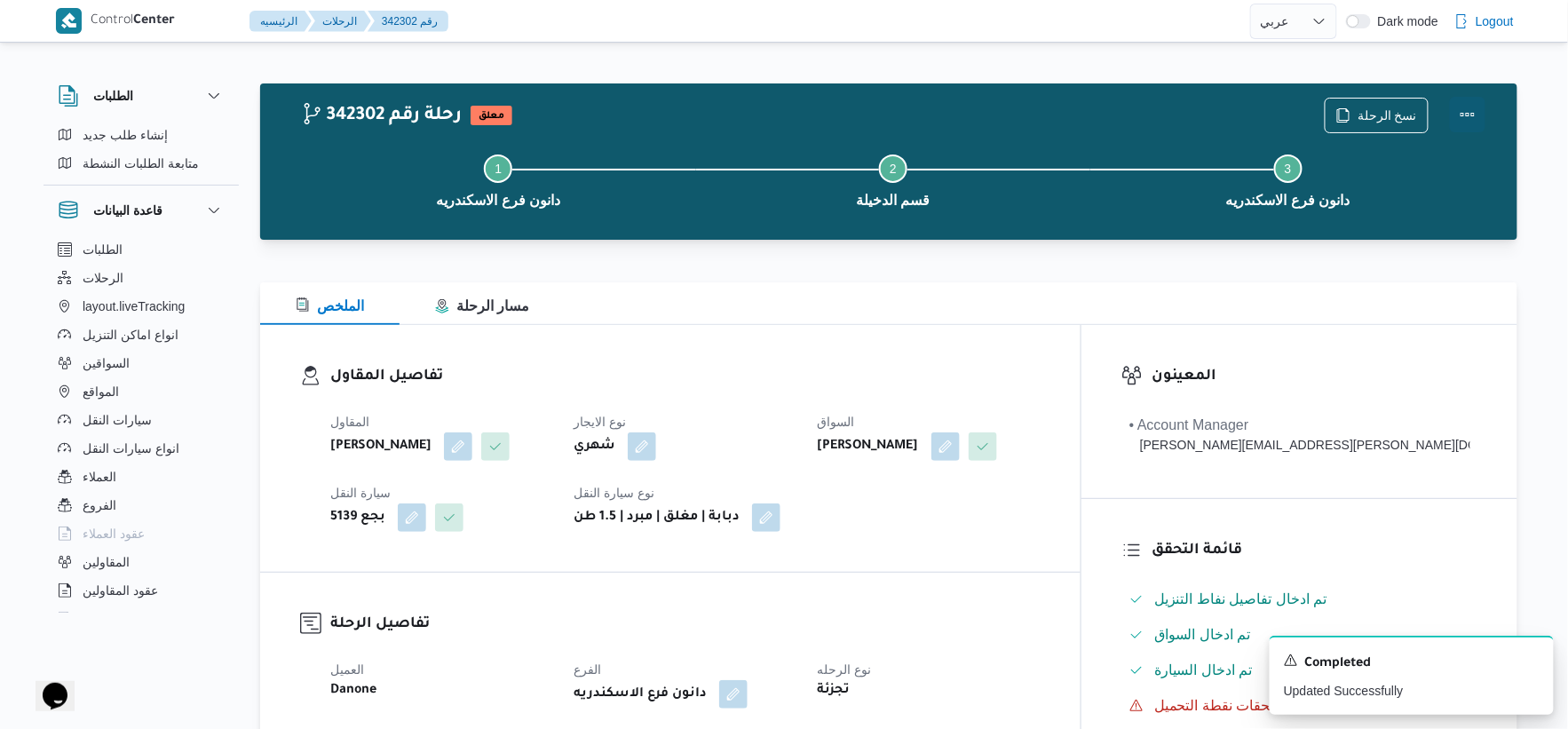
click at [1466, 109] on button "Actions" at bounding box center [1468, 115] width 36 height 36
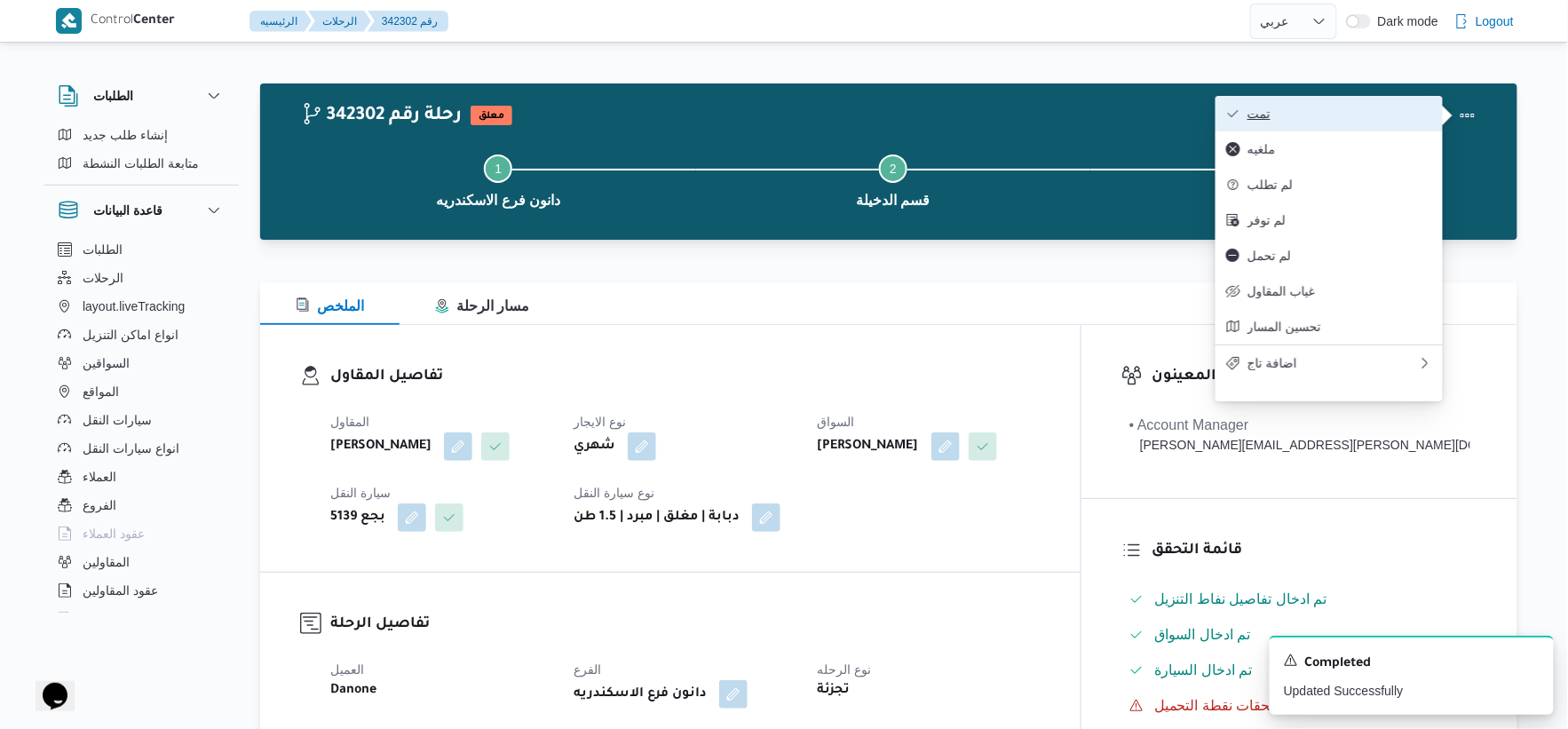
click at [1327, 112] on span "تمت" at bounding box center [1339, 114] width 185 height 14
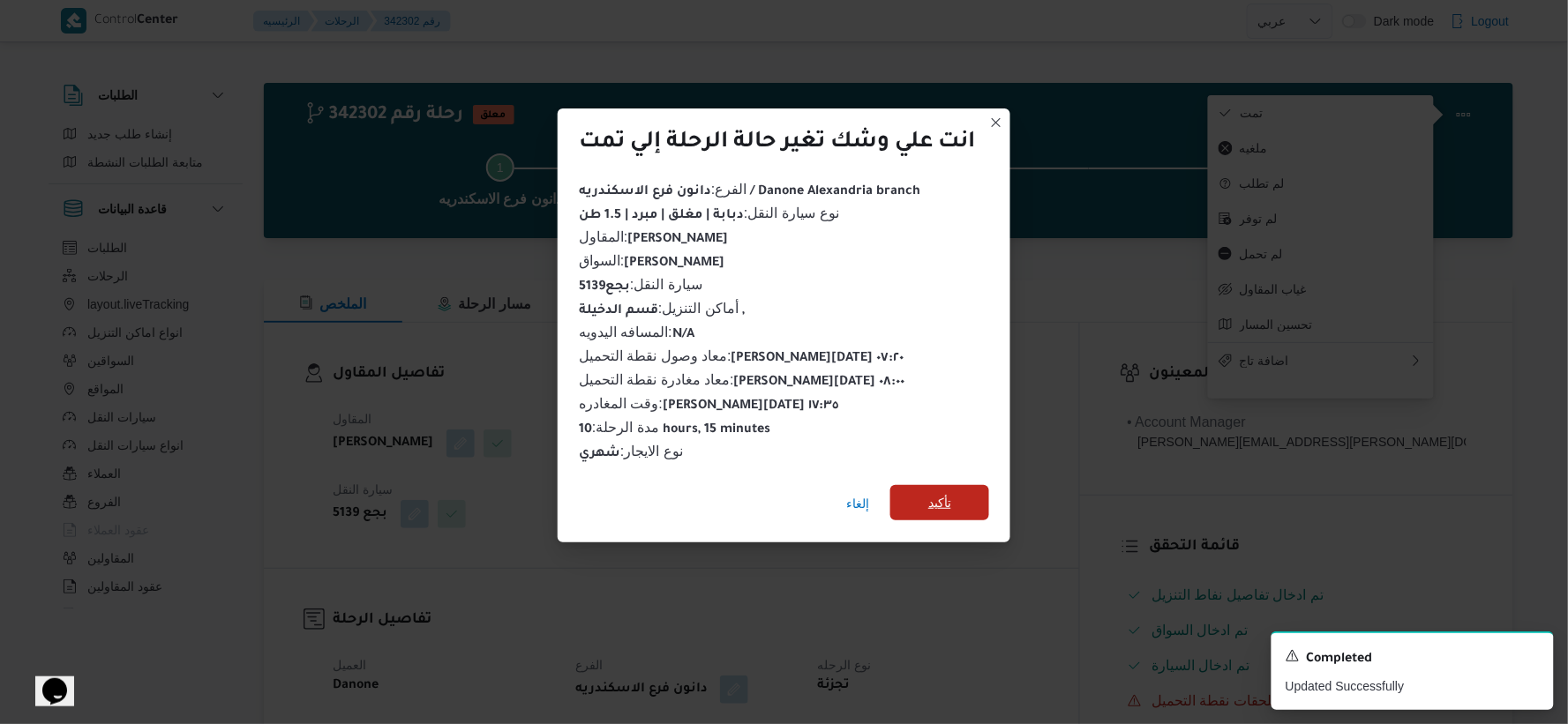
click at [942, 492] on span "تأكيد" at bounding box center [939, 502] width 23 height 21
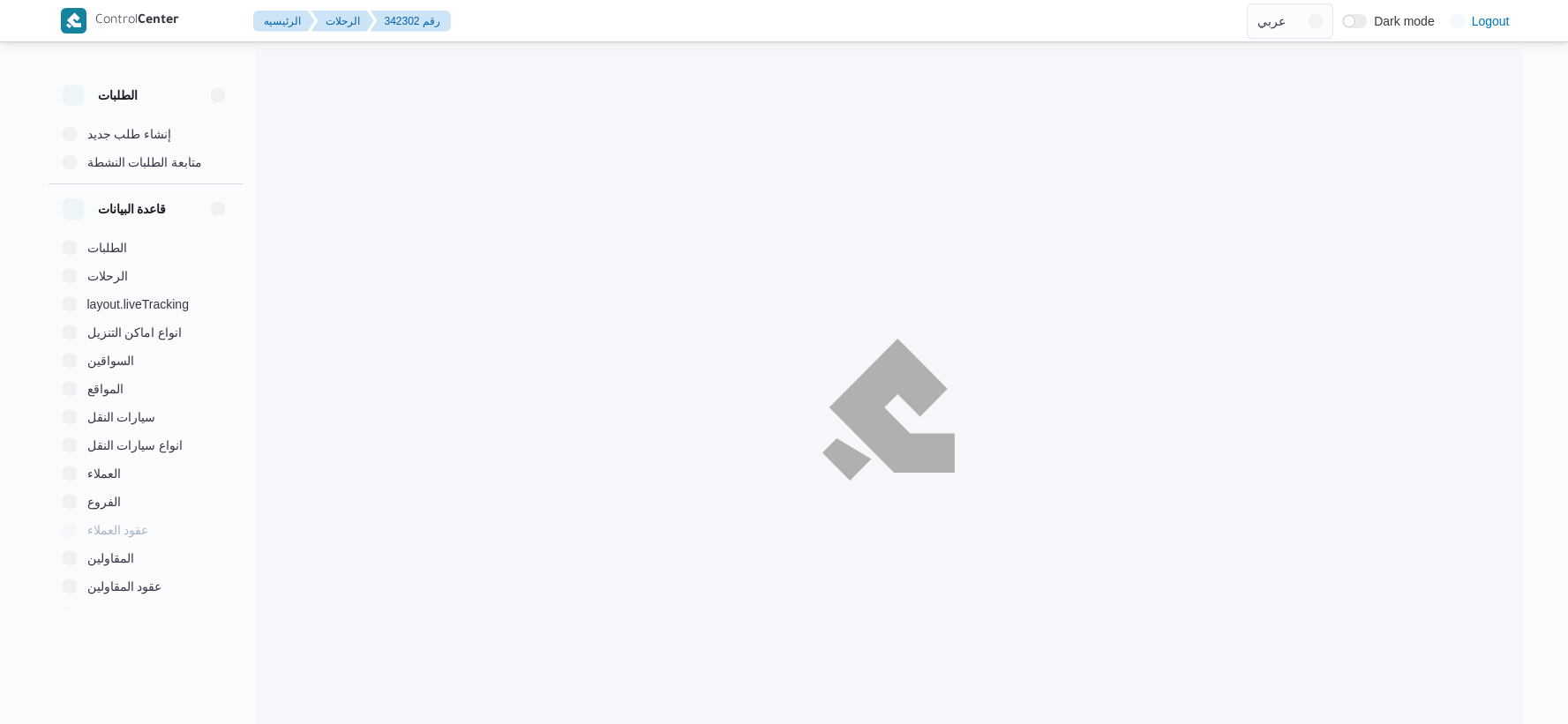
select select "ar"
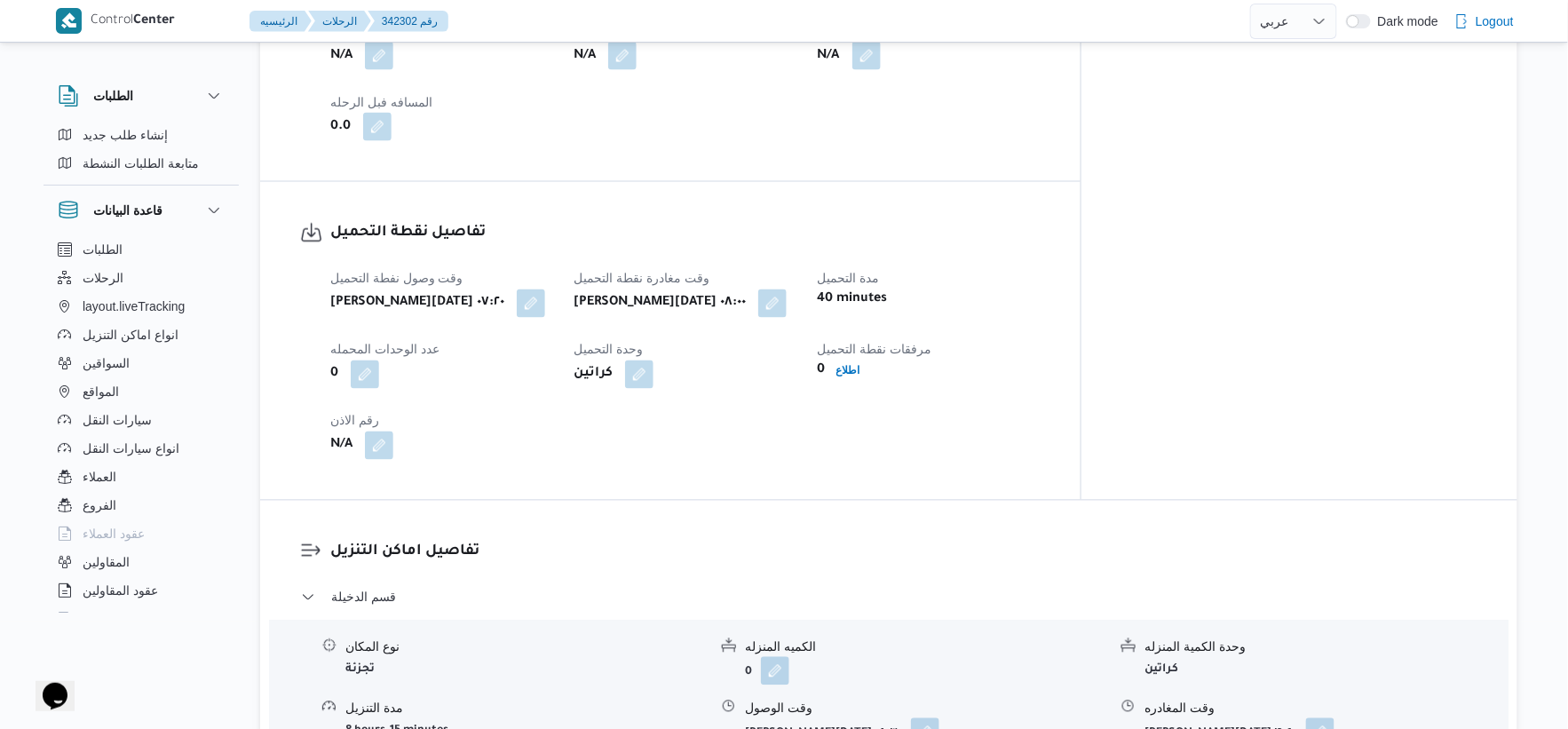
scroll to position [690, 0]
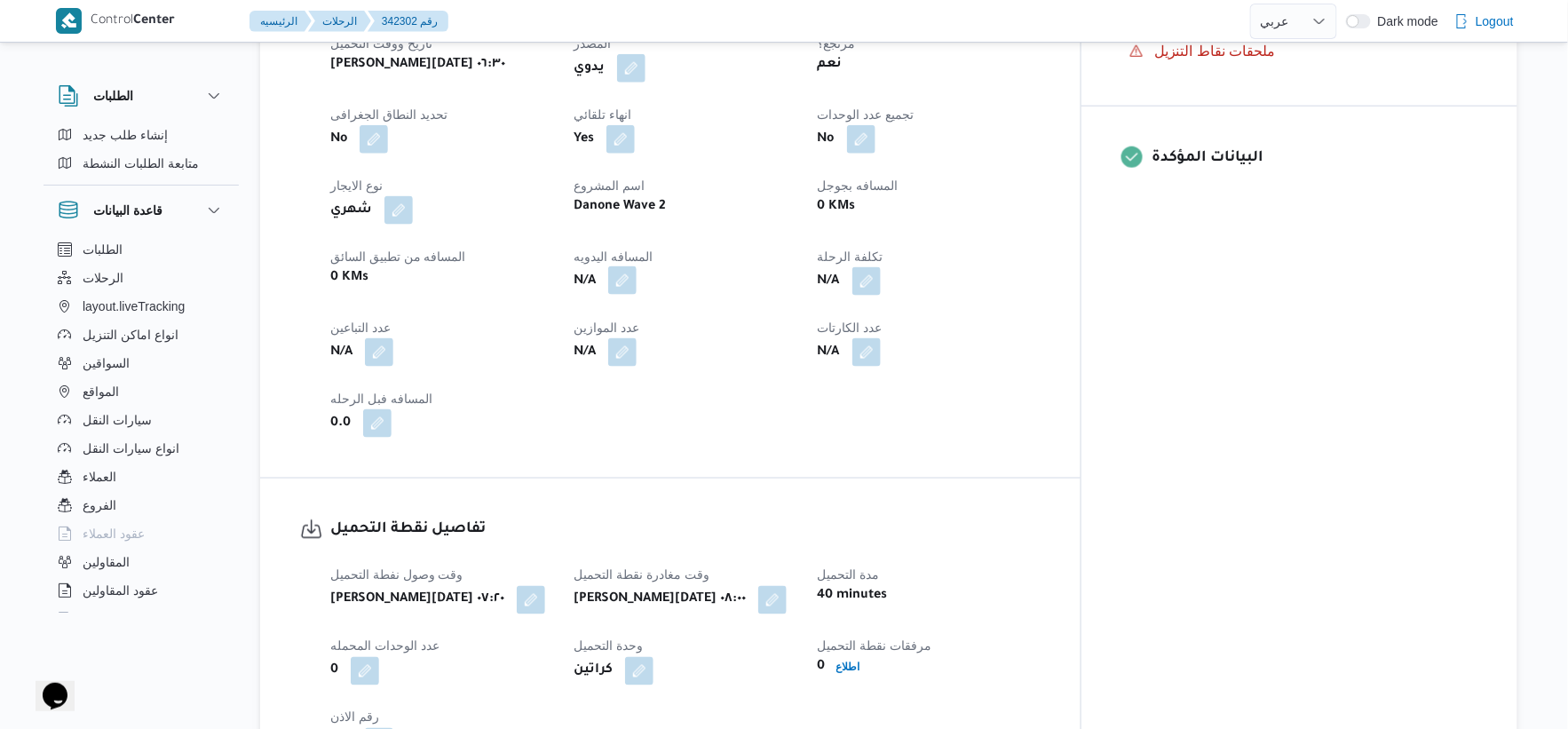
click at [637, 288] on button "button" at bounding box center [622, 281] width 28 height 28
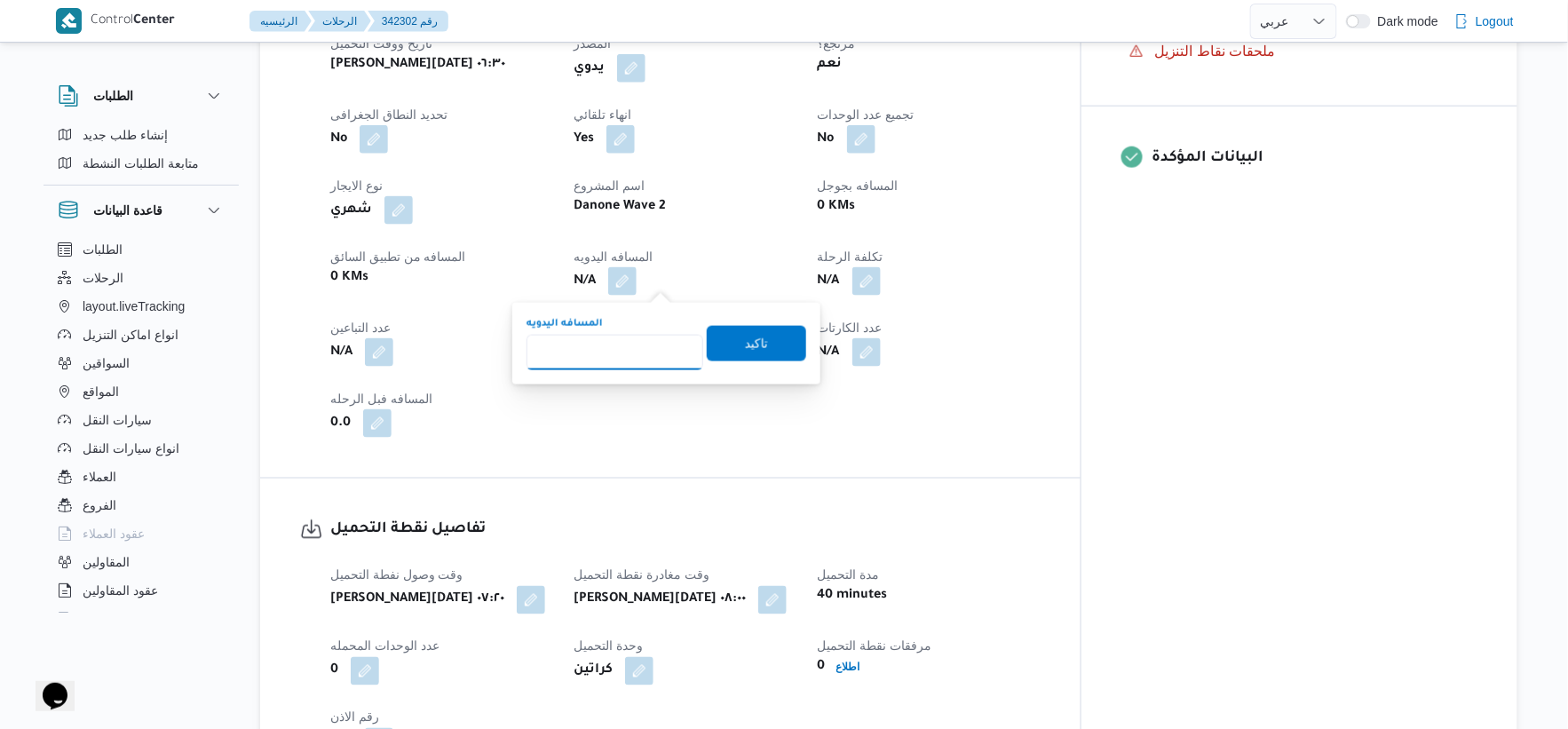
click at [629, 341] on input "المسافه اليدويه" at bounding box center [615, 353] width 177 height 36
type input "43"
click at [749, 327] on span "تاكيد" at bounding box center [757, 344] width 100 height 36
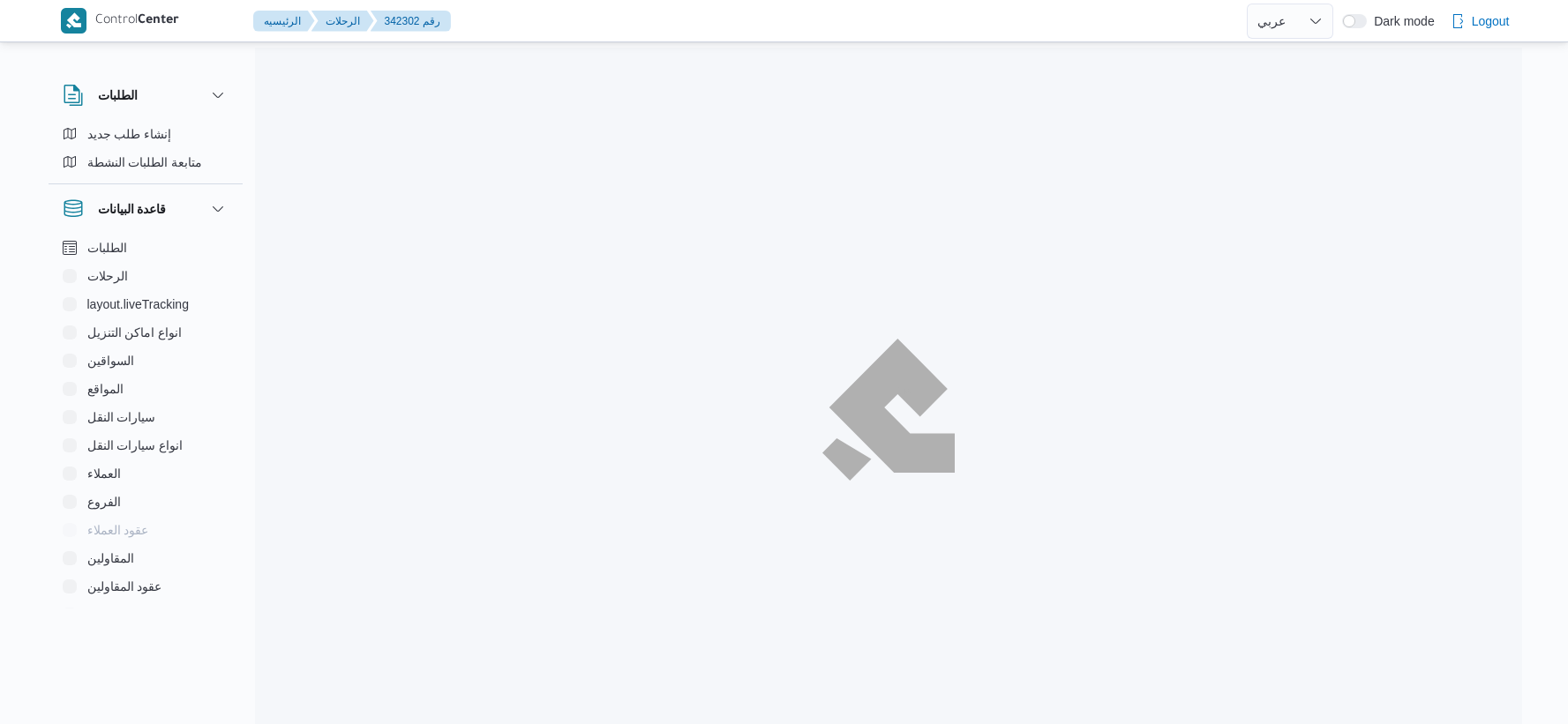
select select "ar"
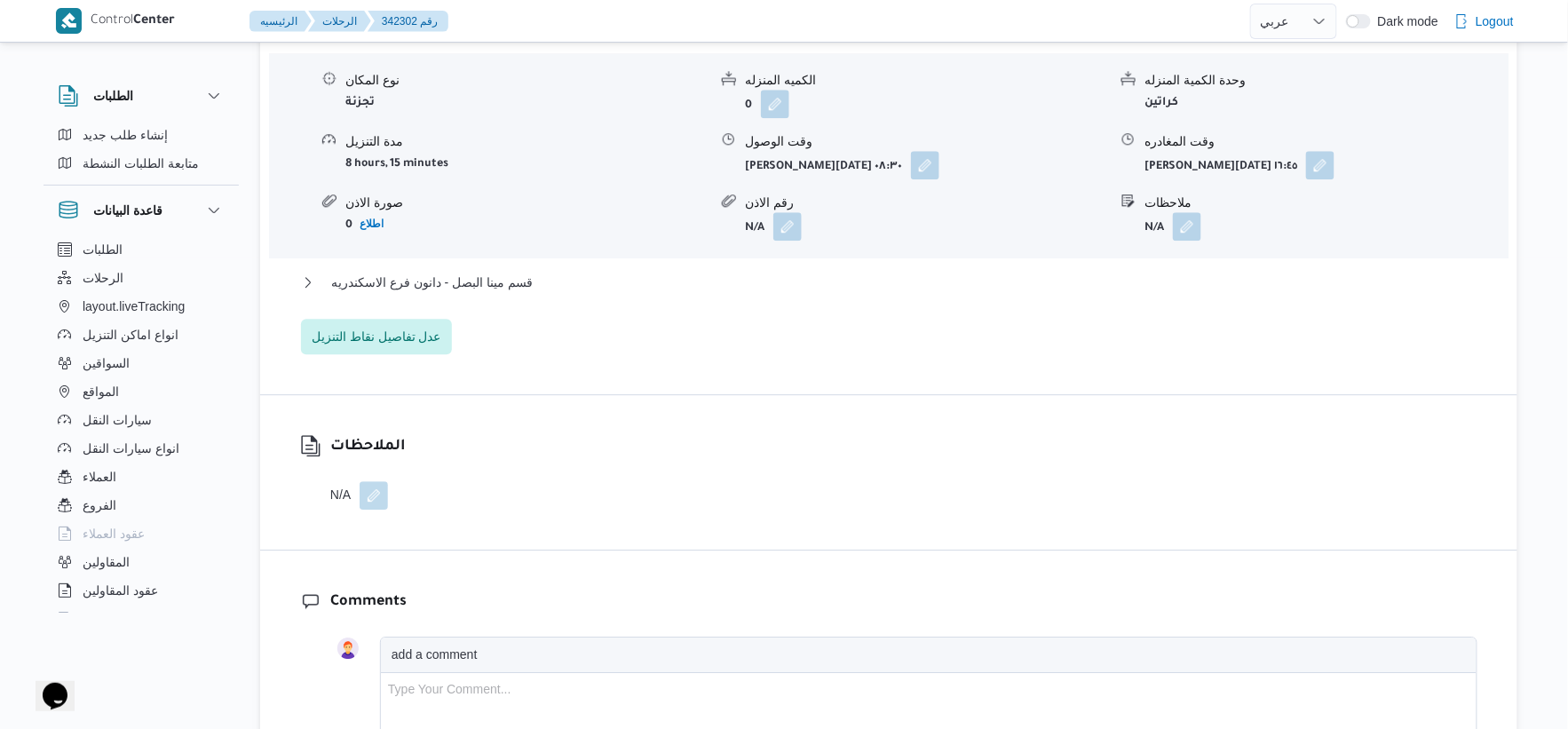
scroll to position [1579, 0]
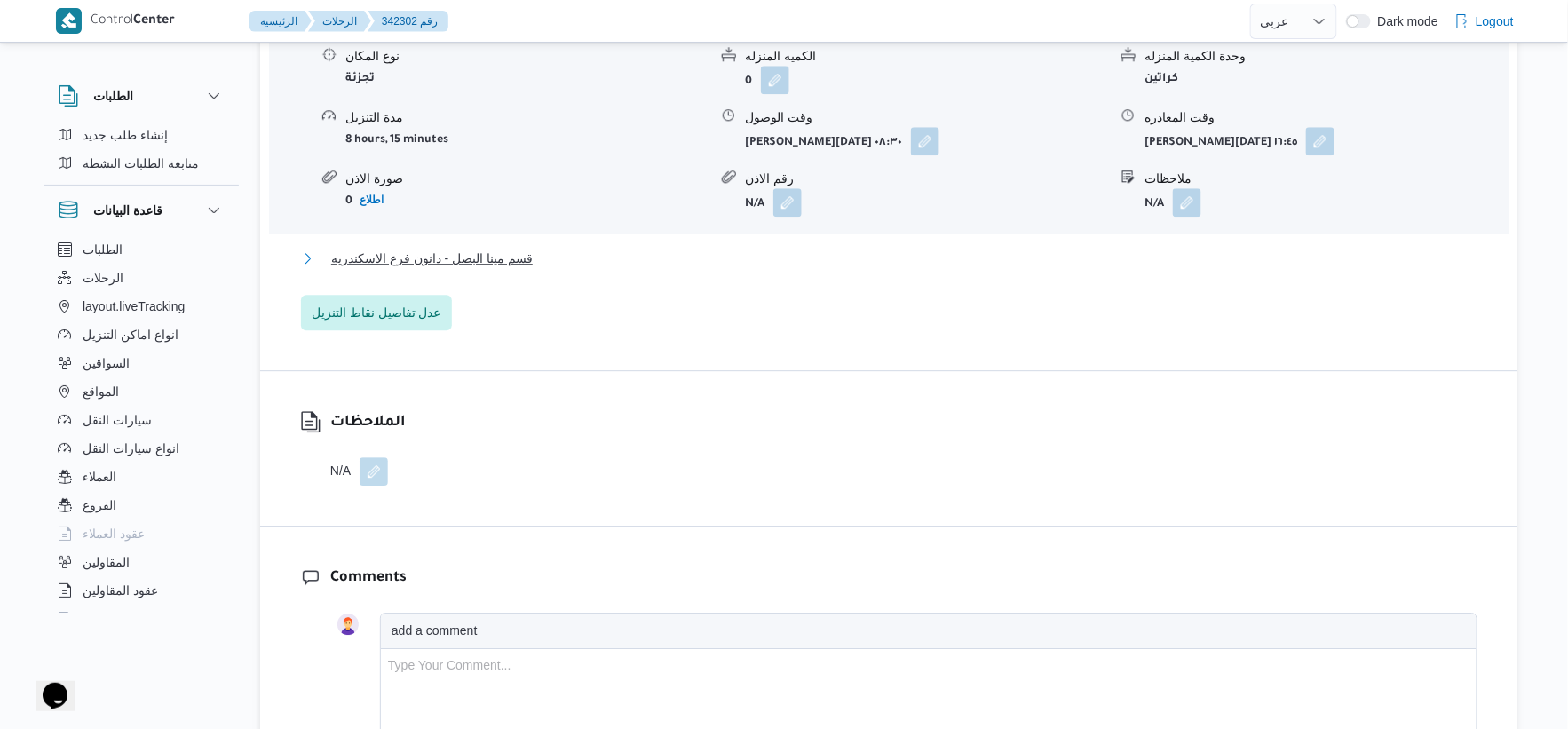
click at [511, 258] on span "قسم مينا البصل - دانون فرع الاسكندريه" at bounding box center [432, 258] width 202 height 21
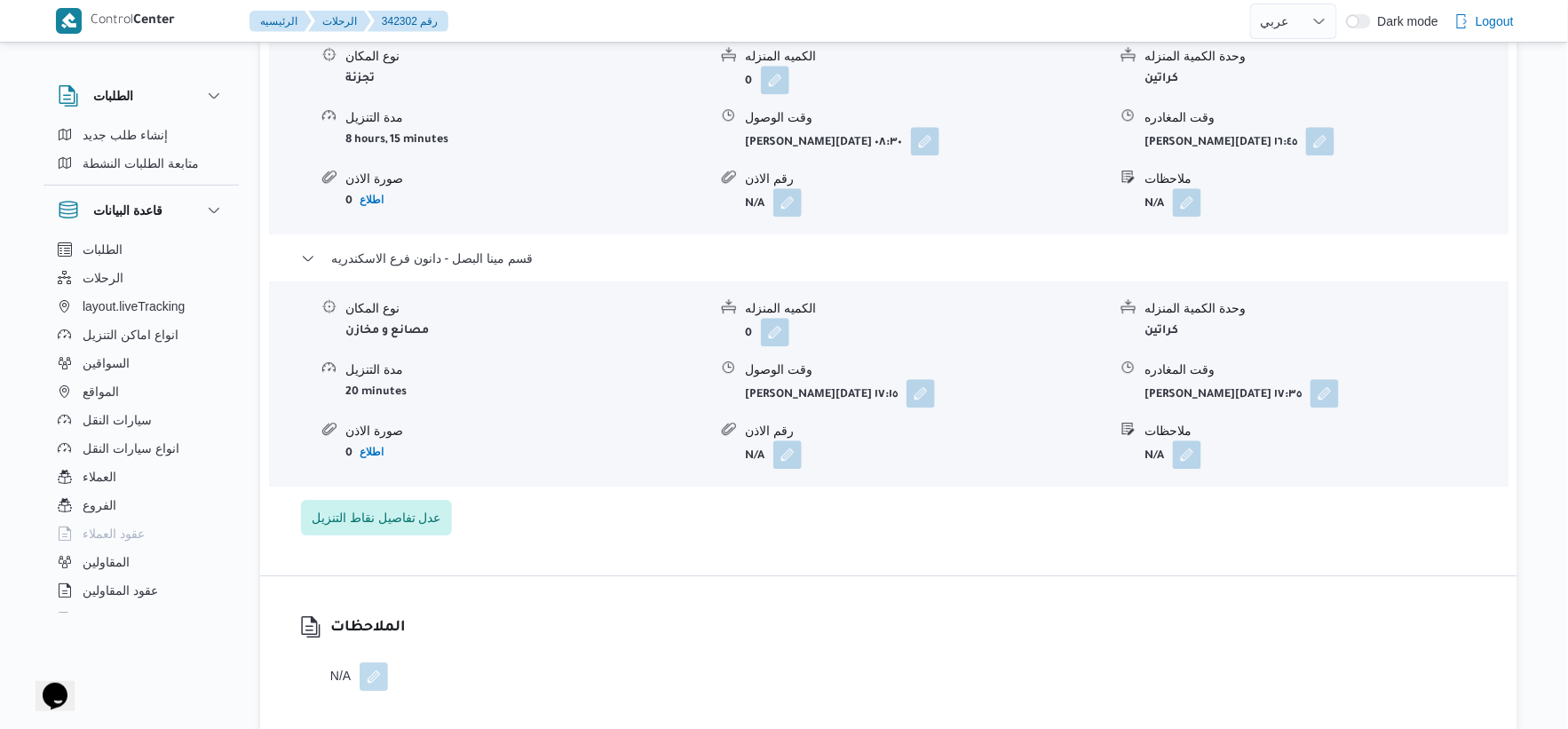
select select "ar"
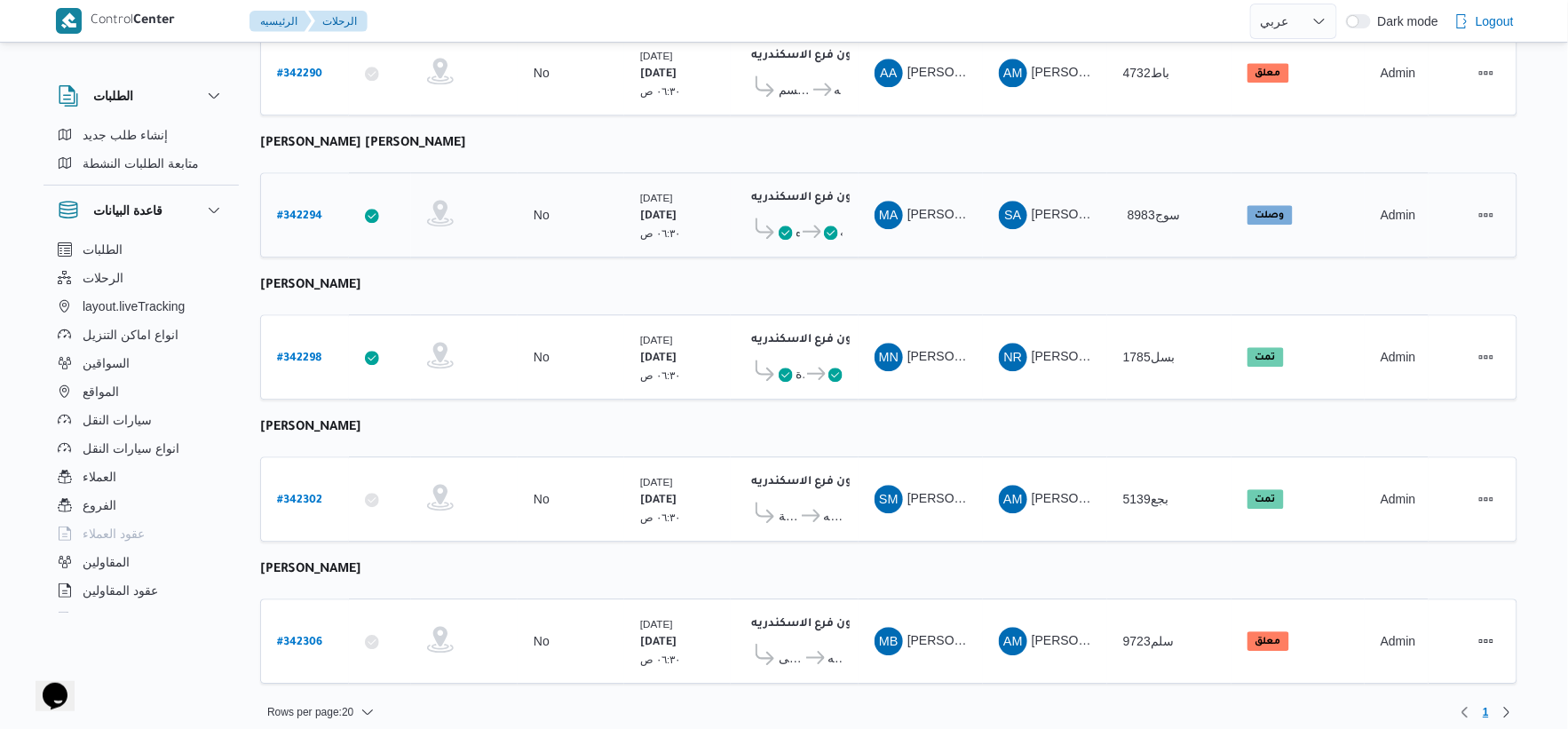
scroll to position [1131, 0]
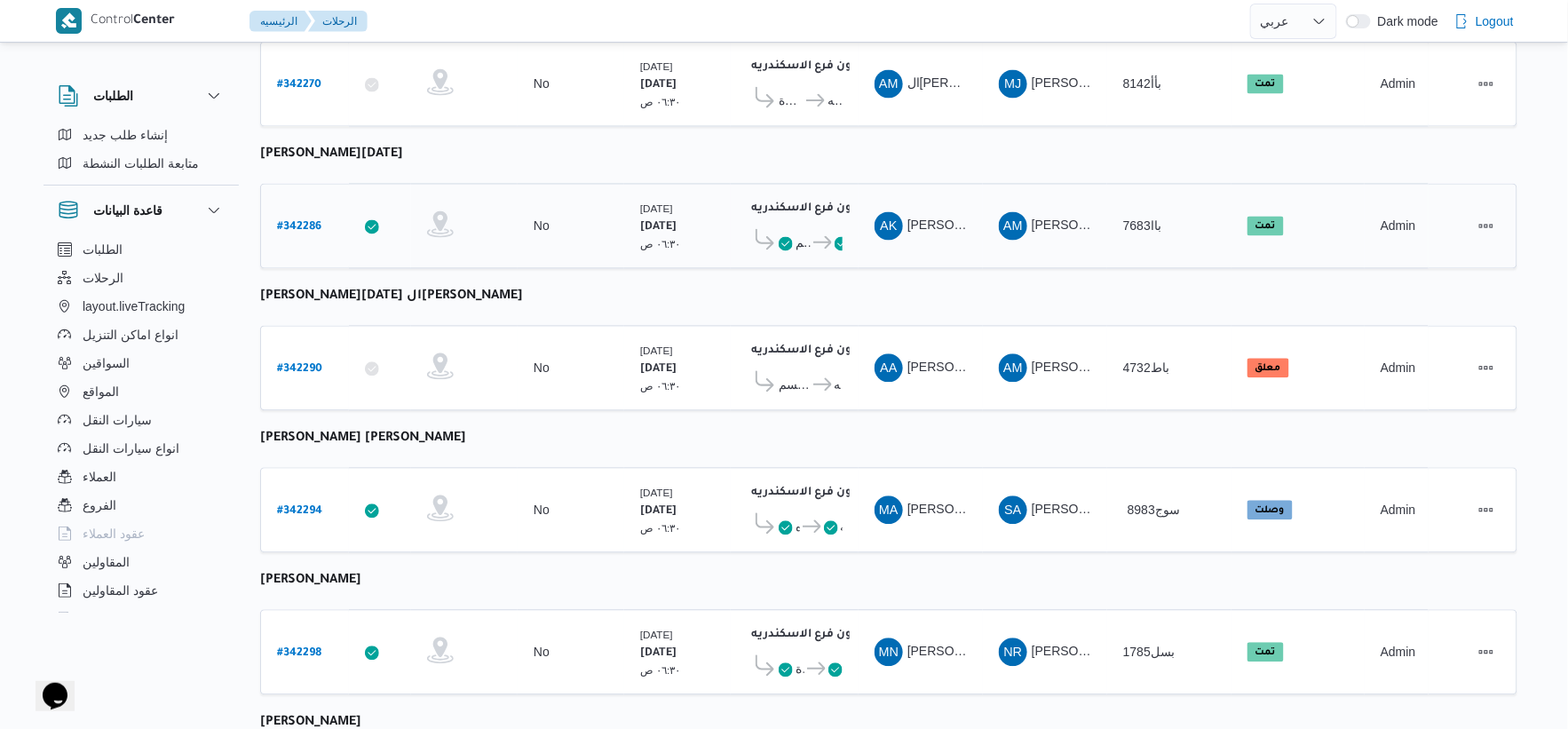
click at [310, 222] on b "# 342286" at bounding box center [299, 228] width 44 height 12
select select "ar"
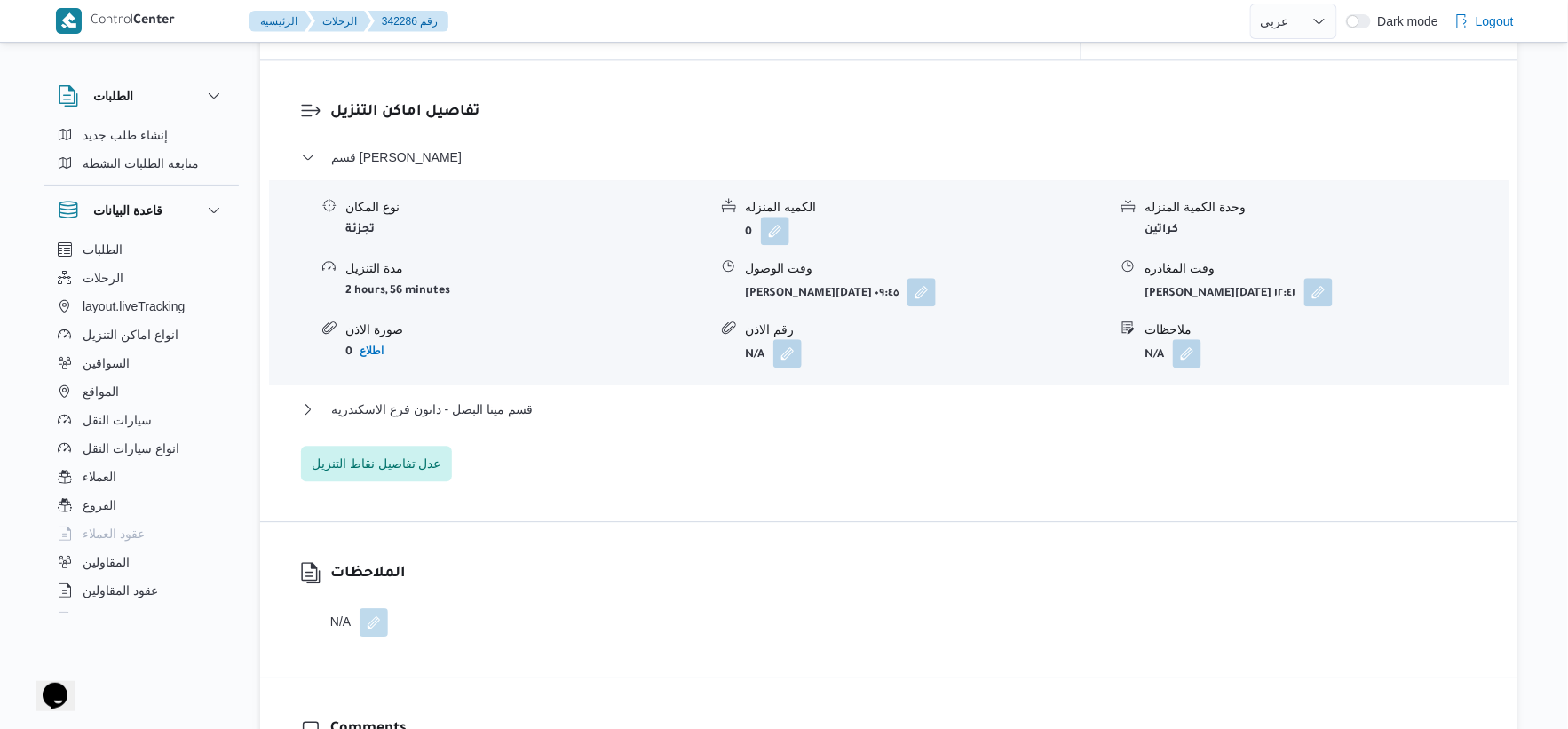
scroll to position [1526, 0]
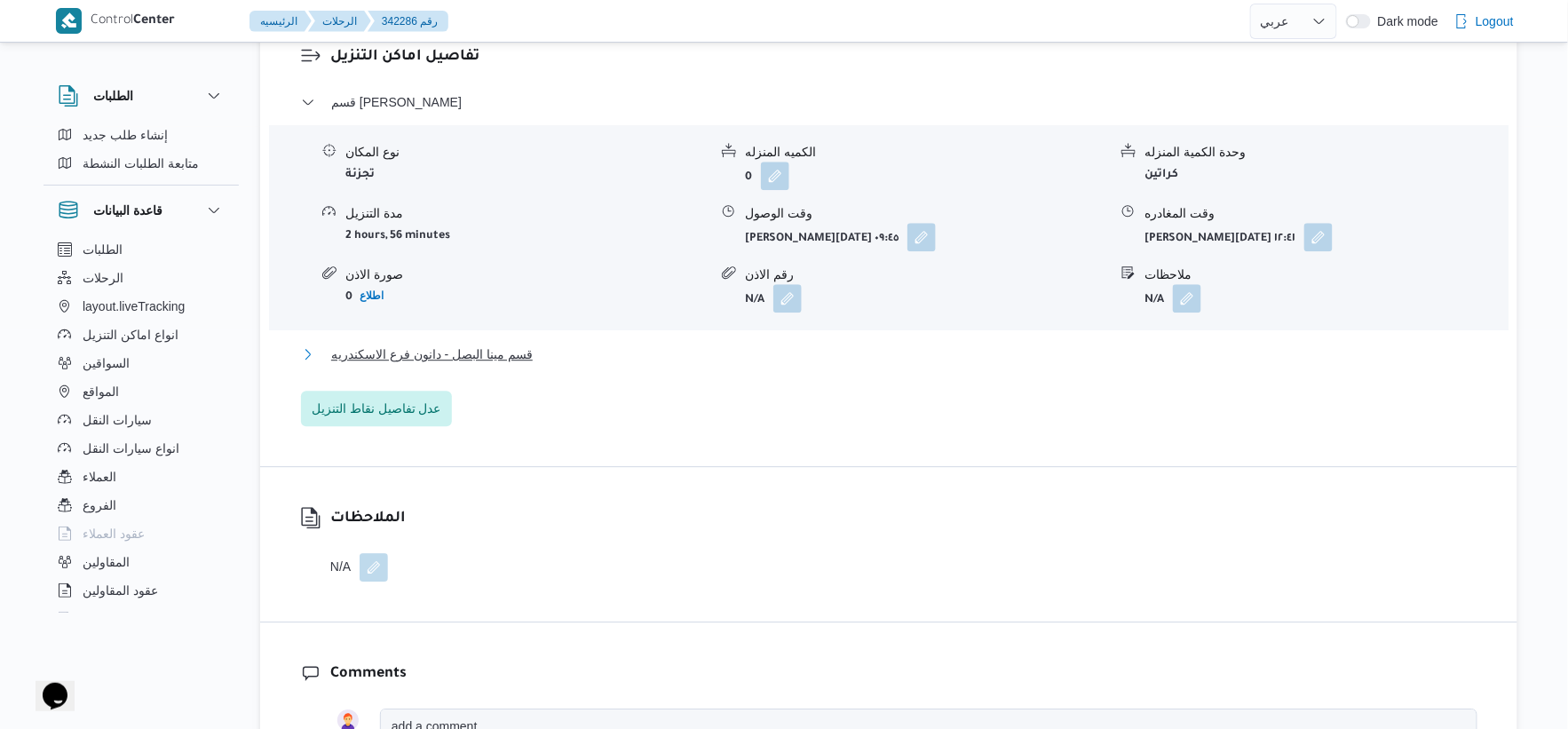
click at [527, 344] on span "قسم مينا البصل - دانون فرع الاسكندريه" at bounding box center [432, 354] width 202 height 21
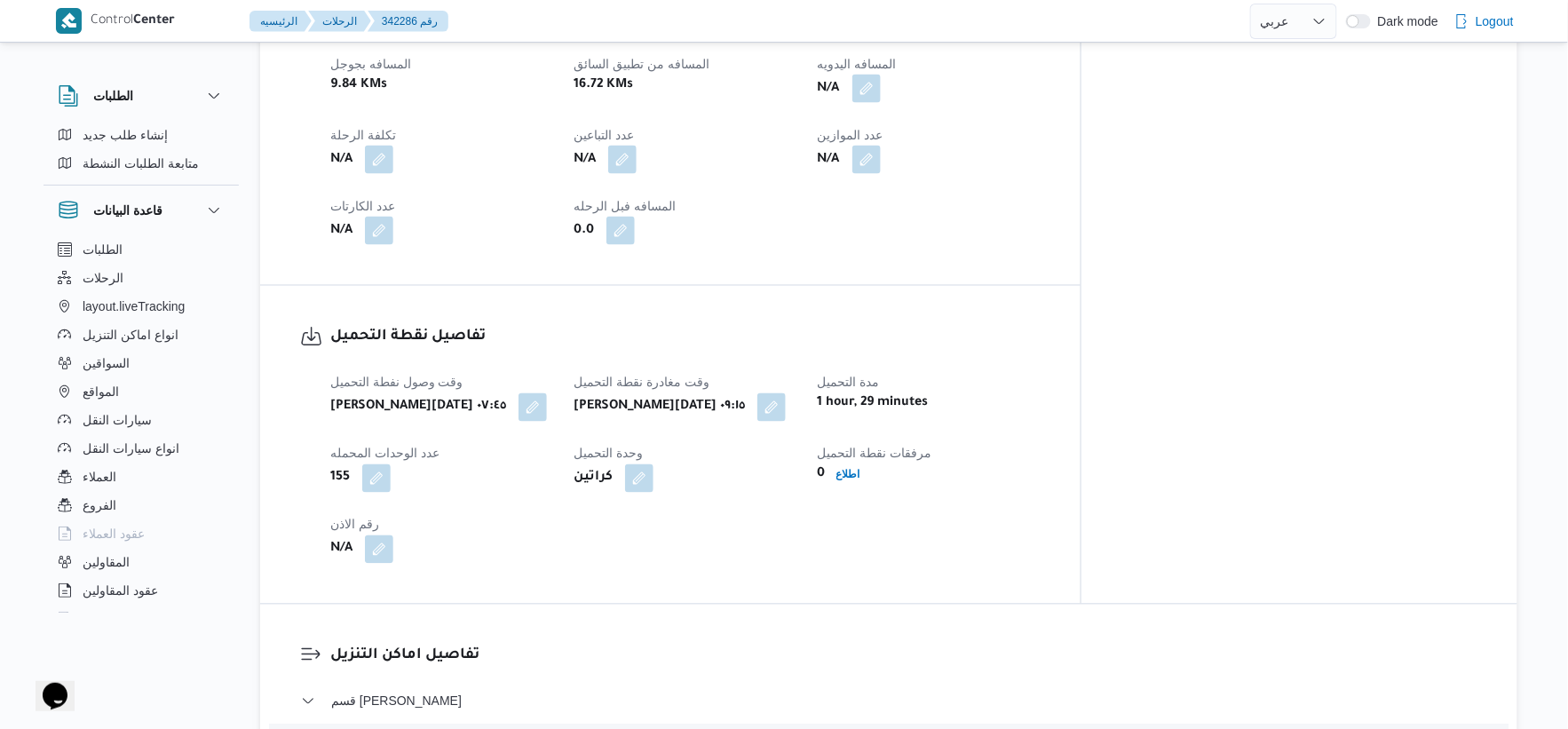
scroll to position [736, 0]
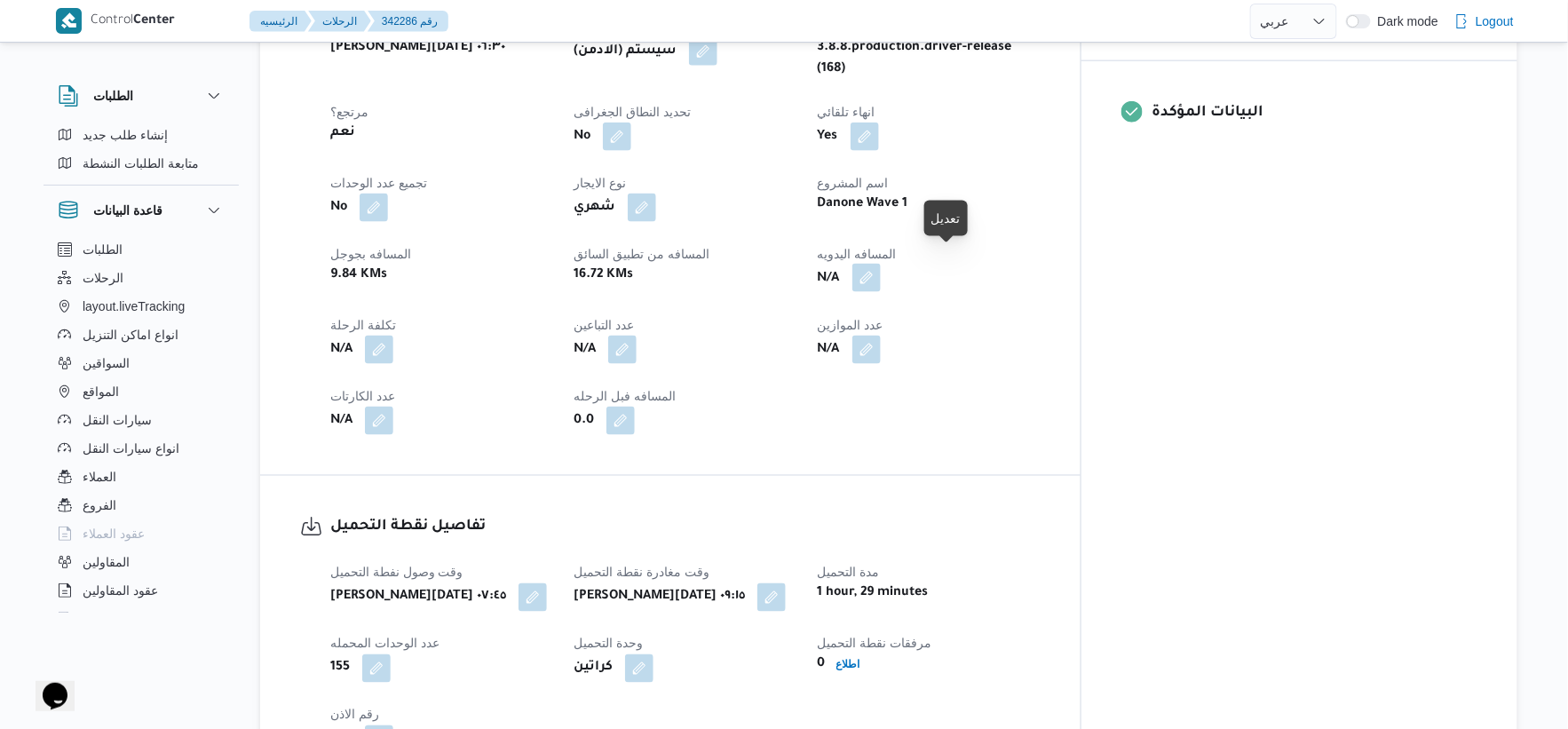
click at [881, 264] on button "button" at bounding box center [866, 278] width 28 height 28
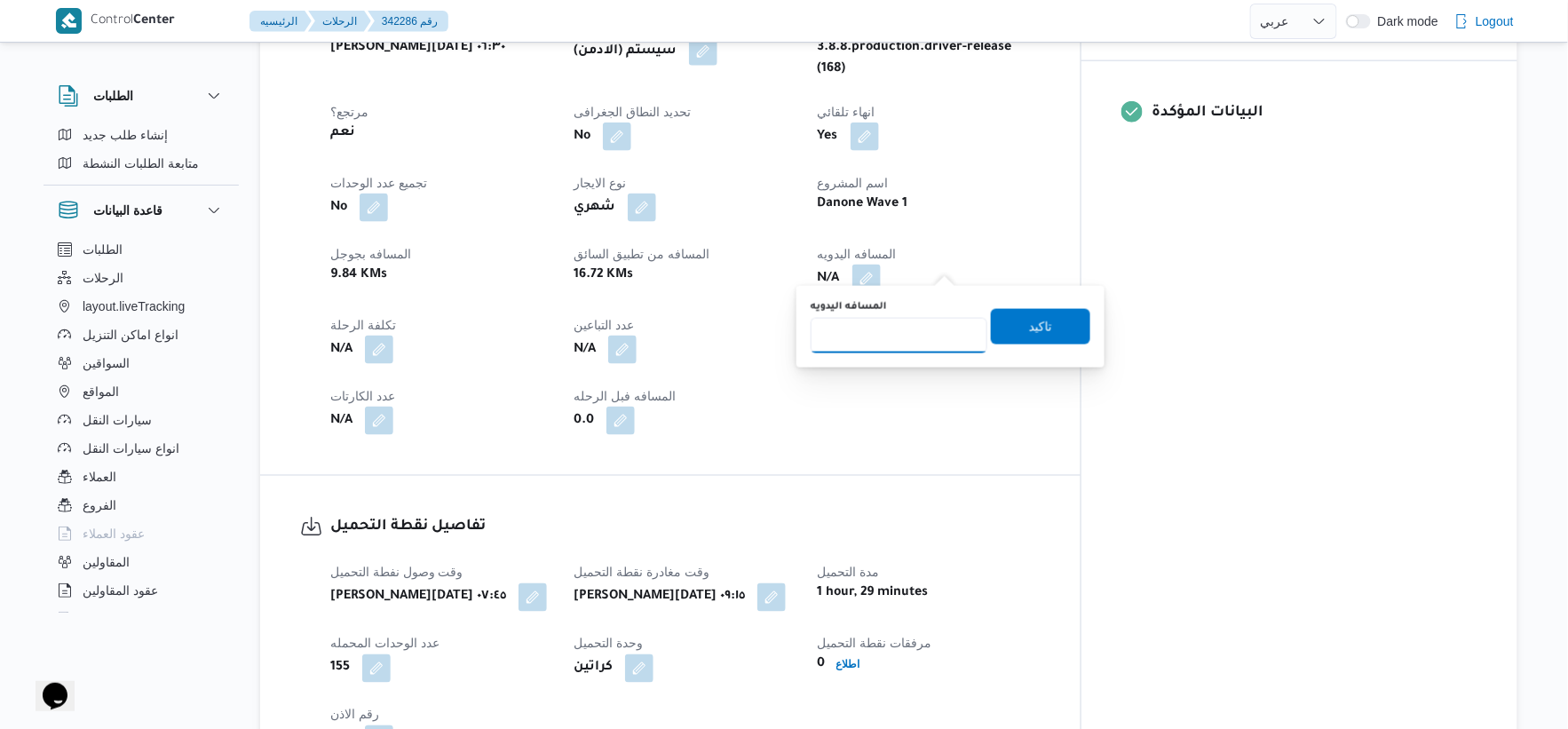
click at [886, 338] on input "المسافه اليدويه" at bounding box center [898, 337] width 177 height 36
type input "32"
click at [1029, 323] on span "تاكيد" at bounding box center [1040, 326] width 23 height 21
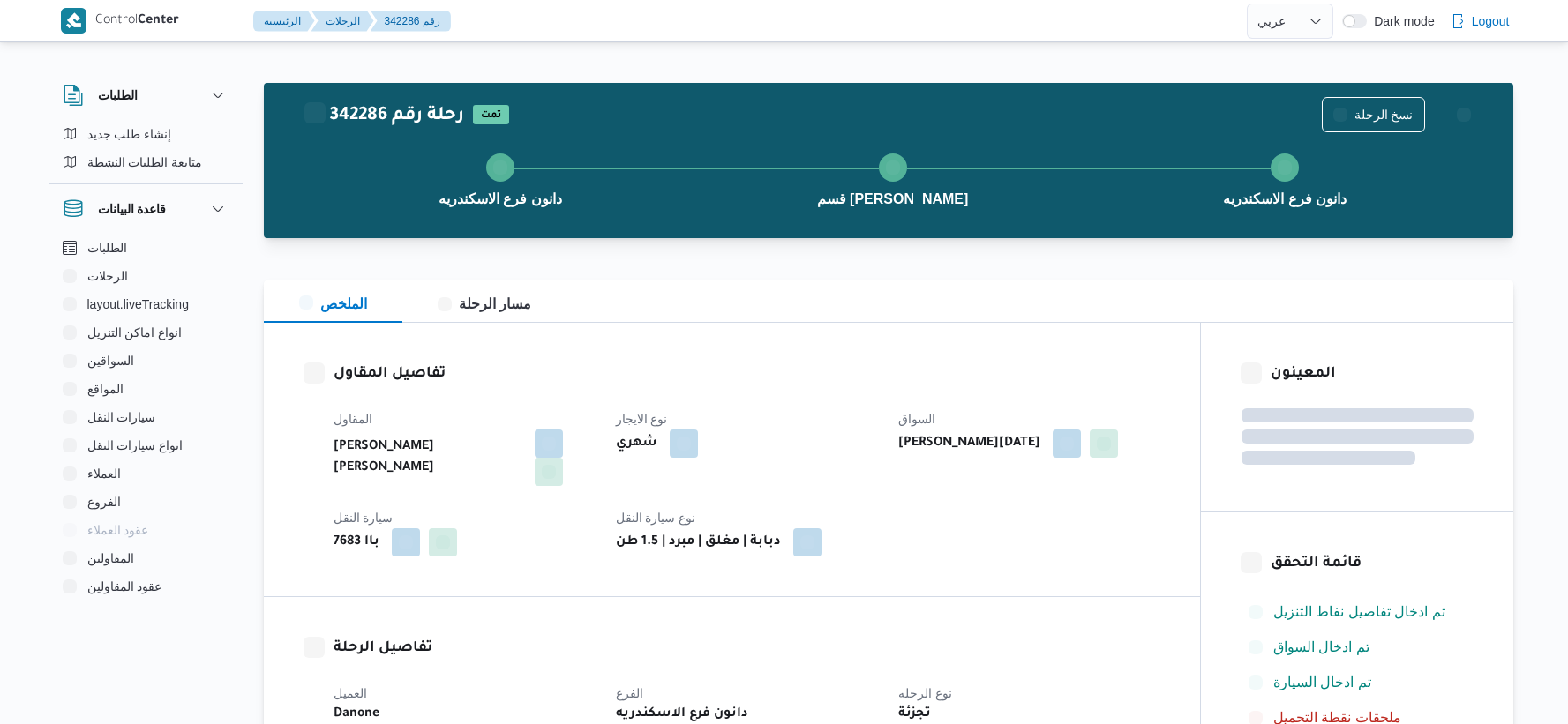
select select "ar"
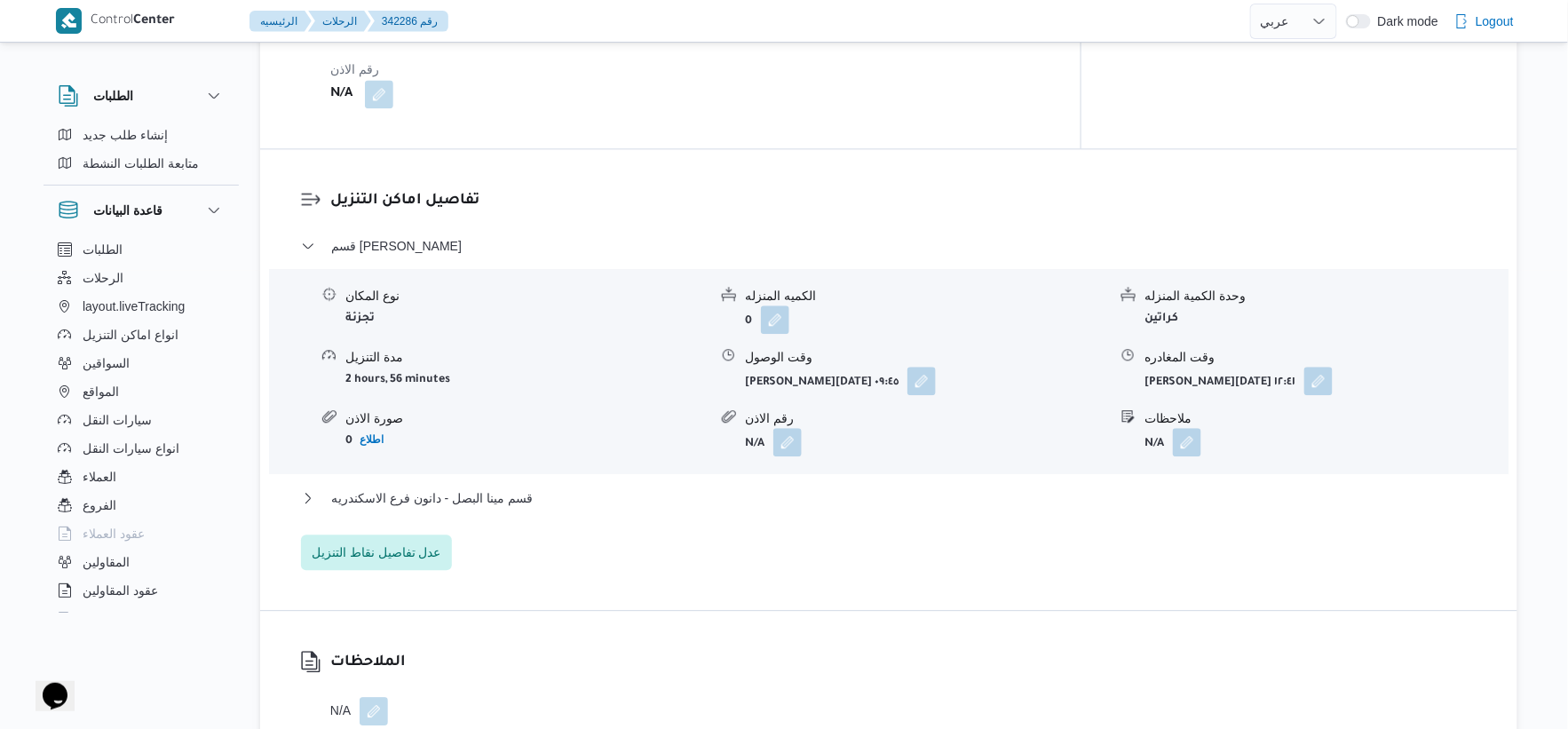
scroll to position [1427, 0]
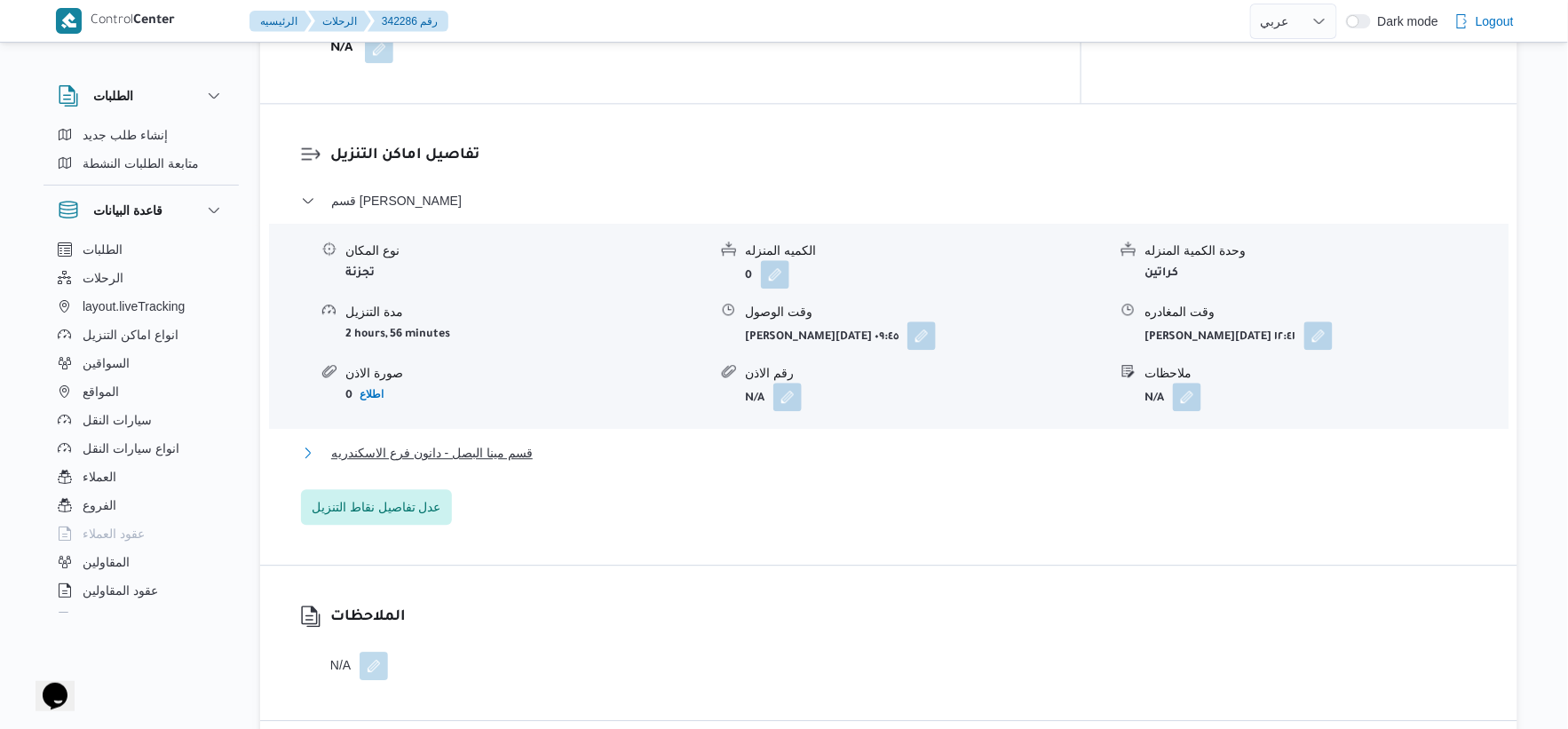
click at [560, 447] on button "قسم مينا البصل - دانون فرع الاسكندريه" at bounding box center [889, 452] width 1177 height 21
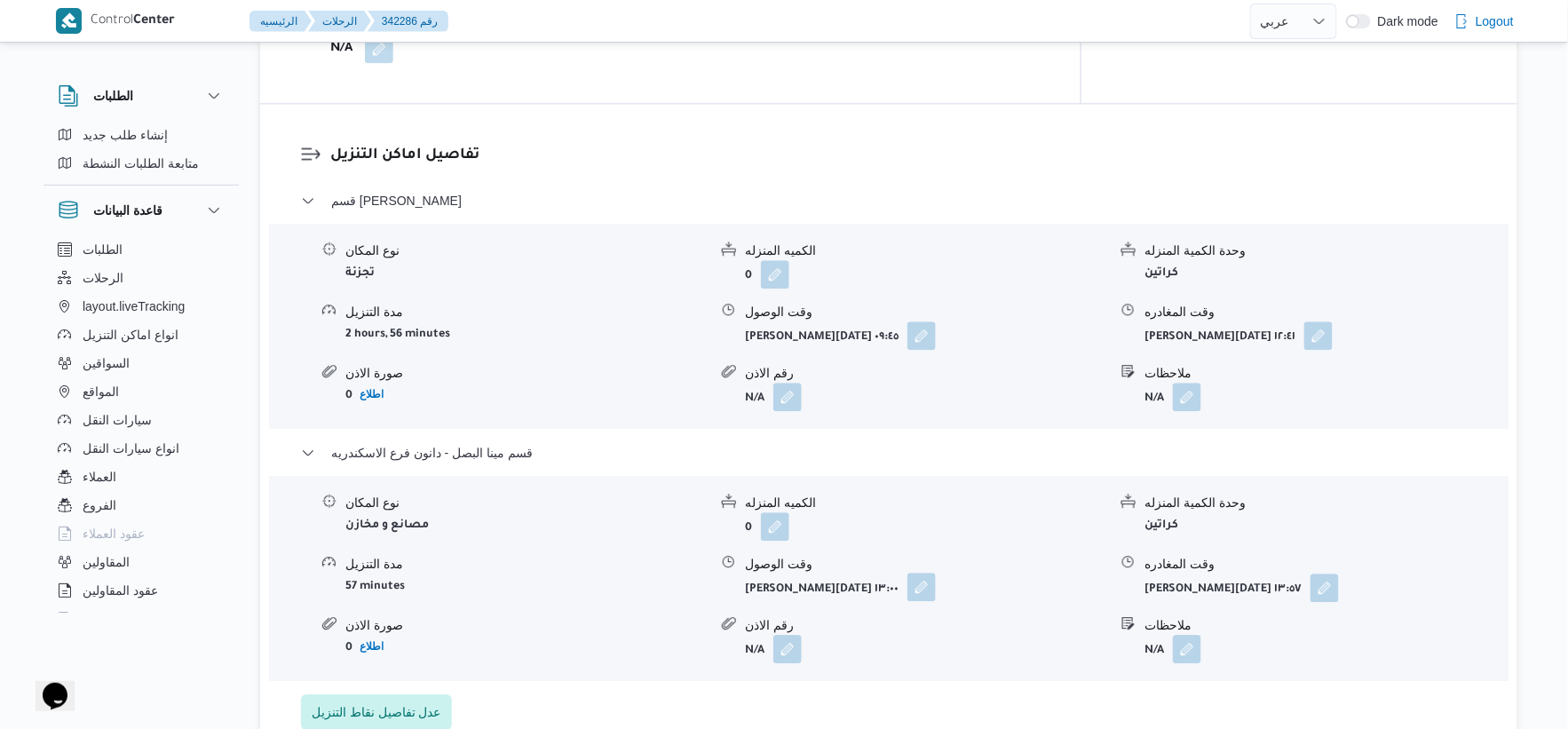
click at [907, 573] on button "button" at bounding box center [921, 587] width 28 height 28
click at [1310, 576] on button "button" at bounding box center [1324, 587] width 28 height 28
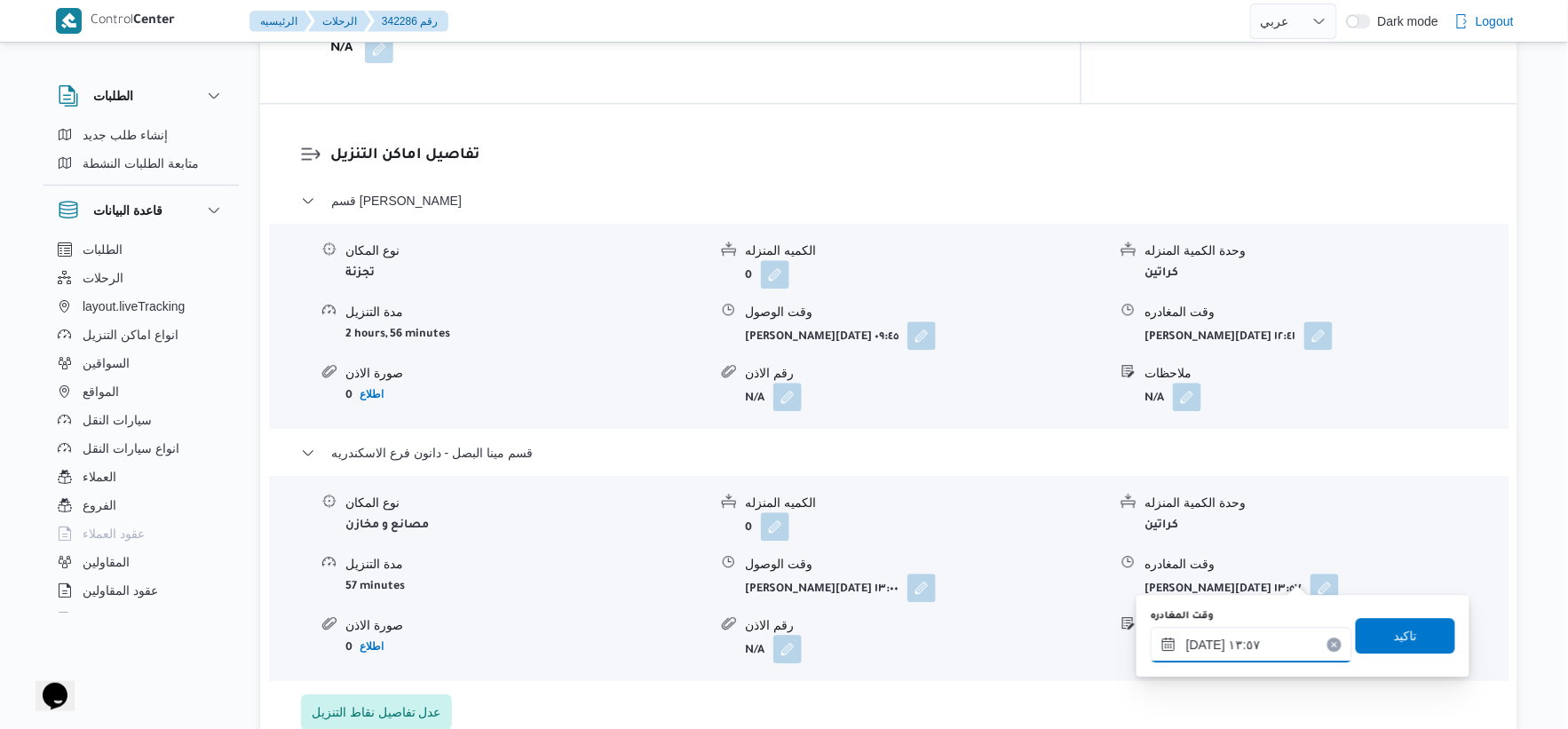
click at [1254, 649] on input "[DATE] ١٣:٥٧" at bounding box center [1252, 645] width 202 height 36
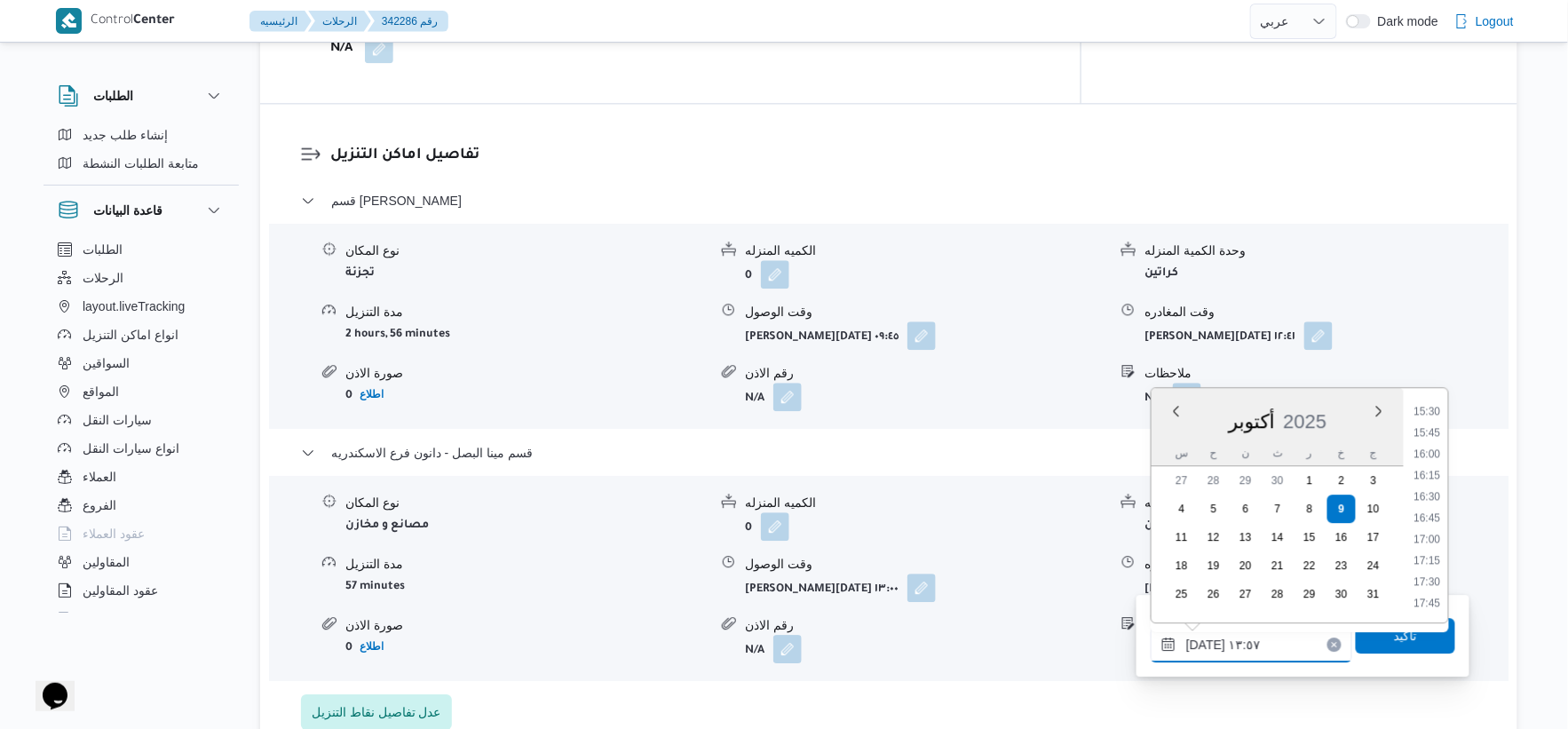
scroll to position [1362, 0]
click at [1426, 435] on li "16:15" at bounding box center [1427, 435] width 41 height 18
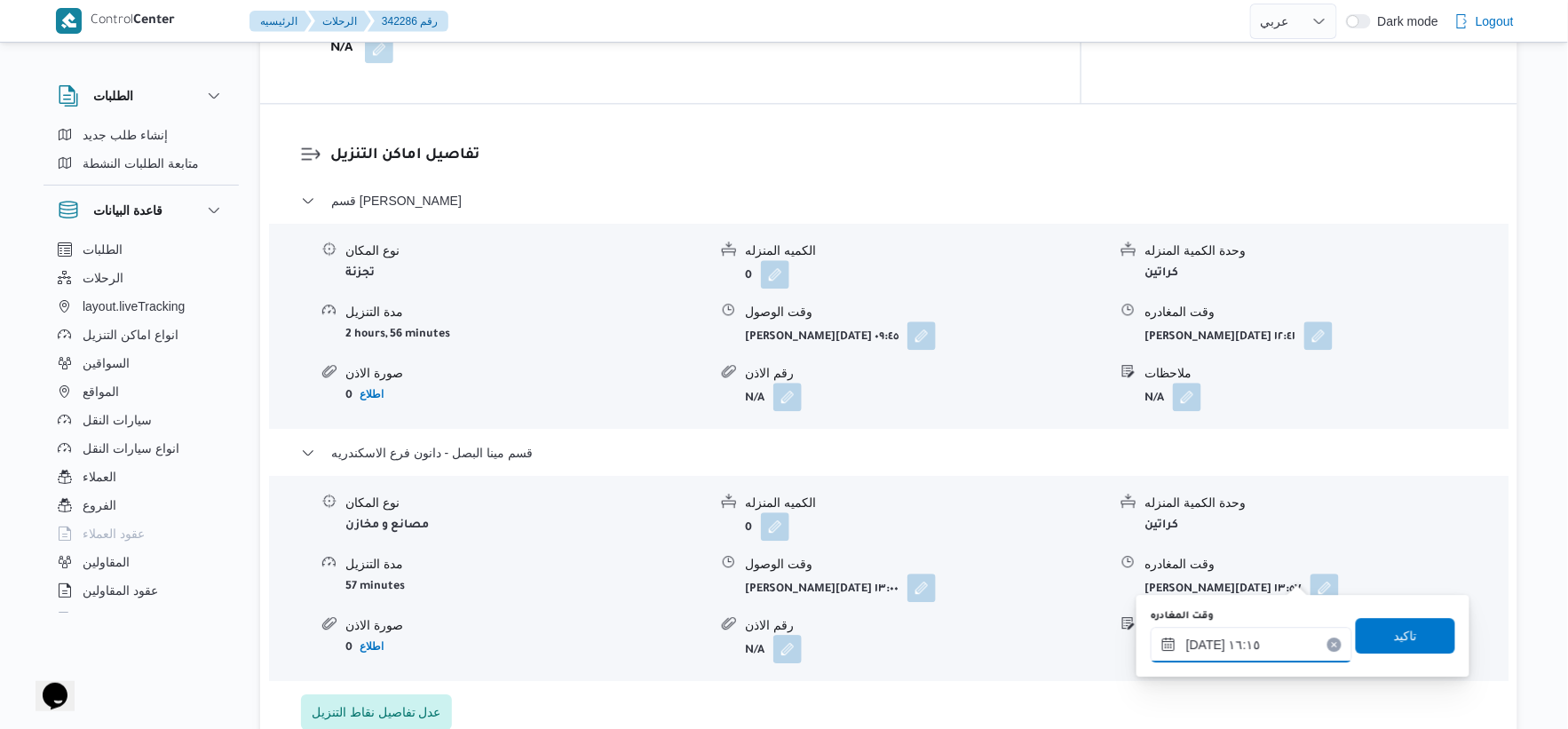
click at [1197, 641] on input "[DATE] ١٦:١٥" at bounding box center [1252, 645] width 202 height 36
click at [1197, 641] on input "٠٩/١٠/٢٠٢٥ ١٦:١٥" at bounding box center [1252, 645] width 202 height 36
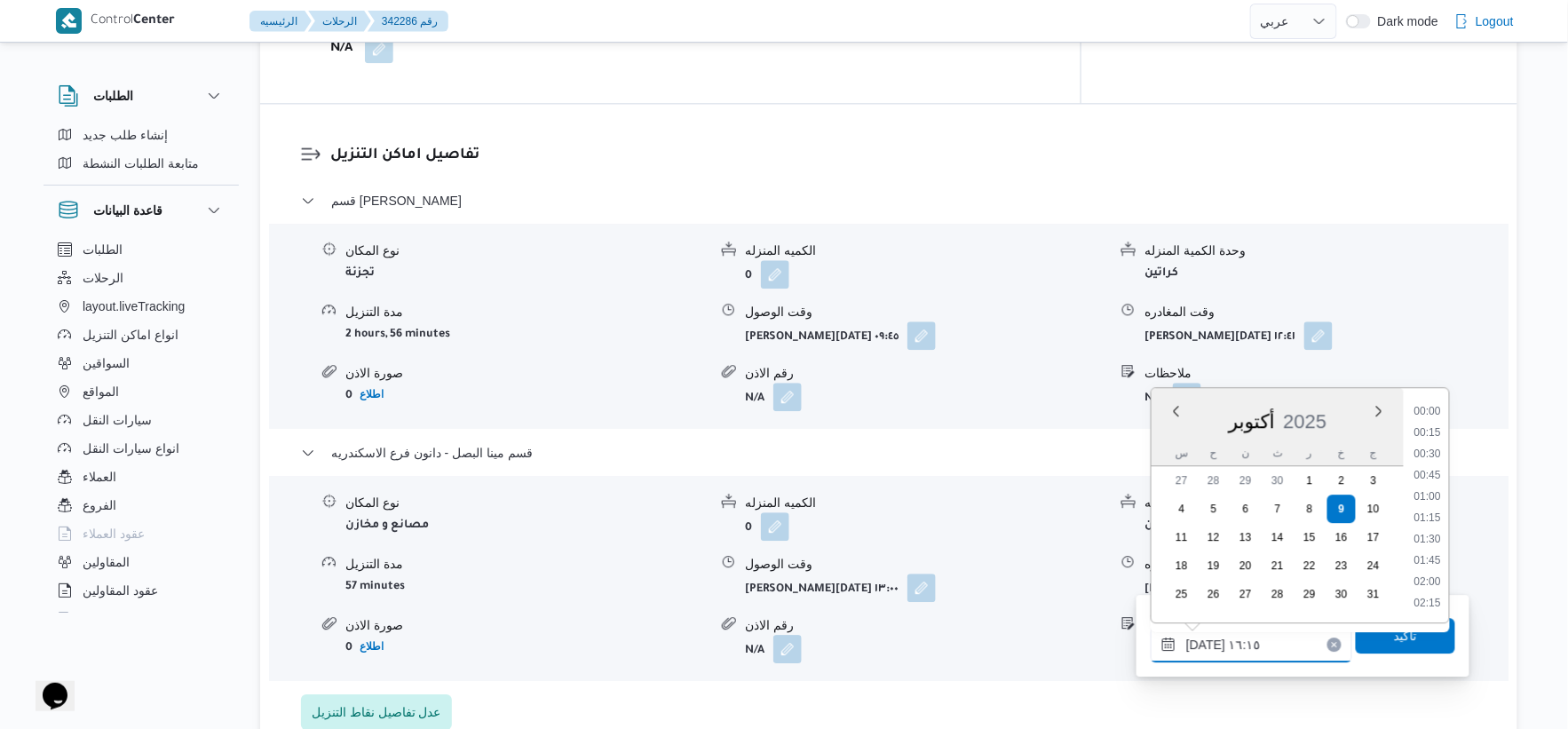
scroll to position [1279, 0]
type input "٠٩/١٠/٢٠٢٥ ١٦:٣٥"
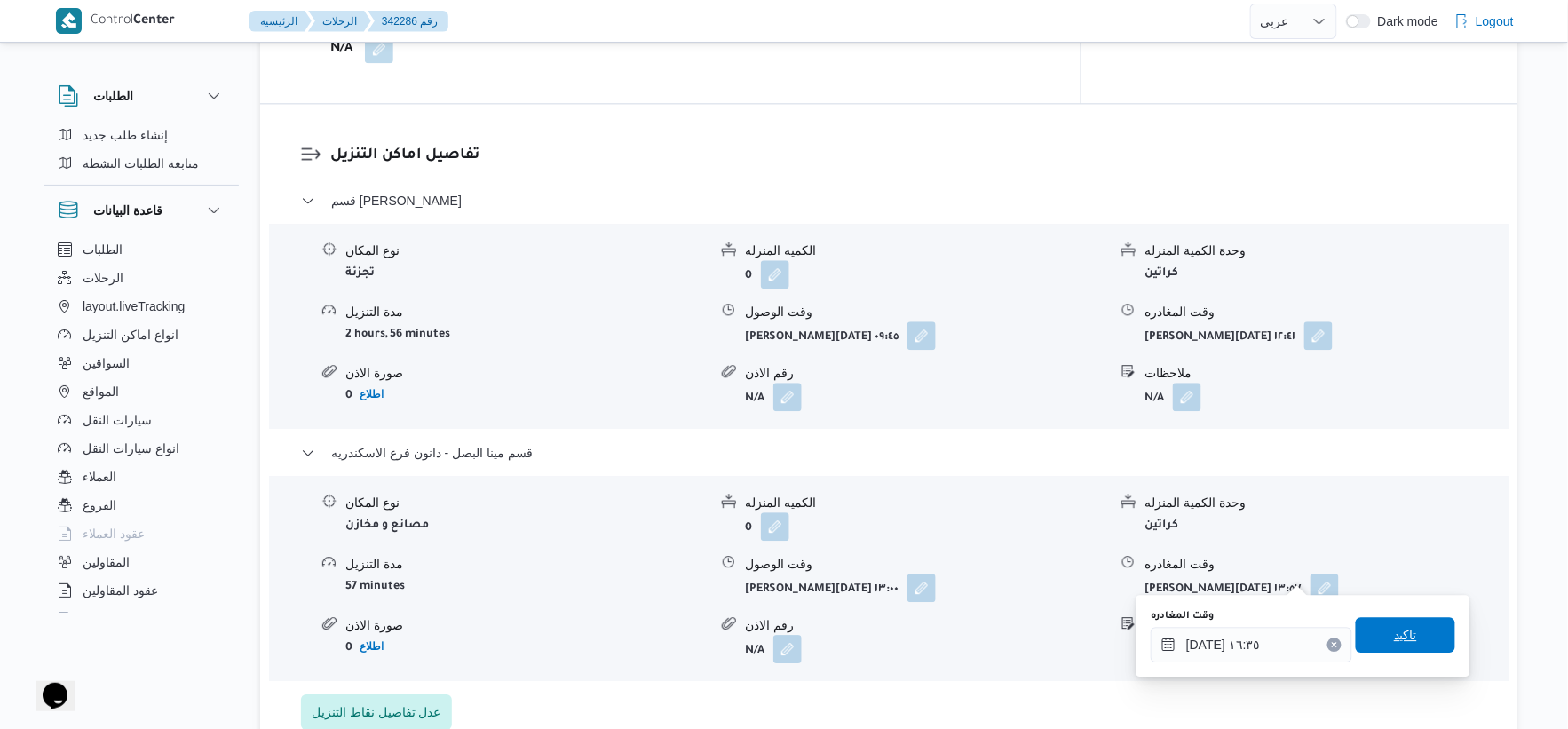
click at [1415, 636] on span "تاكيد" at bounding box center [1406, 635] width 100 height 36
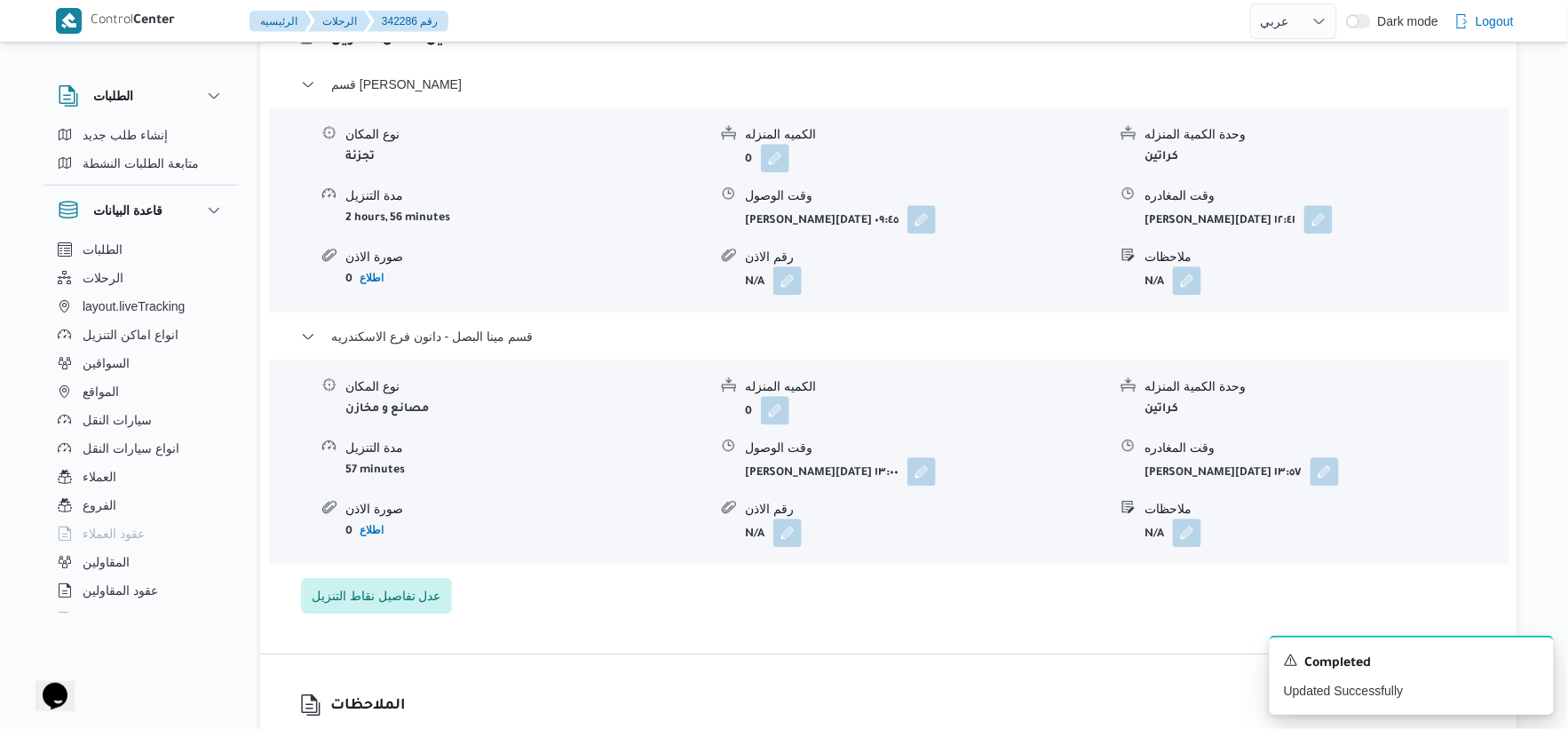
scroll to position [1624, 0]
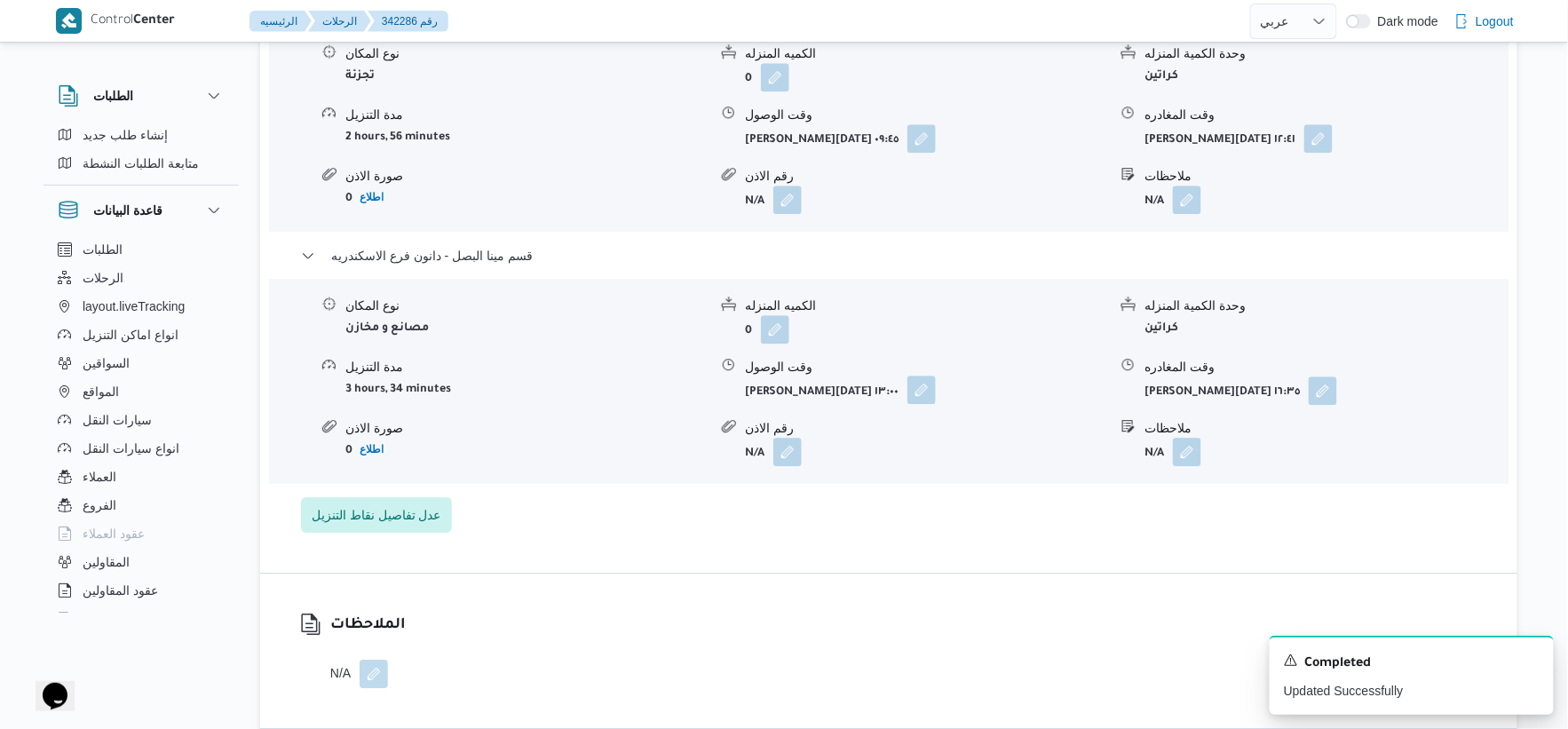
click at [907, 376] on button "button" at bounding box center [921, 389] width 28 height 28
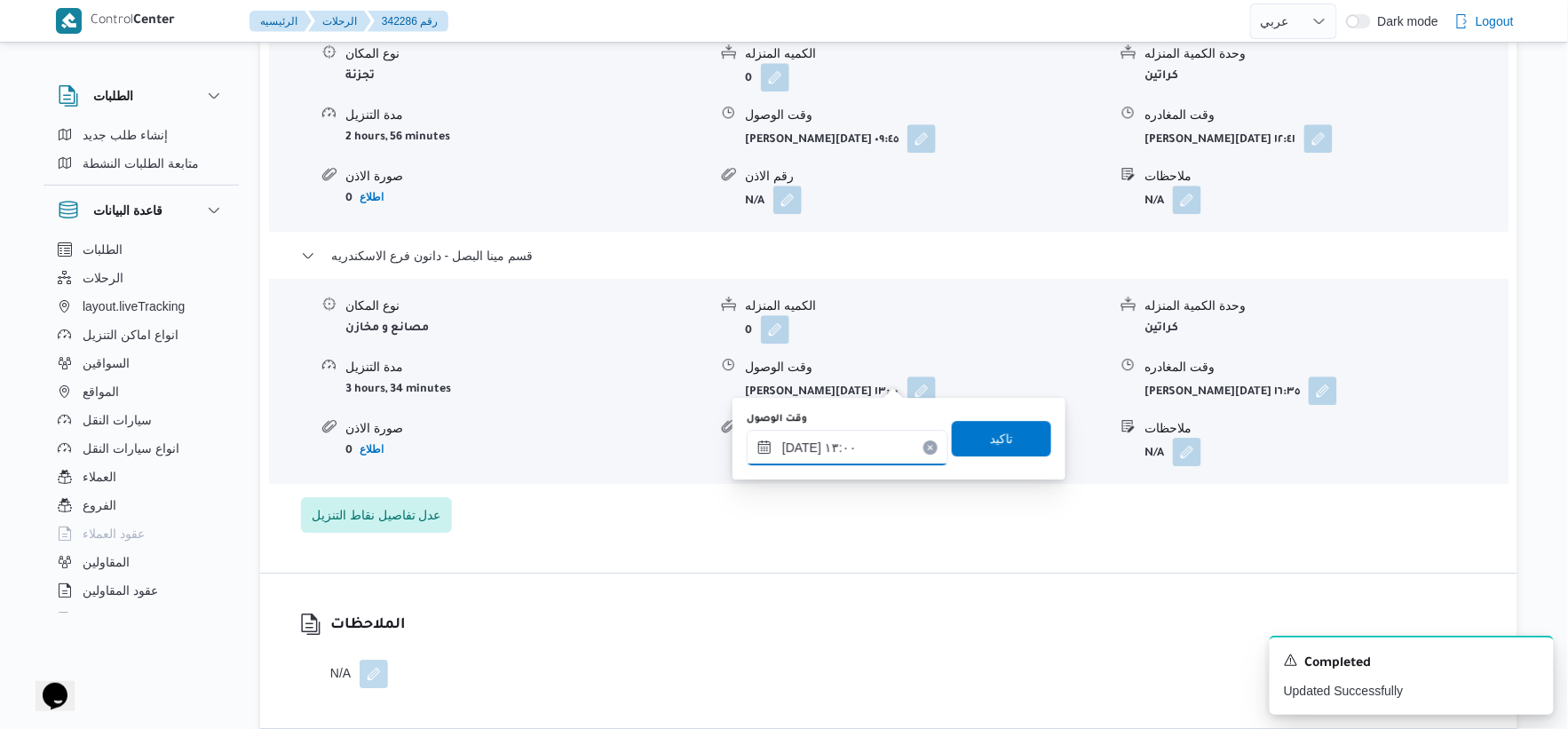
click at [857, 433] on input "٠٩/١٠/٢٠٢٥ ١٣:٠٠" at bounding box center [847, 448] width 202 height 36
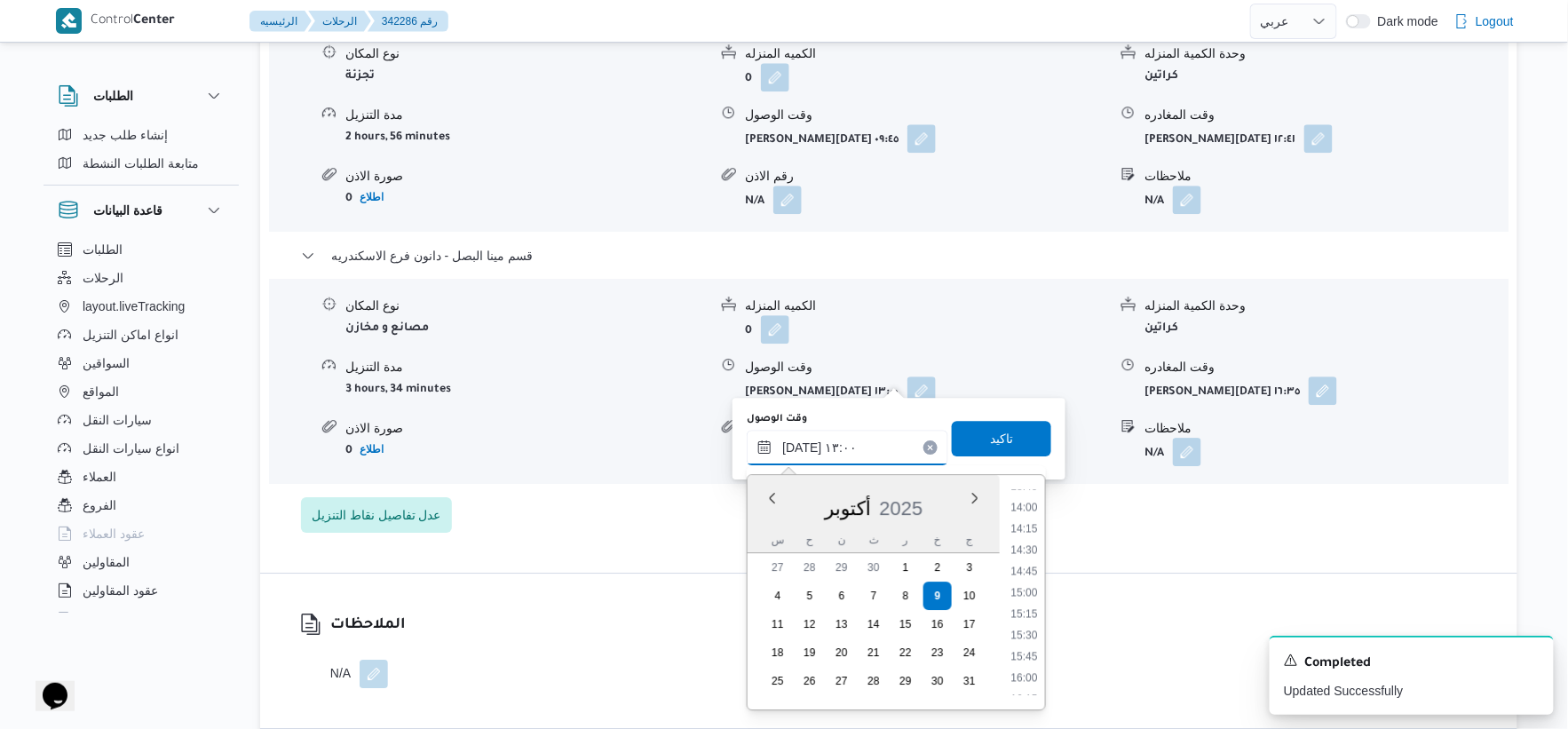
scroll to position [1398, 0]
click at [1032, 506] on li "16:30" at bounding box center [1024, 508] width 41 height 18
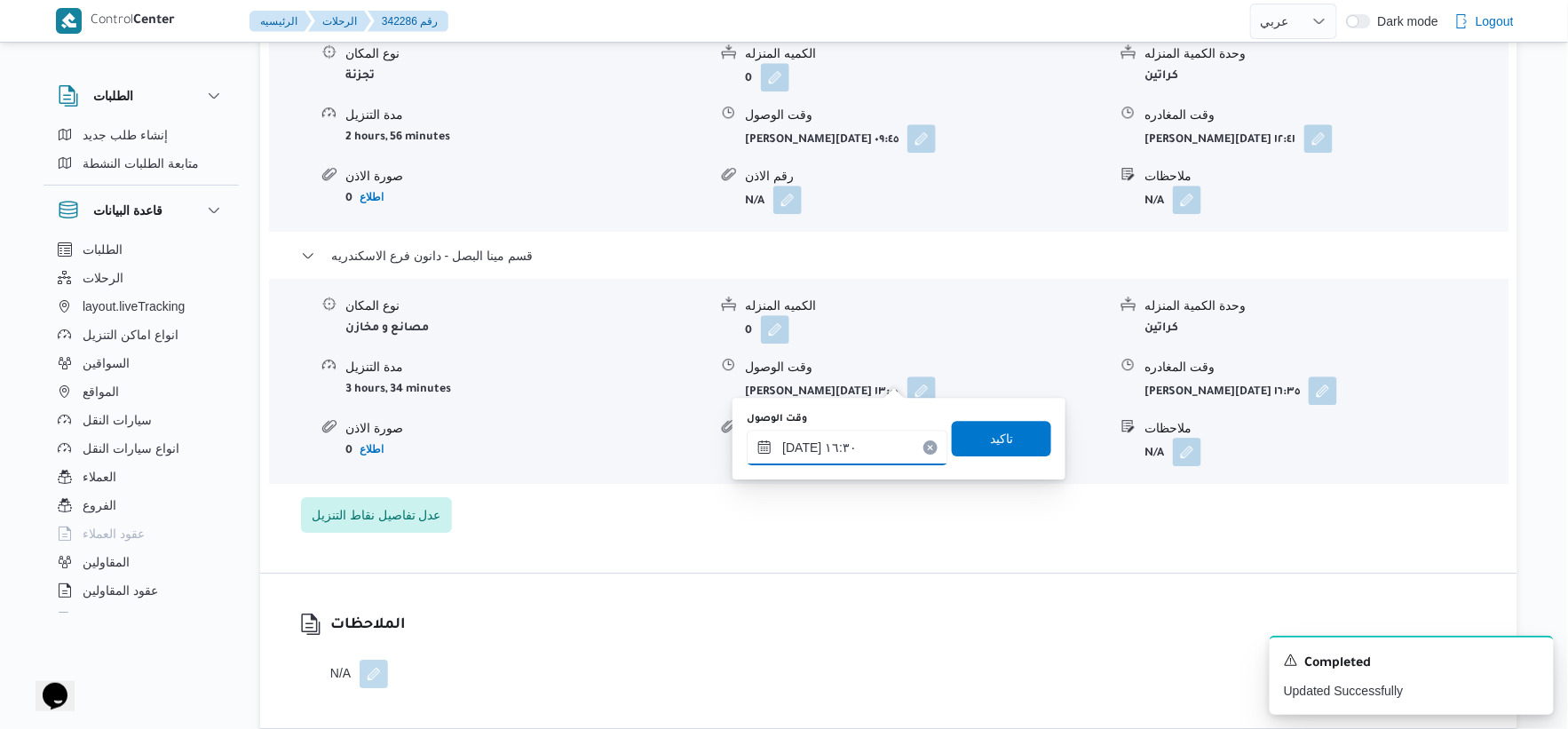
click at [800, 444] on input "[DATE] ١٦:٣٠" at bounding box center [847, 448] width 202 height 36
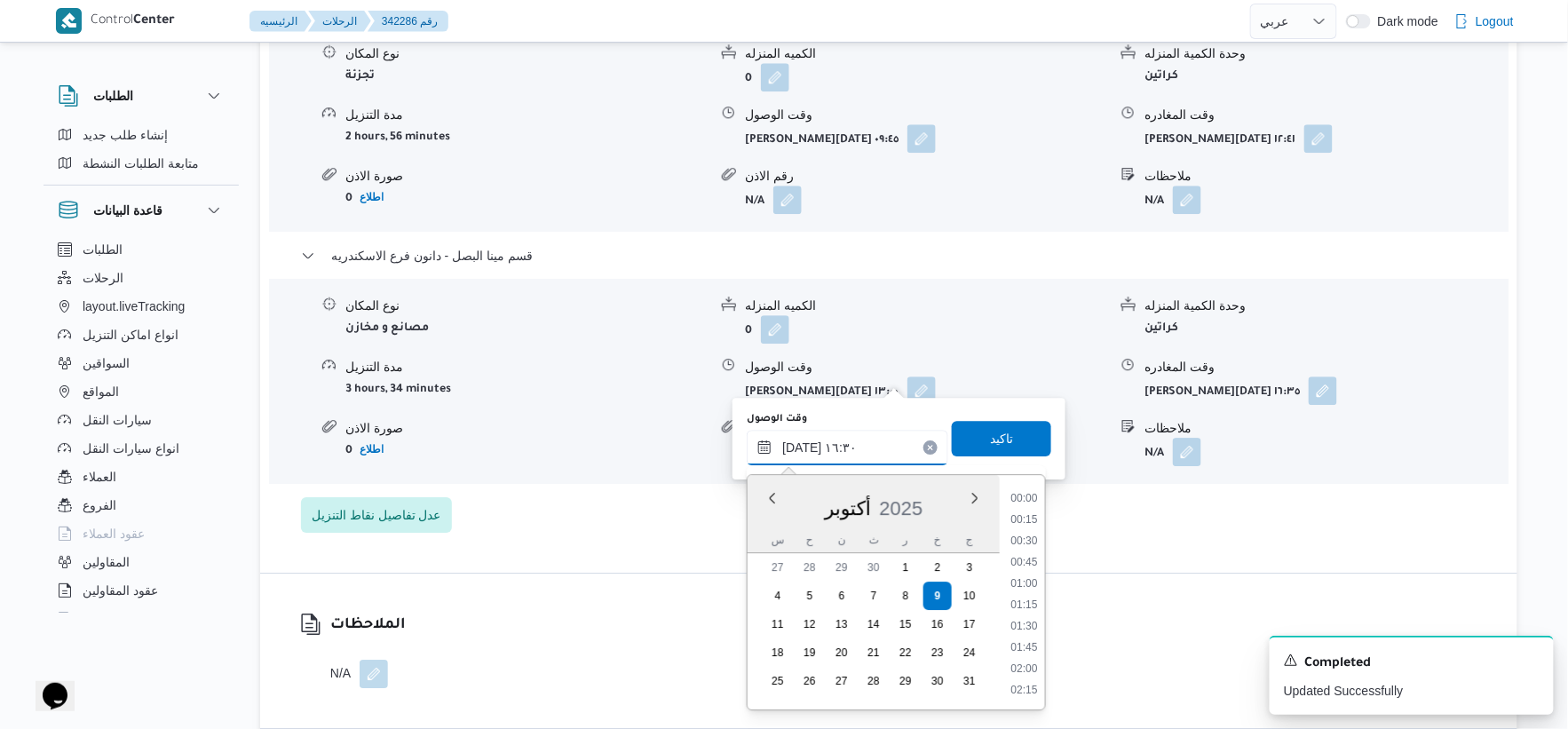
click at [800, 444] on input "[DATE] ١٦:٣٠" at bounding box center [847, 448] width 202 height 36
type input "٠٩/١٠/٢٠٢٥ ١٦:١٠"
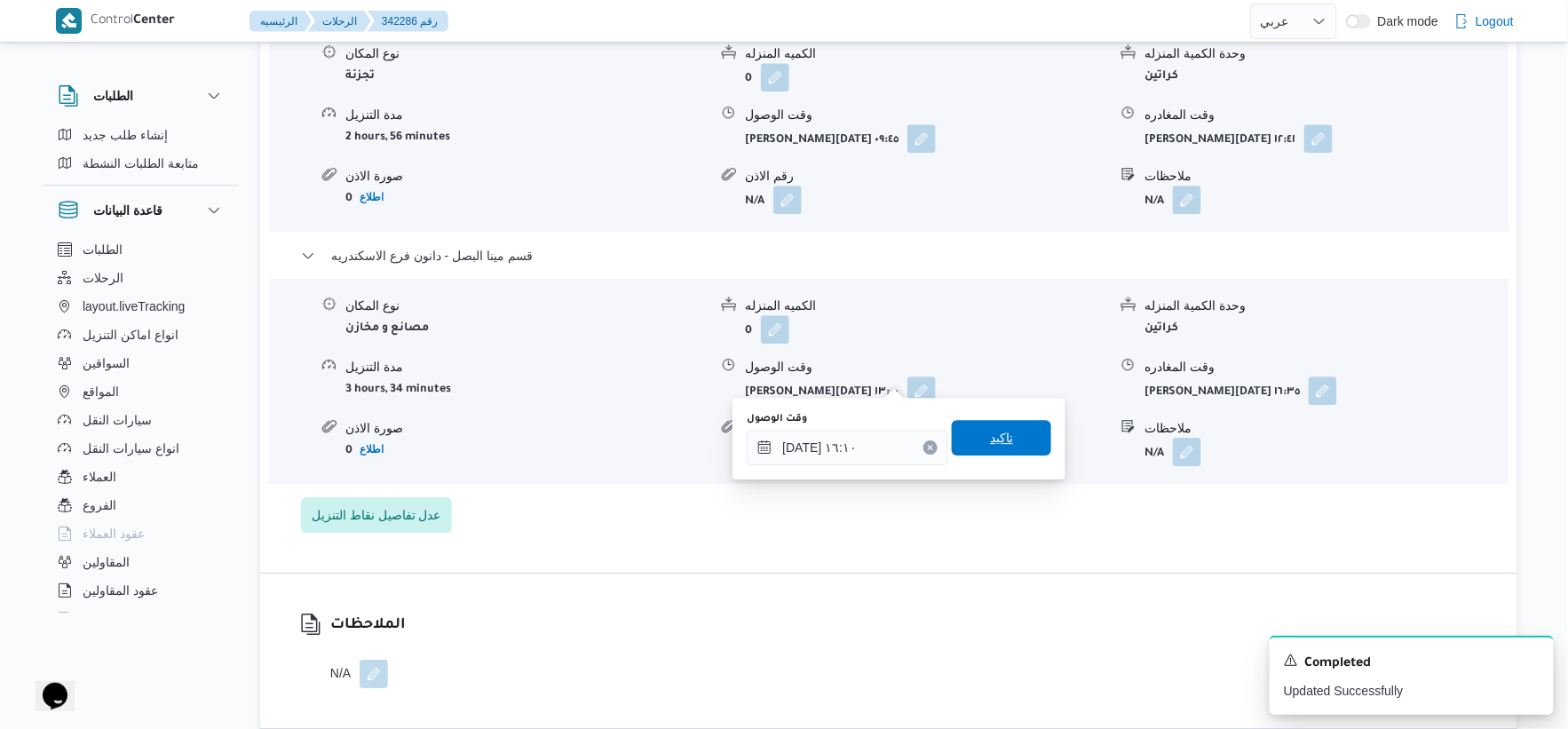
click at [995, 421] on span "تاكيد" at bounding box center [1002, 438] width 100 height 36
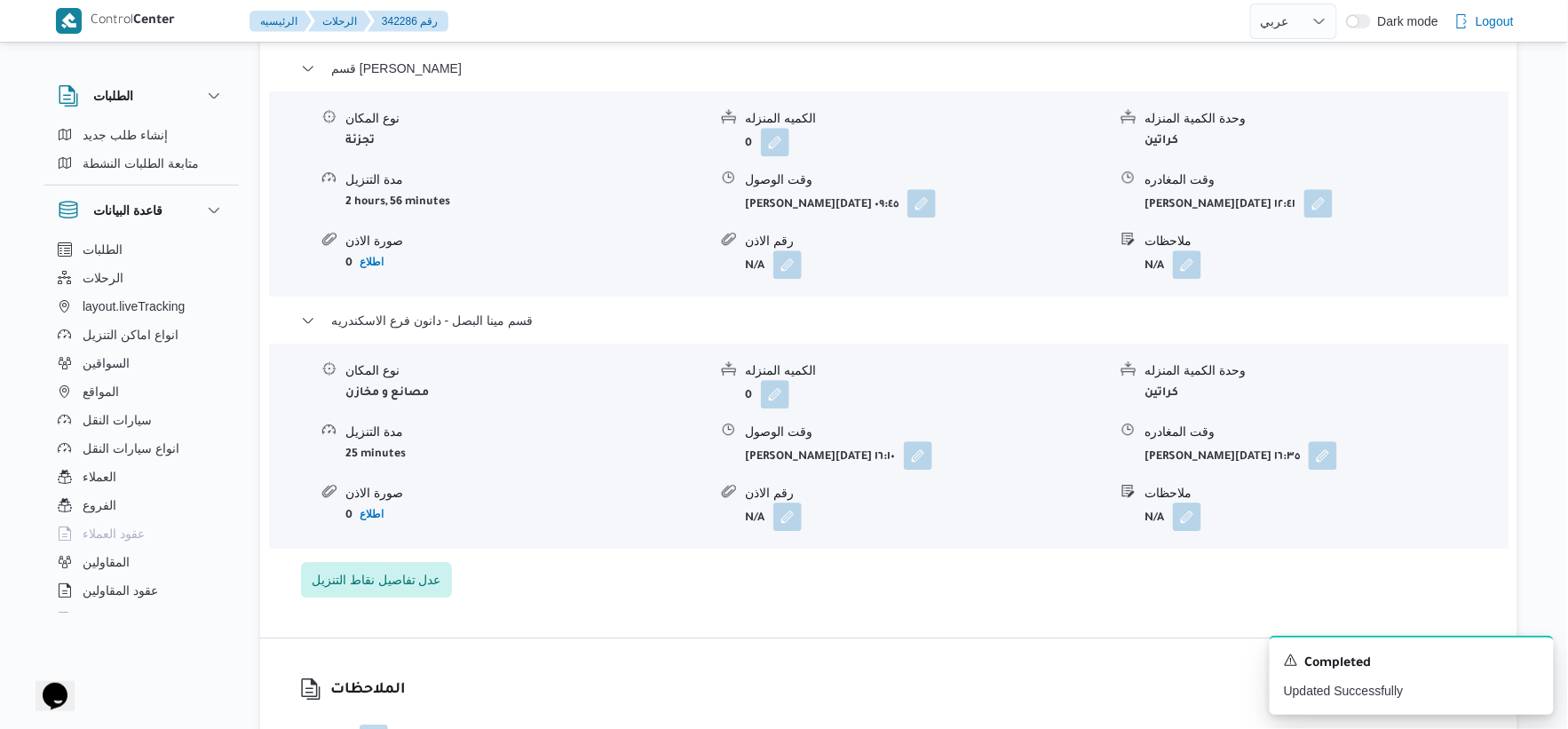
scroll to position [1526, 0]
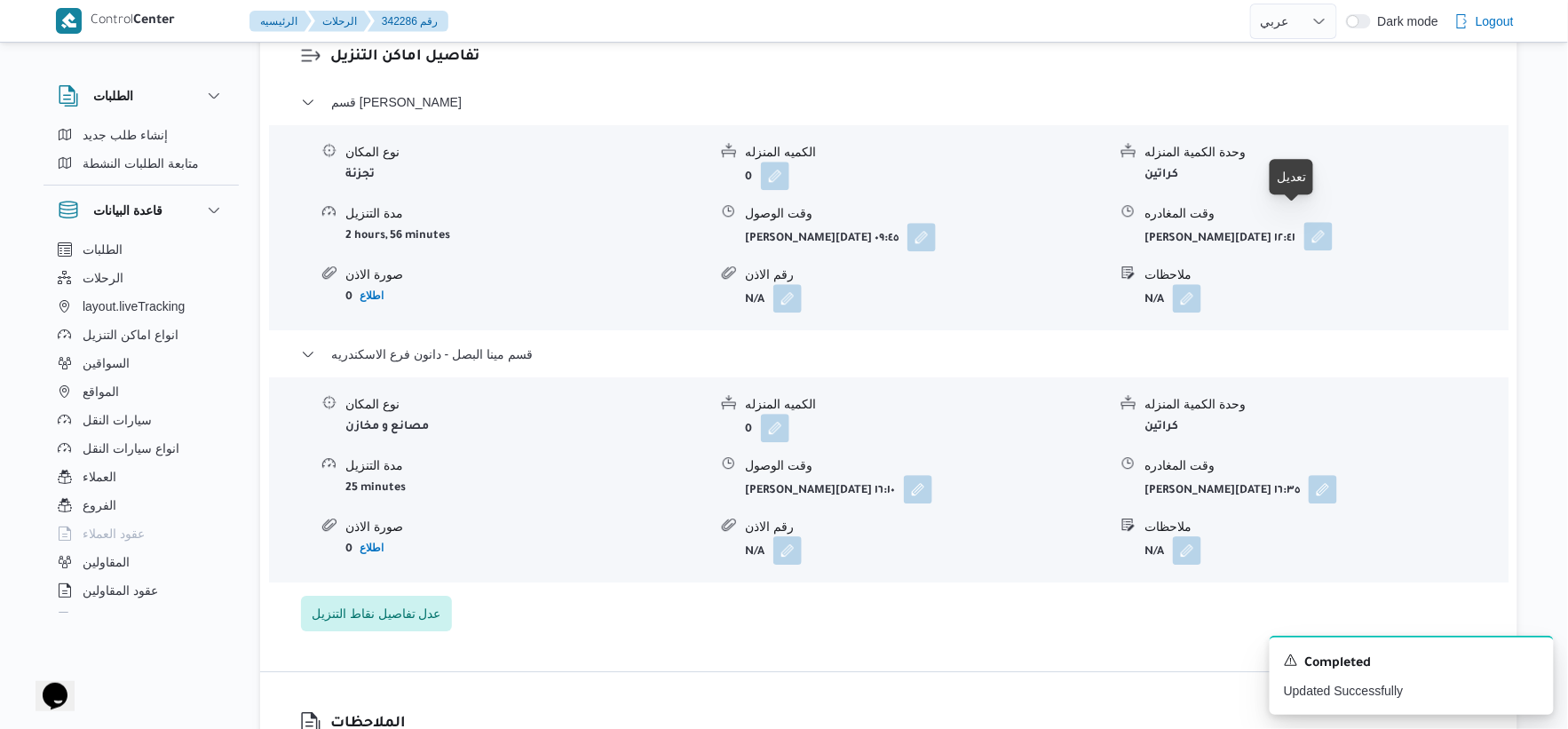
click at [1305, 222] on button "button" at bounding box center [1318, 236] width 28 height 28
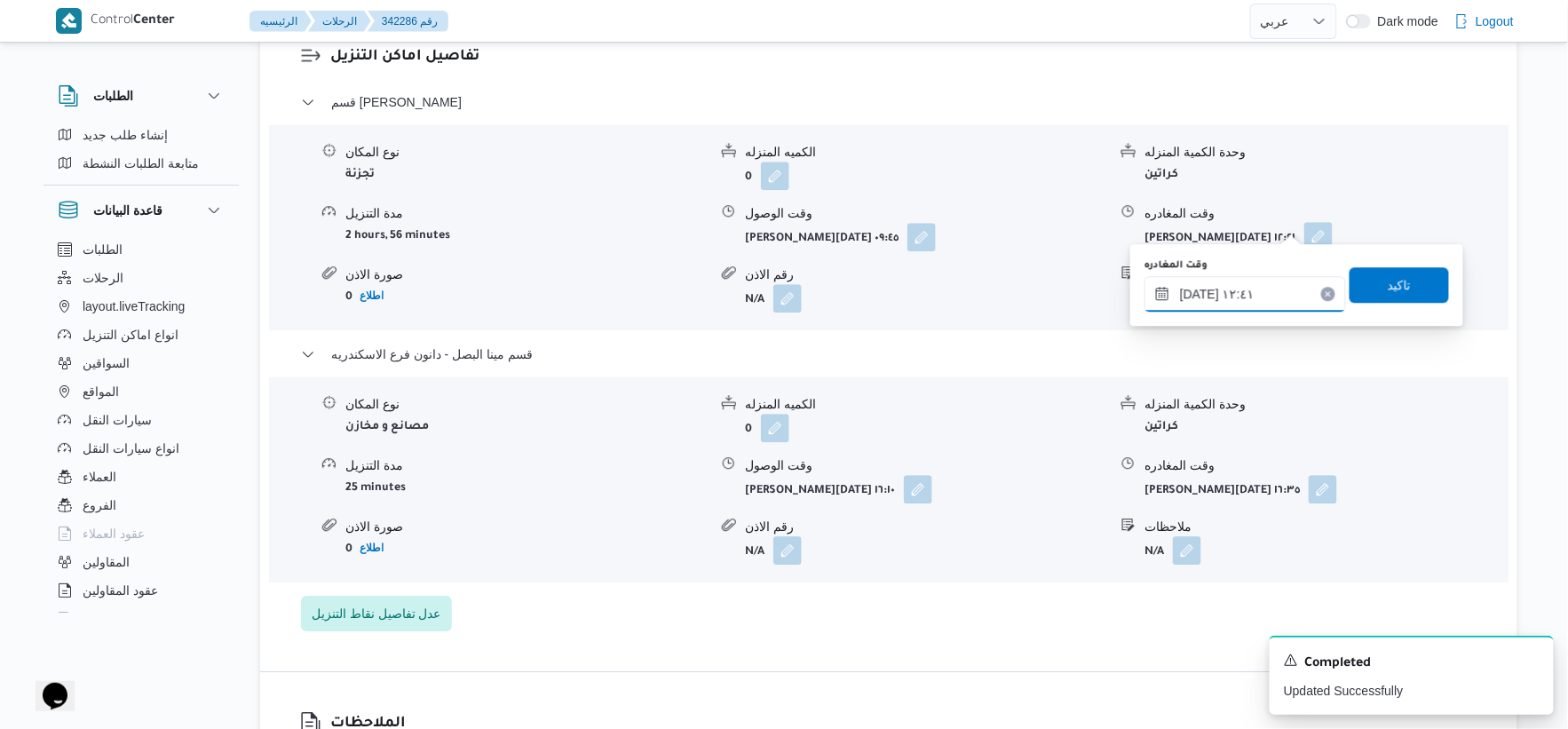
click at [1251, 298] on input "٠٩/١٠/٢٠٢٥ ١٢:٤١" at bounding box center [1246, 295] width 202 height 36
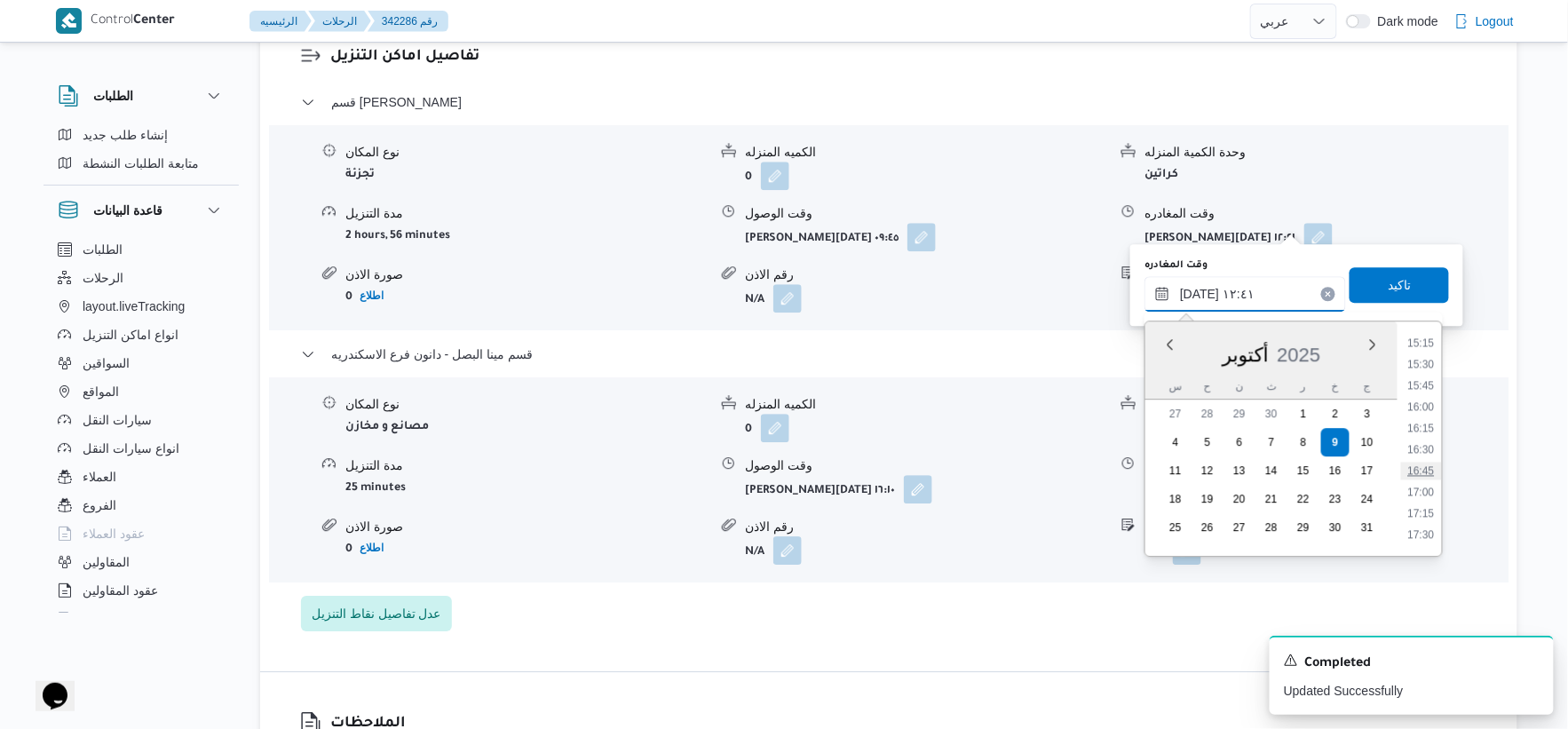
scroll to position [1255, 0]
click at [1427, 428] on li "15:45" at bounding box center [1421, 432] width 41 height 18
type input "٠٩/١٠/٢٠٢٥ ١٥:٤٥"
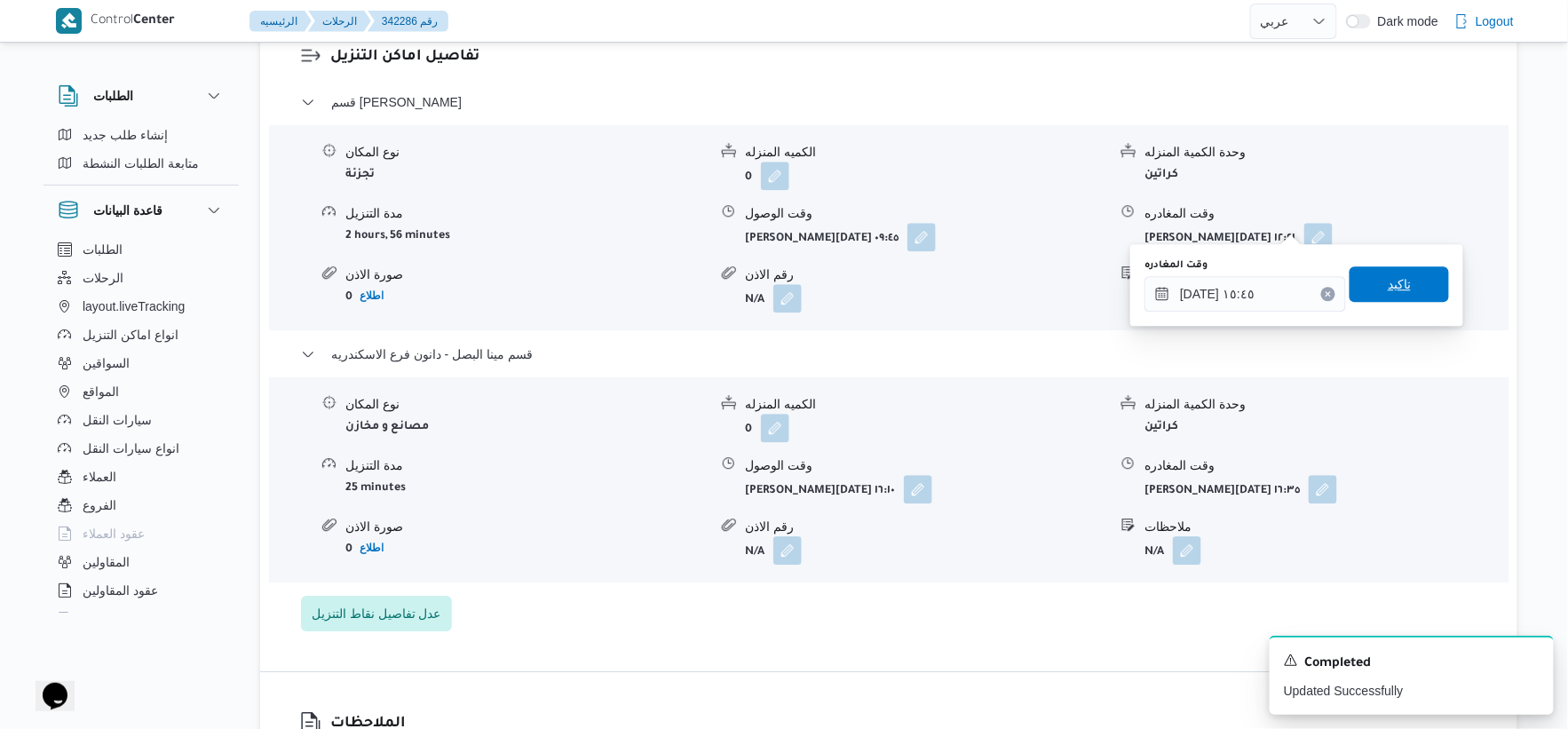
click at [1413, 281] on span "تاكيد" at bounding box center [1399, 285] width 100 height 36
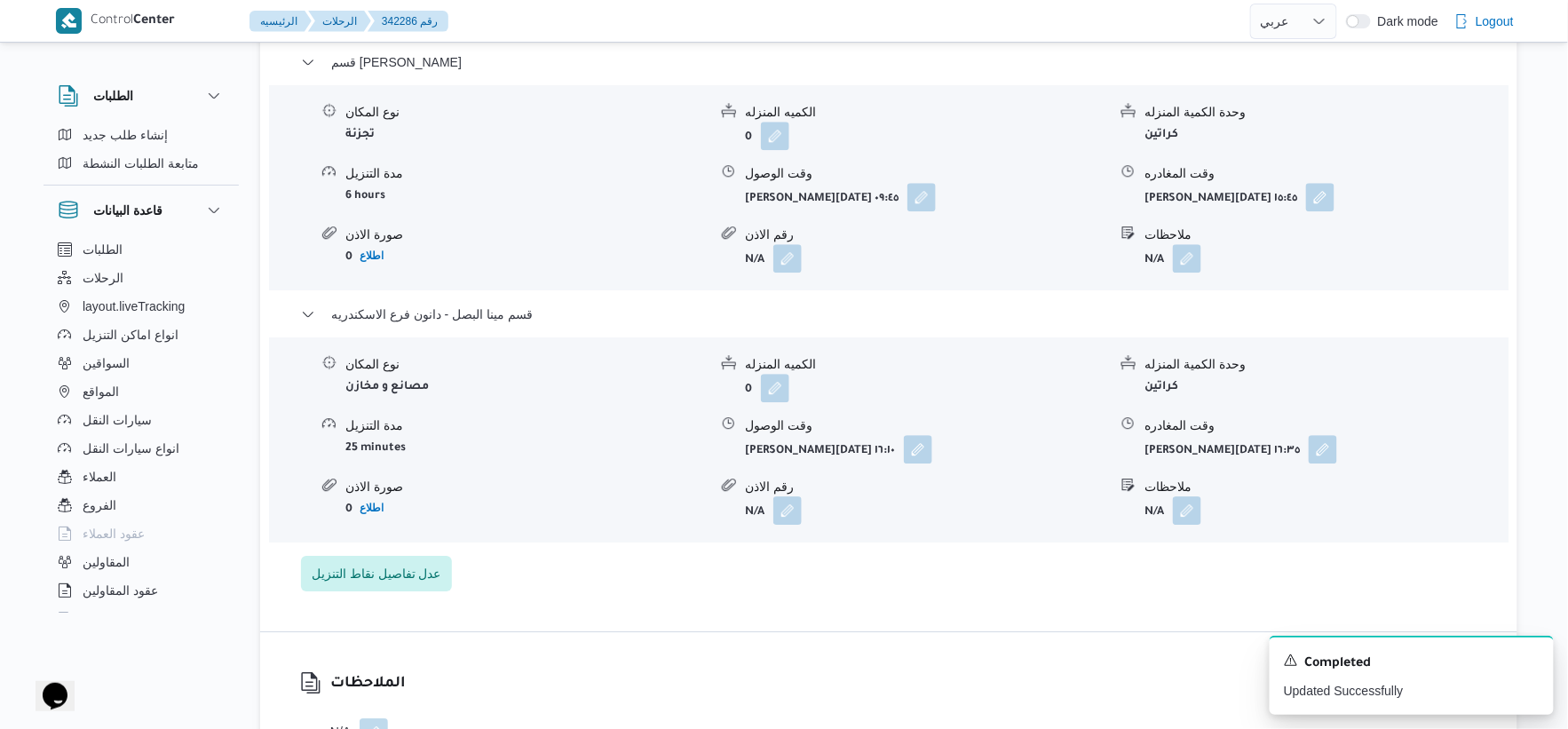
scroll to position [1579, 0]
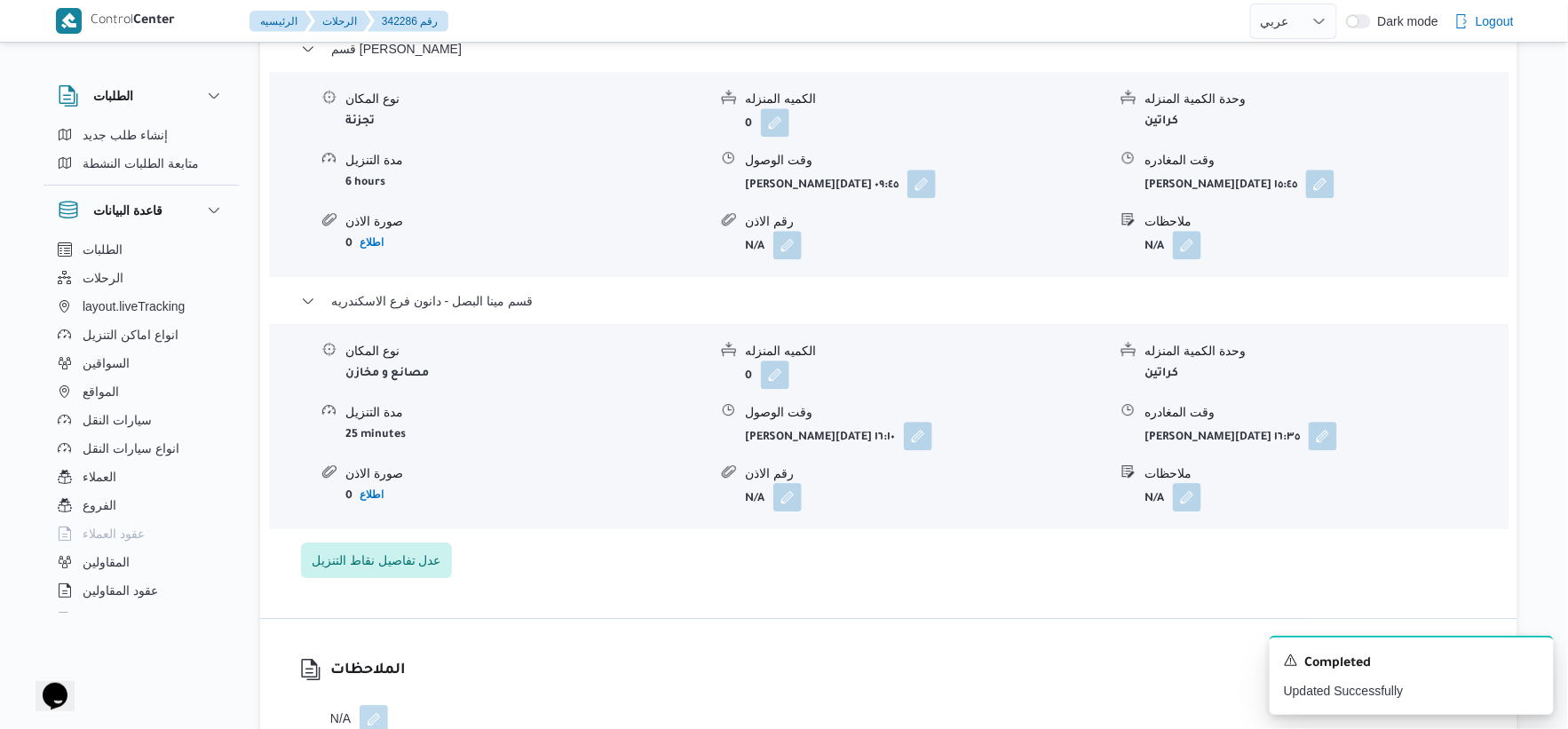
select select "ar"
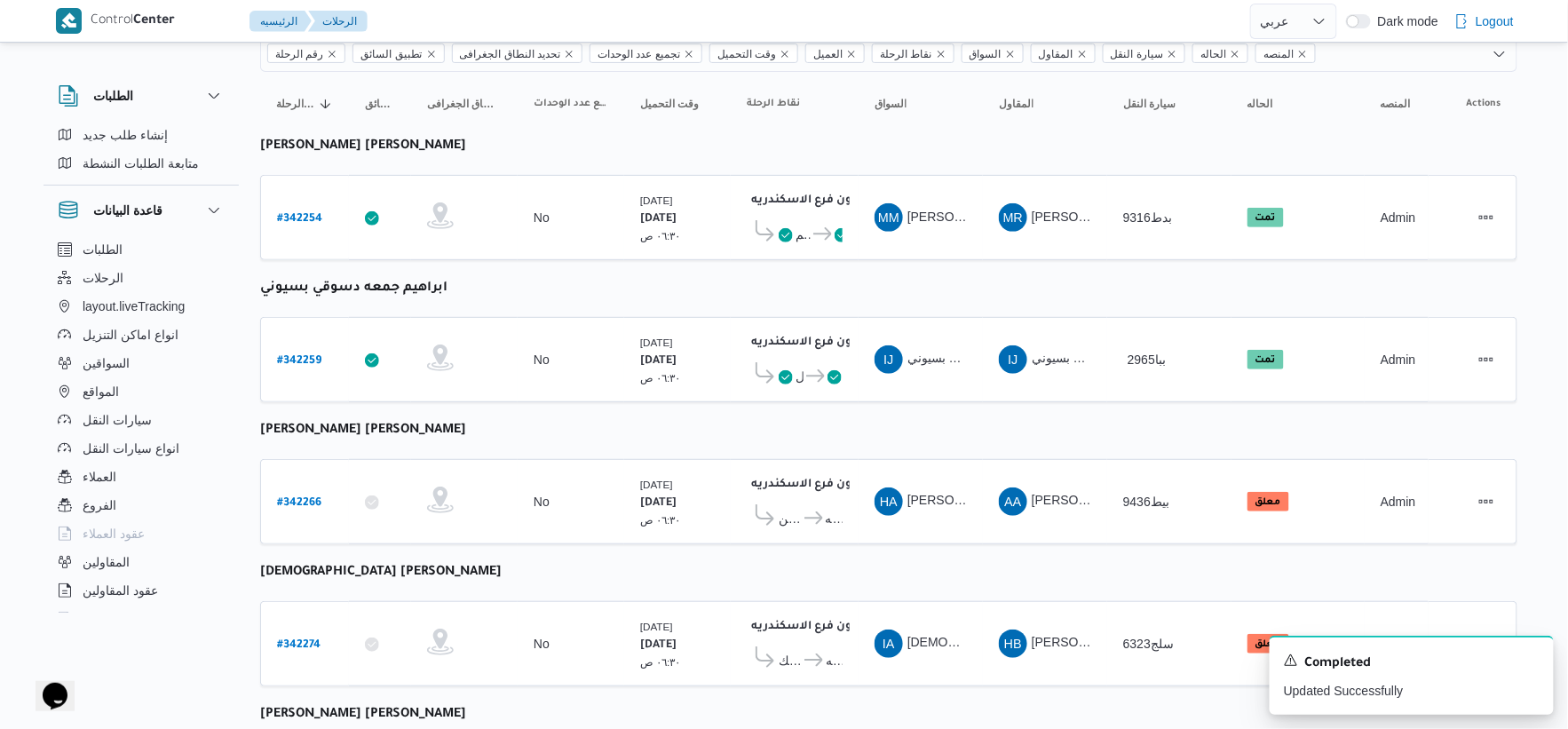
scroll to position [144, 0]
select select "ar"
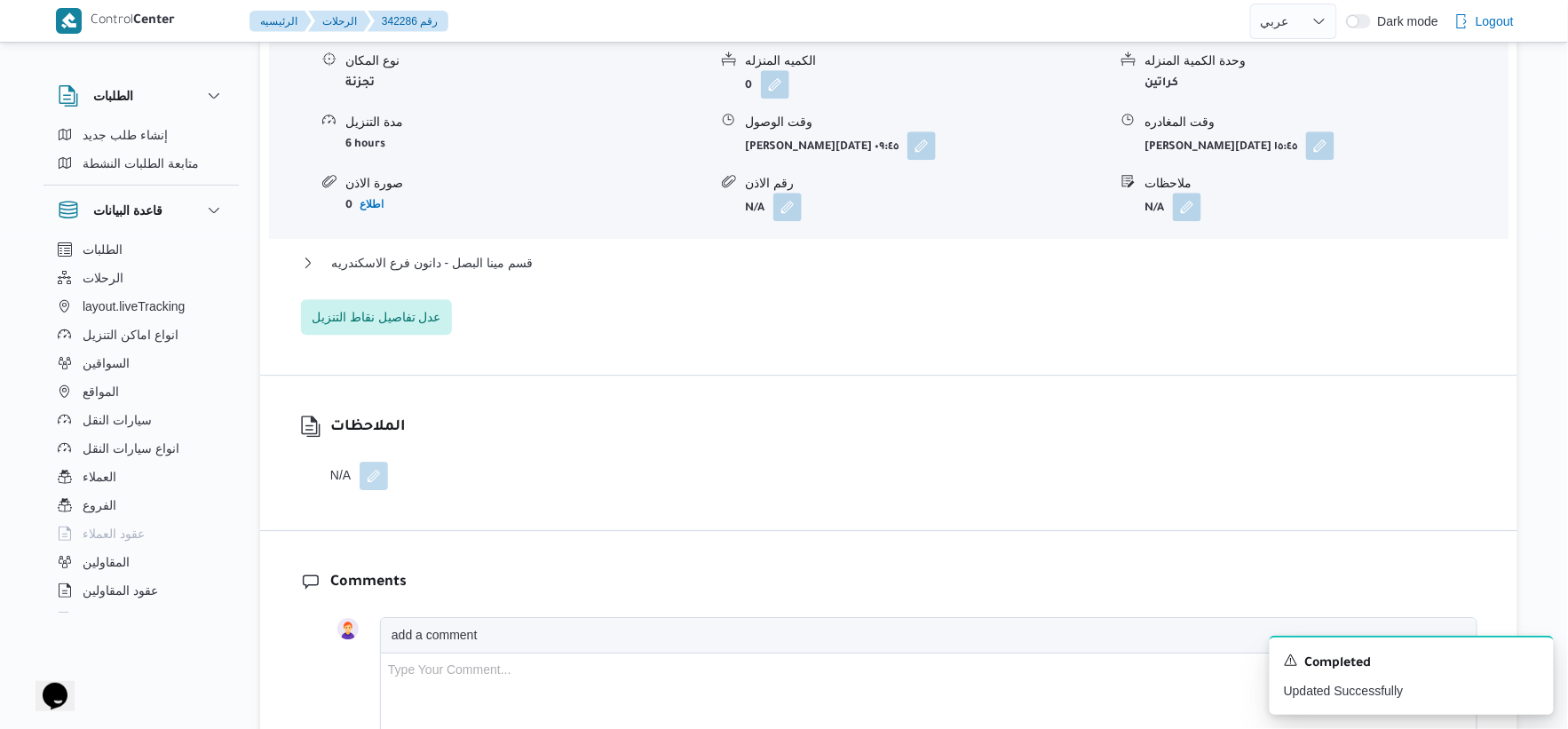
scroll to position [1624, 0]
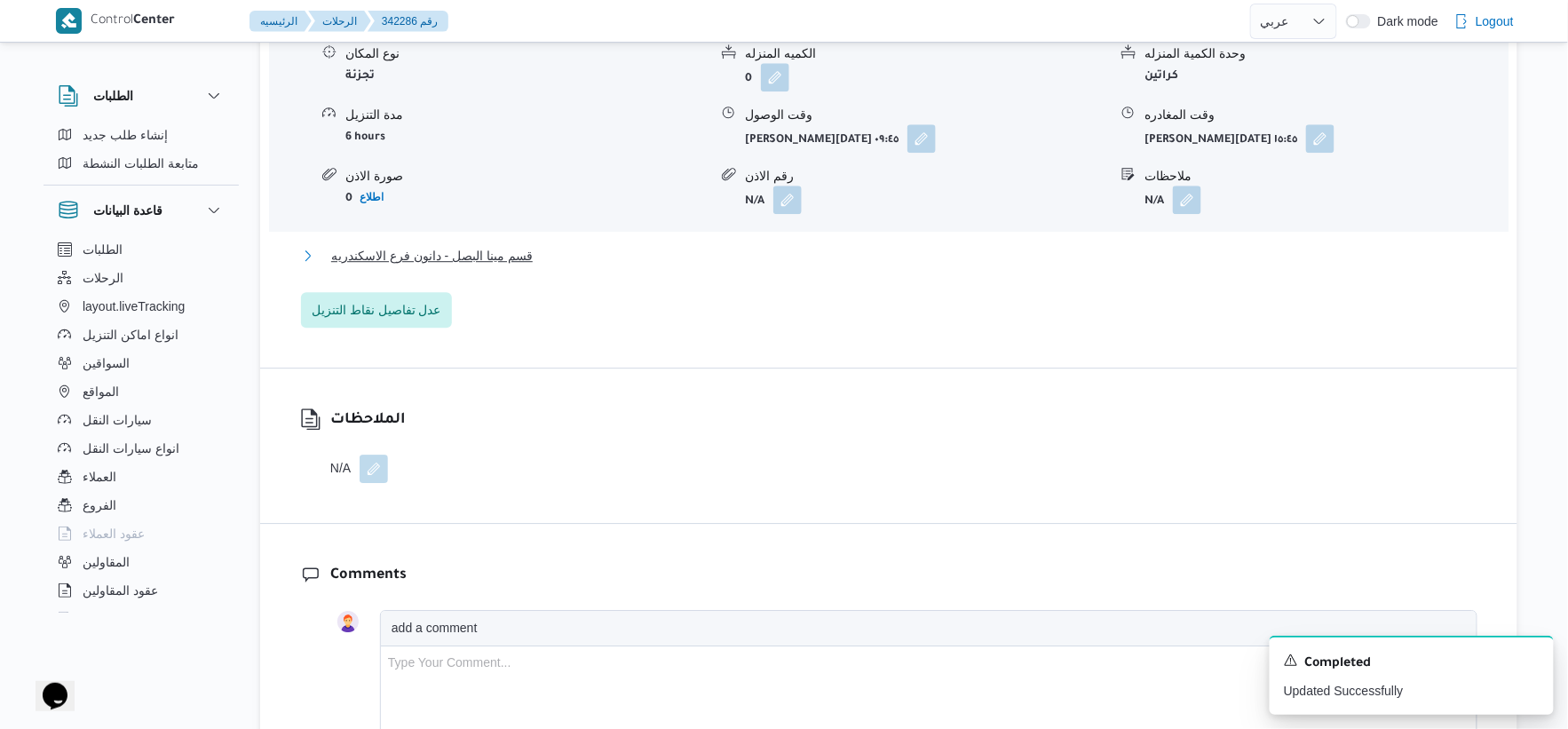
click at [489, 246] on span "قسم مينا البصل - دانون فرع الاسكندريه" at bounding box center [432, 256] width 202 height 21
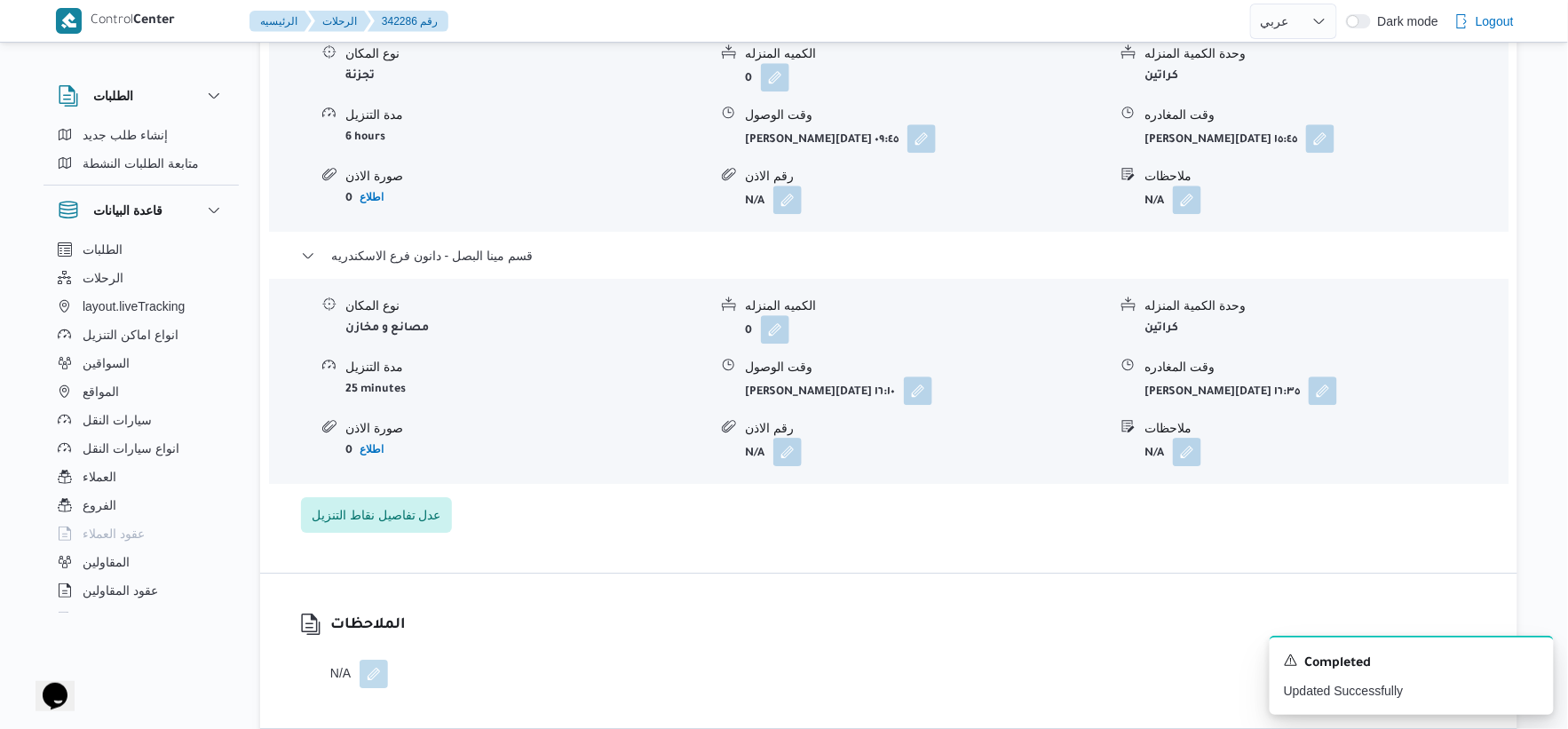
select select "ar"
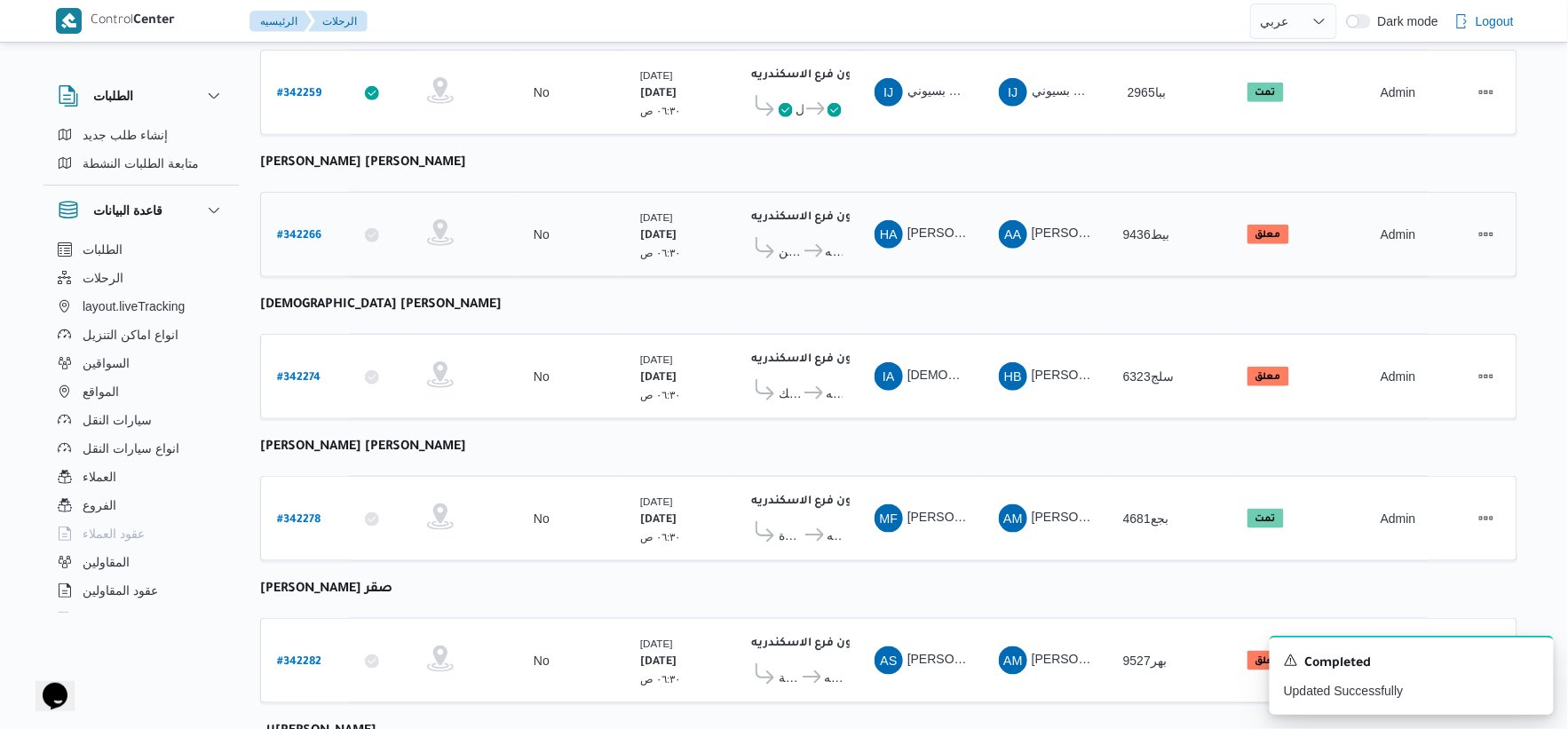
scroll to position [439, 0]
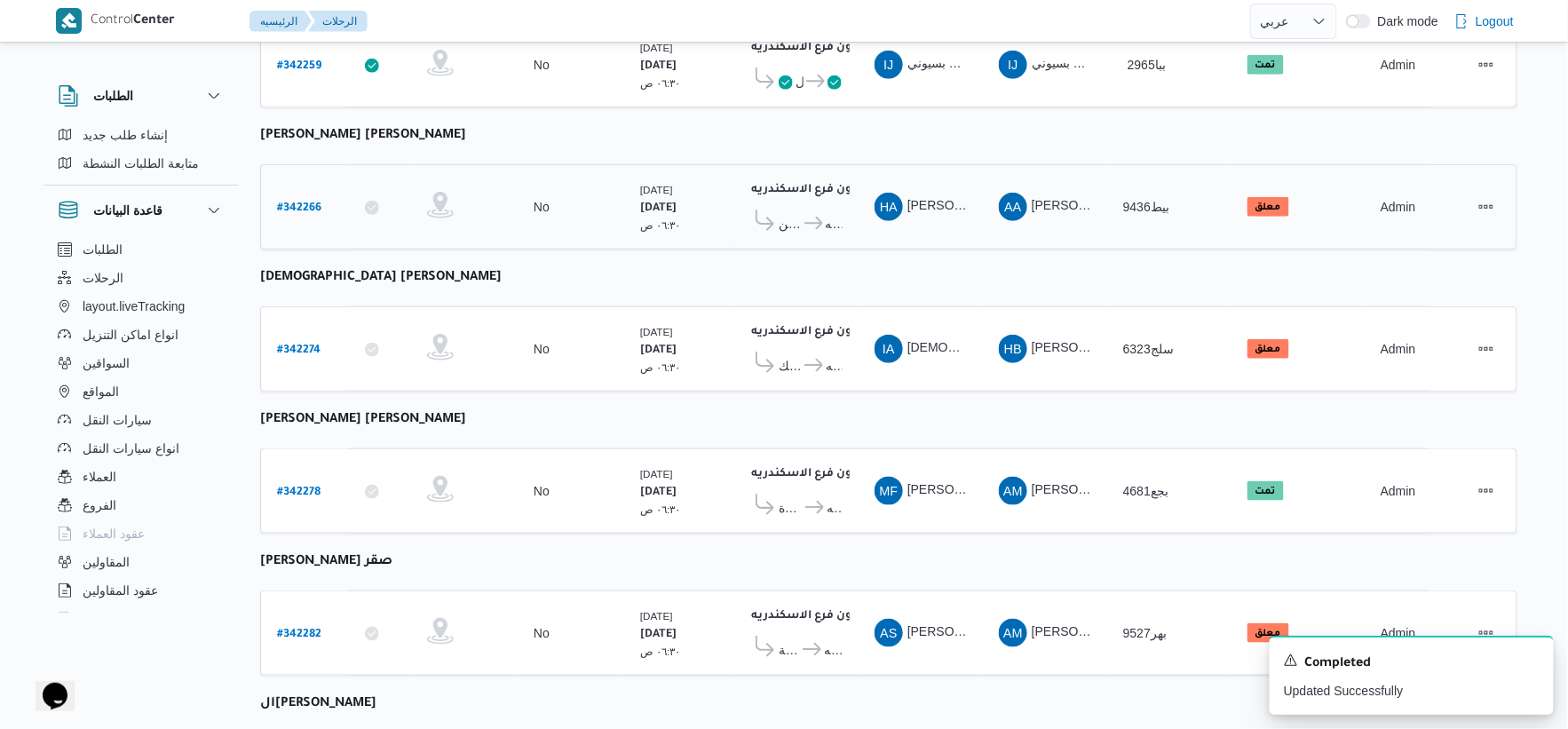
click at [318, 206] on b "# 342266" at bounding box center [299, 209] width 44 height 12
select select "ar"
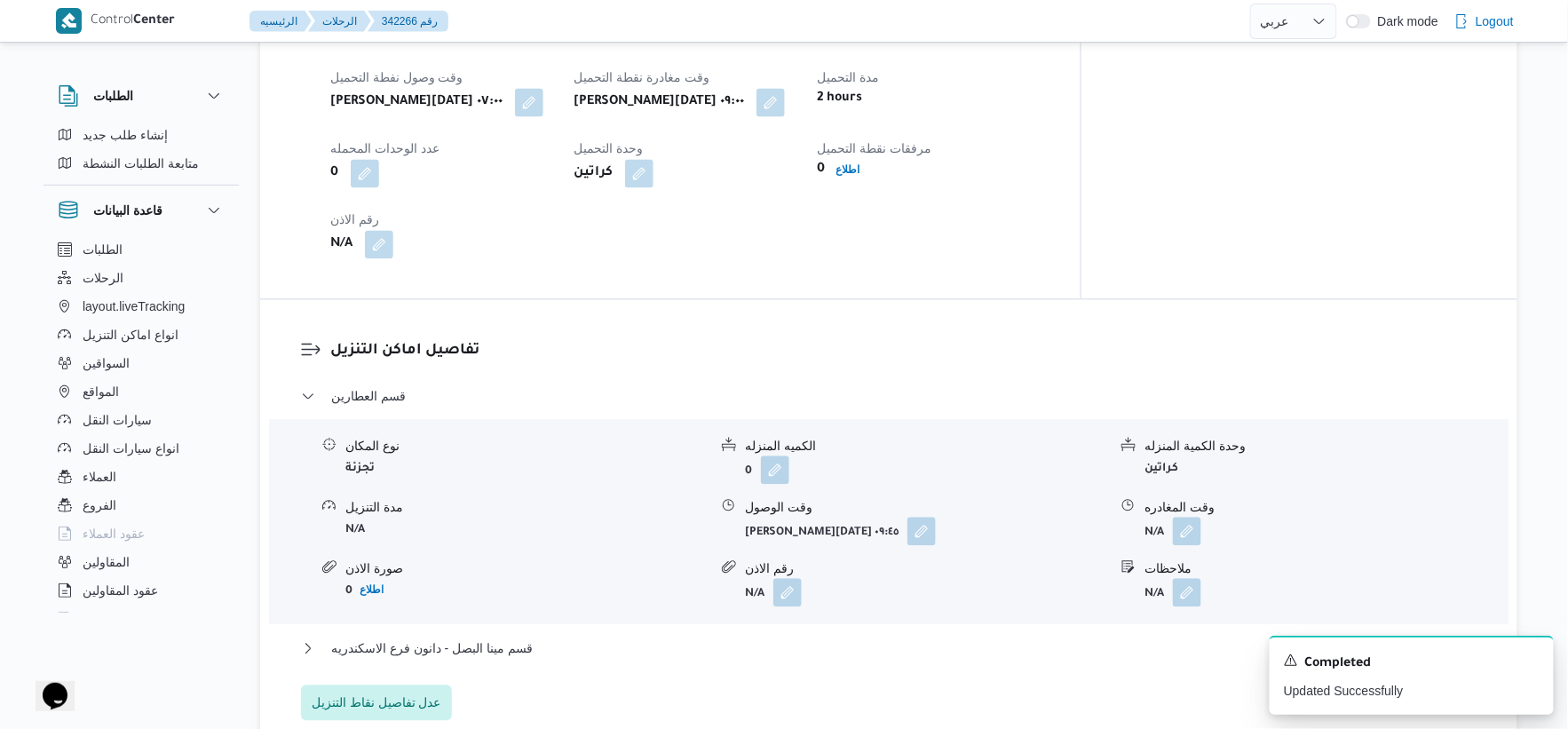
scroll to position [1283, 0]
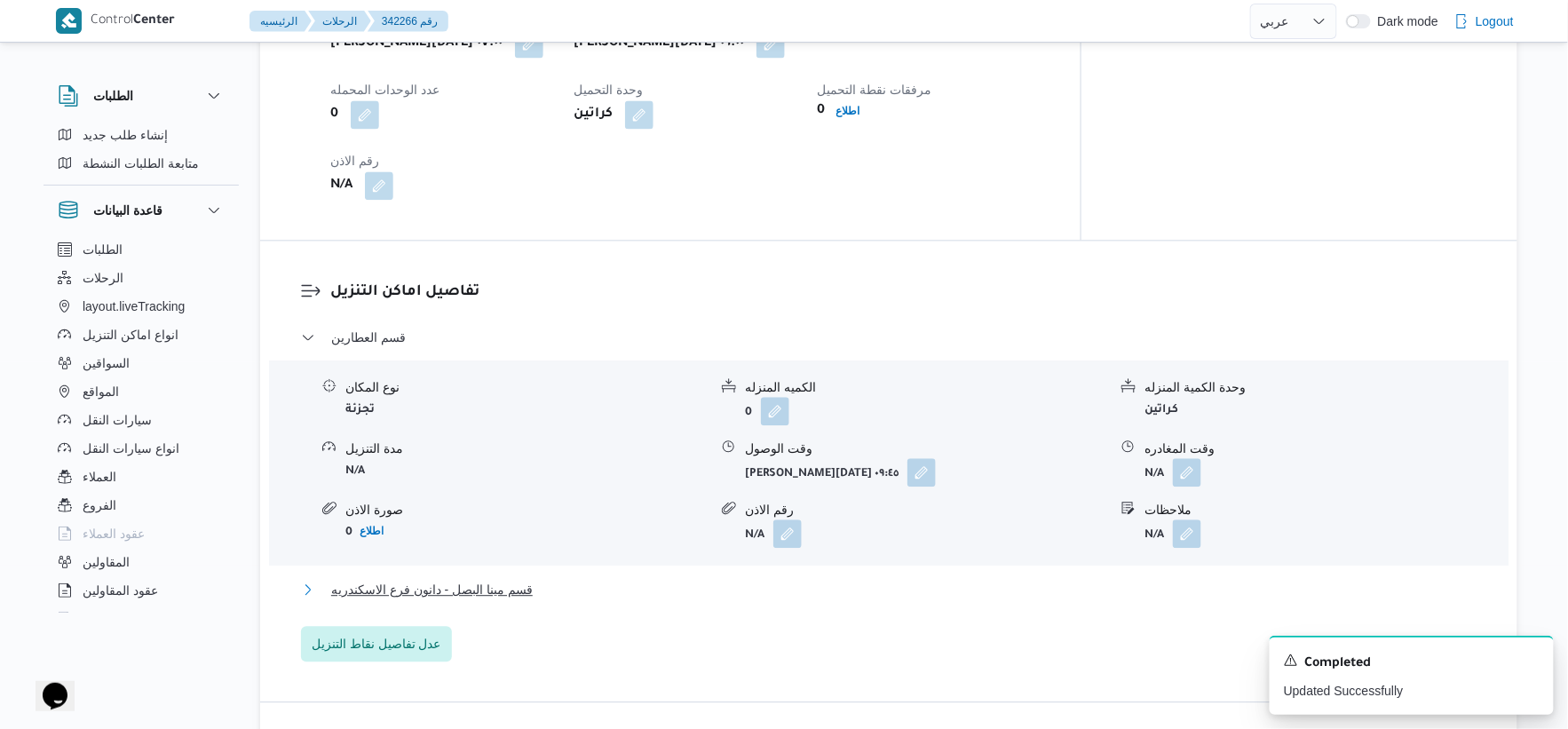
click at [536, 591] on button "قسم مينا البصل - دانون فرع الاسكندريه" at bounding box center [889, 589] width 1177 height 21
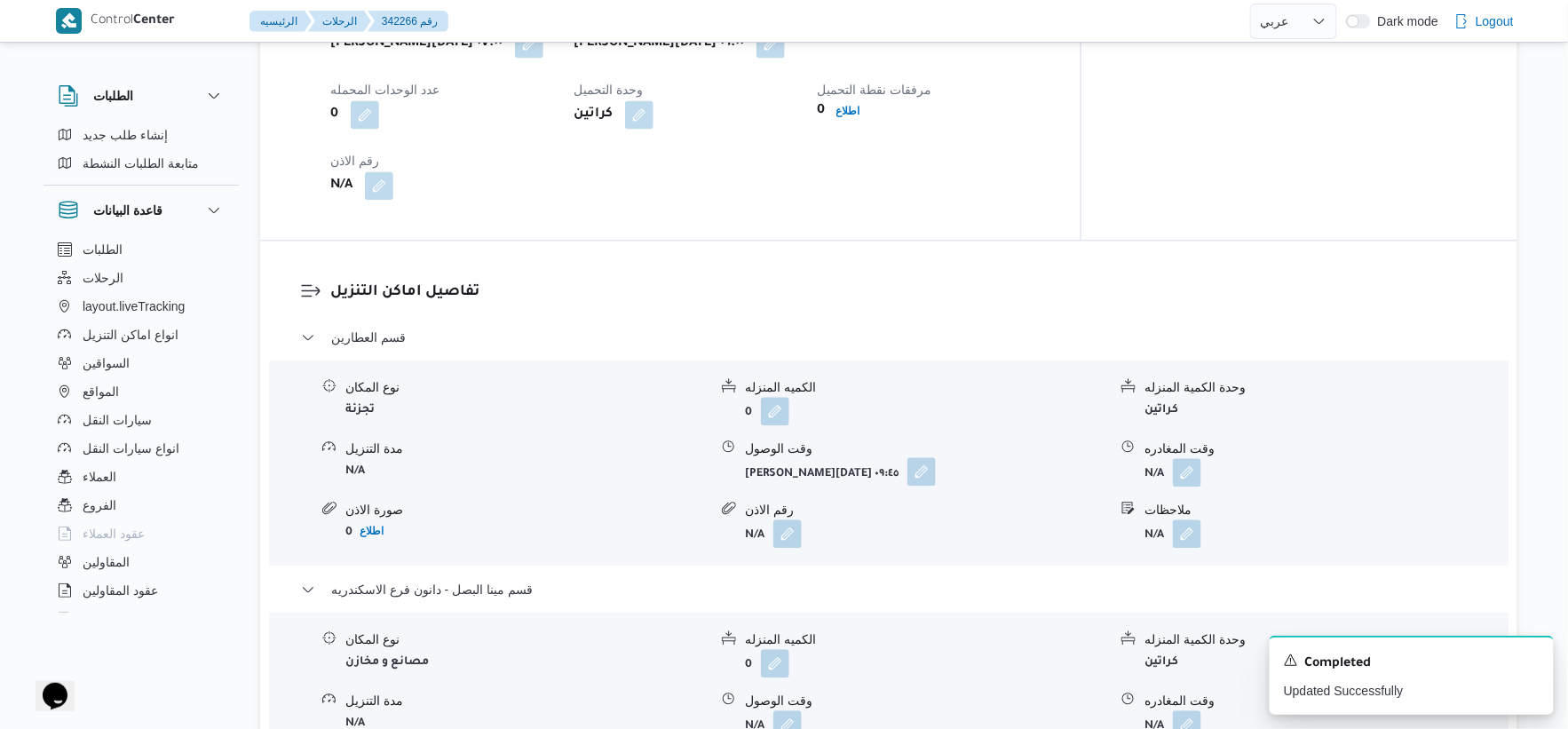
click at [907, 465] on button "button" at bounding box center [921, 471] width 28 height 28
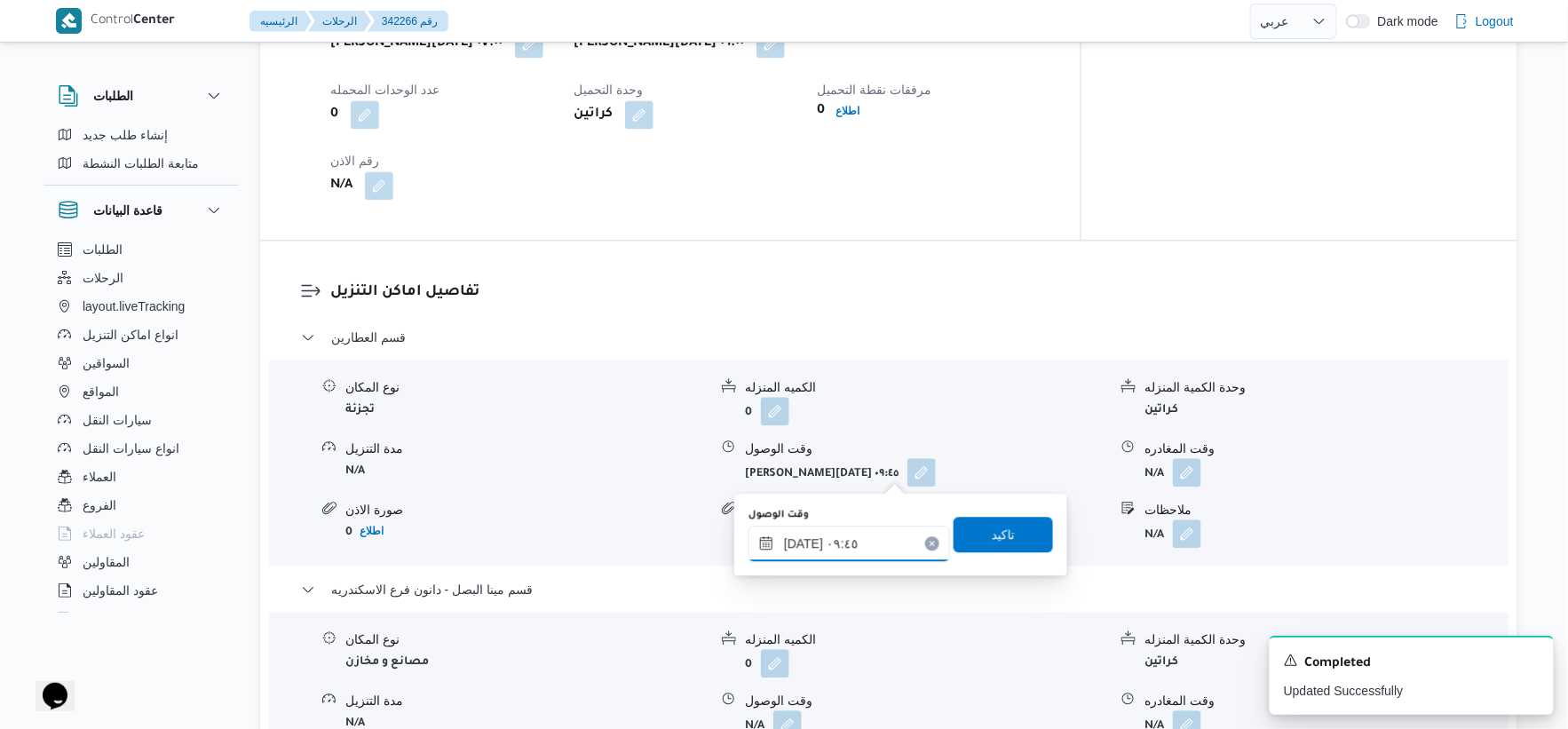
click at [872, 543] on input "٠٩/١٠/٢٠٢٥ ٠٩:٤٥" at bounding box center [849, 544] width 202 height 36
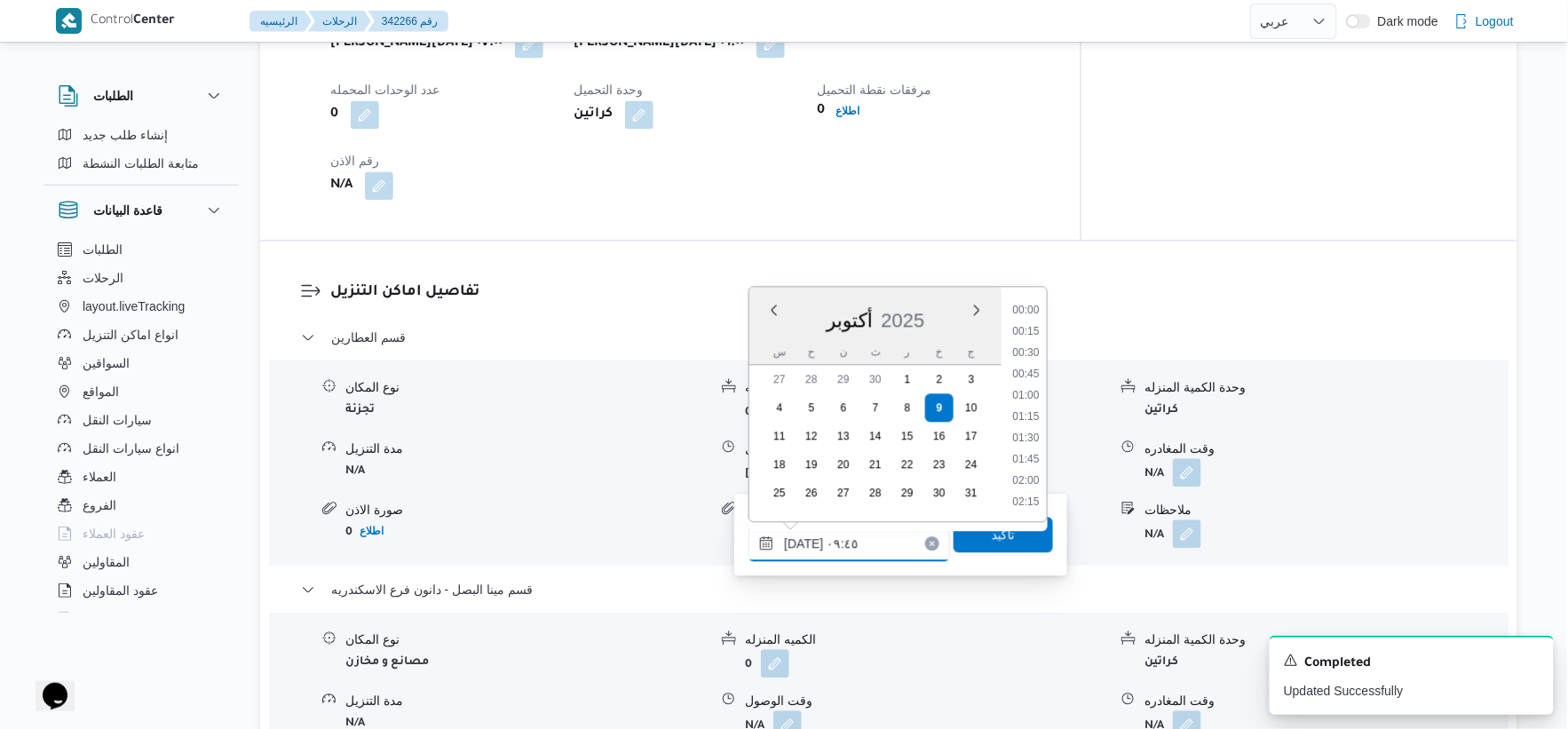
scroll to position [725, 0]
click at [1031, 388] on li "09:30" at bounding box center [1026, 395] width 41 height 18
type input "٠٩/١٠/٢٠٢٥ ٠٩:٣٠"
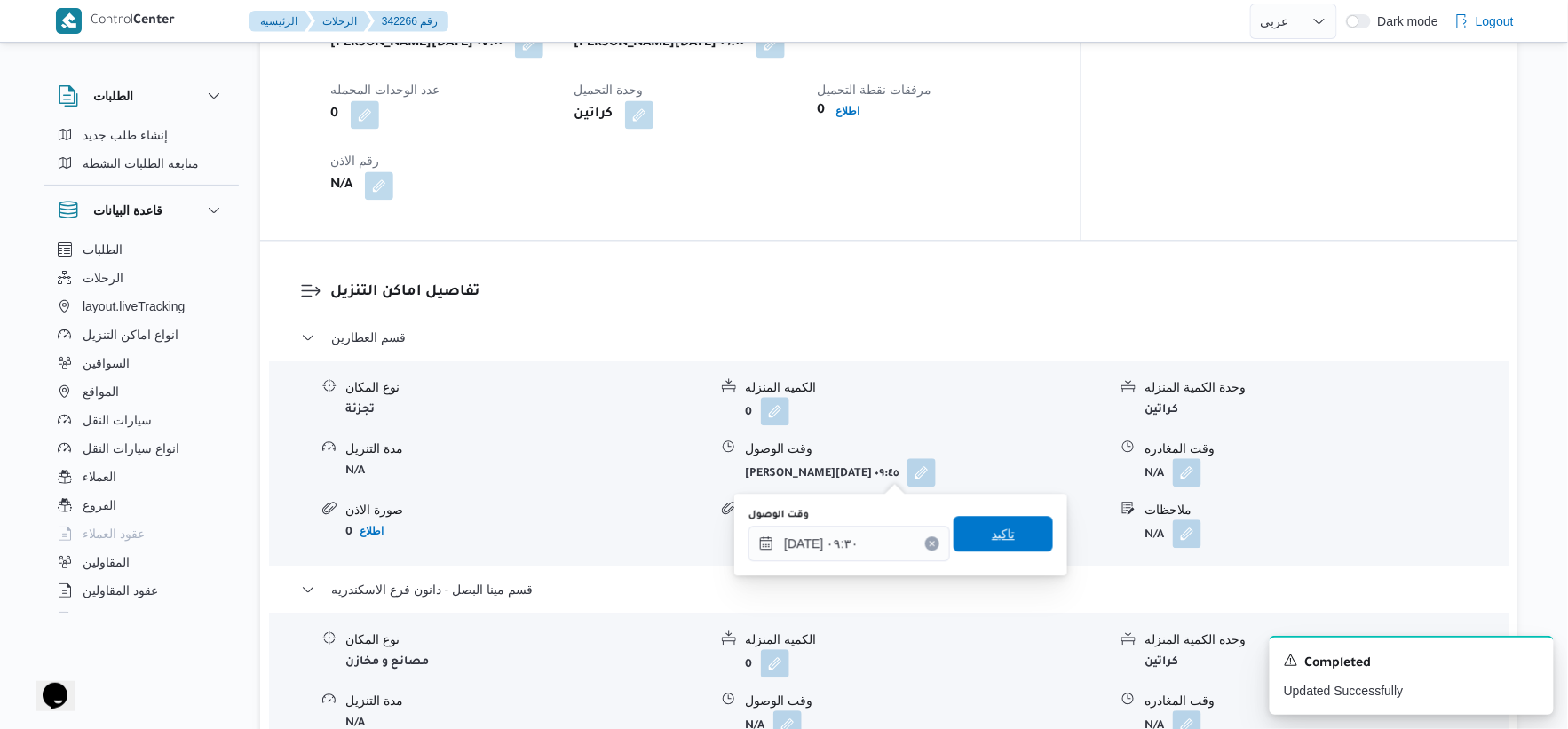
click at [1010, 539] on span "تاكيد" at bounding box center [1004, 534] width 100 height 36
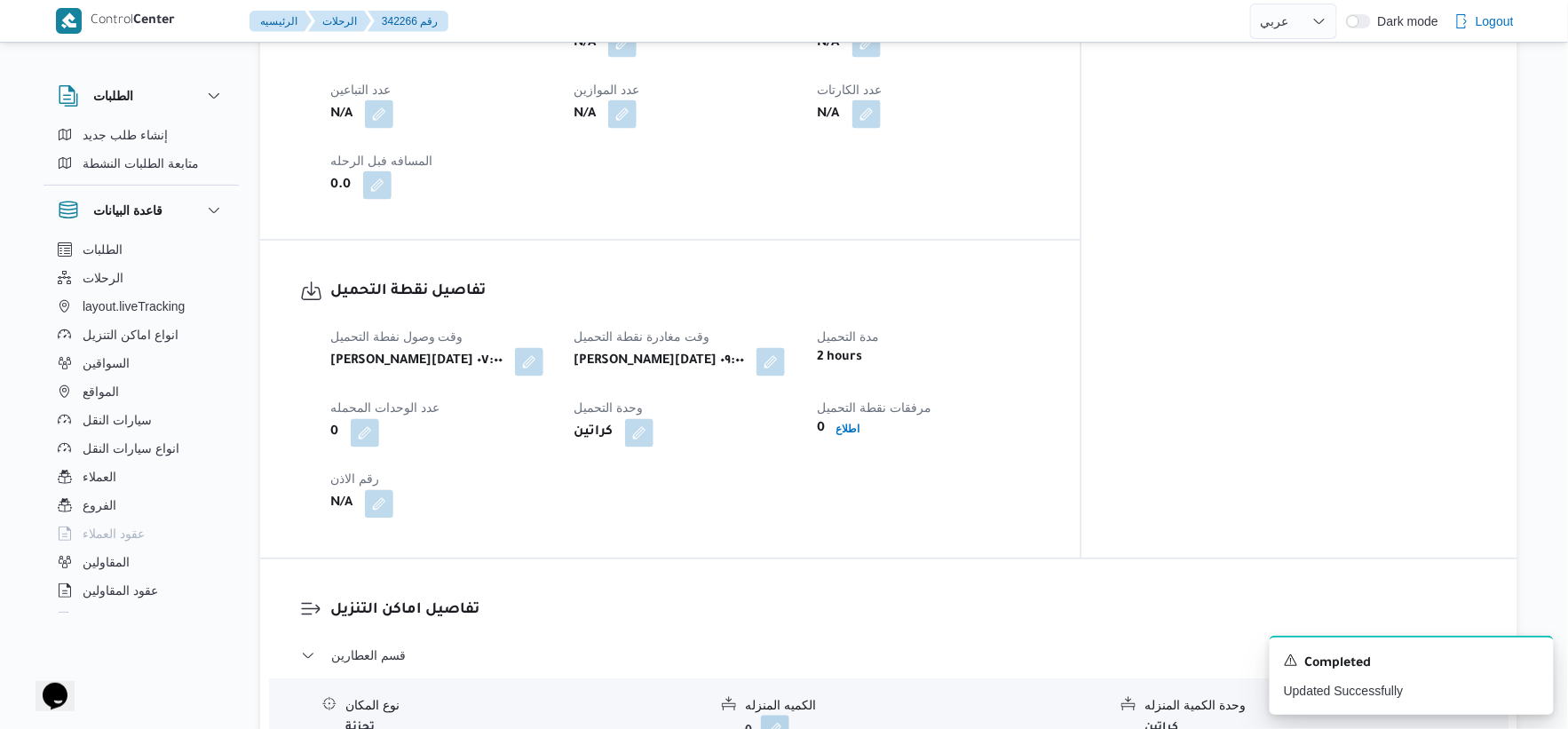
scroll to position [789, 0]
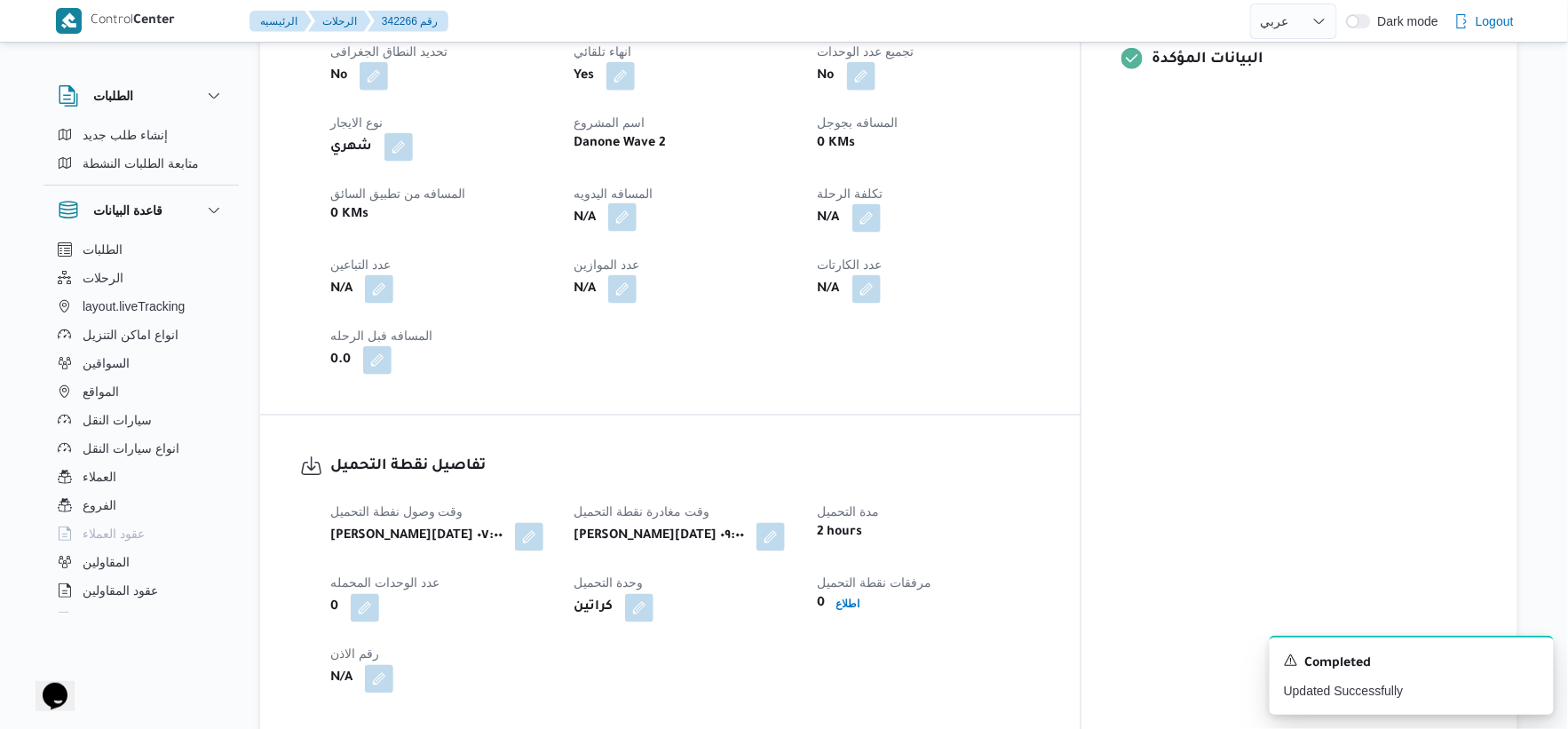
click at [637, 218] on button "button" at bounding box center [622, 218] width 28 height 28
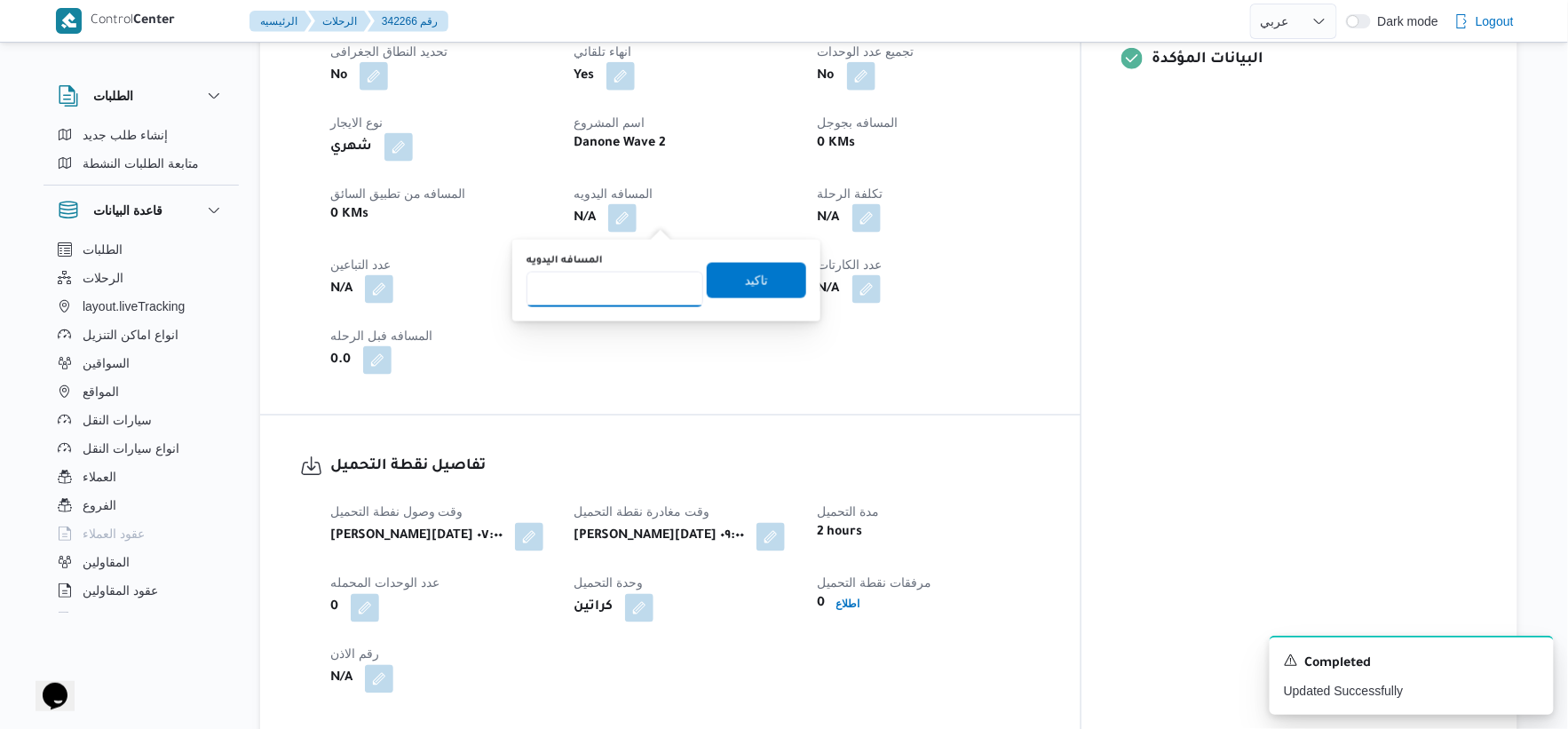
click at [626, 278] on input "المسافه اليدويه" at bounding box center [615, 290] width 177 height 36
type input "31"
click at [768, 279] on span "تاكيد" at bounding box center [757, 280] width 100 height 36
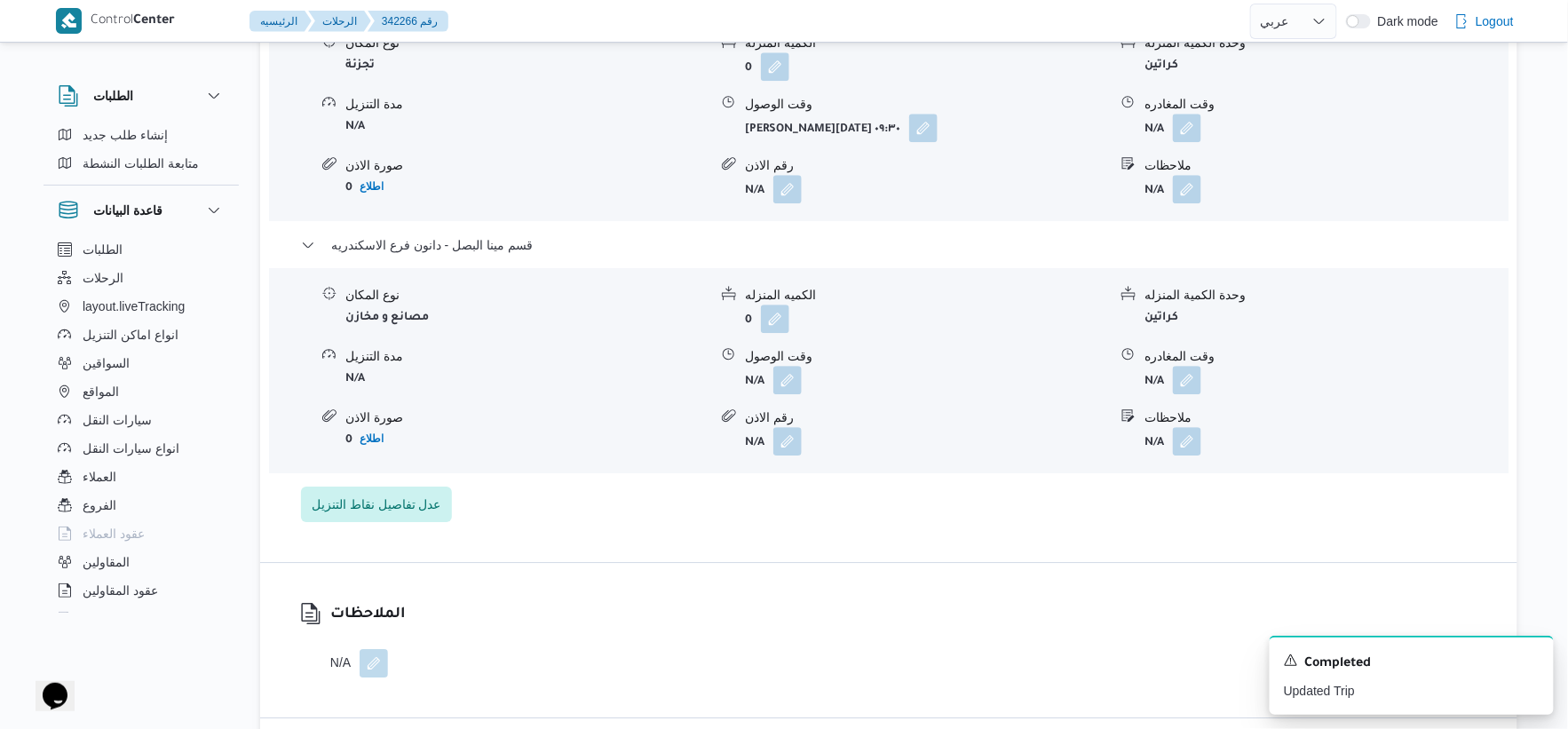
scroll to position [1678, 0]
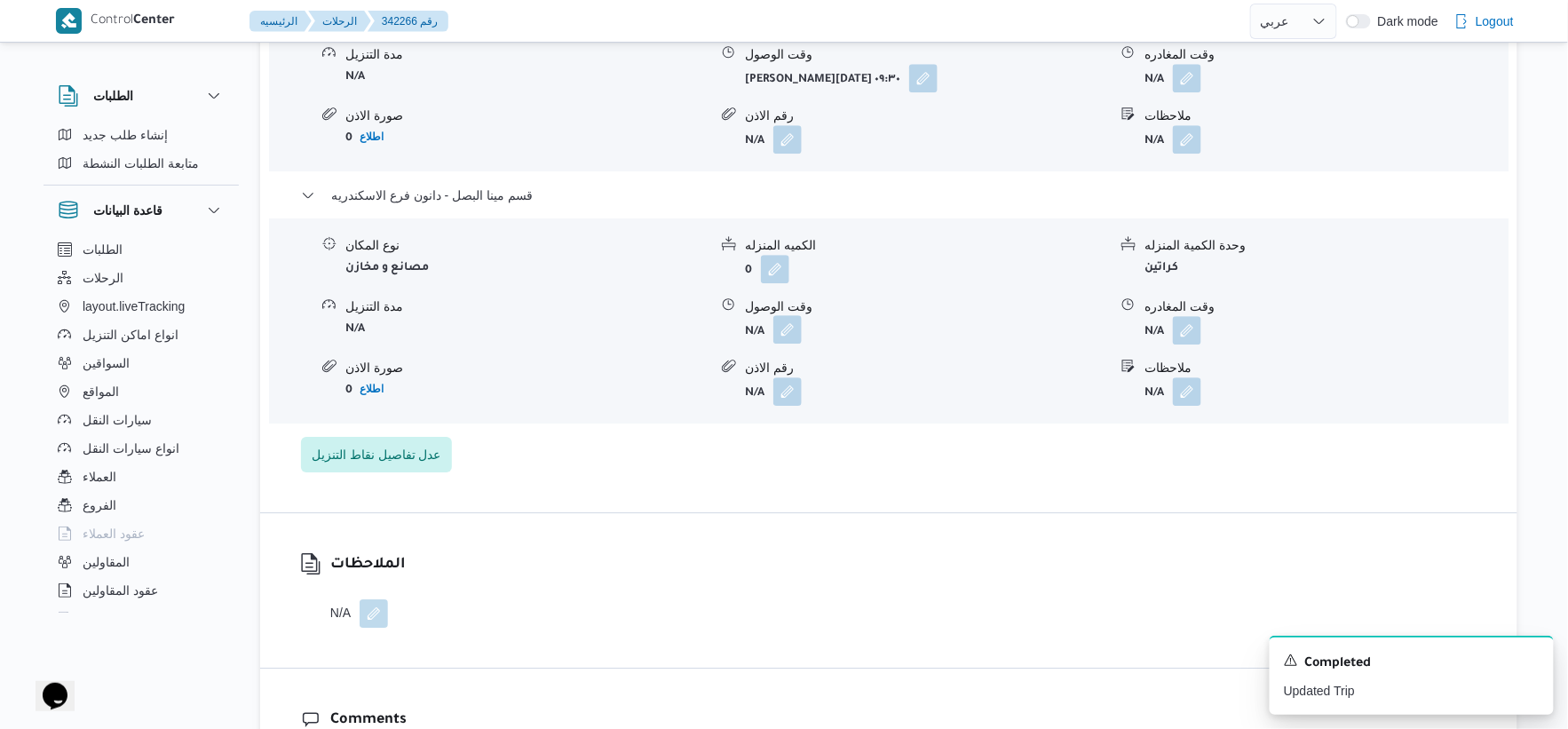
click at [794, 334] on button "button" at bounding box center [787, 330] width 28 height 28
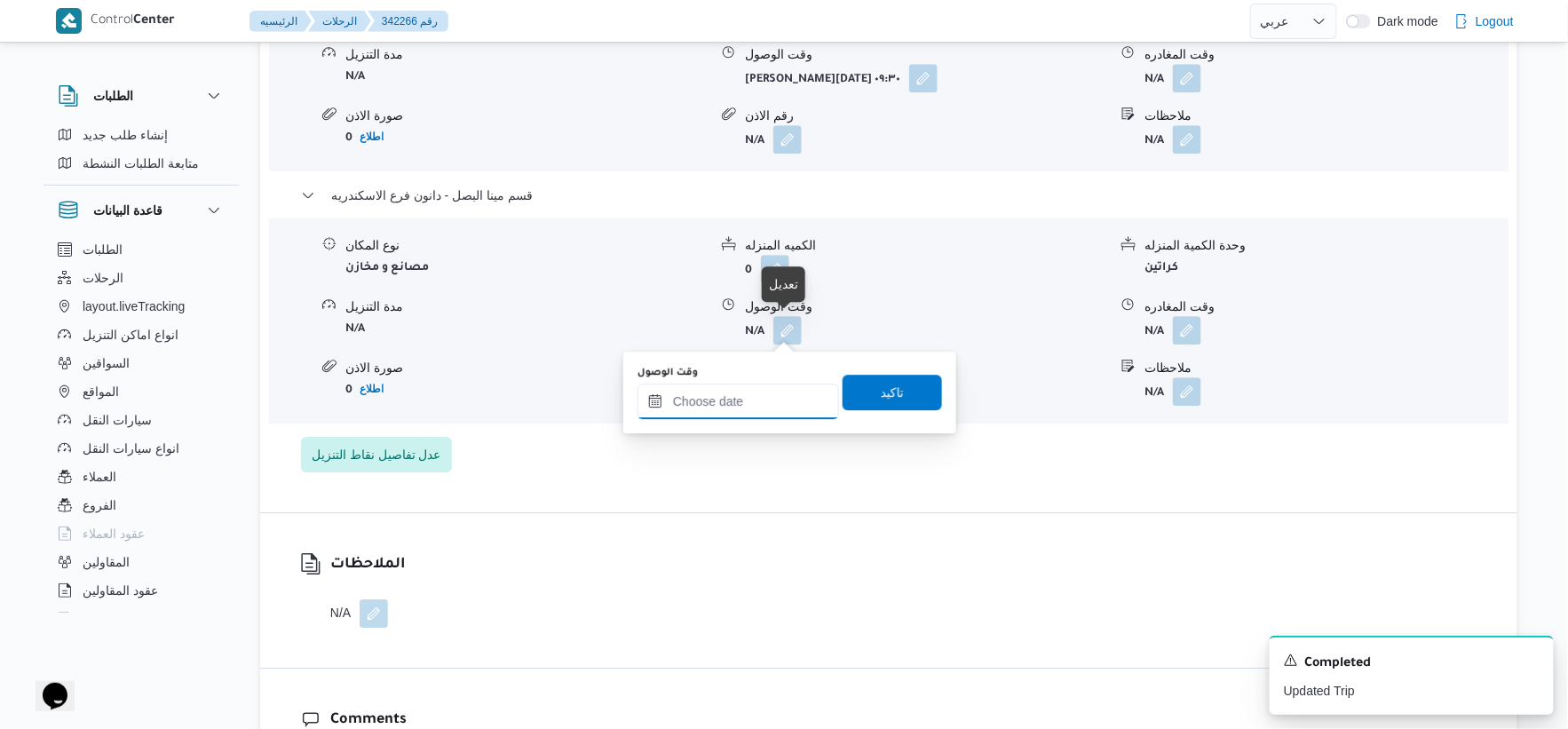
click at [752, 399] on input "وقت الوصول" at bounding box center [739, 401] width 202 height 36
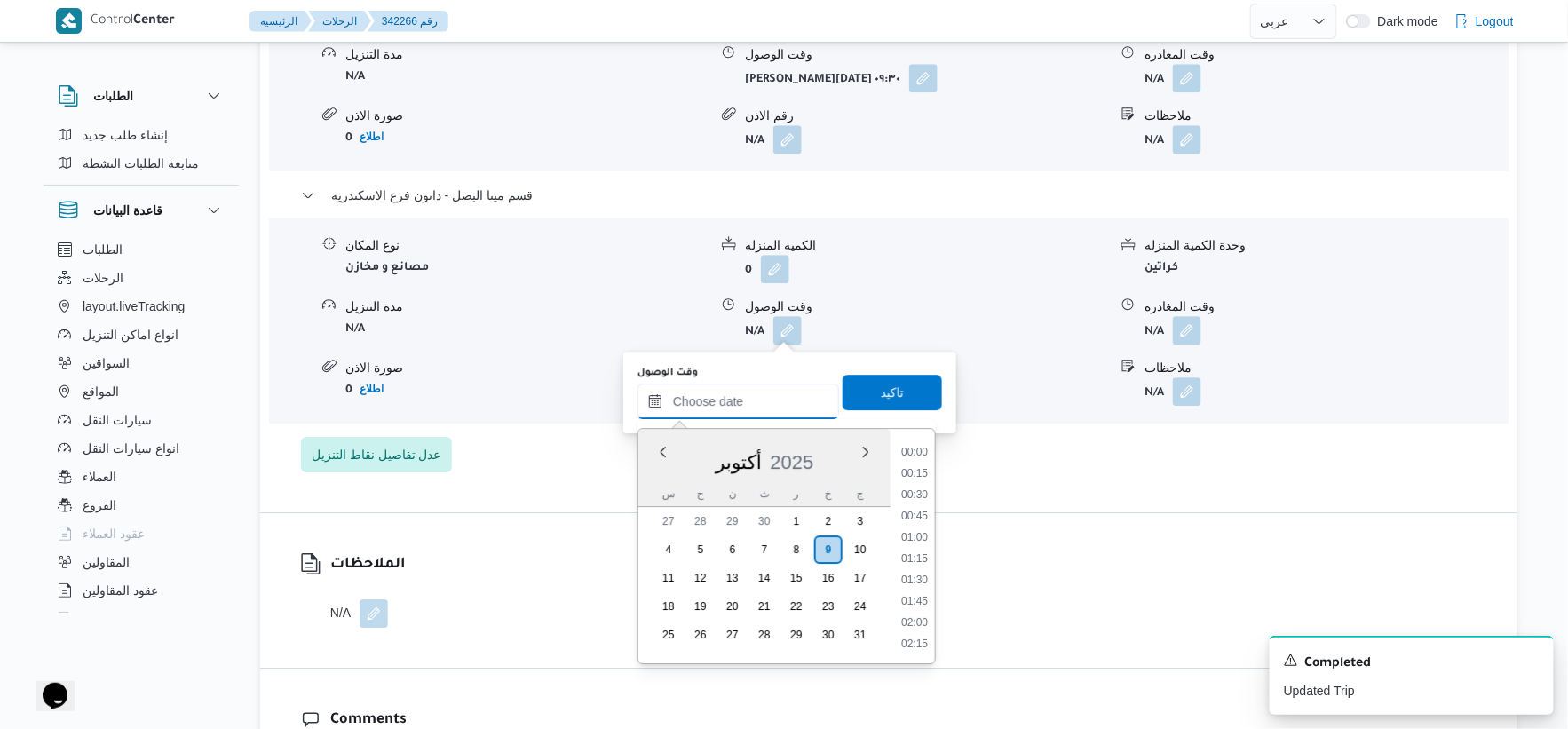
scroll to position [1535, 0]
click at [915, 471] on li "18:15" at bounding box center [914, 474] width 41 height 18
type input "٠٩/١٠/٢٠٢٥ ١٨:١٥"
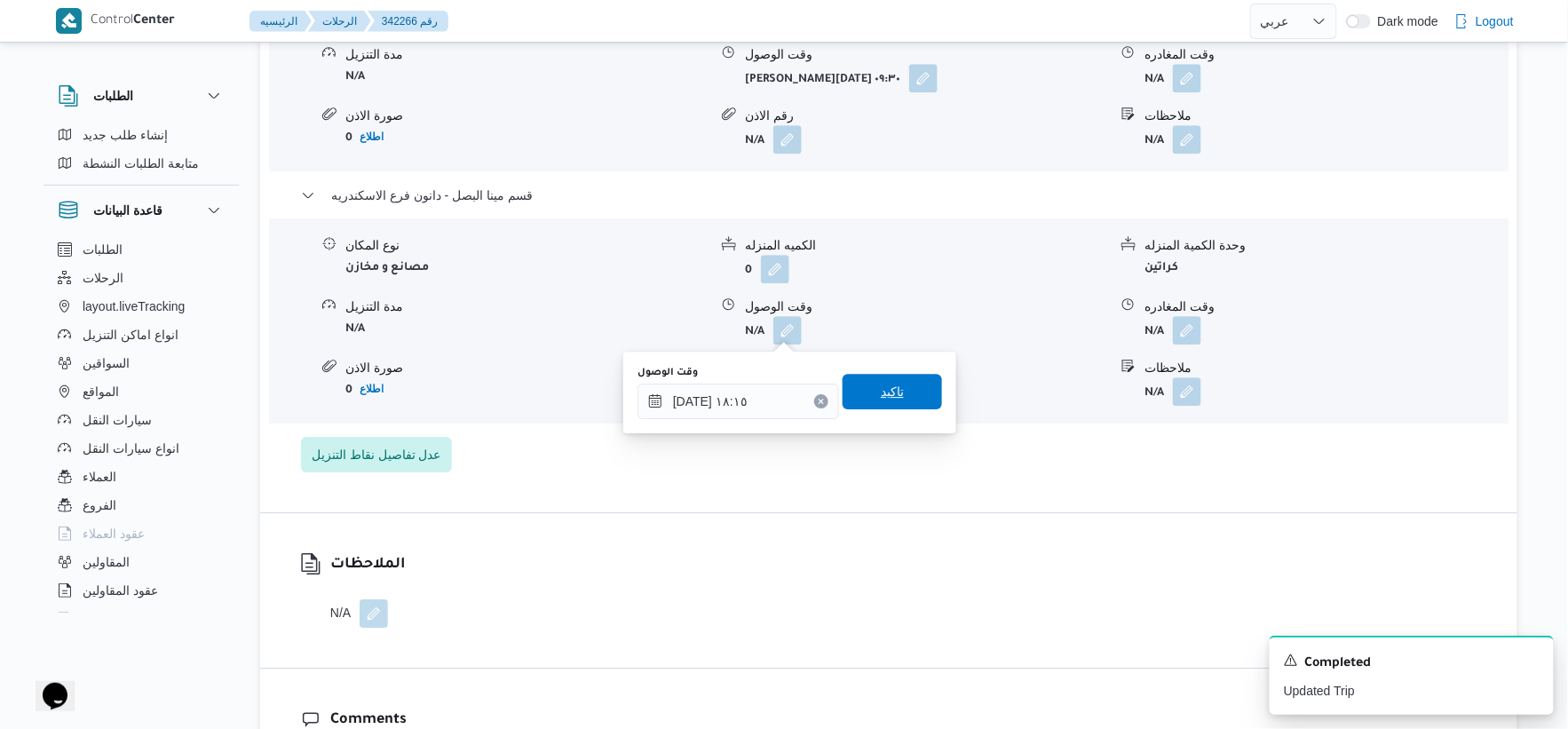
click at [906, 388] on span "تاكيد" at bounding box center [892, 392] width 100 height 36
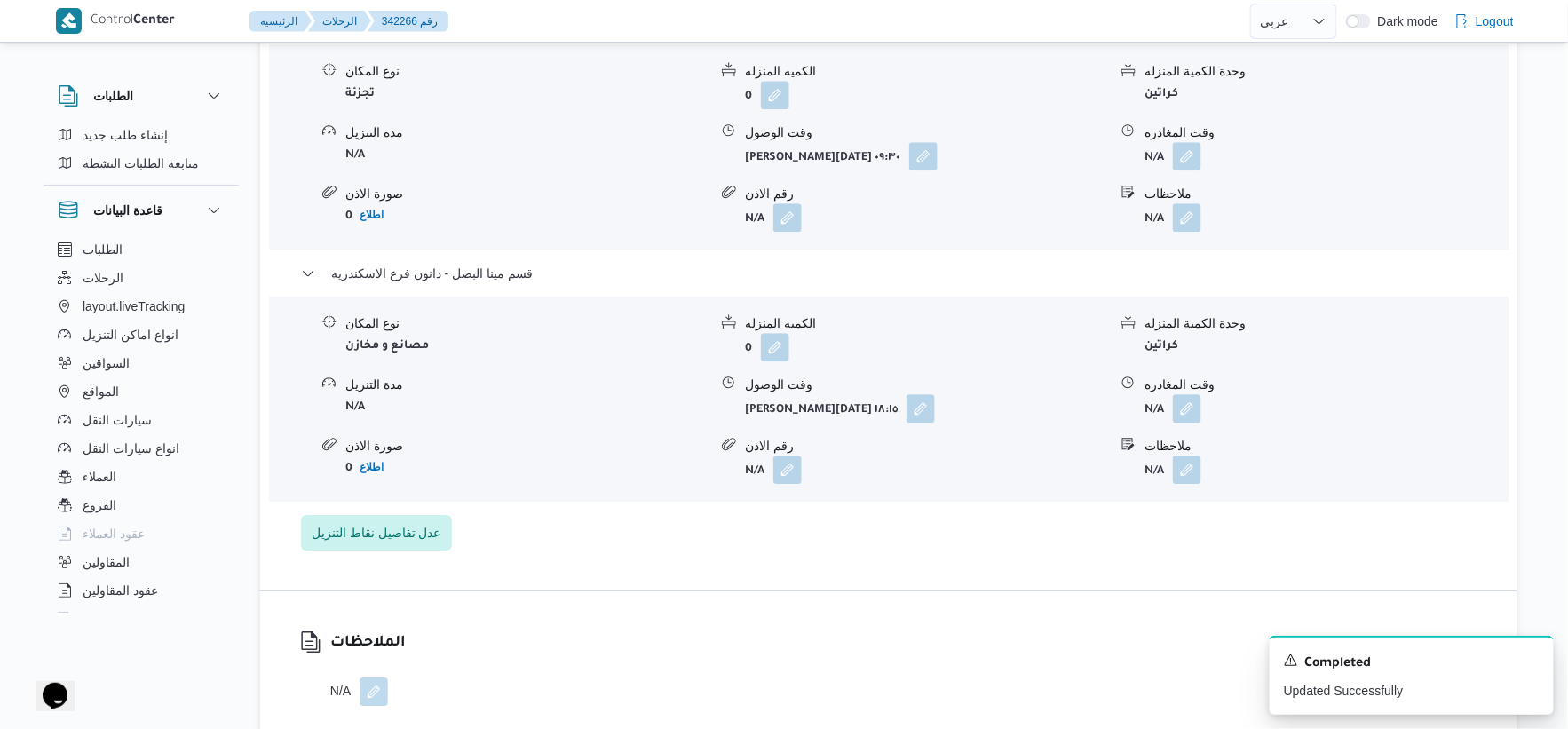
scroll to position [1480, 0]
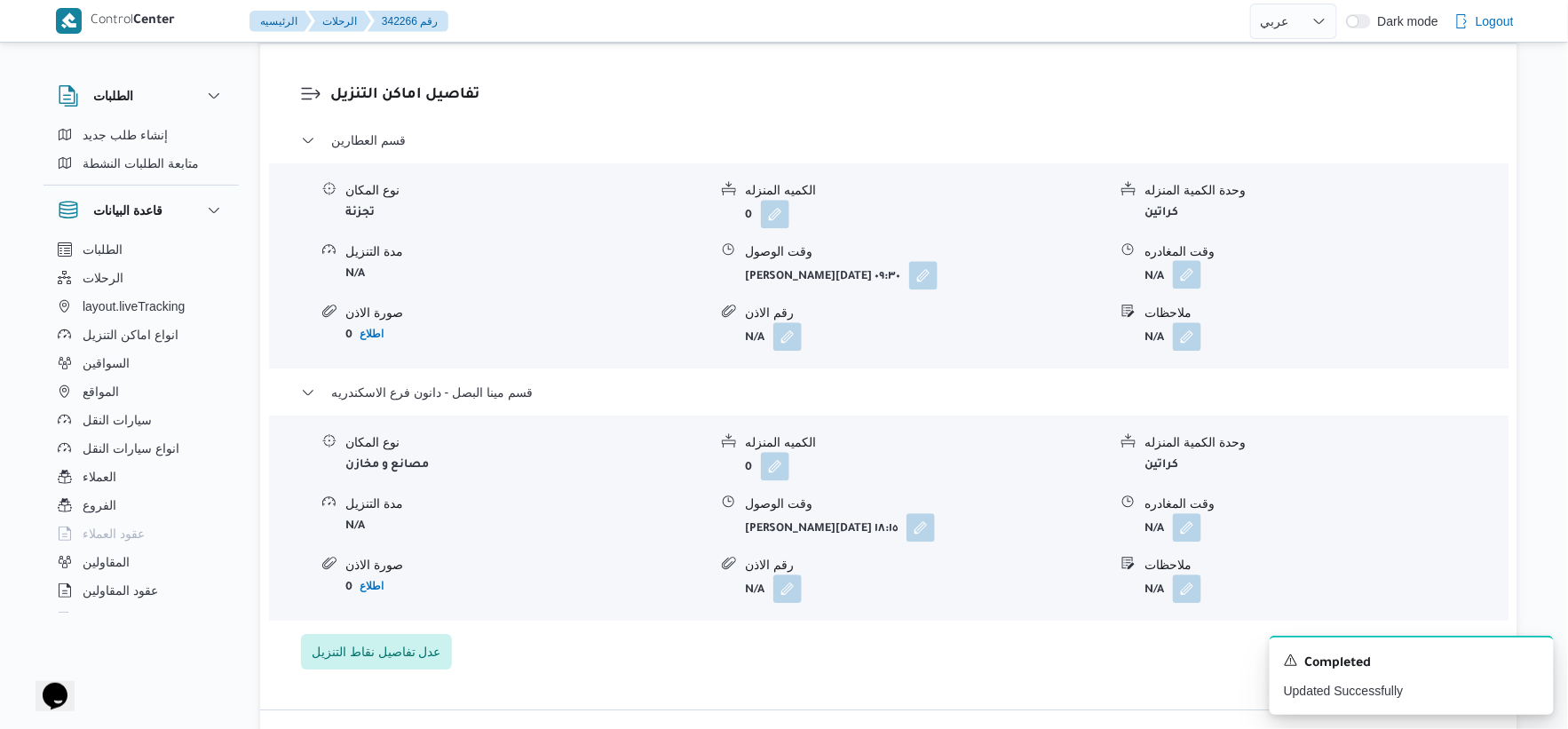
click at [1195, 276] on button "button" at bounding box center [1187, 275] width 28 height 28
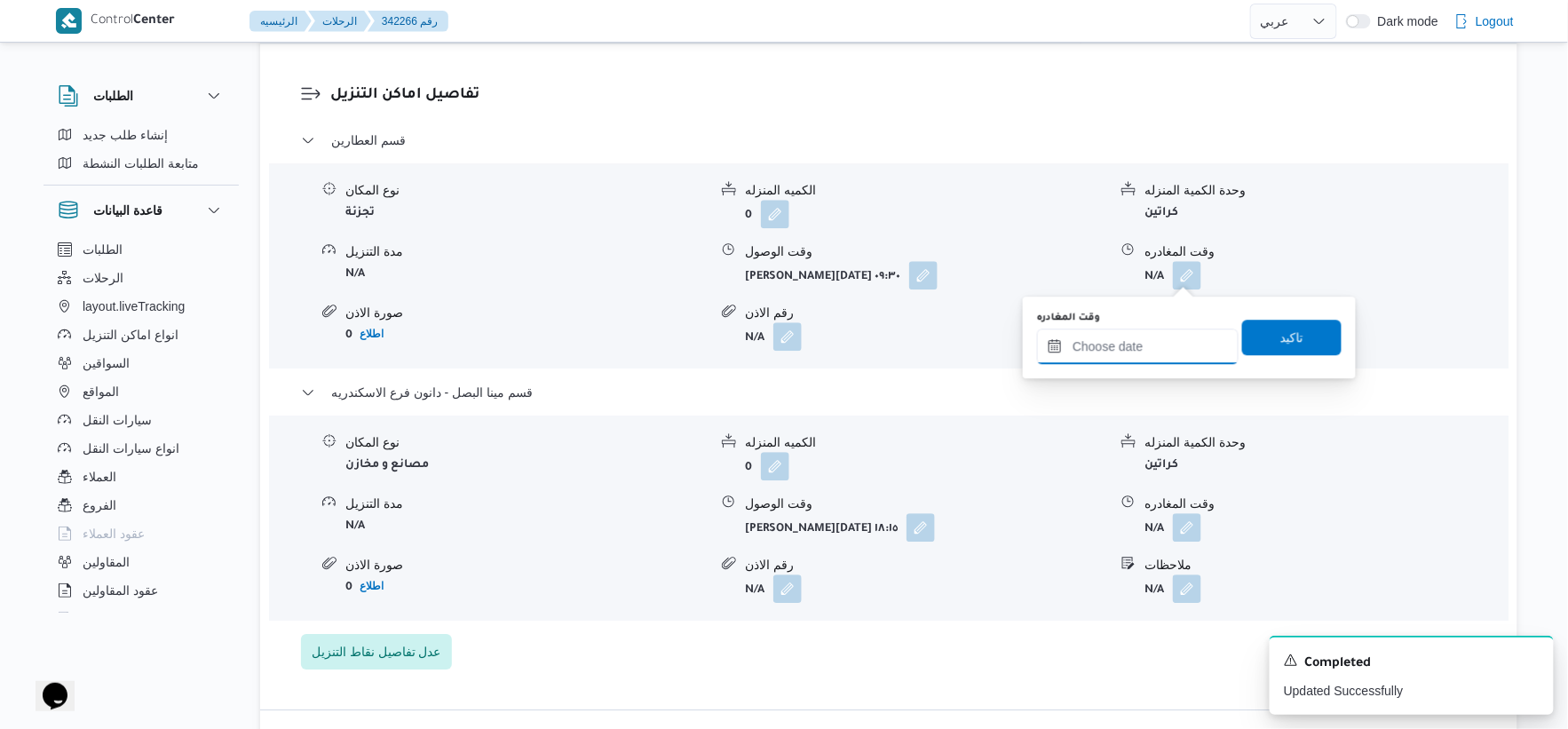
click at [1170, 334] on input "وقت المغادره" at bounding box center [1138, 347] width 202 height 36
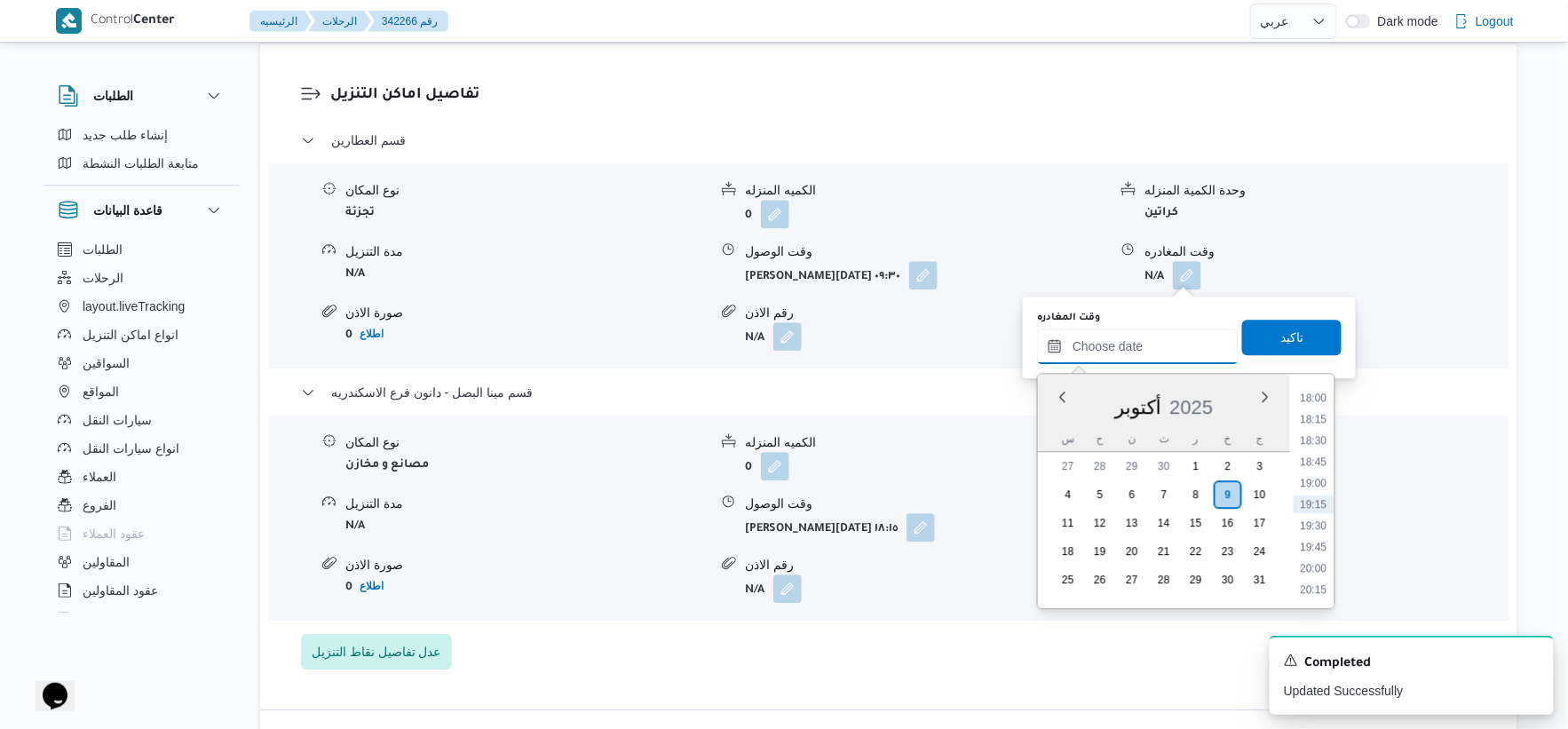
scroll to position [1436, 0]
click at [1318, 474] on li "17:45" at bounding box center [1313, 475] width 41 height 18
type input "٠٩/١٠/٢٠٢٥ ١٧:٤٥"
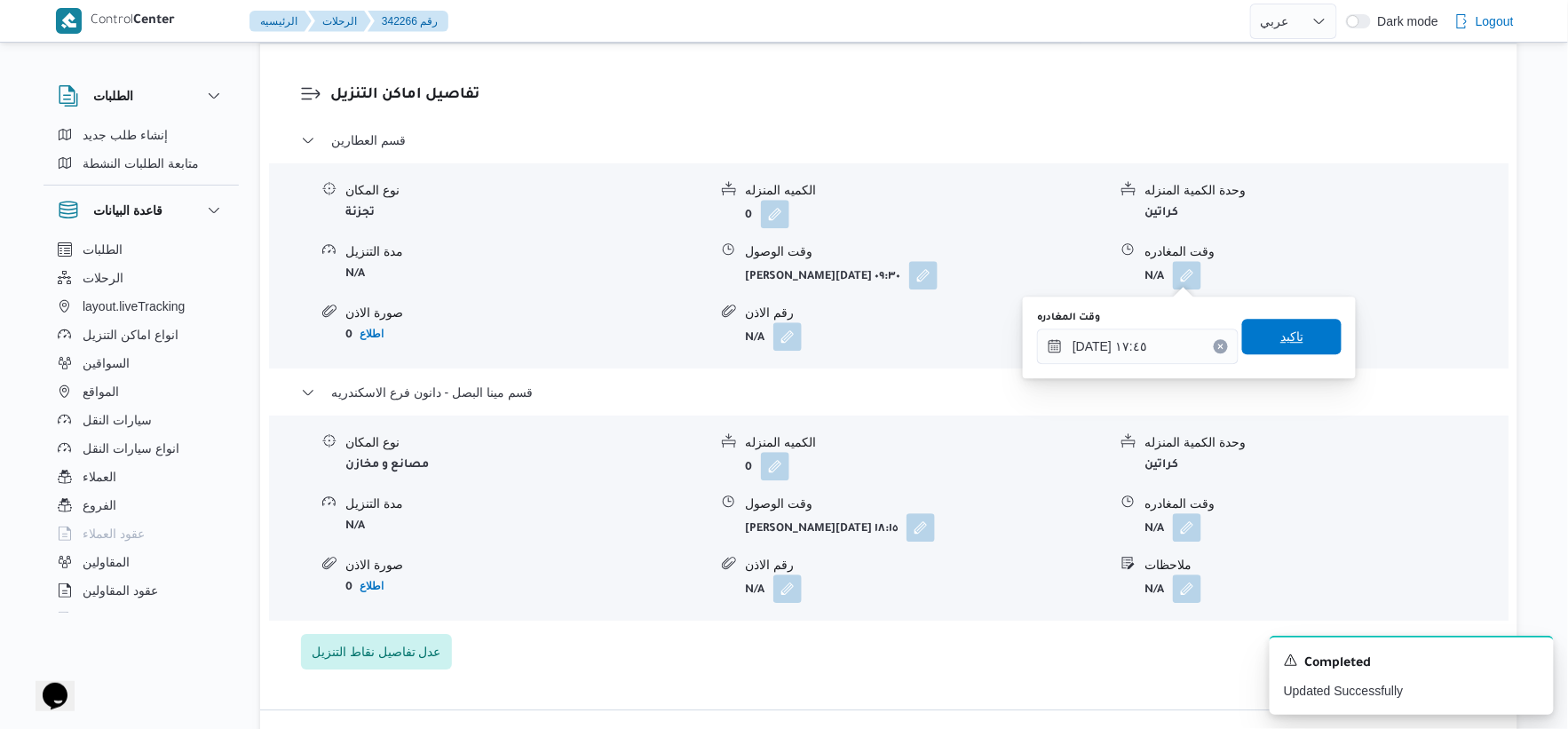
click at [1302, 331] on span "تاكيد" at bounding box center [1293, 337] width 100 height 36
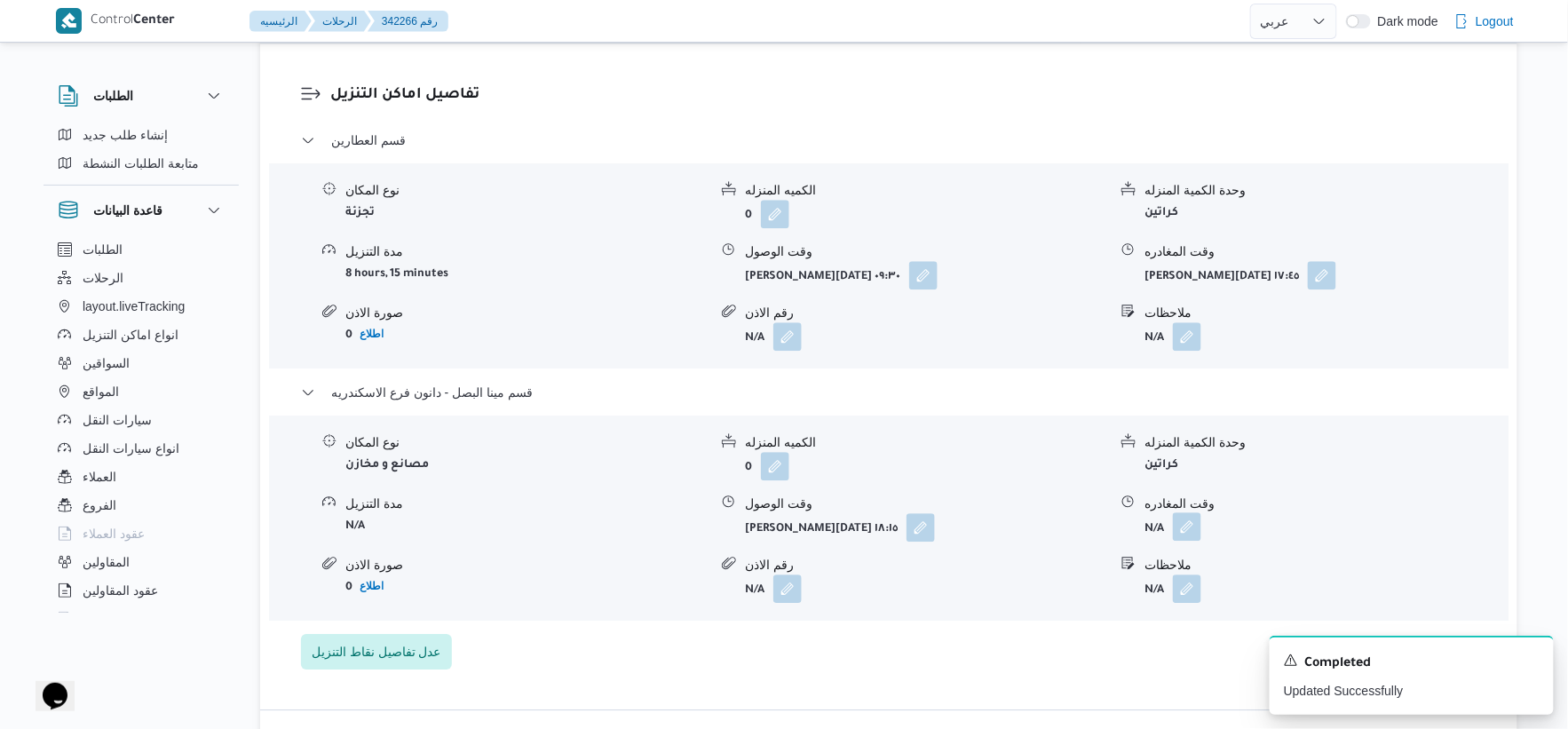
click at [1180, 528] on button "button" at bounding box center [1187, 526] width 28 height 28
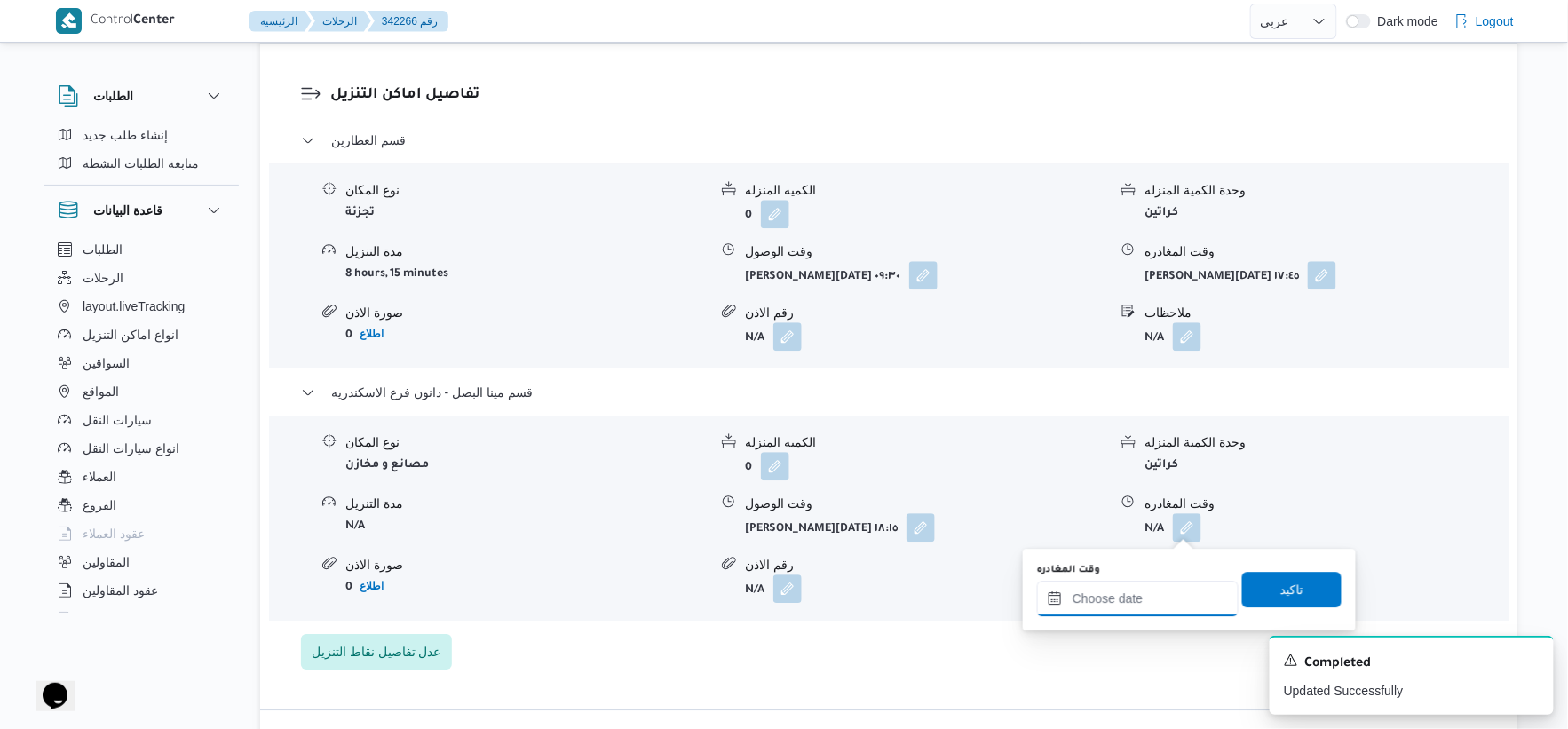
click at [1160, 601] on input "وقت المغادره" at bounding box center [1138, 599] width 202 height 36
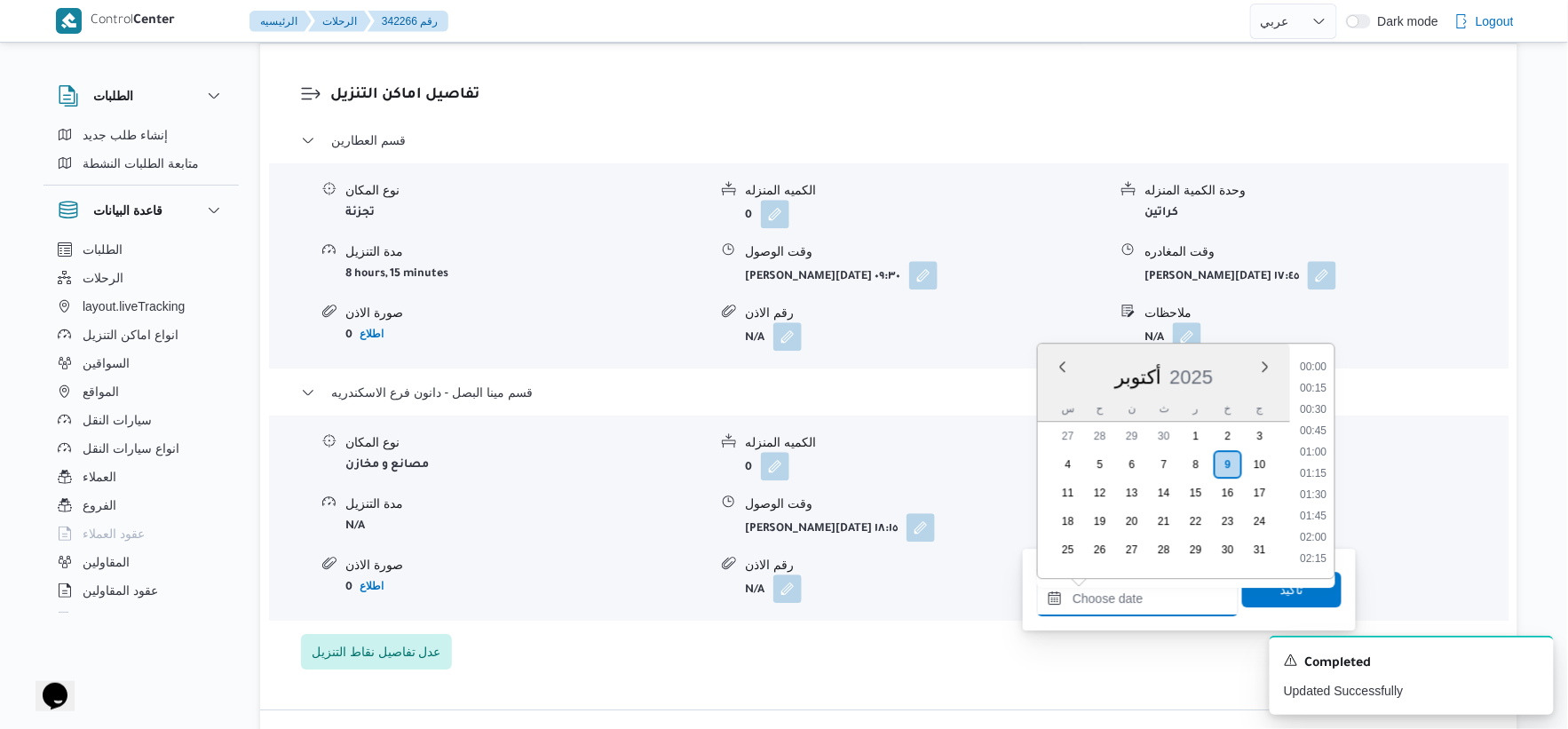
scroll to position [1535, 0]
click at [1320, 423] on li "18:45" at bounding box center [1313, 432] width 41 height 18
type input "٠٩/١٠/٢٠٢٥ ١٨:٤٥"
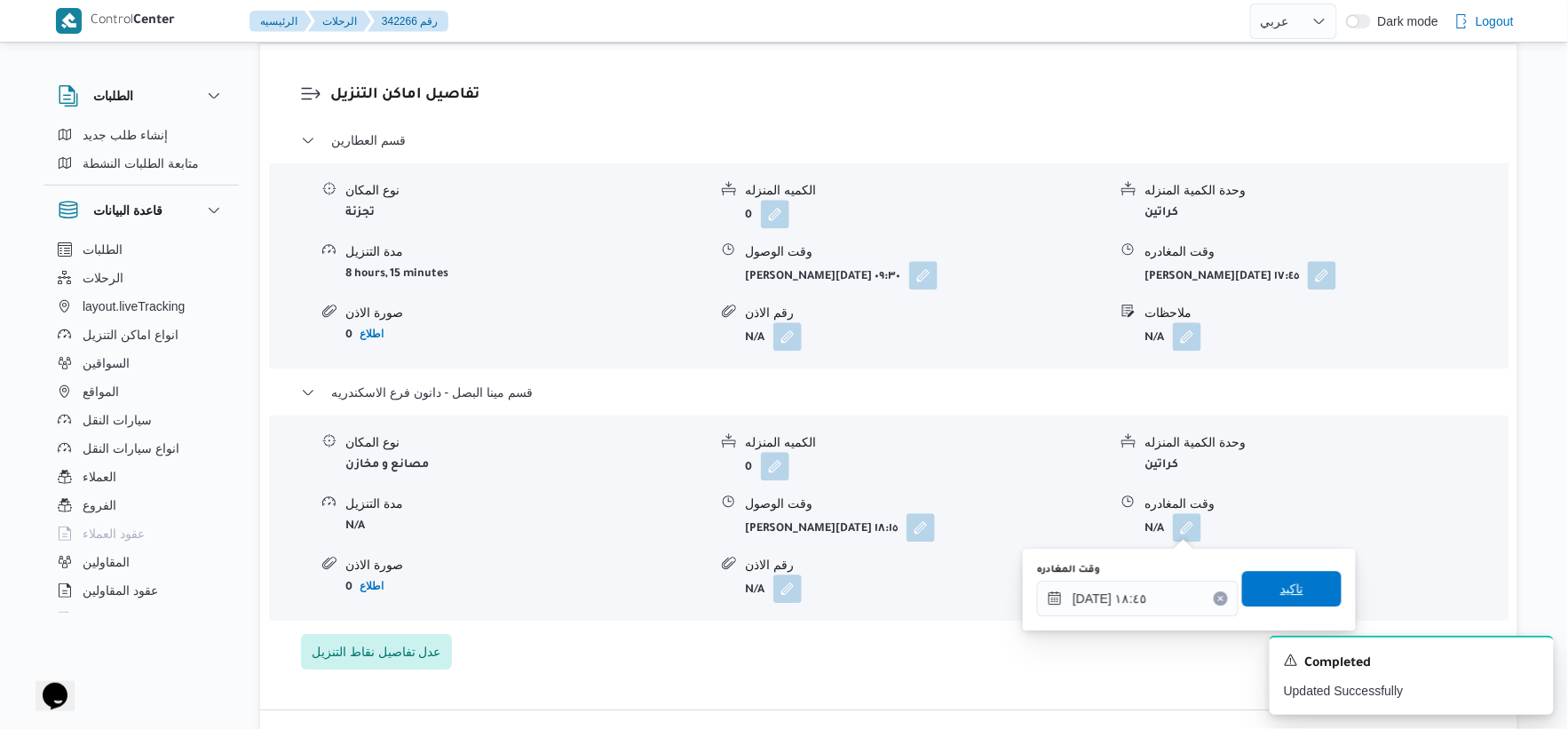
click at [1301, 600] on span "تاكيد" at bounding box center [1293, 589] width 100 height 36
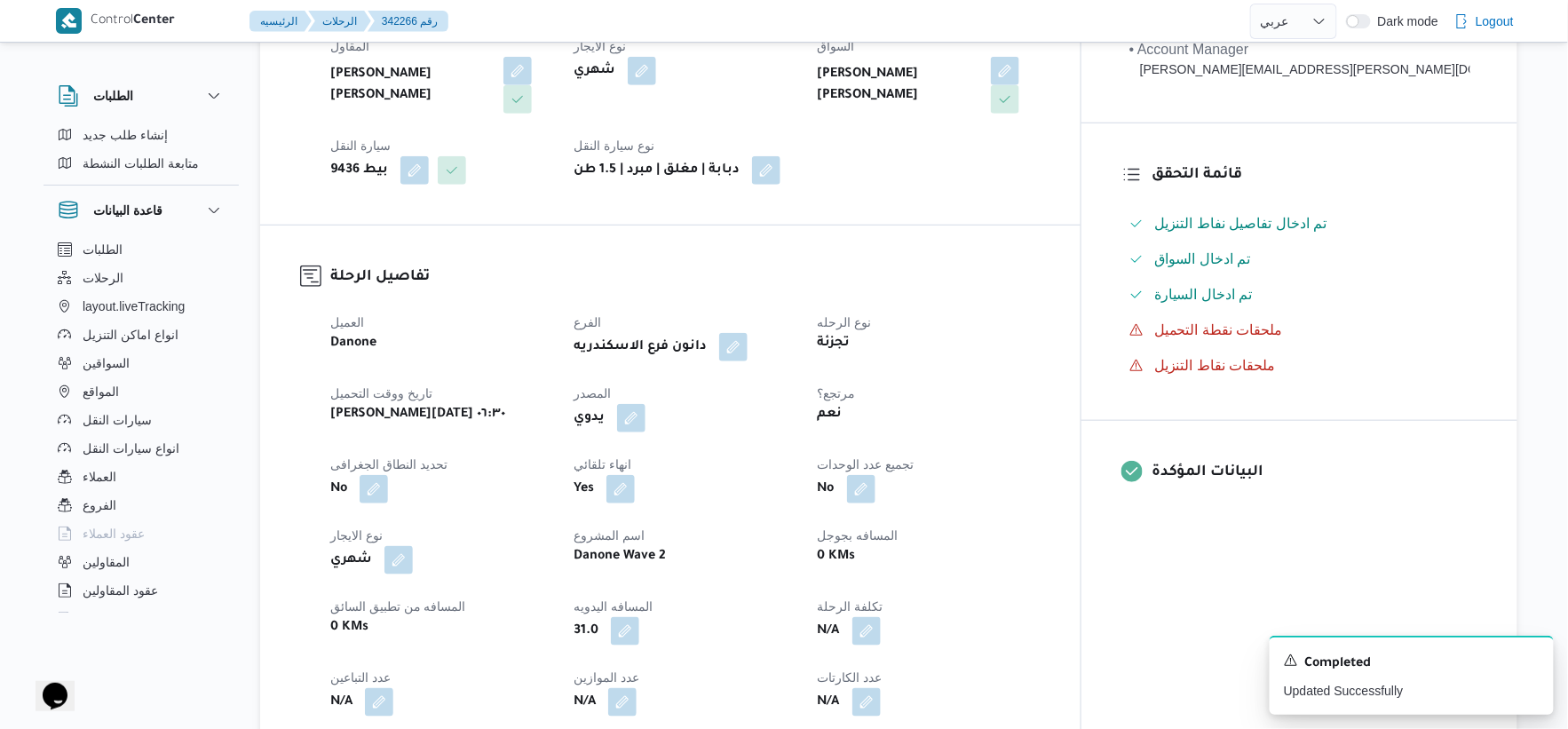
scroll to position [0, 0]
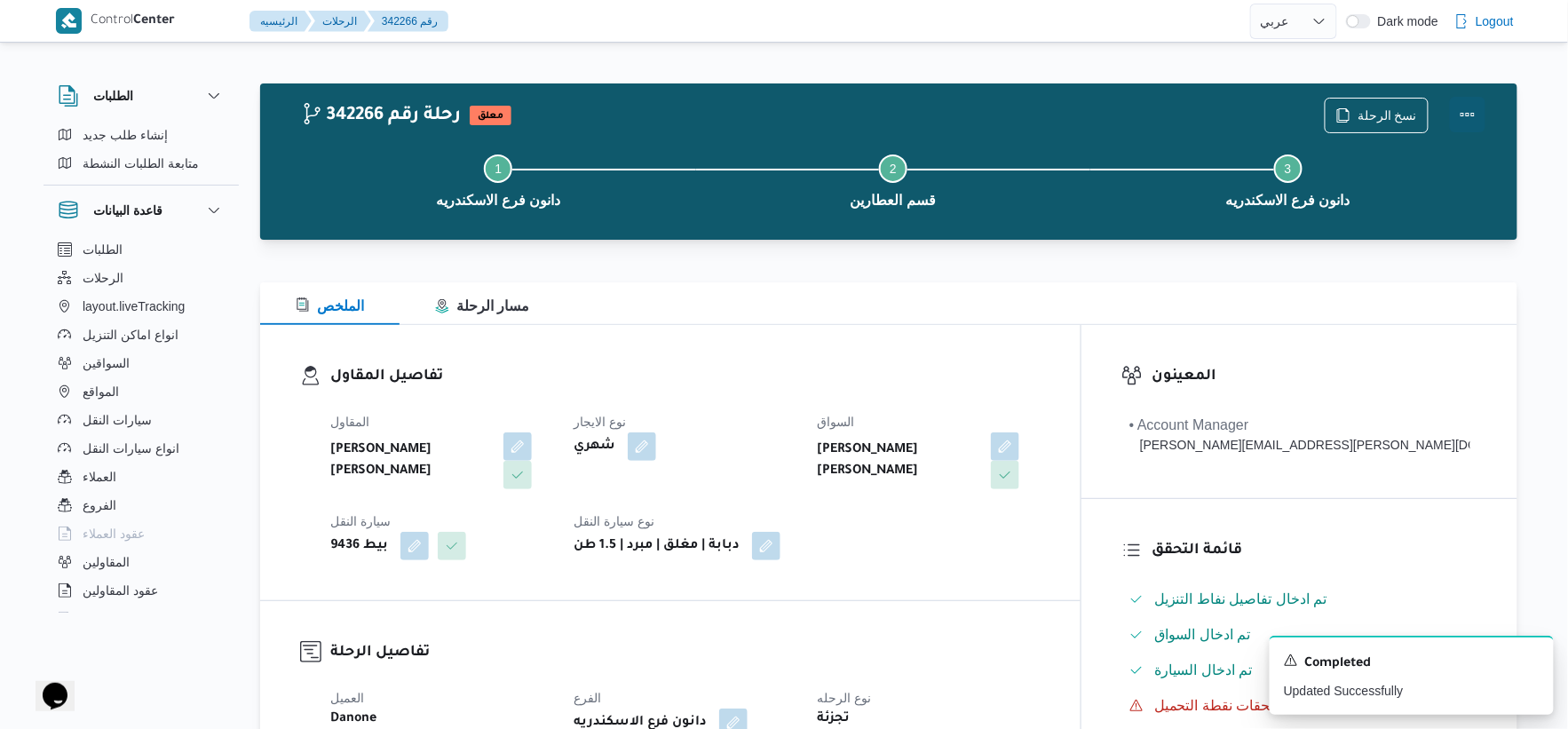
click at [1462, 112] on button "Actions" at bounding box center [1468, 115] width 36 height 36
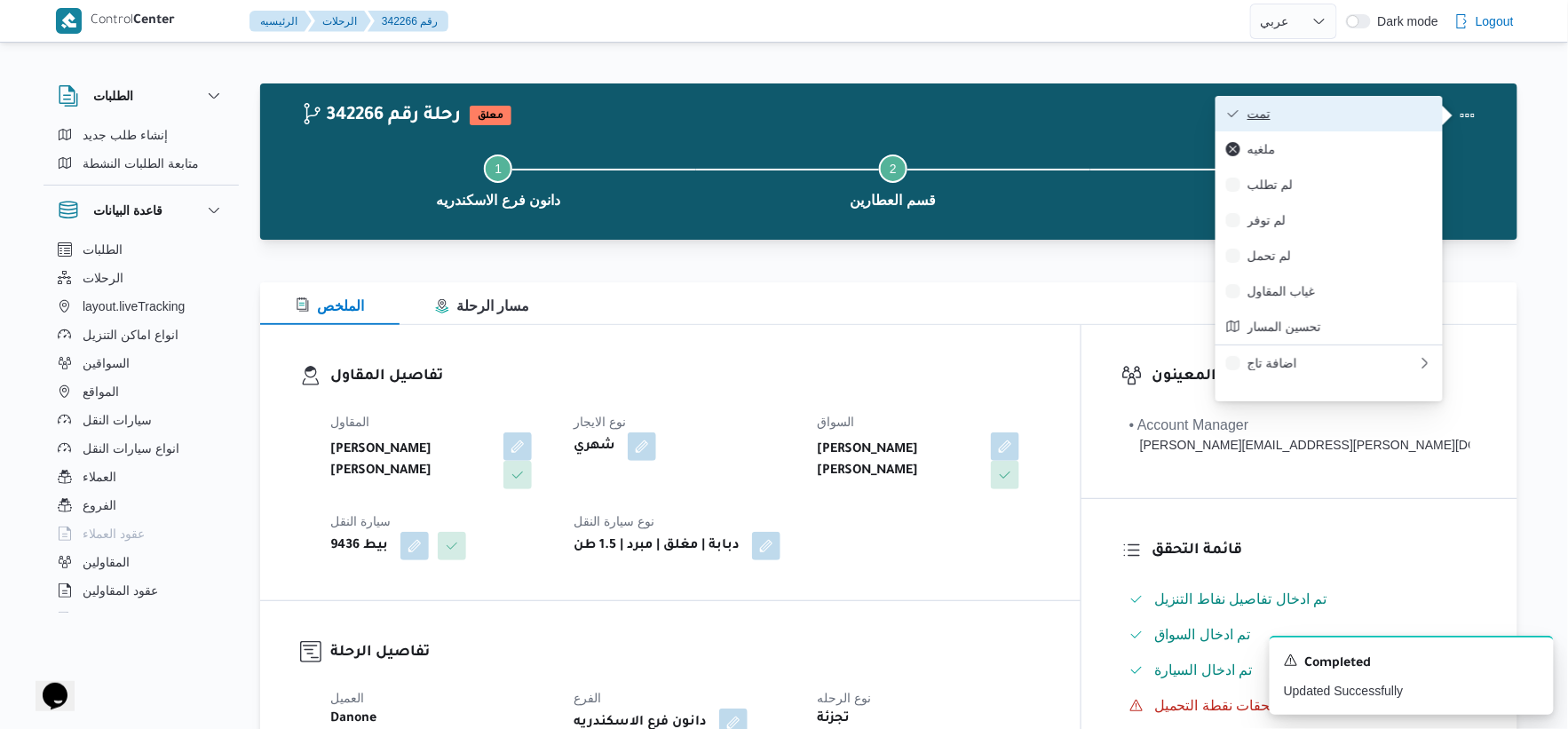
click at [1328, 109] on span "تمت" at bounding box center [1339, 114] width 185 height 14
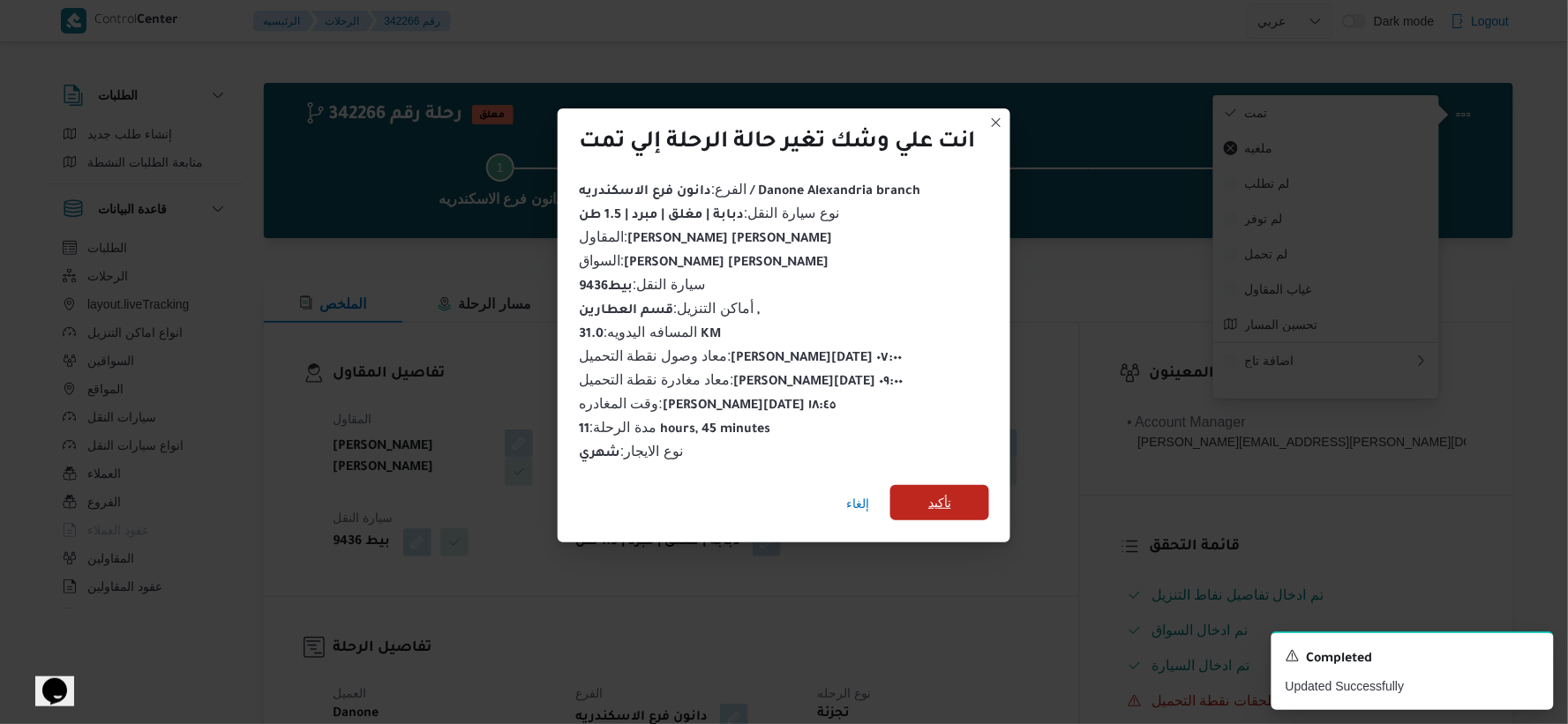
click at [949, 506] on span "تأكيد" at bounding box center [940, 503] width 99 height 36
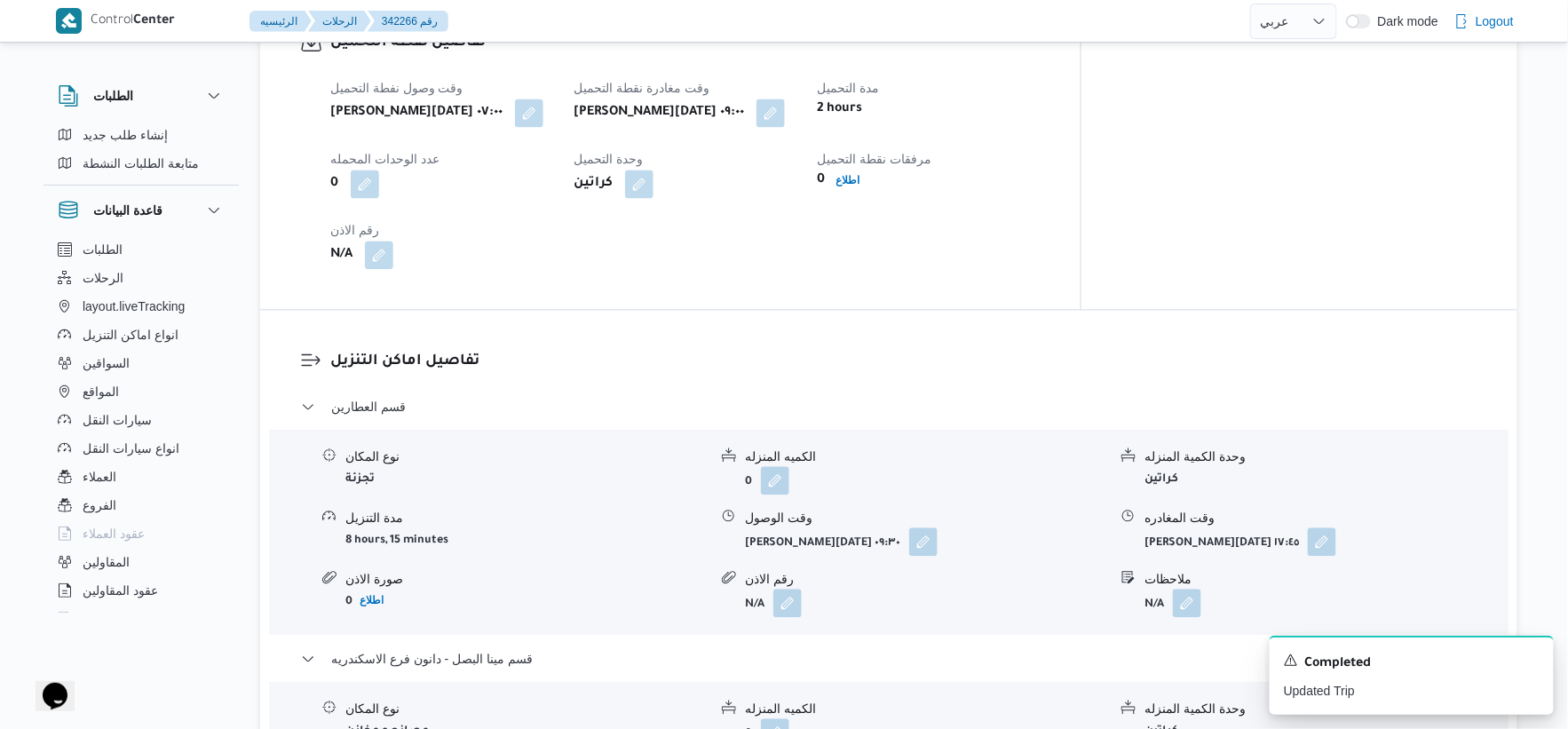
scroll to position [1480, 0]
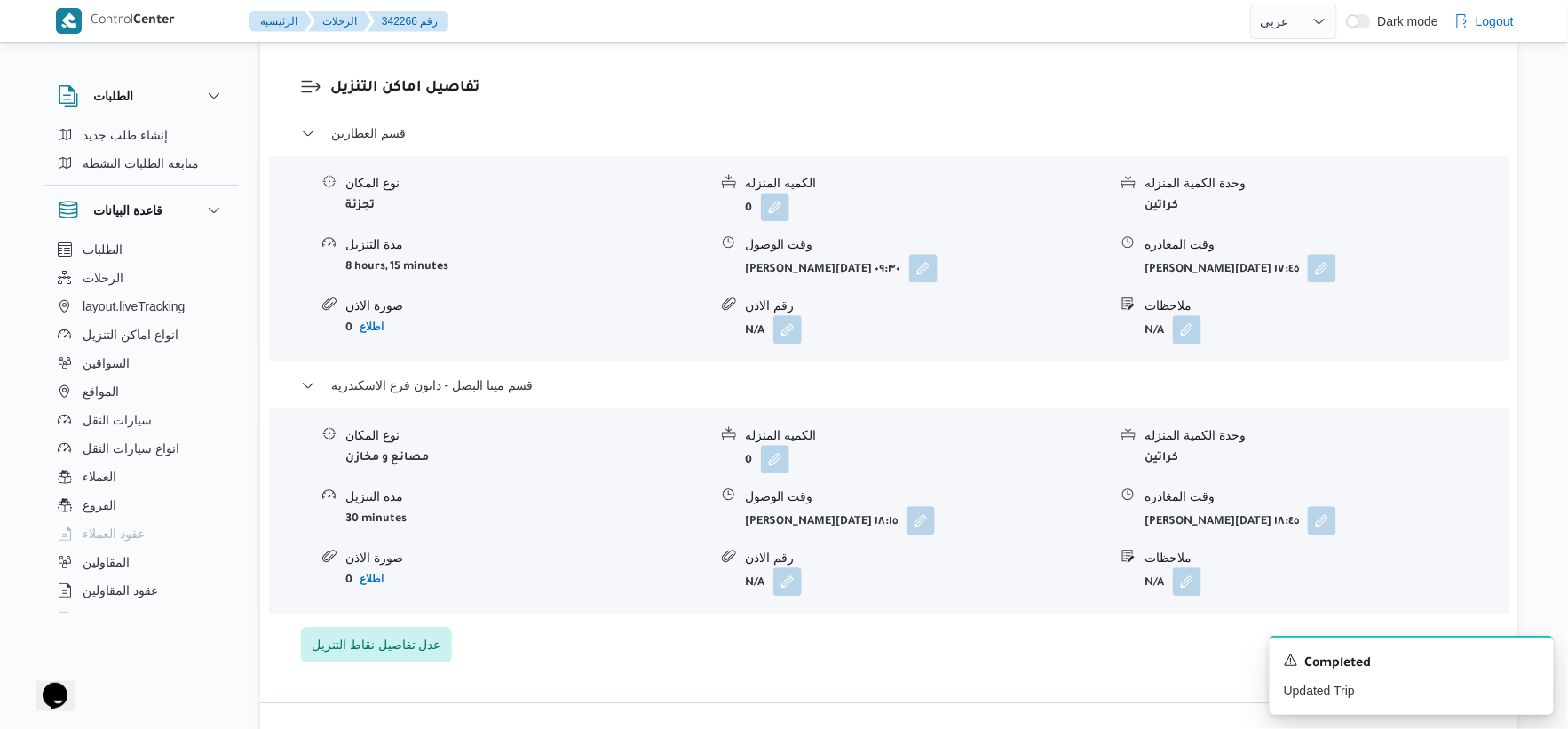
select select "ar"
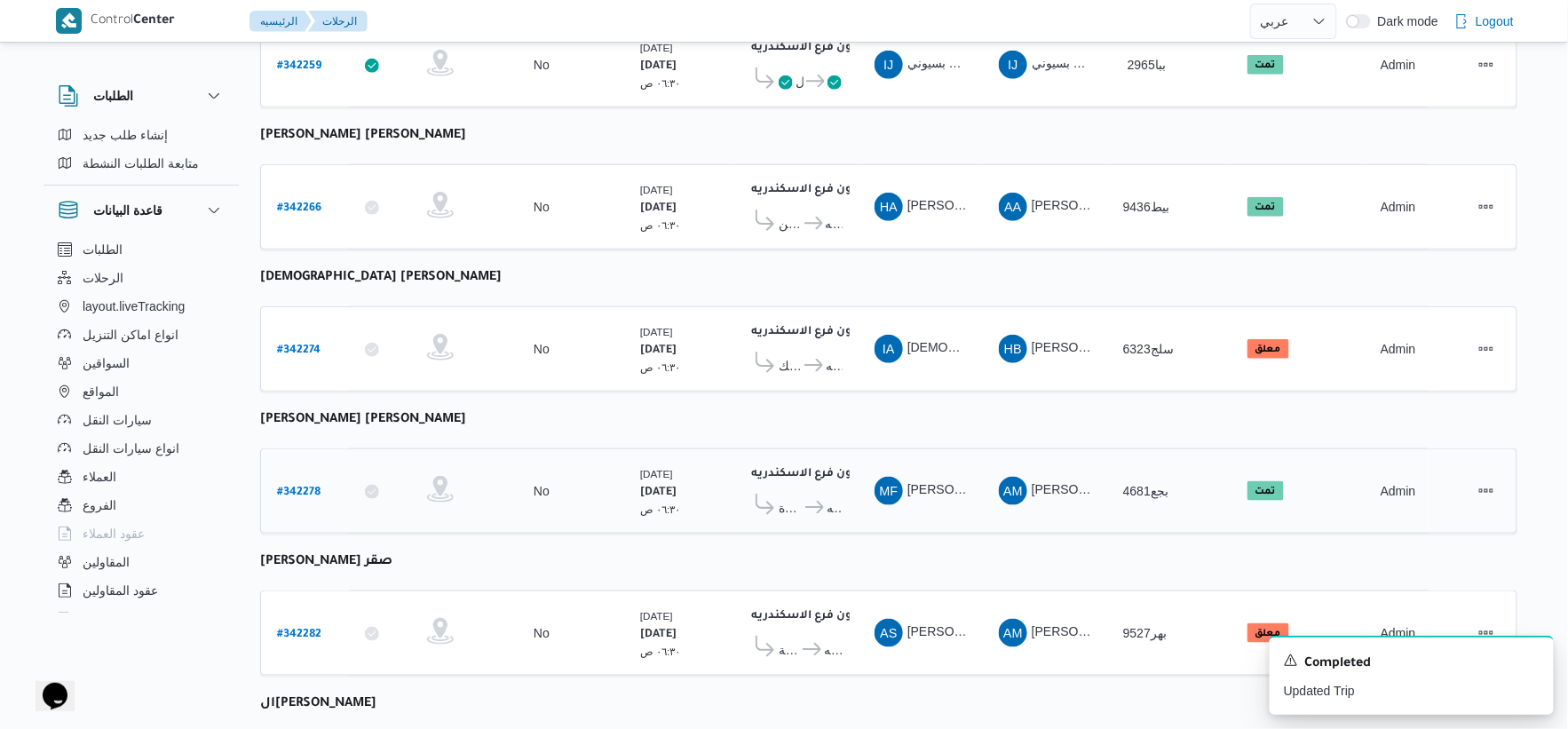
scroll to position [520, 0]
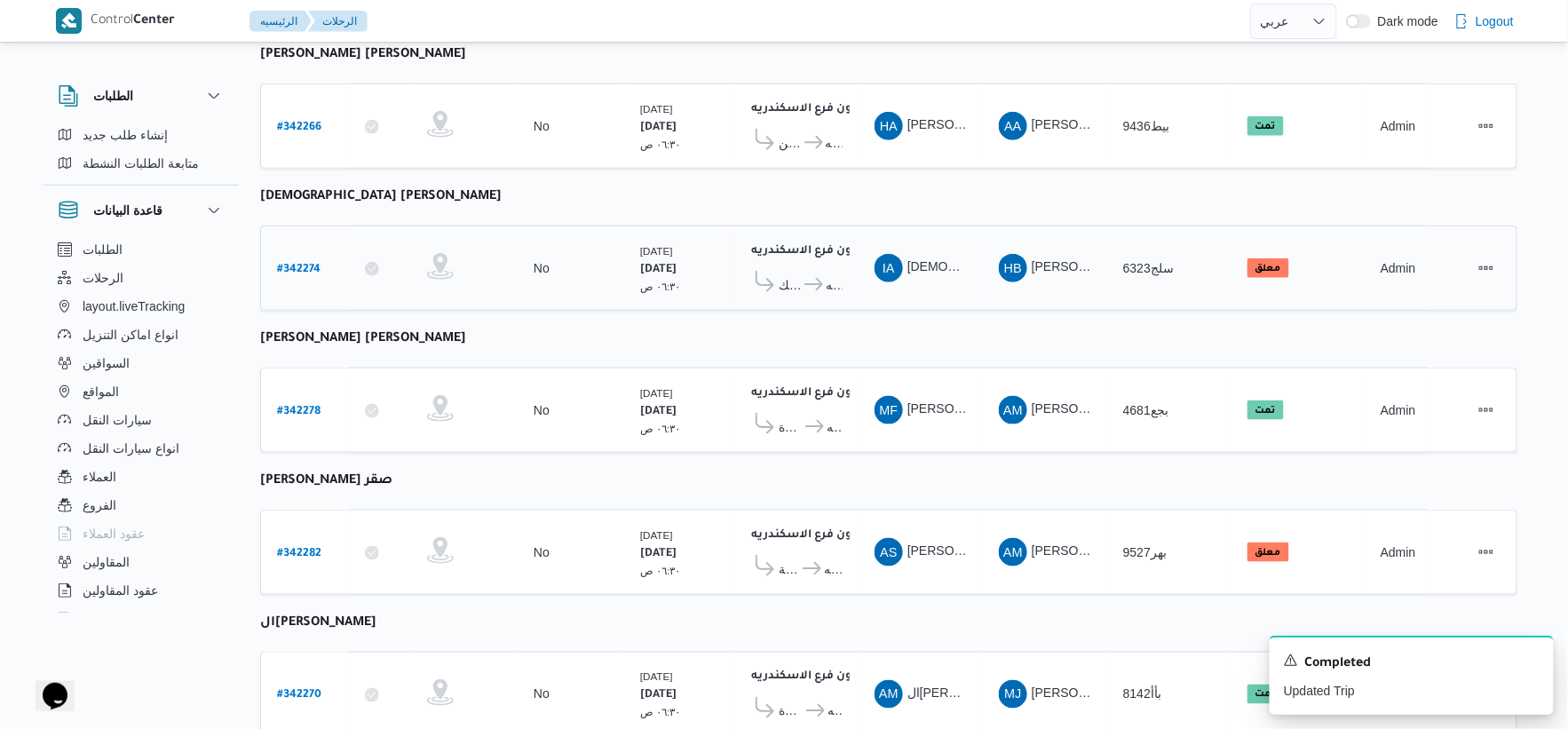
click at [300, 264] on b "# 342274" at bounding box center [299, 270] width 44 height 12
select select "ar"
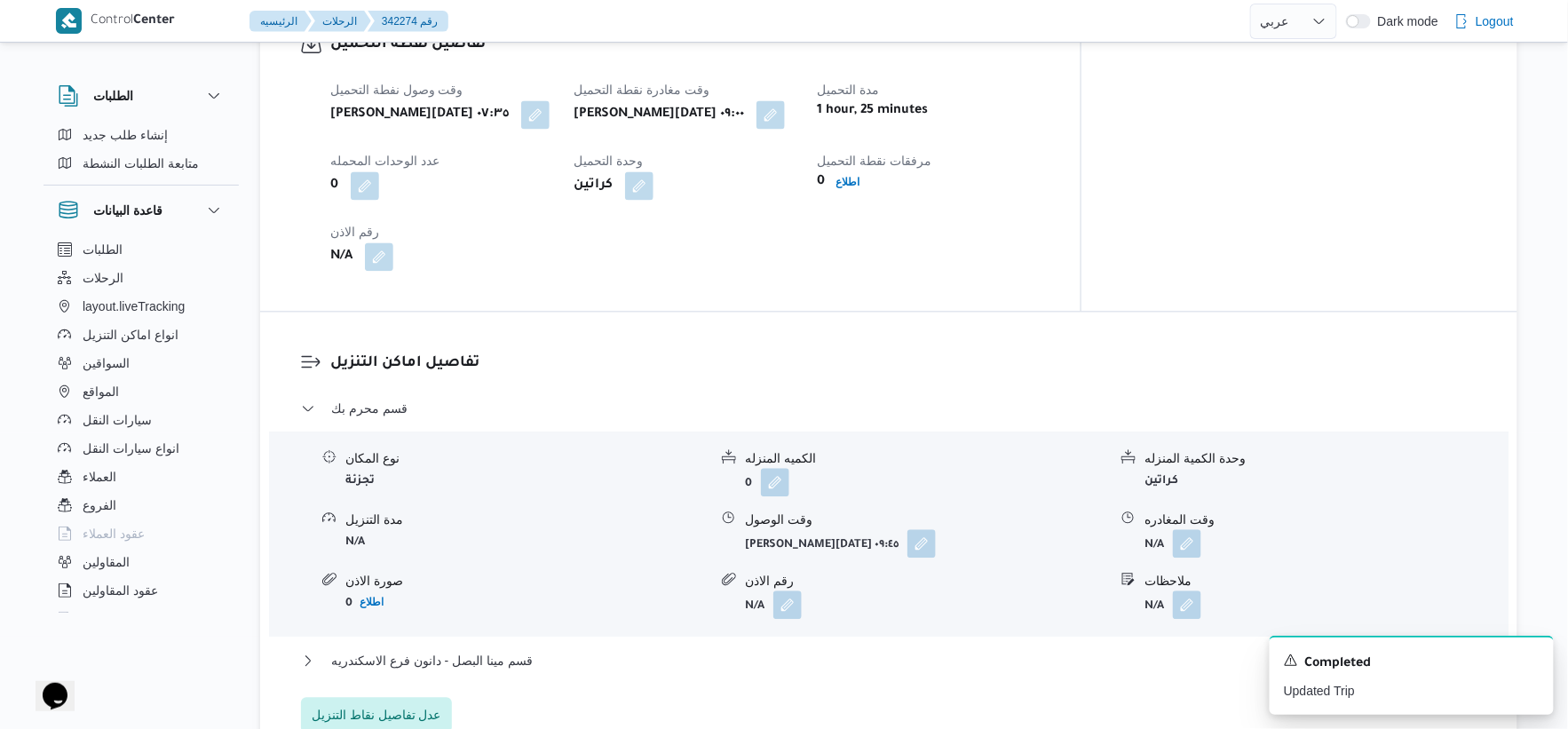
scroll to position [1706, 0]
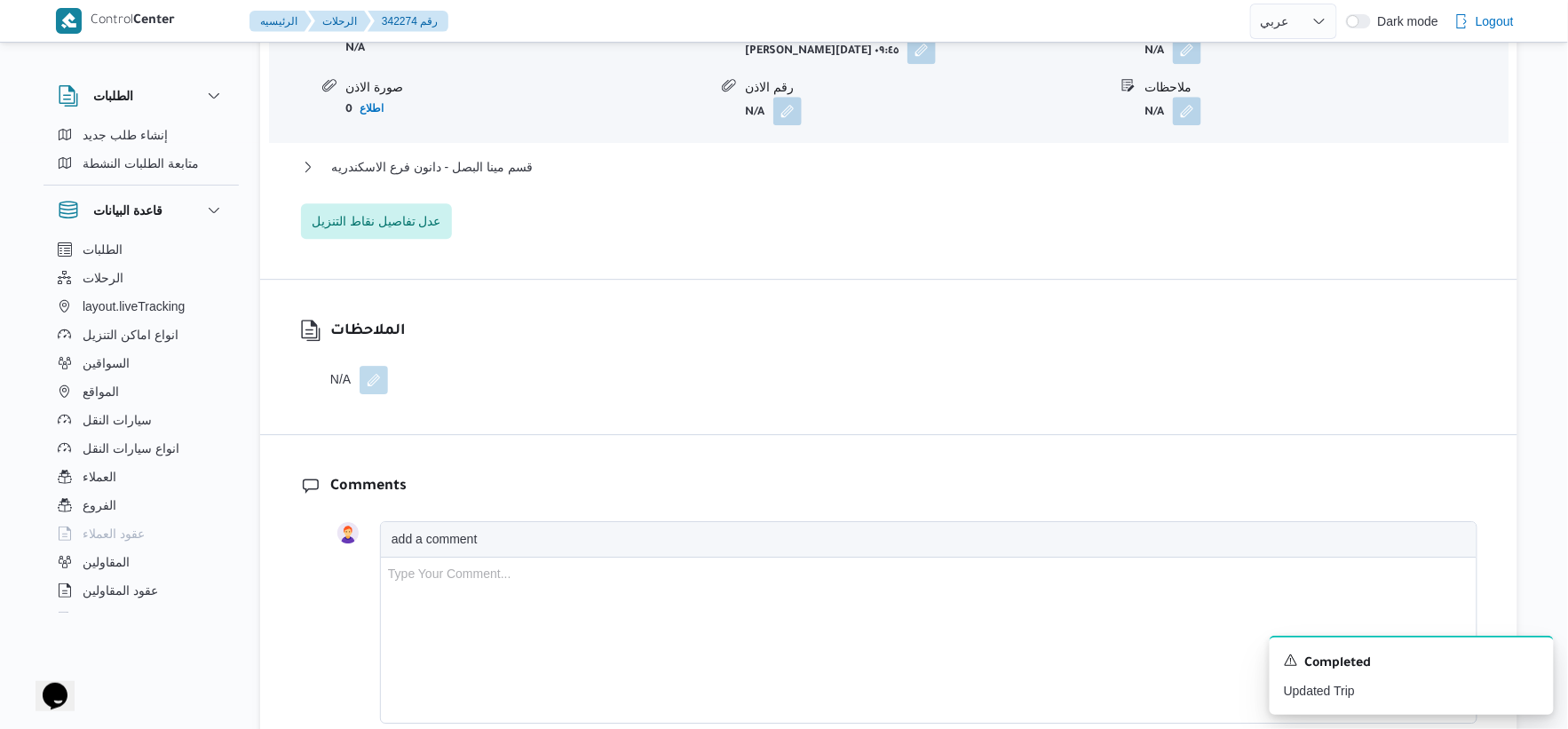
click at [536, 154] on div "قسم محرم بك نوع المكان تجزئة الكميه المنزله 0 وحدة الكمية المنزله كراتين مدة ال…" at bounding box center [889, 71] width 1177 height 335
click at [536, 160] on button "قسم مينا البصل - دانون فرع الاسكندريه" at bounding box center [889, 167] width 1177 height 21
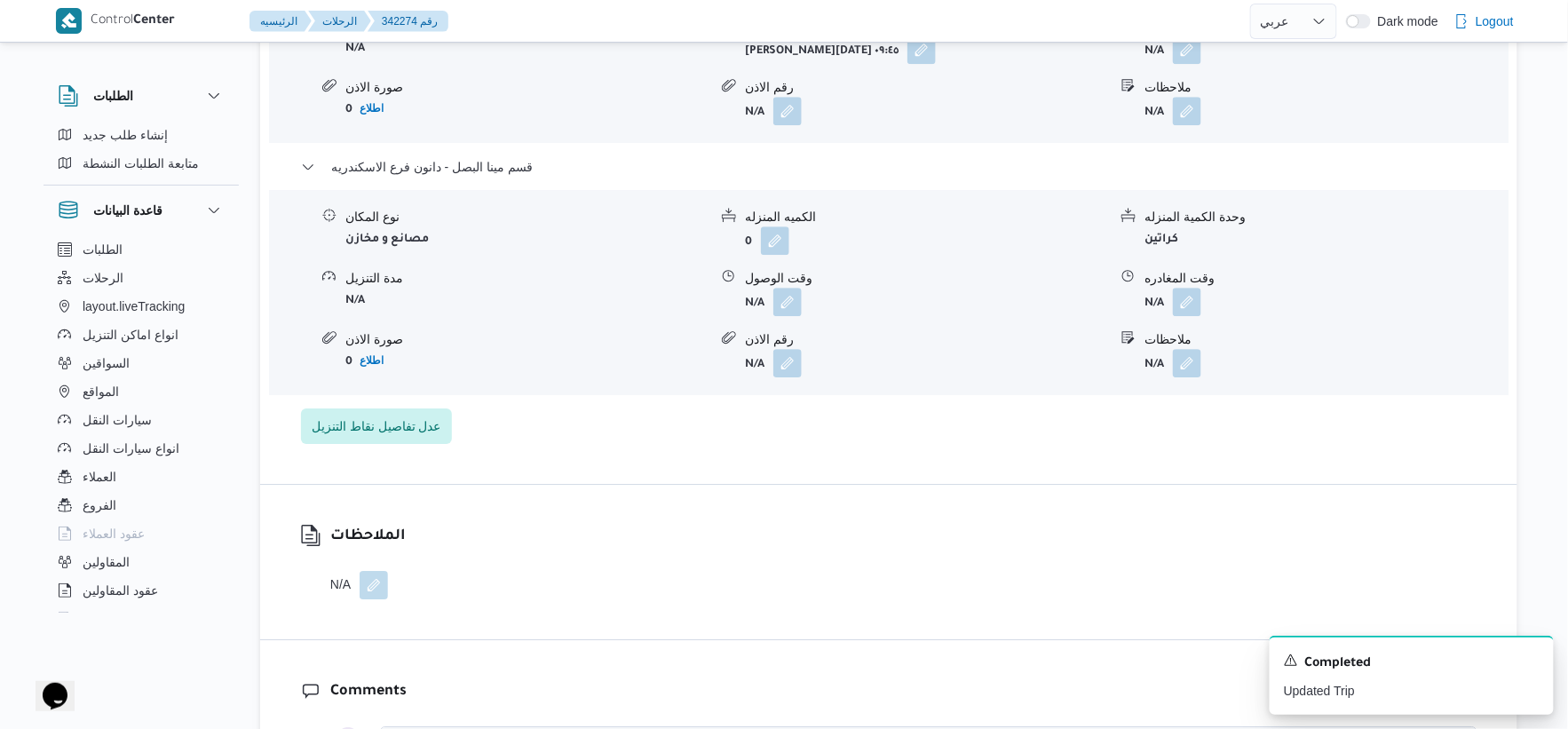
click at [804, 305] on form "N/A" at bounding box center [925, 302] width 362 height 28
click at [788, 304] on button "button" at bounding box center [787, 301] width 28 height 28
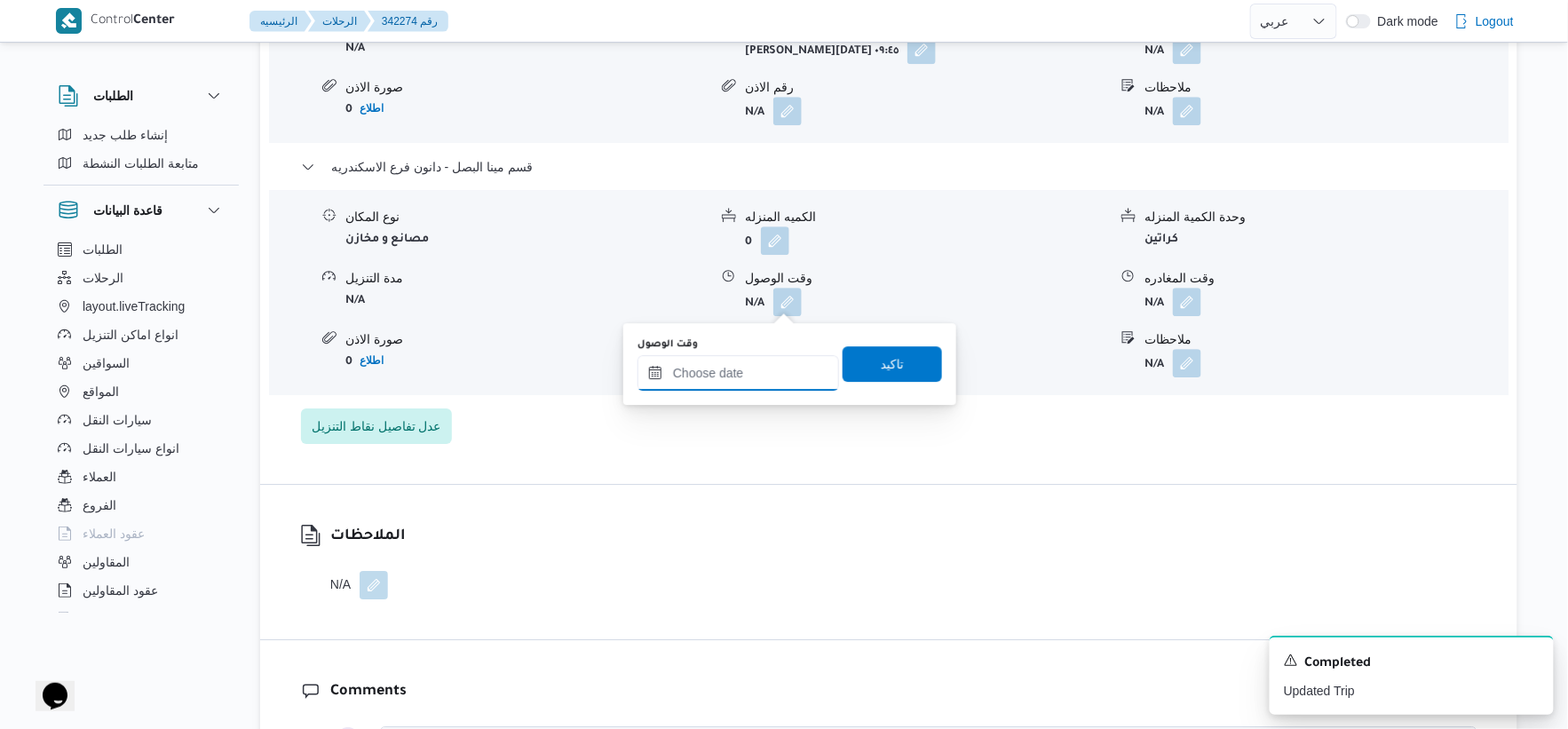
click at [775, 380] on input "وقت الوصول" at bounding box center [739, 373] width 202 height 36
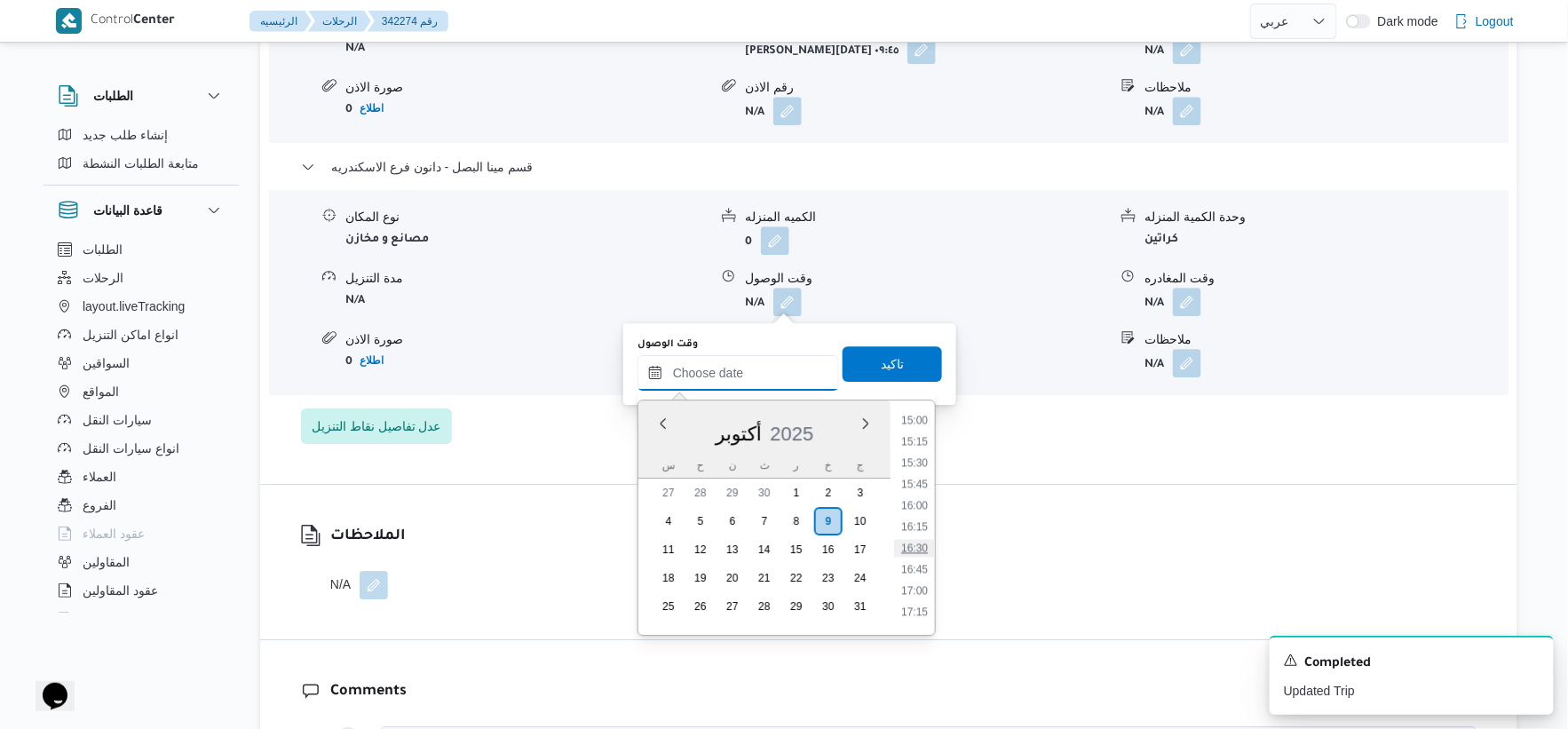
scroll to position [1238, 0]
click at [919, 503] on li "15:30" at bounding box center [914, 507] width 41 height 18
type input "٠٩/١٠/٢٠٢٥ ١٥:٣٠"
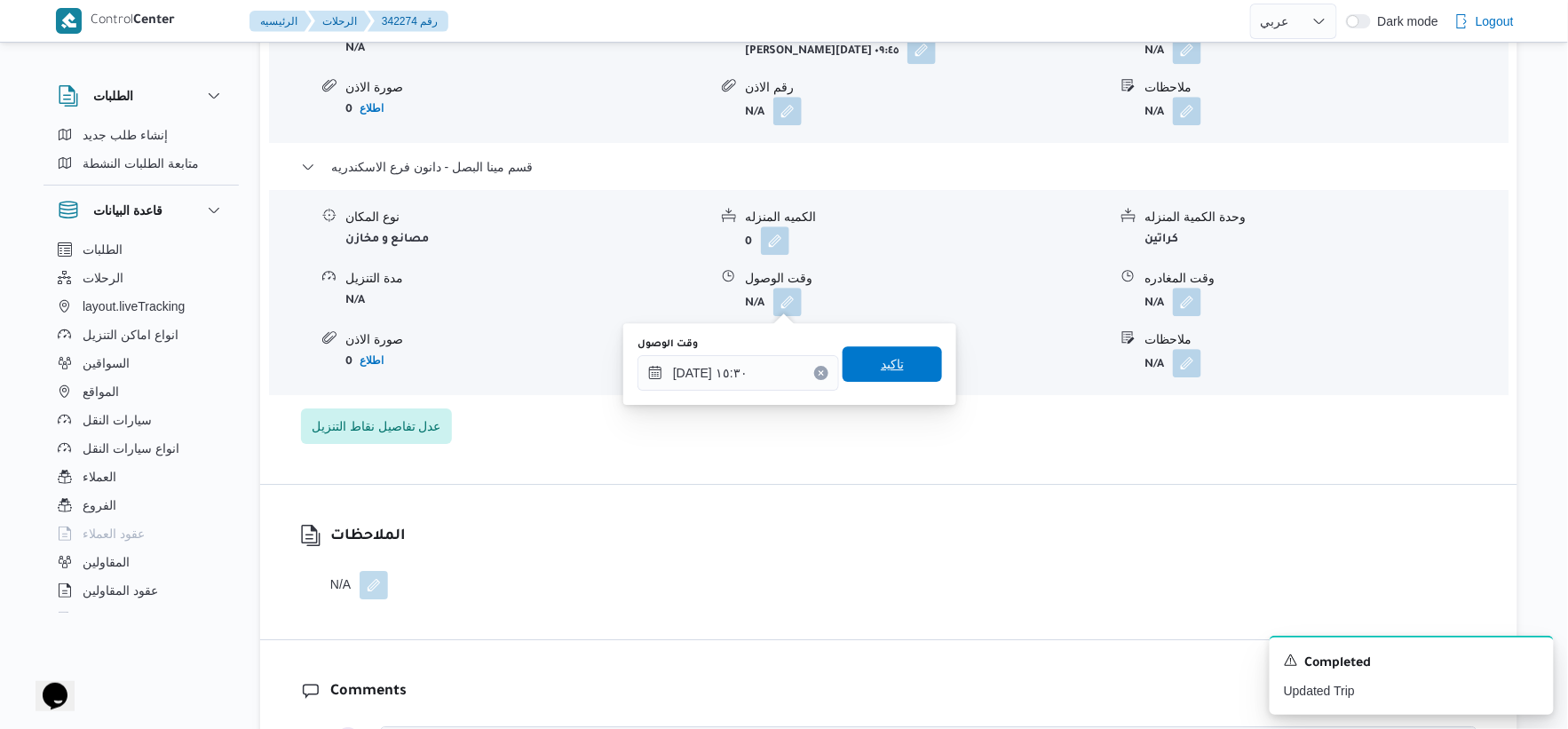
click at [906, 356] on span "تاكيد" at bounding box center [892, 364] width 100 height 36
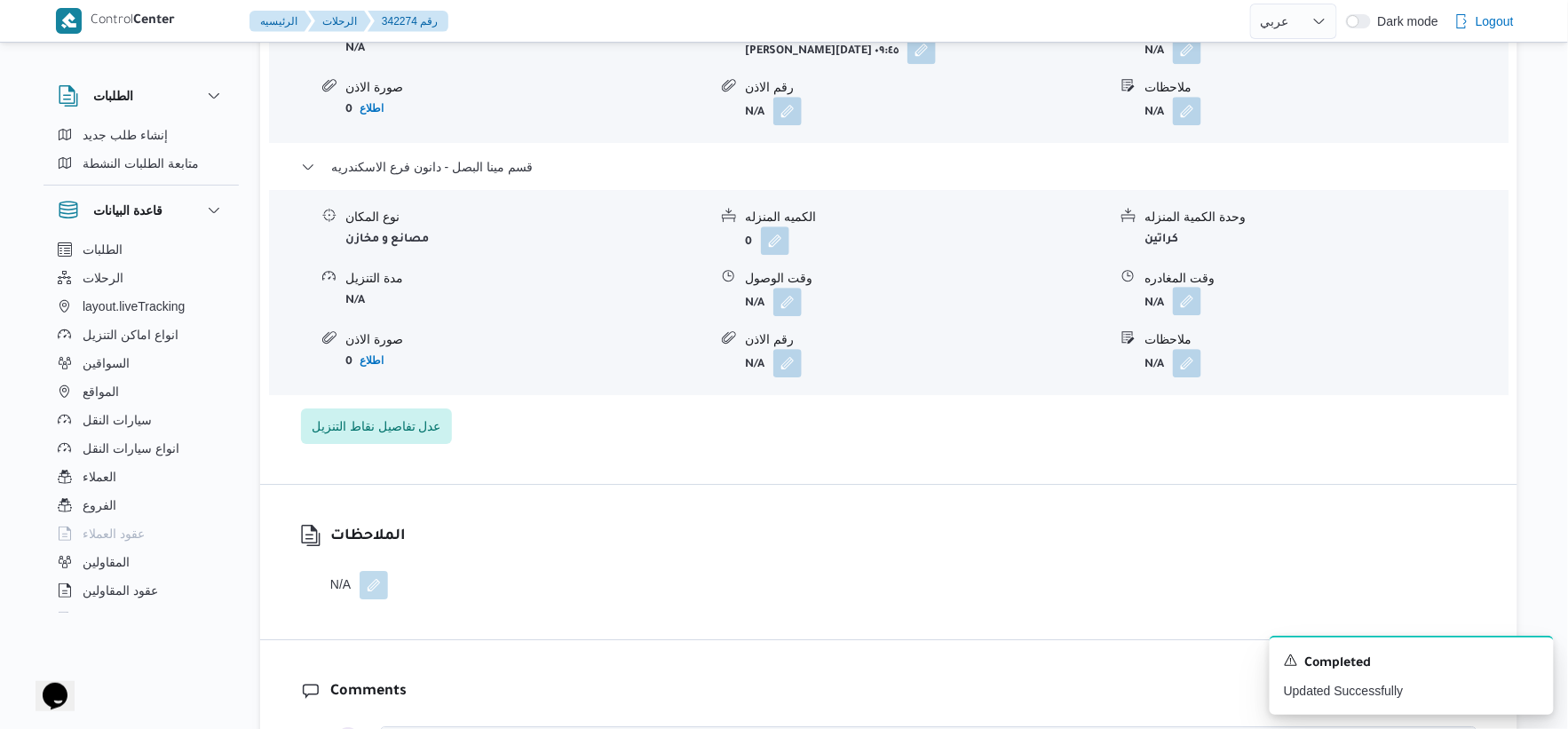
click at [1183, 301] on button "button" at bounding box center [1187, 301] width 28 height 28
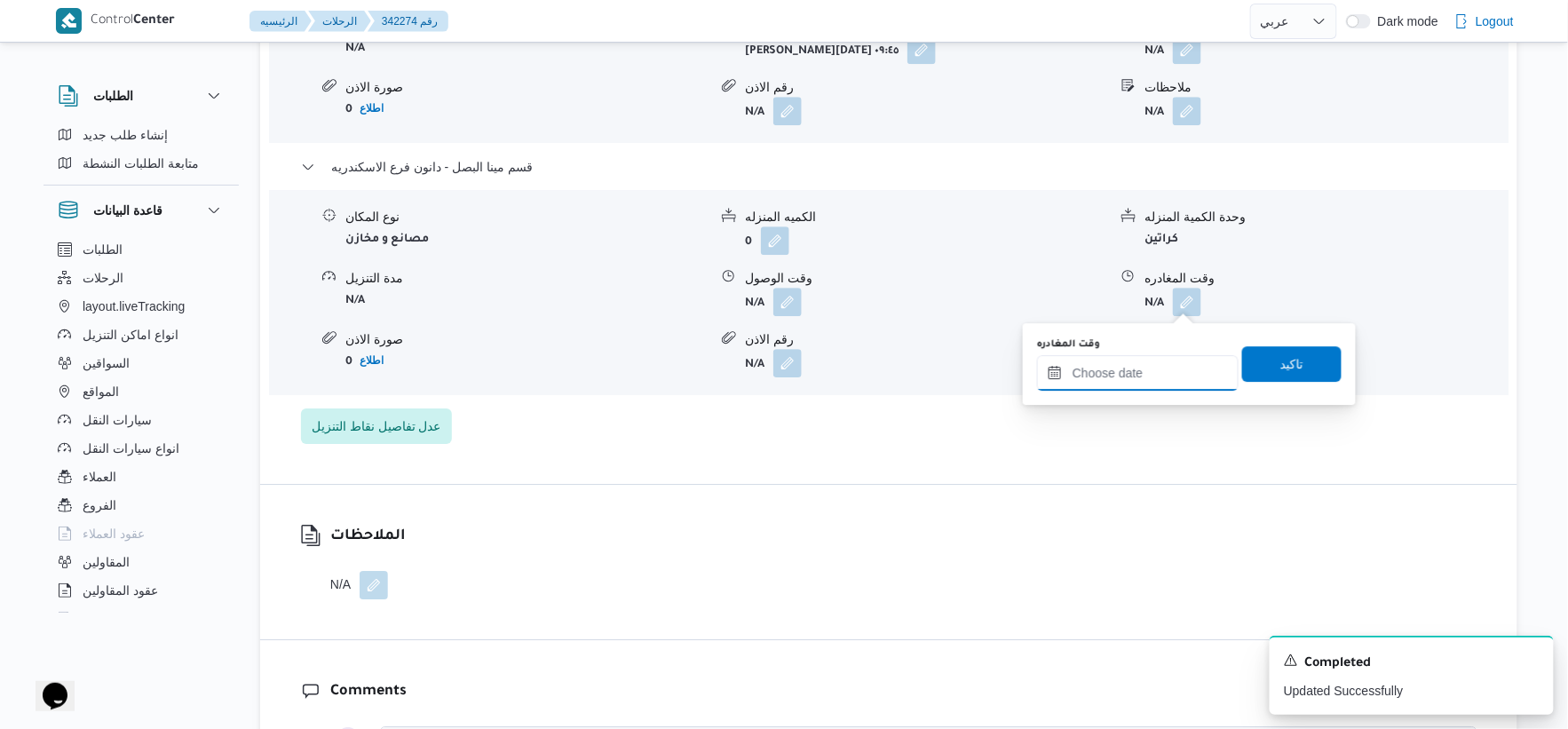
click at [1176, 374] on input "وقت المغادره" at bounding box center [1138, 373] width 202 height 36
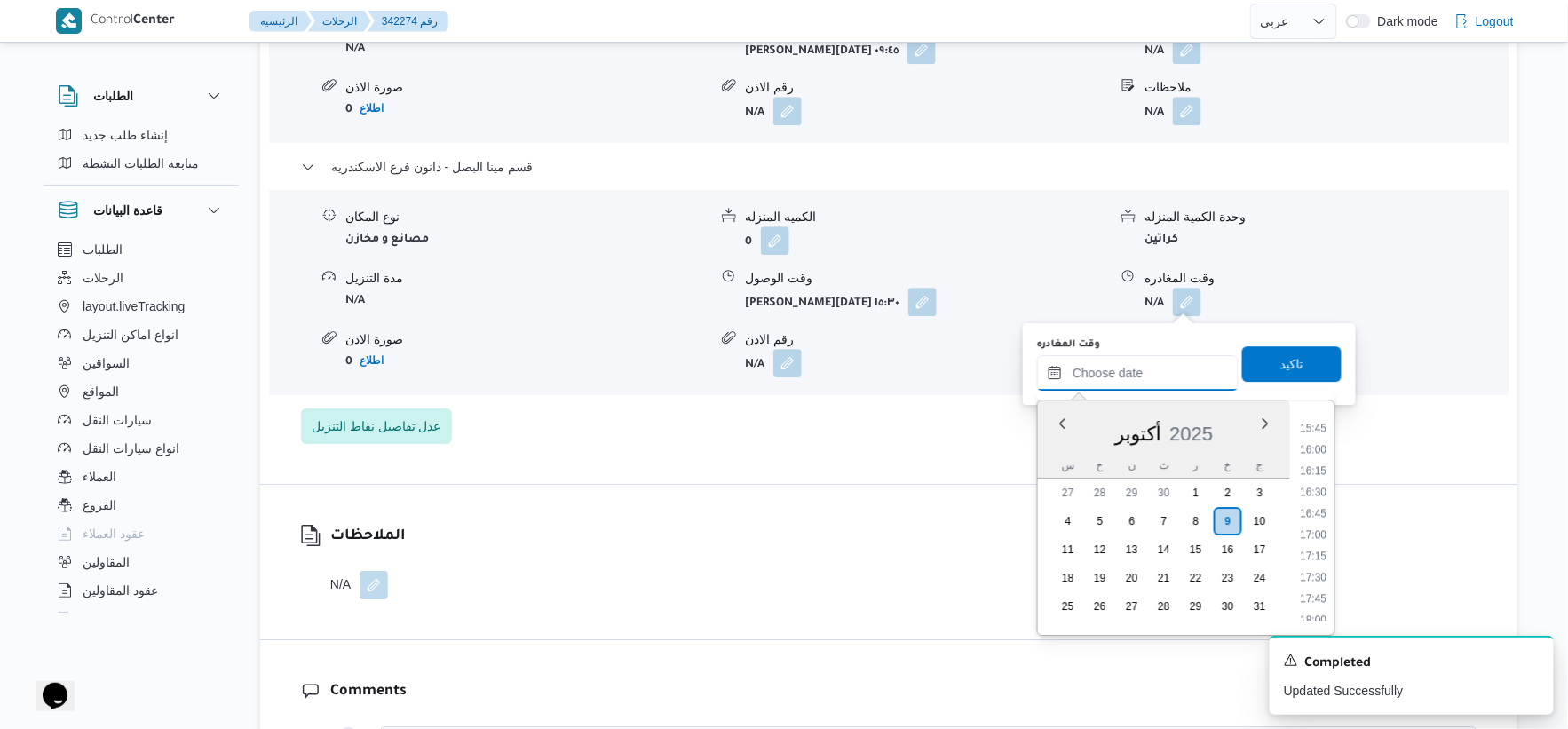
scroll to position [1337, 0]
click at [1318, 465] on li "16:15" at bounding box center [1313, 472] width 41 height 18
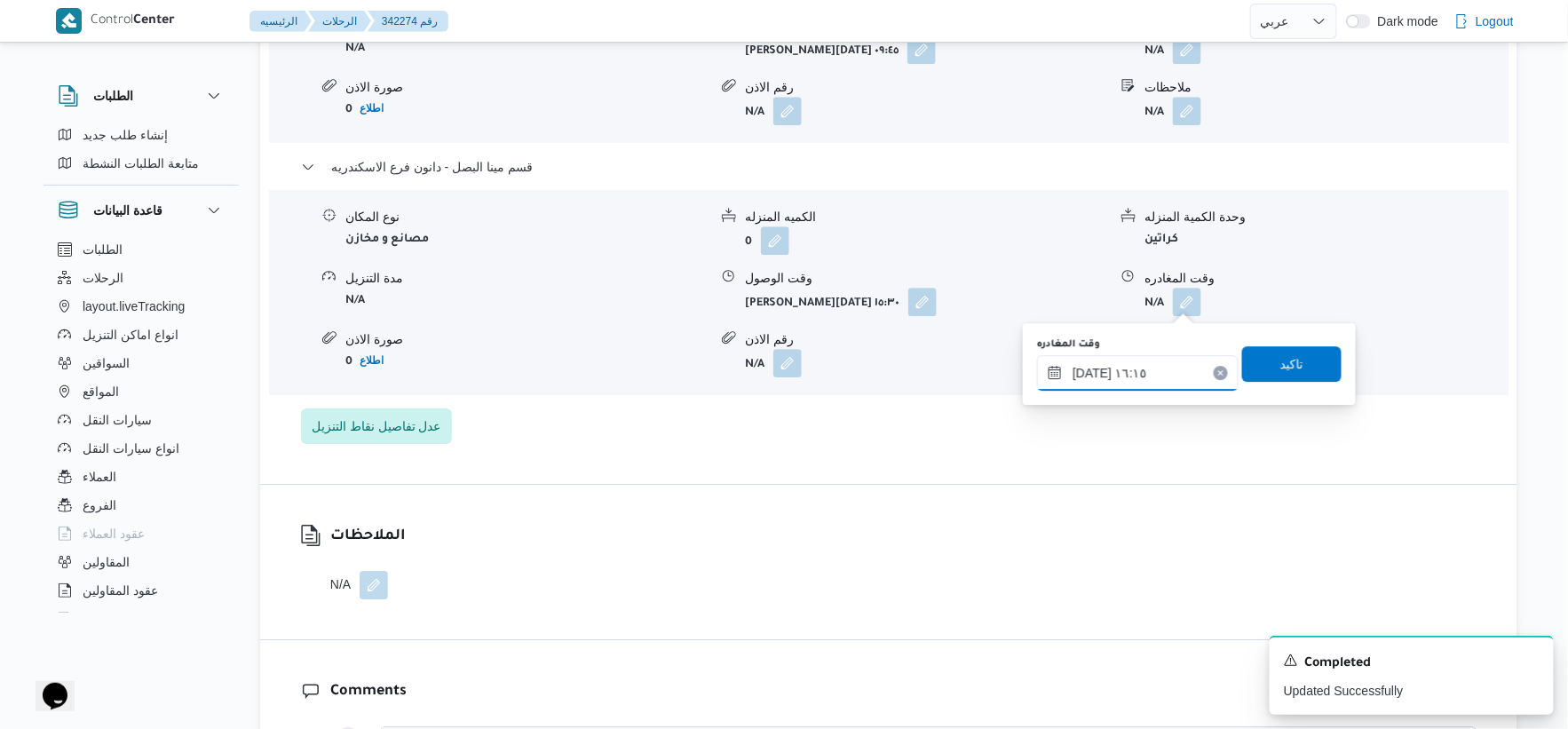
click at [1159, 374] on input "٠٩/١٠/٢٠٢٥ ١٦:١٥" at bounding box center [1138, 373] width 202 height 36
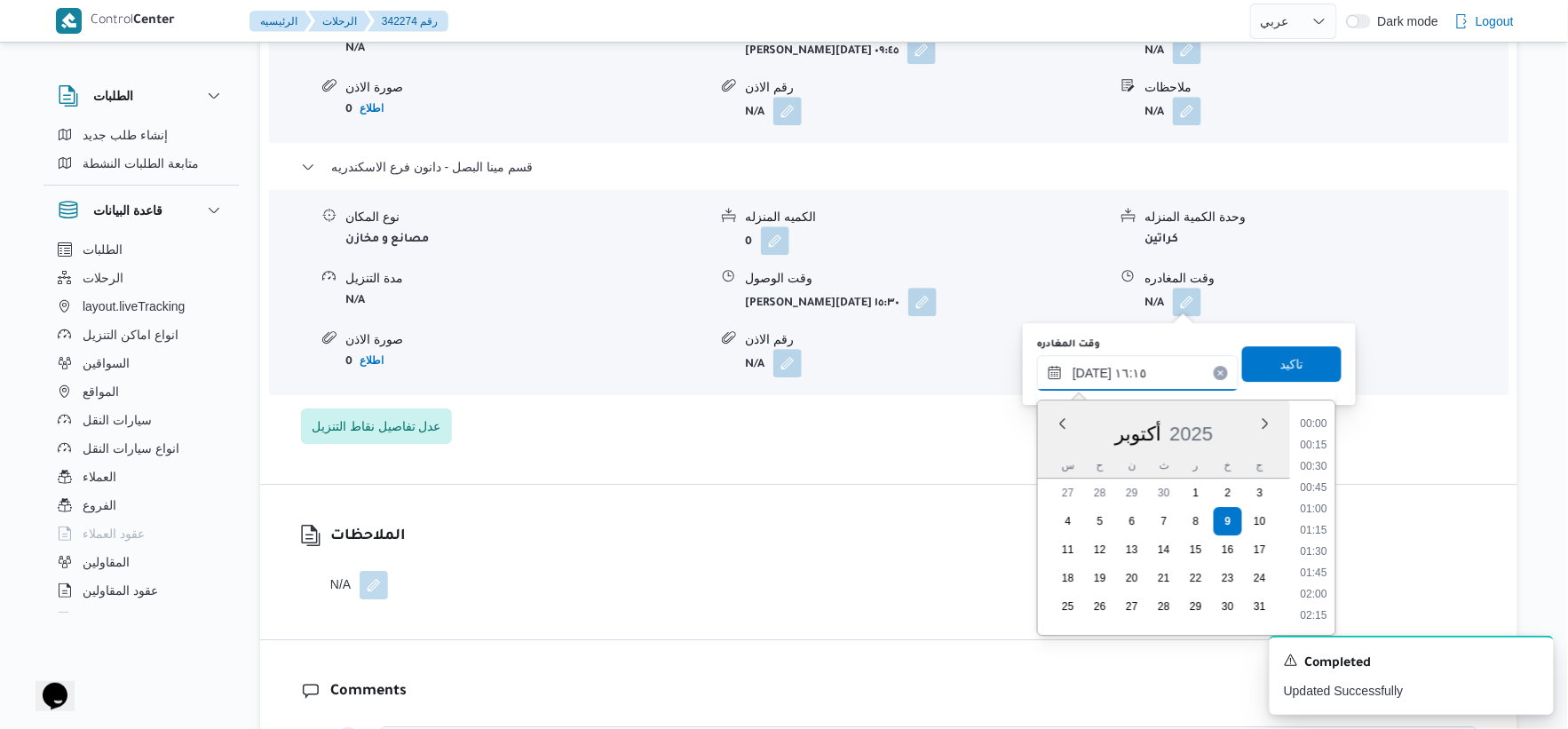
scroll to position [1279, 0]
click at [1314, 442] on li "15:15" at bounding box center [1313, 445] width 41 height 18
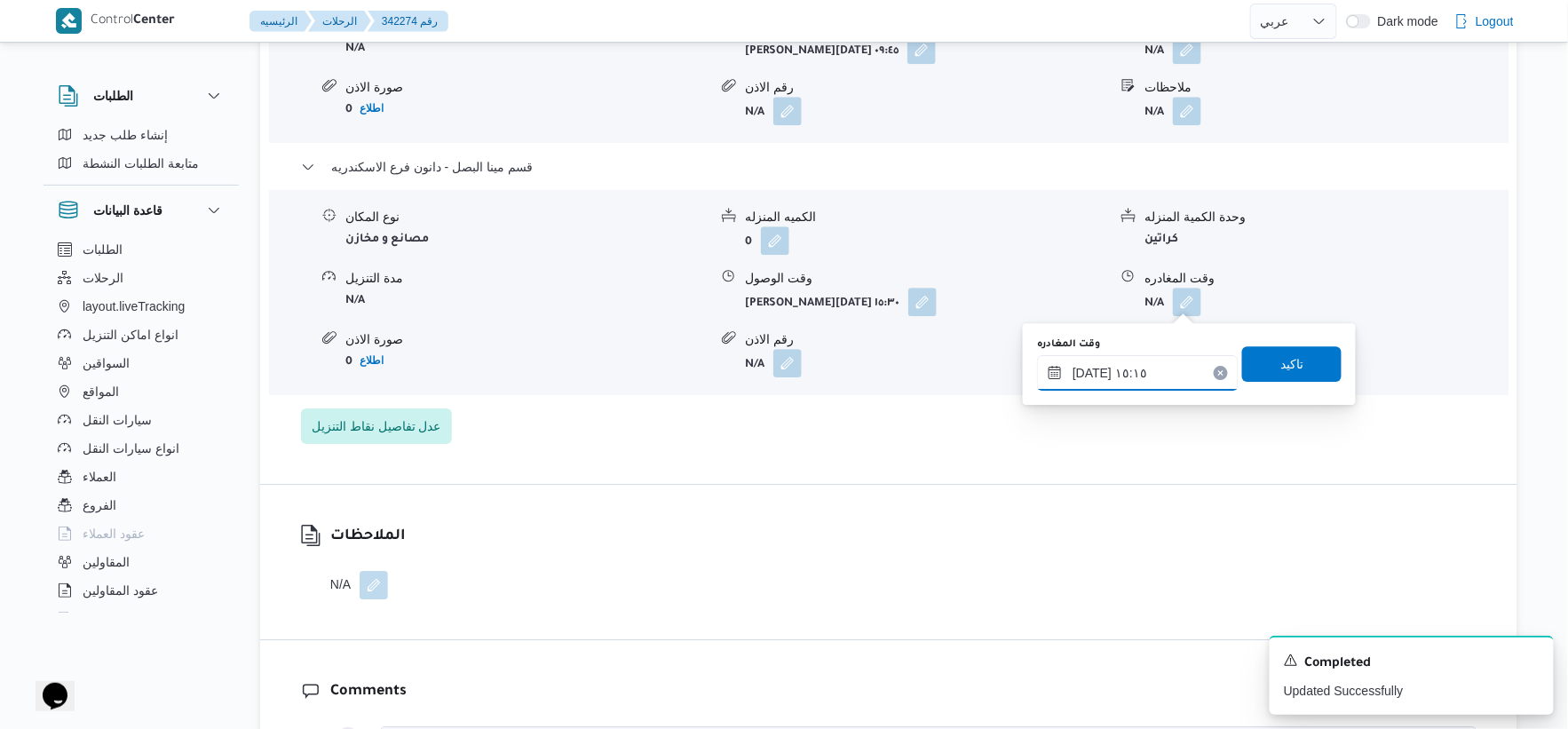
click at [1088, 369] on input "٠٩/١٠/٢٠٢٥ ١٥:١٥" at bounding box center [1138, 373] width 202 height 36
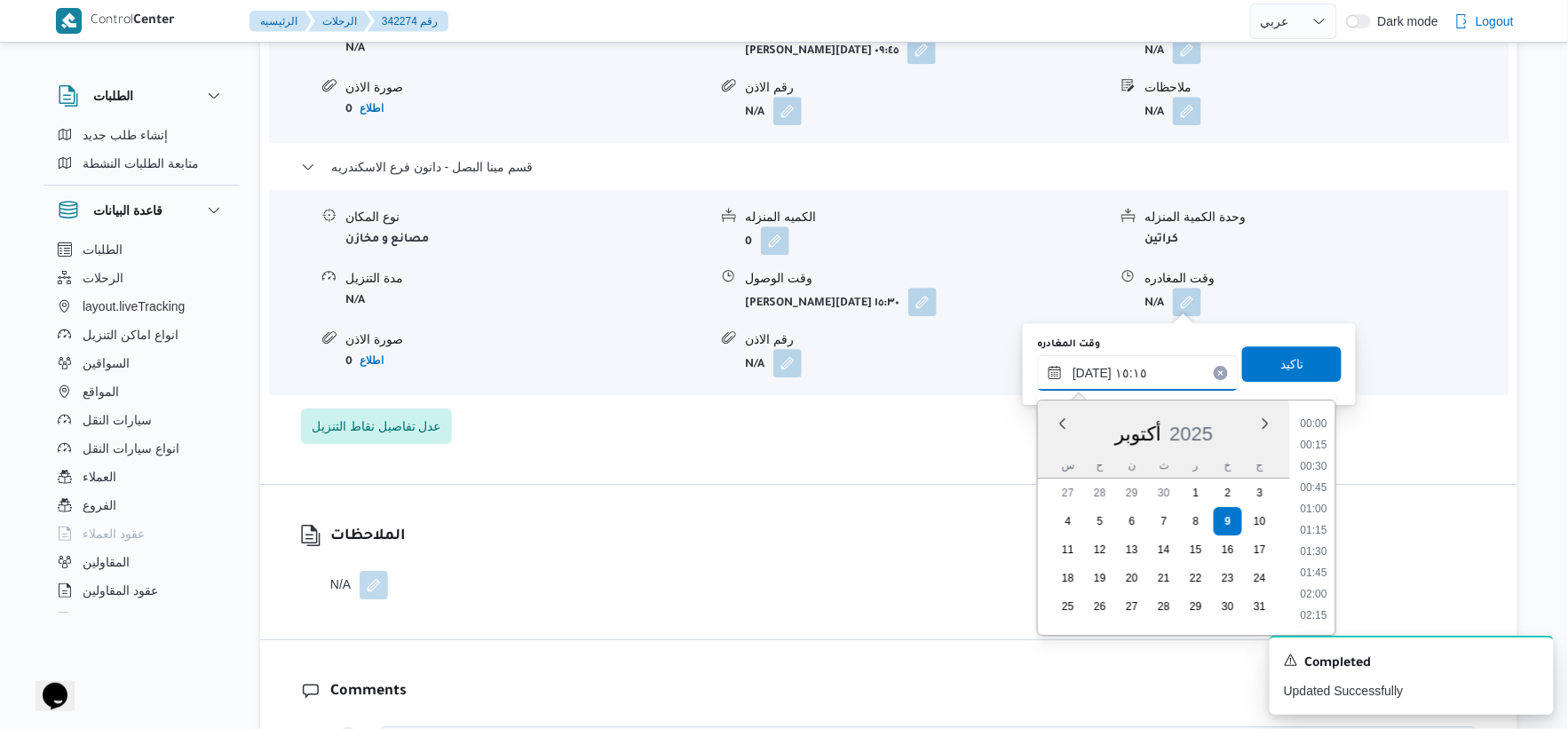
click at [1088, 369] on input "٠٩/١٠/٢٠٢٥ ١٥:١٥" at bounding box center [1138, 373] width 202 height 36
type input "٠٩/١٠/٢٠٢٥ ١٥:٤٠"
click at [1318, 359] on span "تاكيد" at bounding box center [1293, 364] width 100 height 36
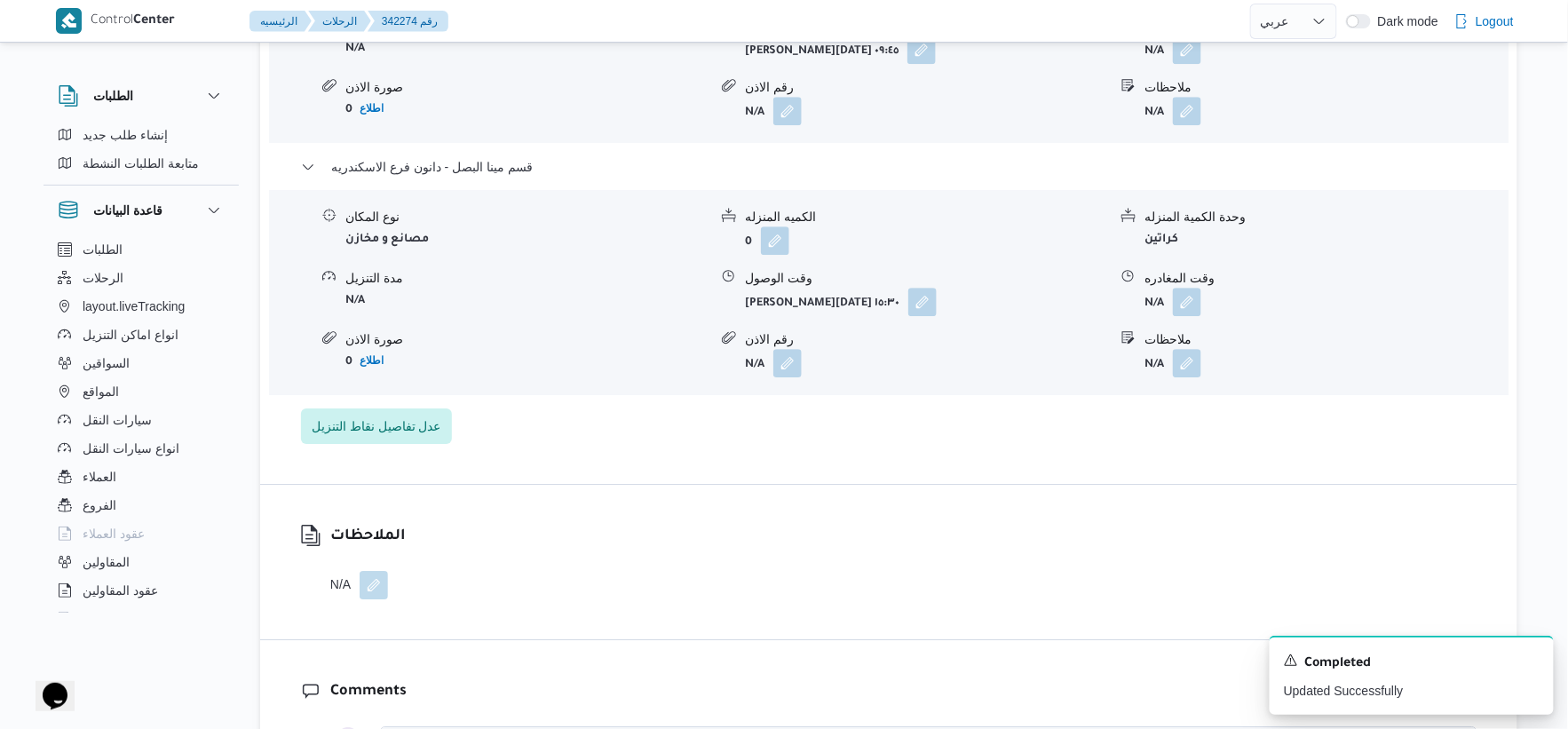
scroll to position [1508, 0]
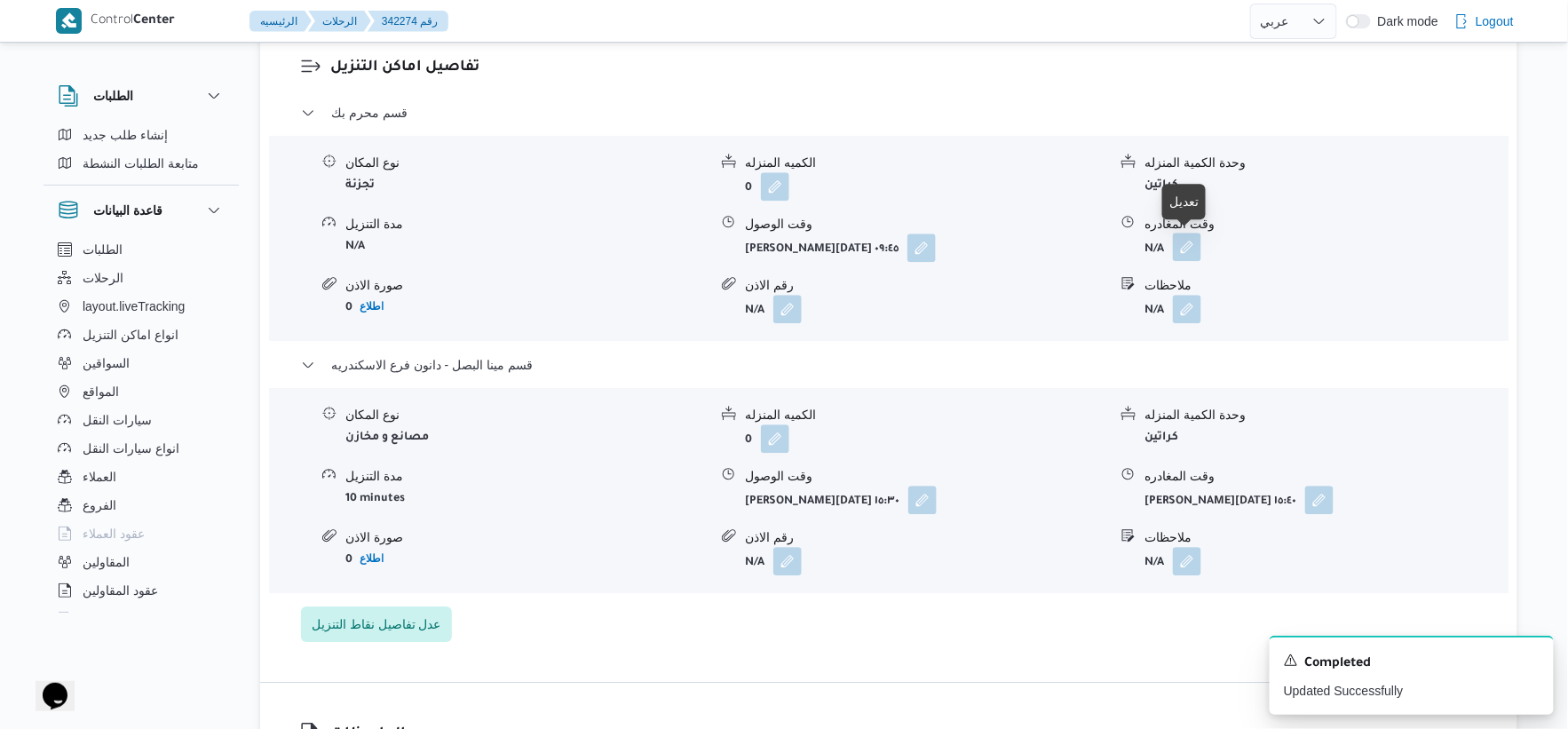
click at [1191, 251] on button "button" at bounding box center [1187, 247] width 28 height 28
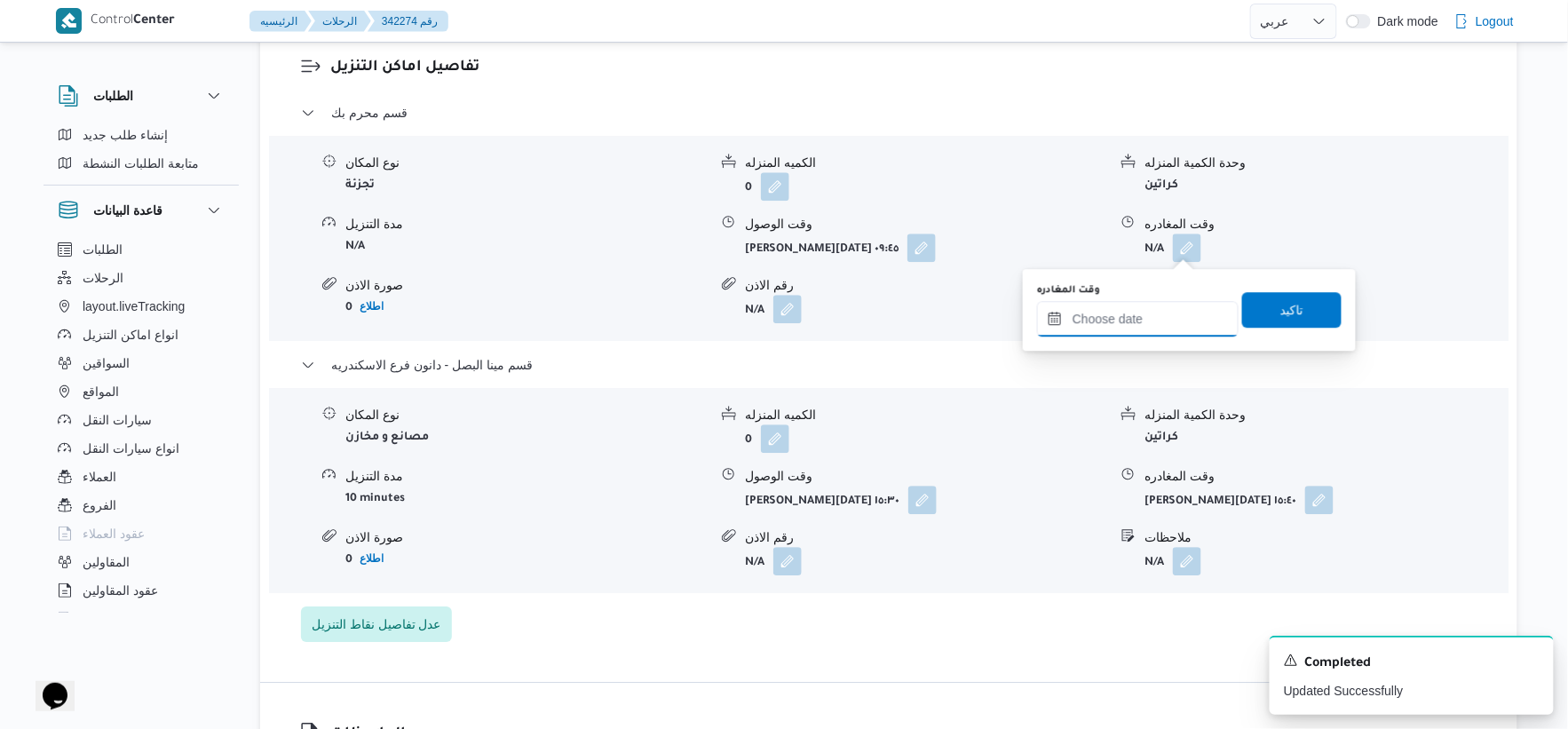
click at [1169, 304] on input "وقت المغادره" at bounding box center [1138, 320] width 202 height 36
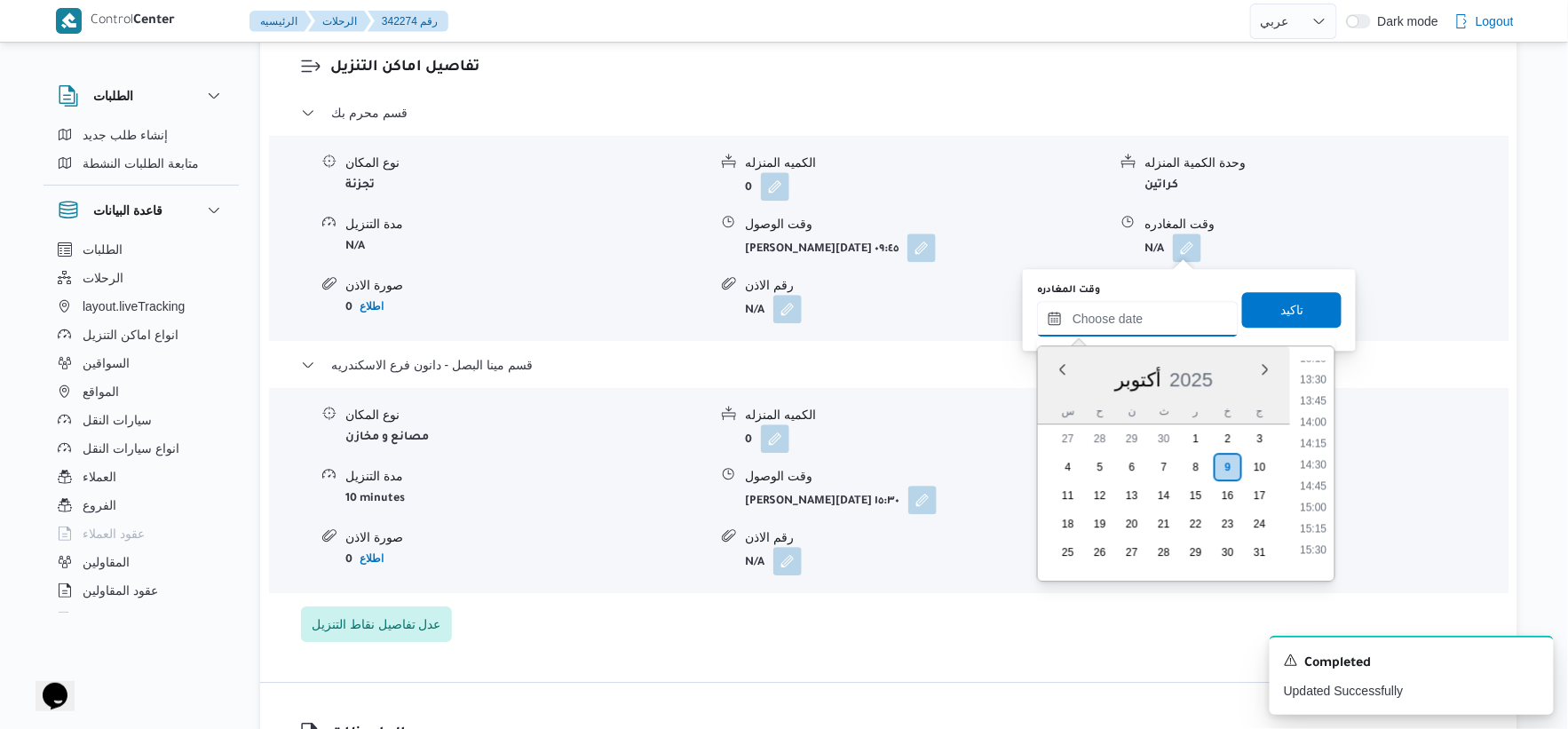
scroll to position [1140, 0]
click at [1324, 504] on li "15:00" at bounding box center [1313, 509] width 41 height 18
type input "٠٩/١٠/٢٠٢٥ ١٥:٠٠"
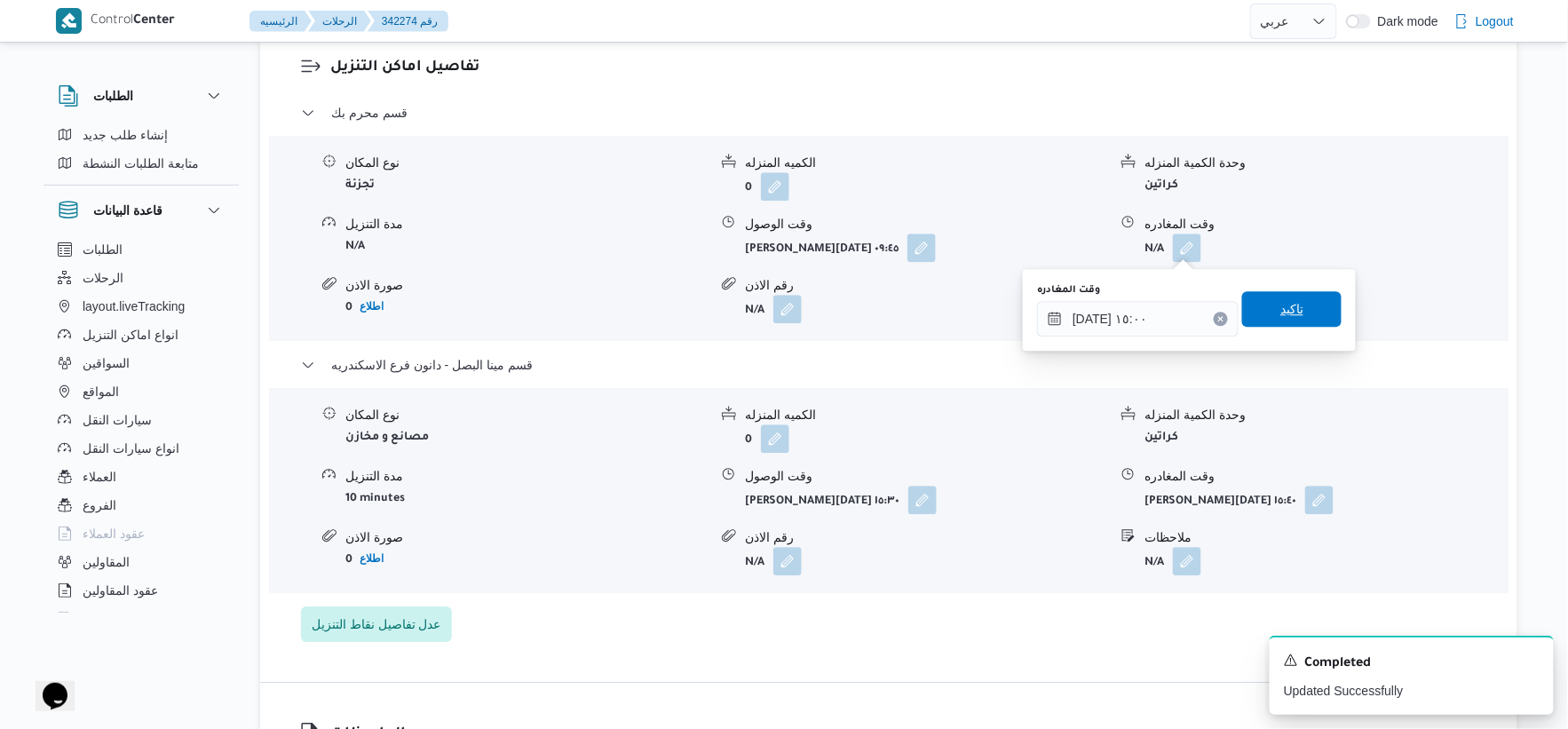
click at [1301, 324] on span "تاكيد" at bounding box center [1293, 310] width 100 height 36
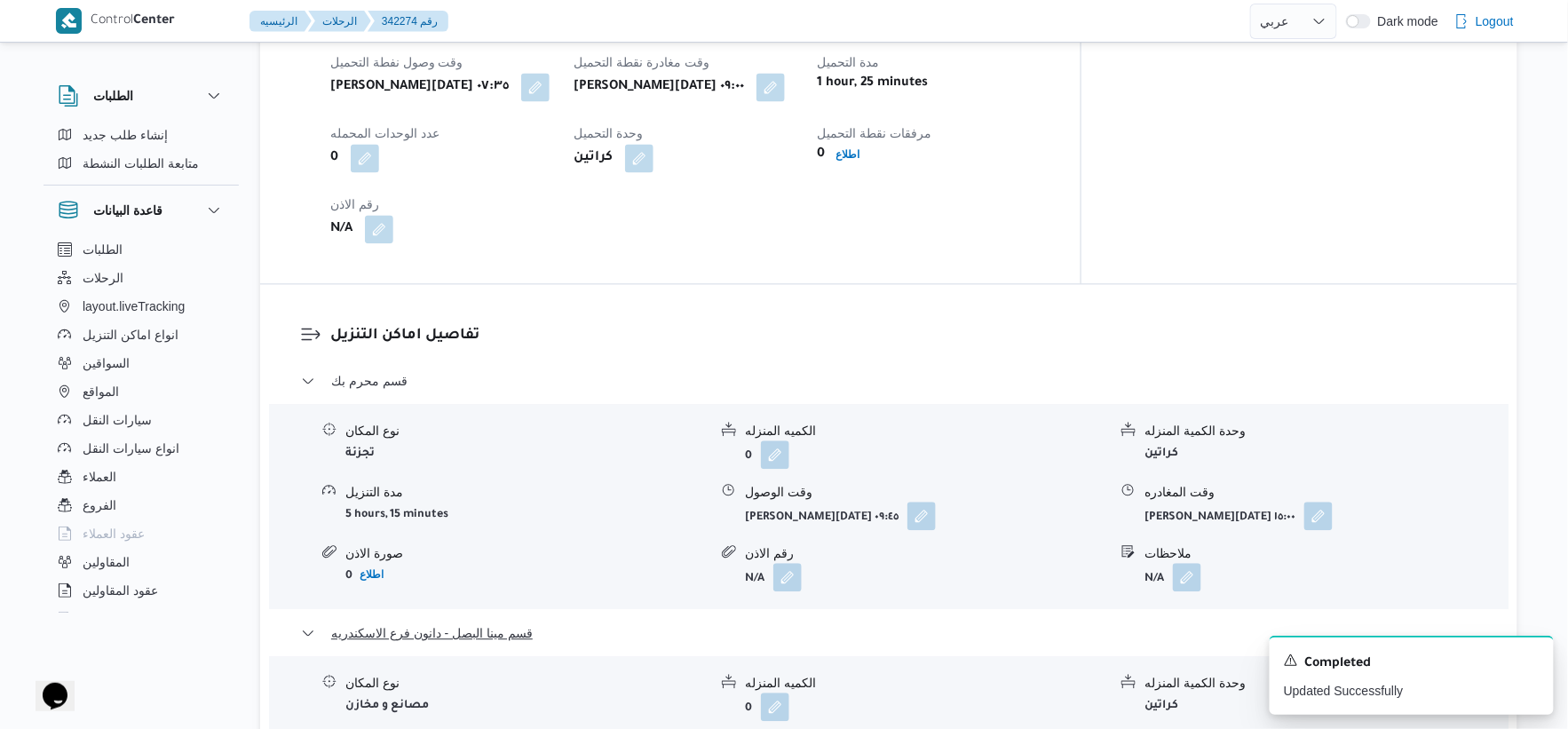
scroll to position [1212, 0]
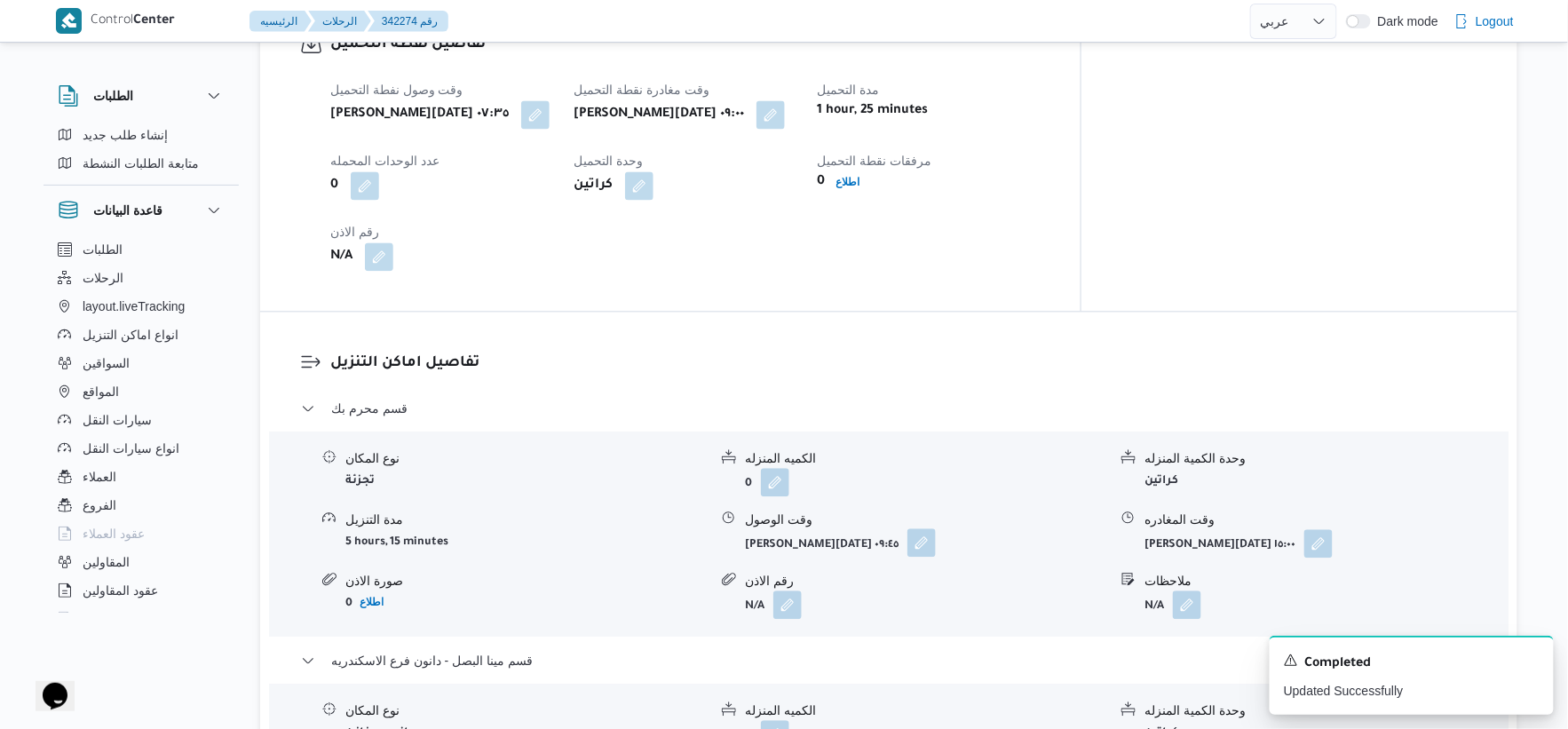
click at [907, 535] on button "button" at bounding box center [921, 542] width 28 height 28
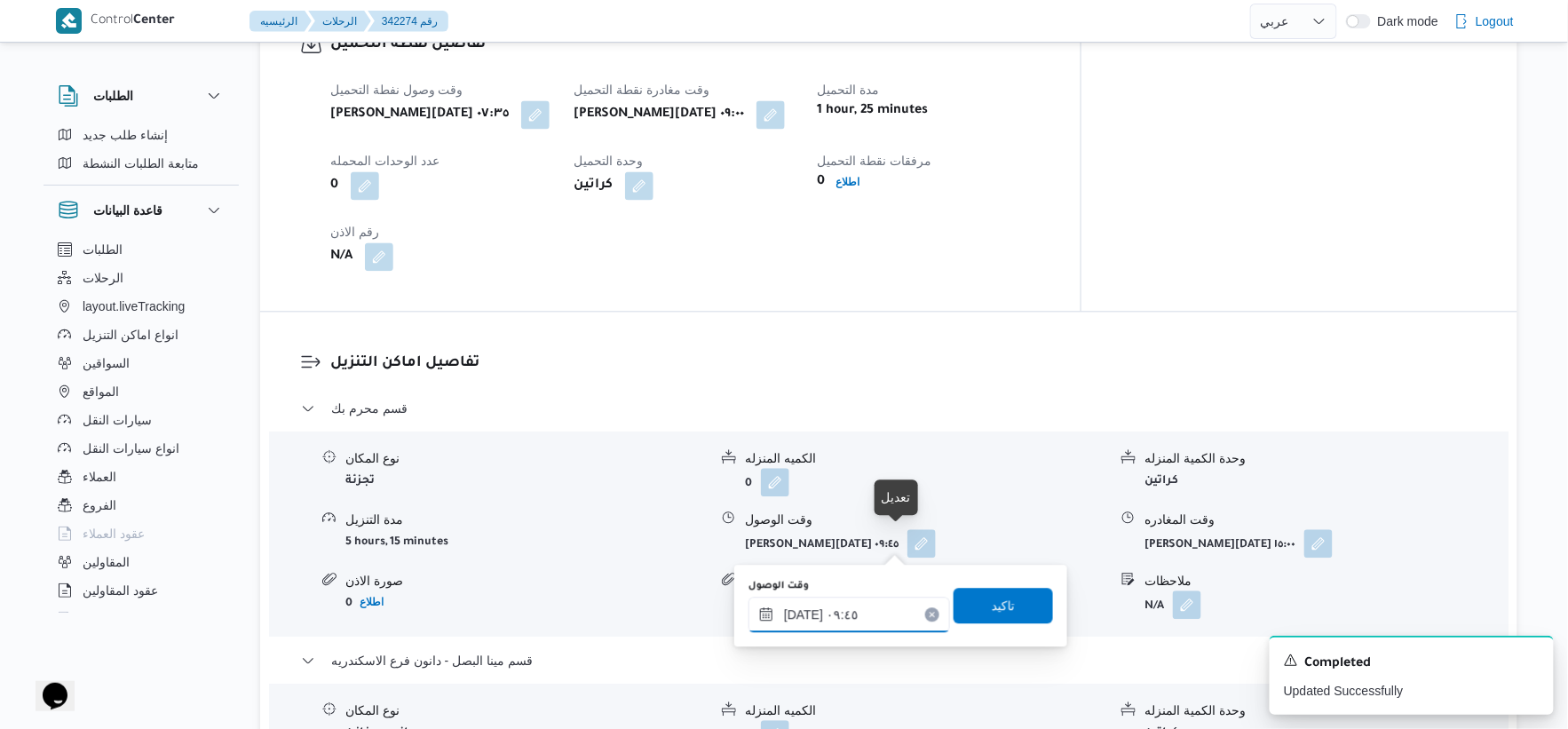
click at [854, 607] on input "٠٩/١٠/٢٠٢٥ ٠٩:٤٥" at bounding box center [849, 615] width 202 height 36
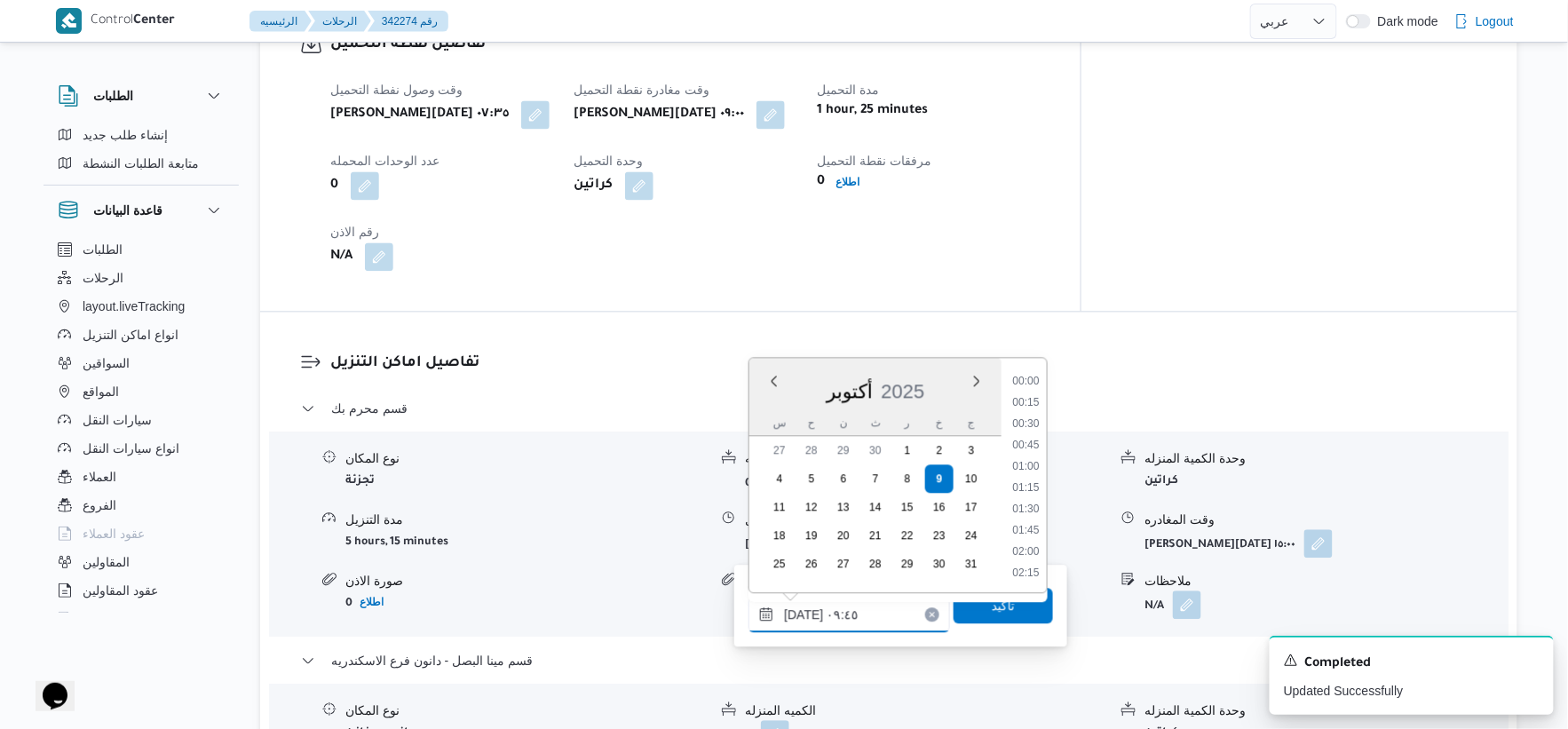
scroll to position [725, 0]
click at [1032, 462] on li "09:30" at bounding box center [1026, 466] width 41 height 18
type input "٠٩/١٠/٢٠٢٥ ٠٩:٣٠"
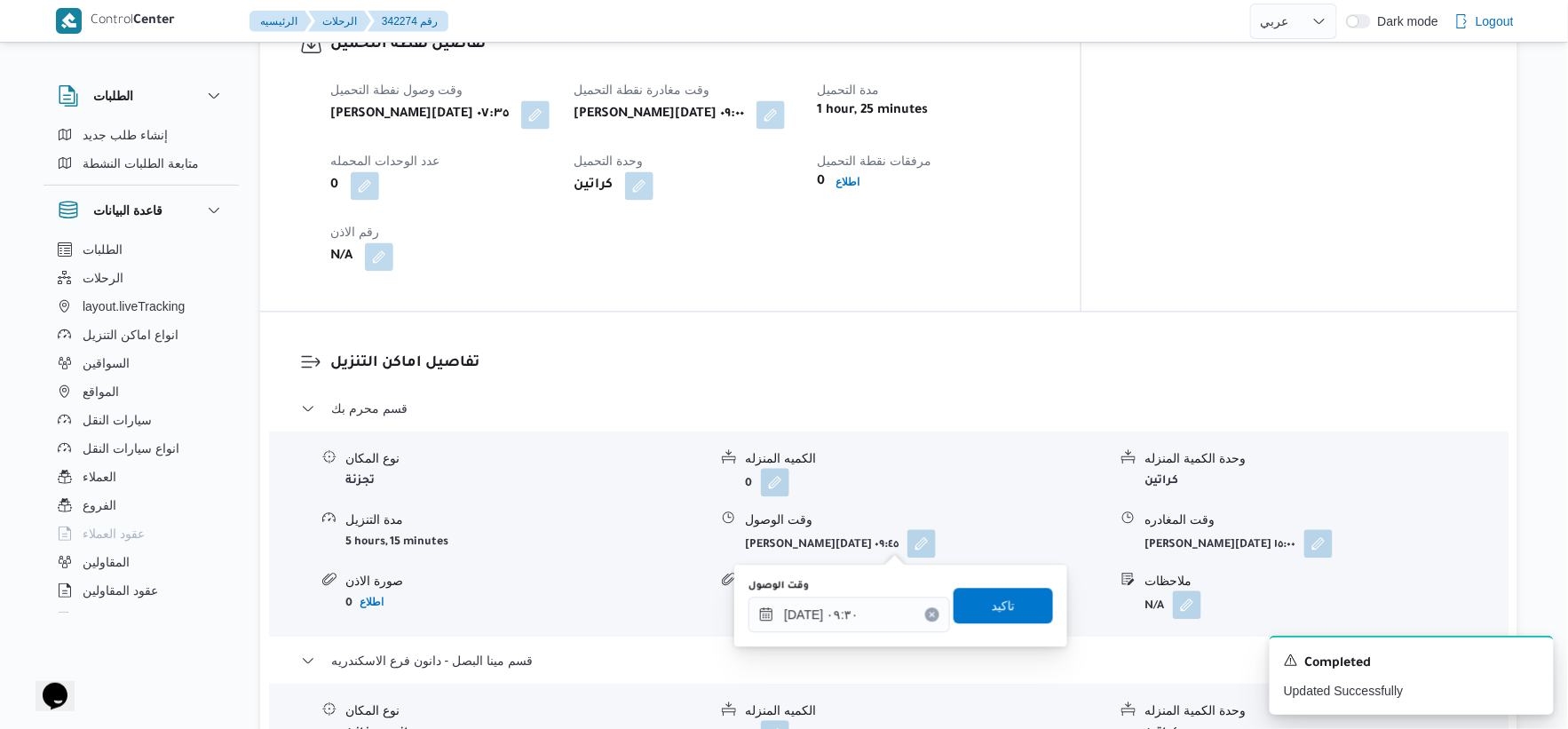
click at [1007, 581] on div "وقت الوصول ٠٩/١٠/٢٠٢٥ ٠٩:٣٠ تاكيد" at bounding box center [900, 605] width 308 height 57
click at [1009, 584] on div "وقت الوصول ٠٩/١٠/٢٠٢٥ ٠٩:٣٠ تاكيد" at bounding box center [900, 605] width 308 height 57
click at [1009, 592] on span "تاكيد" at bounding box center [1004, 605] width 100 height 36
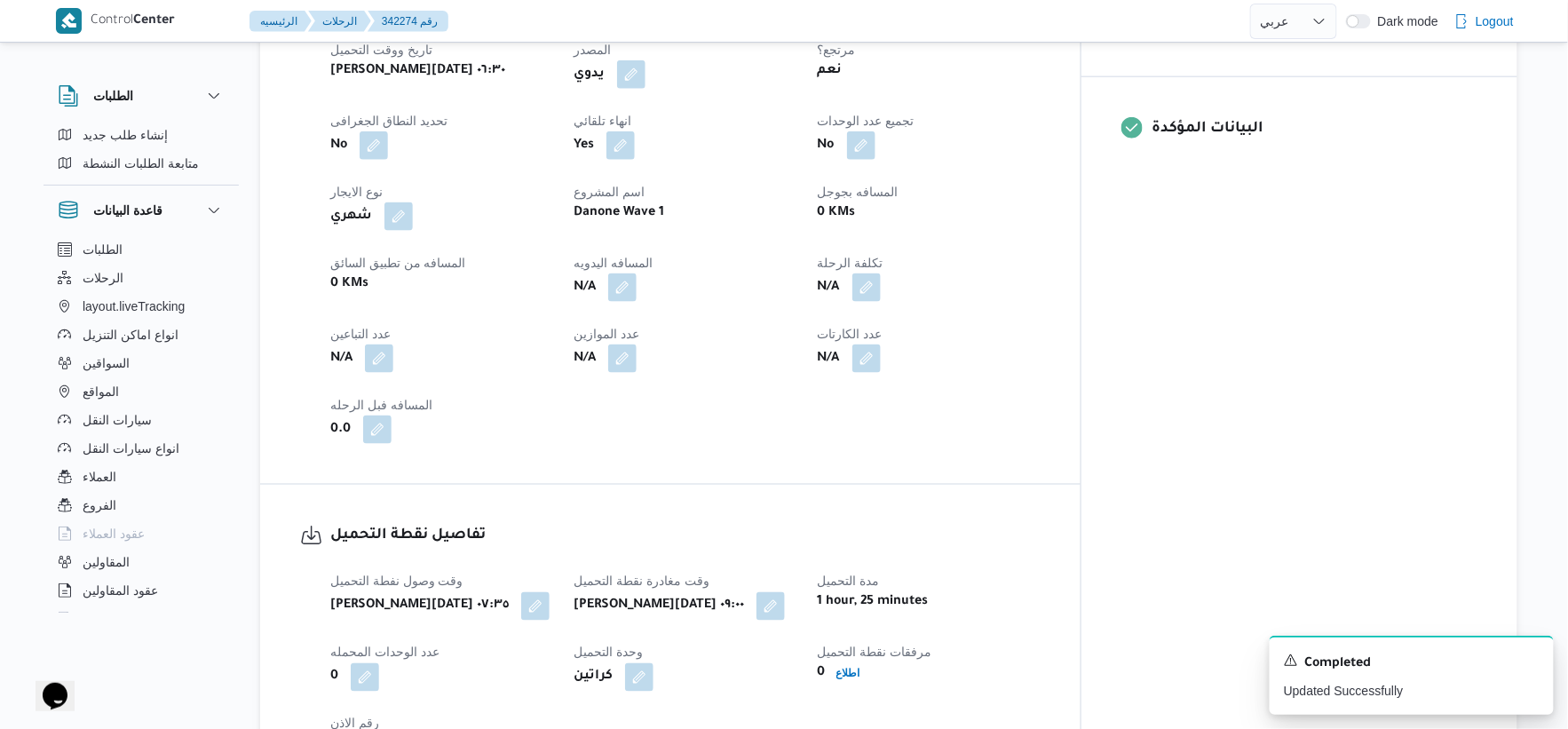
scroll to position [718, 0]
click at [637, 290] on button "button" at bounding box center [622, 289] width 28 height 28
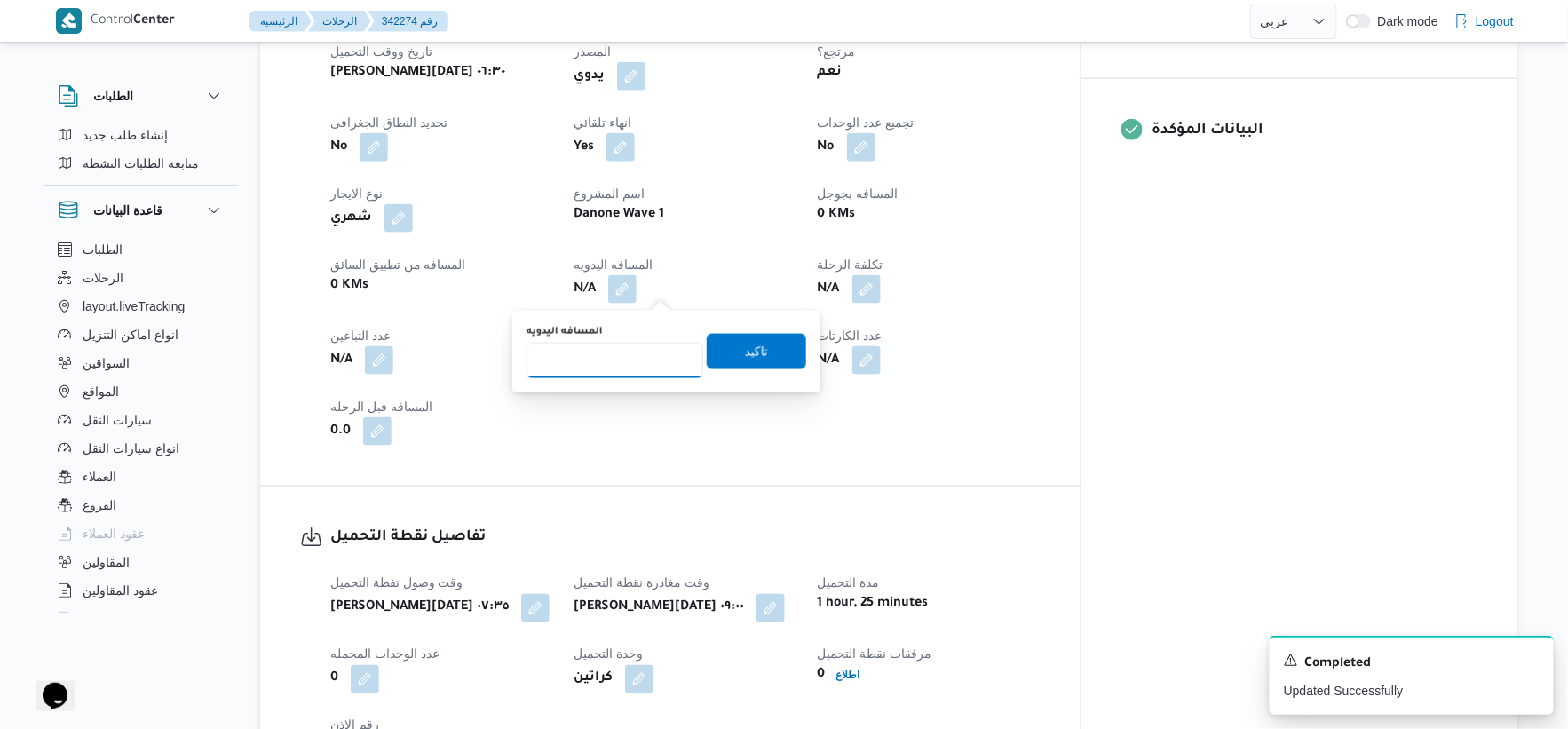
click at [579, 359] on input "المسافه اليدويه" at bounding box center [615, 361] width 177 height 36
type input "12"
click at [762, 356] on span "تاكيد" at bounding box center [757, 352] width 100 height 36
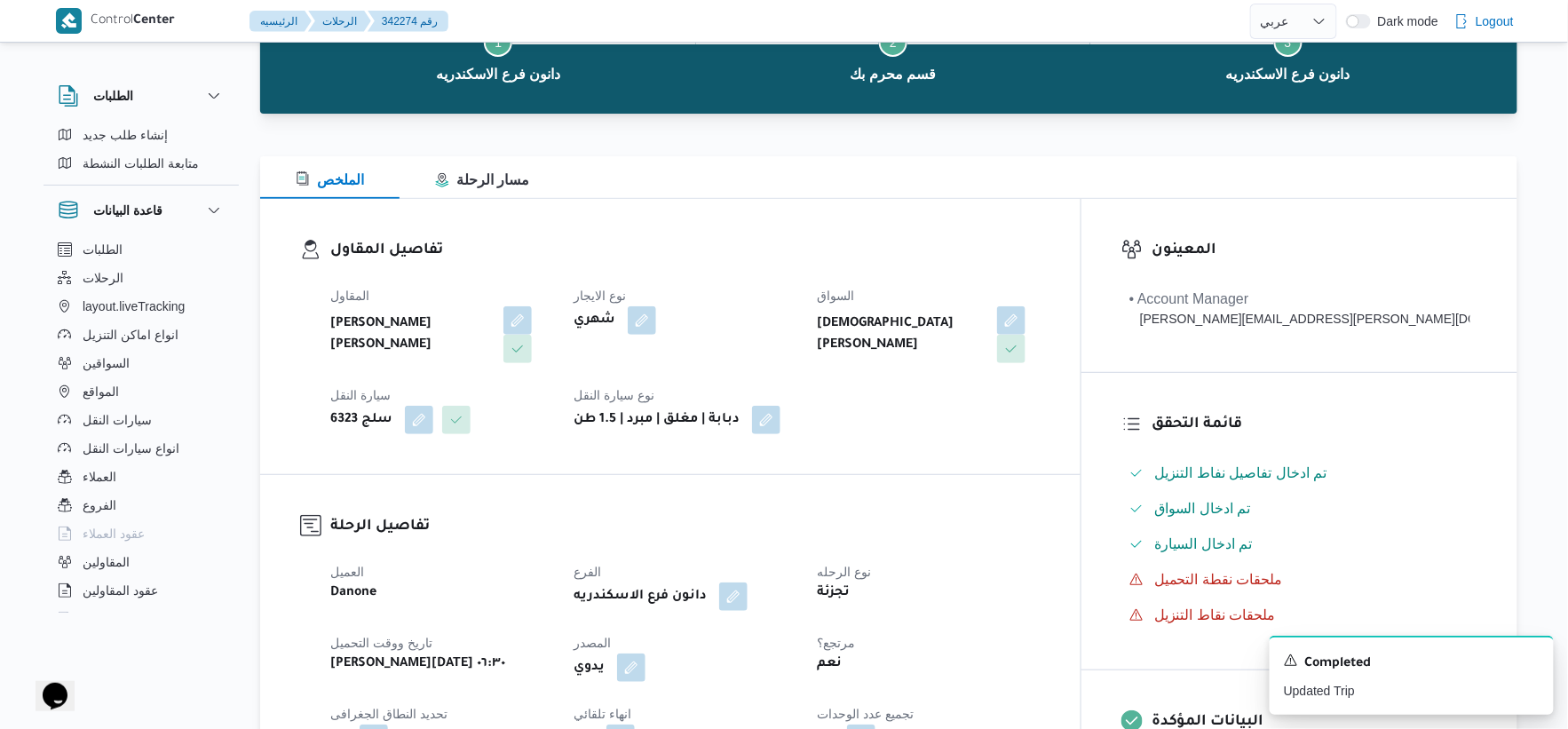
scroll to position [0, 0]
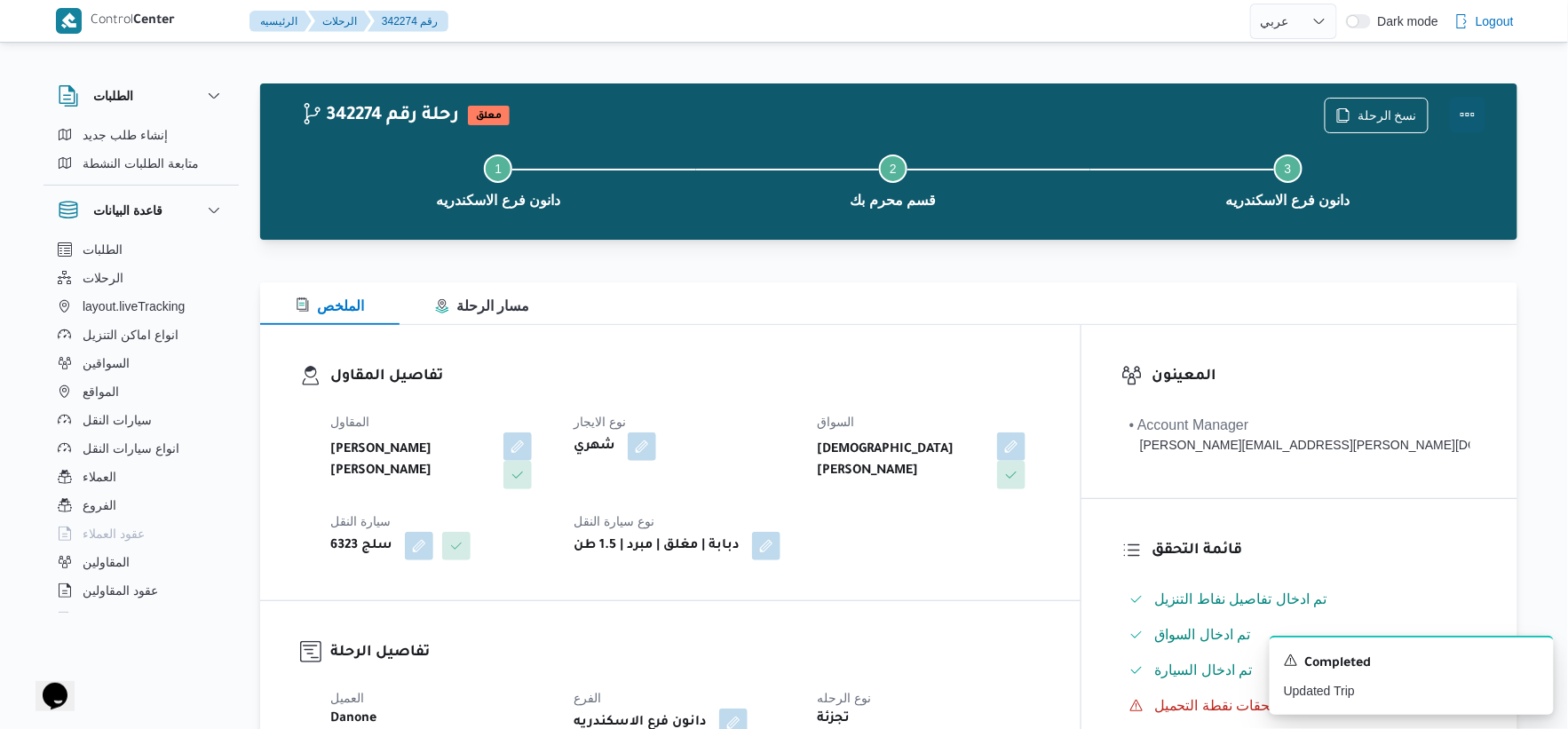
click at [1467, 113] on button "Actions" at bounding box center [1468, 115] width 36 height 36
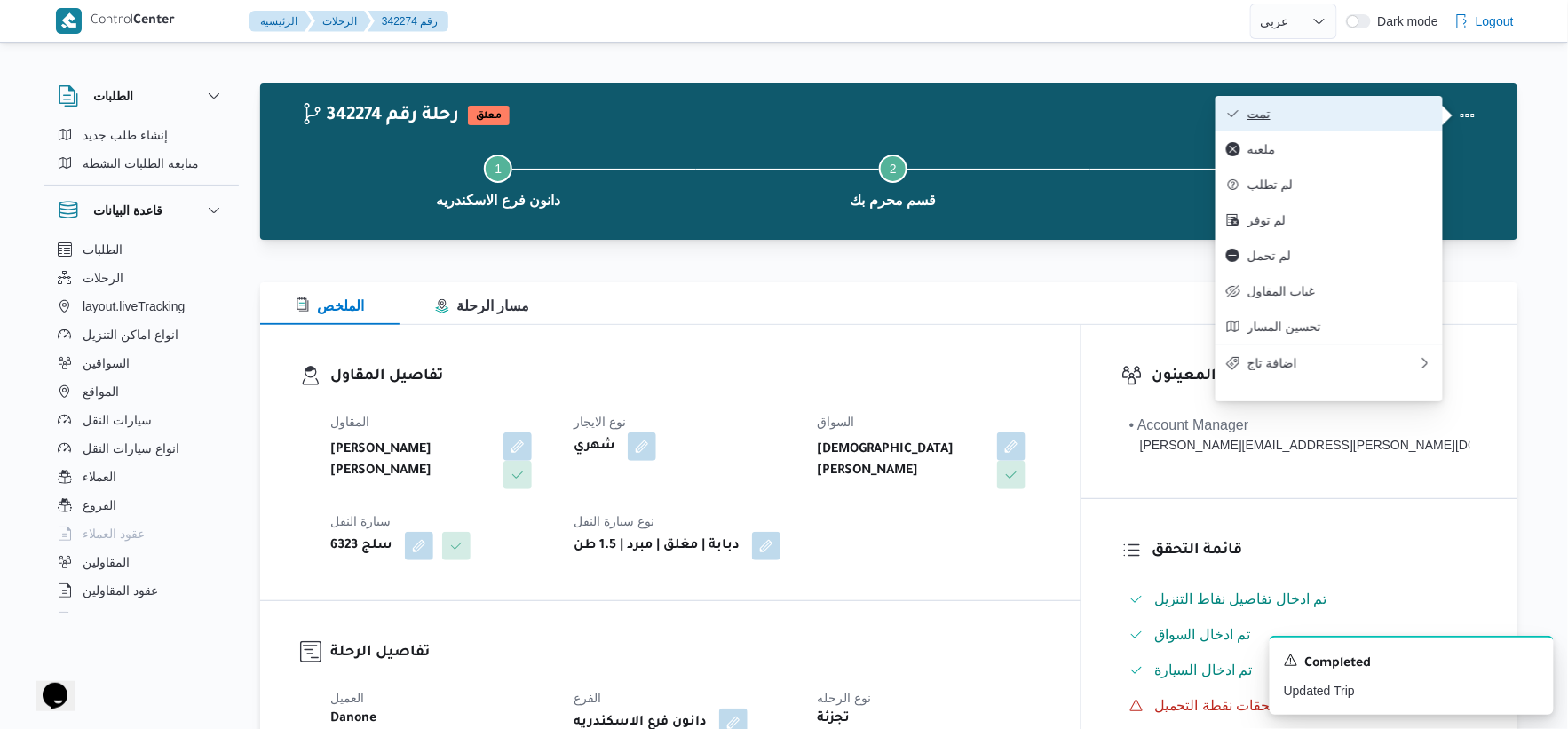
click at [1321, 116] on span "تمت" at bounding box center [1339, 114] width 185 height 14
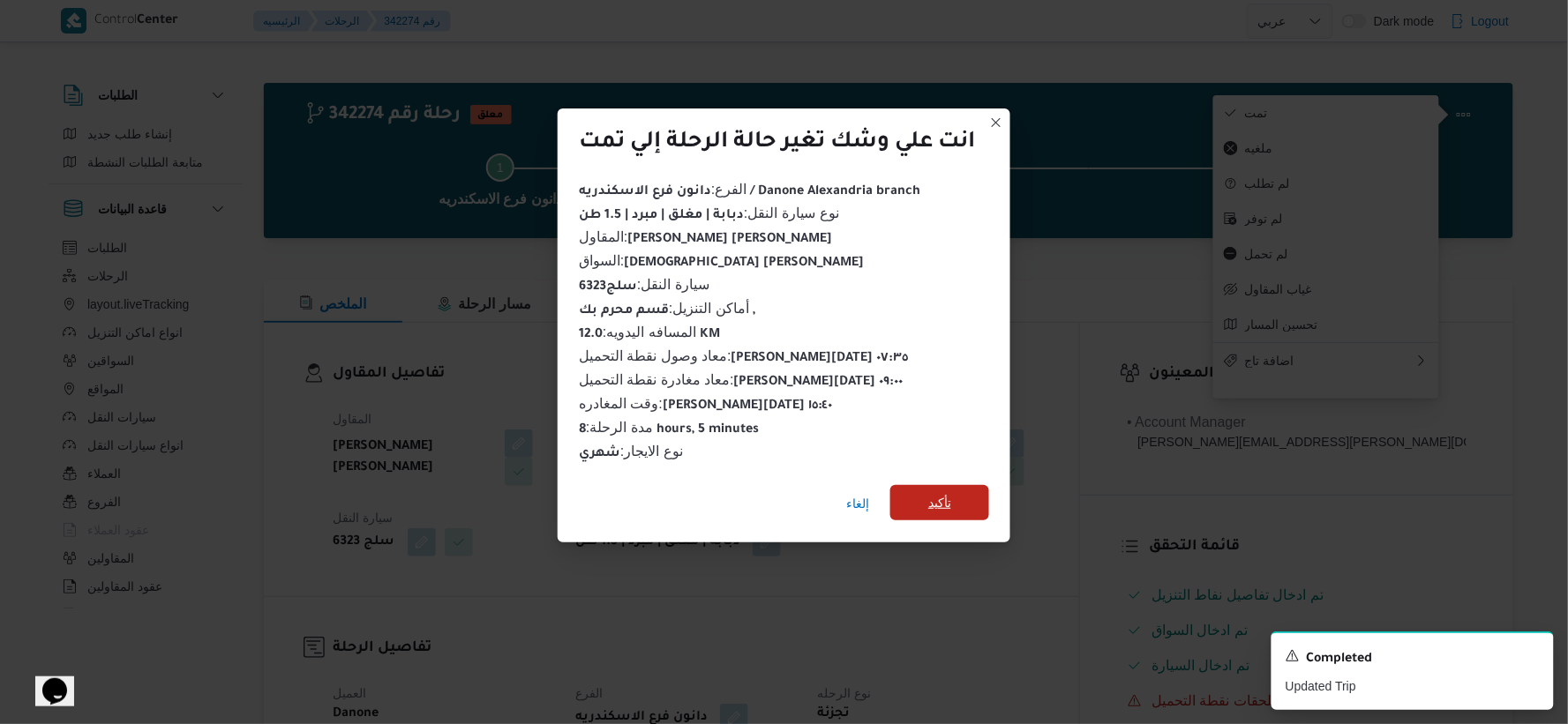
click at [944, 492] on span "تأكيد" at bounding box center [939, 502] width 23 height 21
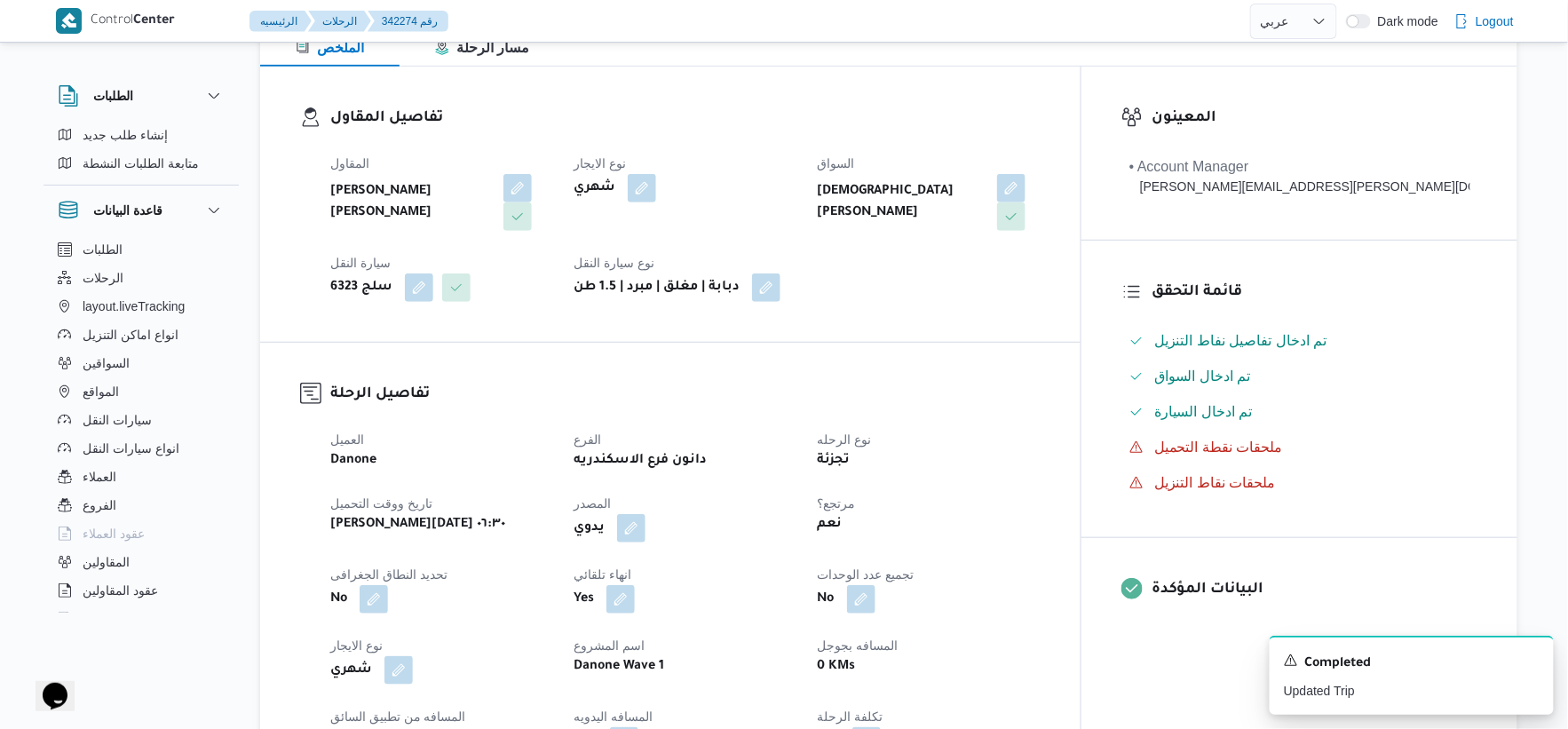
scroll to position [493, 0]
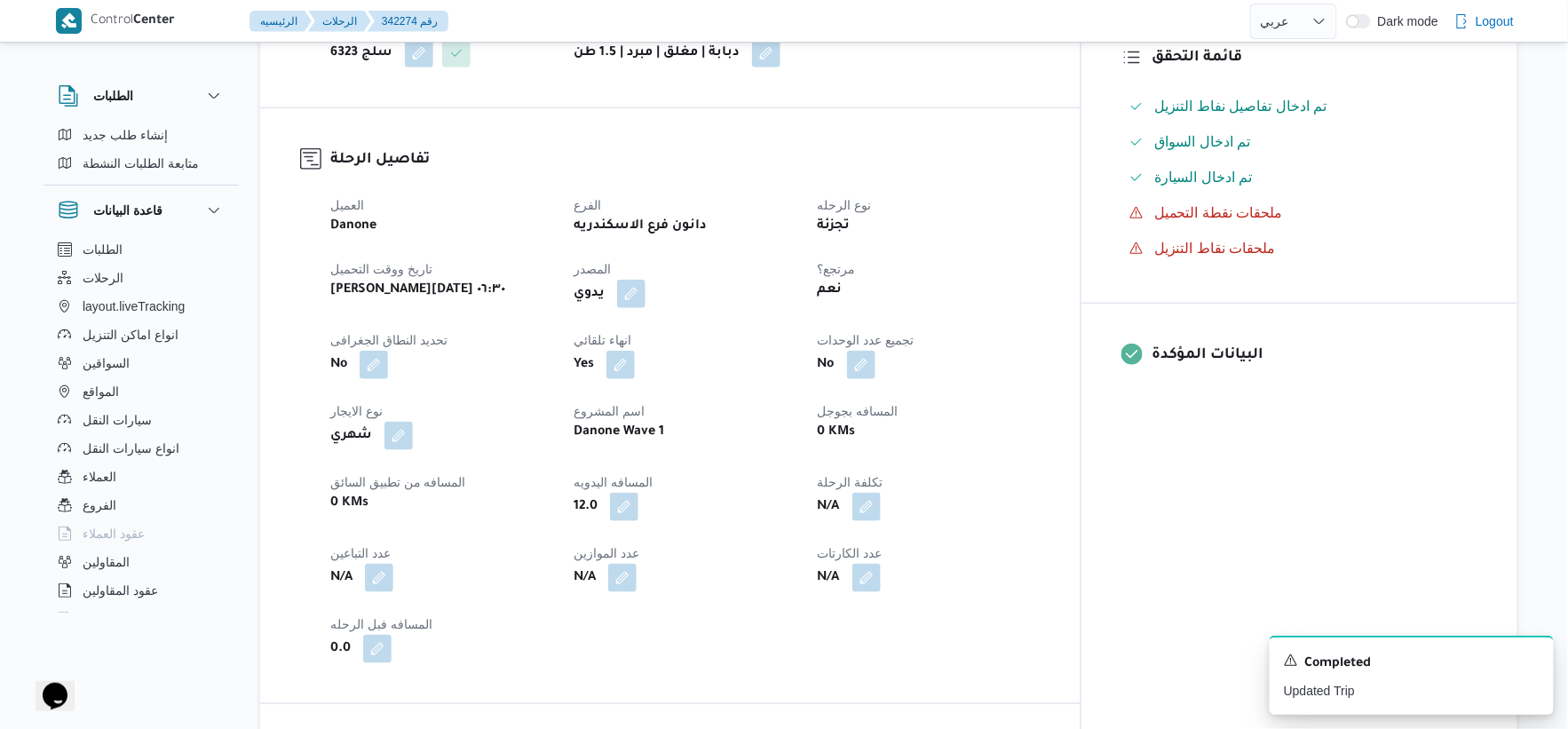
select select "ar"
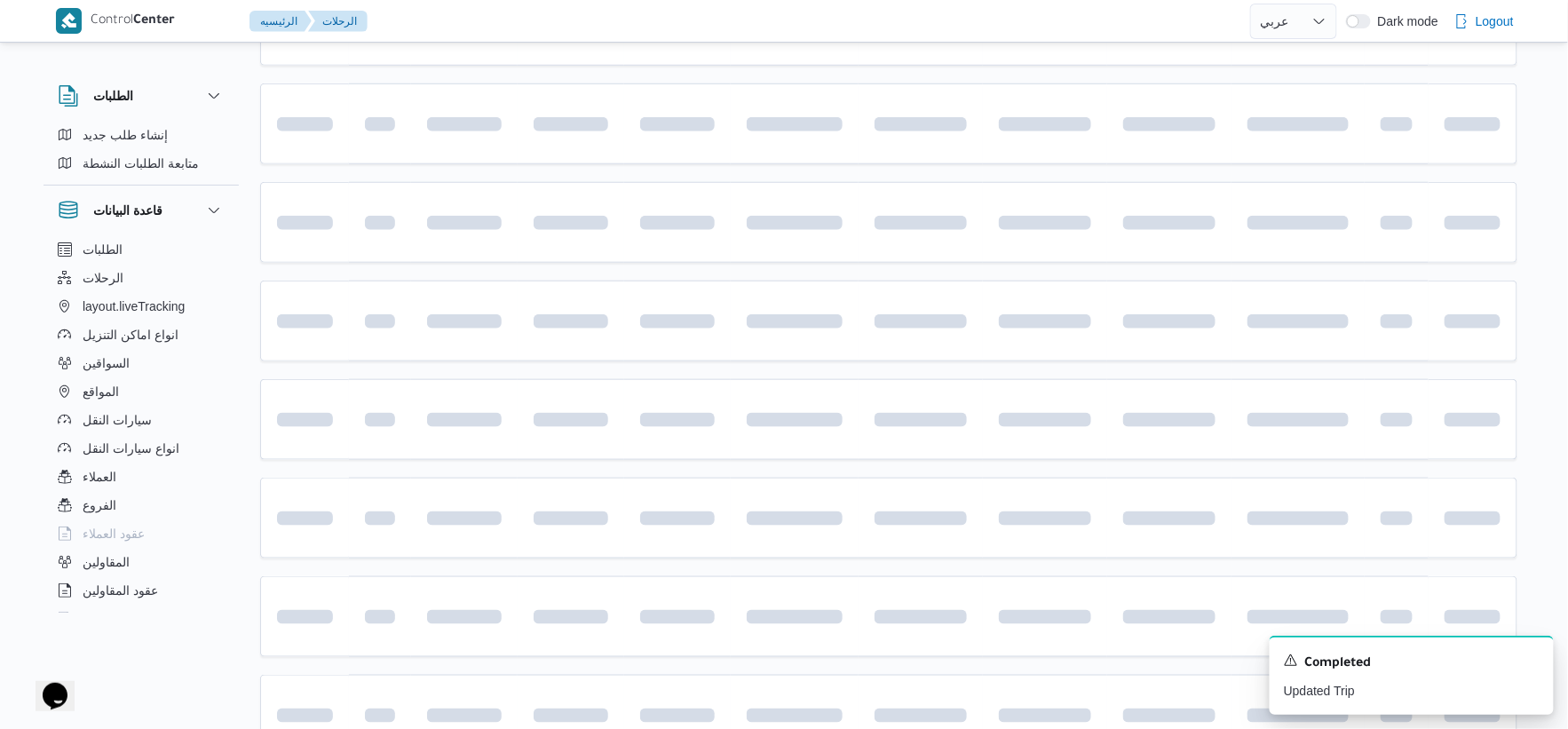
scroll to position [520, 0]
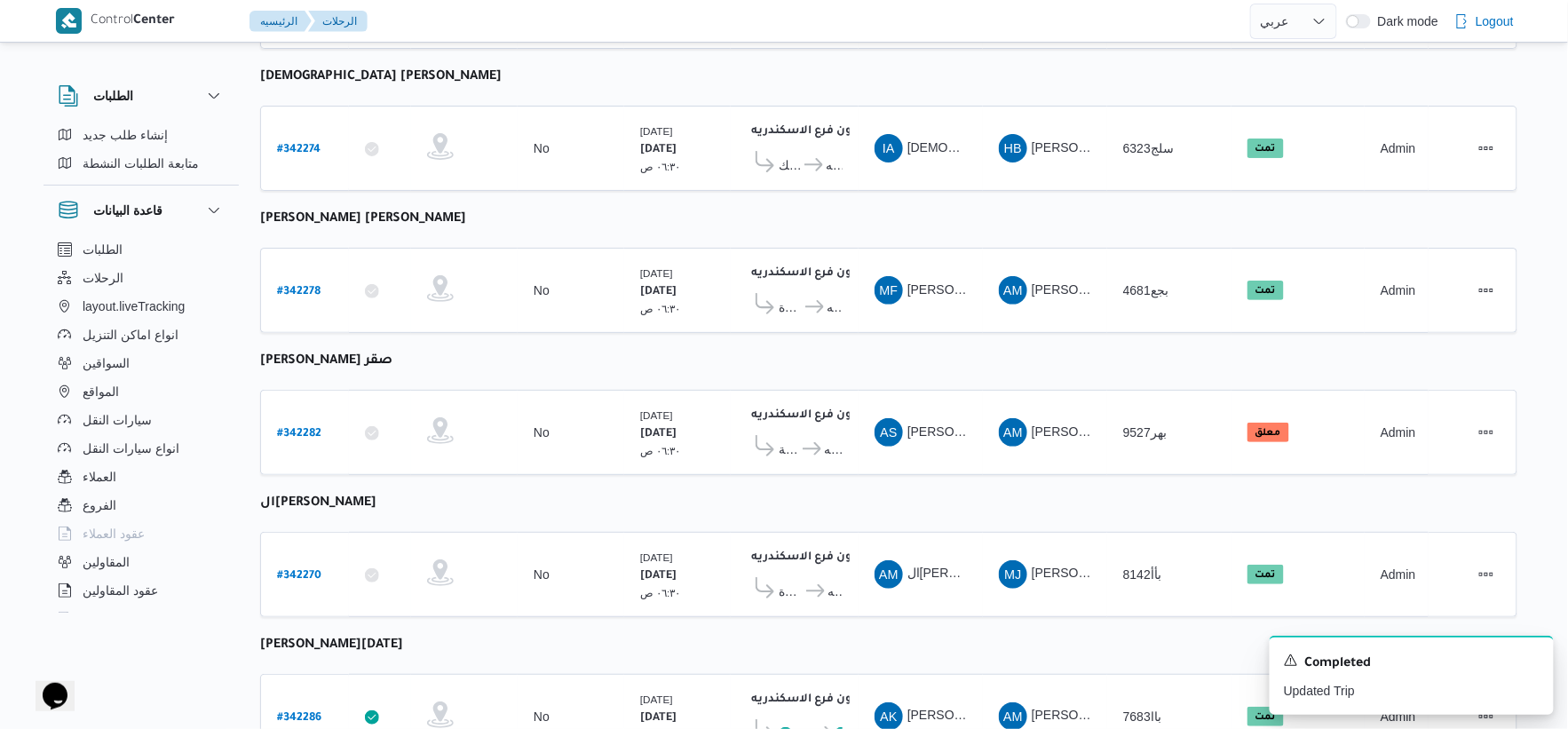
select select "ar"
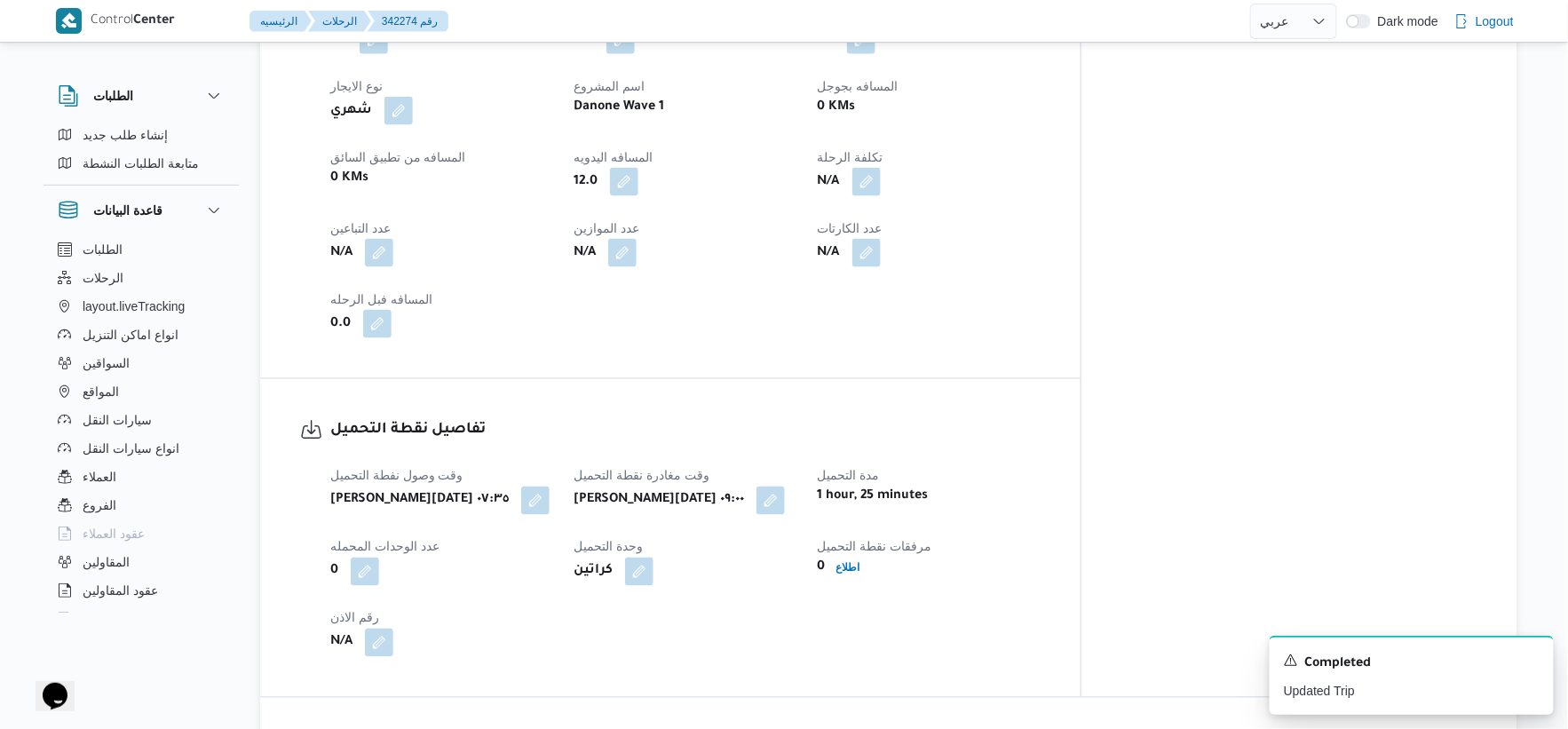
scroll to position [838, 0]
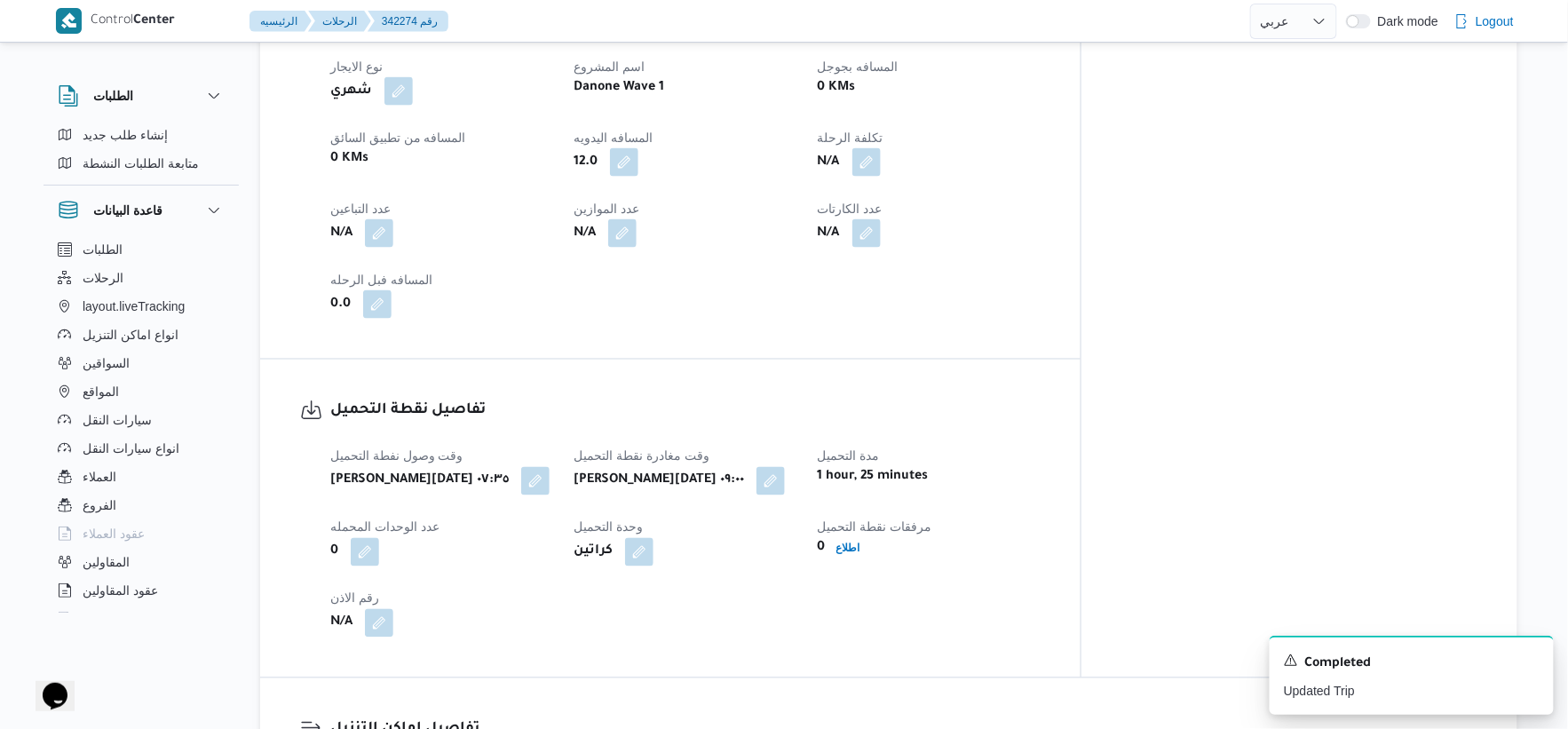
select select "ar"
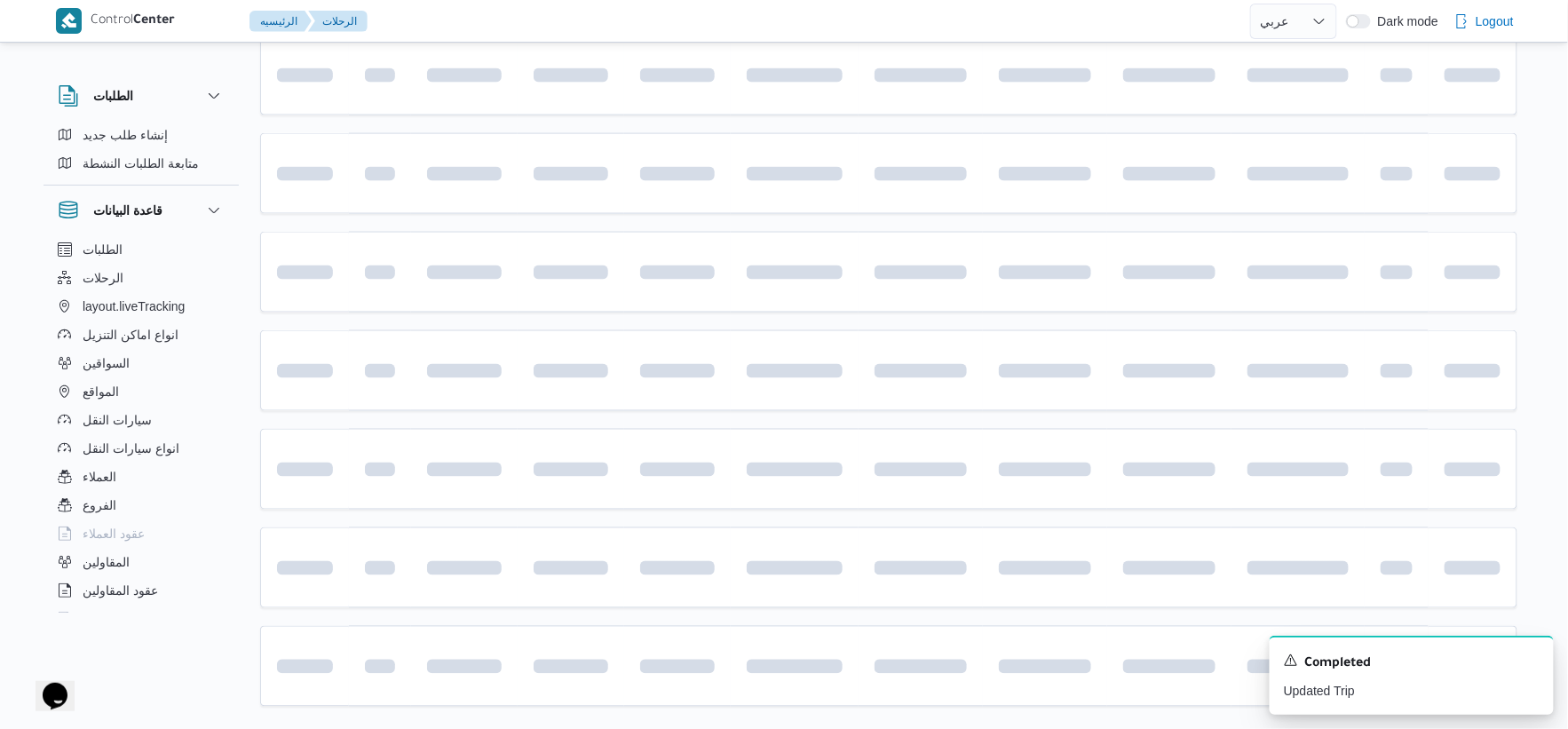
scroll to position [641, 0]
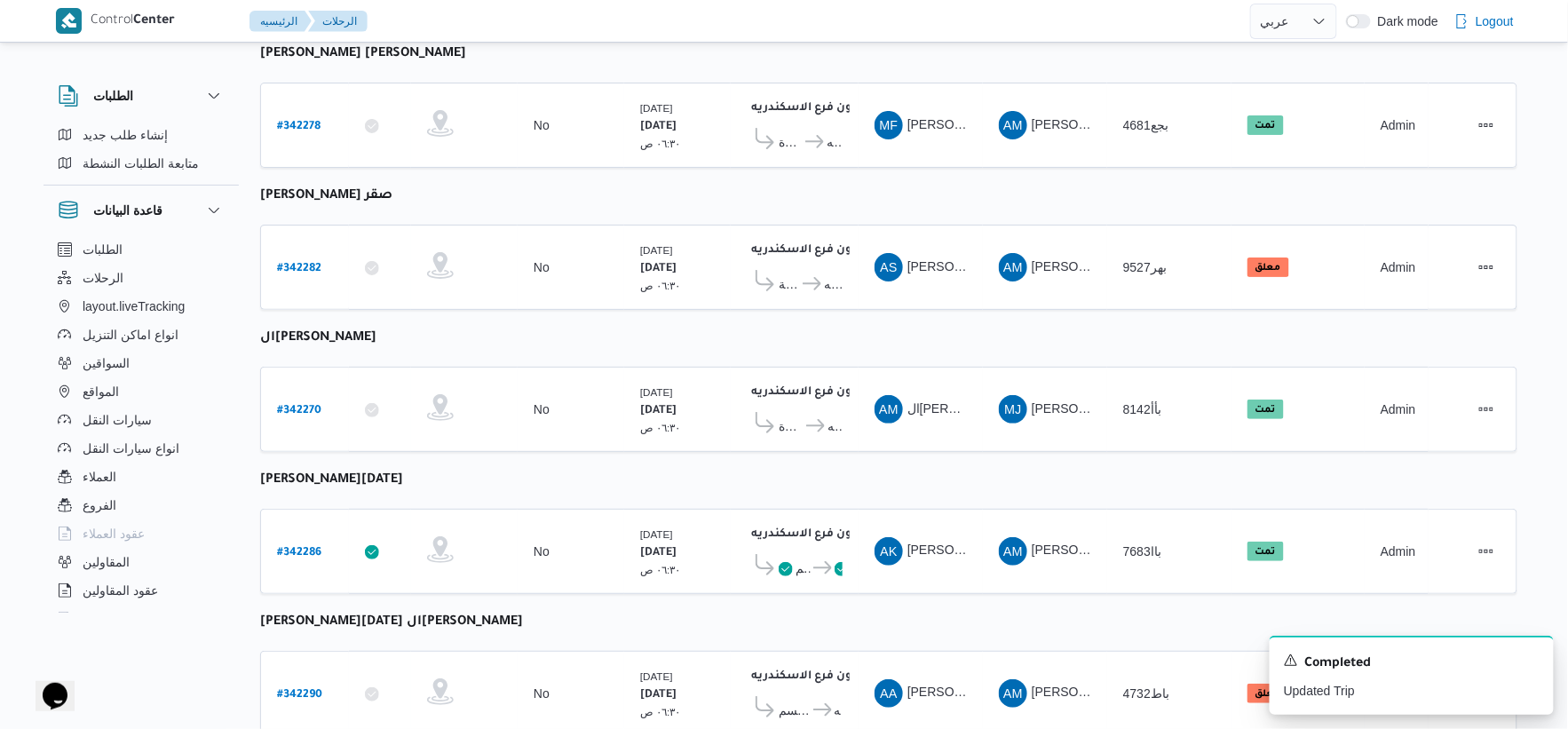
select select "ar"
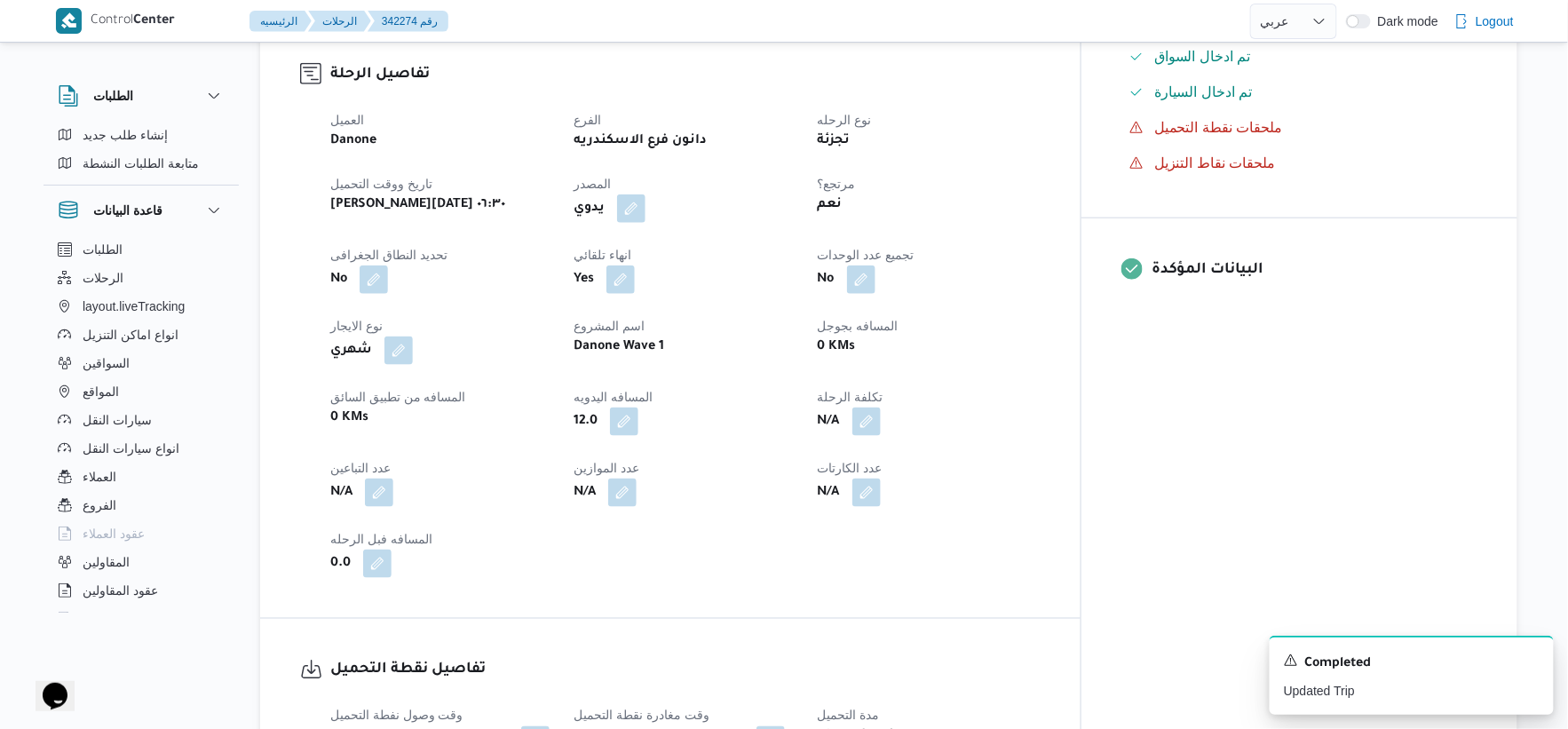
scroll to position [510, 0]
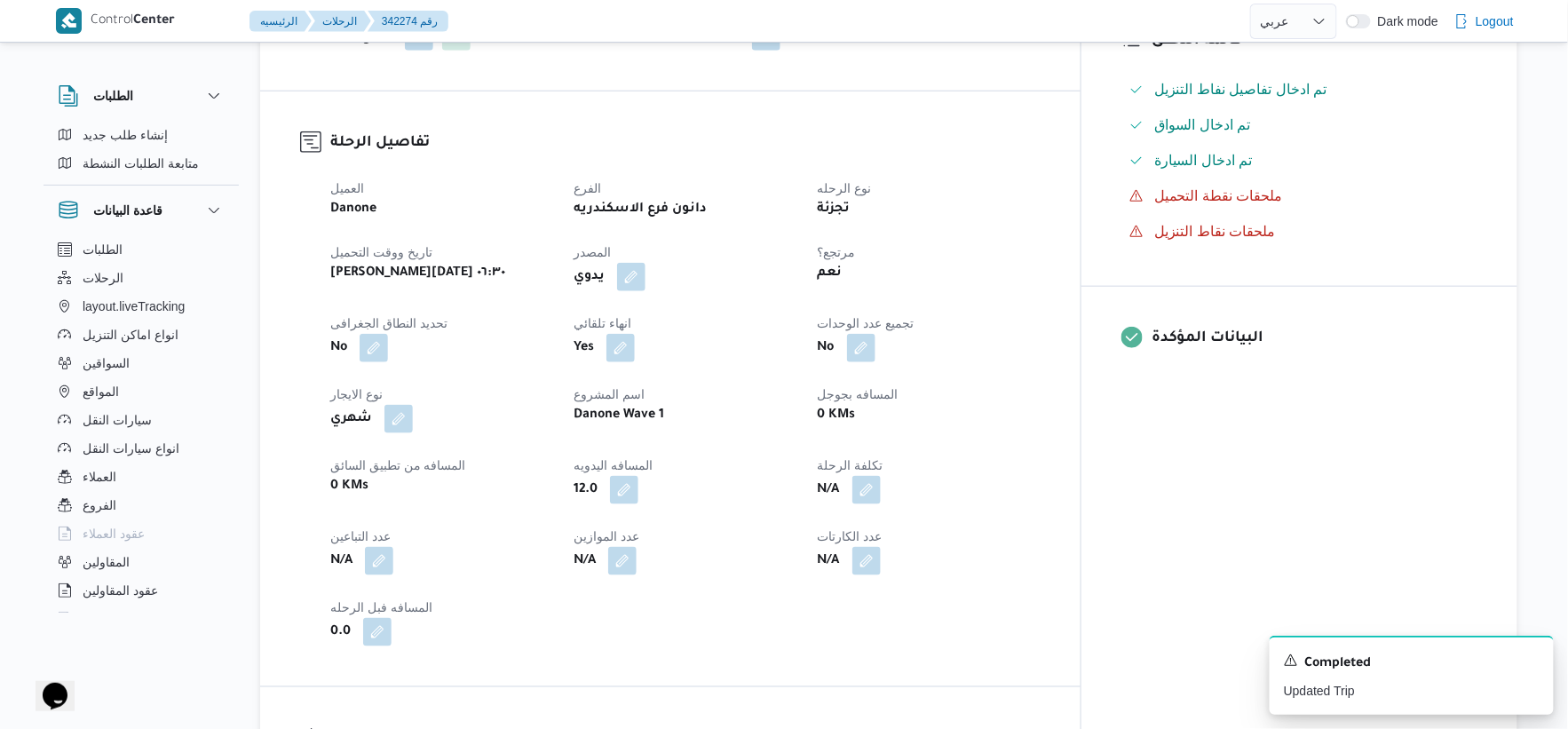
select select "ar"
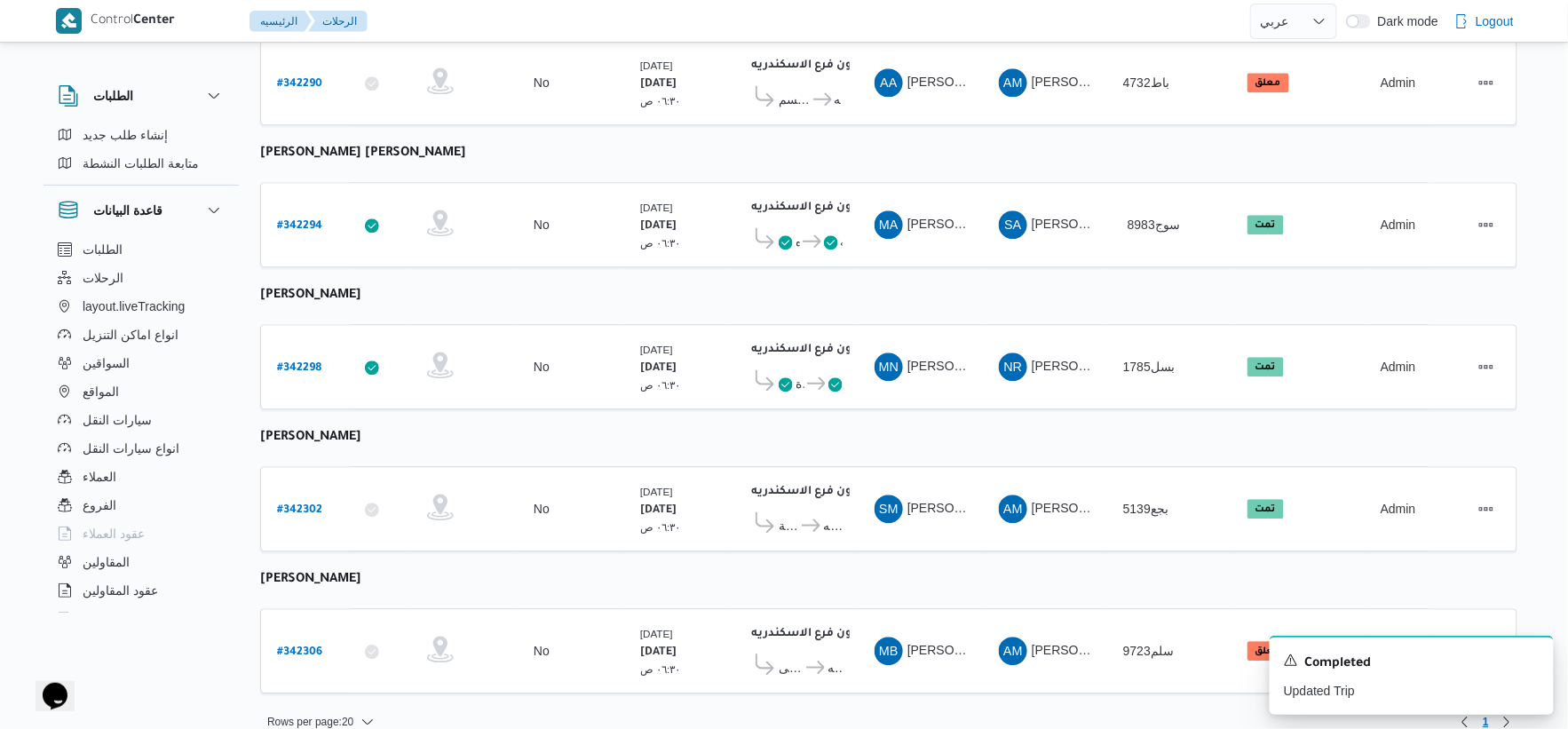
scroll to position [1427, 0]
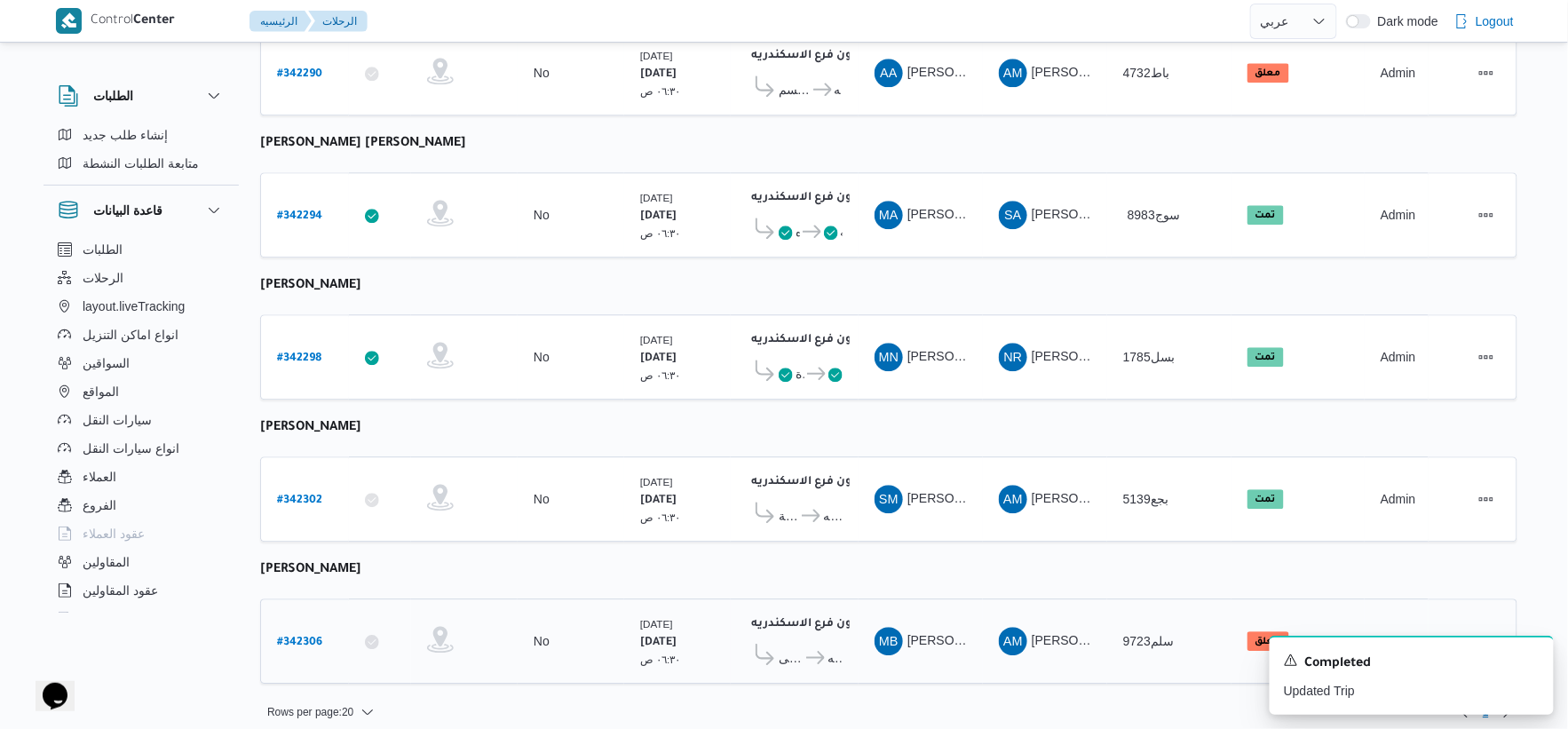
click at [302, 637] on b "# 342306" at bounding box center [299, 643] width 45 height 12
select select "ar"
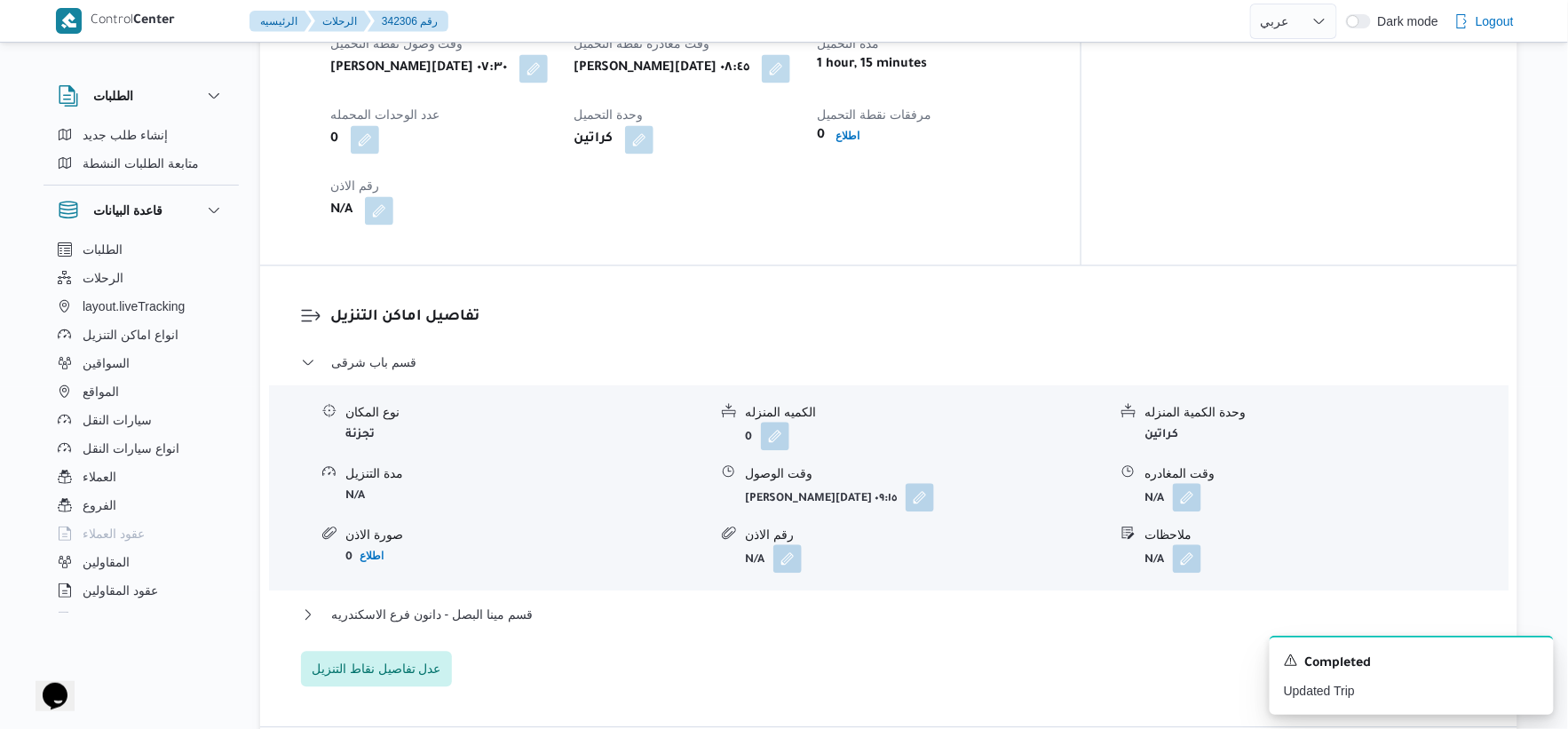
scroll to position [1184, 0]
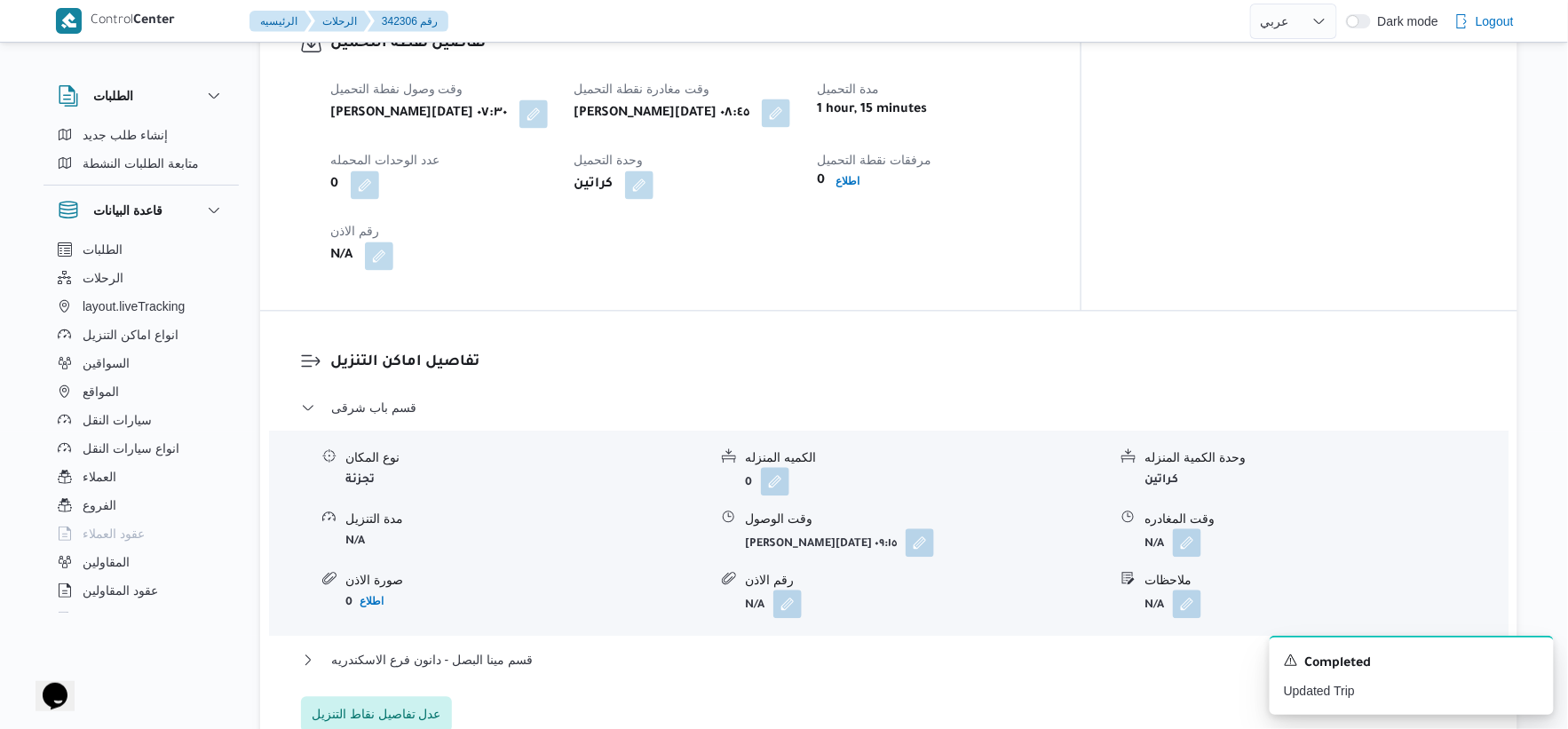
click at [790, 127] on button "button" at bounding box center [776, 113] width 28 height 28
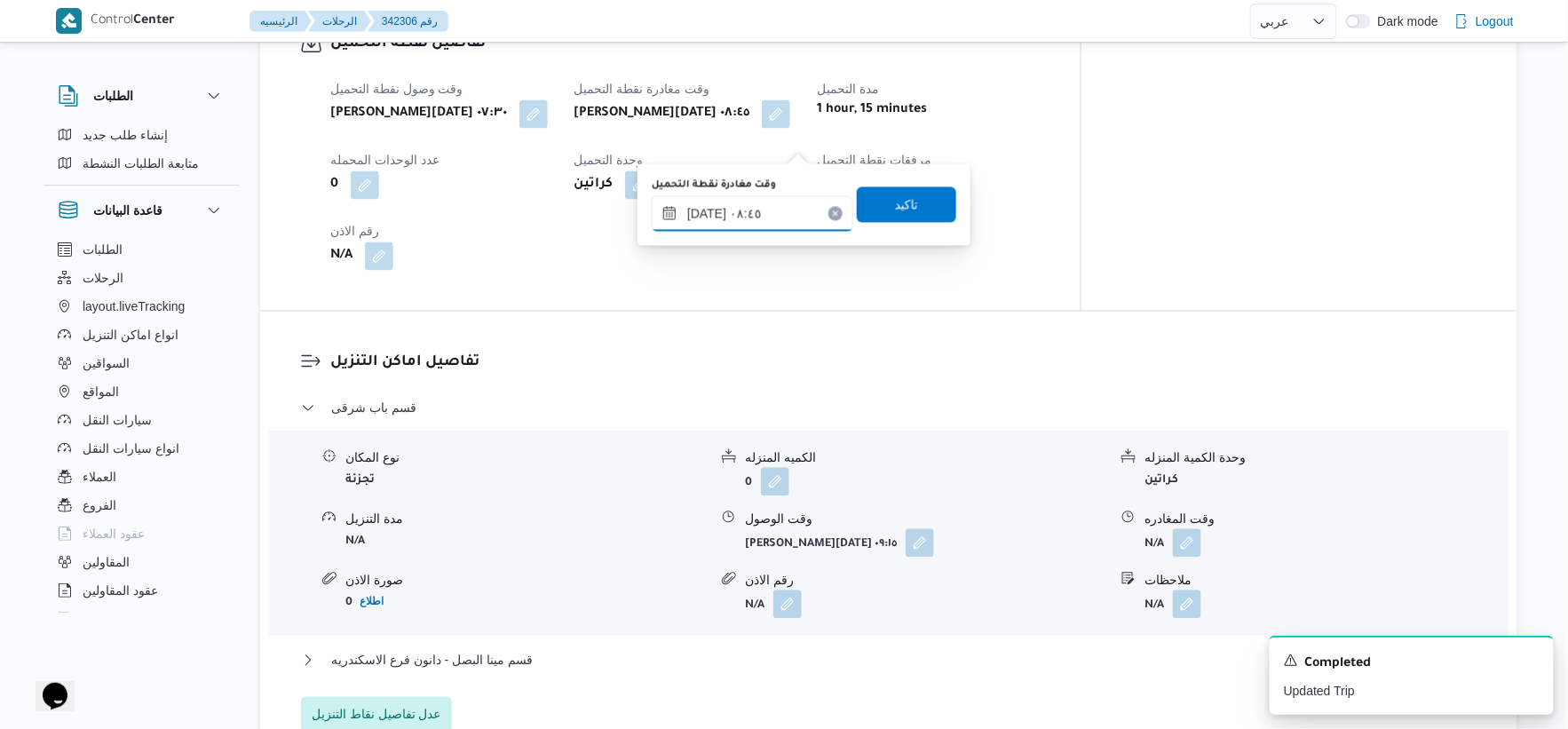
click at [782, 207] on input "٠٩/١٠/٢٠٢٥ ٠٨:٤٥" at bounding box center [753, 214] width 202 height 36
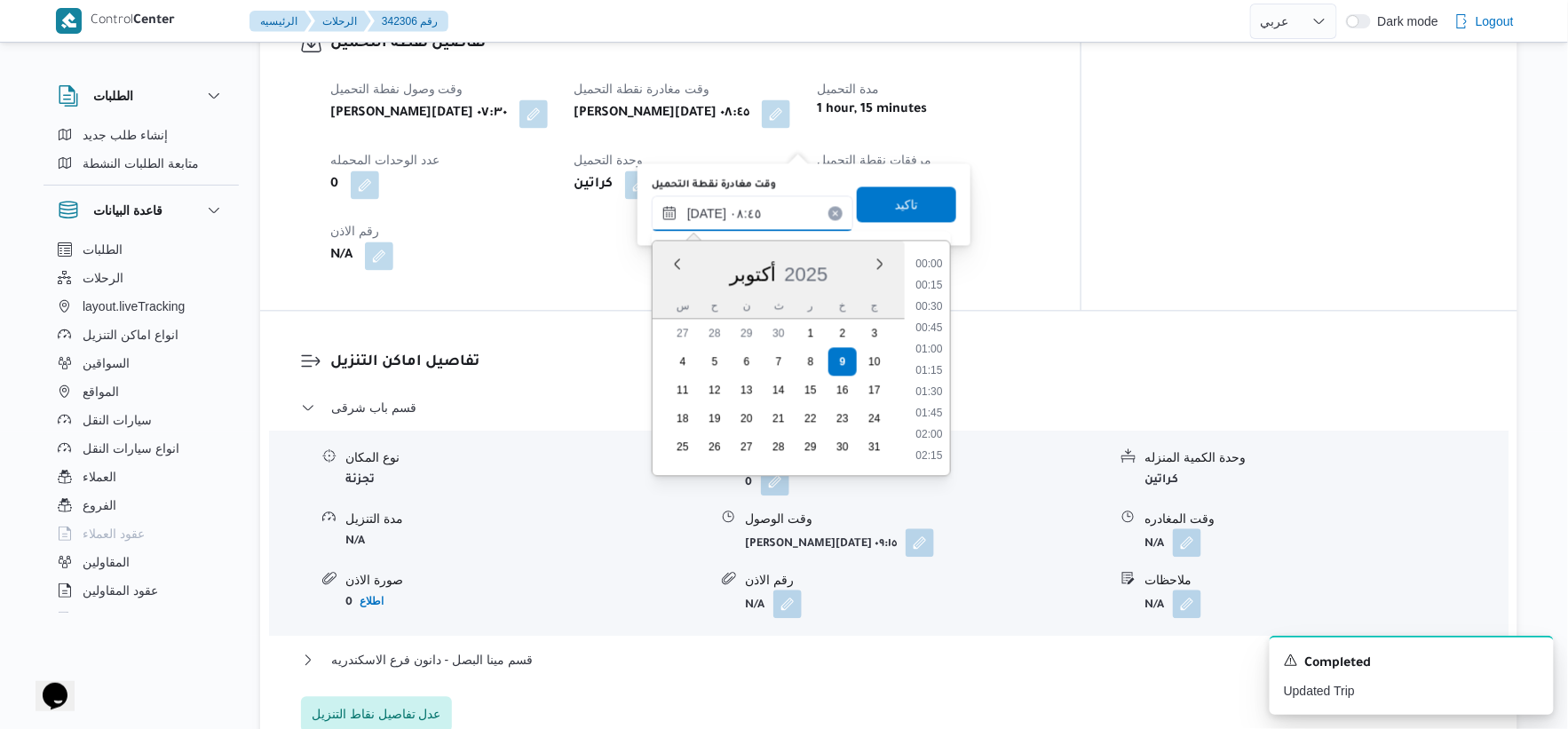
scroll to position [640, 0]
drag, startPoint x: 937, startPoint y: 389, endPoint x: 933, endPoint y: 281, distance: 108.1
click at [937, 388] on li "09:00" at bounding box center [928, 391] width 41 height 18
type input "٠٩/١٠/٢٠٢٥ ٠٩:٠٠"
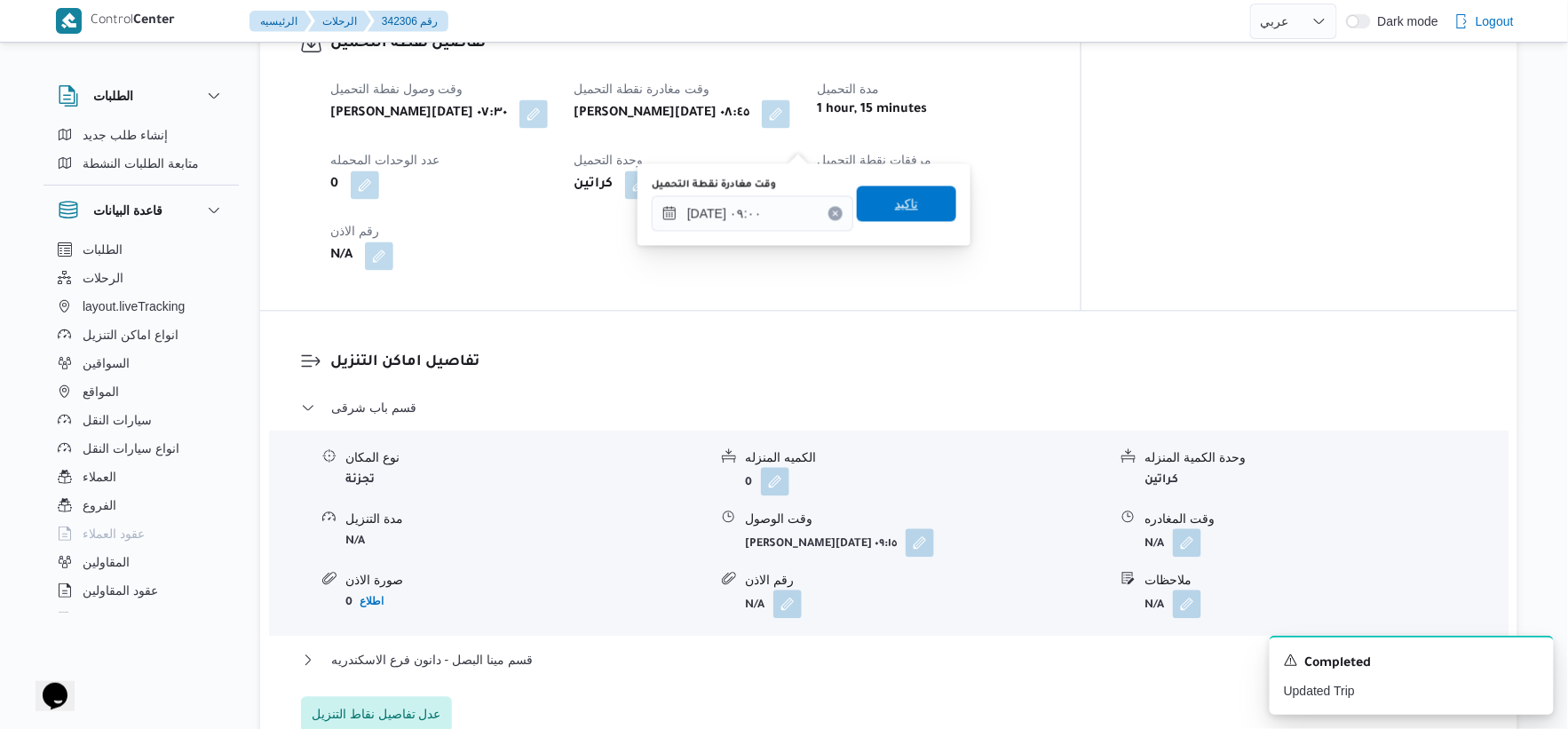
click at [909, 212] on span "تاكيد" at bounding box center [907, 204] width 100 height 36
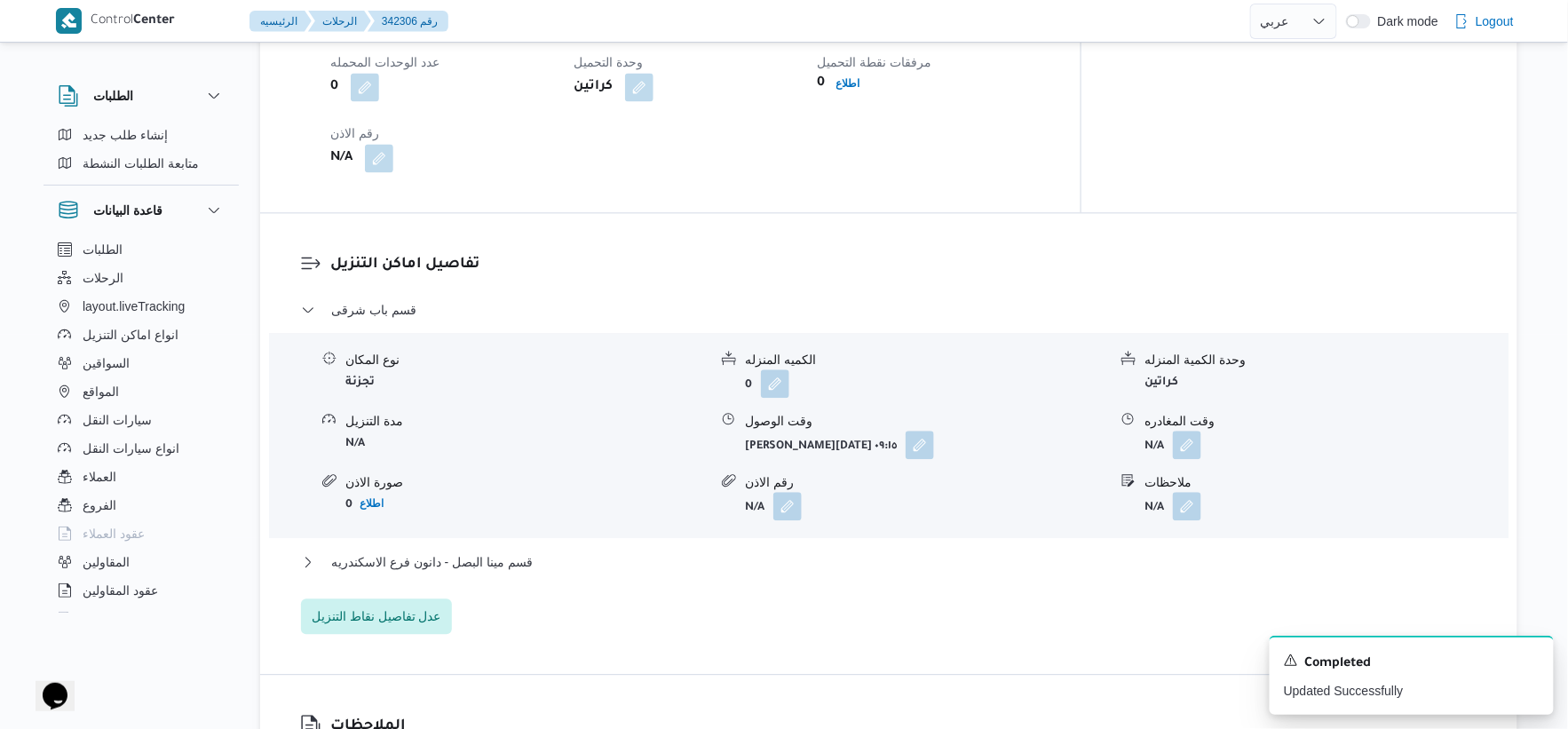
scroll to position [1283, 0]
click at [906, 457] on button "button" at bounding box center [920, 443] width 28 height 28
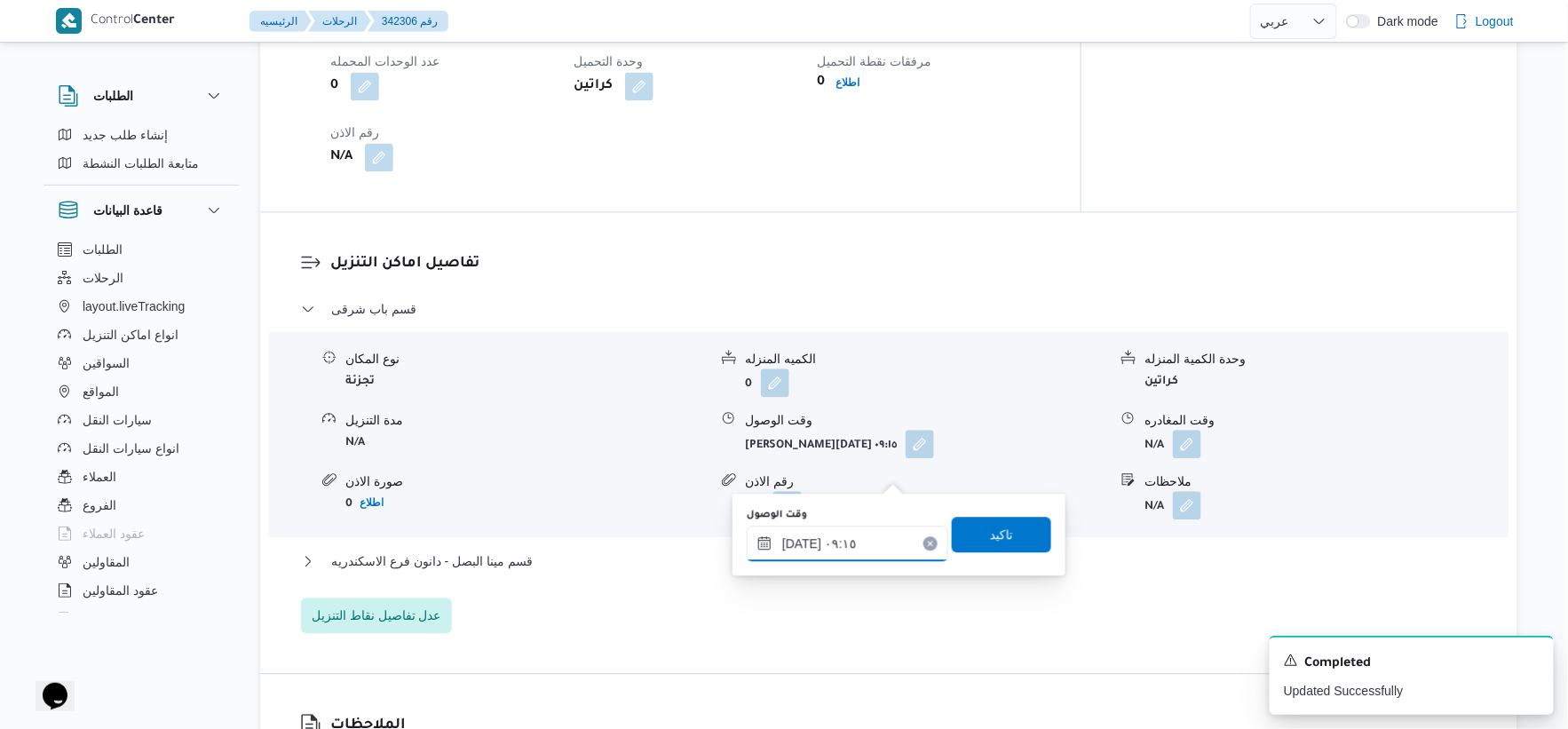
click at [858, 553] on input "٠٩/١٠/٢٠٢٥ ٠٩:١٥" at bounding box center [847, 544] width 202 height 36
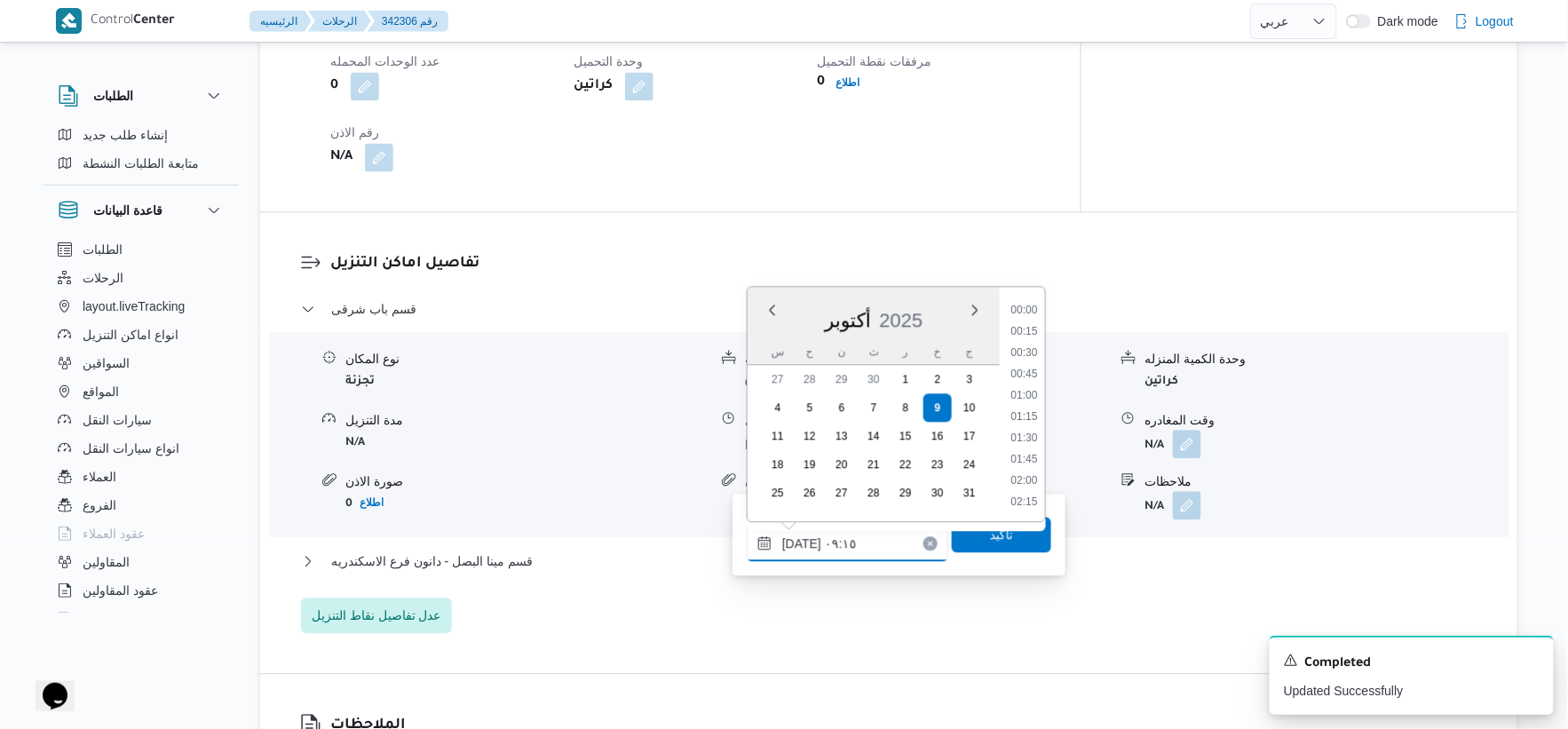
scroll to position [682, 0]
click at [1034, 436] on li "09:30" at bounding box center [1023, 438] width 41 height 18
type input "٠٩/١٠/٢٠٢٥ ٠٩:٣٠"
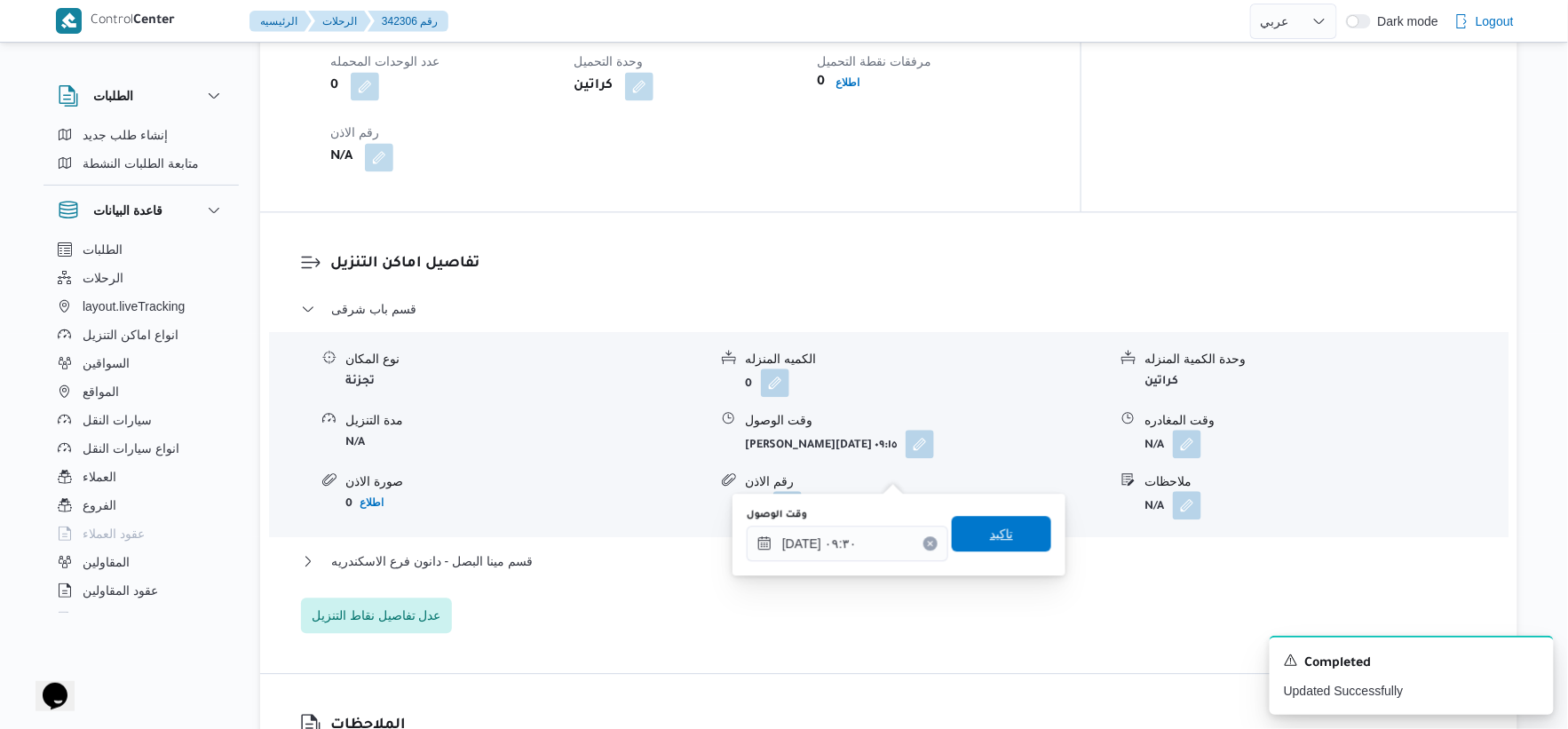
click at [1007, 531] on span "تاكيد" at bounding box center [1002, 534] width 100 height 36
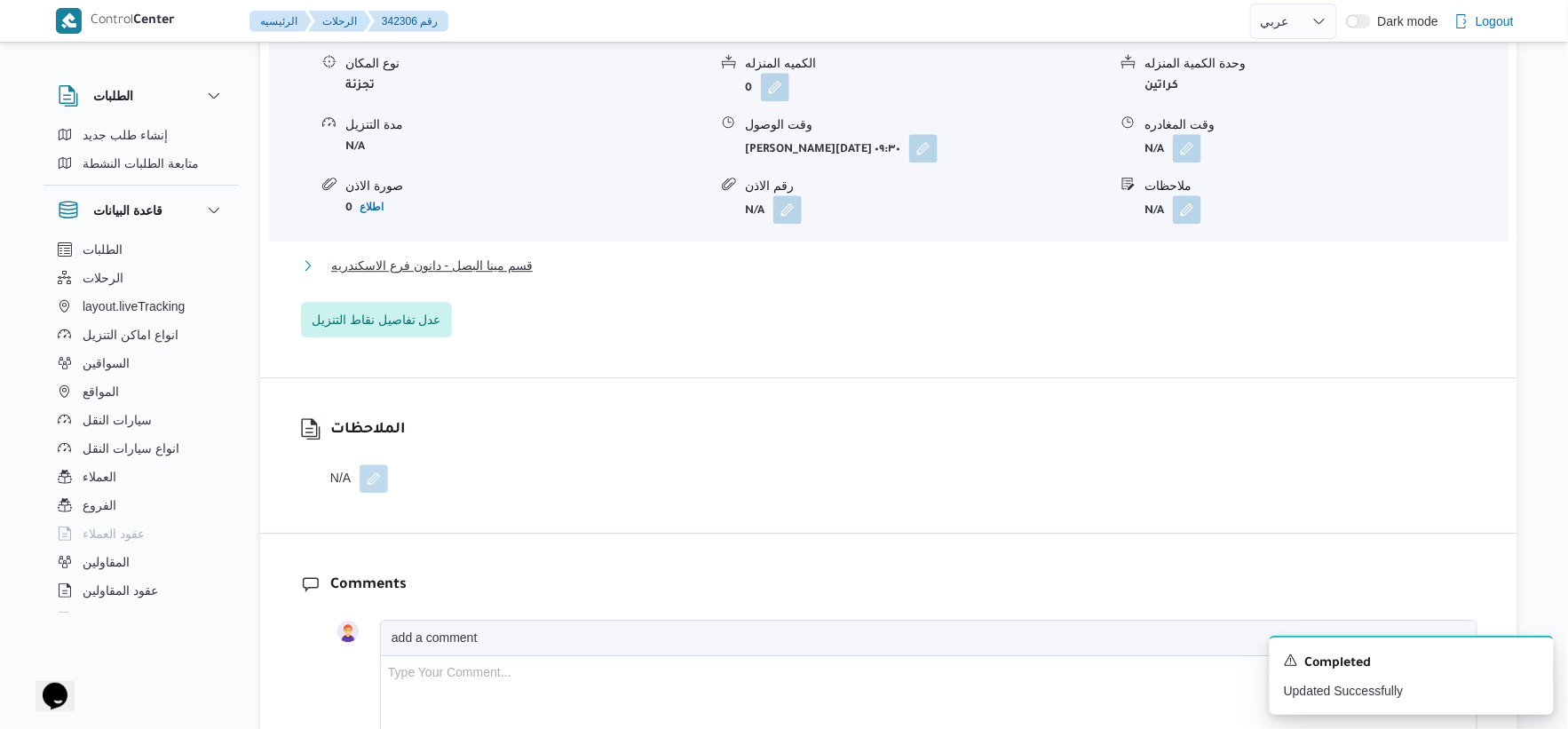
click at [553, 277] on button "قسم مينا البصل - دانون فرع الاسكندريه" at bounding box center [889, 265] width 1177 height 21
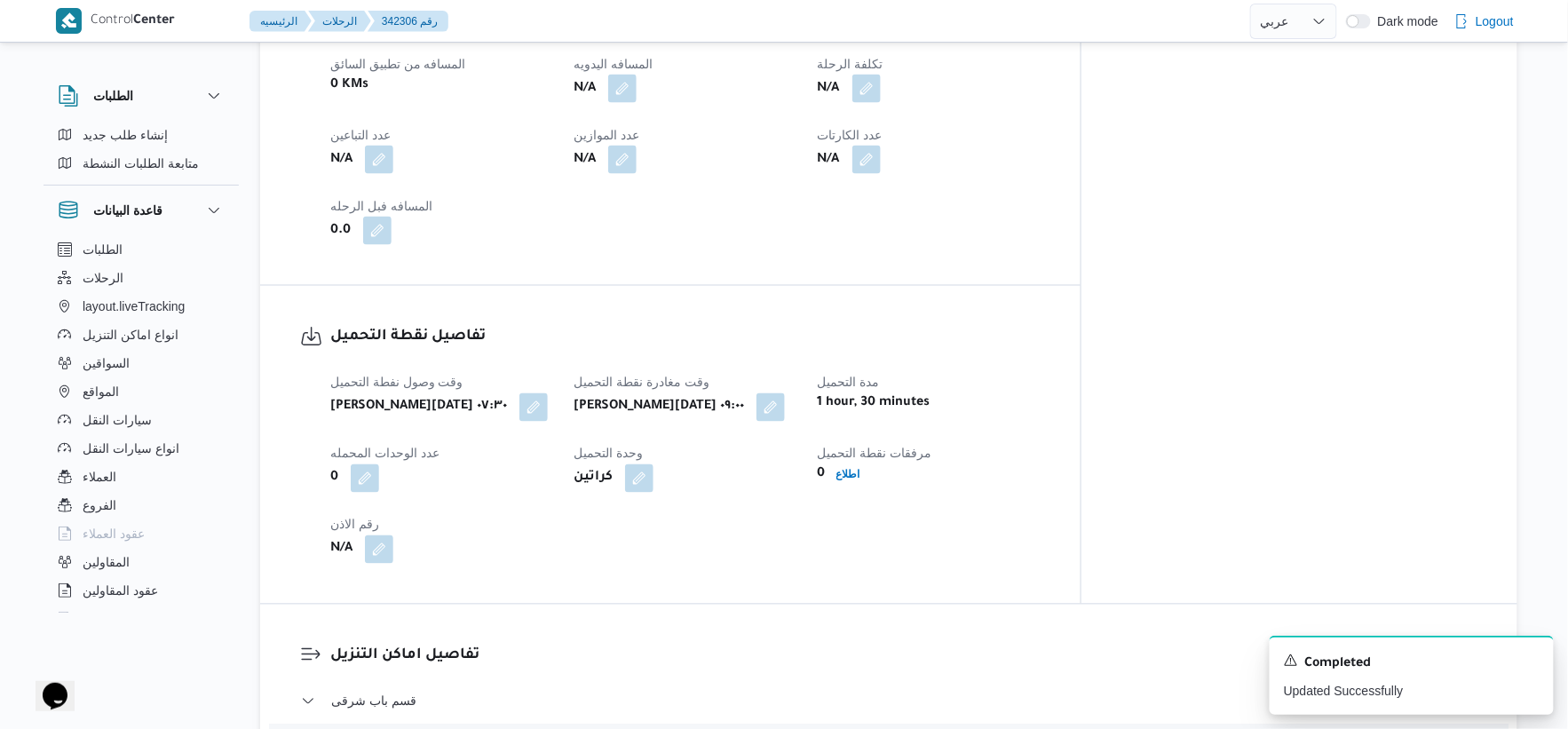
scroll to position [889, 0]
click at [637, 104] on button "button" at bounding box center [622, 90] width 28 height 28
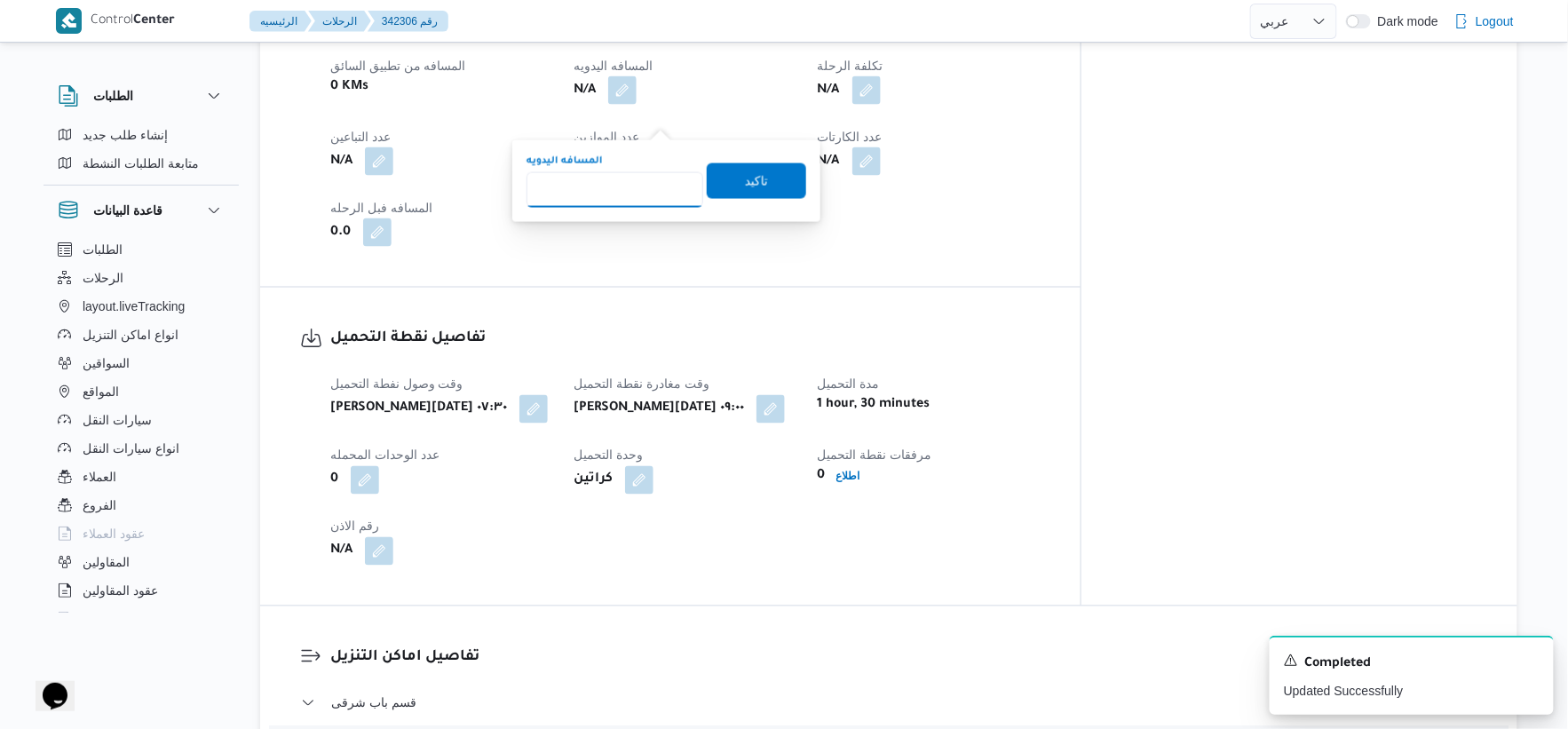
click at [615, 182] on input "المسافه اليدويه" at bounding box center [615, 191] width 177 height 36
type input "50"
click at [778, 185] on span "تاكيد" at bounding box center [757, 181] width 100 height 36
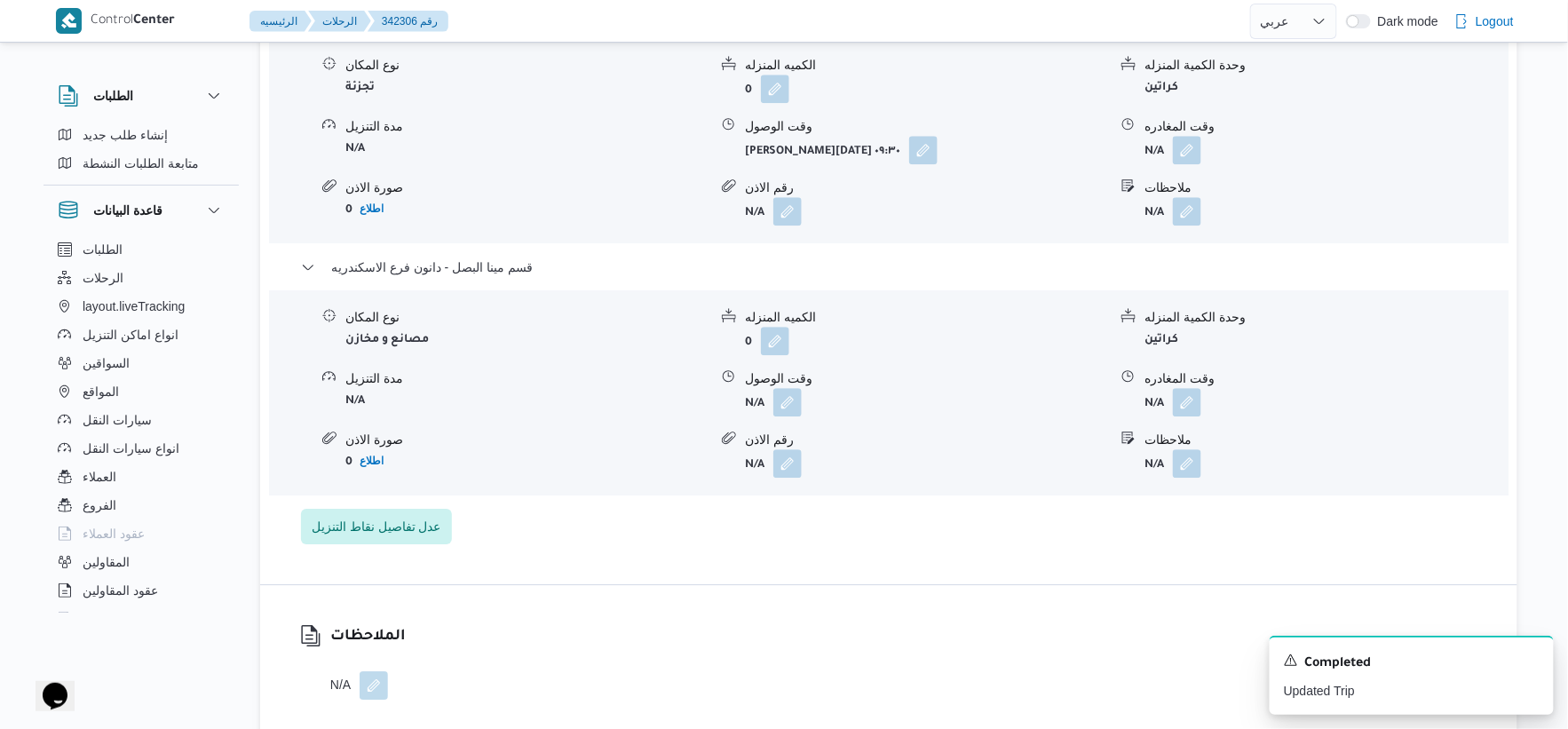
scroll to position [1579, 0]
click at [788, 414] on button "button" at bounding box center [787, 399] width 28 height 28
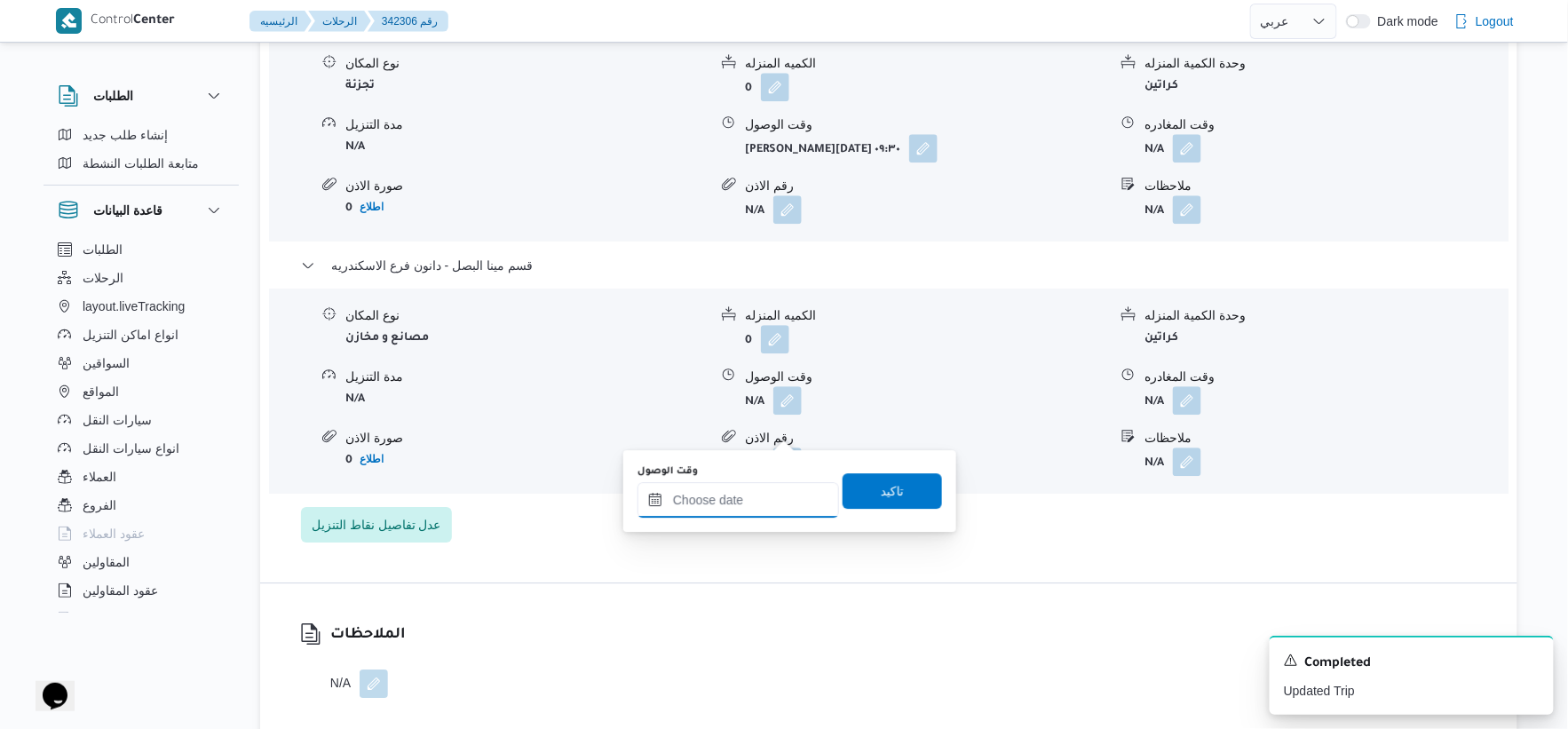
drag, startPoint x: 764, startPoint y: 498, endPoint x: 786, endPoint y: 481, distance: 27.8
click at [764, 498] on input "وقت الوصول" at bounding box center [739, 500] width 202 height 36
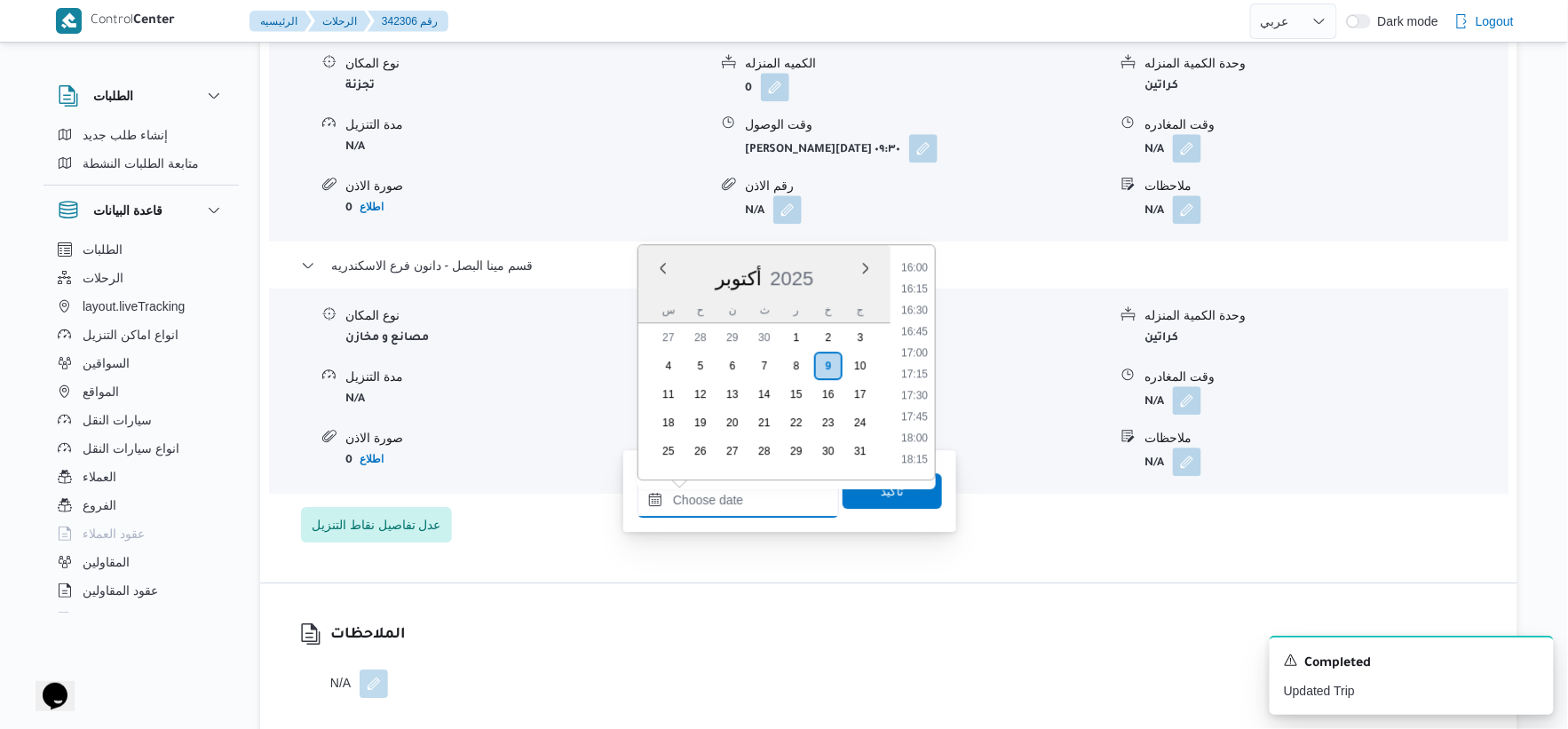
scroll to position [1337, 0]
click at [920, 339] on li "16:30" at bounding box center [914, 339] width 41 height 18
type input "٠٩/١٠/٢٠٢٥ ١٦:٣٠"
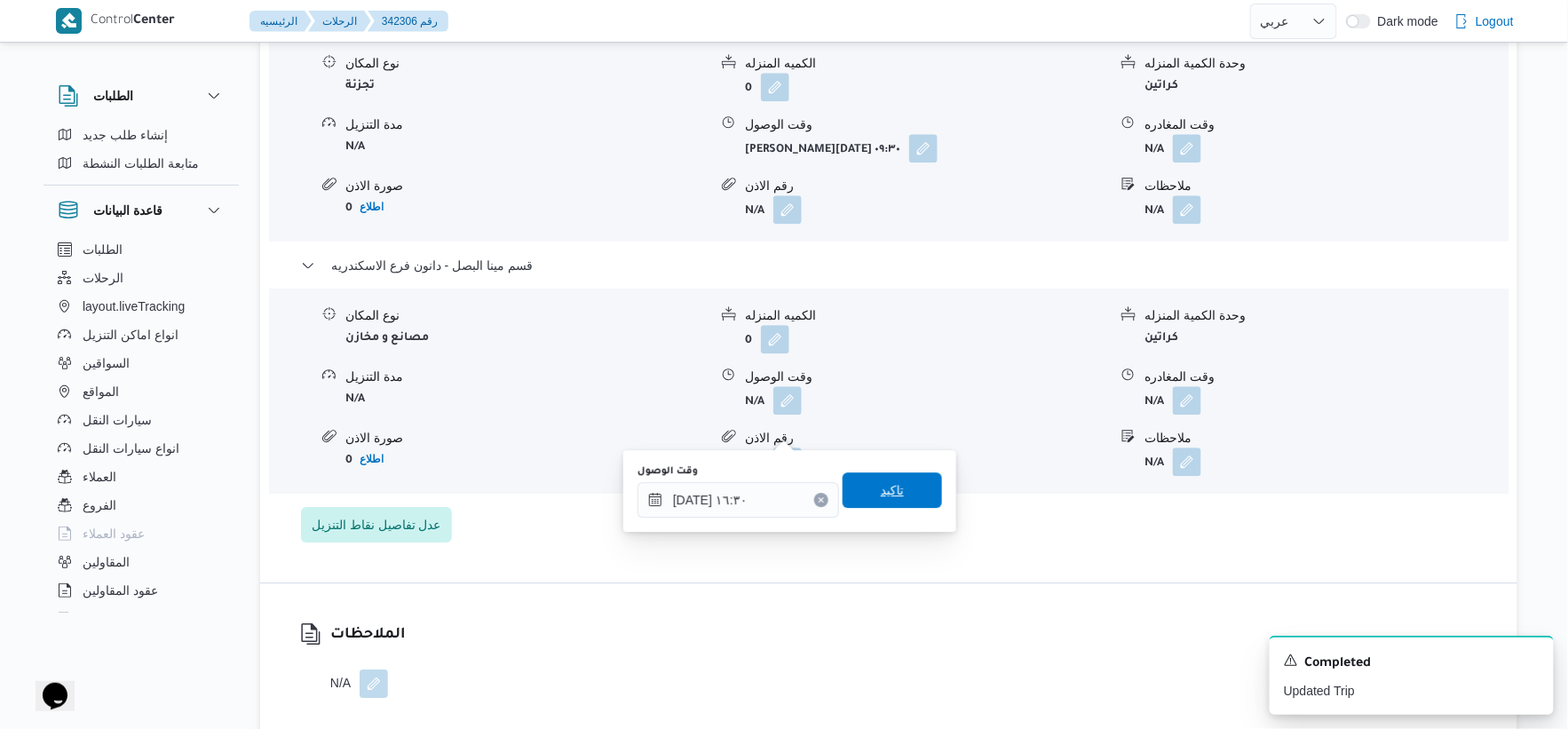
click at [895, 483] on span "تاكيد" at bounding box center [892, 490] width 100 height 36
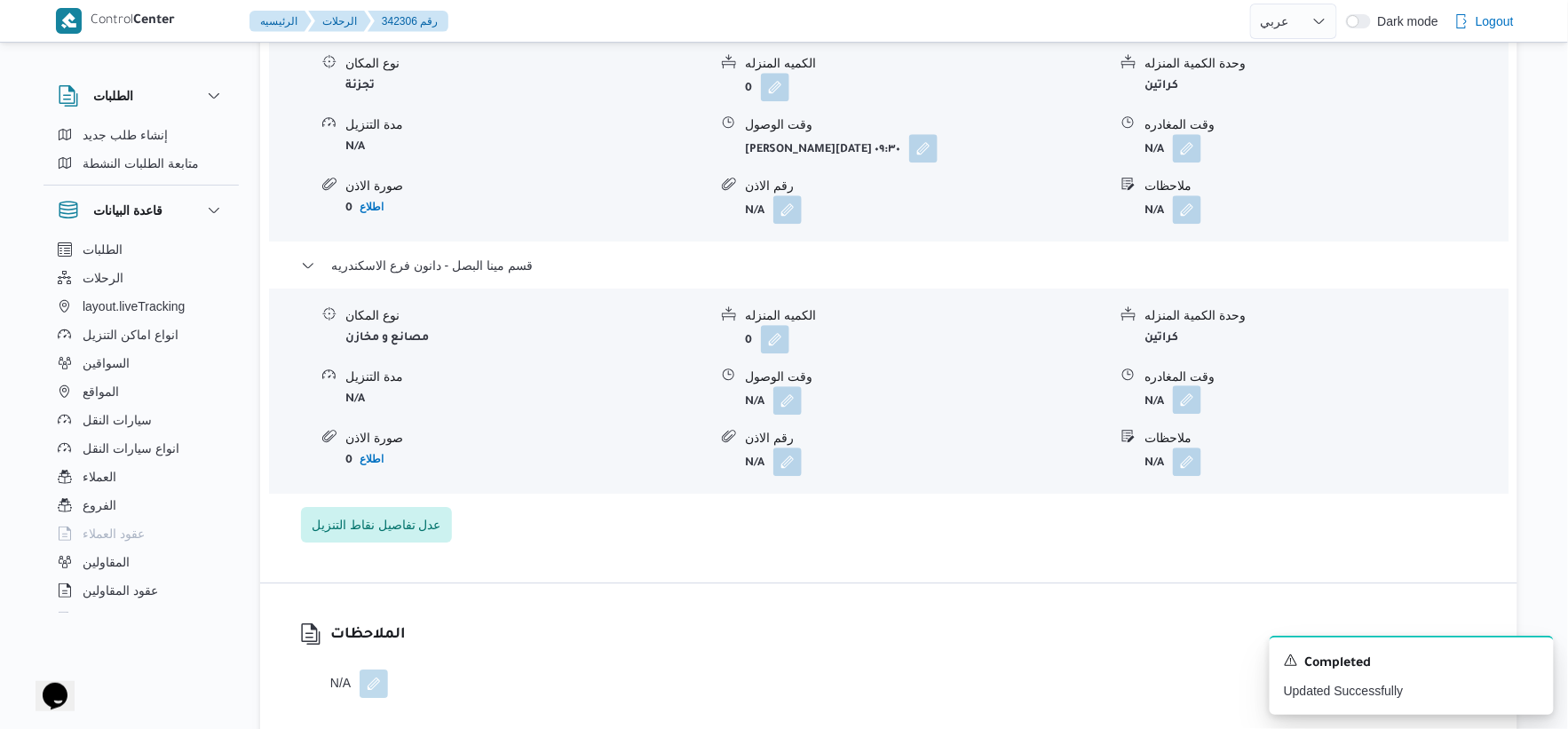
click at [1184, 414] on button "button" at bounding box center [1187, 399] width 28 height 28
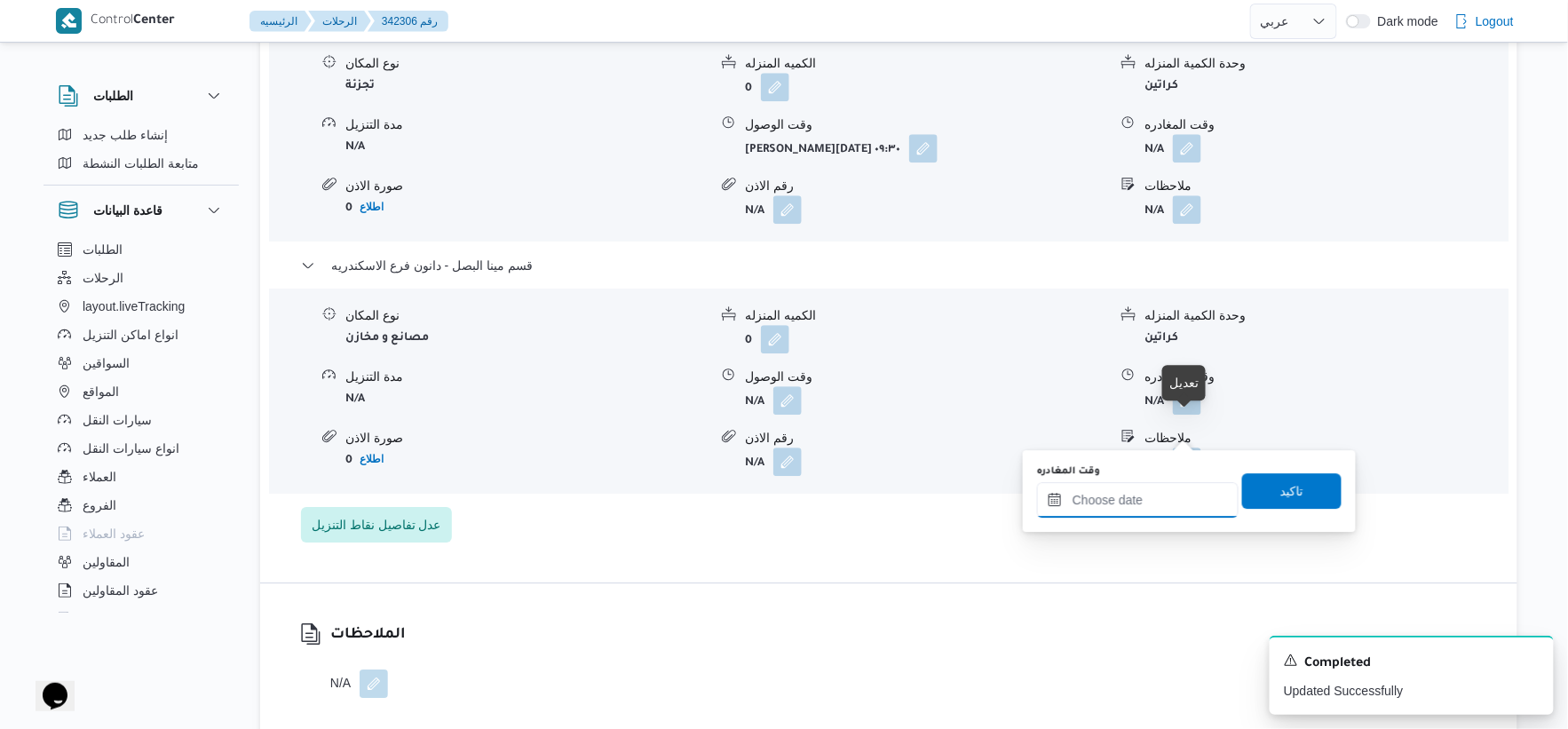
click at [1157, 482] on input "وقت المغادره" at bounding box center [1138, 500] width 202 height 36
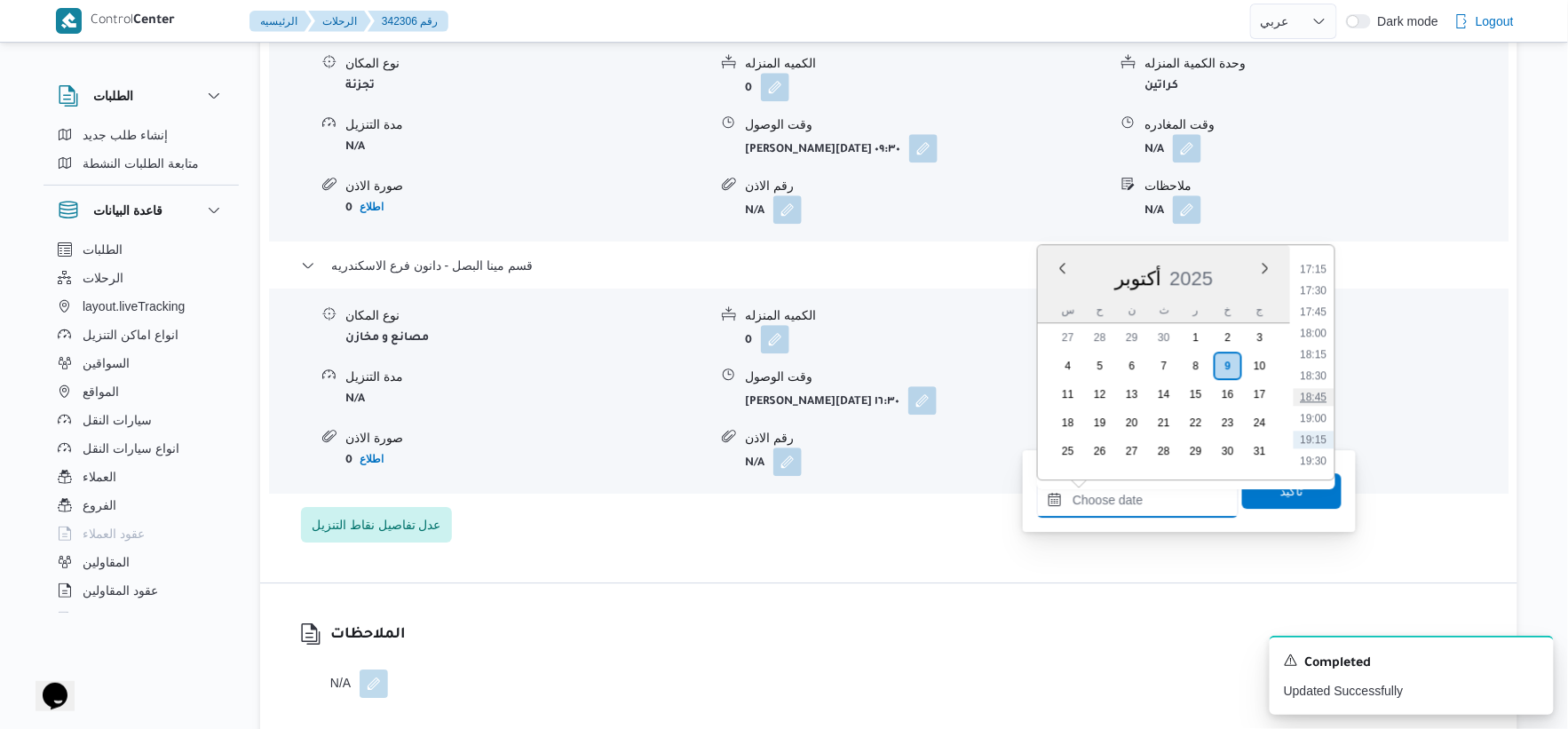
scroll to position [1436, 0]
click at [1316, 281] on li "17:00" at bounding box center [1313, 283] width 41 height 18
type input "٠٩/١٠/٢٠٢٥ ١٧:٠٠"
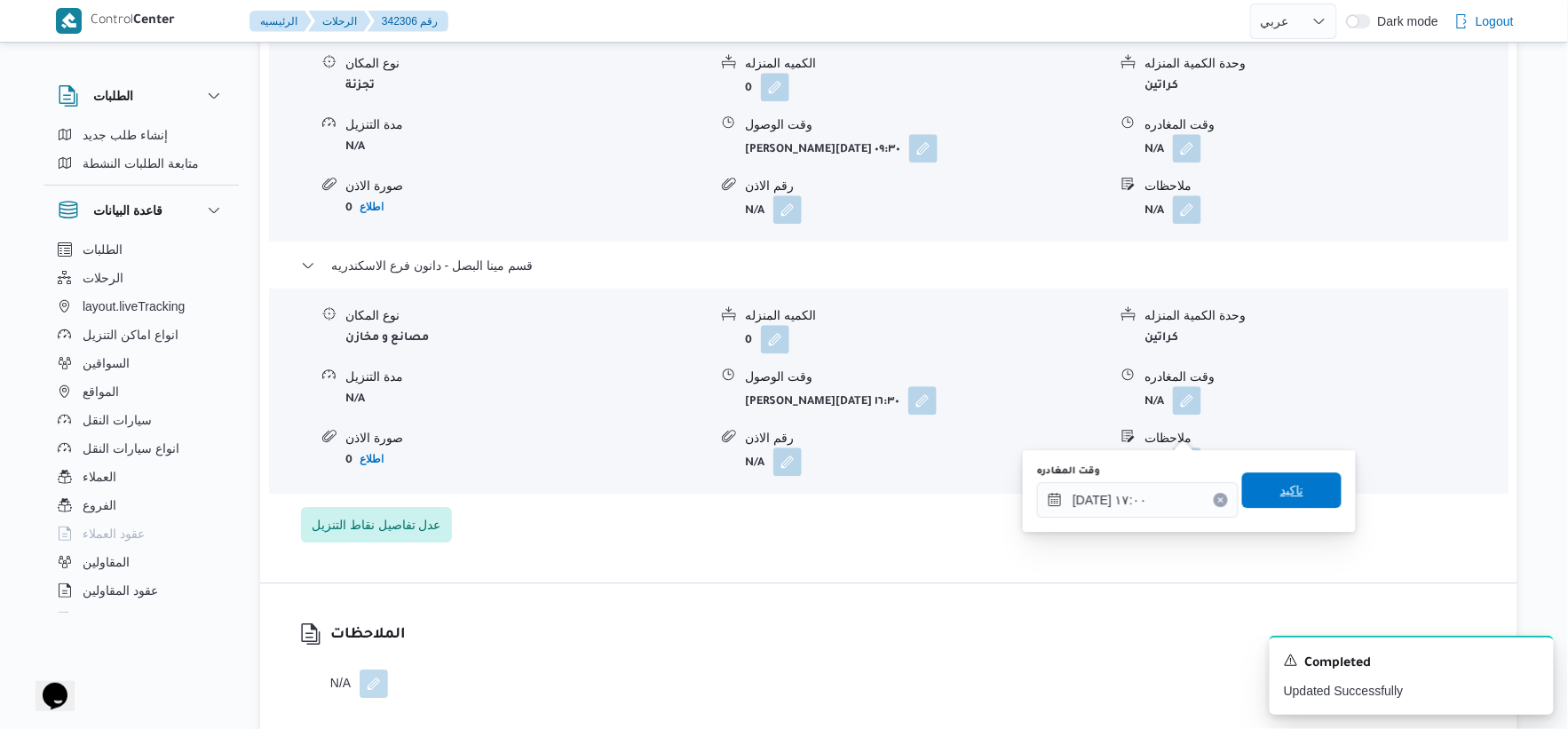
click at [1290, 492] on span "تاكيد" at bounding box center [1292, 489] width 23 height 21
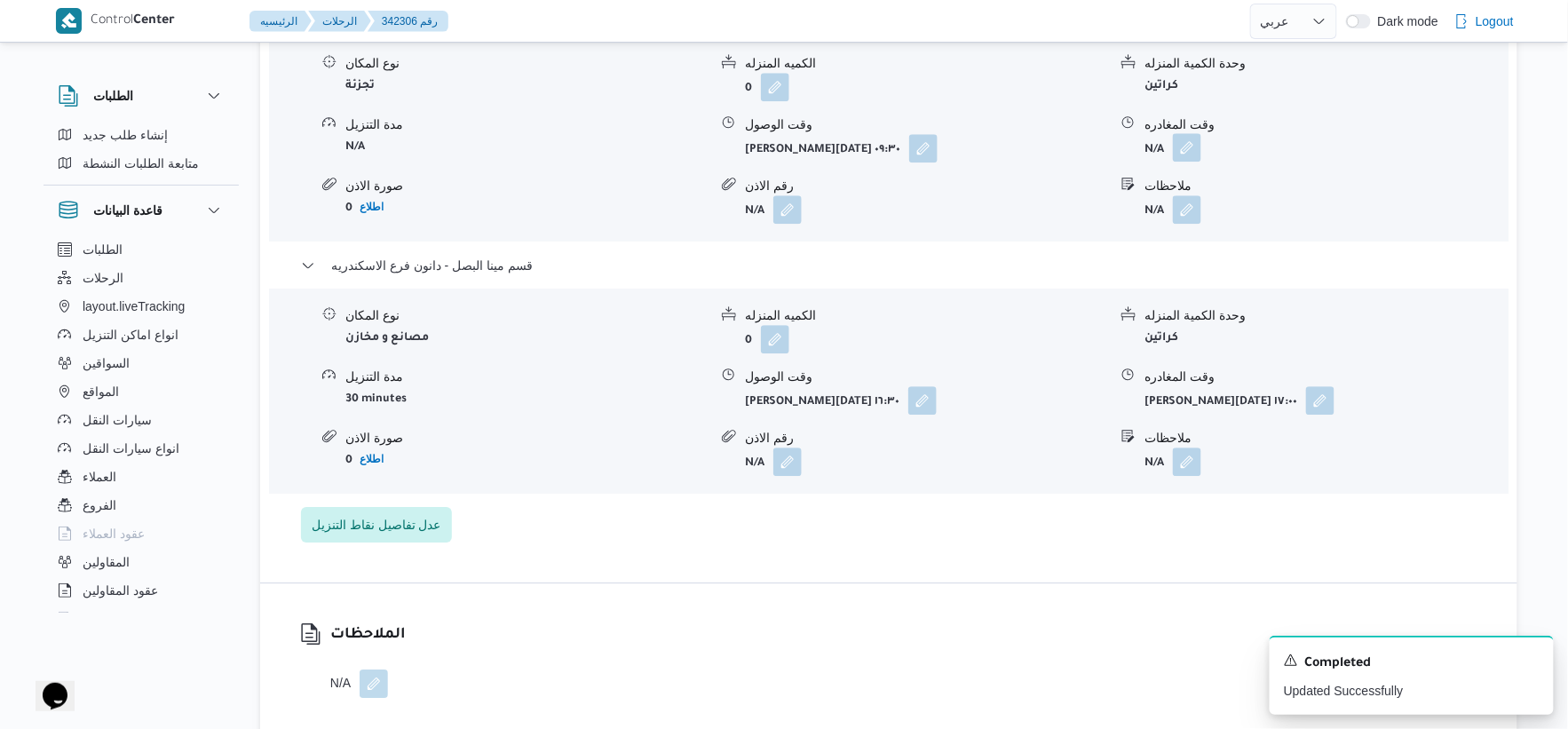
click at [1179, 162] on button "button" at bounding box center [1187, 147] width 28 height 28
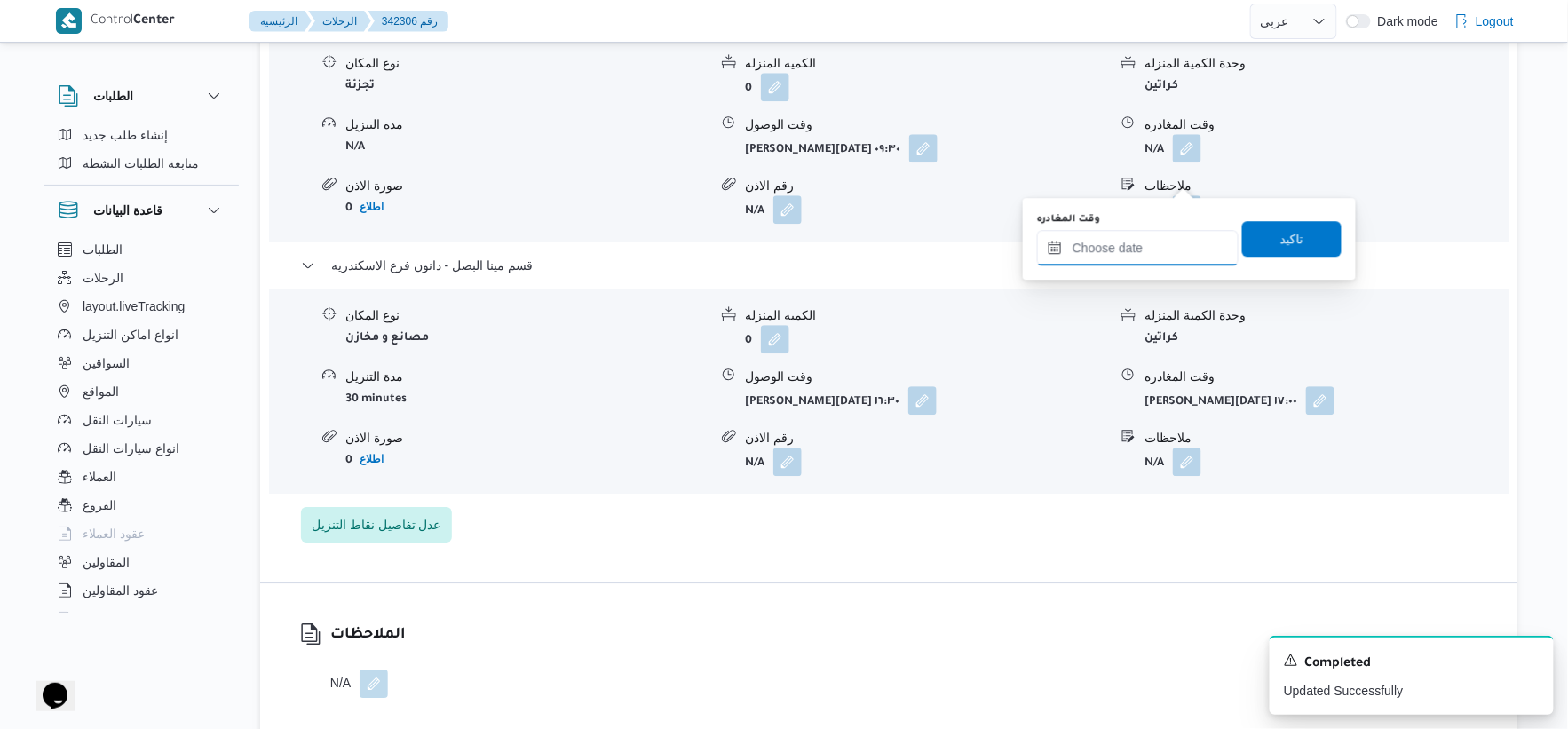
click at [1157, 245] on input "وقت المغادره" at bounding box center [1138, 248] width 202 height 36
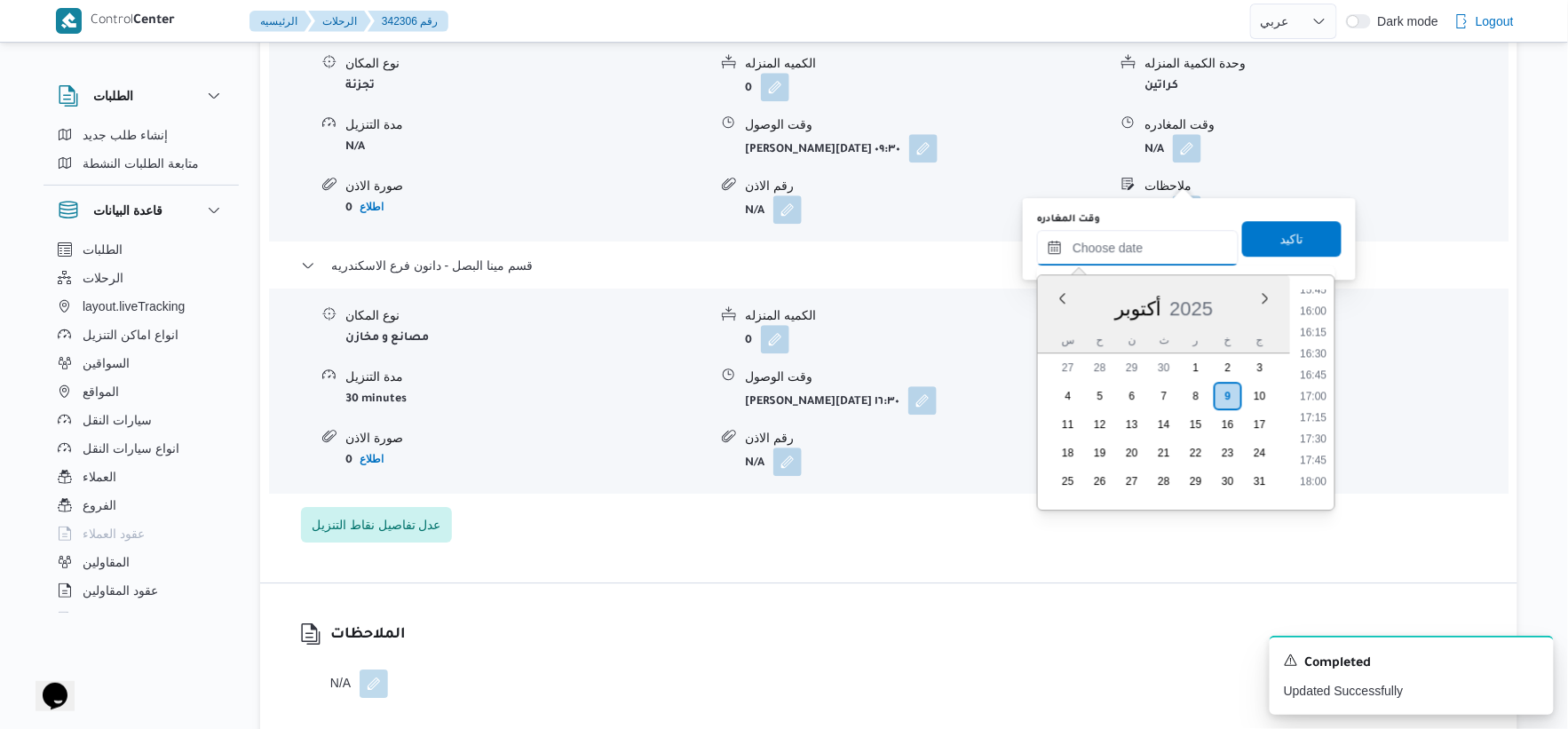
scroll to position [1337, 0]
click at [1316, 320] on li "16:00" at bounding box center [1313, 327] width 41 height 18
type input "٠٩/١٠/٢٠٢٥ ١٦:٠٠"
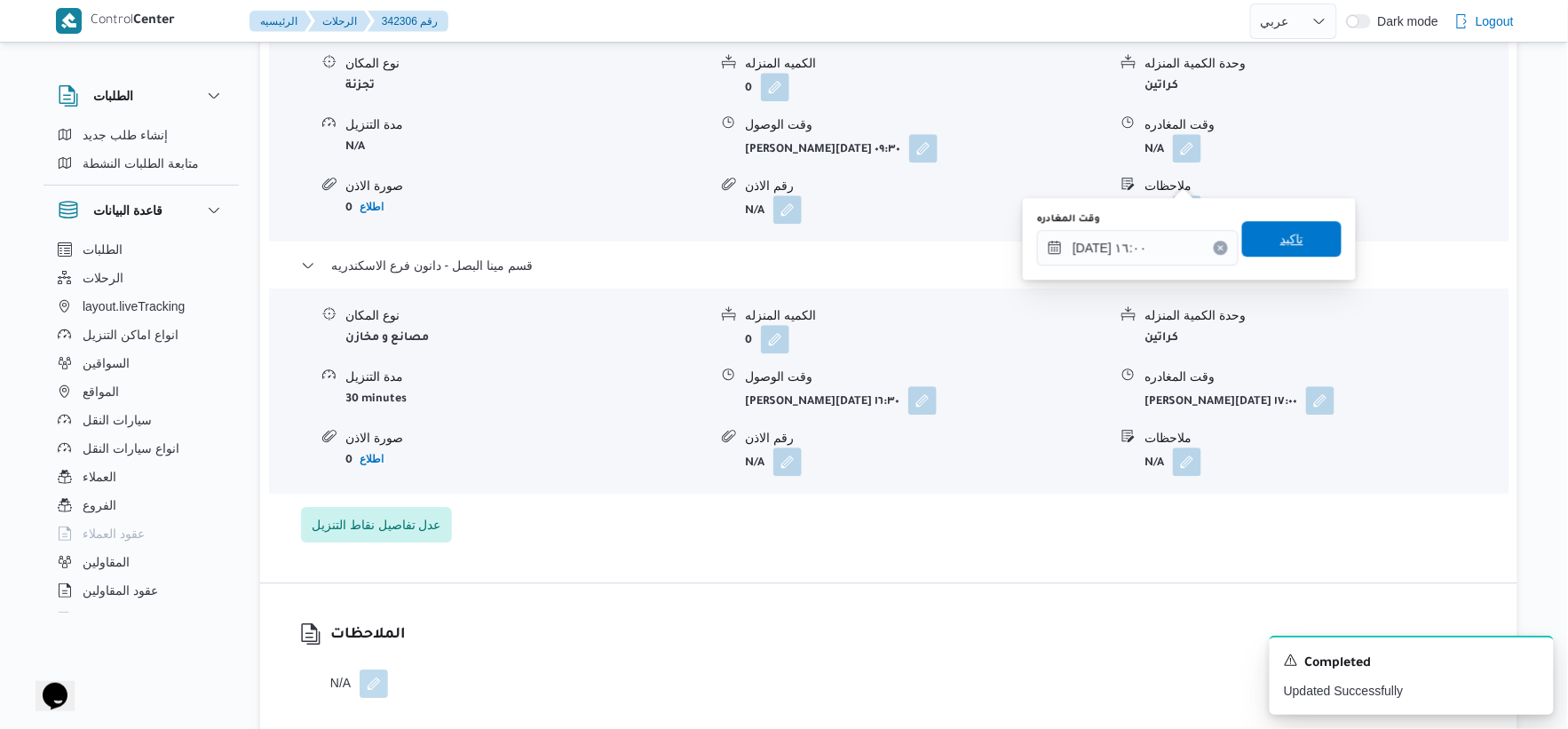
click at [1303, 235] on span "تاكيد" at bounding box center [1293, 240] width 100 height 36
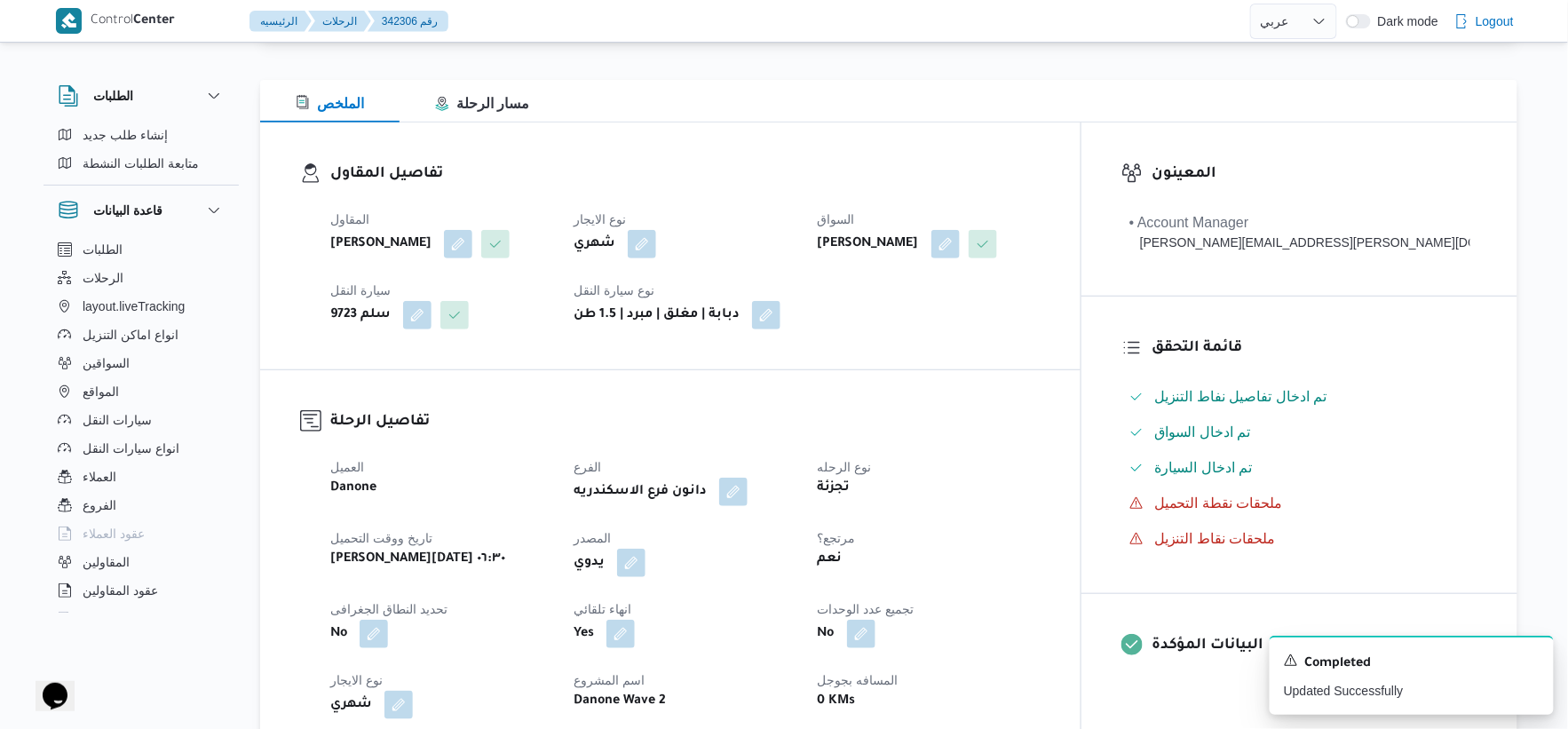
scroll to position [0, 0]
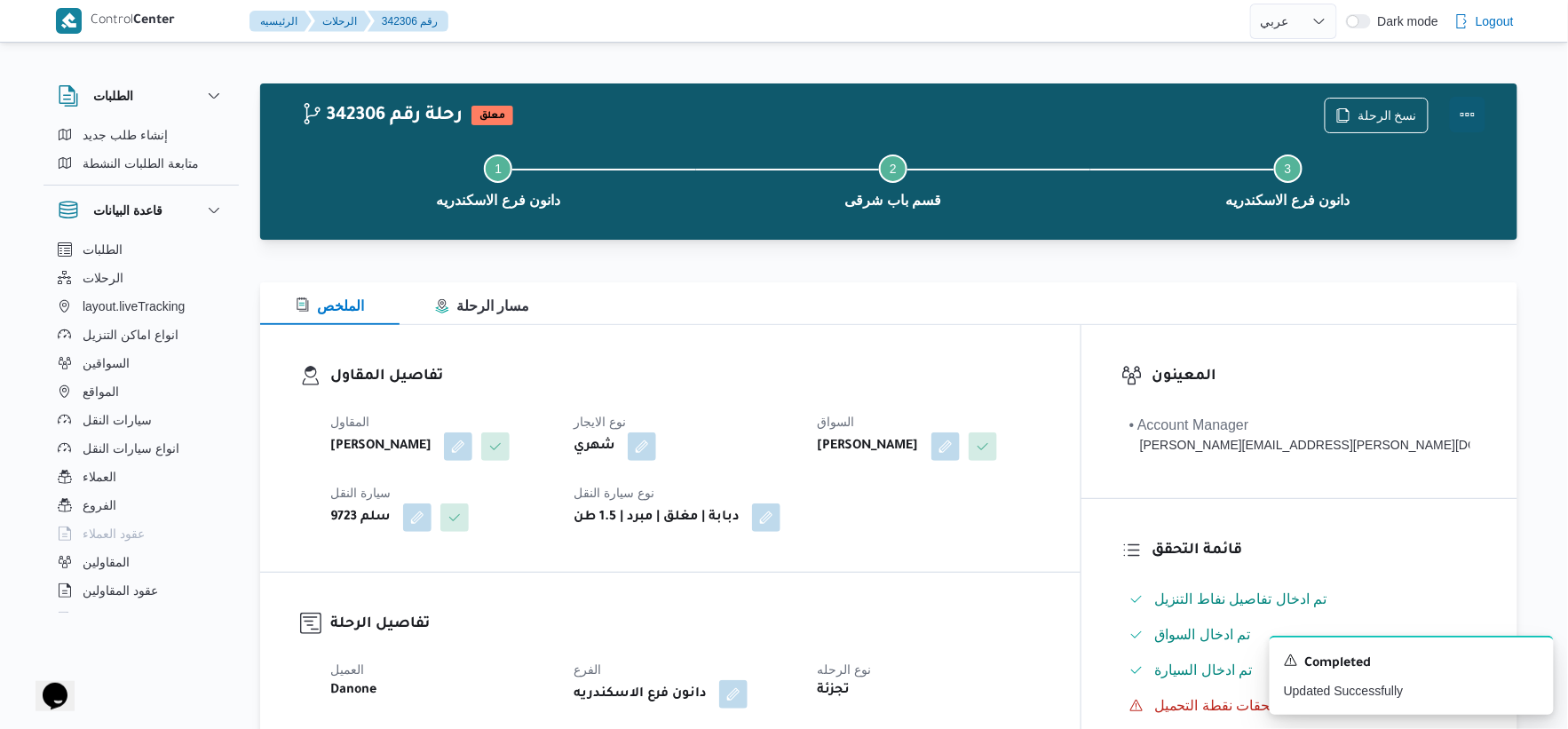
click at [1472, 107] on button "Actions" at bounding box center [1468, 115] width 36 height 36
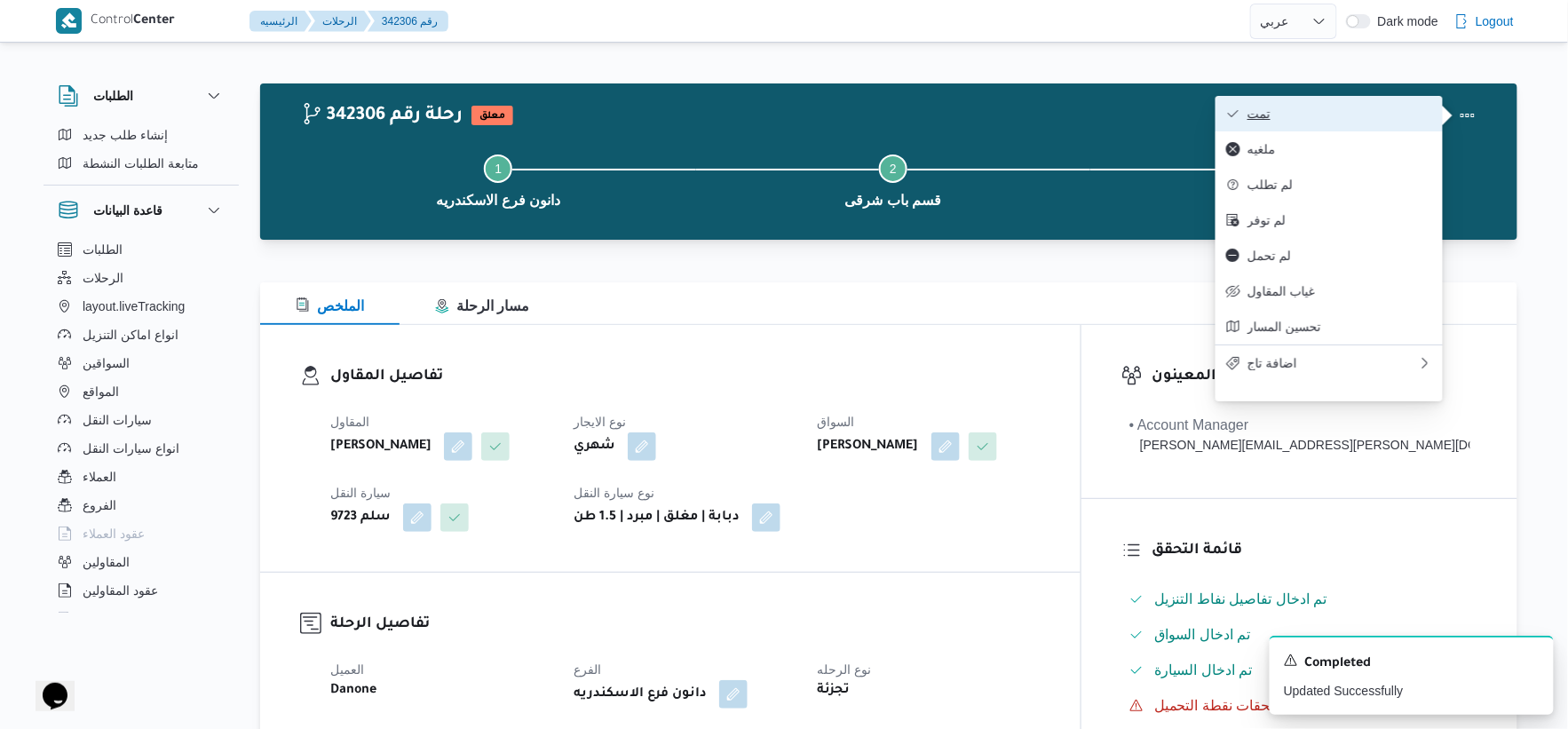
click at [1376, 109] on span "تمت" at bounding box center [1339, 114] width 185 height 14
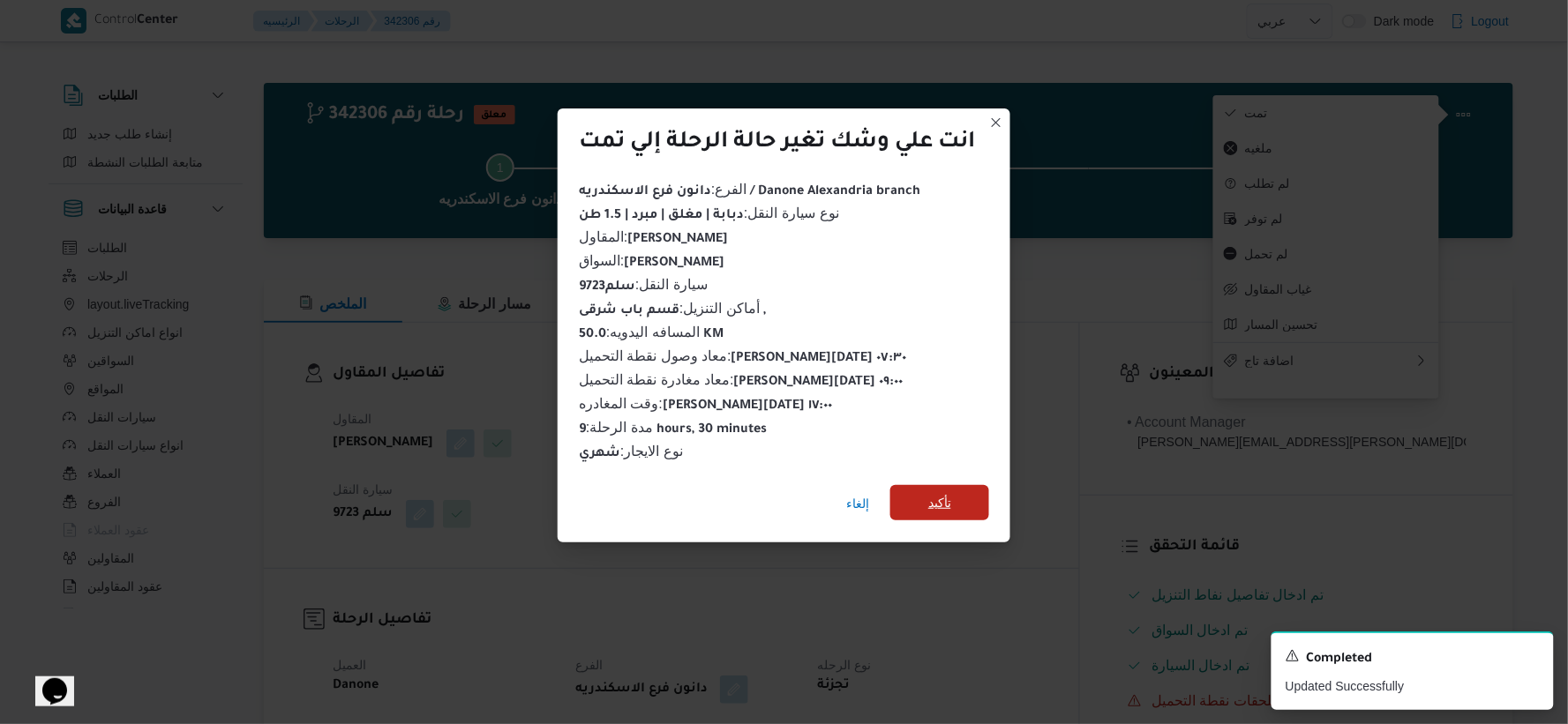
click at [920, 494] on span "تأكيد" at bounding box center [940, 503] width 99 height 36
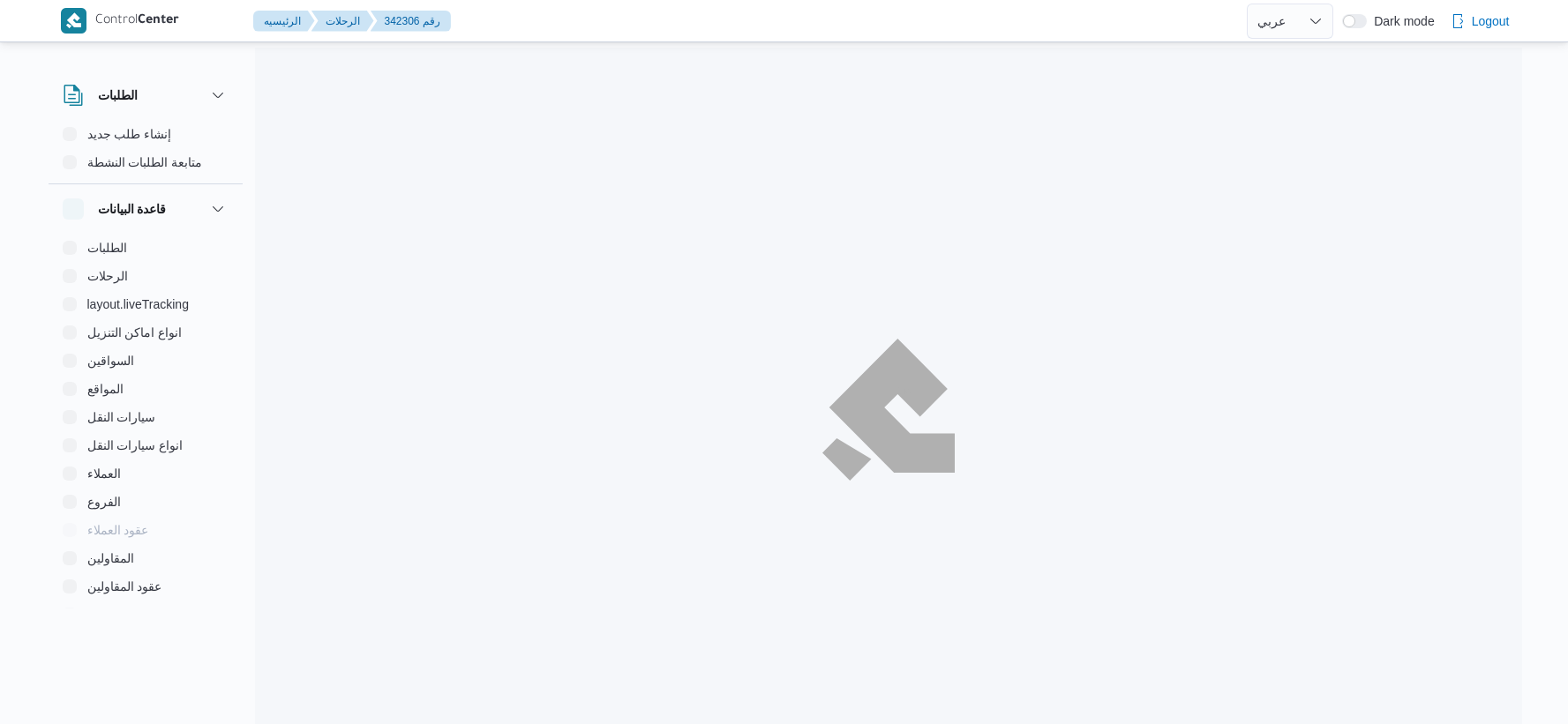
select select "ar"
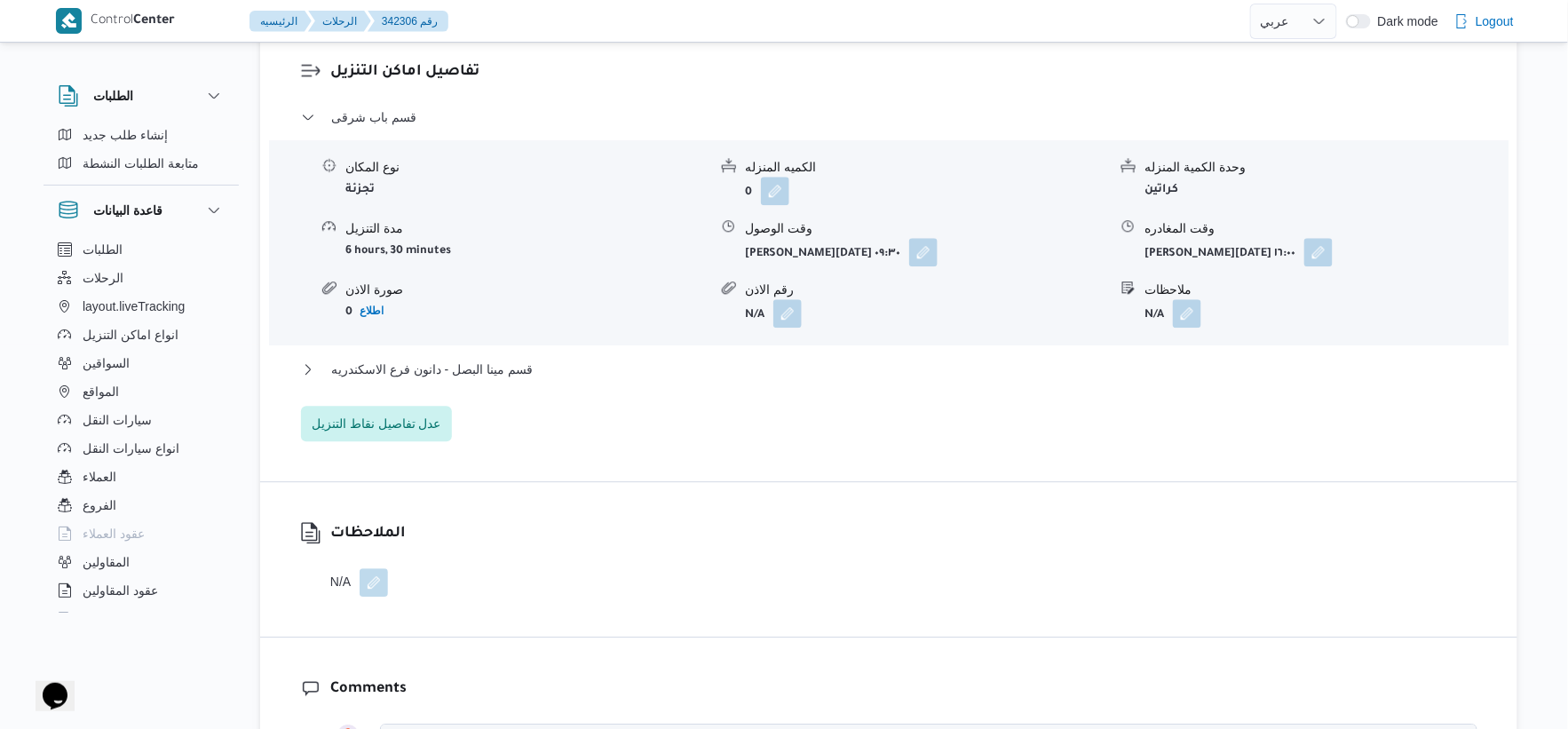
scroll to position [1480, 0]
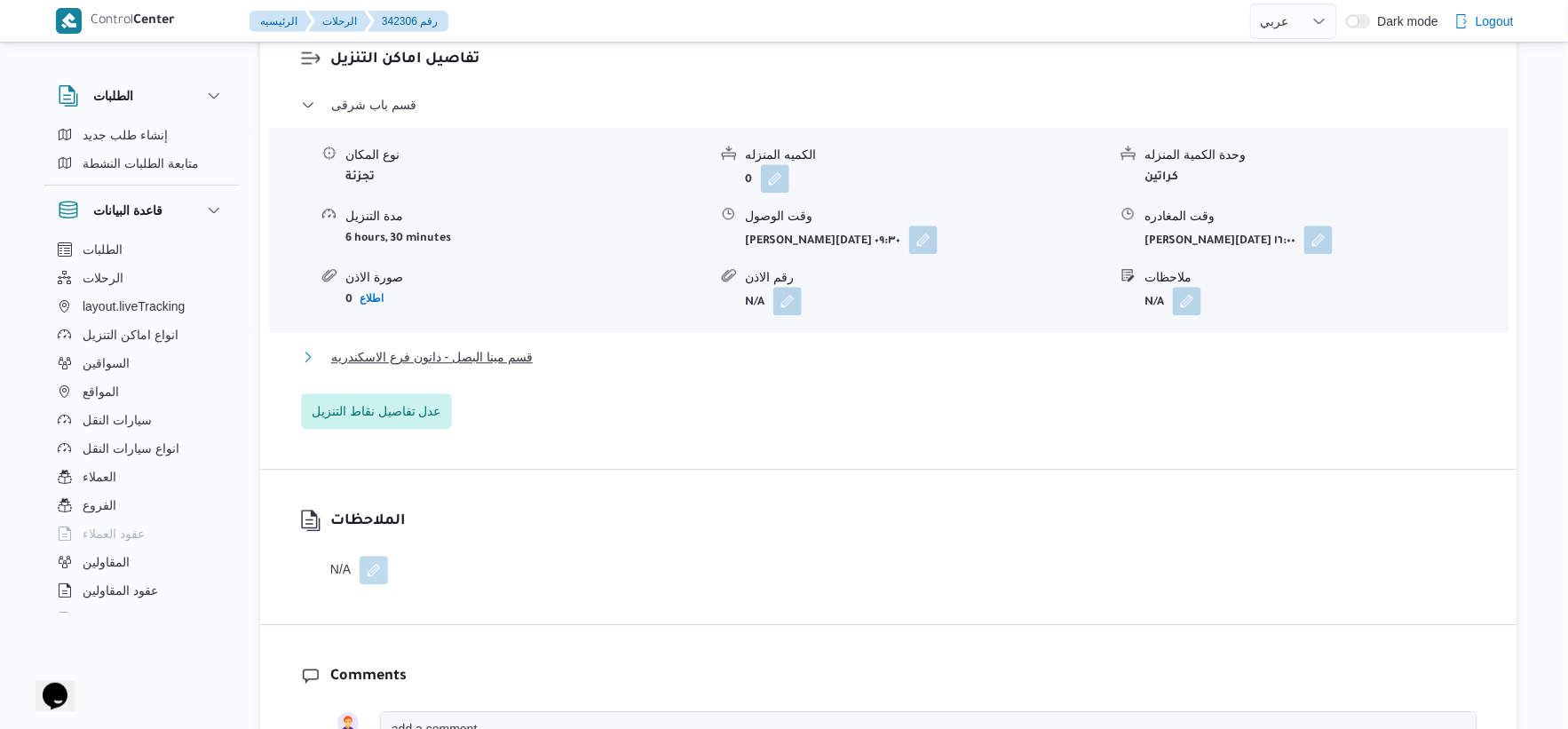
click at [535, 367] on button "قسم مينا البصل - دانون فرع الاسكندريه" at bounding box center [889, 357] width 1177 height 21
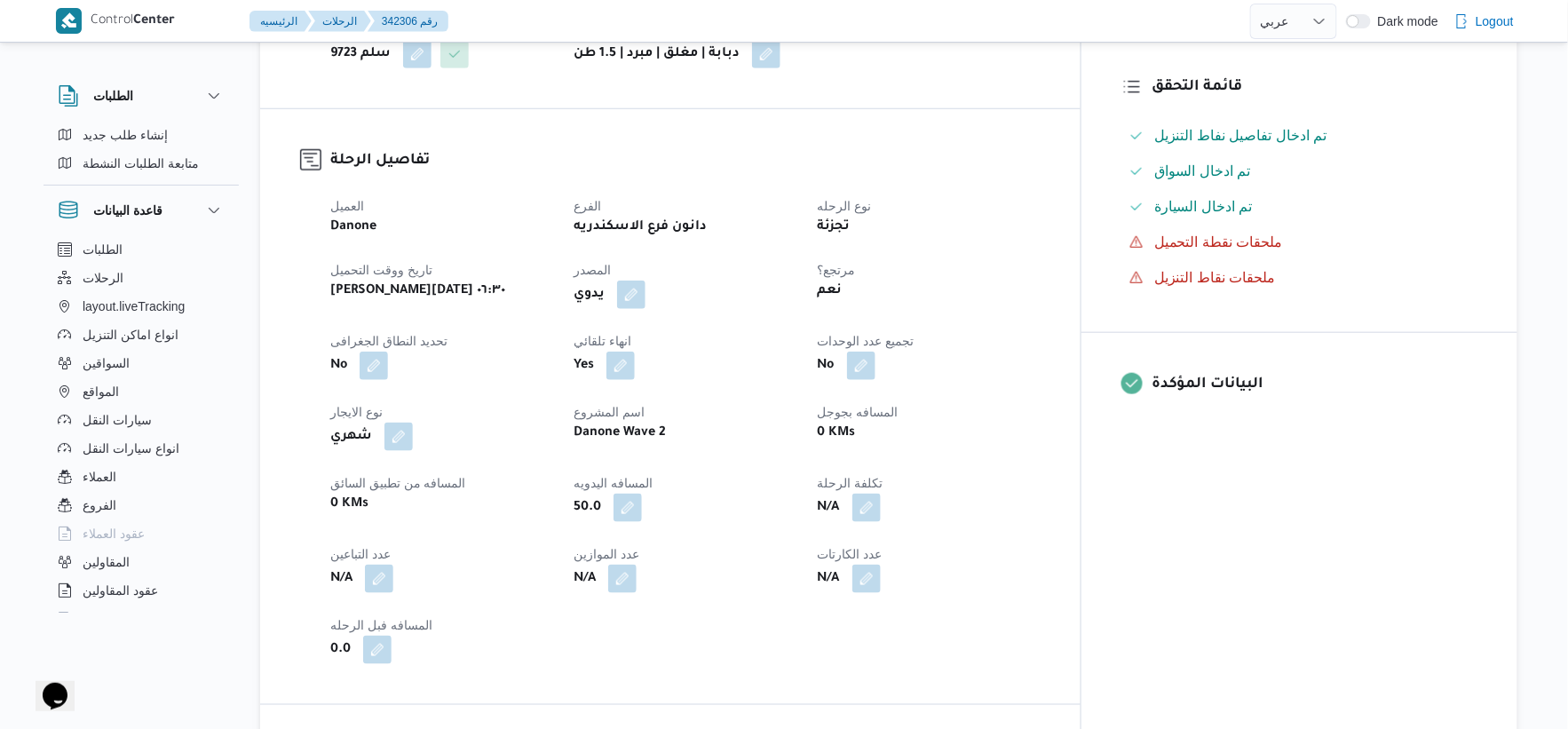
scroll to position [493, 0]
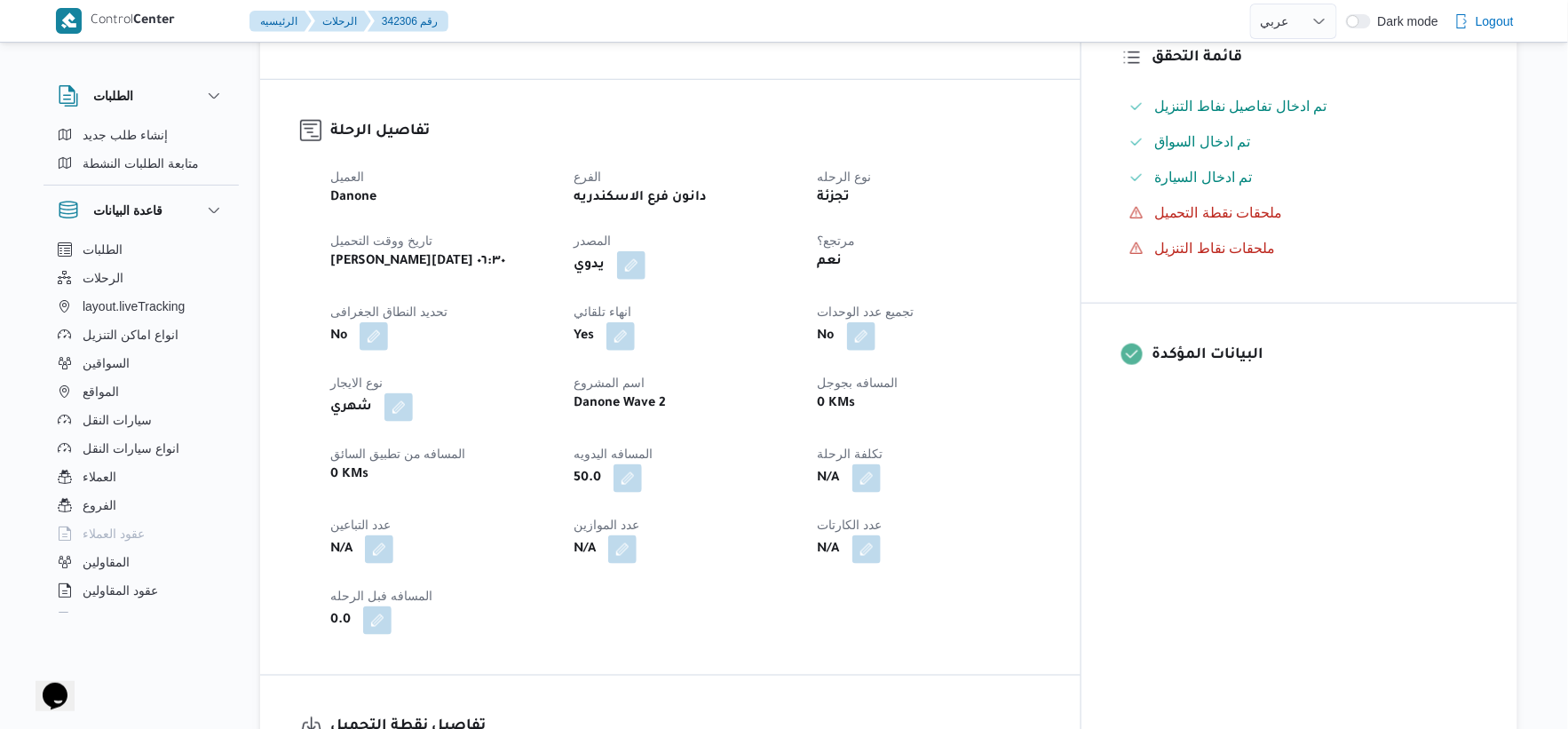
select select "ar"
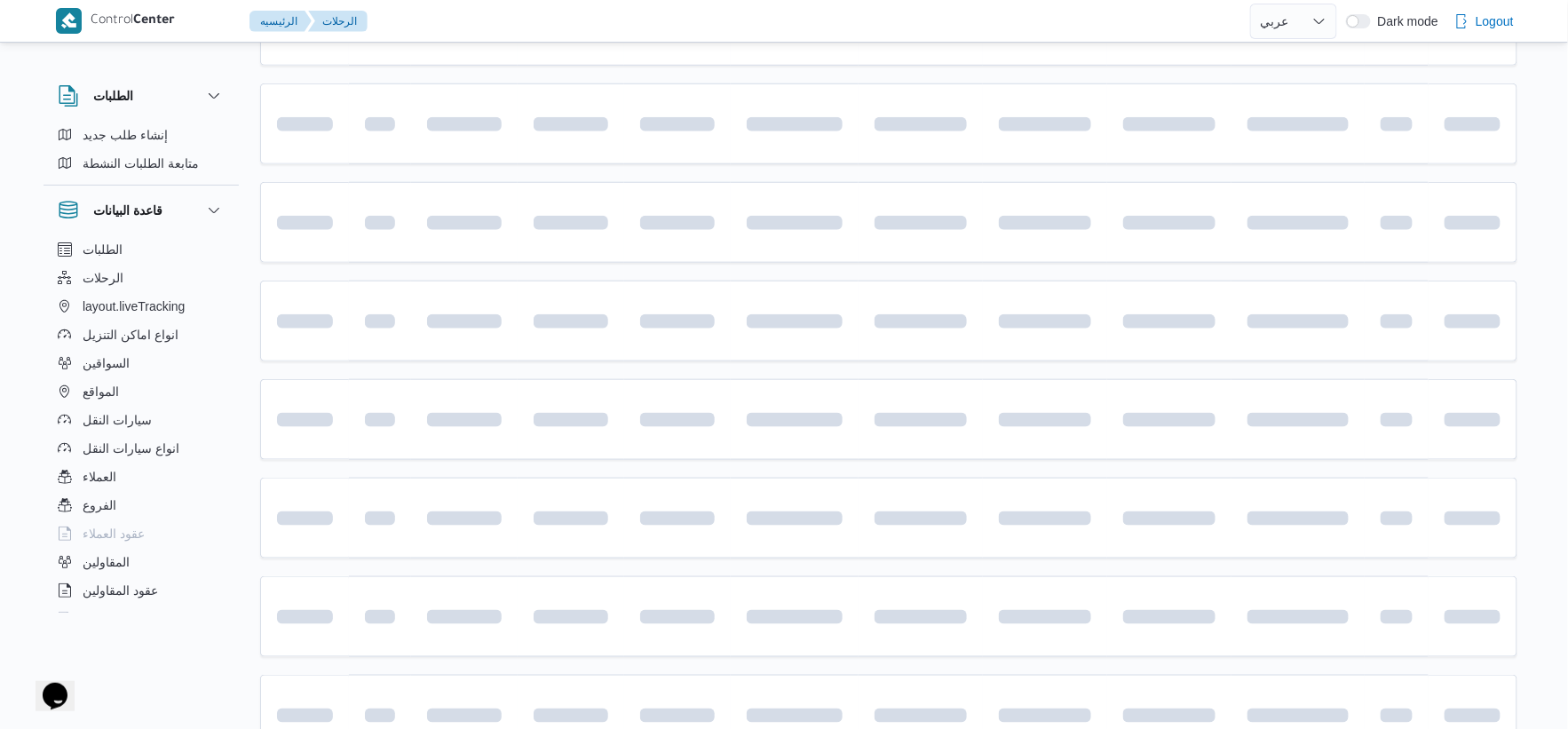
scroll to position [1427, 0]
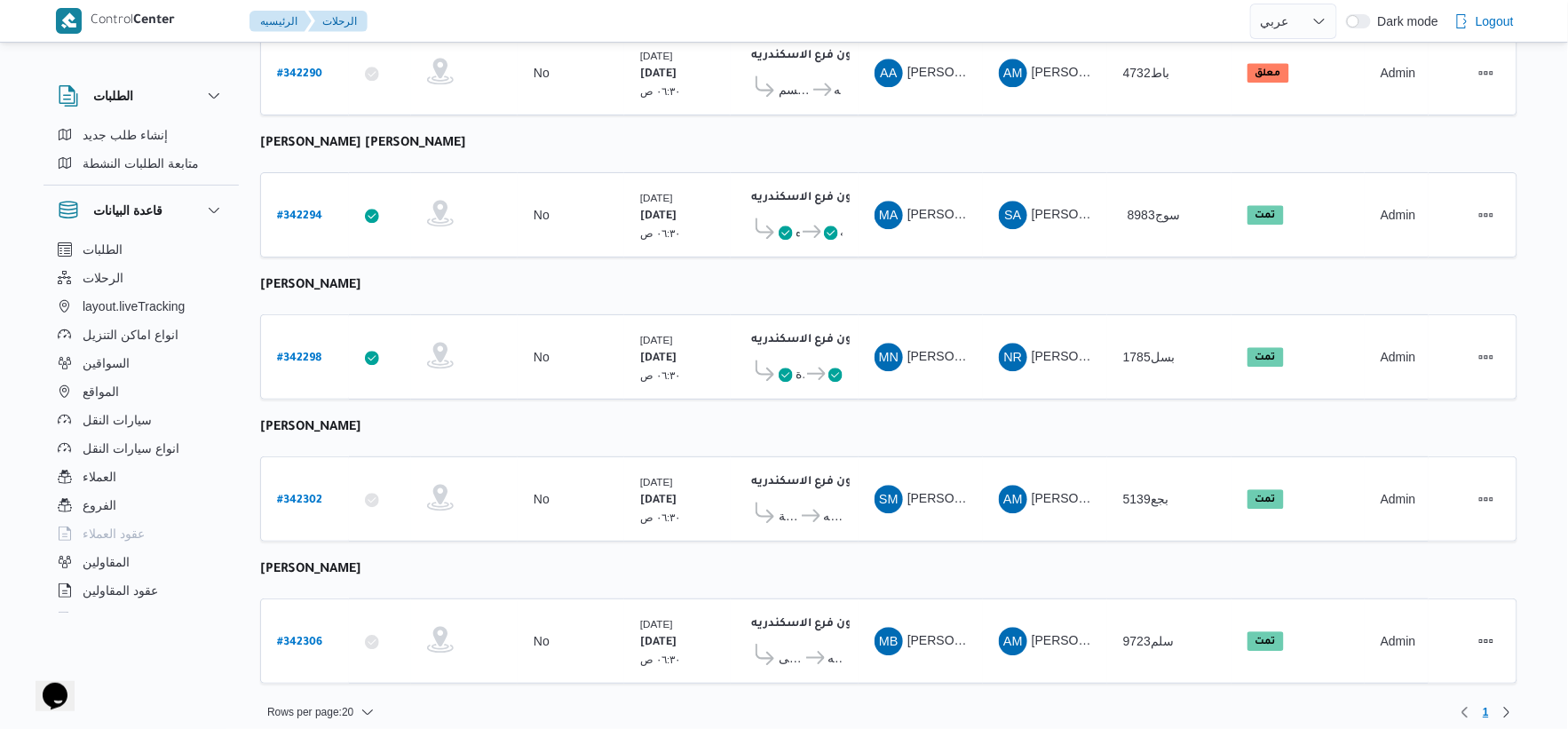
select select "ar"
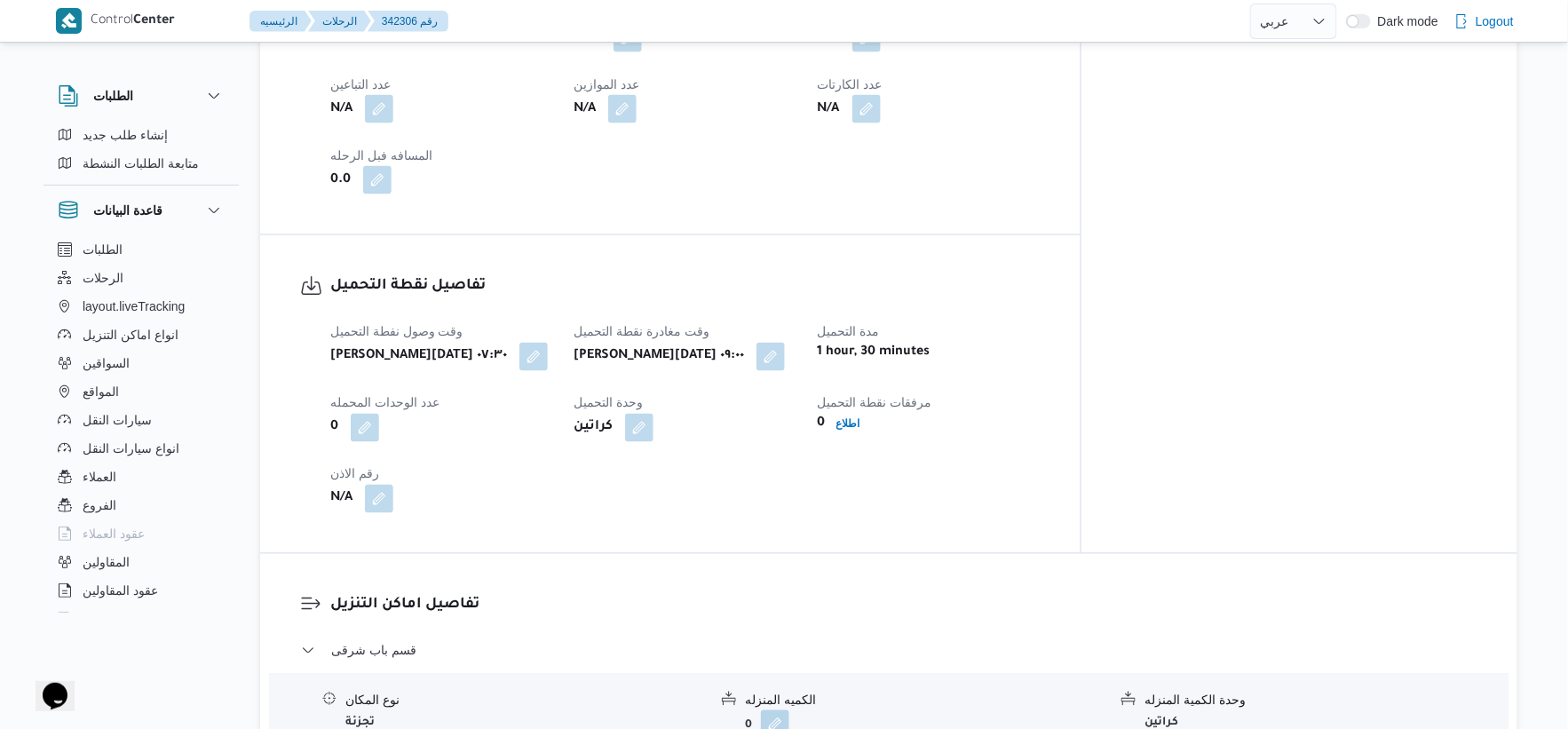
scroll to position [538, 0]
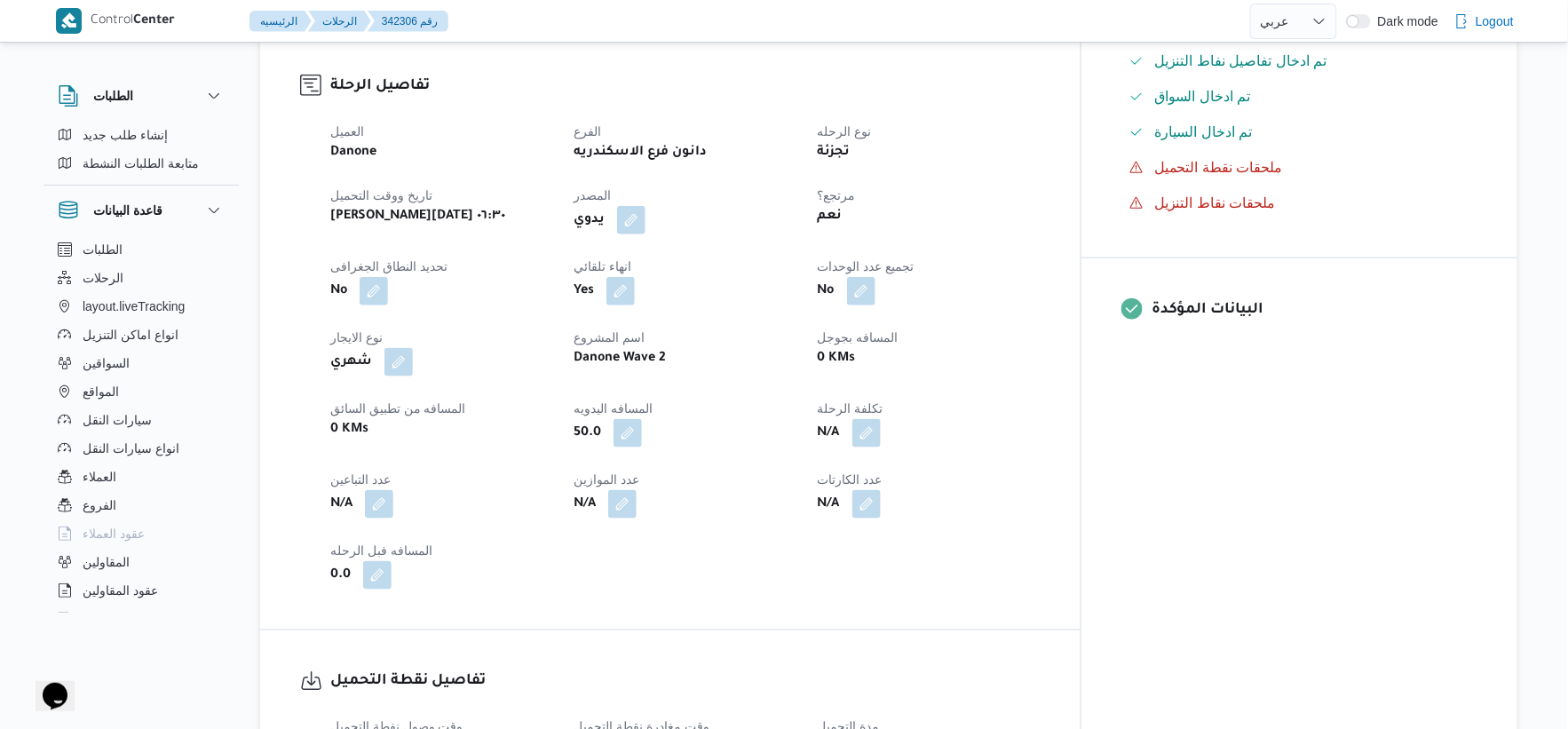
select select "ar"
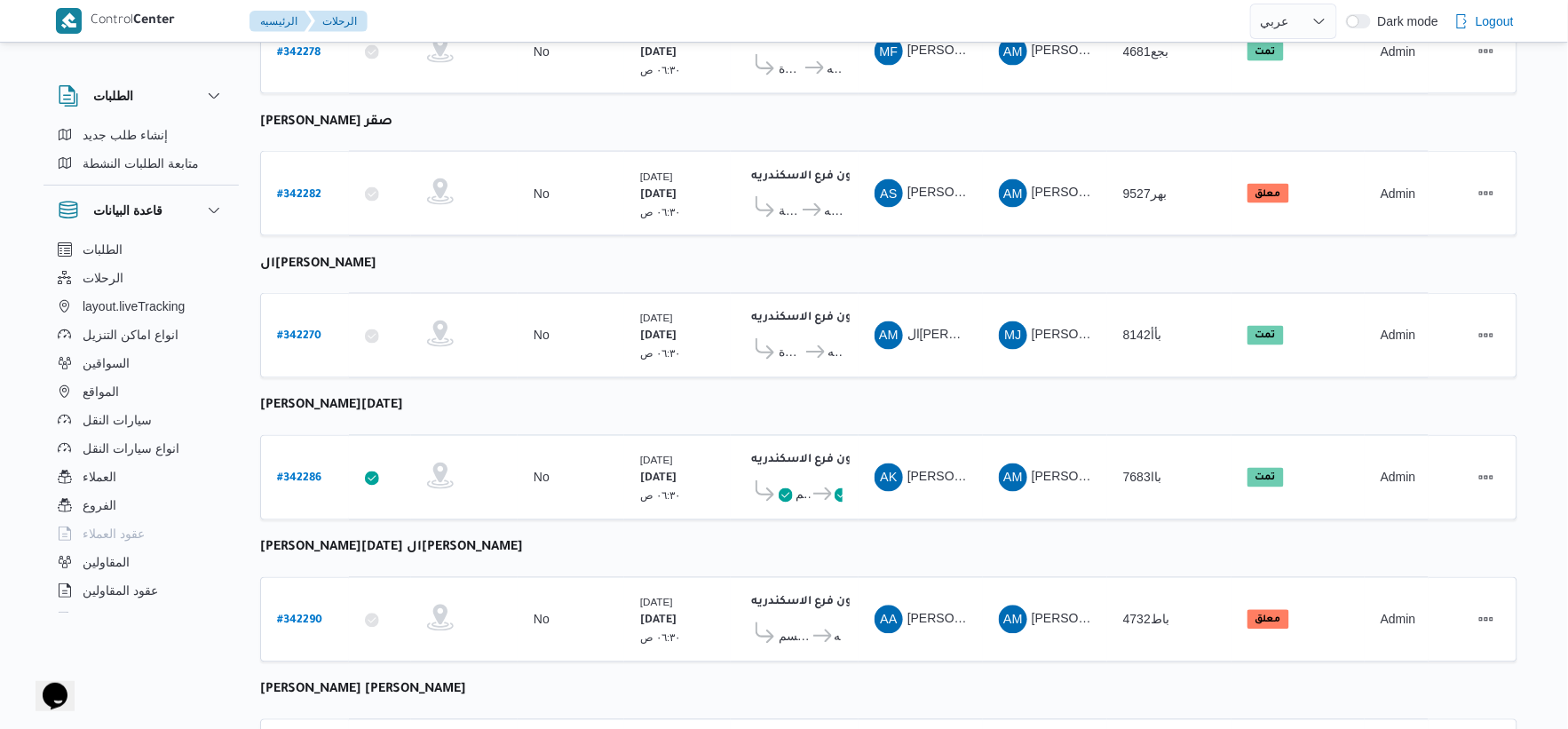
scroll to position [1167, 0]
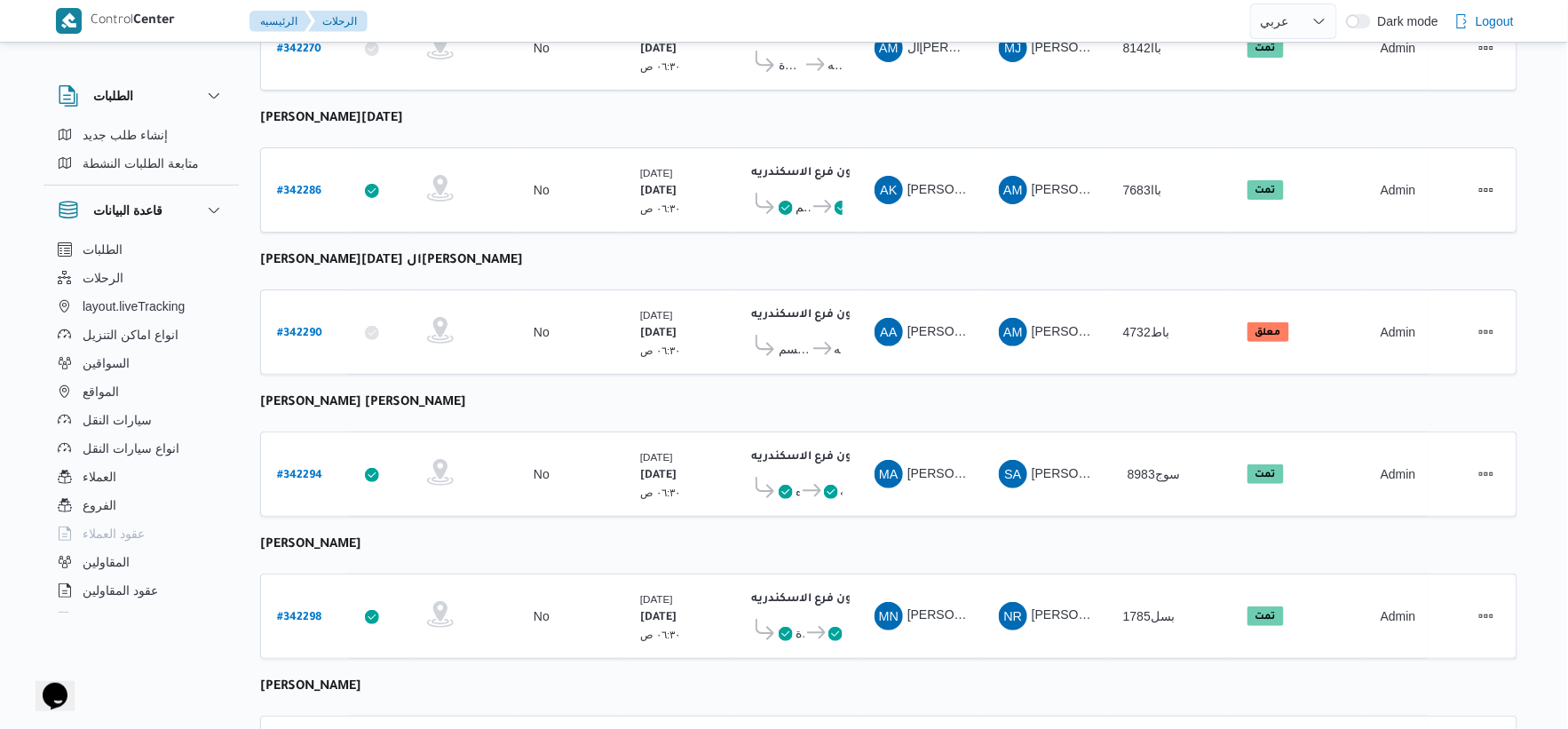
select select "ar"
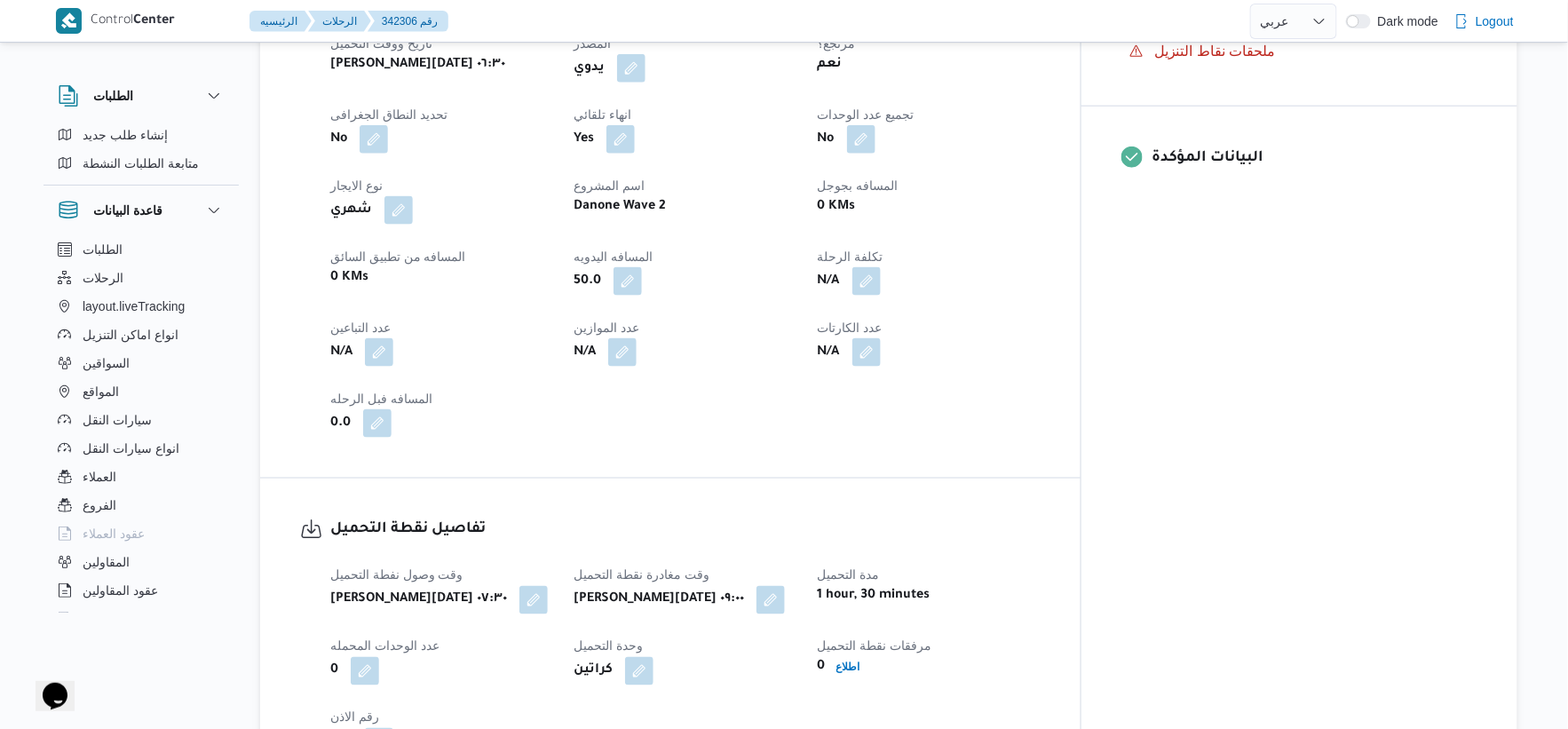
scroll to position [673, 0]
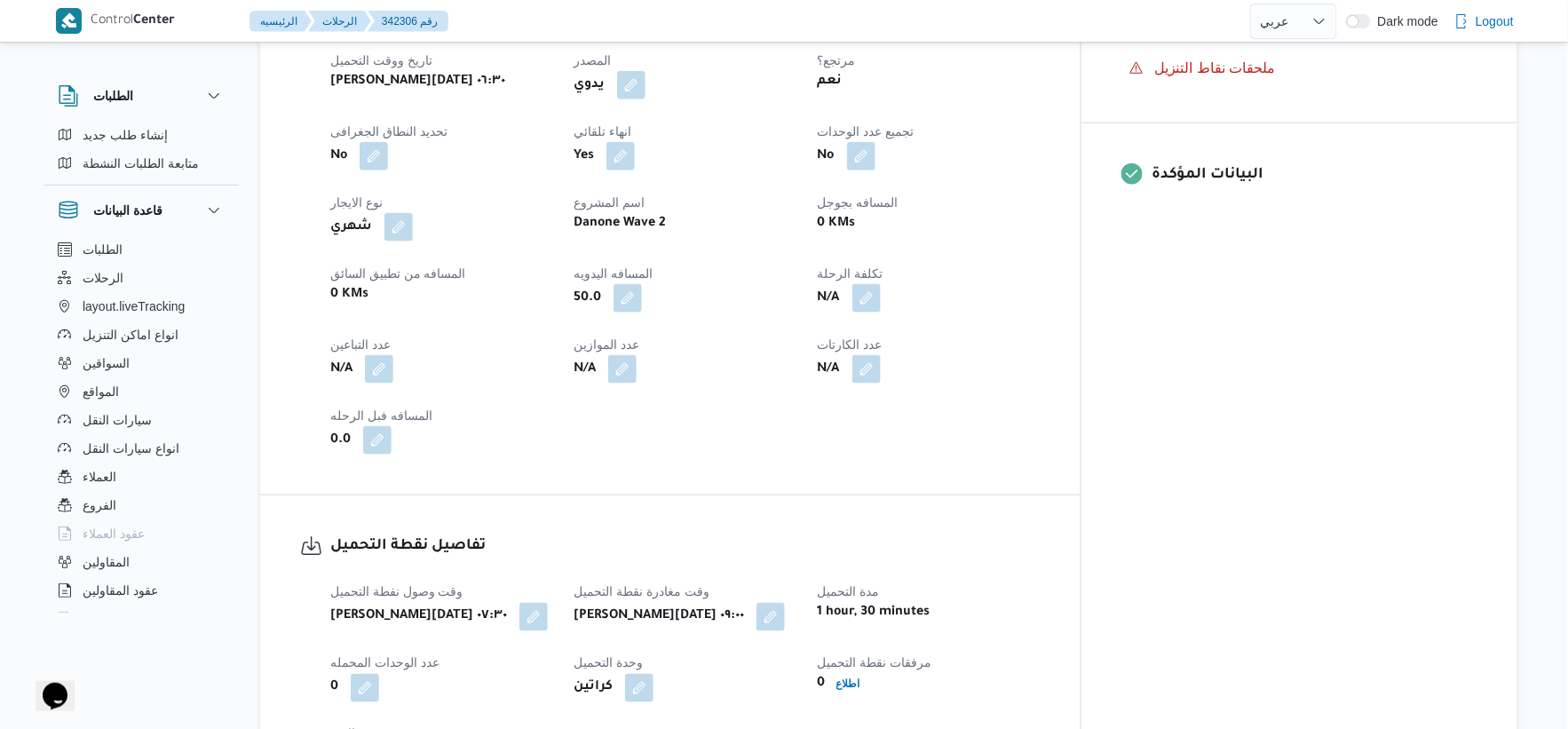
select select "ar"
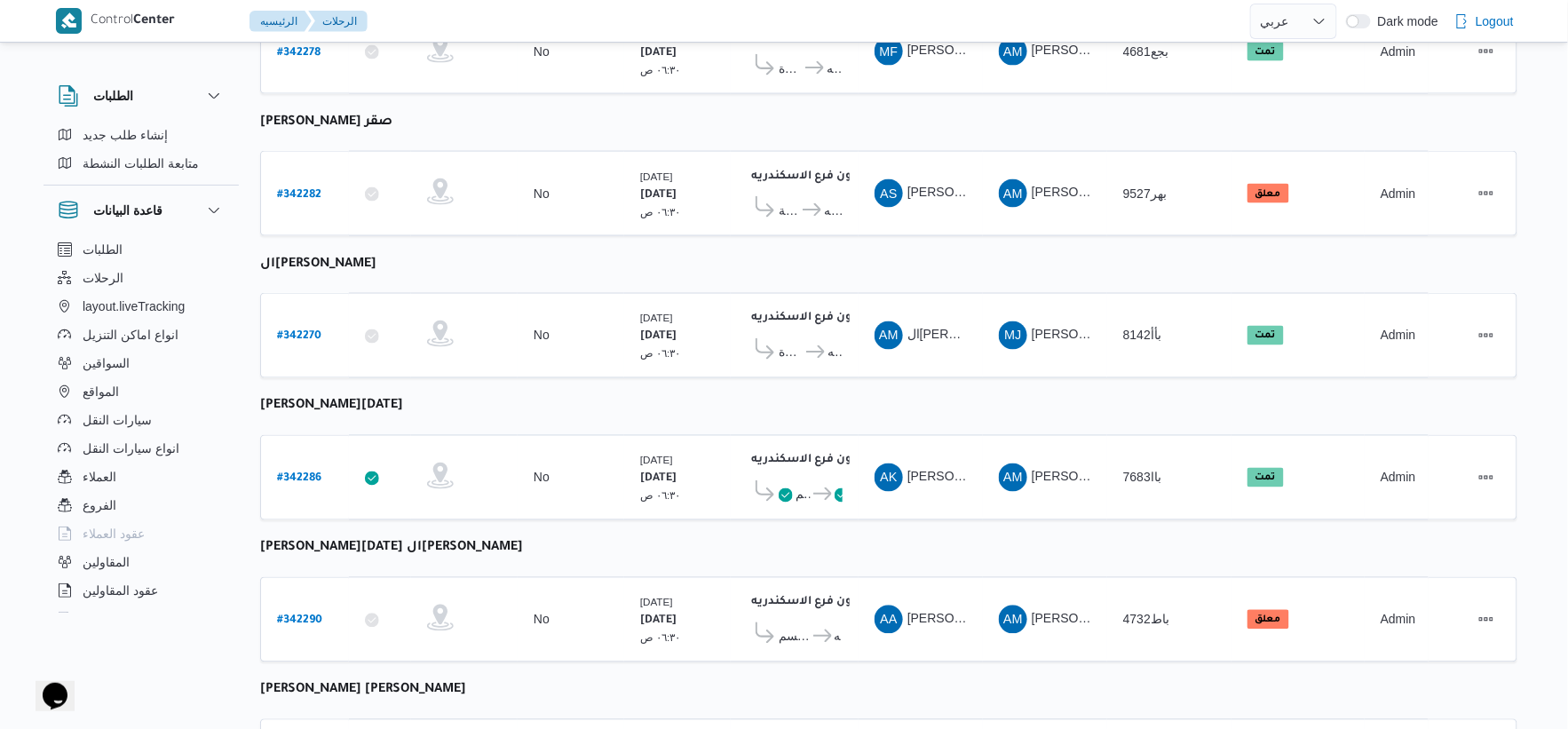
scroll to position [1167, 0]
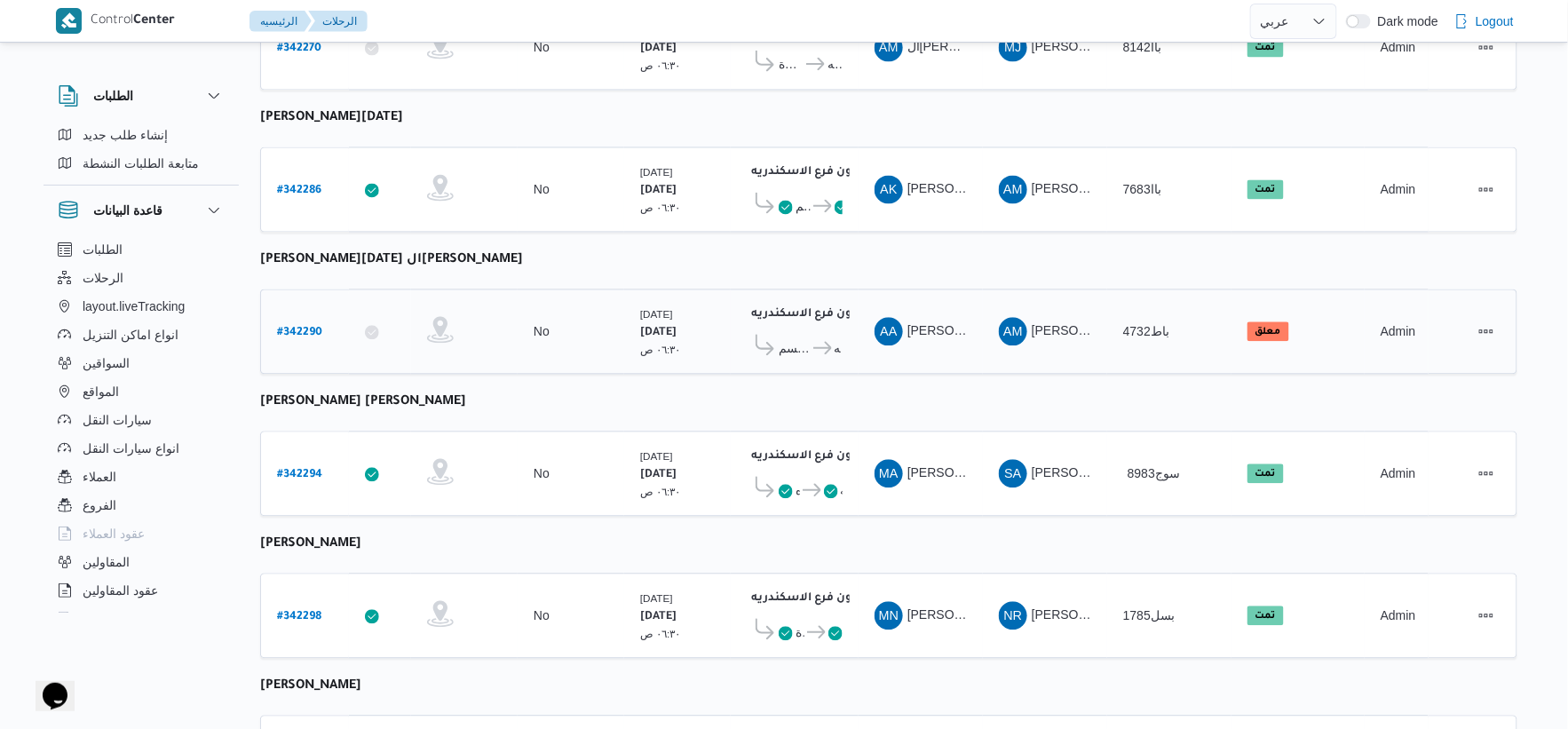
click at [300, 328] on b "# 342290" at bounding box center [299, 334] width 45 height 12
select select "ar"
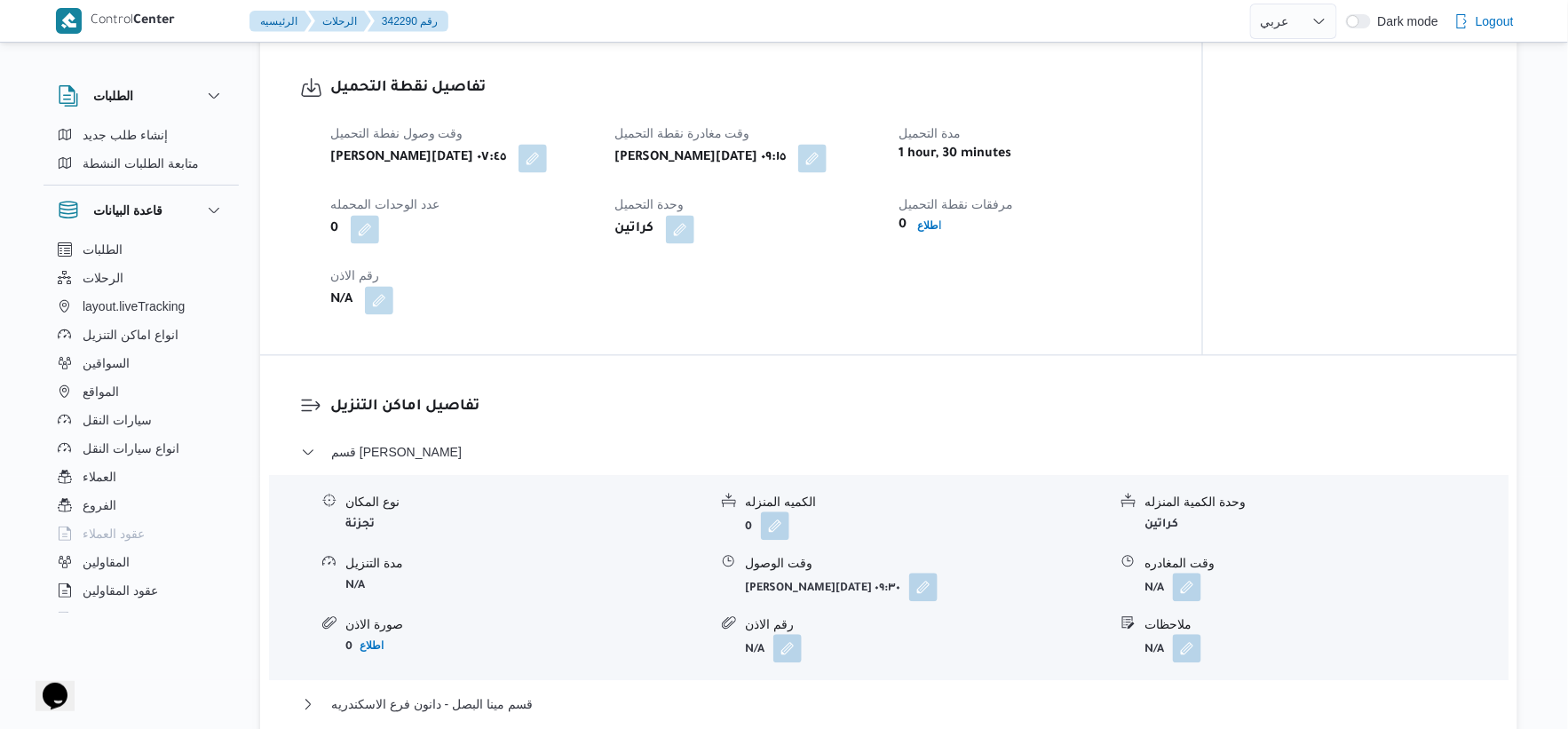
scroll to position [1662, 0]
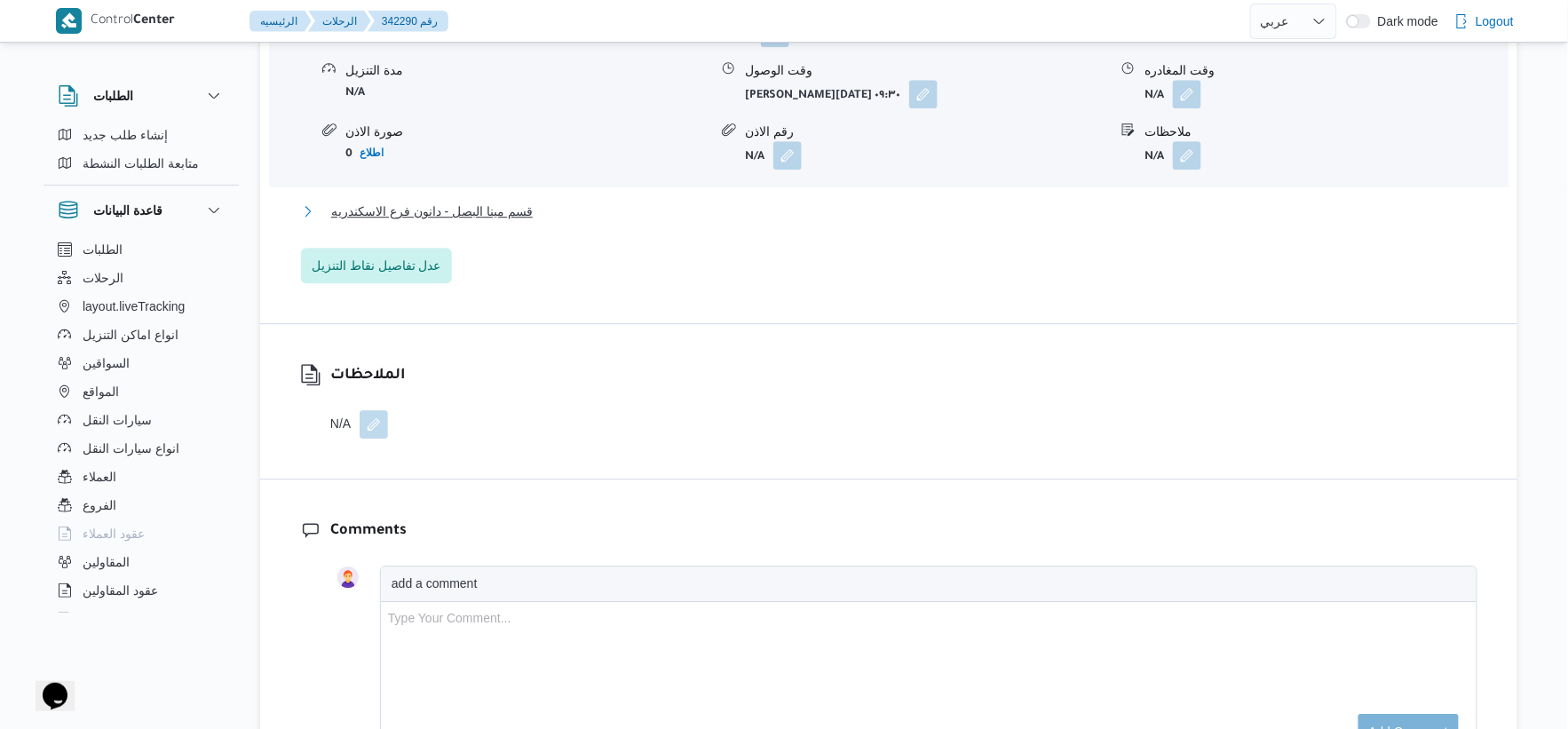
click at [537, 207] on button "قسم مينا البصل - دانون فرع الاسكندريه" at bounding box center [889, 211] width 1177 height 21
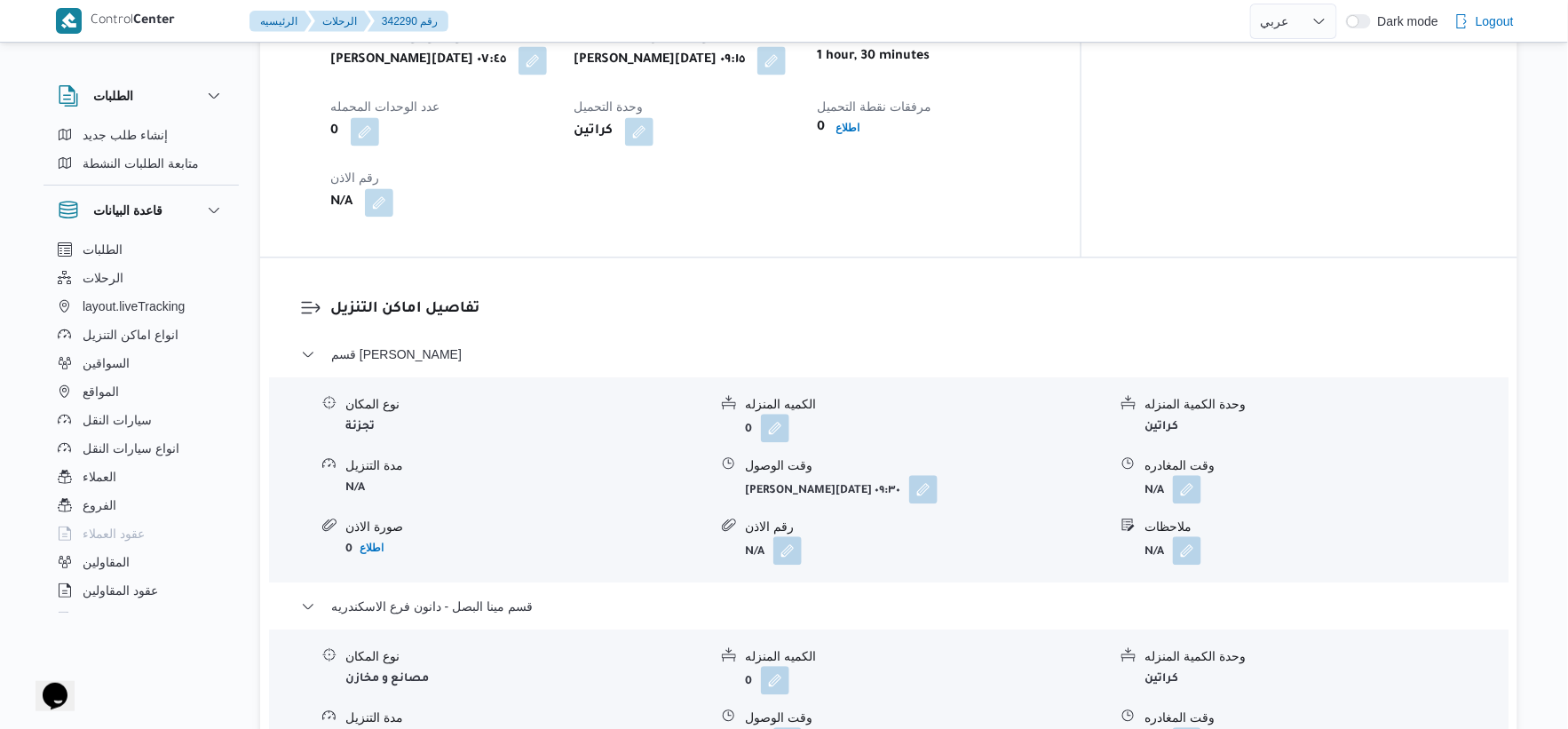
scroll to position [673, 0]
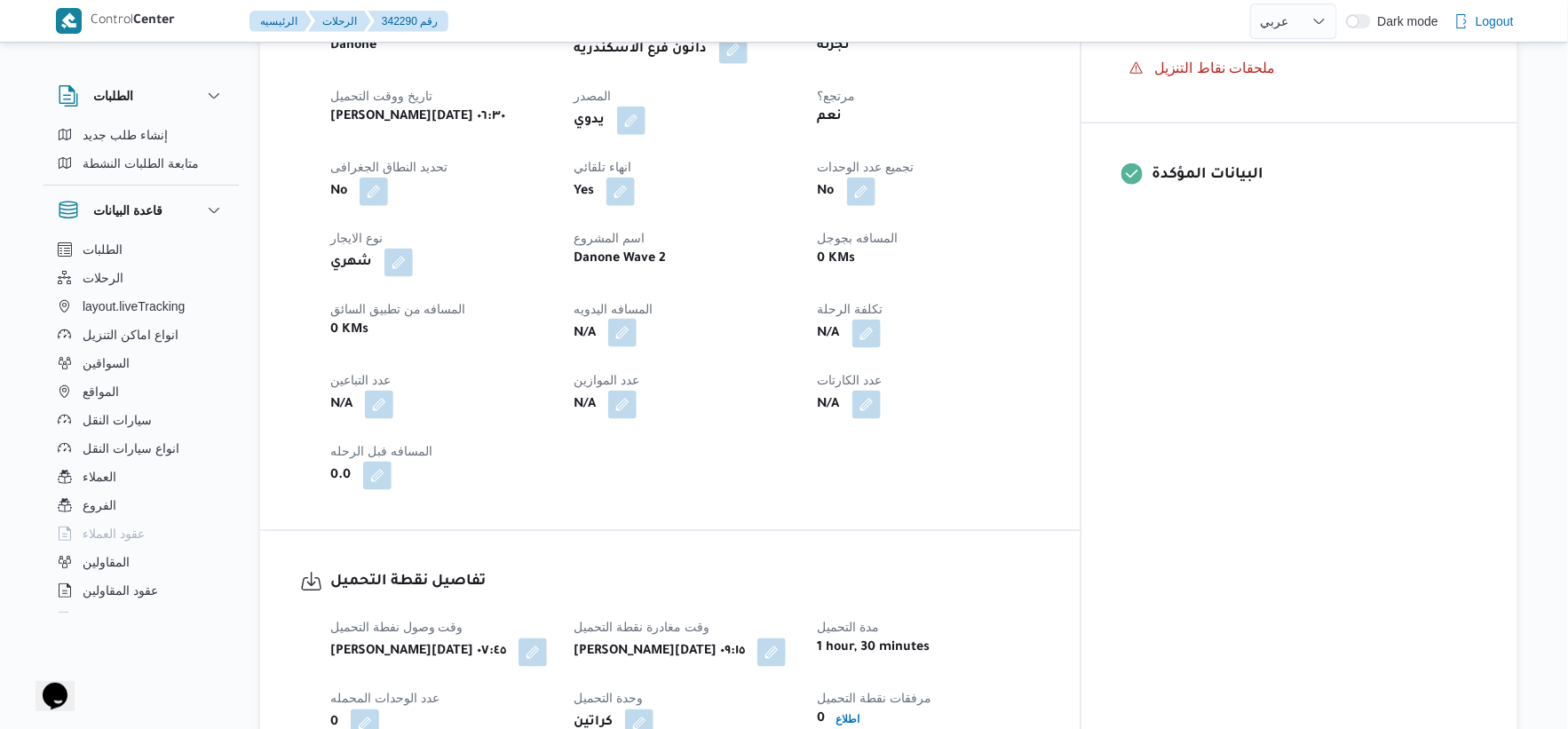
click at [637, 326] on button "button" at bounding box center [622, 333] width 28 height 28
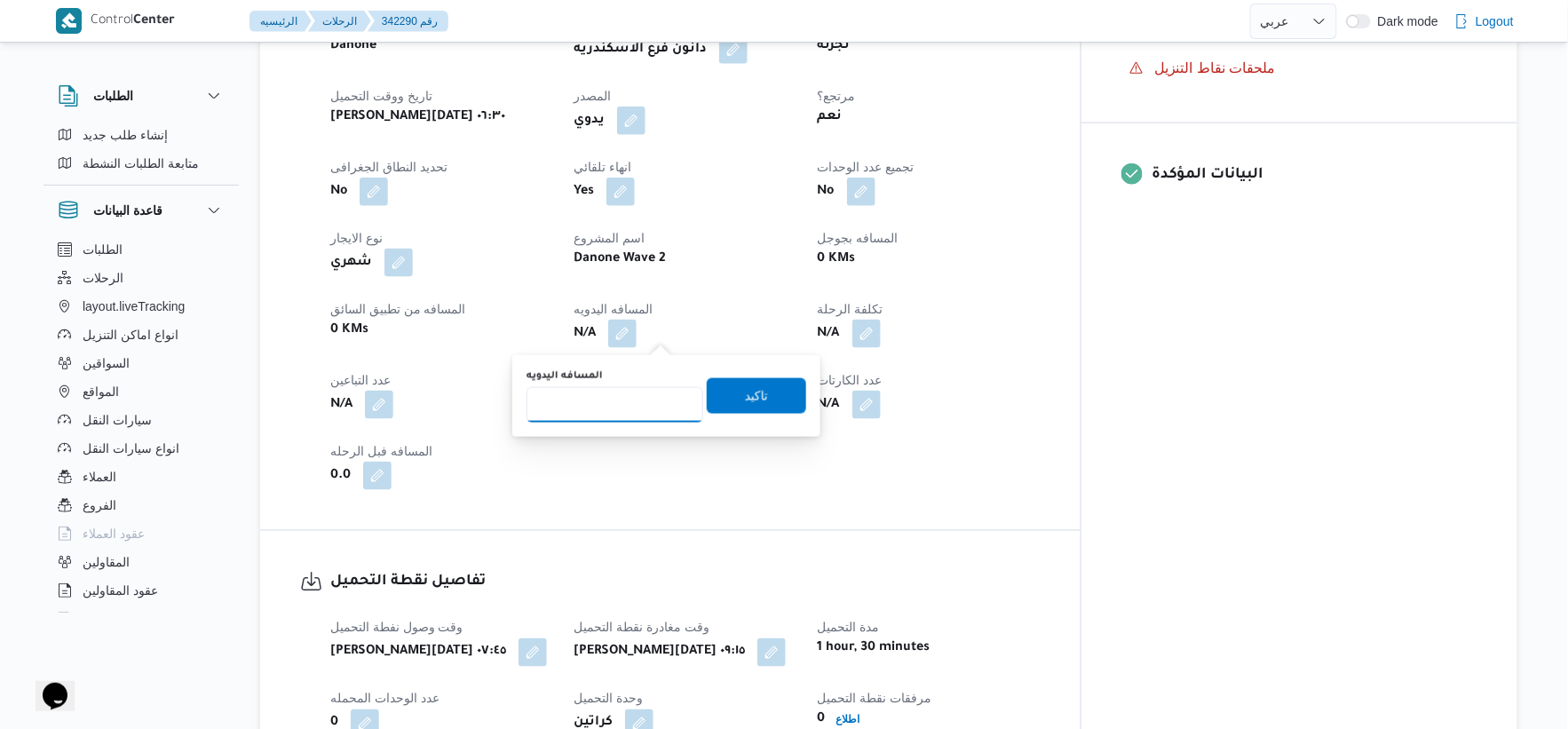
click at [578, 403] on input "المسافه اليدويه" at bounding box center [615, 405] width 177 height 36
type input "36"
click at [745, 397] on span "تاكيد" at bounding box center [756, 394] width 23 height 21
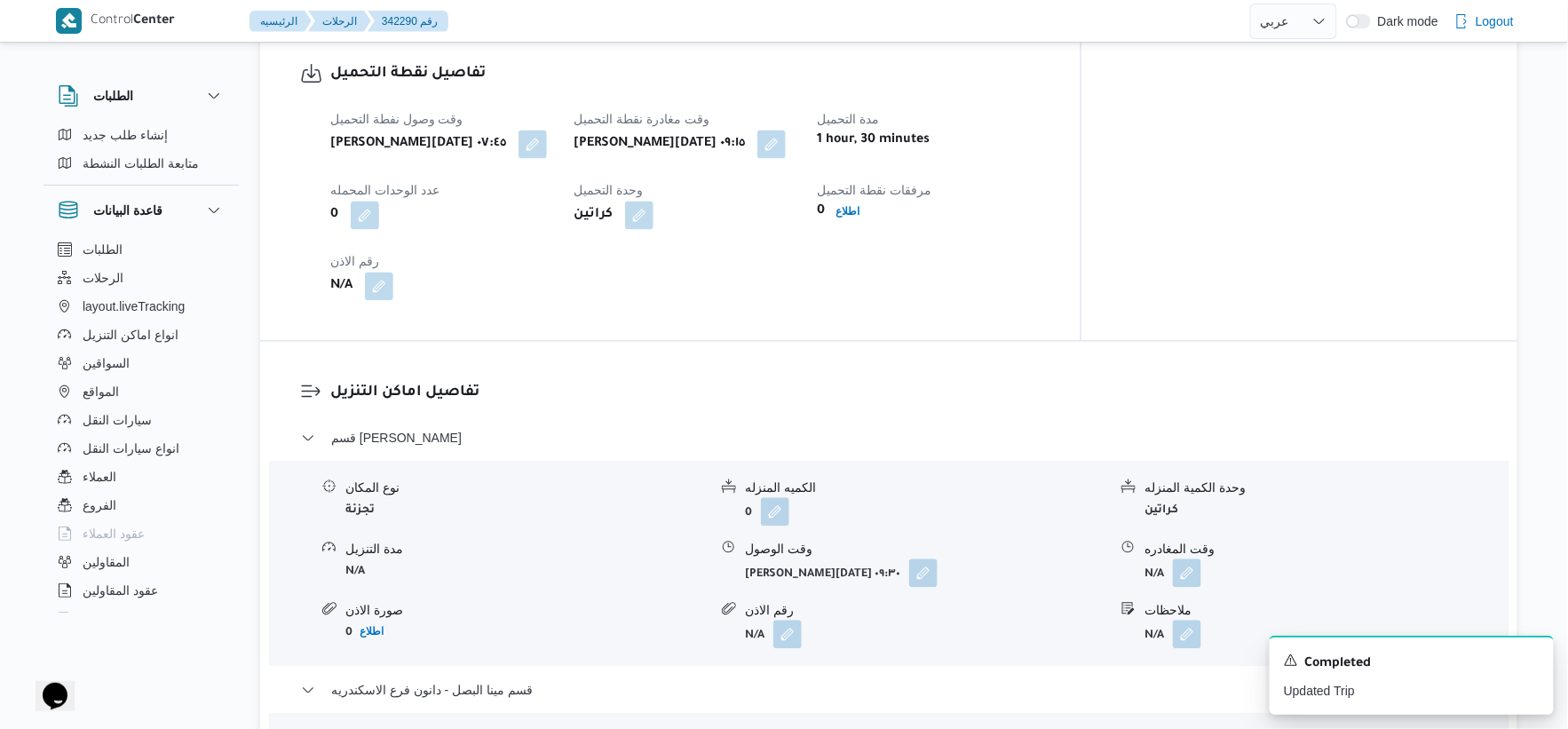
scroll to position [1184, 0]
click at [519, 139] on button "button" at bounding box center [533, 141] width 28 height 28
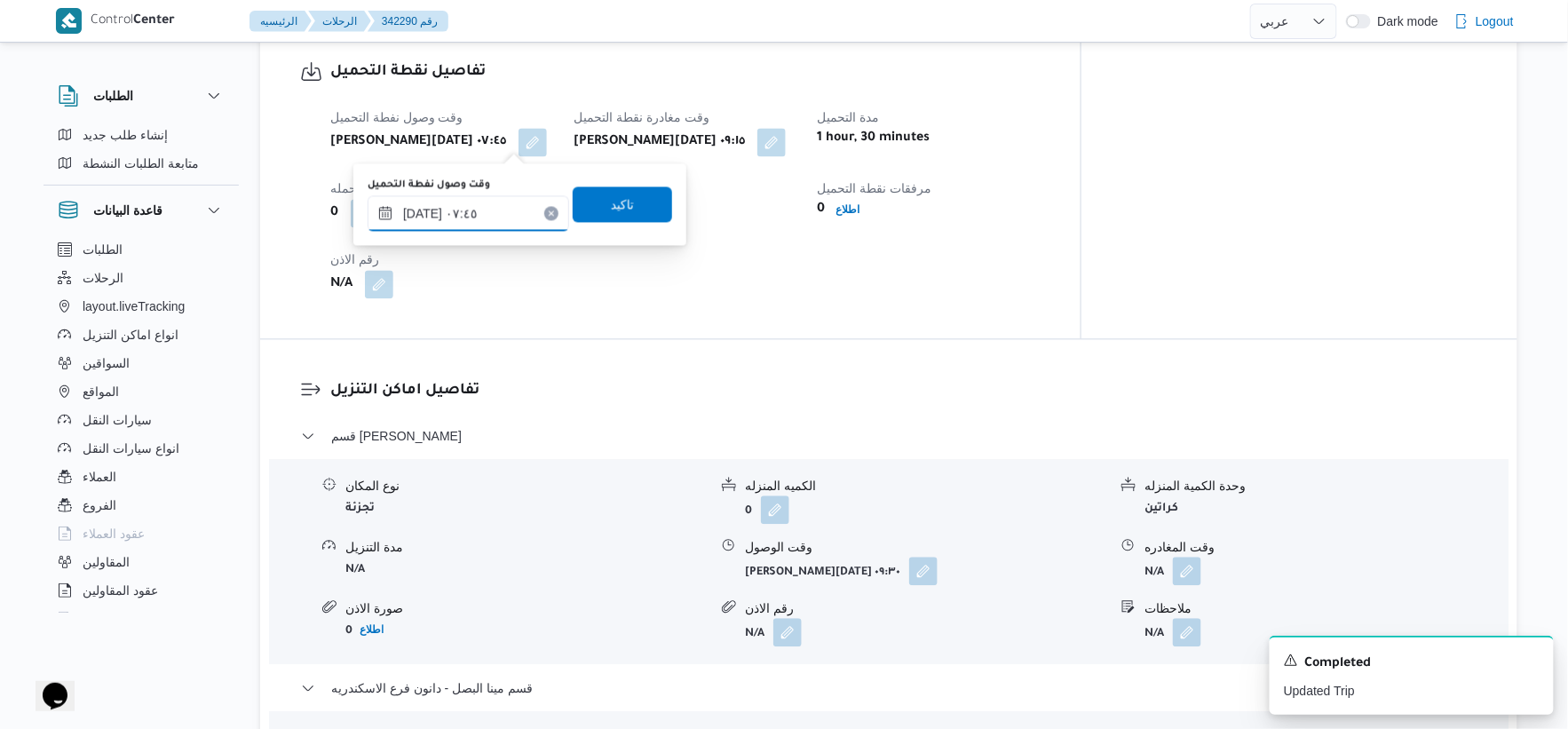
click at [423, 211] on input "[DATE] ٠٧:٤٥" at bounding box center [468, 214] width 202 height 36
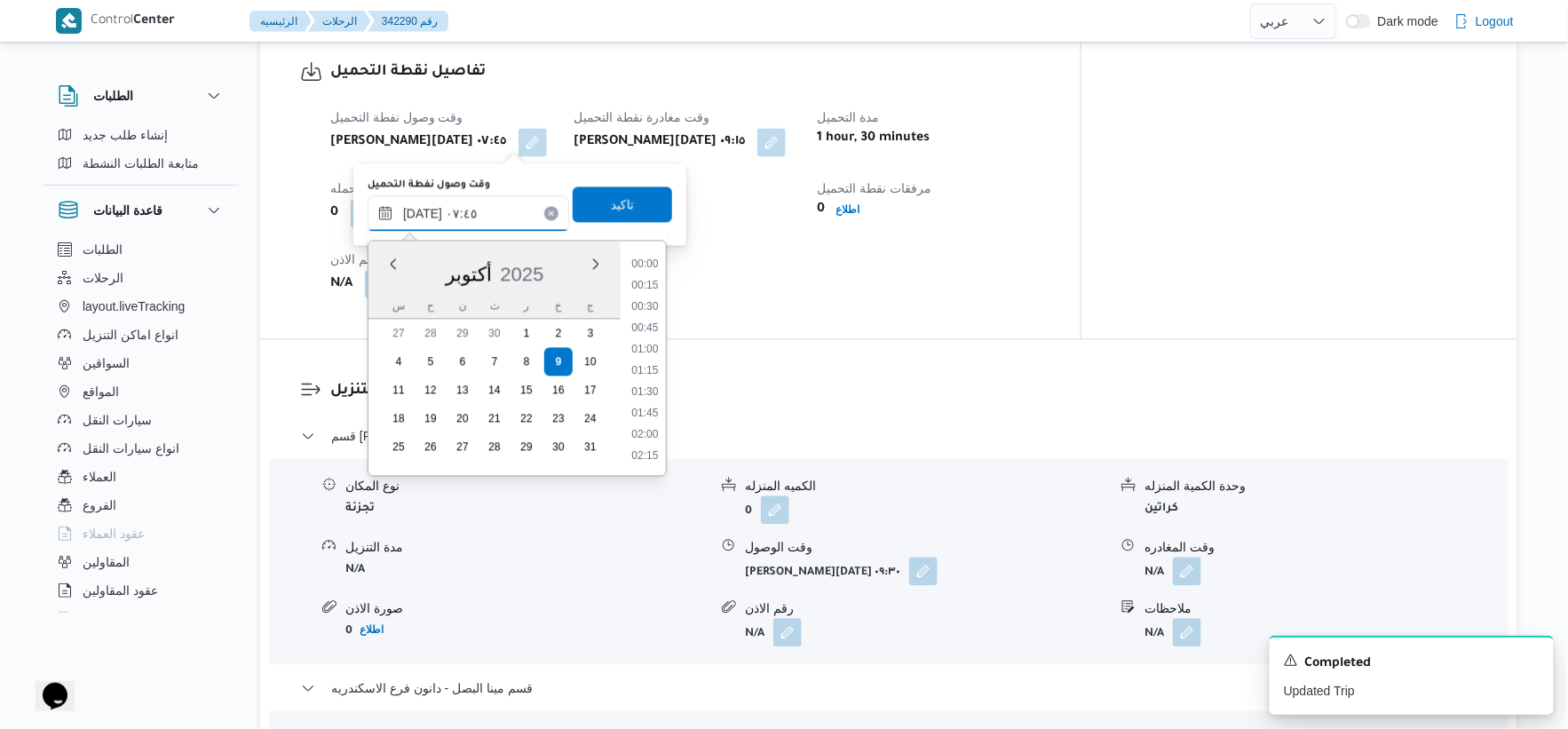
click at [423, 211] on input "[DATE] ٠٧:٤٥" at bounding box center [468, 214] width 202 height 36
type input "[DATE] ٠٧:٤٠"
click at [618, 197] on span "تاكيد" at bounding box center [622, 203] width 23 height 21
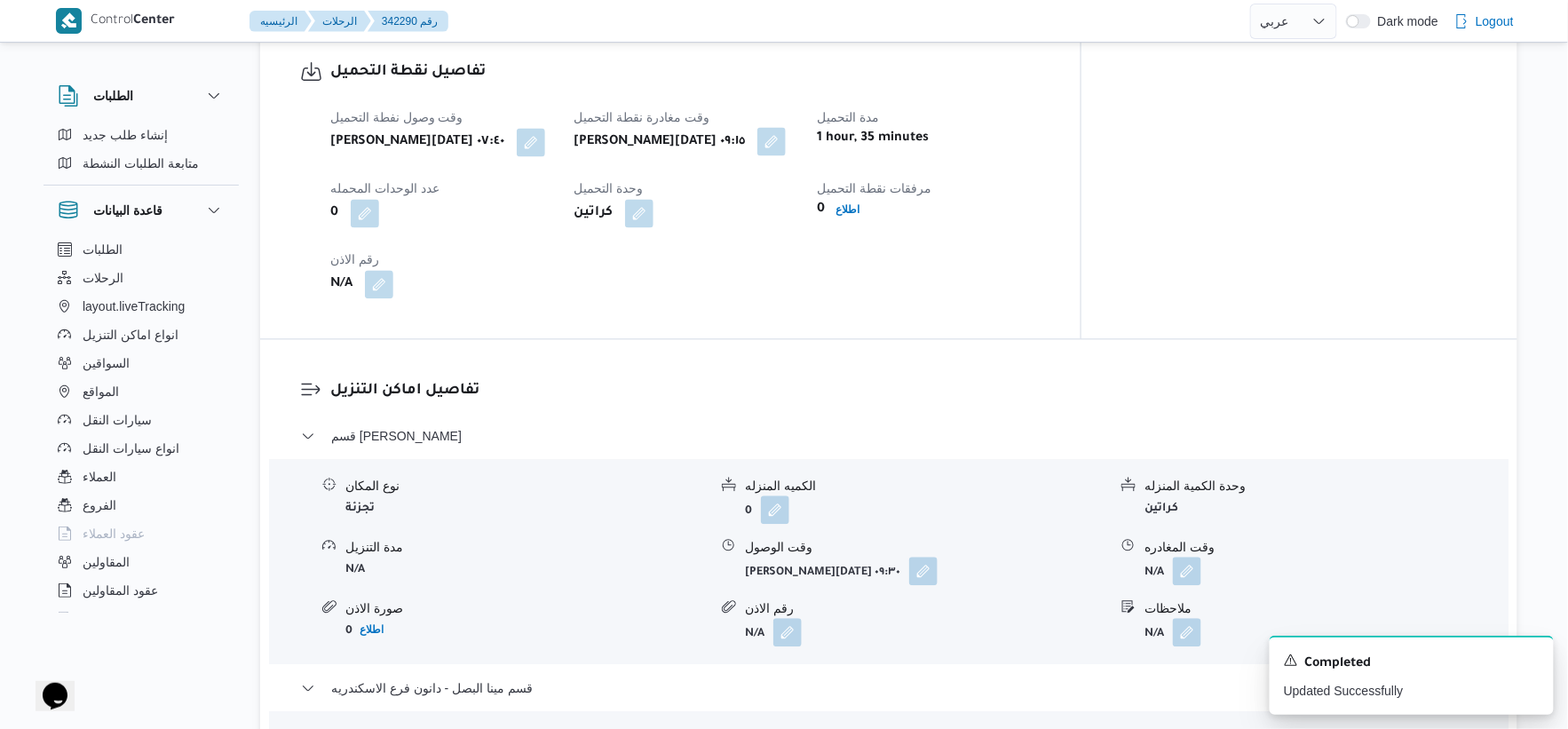
click at [785, 145] on button "button" at bounding box center [772, 141] width 28 height 28
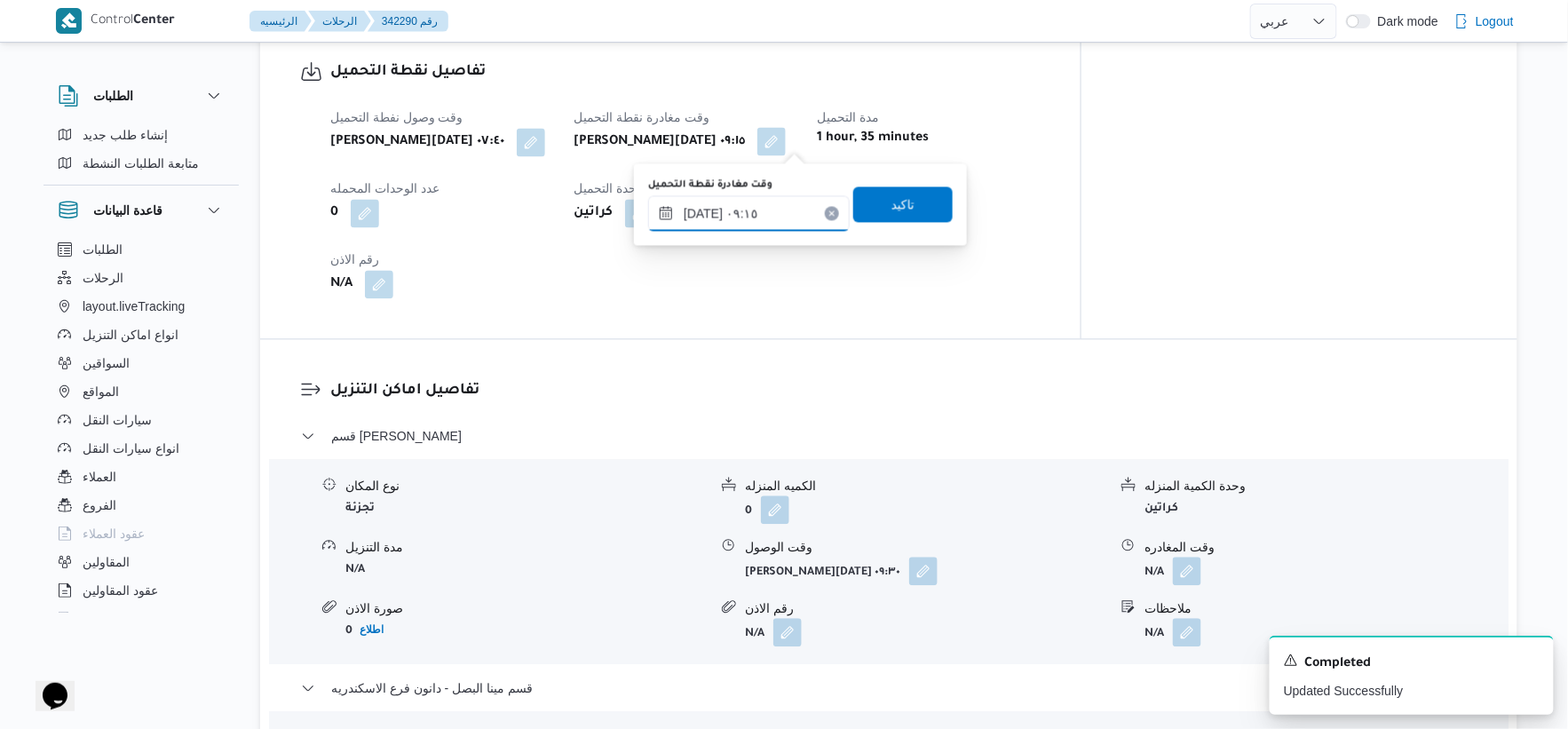
click at [777, 216] on input "[DATE] ٠٩:١٥" at bounding box center [750, 214] width 202 height 36
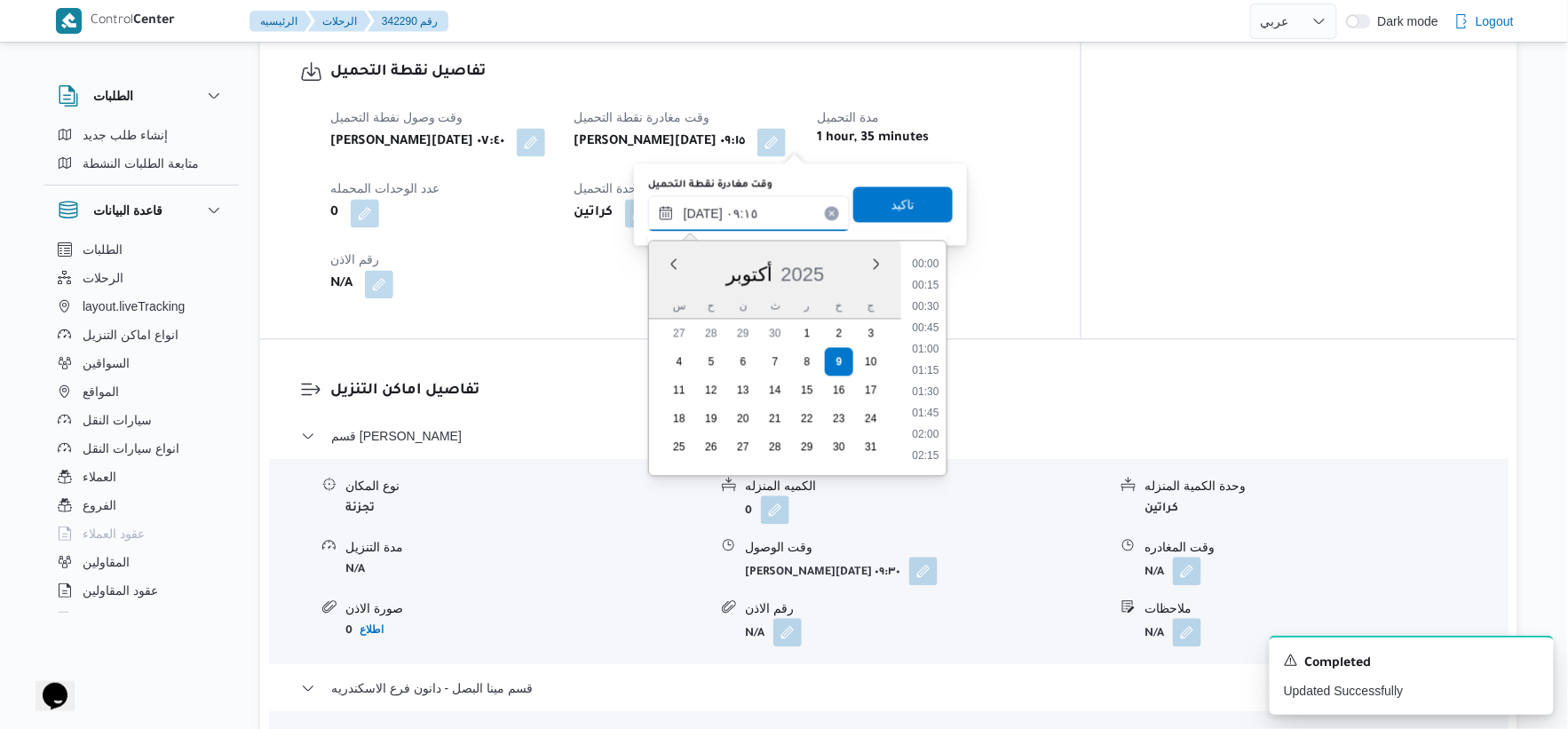
scroll to position [682, 0]
click at [930, 327] on li "08:45" at bounding box center [925, 328] width 41 height 18
type input "[DATE] ٠٨:٤٥"
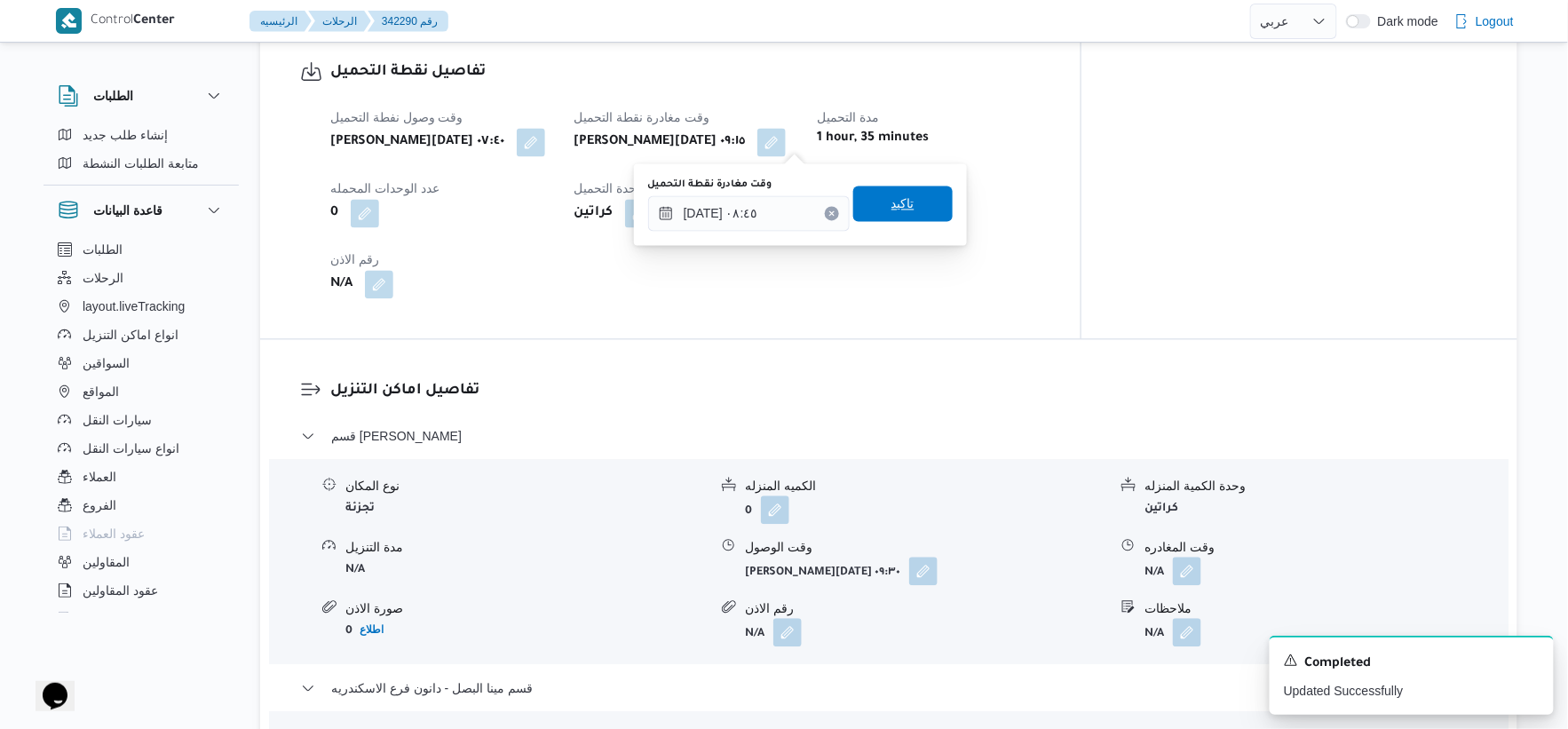
click at [900, 203] on span "تاكيد" at bounding box center [902, 203] width 23 height 21
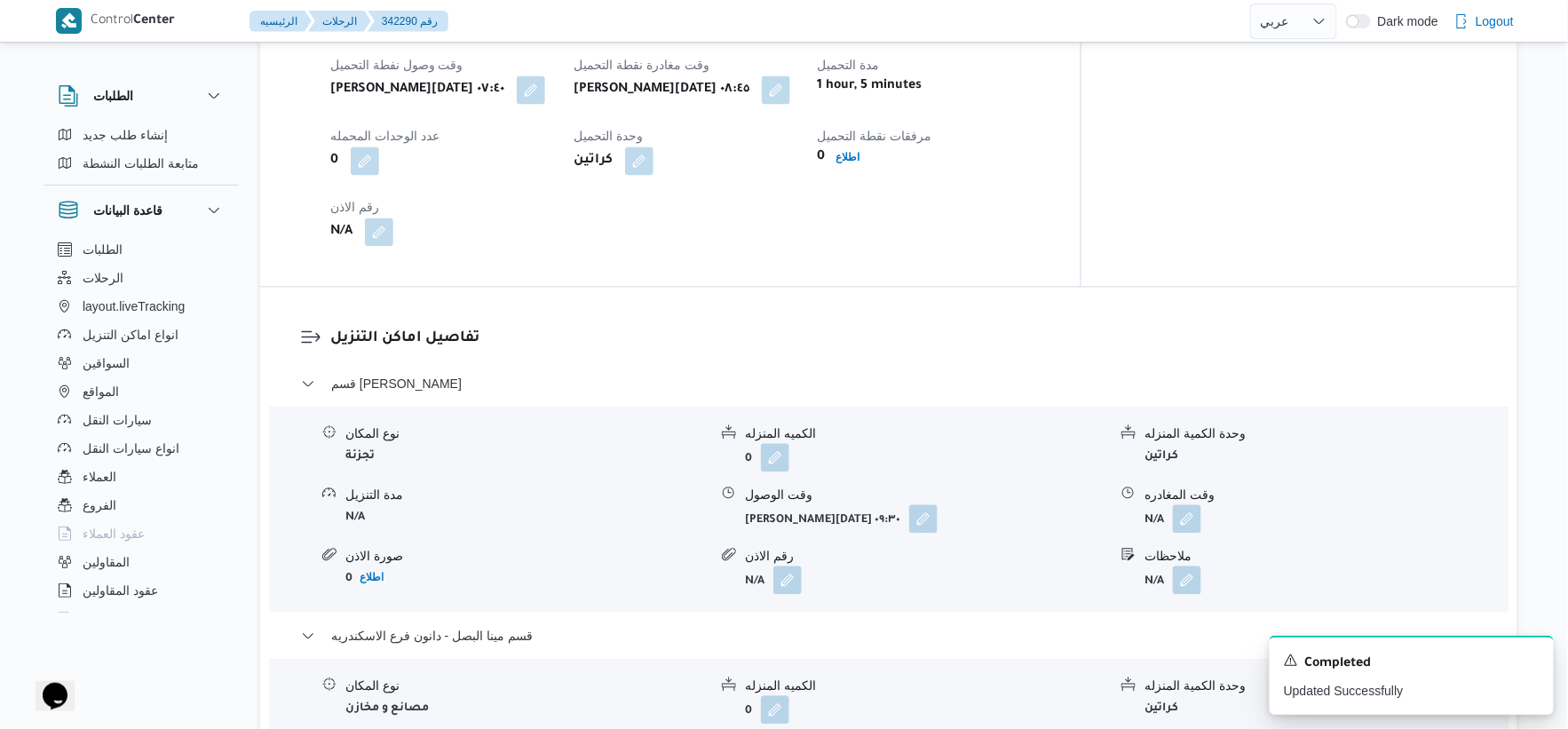
scroll to position [1283, 0]
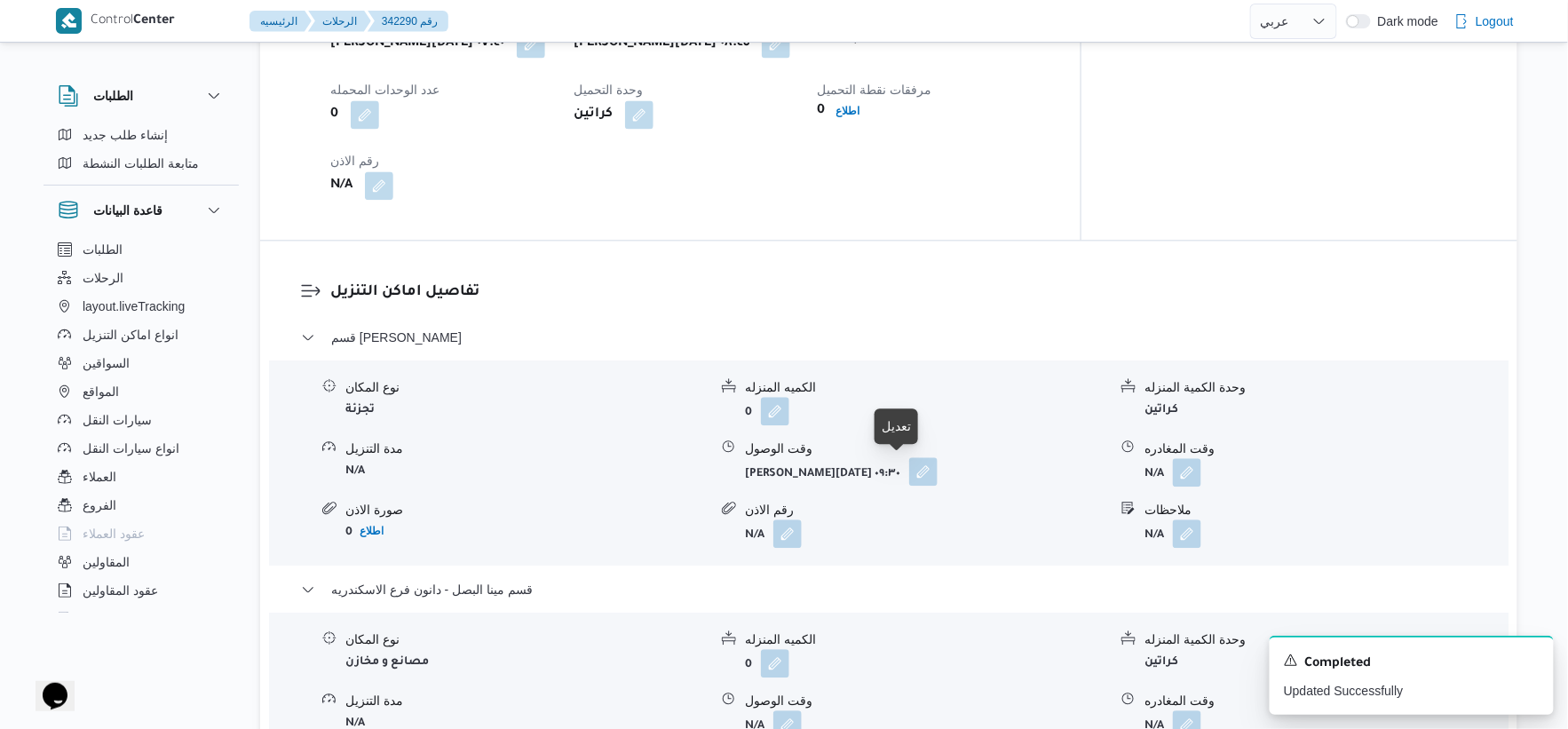
click at [909, 482] on button "button" at bounding box center [923, 471] width 28 height 28
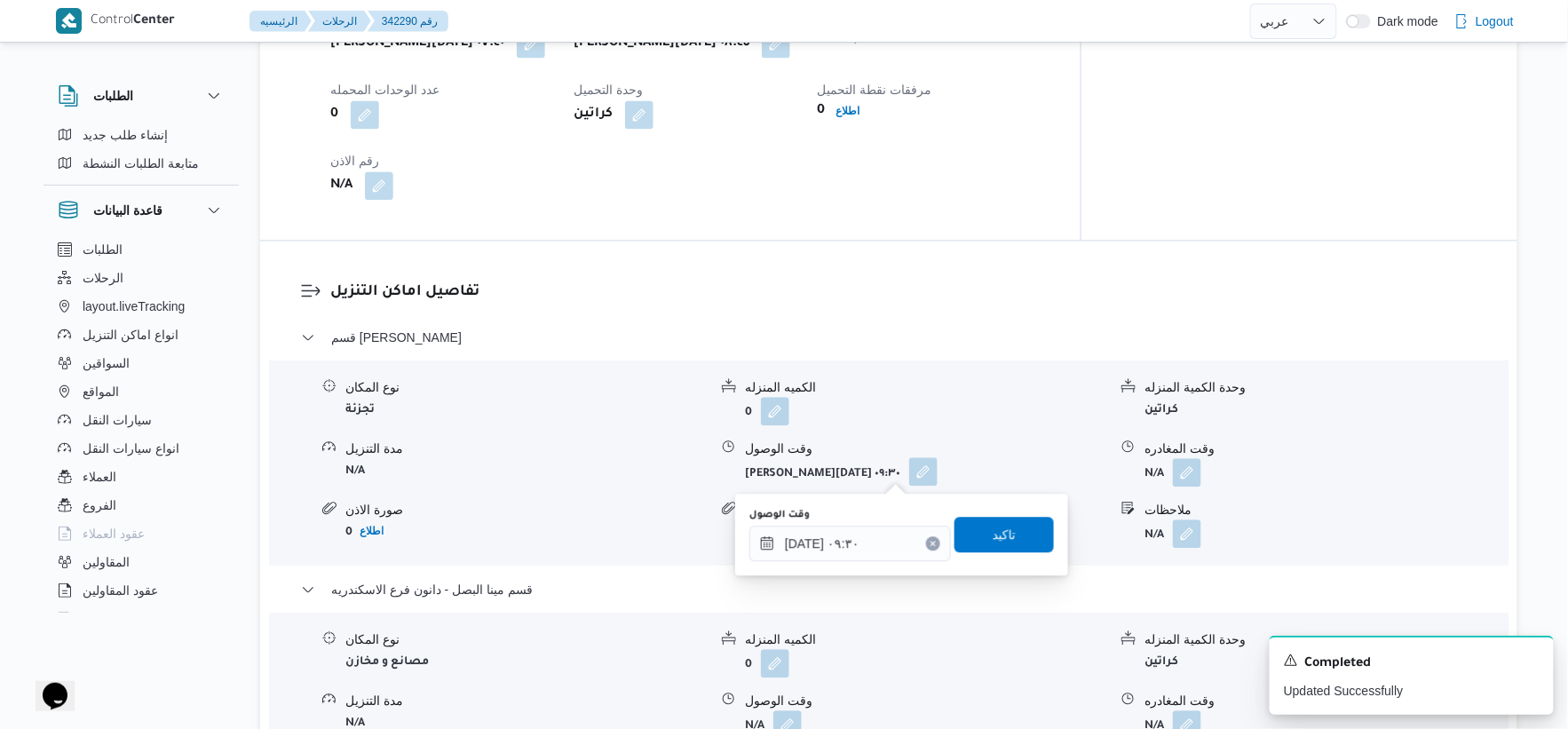
click at [858, 561] on div "وقت الوصول [DATE] ٠٩:٣٠ تاكيد" at bounding box center [901, 534] width 308 height 57
click at [894, 529] on div "[DATE] ٠٩:٣٠" at bounding box center [850, 544] width 202 height 36
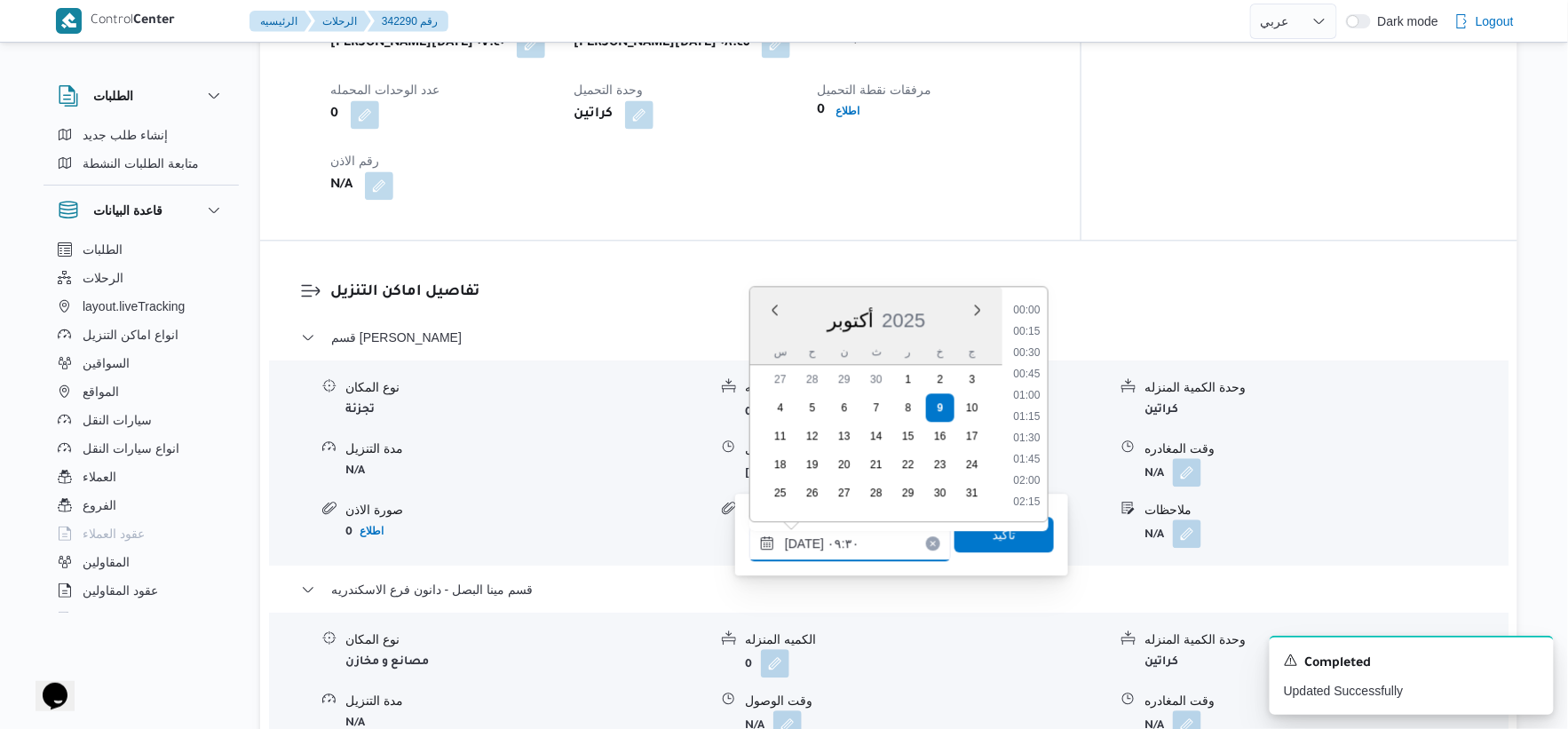
scroll to position [704, 0]
click at [1030, 387] on li "09:15" at bounding box center [1026, 395] width 41 height 18
type input "[DATE] ٠٩:١٥"
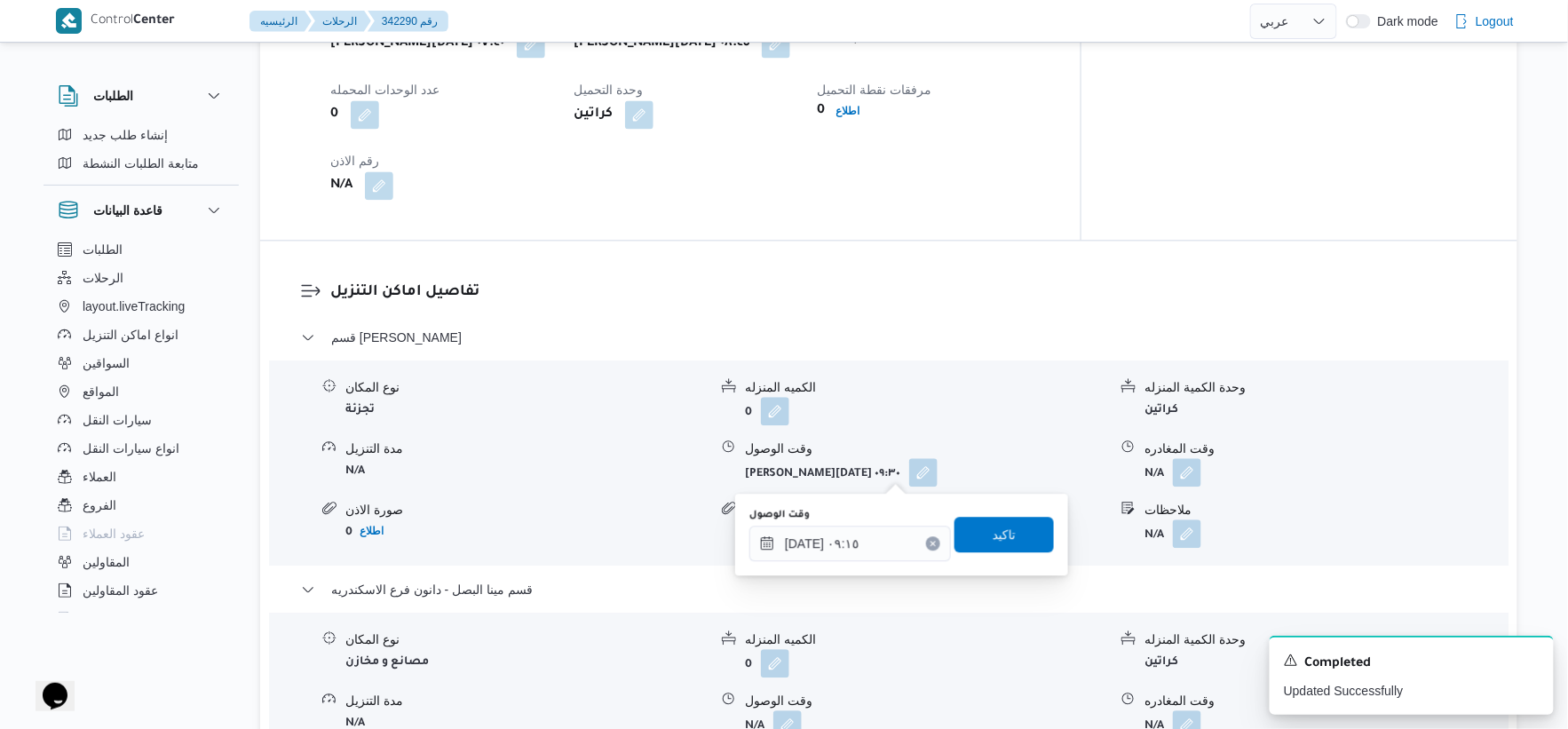
drag, startPoint x: 1019, startPoint y: 511, endPoint x: 1019, endPoint y: 556, distance: 45.0
click at [1019, 511] on div "وقت الوصول [DATE] ٠٩:١٥ تاكيد" at bounding box center [901, 534] width 308 height 57
click at [1019, 556] on div "وقت الوصول [DATE] ٠٩:١٥ تاكيد" at bounding box center [901, 534] width 308 height 57
click at [1018, 538] on span "تاكيد" at bounding box center [1004, 534] width 100 height 36
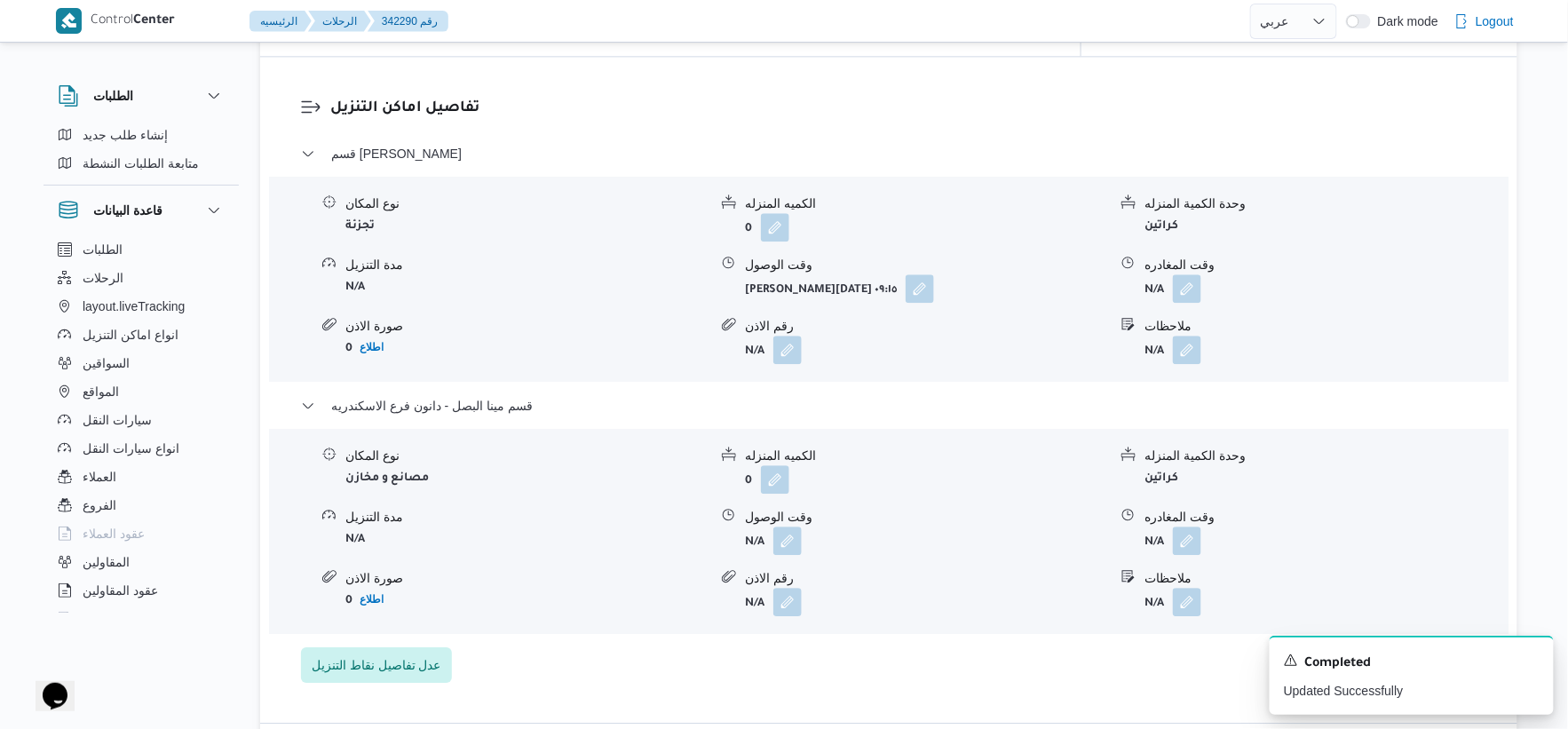
scroll to position [1480, 0]
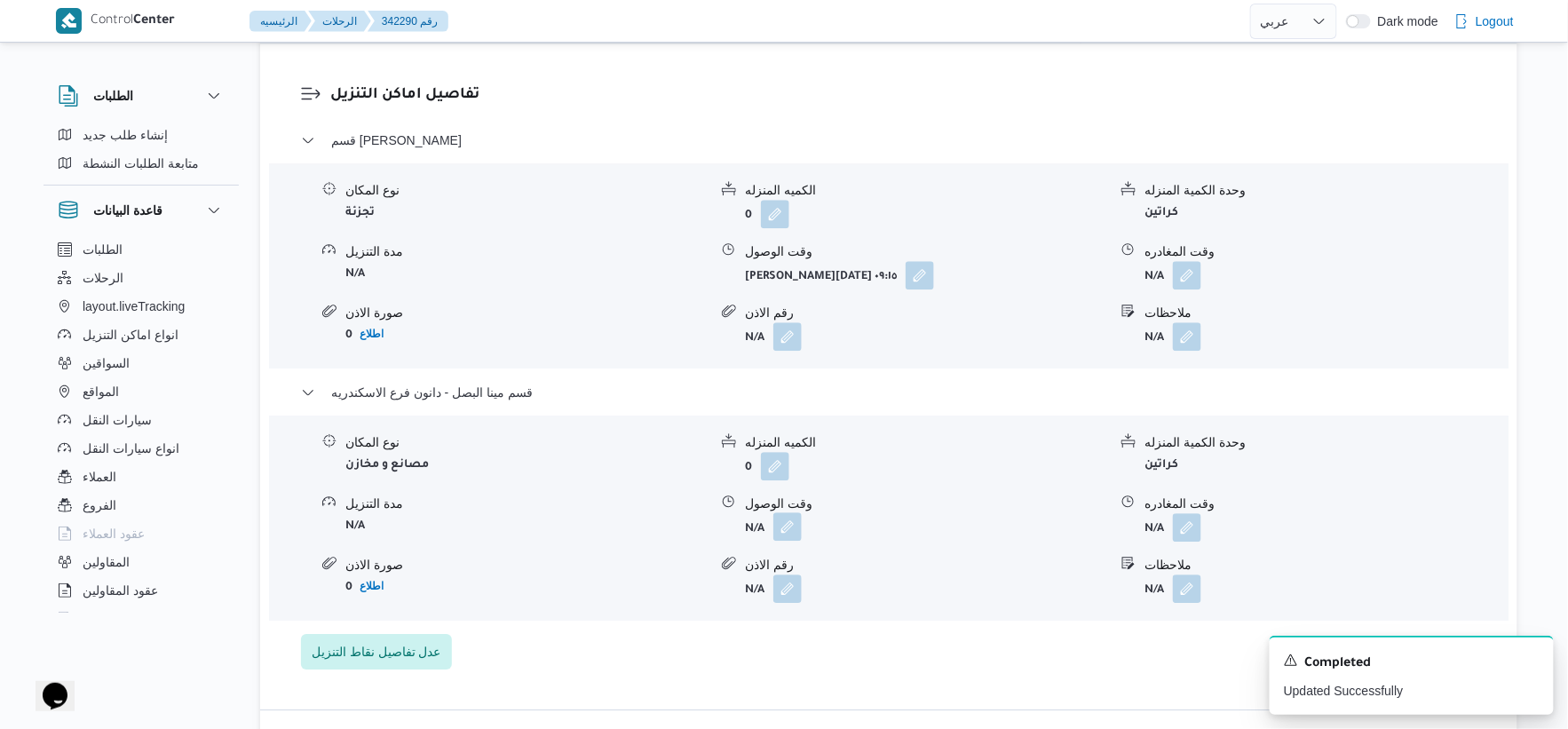
click at [799, 531] on button "button" at bounding box center [787, 526] width 28 height 28
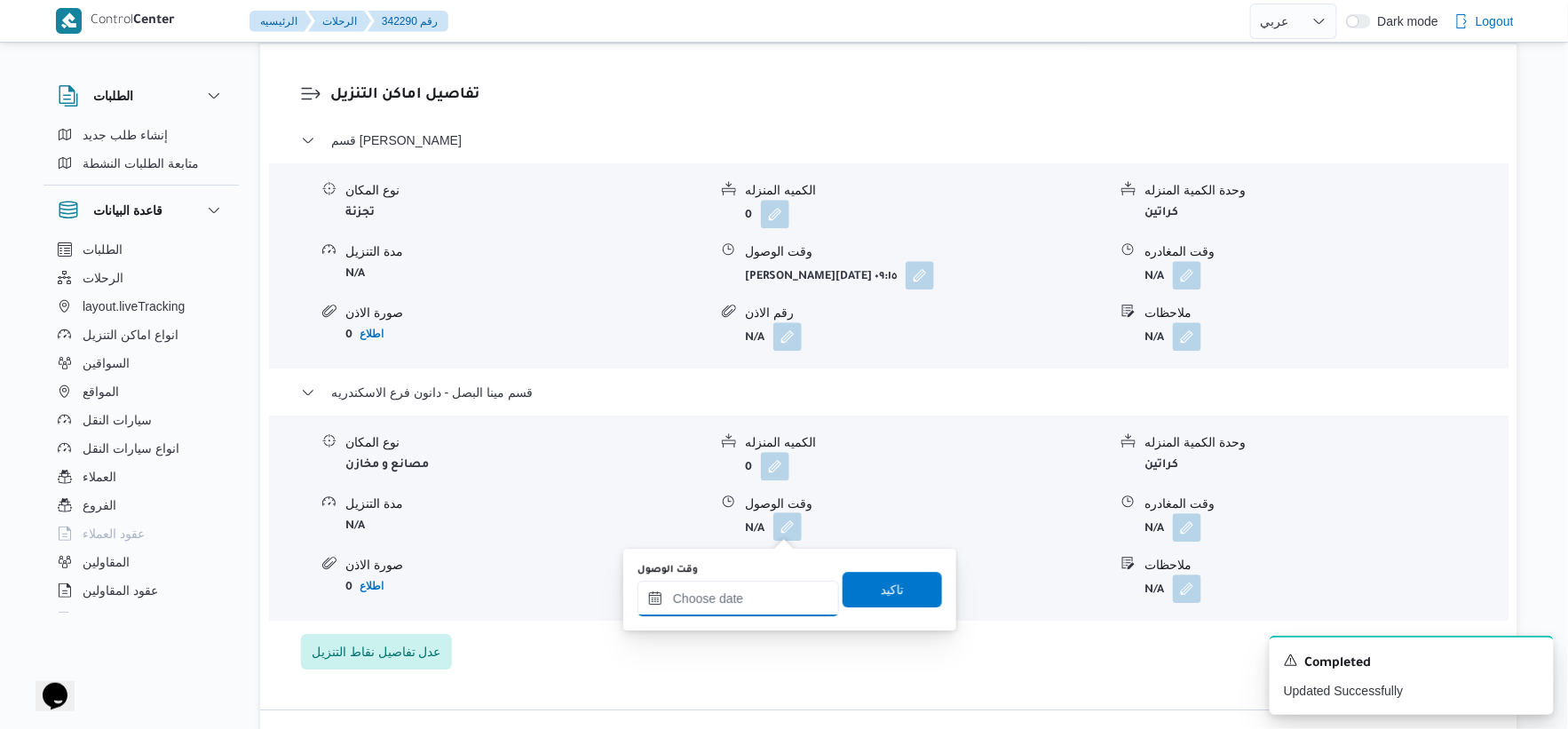
drag, startPoint x: 797, startPoint y: 534, endPoint x: 786, endPoint y: 592, distance: 59.0
click at [762, 599] on input "وقت الوصول" at bounding box center [739, 599] width 202 height 36
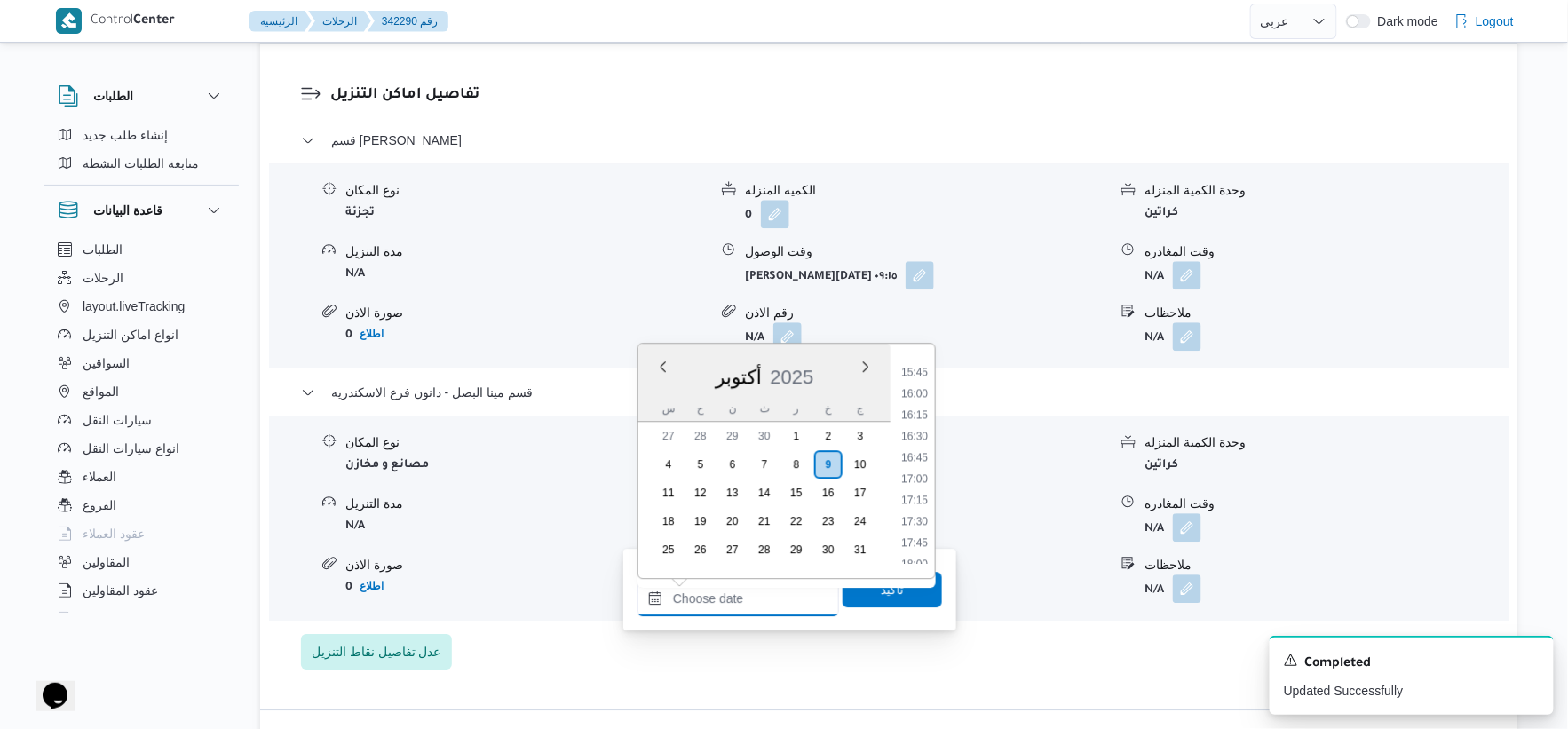
scroll to position [1337, 0]
click at [917, 439] on li "16:30" at bounding box center [914, 437] width 41 height 18
type input "[DATE] ١٦:٣٠"
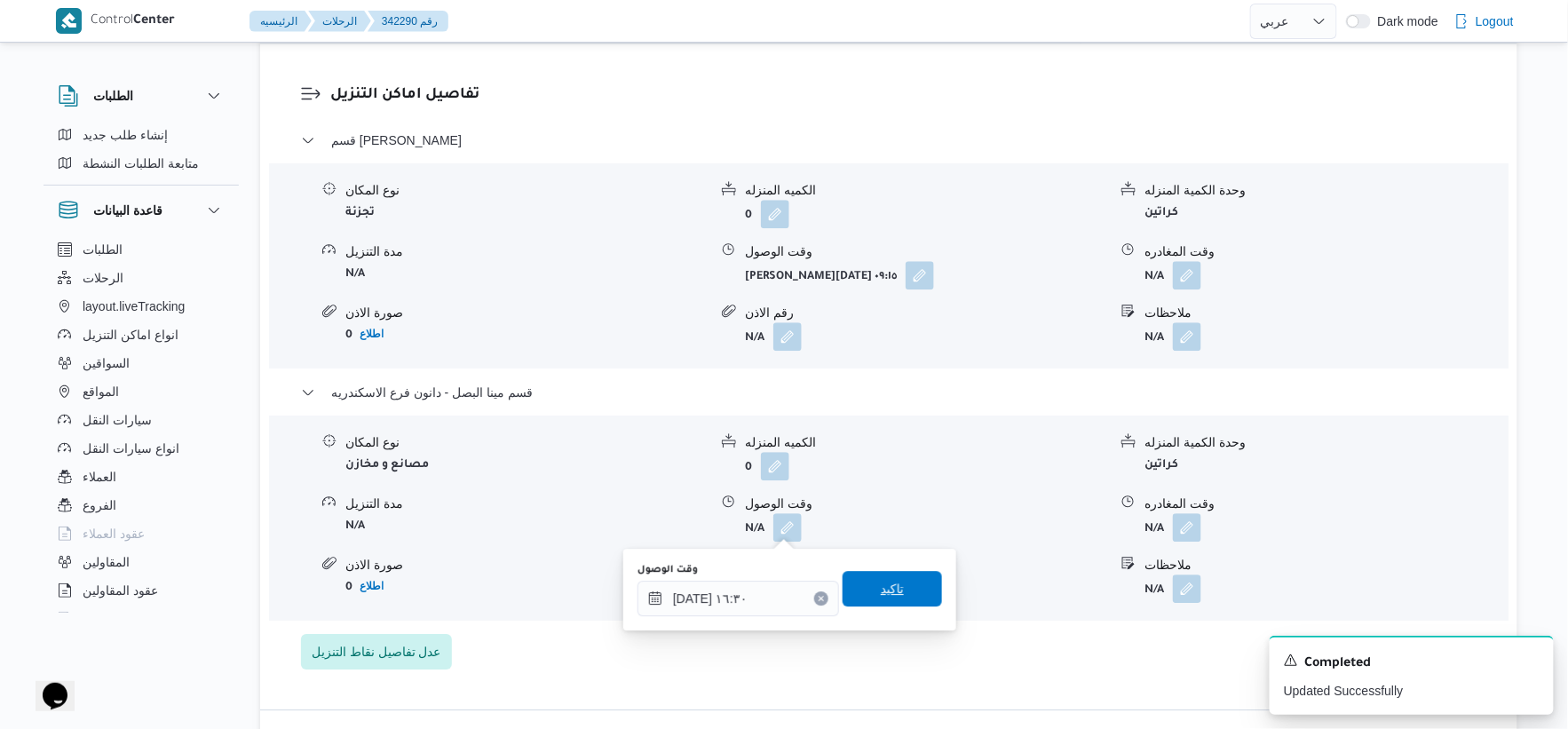
click at [889, 581] on span "تاكيد" at bounding box center [892, 588] width 23 height 21
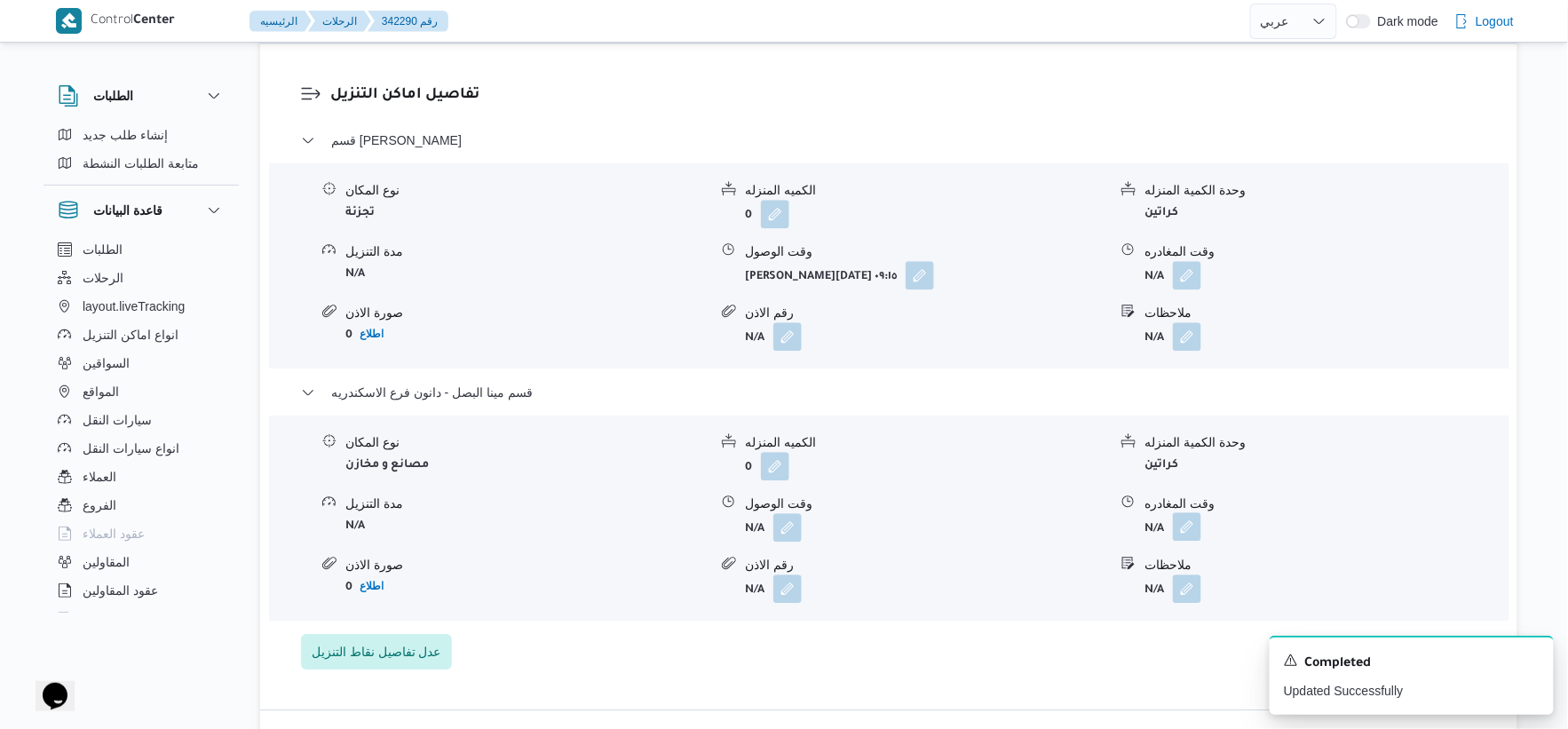
click at [1196, 519] on button "button" at bounding box center [1187, 526] width 28 height 28
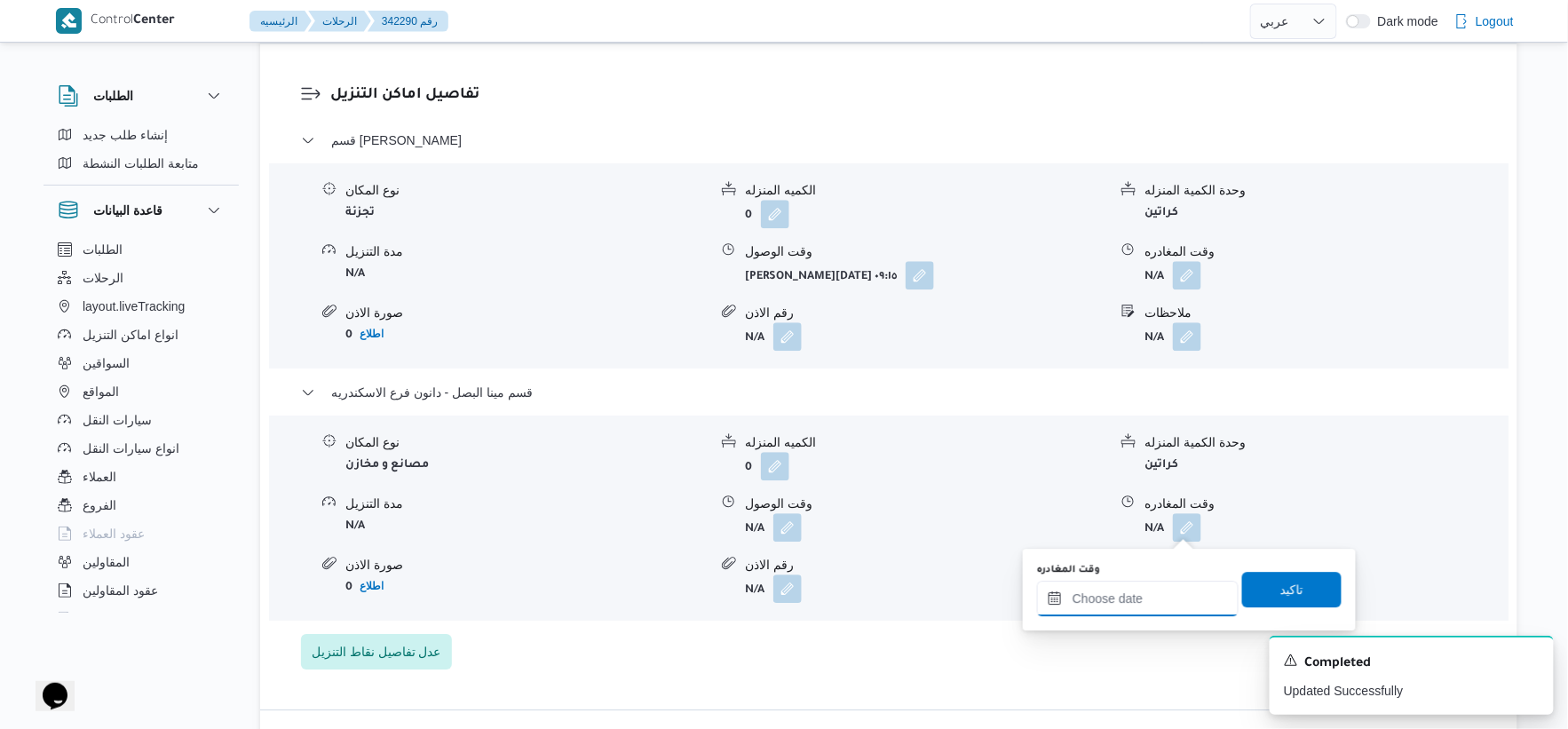
drag, startPoint x: 1166, startPoint y: 592, endPoint x: 1184, endPoint y: 588, distance: 18.4
click at [1165, 592] on input "وقت المغادره" at bounding box center [1138, 599] width 202 height 36
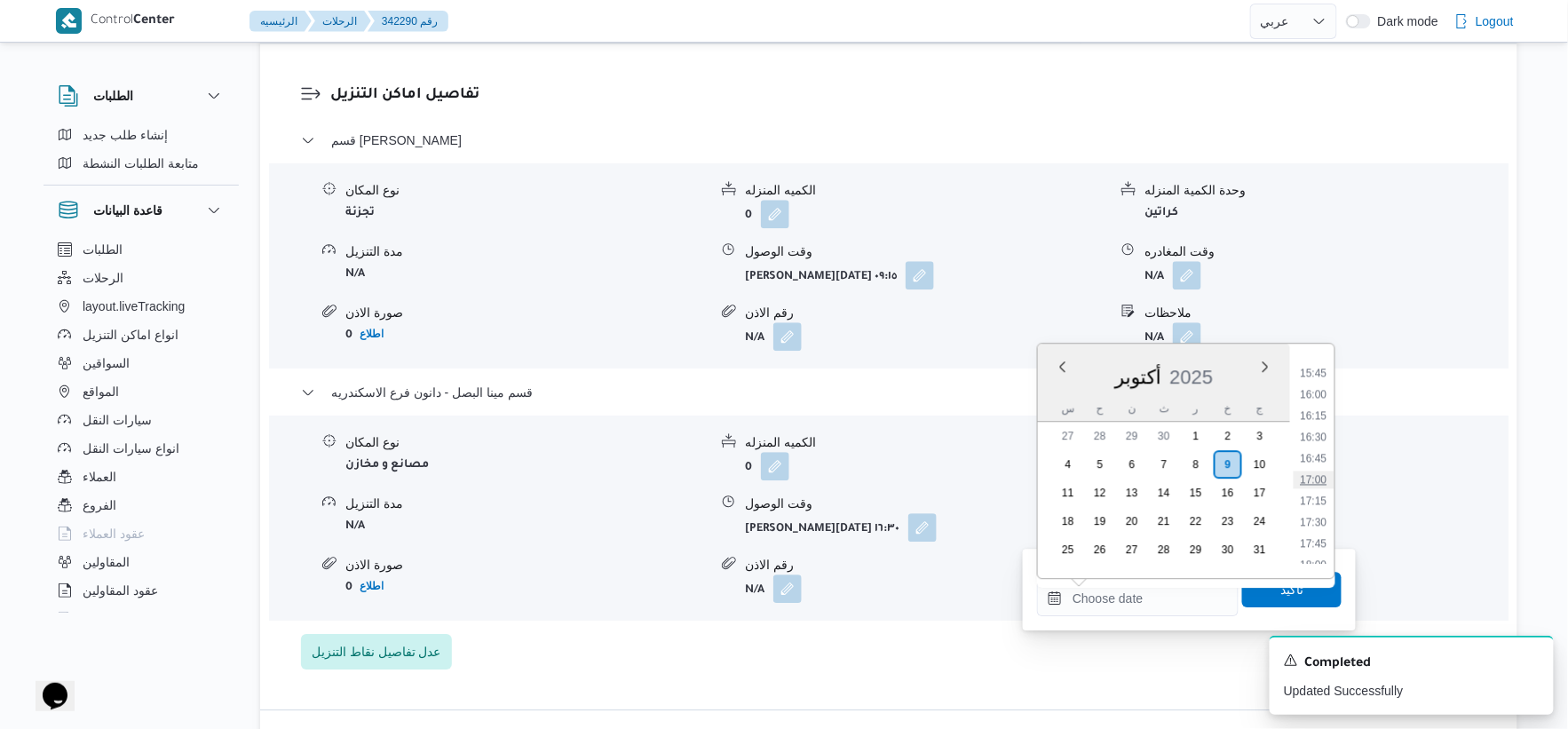
click at [1315, 475] on li "17:00" at bounding box center [1313, 480] width 41 height 18
type input "[DATE] ١٧:٠٠"
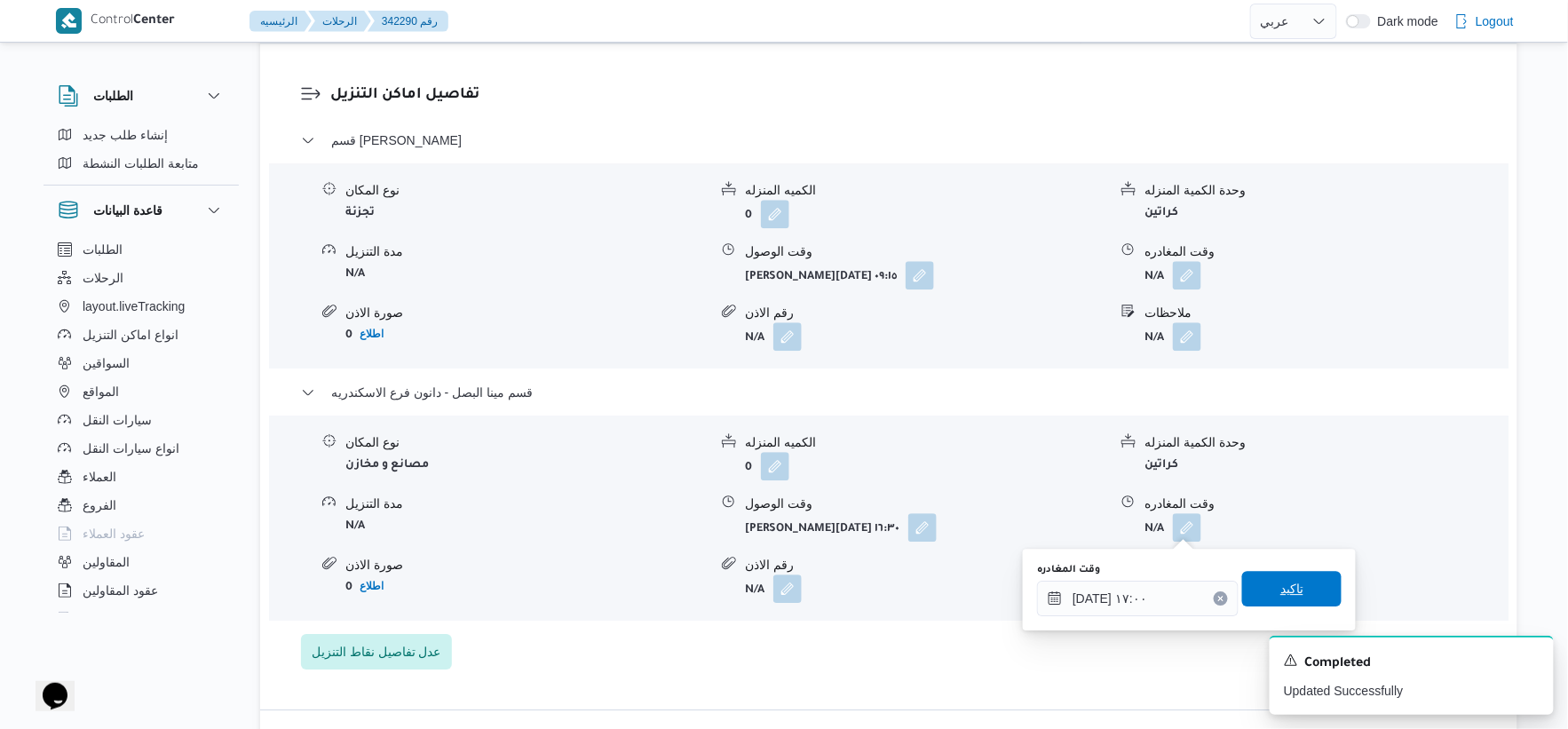
click at [1300, 581] on span "تاكيد" at bounding box center [1293, 589] width 100 height 36
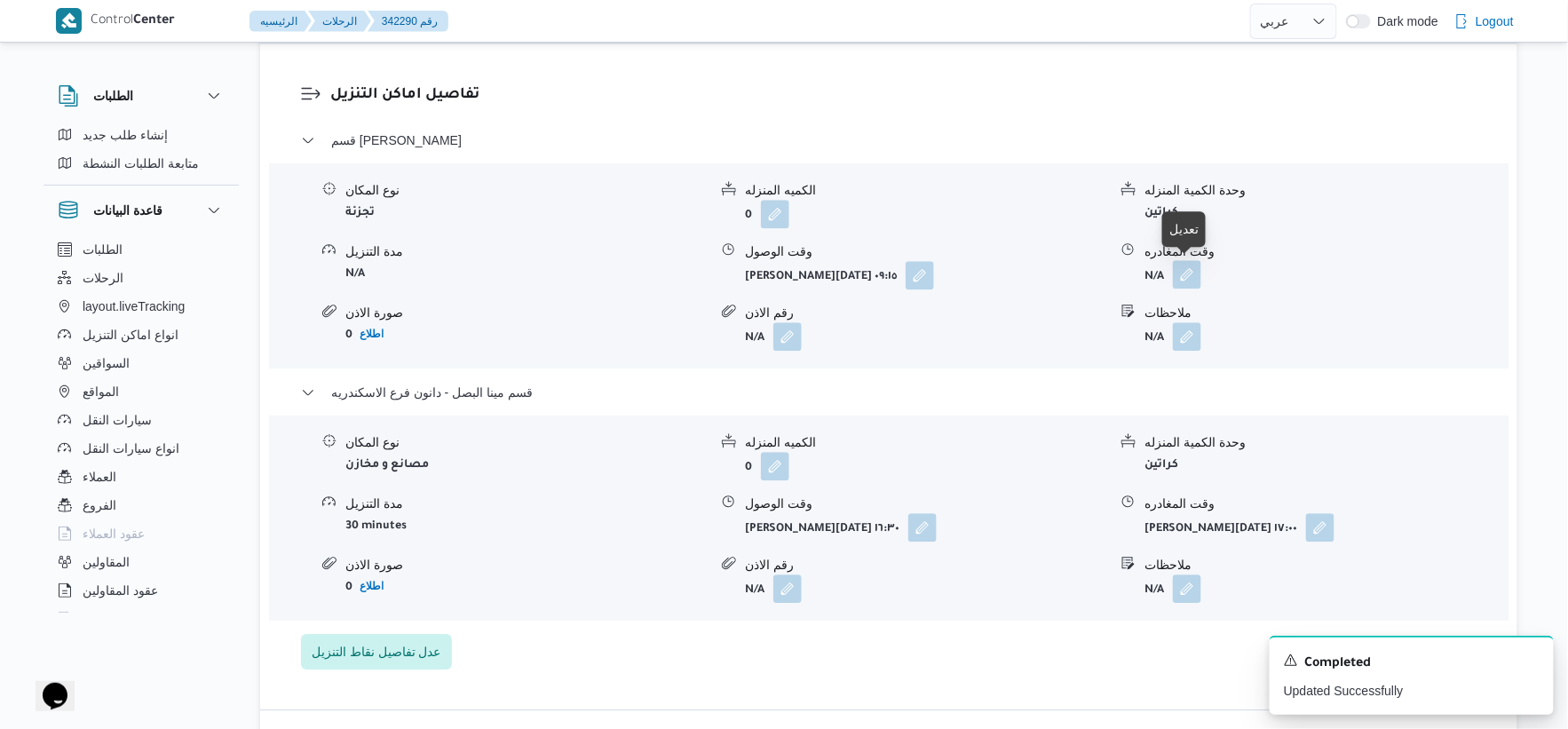
click at [1196, 274] on button "button" at bounding box center [1187, 275] width 28 height 28
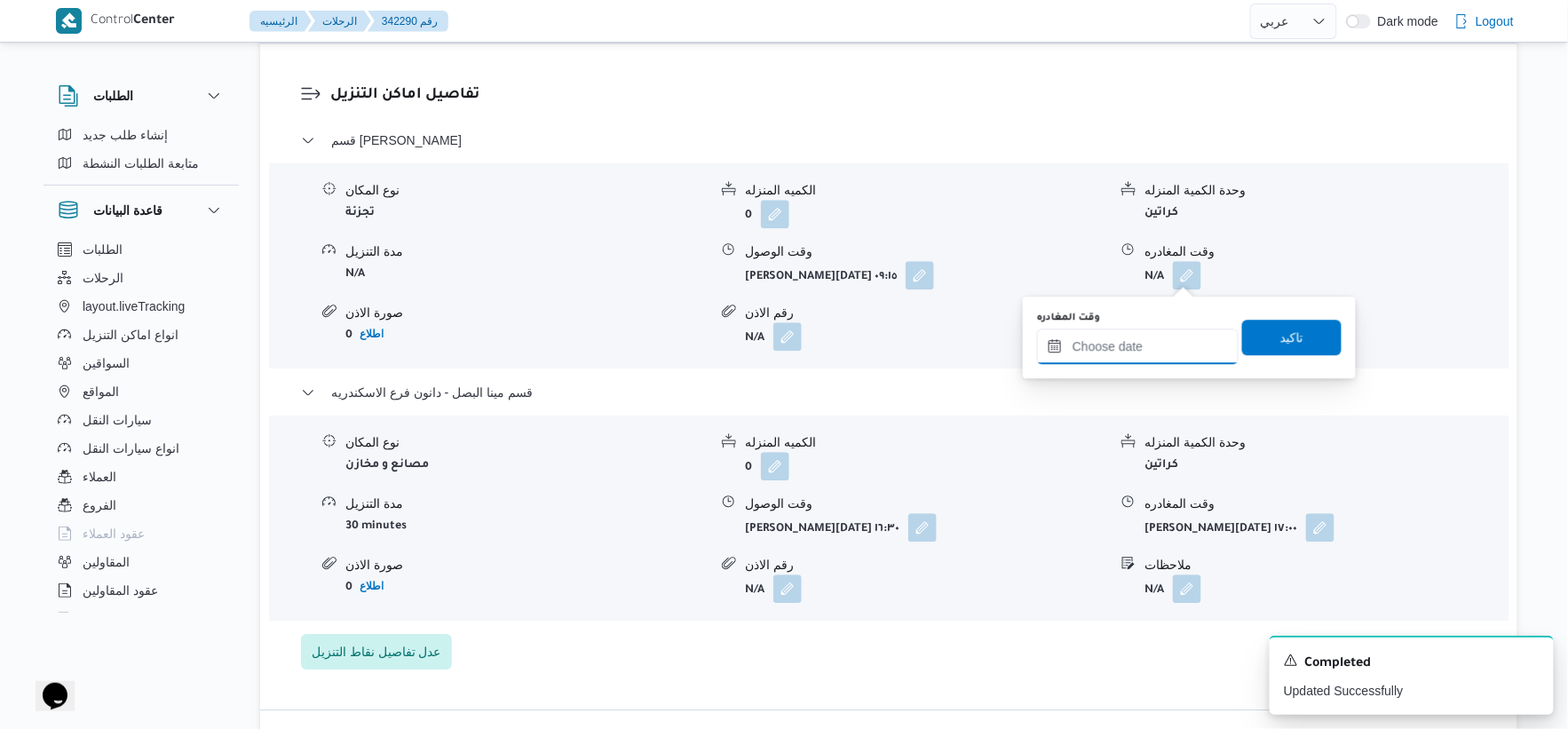
click at [1178, 334] on input "وقت المغادره" at bounding box center [1138, 347] width 202 height 36
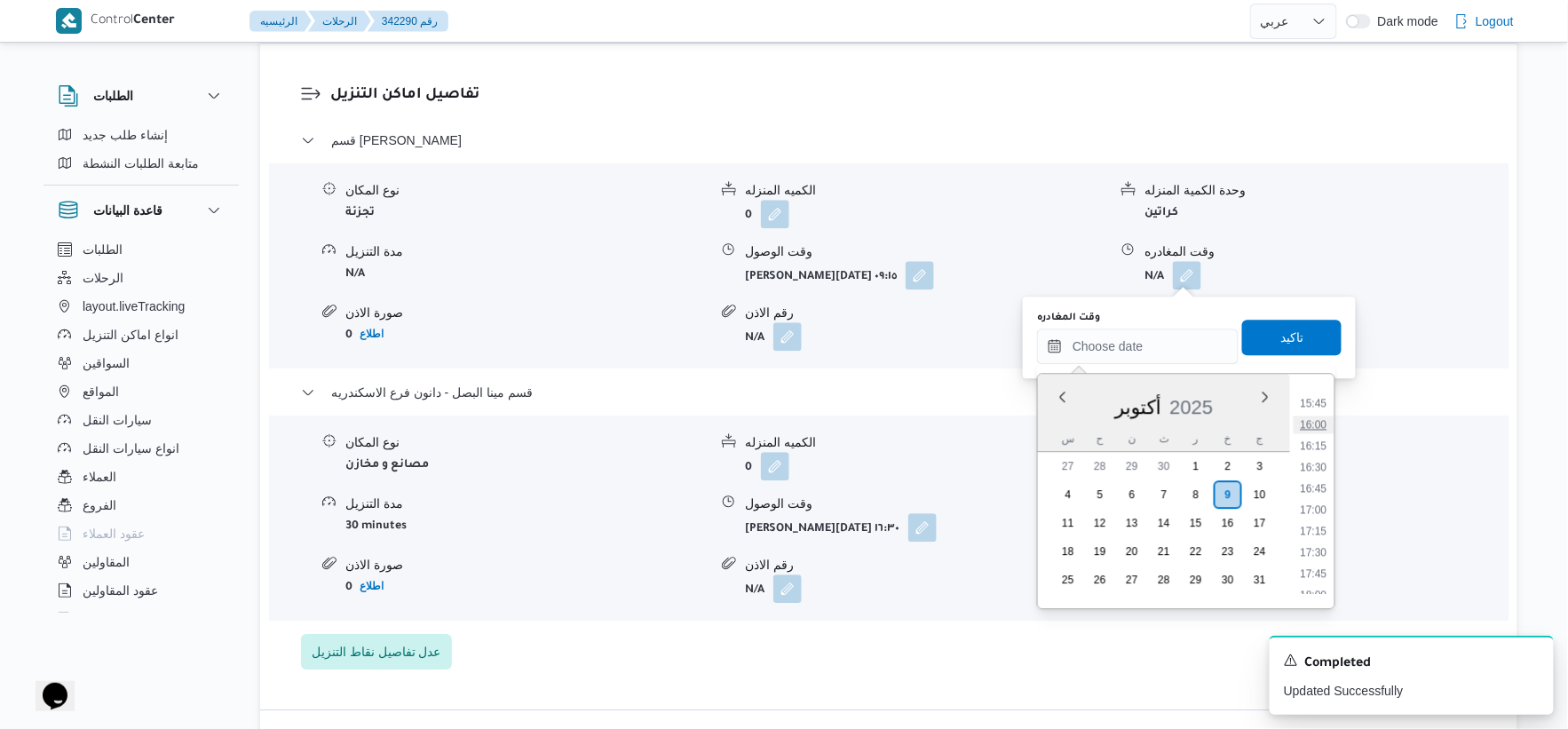
click at [1323, 422] on li "16:00" at bounding box center [1313, 424] width 41 height 18
type input "[DATE] ١٦:٠٠"
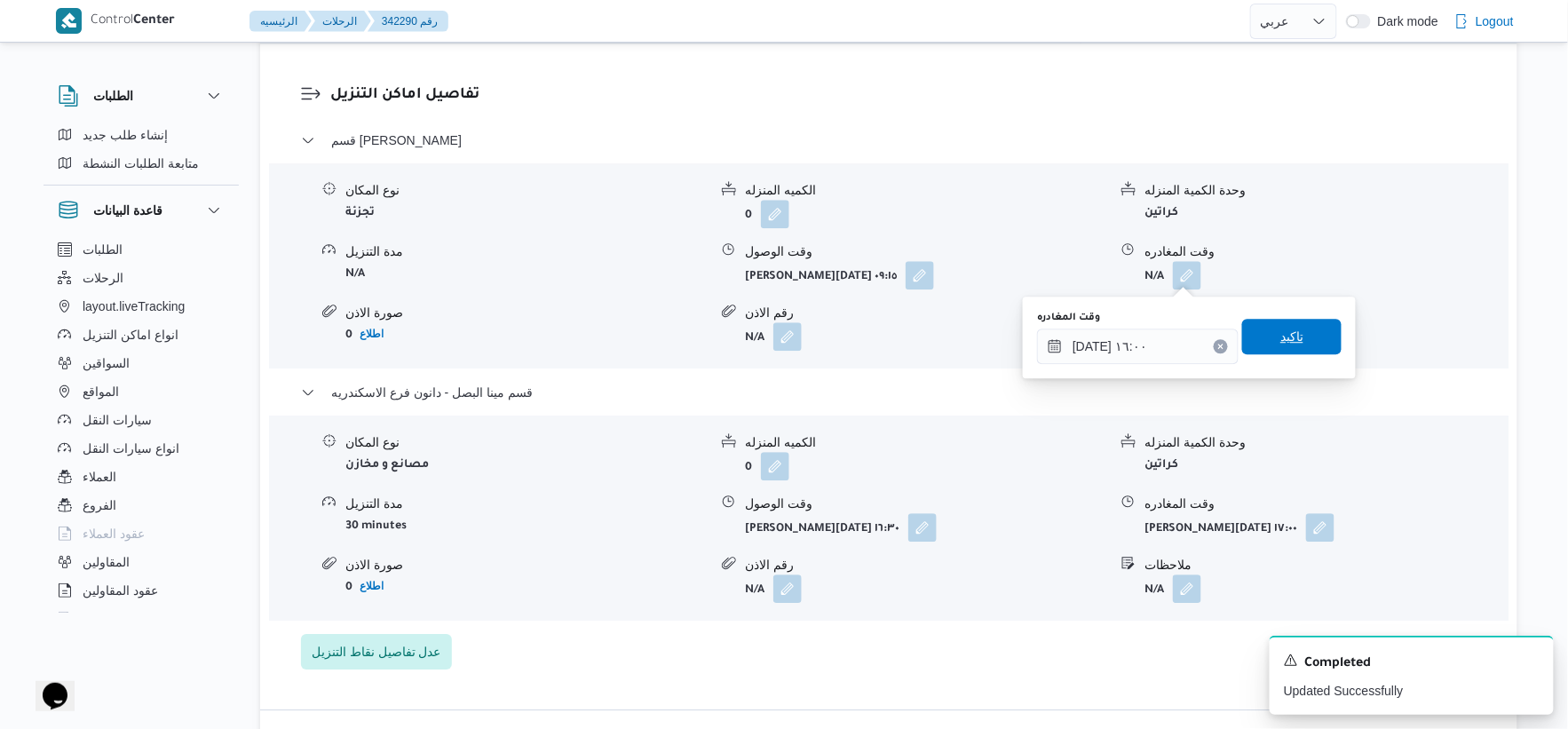
click at [1300, 334] on span "تاكيد" at bounding box center [1293, 337] width 100 height 36
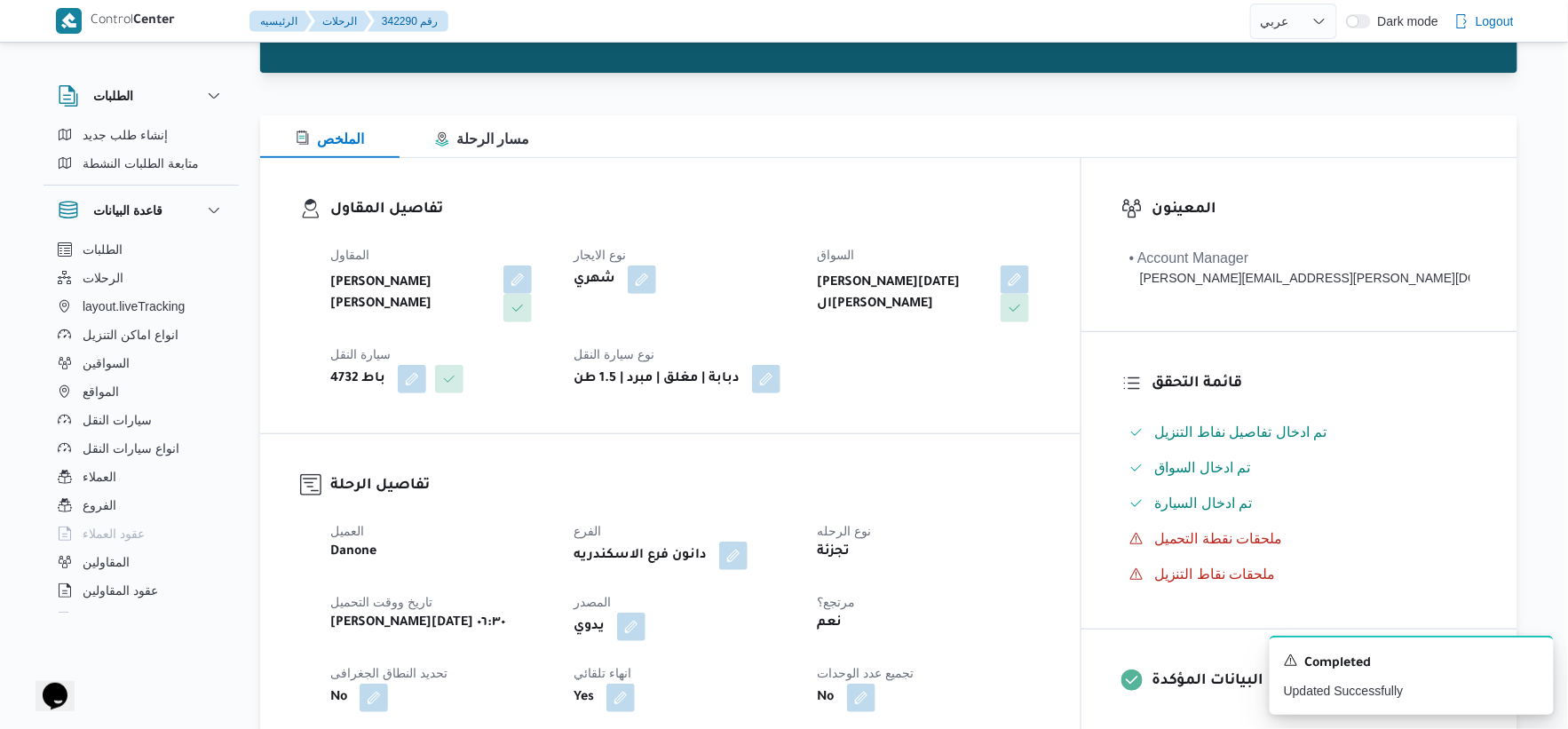
scroll to position [0, 0]
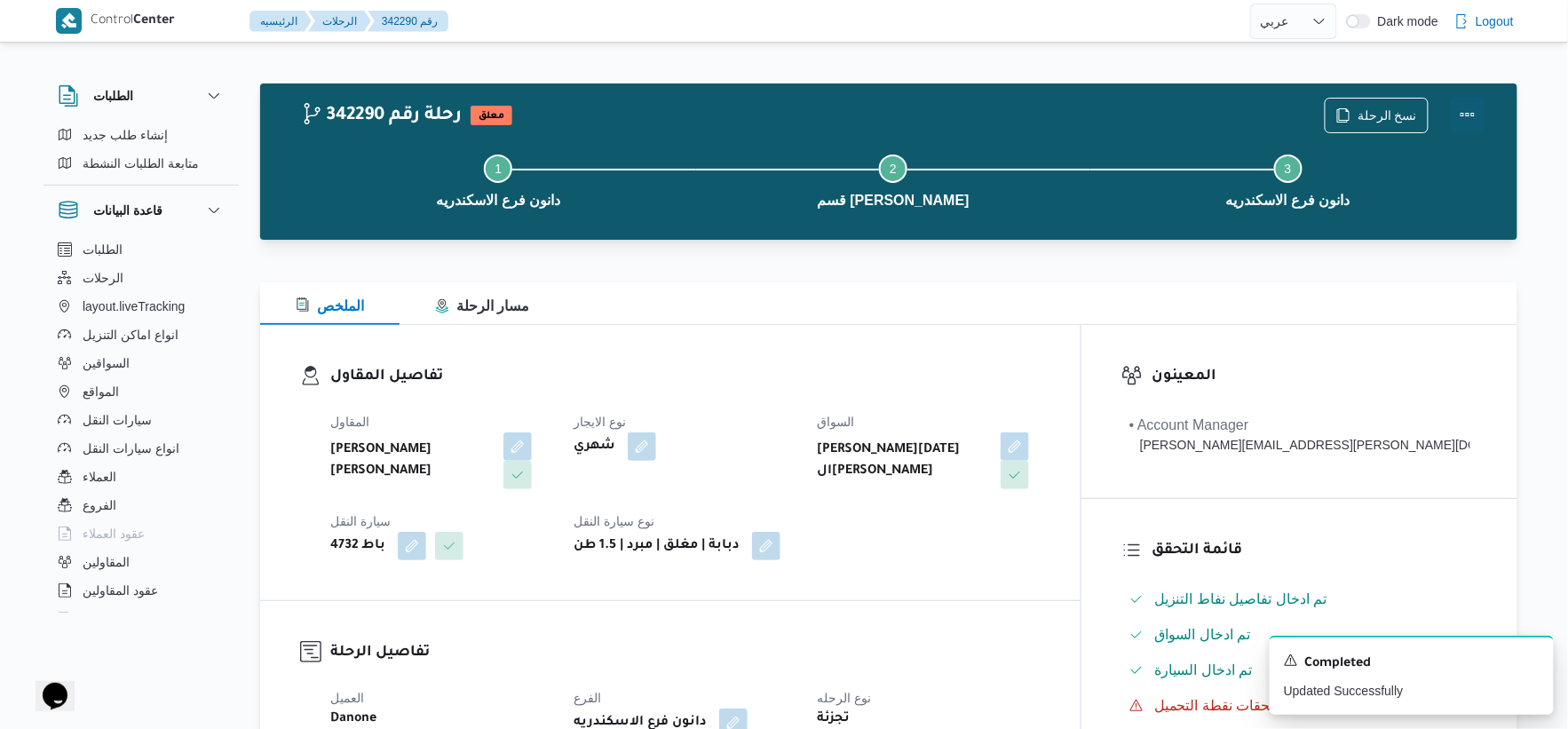
click at [1471, 113] on button "Actions" at bounding box center [1468, 115] width 36 height 36
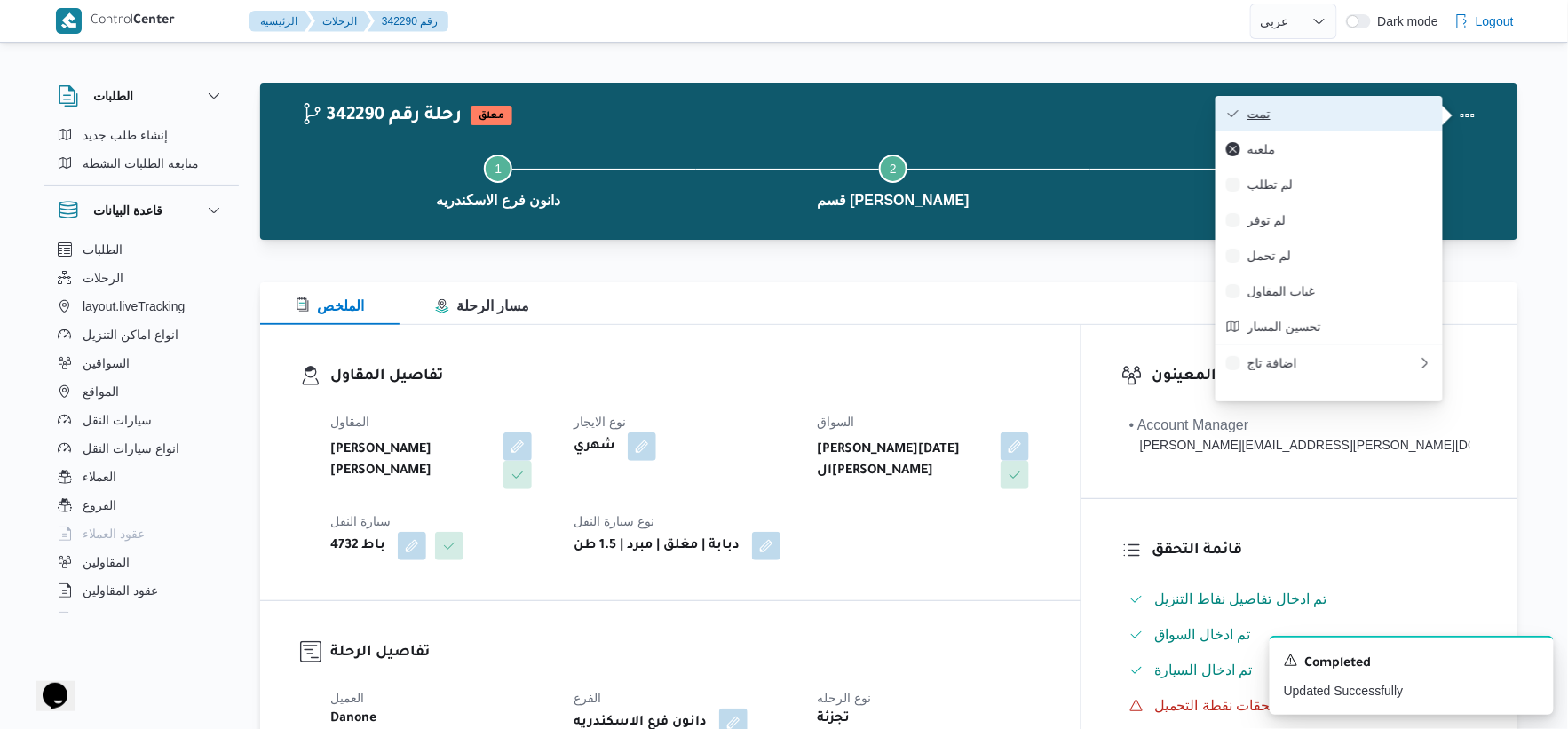
click at [1332, 114] on span "تمت" at bounding box center [1339, 114] width 185 height 14
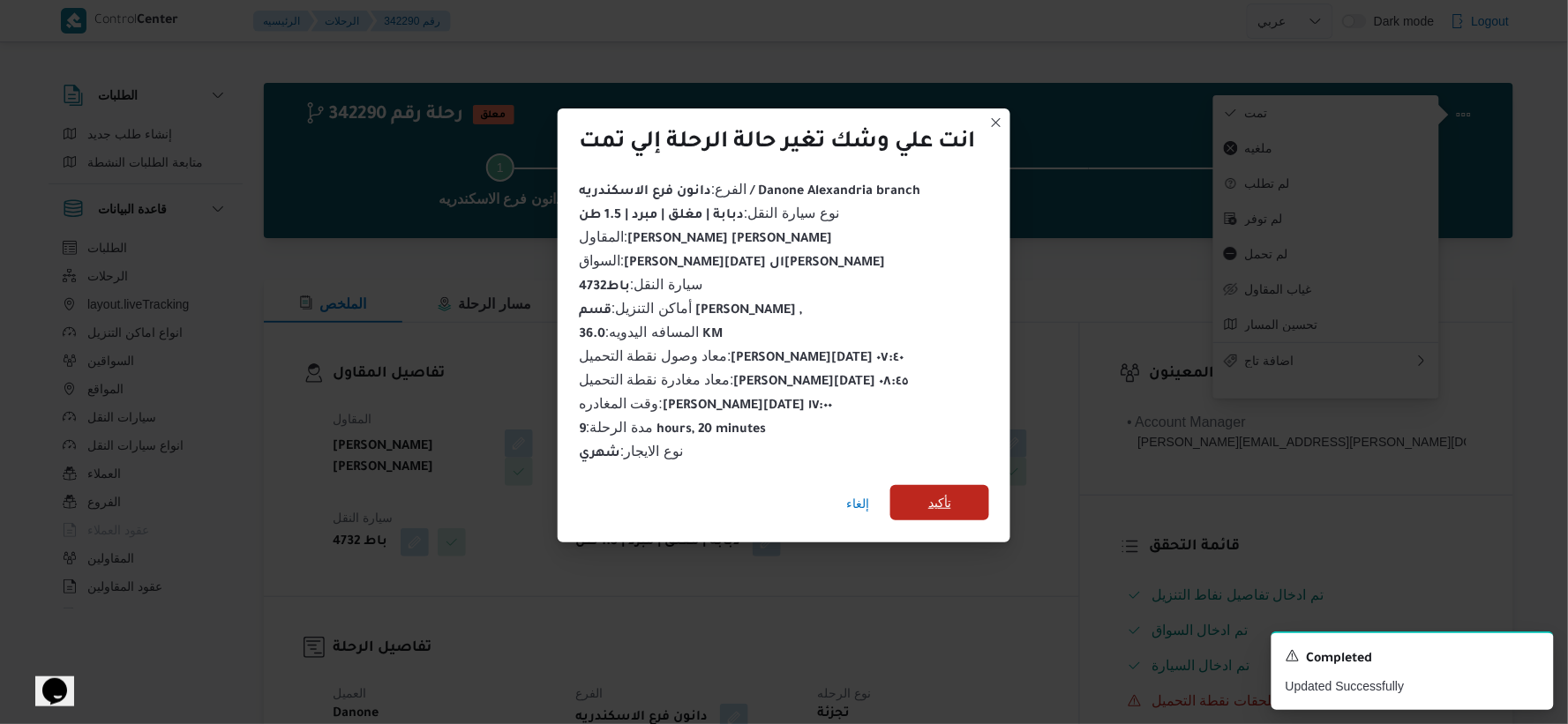
click at [951, 492] on span "تأكيد" at bounding box center [939, 502] width 23 height 21
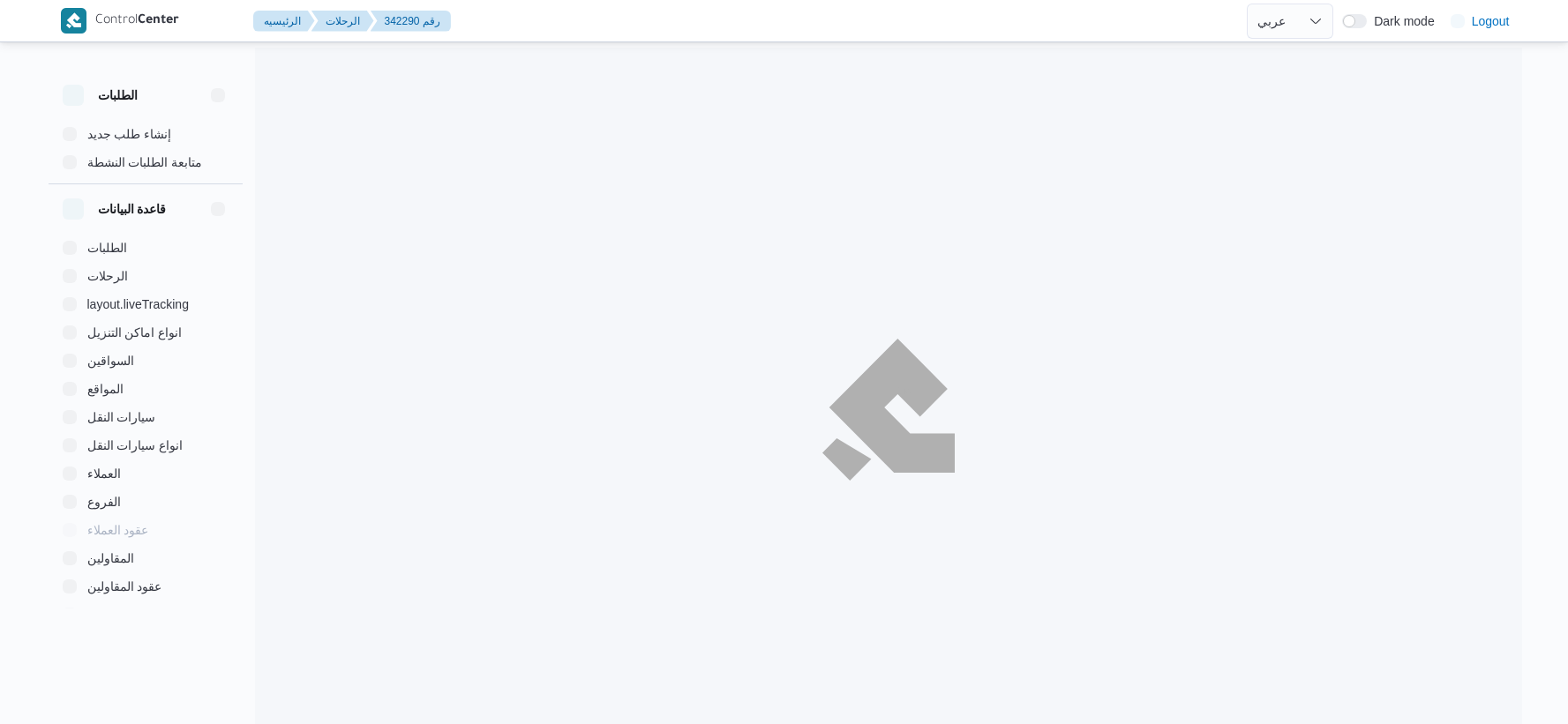
select select "ar"
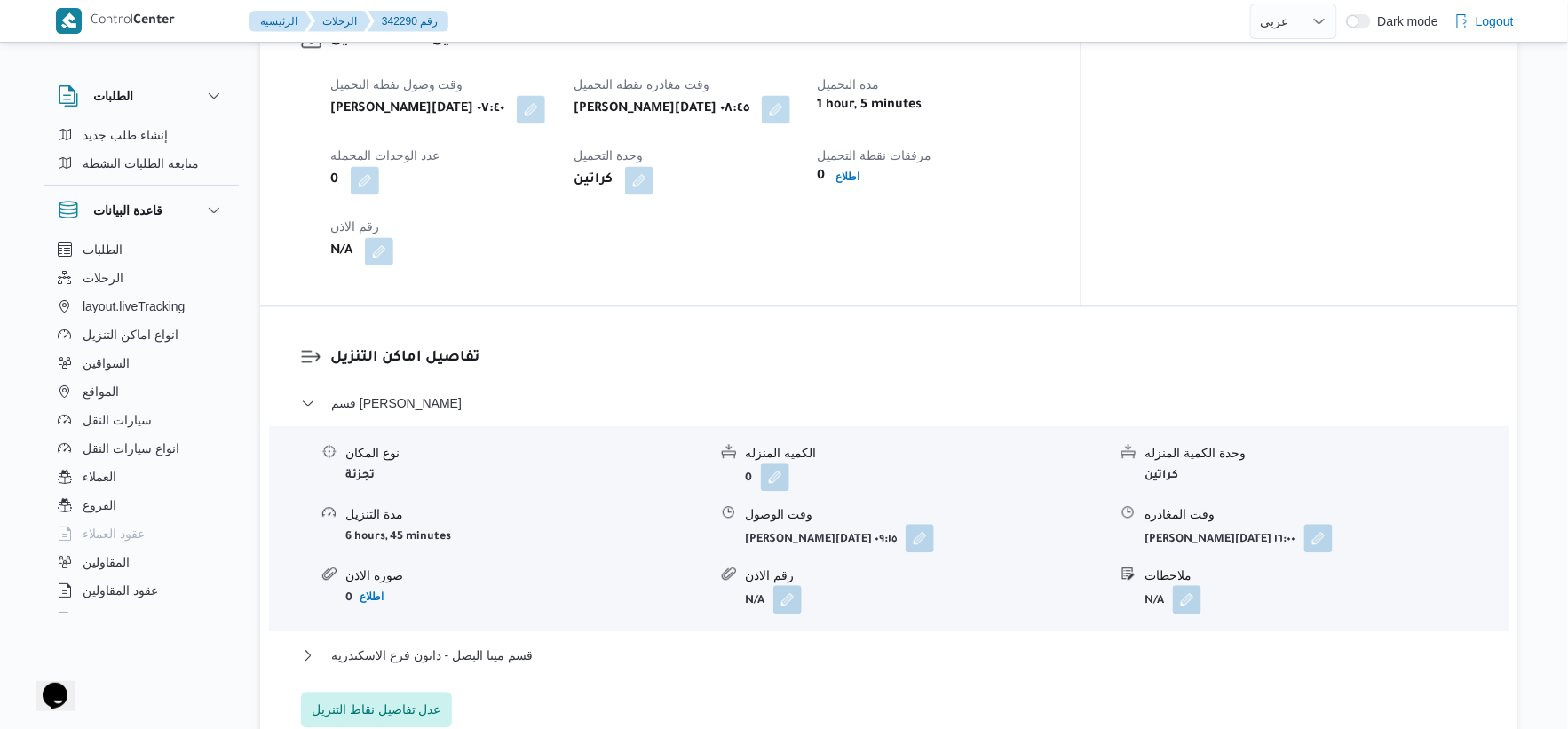
scroll to position [1480, 0]
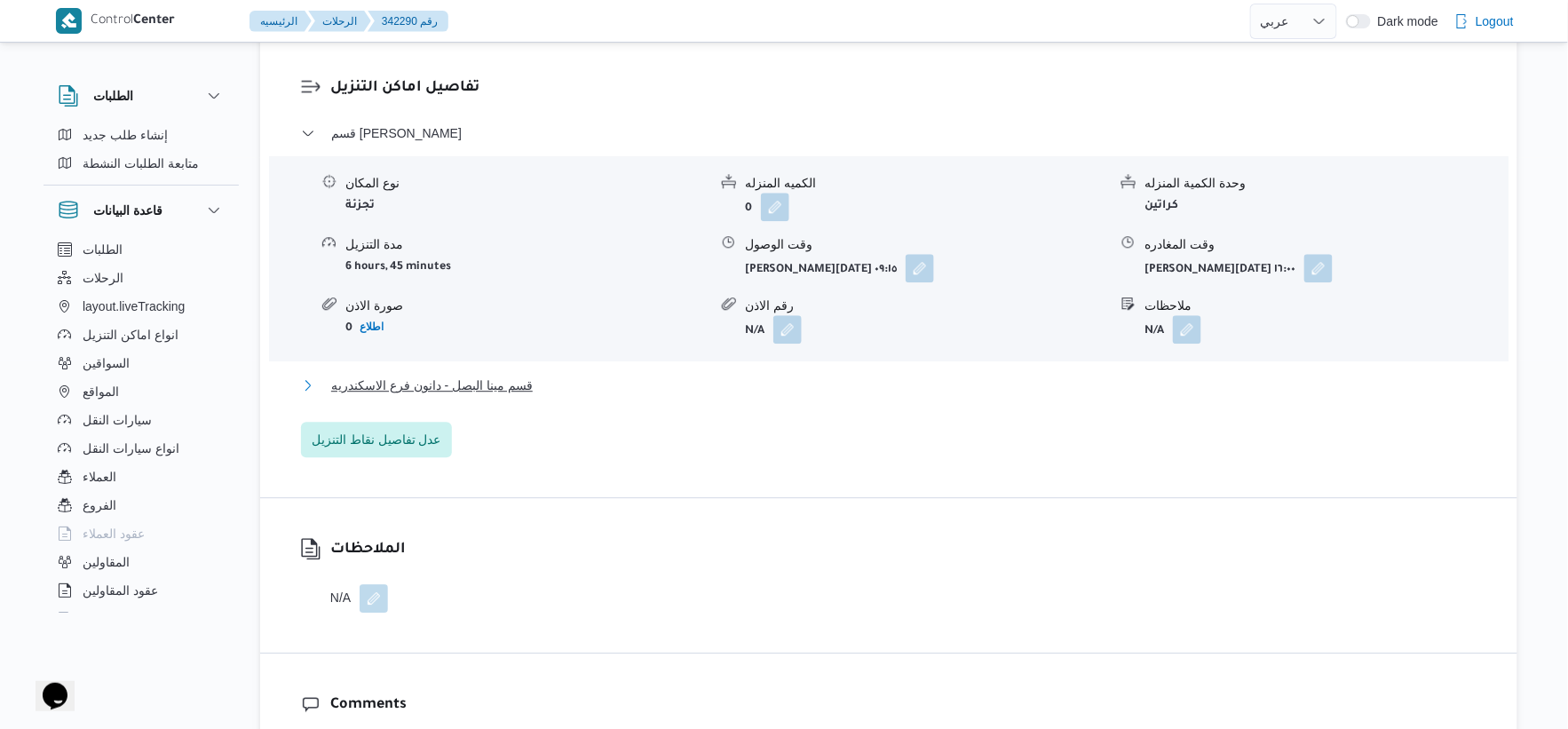
click at [543, 387] on button "قسم مينا البصل - دانون فرع الاسكندريه" at bounding box center [889, 384] width 1177 height 21
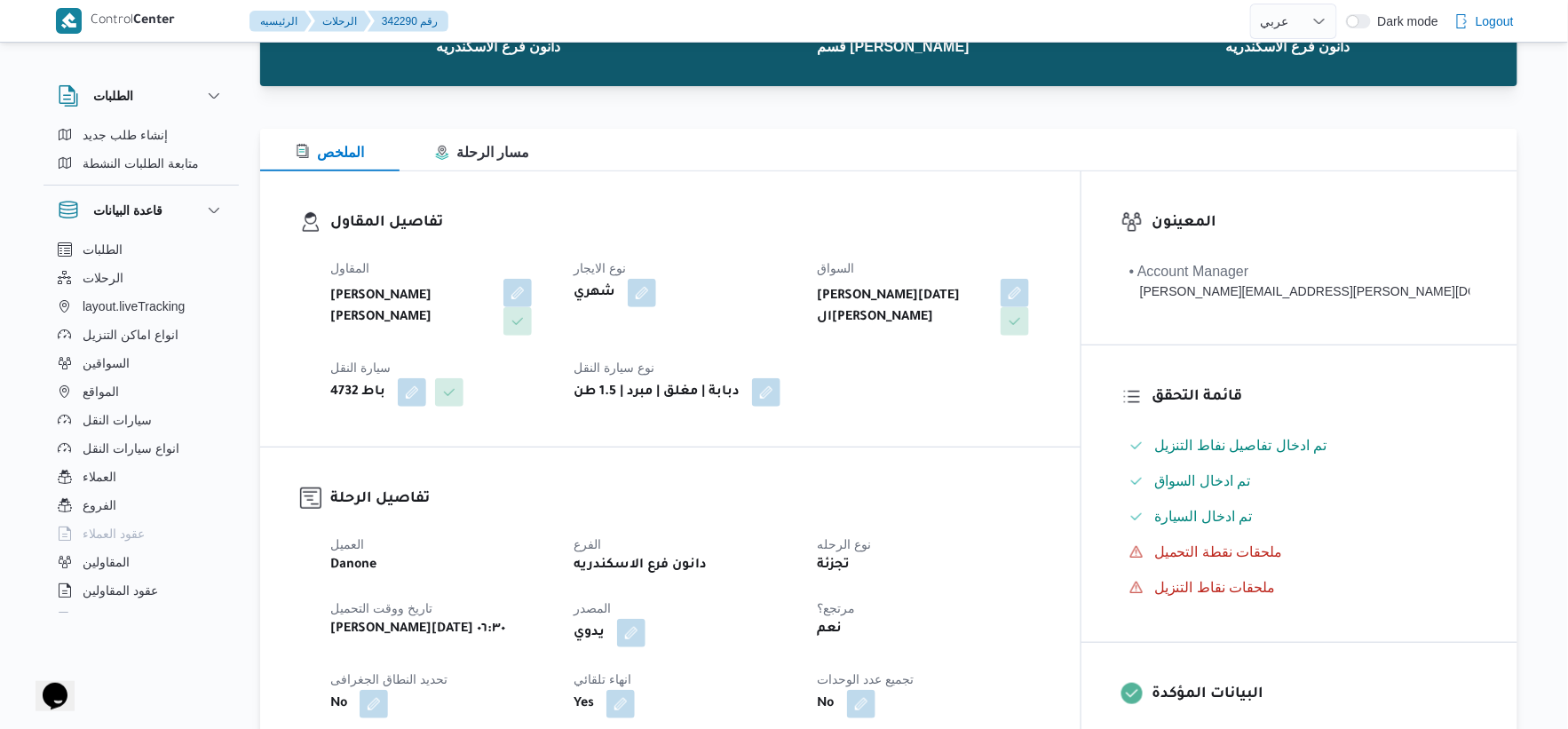
scroll to position [493, 0]
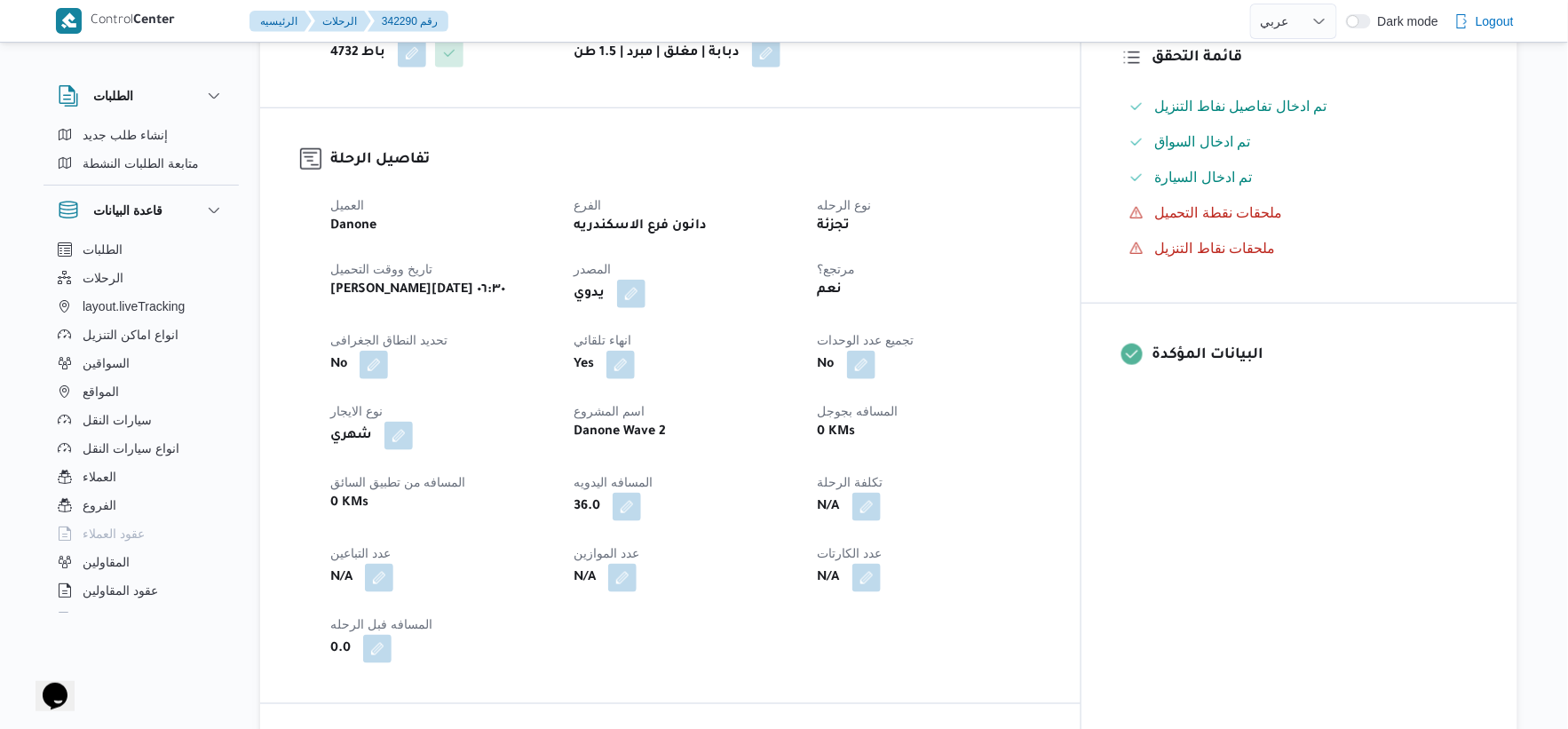
select select "ar"
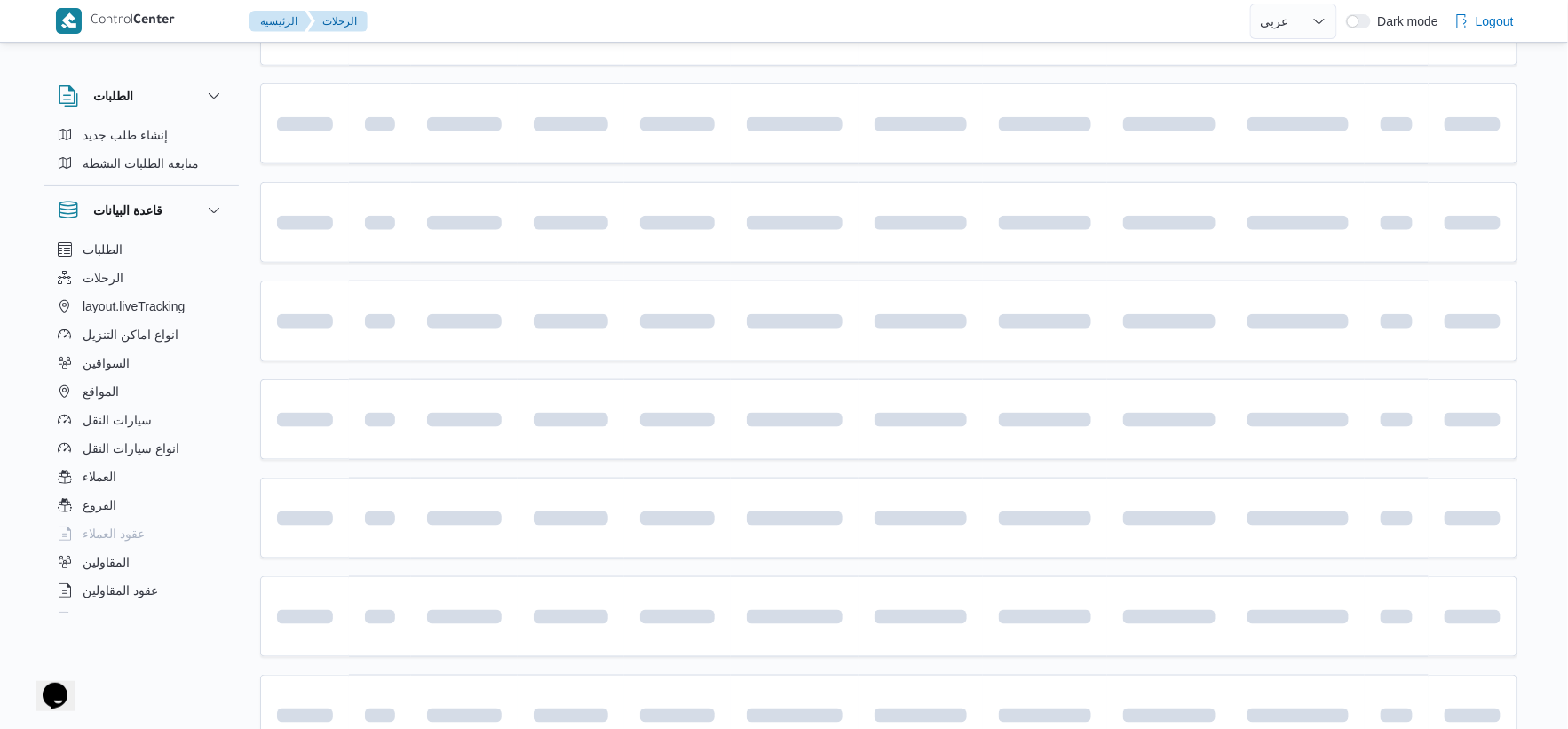
scroll to position [1167, 0]
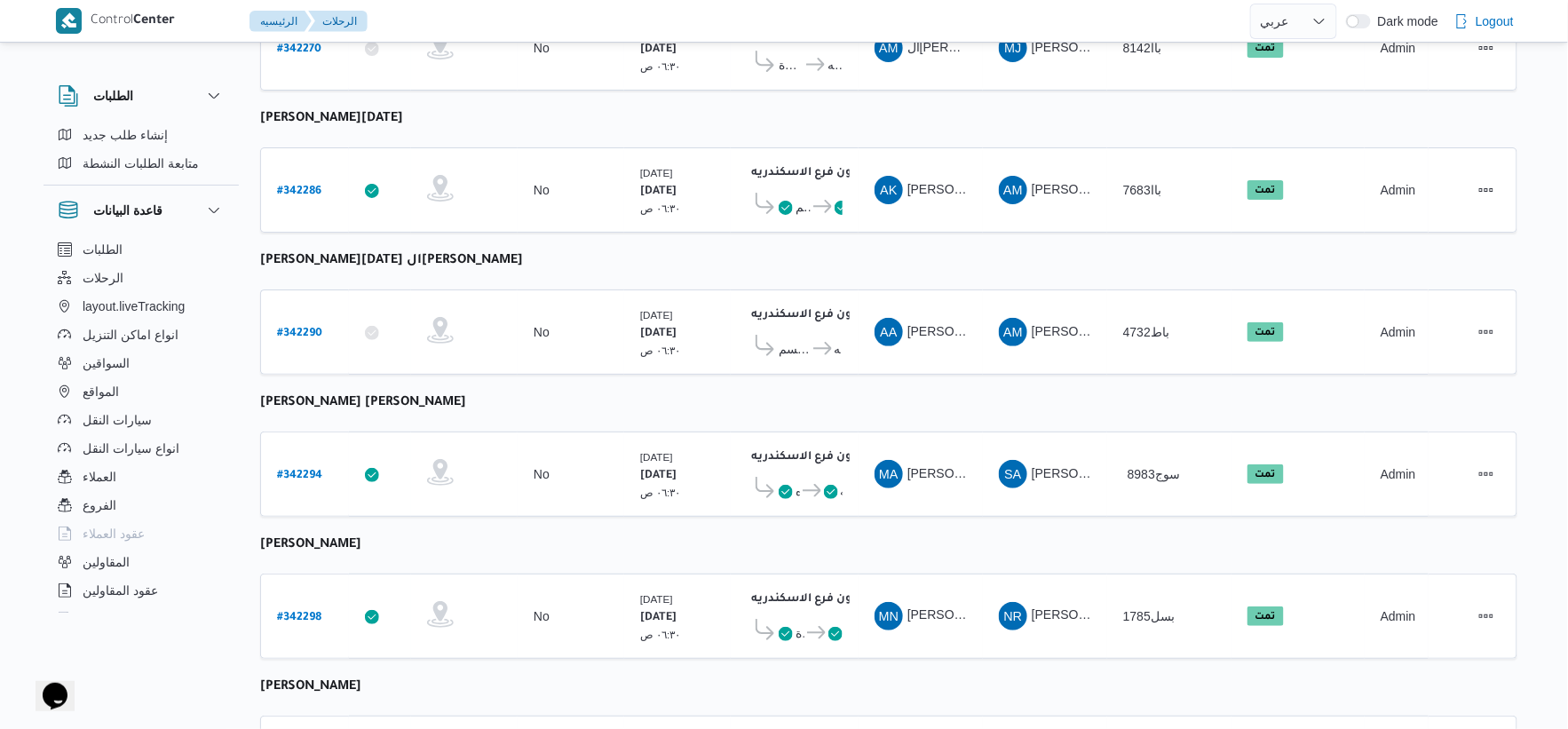
select select "ar"
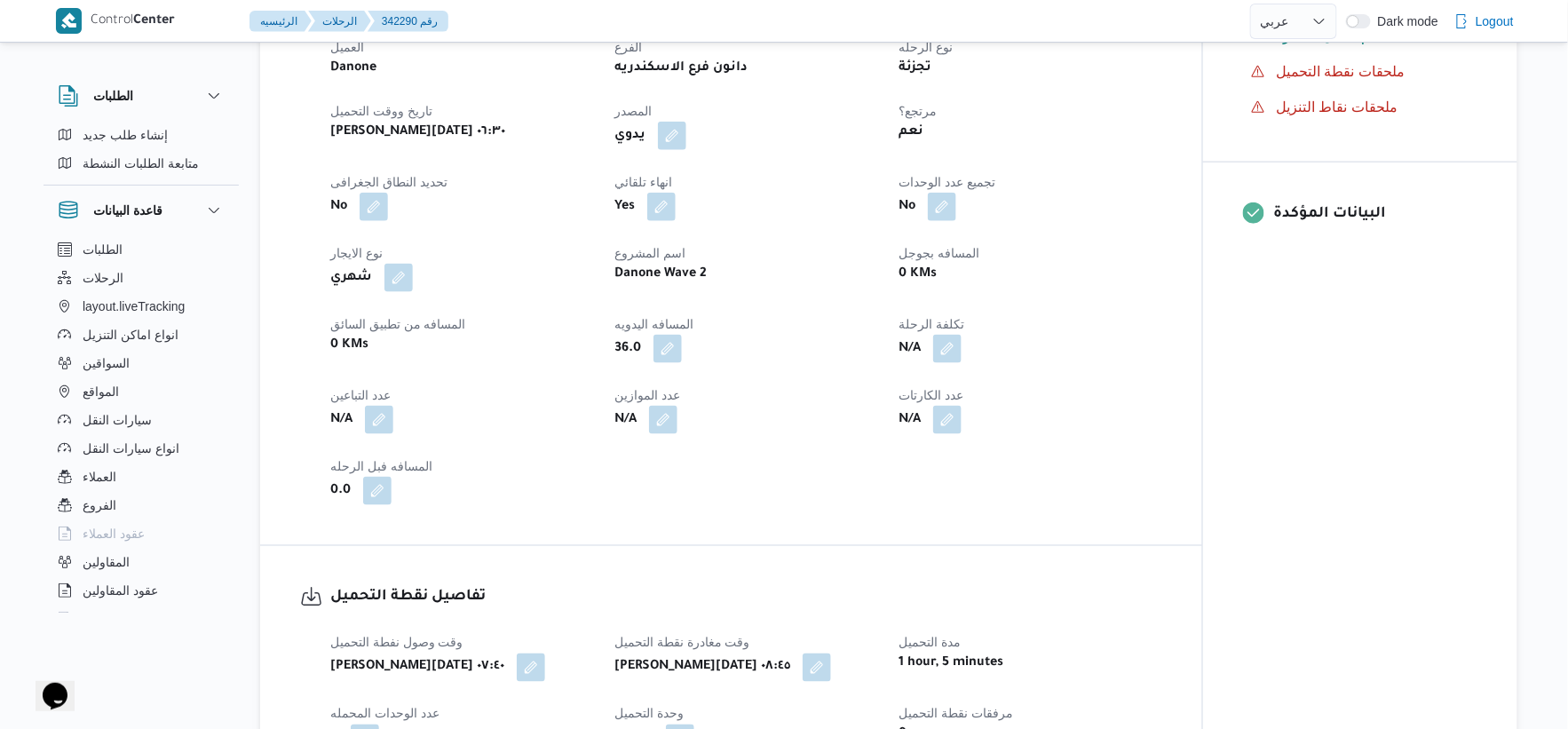
scroll to position [476, 0]
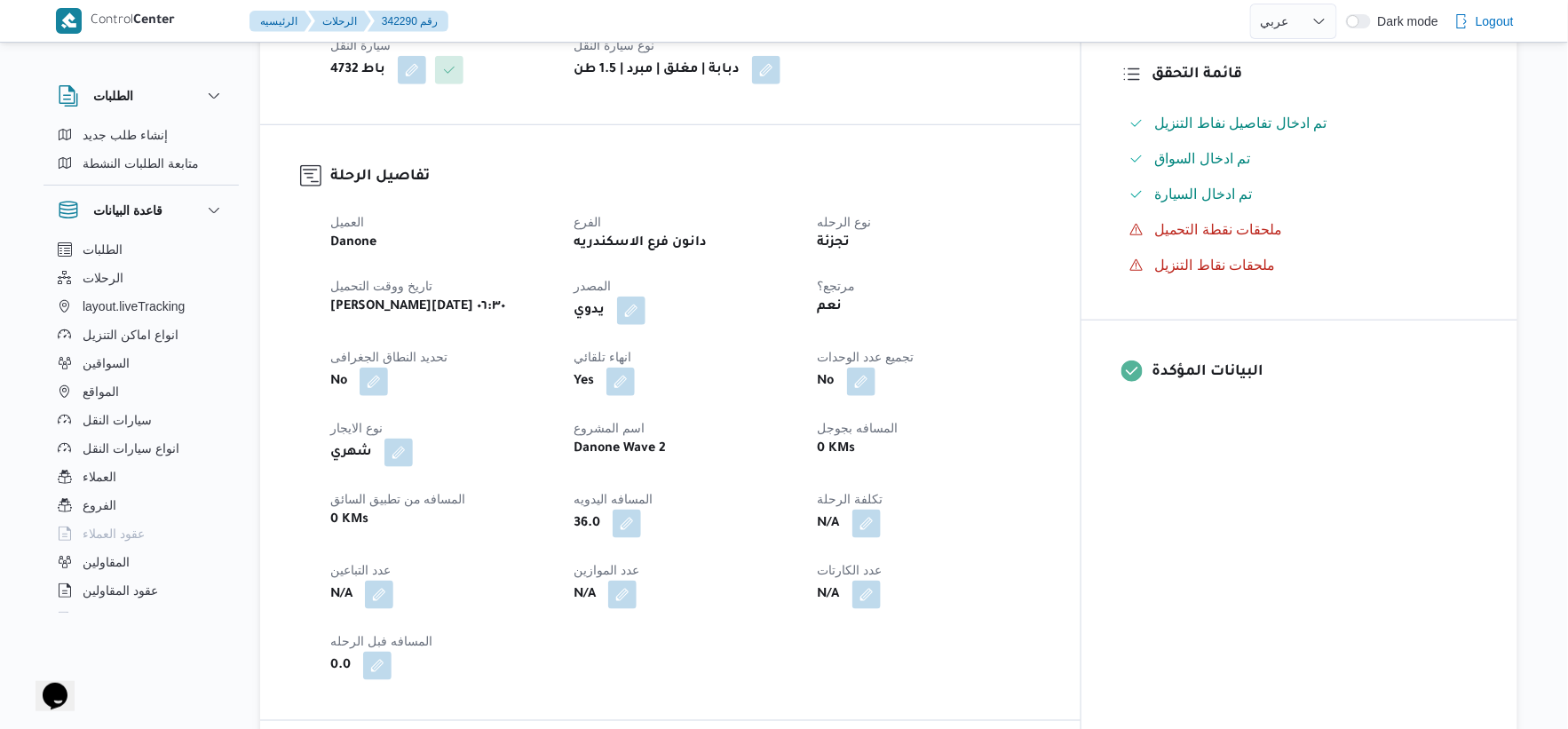
select select "ar"
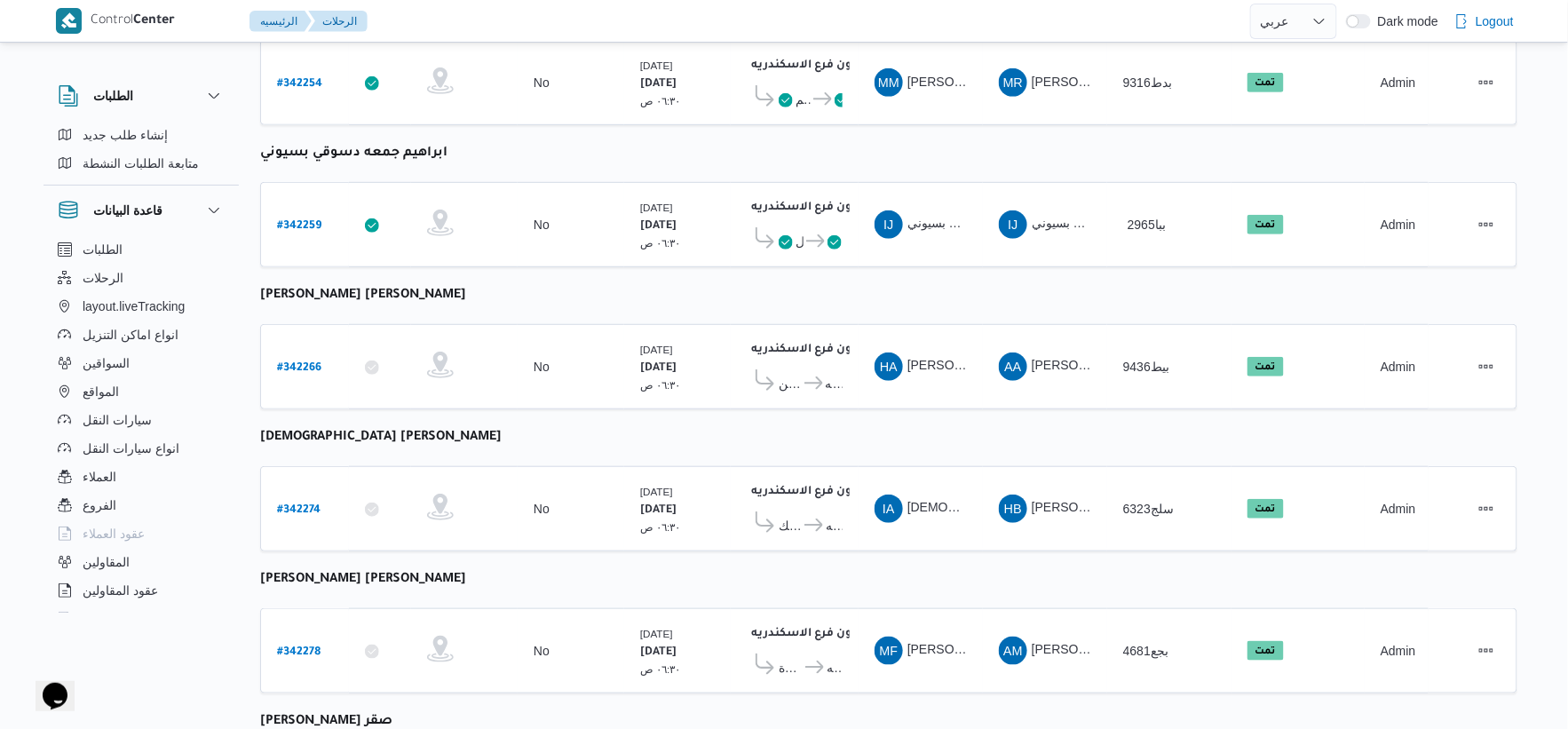
scroll to position [279, 0]
click at [303, 222] on b "# 342259" at bounding box center [299, 228] width 44 height 12
select select "ar"
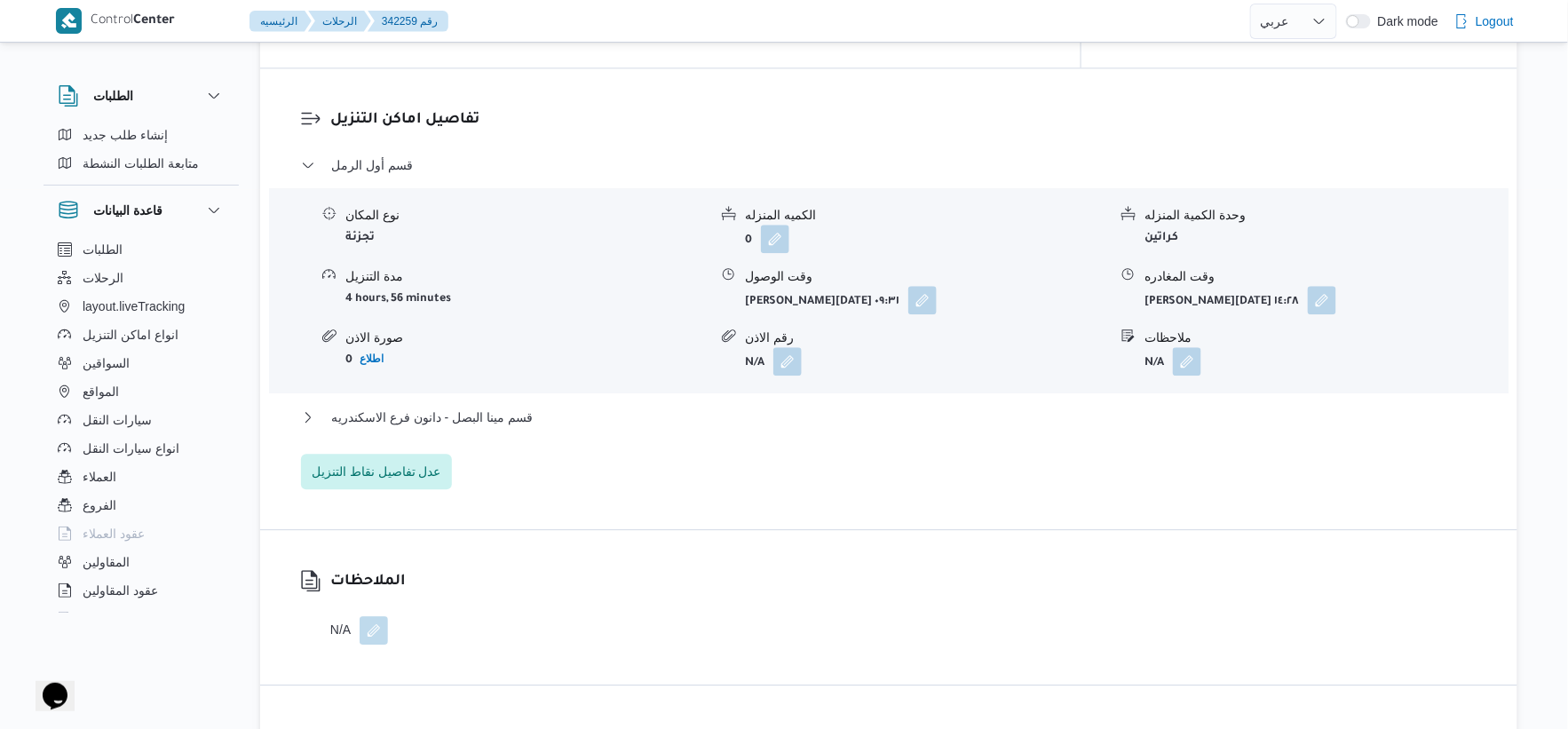
scroll to position [1463, 0]
click at [528, 408] on span "قسم مينا البصل - دانون فرع الاسكندريه" at bounding box center [432, 416] width 202 height 21
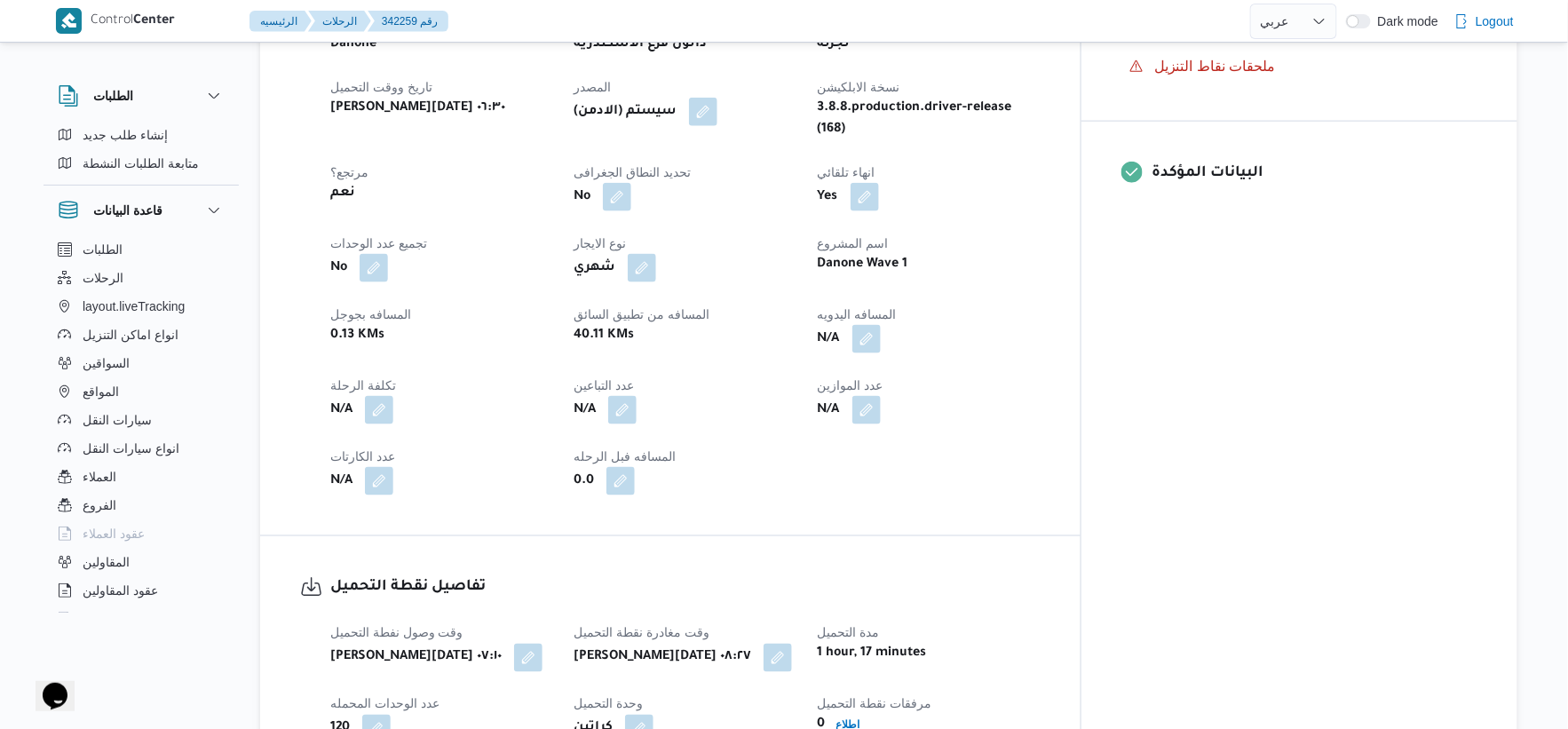
scroll to position [673, 0]
click at [881, 327] on button "button" at bounding box center [866, 341] width 28 height 28
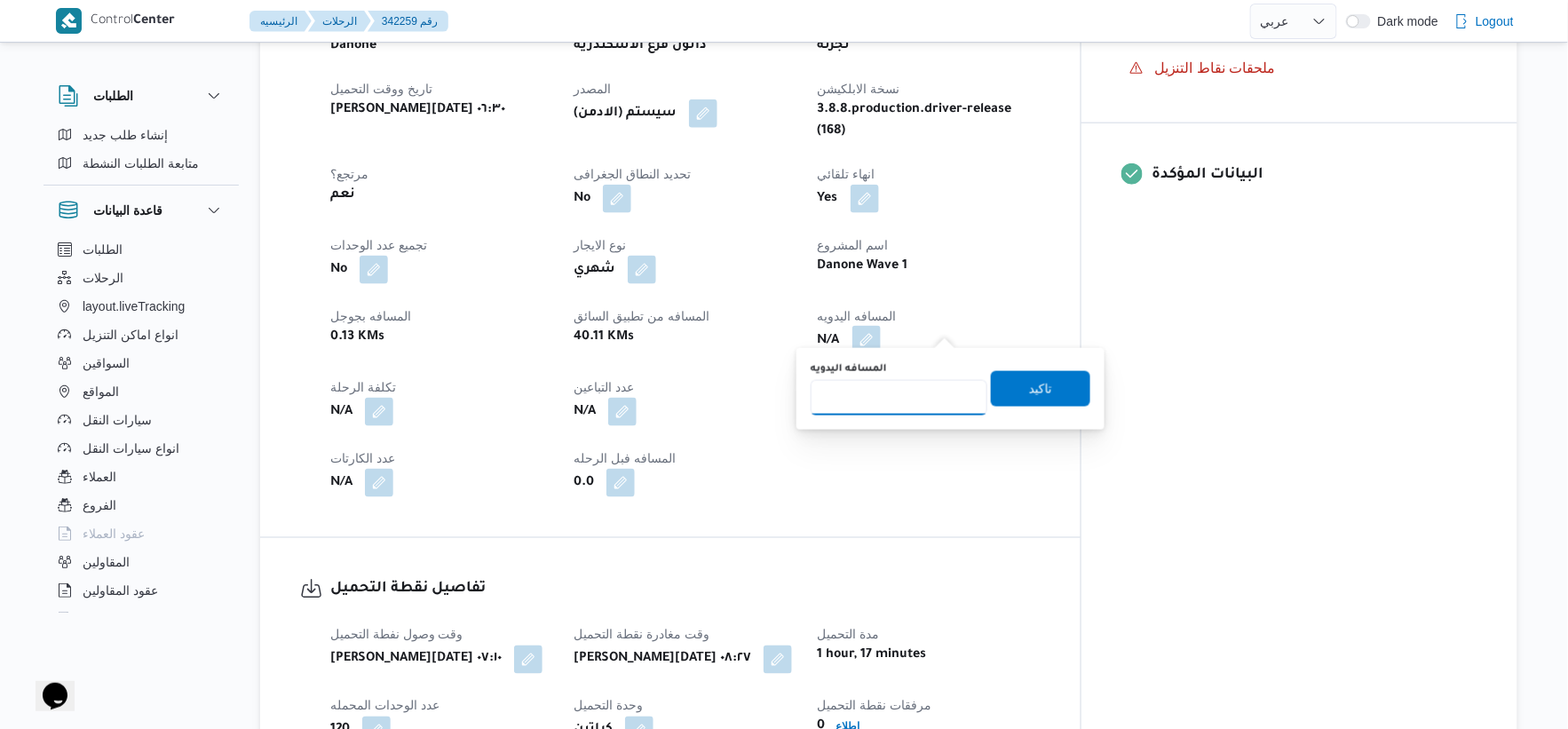
click at [876, 388] on input "المسافه اليدويه" at bounding box center [898, 398] width 177 height 36
type input "43"
click at [1035, 393] on span "تاكيد" at bounding box center [1040, 387] width 23 height 21
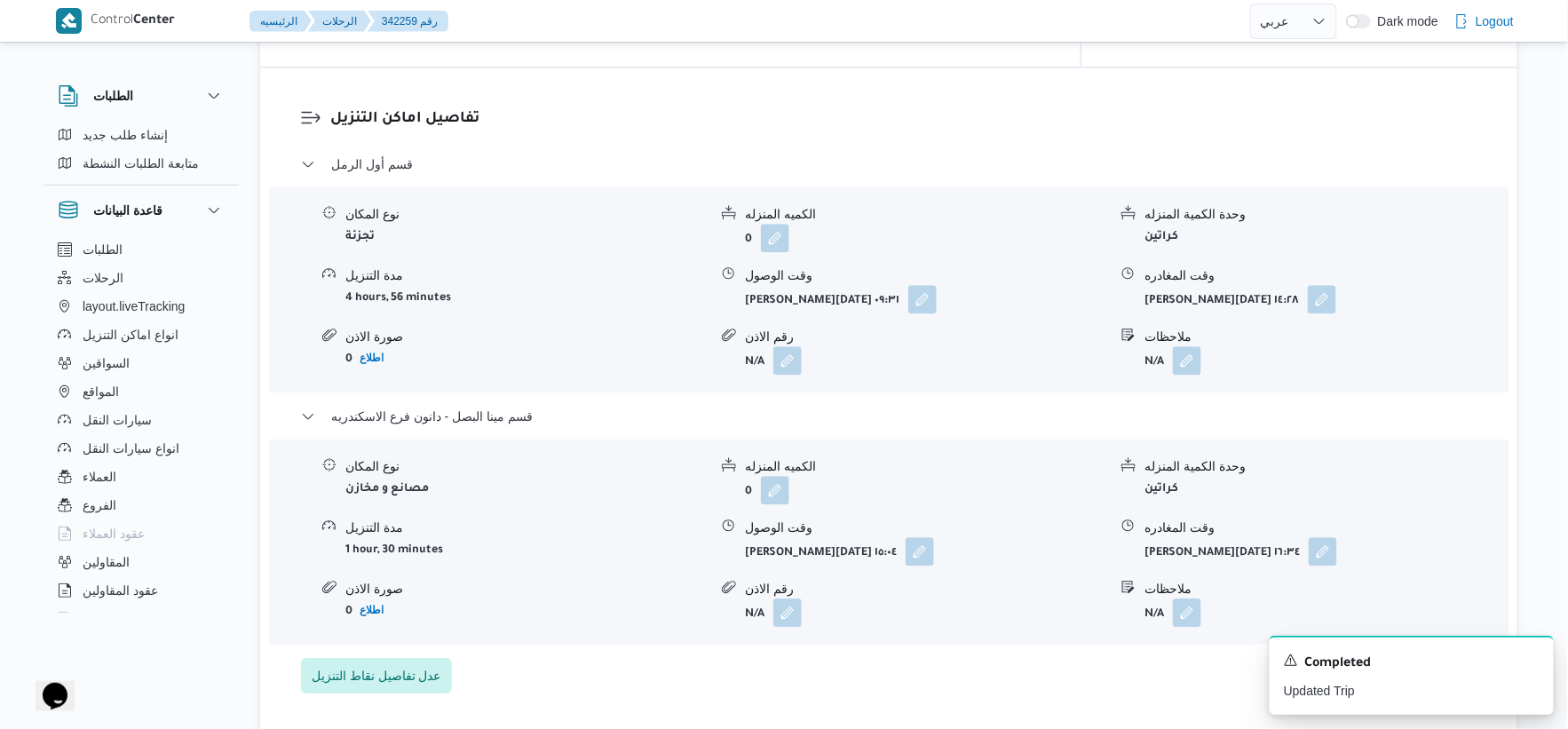
scroll to position [1562, 0]
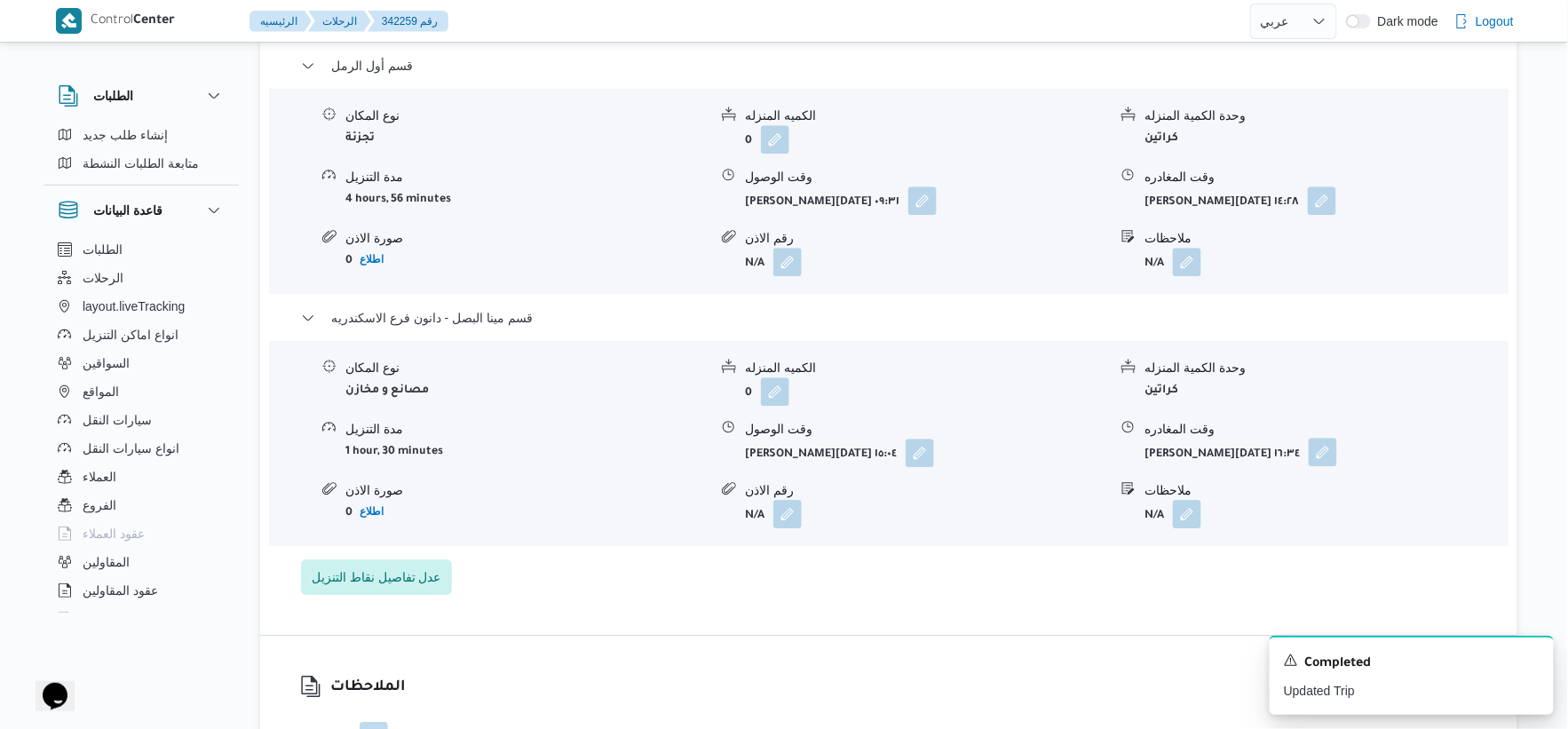
click at [1308, 438] on button "button" at bounding box center [1322, 452] width 28 height 28
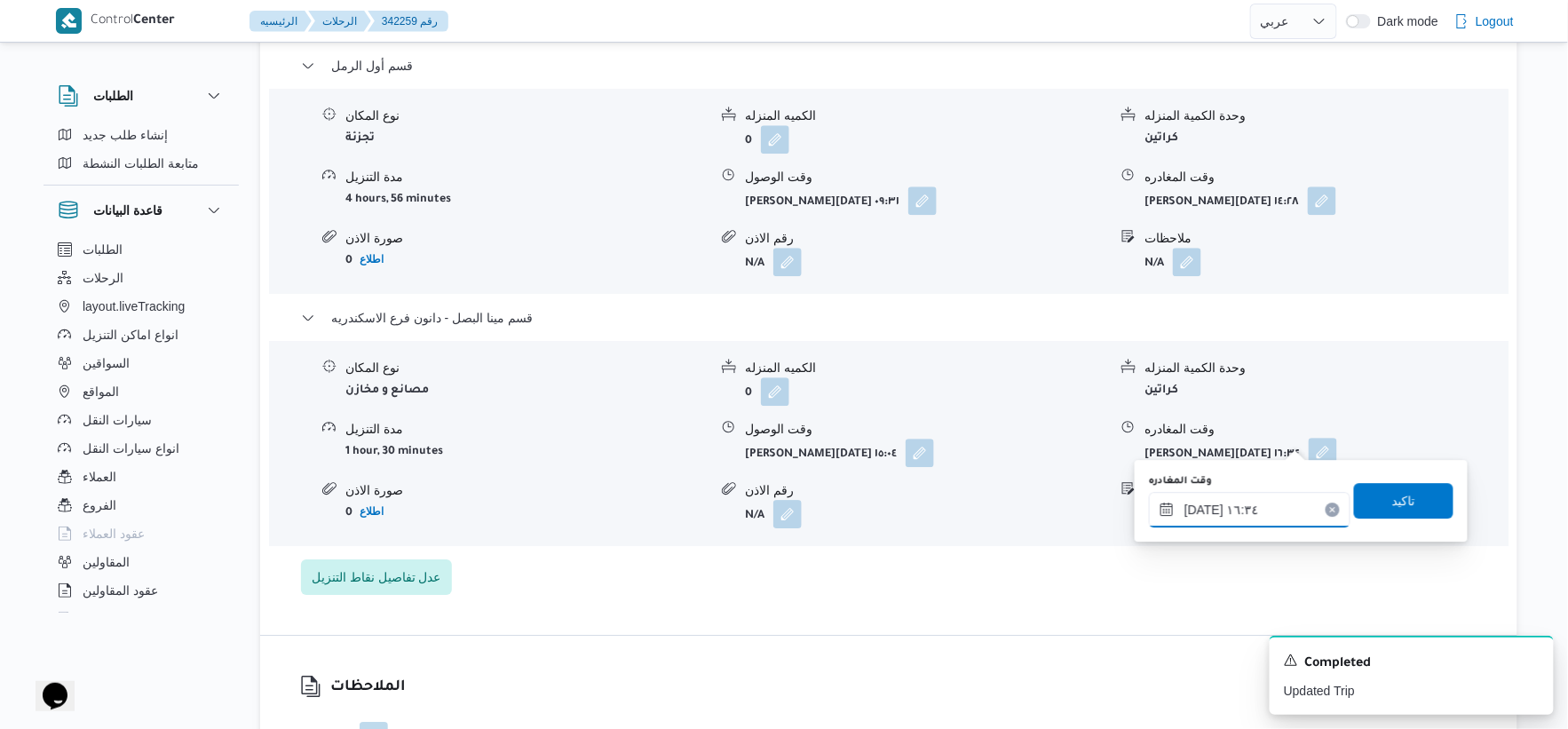
click at [1267, 503] on input "٠٩/١٠/٢٠٢٥ ١٦:٣٤" at bounding box center [1250, 510] width 202 height 36
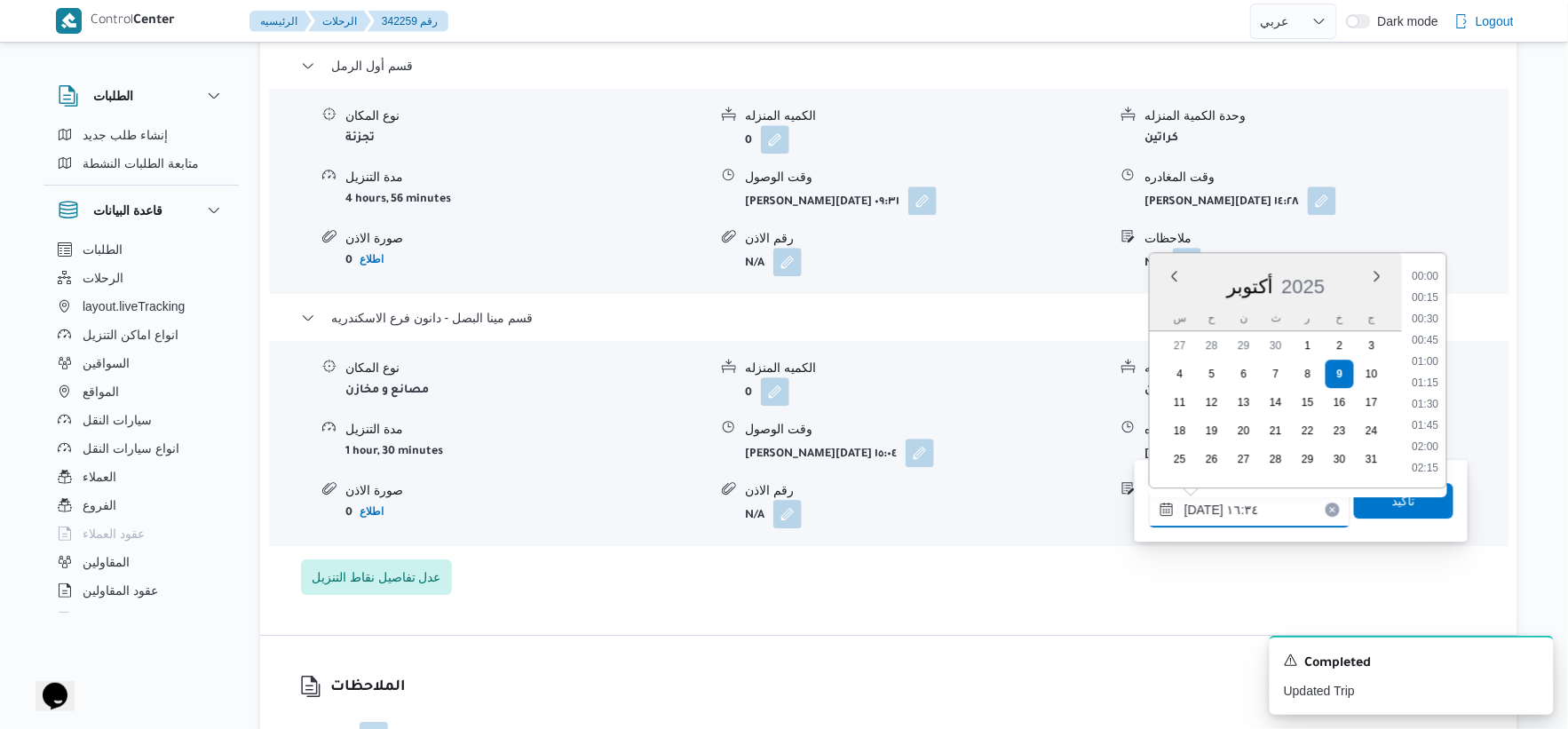
scroll to position [1300, 0]
click at [1431, 294] on li "15:30" at bounding box center [1425, 299] width 41 height 18
type input "٠٩/١٠/٢٠٢٥ ١٥:٣٠"
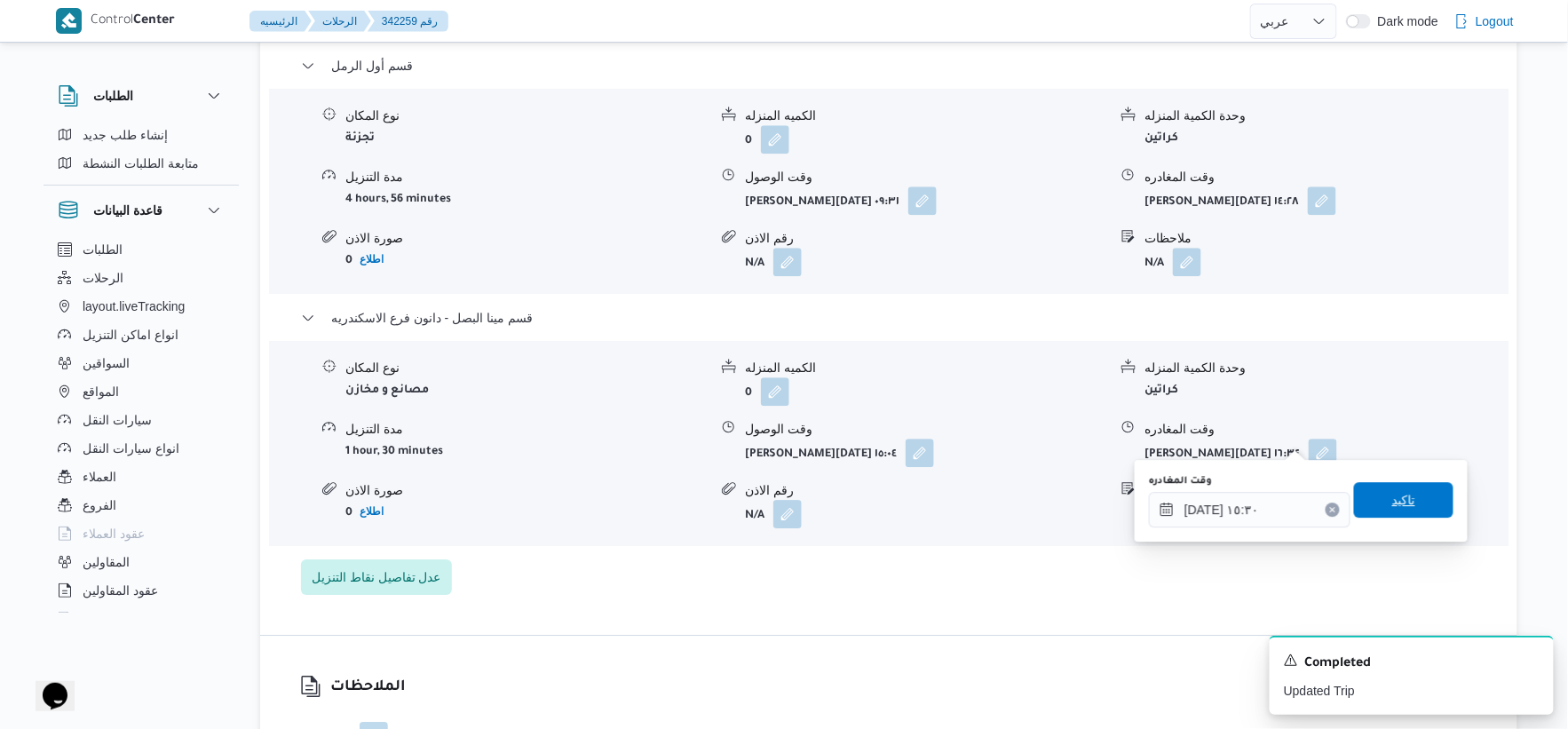
click at [1416, 500] on span "تاكيد" at bounding box center [1404, 500] width 100 height 36
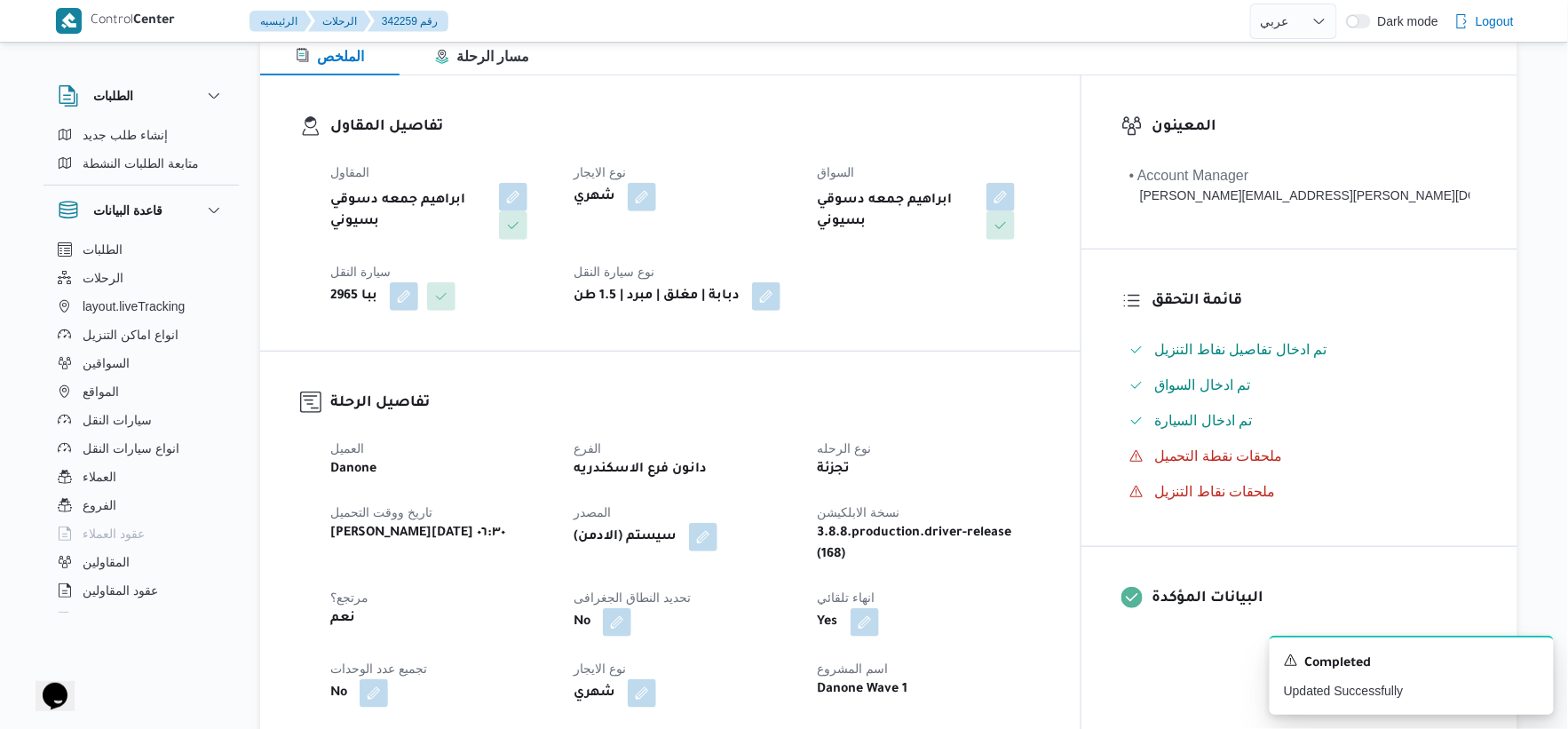
scroll to position [592, 0]
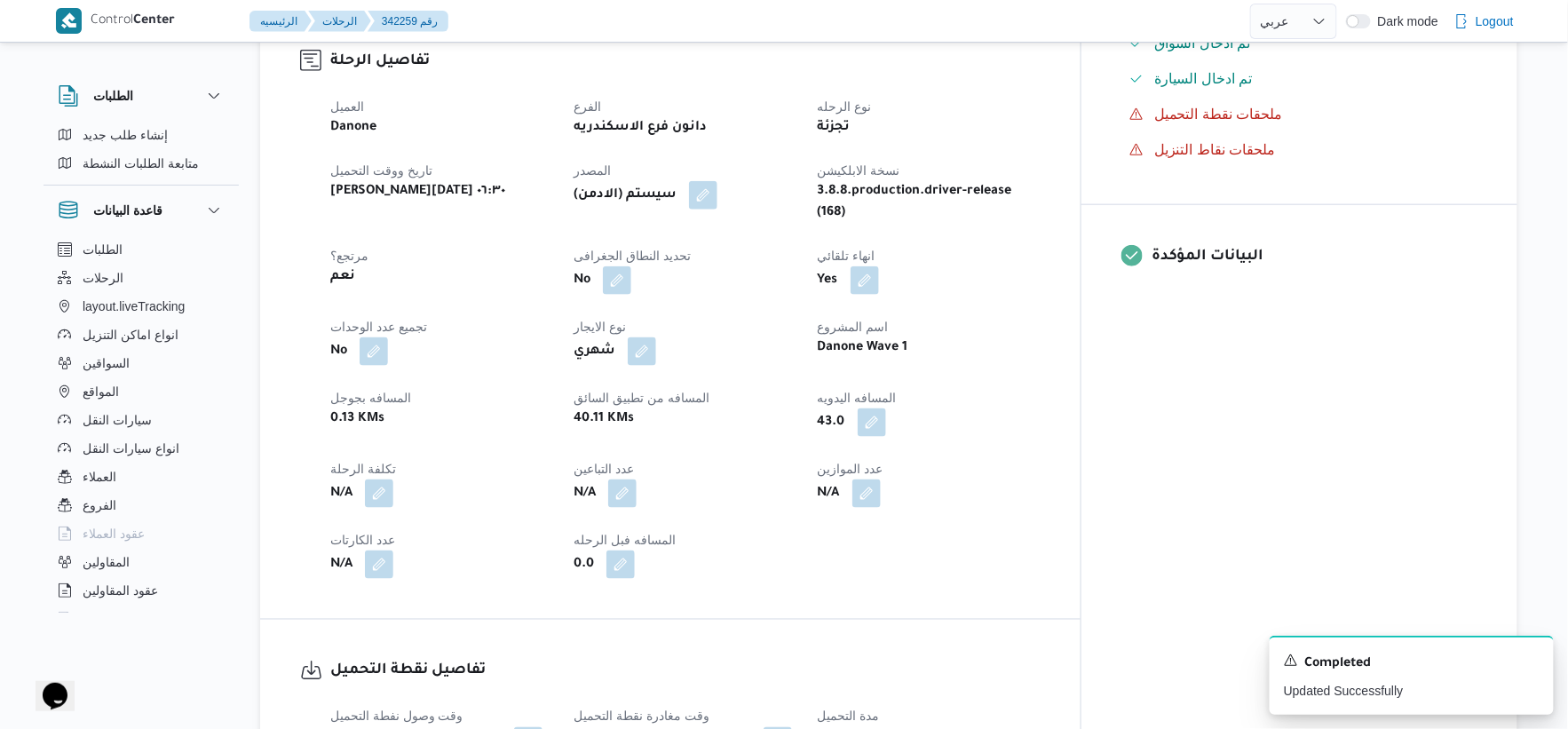
select select "ar"
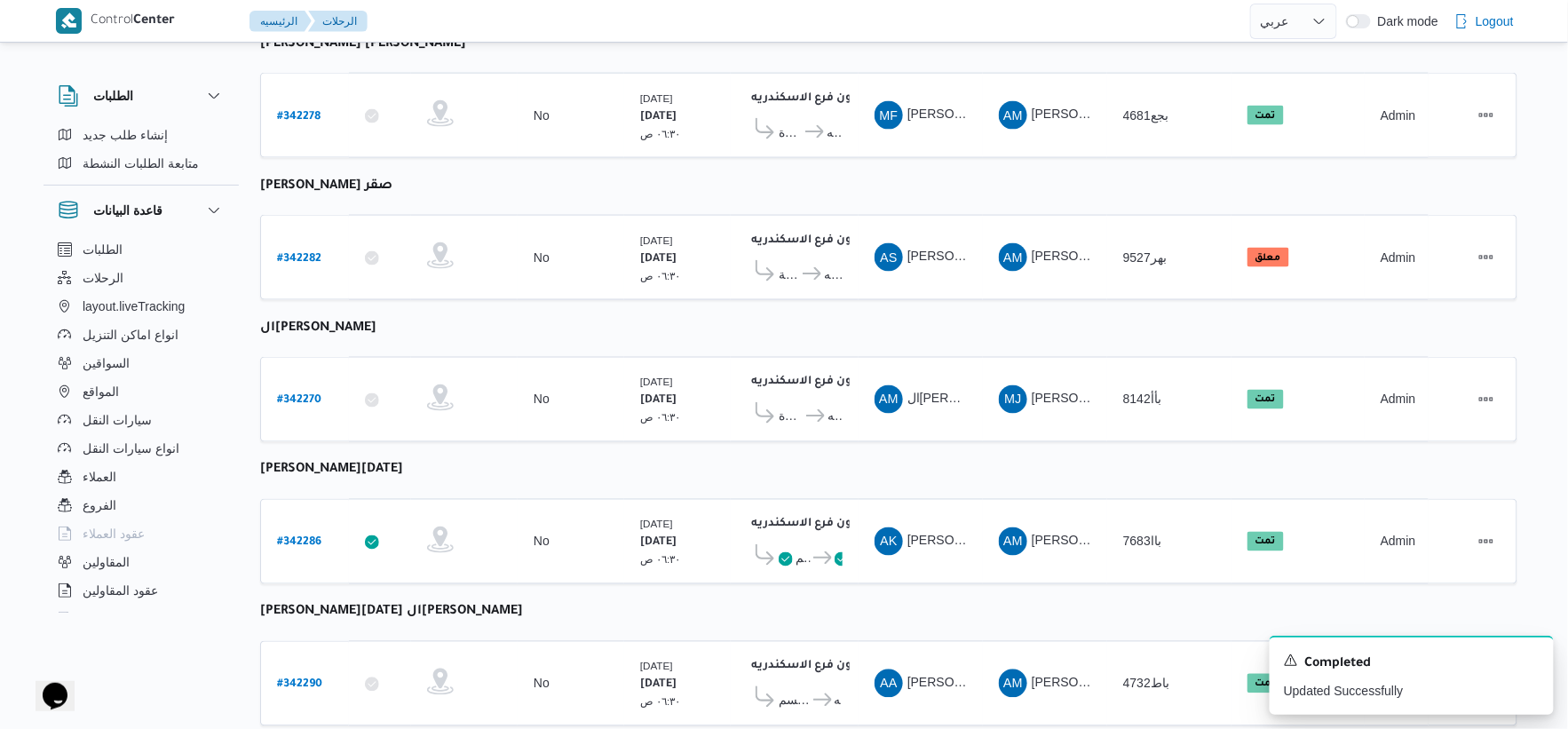
scroll to position [910, 0]
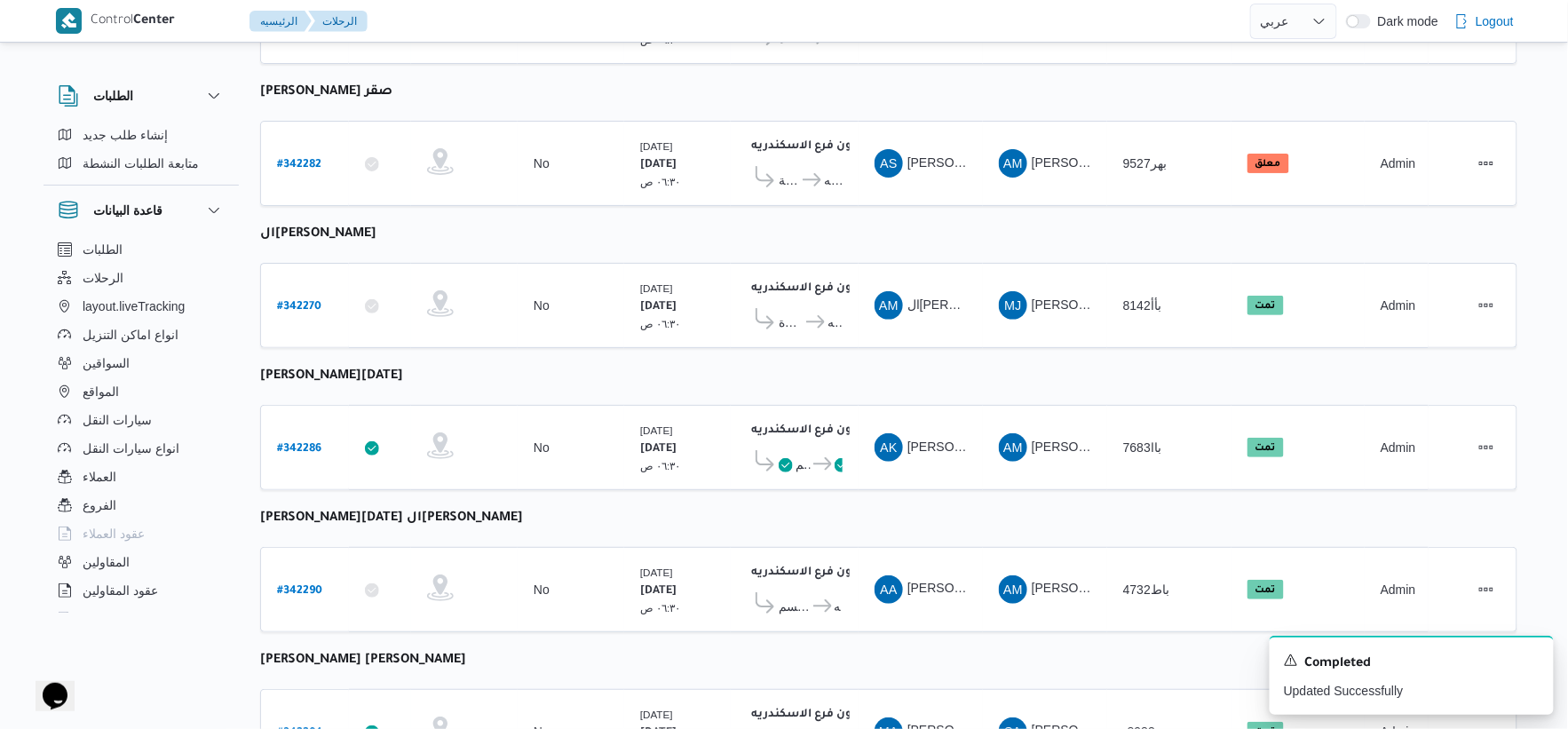
select select "ar"
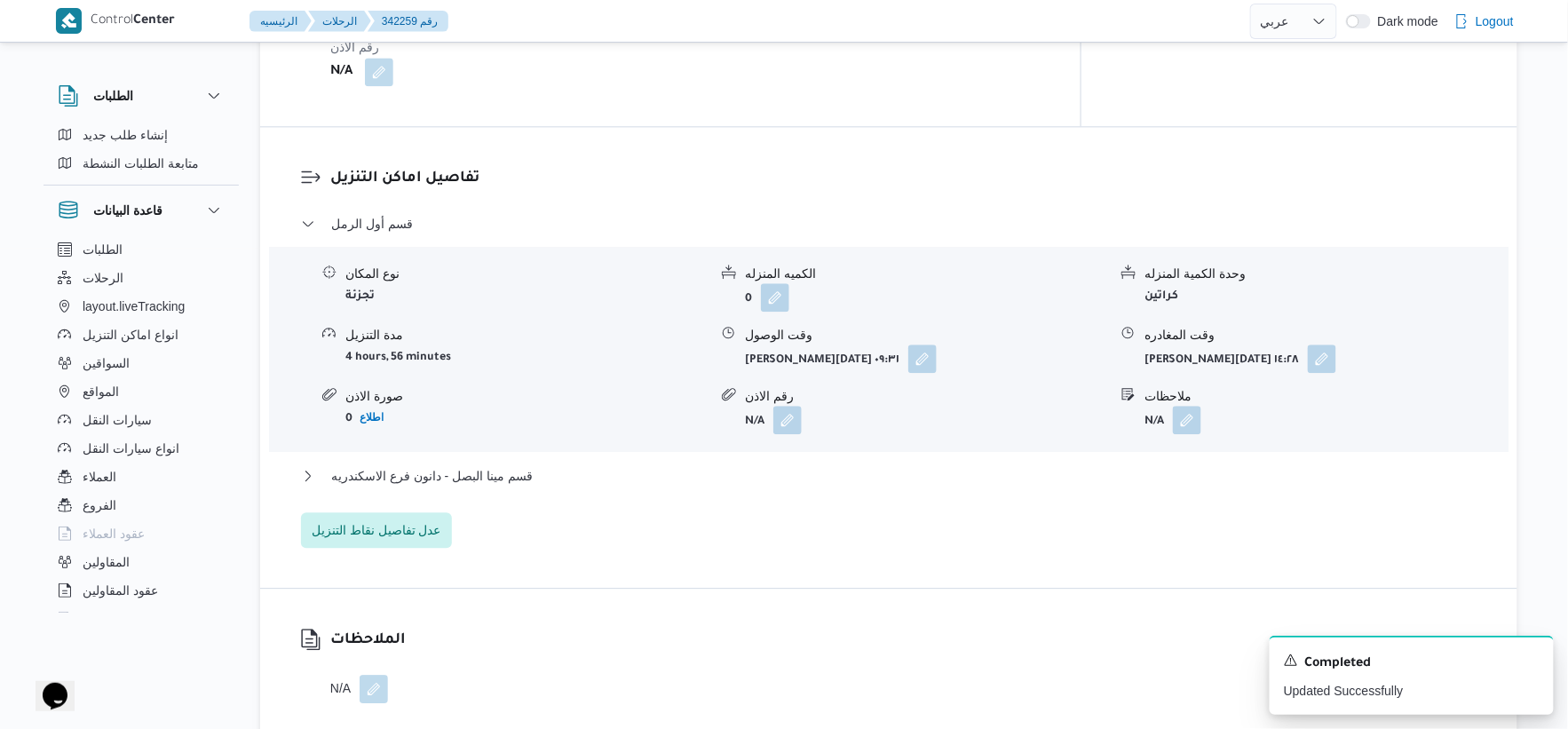
scroll to position [1700, 0]
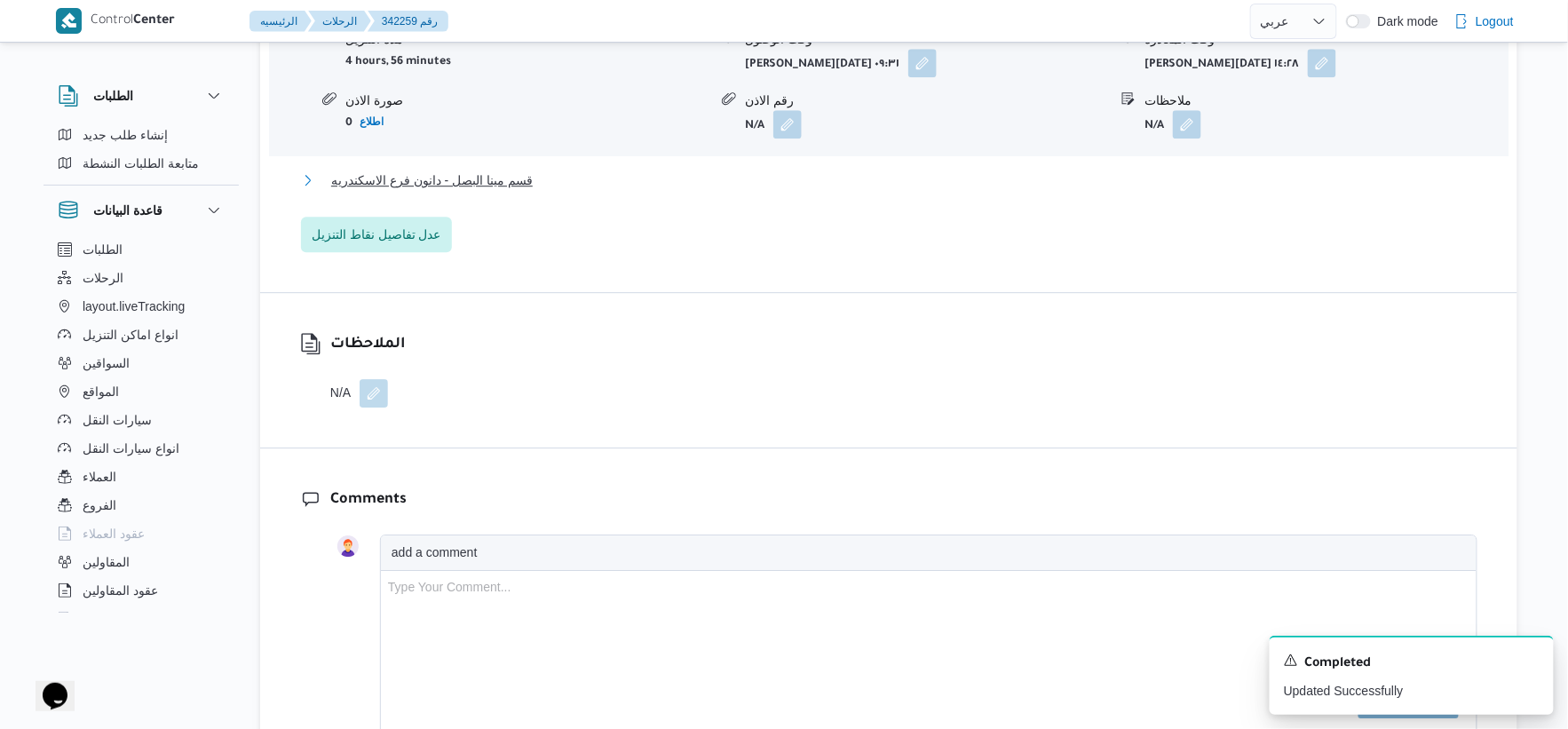
click at [521, 170] on span "قسم مينا البصل - دانون فرع الاسكندريه" at bounding box center [432, 180] width 202 height 21
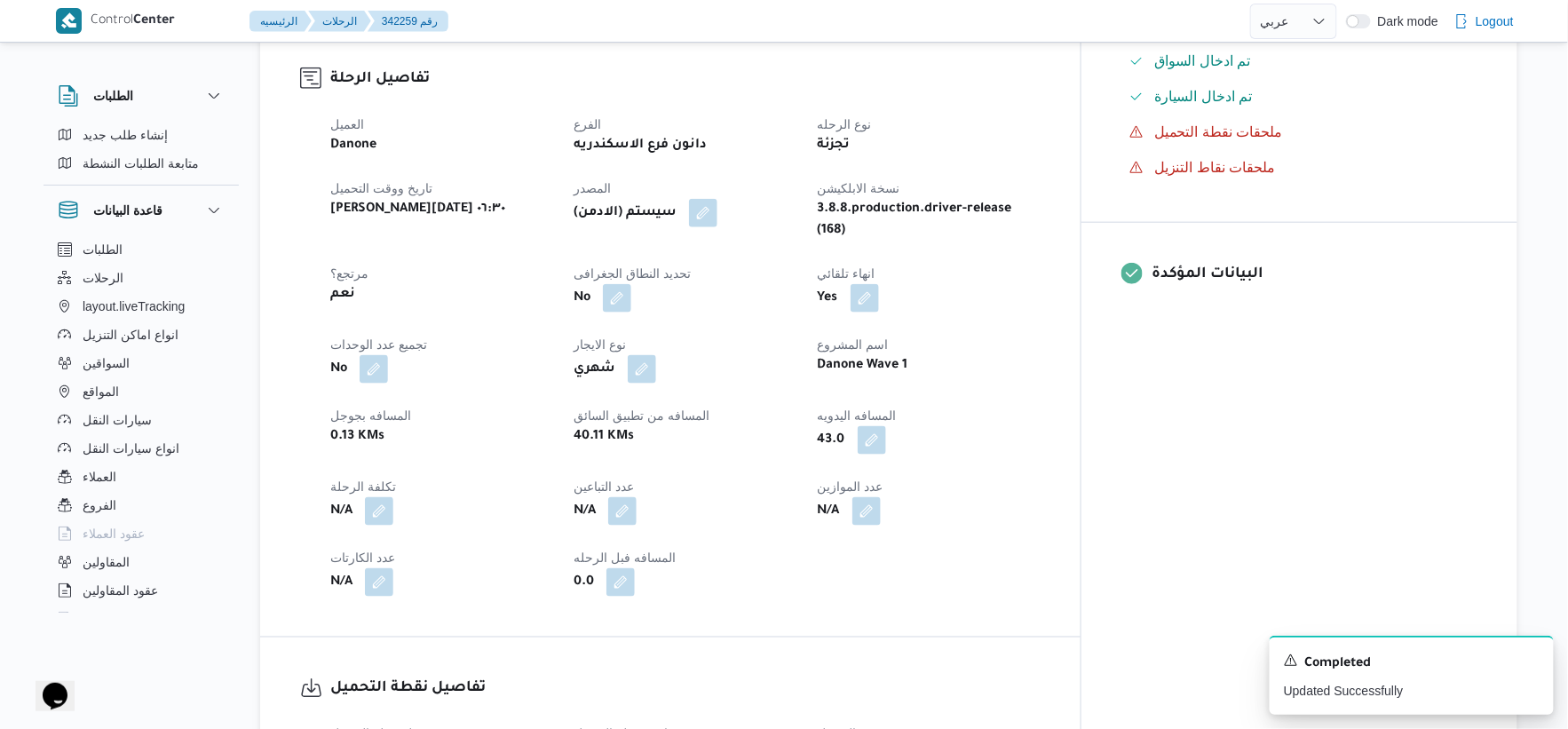
scroll to position [592, 0]
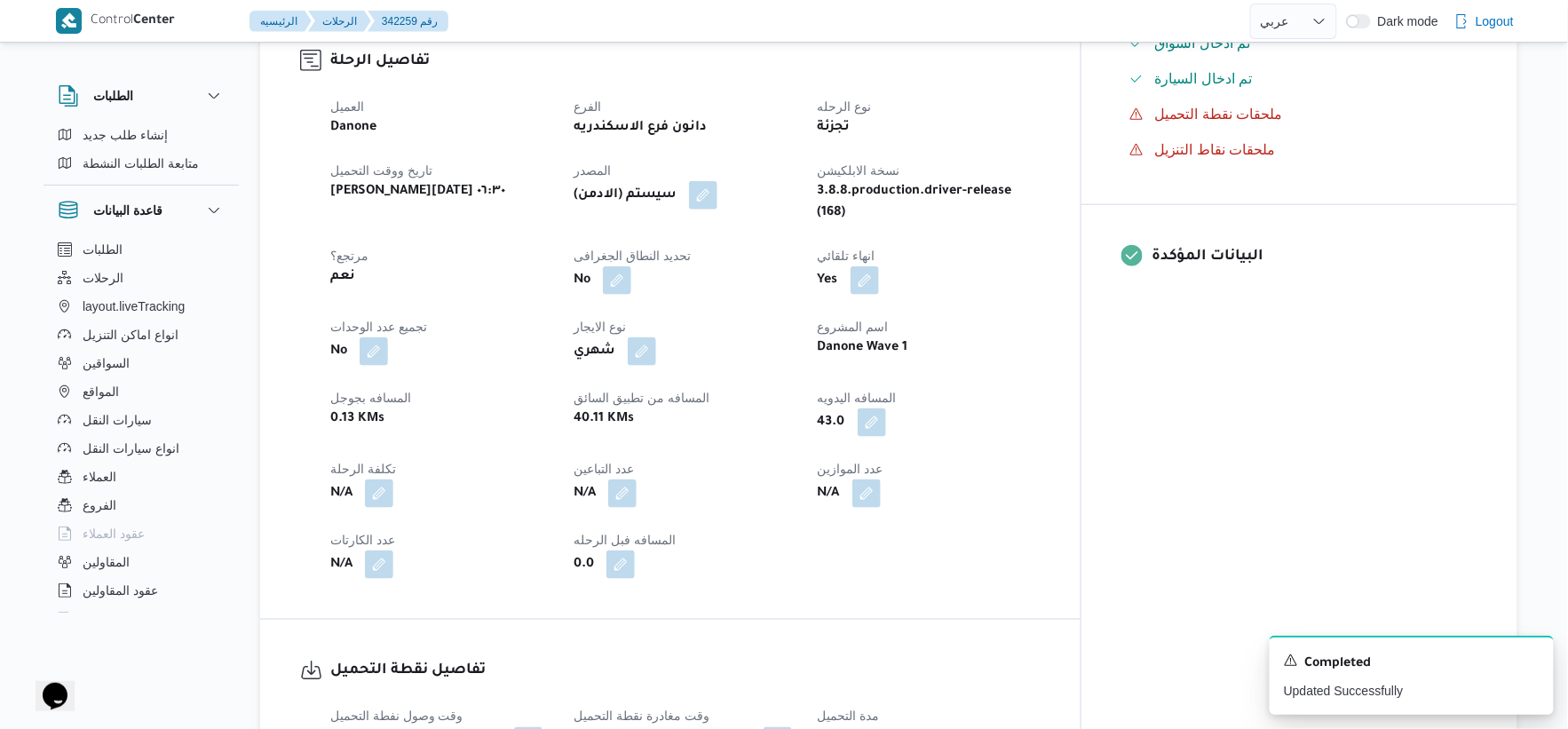
select select "ar"
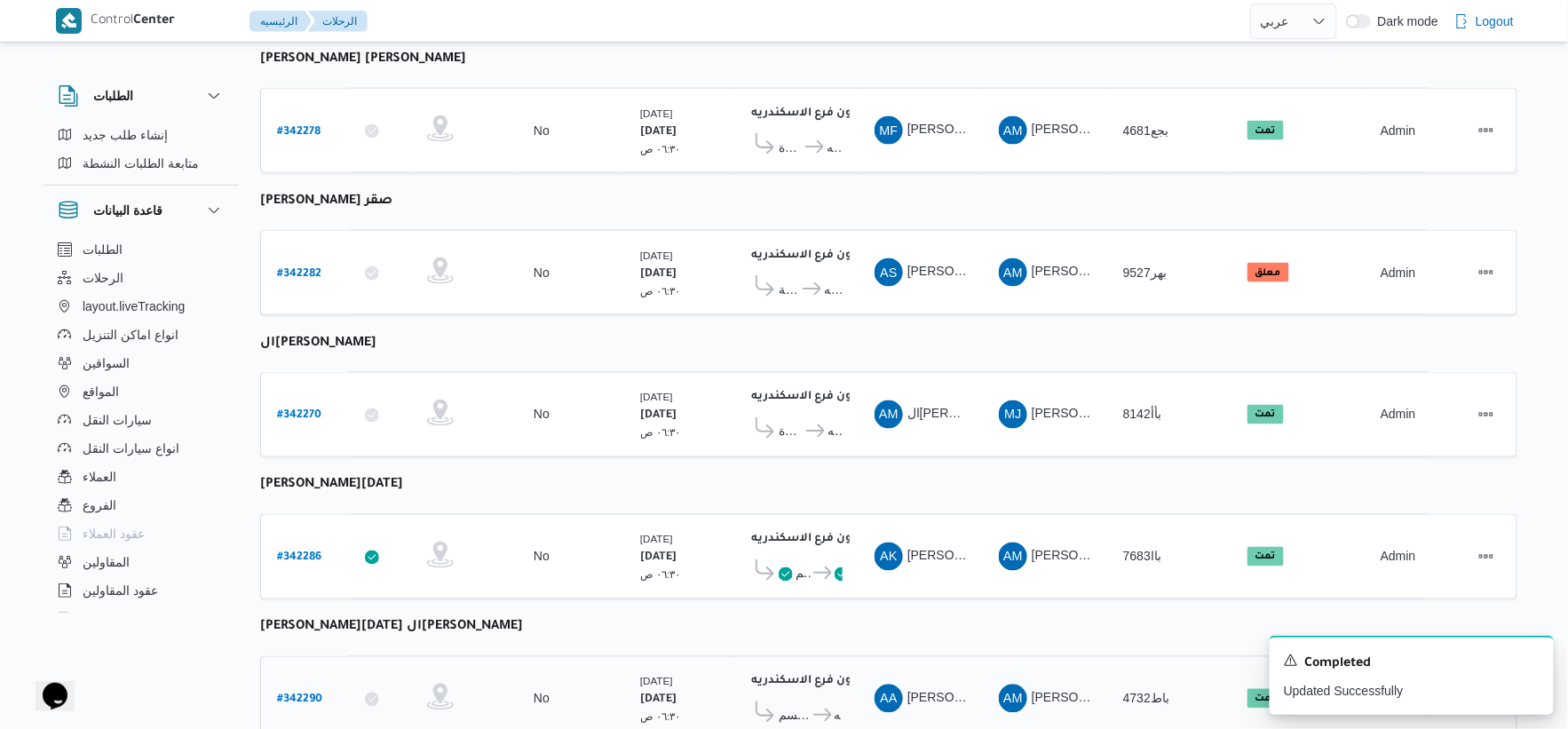
scroll to position [736, 0]
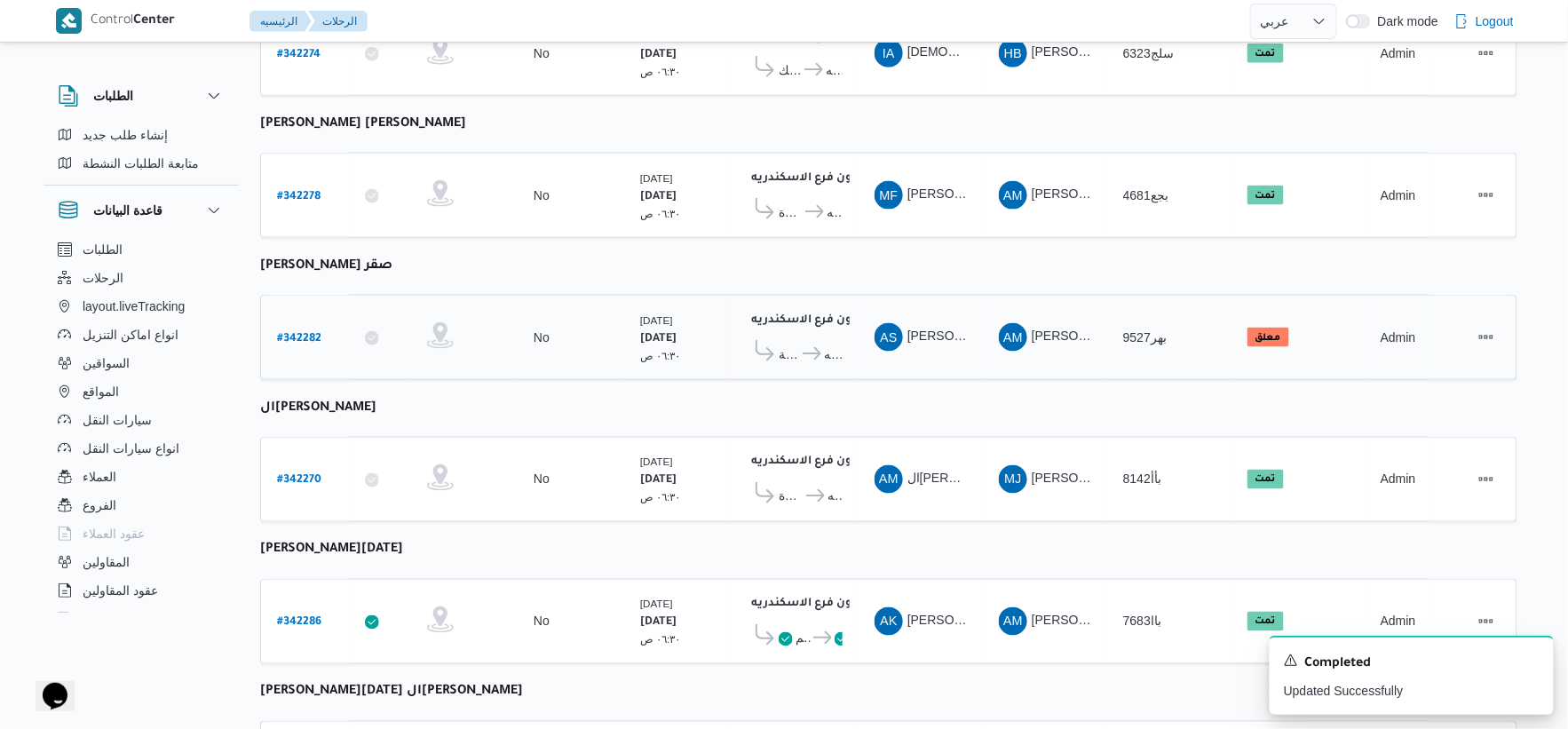
click at [279, 334] on b "# 342282" at bounding box center [299, 340] width 44 height 12
select select "ar"
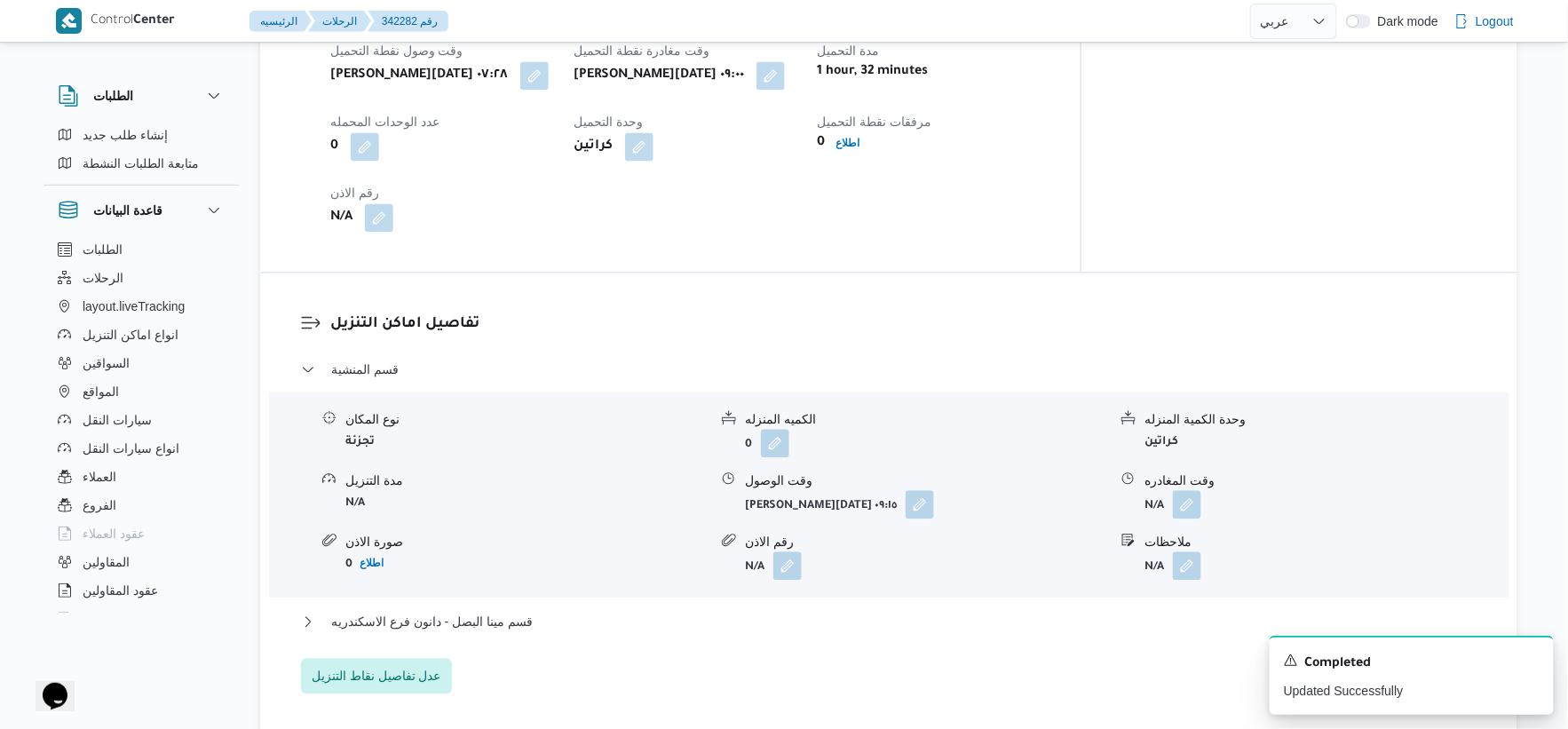
scroll to position [1229, 0]
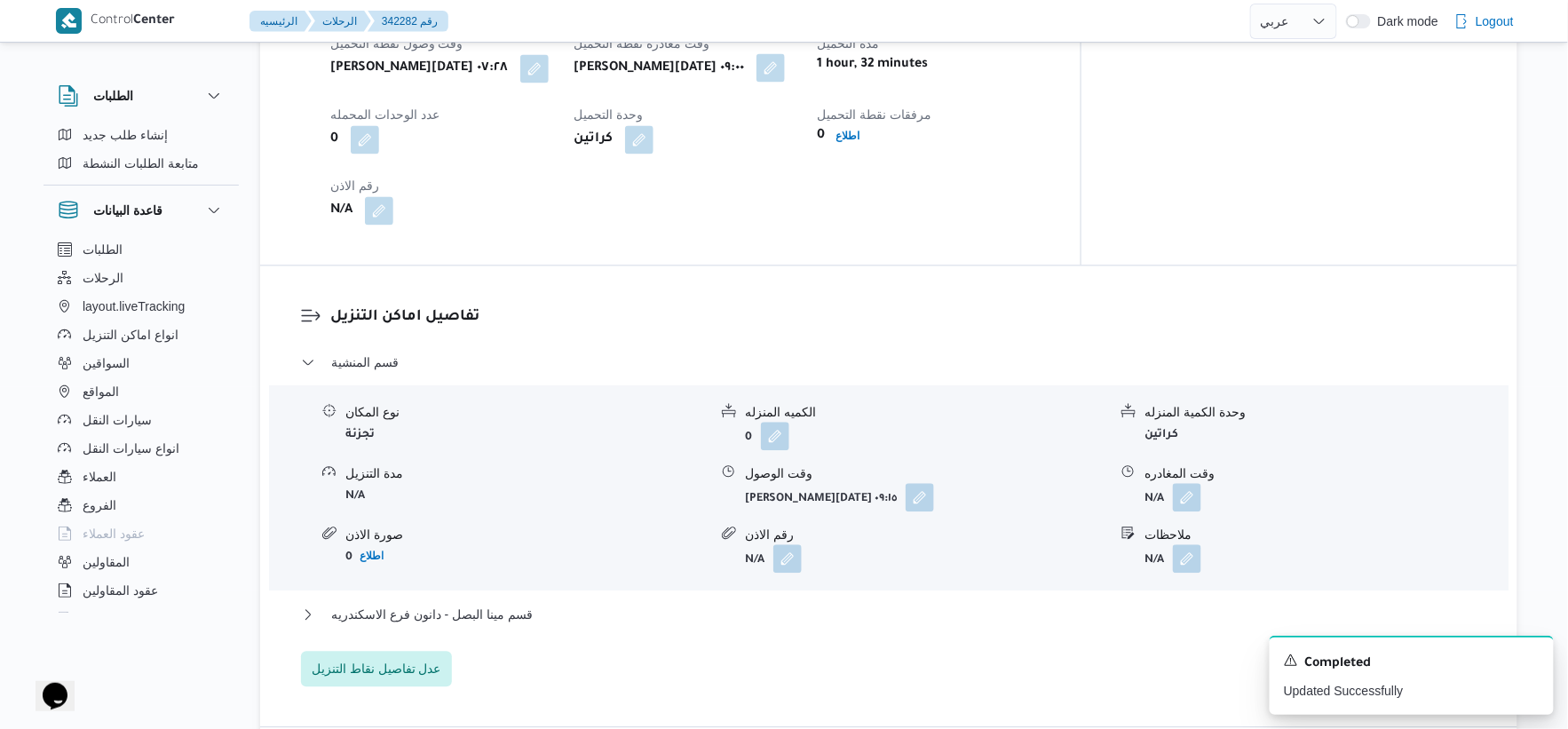
click at [785, 71] on button "button" at bounding box center [771, 67] width 28 height 28
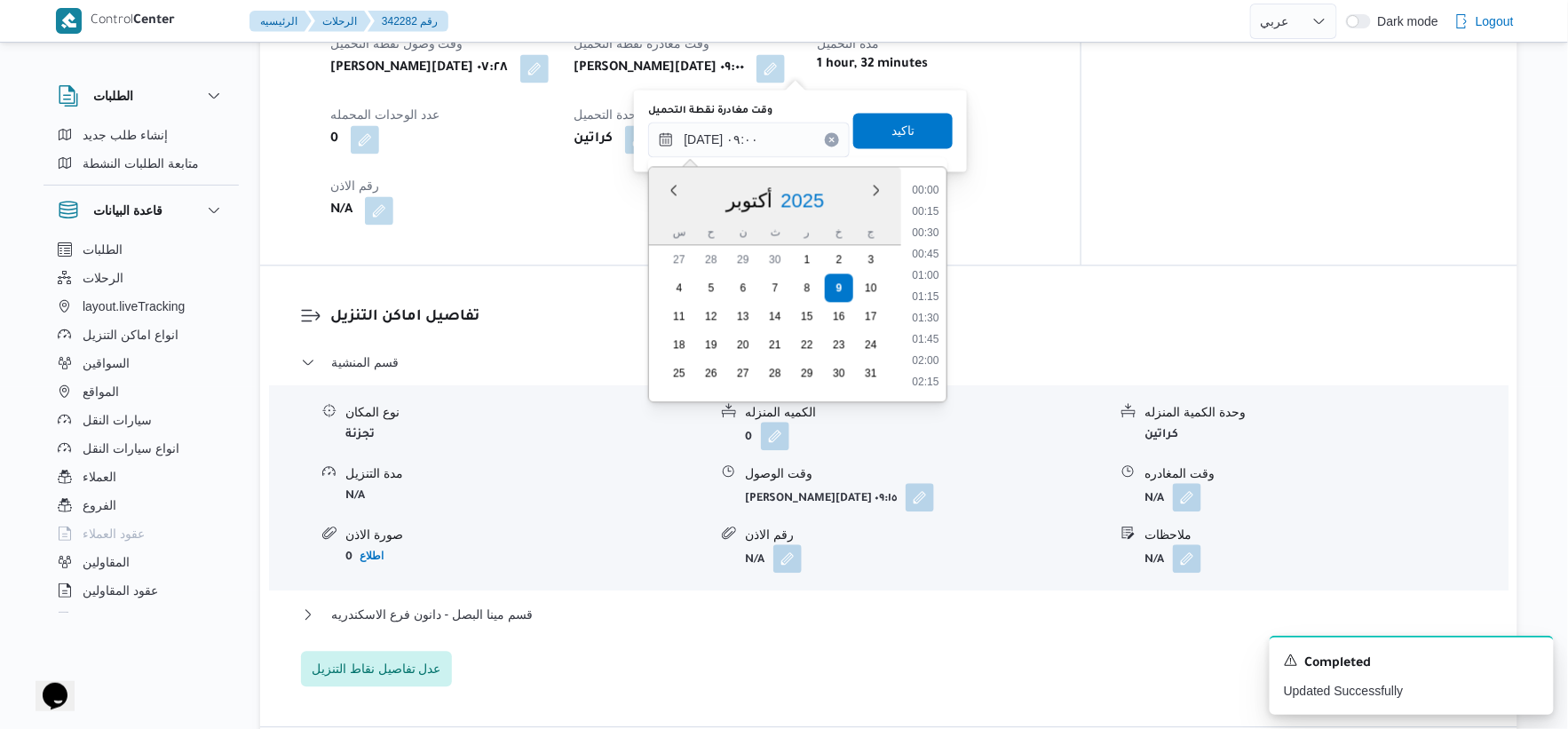
scroll to position [661, 0]
click at [921, 270] on li "08:45" at bounding box center [926, 276] width 41 height 18
type input "٠٩/١٠/٢٠٢٥ ٠٨:٤٥"
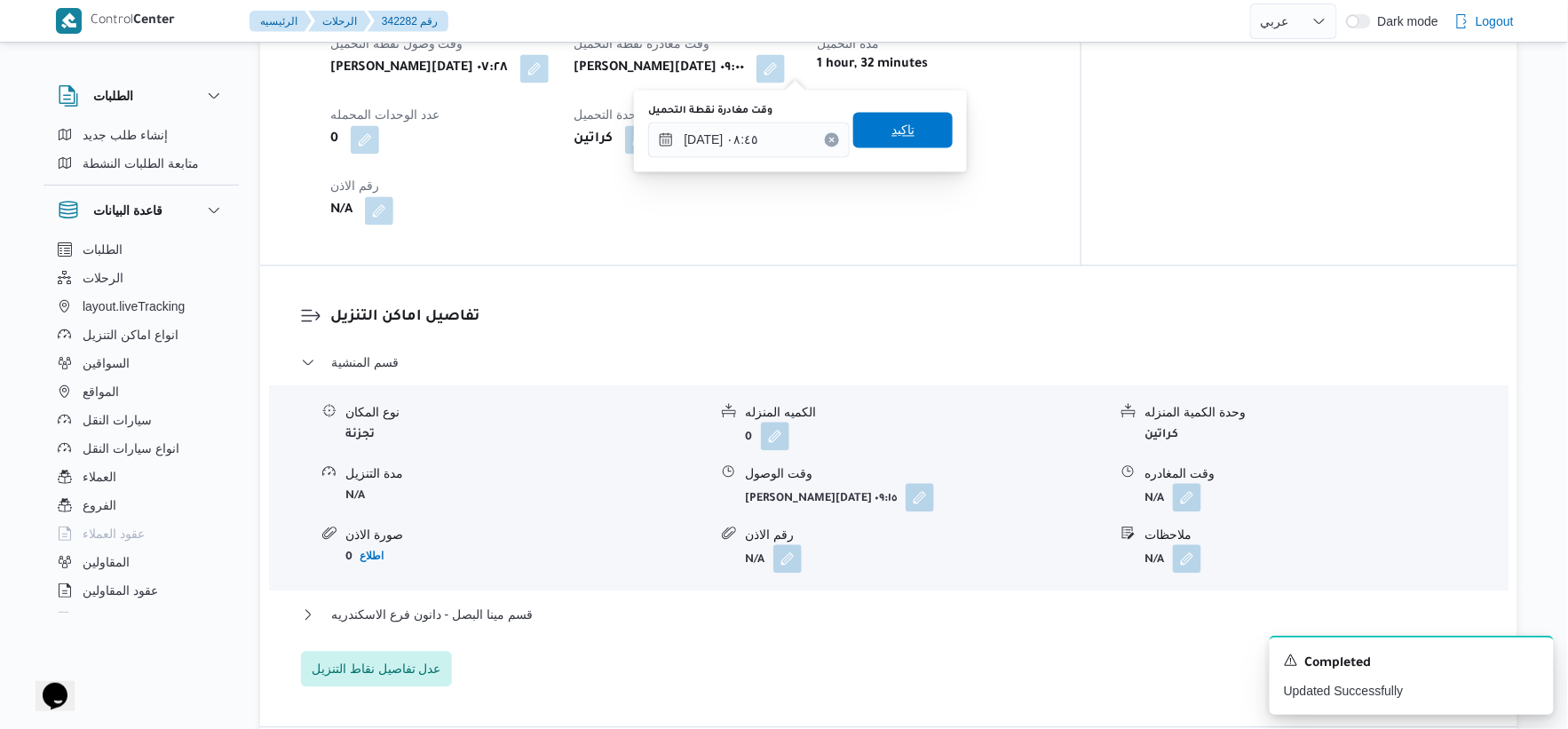
click at [914, 137] on span "تاكيد" at bounding box center [903, 130] width 100 height 36
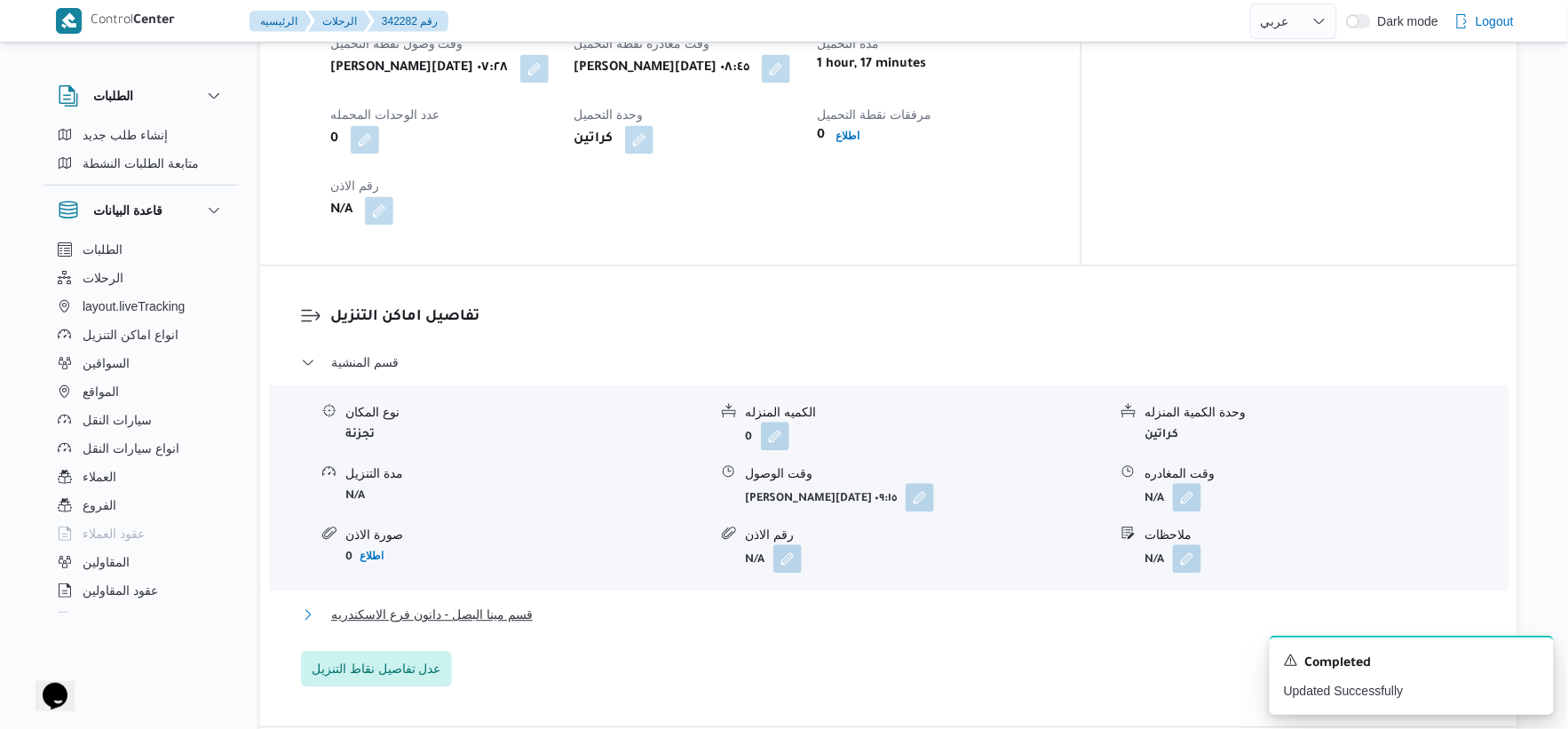
click at [528, 605] on span "قسم مينا البصل - دانون فرع الاسكندريه" at bounding box center [432, 614] width 202 height 21
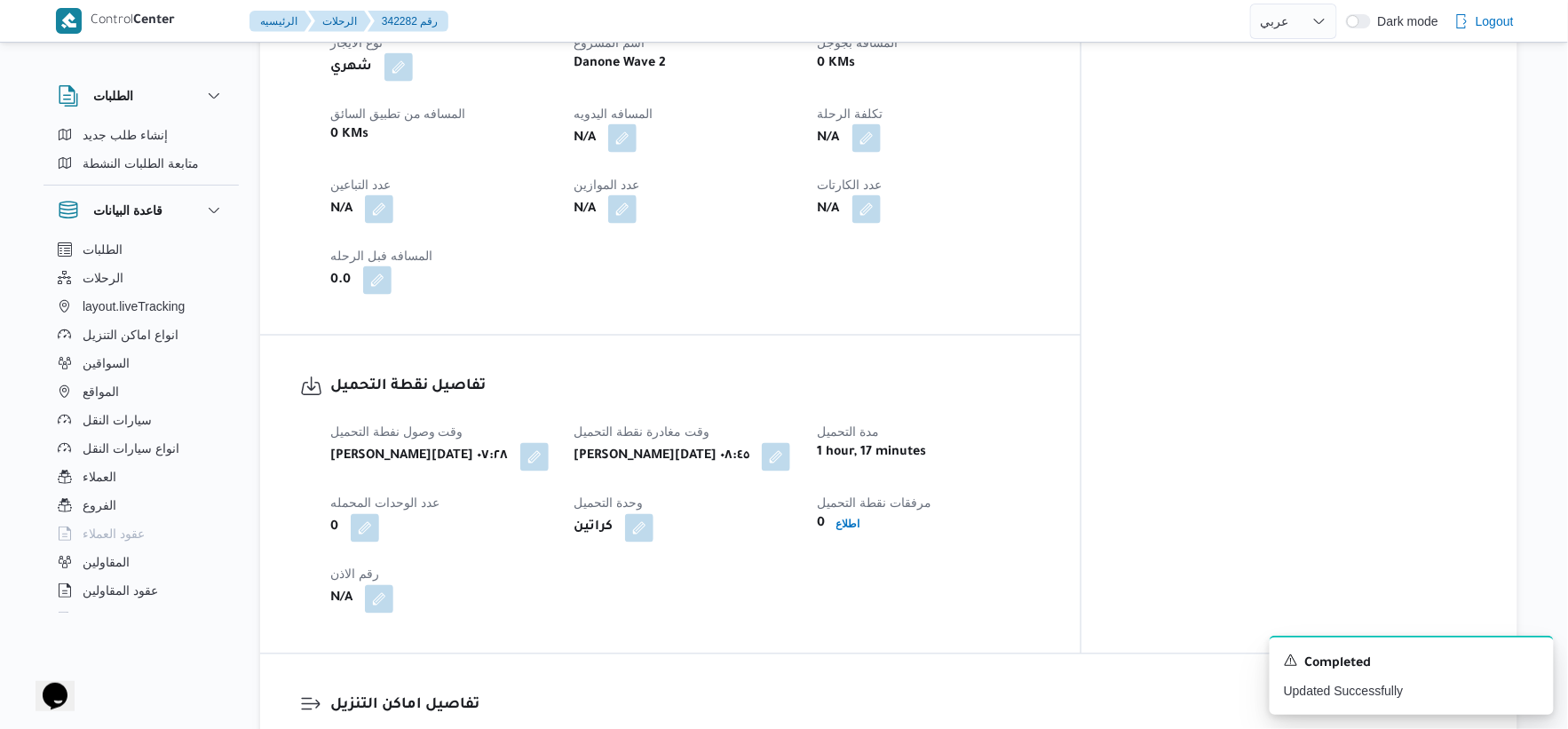
scroll to position [736, 0]
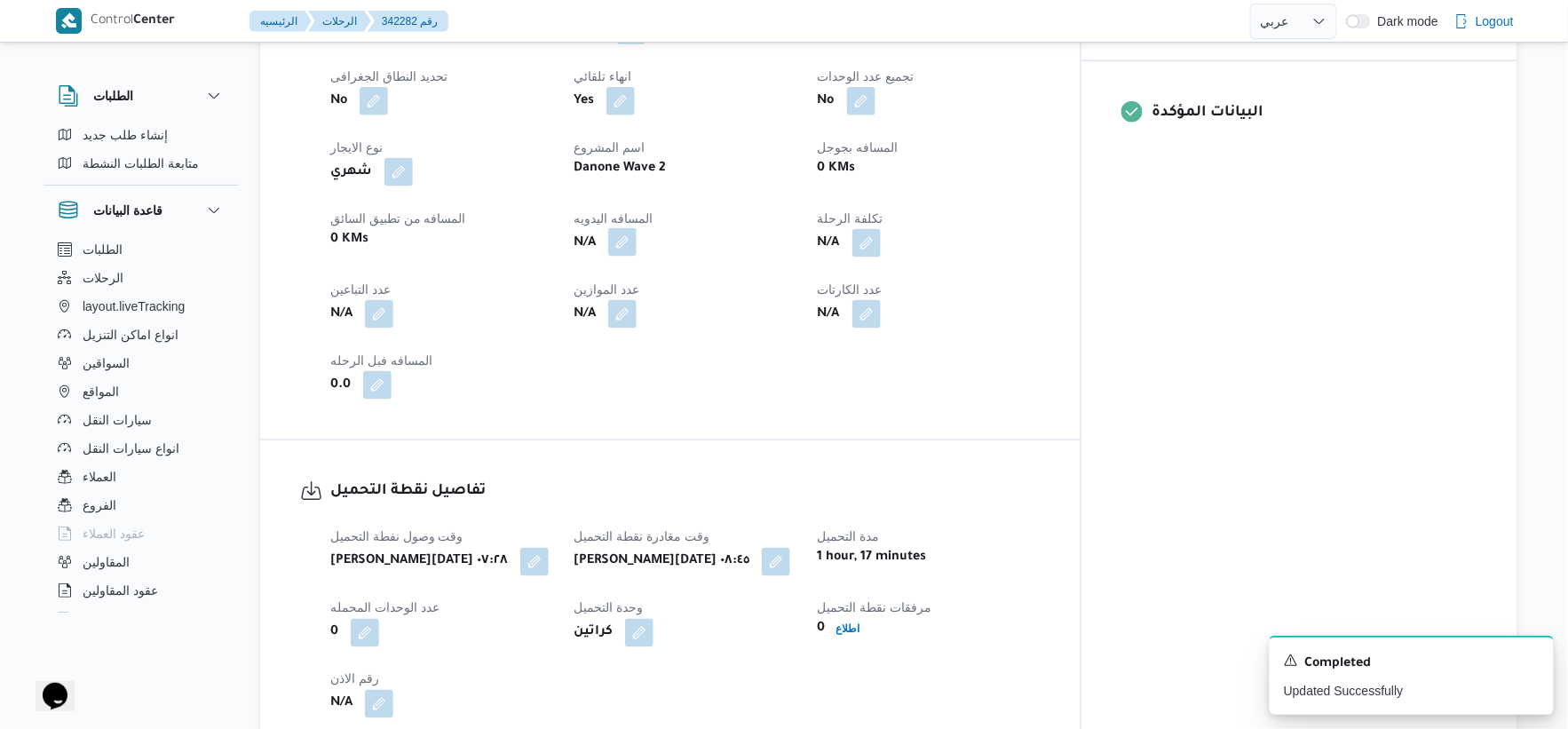
click at [637, 241] on button "button" at bounding box center [622, 243] width 28 height 28
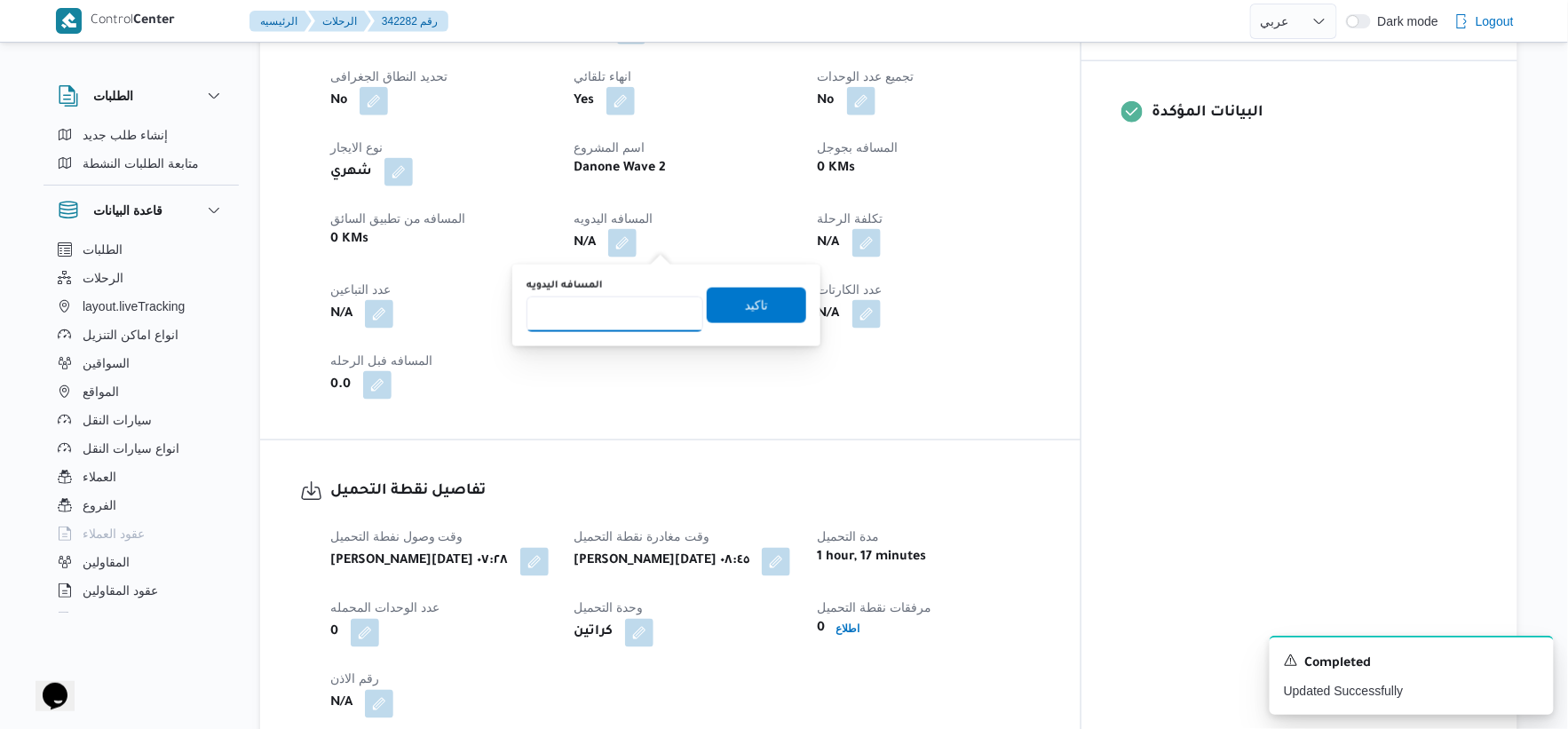
click at [610, 316] on input "المسافه اليدويه" at bounding box center [615, 315] width 177 height 36
type input "17"
click at [769, 303] on span "تاكيد" at bounding box center [757, 305] width 100 height 36
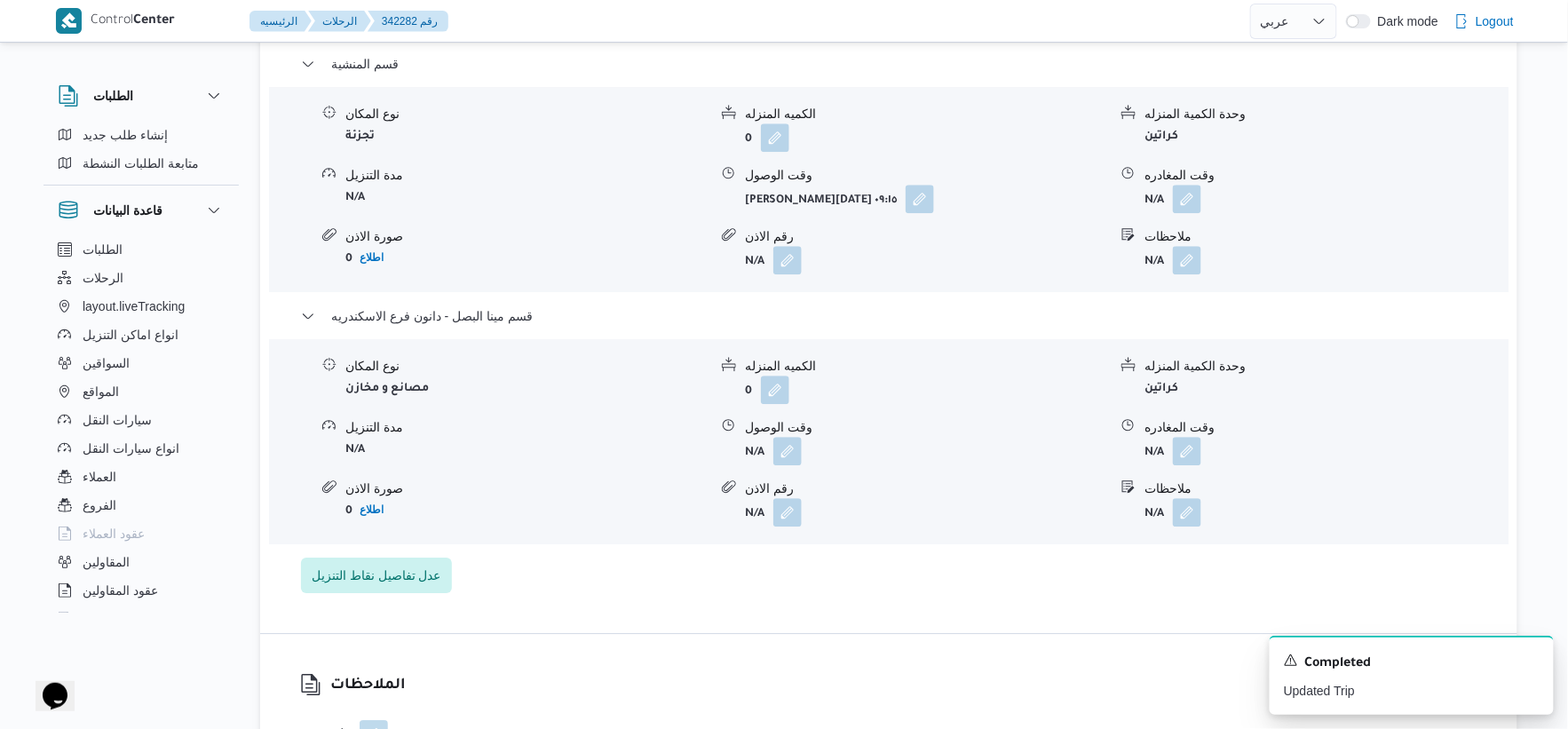
scroll to position [1526, 0]
click at [793, 454] on button "button" at bounding box center [787, 453] width 28 height 28
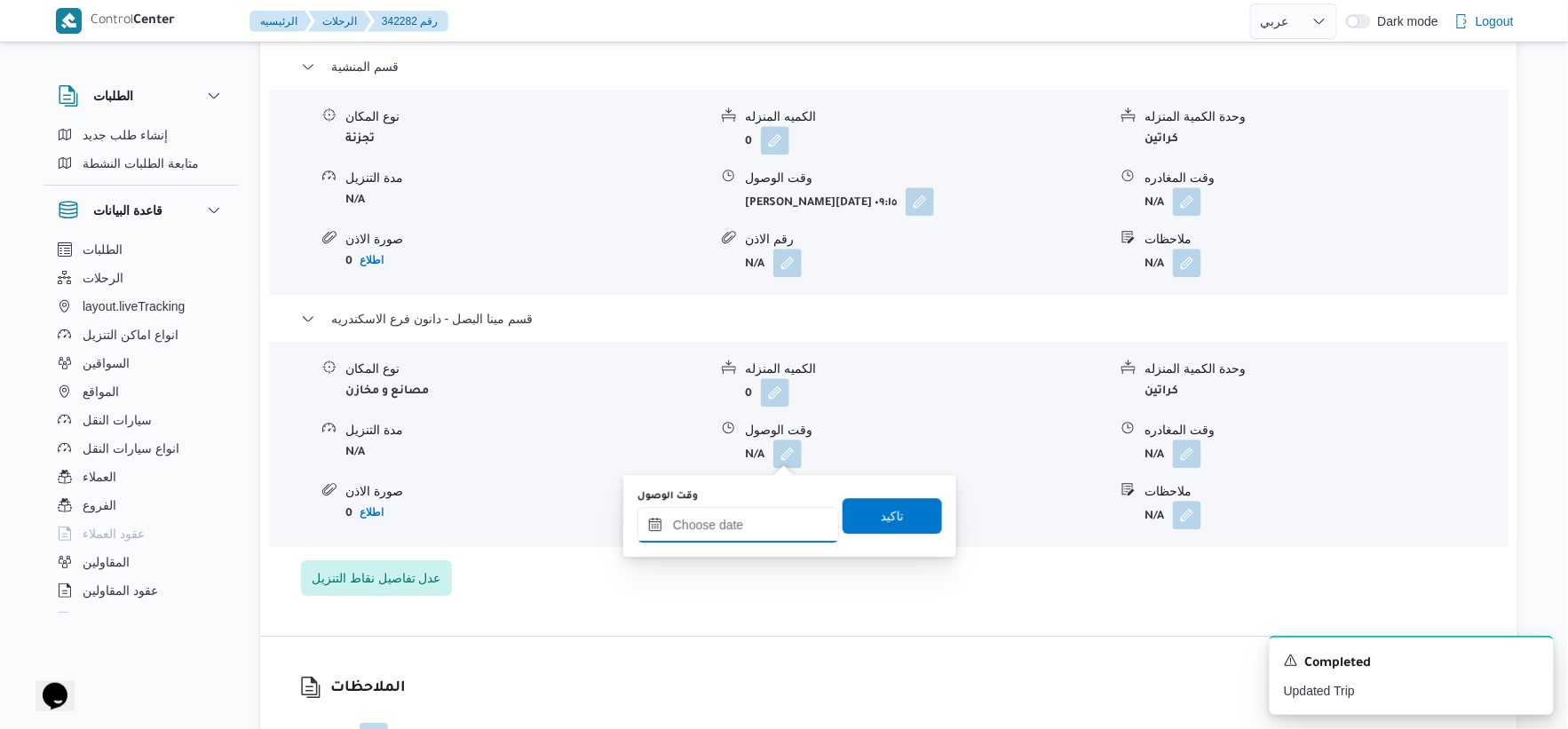
click at [774, 527] on input "وقت الوصول" at bounding box center [739, 525] width 202 height 36
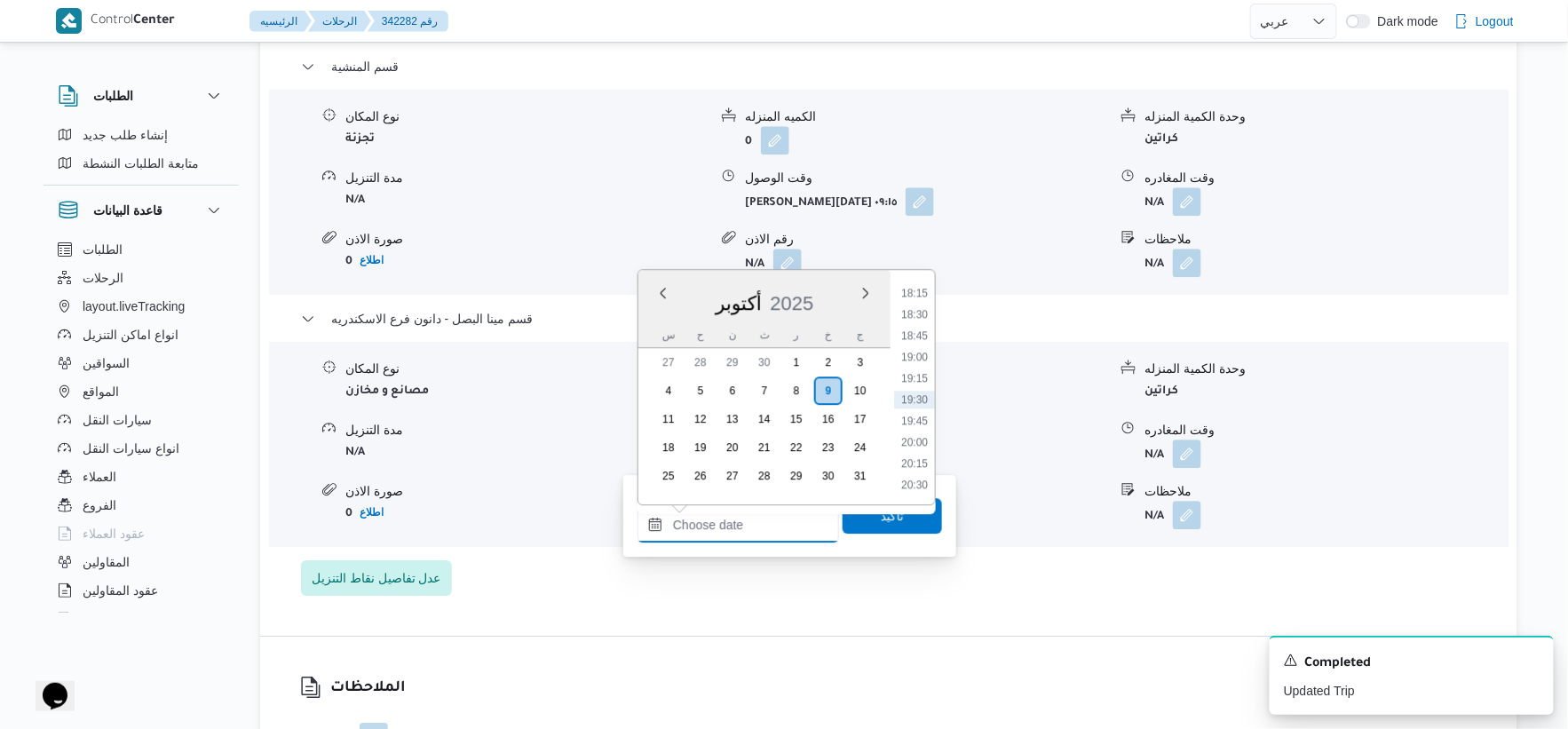
scroll to position [1458, 0]
click at [923, 326] on li "17:30" at bounding box center [914, 328] width 41 height 18
type input "٠٩/١٠/٢٠٢٥ ١٧:٣٠"
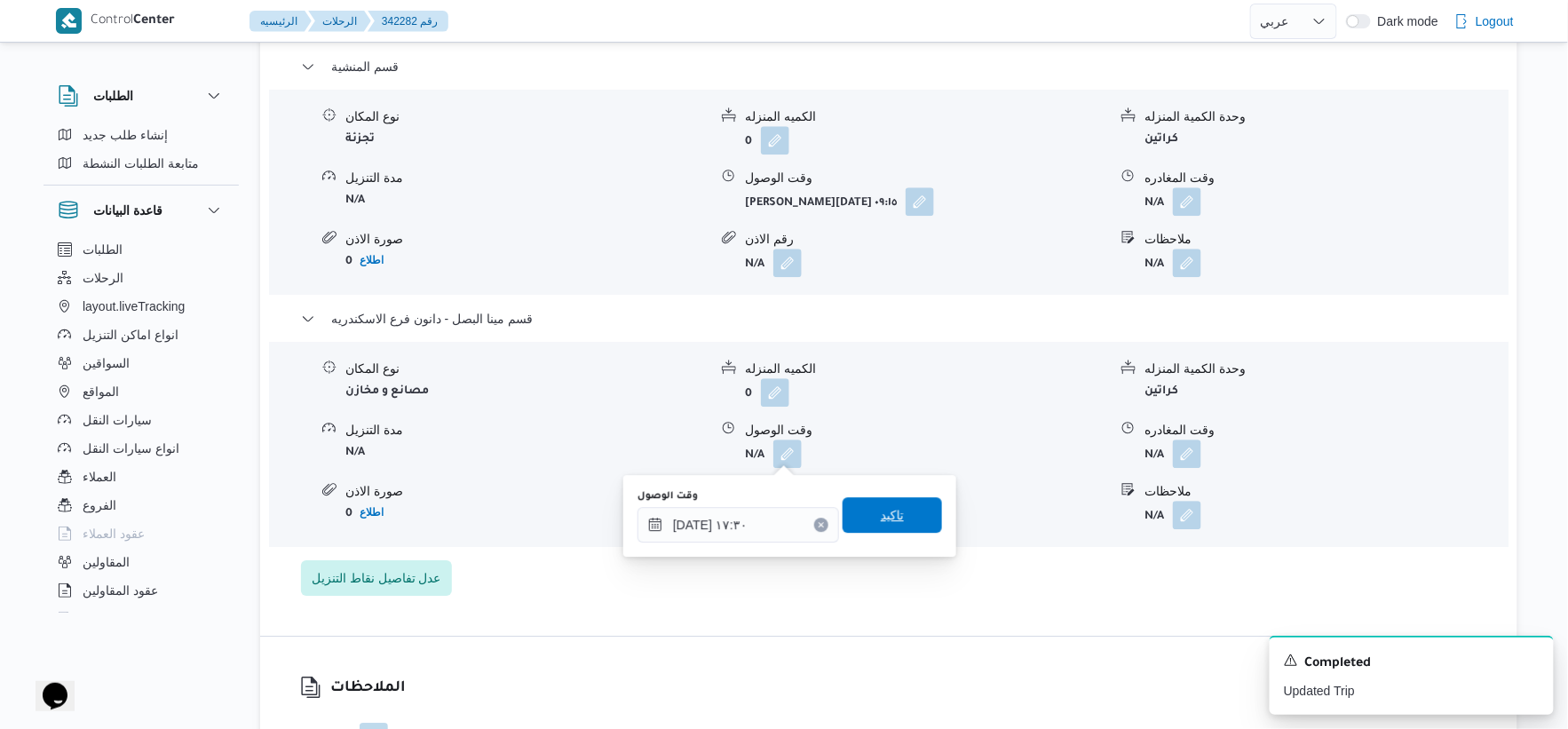
click at [900, 522] on span "تاكيد" at bounding box center [892, 515] width 100 height 36
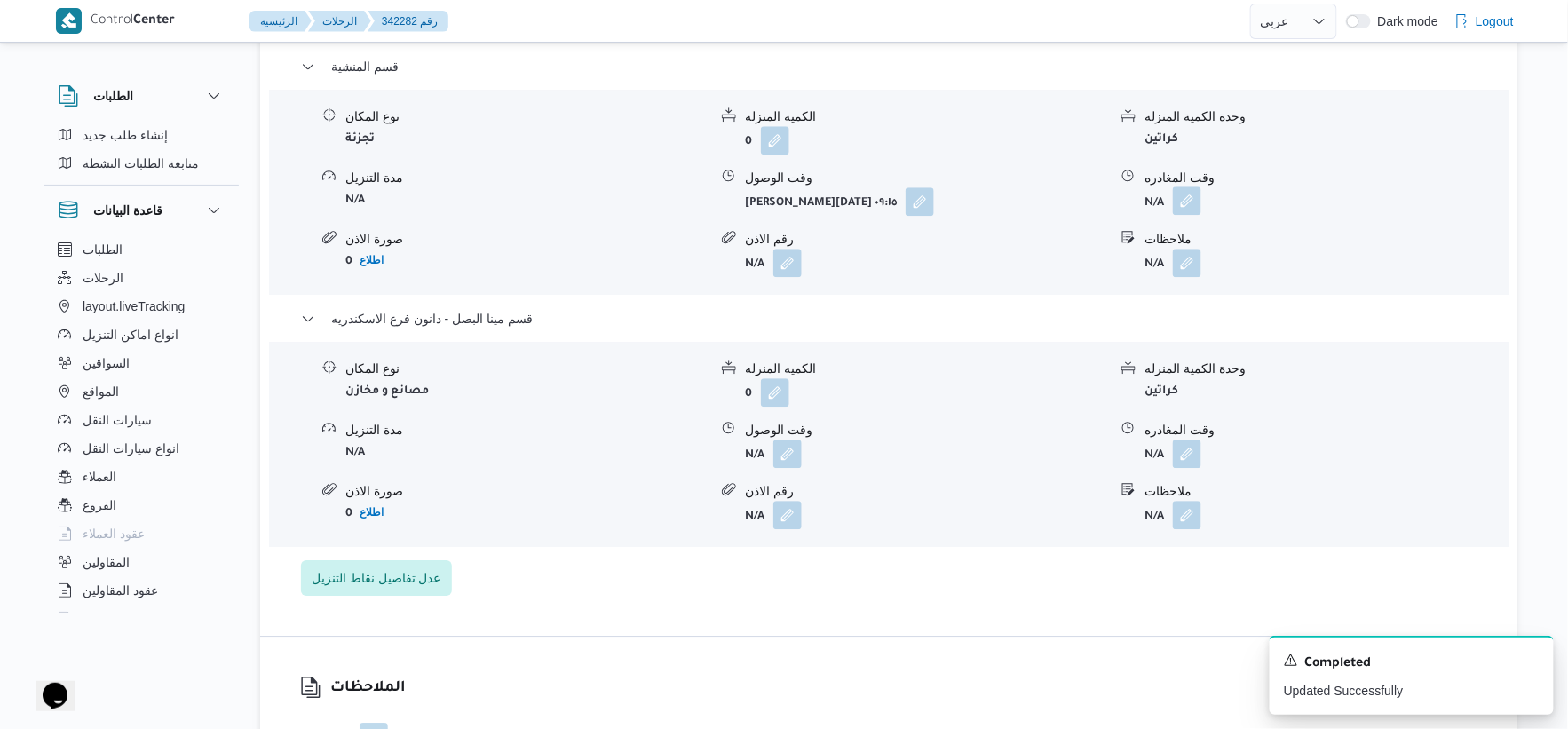
click at [1188, 197] on button "button" at bounding box center [1187, 201] width 28 height 28
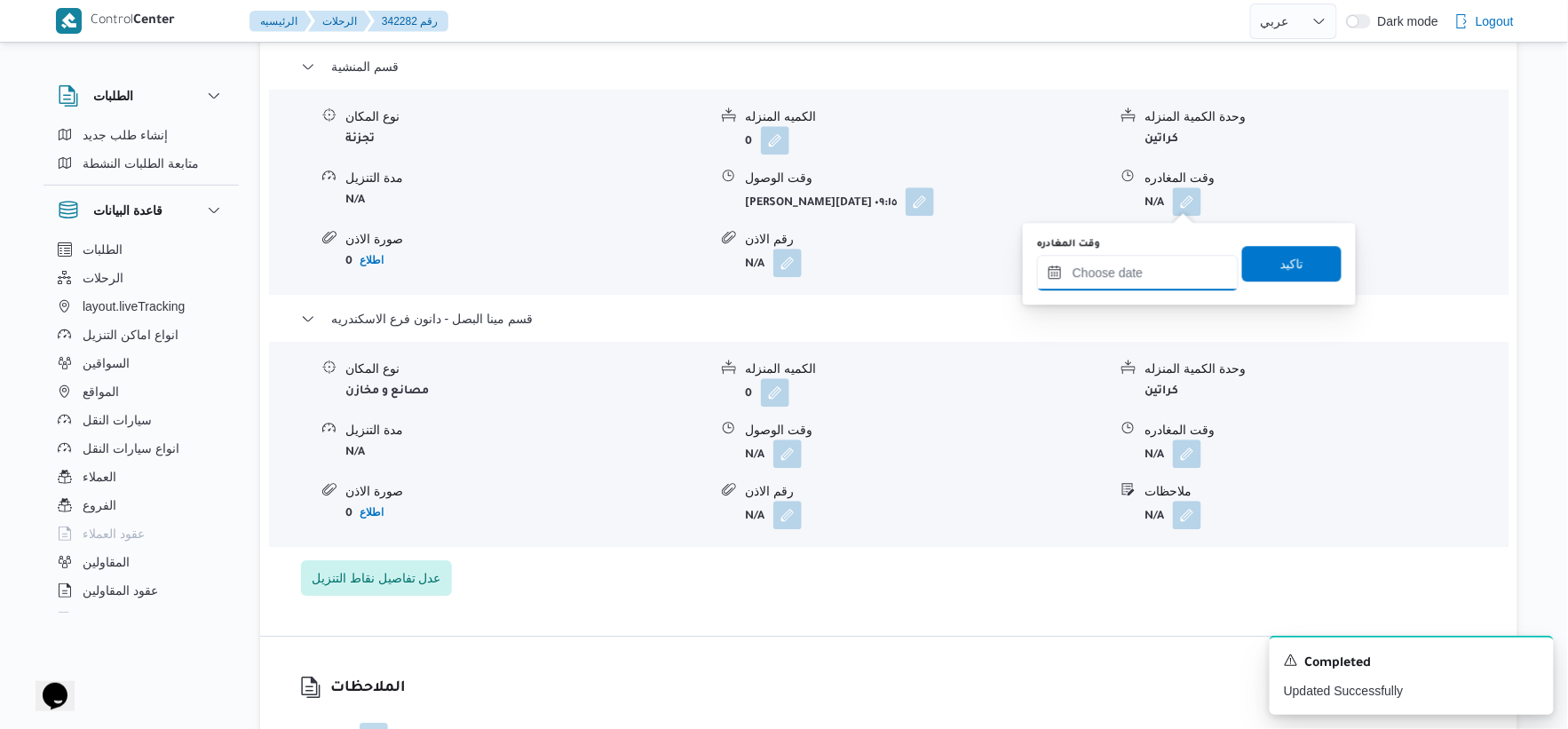
click at [1170, 261] on input "وقت المغادره" at bounding box center [1138, 273] width 202 height 36
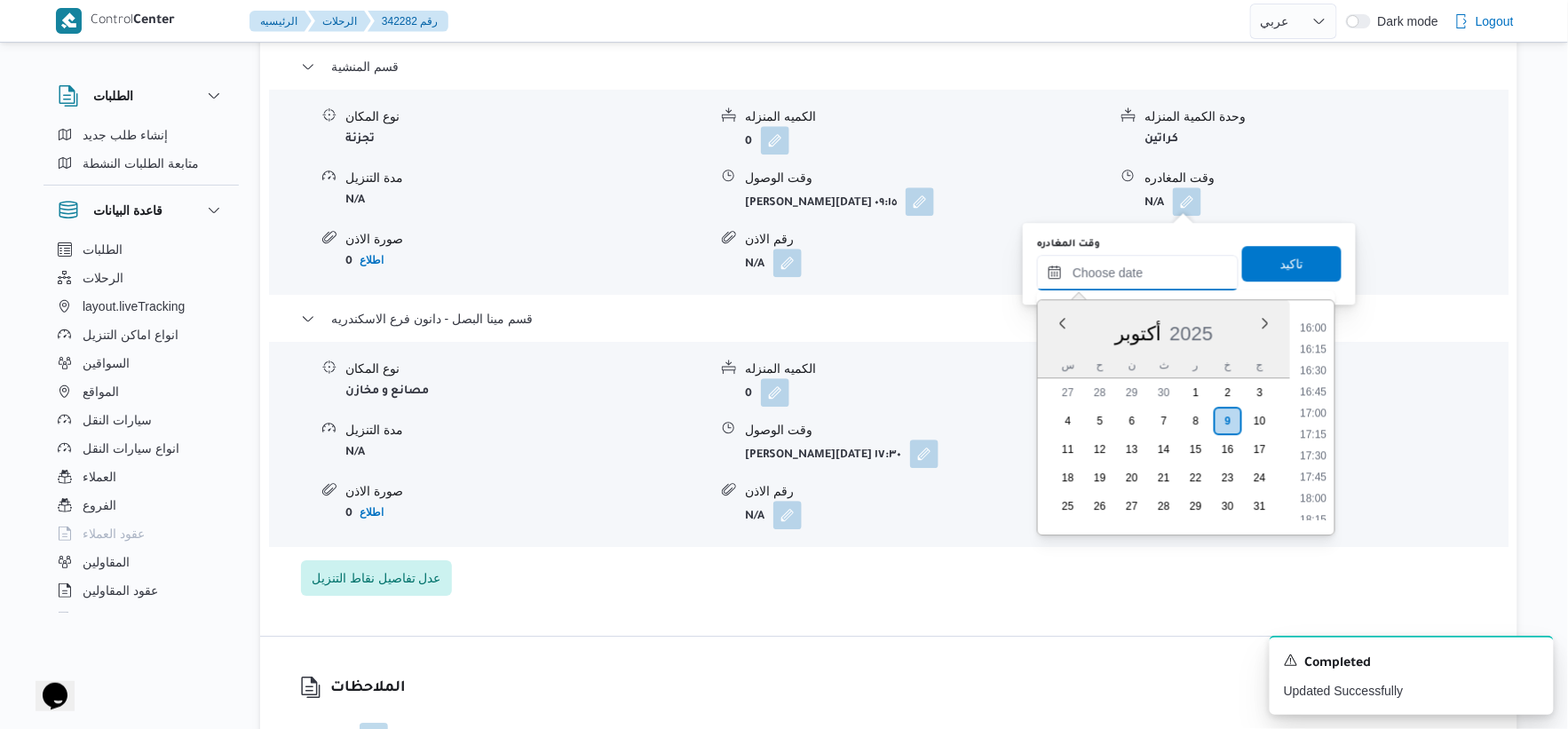
scroll to position [1359, 0]
click at [1319, 409] on li "17:00" at bounding box center [1313, 414] width 41 height 18
type input "٠٩/١٠/٢٠٢٥ ١٧:٠٠"
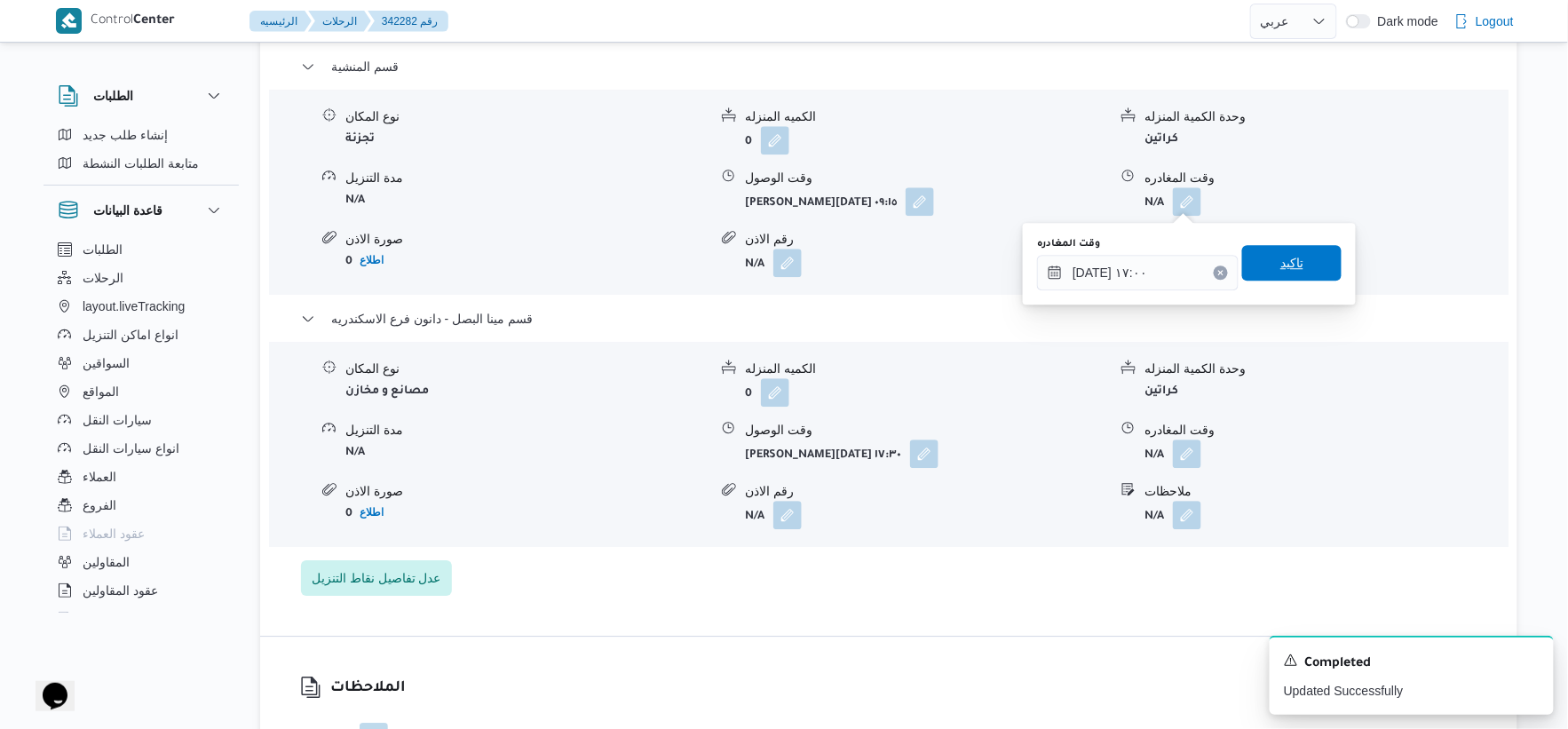
click at [1299, 260] on span "تاكيد" at bounding box center [1293, 264] width 100 height 36
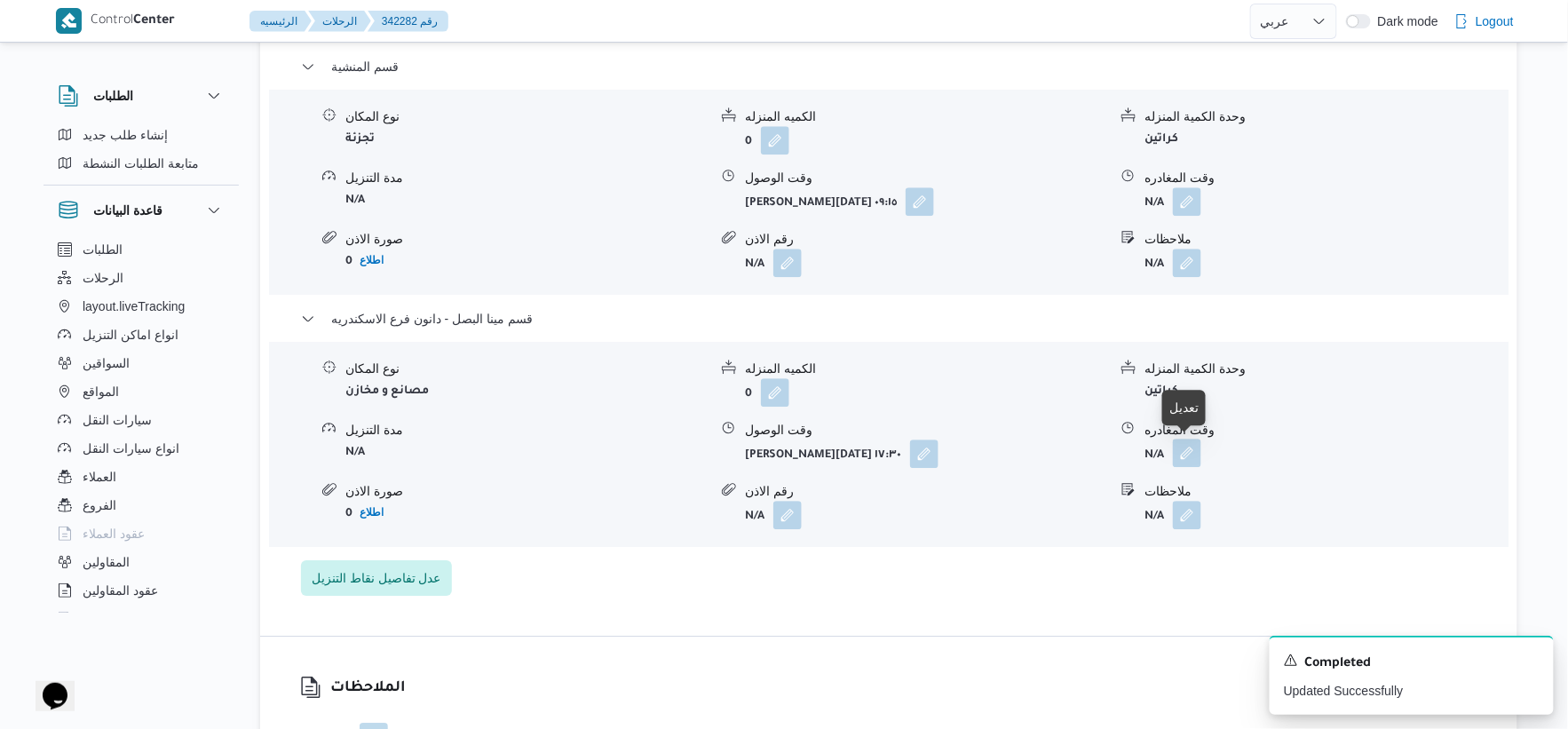
click at [1187, 455] on button "button" at bounding box center [1187, 453] width 28 height 28
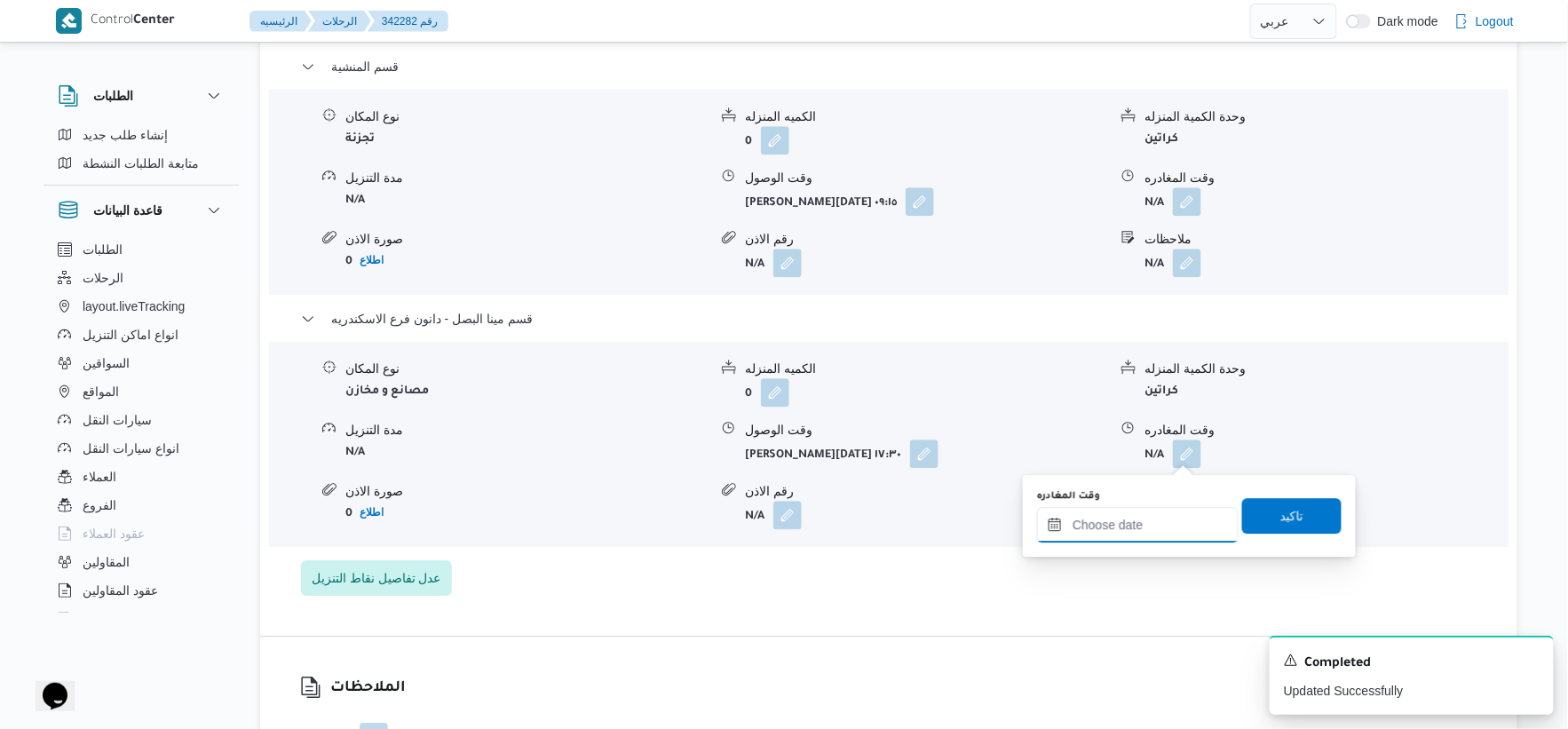
click at [1173, 525] on input "وقت المغادره" at bounding box center [1138, 525] width 202 height 36
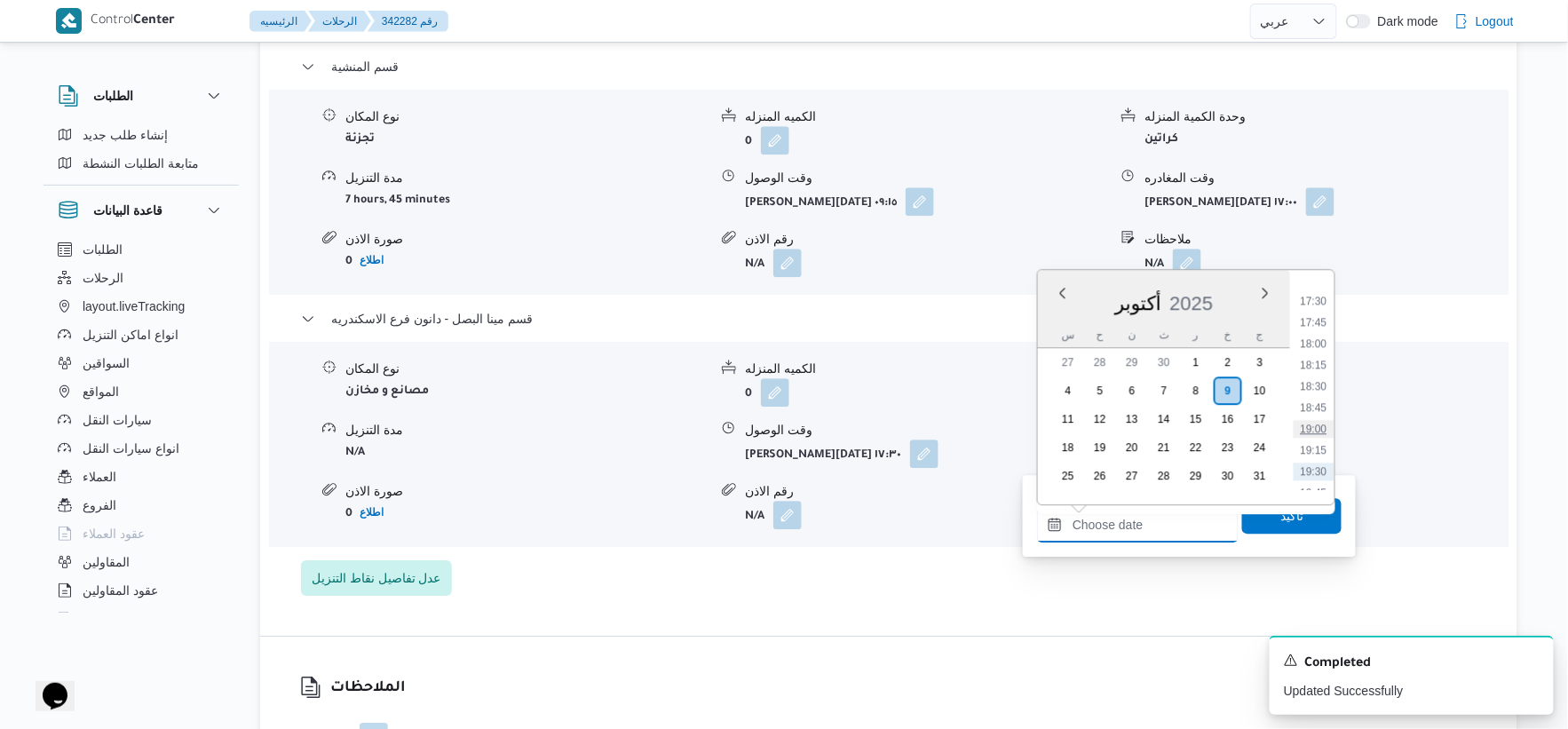
scroll to position [1458, 0]
click at [1321, 349] on li "17:45" at bounding box center [1313, 350] width 41 height 18
type input "٠٩/١٠/٢٠٢٥ ١٧:٤٥"
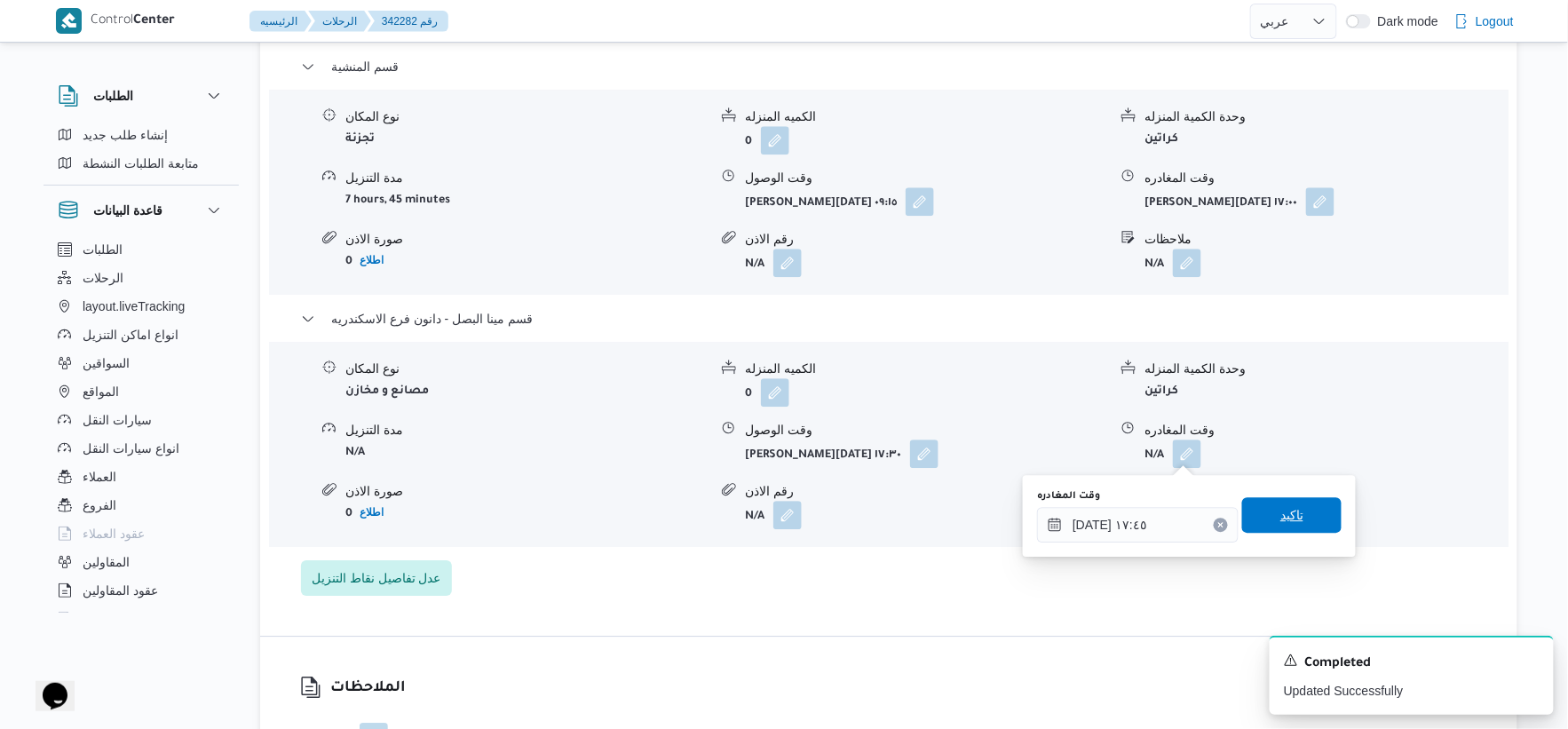
click at [1298, 507] on span "تاكيد" at bounding box center [1293, 515] width 100 height 36
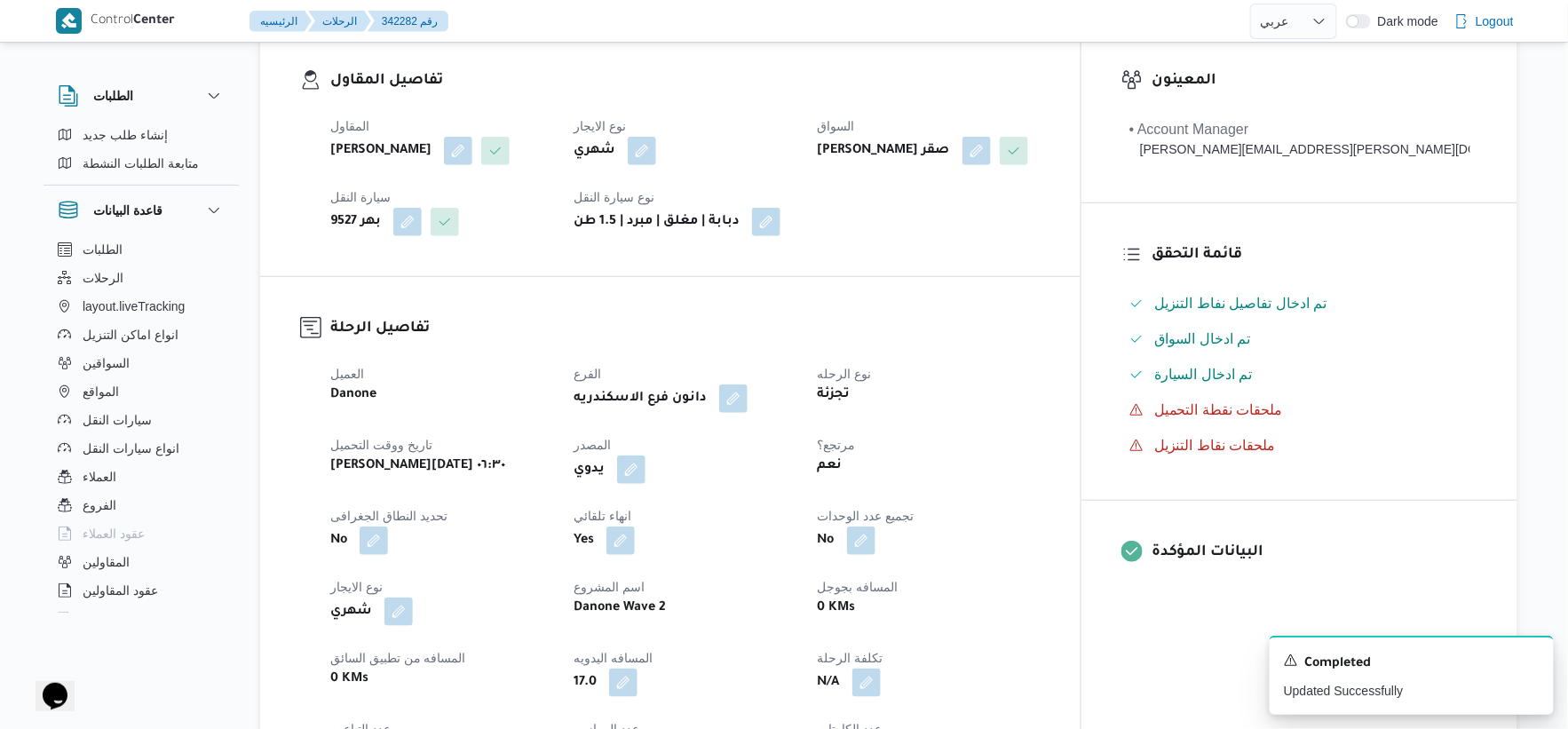
scroll to position [0, 0]
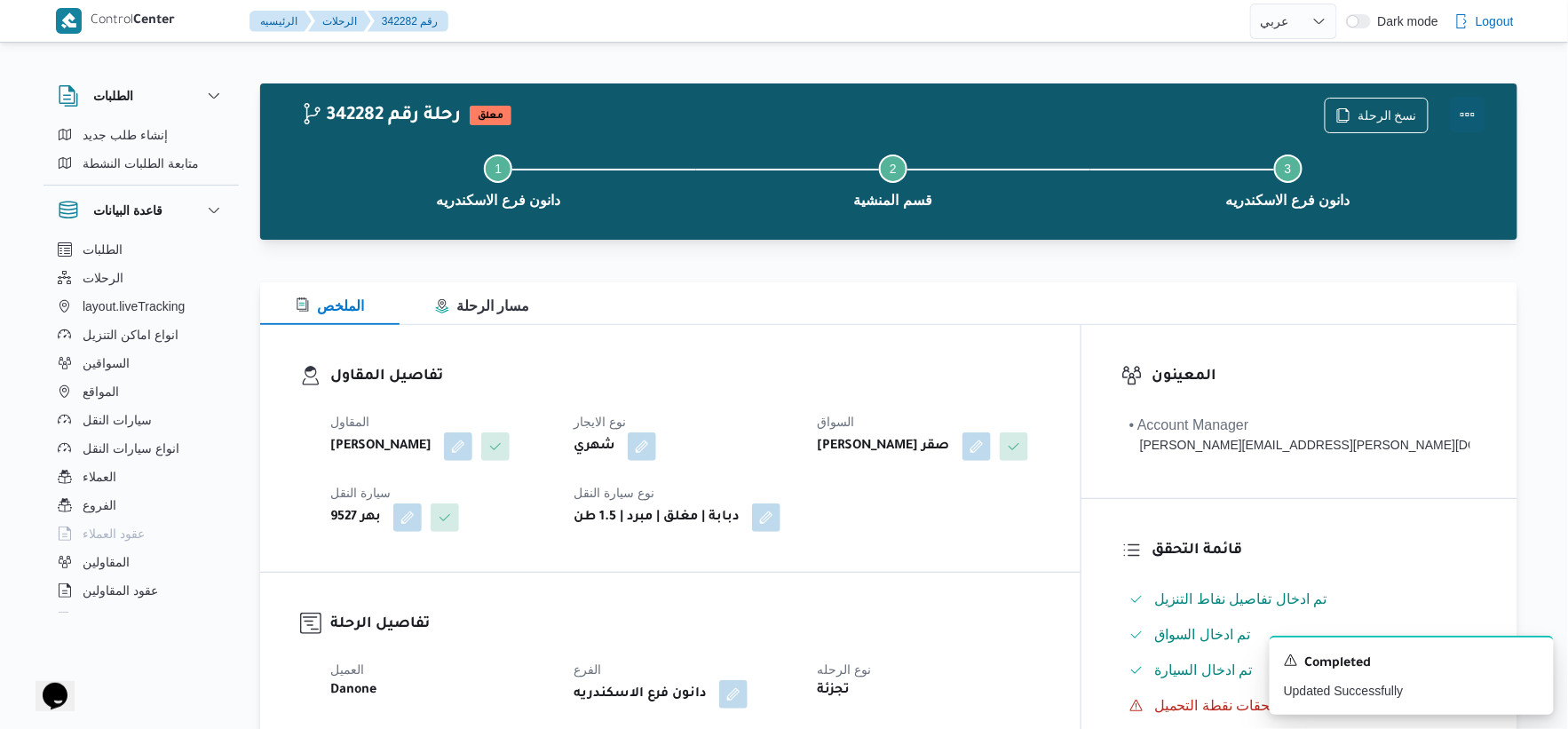
click at [1465, 109] on button "Actions" at bounding box center [1468, 115] width 36 height 36
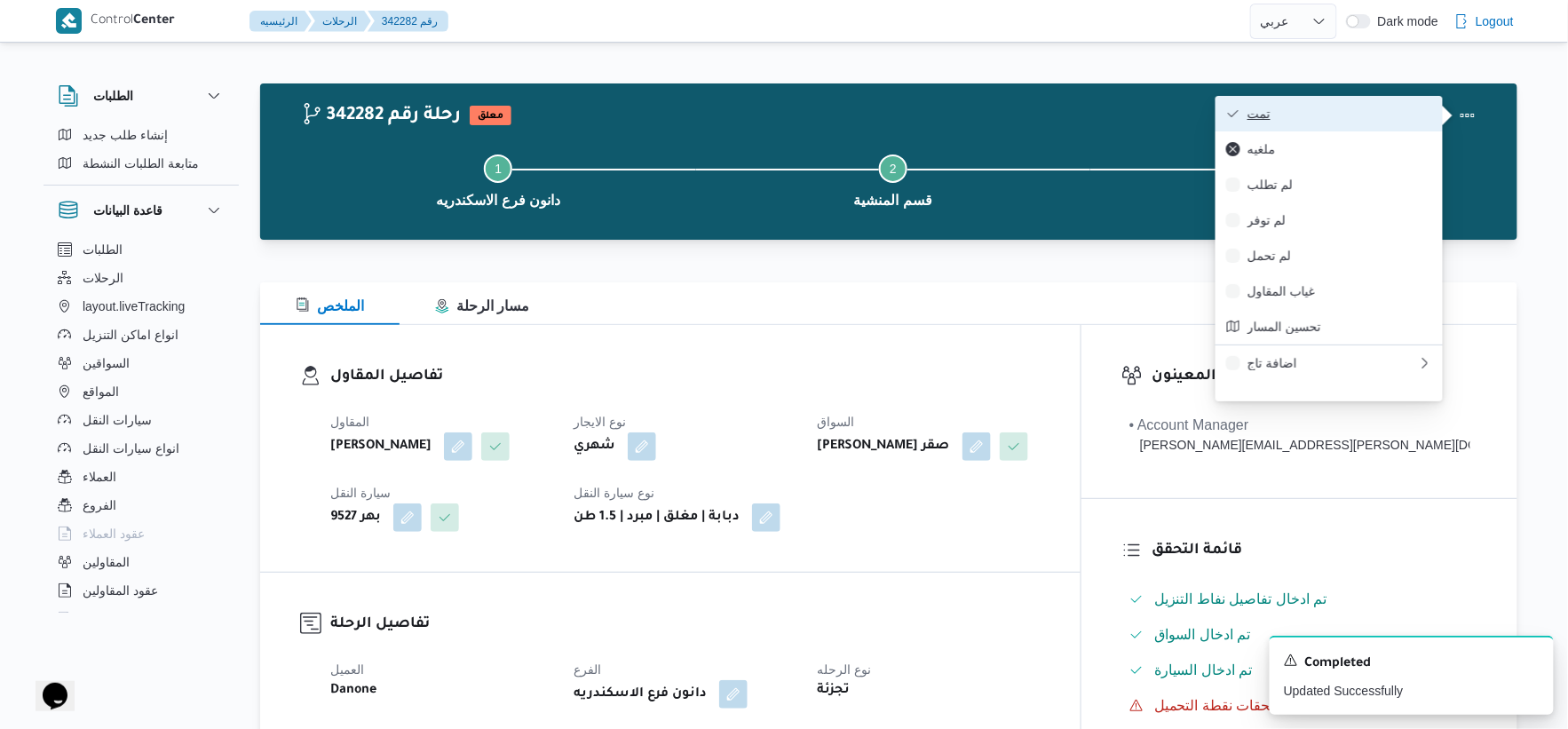
click at [1342, 129] on button "تمت" at bounding box center [1329, 114] width 228 height 36
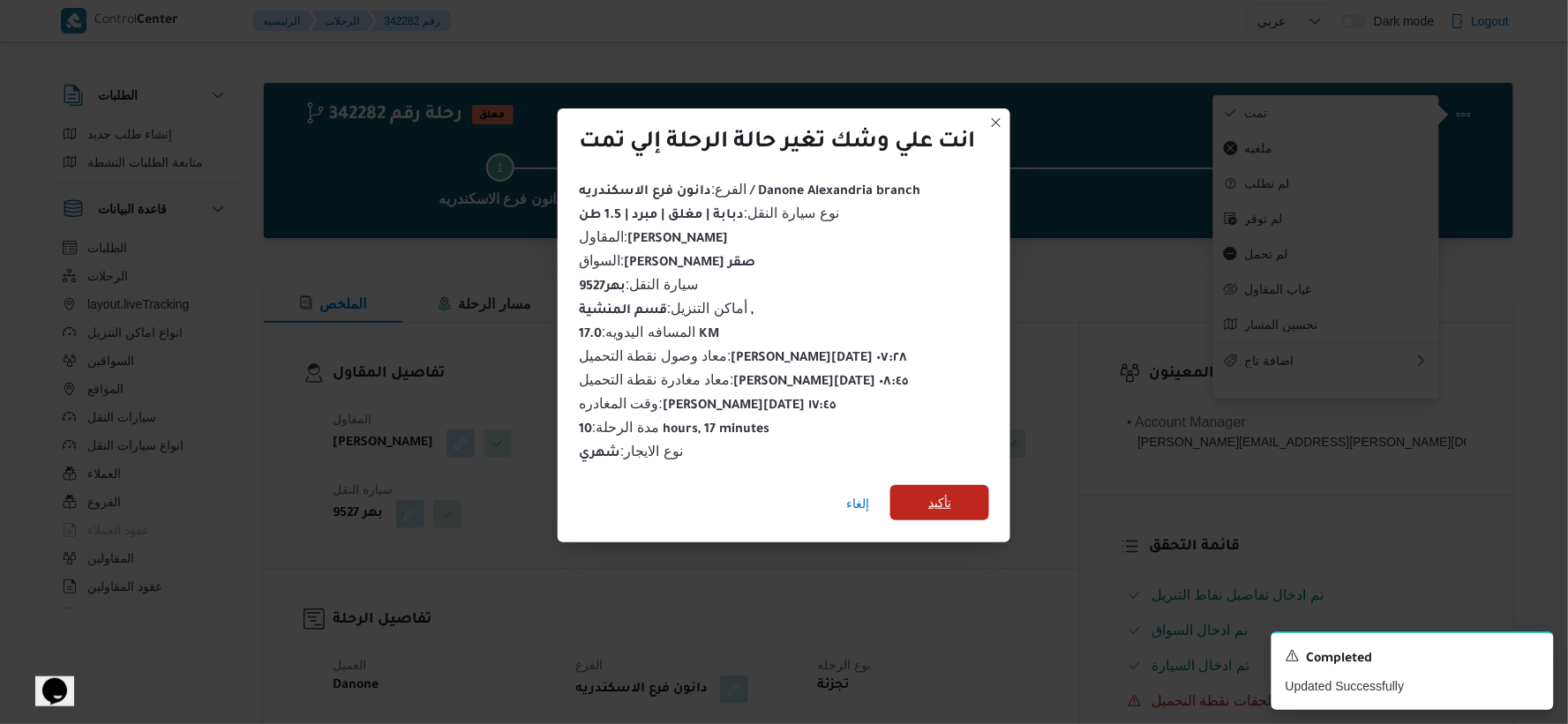
click at [966, 490] on span "تأكيد" at bounding box center [940, 503] width 99 height 36
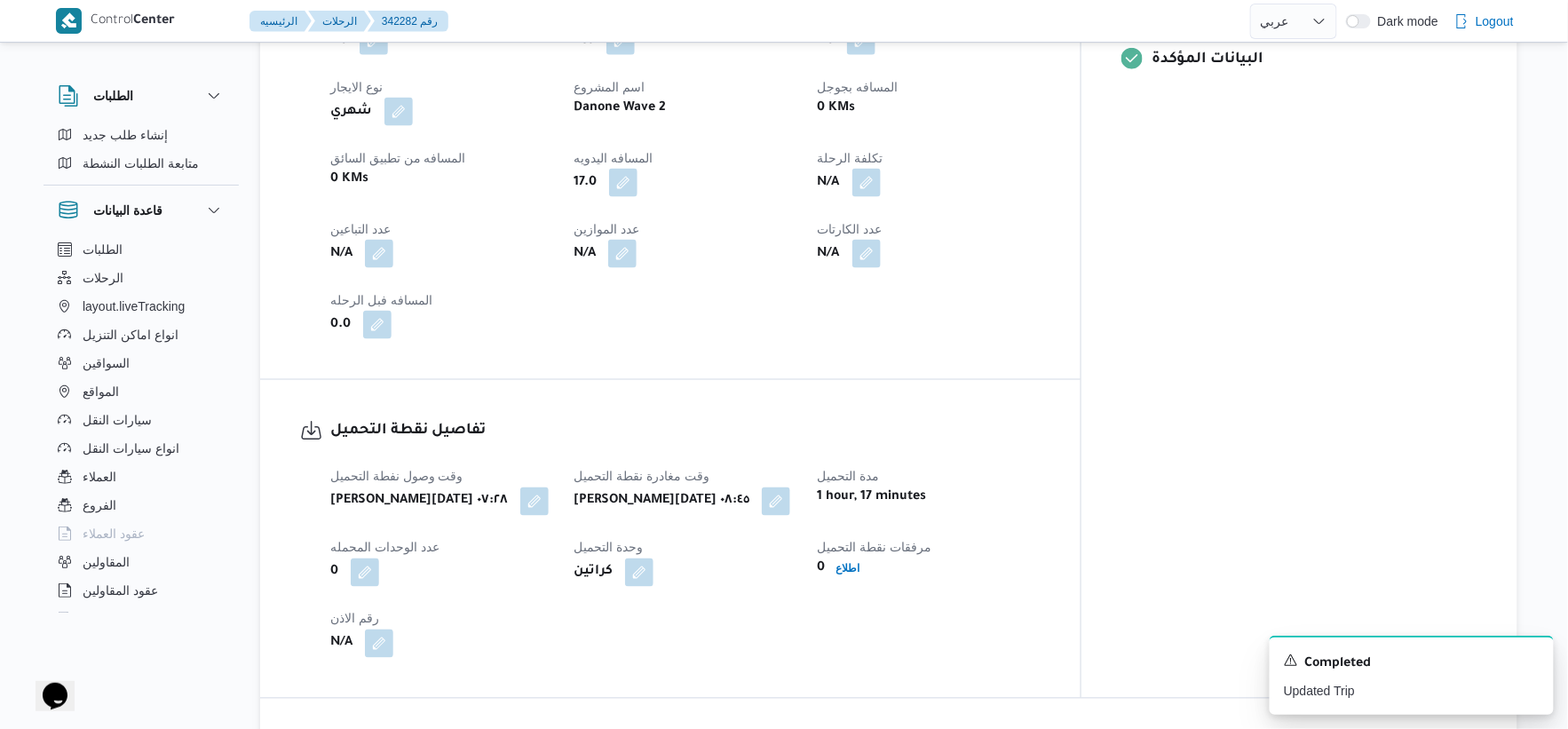
scroll to position [394, 0]
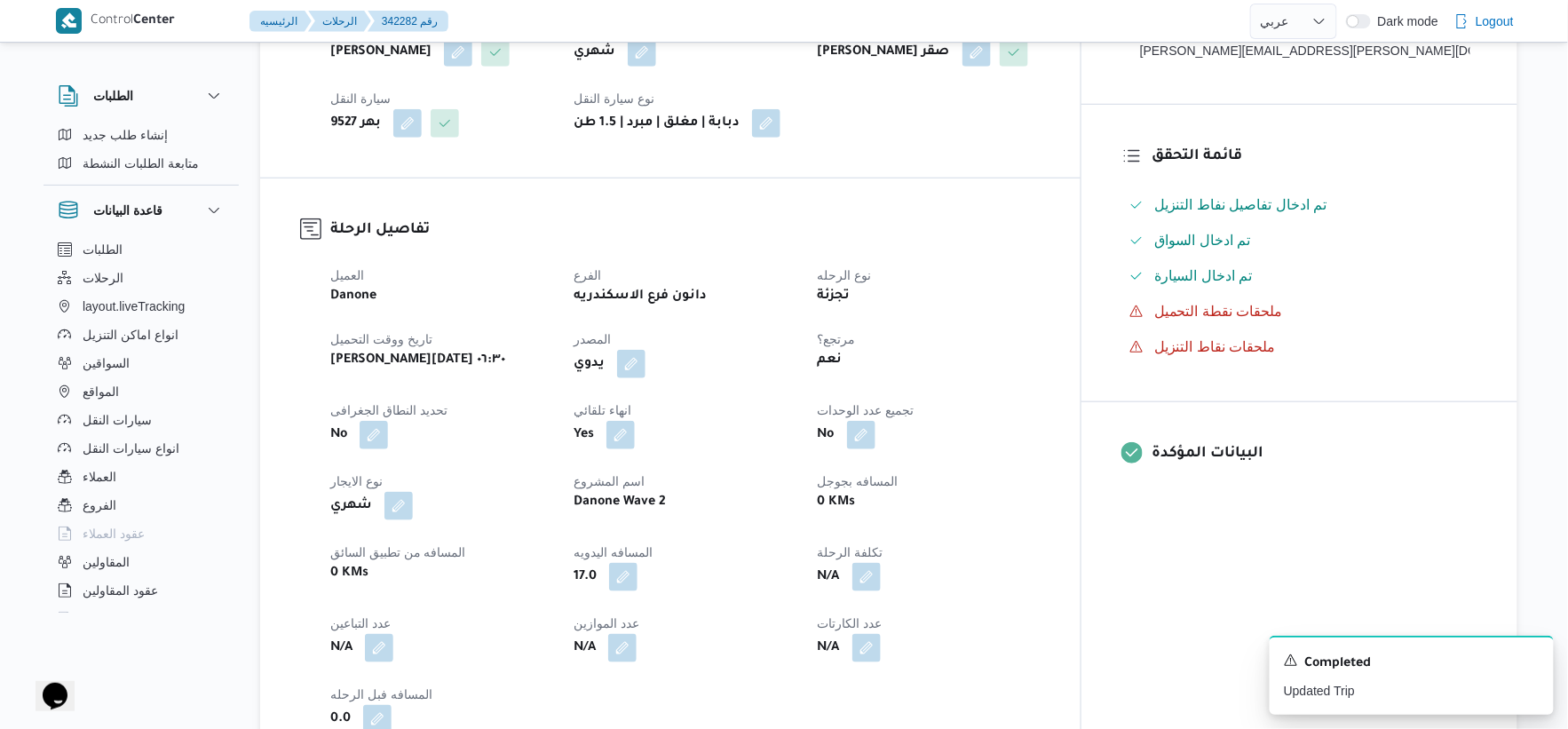
select select "ar"
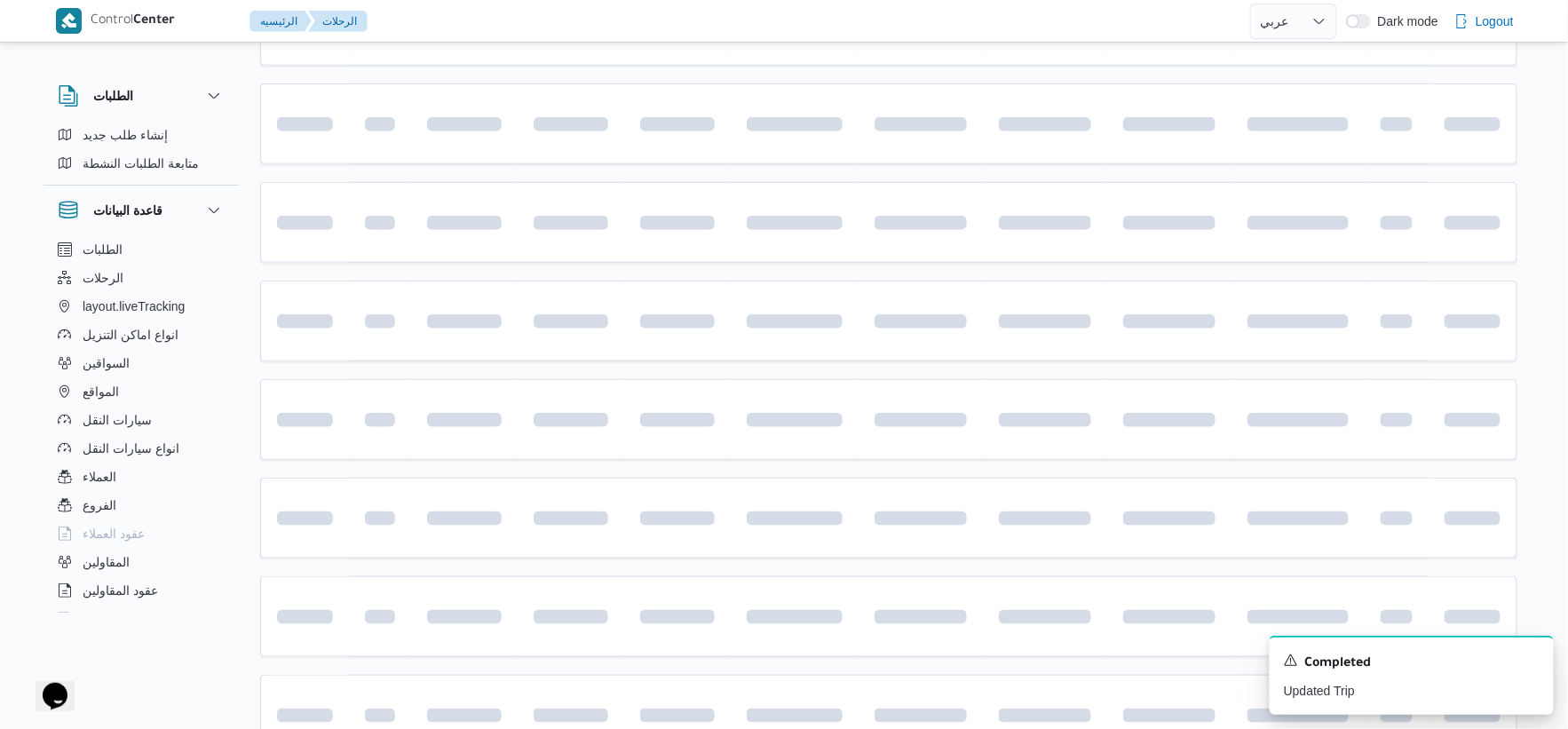
scroll to position [736, 0]
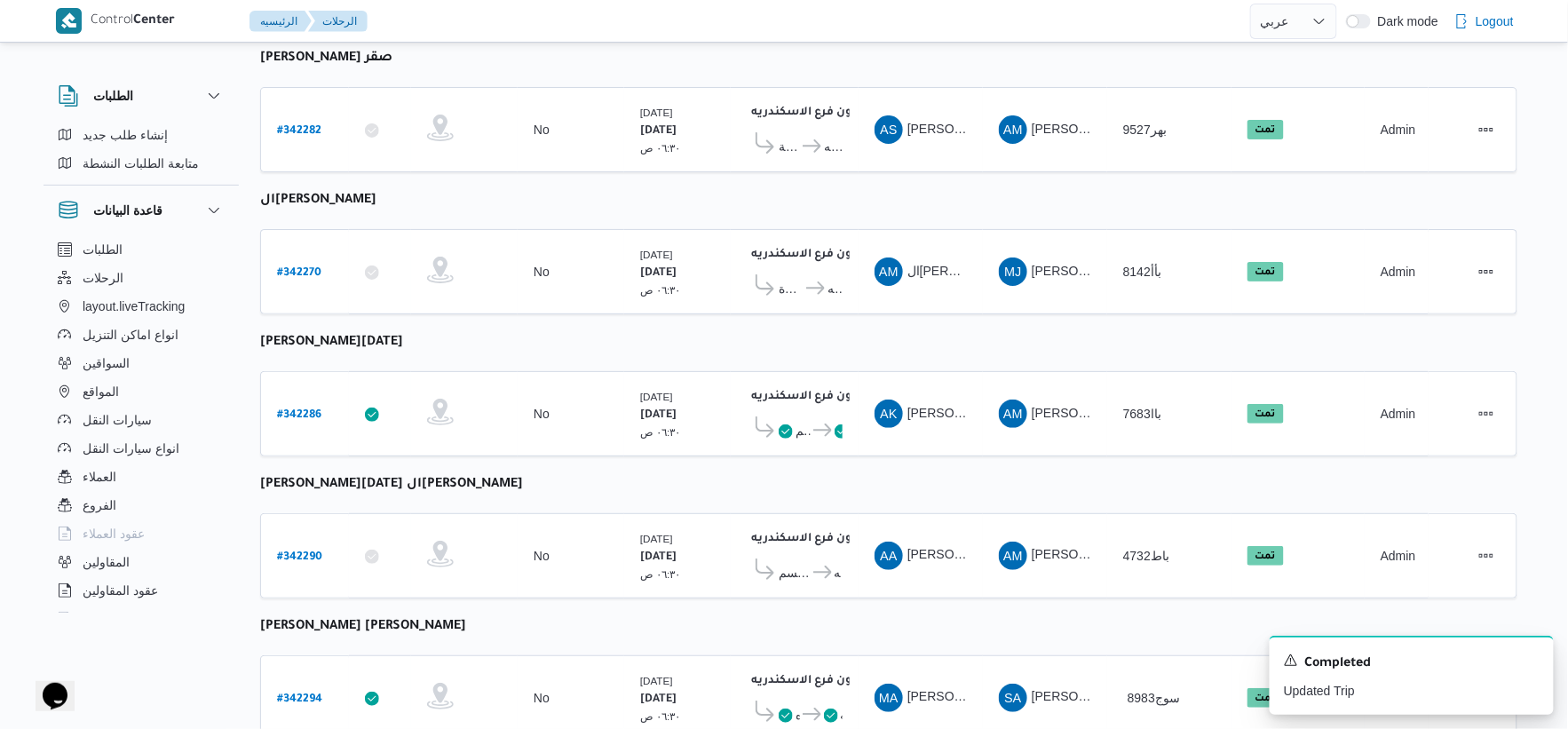
select select "ar"
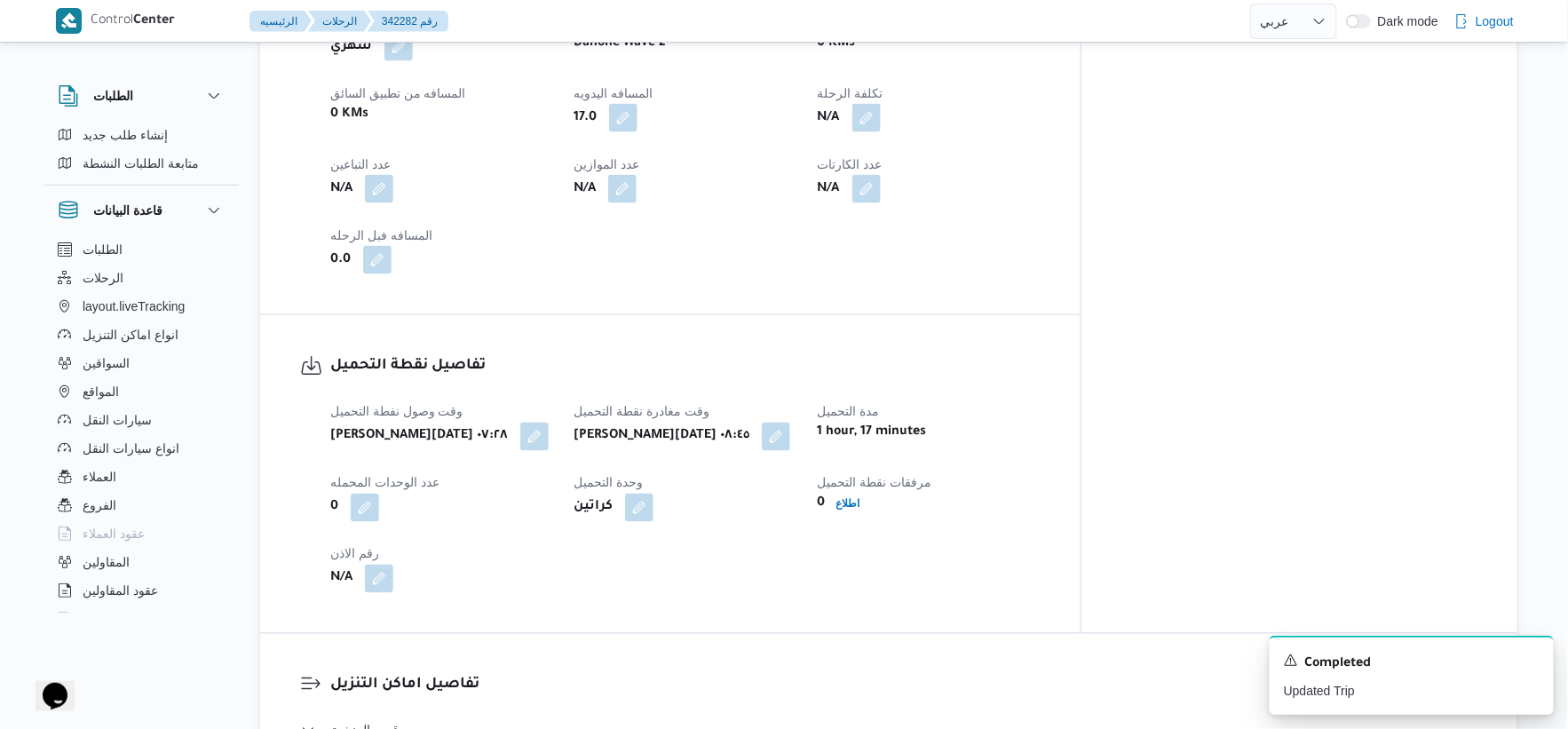
scroll to position [548, 0]
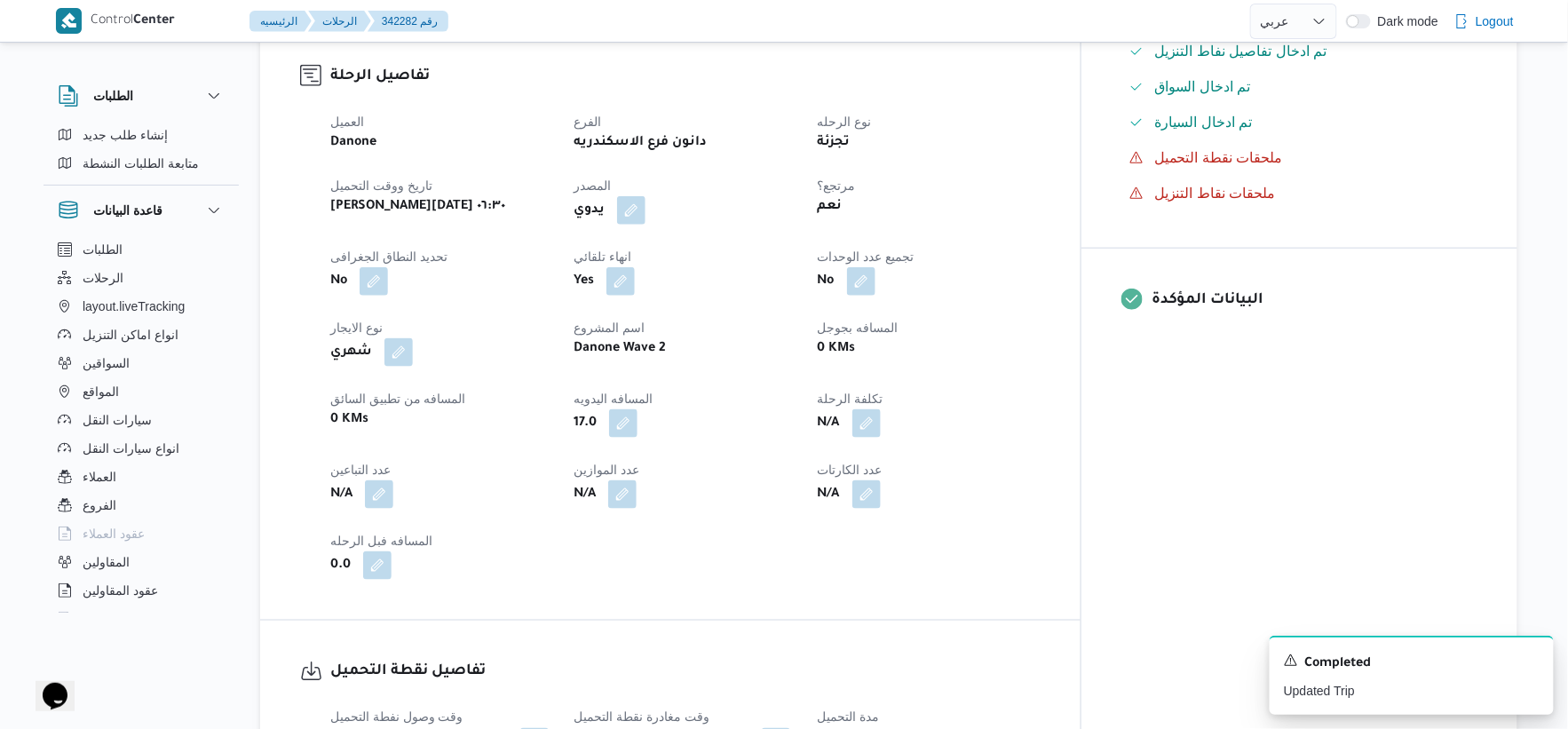
select select "ar"
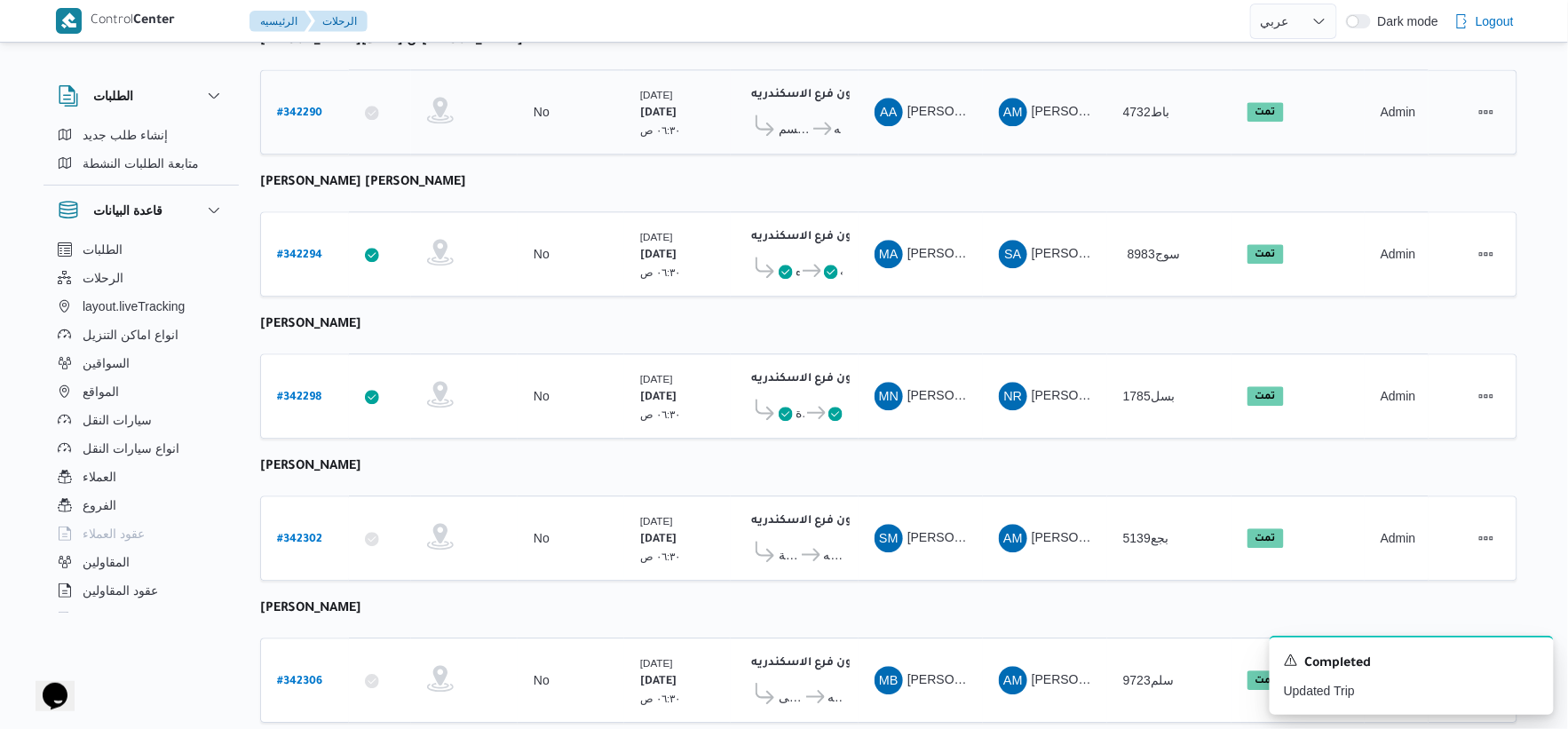
scroll to position [1427, 0]
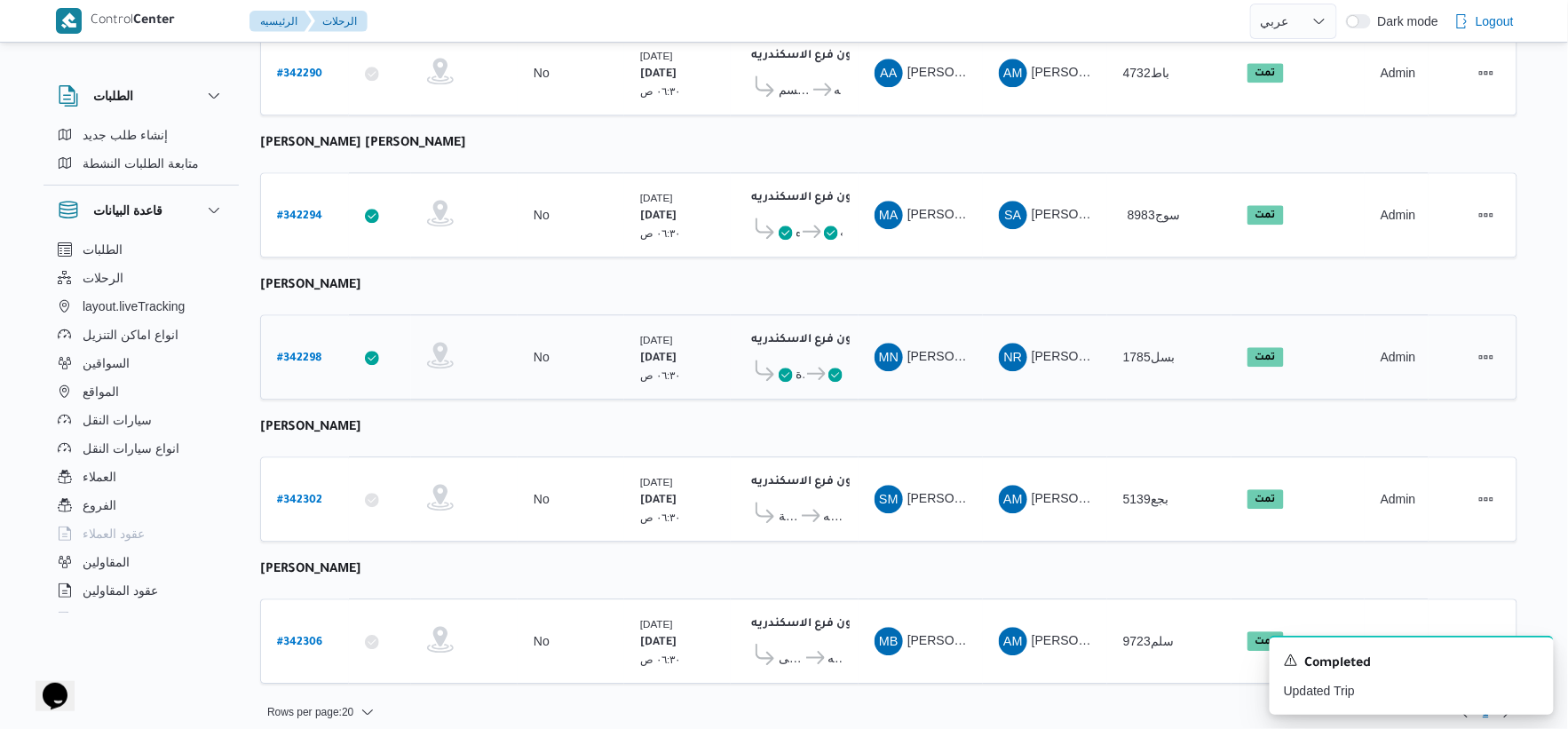
click at [302, 353] on b "# 342298" at bounding box center [299, 359] width 44 height 12
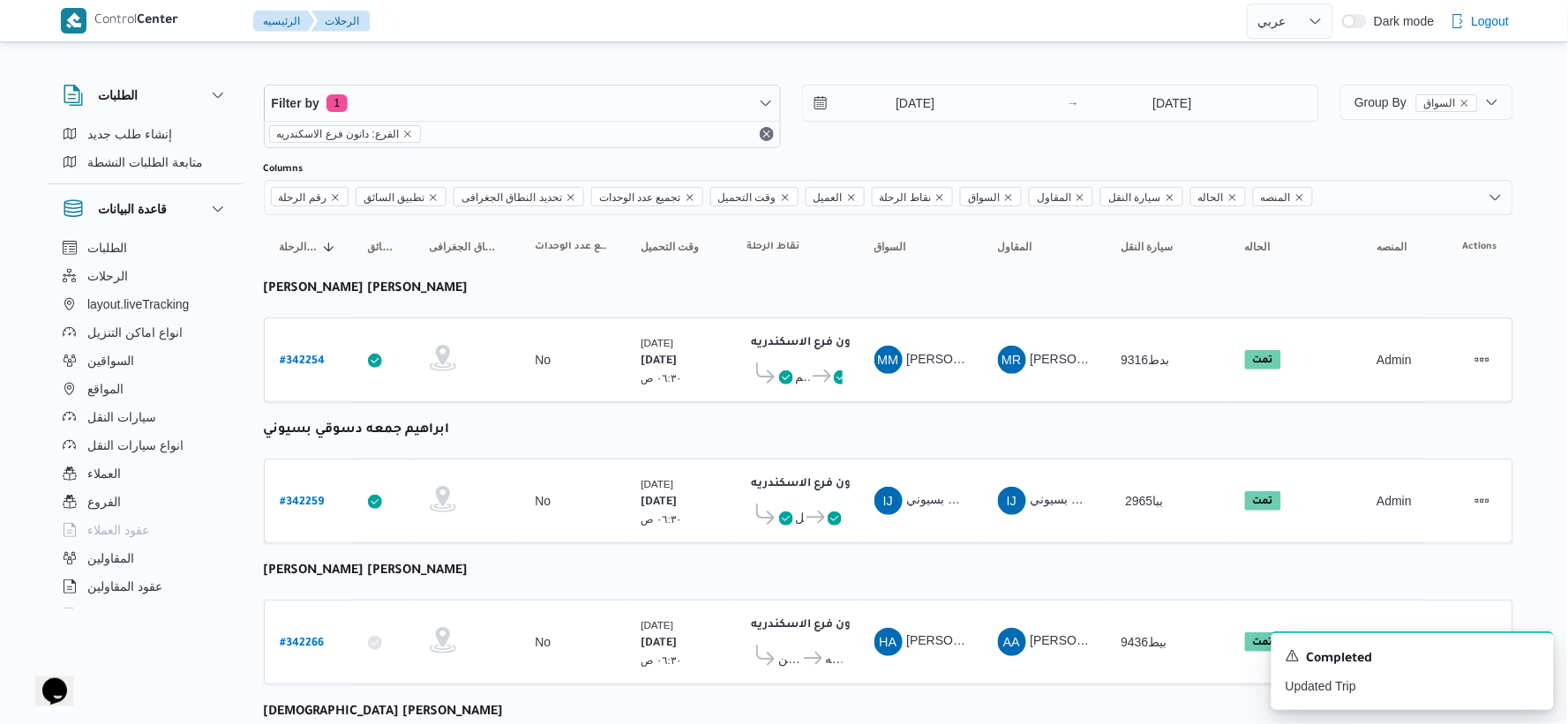
select select "ar"
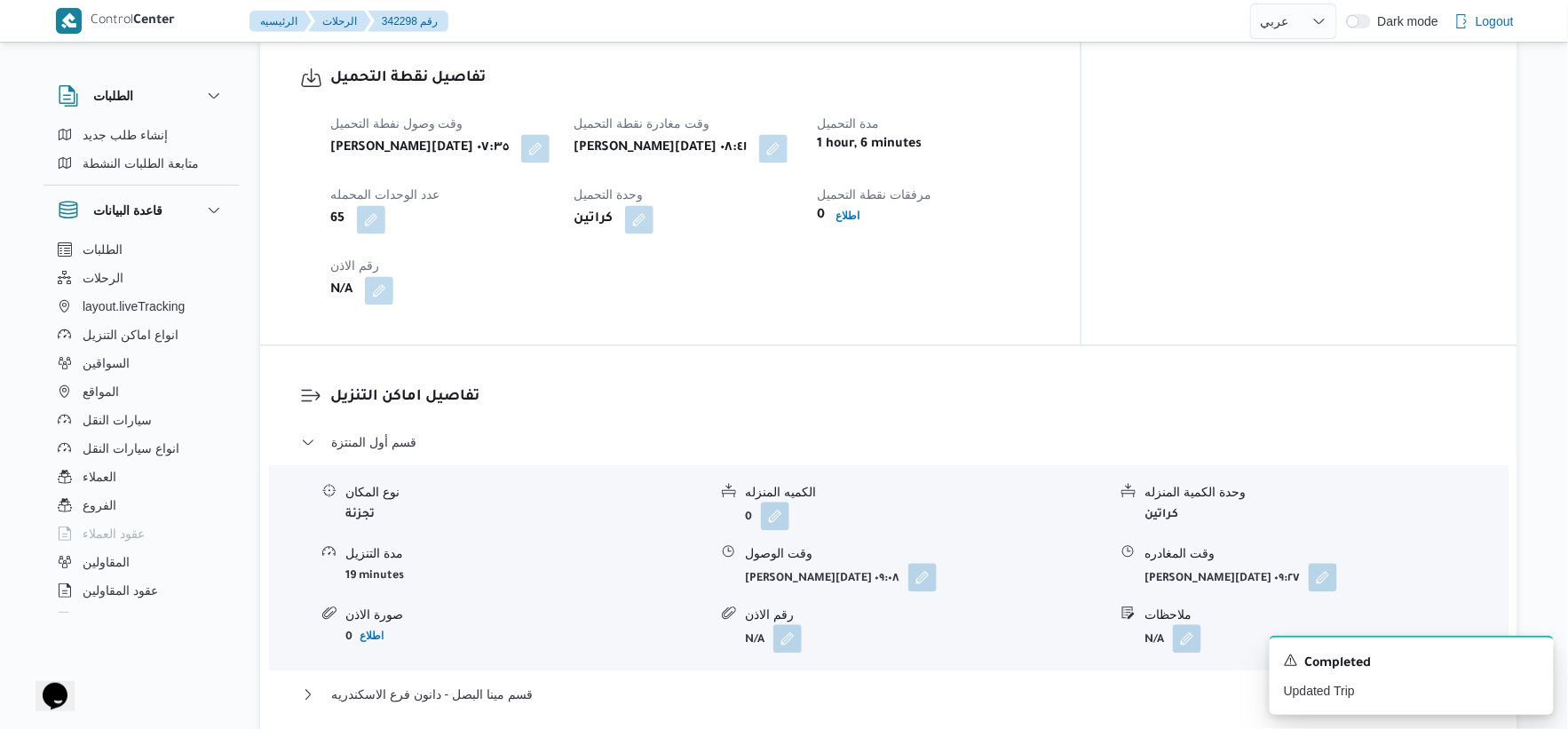
scroll to position [1184, 0]
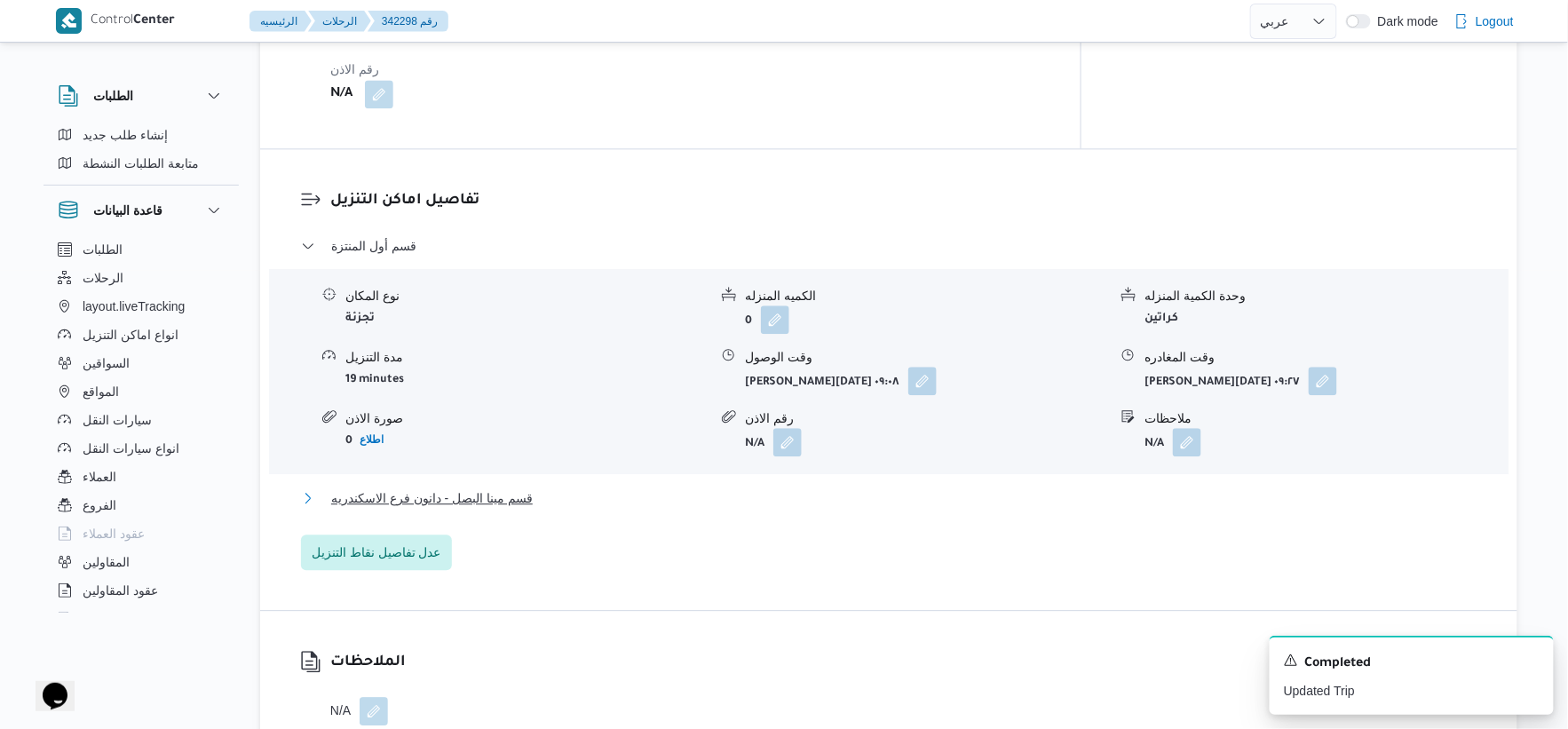
click at [537, 487] on button "قسم مينا البصل - دانون فرع الاسكندريه" at bounding box center [889, 497] width 1177 height 21
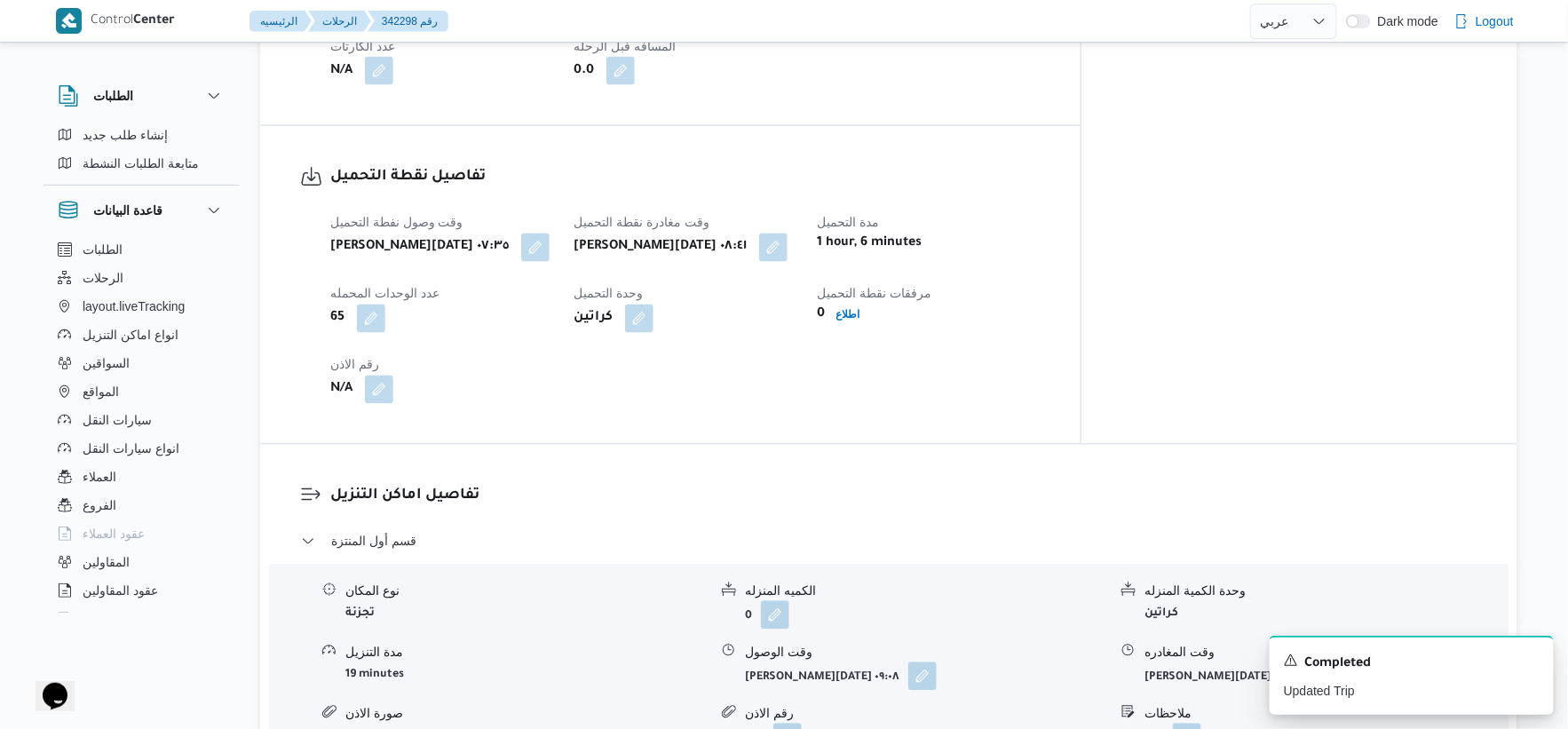
scroll to position [690, 0]
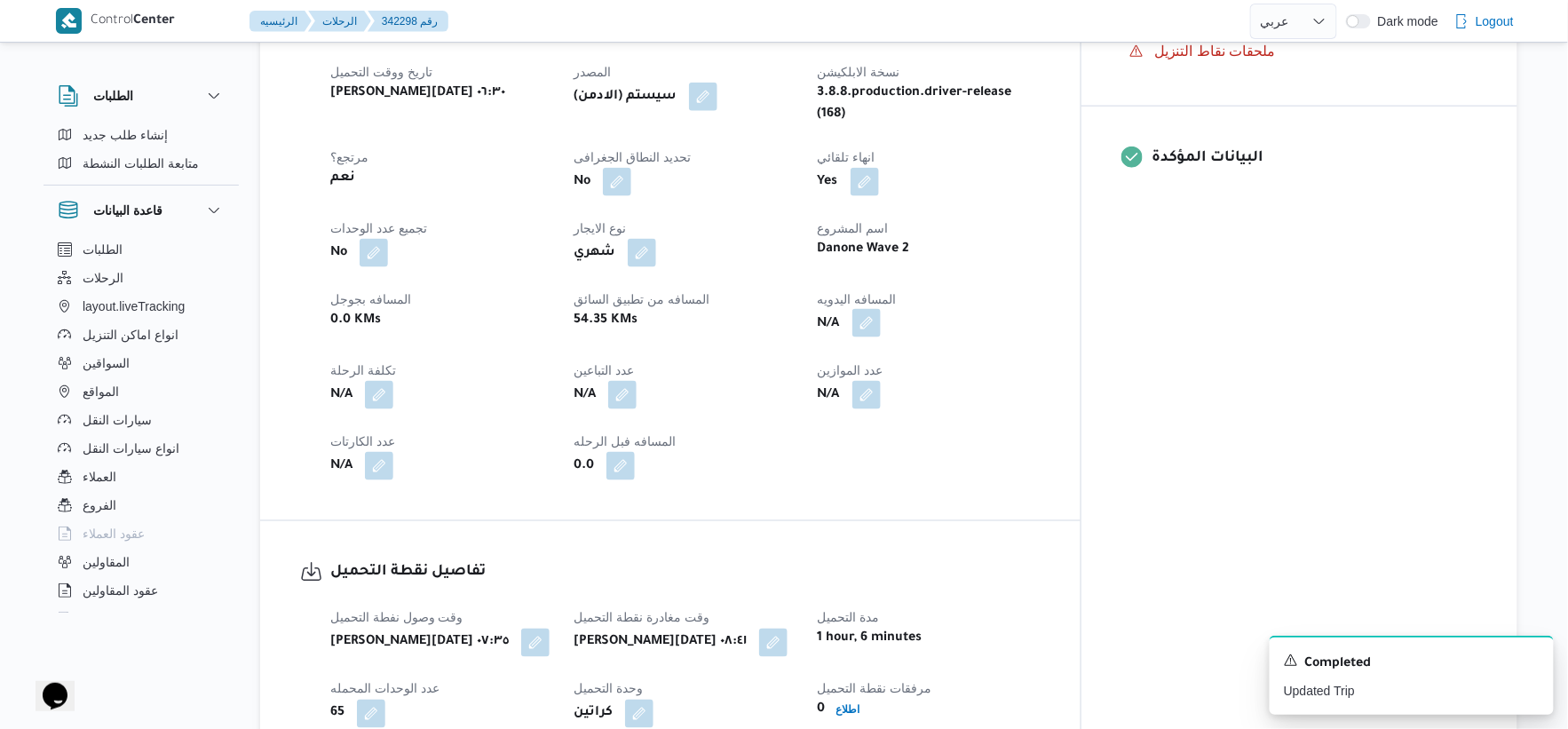
click at [881, 310] on button "button" at bounding box center [866, 324] width 28 height 28
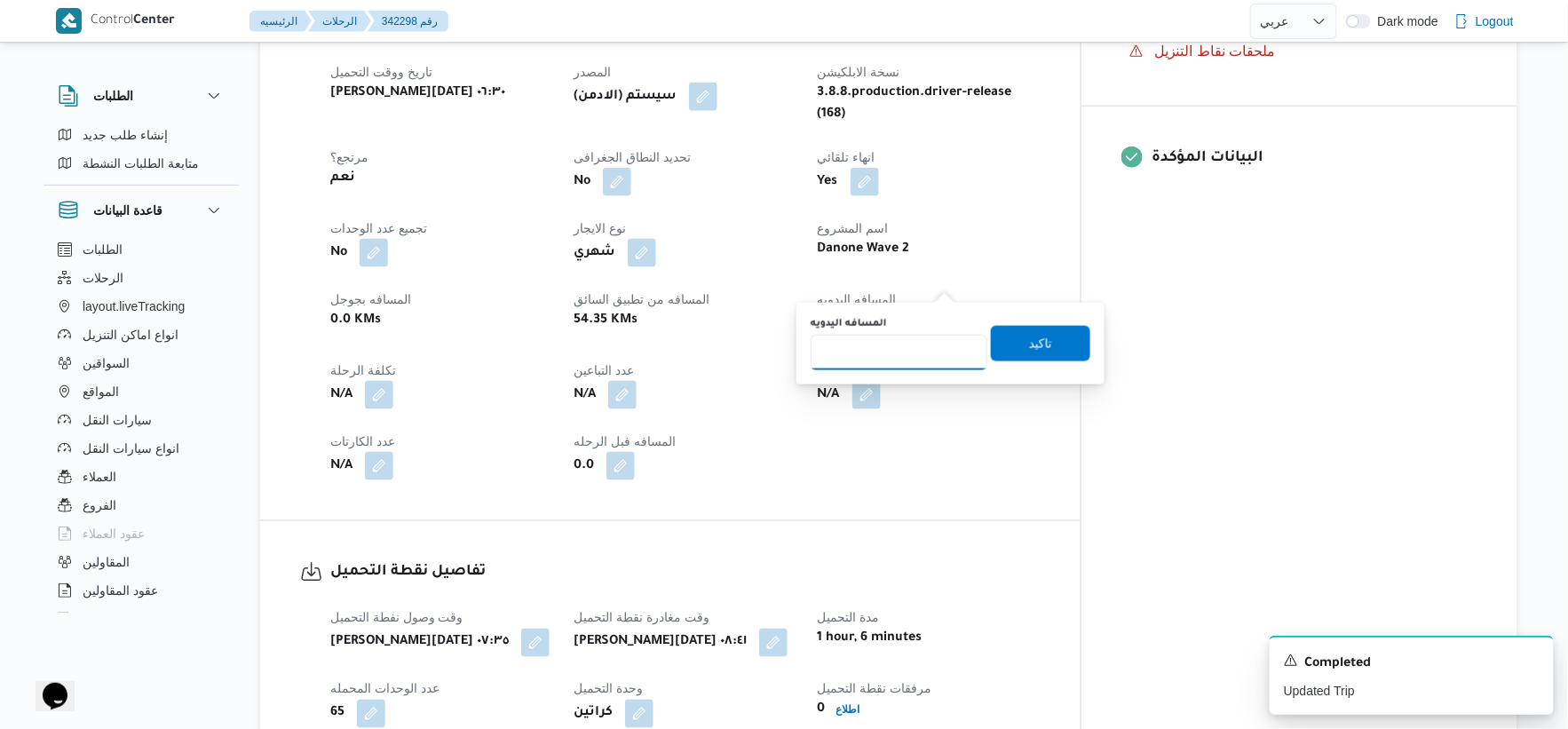
click at [884, 351] on input "المسافه اليدويه" at bounding box center [898, 353] width 177 height 36
type input "47"
click at [1036, 349] on span "تاكيد" at bounding box center [1040, 343] width 23 height 21
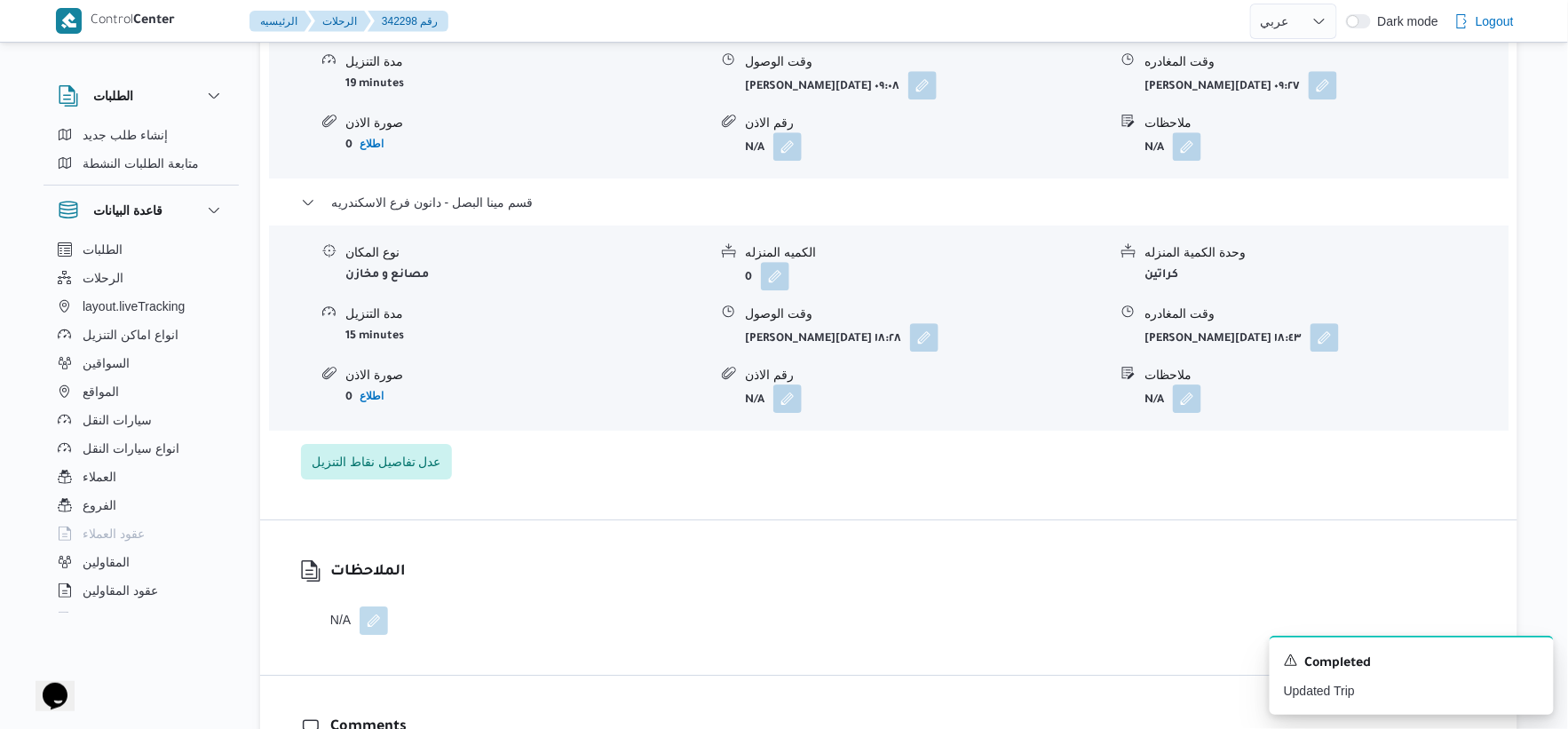
scroll to position [1480, 0]
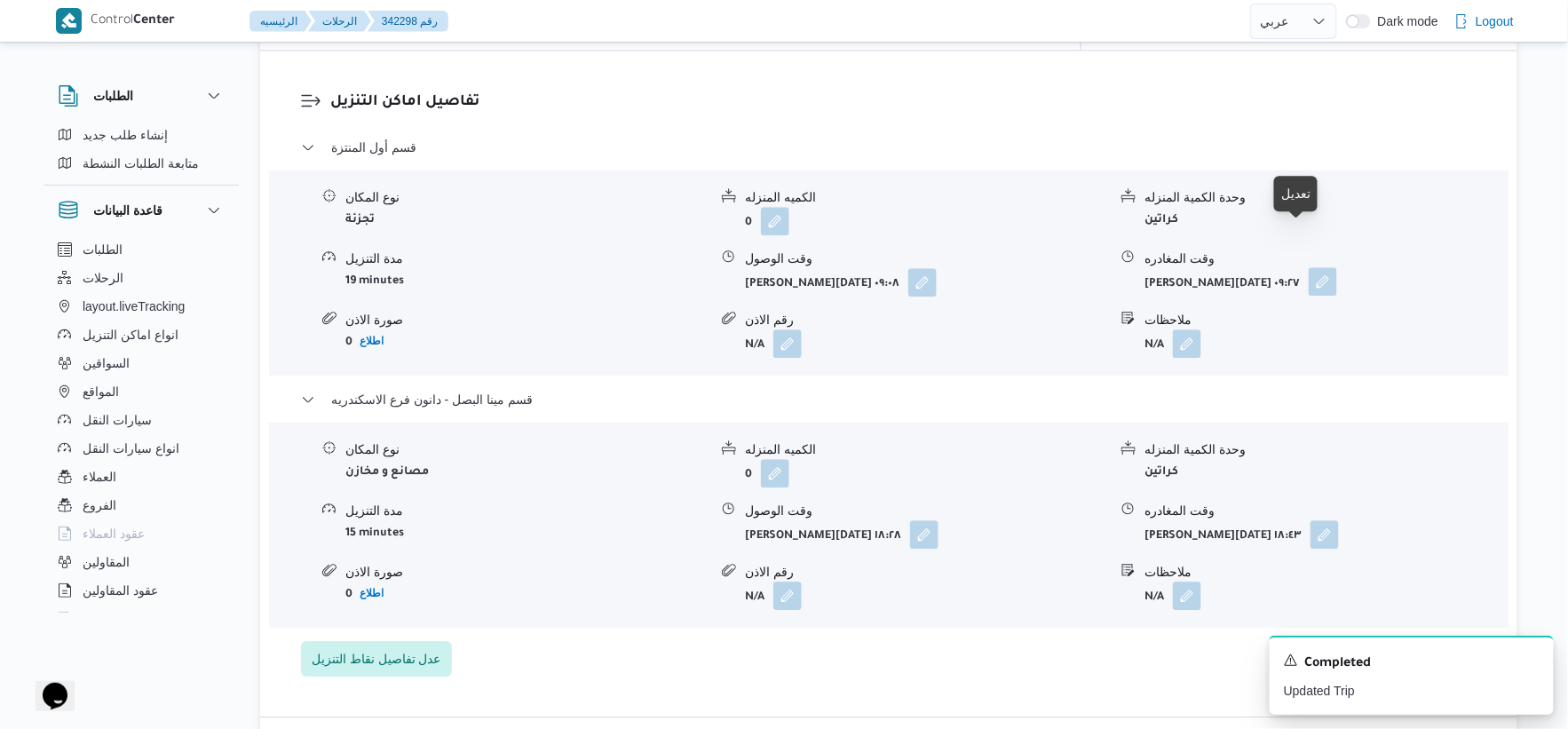
click at [1308, 268] on button "button" at bounding box center [1322, 282] width 28 height 28
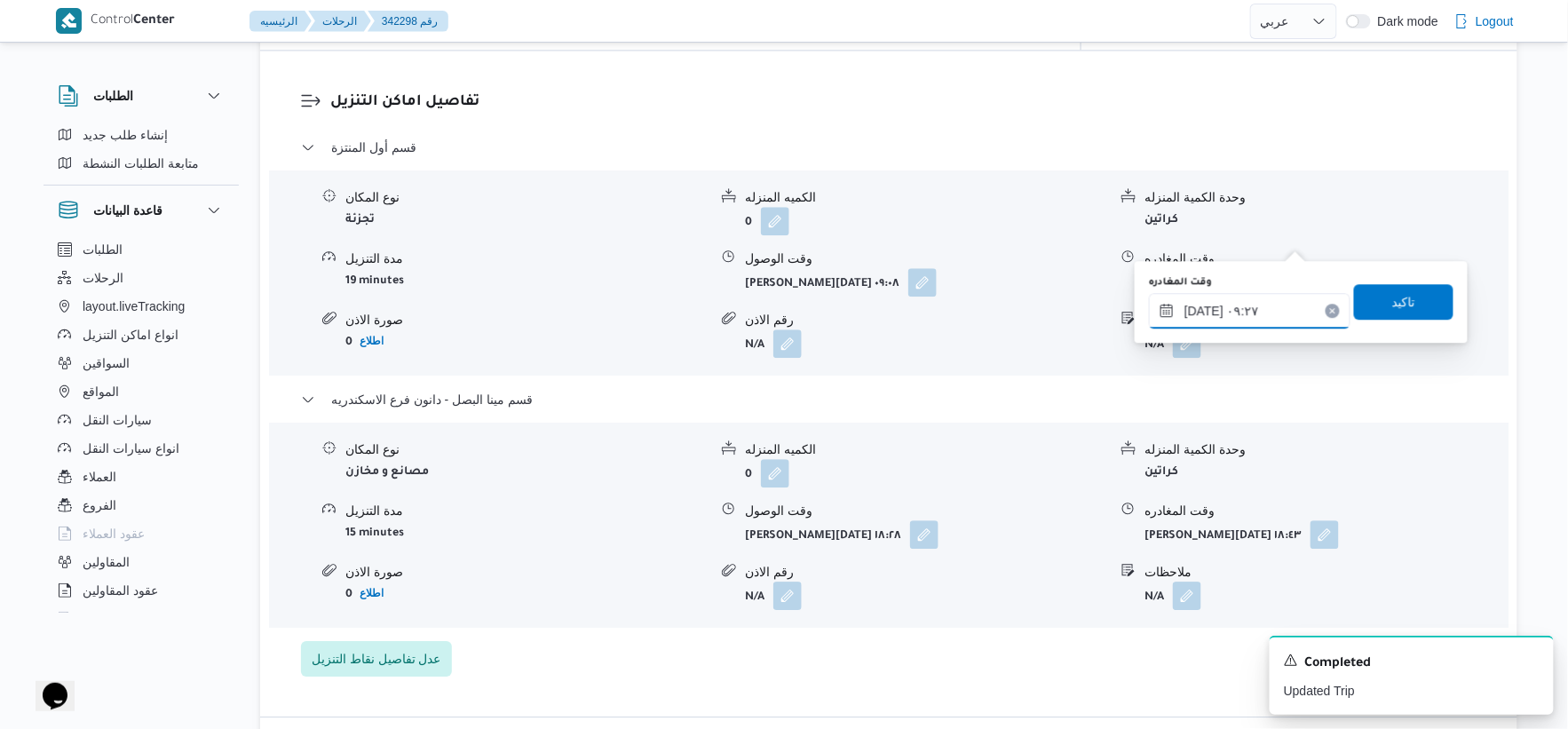
click at [1274, 299] on input "٠٩/١٠/٢٠٢٥ ٠٩:٢٧" at bounding box center [1250, 312] width 202 height 36
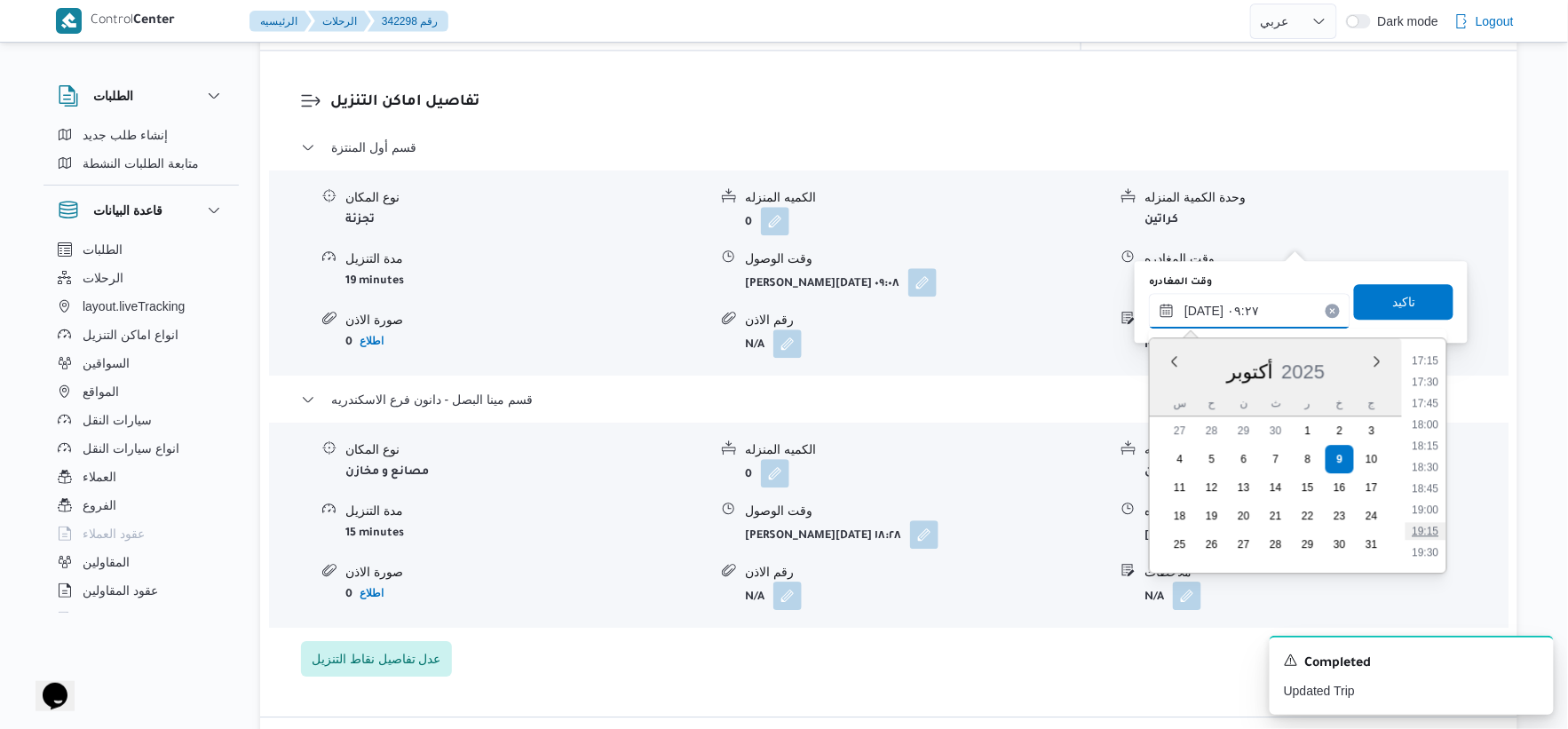
scroll to position [1374, 0]
click at [1427, 520] on li "18:00" at bounding box center [1425, 523] width 41 height 18
type input "٠٩/١٠/٢٠٢٥ ١٨:٠٠"
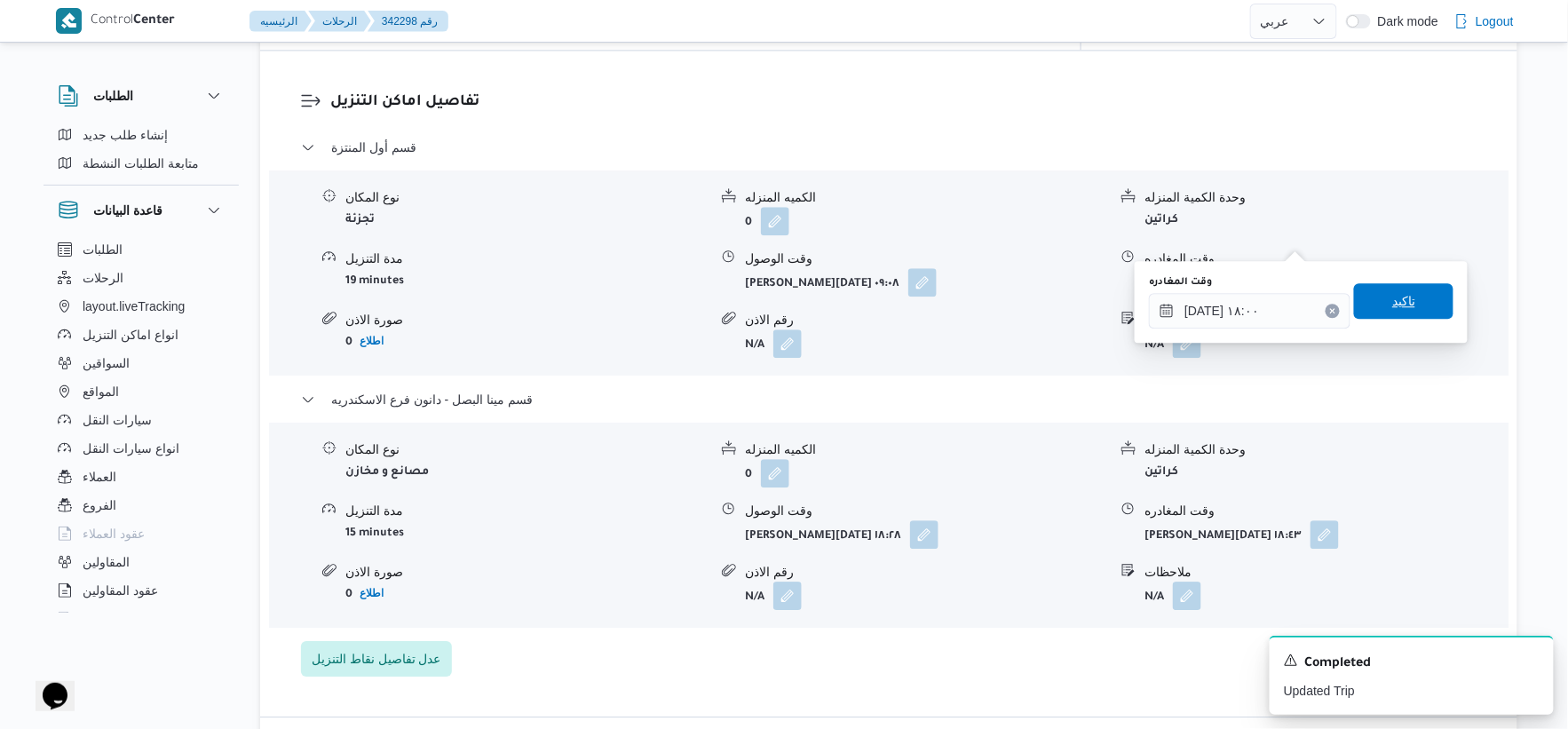
click at [1405, 300] on span "تاكيد" at bounding box center [1404, 302] width 100 height 36
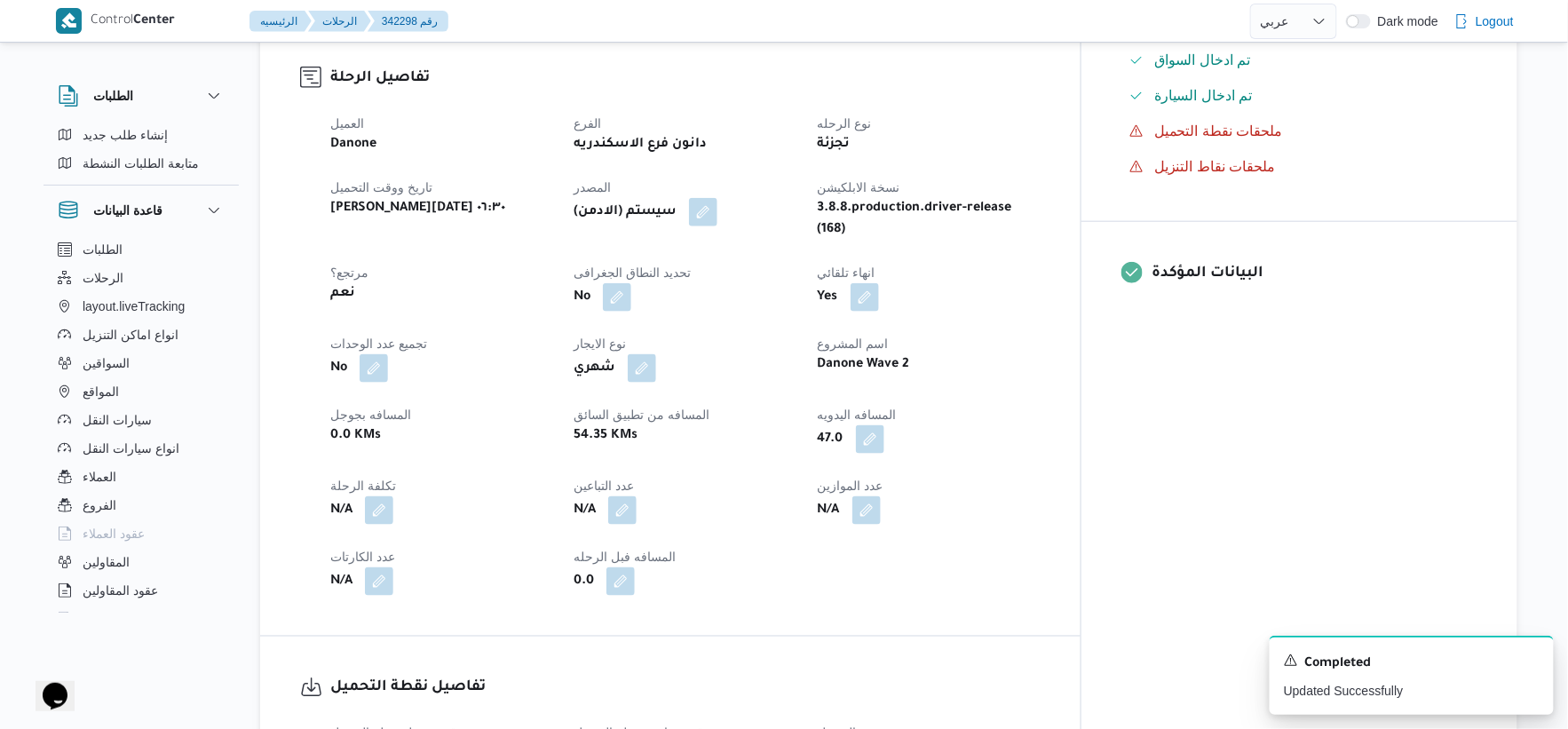
scroll to position [592, 0]
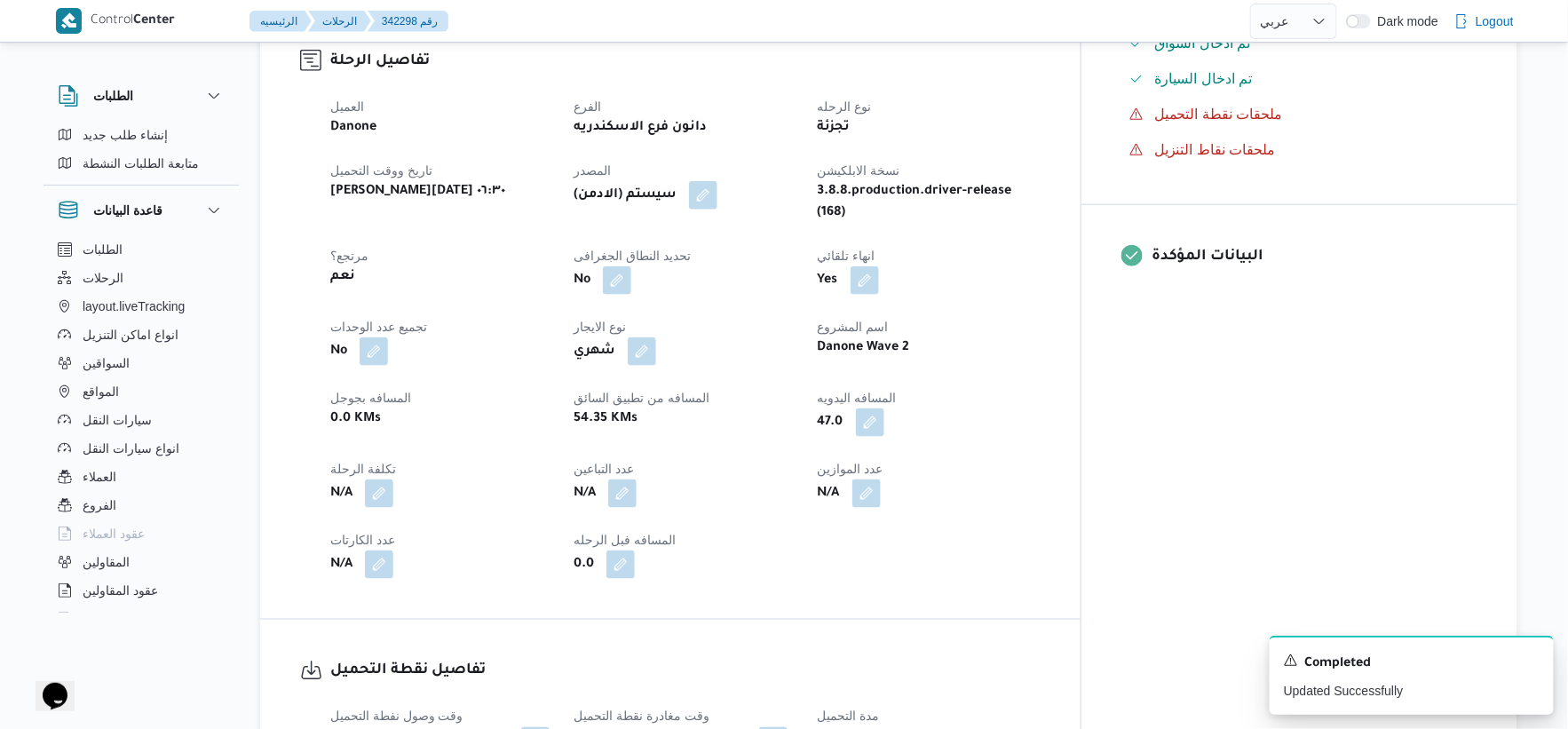
select select "ar"
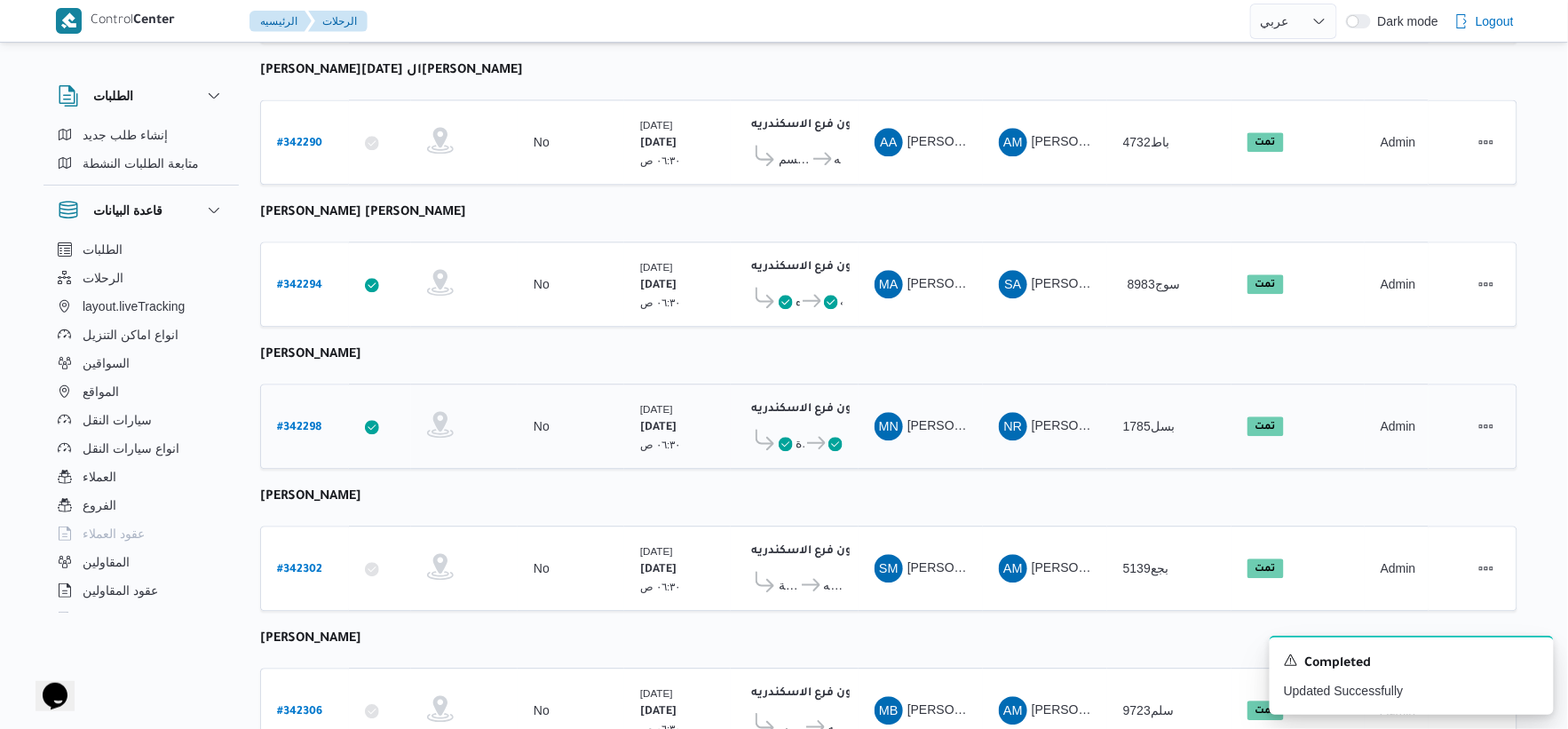
scroll to position [1427, 0]
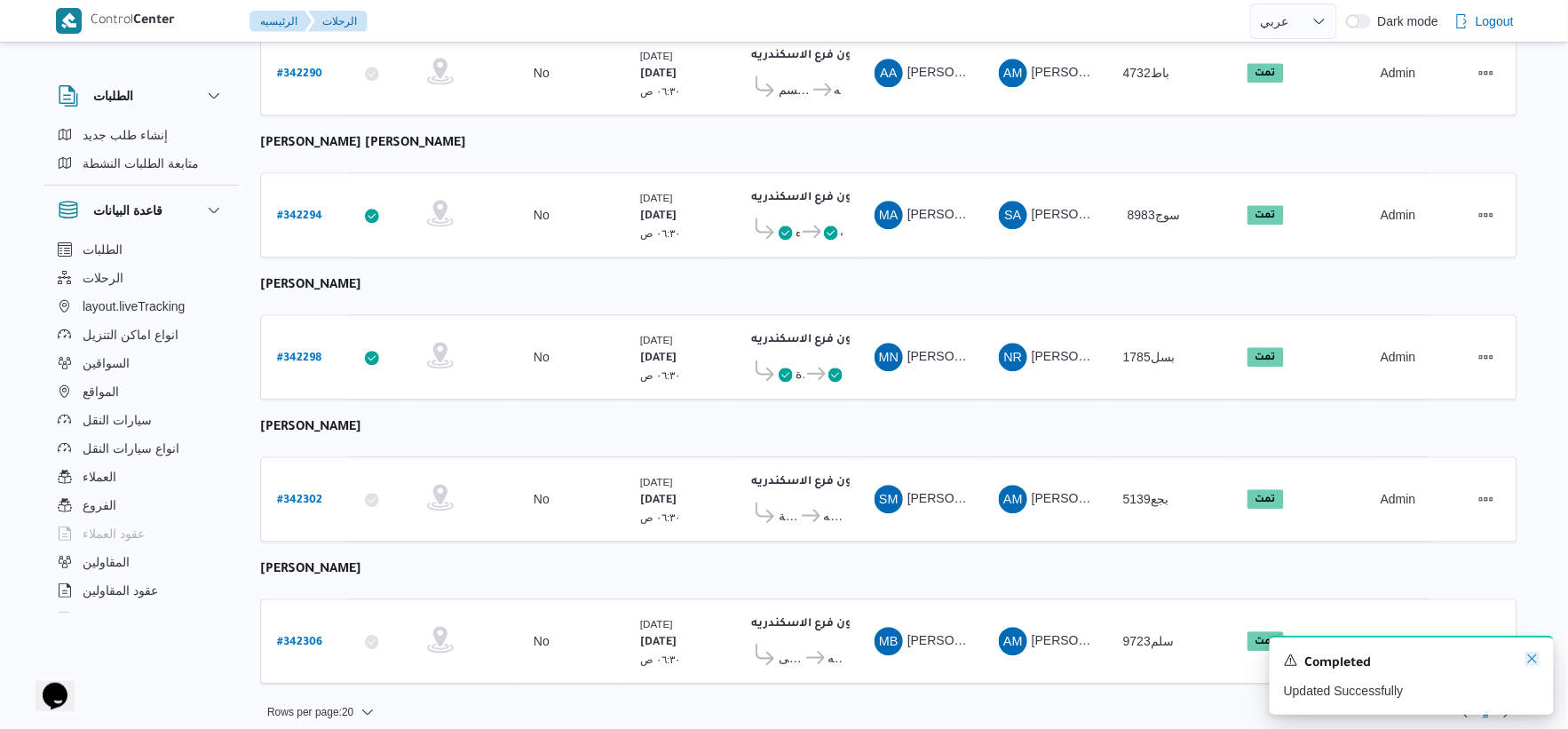
click at [1536, 658] on icon "Dismiss toast" at bounding box center [1532, 659] width 9 height 9
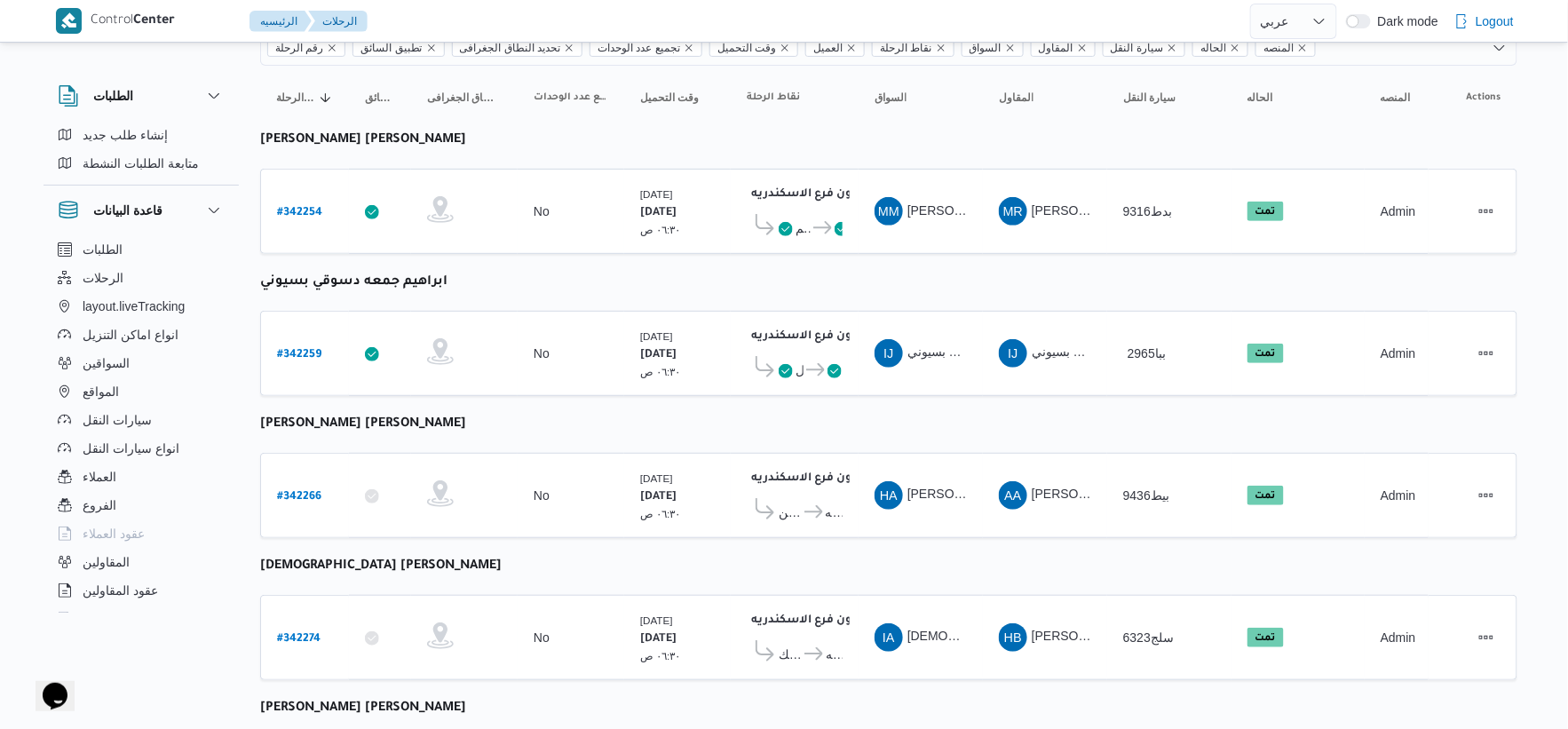
scroll to position [0, 0]
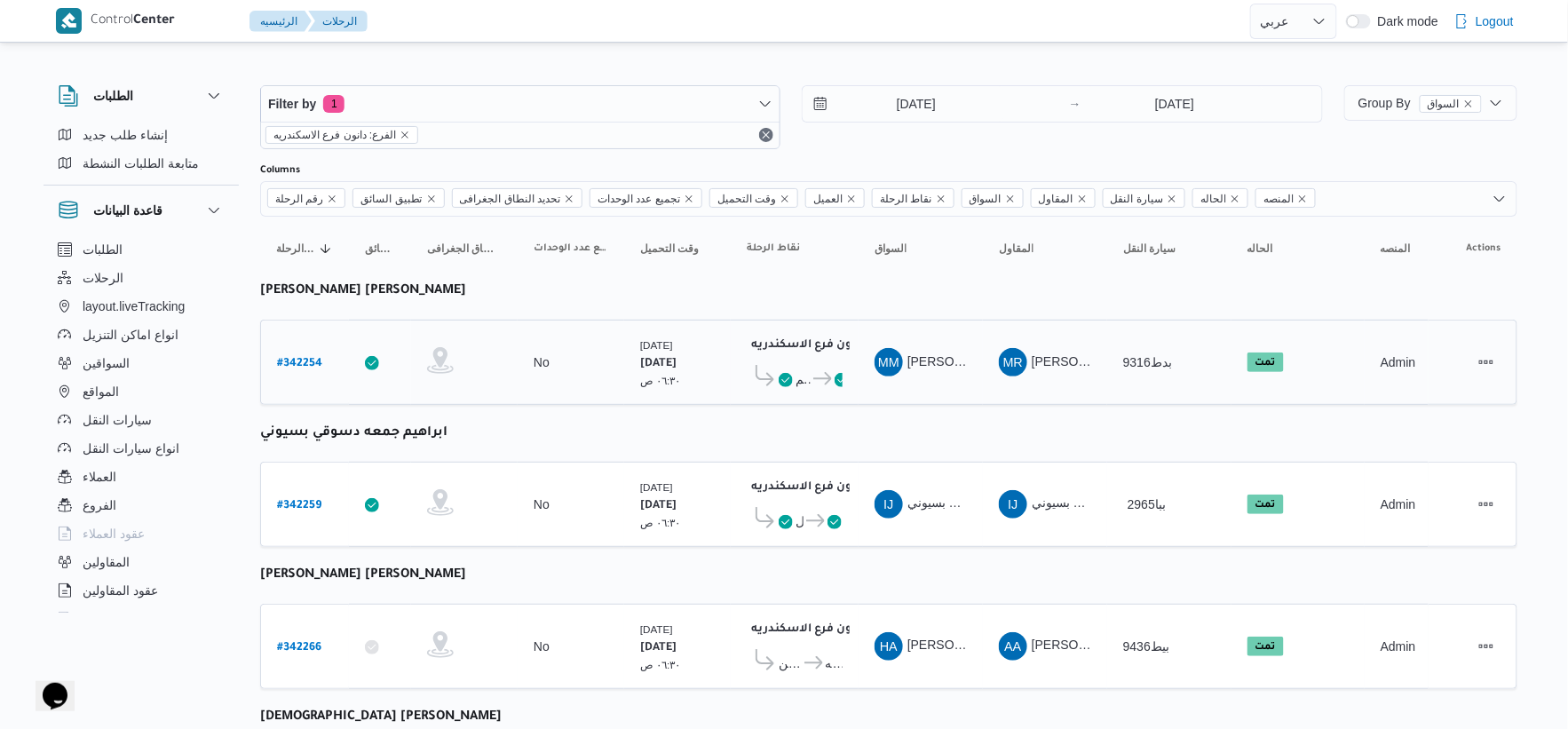
click at [304, 364] on b "# 342254" at bounding box center [299, 364] width 45 height 12
select select "ar"
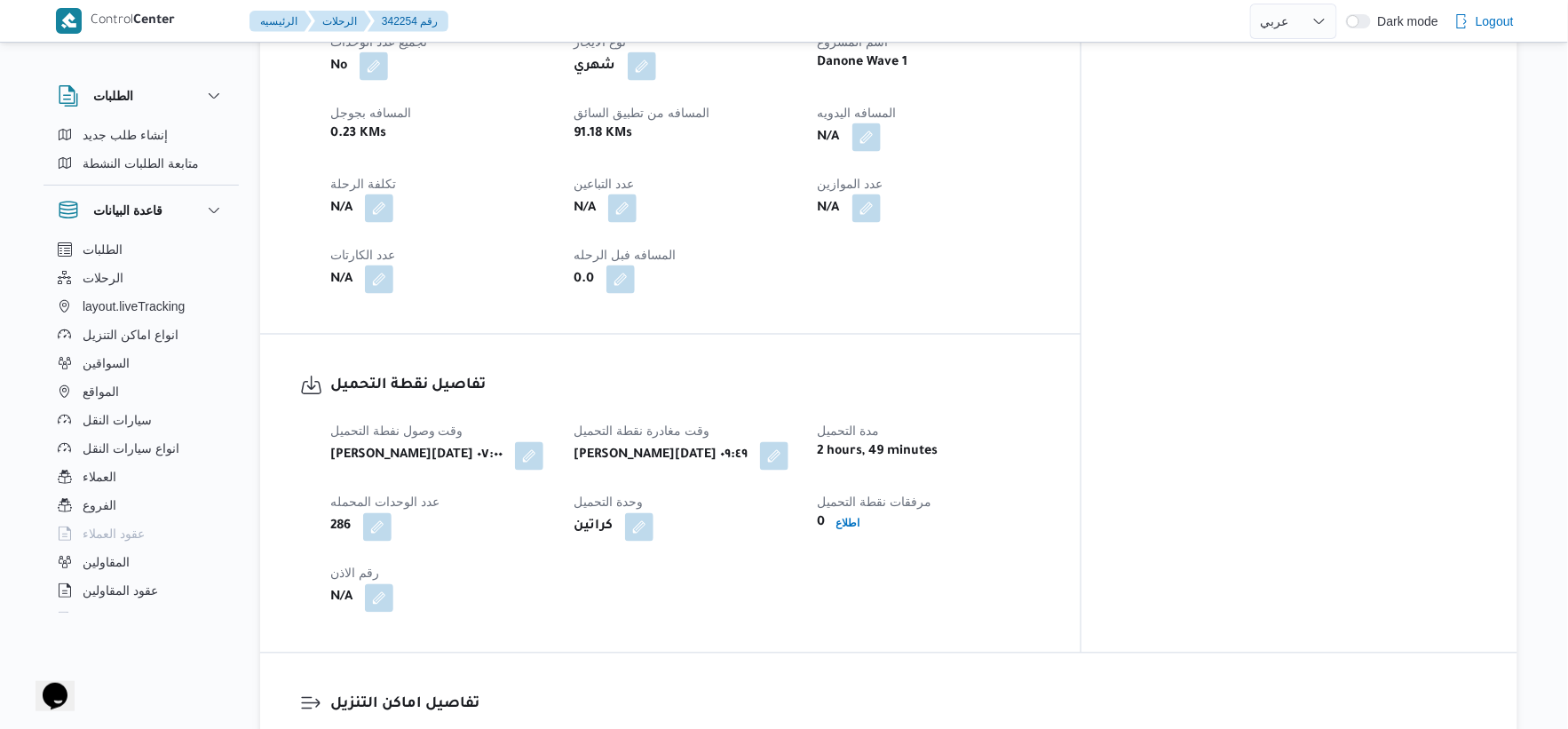
scroll to position [1184, 0]
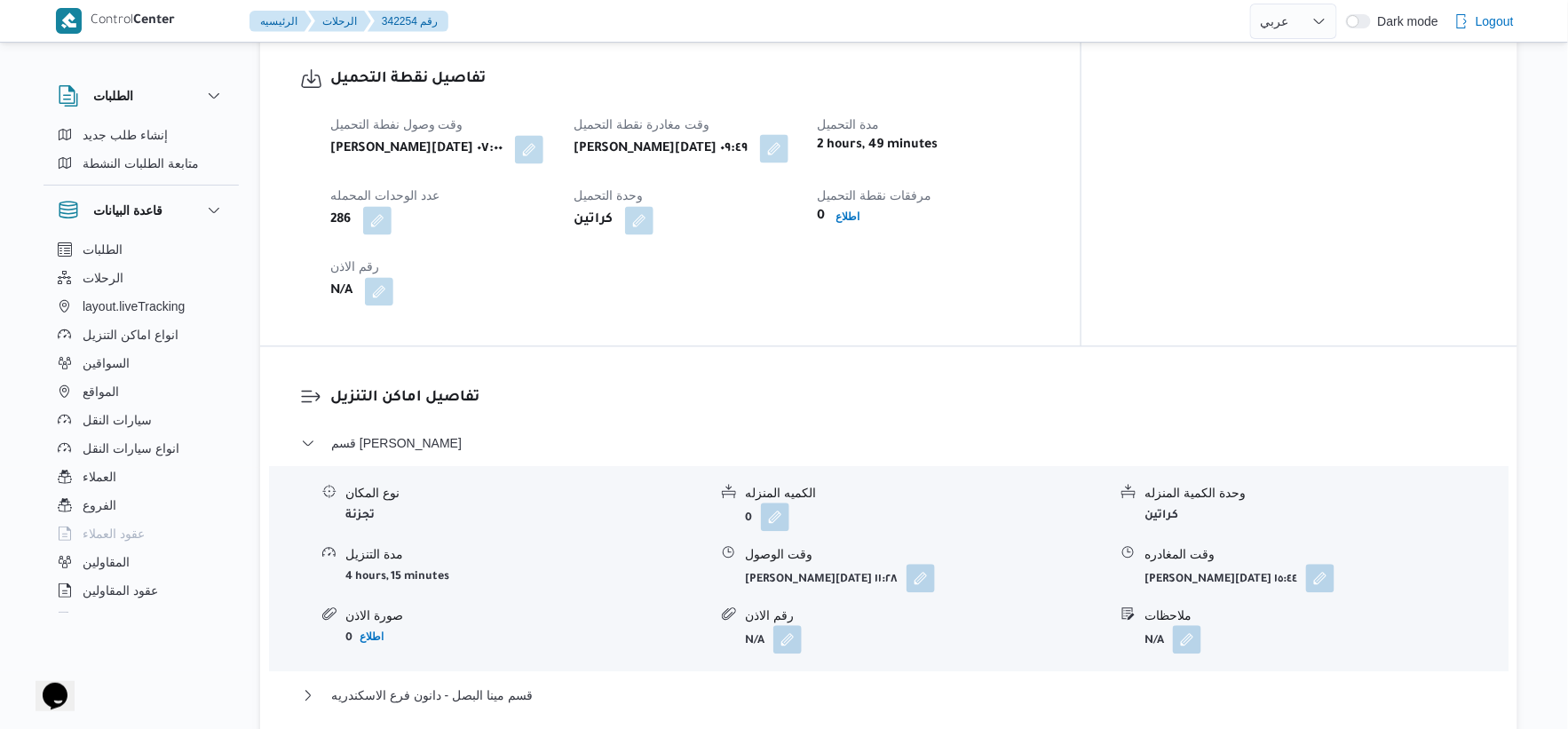
click at [788, 140] on button "button" at bounding box center [775, 148] width 28 height 28
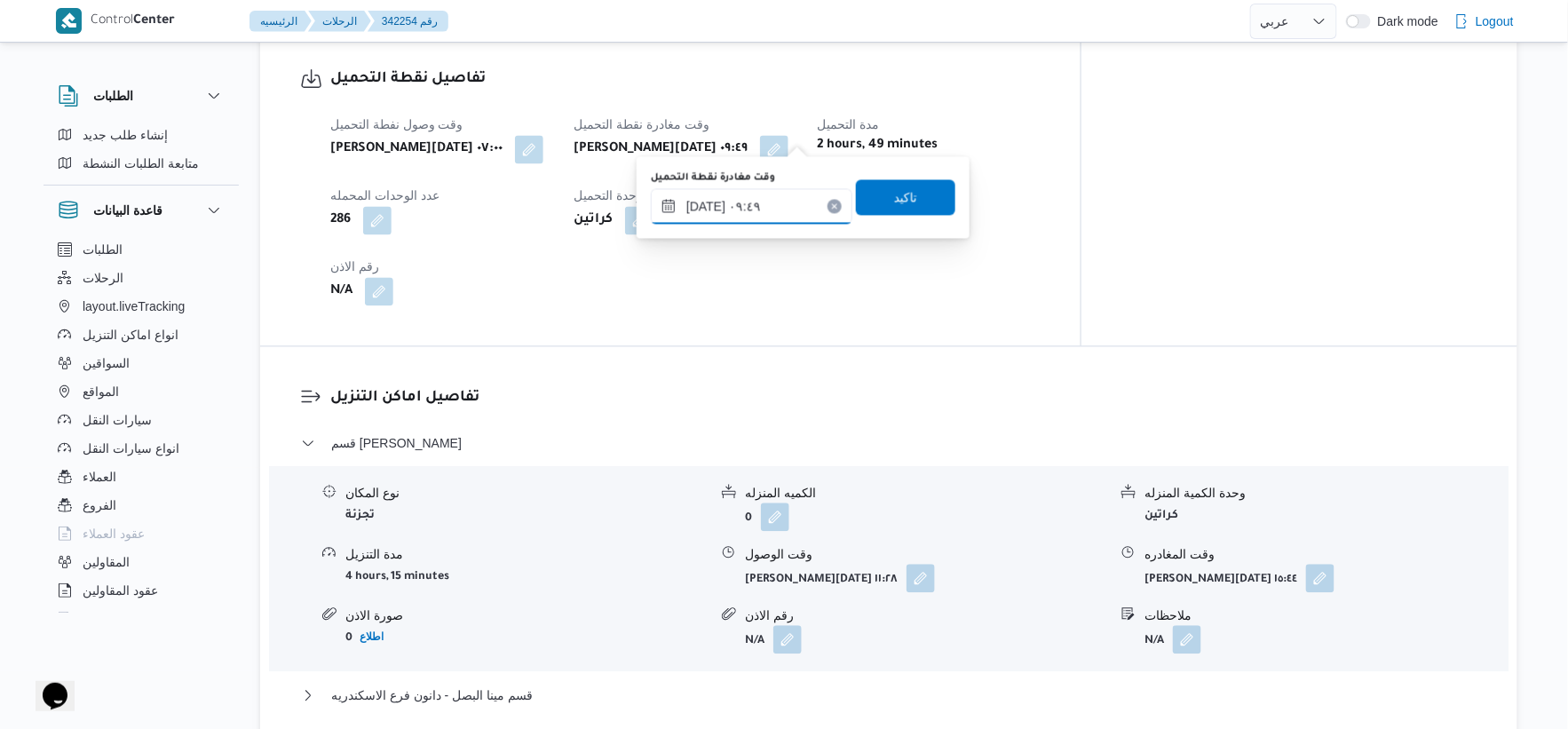
click at [765, 198] on input "٠٩/١٠/٢٠٢٥ ٠٩:٤٩" at bounding box center [752, 207] width 202 height 36
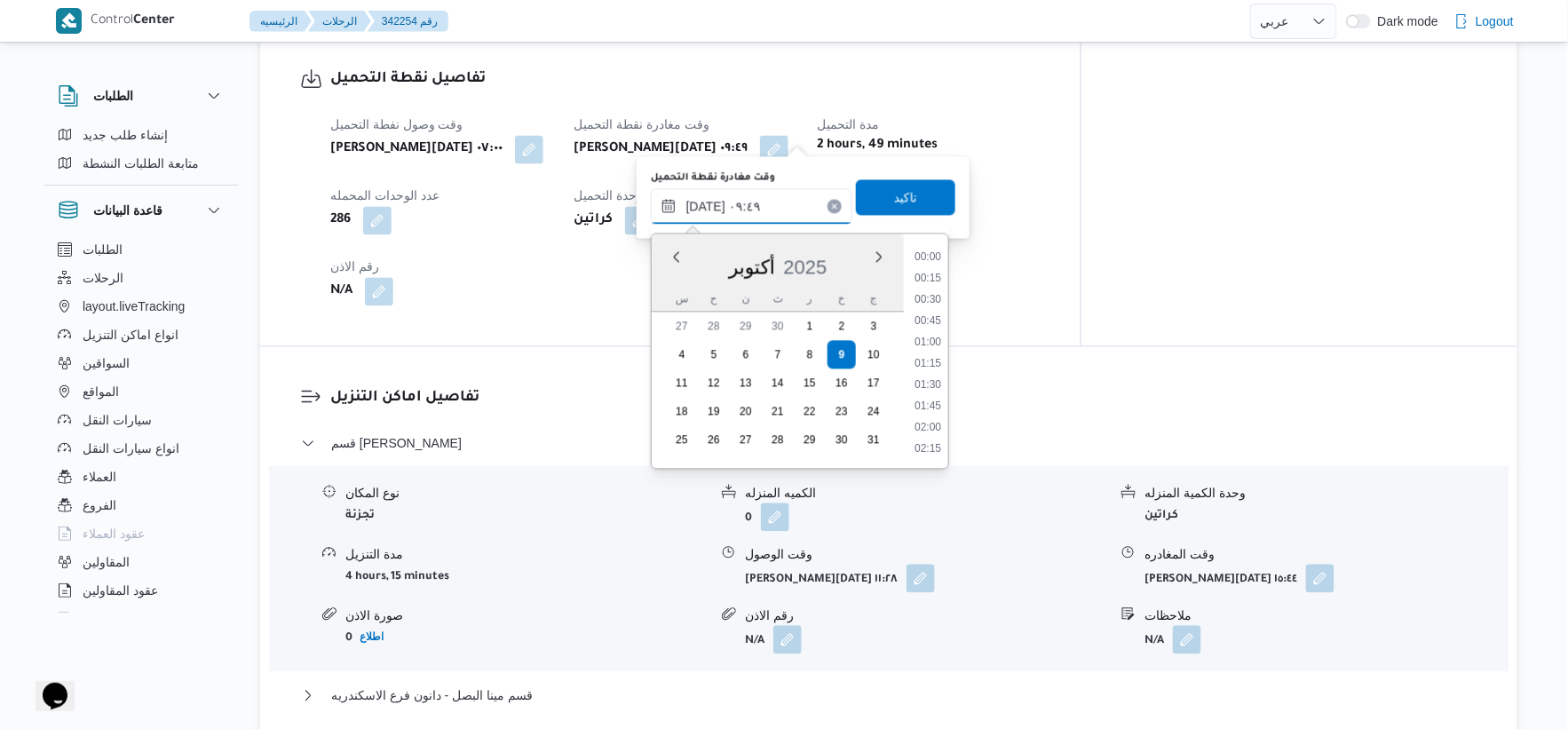
scroll to position [725, 0]
click at [930, 249] on li "08:30" at bounding box center [927, 257] width 41 height 18
type input "٠٩/١٠/٢٠٢٥ ٠٨:٣٠"
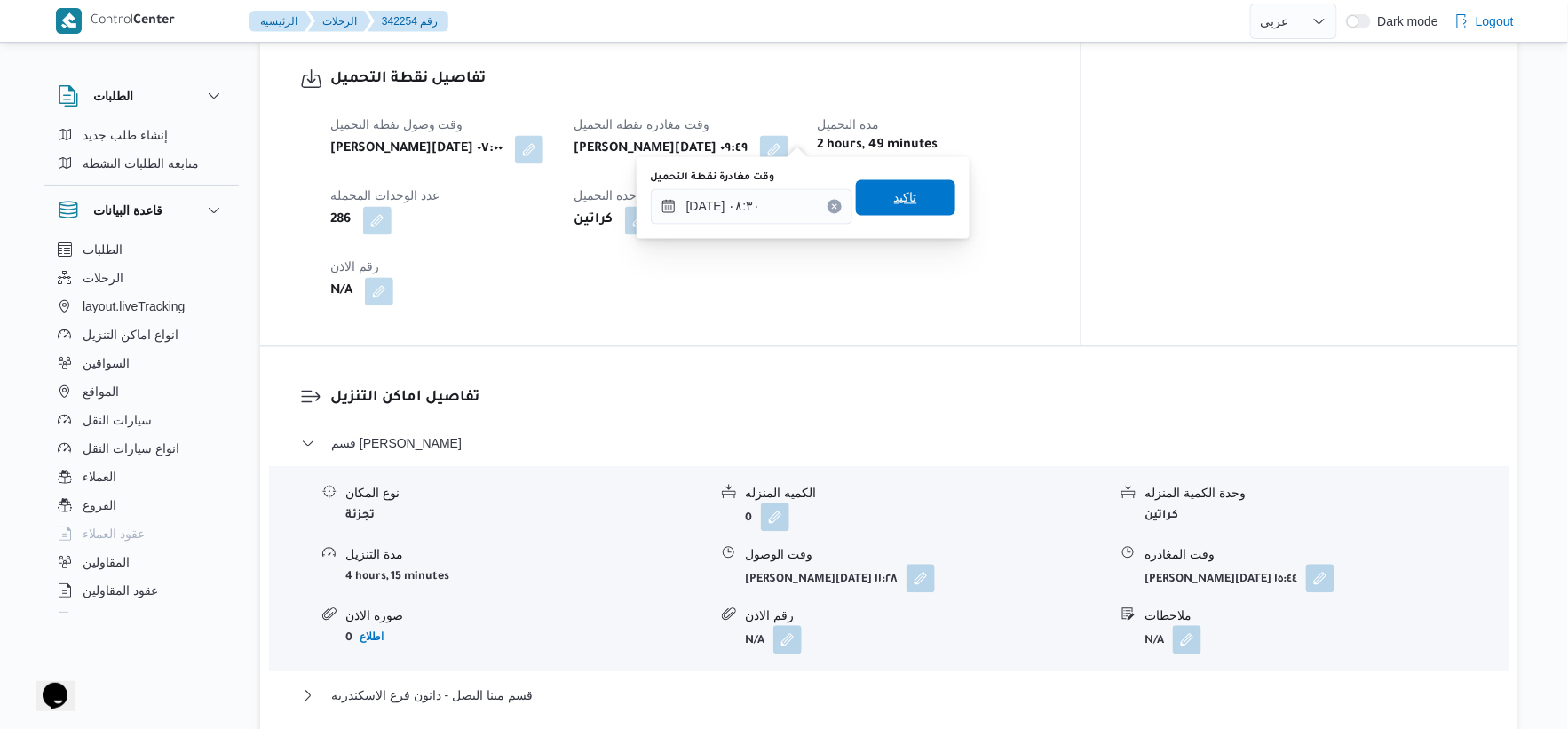
click at [910, 200] on span "تاكيد" at bounding box center [906, 198] width 100 height 36
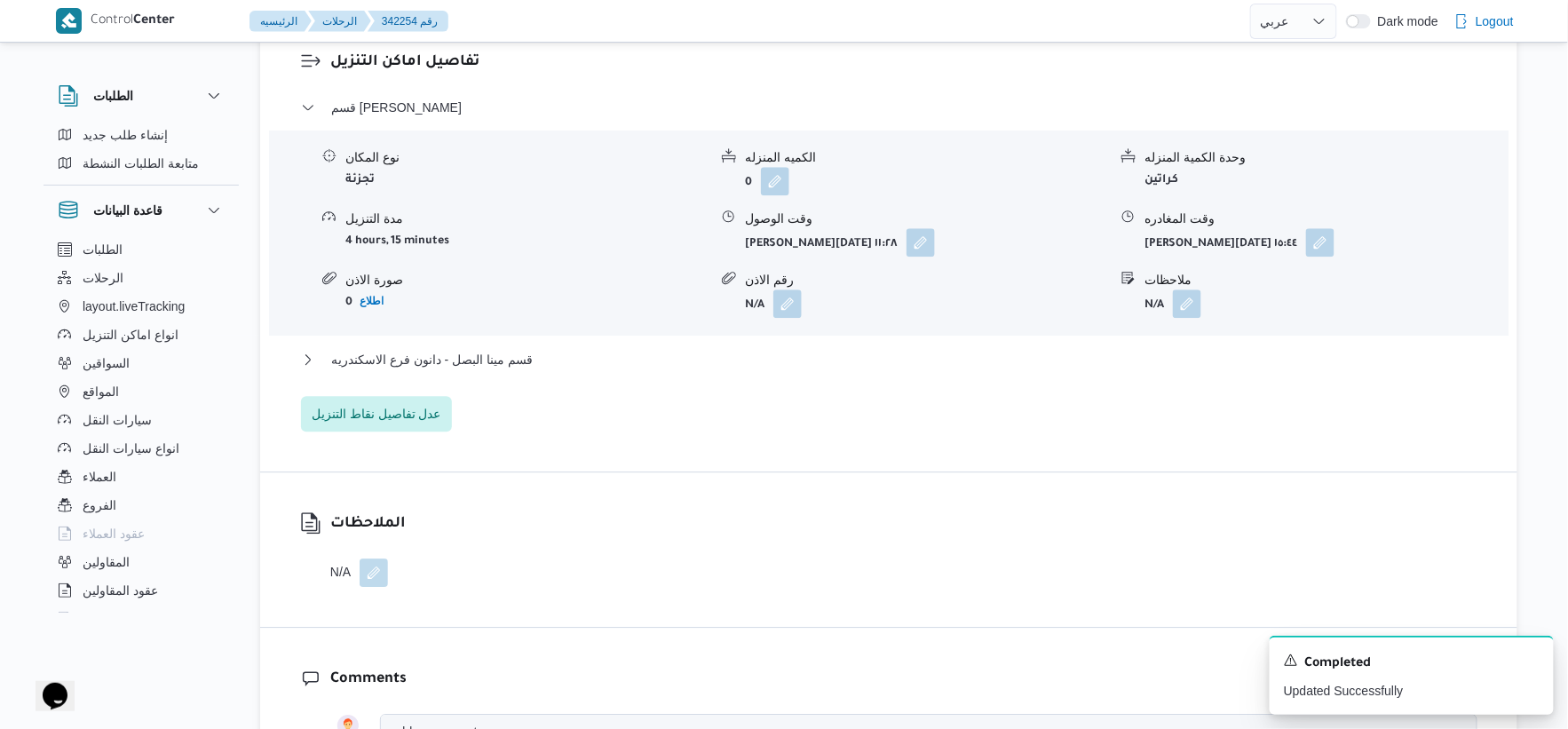
scroll to position [1579, 0]
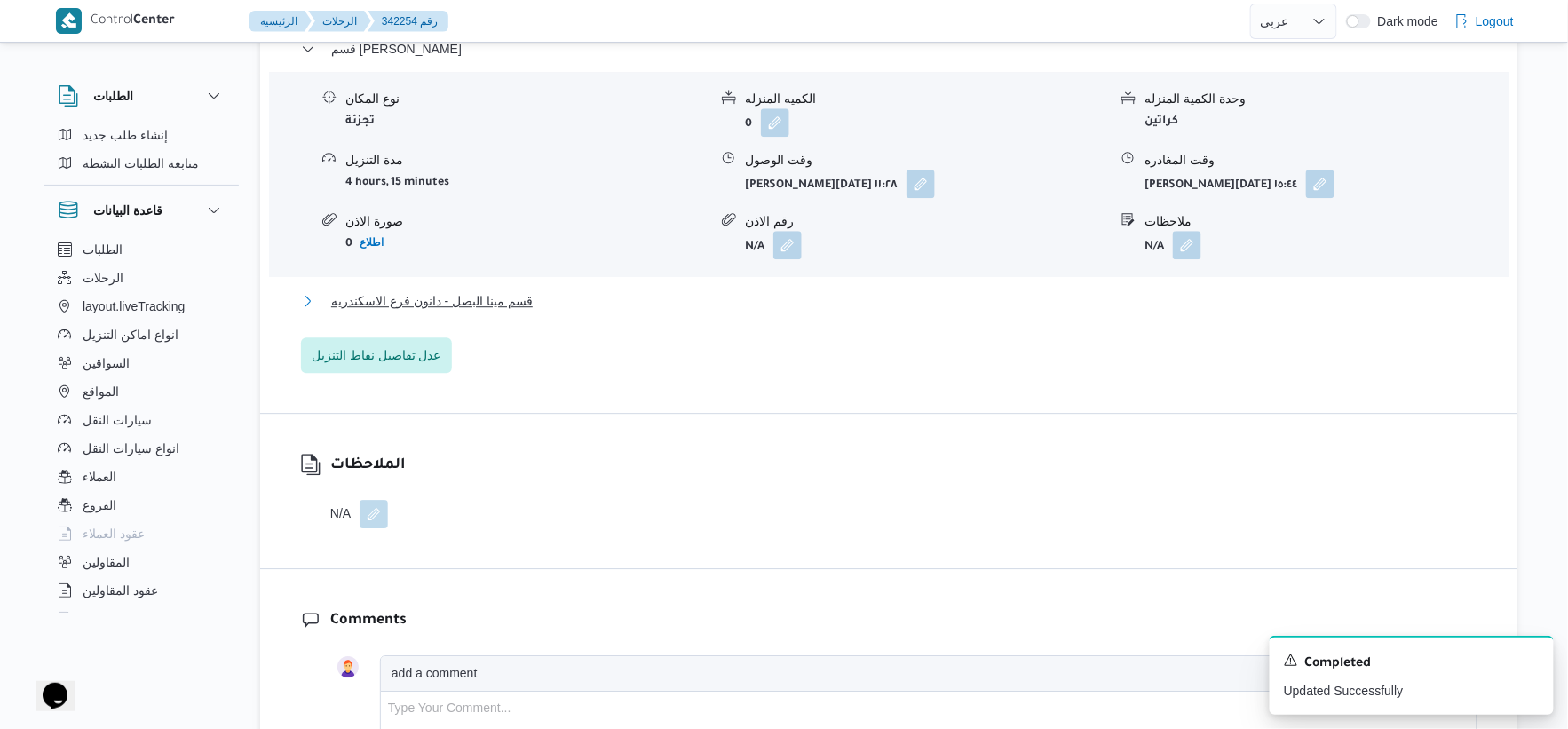
click at [521, 291] on span "قسم مينا البصل - دانون فرع الاسكندريه" at bounding box center [432, 301] width 202 height 21
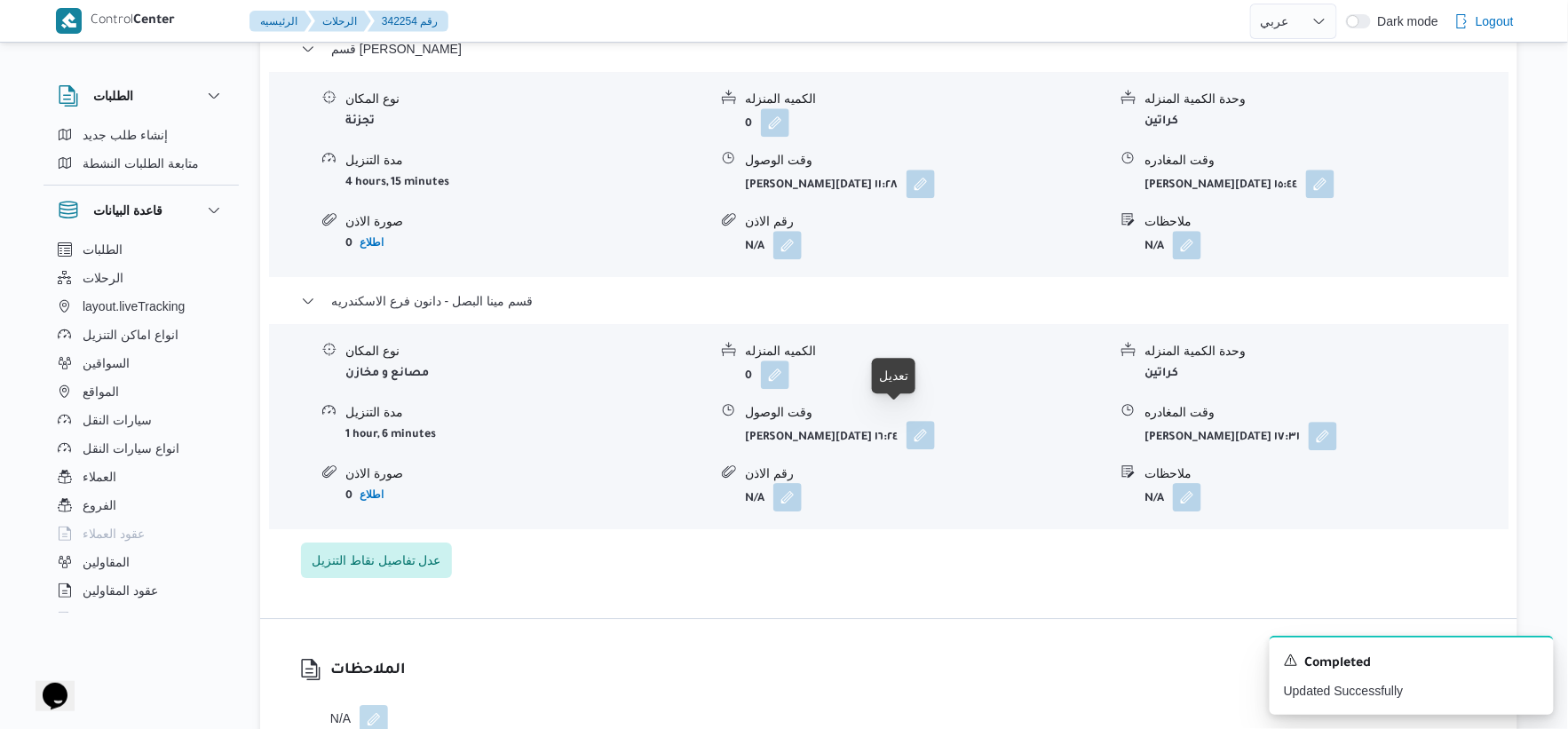
click at [906, 421] on button "button" at bounding box center [920, 435] width 28 height 28
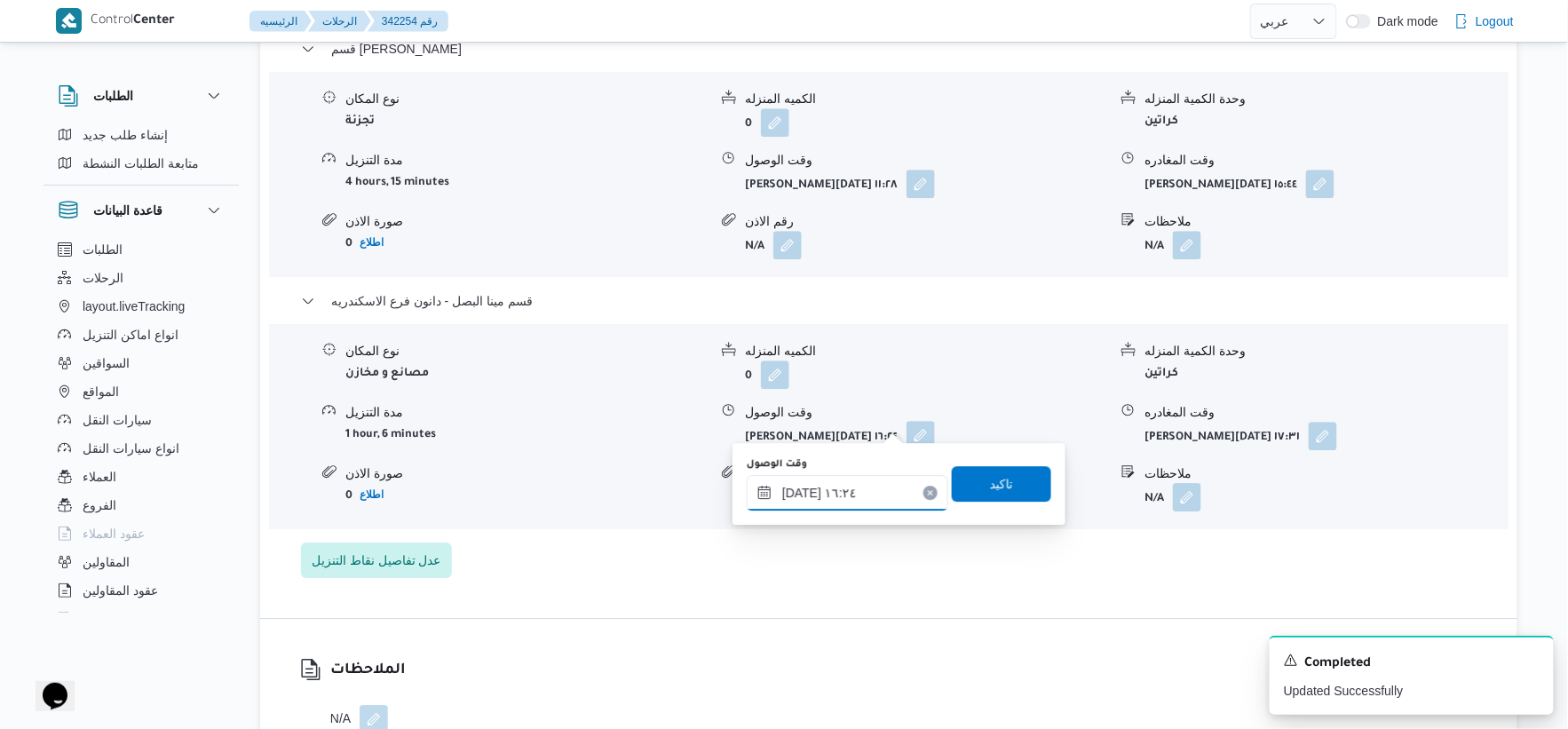
click at [877, 481] on input "٠٩/١٠/٢٠٢٥ ١٦:٢٤" at bounding box center [847, 493] width 202 height 36
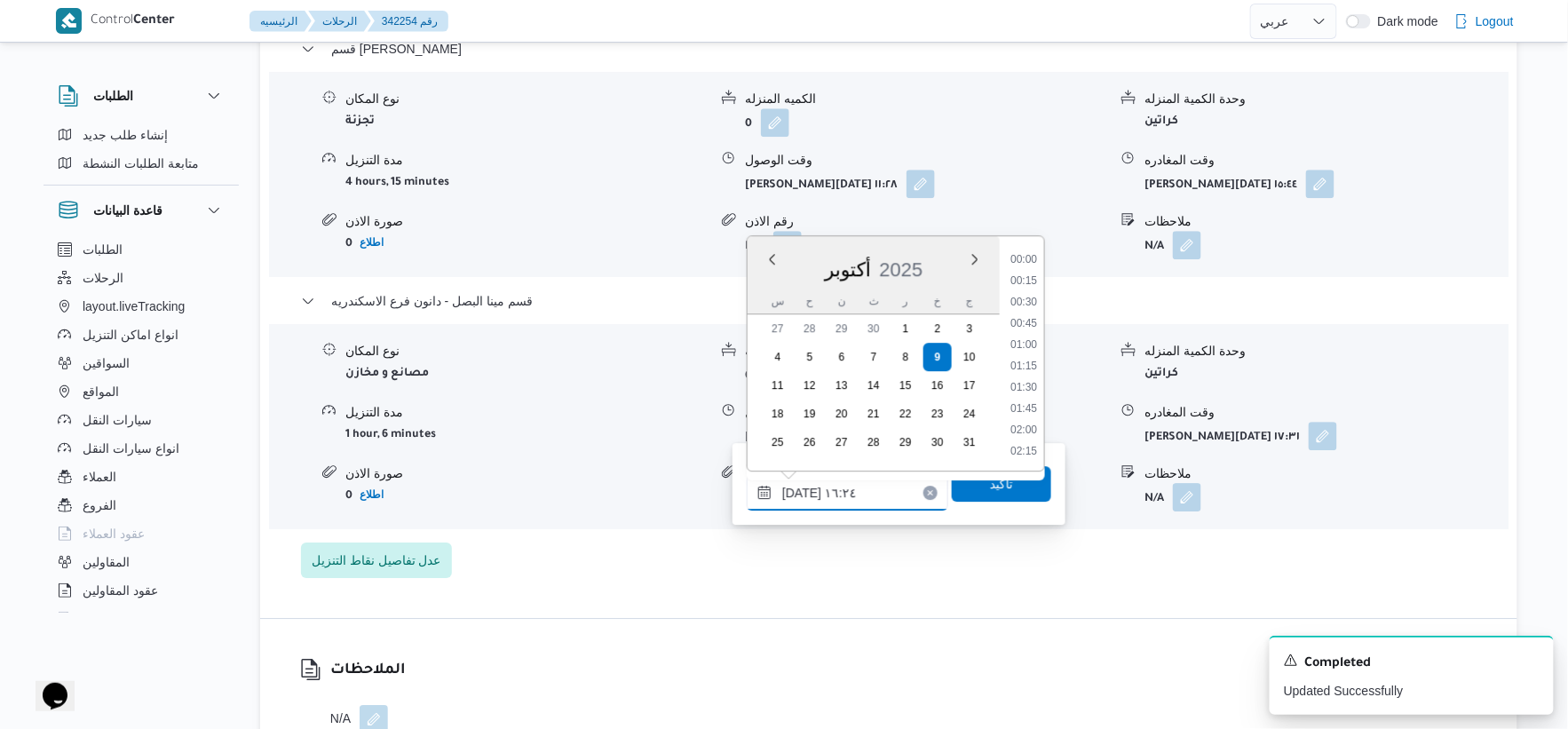
scroll to position [1279, 0]
click at [1032, 298] on li "15:30" at bounding box center [1023, 303] width 41 height 18
type input "٠٩/١٠/٢٠٢٥ ١٥:٣٠"
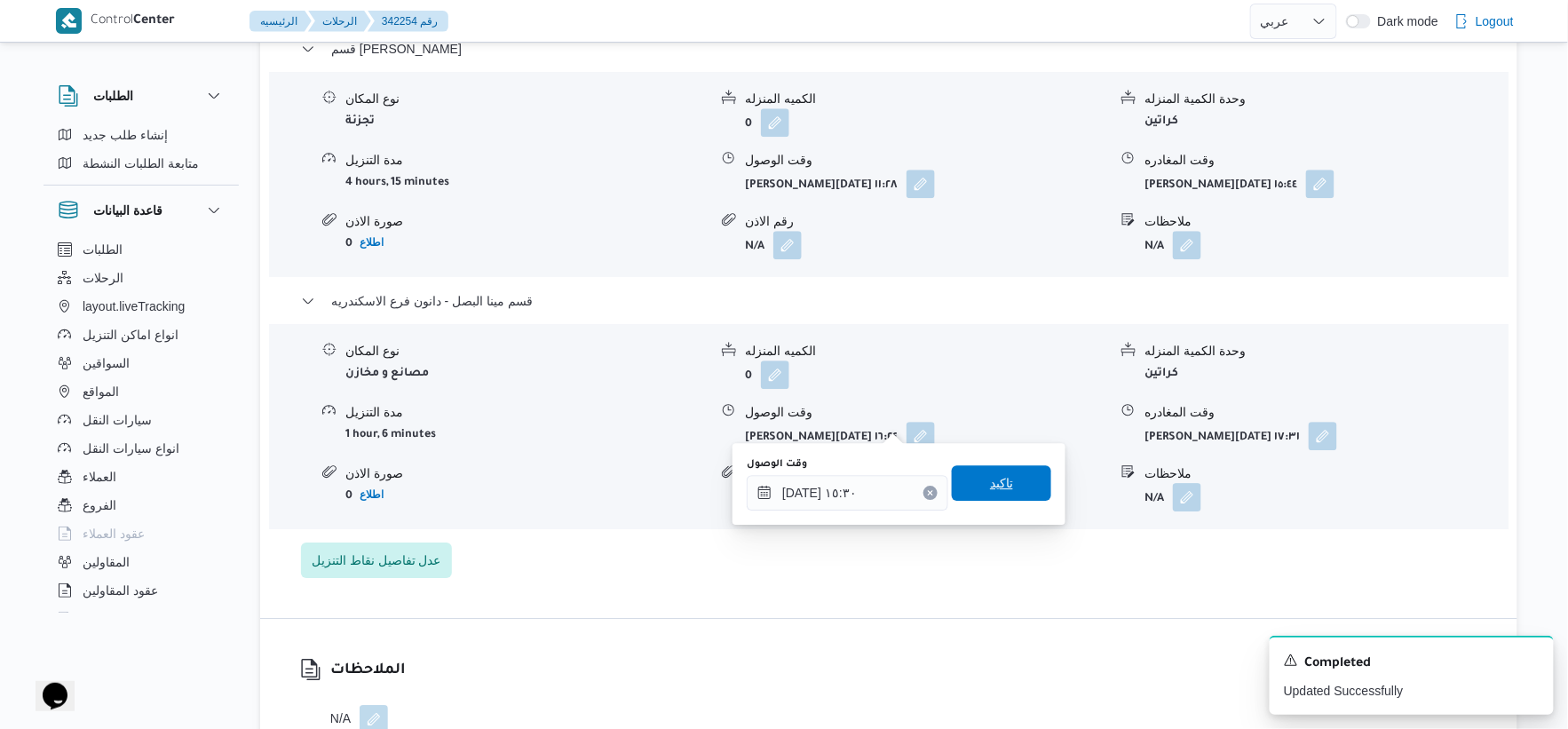
click at [1016, 468] on span "تاكيد" at bounding box center [1002, 483] width 100 height 36
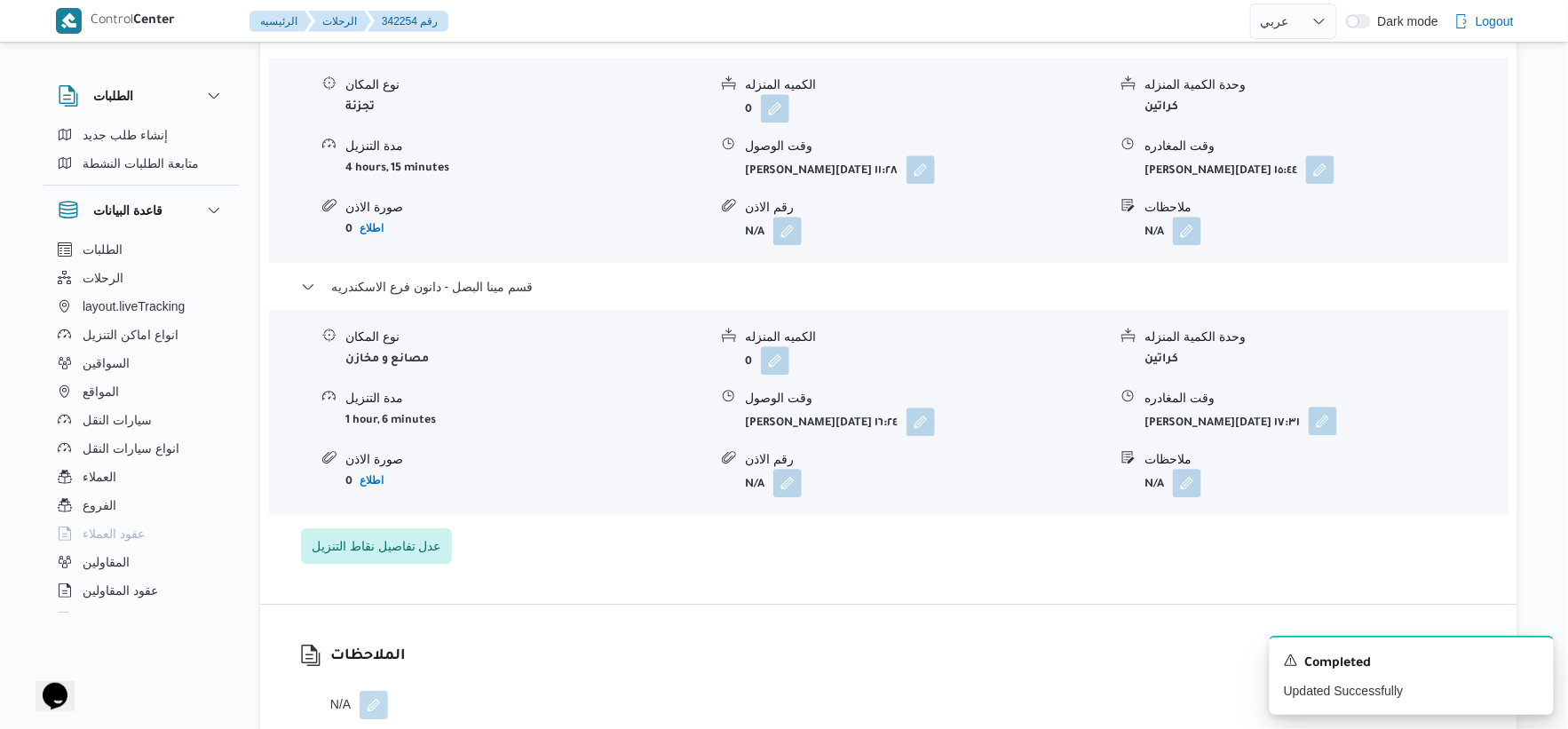
click at [1308, 418] on button "button" at bounding box center [1322, 421] width 28 height 28
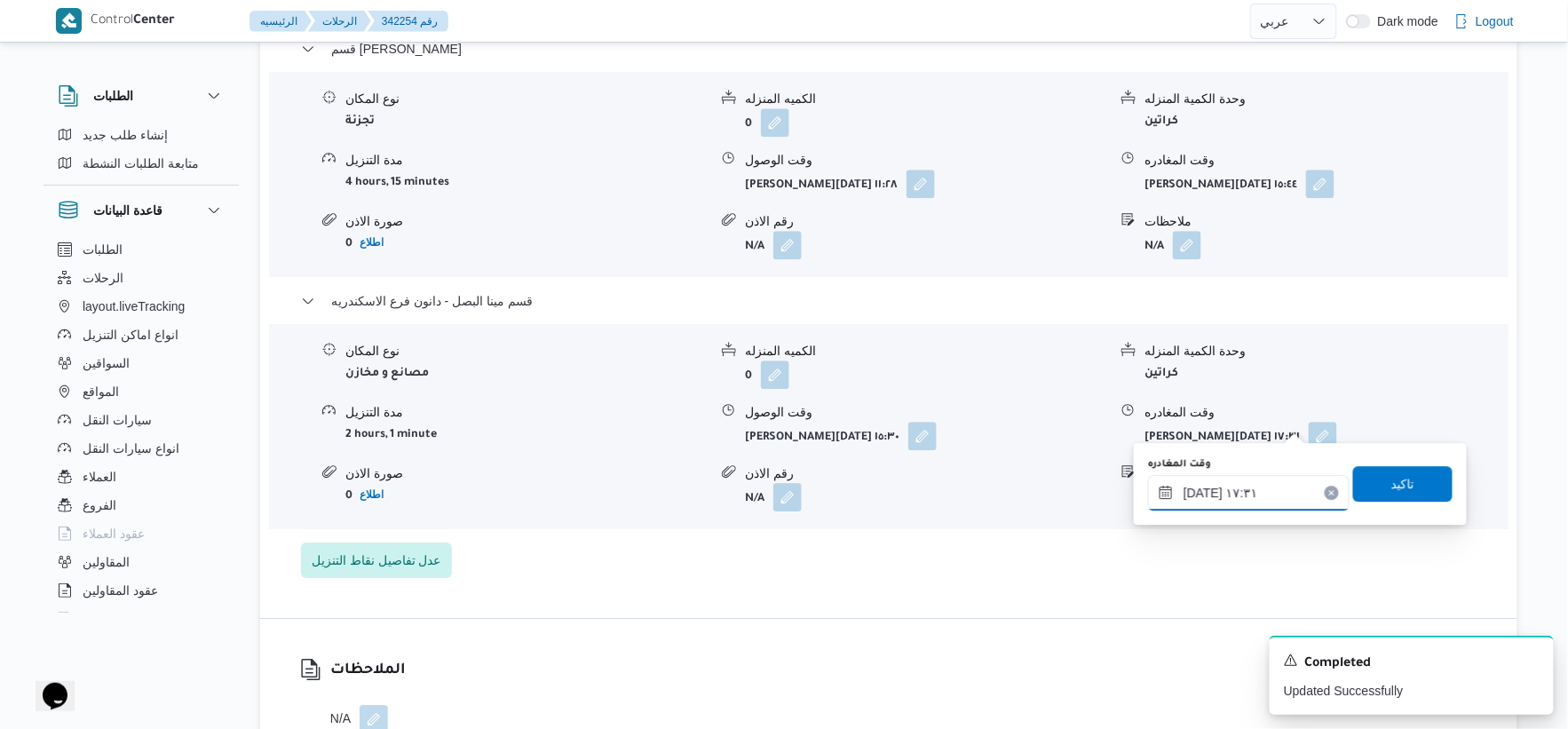
click at [1256, 495] on input "٠٩/١٠/٢٠٢٥ ١٧:٣١" at bounding box center [1249, 493] width 202 height 36
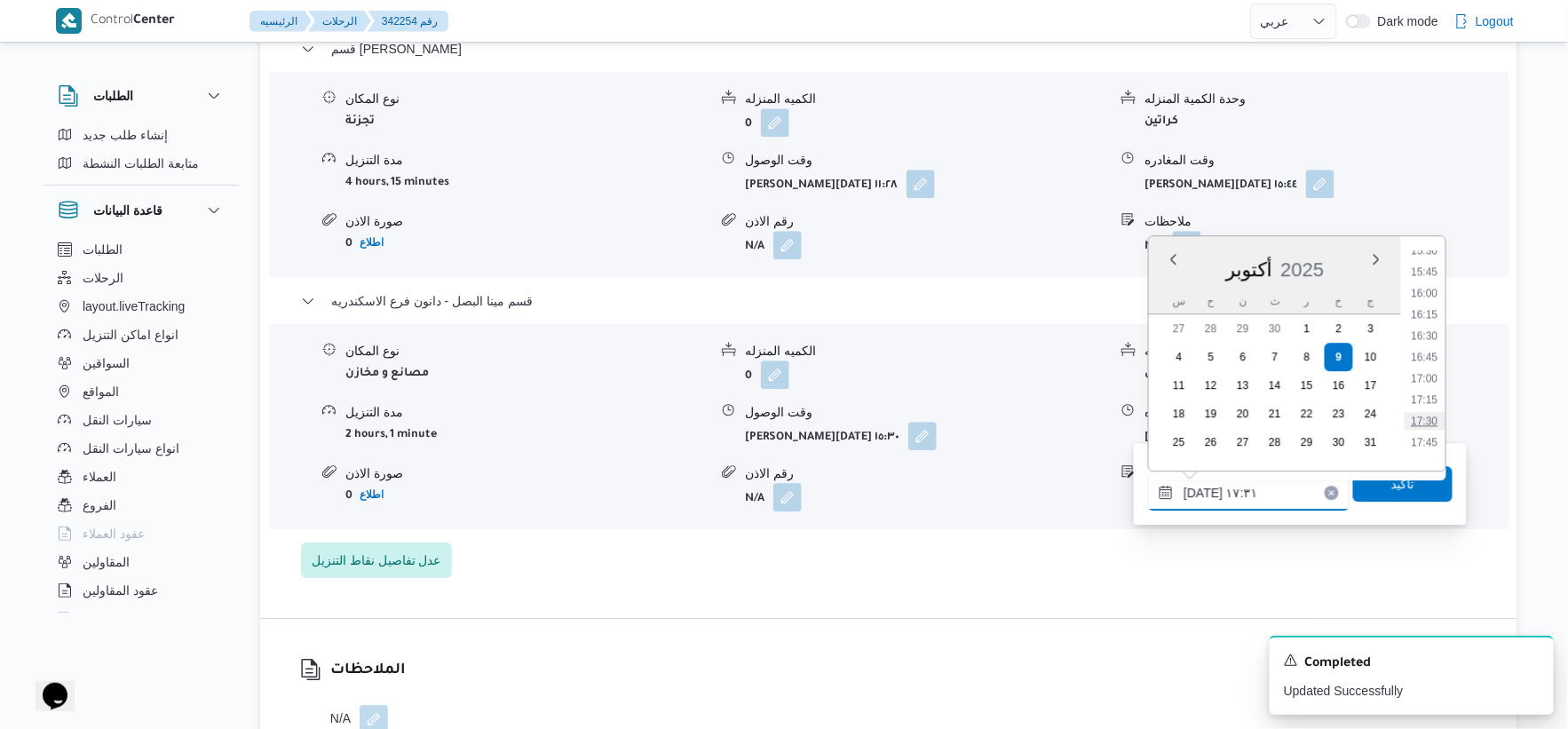
scroll to position [1286, 0]
click at [1434, 334] on li "16:00" at bounding box center [1425, 338] width 41 height 18
type input "٠٩/١٠/٢٠٢٥ ١٦:٠٠"
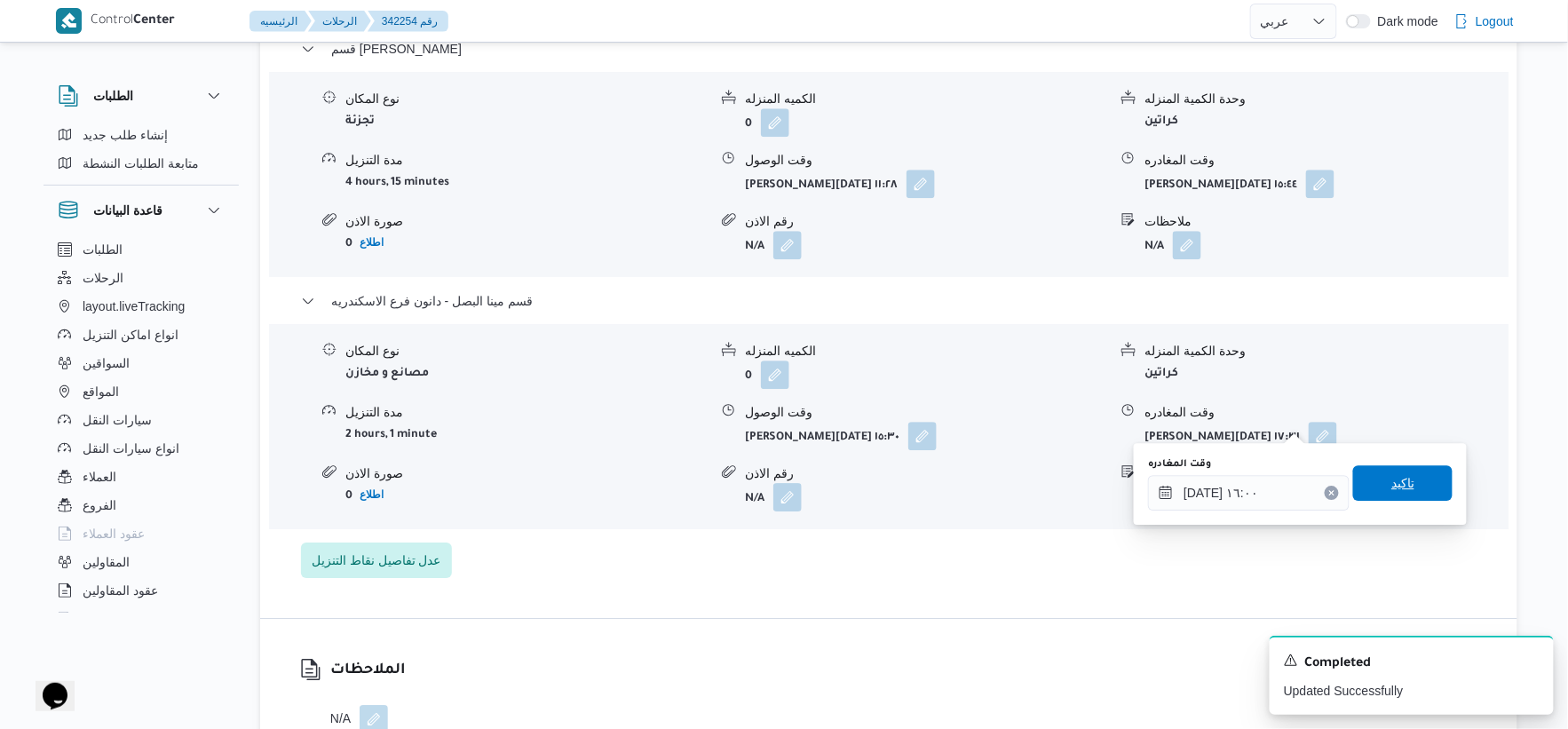
click at [1419, 473] on span "تاكيد" at bounding box center [1403, 483] width 100 height 36
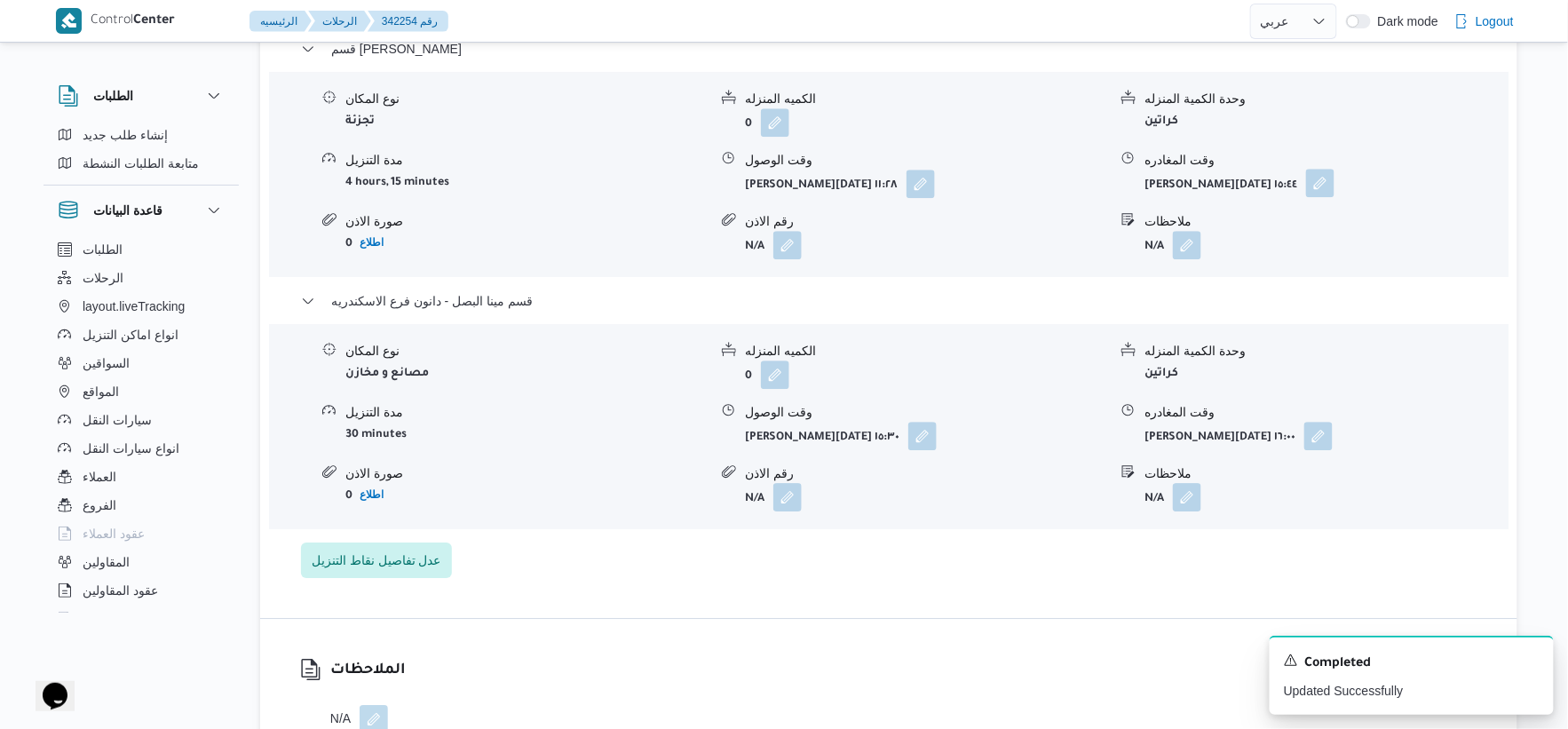
click at [1307, 173] on button "button" at bounding box center [1320, 183] width 28 height 28
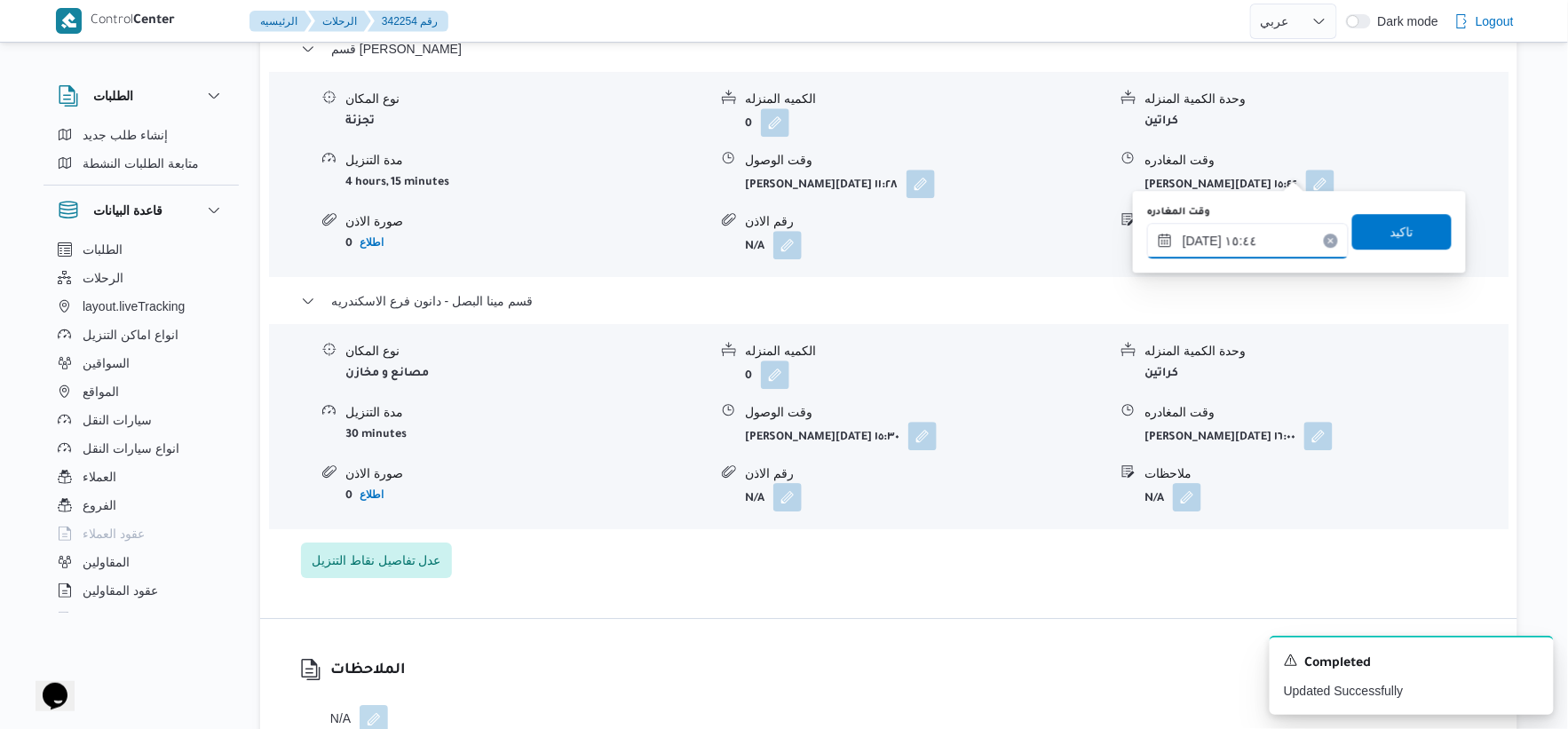
click at [1257, 247] on input "٠٩/١٠/٢٠٢٥ ١٥:٤٤" at bounding box center [1249, 241] width 202 height 36
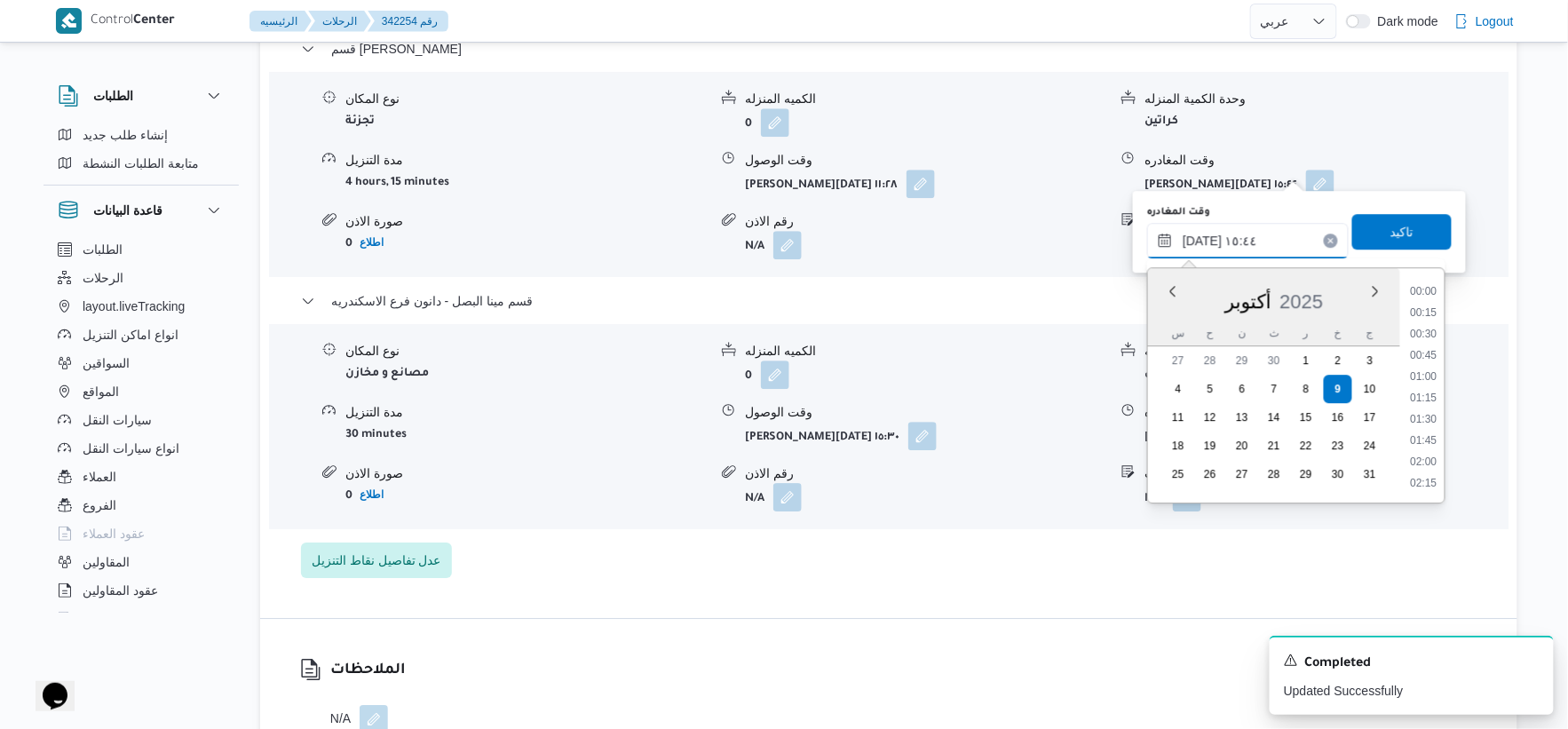
scroll to position [1214, 0]
click at [1431, 353] on li "15:00" at bounding box center [1424, 357] width 41 height 18
type input "٠٩/١٠/٢٠٢٥ ١٥:٠٠"
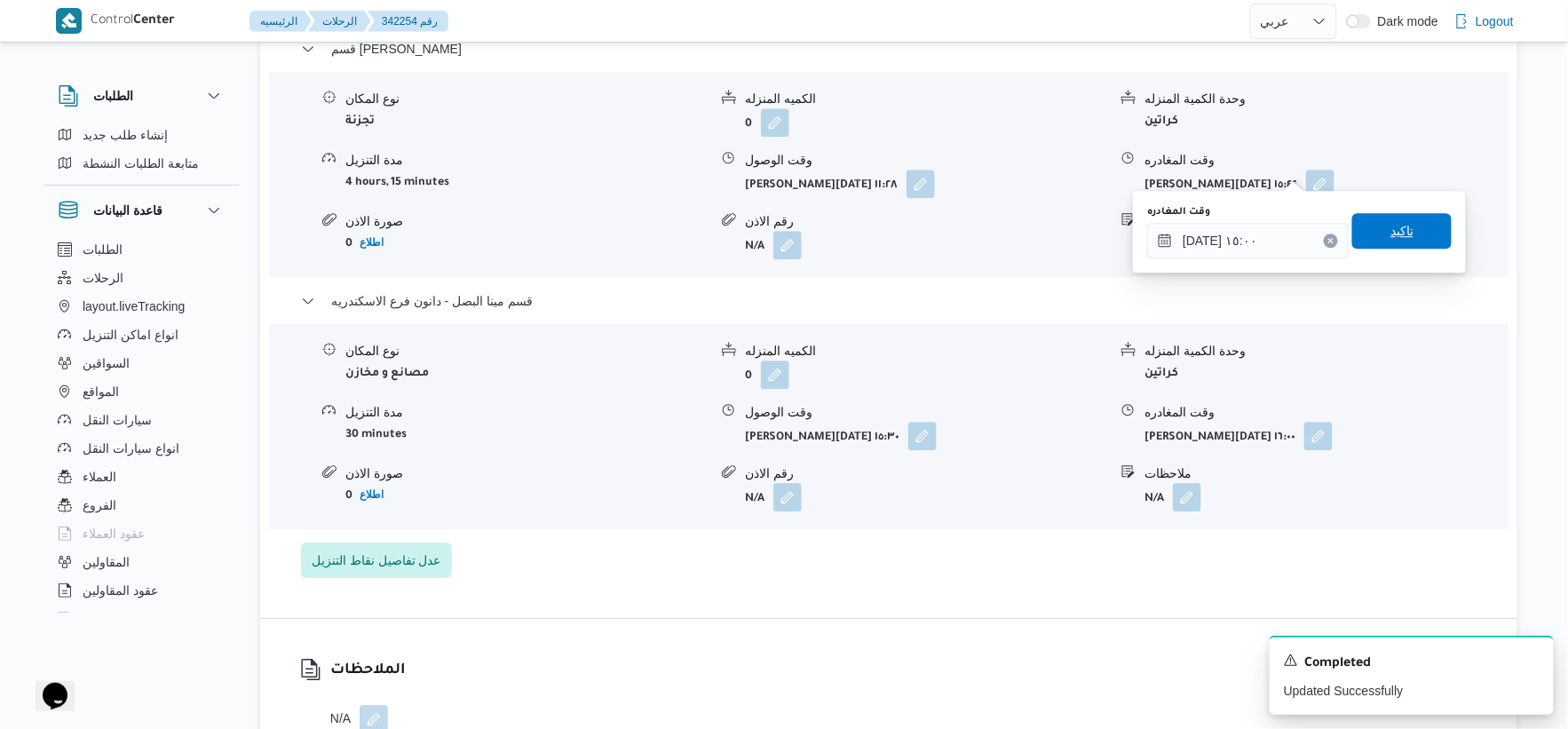
click at [1409, 231] on span "تاكيد" at bounding box center [1402, 232] width 100 height 36
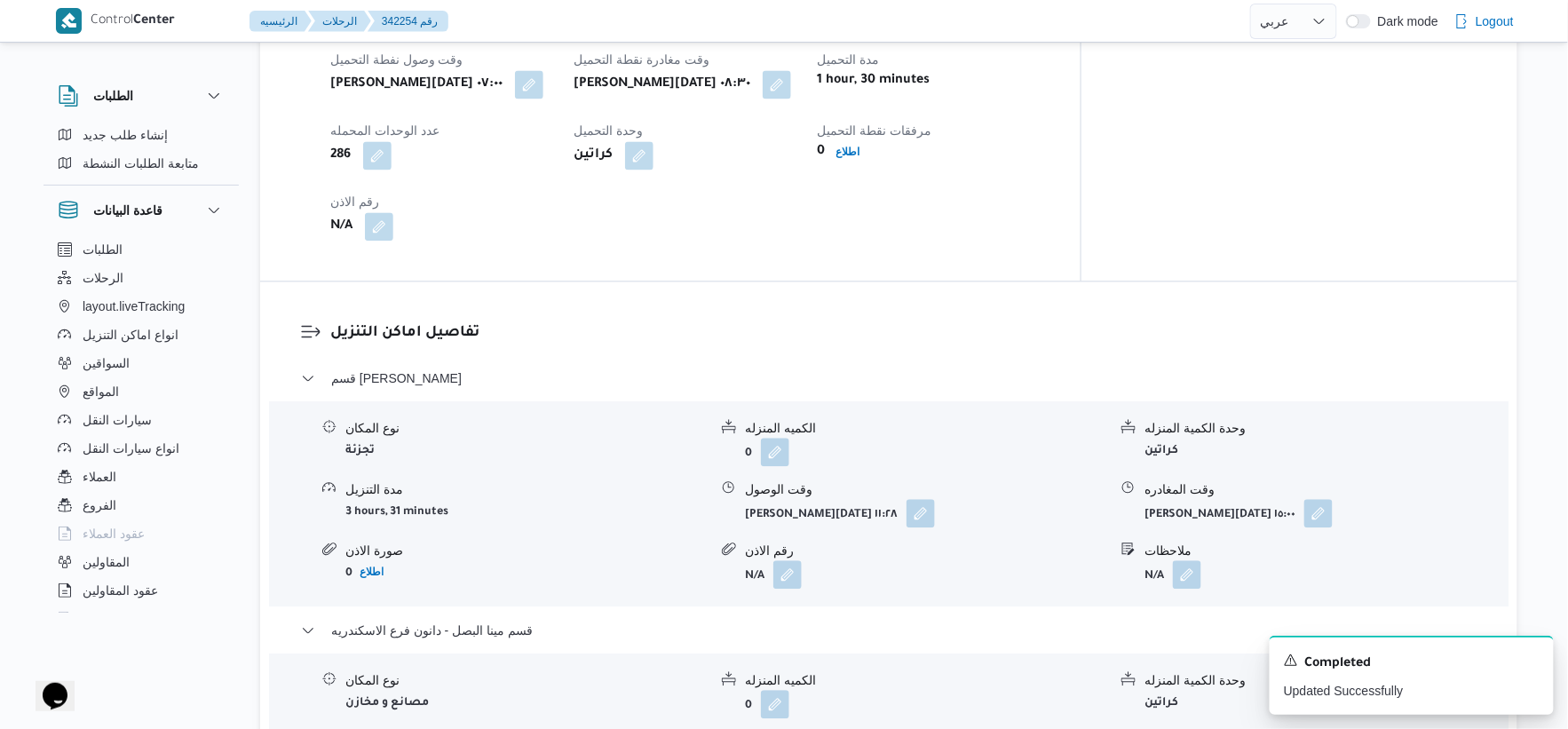
scroll to position [1184, 0]
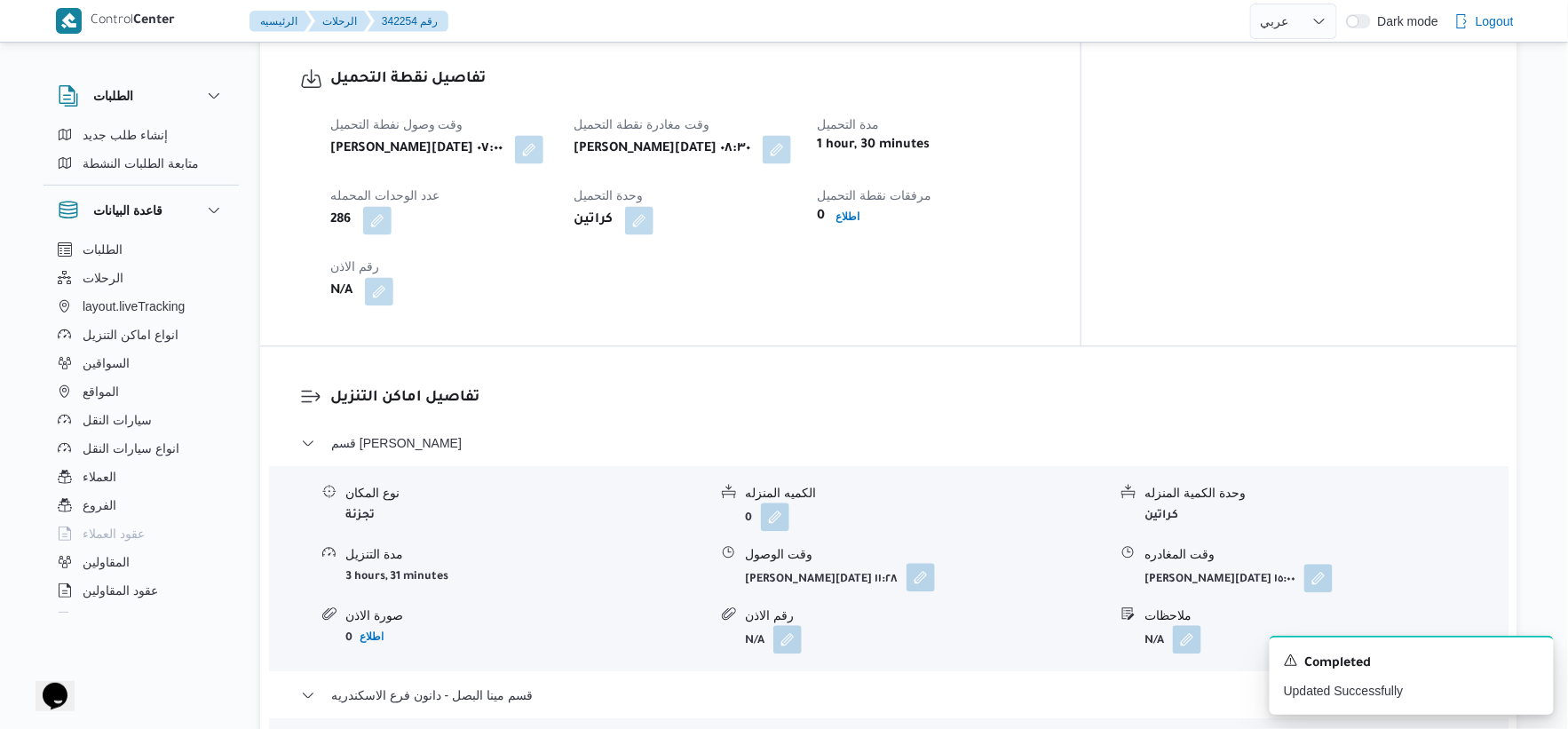
click at [906, 563] on button "button" at bounding box center [920, 577] width 28 height 28
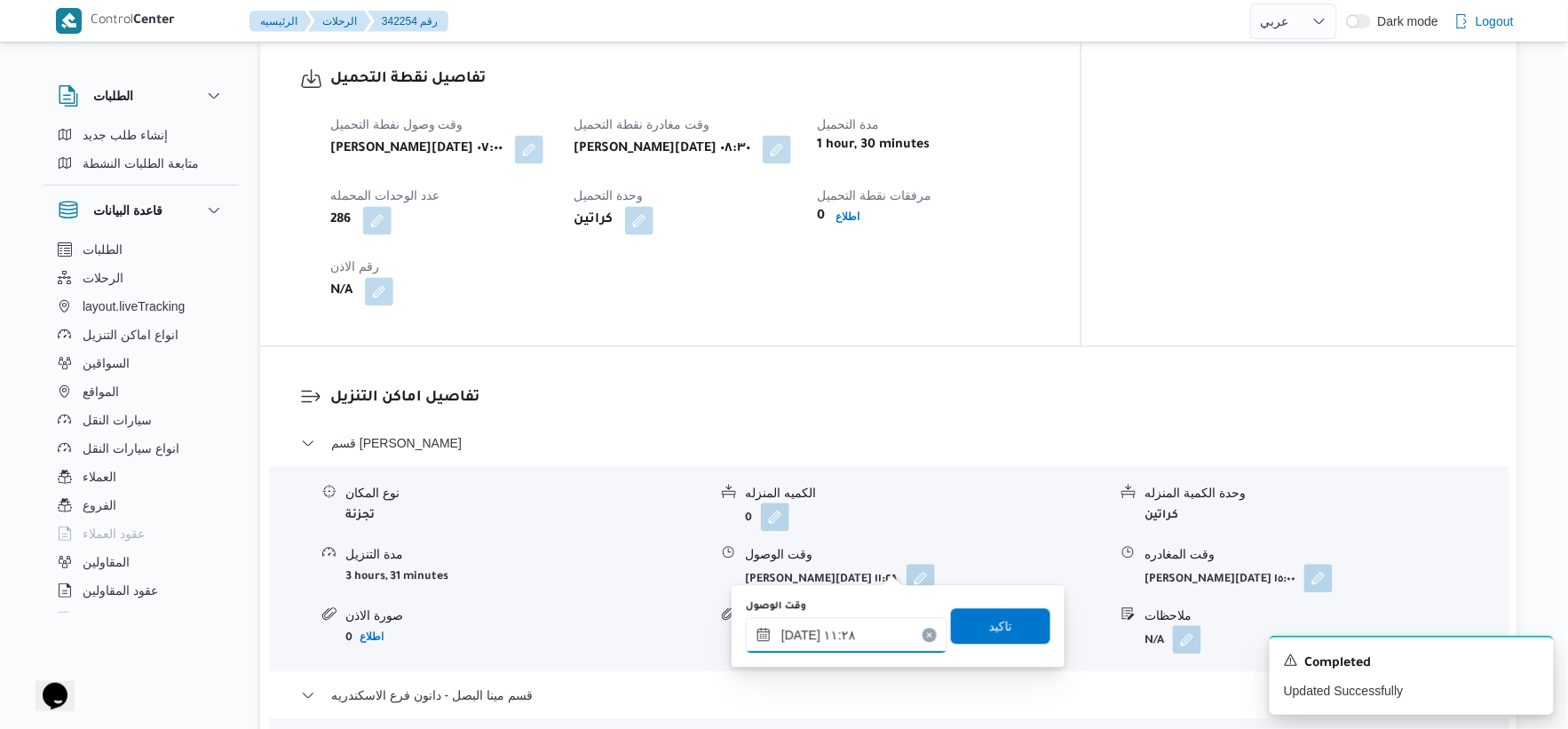
click at [863, 632] on input "٠٩/١٠/٢٠٢٥ ١١:٢٨" at bounding box center [846, 635] width 202 height 36
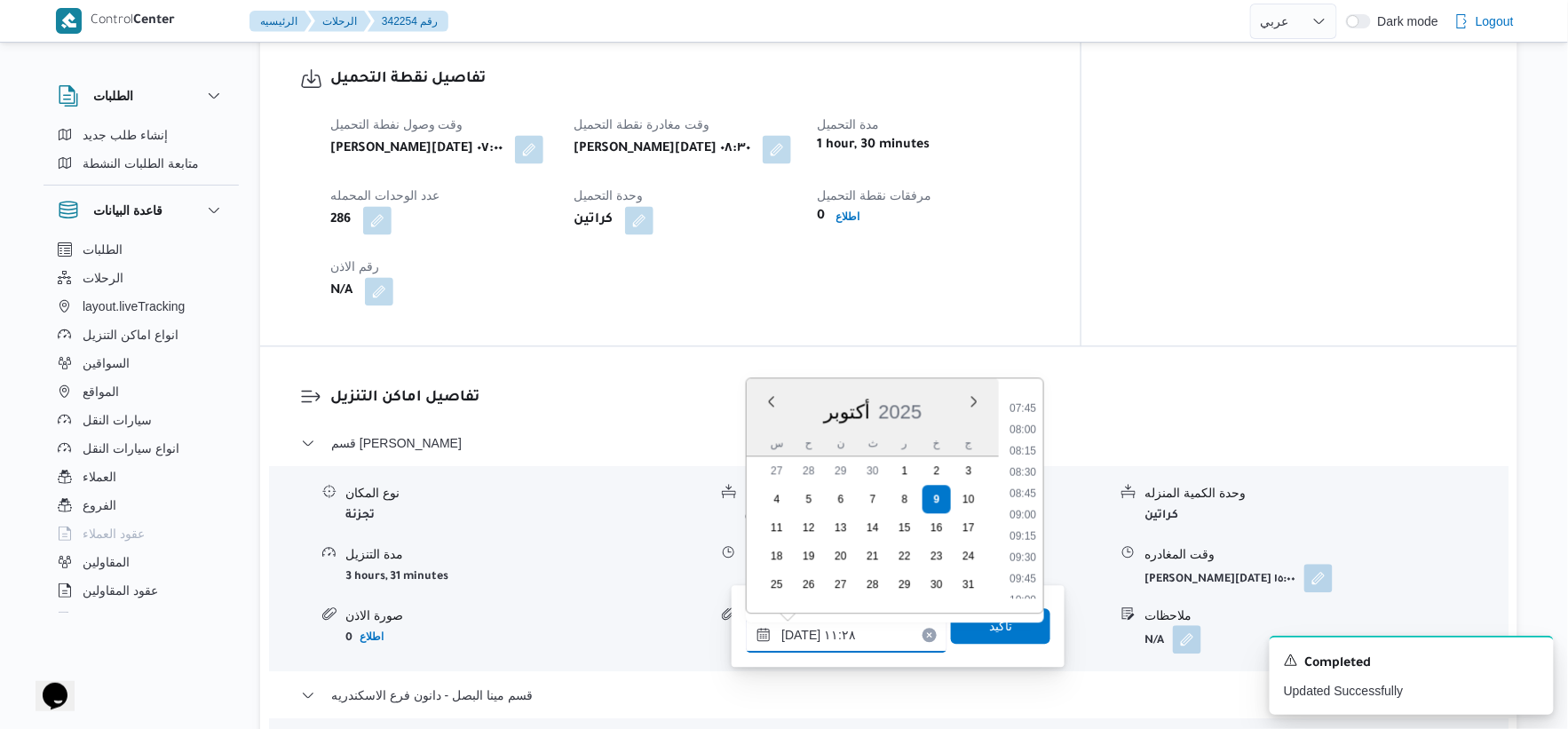
scroll to position [754, 0]
click at [1027, 415] on li "09:00" at bounding box center [1023, 416] width 41 height 18
type input "٠٩/١٠/٢٠٢٥ ٠٩:٠٠"
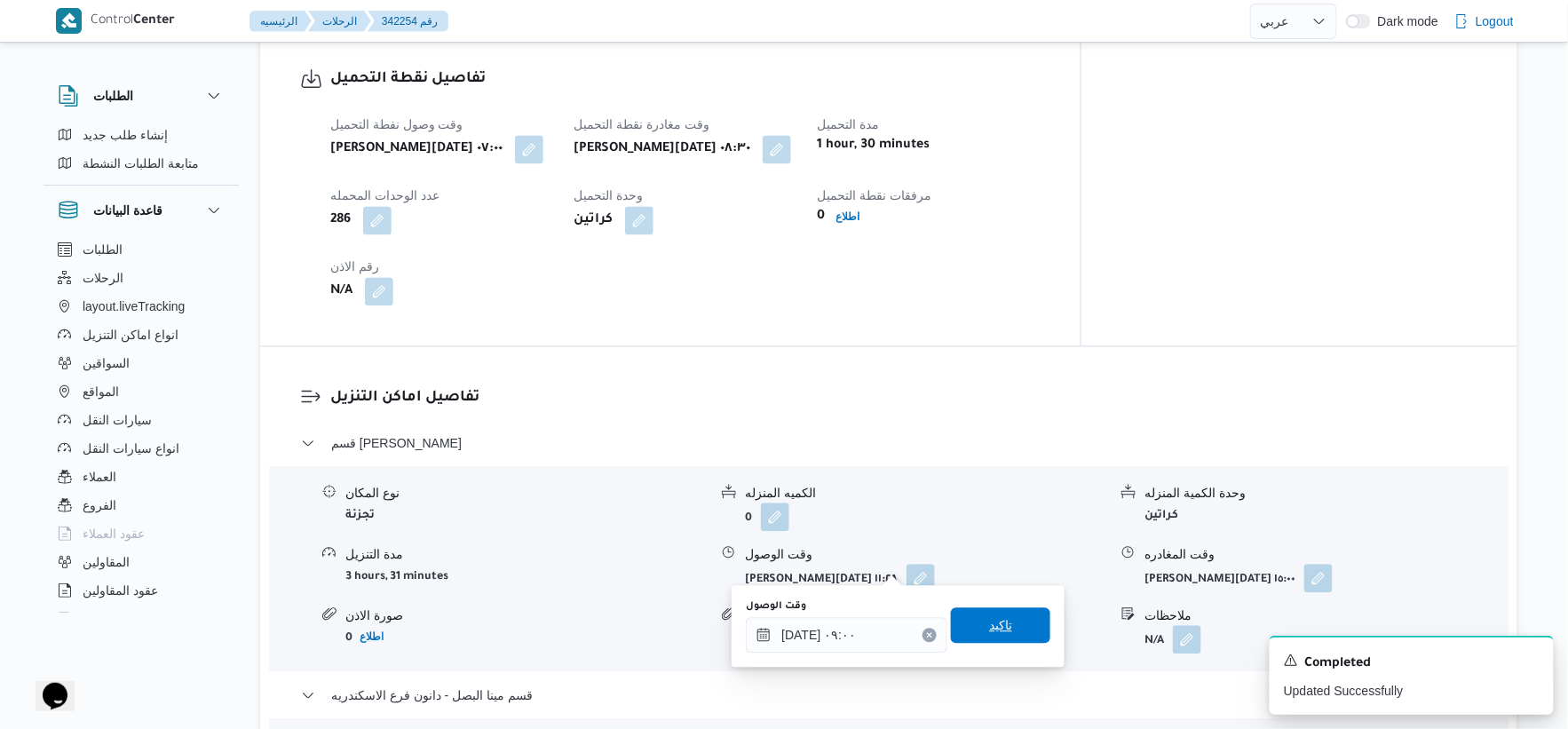
click at [1016, 628] on span "تاكيد" at bounding box center [1001, 626] width 100 height 36
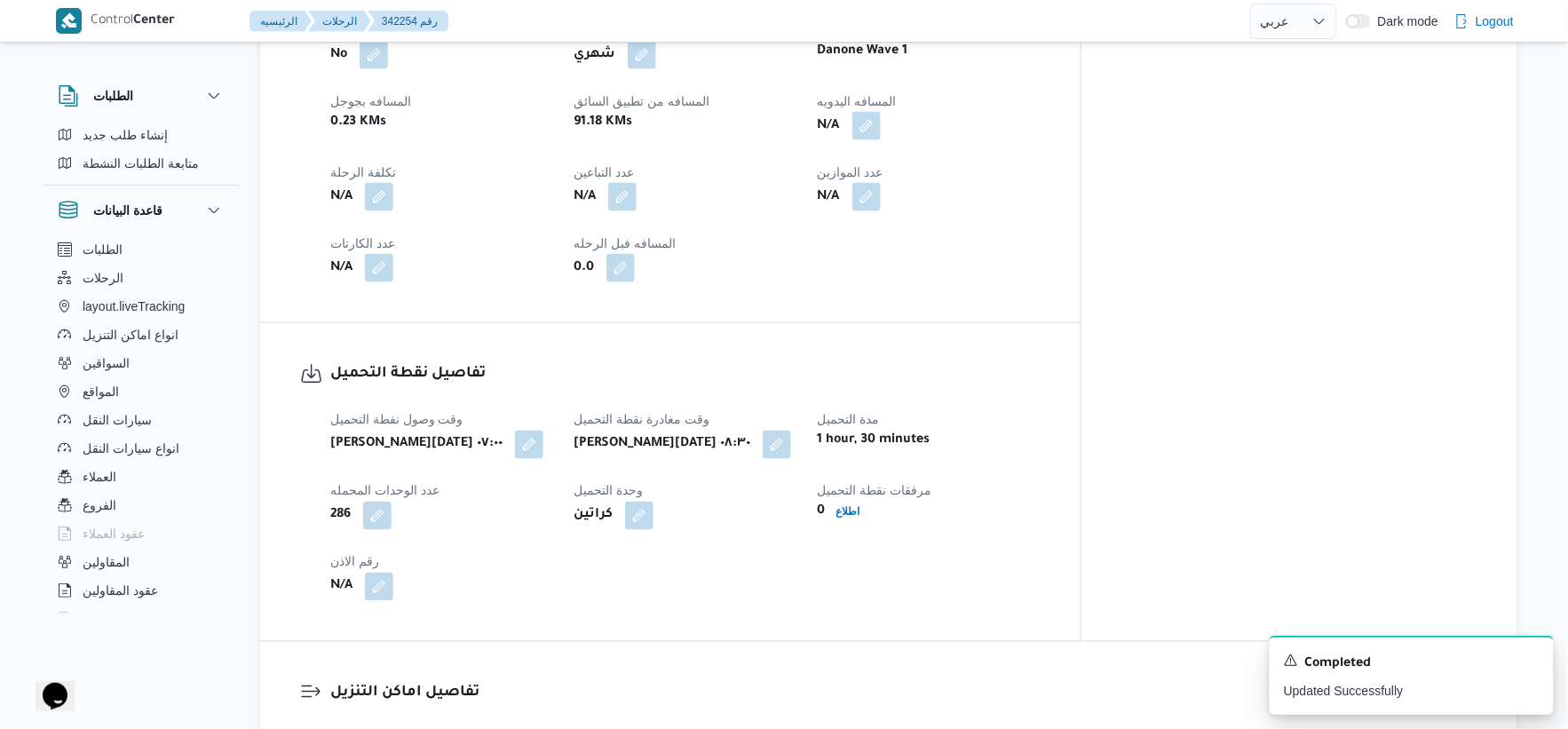
scroll to position [690, 0]
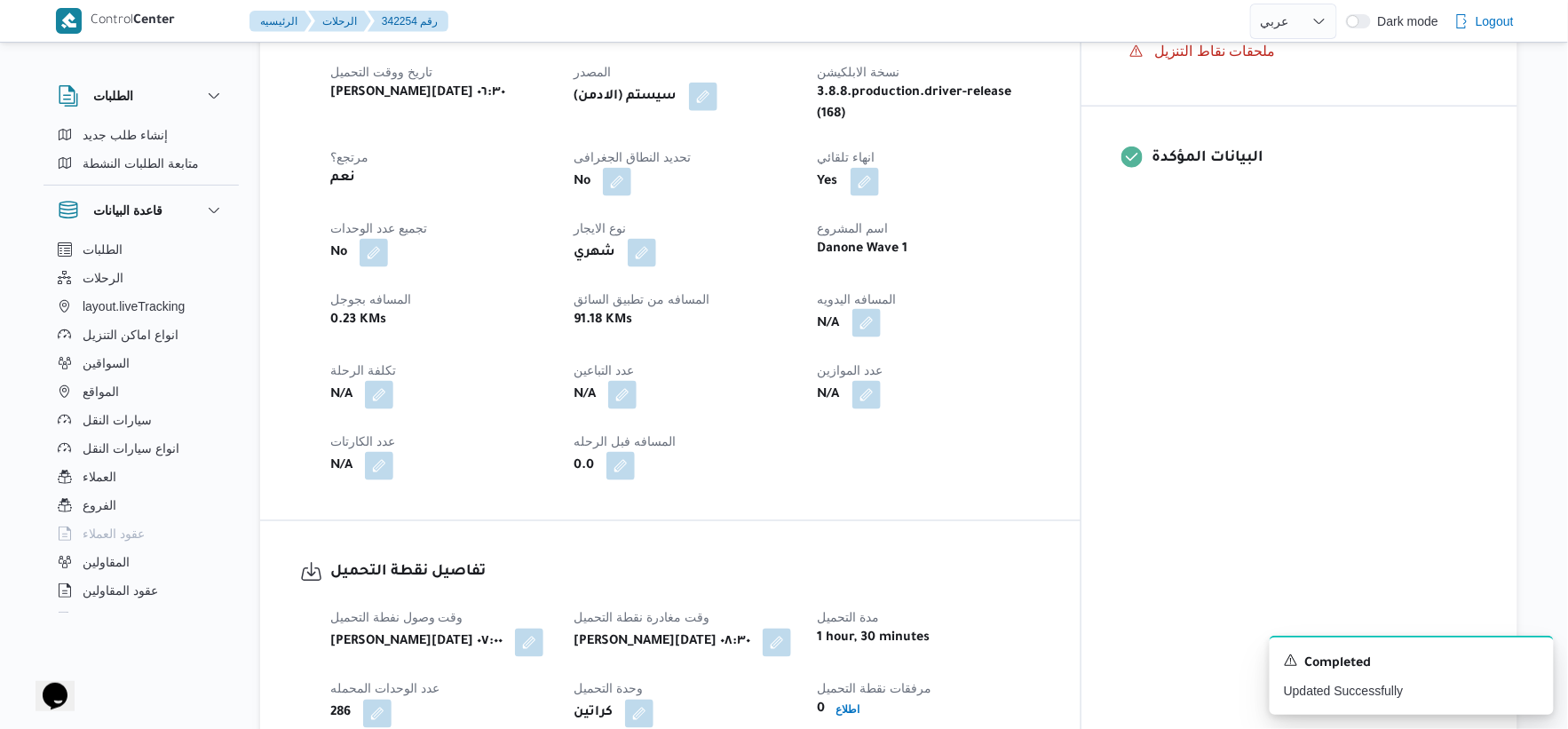
click at [881, 310] on button "button" at bounding box center [866, 324] width 28 height 28
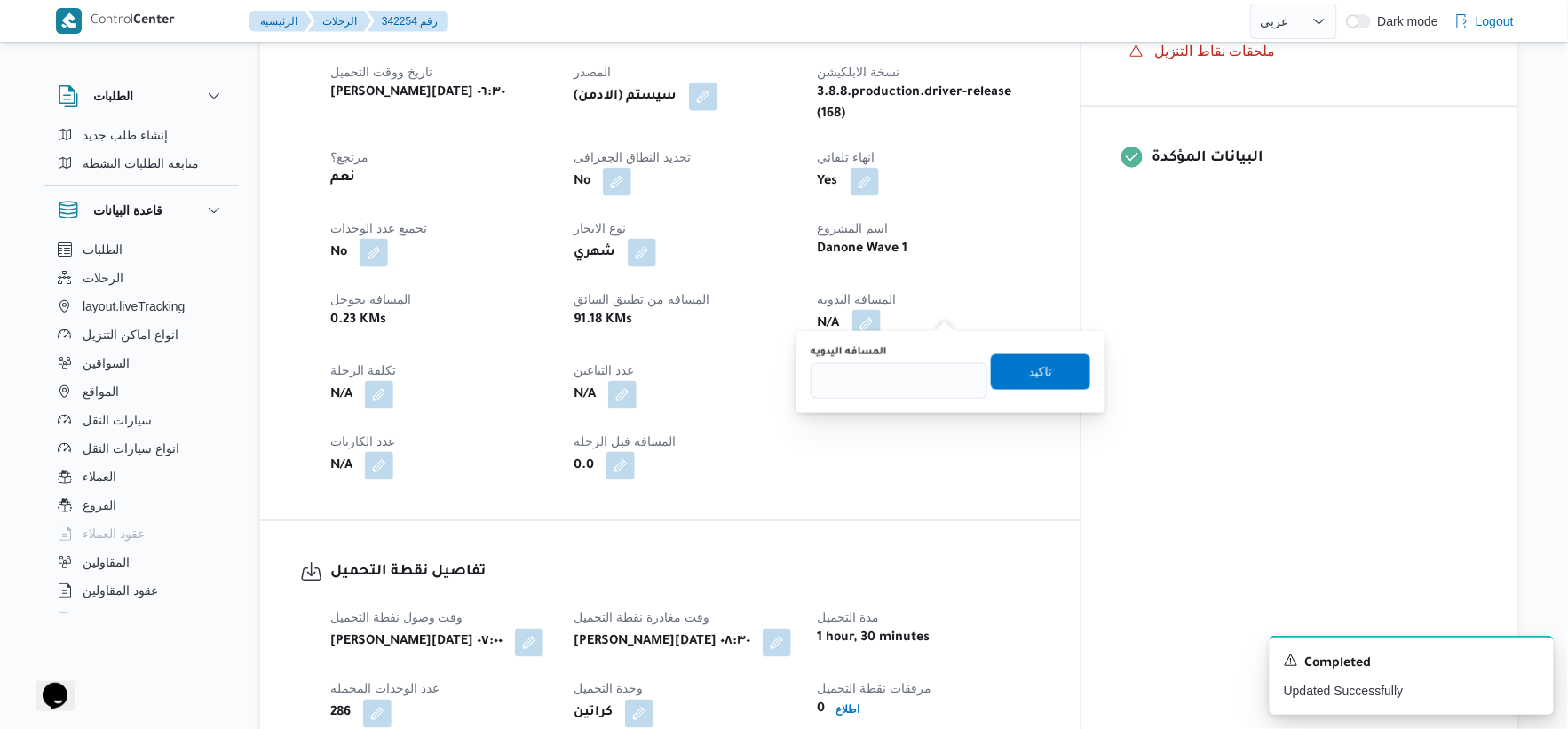
click at [797, 450] on div "0.0" at bounding box center [685, 466] width 226 height 32
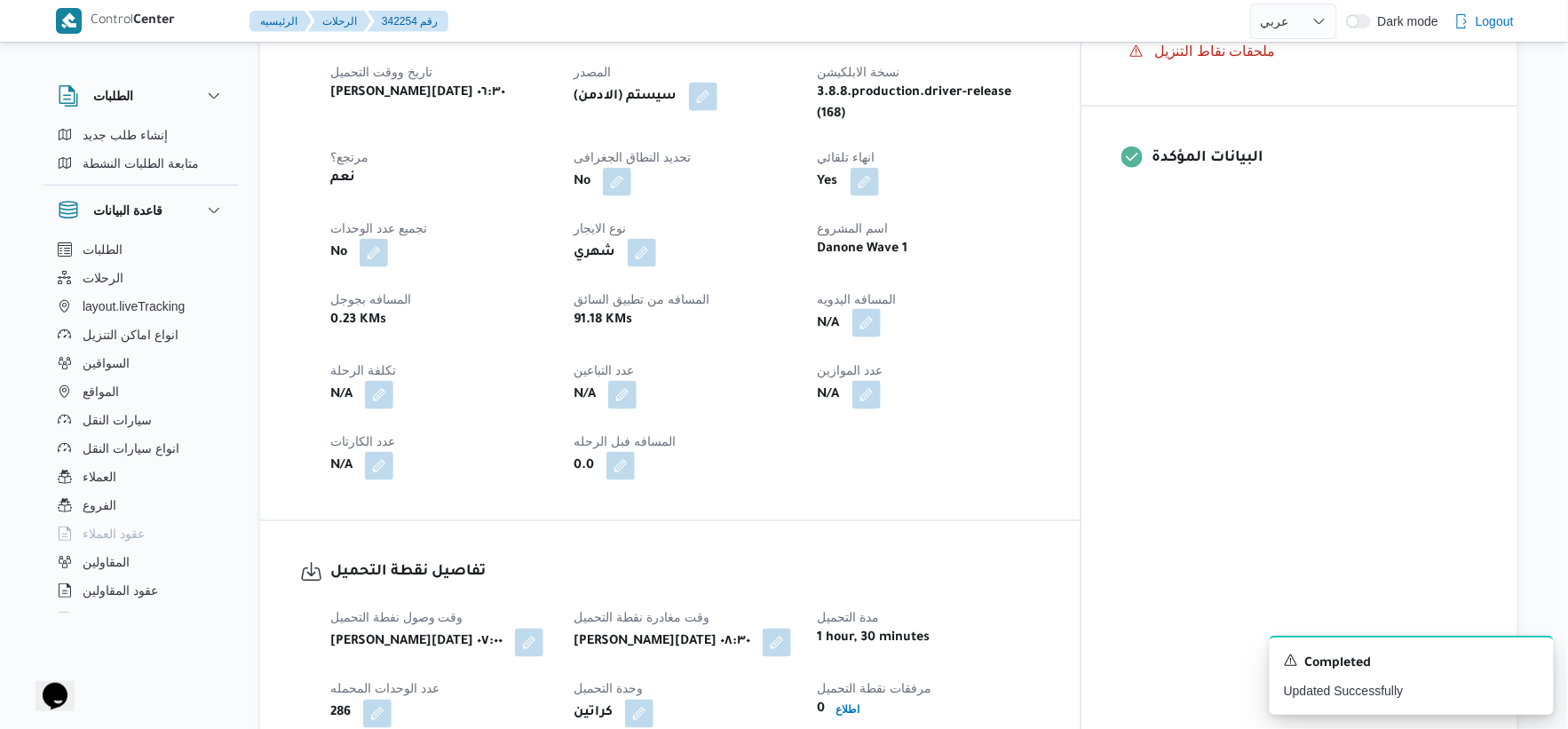
click at [881, 310] on button "button" at bounding box center [866, 324] width 28 height 28
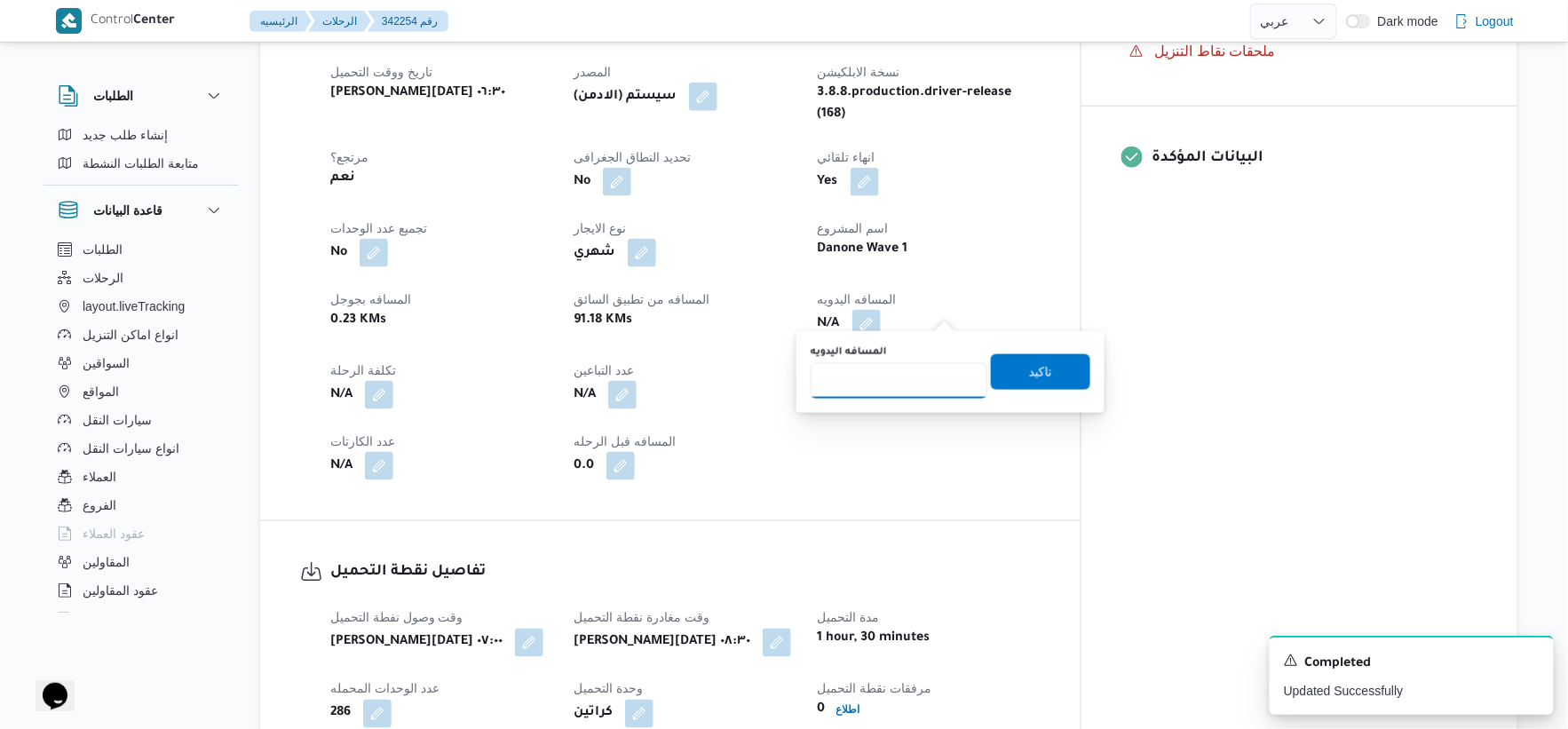
click at [871, 377] on input "المسافه اليدويه" at bounding box center [898, 381] width 177 height 36
type input "29"
click at [1029, 373] on span "تاكيد" at bounding box center [1040, 370] width 23 height 21
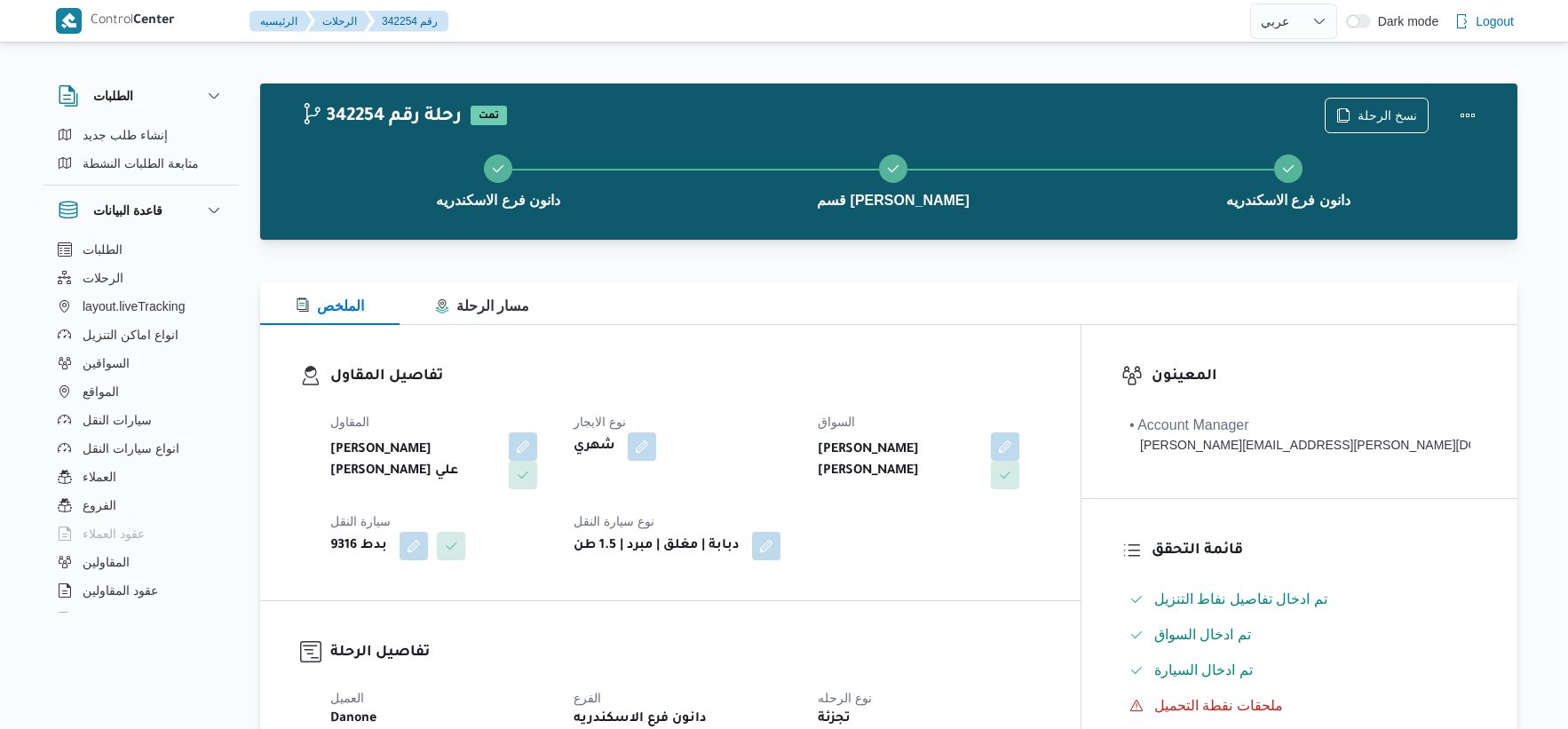
select select "ar"
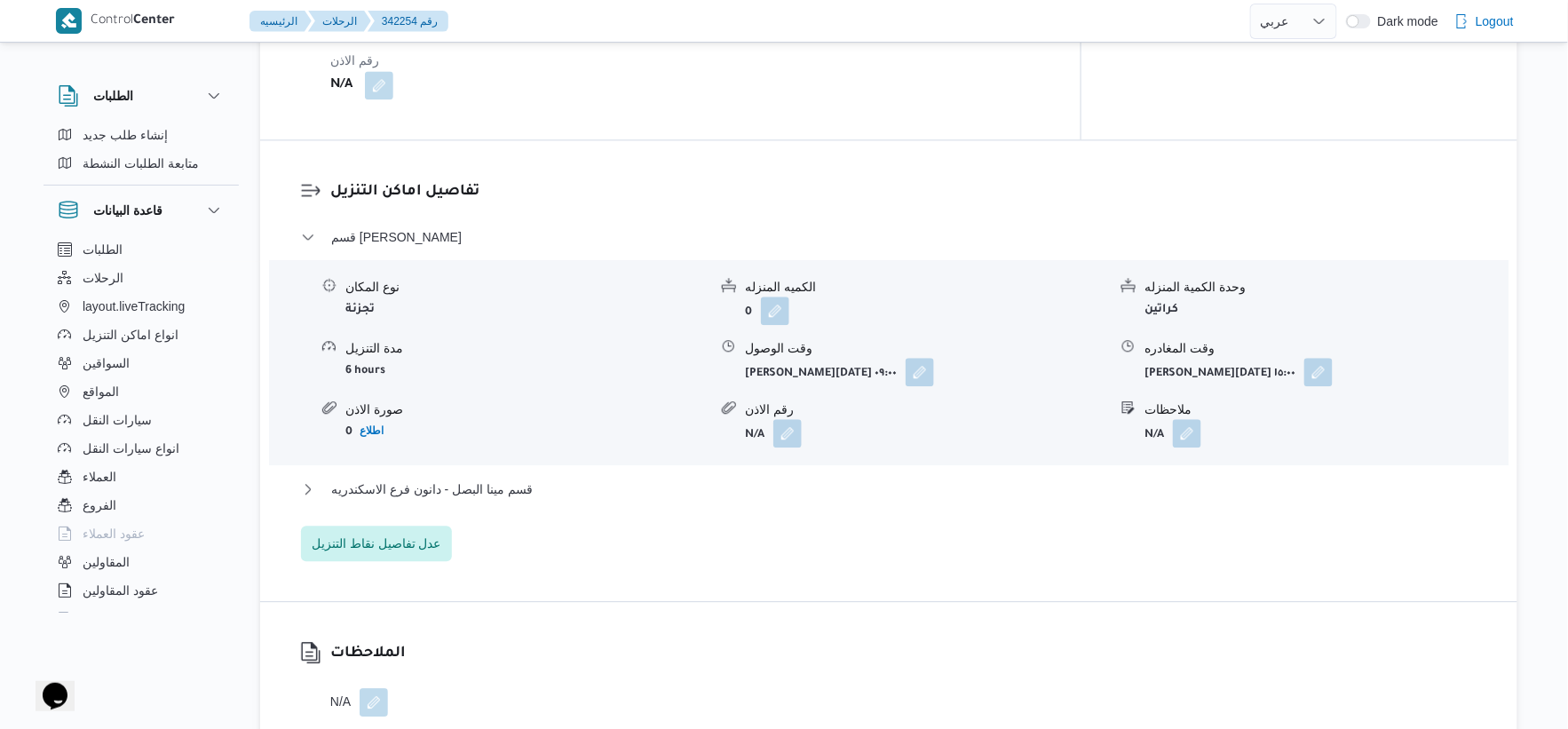
scroll to position [1579, 0]
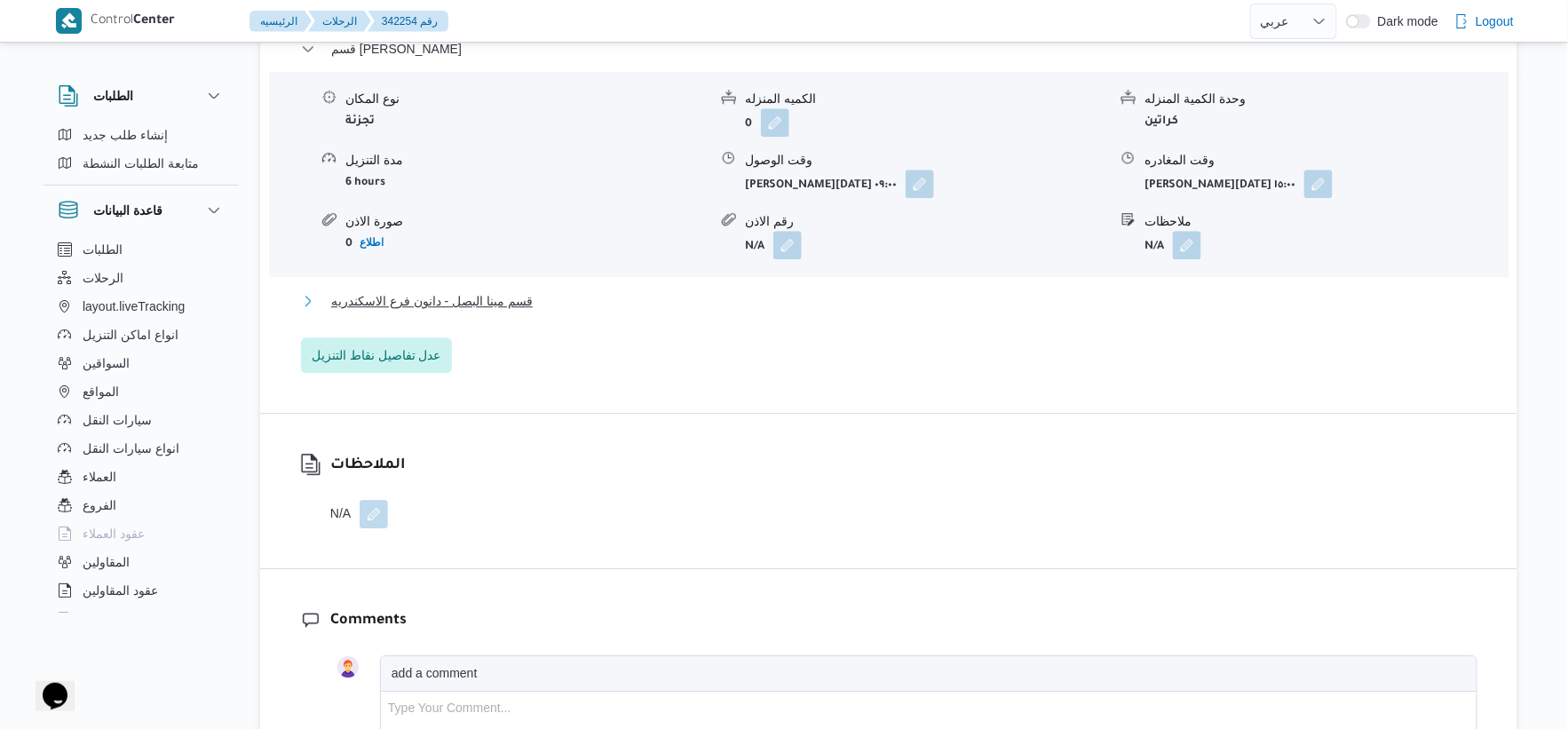
click at [552, 291] on button "قسم مينا البصل - دانون فرع الاسكندريه" at bounding box center [889, 301] width 1177 height 21
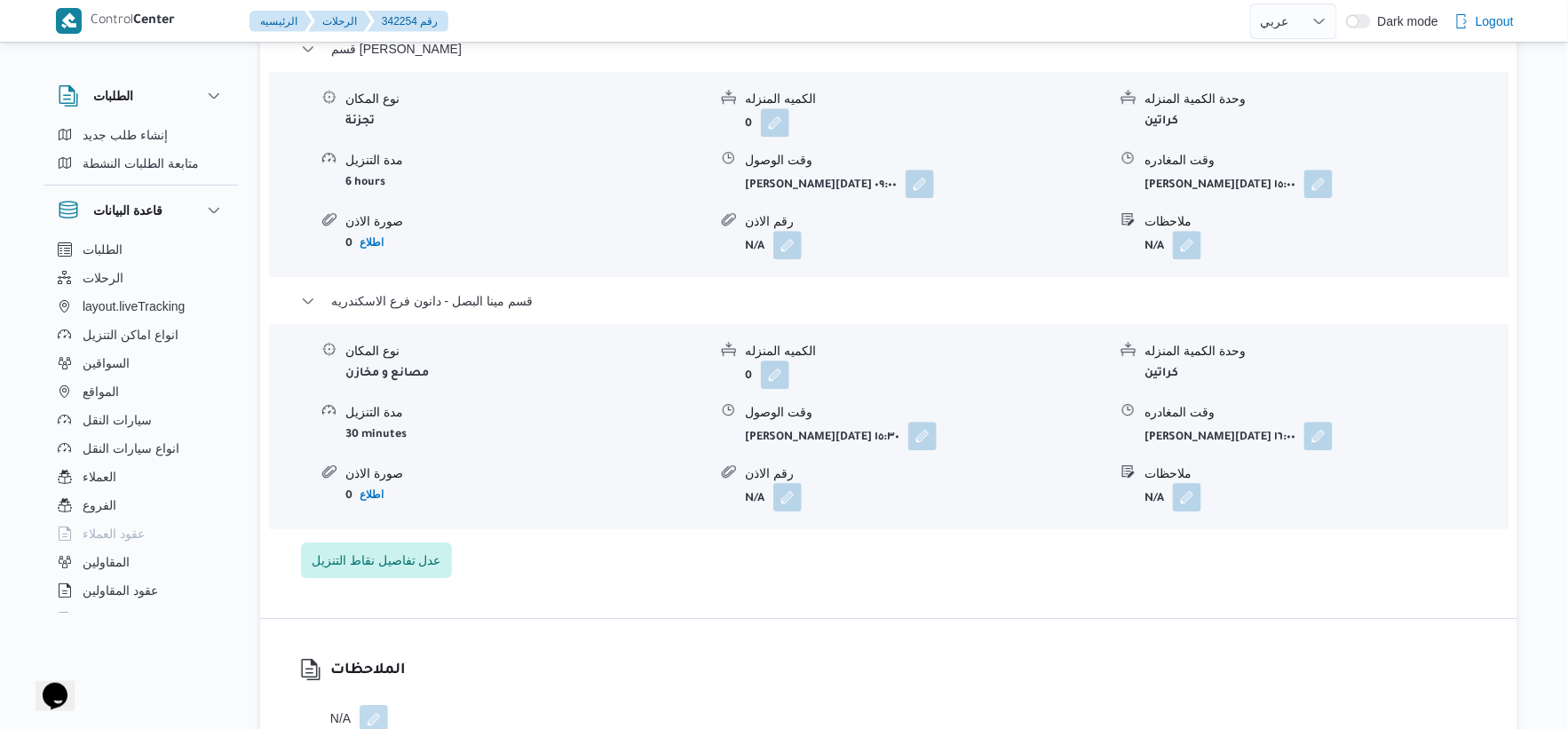
click at [583, 521] on div "قسم سيدى جابر نوع المكان تجزئة الكميه المنزله 0 وحدة الكمية المنزله كراتين مدة …" at bounding box center [889, 308] width 1177 height 540
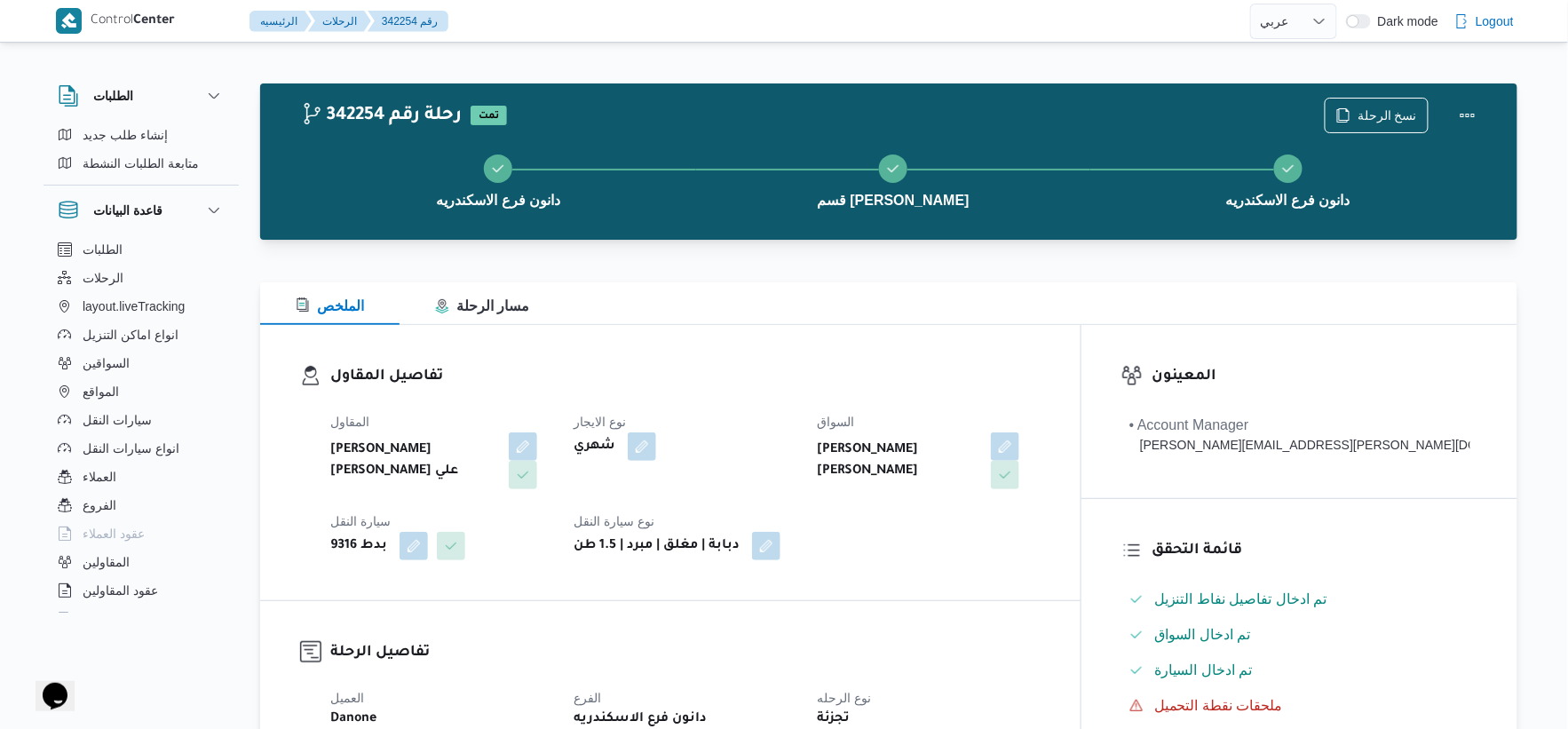
scroll to position [592, 0]
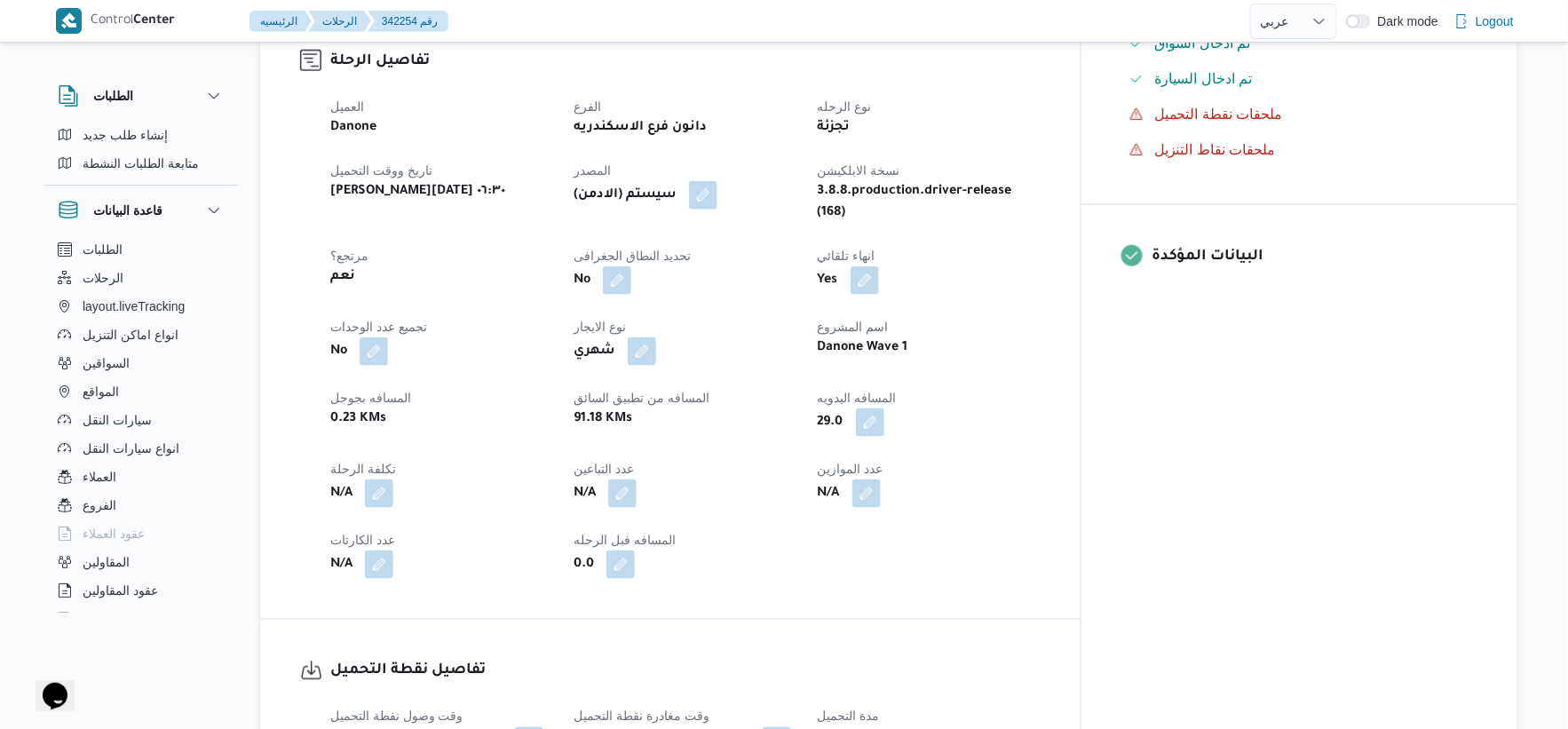
select select "ar"
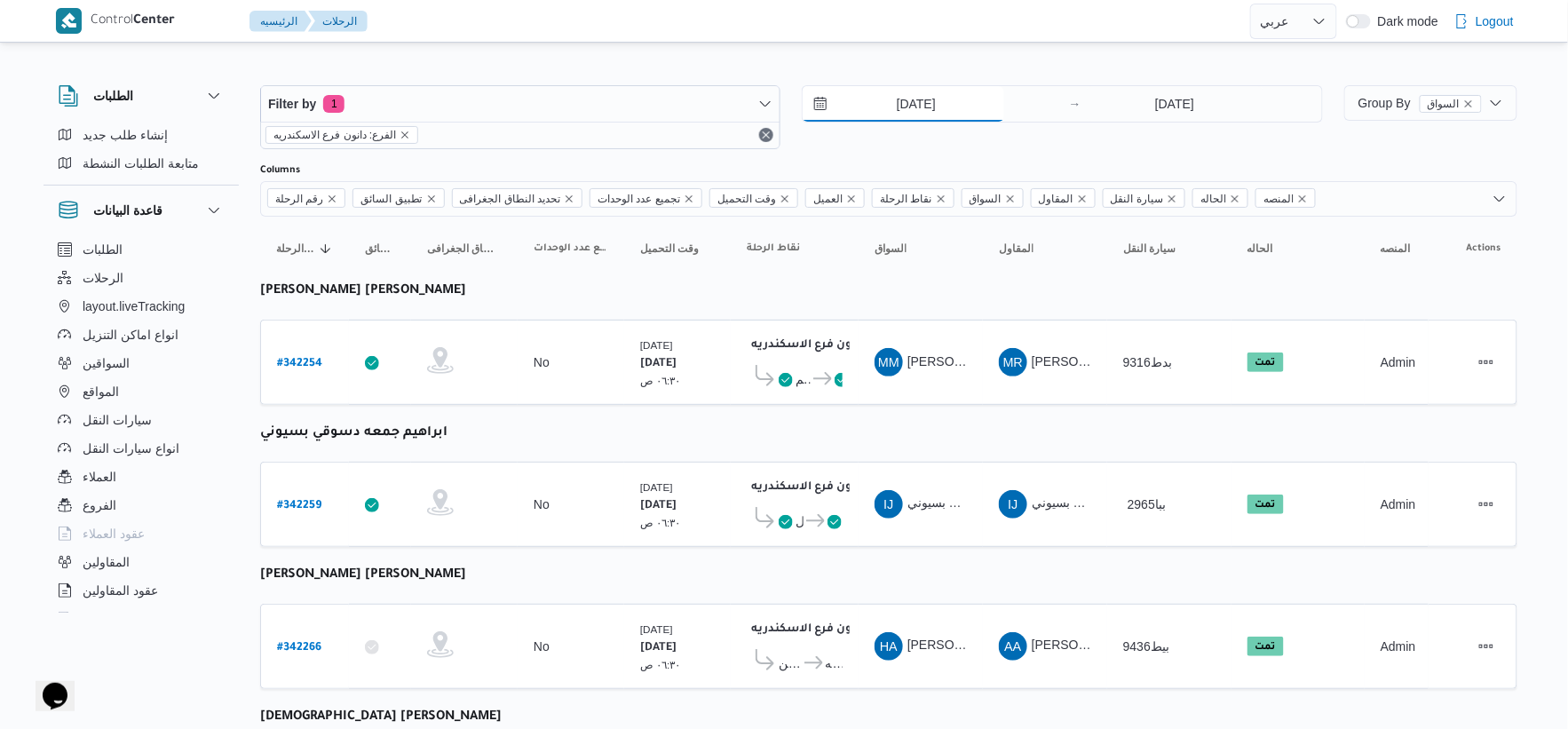
click at [926, 109] on input "9/10/2025" at bounding box center [903, 104] width 202 height 36
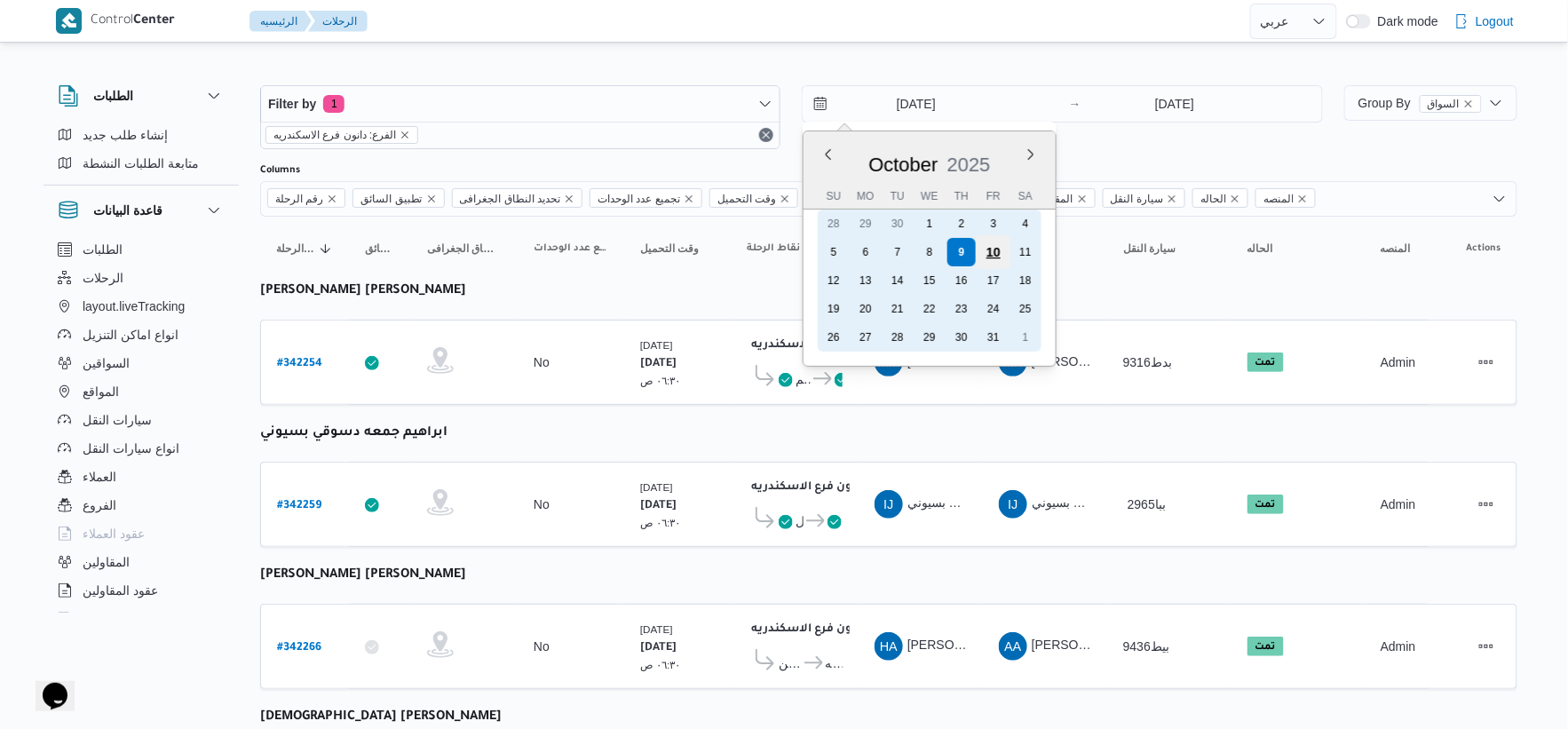
click at [998, 254] on div "10" at bounding box center [994, 253] width 34 height 34
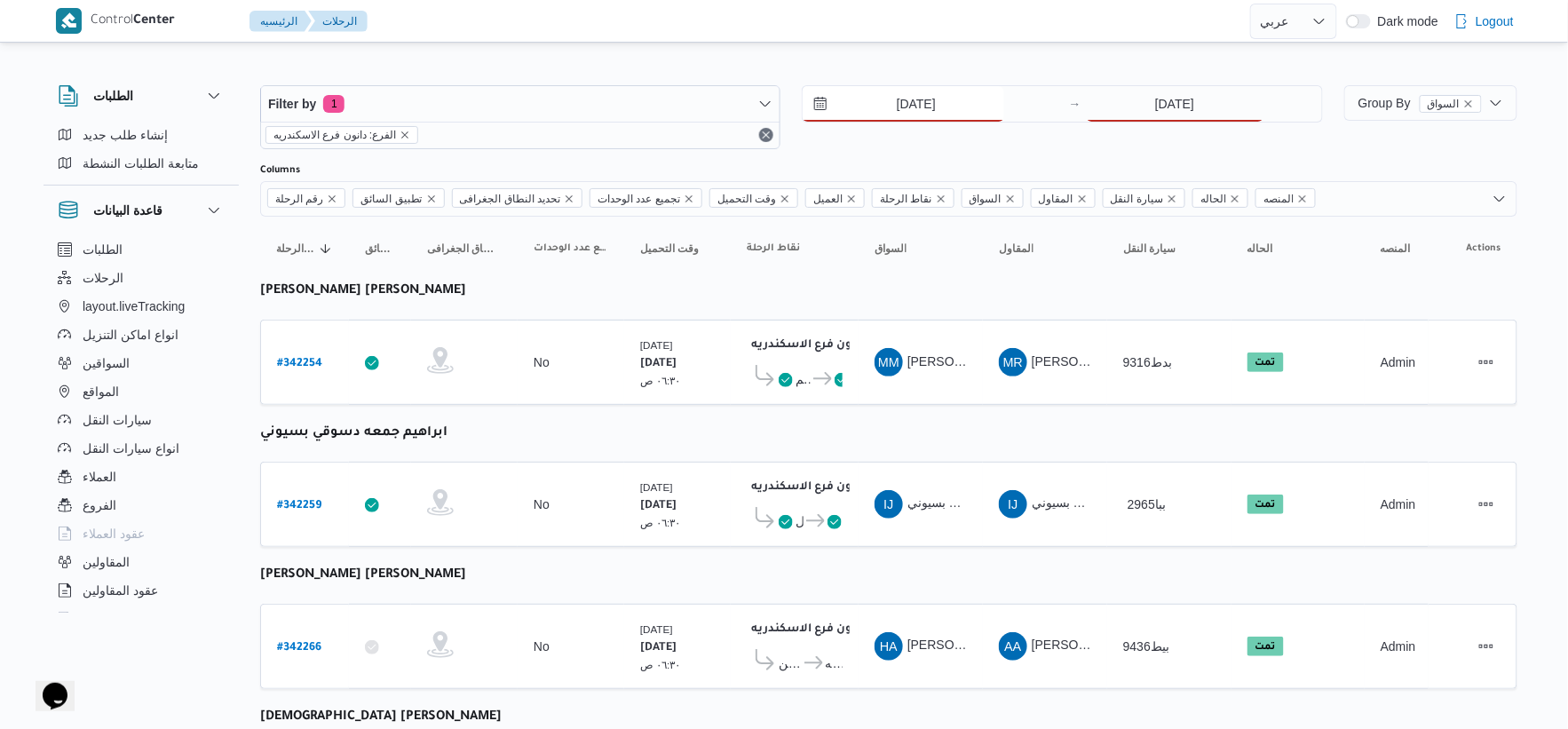
click at [923, 99] on input "10/10/2025" at bounding box center [903, 104] width 202 height 36
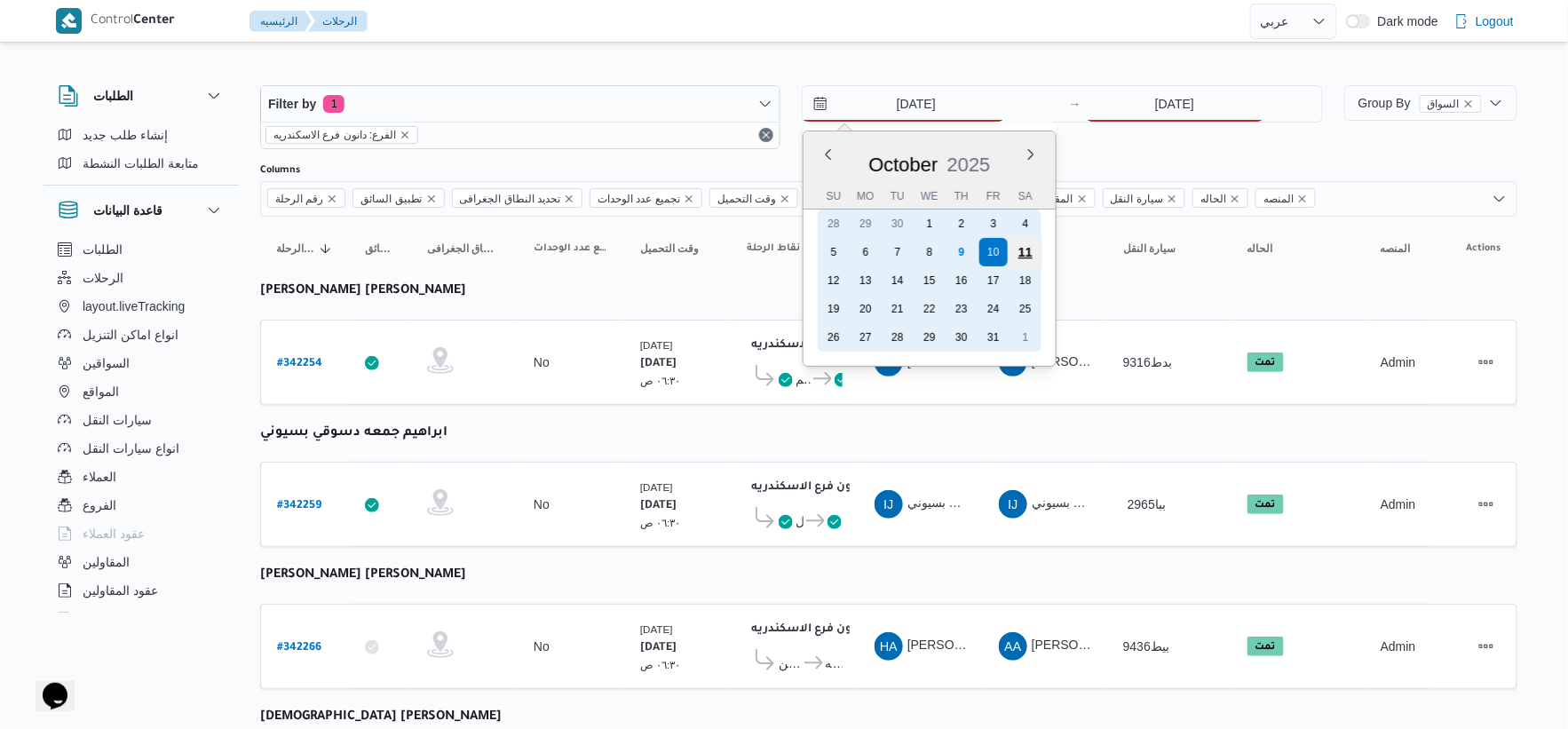
click at [1031, 250] on div "11" at bounding box center [1026, 253] width 34 height 34
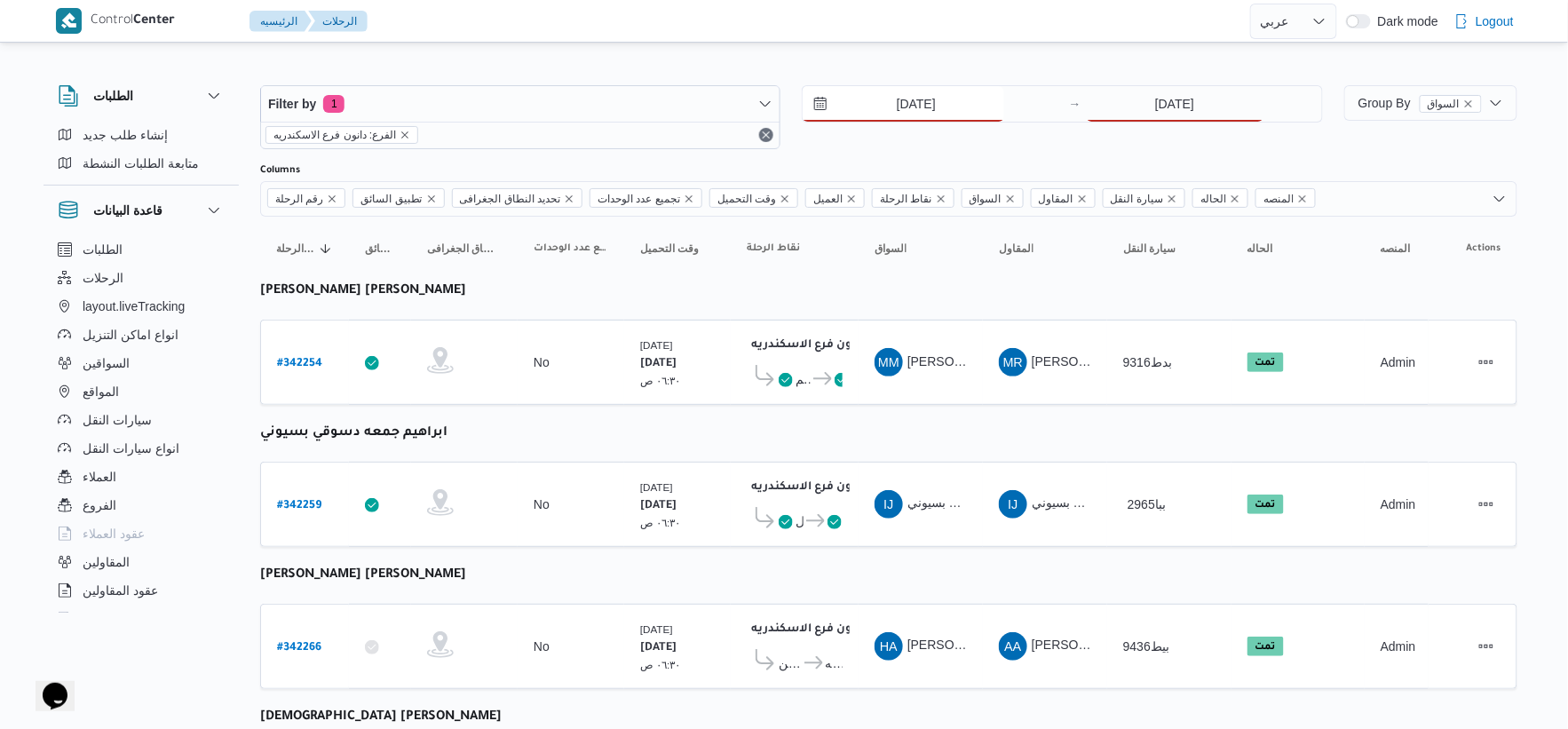
click at [919, 104] on input "[DATE]" at bounding box center [903, 104] width 202 height 36
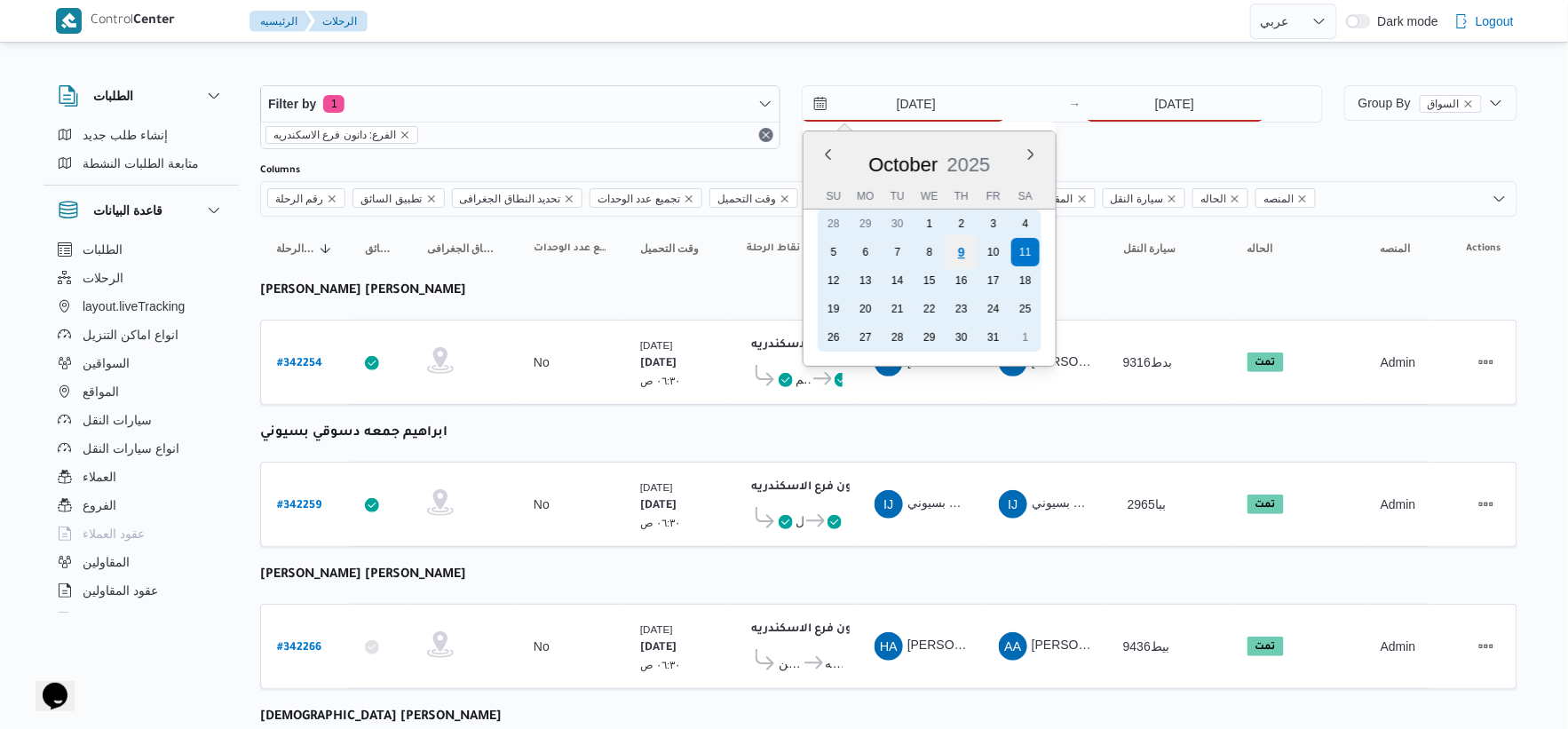
click at [966, 254] on div "9" at bounding box center [962, 253] width 34 height 34
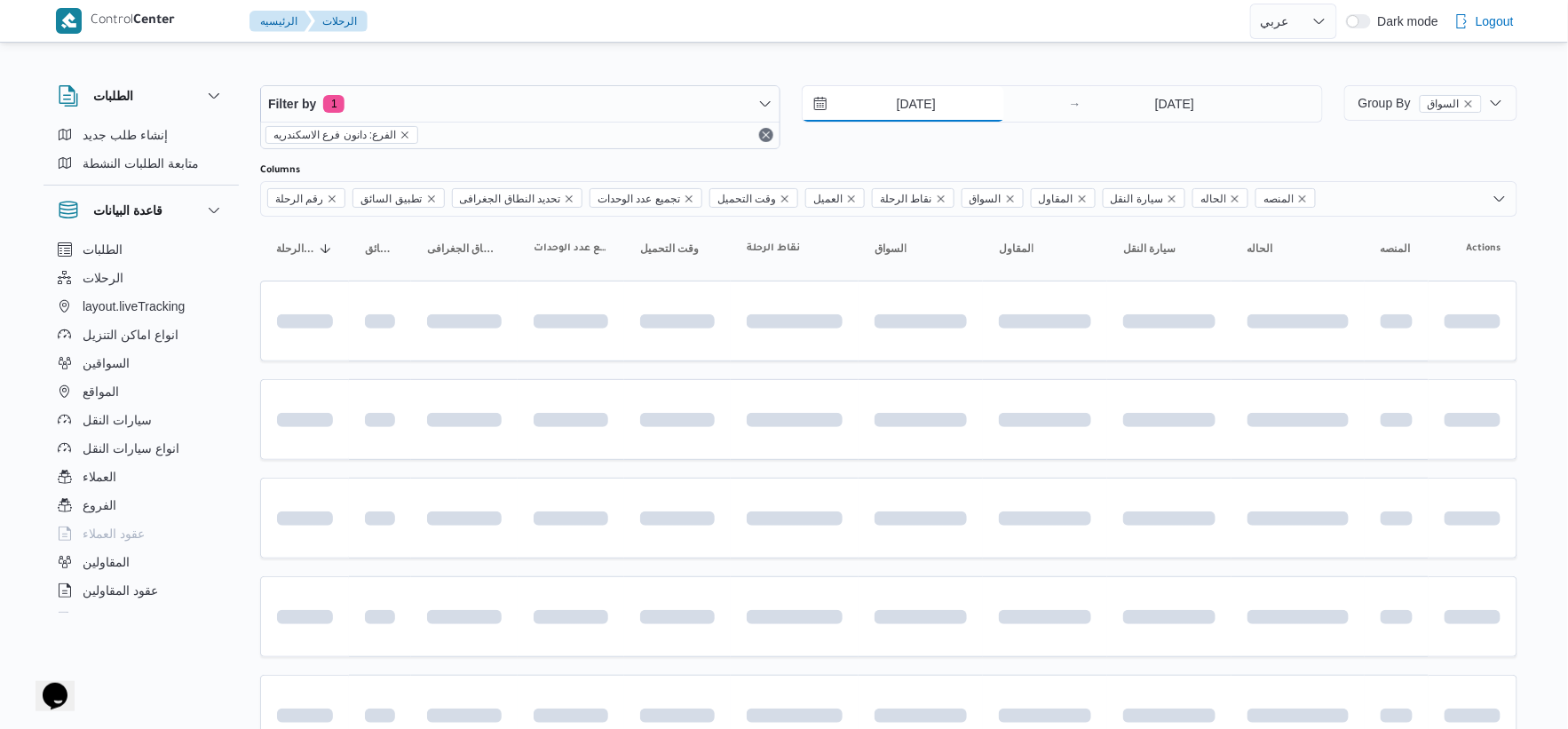
click at [928, 109] on input "[DATE]" at bounding box center [903, 104] width 202 height 36
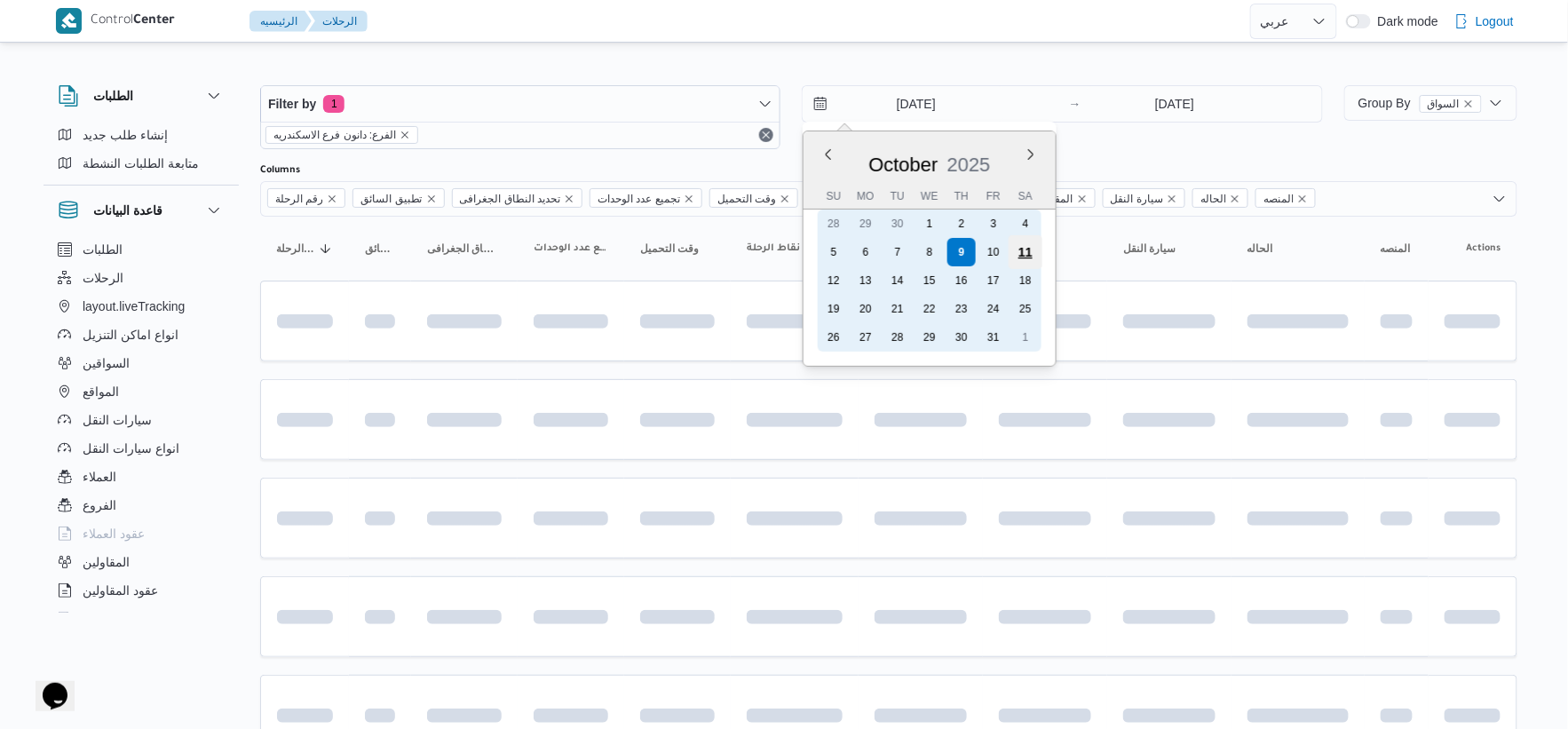
click at [1035, 250] on div "11" at bounding box center [1026, 253] width 34 height 34
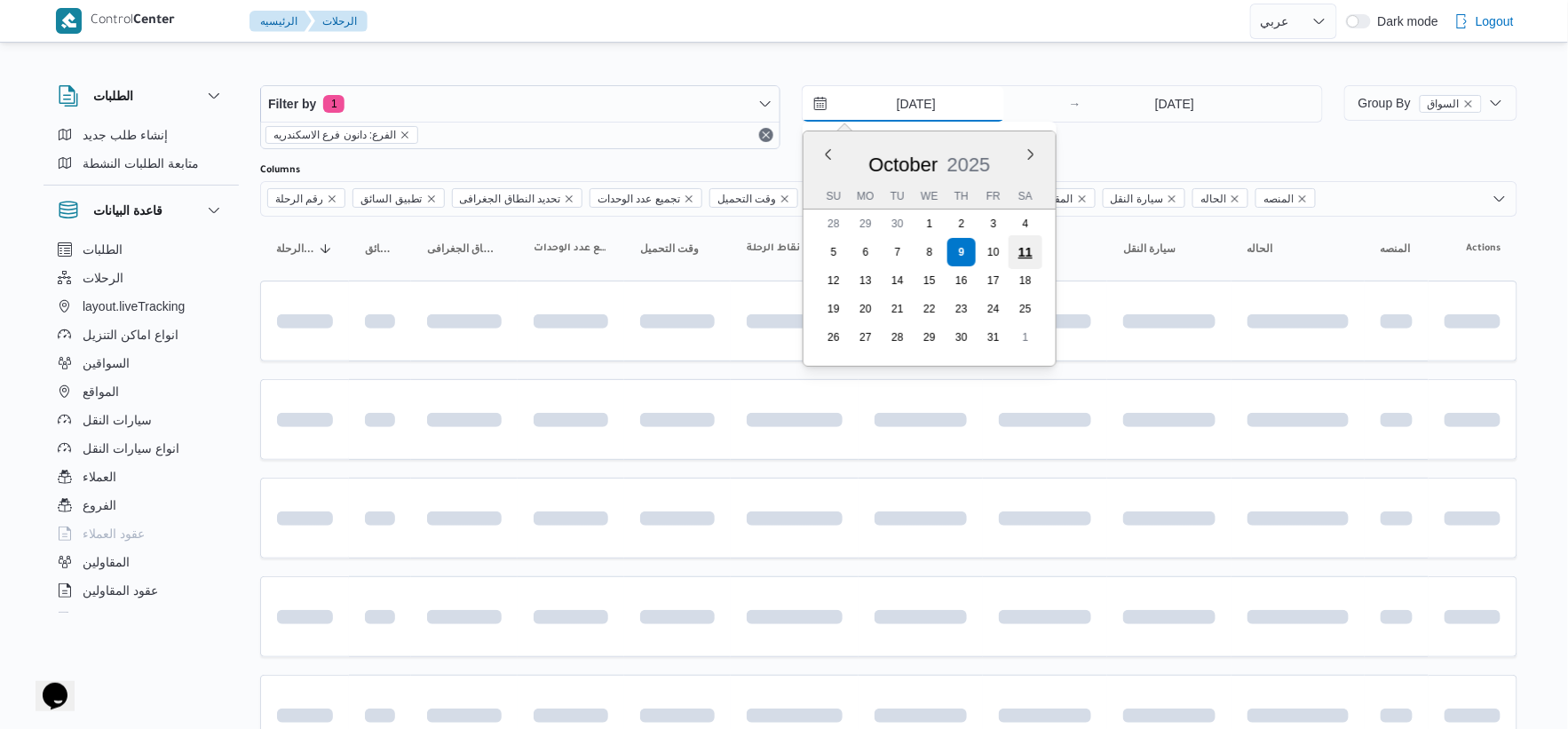
type input "[DATE]"
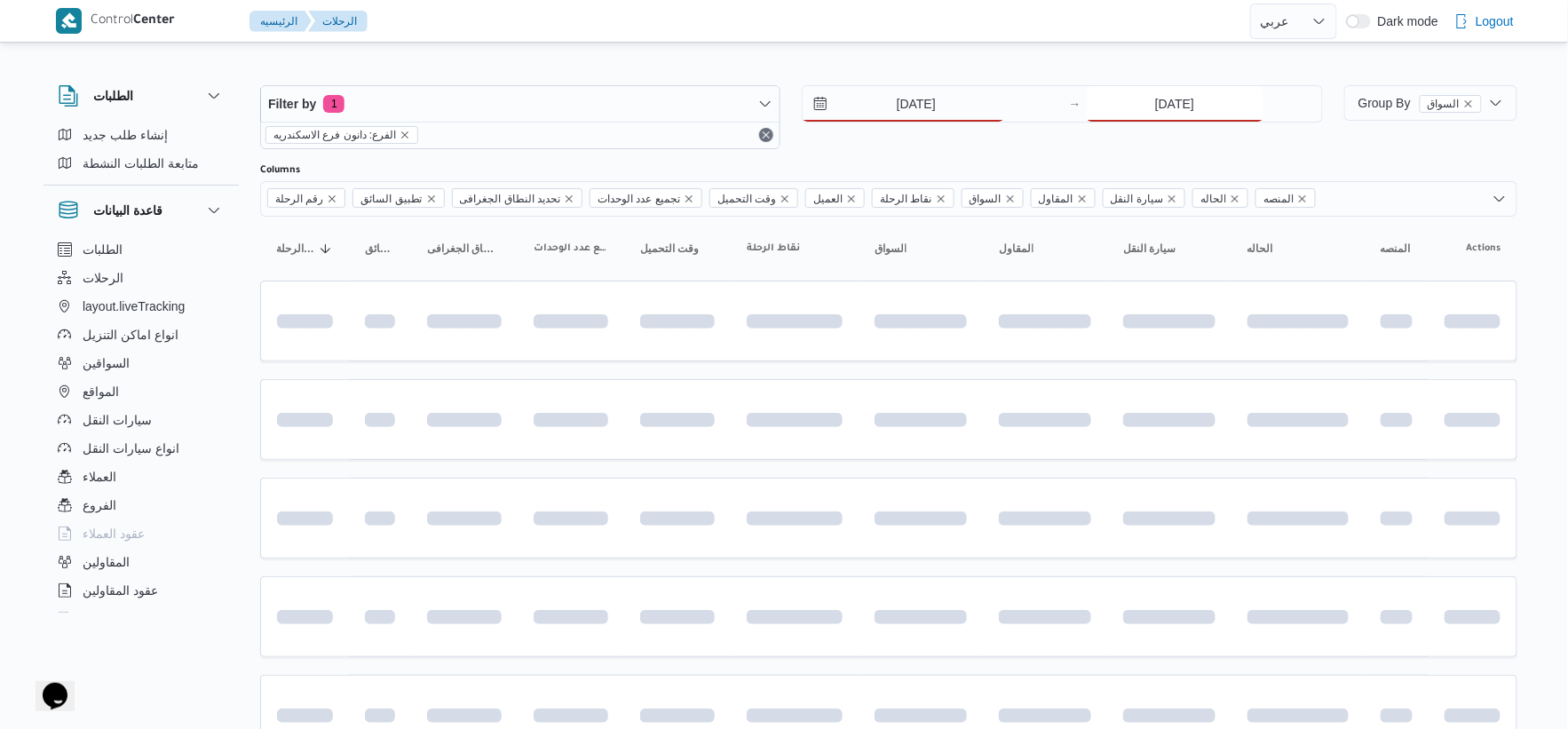
click at [1176, 120] on input "[DATE]" at bounding box center [1175, 104] width 177 height 36
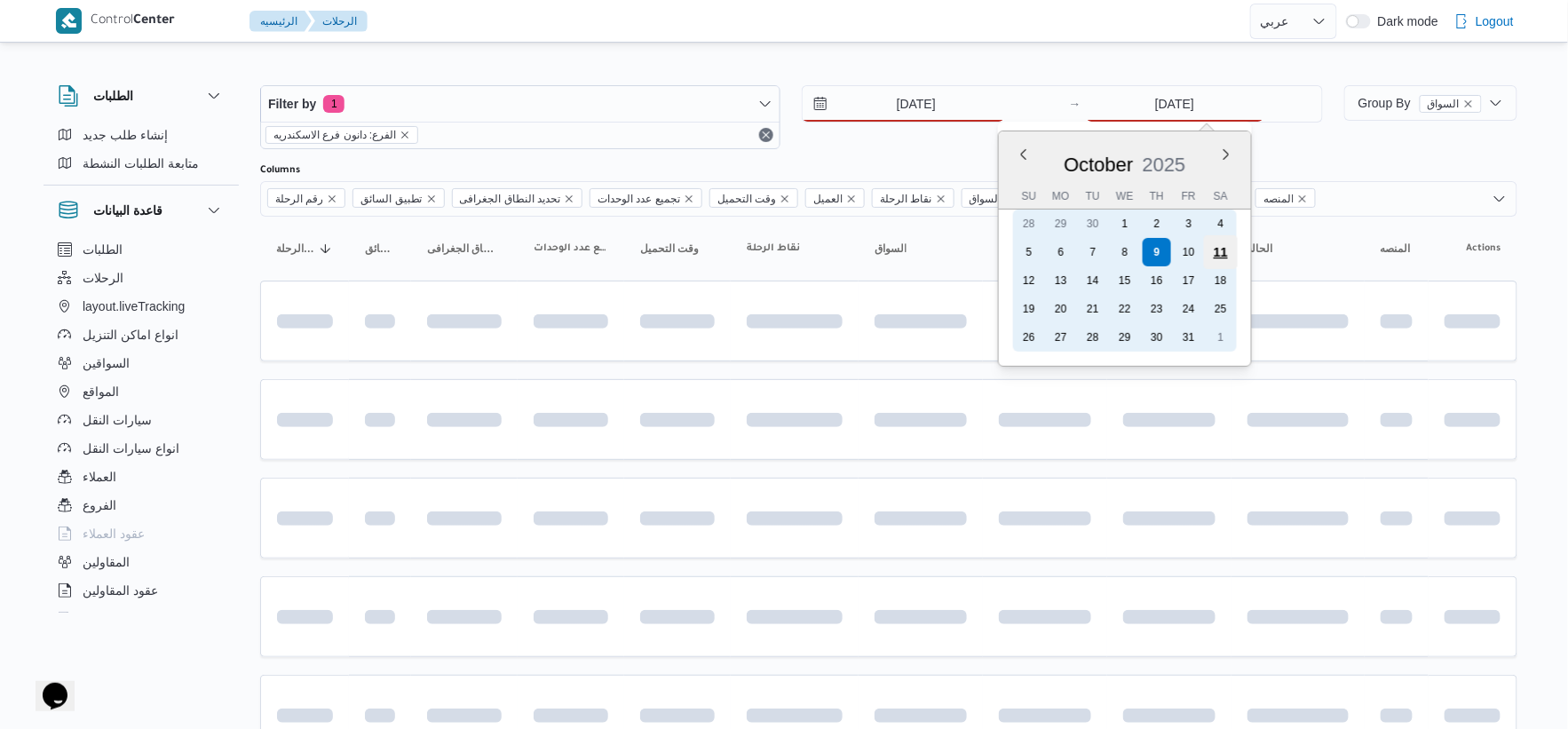
click at [1221, 247] on div "11" at bounding box center [1221, 253] width 34 height 34
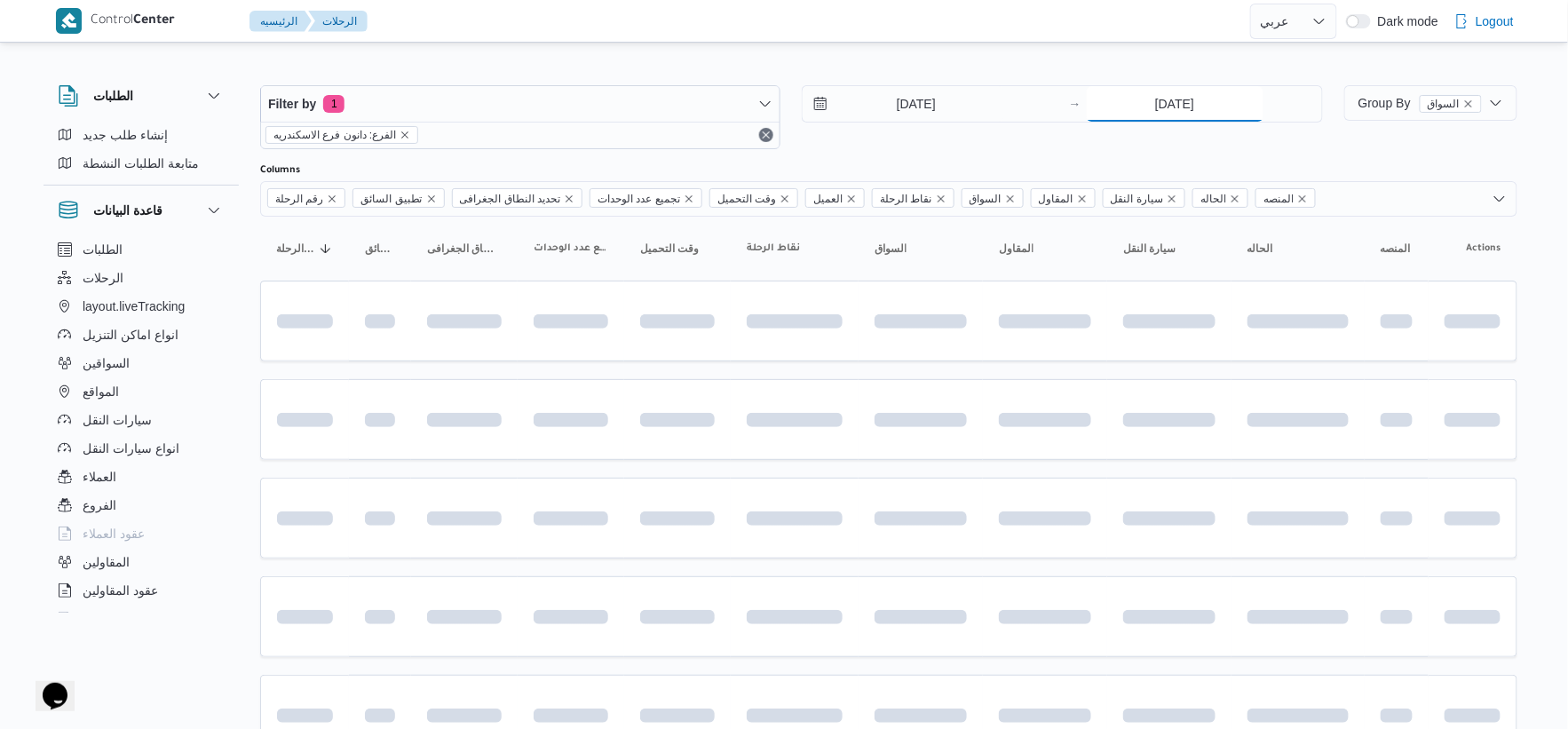
type input "[DATE]"
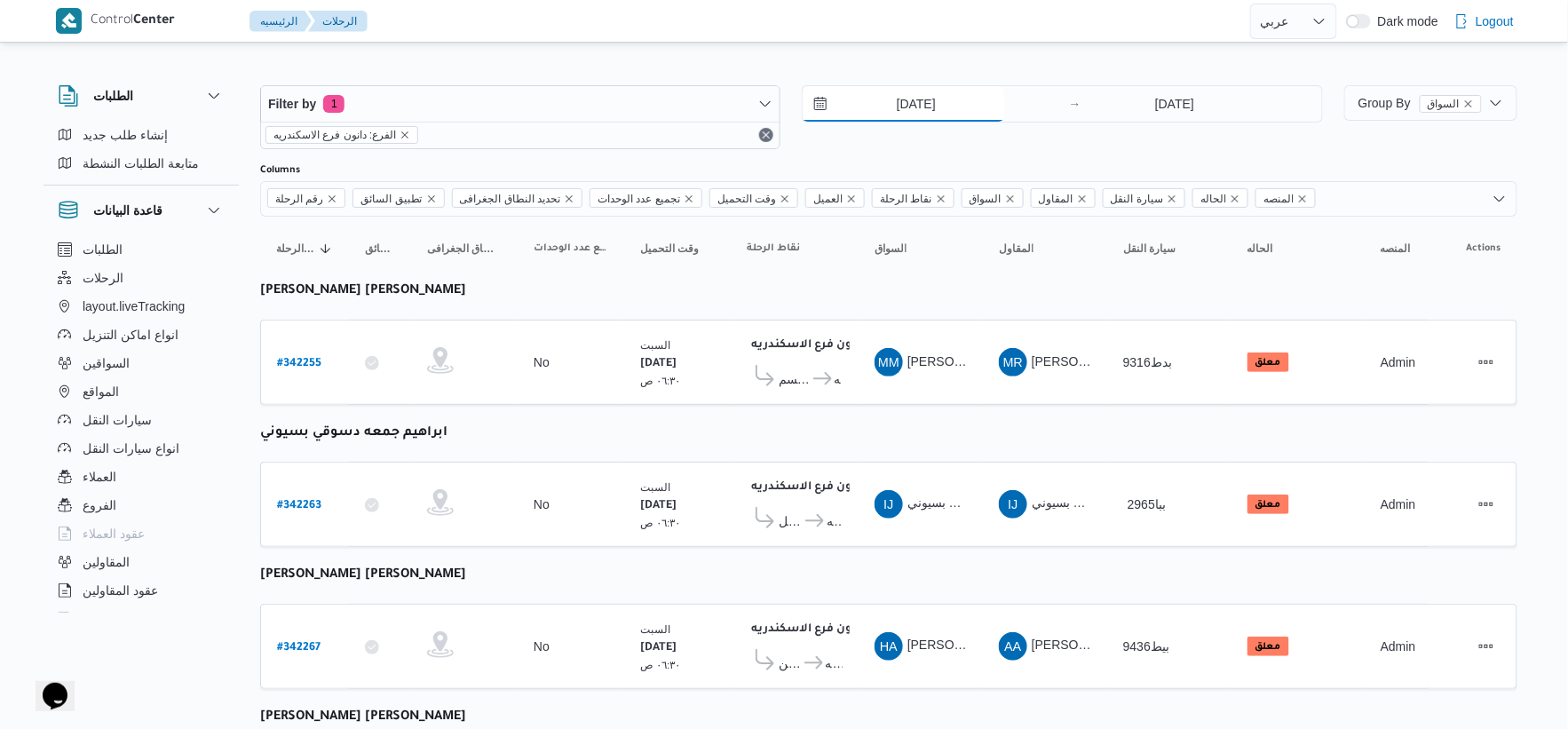
click at [929, 92] on input "11/10/2025" at bounding box center [903, 104] width 202 height 36
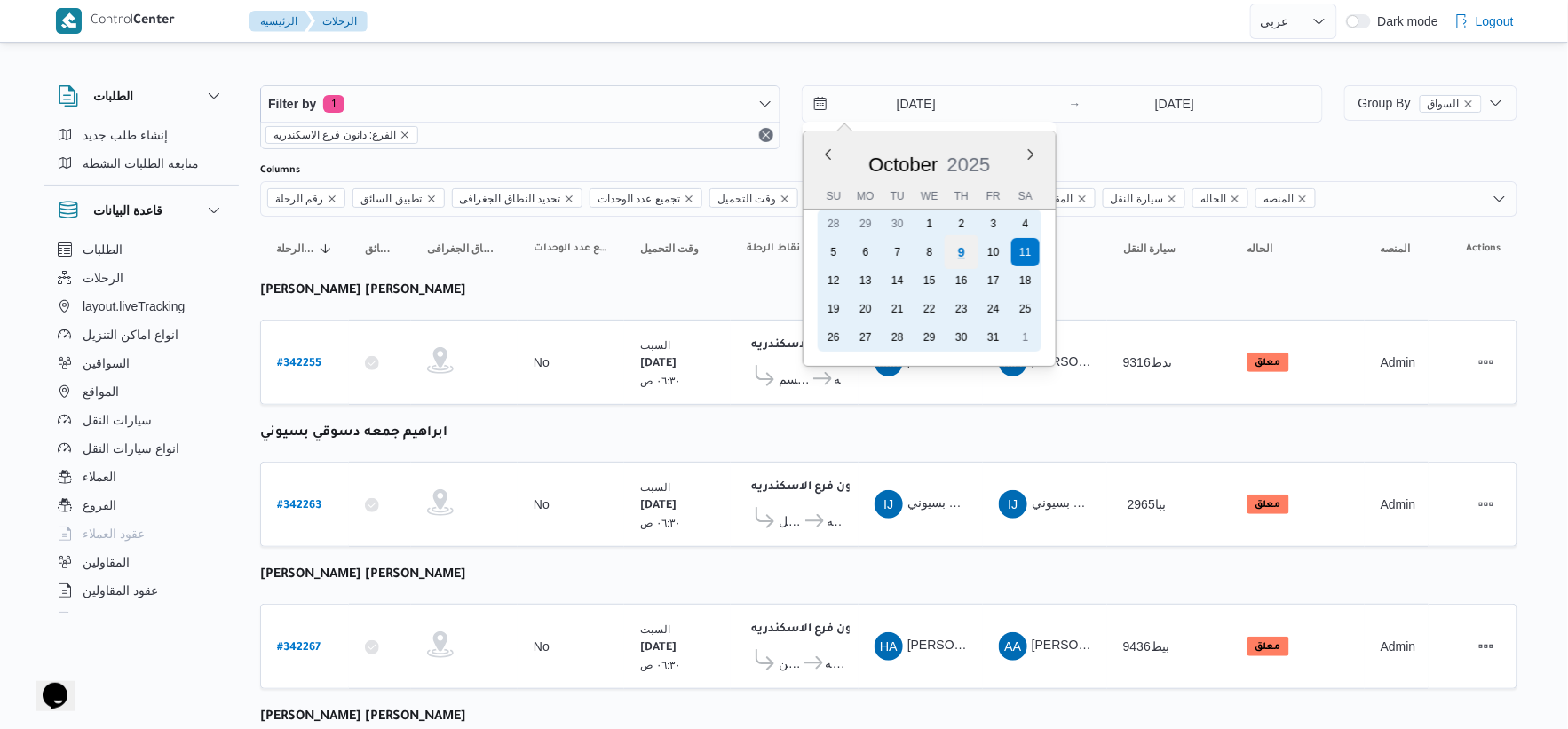
click at [962, 249] on div "9" at bounding box center [962, 253] width 34 height 34
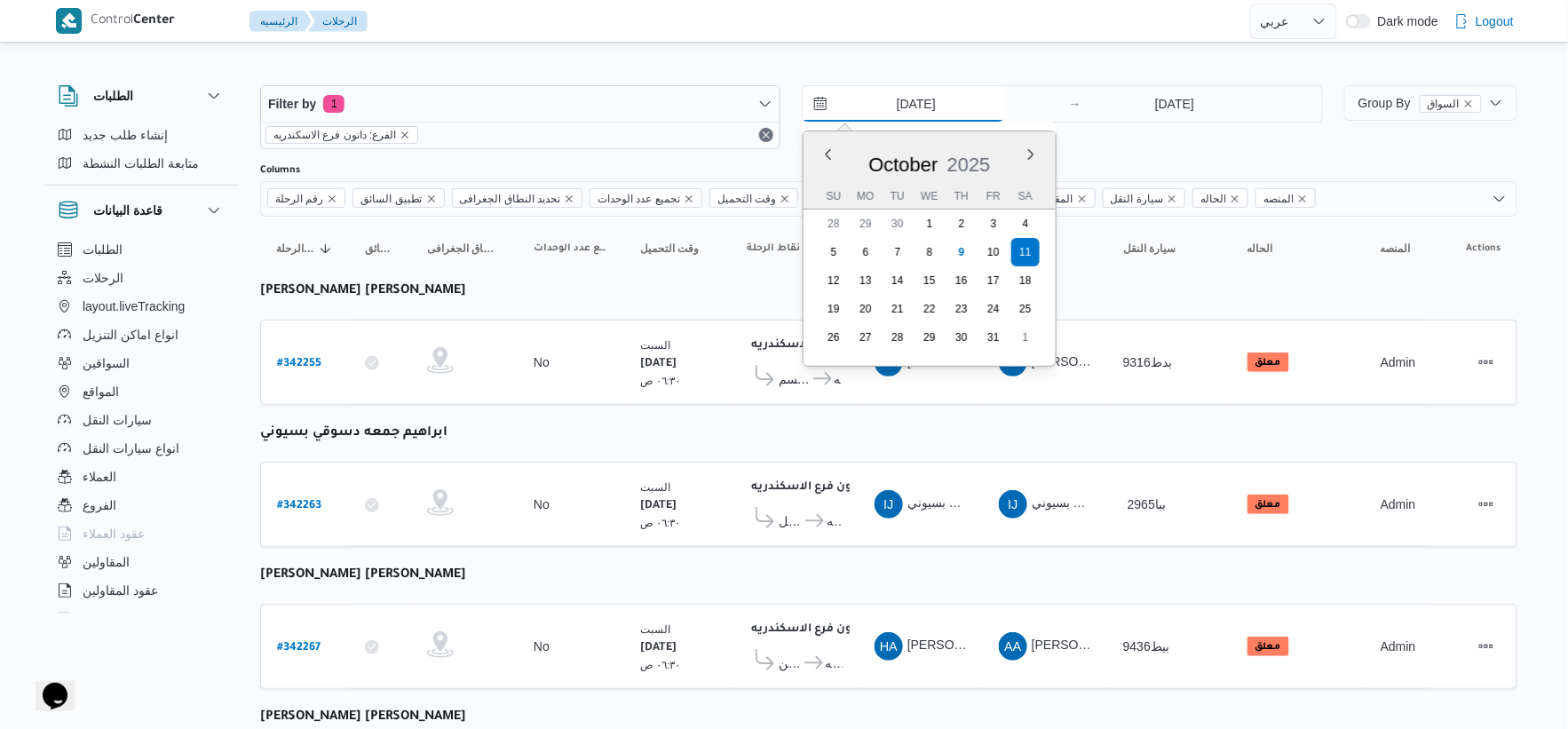
type input "[DATE]"
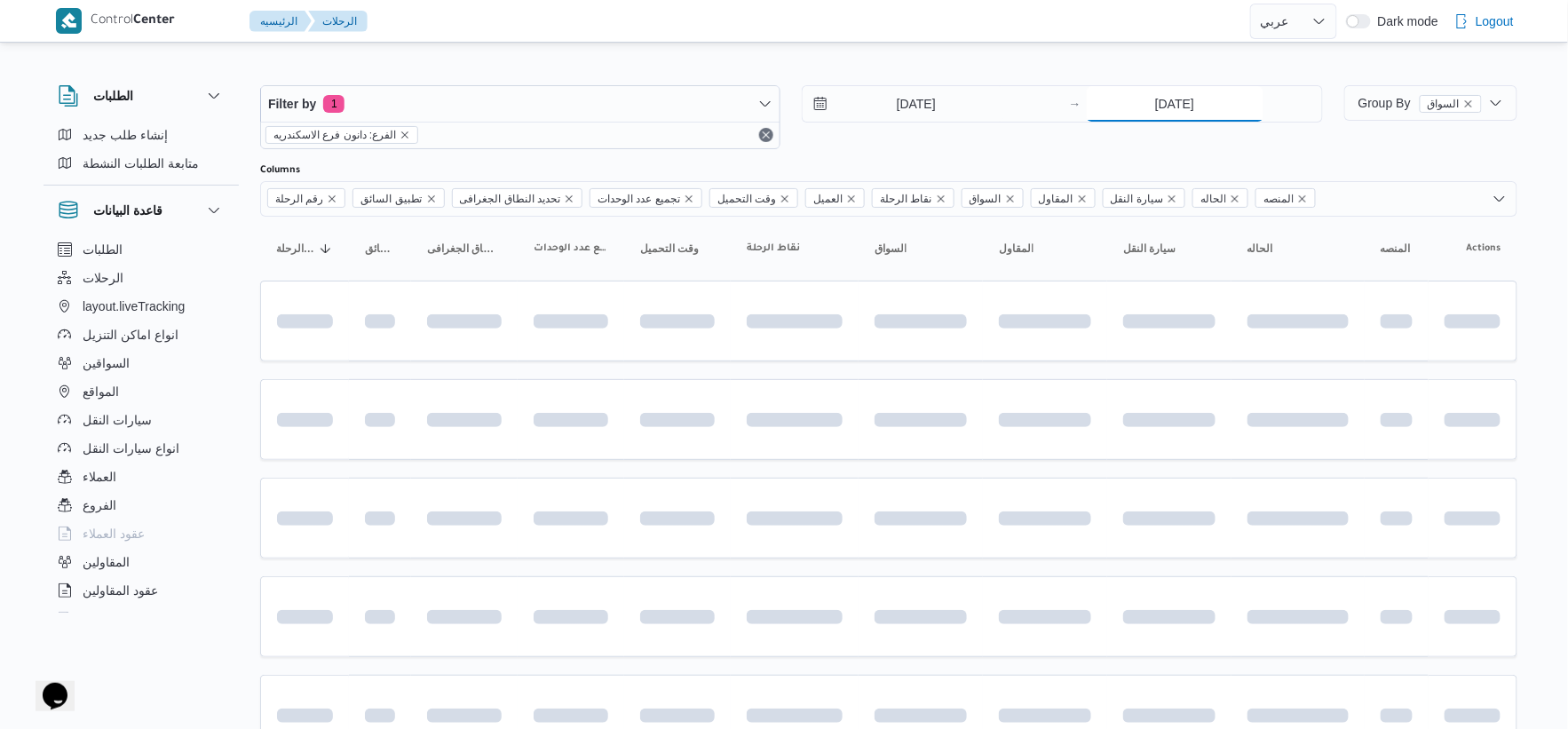
click at [1178, 110] on input "11/10/2025" at bounding box center [1175, 104] width 177 height 36
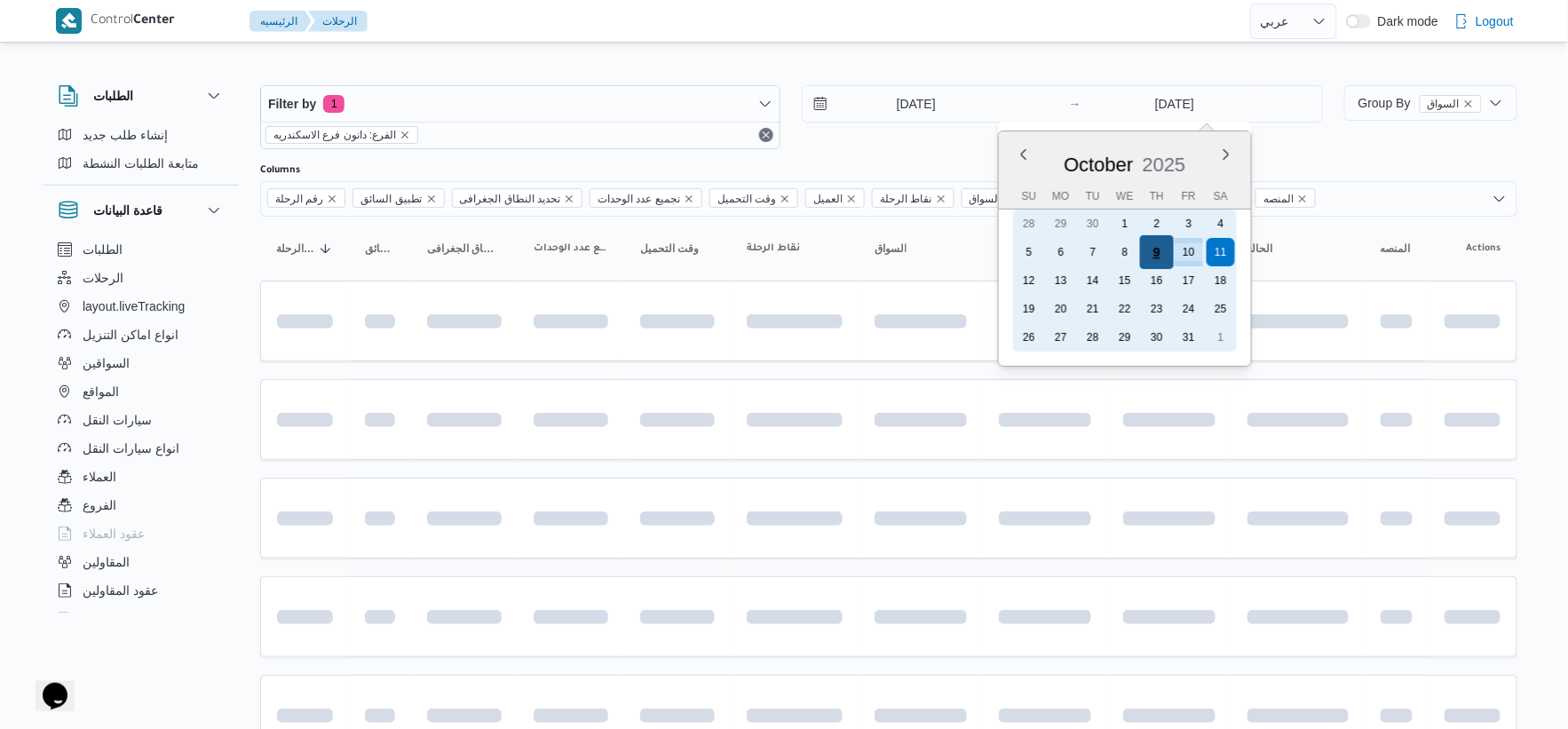
click at [1155, 254] on div "9" at bounding box center [1157, 253] width 34 height 34
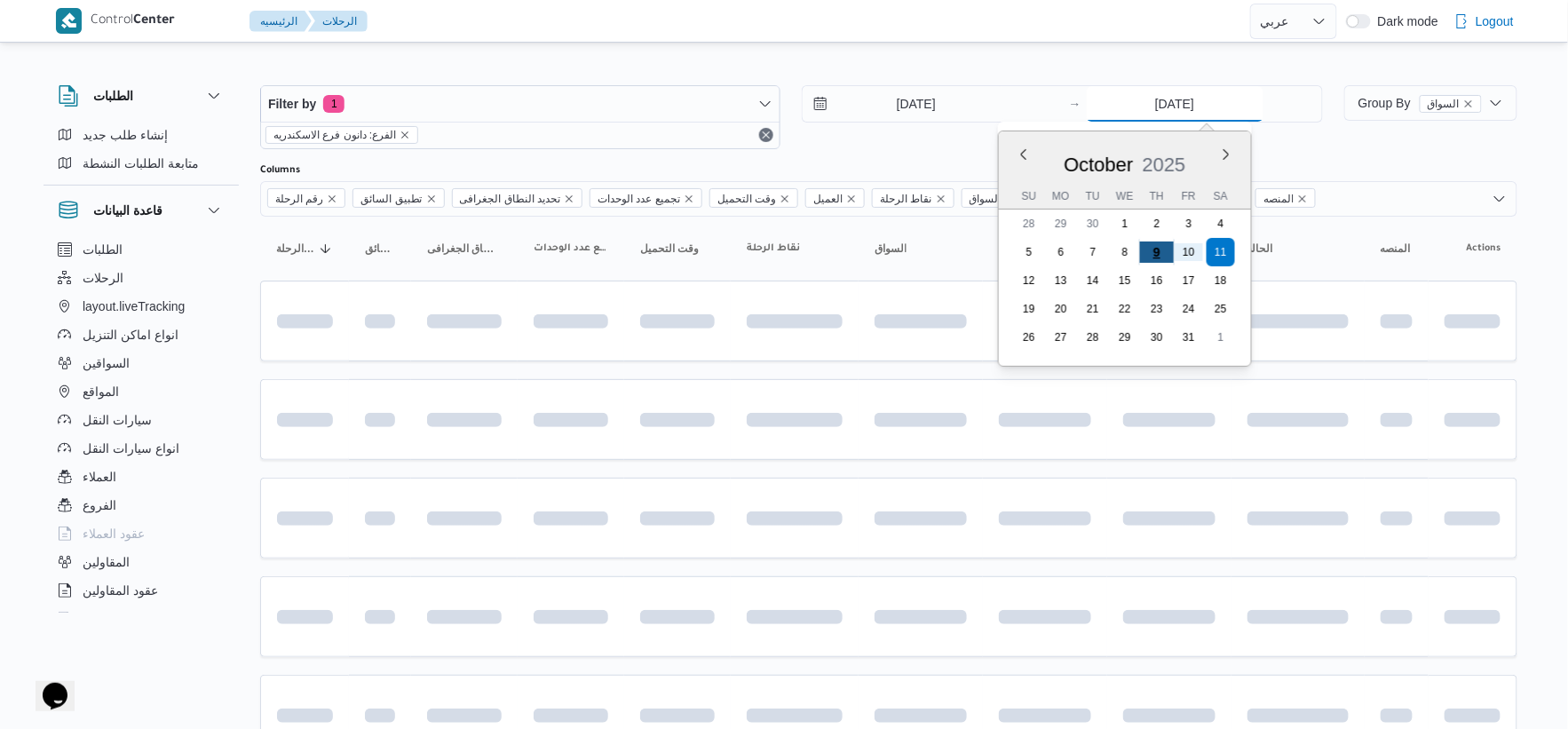
type input "[DATE]"
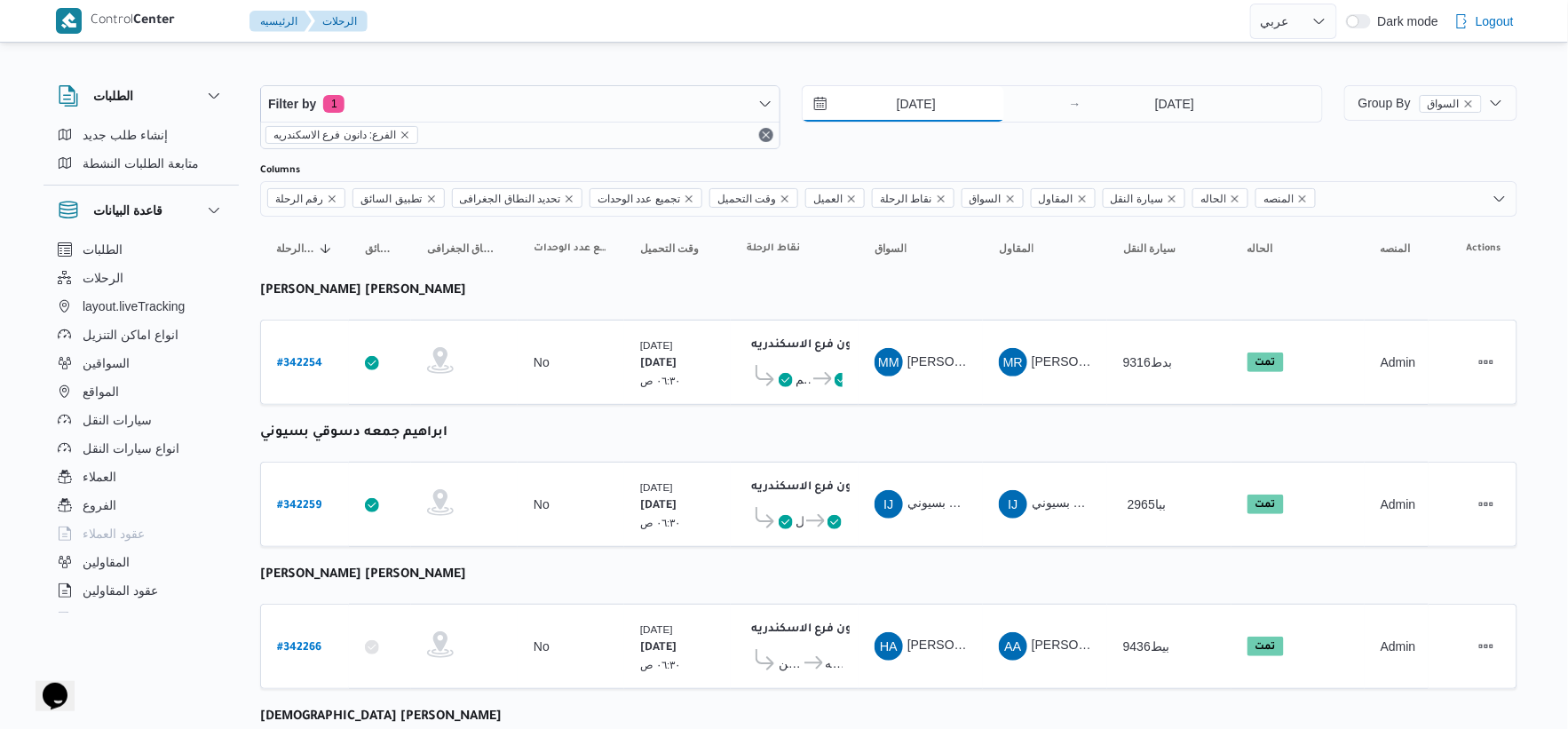
click at [904, 103] on input "[DATE]" at bounding box center [903, 104] width 202 height 36
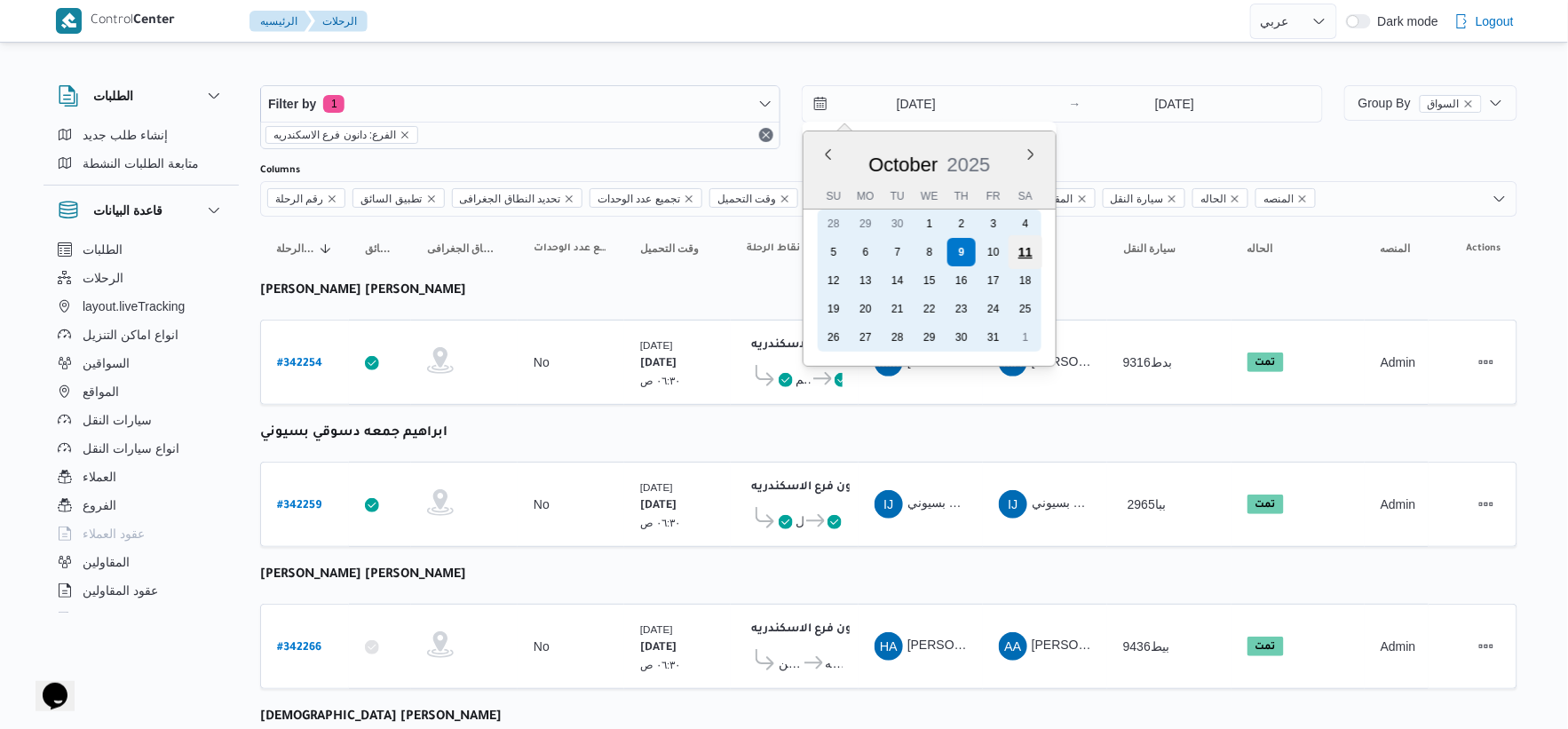
click at [1023, 253] on div "11" at bounding box center [1026, 253] width 34 height 34
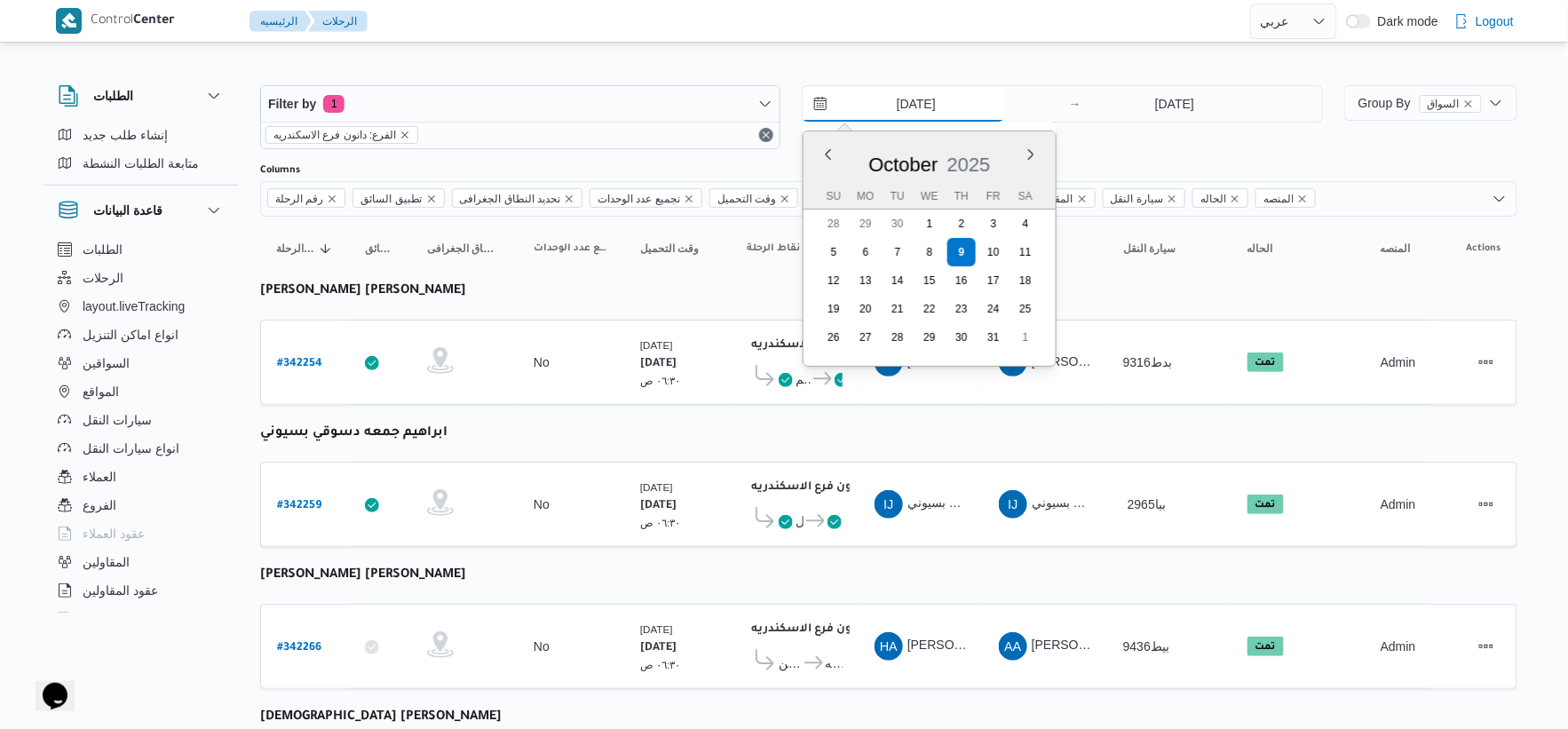
type input "11/10/2025"
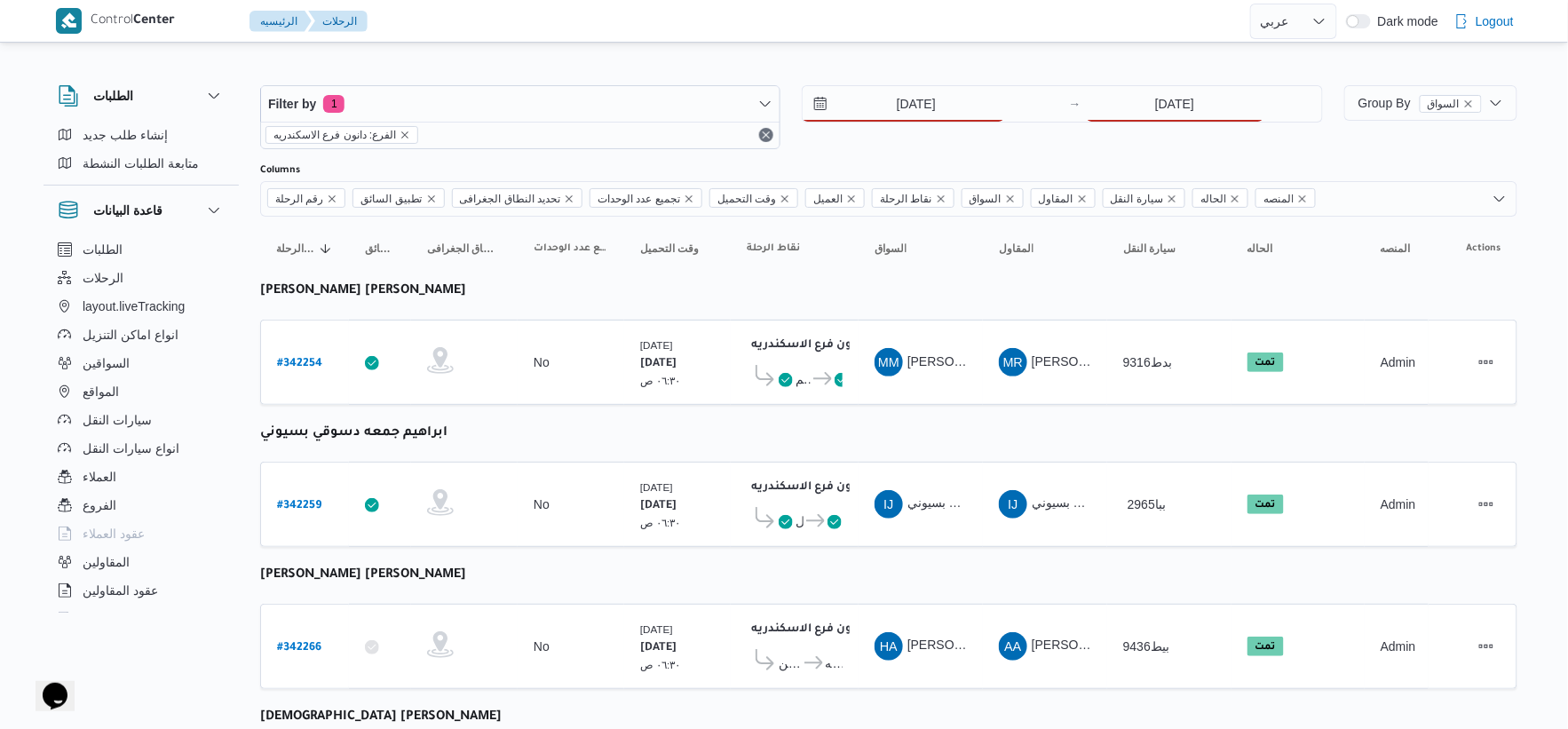
click at [1126, 127] on div "11/10/2025 → 9/10/2025" at bounding box center [1061, 117] width 520 height 64
click at [1140, 105] on input "[DATE]" at bounding box center [1175, 104] width 177 height 36
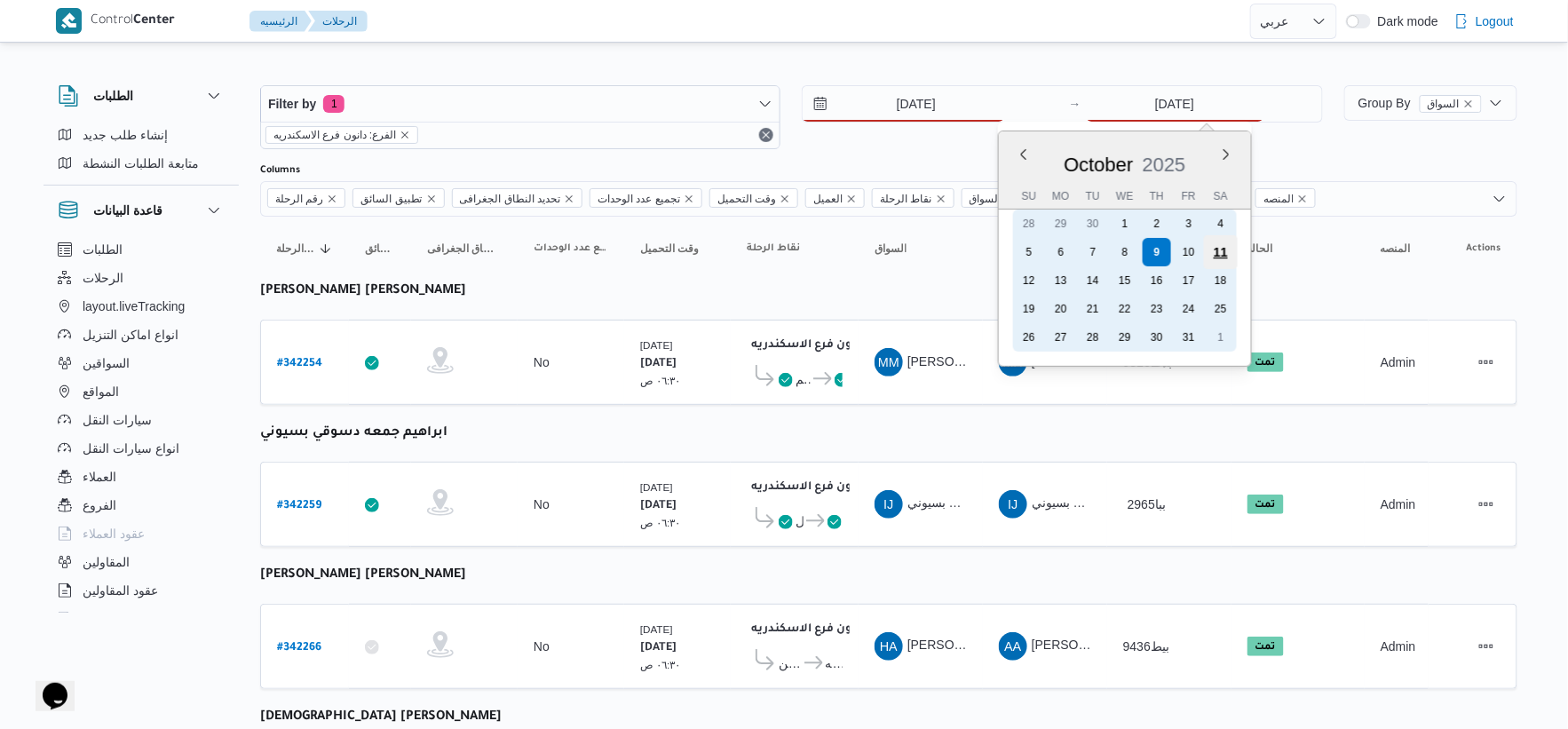
click at [1213, 249] on div "11" at bounding box center [1221, 253] width 34 height 34
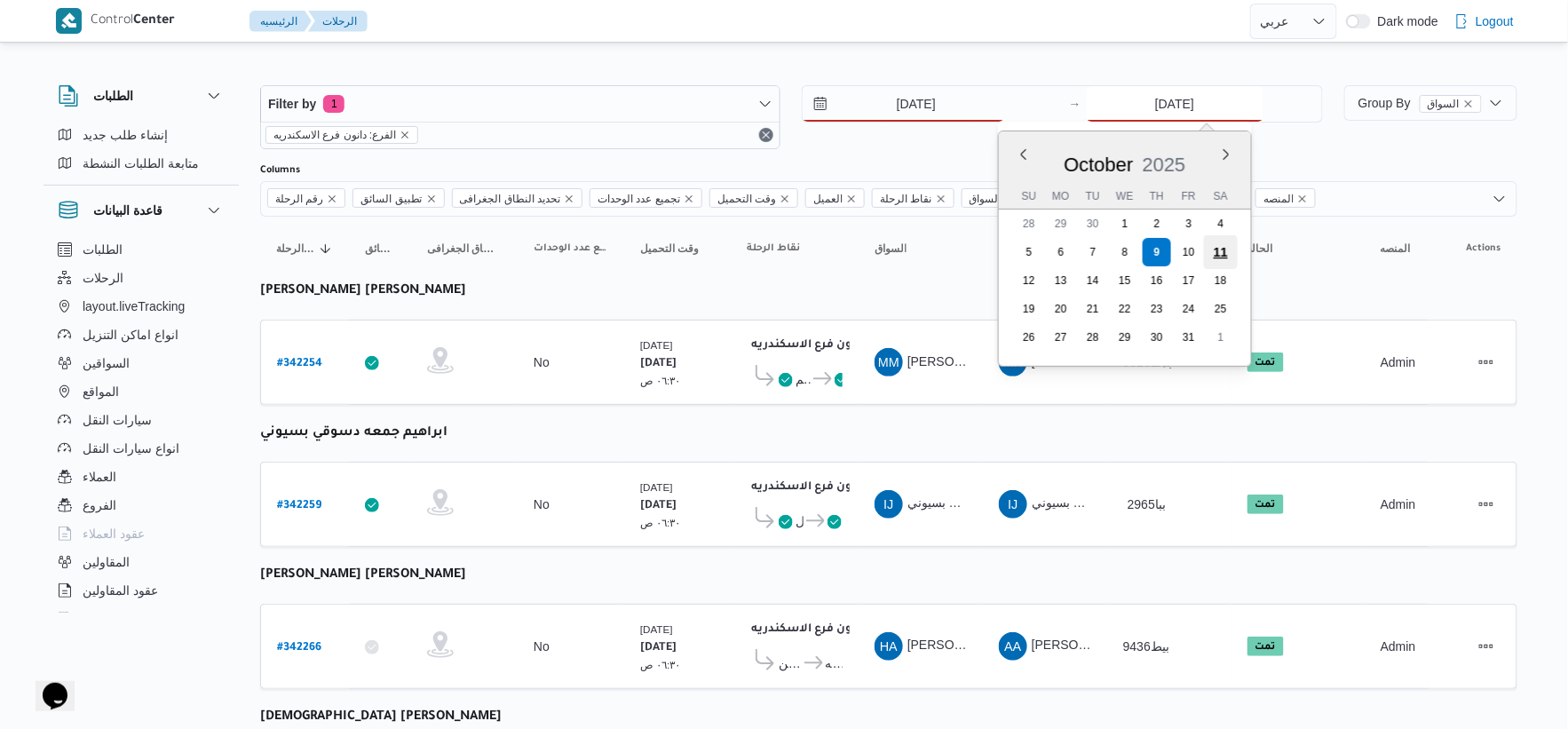
type input "11/10/2025"
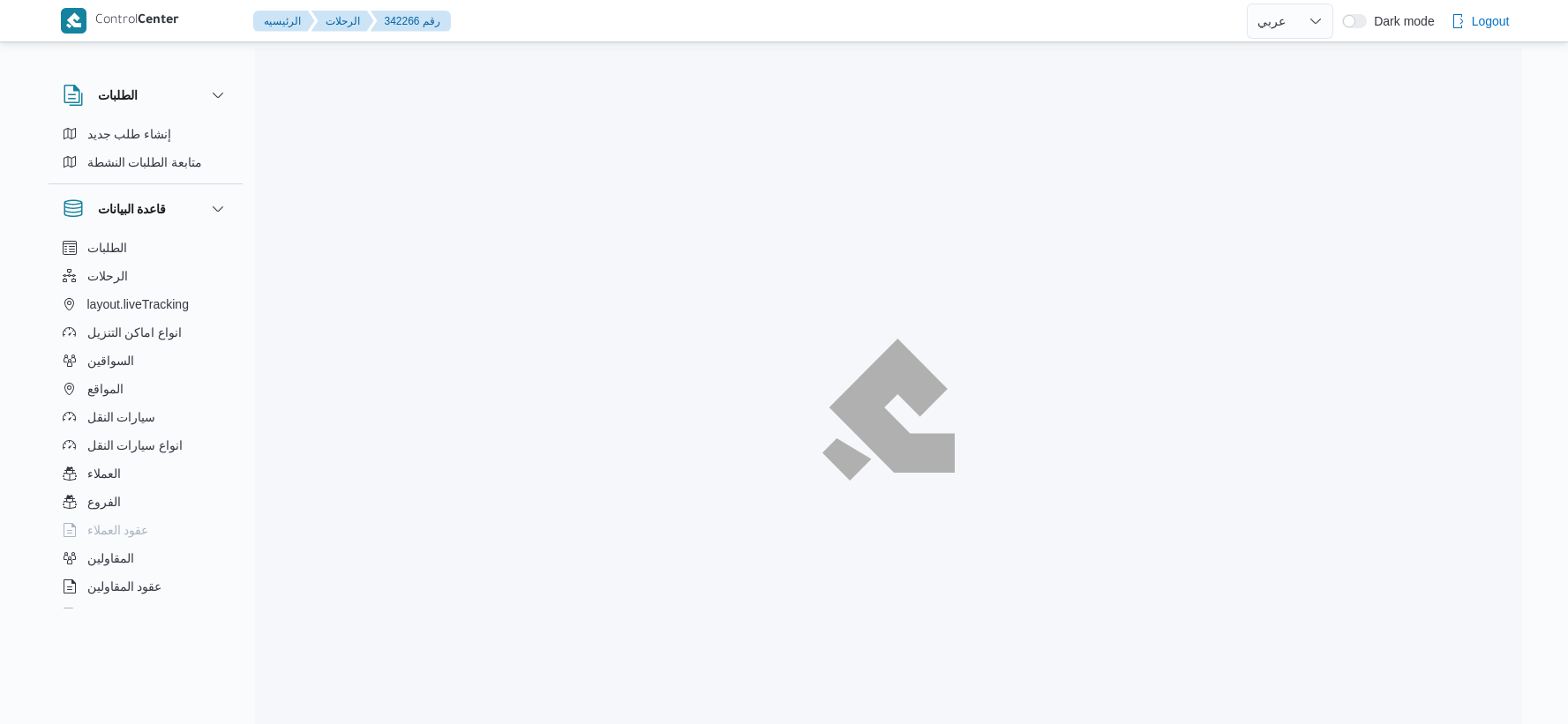
select select "ar"
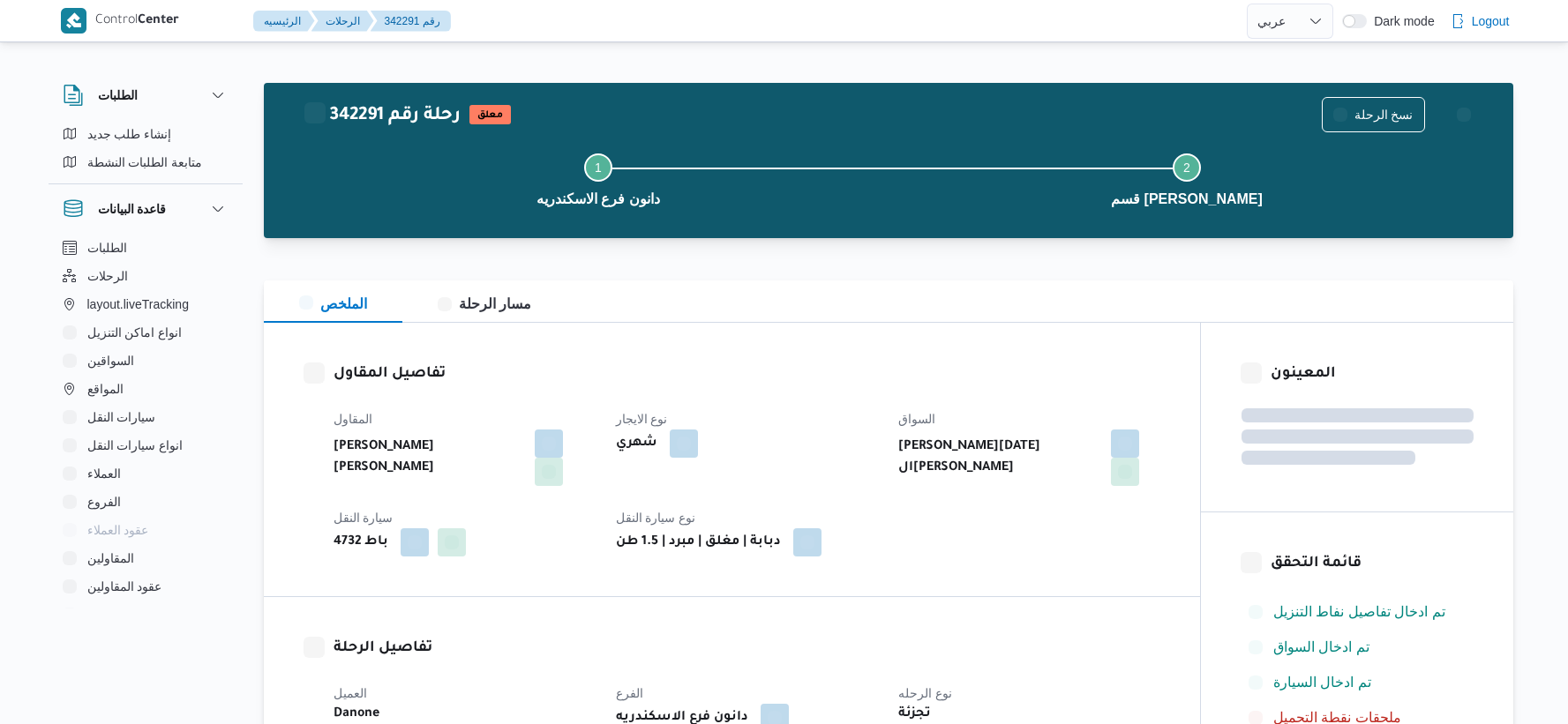
select select "ar"
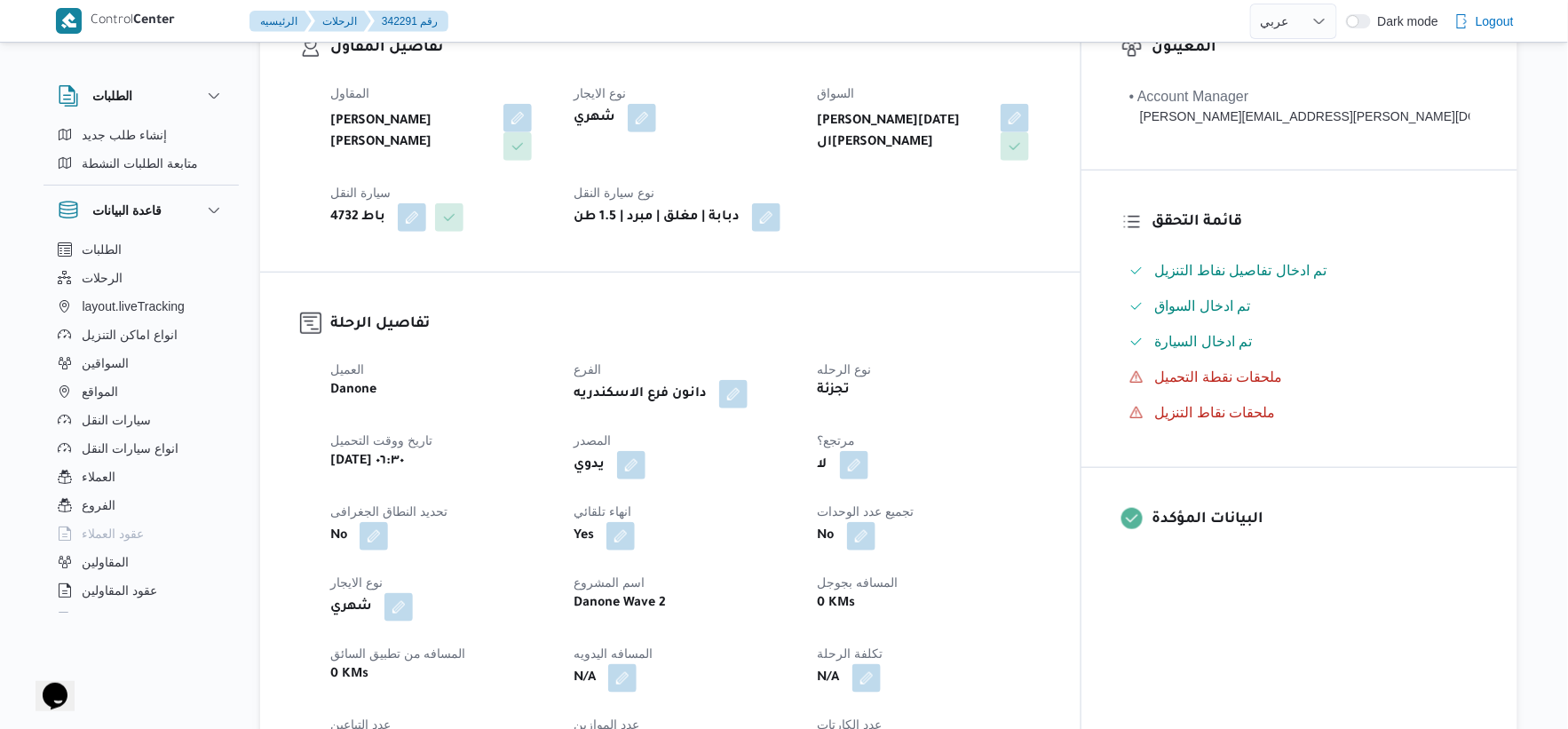
scroll to position [592, 0]
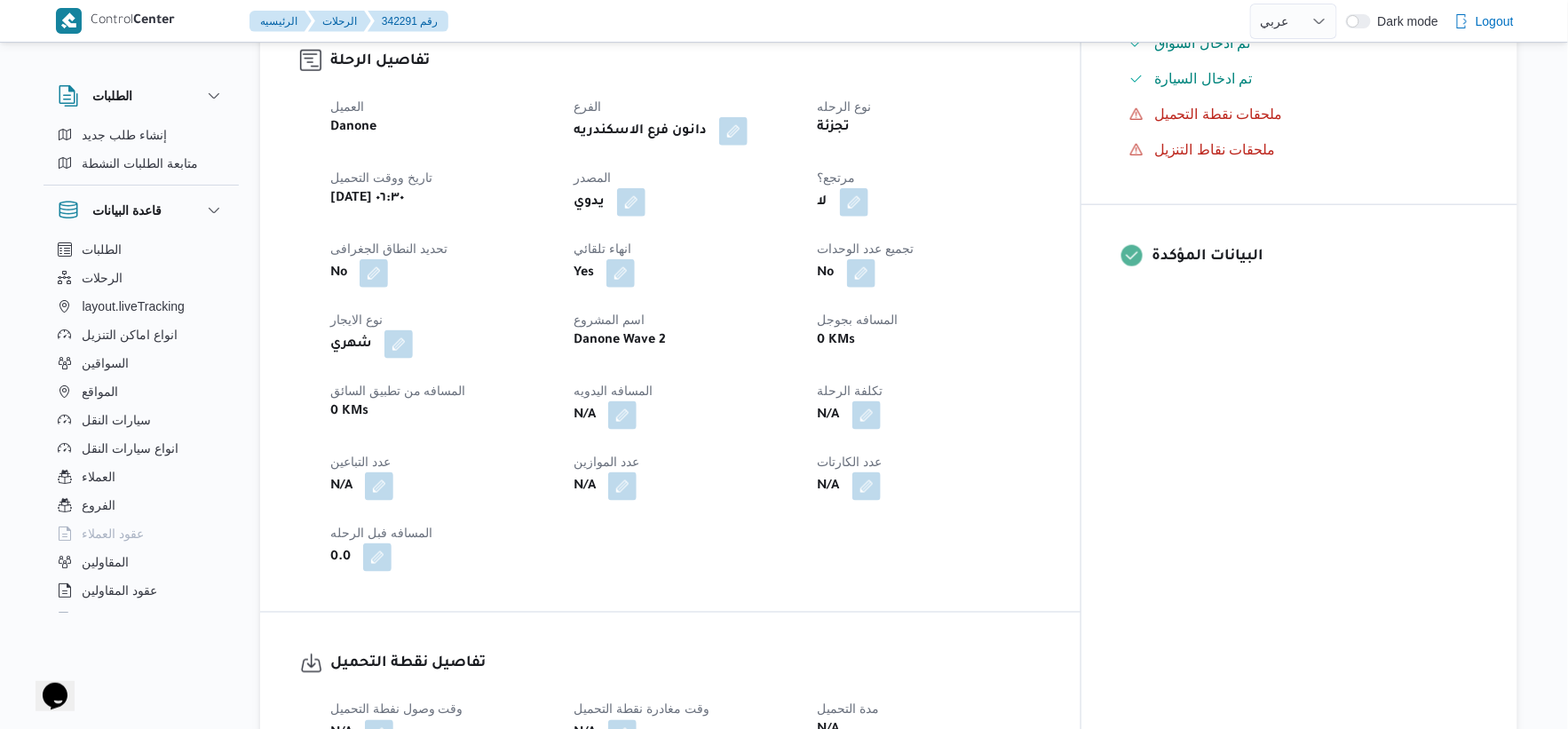
click at [868, 206] on button "button" at bounding box center [854, 203] width 28 height 28
click at [920, 254] on label "هل هناك مرتجع؟" at bounding box center [879, 256] width 107 height 21
checkbox input "true"
click at [989, 249] on span "تاكيد" at bounding box center [986, 255] width 23 height 21
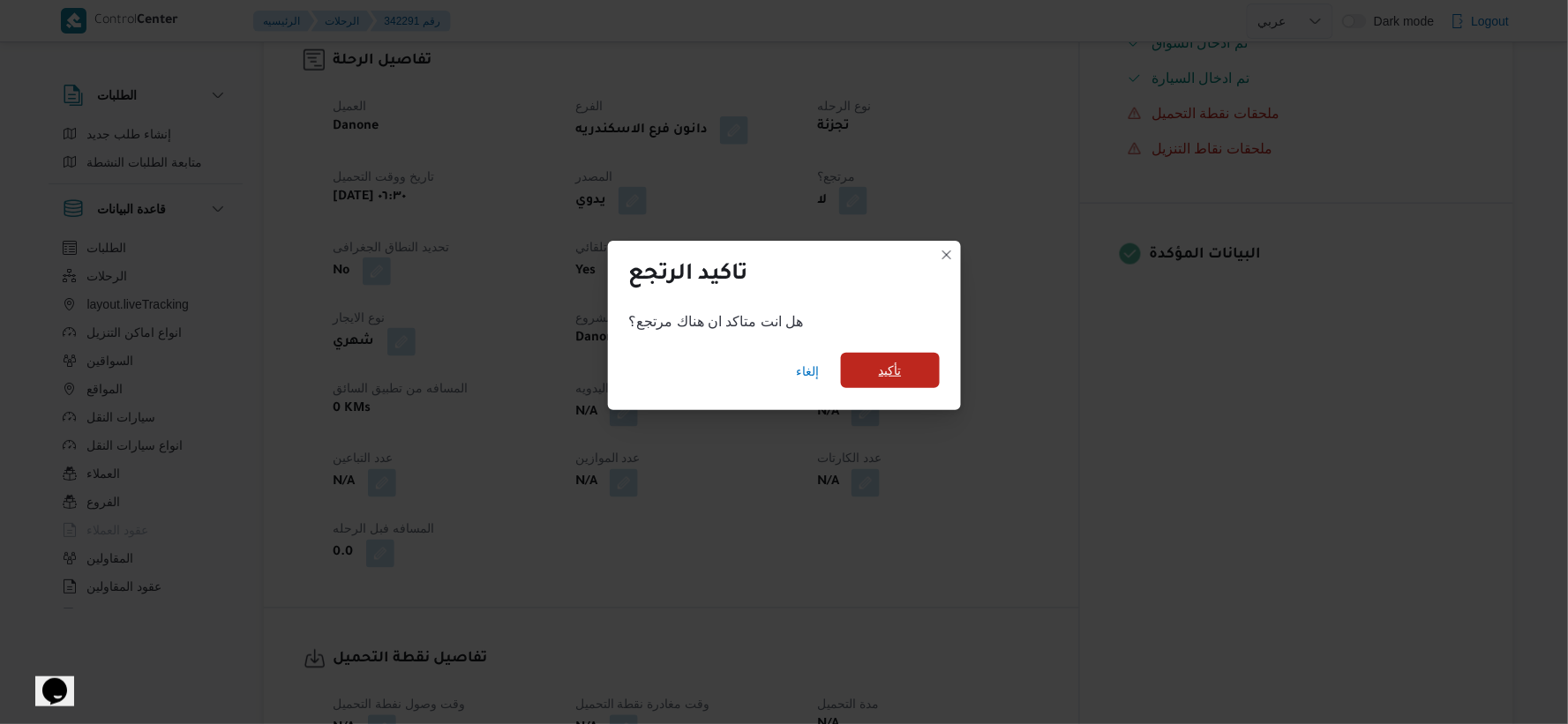
click at [901, 373] on span "تأكيد" at bounding box center [890, 370] width 23 height 21
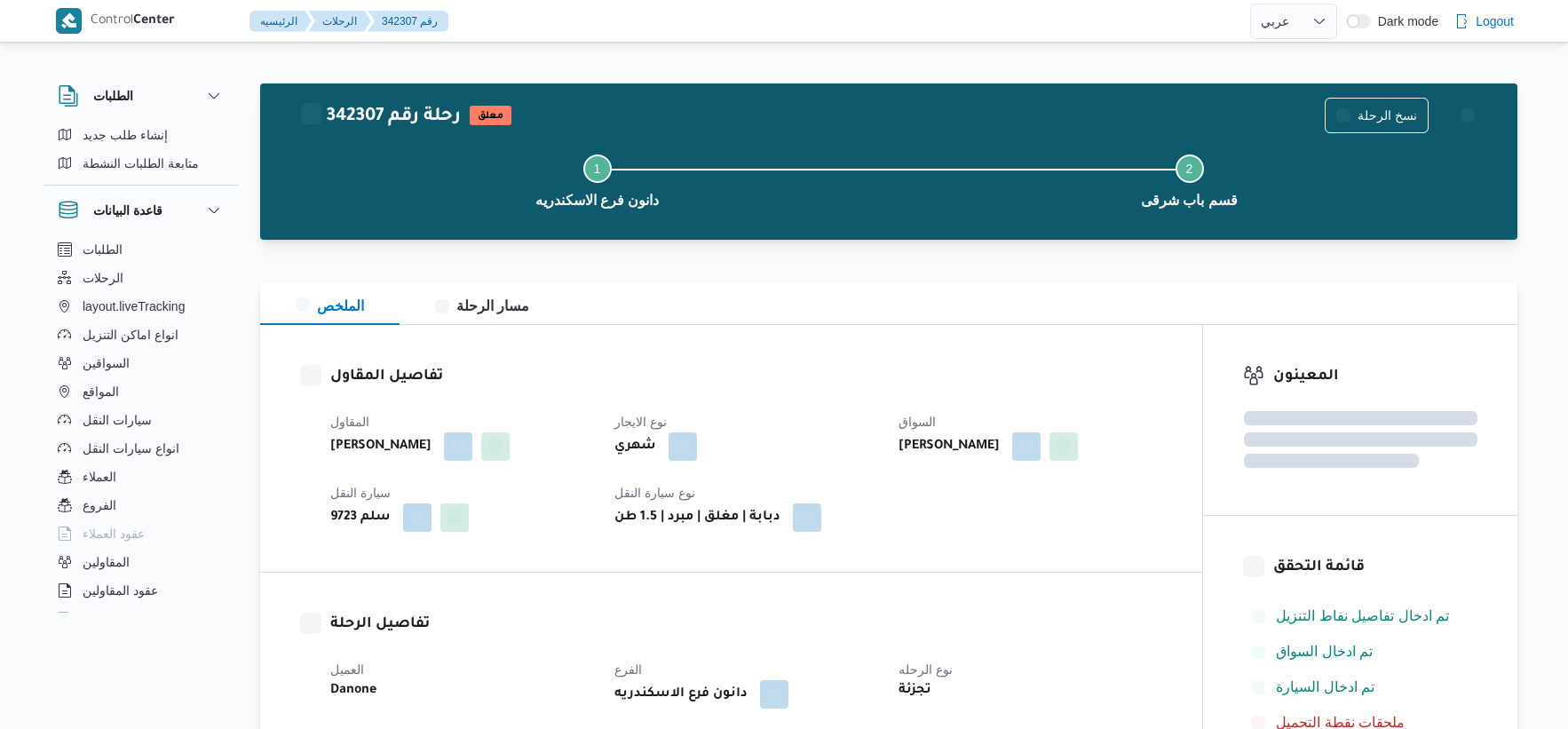
select select "ar"
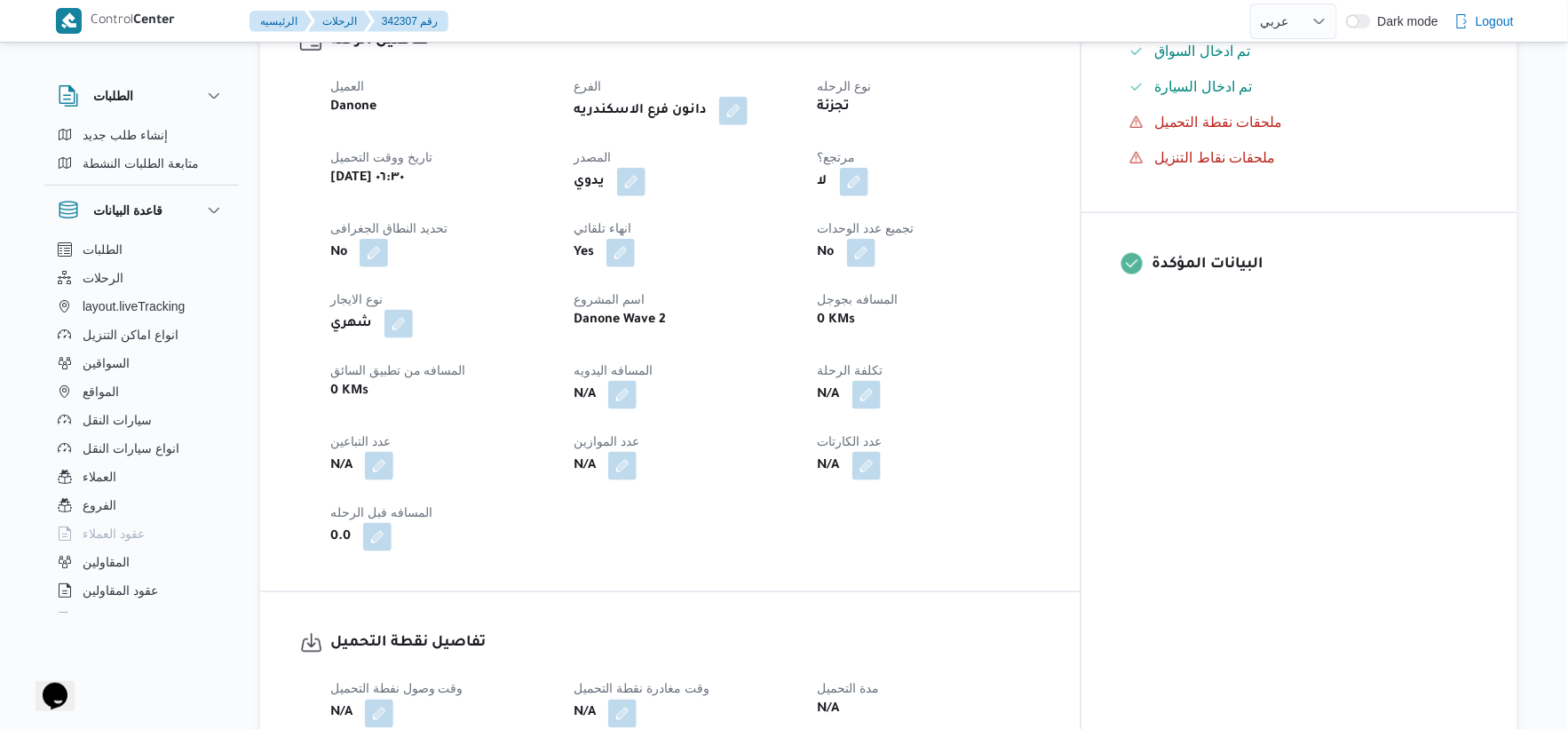
scroll to position [592, 0]
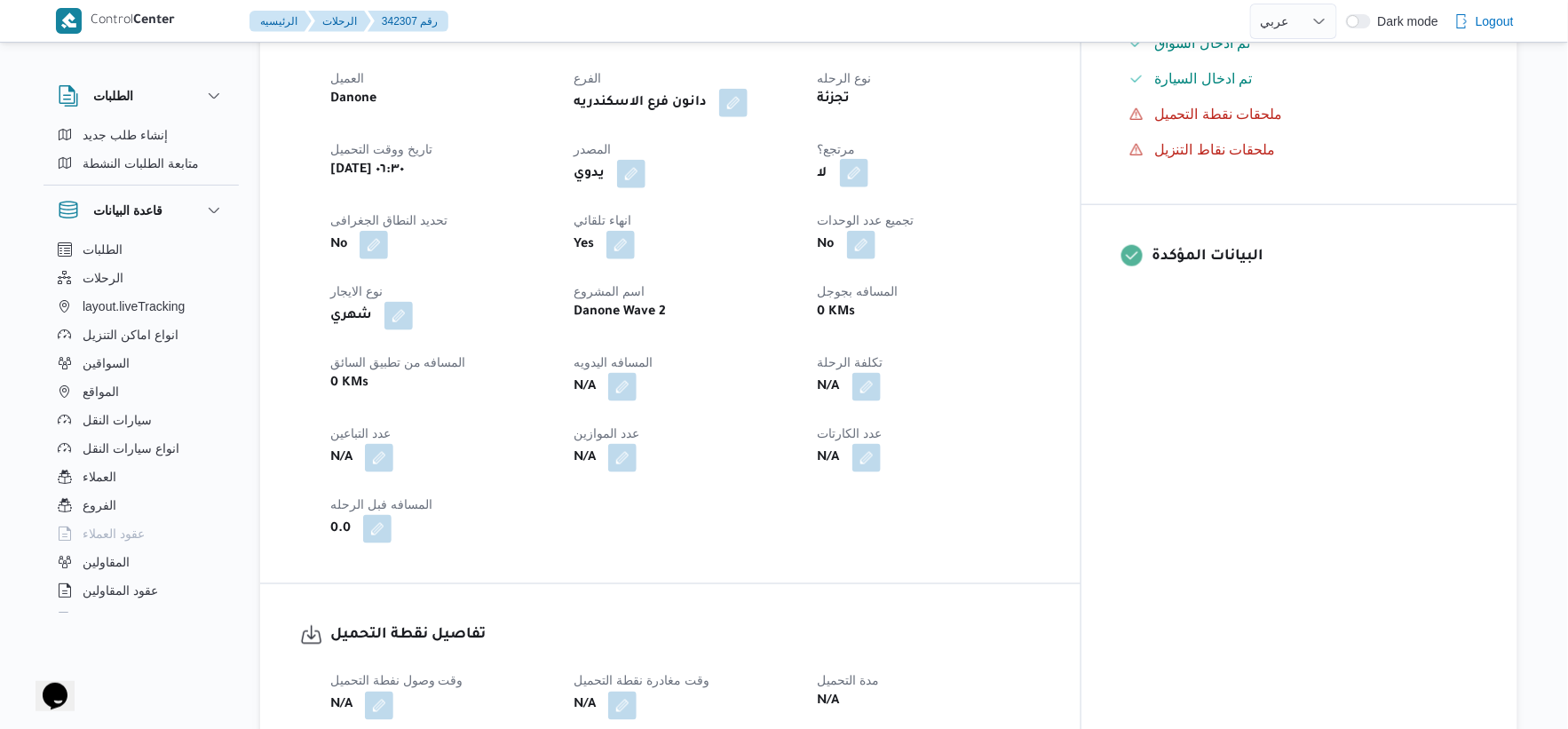
click at [868, 188] on button "button" at bounding box center [854, 173] width 28 height 28
click at [899, 251] on label "هل هناك مرتجع؟" at bounding box center [879, 256] width 107 height 21
checkbox input "true"
click at [1001, 256] on span "تاكيد" at bounding box center [987, 256] width 100 height 36
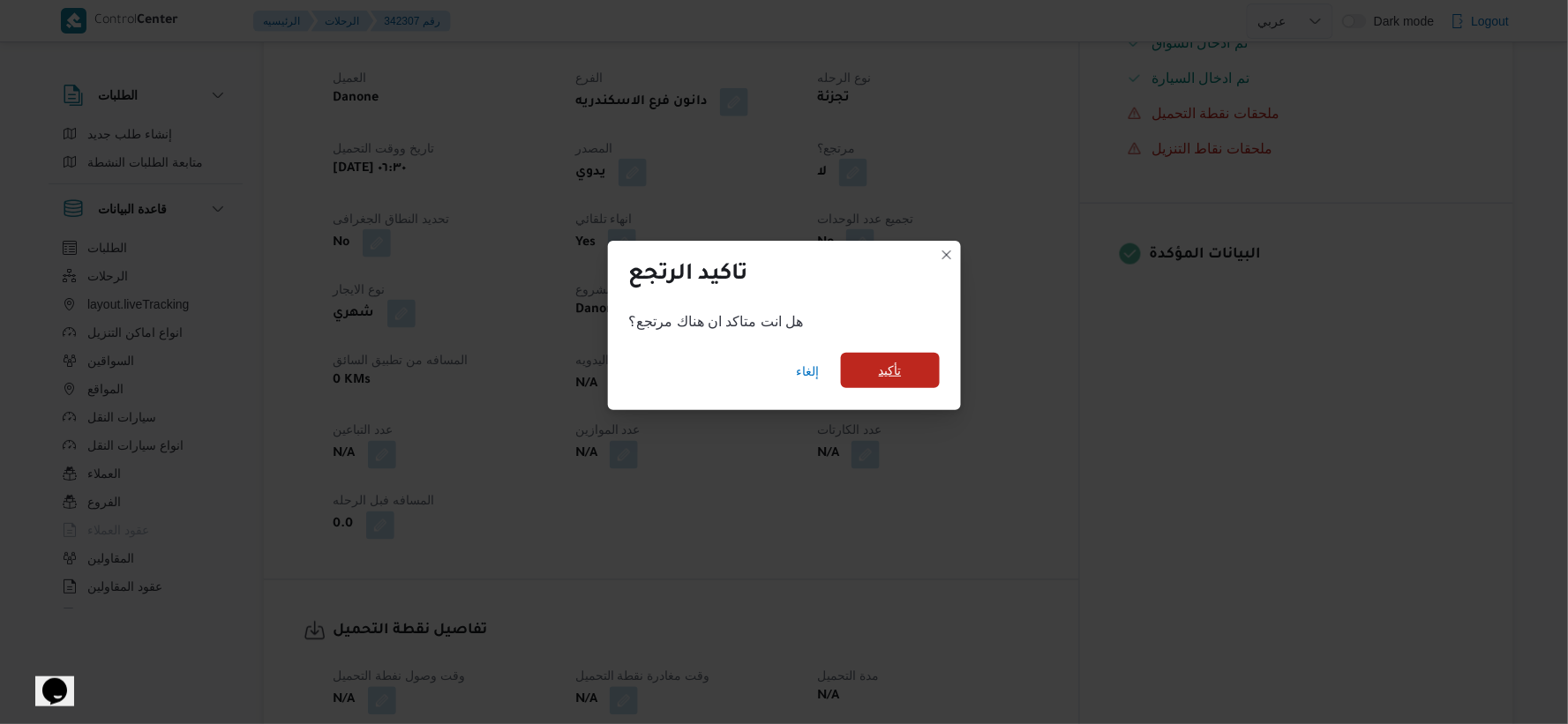
click at [879, 376] on span "تأكيد" at bounding box center [890, 370] width 23 height 21
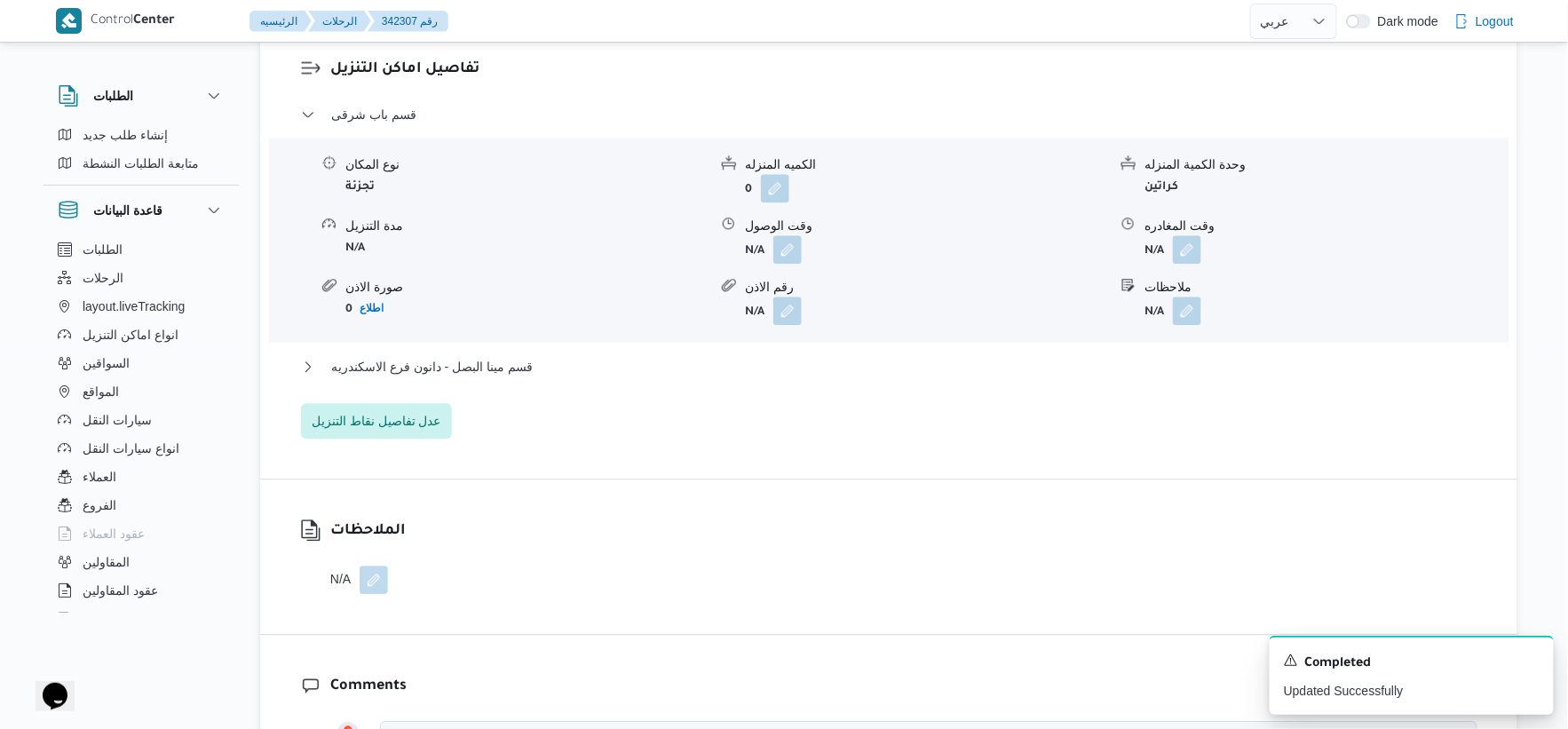
scroll to position [1382, 0]
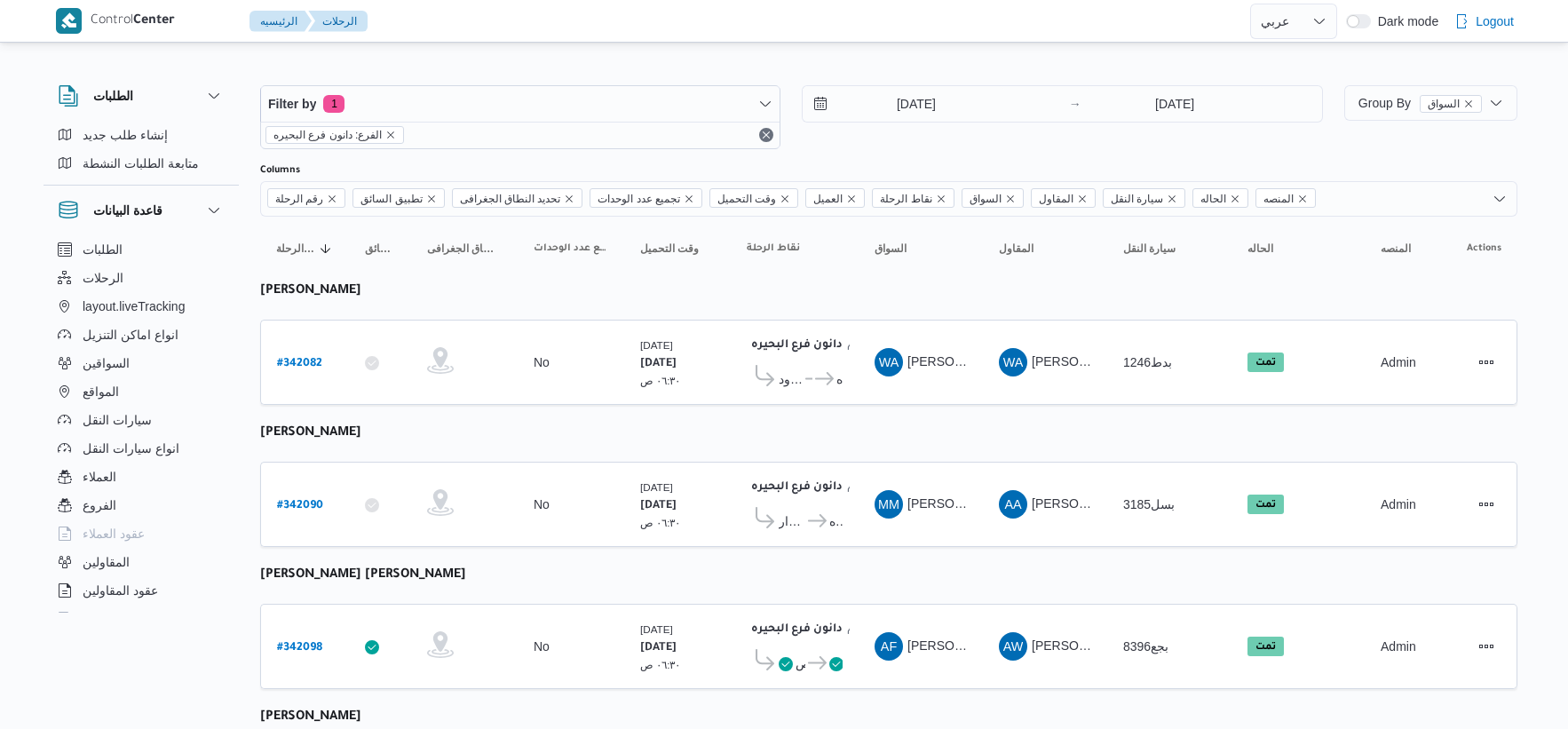
select select "ar"
click at [919, 108] on input "[DATE]" at bounding box center [903, 104] width 202 height 36
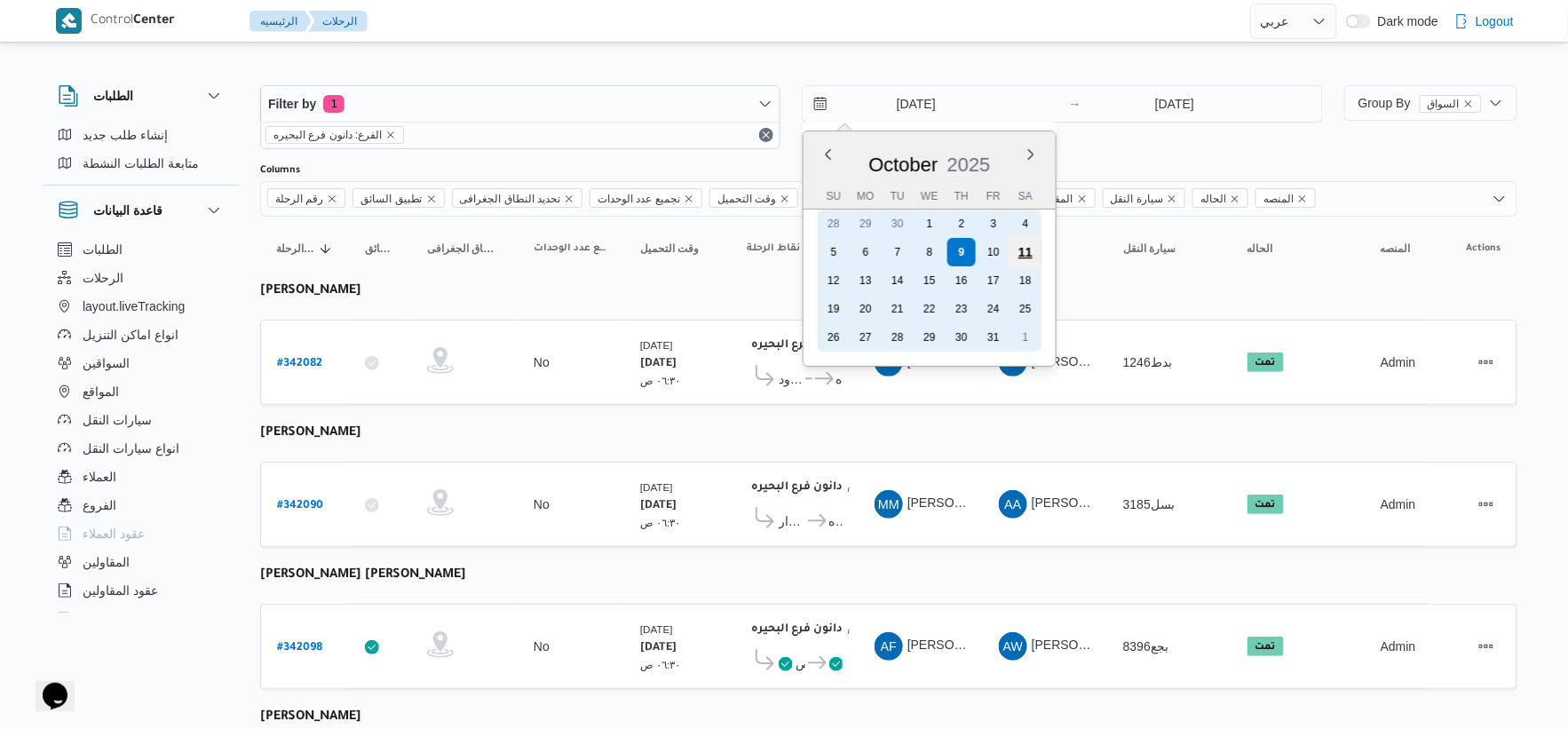
click at [1030, 249] on div "11" at bounding box center [1026, 253] width 34 height 34
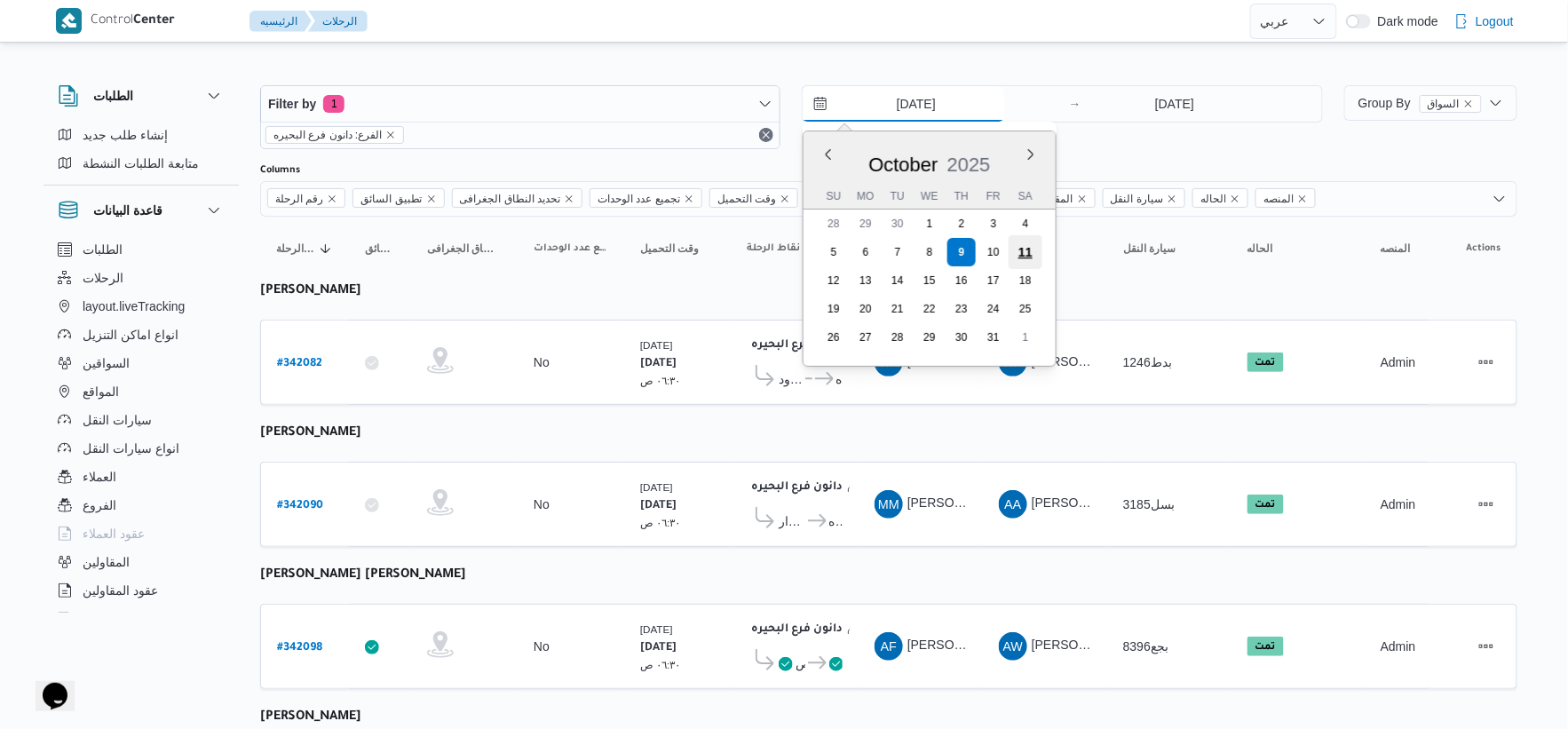
type input "[DATE]"
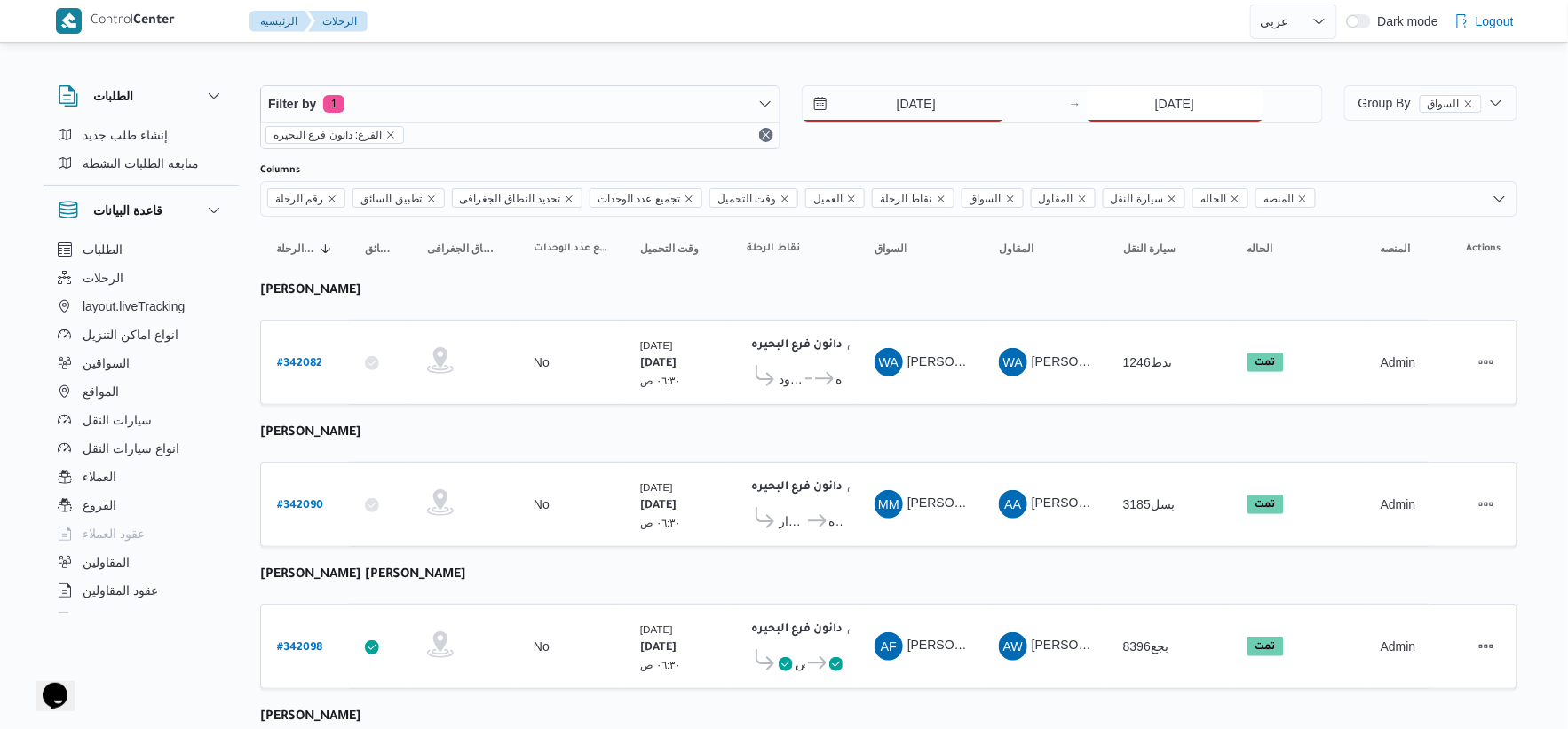
click at [1195, 118] on input "[DATE]" at bounding box center [1175, 104] width 177 height 36
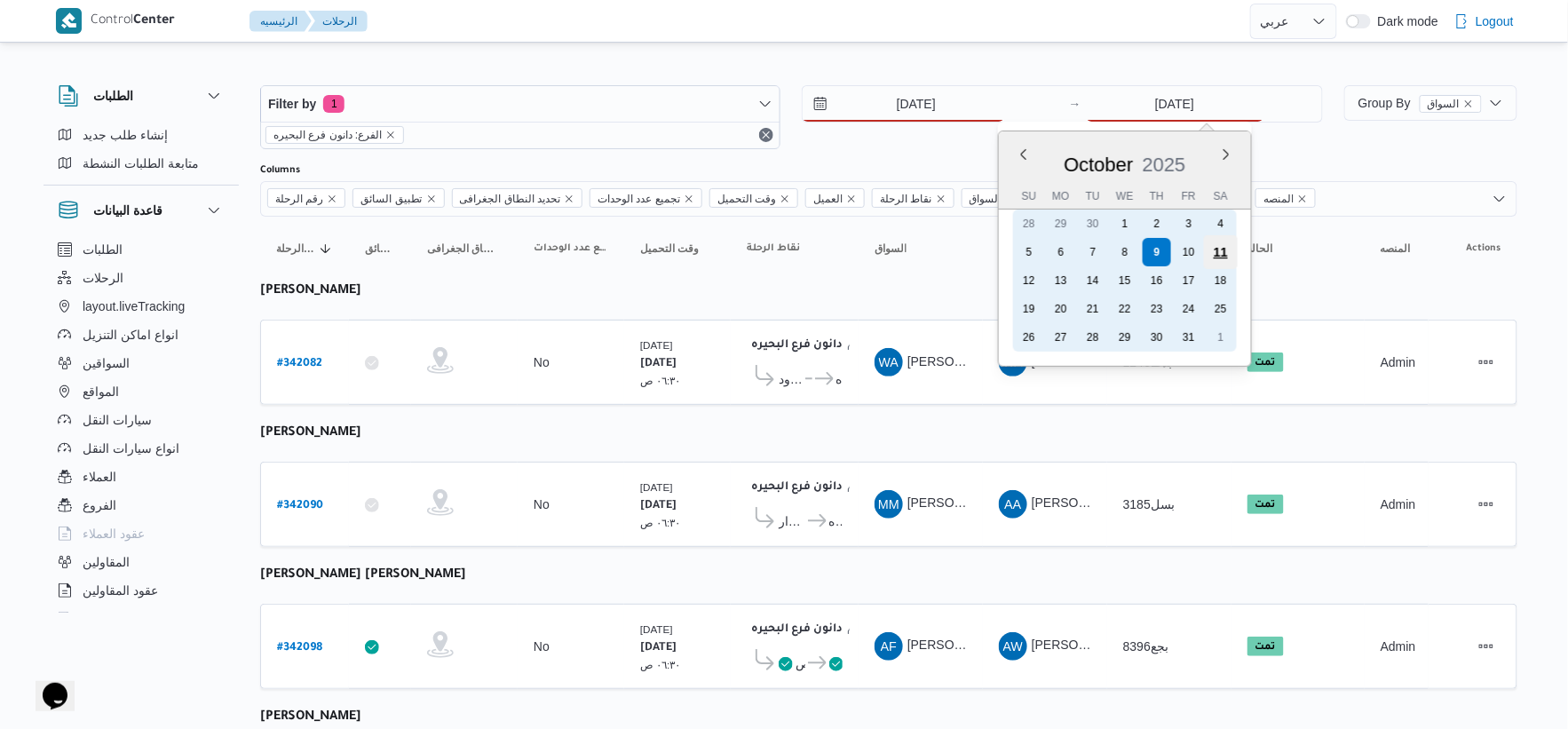
click at [1221, 254] on div "11" at bounding box center [1221, 253] width 34 height 34
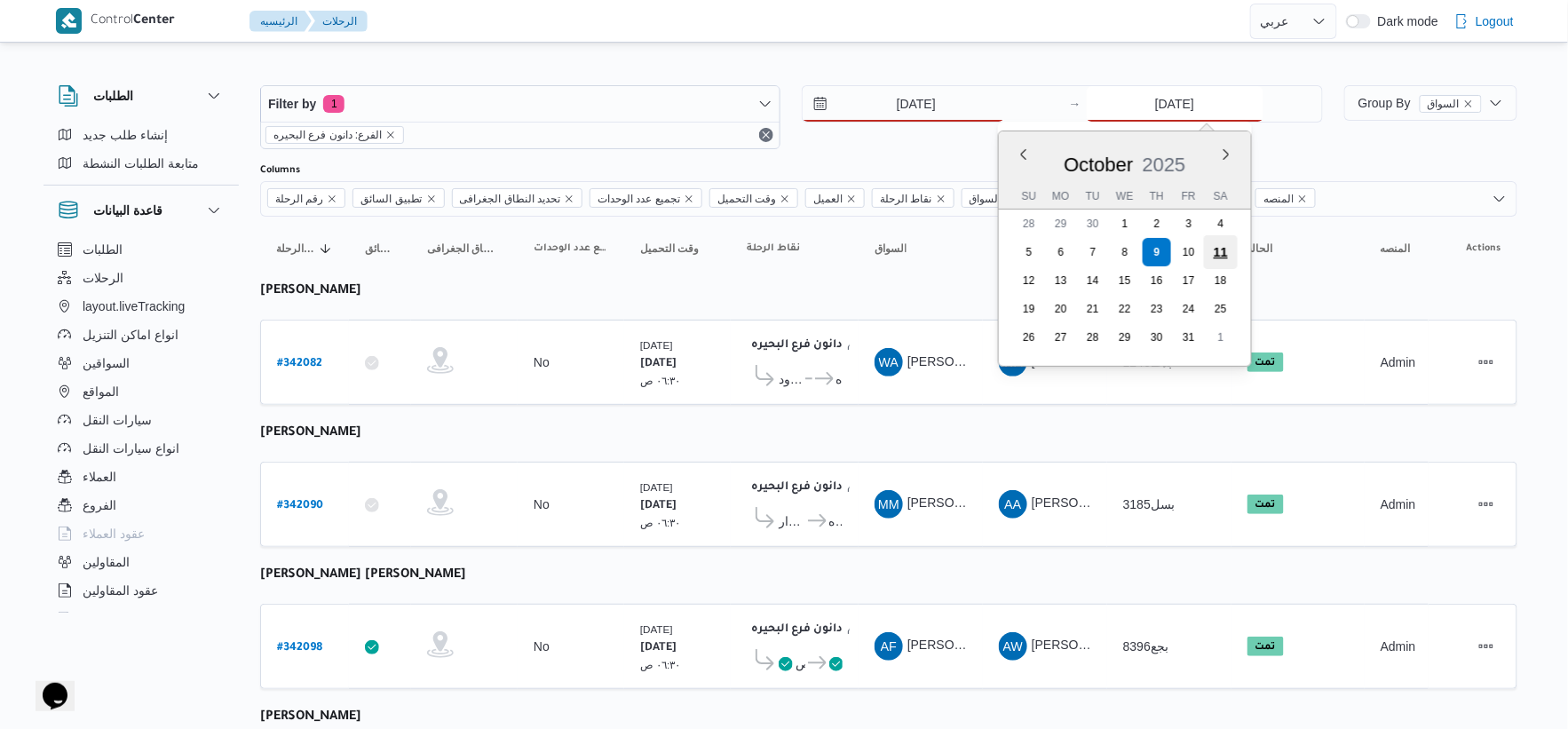
type input "[DATE]"
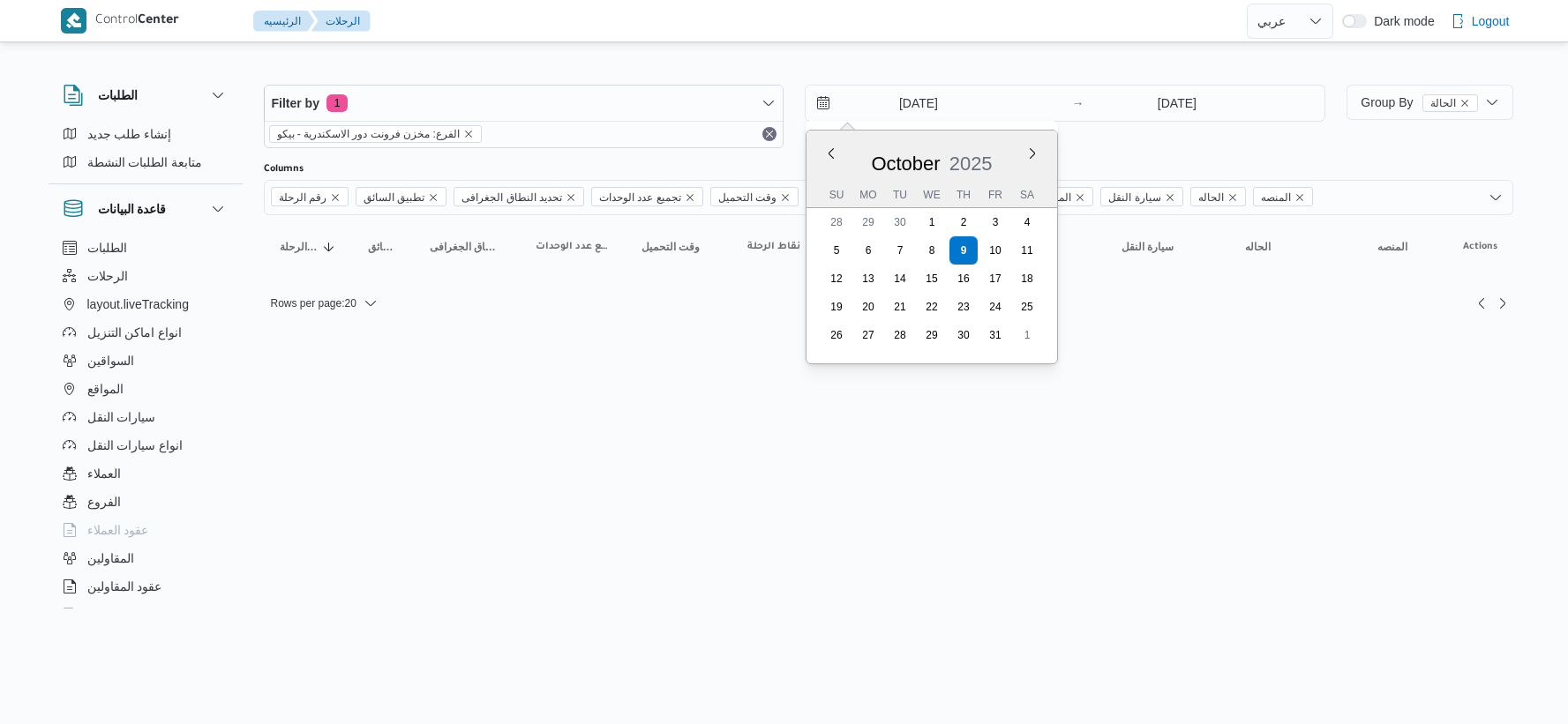
select select "ar"
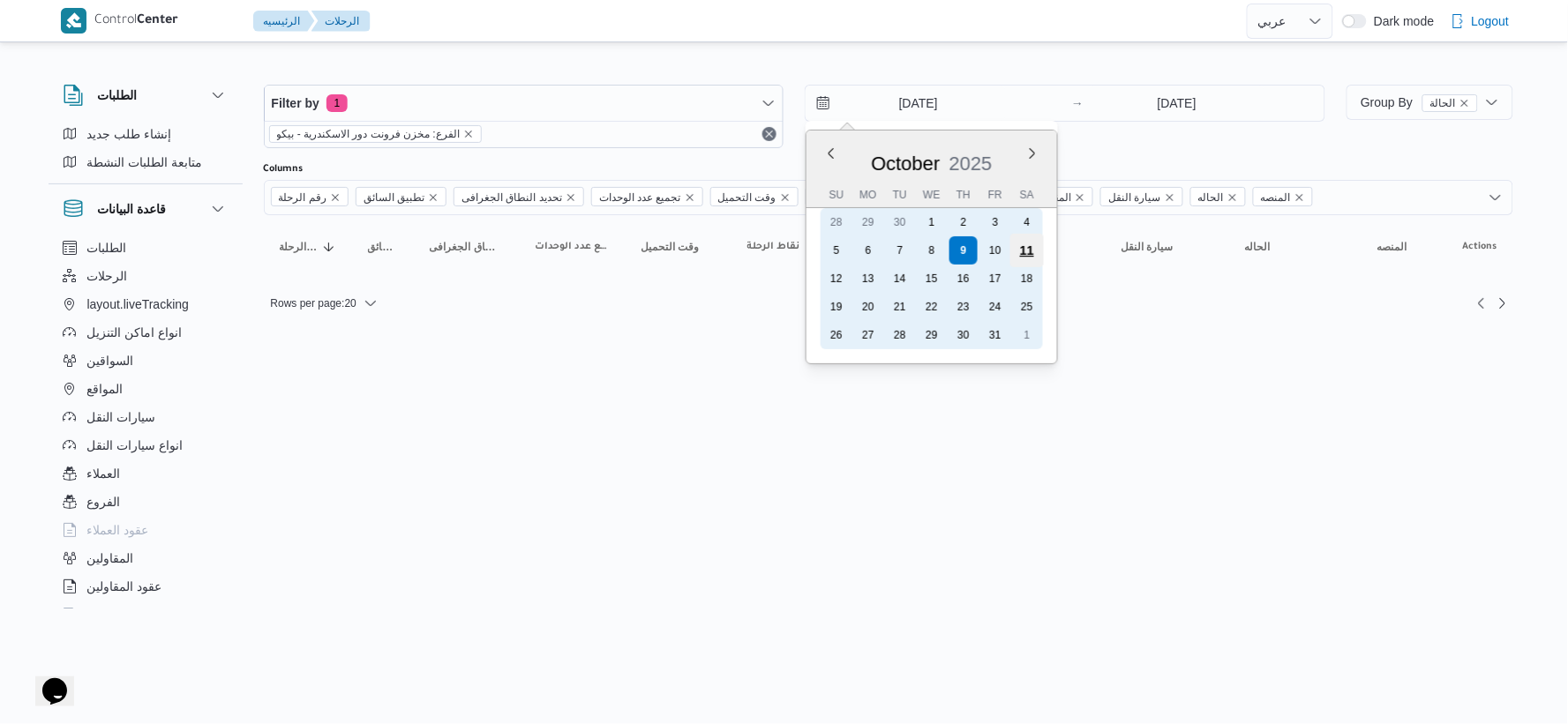
click at [1034, 243] on div "11" at bounding box center [1027, 251] width 34 height 34
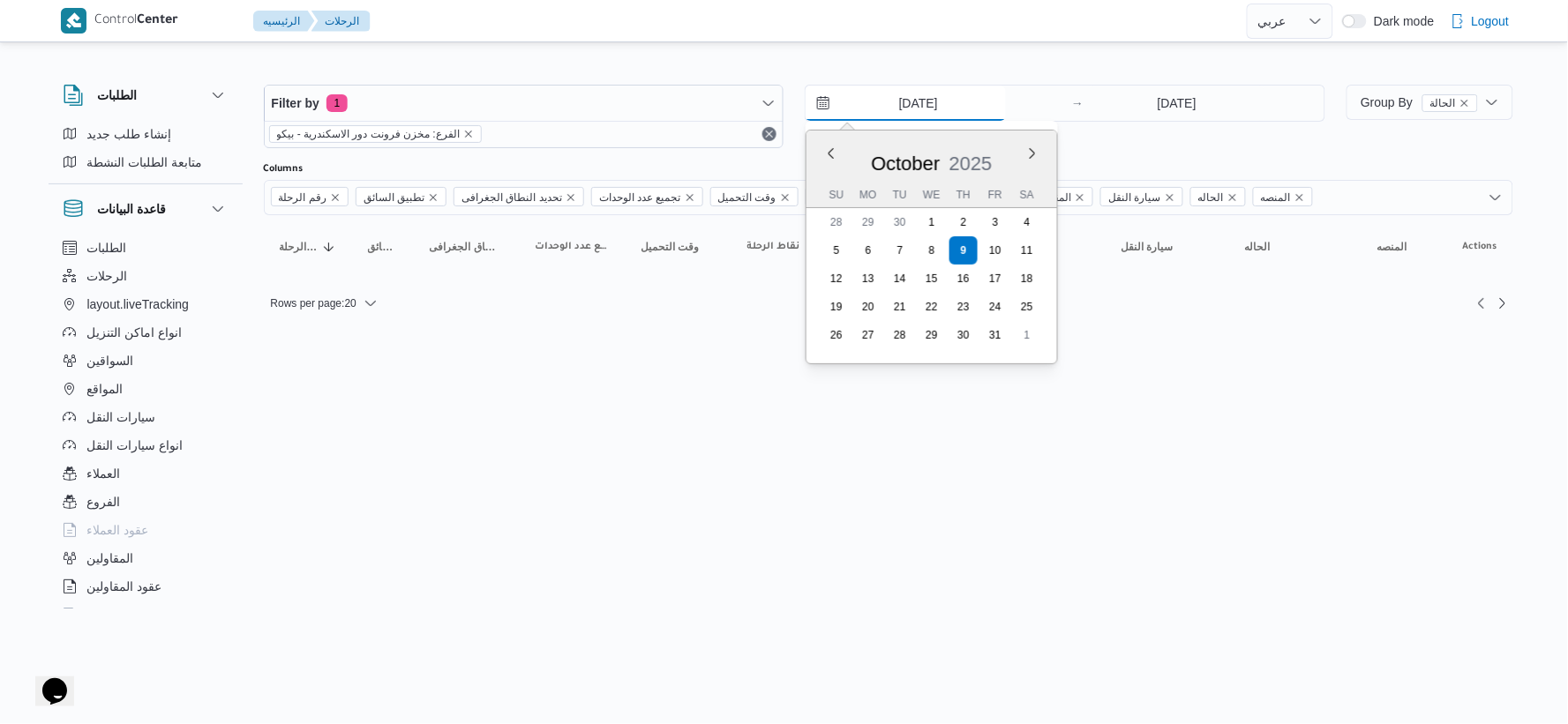
type input "[DATE]"
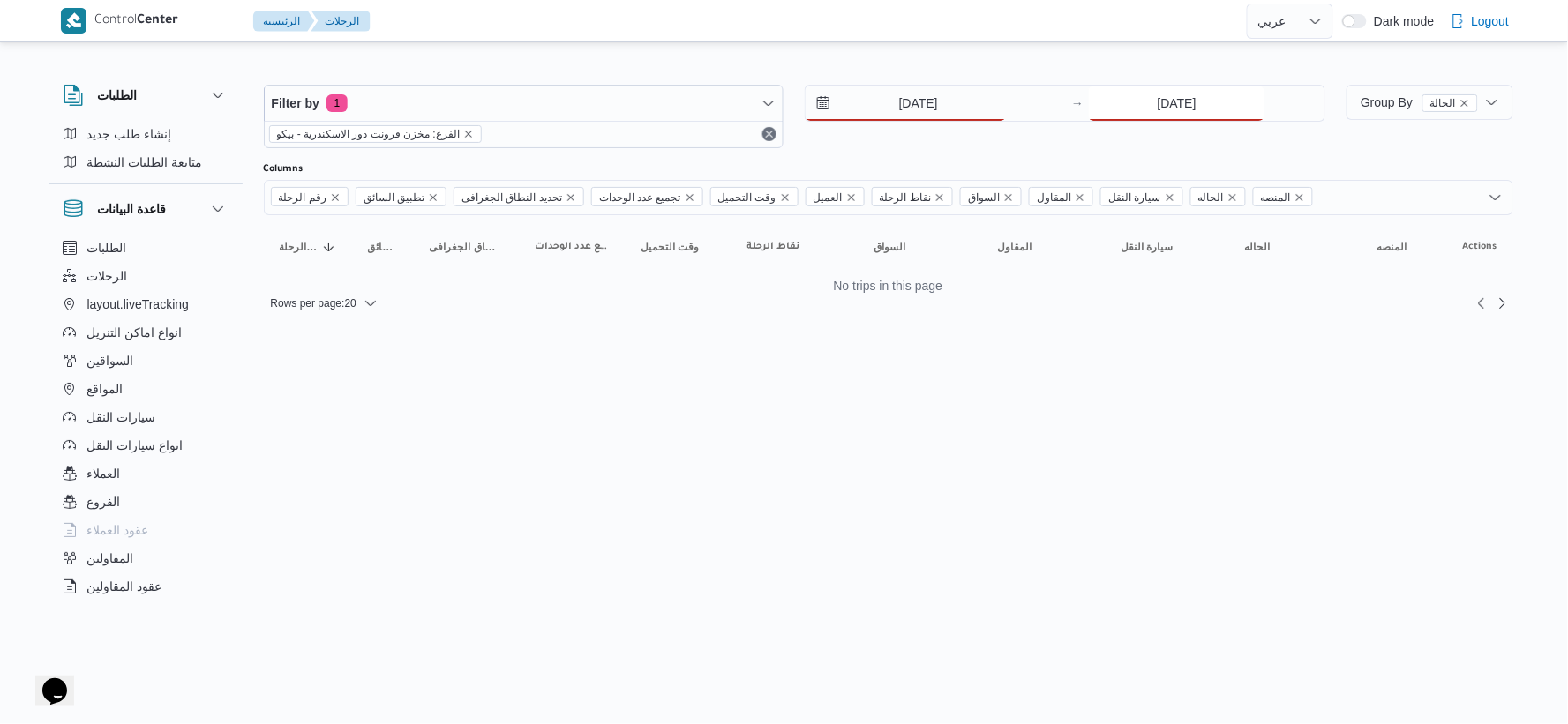
click at [1122, 111] on input "[DATE]" at bounding box center [1176, 103] width 176 height 36
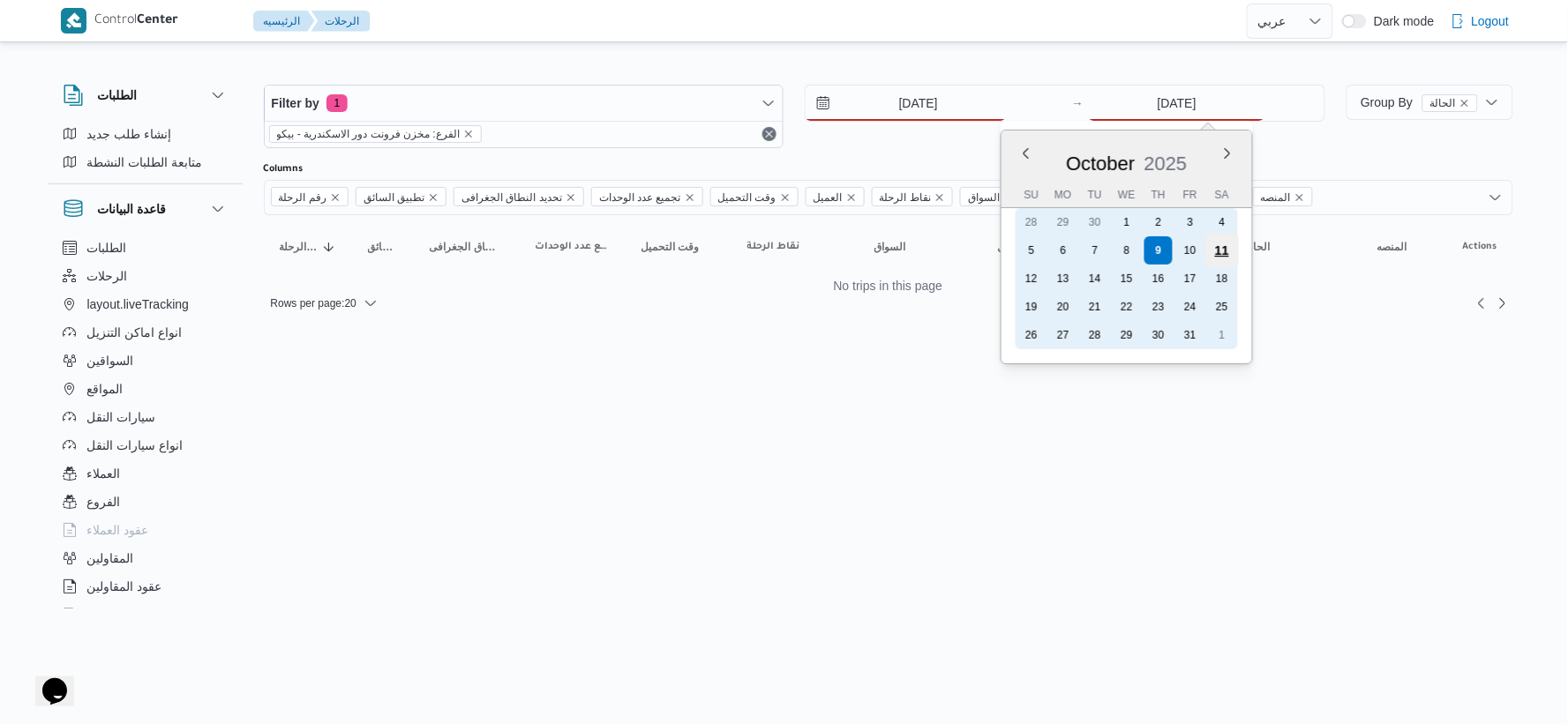
click at [1229, 245] on div "11" at bounding box center [1222, 251] width 34 height 34
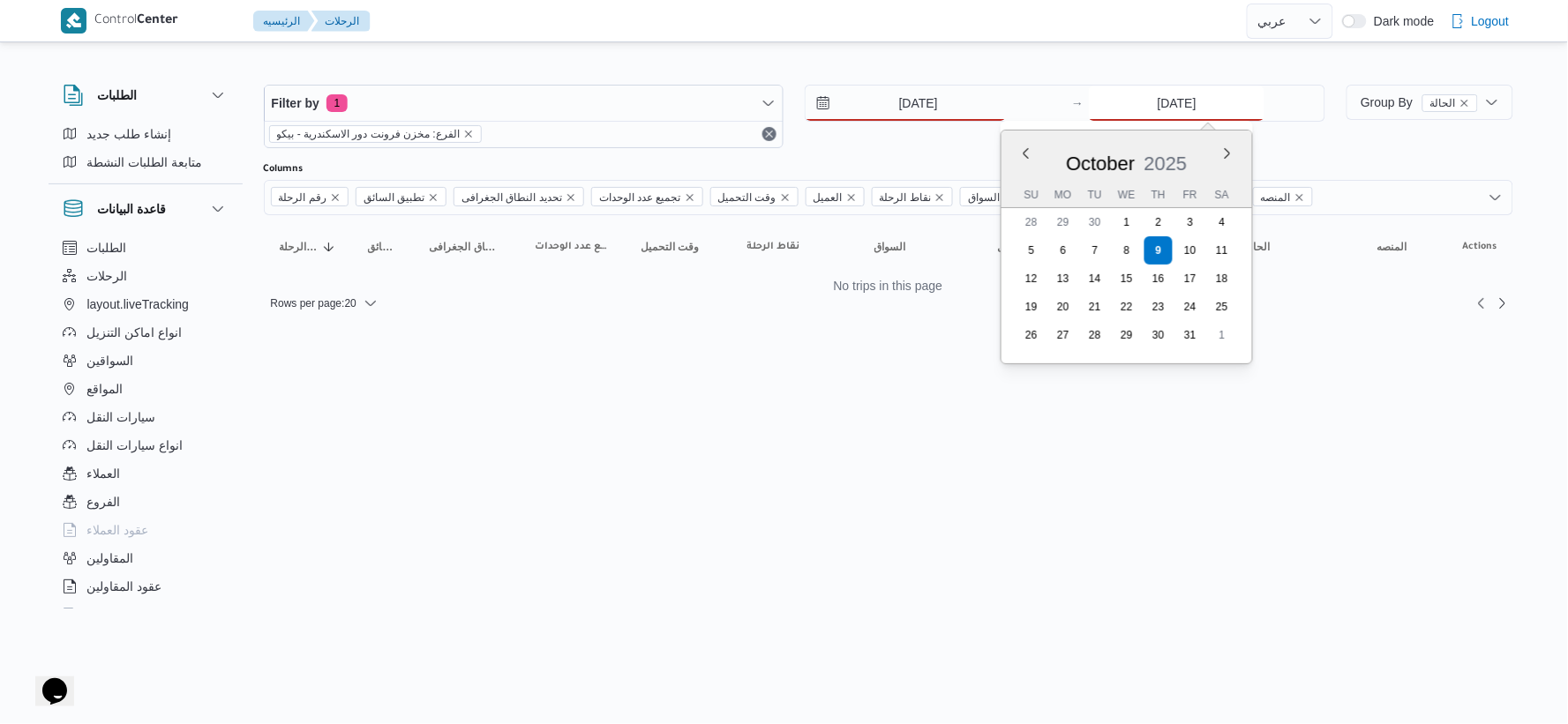
type input "[DATE]"
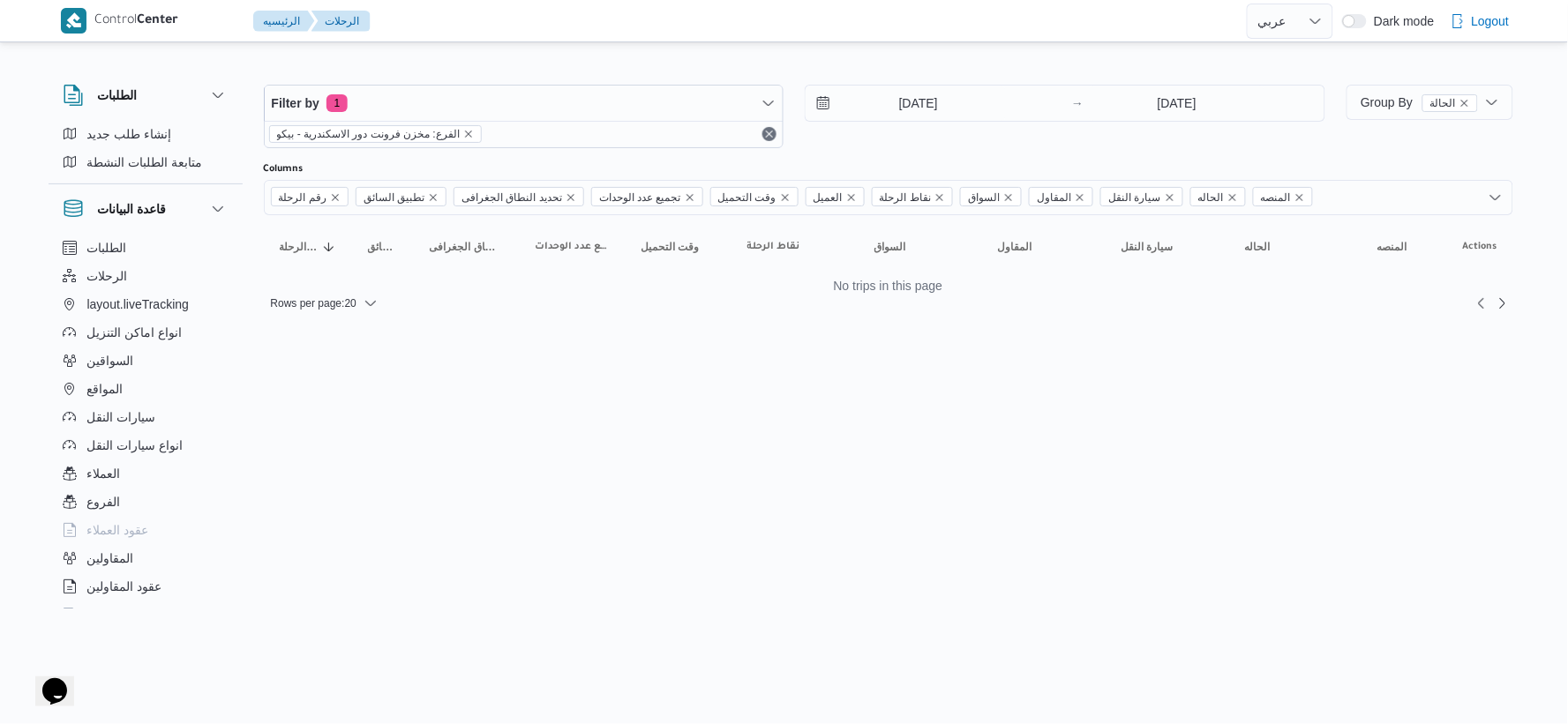
click at [843, 365] on html "Control Center الرئيسيه الرحلات English عربي Dark mode Logout الطلبات إنشاء طلب…" at bounding box center [784, 362] width 1568 height 724
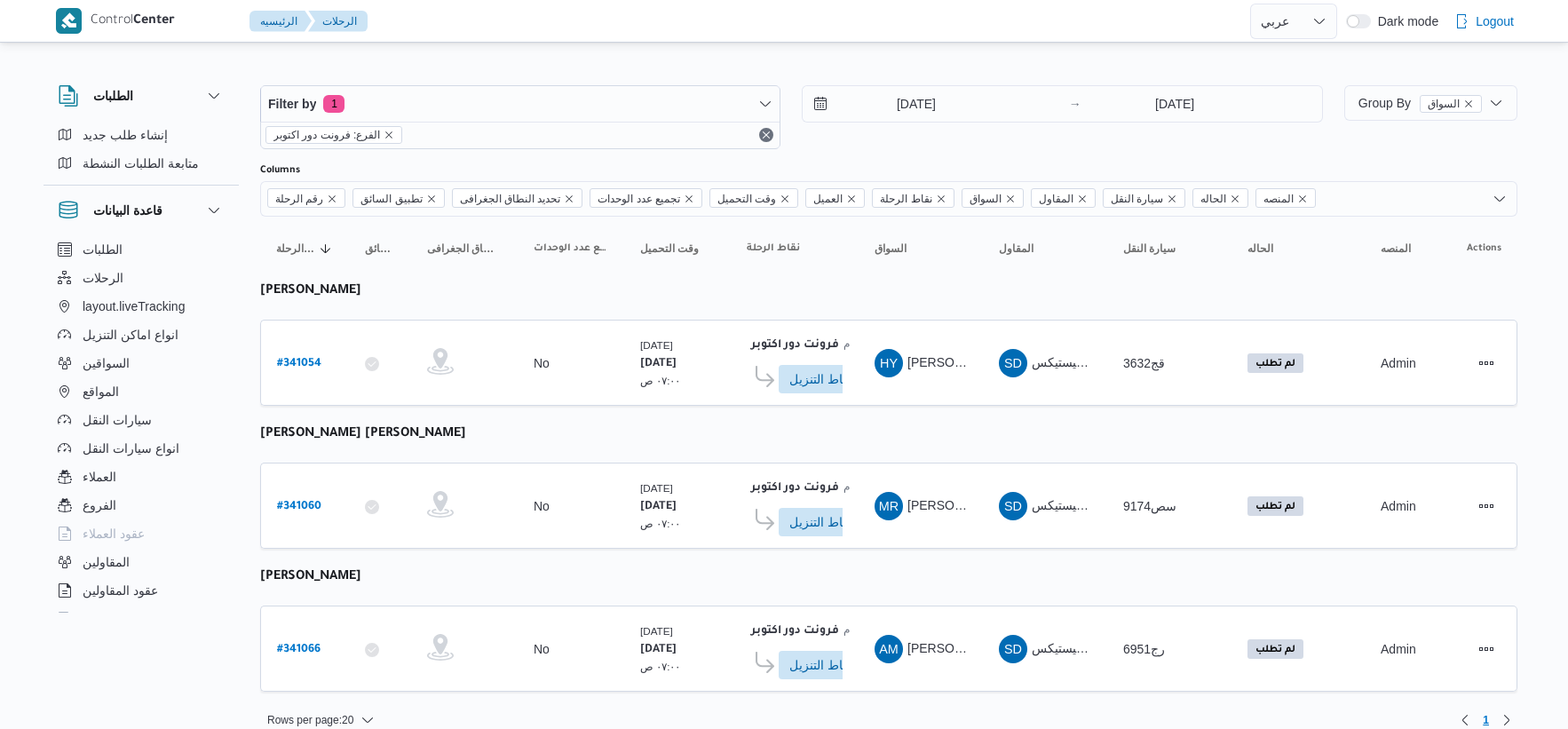
select select "ar"
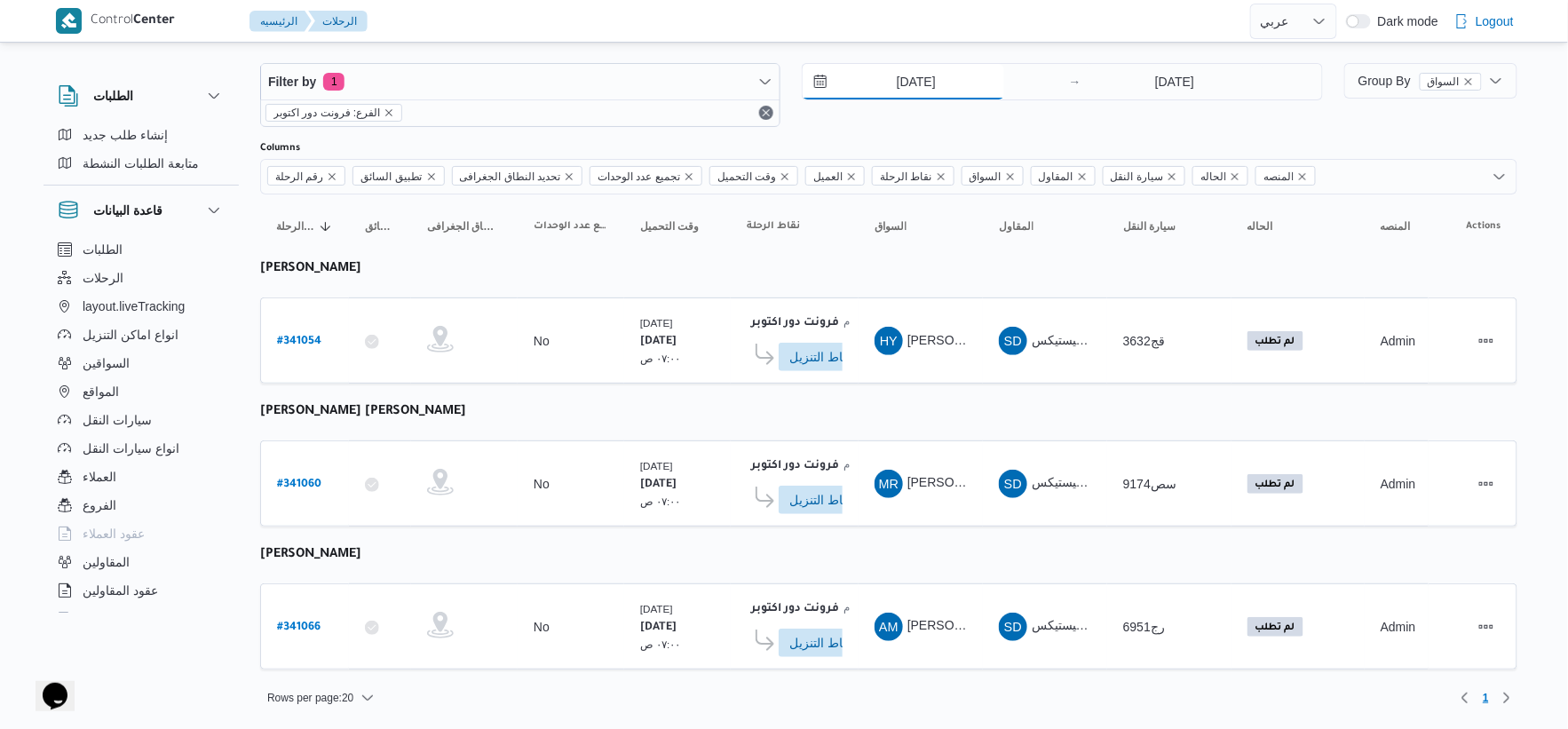
click at [943, 77] on input "[DATE]" at bounding box center [903, 82] width 202 height 36
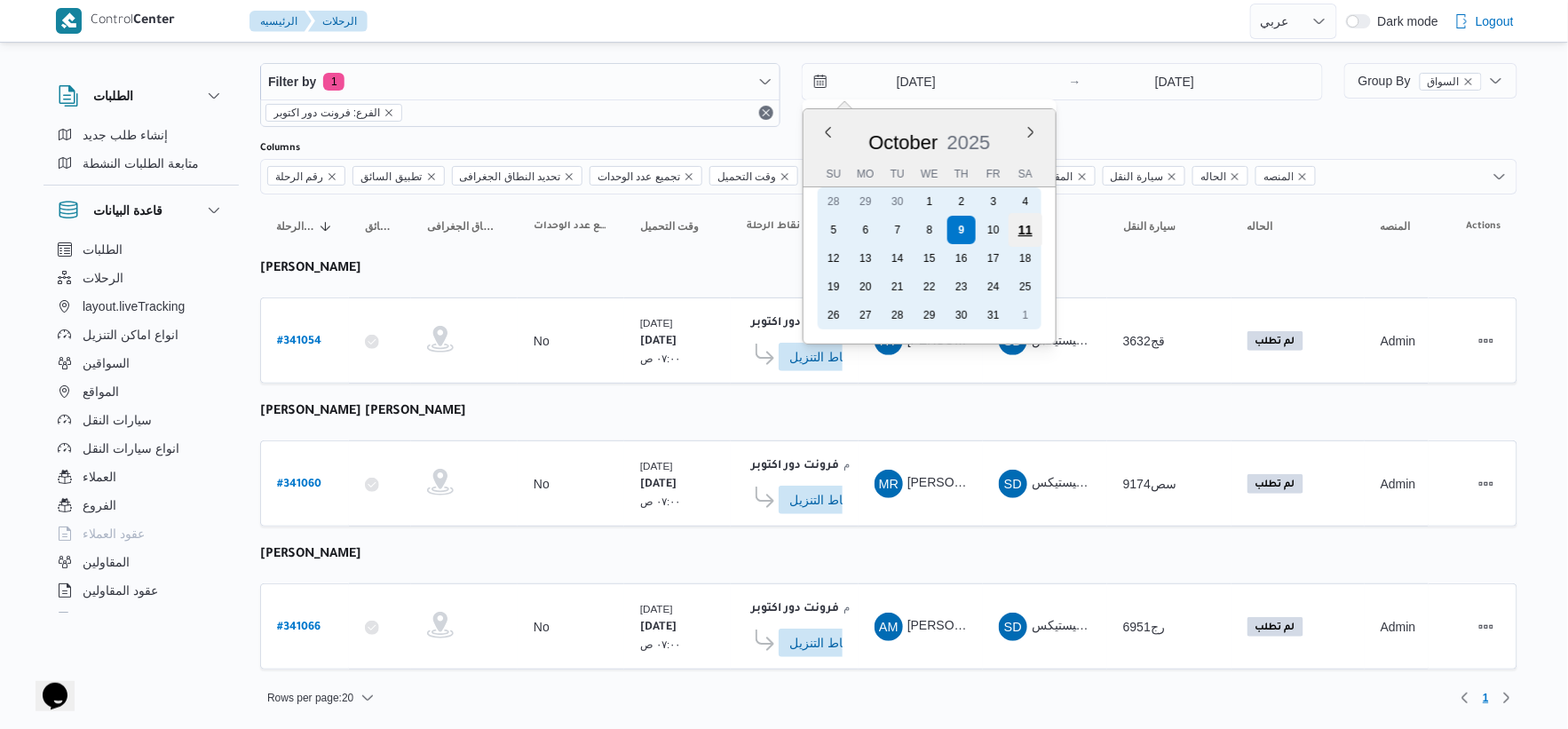
click at [1026, 225] on div "11" at bounding box center [1026, 231] width 34 height 34
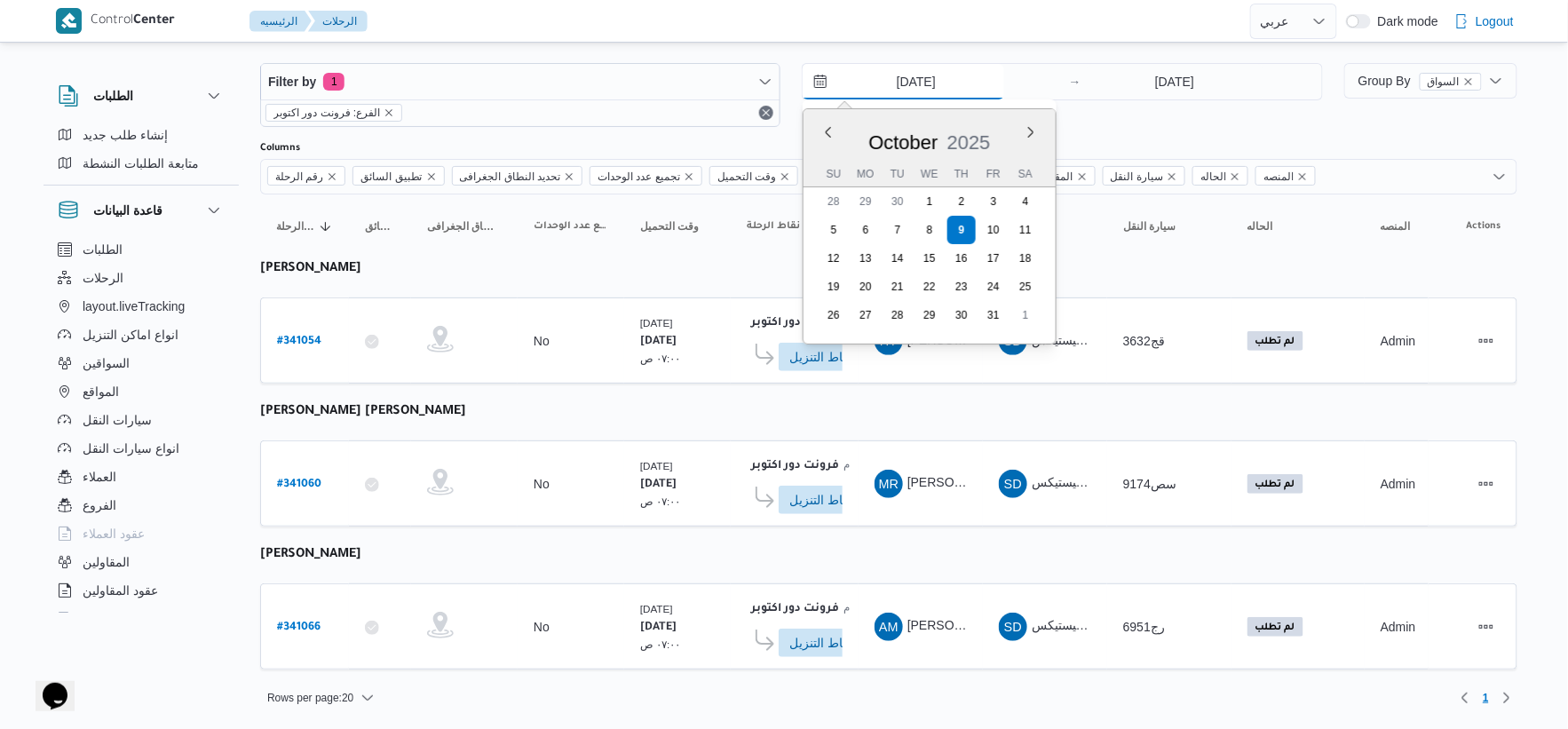
type input "[DATE]"
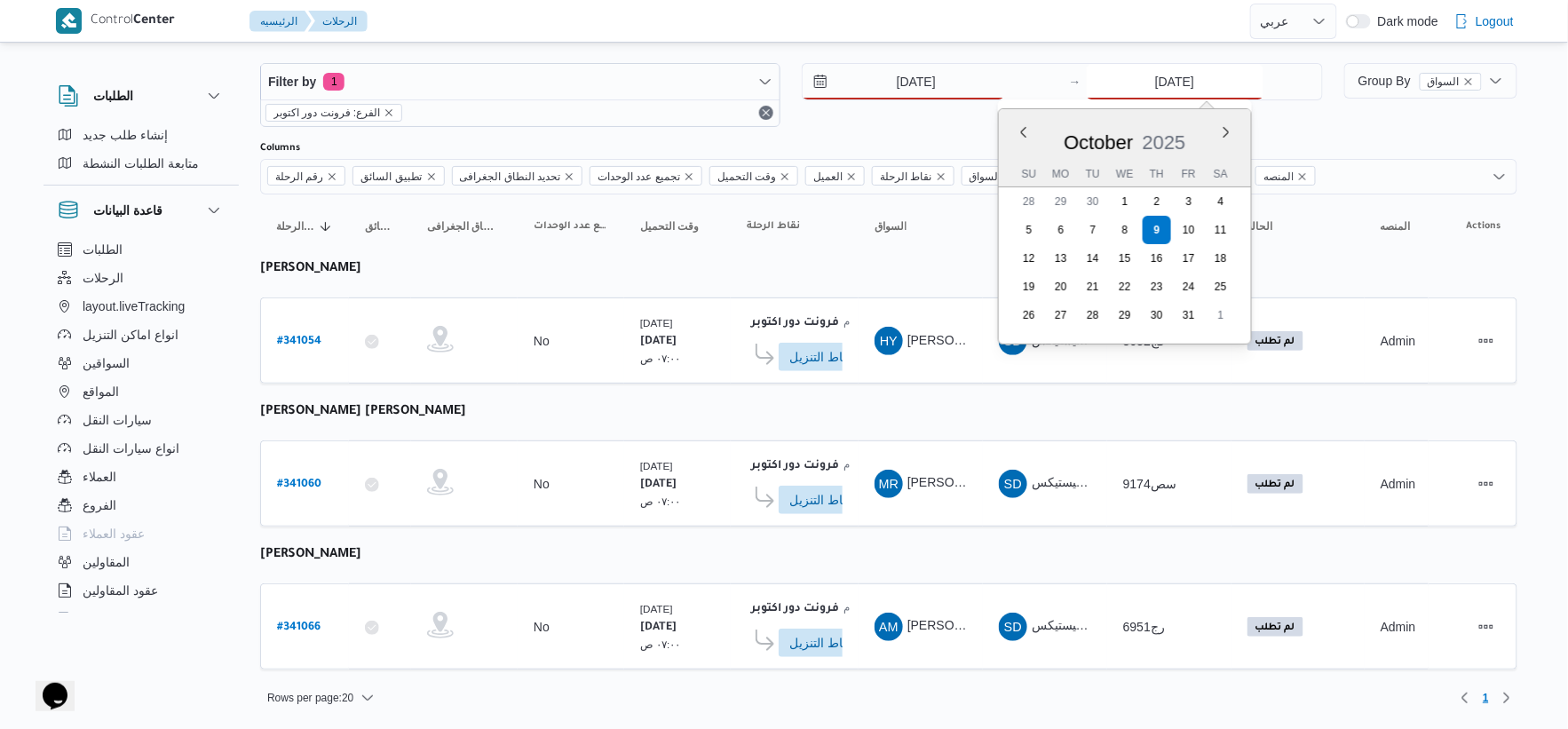
click at [1181, 72] on input "[DATE]" at bounding box center [1175, 82] width 177 height 36
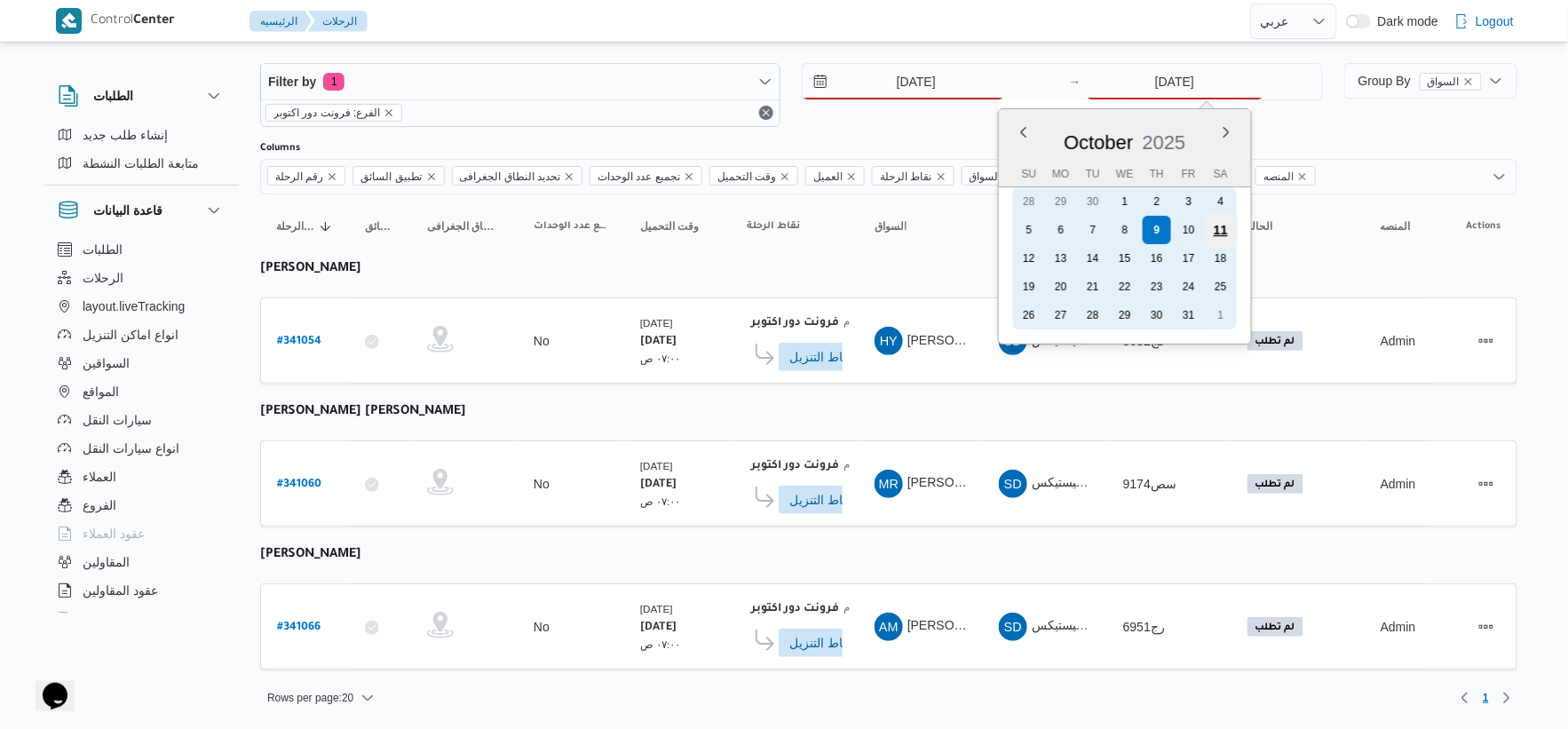
click at [1219, 223] on div "11" at bounding box center [1221, 231] width 34 height 34
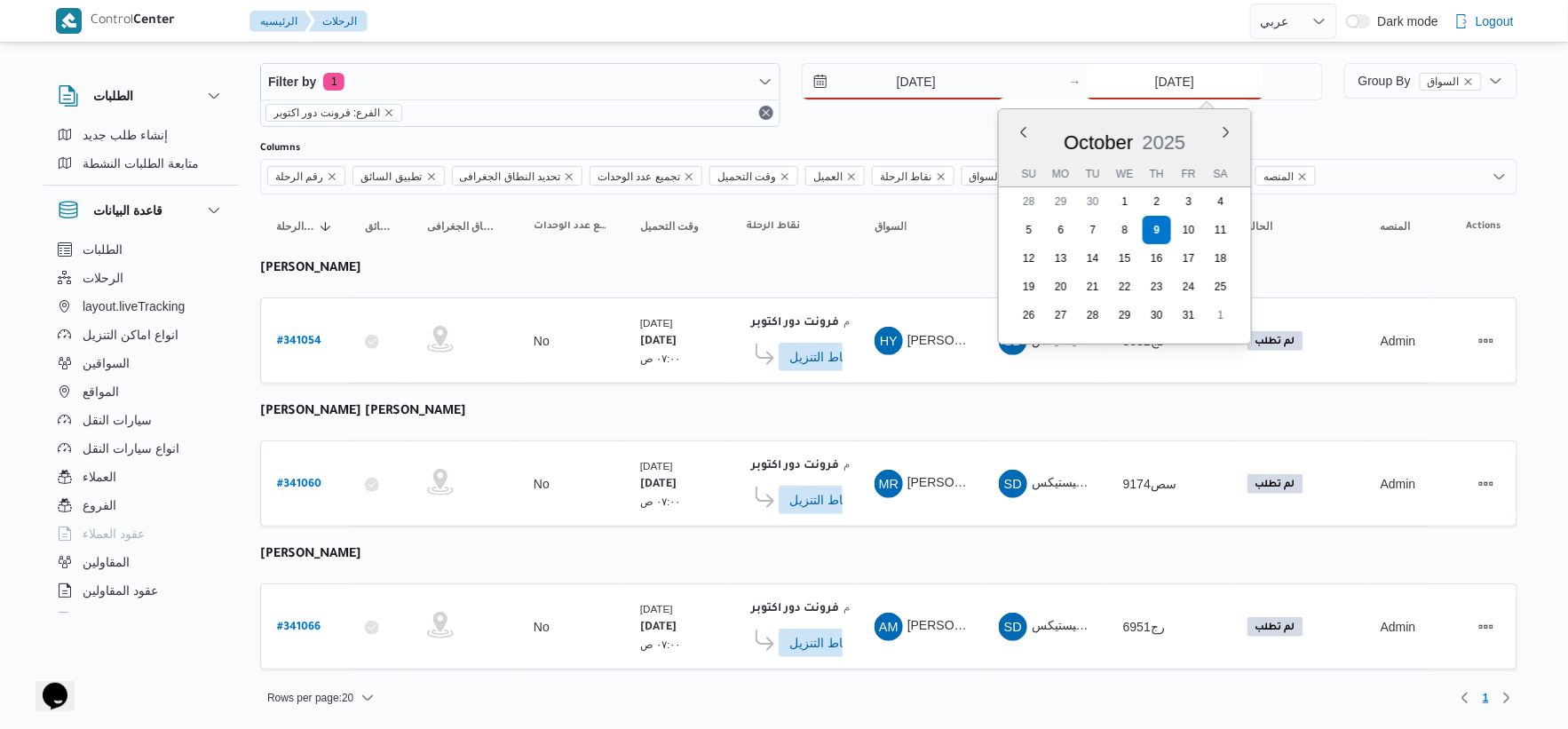
type input "[DATE]"
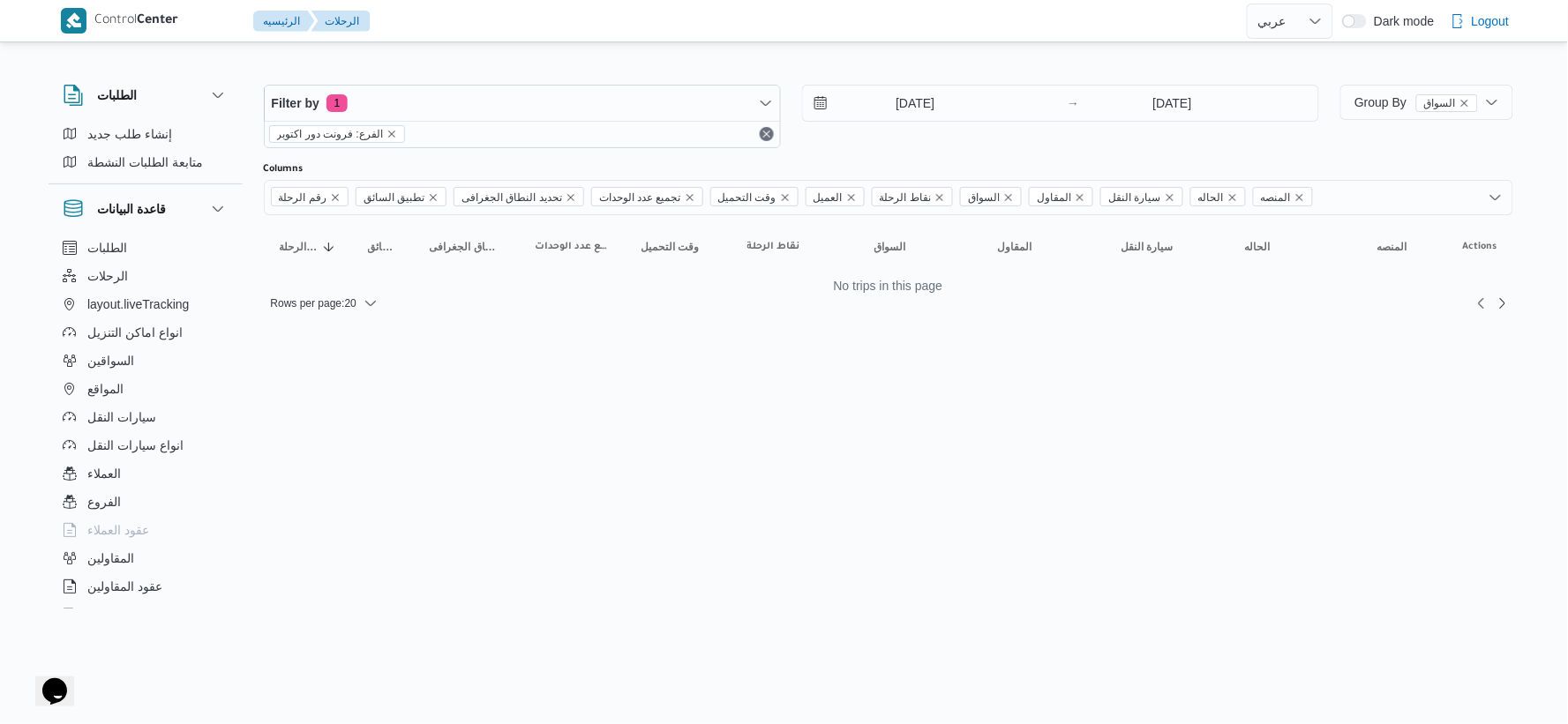
click at [861, 384] on html "Control Center الرئيسيه الرحلات English عربي Dark mode Logout الطلبات إنشاء طلب…" at bounding box center [784, 362] width 1568 height 724
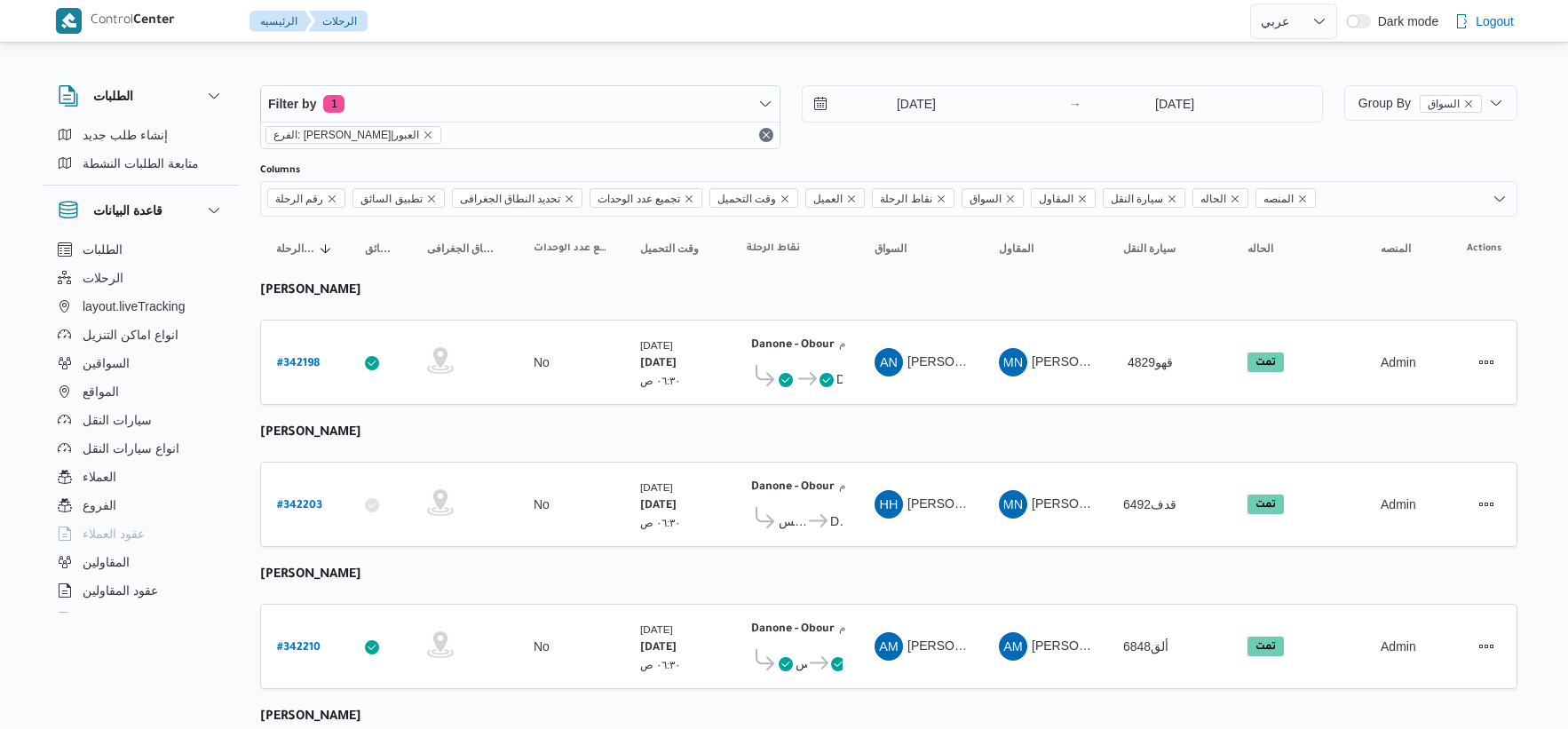
select select "ar"
click at [935, 92] on input "[DATE]" at bounding box center [903, 104] width 202 height 36
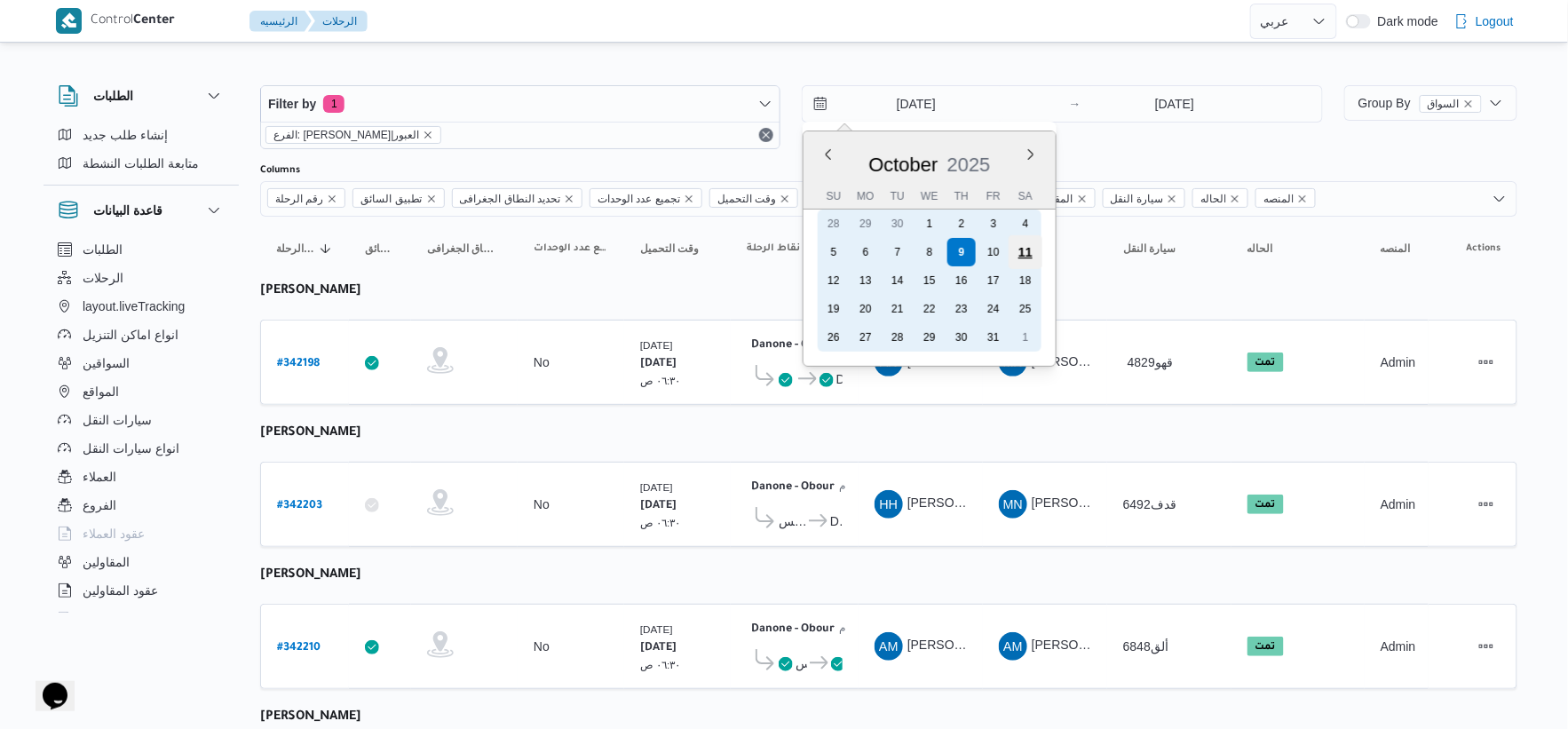
click at [1033, 245] on div "11" at bounding box center [1026, 253] width 34 height 34
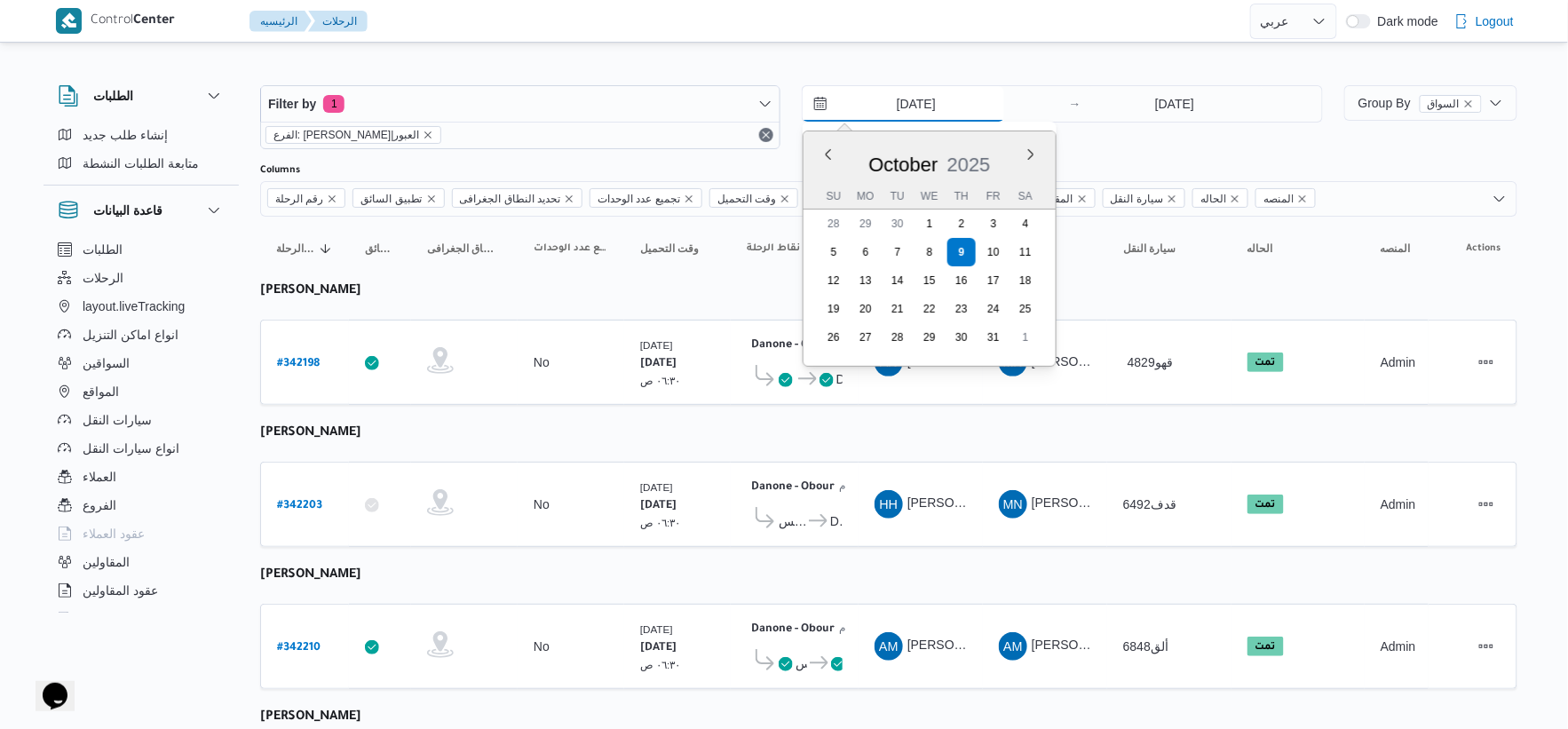
type input "[DATE]"
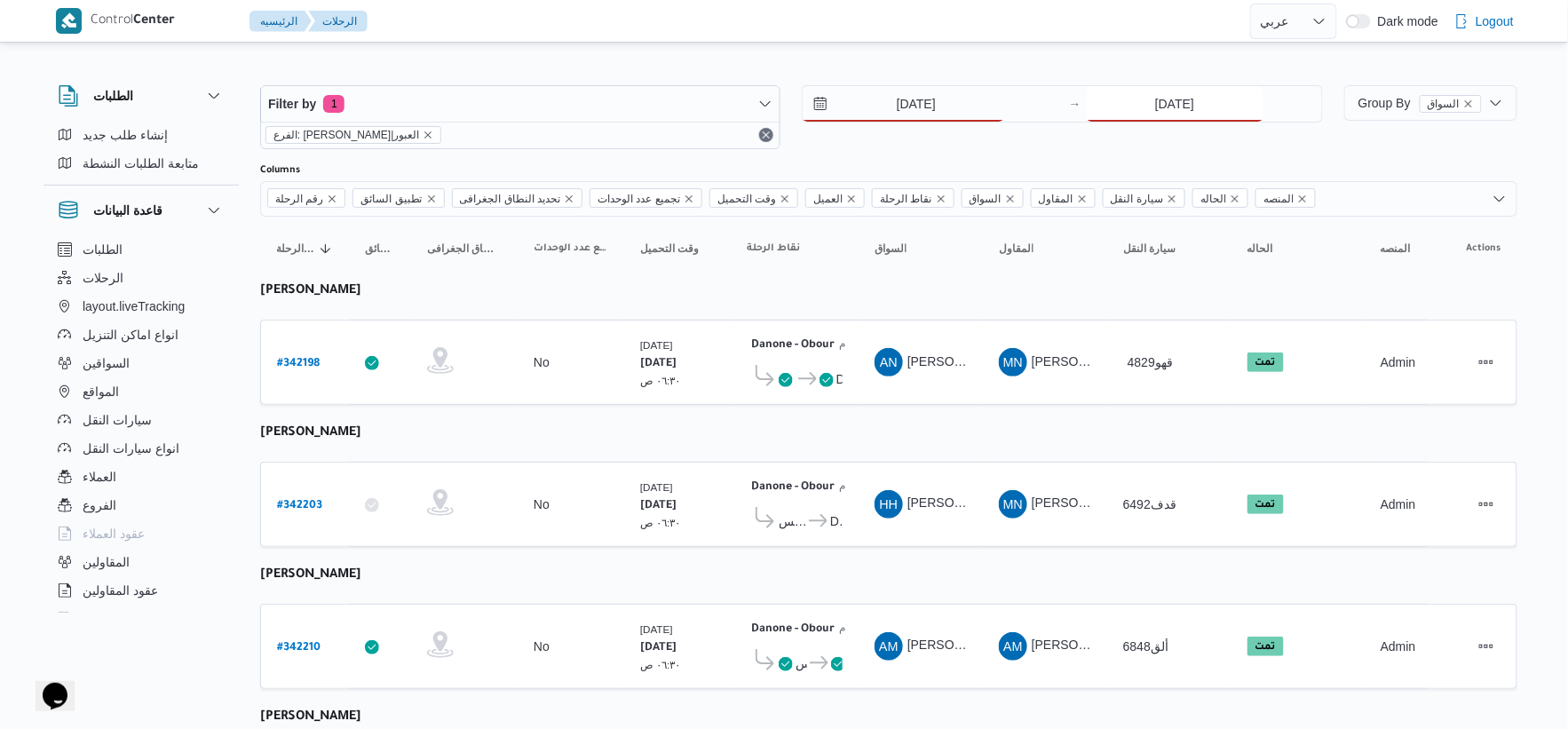
click at [1161, 111] on input "[DATE]" at bounding box center [1175, 104] width 177 height 36
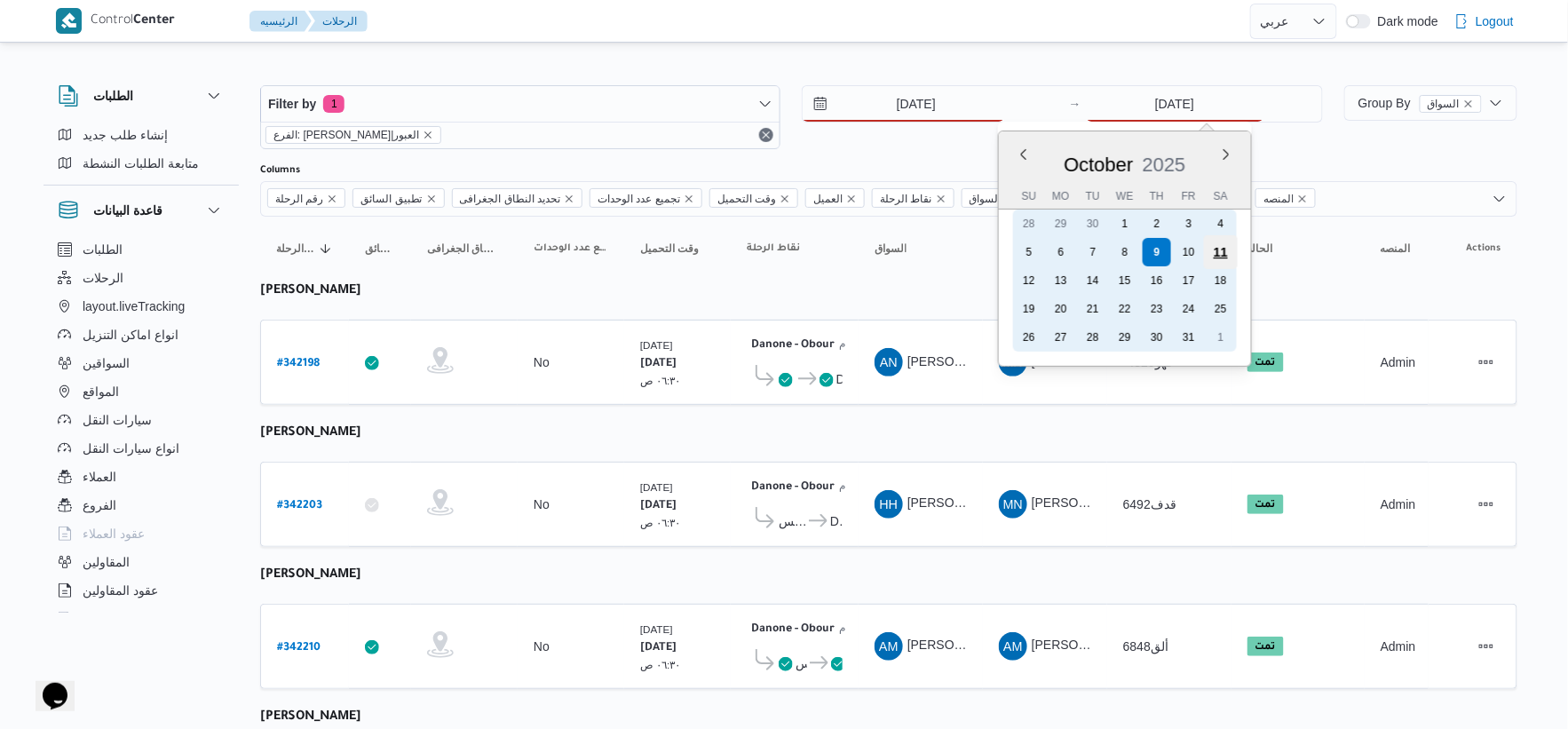
click at [1229, 246] on div "11" at bounding box center [1221, 253] width 34 height 34
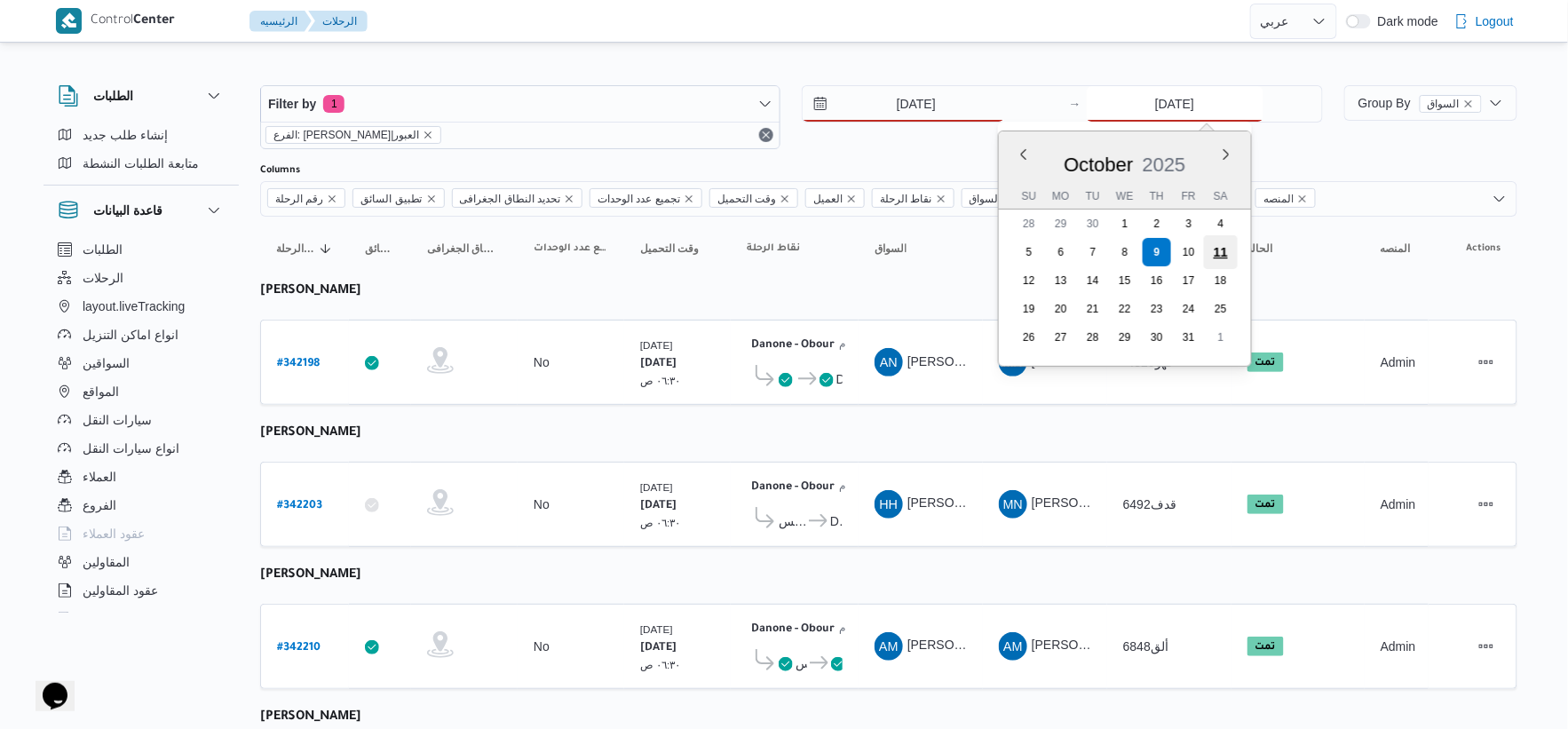
type input "[DATE]"
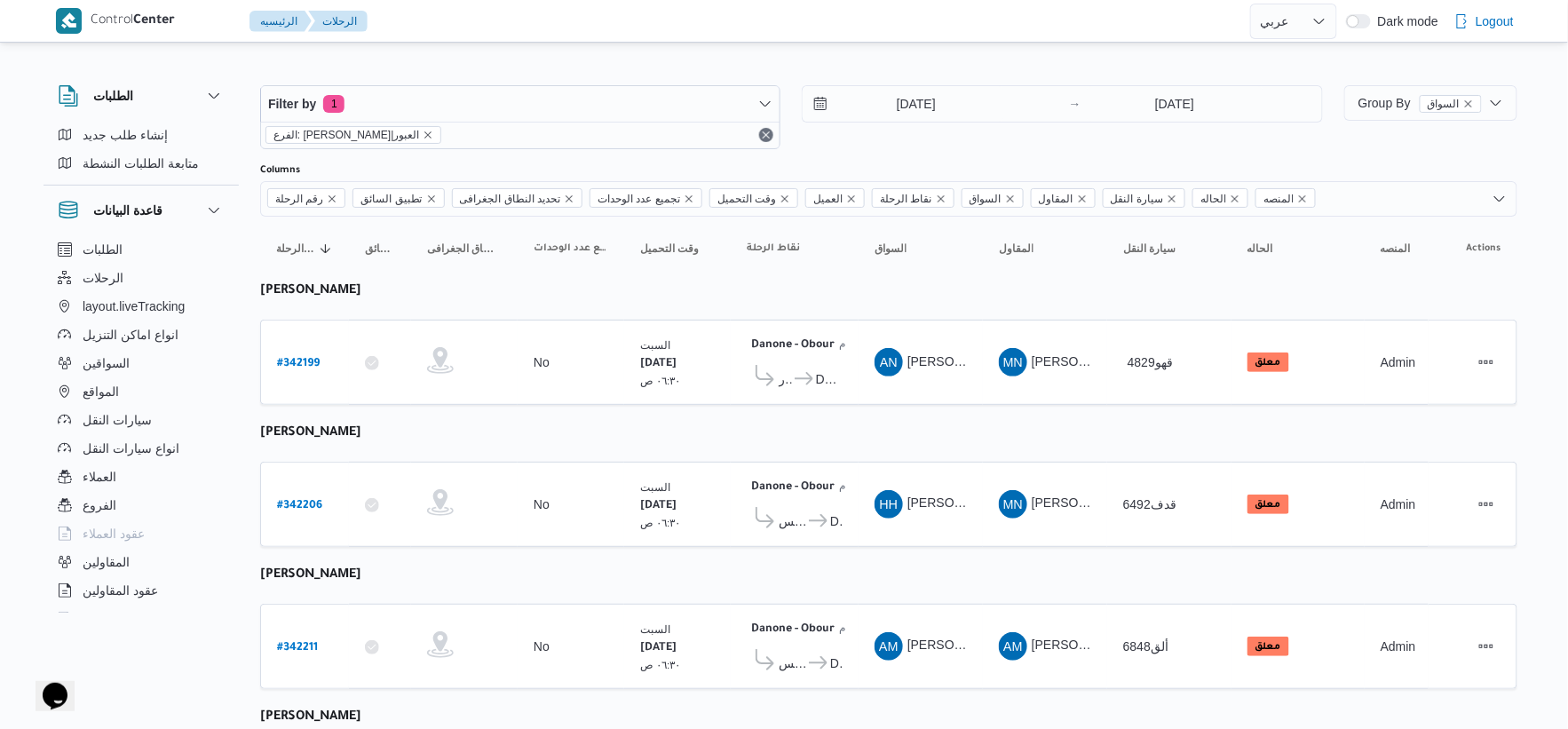
click at [836, 464] on td "نقاط الرحلة Danone - Obour ٠٧:٤٨ م قسم [GEOGRAPHIC_DATA] - Obour" at bounding box center [794, 504] width 128 height 85
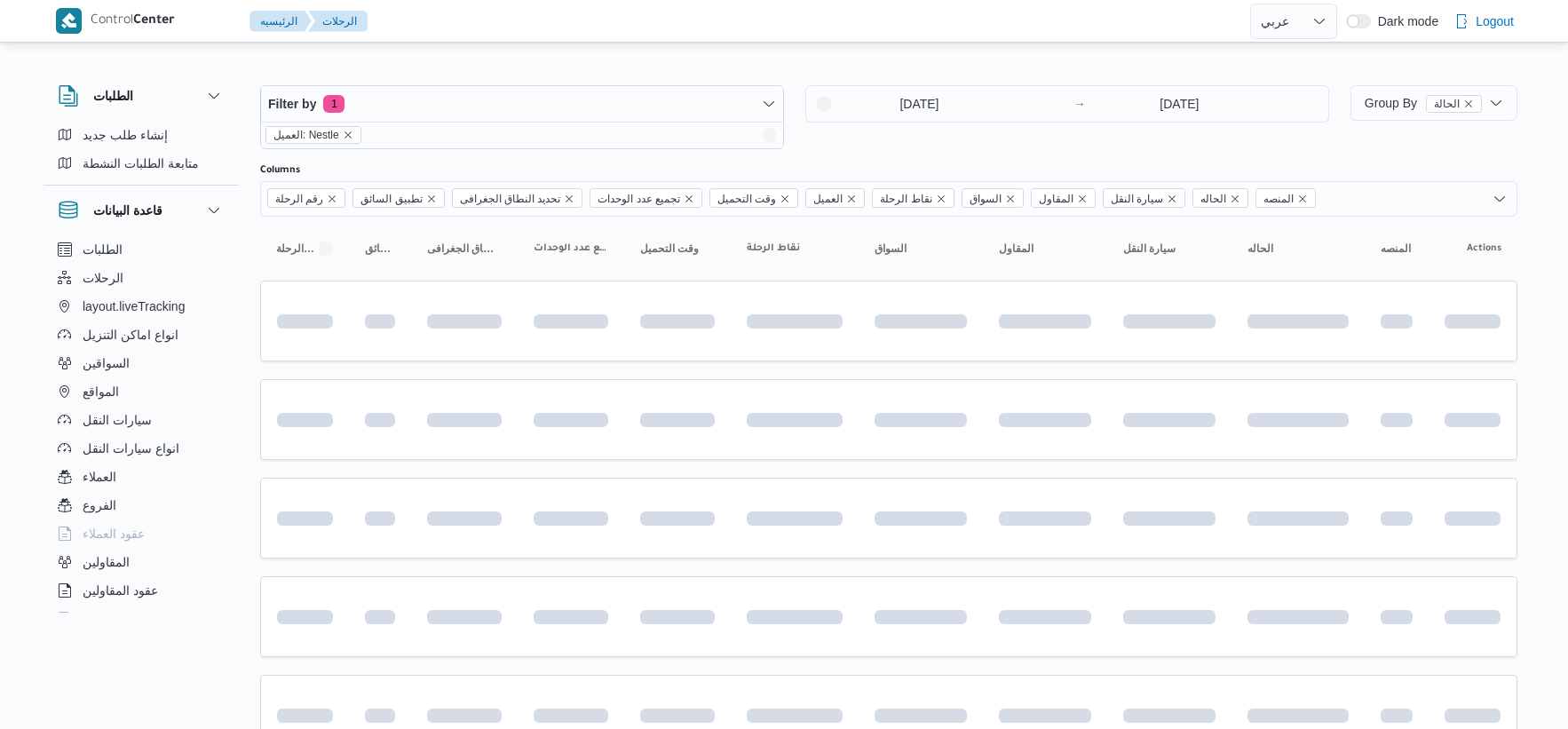
select select "ar"
